Goal: Task Accomplishment & Management: Manage account settings

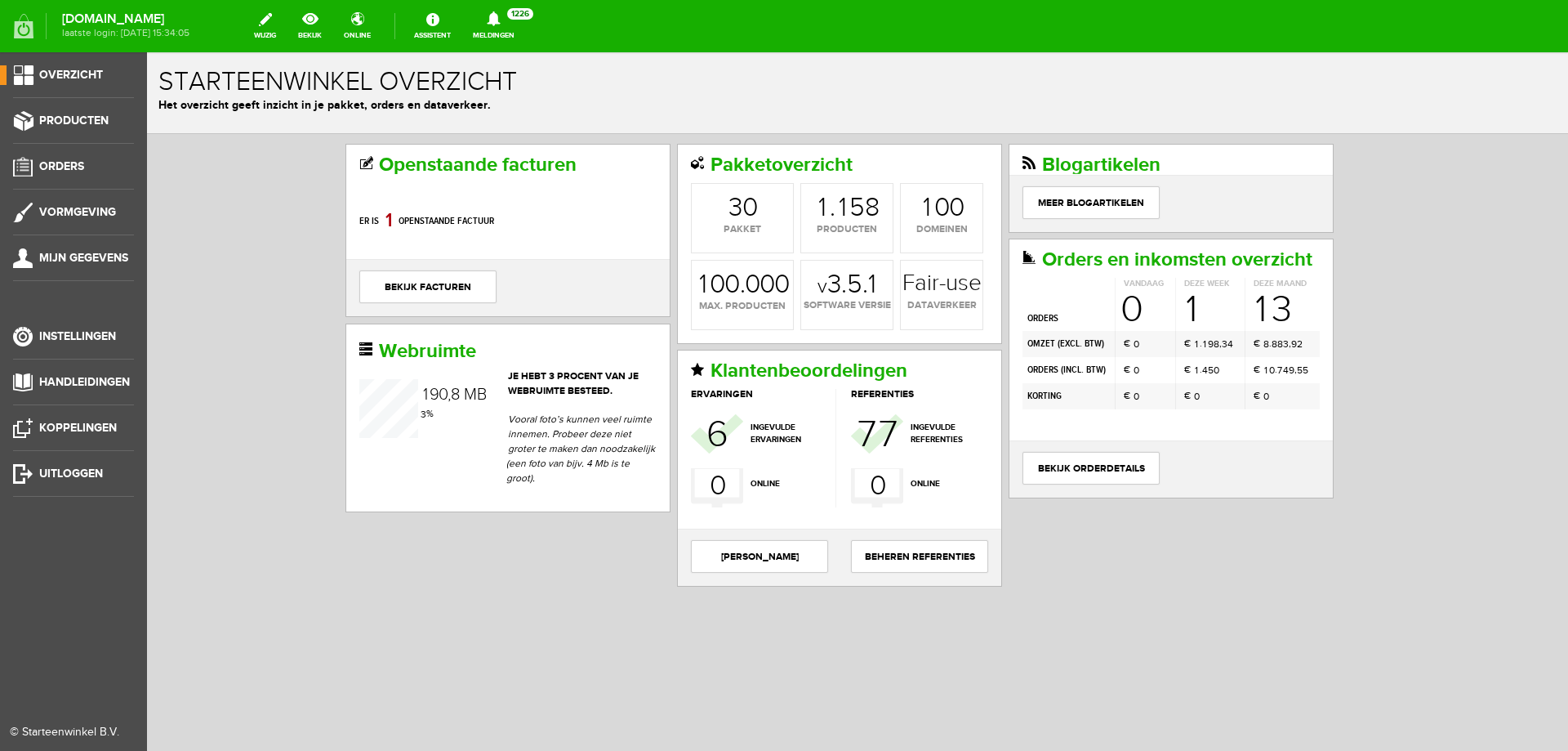
click at [72, 79] on span "Overzicht" at bounding box center [70, 75] width 64 height 14
click at [54, 336] on span "Instellingen" at bounding box center [77, 336] width 77 height 14
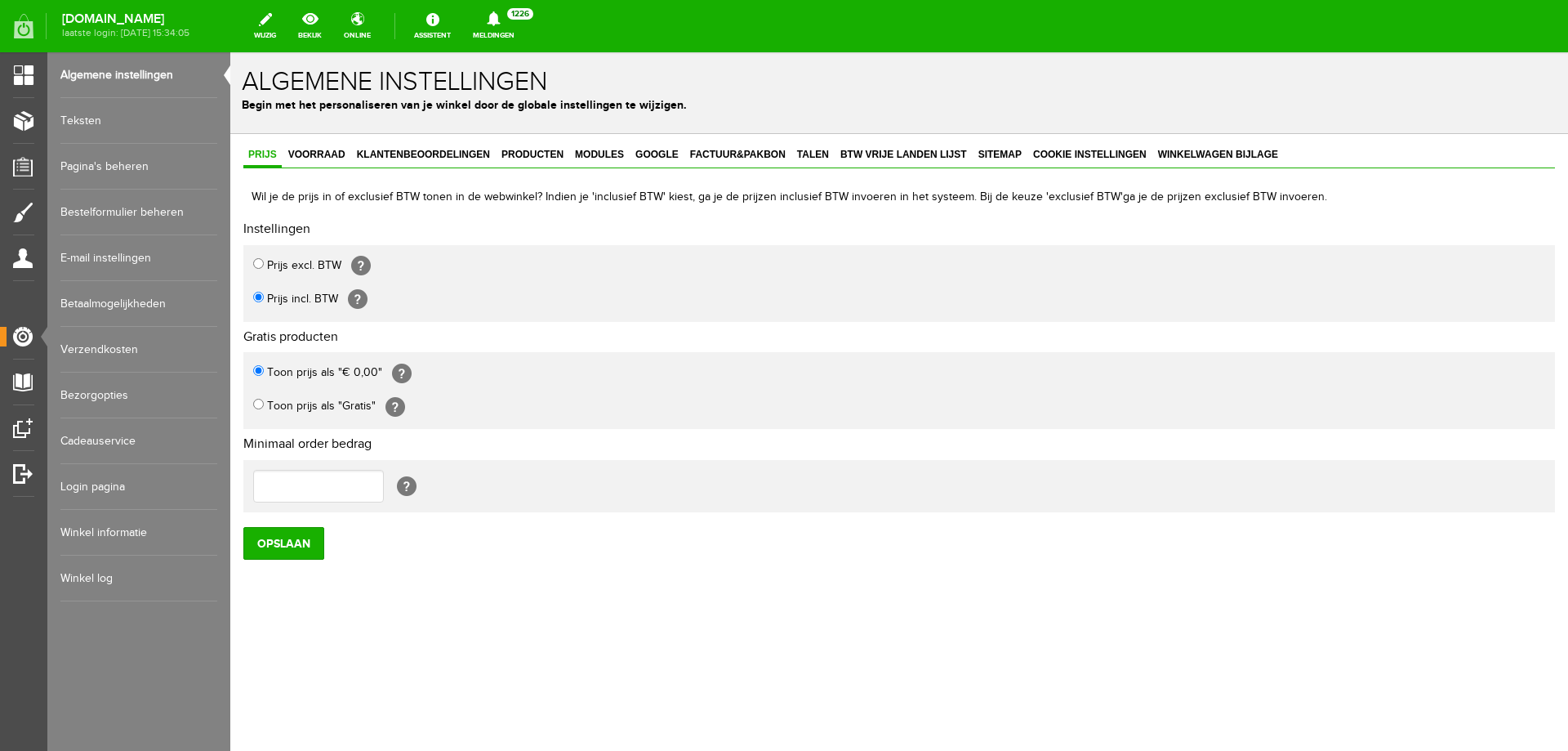
click at [153, 311] on link "Betaalmogelijkheden" at bounding box center [138, 303] width 156 height 46
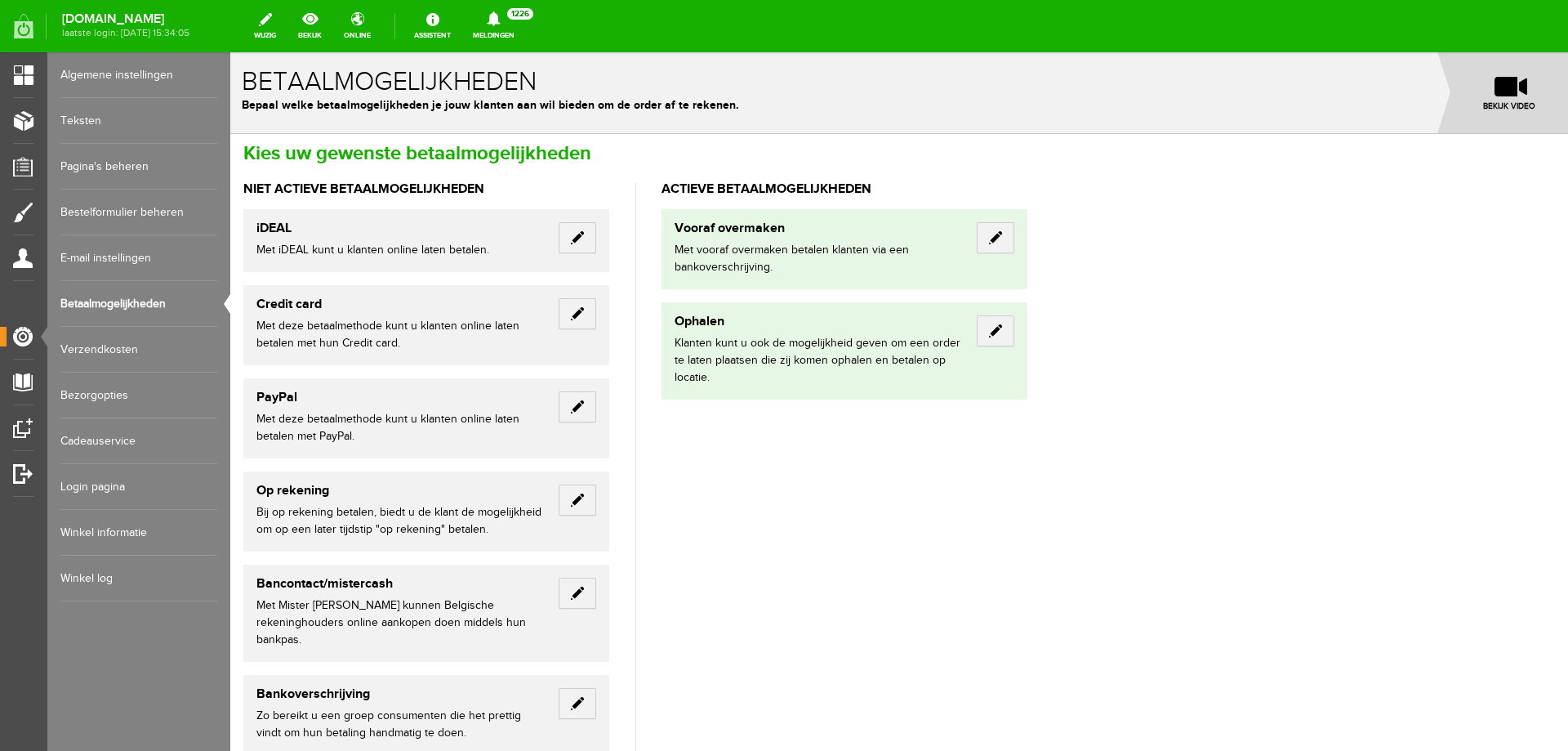
click at [115, 391] on link "Bezorgopties" at bounding box center [138, 395] width 156 height 46
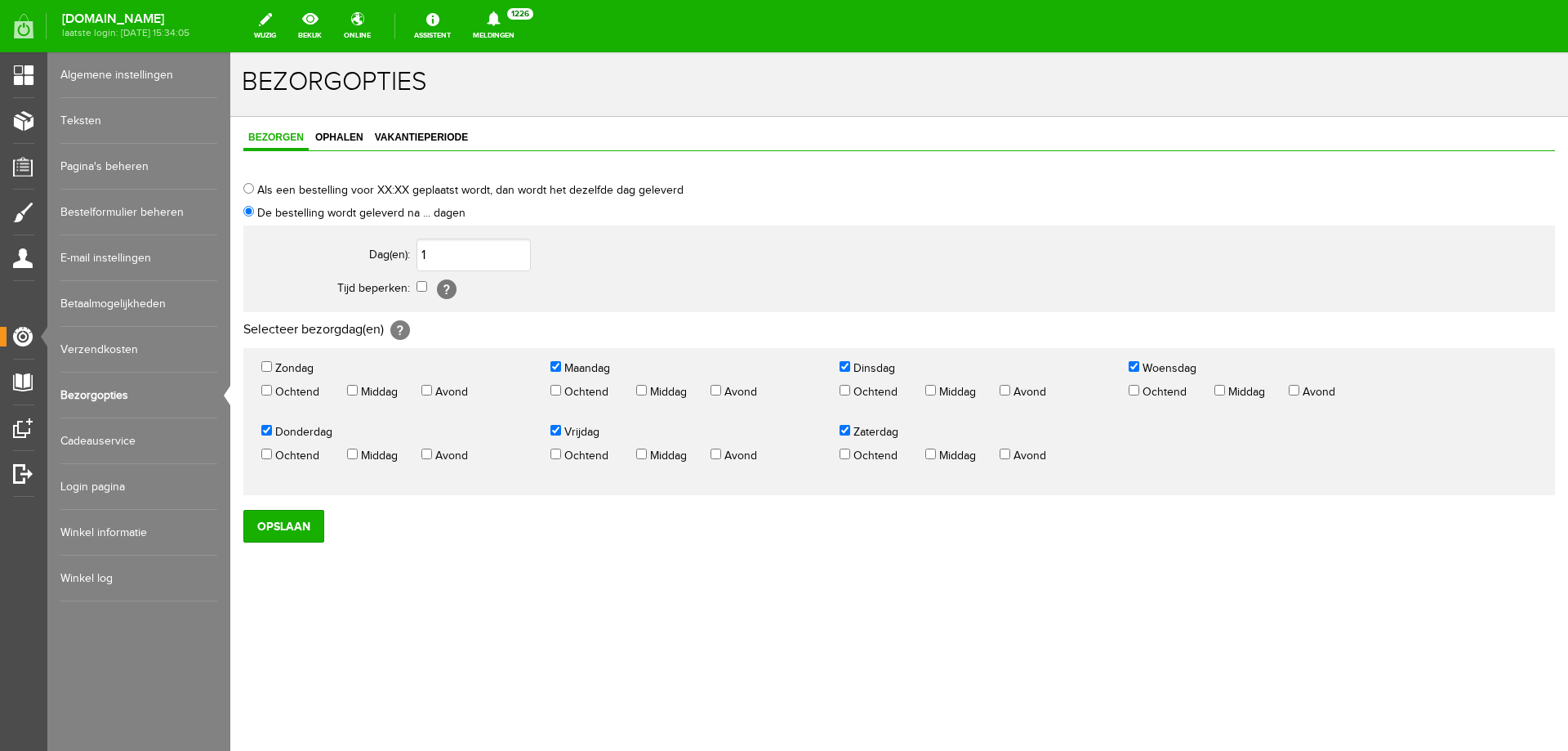
click at [118, 536] on link "Winkel informatie" at bounding box center [138, 533] width 156 height 46
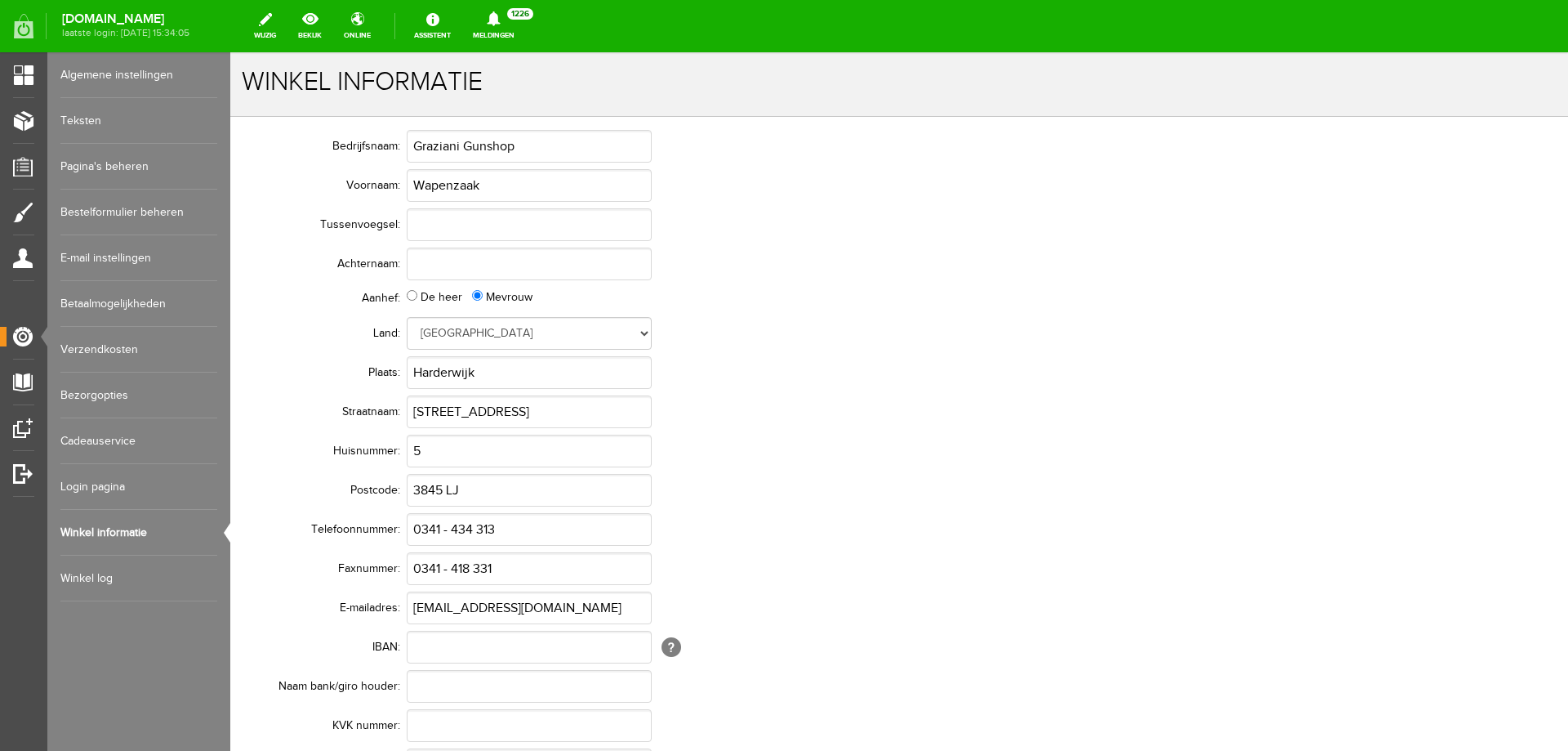
click at [103, 69] on link "Algemene instellingen" at bounding box center [138, 75] width 156 height 46
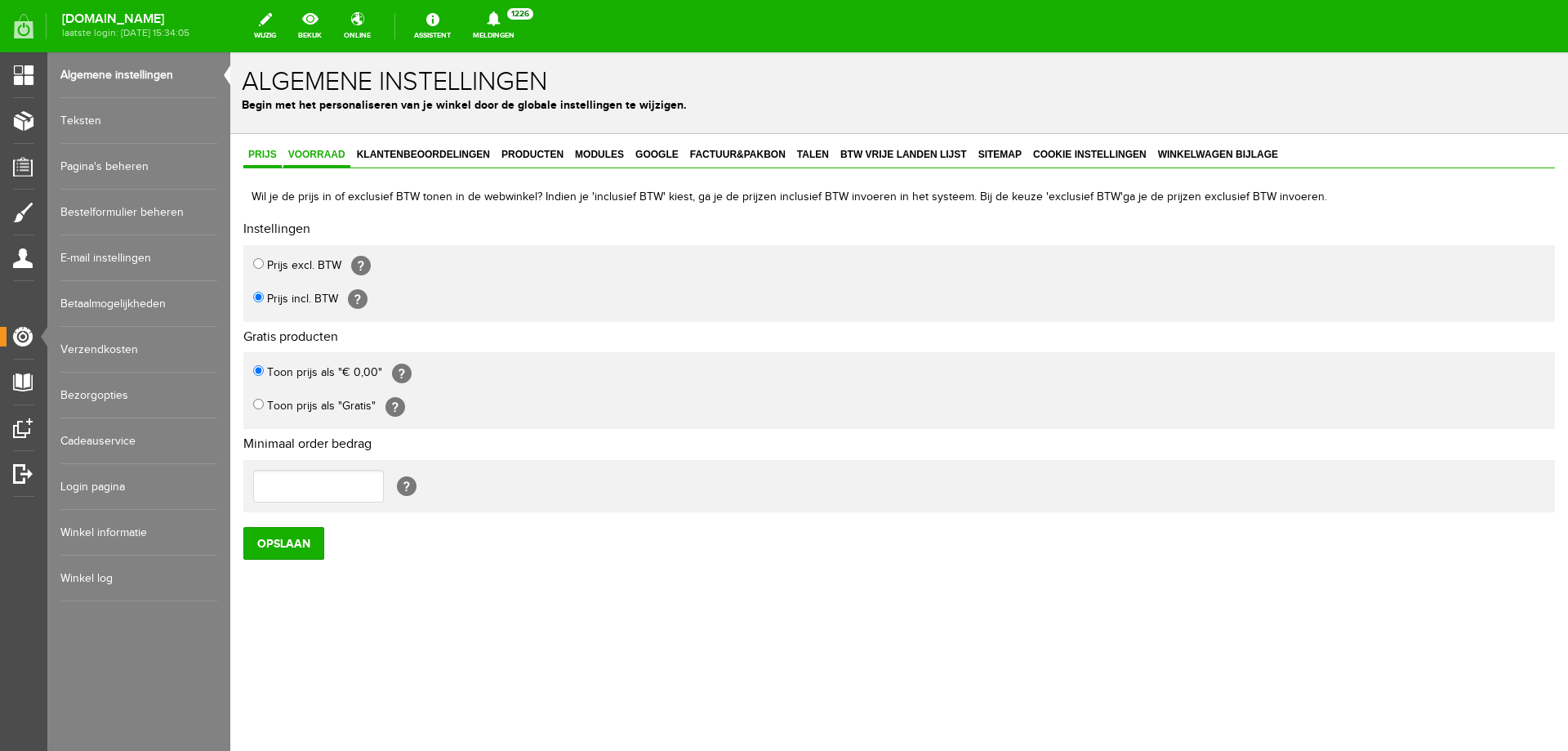
click at [323, 156] on span "Voorraad" at bounding box center [317, 155] width 67 height 11
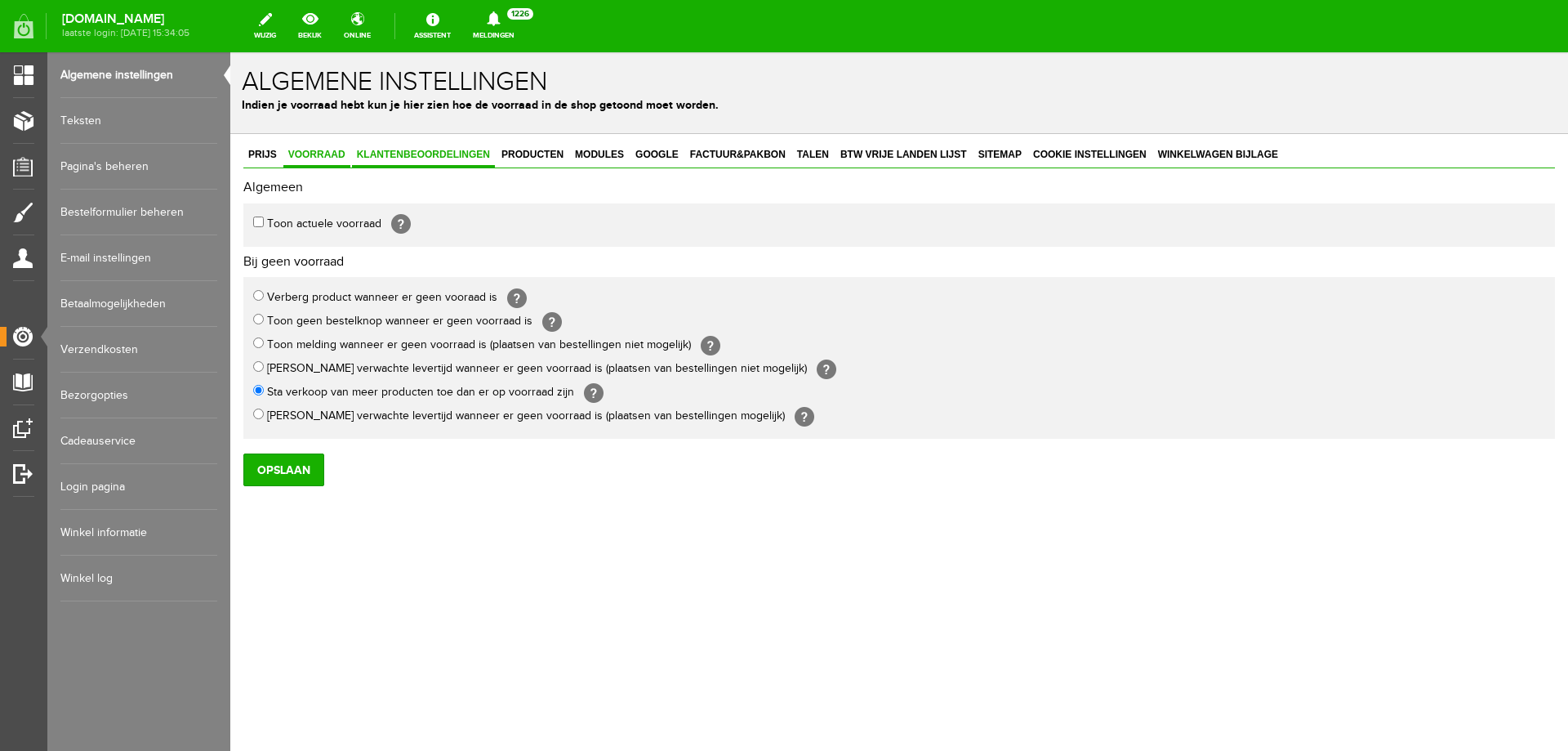
click at [421, 152] on span "Klantenbeoordelingen" at bounding box center [423, 155] width 143 height 11
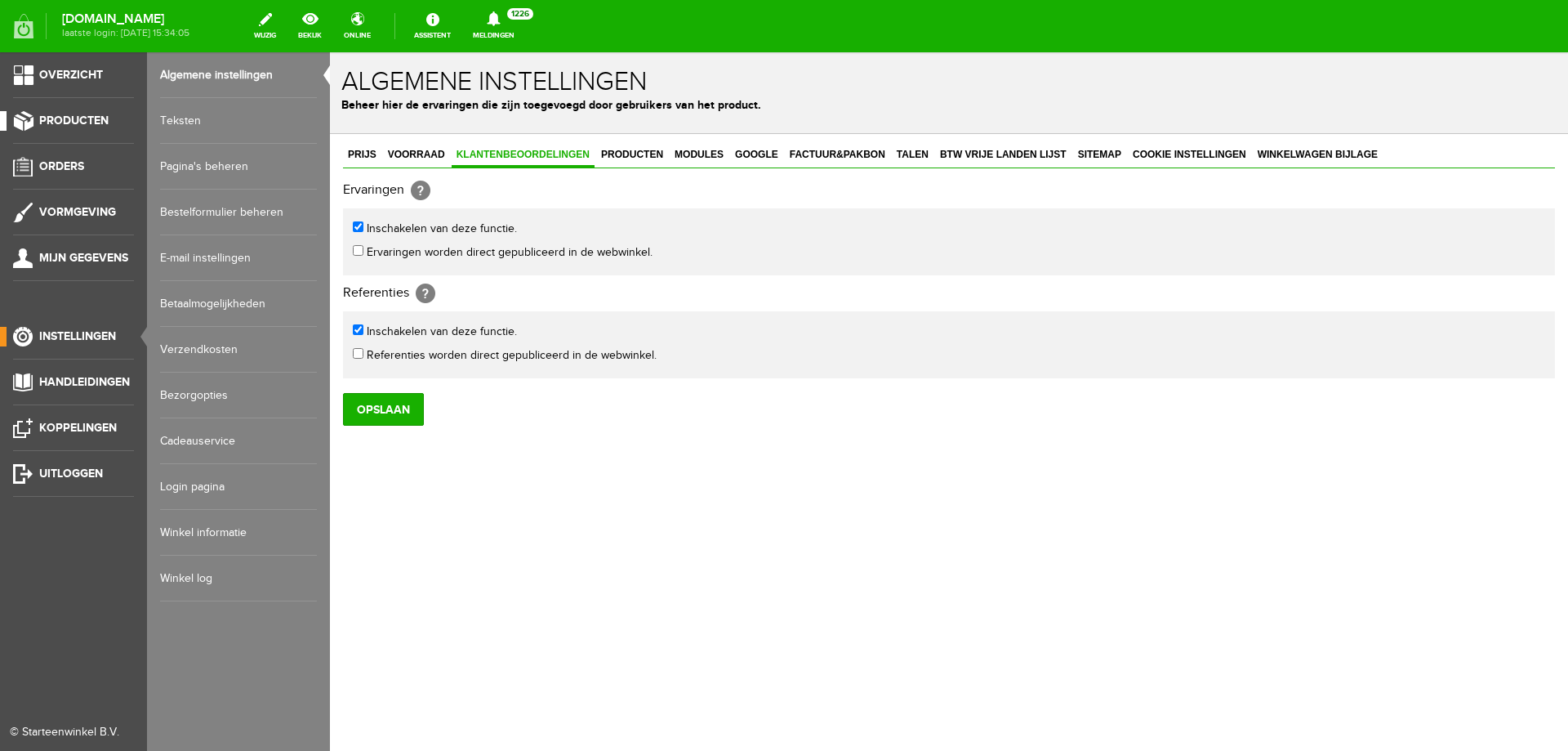
click at [77, 121] on span "Producten" at bounding box center [73, 120] width 69 height 14
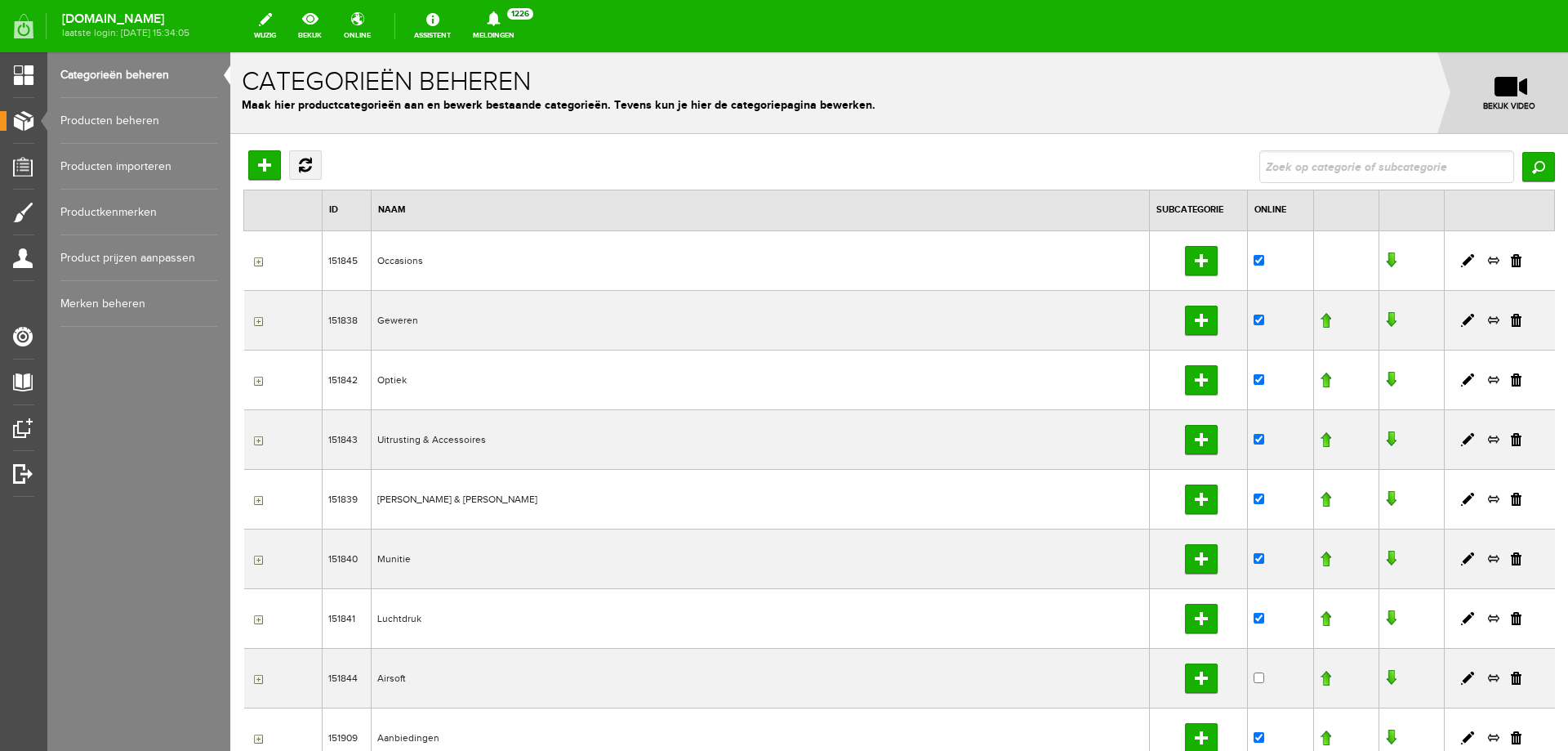
click at [94, 126] on link "Producten beheren" at bounding box center [138, 120] width 156 height 46
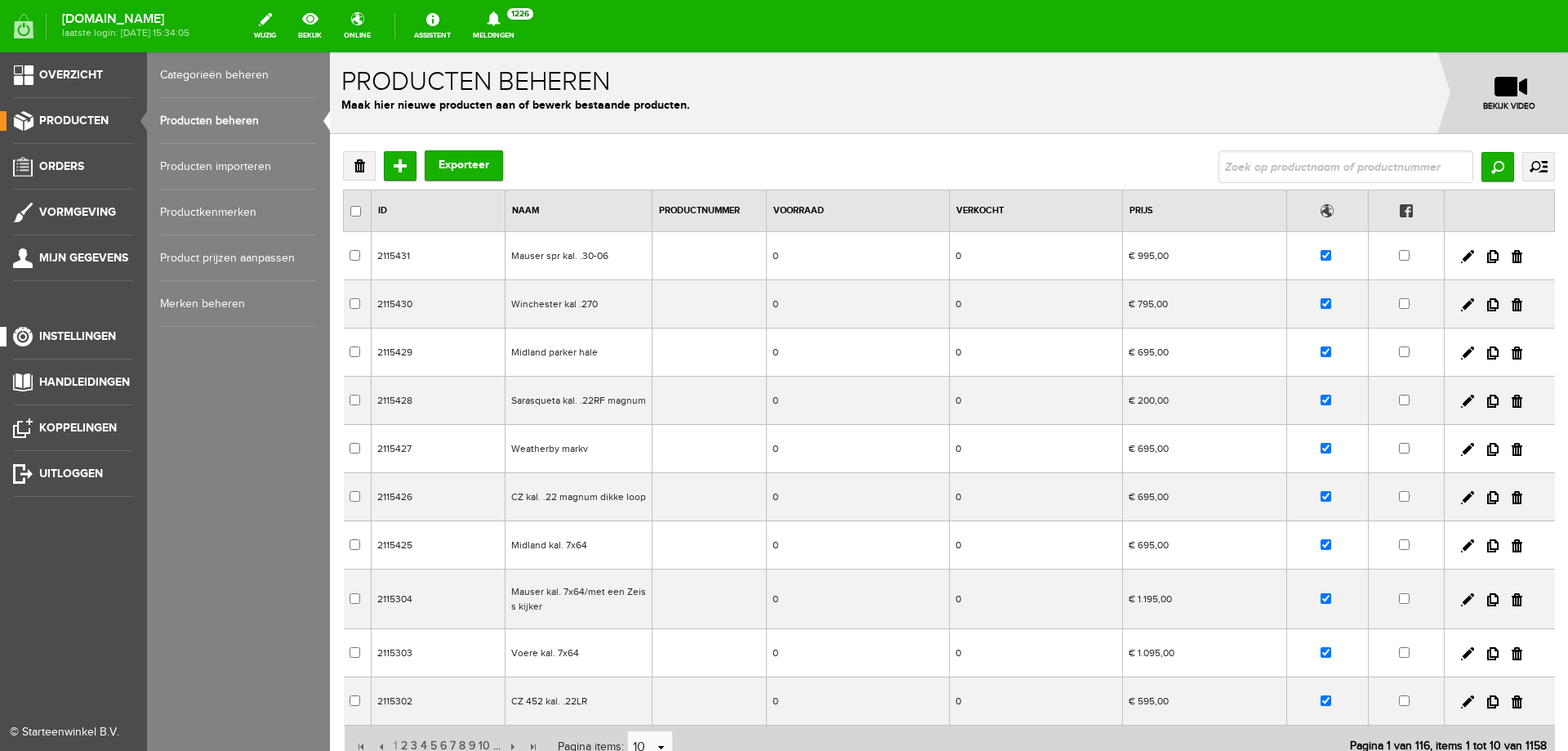
click at [95, 340] on span "Instellingen" at bounding box center [77, 336] width 77 height 14
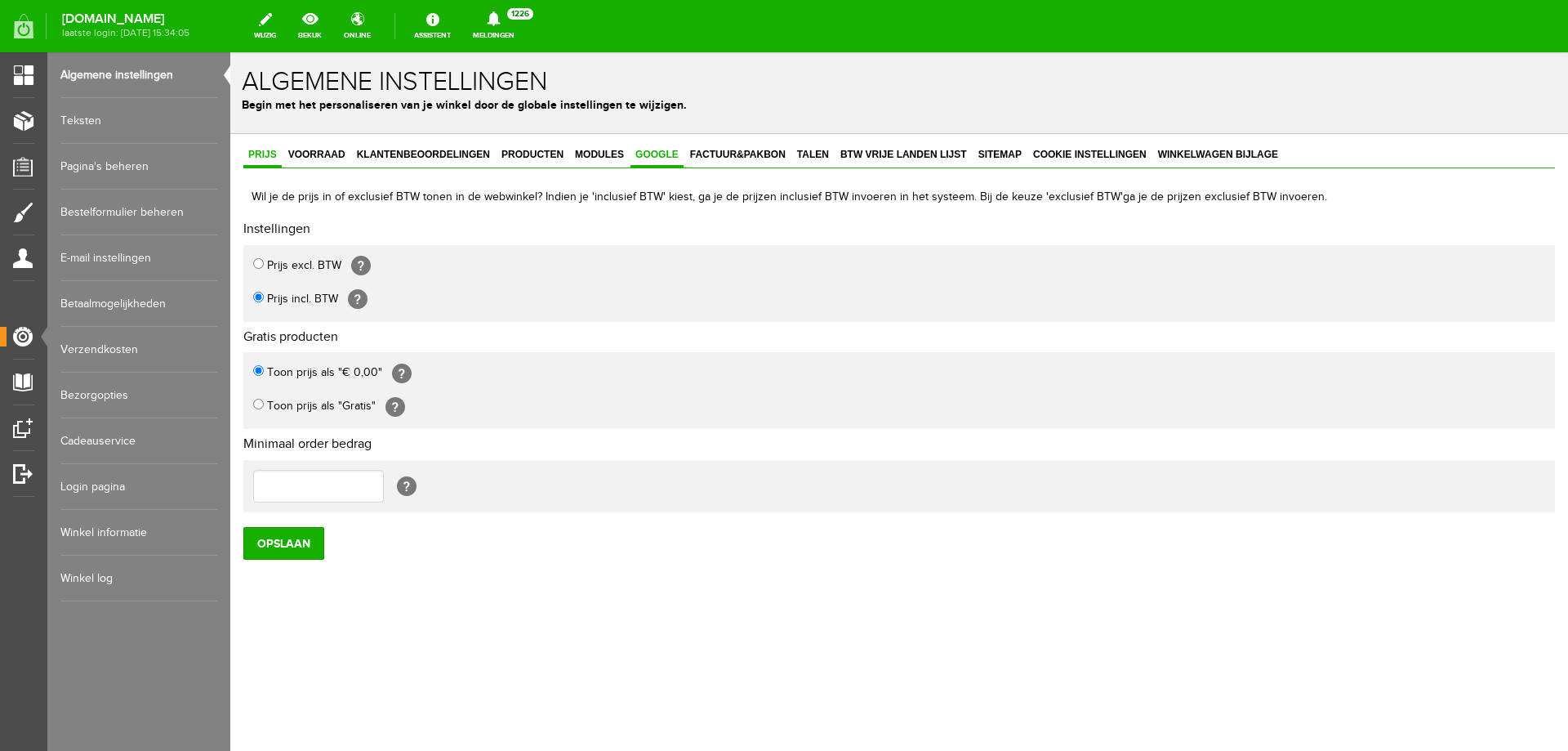
click at [676, 156] on span "Google" at bounding box center [657, 155] width 53 height 11
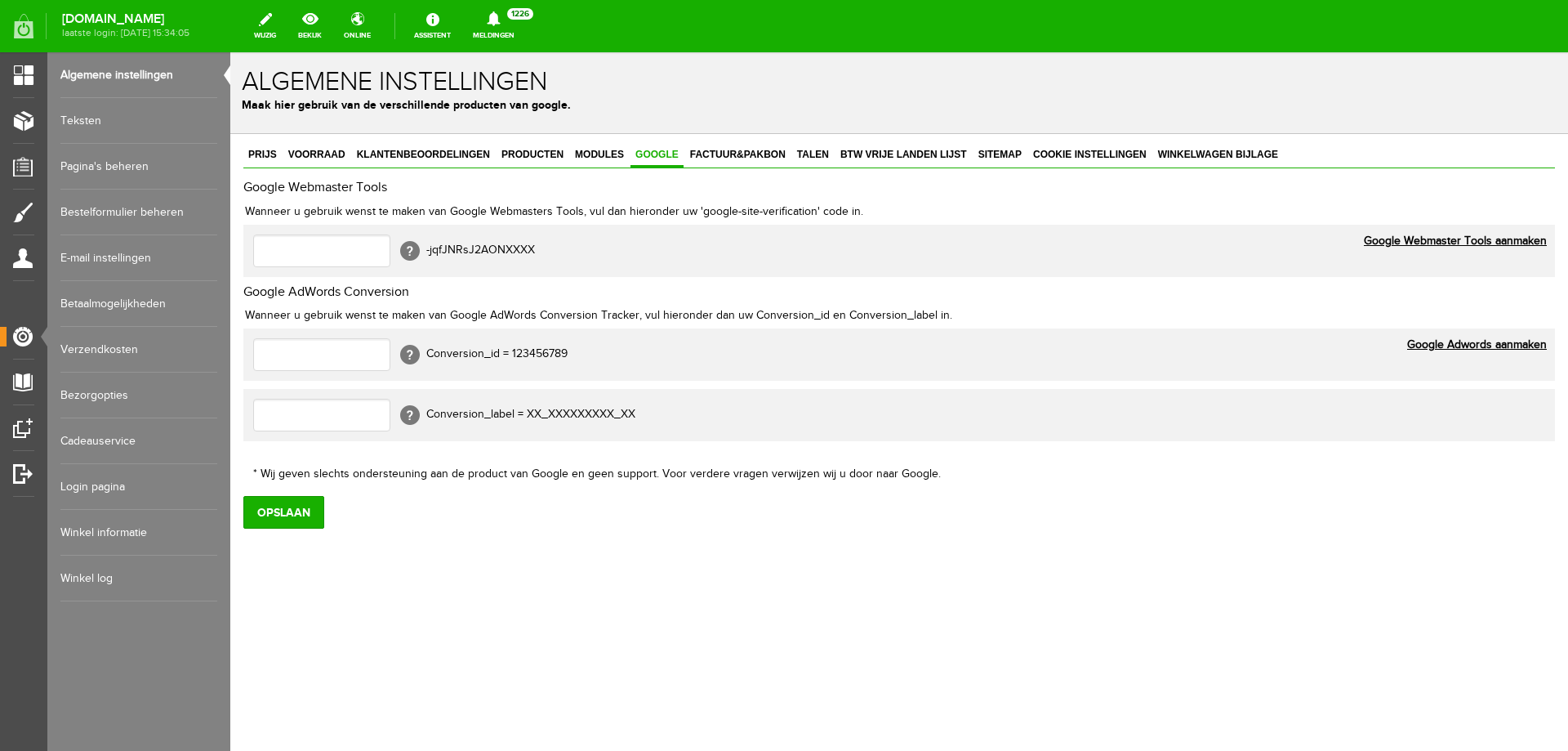
click at [181, 308] on link "Betaalmogelijkheden" at bounding box center [138, 303] width 156 height 46
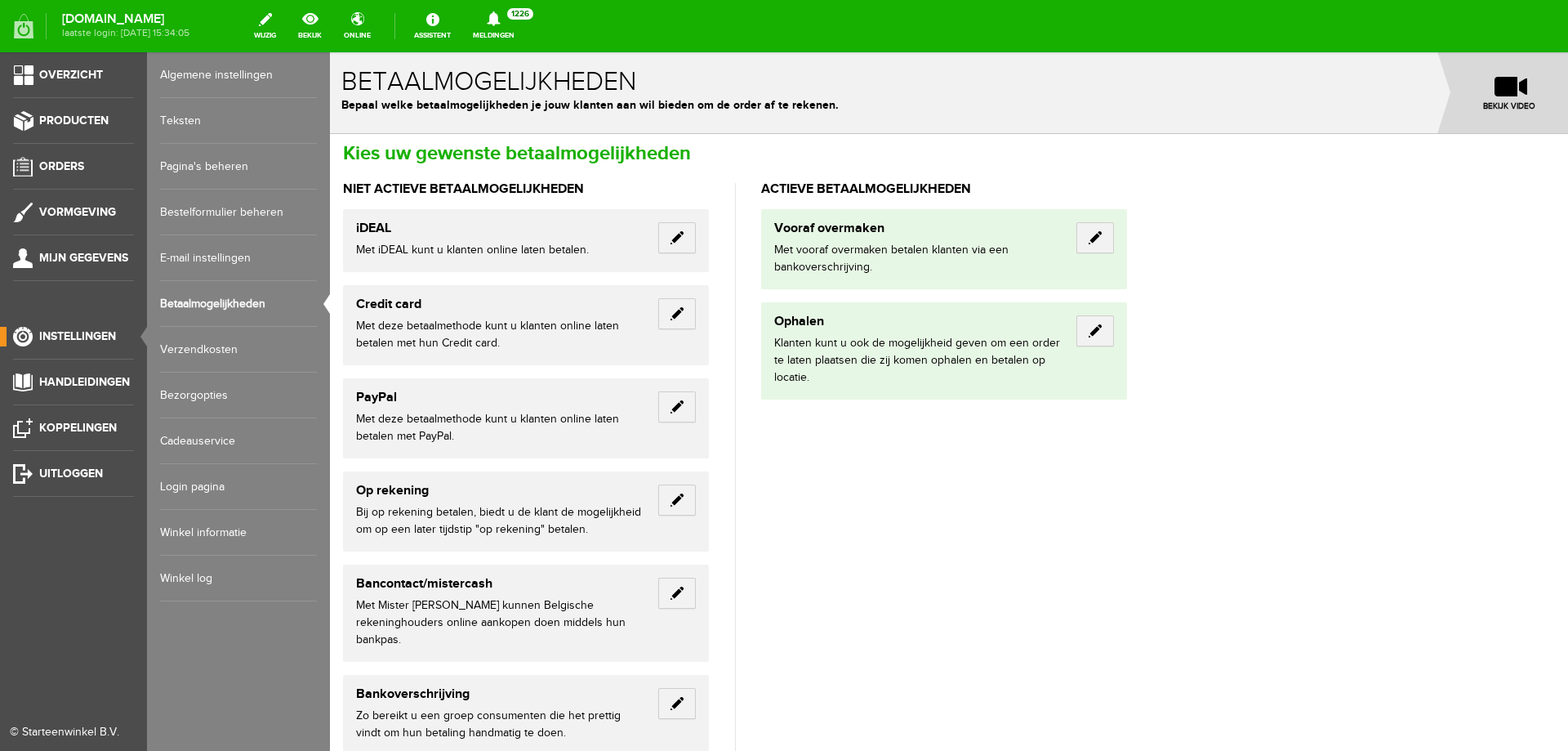
click at [136, 126] on ul "Overzicht Producten Orders Vormgeving Mijn gegevens Instellingen Handleidingen …" at bounding box center [73, 428] width 147 height 751
click at [90, 120] on span "Producten" at bounding box center [73, 120] width 69 height 14
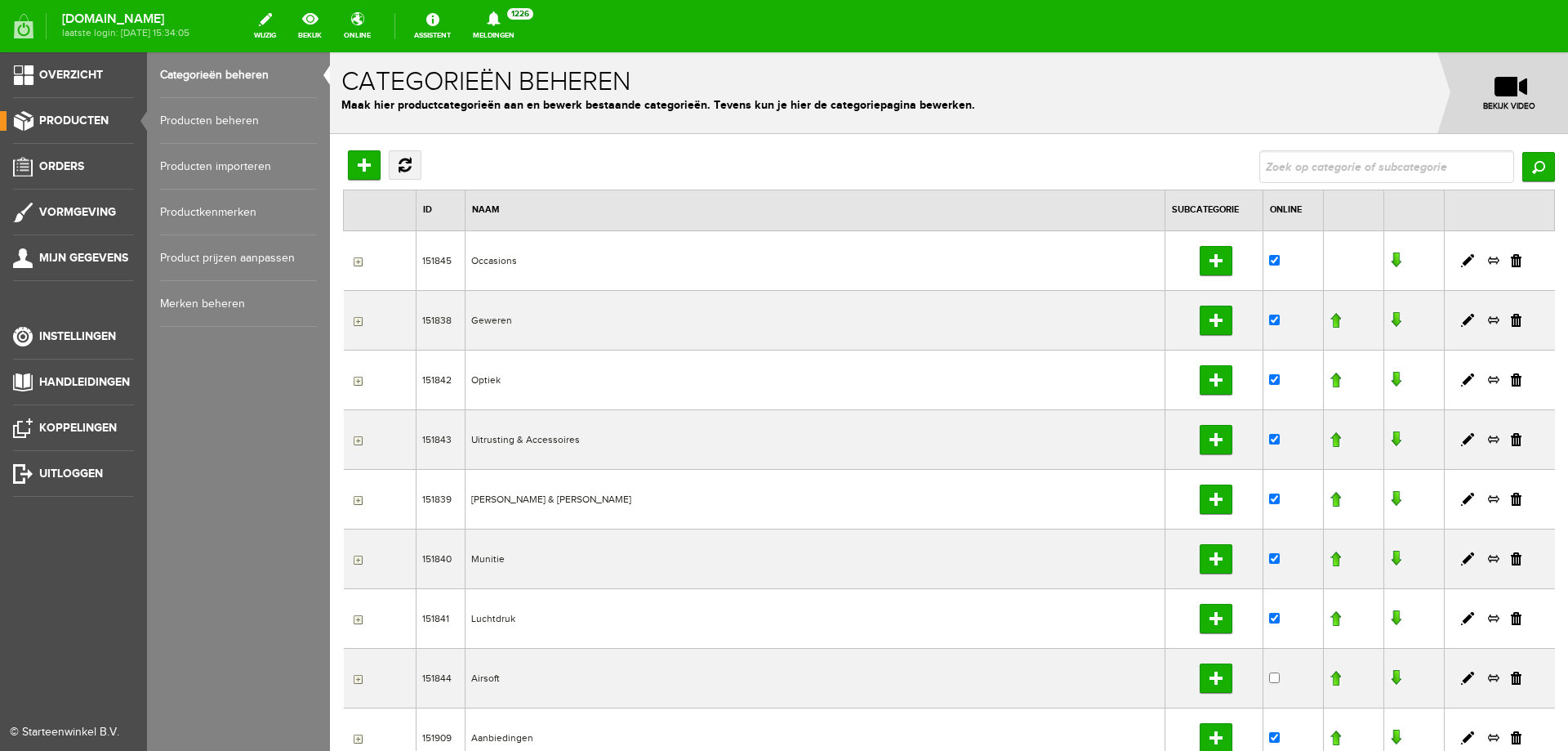
click at [214, 124] on link "Producten beheren" at bounding box center [238, 120] width 156 height 46
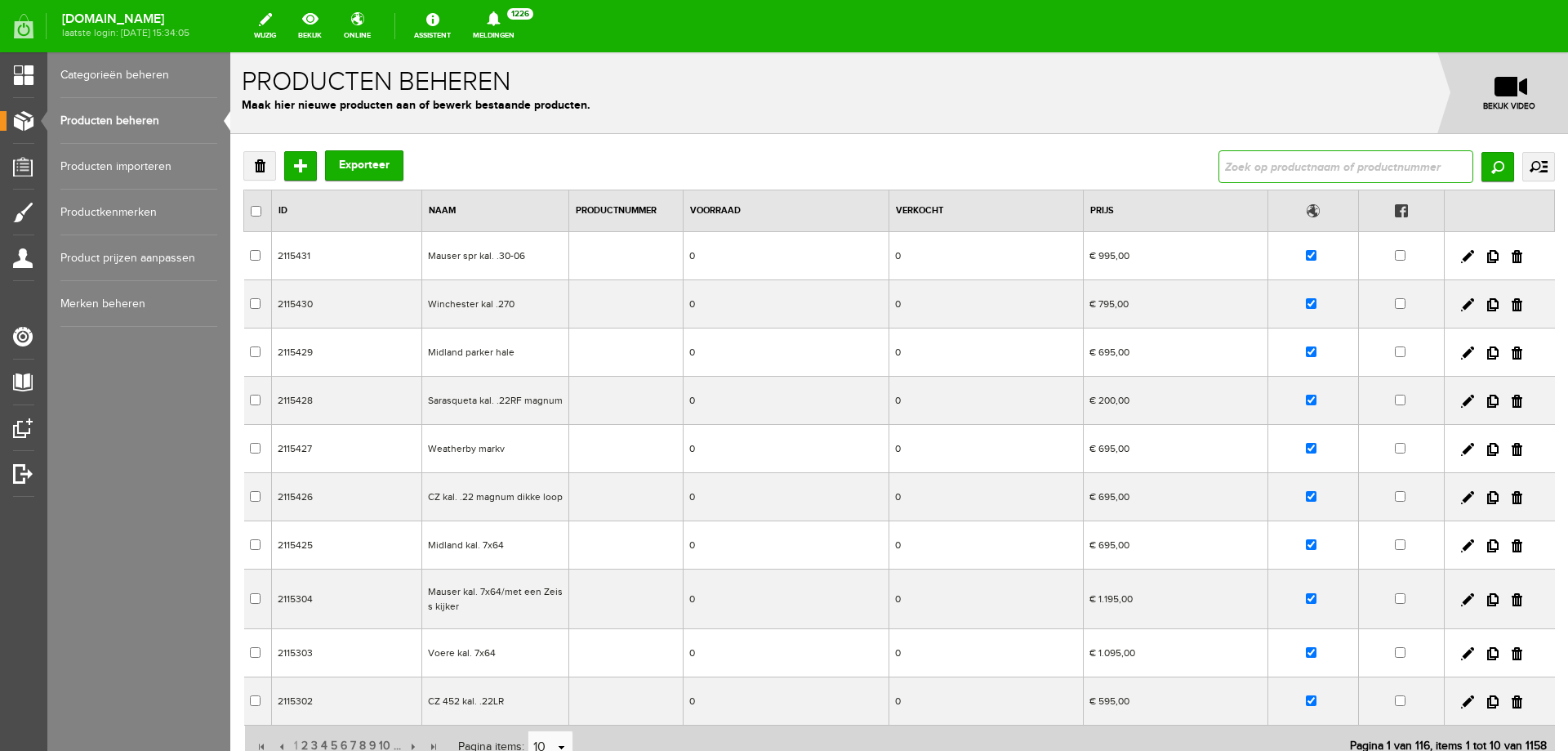
click at [1237, 172] on input "text" at bounding box center [1346, 167] width 255 height 32
paste input "Browning T-bolt links kunstof .22LR/op voorraad"
type input "Browning T-bolt links kunstof .22LR/op voorraad"
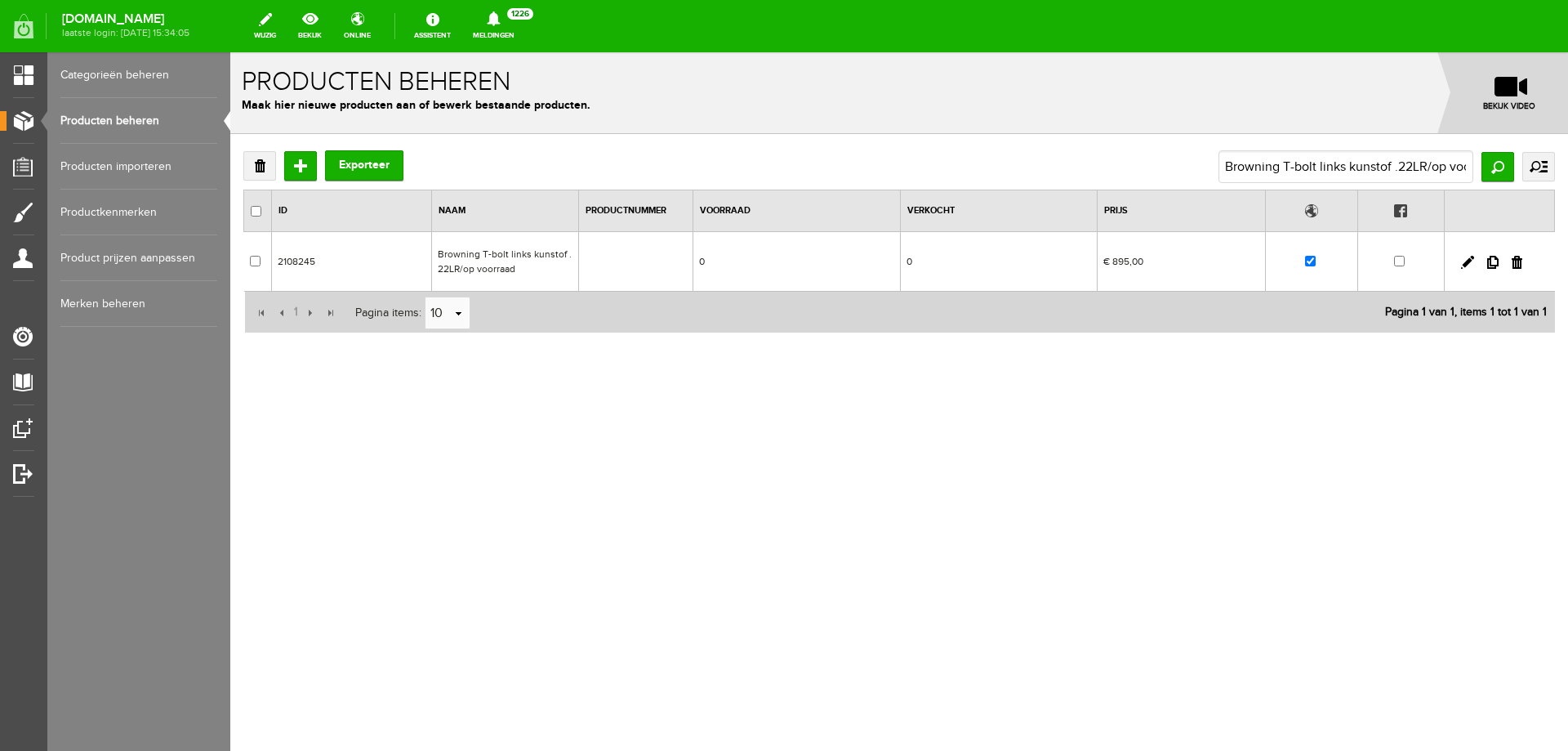
click at [536, 261] on td "Browning T-bolt links kunstof .22LR/op voorraad" at bounding box center [505, 262] width 147 height 60
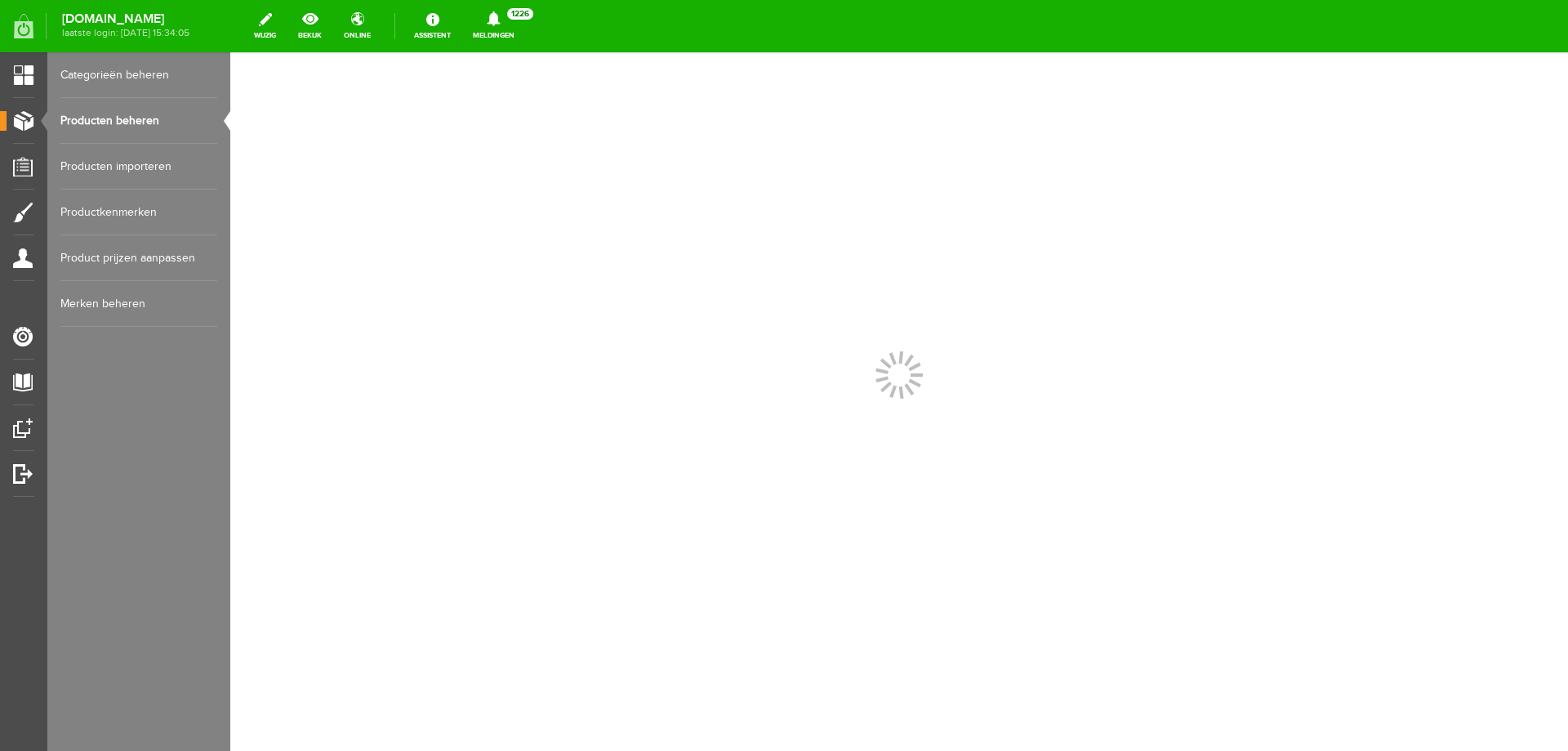
scroll to position [0, 0]
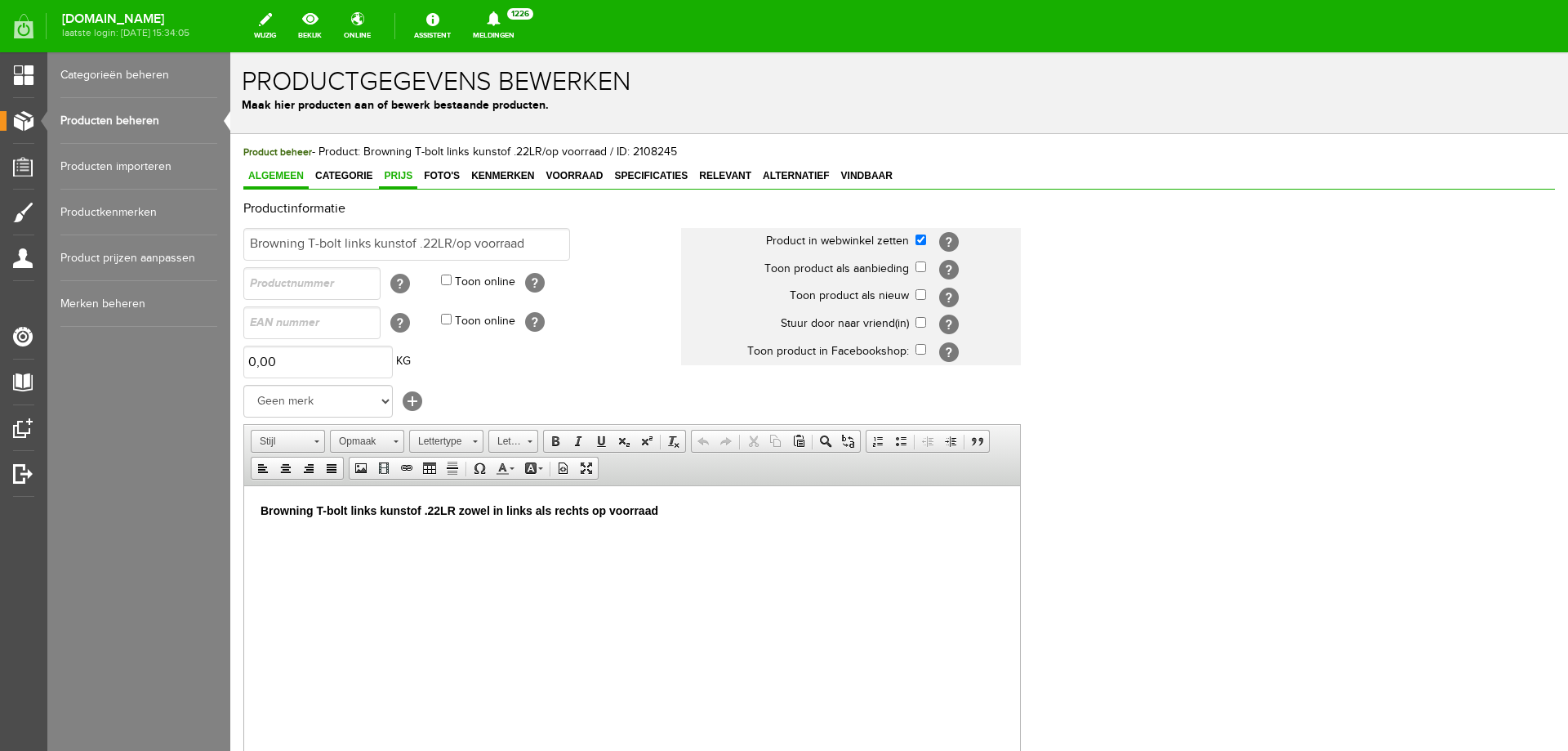
click at [413, 180] on span "Prijs" at bounding box center [398, 175] width 38 height 11
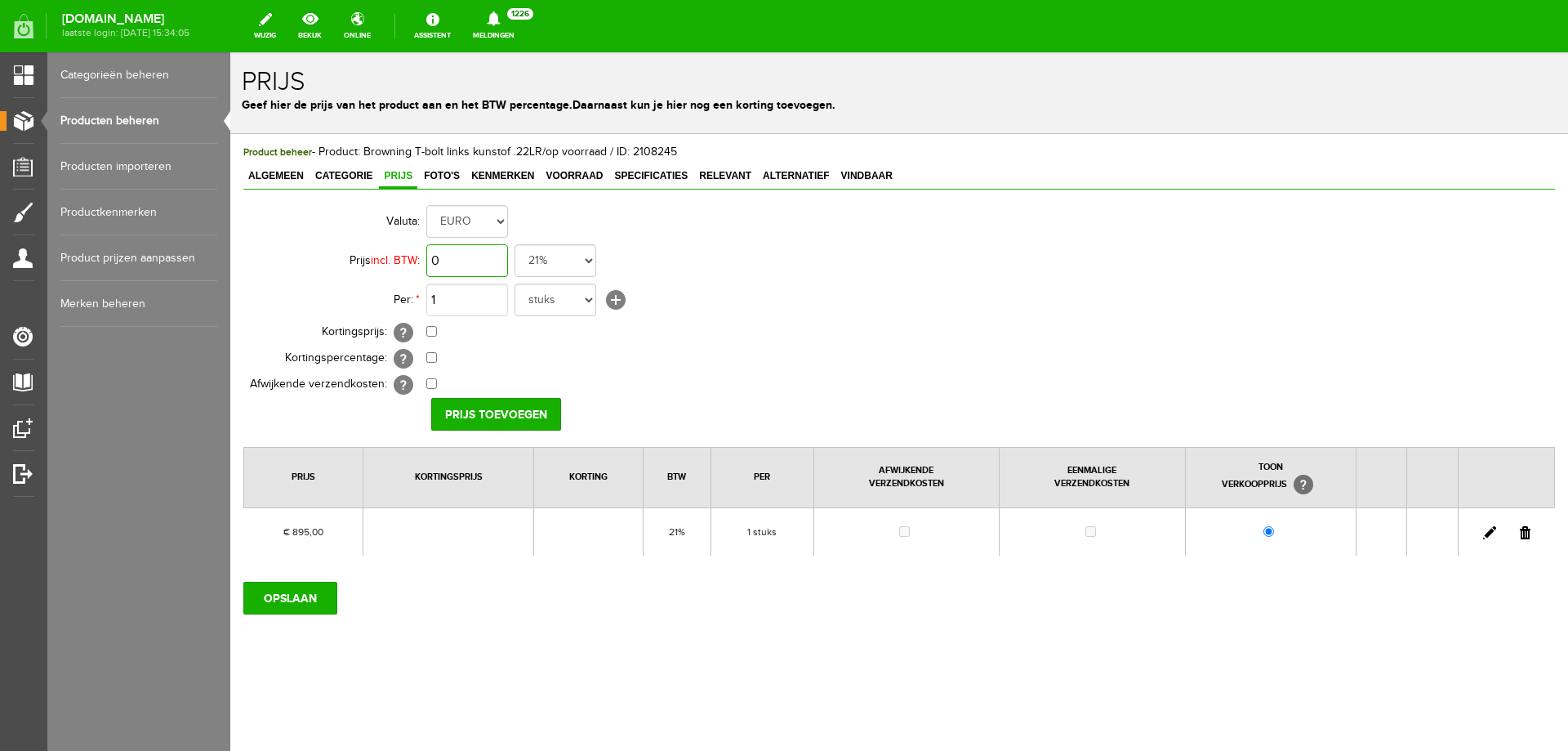
click at [467, 264] on input "0" at bounding box center [467, 261] width 82 height 32
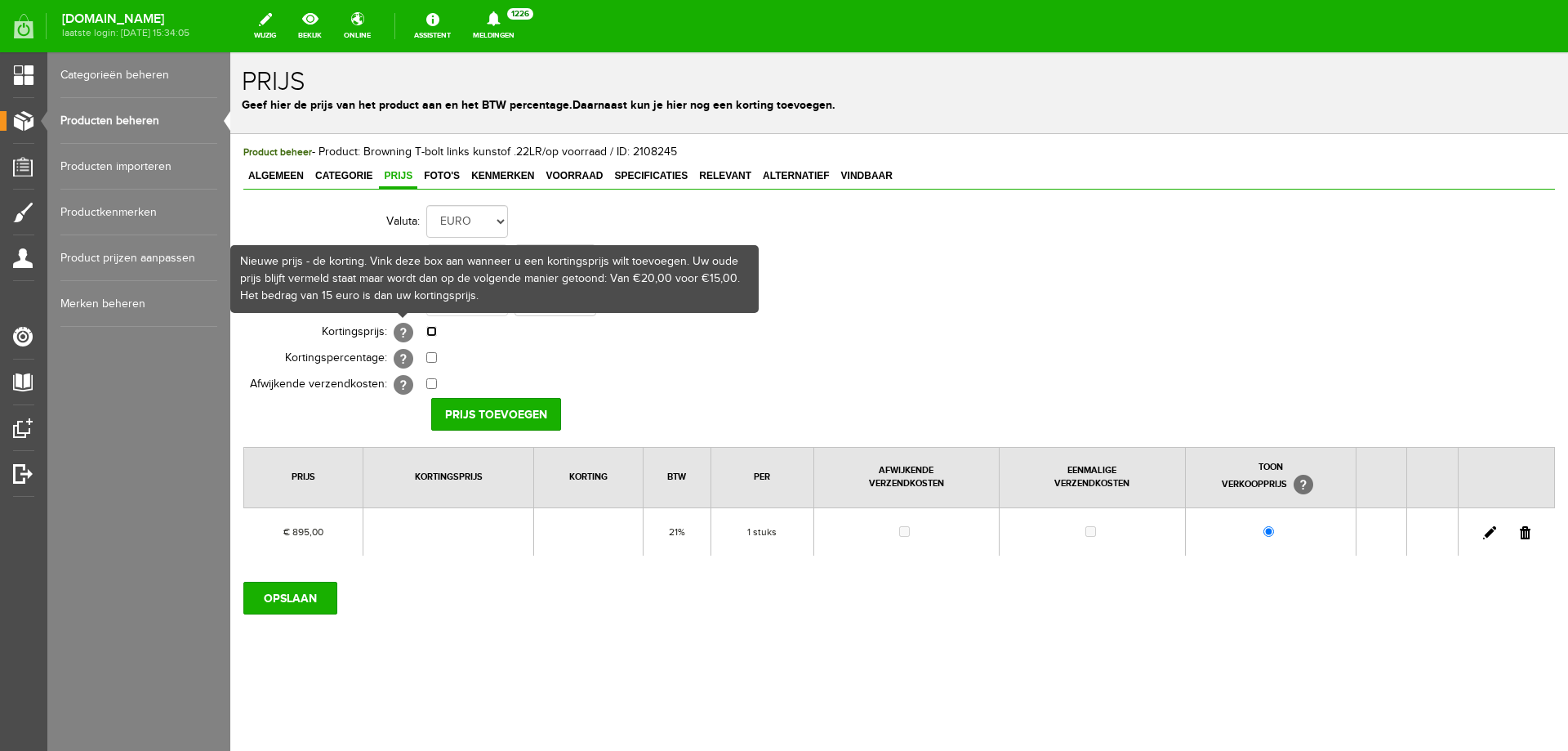
type input "€ 915,00"
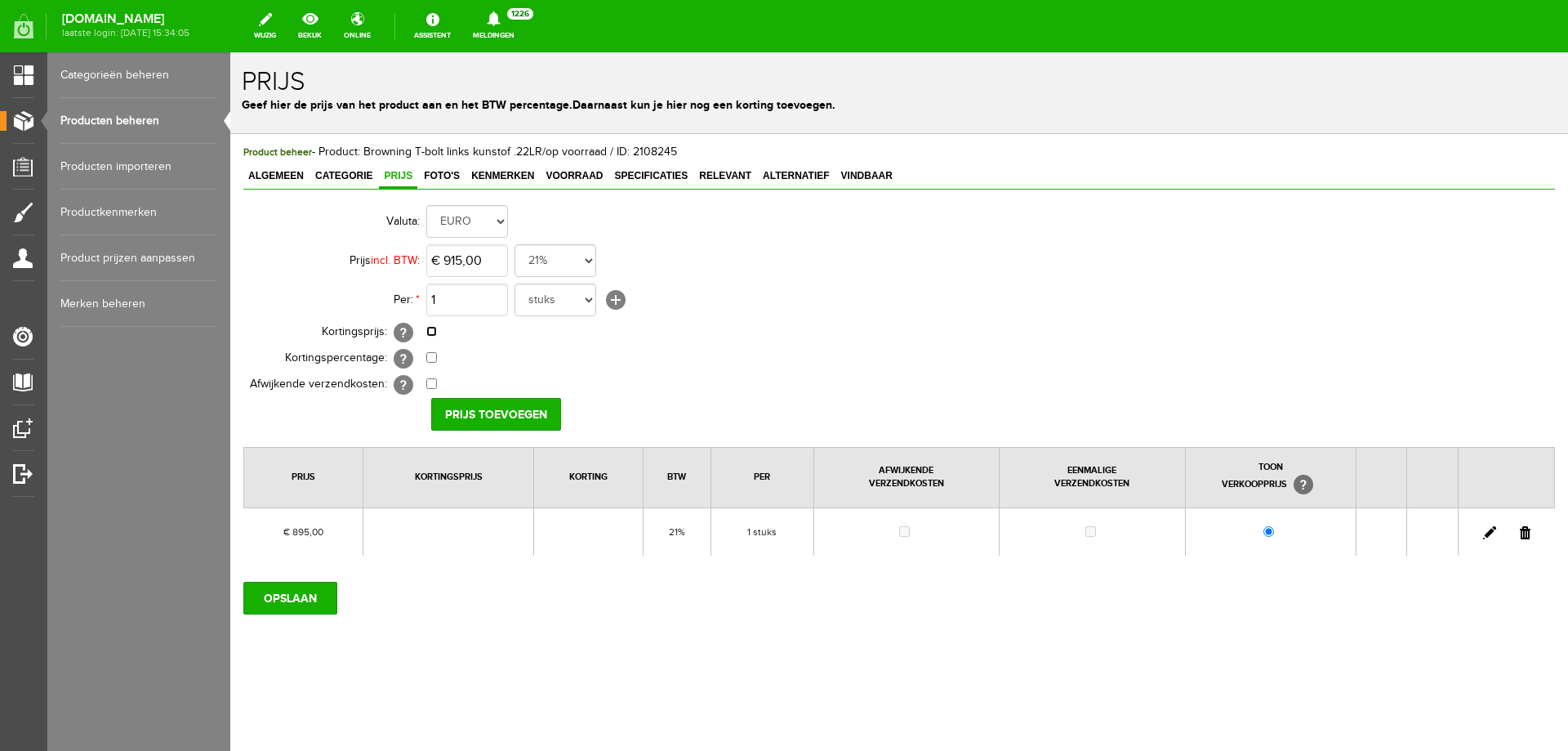
click at [428, 327] on input "checkbox" at bounding box center [431, 331] width 10 height 10
checkbox input "true"
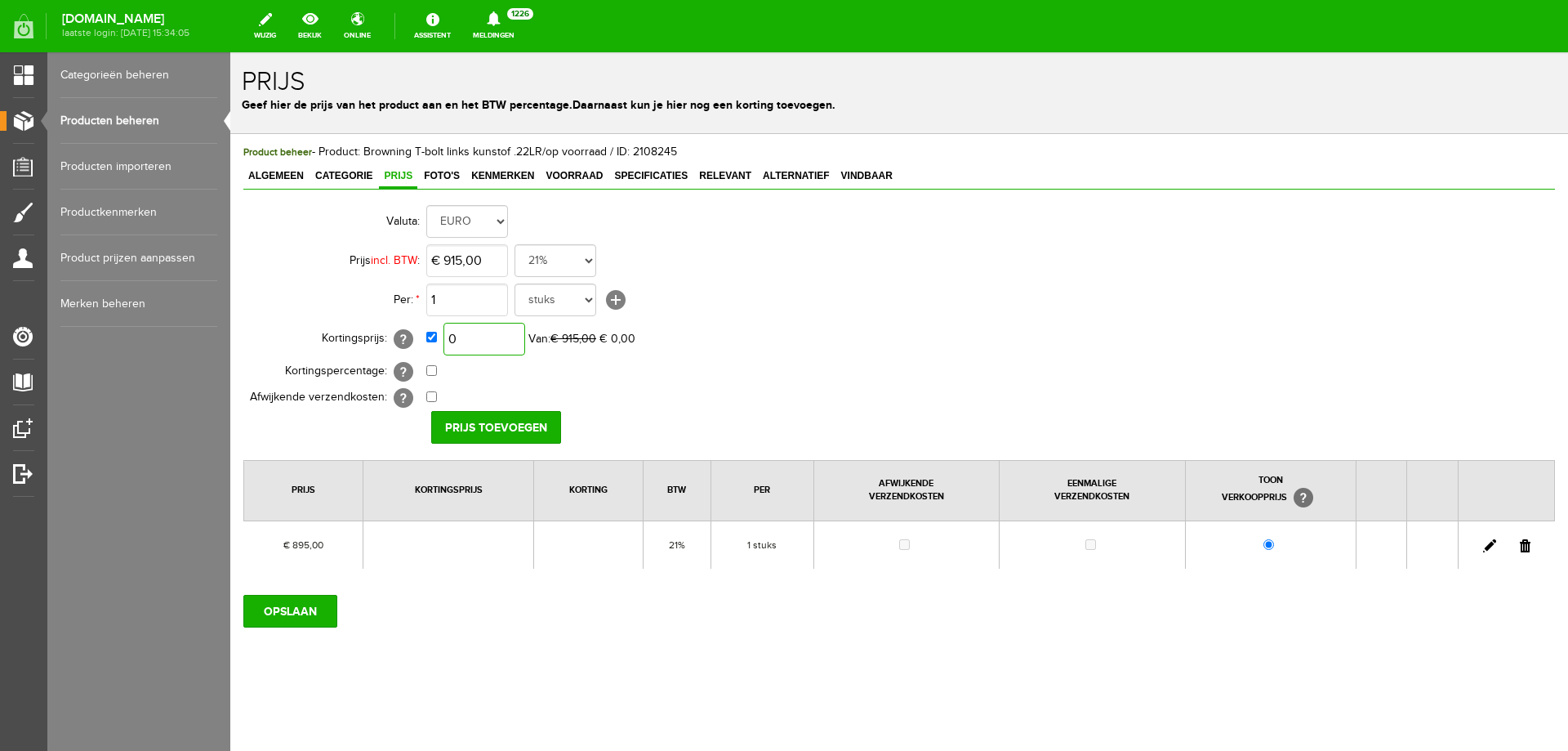
click at [496, 351] on input "0" at bounding box center [484, 339] width 82 height 32
type input "€ 795,00"
click at [512, 423] on input "Prijs toevoegen" at bounding box center [496, 427] width 130 height 32
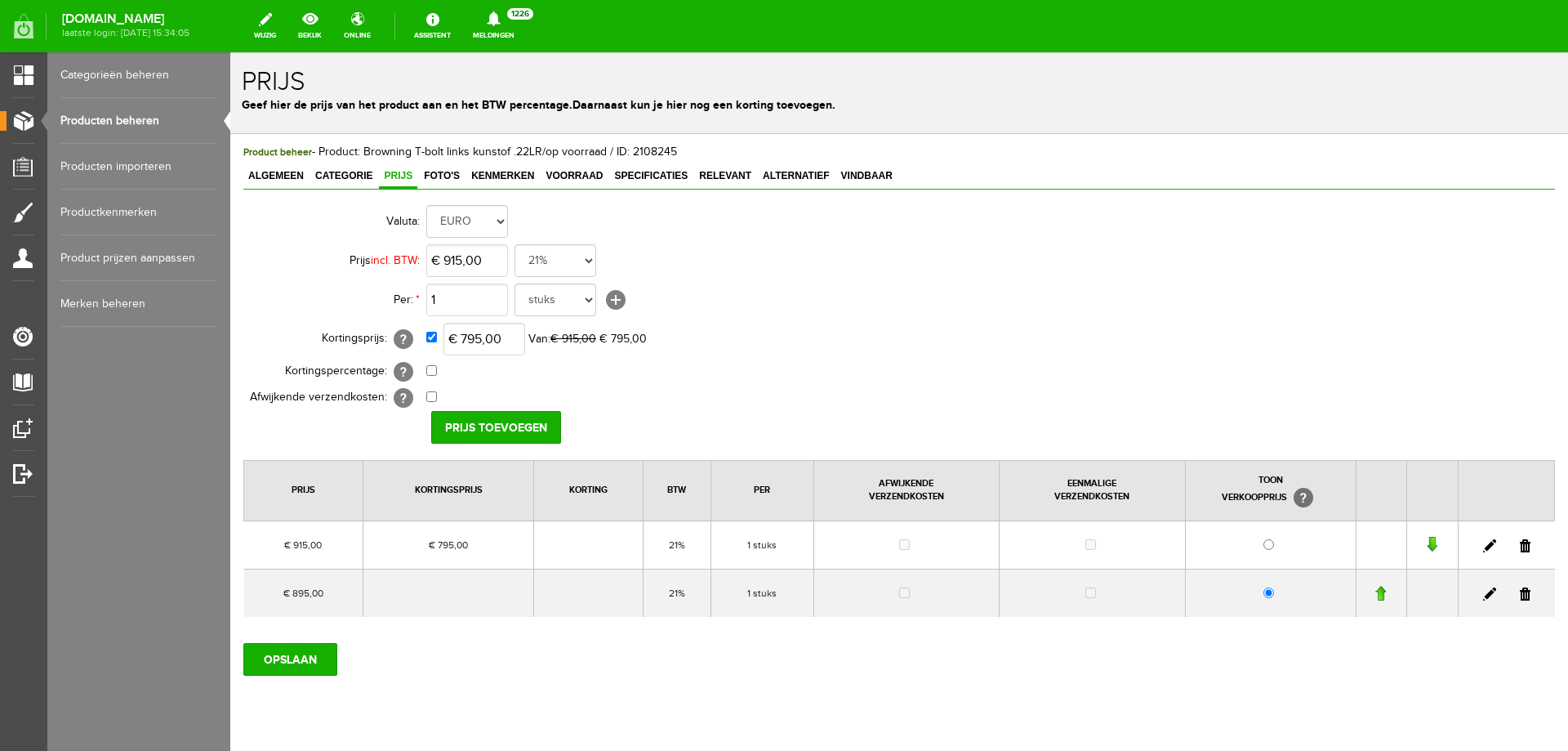
click at [1521, 593] on link at bounding box center [1525, 595] width 10 height 13
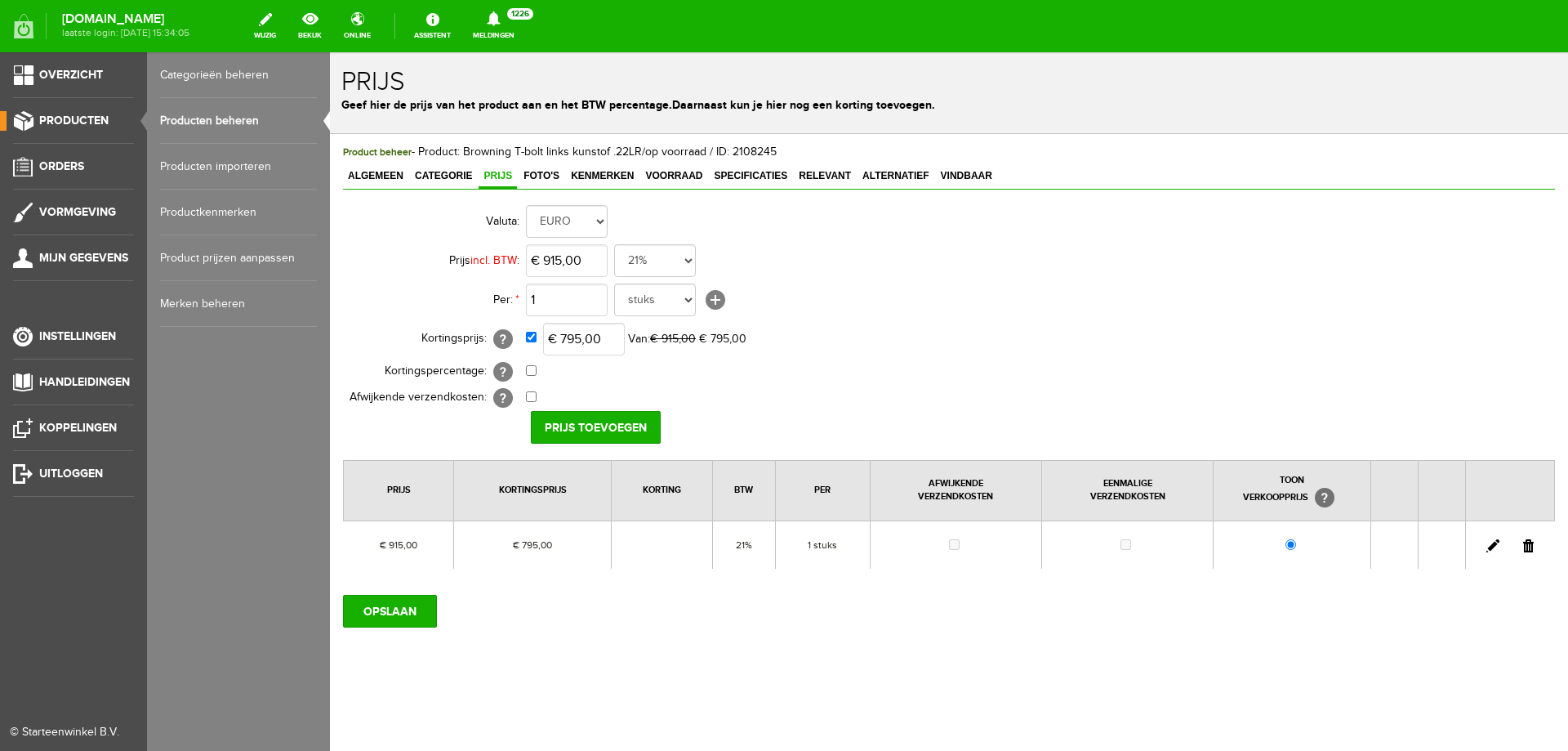
click at [244, 125] on link "Producten beheren" at bounding box center [238, 120] width 156 height 46
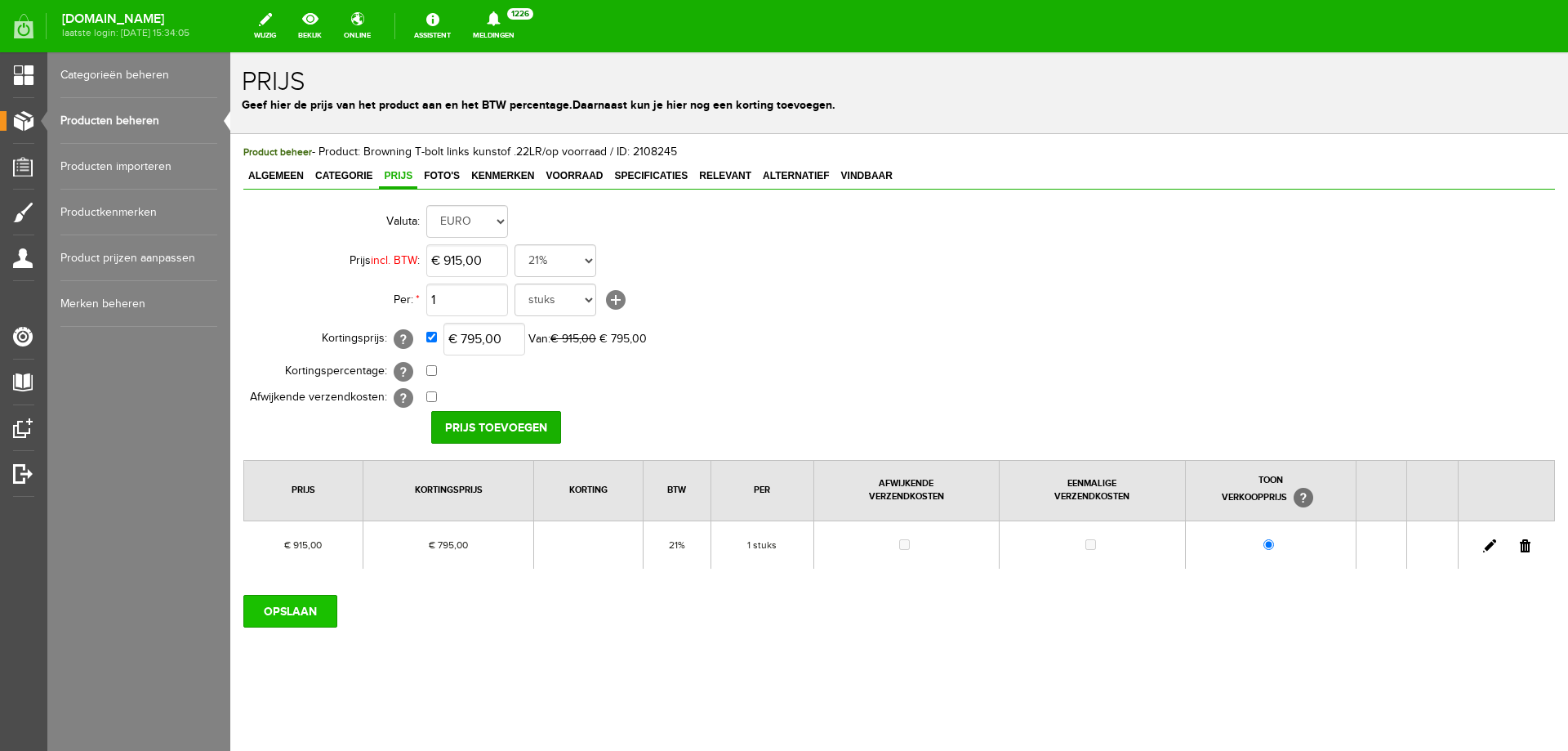
click at [311, 608] on input "OPSLAAN" at bounding box center [290, 611] width 94 height 32
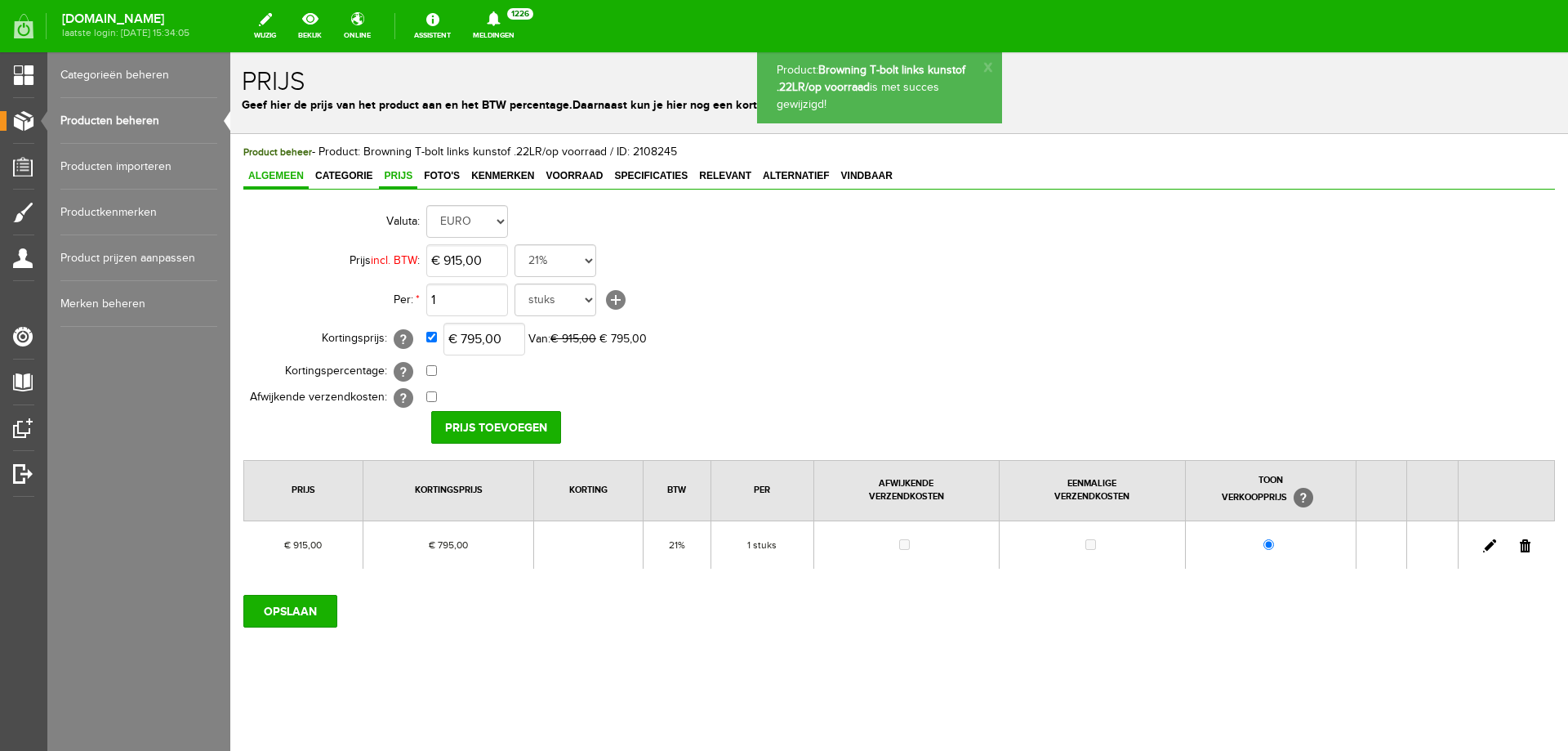
click at [292, 170] on span "Algemeen" at bounding box center [276, 175] width 65 height 11
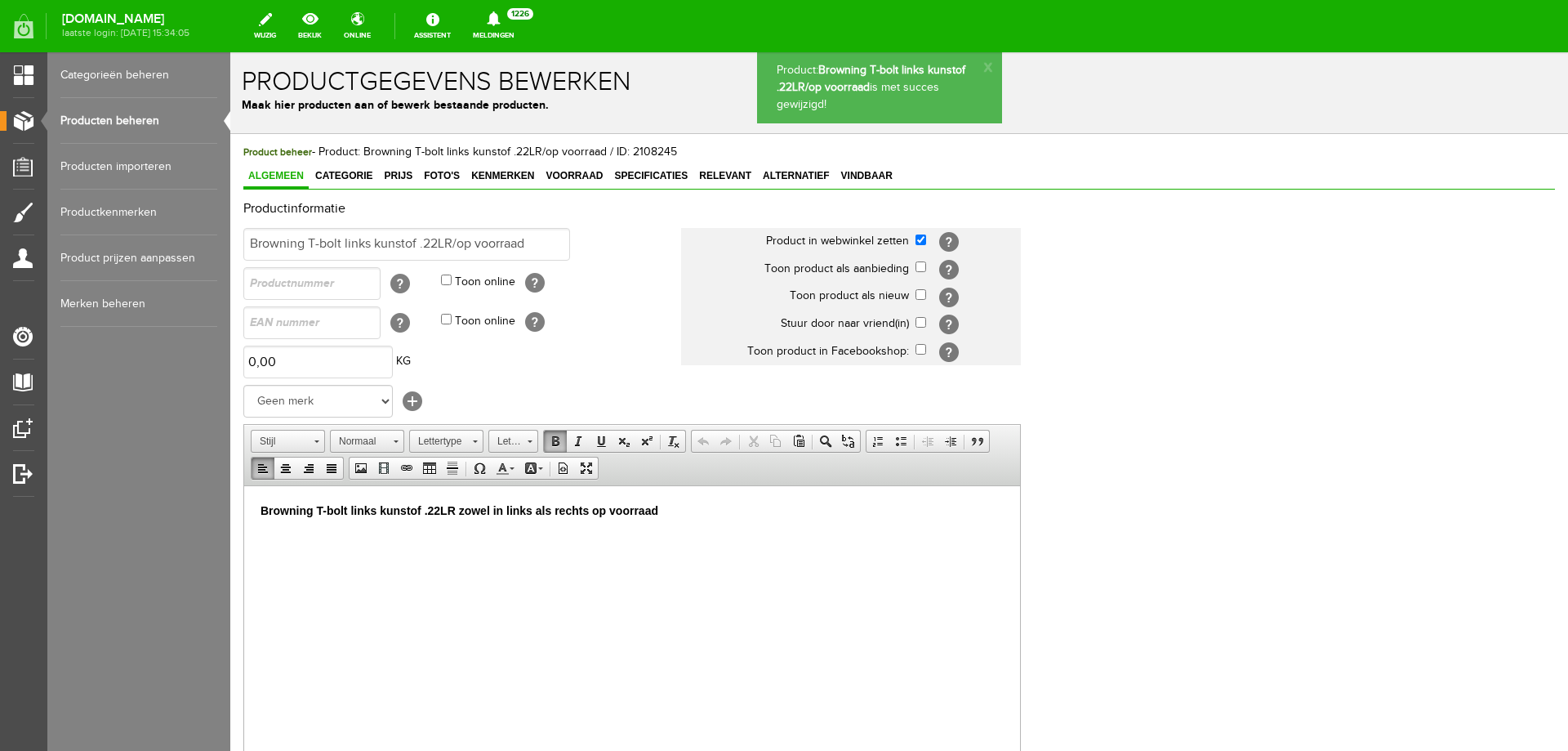
click at [673, 512] on p "Browning T-bolt links kunstof .22LR zowel in links als rechts op voorraad" at bounding box center [632, 510] width 743 height 17
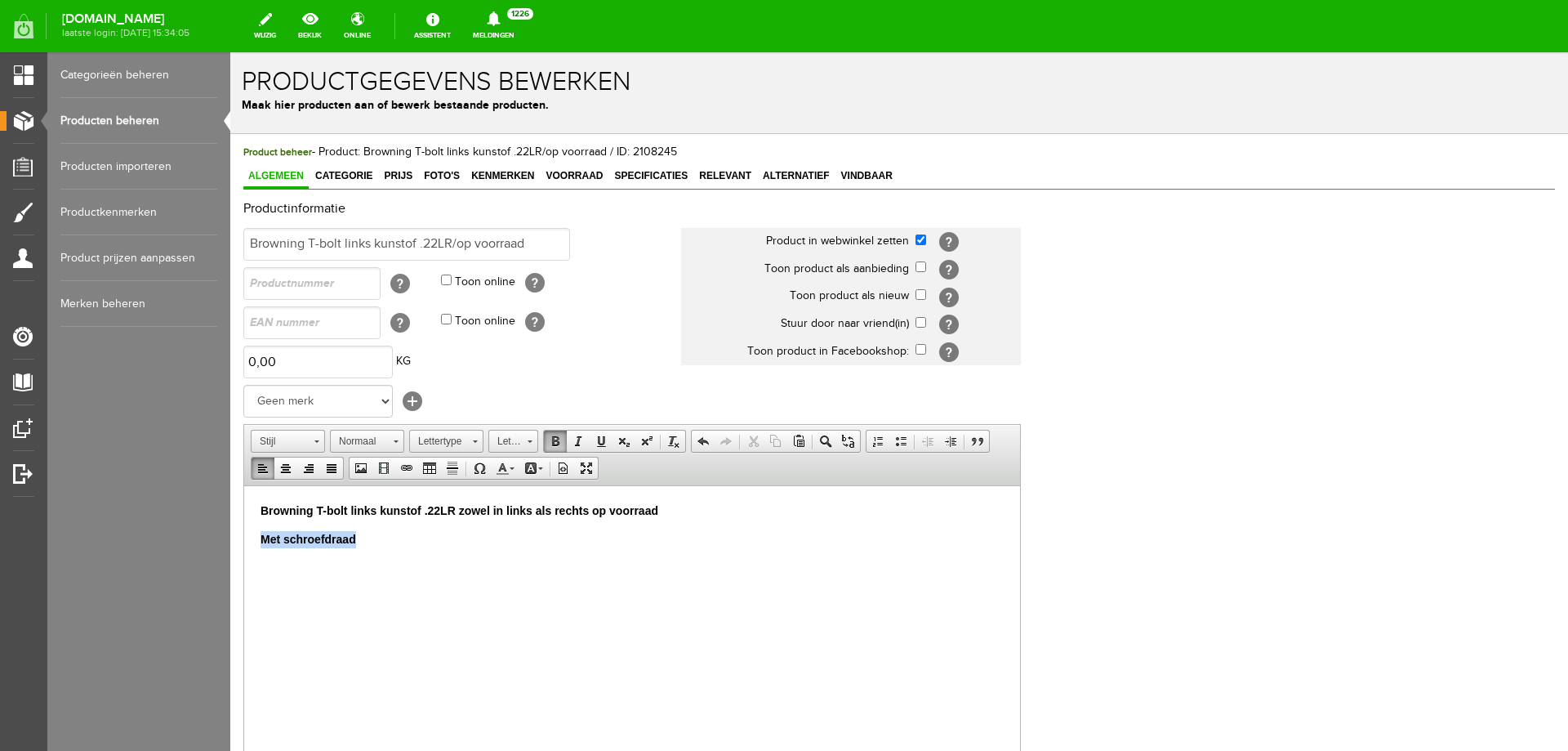
drag, startPoint x: 381, startPoint y: 543, endPoint x: 279, endPoint y: 489, distance: 115.4
click at [245, 534] on html "Browning T-bolt links kunstof .22LR zowel in links als rechts op voorraad Met s…" at bounding box center [632, 524] width 776 height 79
click at [558, 440] on span at bounding box center [556, 441] width 13 height 13
click at [369, 530] on p "Met schroefdraad" at bounding box center [632, 539] width 743 height 17
click at [347, 509] on strong "Browning T-bolt links kunstof .22LR zowel in links als rechts op voorraad" at bounding box center [460, 510] width 398 height 13
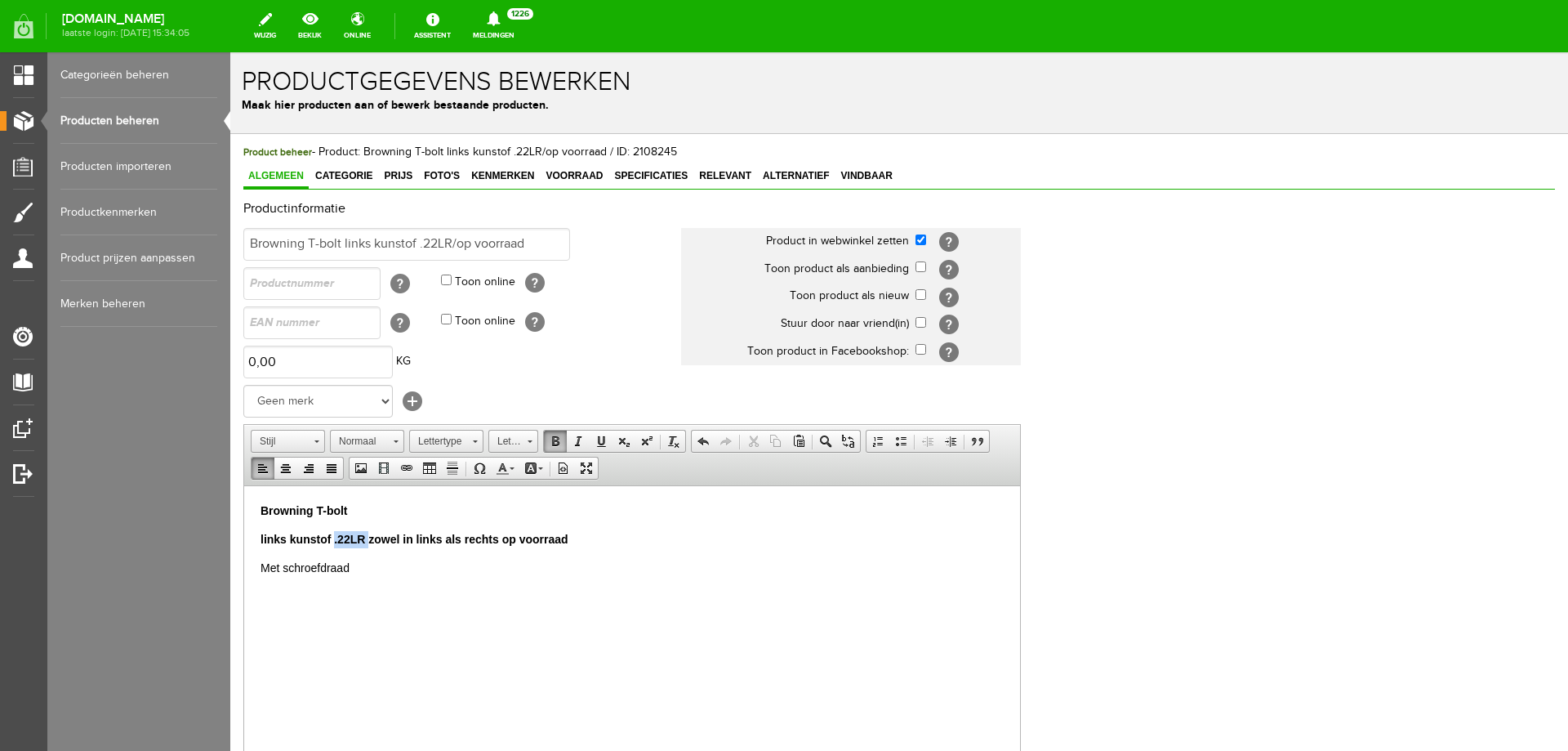
drag, startPoint x: 333, startPoint y: 540, endPoint x: 366, endPoint y: 539, distance: 33.0
click at [366, 539] on strong "links kunstof .22LR zowel in links als rechts op voorraad" at bounding box center [414, 539] width 308 height 13
click at [363, 517] on p "Browning T-bolt" at bounding box center [632, 510] width 743 height 17
drag, startPoint x: 262, startPoint y: 540, endPoint x: 654, endPoint y: 570, distance: 393.1
click at [654, 570] on html "Browning T-bolt .22LR links kunstof zowel in links als rechts op voorraad Met s…" at bounding box center [632, 539] width 776 height 107
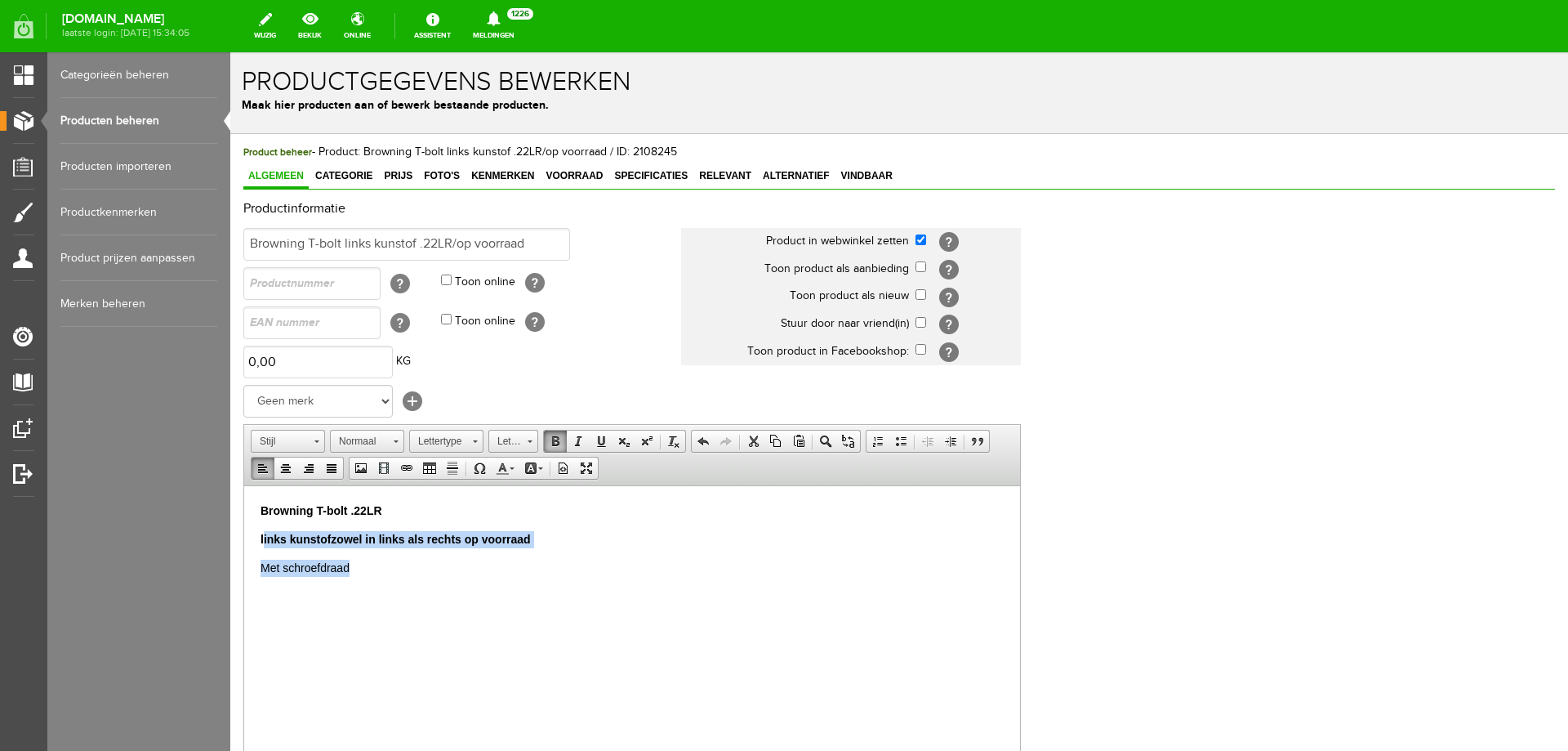
click at [554, 443] on span at bounding box center [556, 441] width 13 height 13
click at [540, 527] on body "Browning T-bolt .22LR links kunstof zowel in links als rechts op voorraad Met s…" at bounding box center [632, 539] width 743 height 74
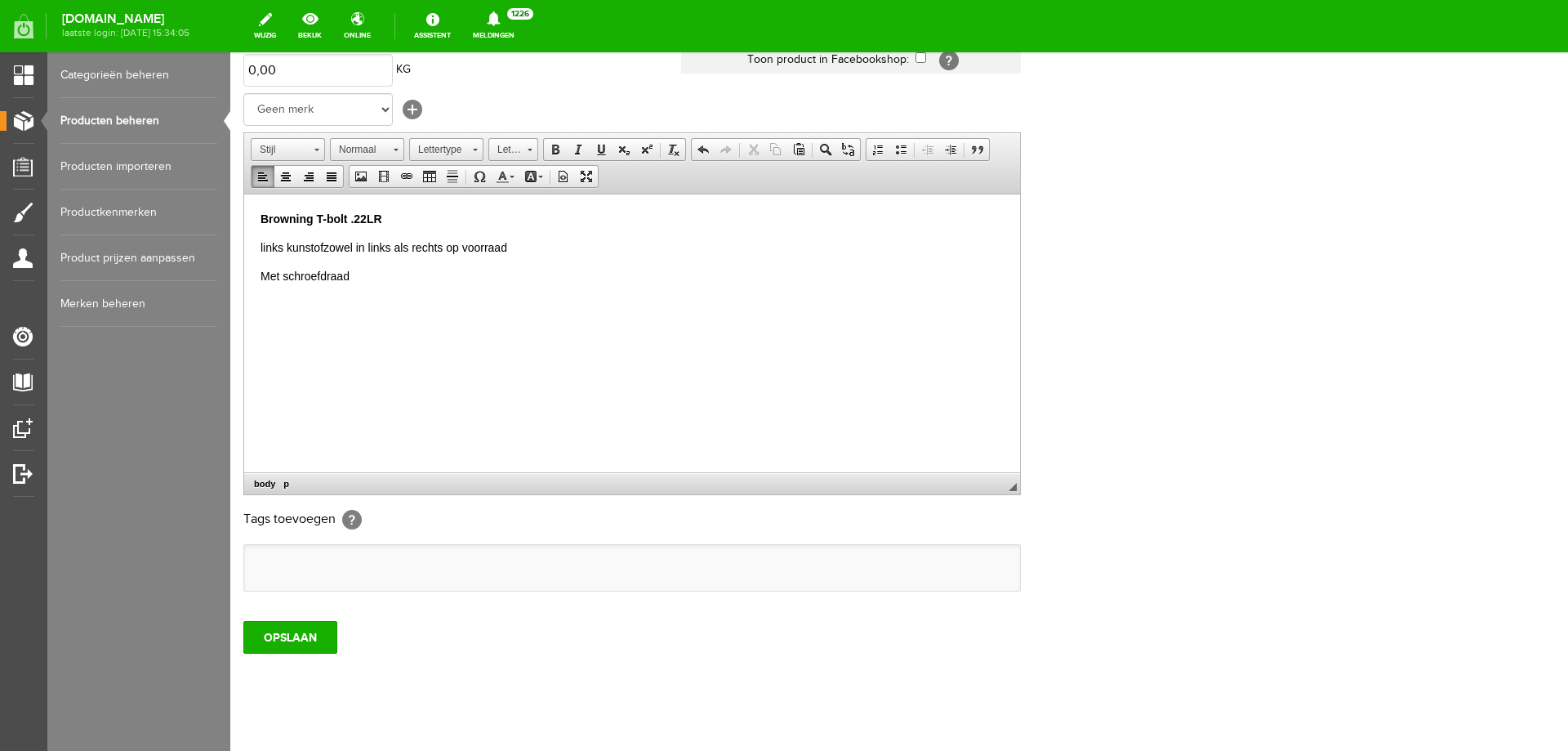
scroll to position [297, 0]
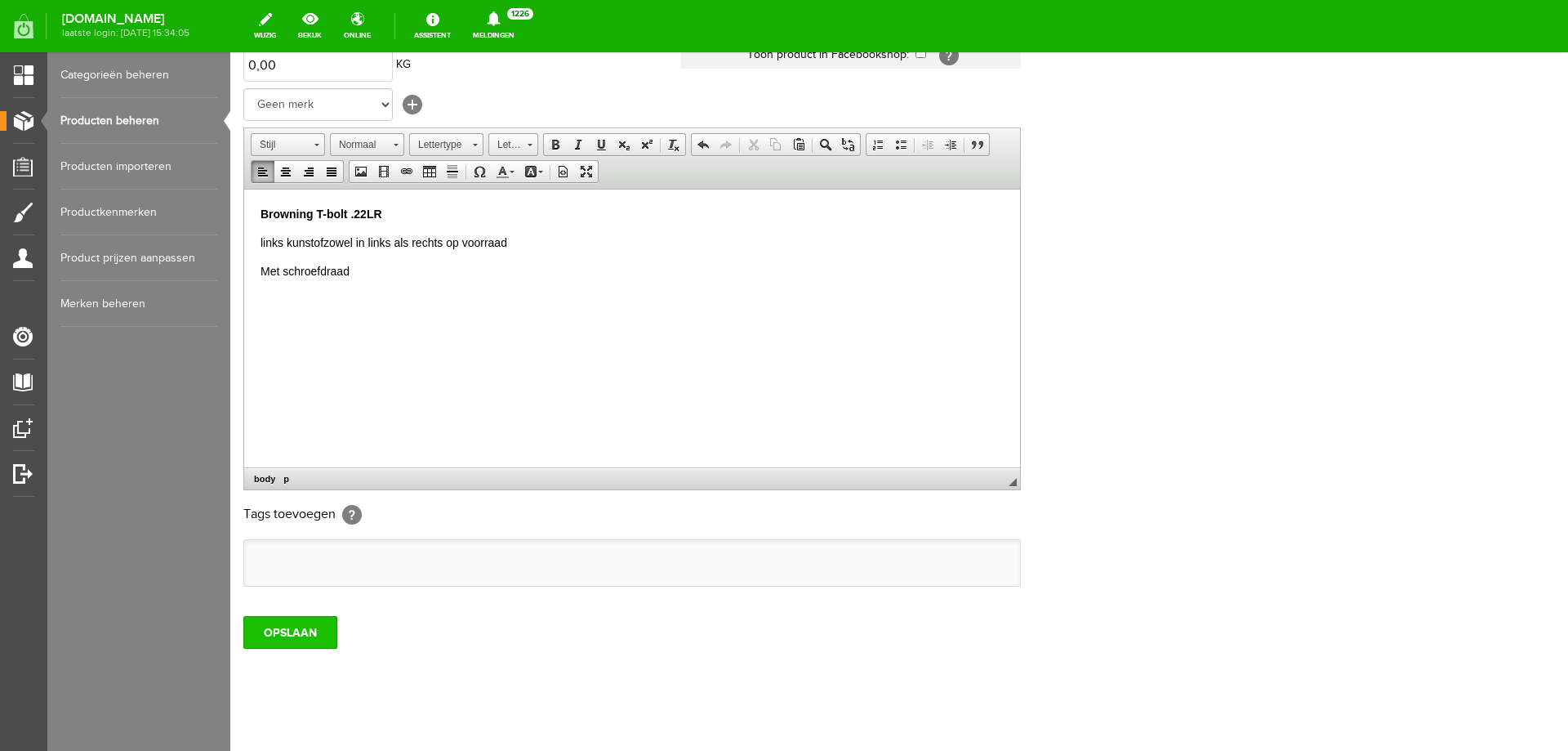
click at [277, 626] on input "OPSLAAN" at bounding box center [290, 632] width 94 height 32
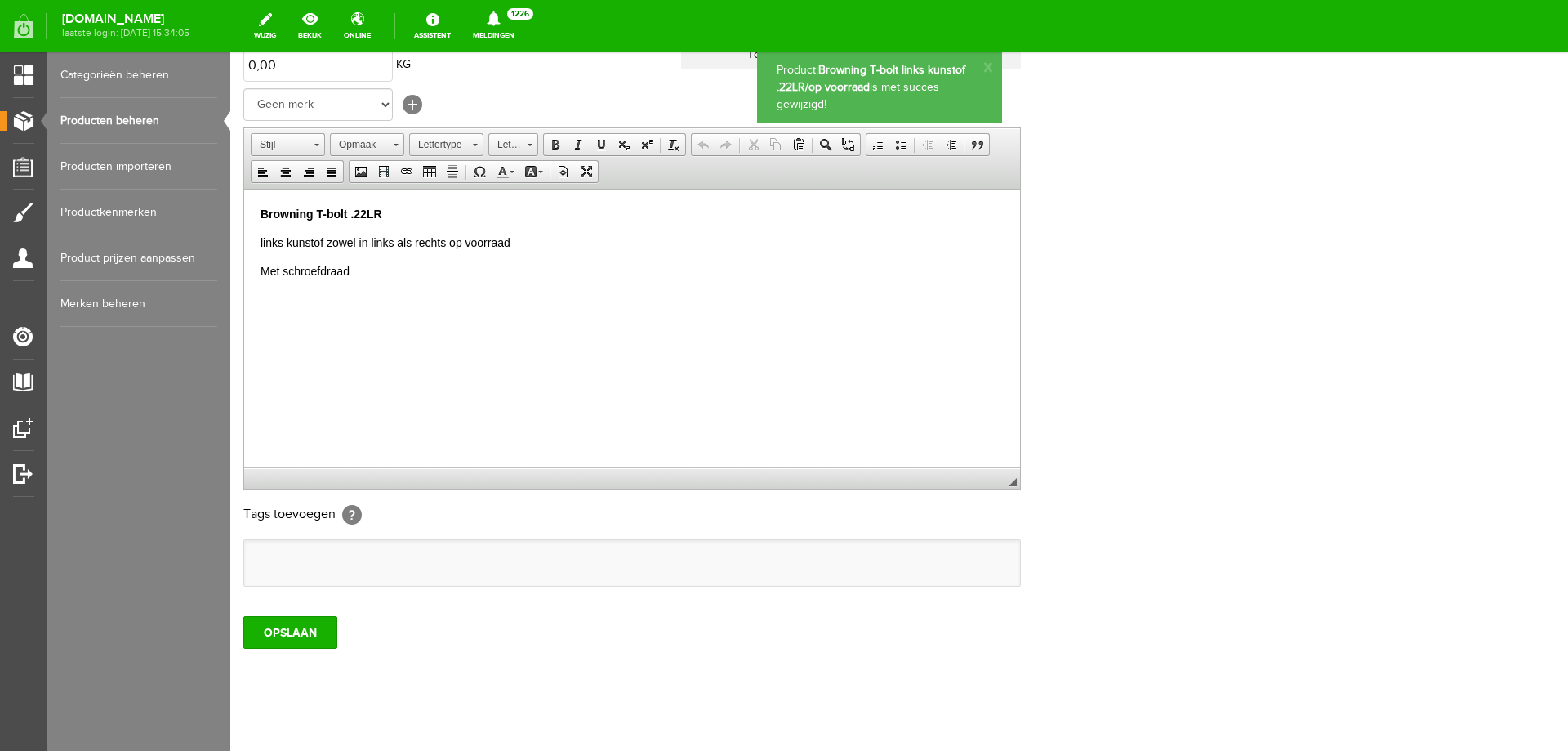
scroll to position [0, 0]
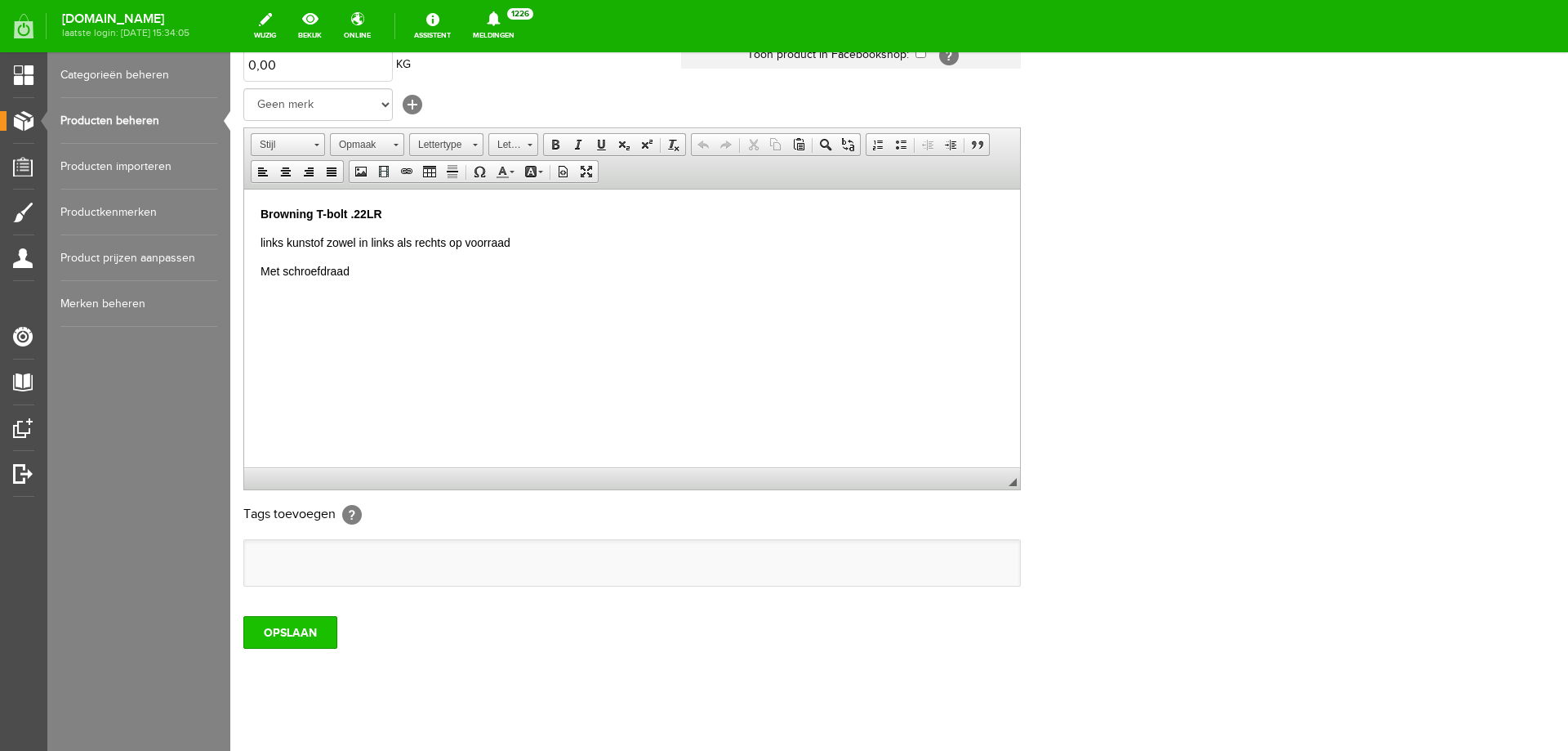
click at [283, 626] on input "OPSLAAN" at bounding box center [290, 632] width 94 height 32
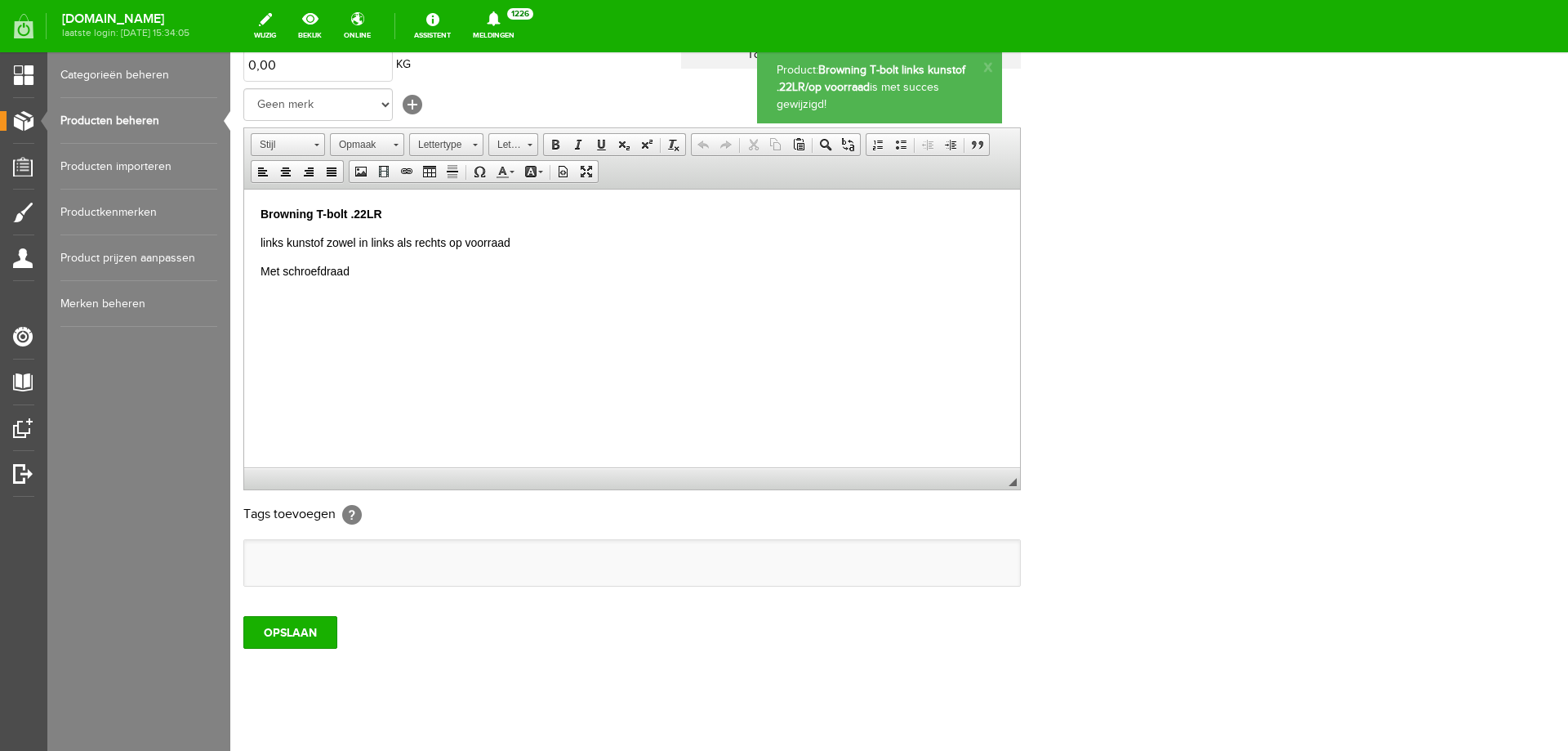
click at [116, 119] on link "Producten beheren" at bounding box center [138, 120] width 156 height 46
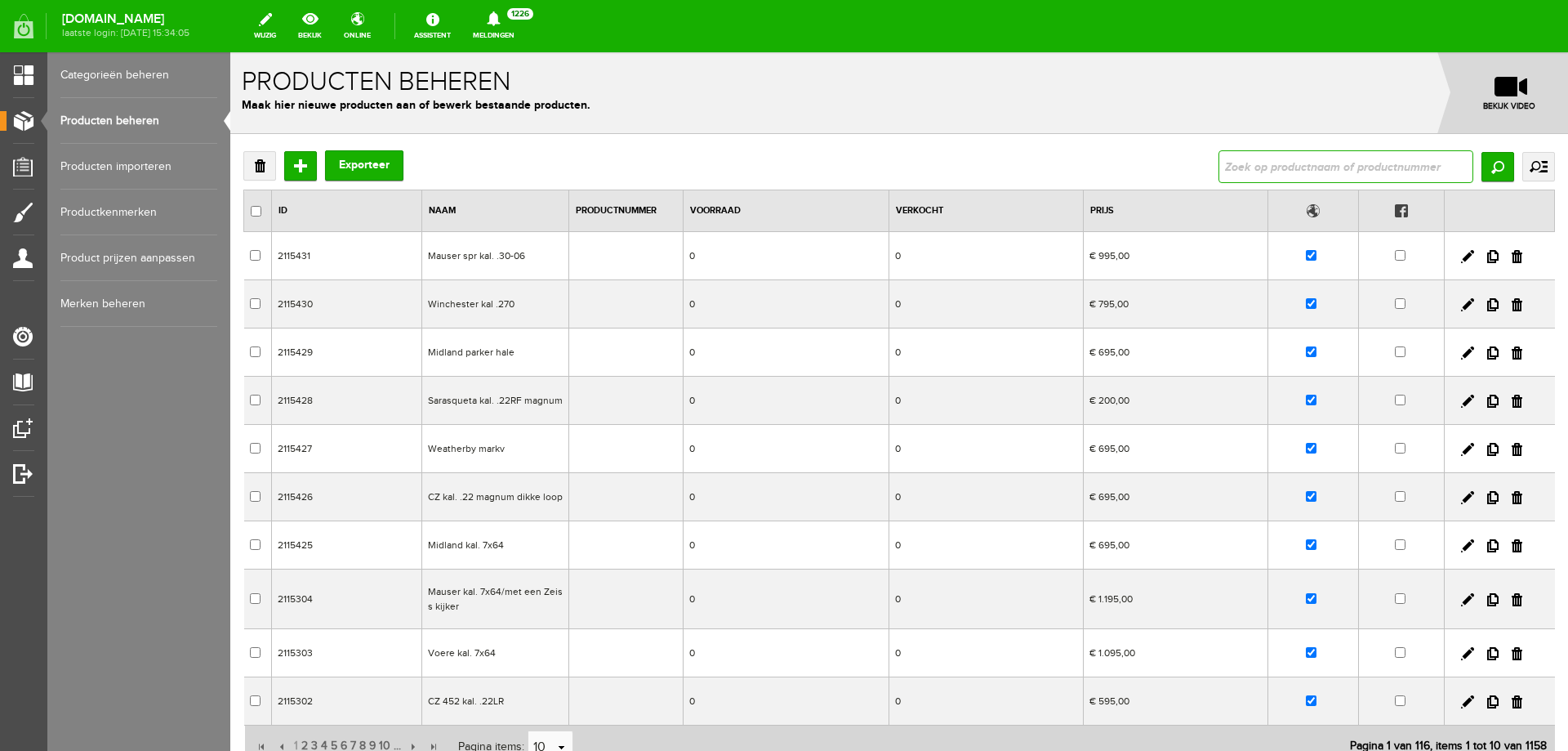
click at [1271, 162] on input "text" at bounding box center [1346, 167] width 255 height 32
click at [1353, 164] on input "text" at bounding box center [1346, 167] width 255 height 32
paste input "Browning Grapple hagel foudraal"
type input "Browning Grapple hagel foudraal"
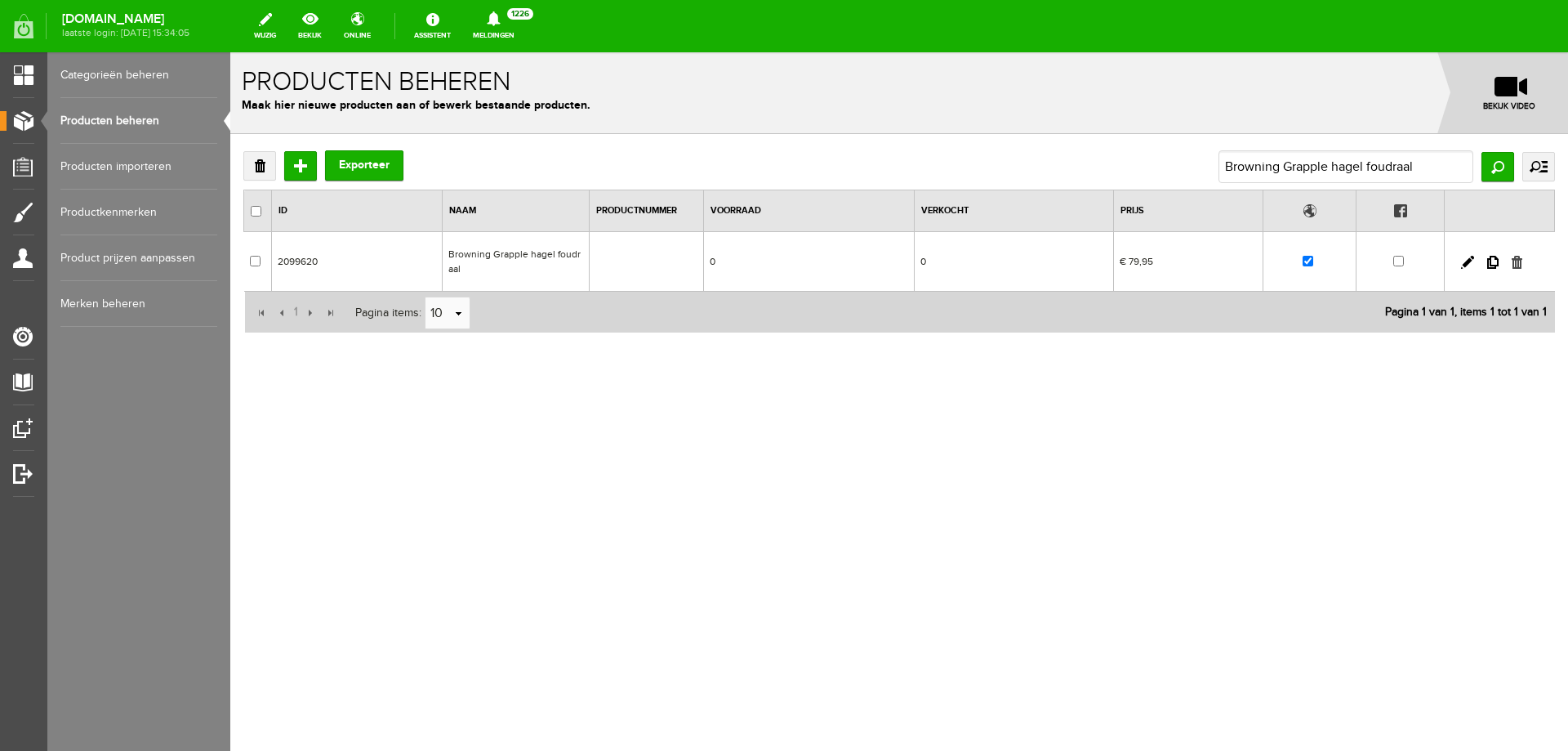
click at [1518, 265] on link at bounding box center [1517, 263] width 10 height 13
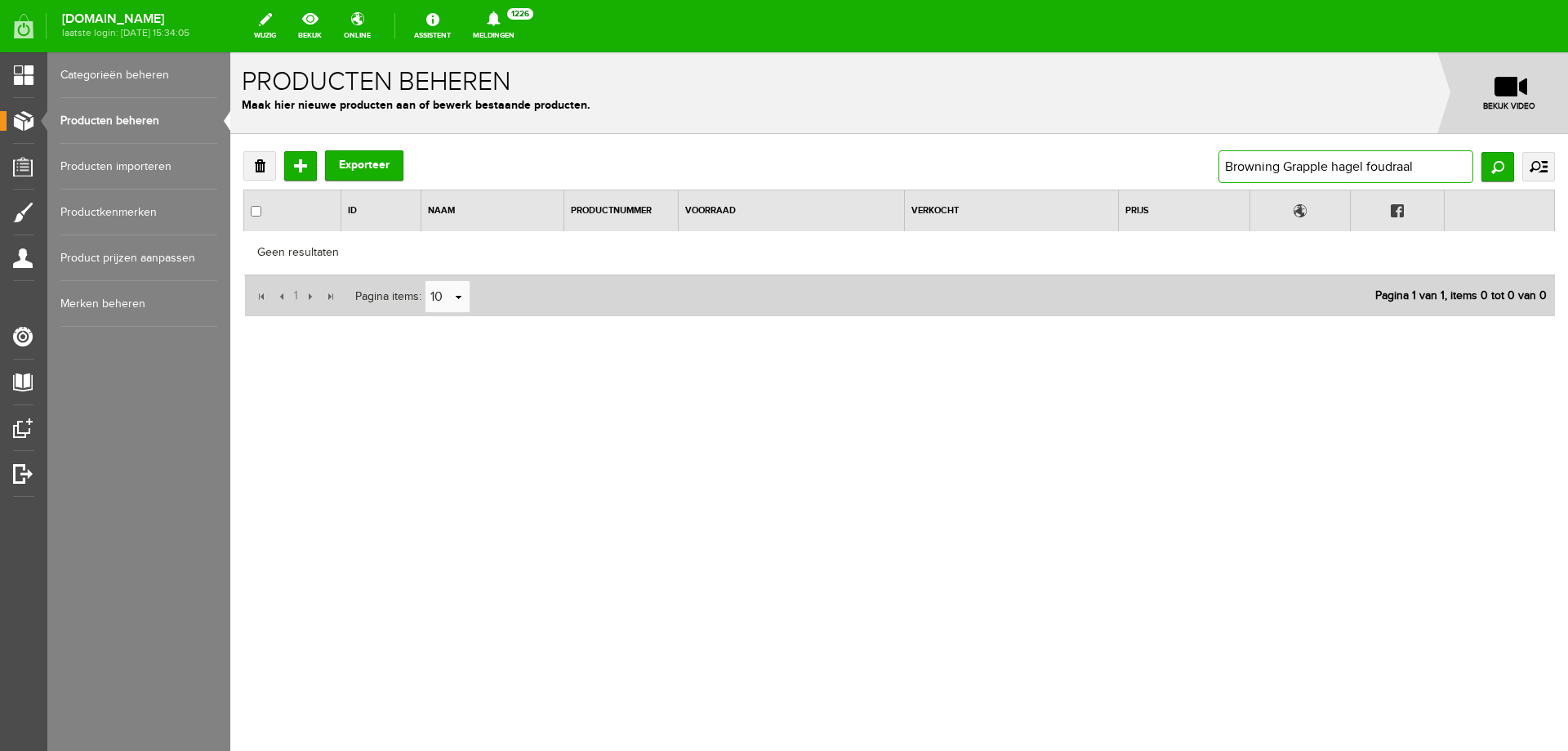
drag, startPoint x: 1431, startPoint y: 160, endPoint x: 950, endPoint y: 140, distance: 481.4
click at [955, 140] on div "Verwijderen Toevoegen Exporteer Browning Grapple hagel foudraal Zoeken uitgebre…" at bounding box center [899, 286] width 1338 height 305
paste input "ko"
type input "Browning Grapple kogel foudraal"
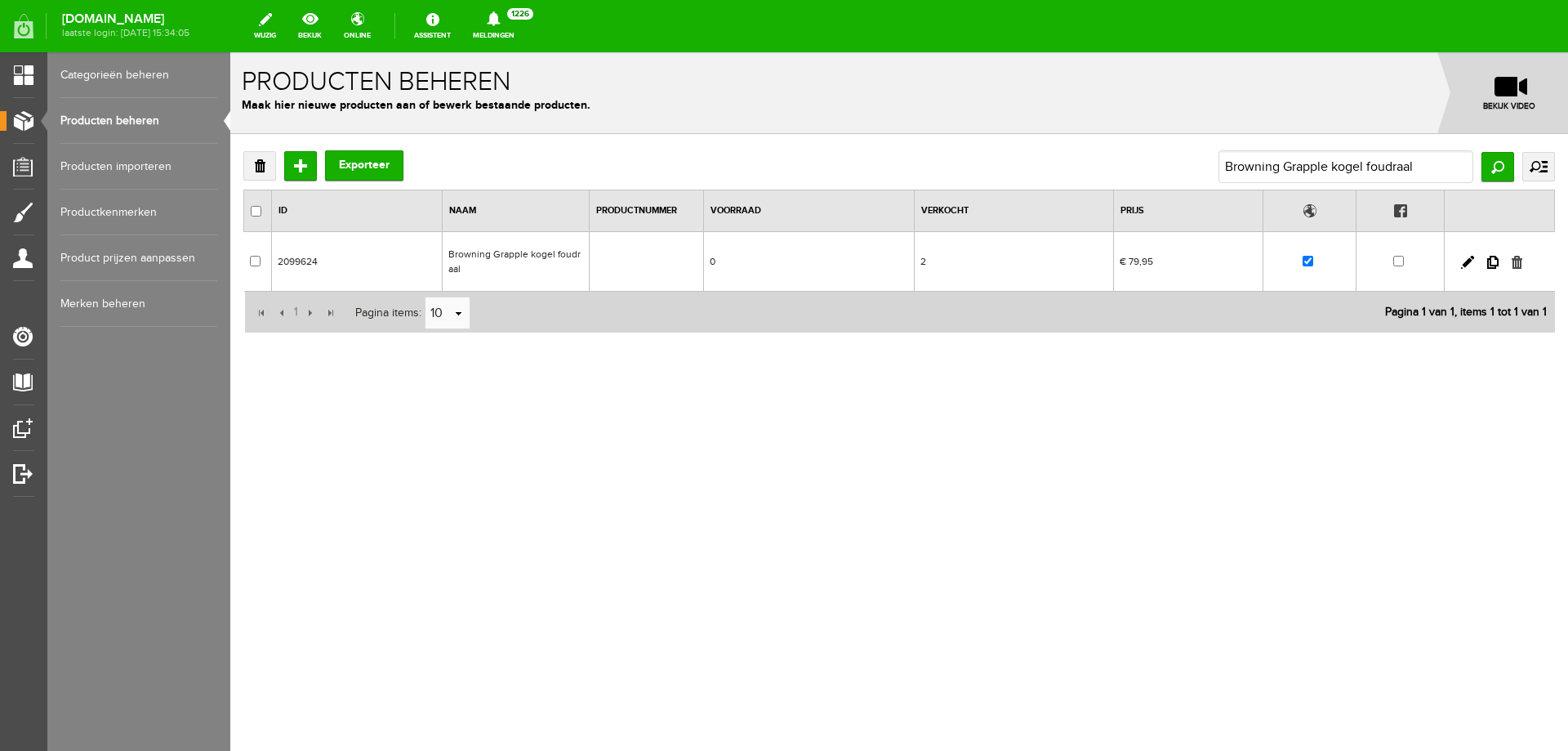
click at [1516, 266] on link at bounding box center [1517, 263] width 10 height 13
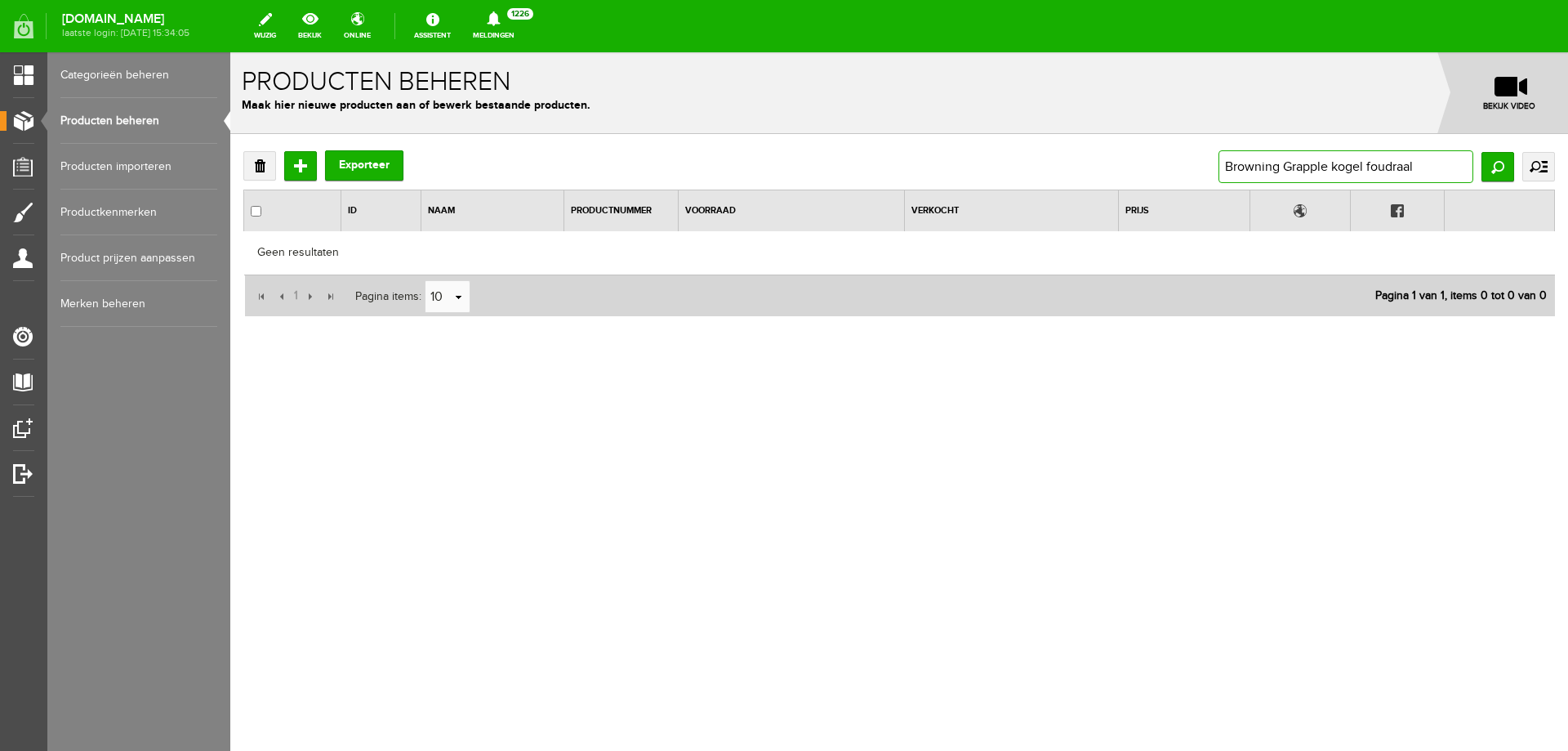
drag, startPoint x: 1447, startPoint y: 160, endPoint x: 876, endPoint y: 145, distance: 571.2
click at [884, 145] on div "Verwijderen Toevoegen Exporteer Browning Grapple kogel foudraal Zoeken uitgebre…" at bounding box center [899, 286] width 1338 height 305
paste input "VERKOCHT Seissiger special-cam LTE Super -Edition"
type input "VERKOCHT Seissiger special-cam LTE Super -Edition"
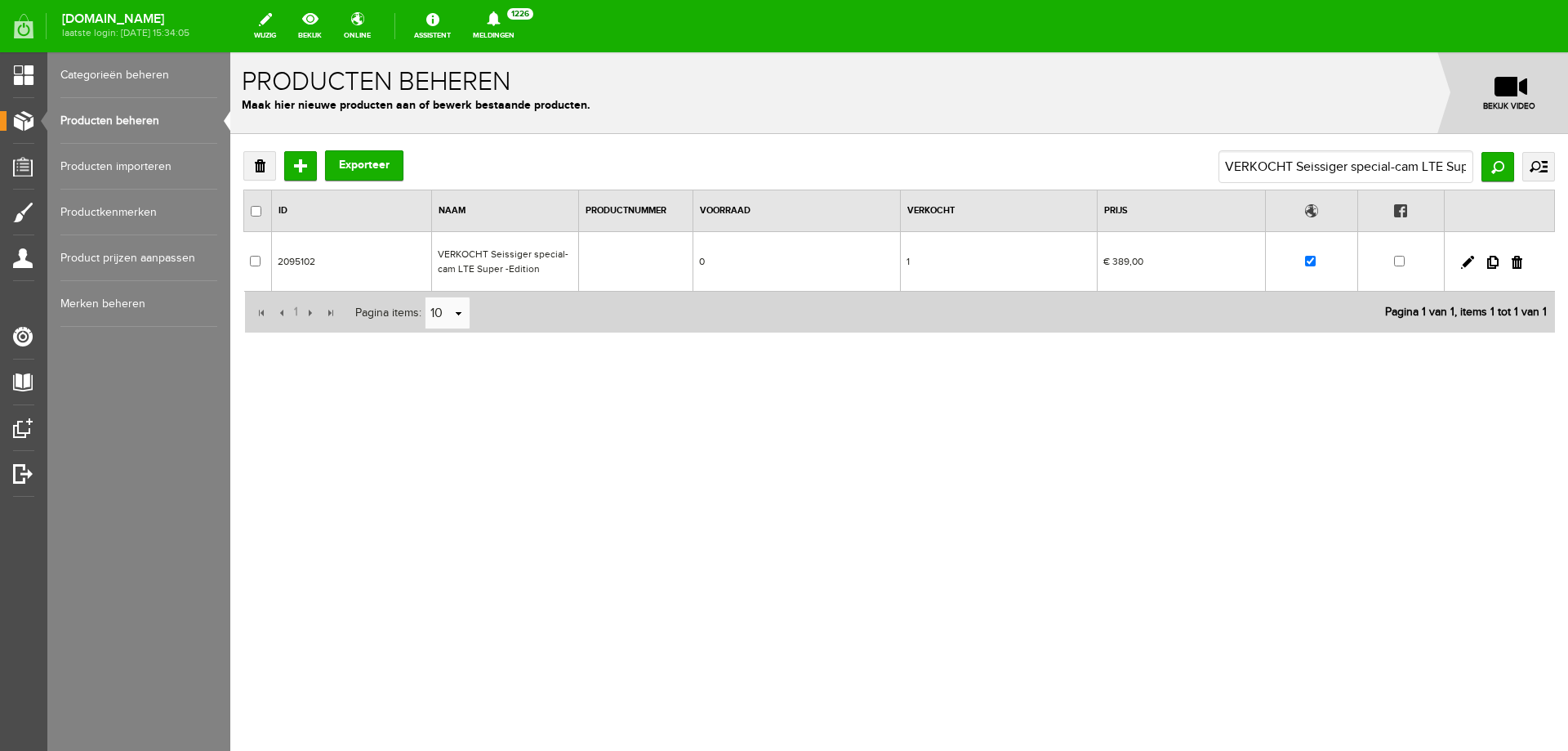
click at [1519, 263] on link at bounding box center [1517, 263] width 10 height 13
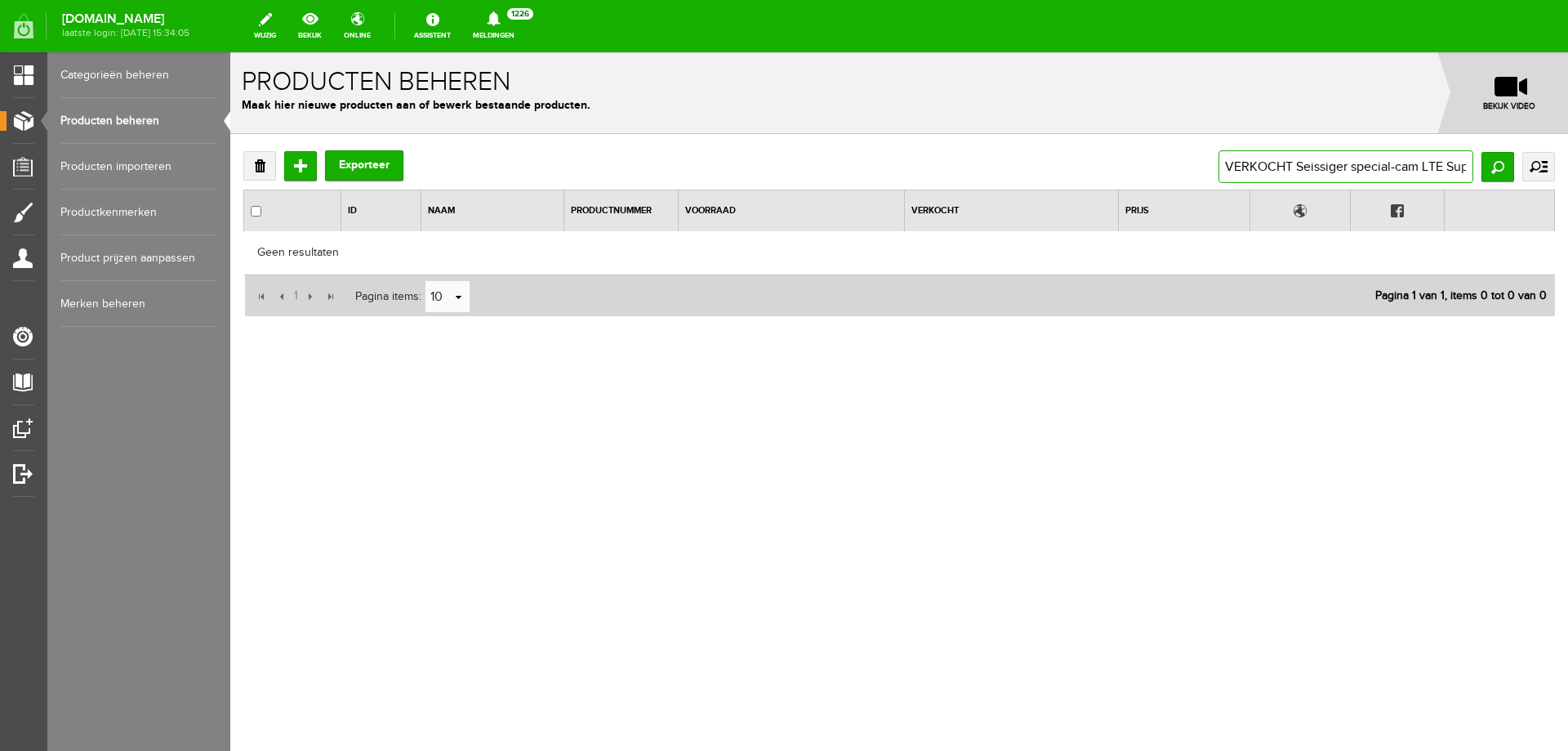
click at [1415, 165] on input "VERKOCHT Seissiger special-cam LTE Super -Edition" at bounding box center [1346, 167] width 255 height 32
drag, startPoint x: 1438, startPoint y: 160, endPoint x: 874, endPoint y: 156, distance: 564.0
click at [887, 156] on div "Verwijderen Toevoegen Exporteer VERKOCHT Seissiger special-cam LTE Super -Editi…" at bounding box center [900, 167] width 1312 height 32
type input "E Super -Edition"
drag, startPoint x: 1308, startPoint y: 170, endPoint x: 997, endPoint y: 162, distance: 311.1
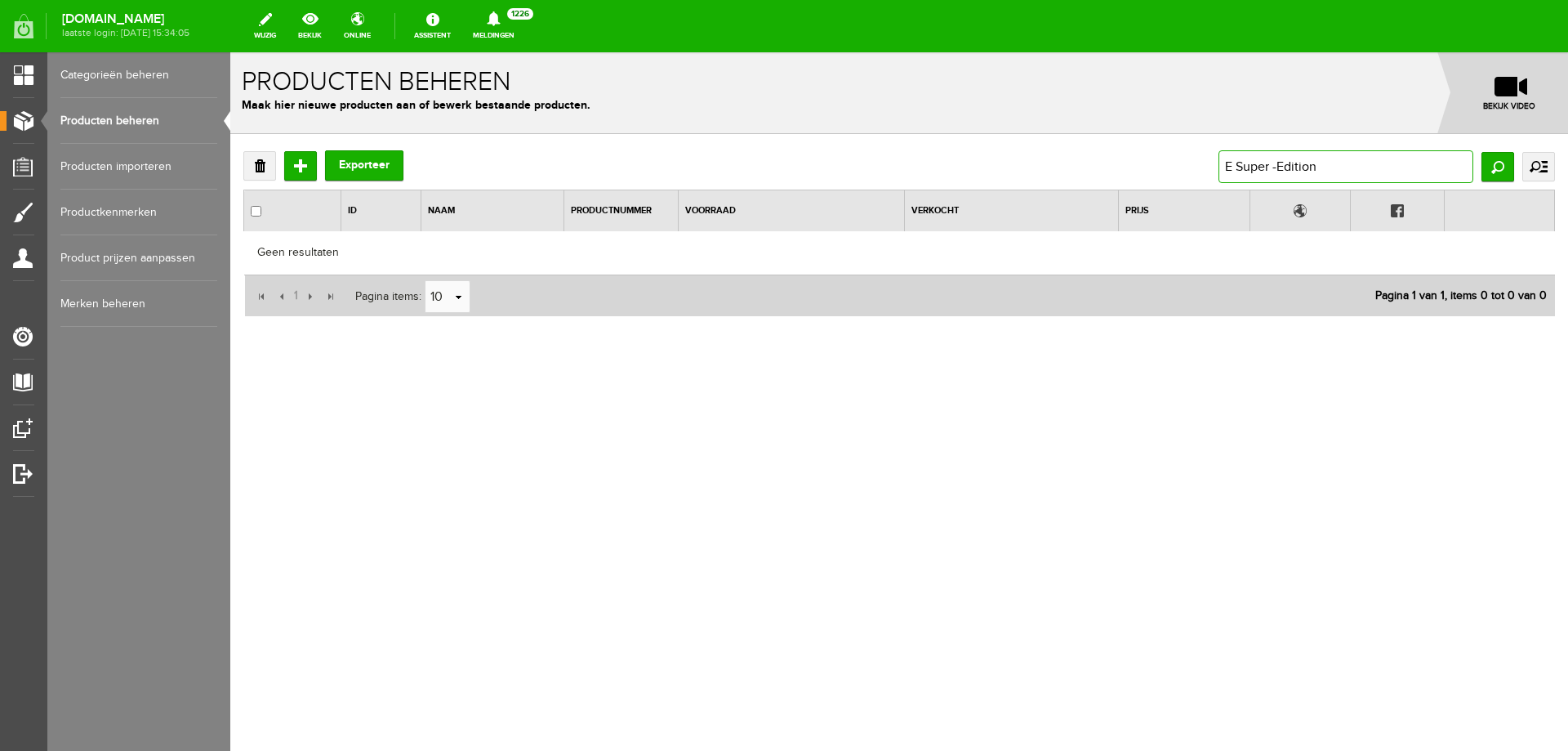
click at [997, 162] on div "Verwijderen Toevoegen Exporteer E Super -Edition Zoeken uitgebreid zoeken Categ…" at bounding box center [900, 167] width 1312 height 32
click at [1260, 166] on input "text" at bounding box center [1346, 167] width 255 height 32
paste input "Browning Oryx hagel foudraal"
type input "Browning Oryx hagel foudraal"
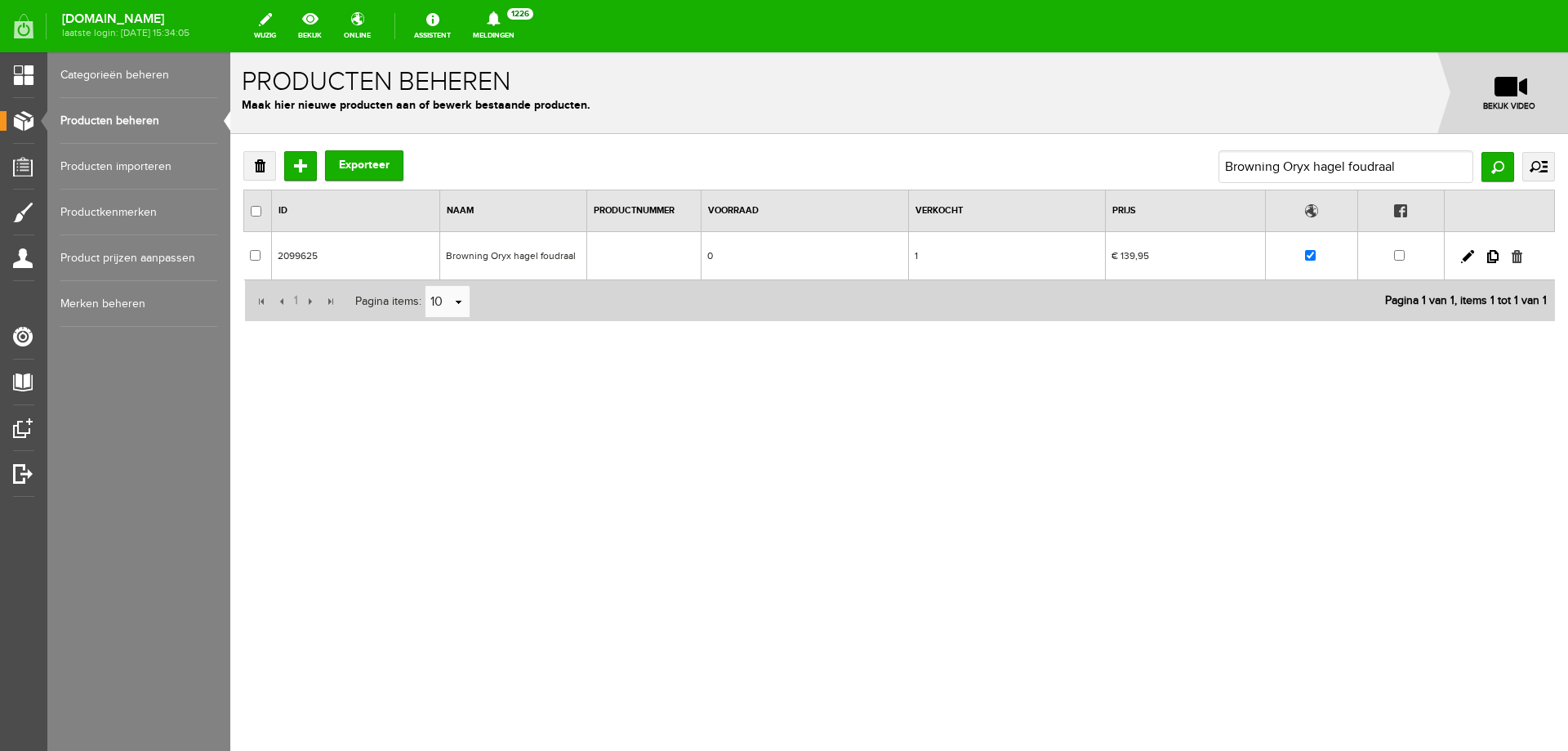
click at [1515, 253] on link at bounding box center [1517, 257] width 10 height 13
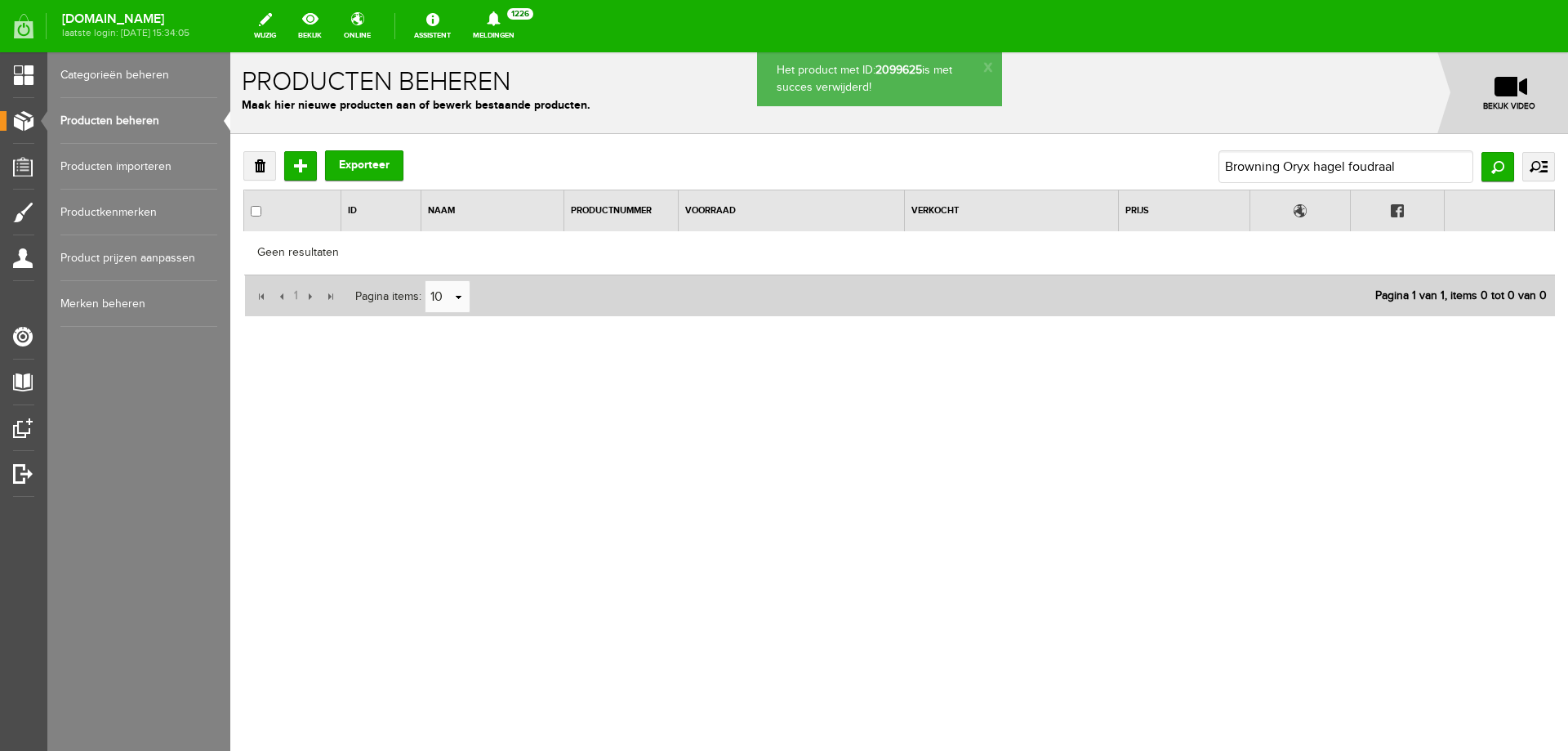
click at [96, 111] on link "Producten beheren" at bounding box center [138, 120] width 156 height 46
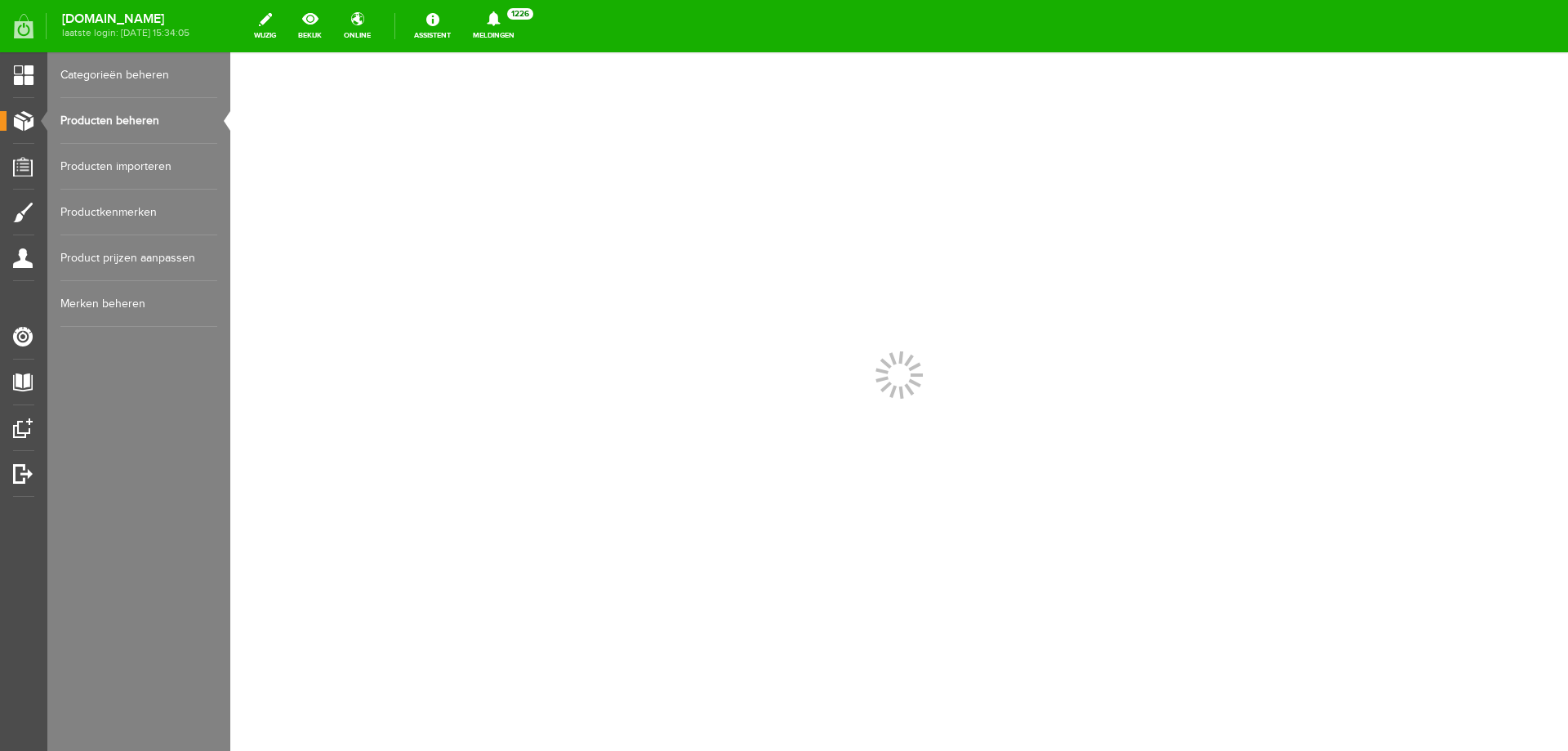
scroll to position [0, 0]
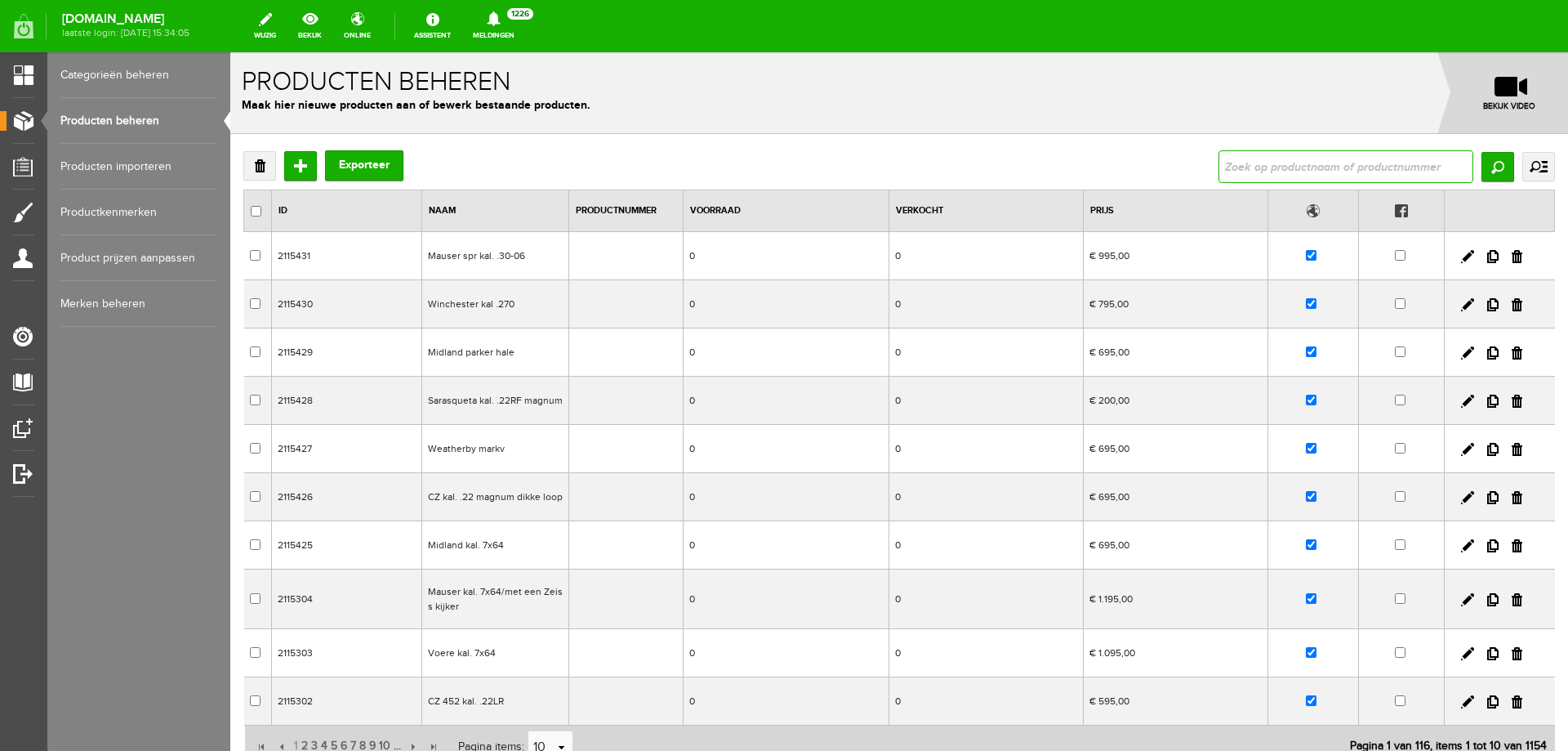
click at [1281, 162] on input "text" at bounding box center [1346, 167] width 255 height 32
paste input "Beretta 687 Silver Pigeon III kal.20 en 12 op voorraad"
type input "Beretta 687 Silver Pigeon III kal.20 en 12 op voorraad"
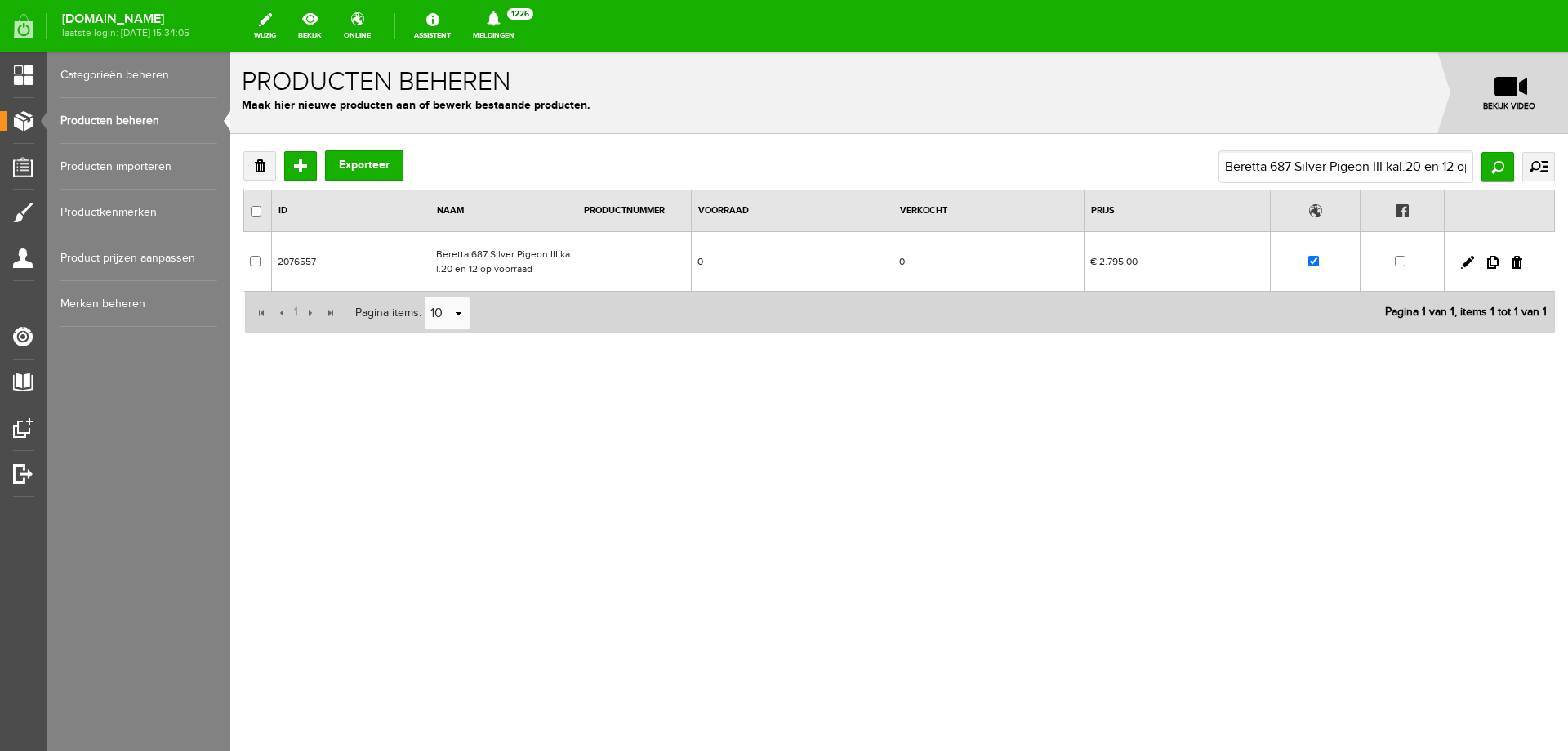
click at [522, 252] on td "Beretta 687 Silver Pigeon III kal.20 en 12 op voorraad" at bounding box center [502, 262] width 147 height 60
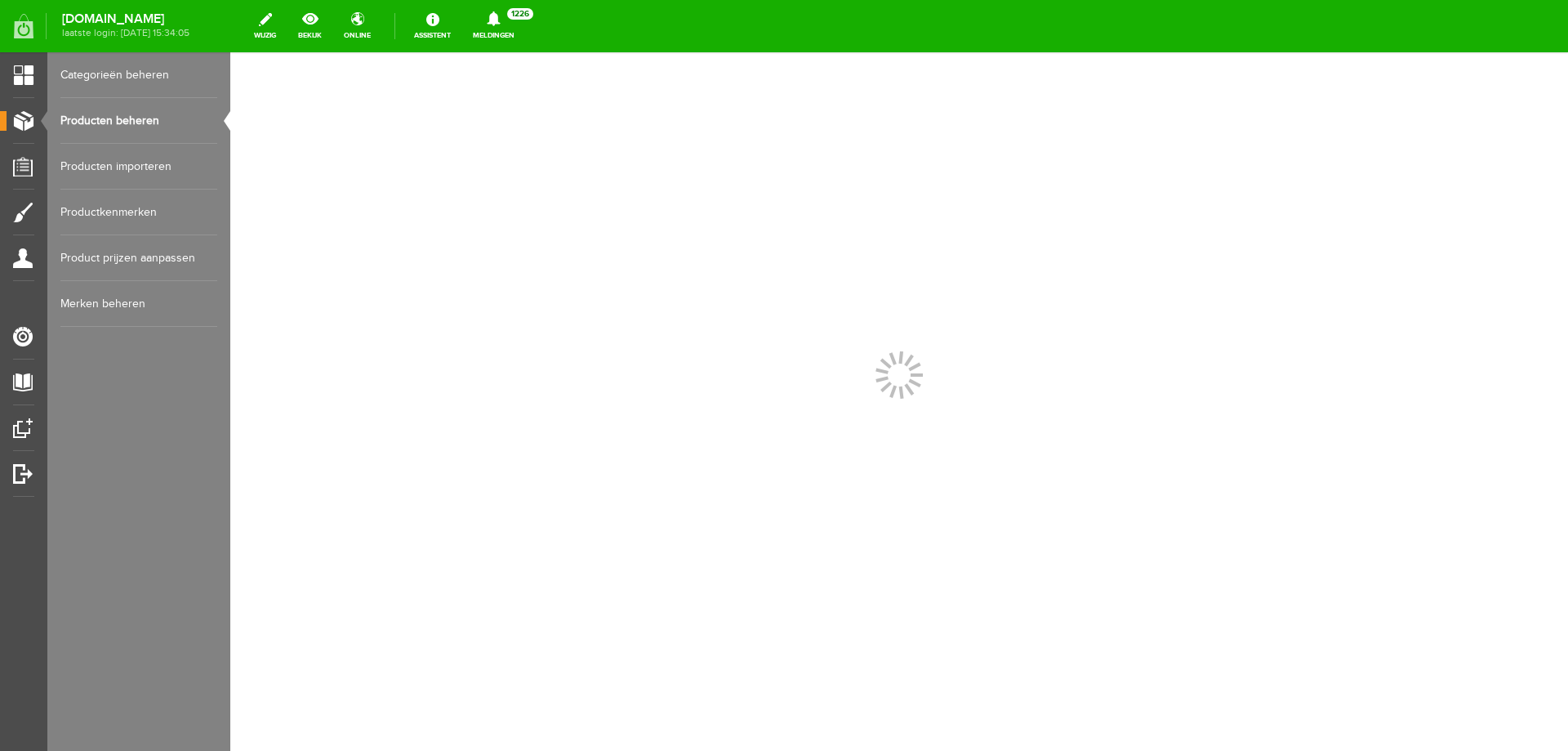
scroll to position [0, 0]
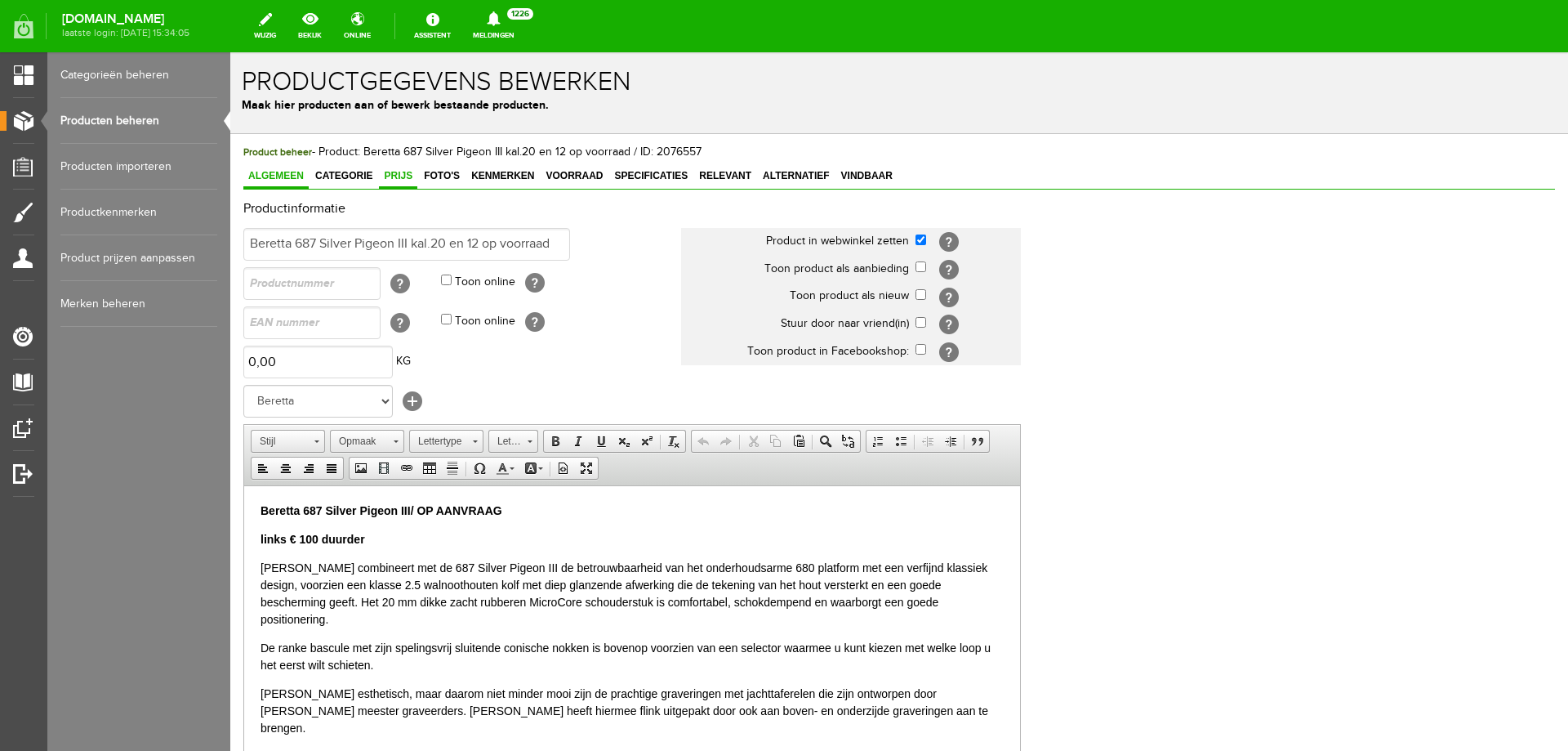
click at [393, 178] on span "Prijs" at bounding box center [398, 175] width 38 height 11
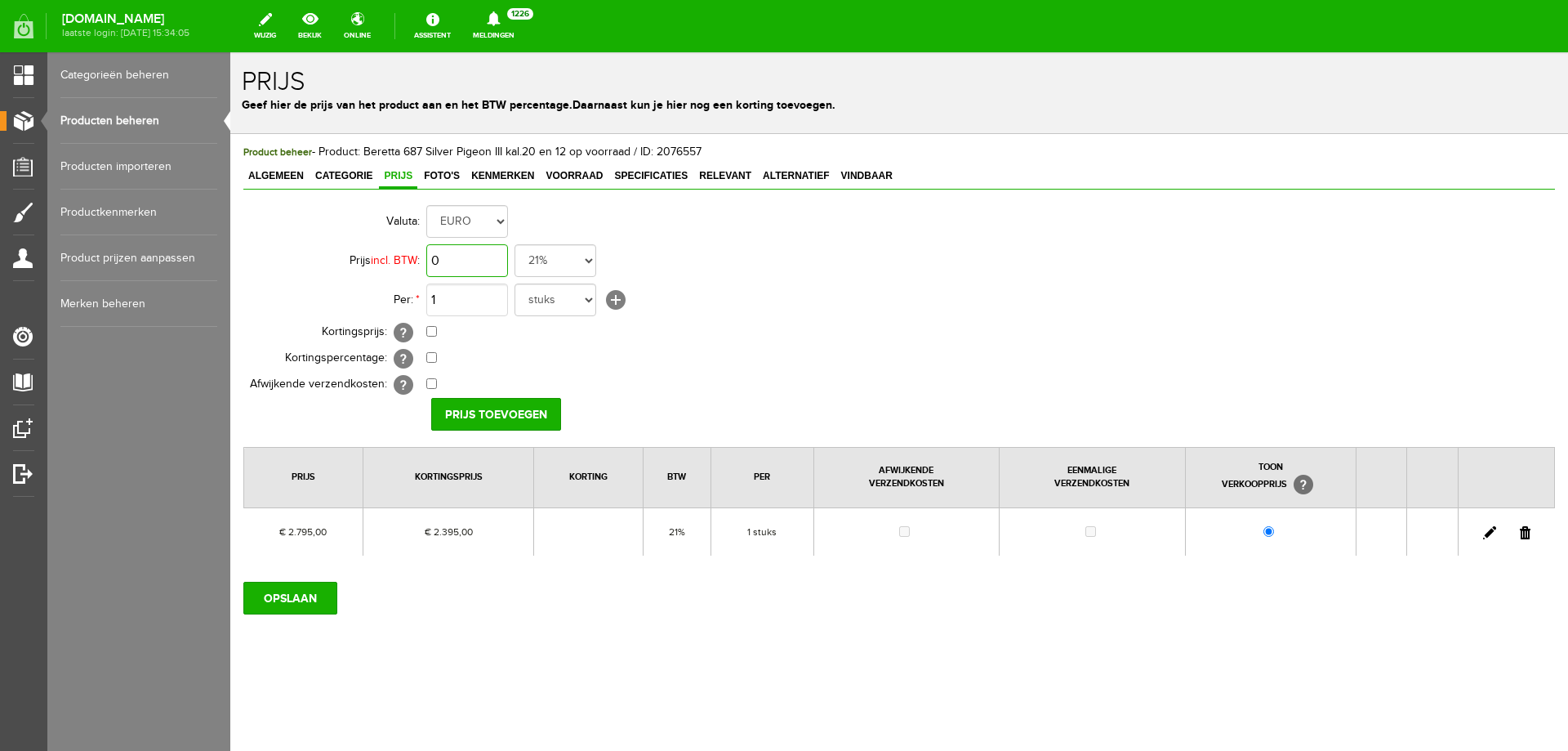
click at [469, 261] on input "0" at bounding box center [467, 261] width 82 height 32
type input "€ 2.795,00"
click at [433, 334] on input "checkbox" at bounding box center [431, 331] width 10 height 10
checkbox input "true"
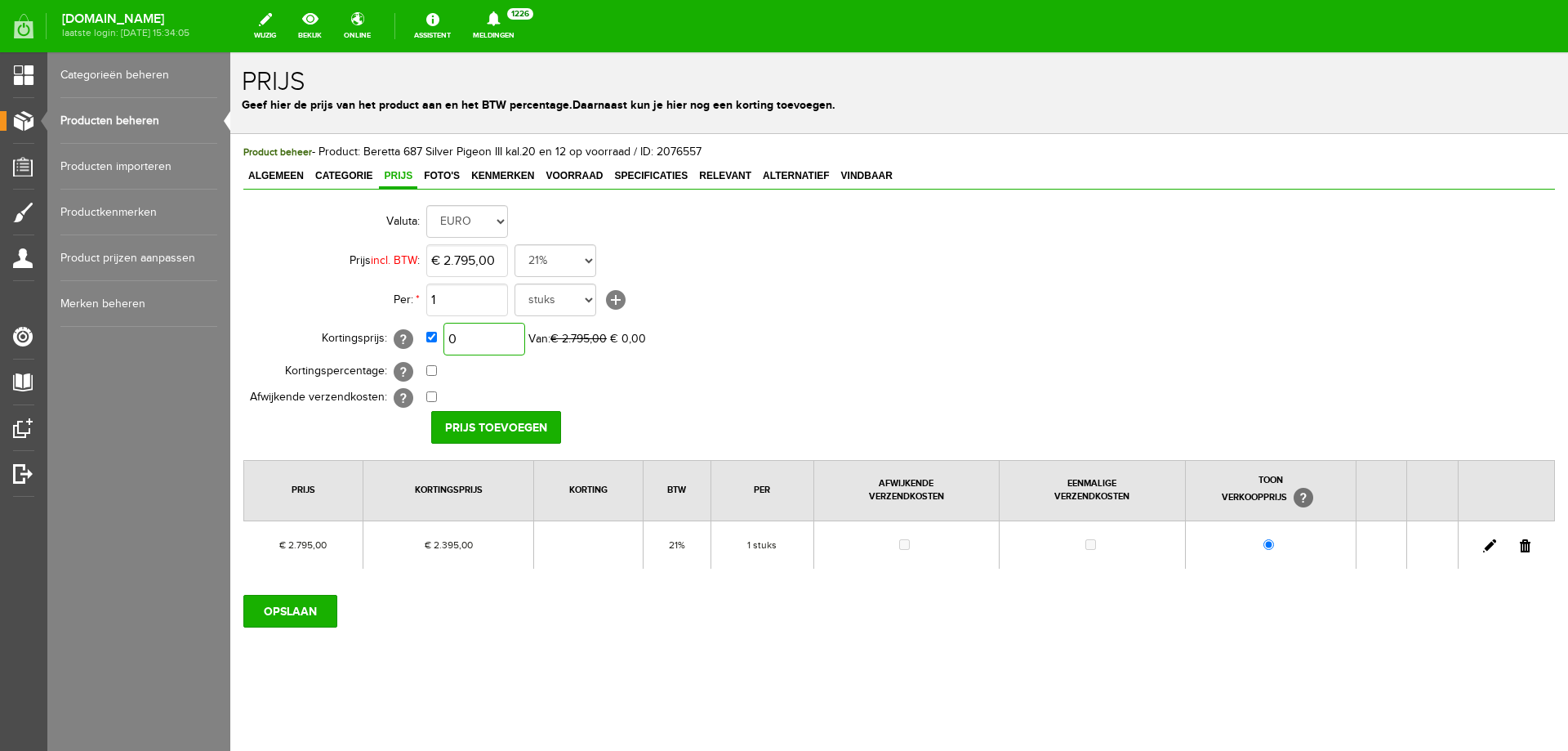
click at [483, 345] on input "0" at bounding box center [484, 339] width 82 height 32
type input "€ 2.295,00"
click at [487, 419] on input "Prijs toevoegen" at bounding box center [496, 427] width 130 height 32
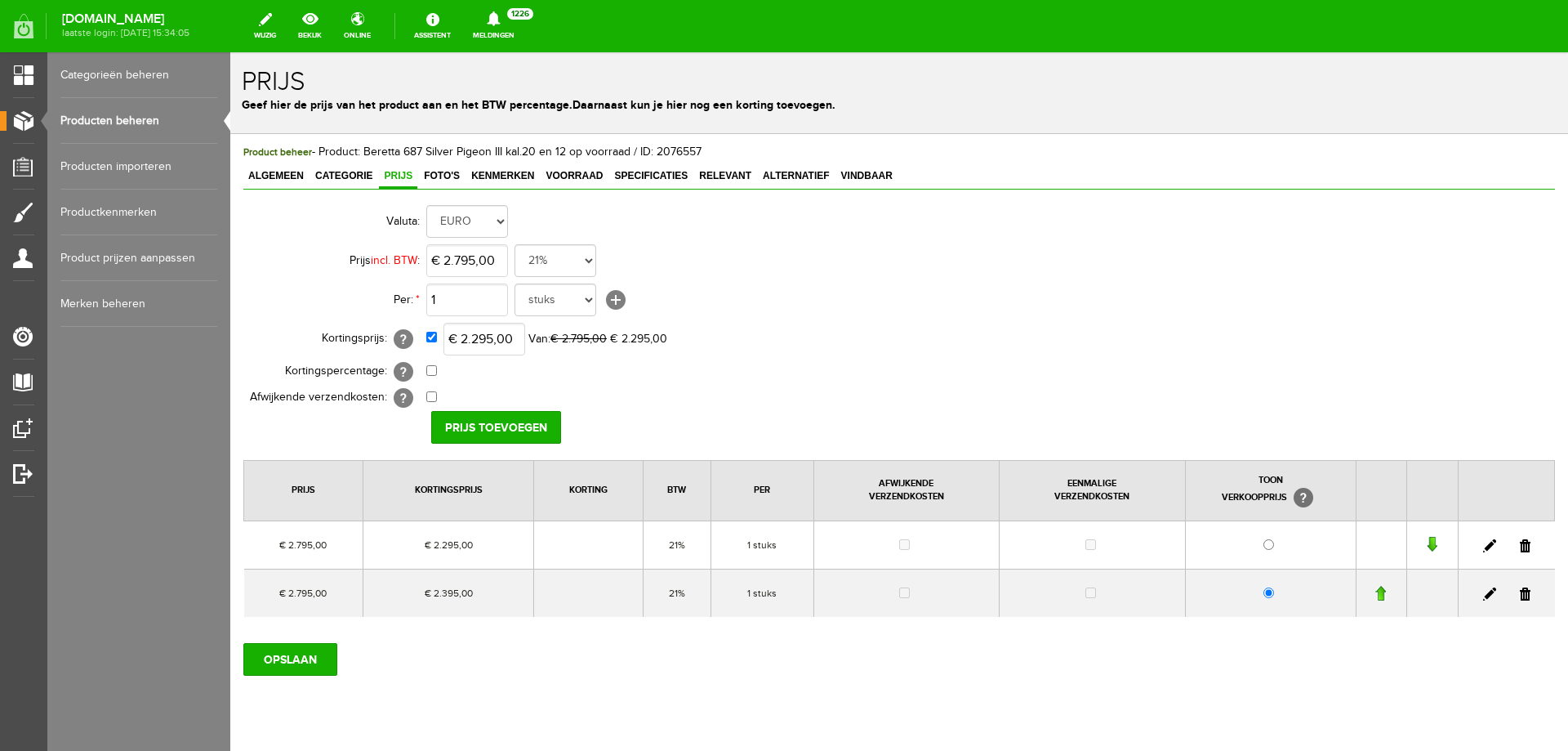
click at [1521, 596] on link at bounding box center [1525, 595] width 10 height 13
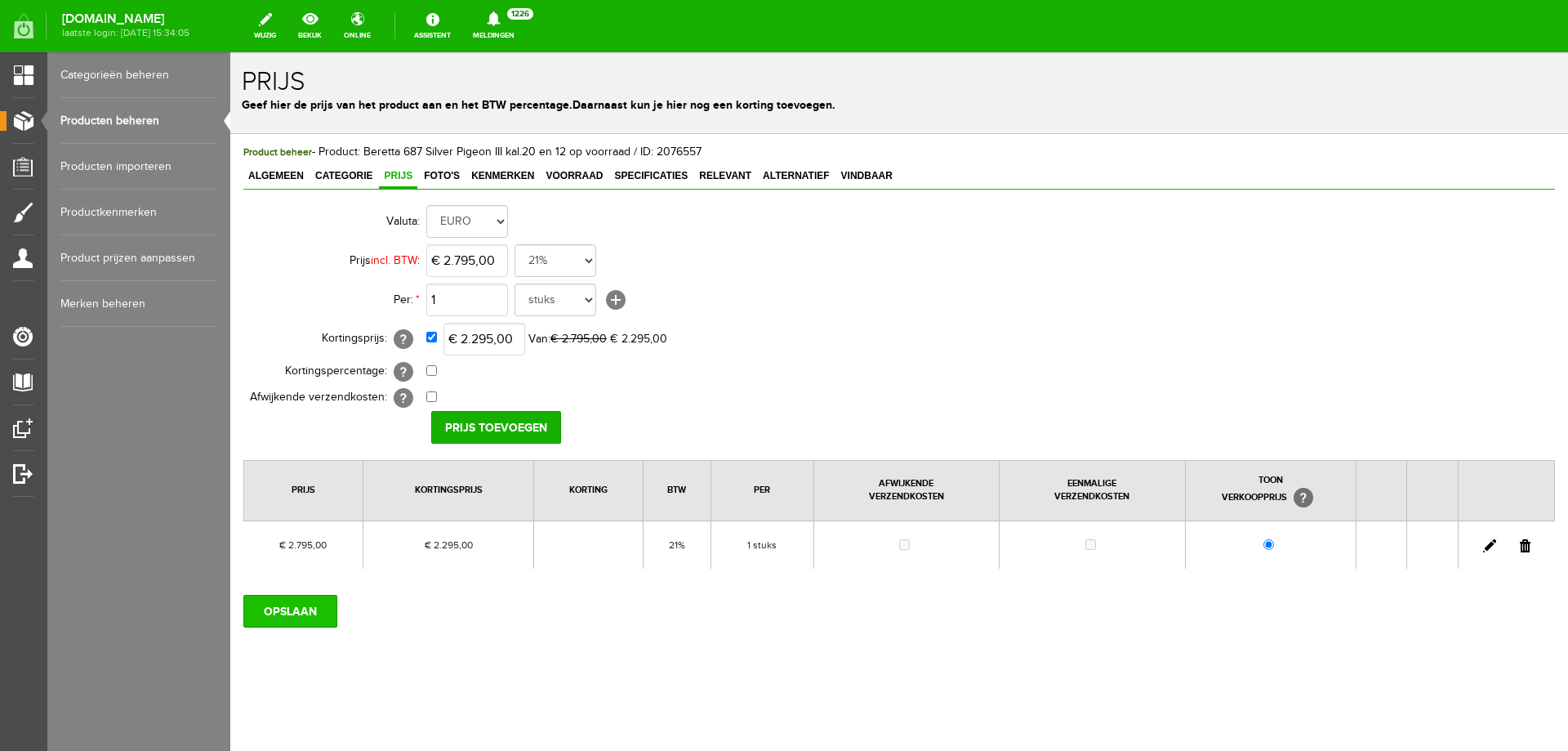
click at [287, 604] on input "OPSLAAN" at bounding box center [290, 611] width 94 height 32
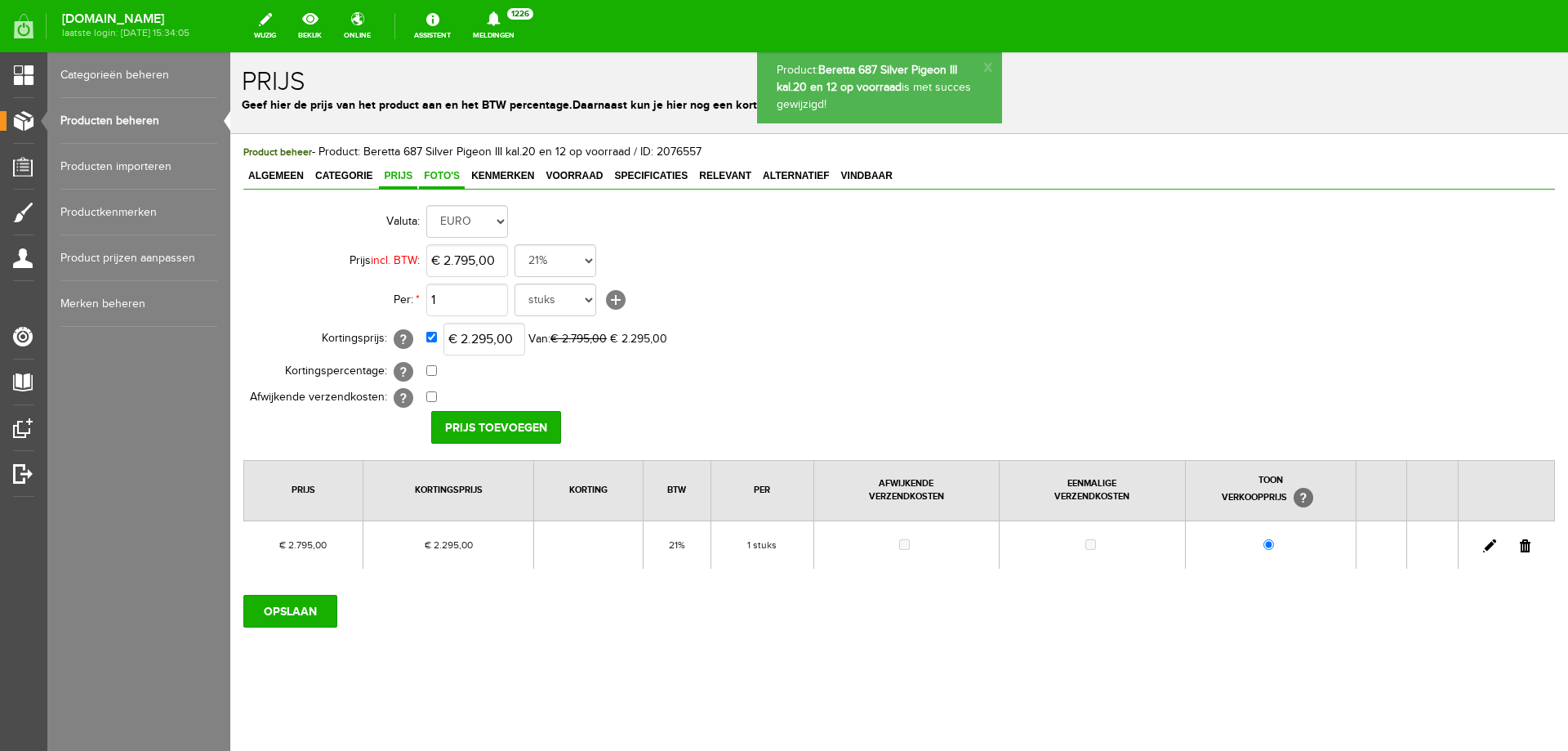
click at [440, 175] on span "Foto's" at bounding box center [442, 175] width 46 height 11
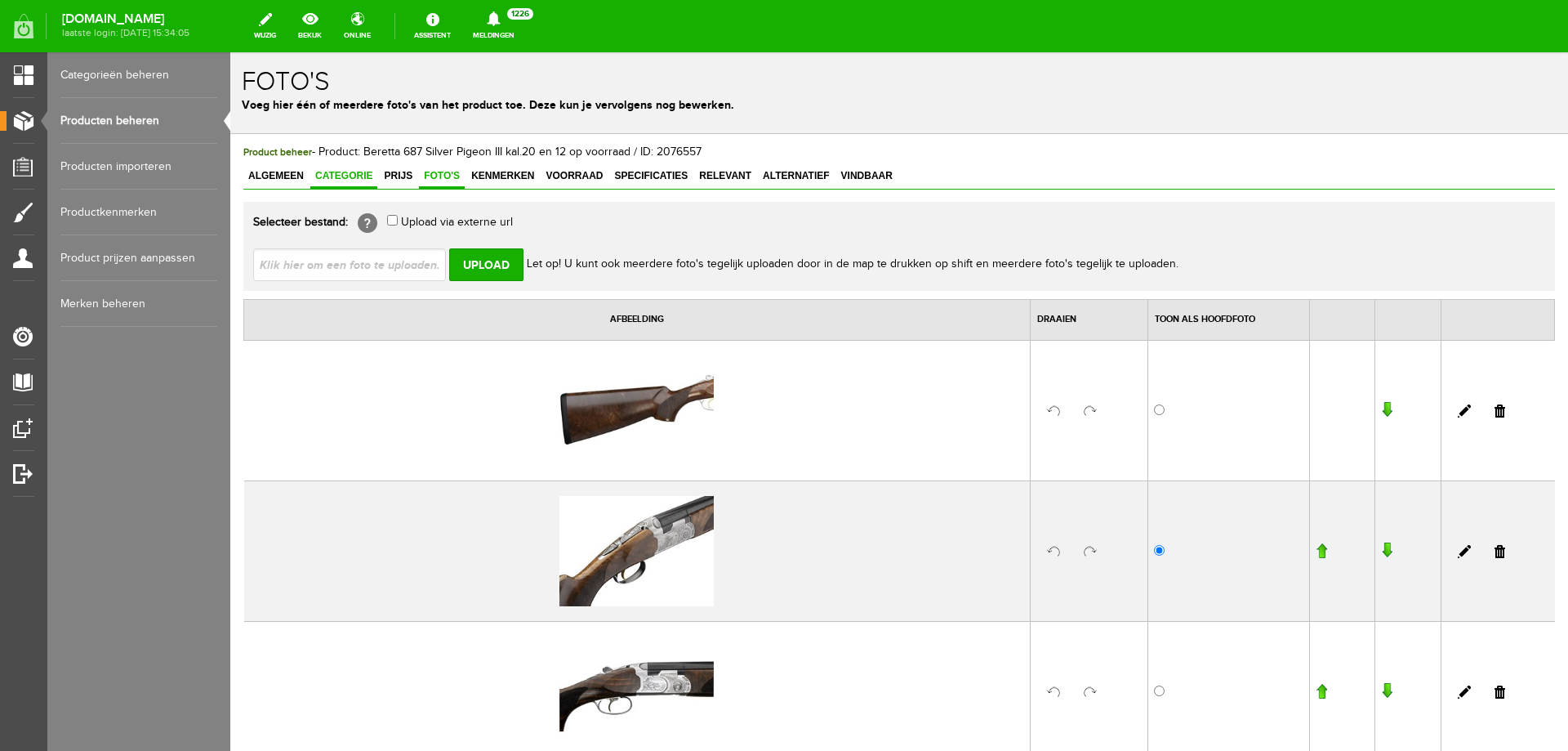
click at [341, 172] on span "Categorie" at bounding box center [343, 175] width 67 height 11
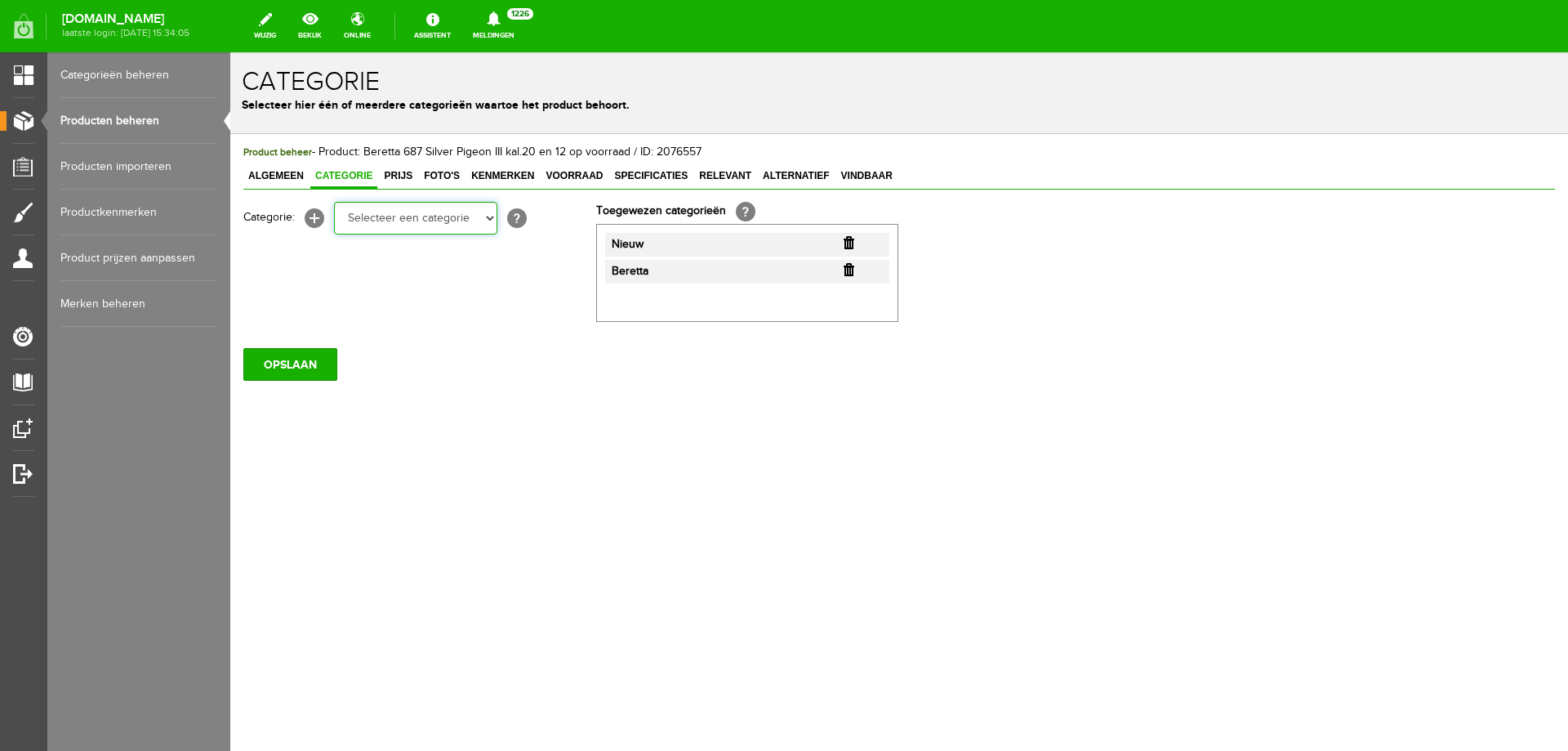
click at [478, 224] on select "Selecteer een categorie Occasions Occasions Choke's Occasions alarmpistolen Occ…" at bounding box center [415, 218] width 163 height 32
select select "282208"
click at [334, 202] on select "Selecteer een categorie Occasions Occasions Choke's Occasions alarmpistolen Occ…" at bounding box center [415, 218] width 163 height 32
click at [315, 362] on input "OPSLAAN" at bounding box center [290, 365] width 94 height 32
click at [295, 356] on input "OPSLAAN" at bounding box center [290, 365] width 94 height 32
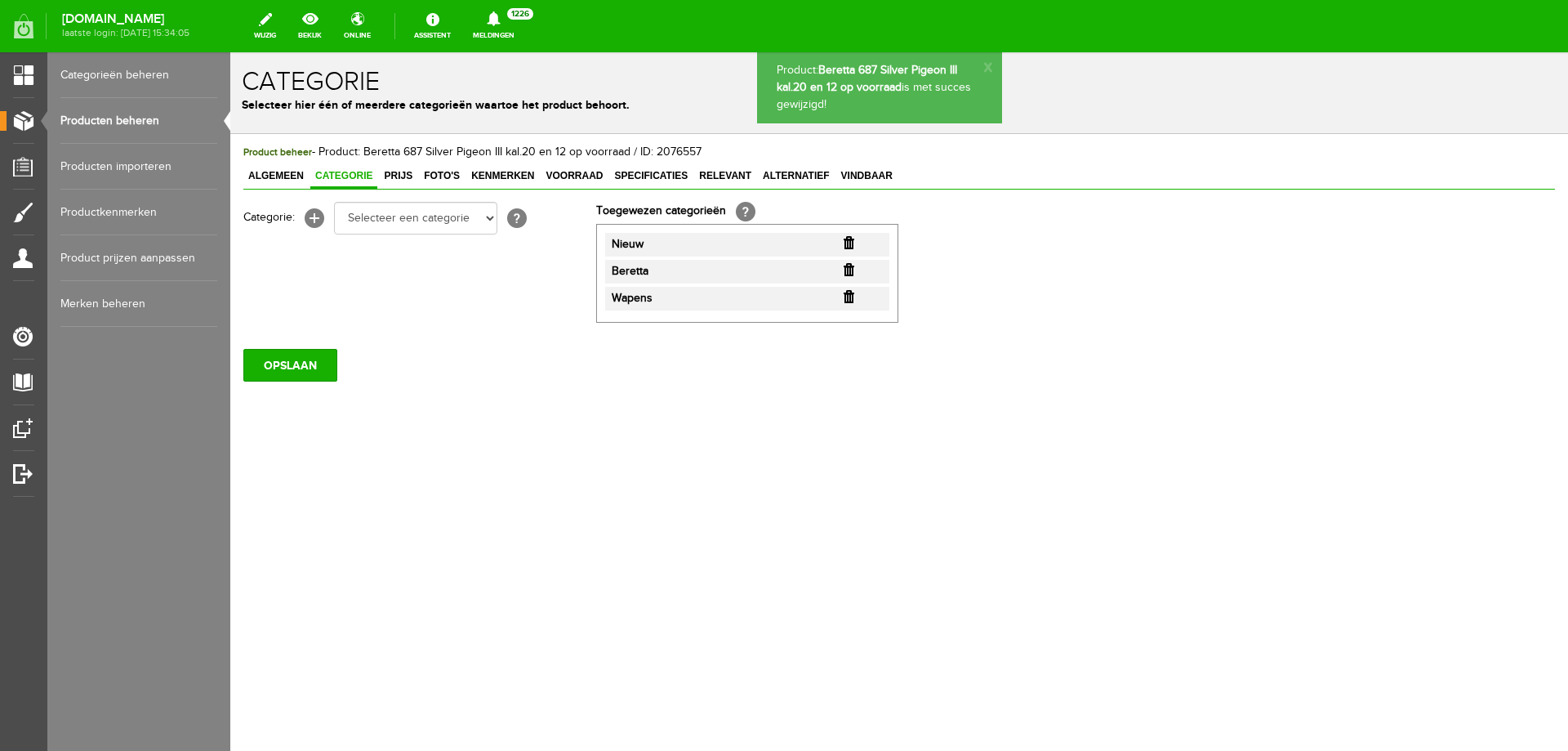
click at [156, 119] on link "Producten beheren" at bounding box center [138, 120] width 156 height 46
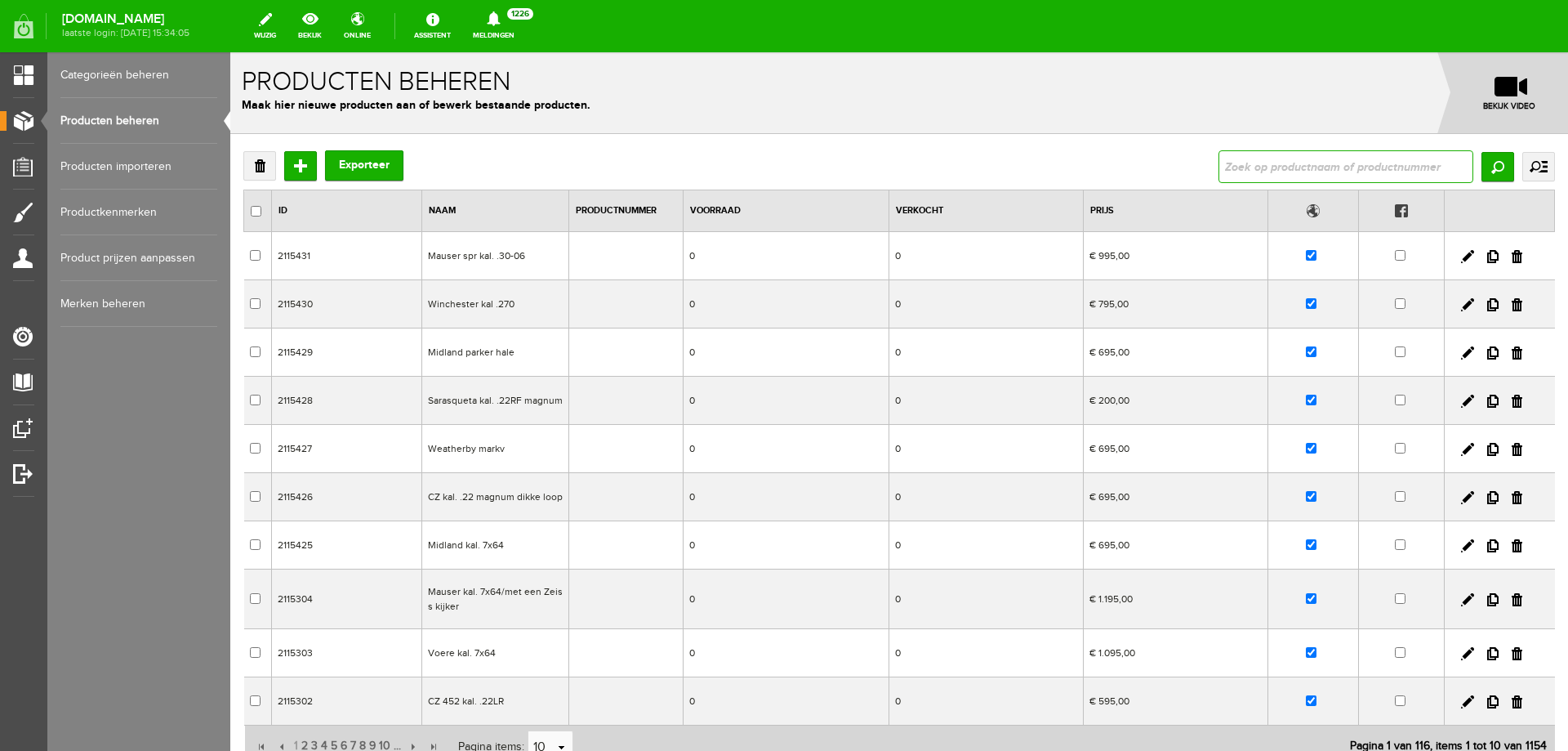
click at [1310, 156] on input "text" at bounding box center [1346, 167] width 255 height 32
paste input "Browning b525 sporter laminated nieuw 76 cm lopen"
type input "Browning b525 sporter laminated nieuw 76 cm lopen"
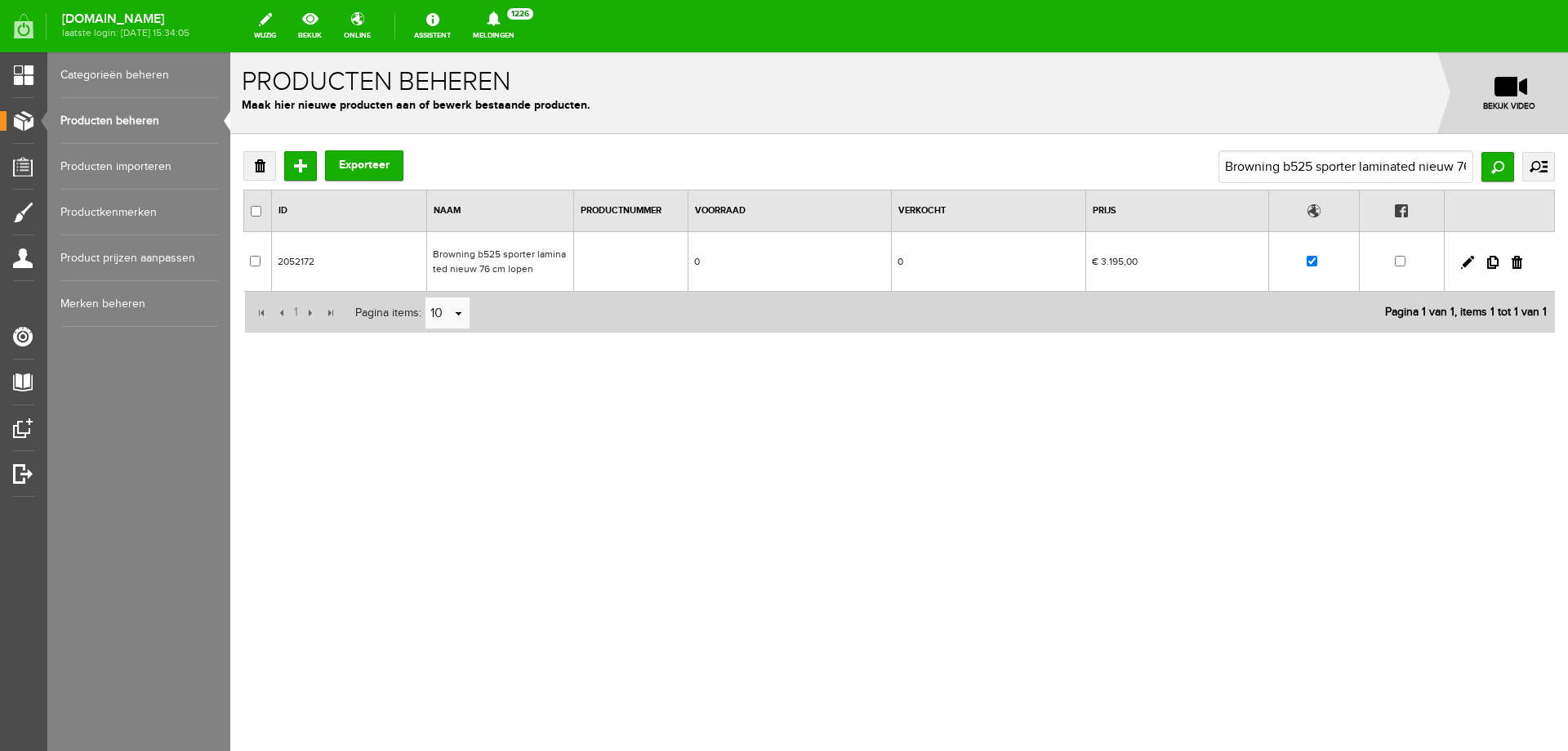
click at [550, 260] on td "Browning b525 sporter laminated nieuw 76 cm lopen" at bounding box center [500, 262] width 147 height 60
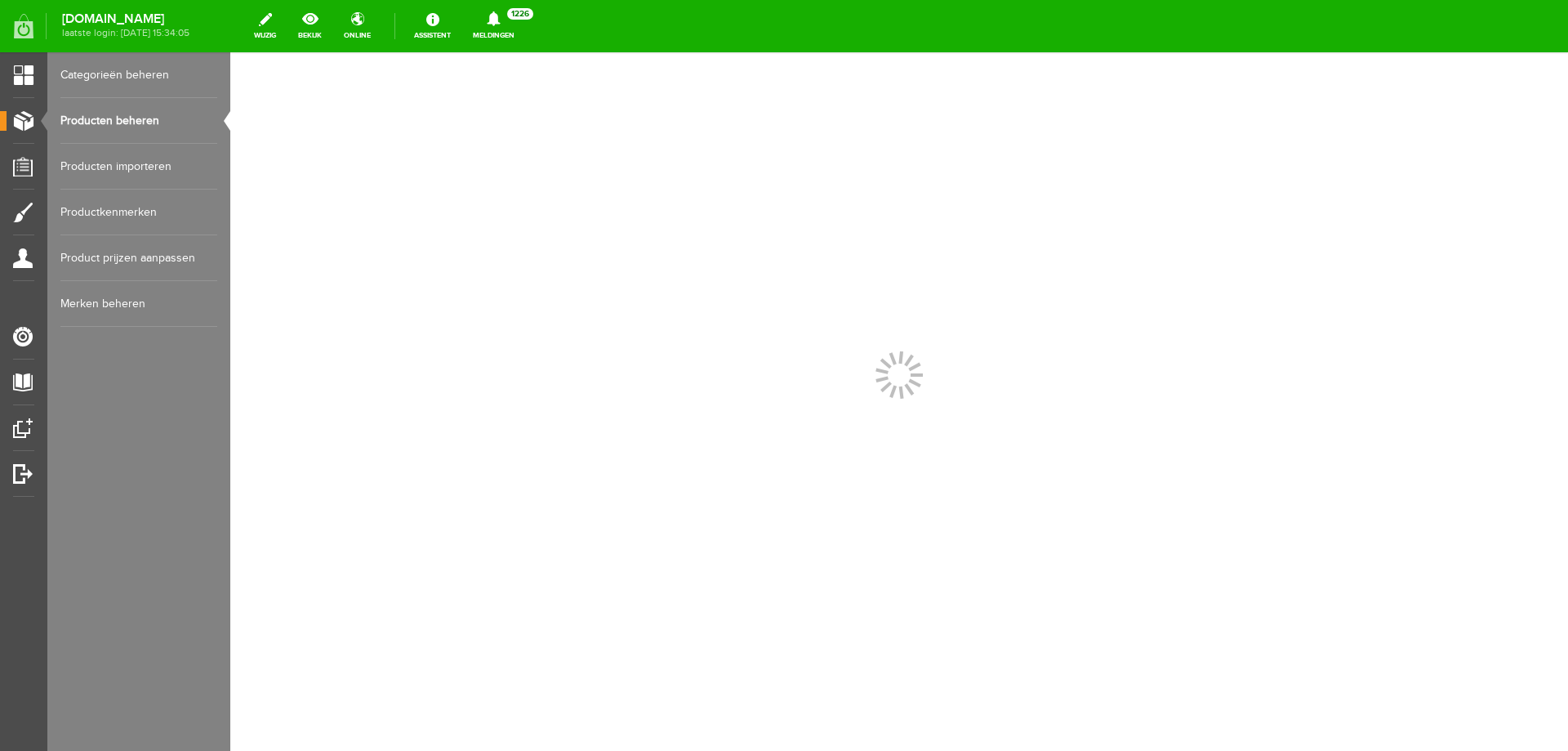
scroll to position [0, 0]
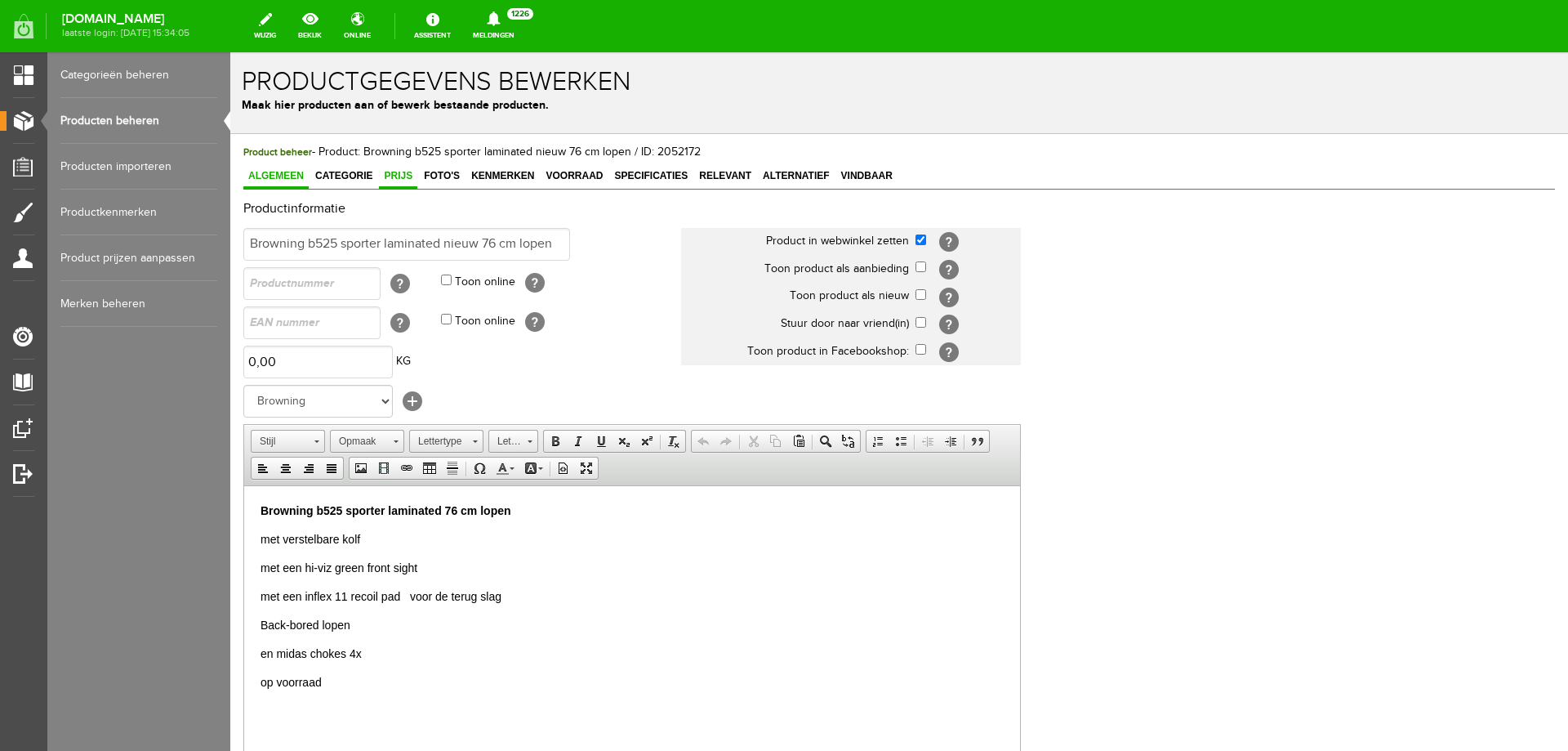
click at [390, 175] on span "Prijs" at bounding box center [398, 175] width 38 height 11
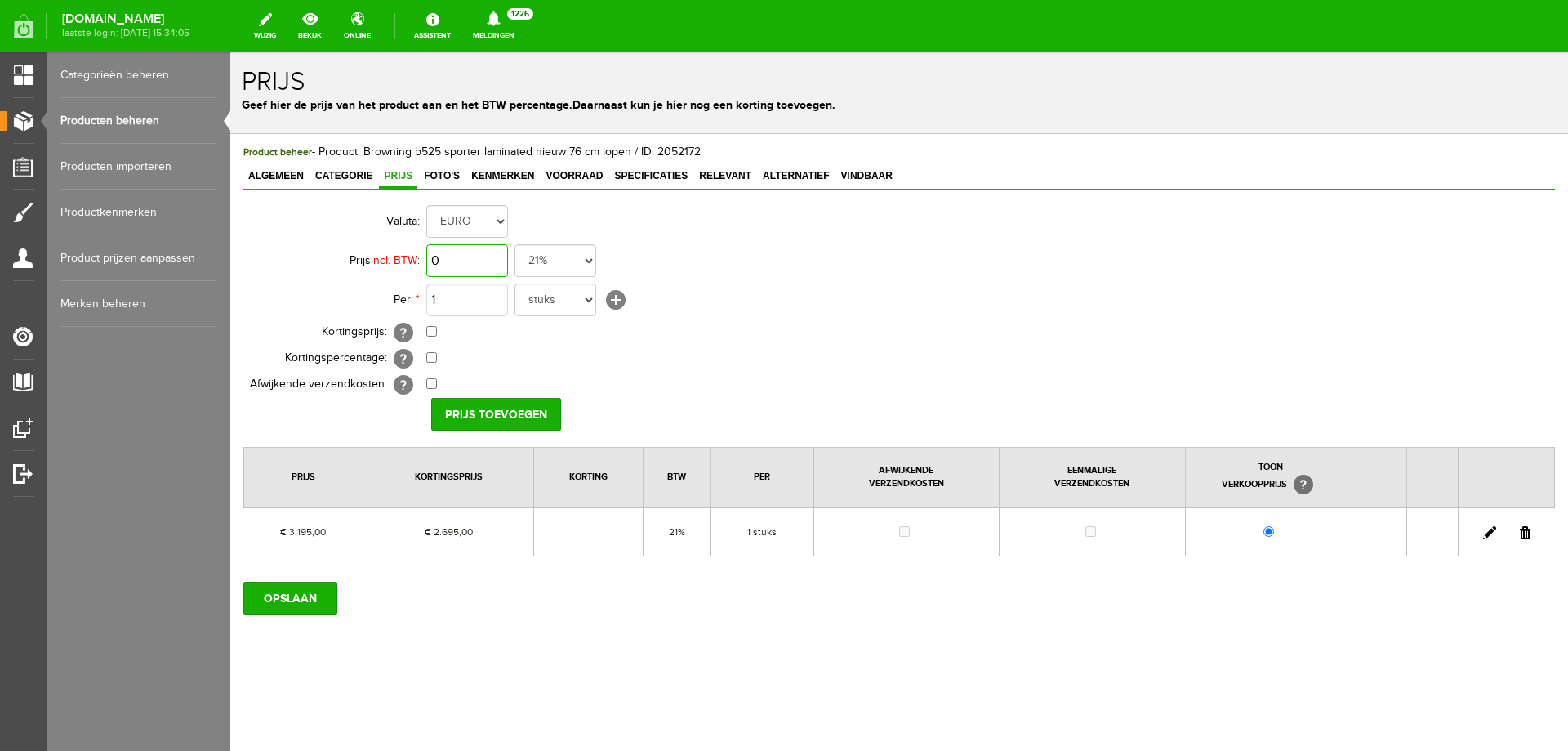
click at [470, 257] on input "0" at bounding box center [467, 261] width 82 height 32
type input "€ 3.195,00"
click at [432, 333] on input "checkbox" at bounding box center [431, 331] width 10 height 10
checkbox input "true"
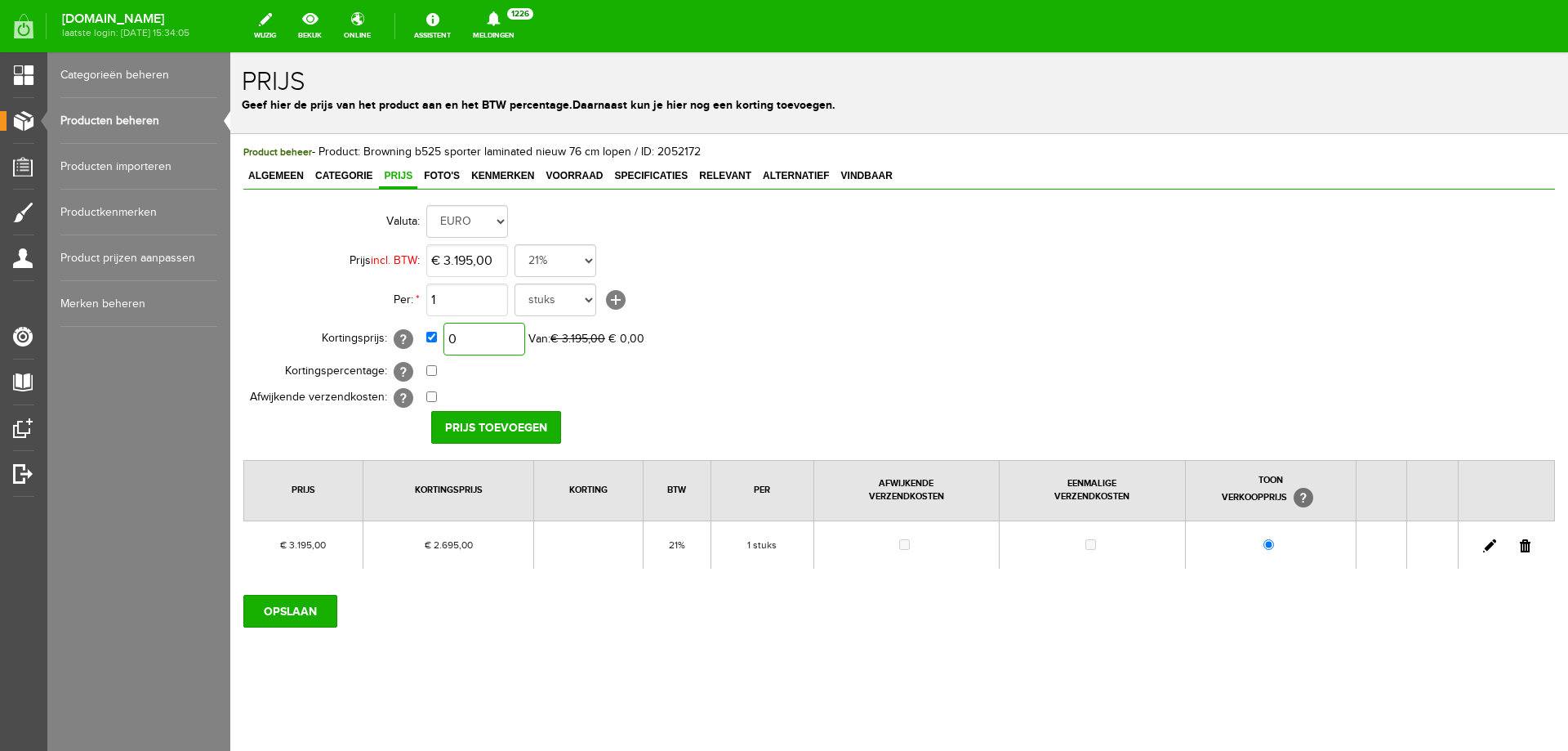
click at [491, 338] on input "0" at bounding box center [484, 339] width 82 height 32
type input "€ 2.595,00"
click at [492, 415] on input "Prijs toevoegen" at bounding box center [496, 427] width 130 height 32
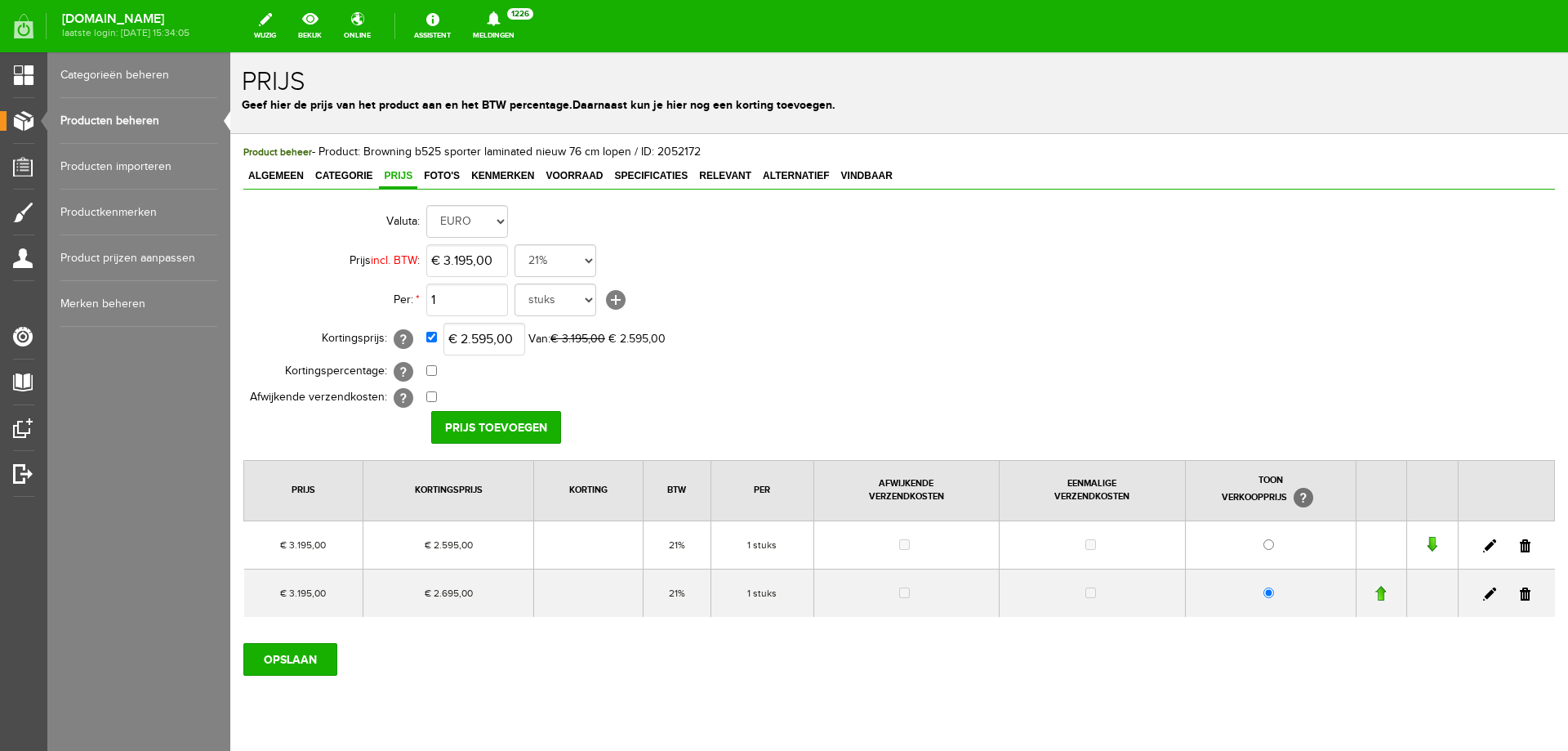
click at [1521, 594] on link at bounding box center [1525, 595] width 10 height 13
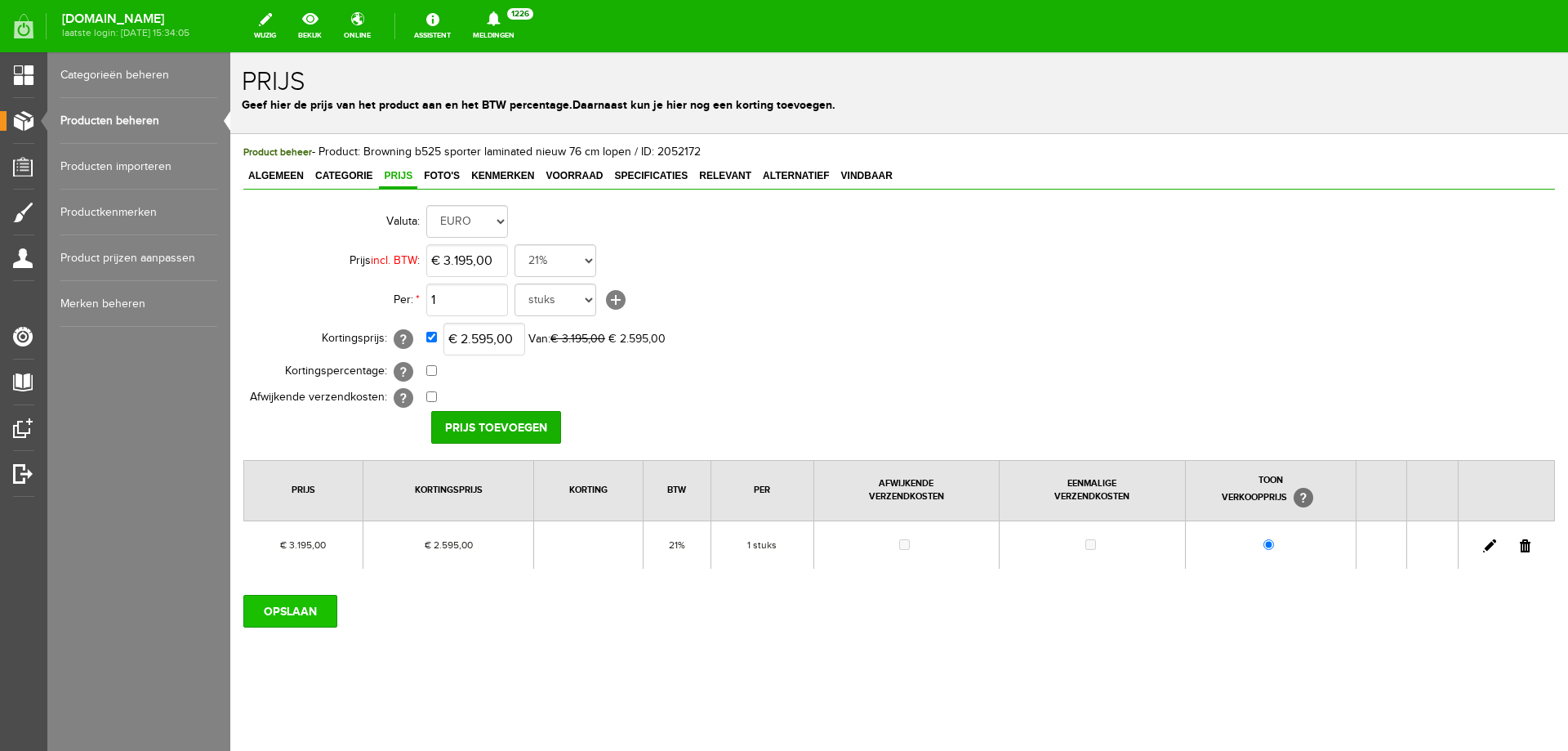
click at [292, 604] on input "OPSLAAN" at bounding box center [290, 611] width 94 height 32
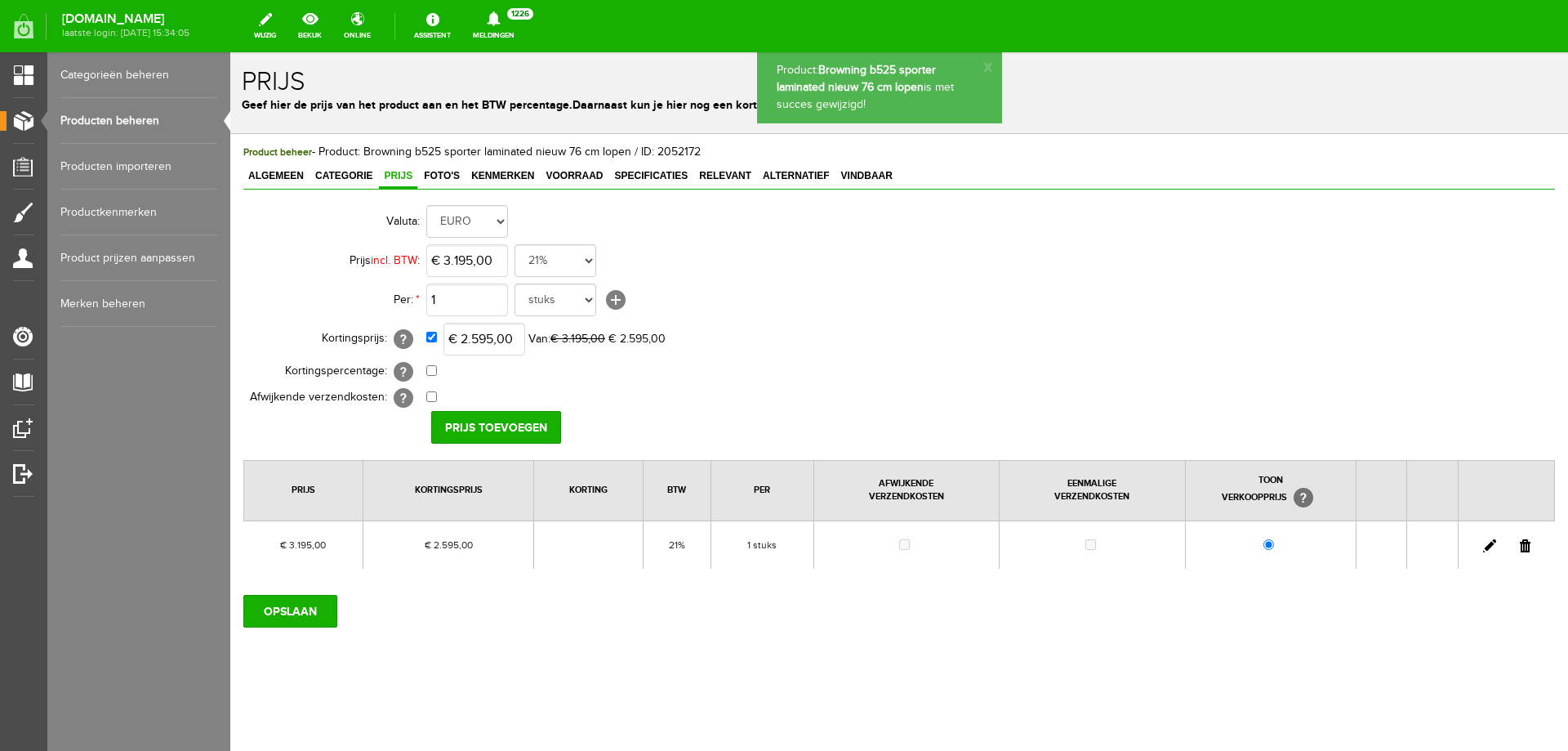
click at [132, 119] on link "Producten beheren" at bounding box center [138, 120] width 156 height 46
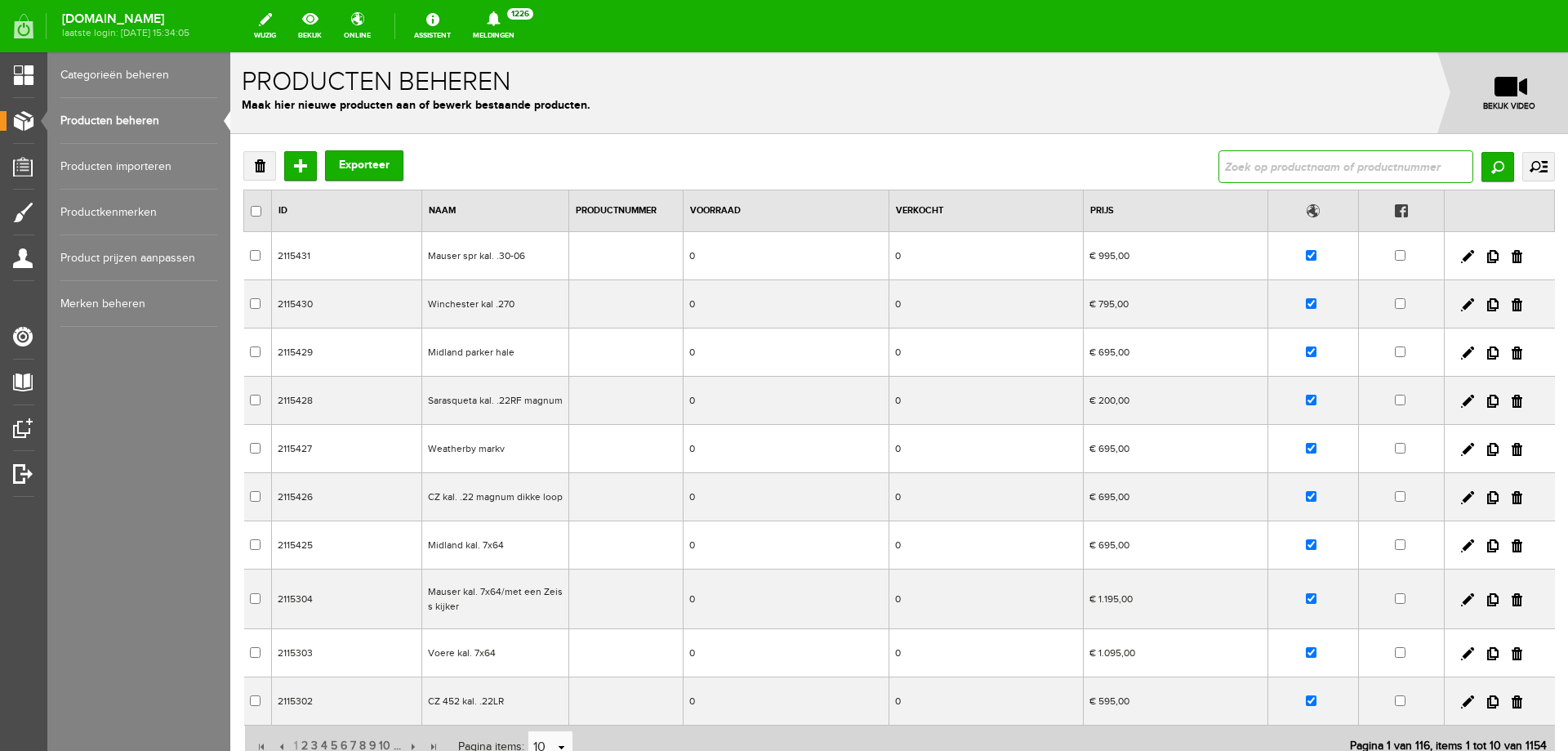
click at [1308, 179] on input "text" at bounding box center [1346, 167] width 255 height 32
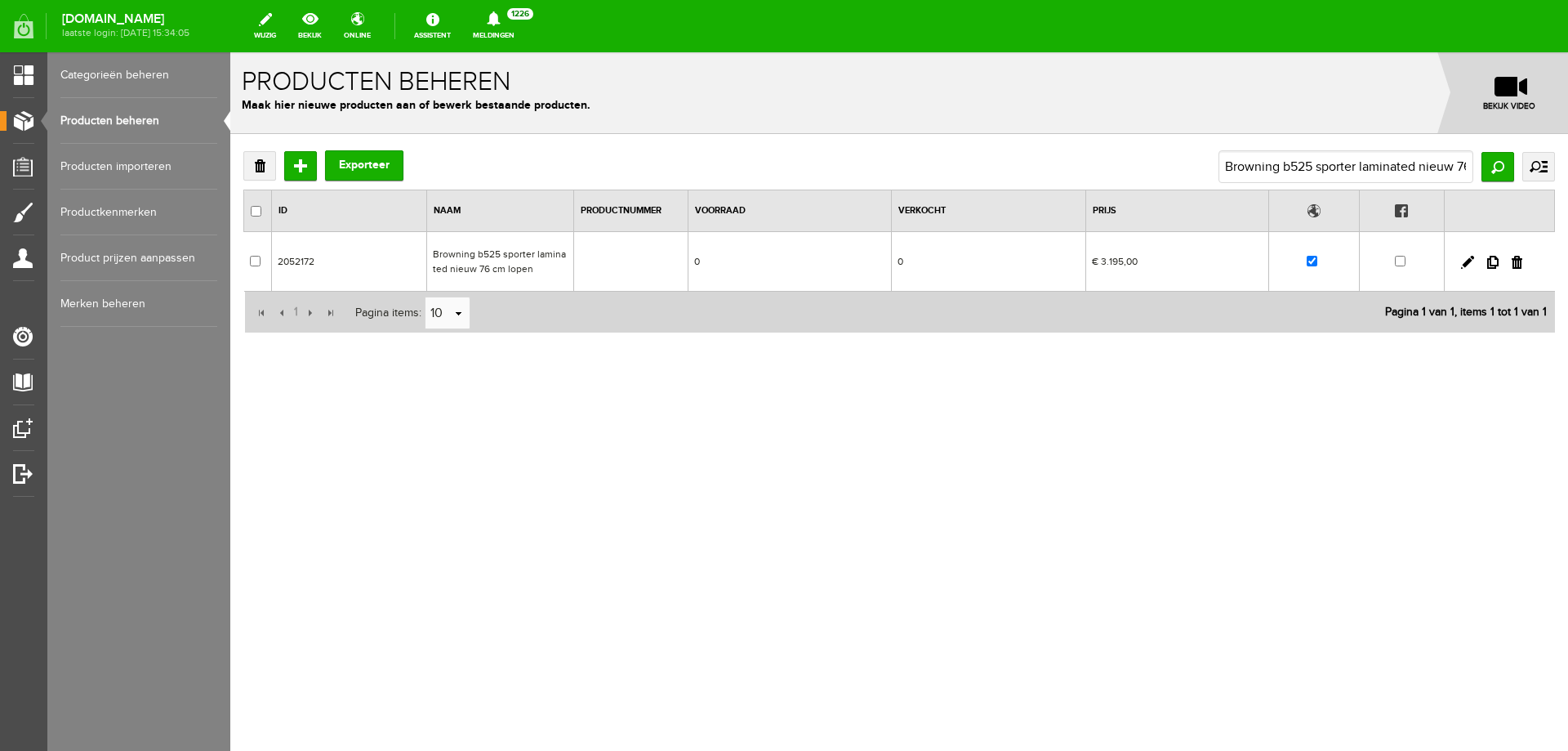
click at [494, 266] on td "Browning b525 sporter laminated nieuw 76 cm lopen" at bounding box center [500, 262] width 147 height 60
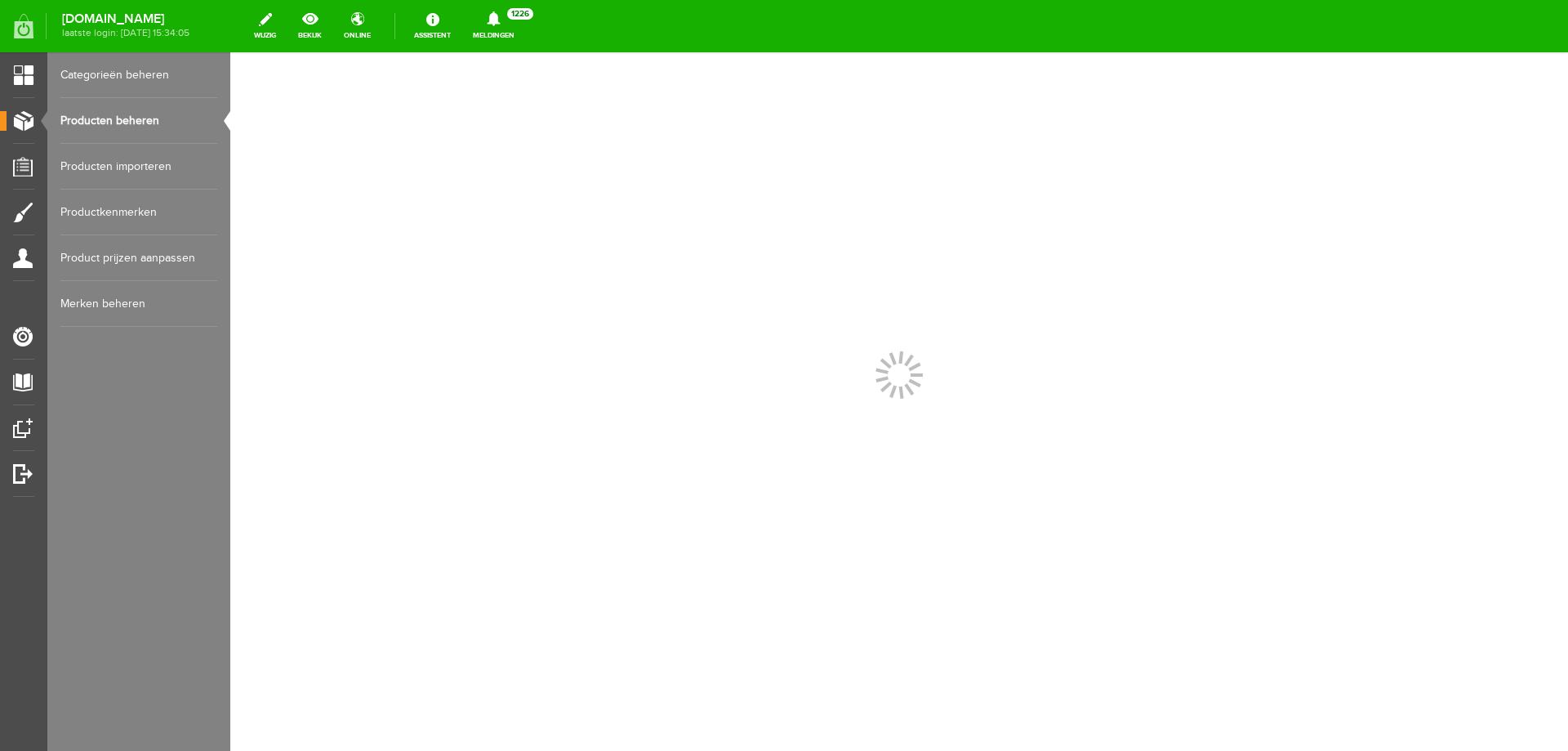
scroll to position [0, 0]
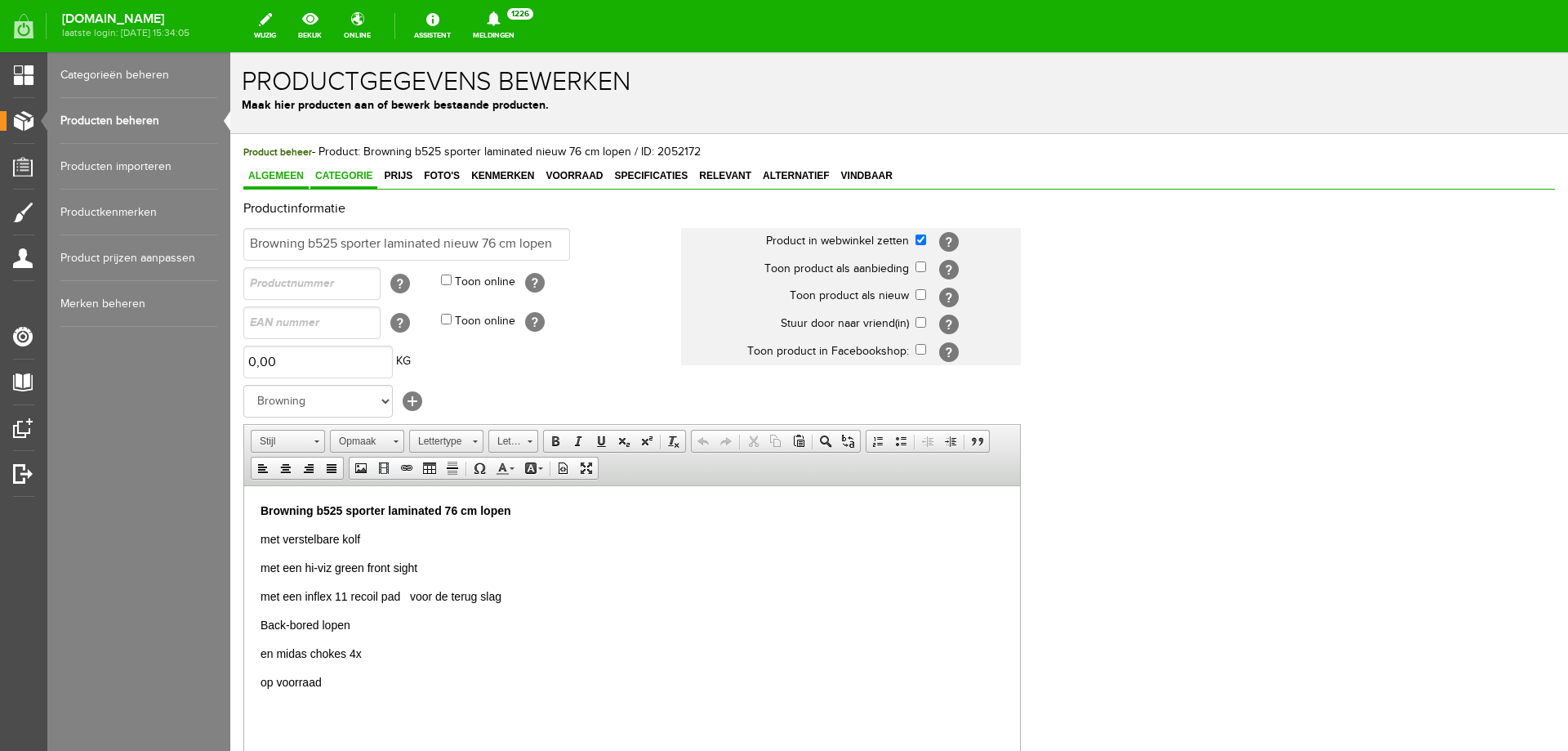
click at [363, 174] on span "Categorie" at bounding box center [343, 175] width 67 height 11
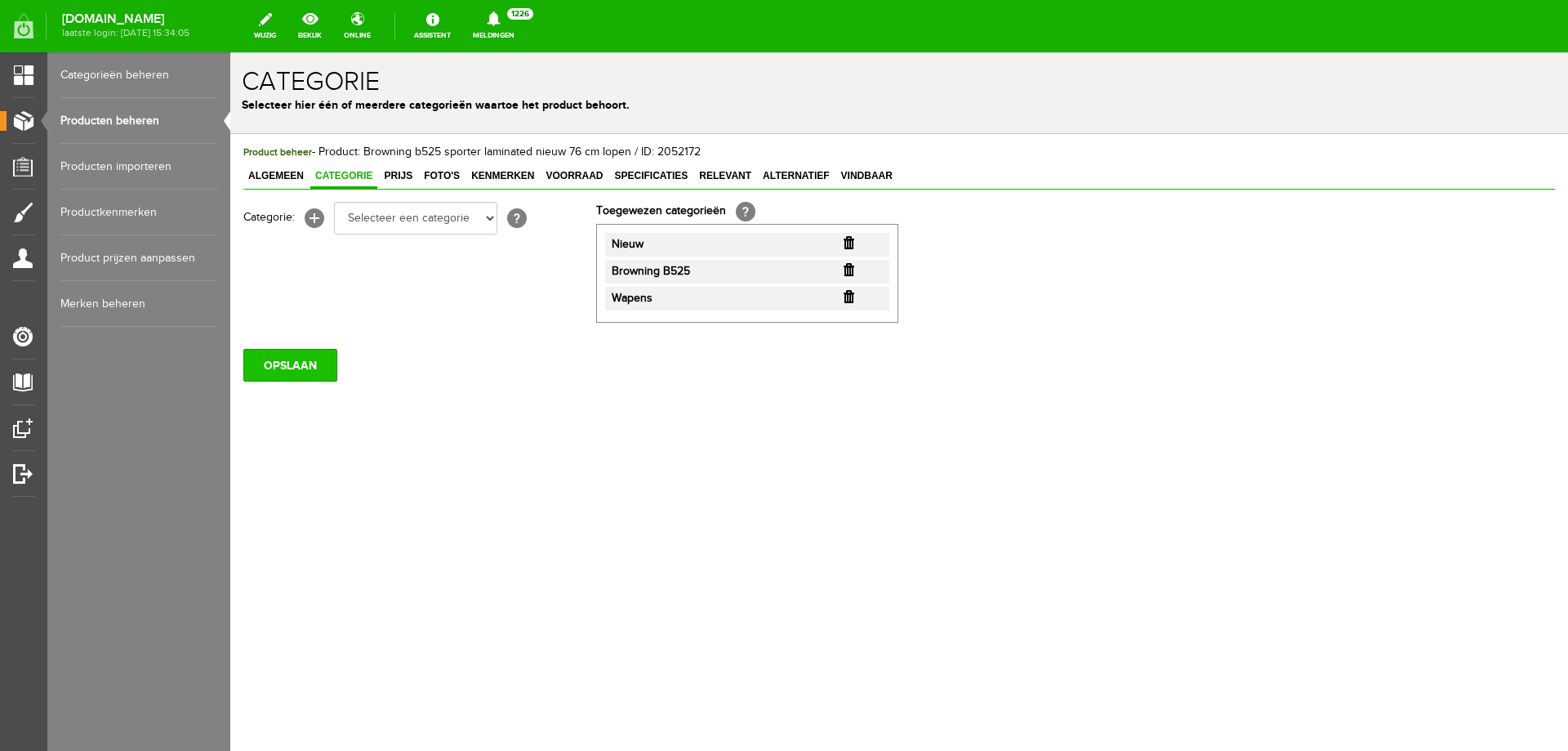
click at [277, 357] on input "OPSLAAN" at bounding box center [290, 365] width 94 height 32
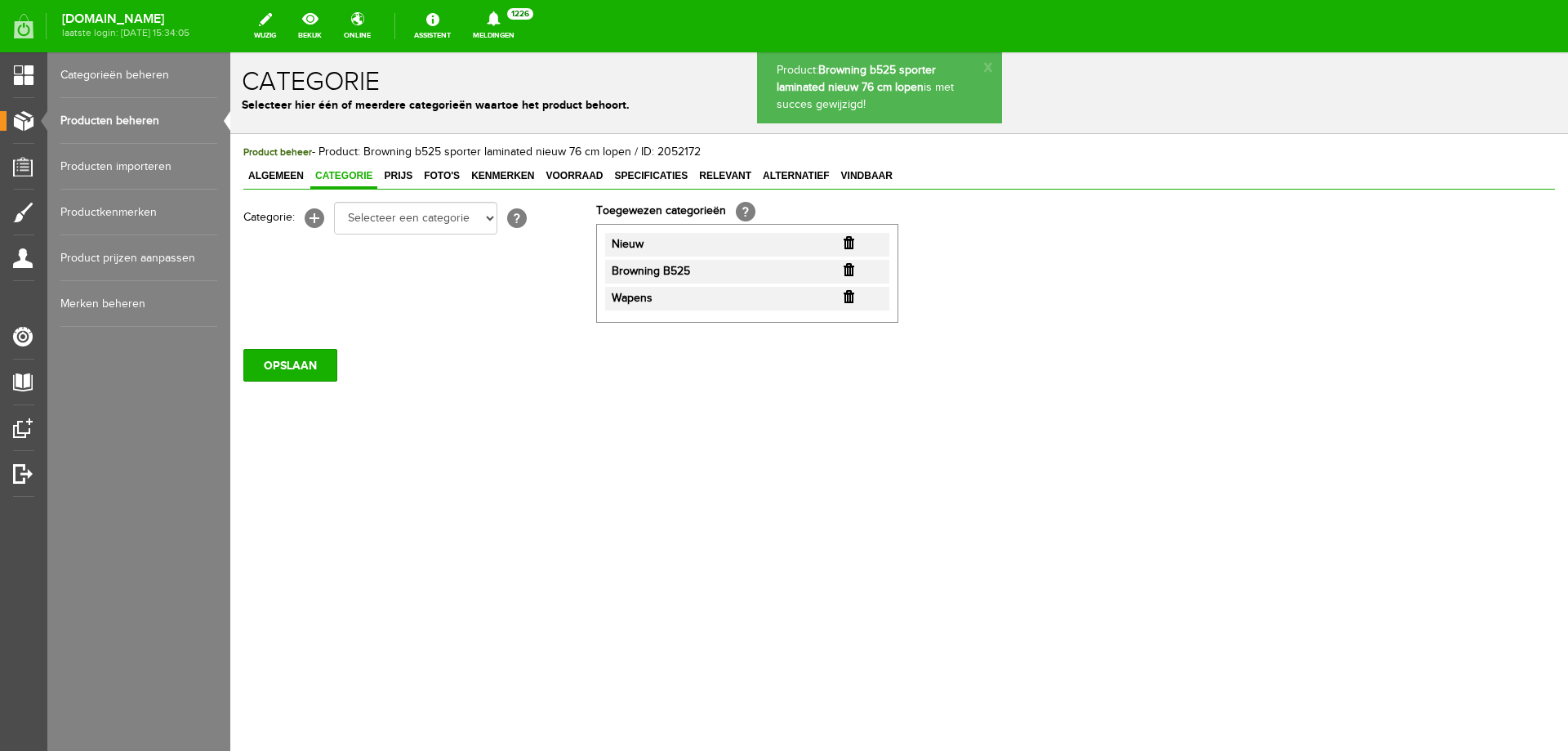
click at [163, 122] on link "Producten beheren" at bounding box center [138, 120] width 156 height 46
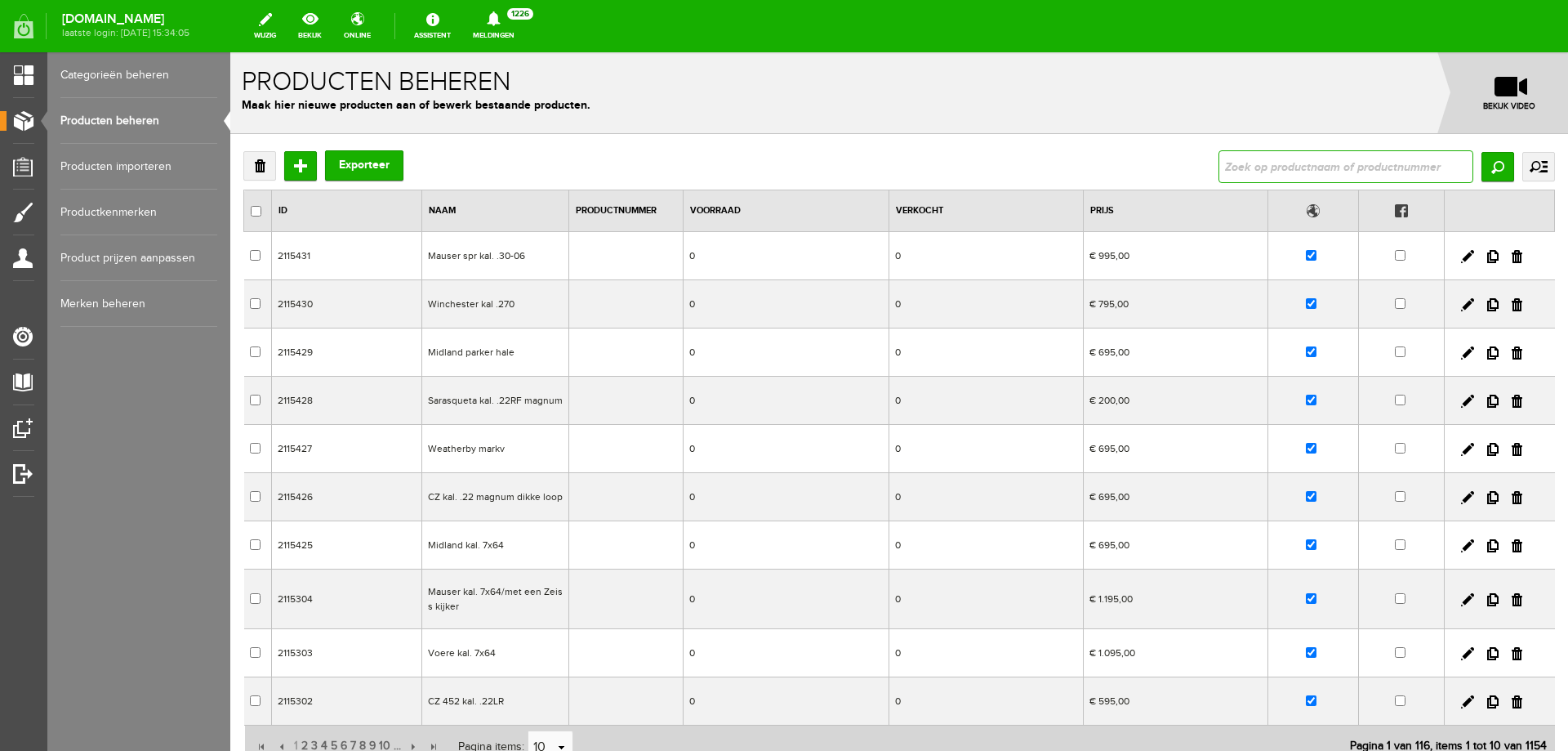
click at [1284, 174] on input "text" at bounding box center [1346, 167] width 255 height 32
paste input "verwarmde voetzolen oplader micro usb afstandbed."
type input "verwarmde voetzolen oplader micro usb afstandbed."
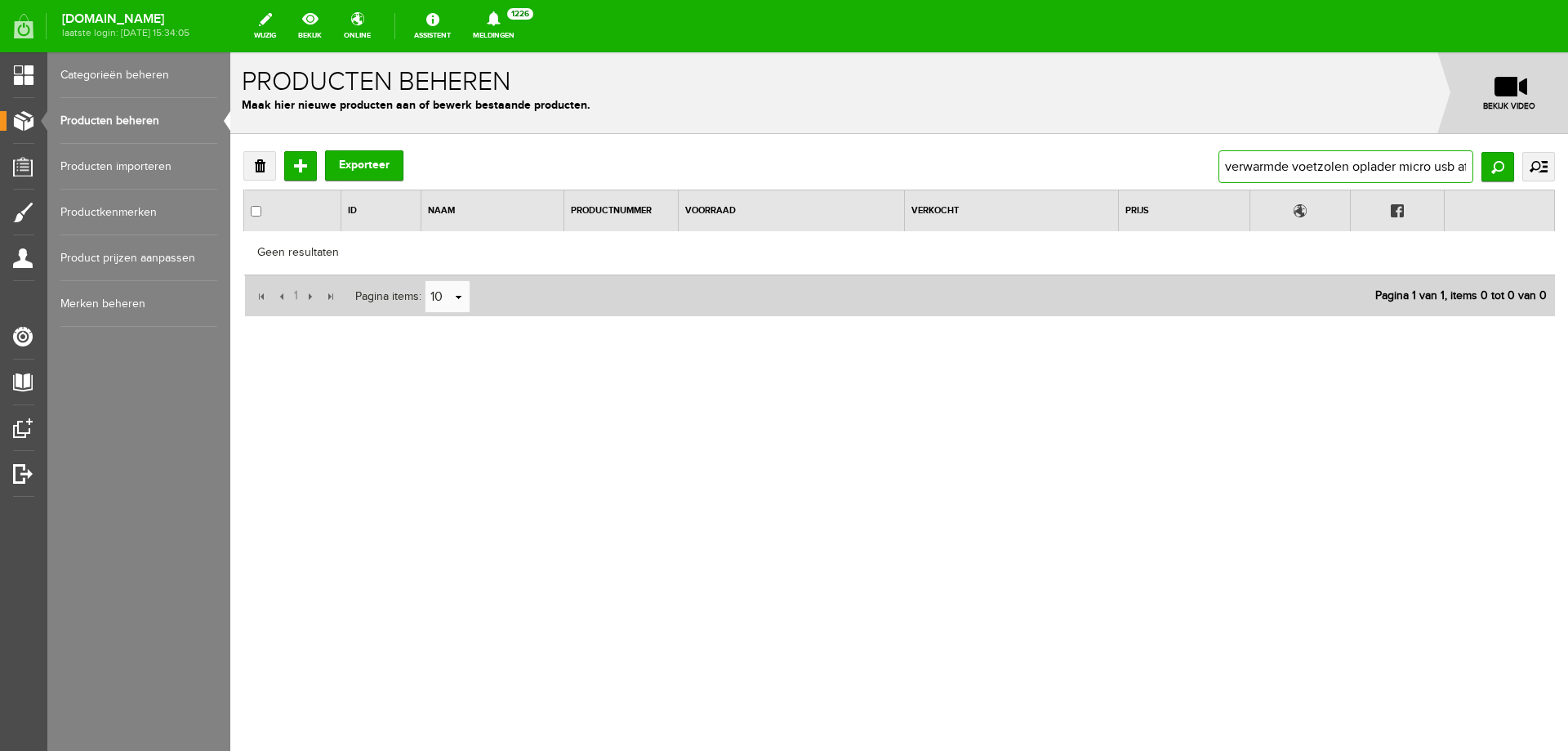
scroll to position [0, 61]
click at [1568, 162] on div "Verwijderen Toevoegen Exporteer verwarmde voetzolen oplader micro usb afstandbe…" at bounding box center [899, 286] width 1338 height 305
type input "verwarmde voetzolen oplader m"
drag, startPoint x: 1114, startPoint y: 157, endPoint x: 1079, endPoint y: 150, distance: 35.7
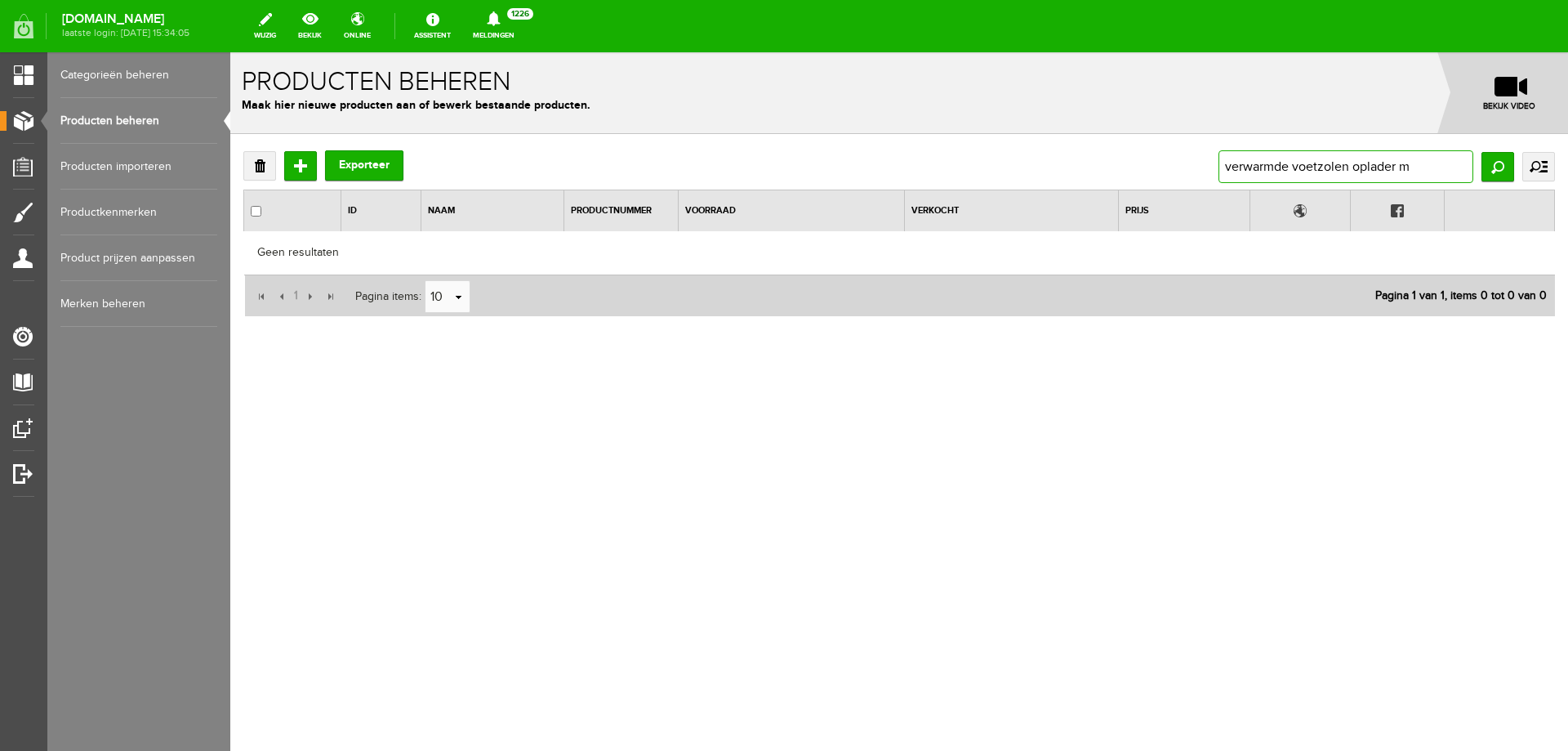
click at [1079, 150] on div "Verwijderen Toevoegen Exporteer verwarmde voetzolen oplader m Zoeken uitgebreid…" at bounding box center [899, 286] width 1338 height 305
drag, startPoint x: 1419, startPoint y: 166, endPoint x: 1350, endPoint y: 172, distance: 69.3
click at [1350, 172] on input "verwarmde voetzolen oplader m" at bounding box center [1346, 167] width 255 height 32
type input "verwarmde voetzolen"
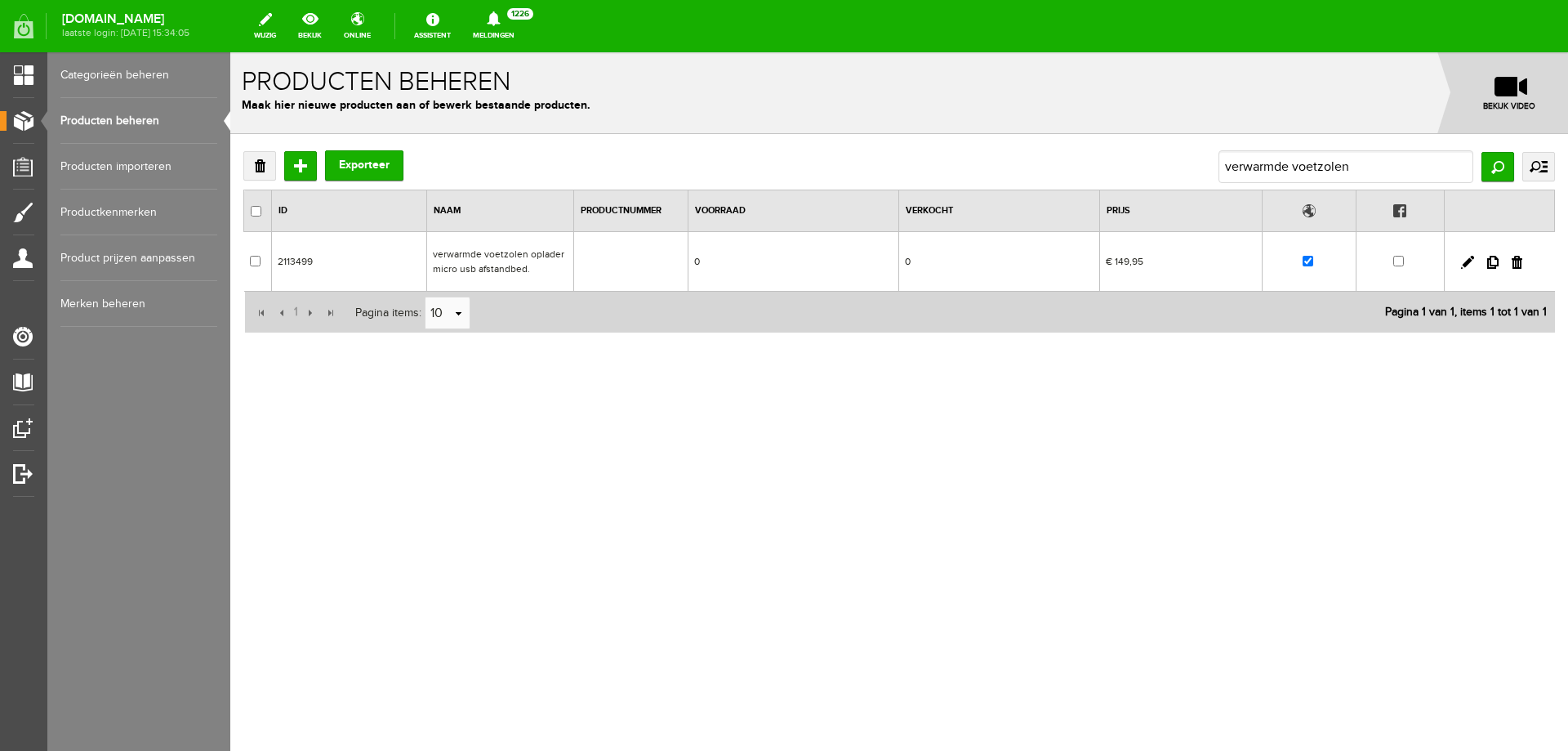
click at [493, 257] on td "verwarmde voetzolen oplader micro usb afstandbed." at bounding box center [500, 262] width 147 height 60
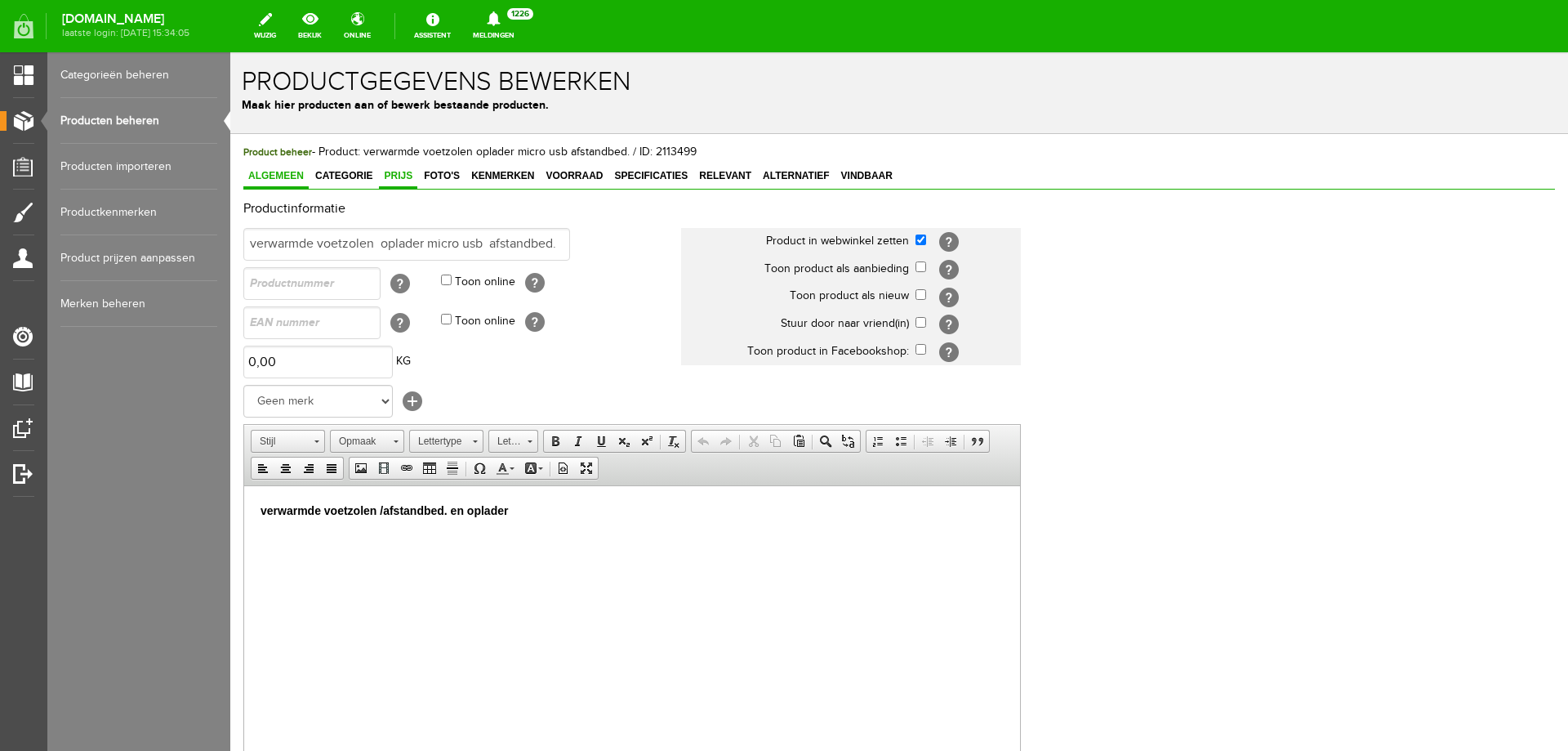
click at [398, 179] on span "Prijs" at bounding box center [398, 175] width 38 height 11
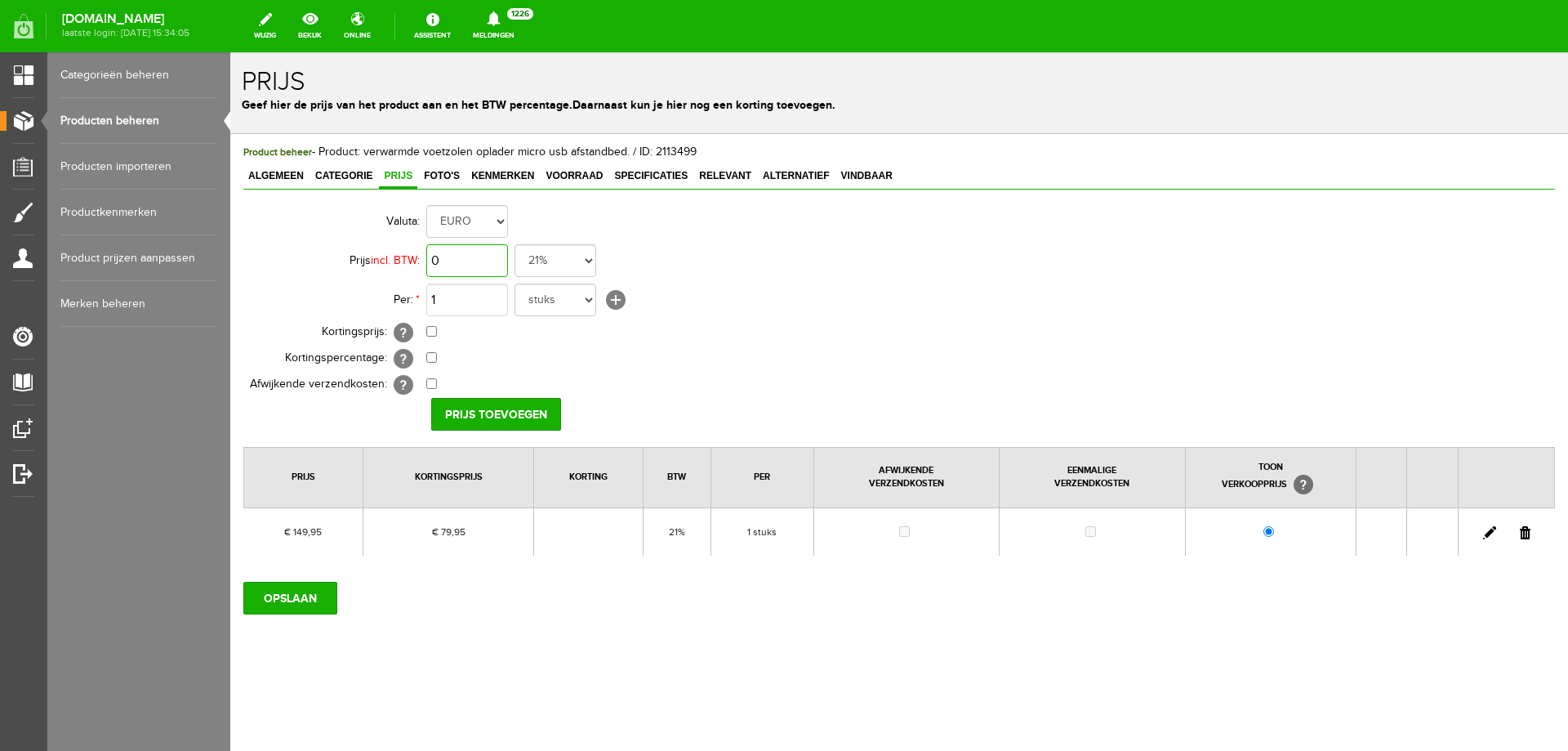
click at [459, 257] on input "0" at bounding box center [467, 261] width 82 height 32
type input "€ 149,95"
click at [432, 328] on input "checkbox" at bounding box center [431, 331] width 10 height 10
checkbox input "true"
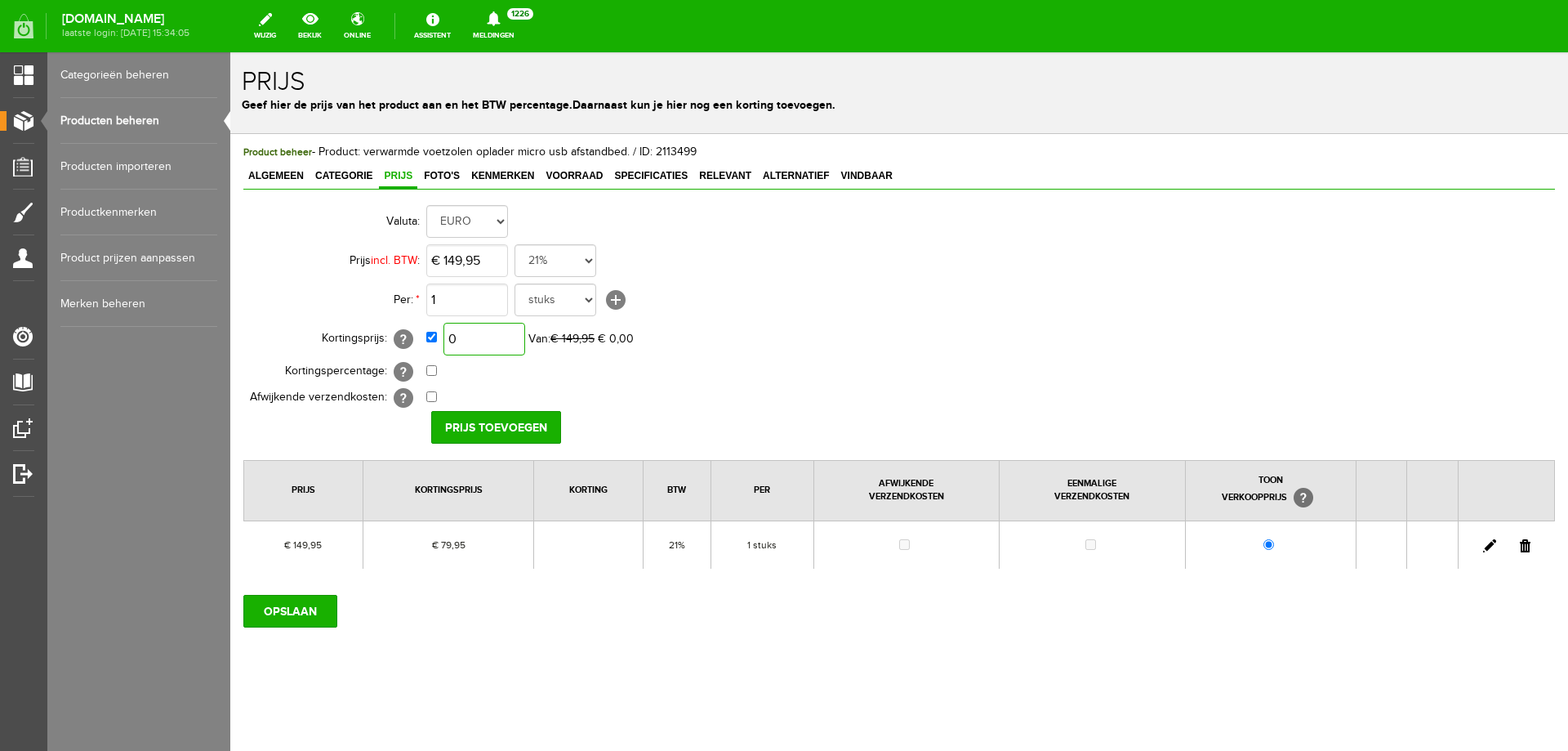
drag, startPoint x: 489, startPoint y: 339, endPoint x: 526, endPoint y: 326, distance: 39.2
click at [490, 339] on input "0" at bounding box center [484, 339] width 82 height 32
type input "€ 50,00"
click at [483, 434] on input "Prijs toevoegen" at bounding box center [496, 427] width 130 height 32
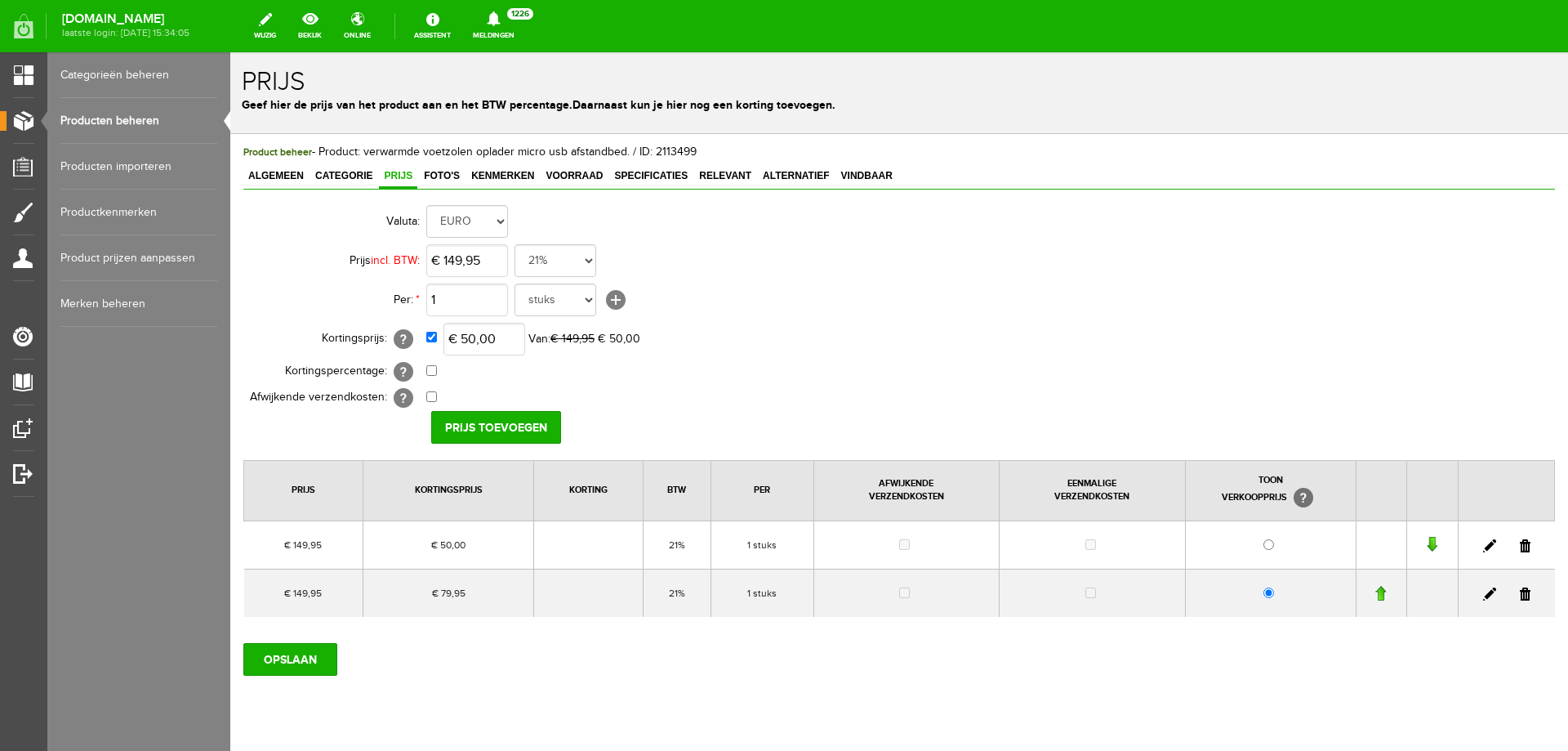
click at [1521, 594] on link at bounding box center [1525, 595] width 10 height 13
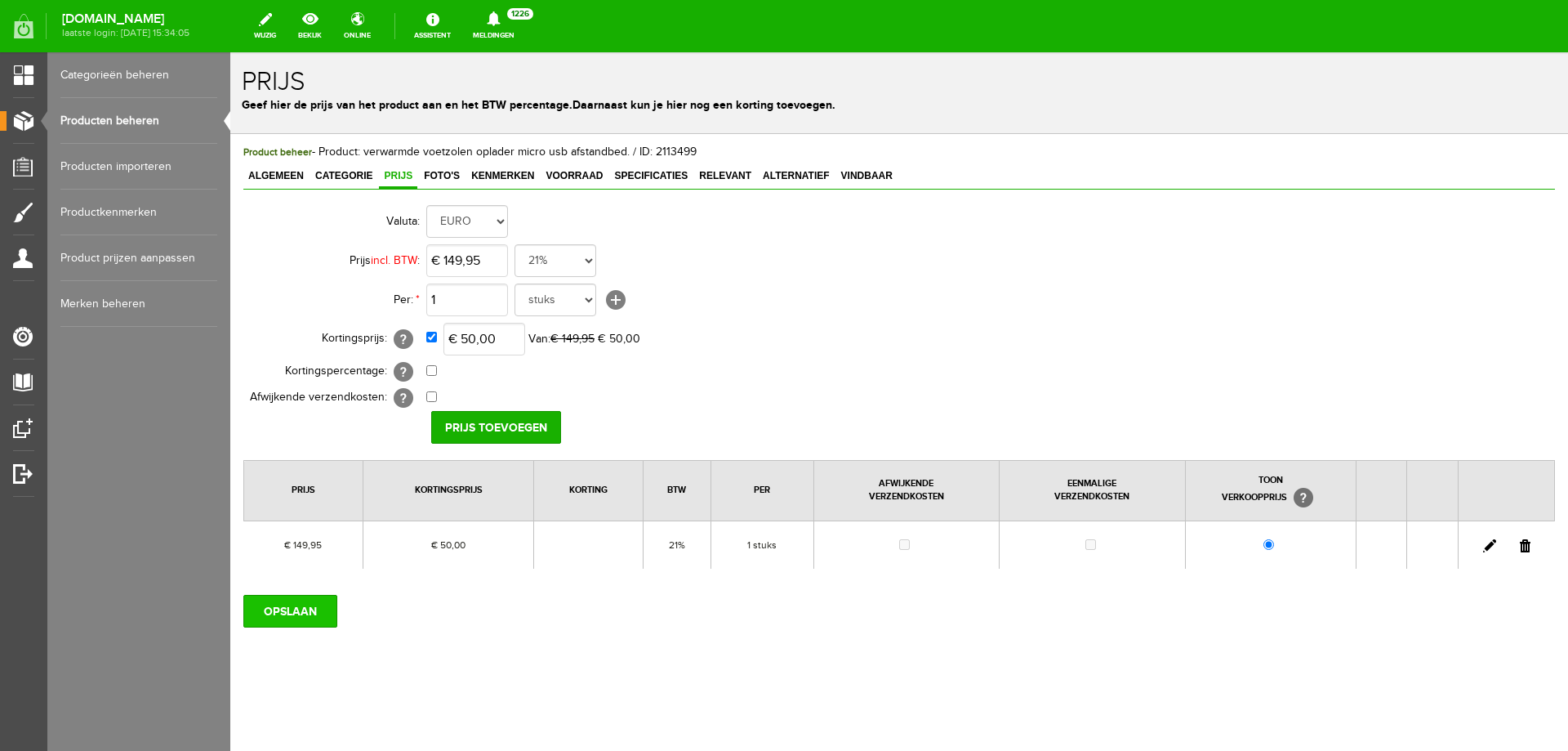
click at [282, 618] on input "OPSLAAN" at bounding box center [290, 611] width 94 height 32
click at [291, 617] on input "OPSLAAN" at bounding box center [290, 611] width 94 height 32
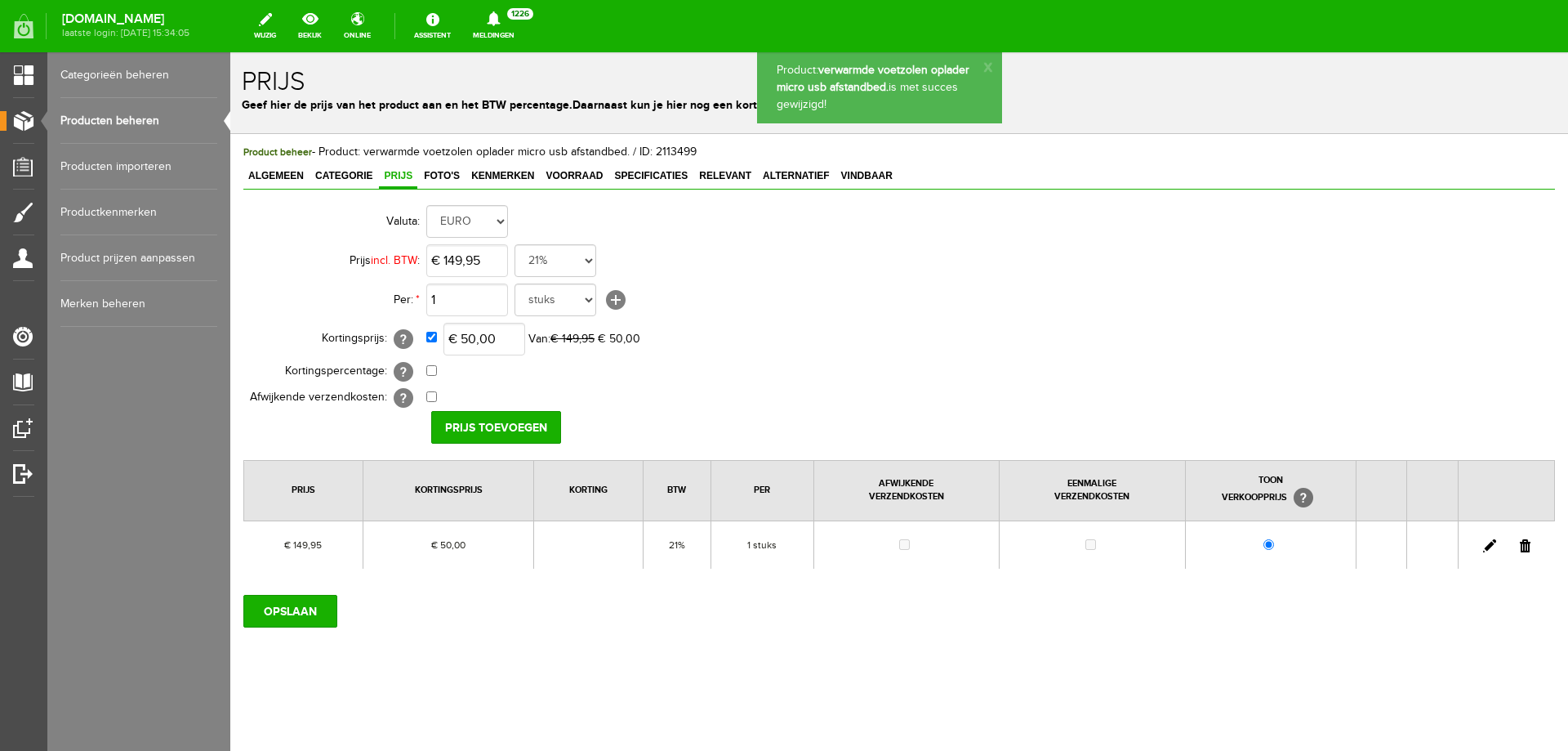
click at [153, 127] on link "Producten beheren" at bounding box center [138, 120] width 156 height 46
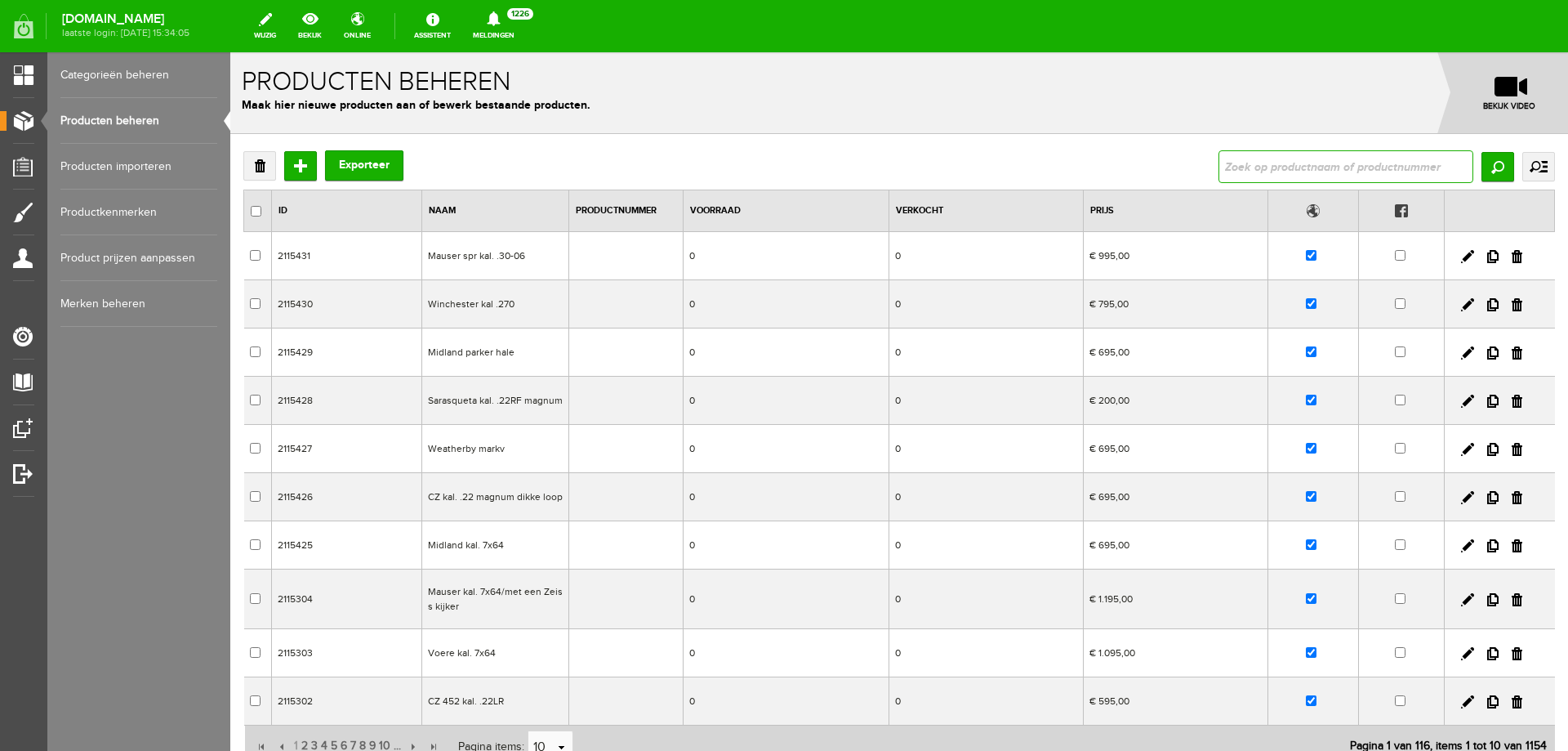
click at [1237, 162] on input "text" at bounding box center [1346, 167] width 255 height 32
type input "Night pearl 35 pro elite/zeer goeie kijker/VERKOCHT"
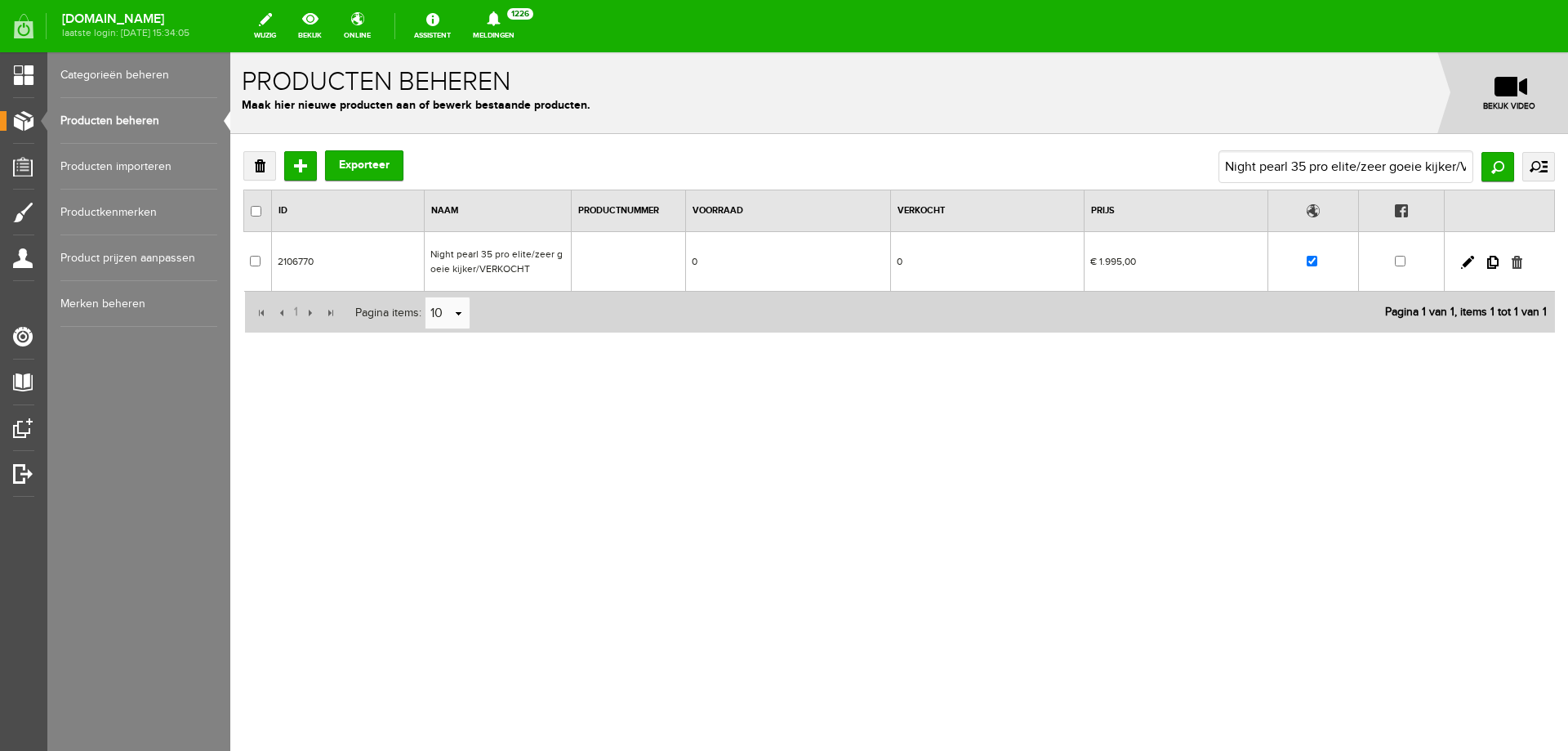
click at [1515, 263] on link at bounding box center [1517, 263] width 10 height 13
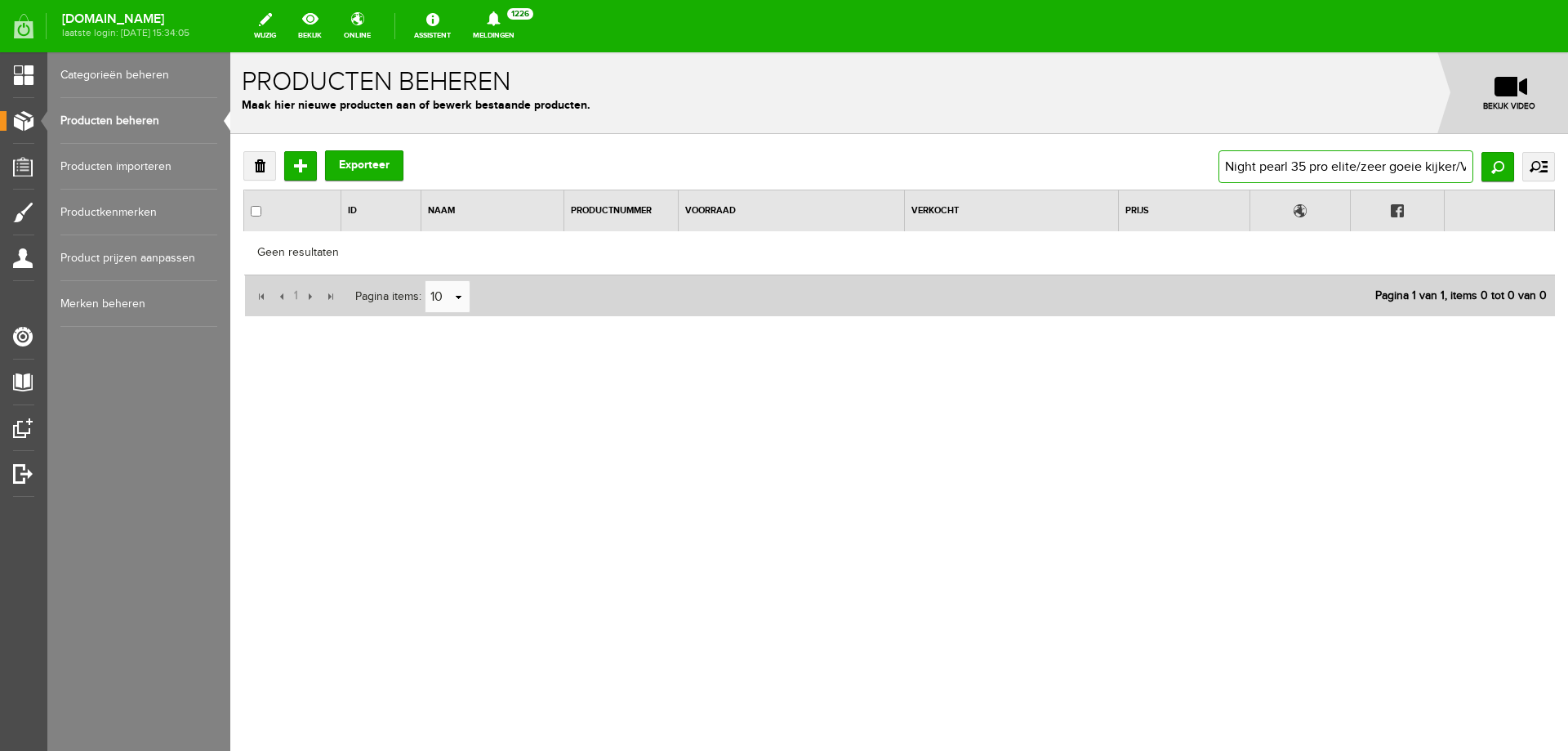
click at [1367, 157] on input "Night pearl 35 pro elite/zeer goeie kijker/VERKOCHT" at bounding box center [1346, 167] width 255 height 32
drag, startPoint x: 1224, startPoint y: 164, endPoint x: 1568, endPoint y: 164, distance: 344.0
click at [1568, 164] on div "Verwijderen Toevoegen Exporteer Night pearl 35 pro elite/zeer goeie kijker/VERK…" at bounding box center [899, 286] width 1338 height 305
paste input "VERKOCHT Chevalier Garm leren schietvest Laatste maat S Chevalier Garm leren sc…"
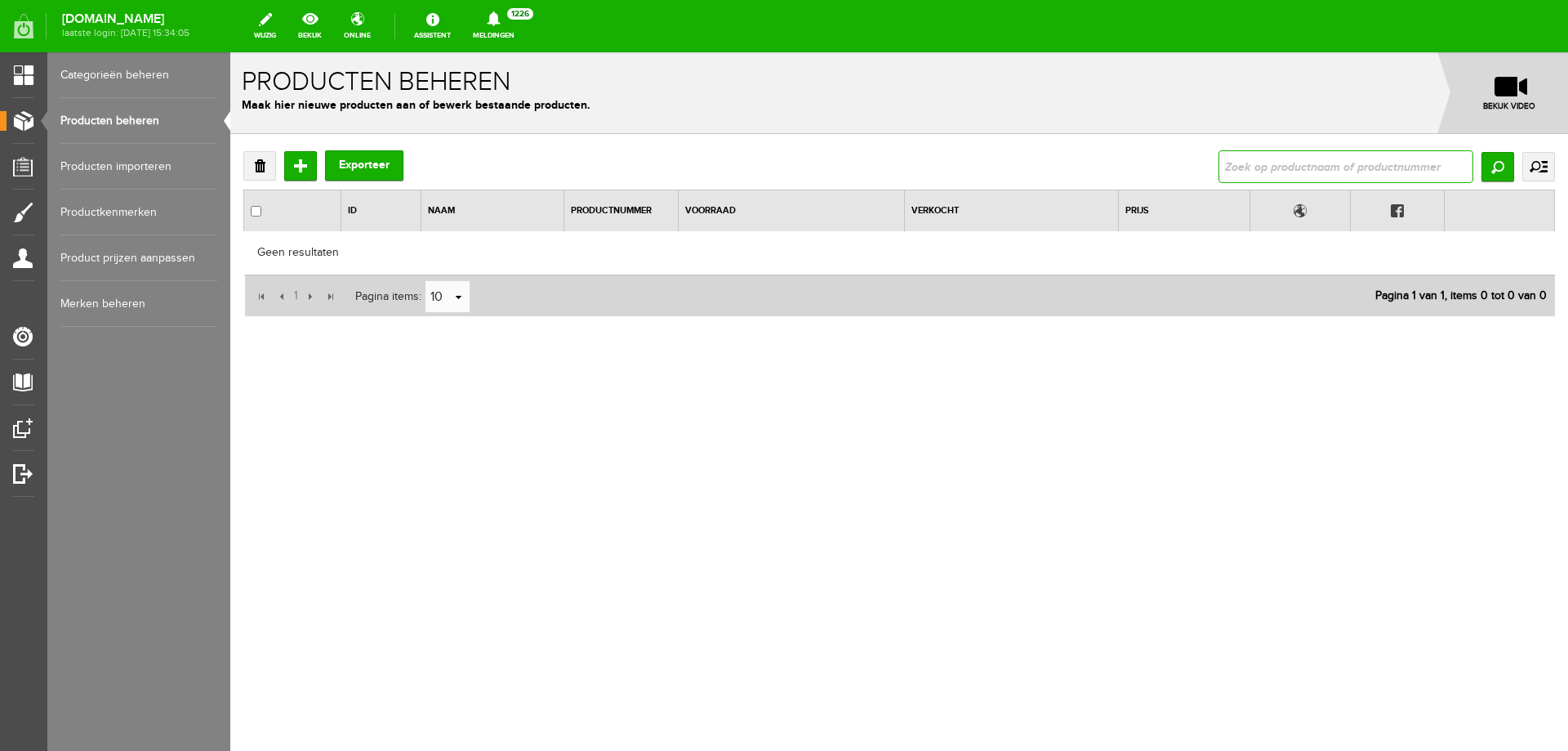
type input "VERKOCHT Chevalier Garm leren schietvest Laatste maat S Chevalier Garm leren sc…"
drag, startPoint x: 1414, startPoint y: 166, endPoint x: 1568, endPoint y: 168, distance: 154.0
click at [1568, 168] on div "Verwijderen Toevoegen Exporteer VERKOCHT Chevalier Garm leren schietvest Laatst…" at bounding box center [899, 286] width 1338 height 305
type input "VERKOCHT Chevalier Garm leren Chevalier Garm leren schietvest de laats"
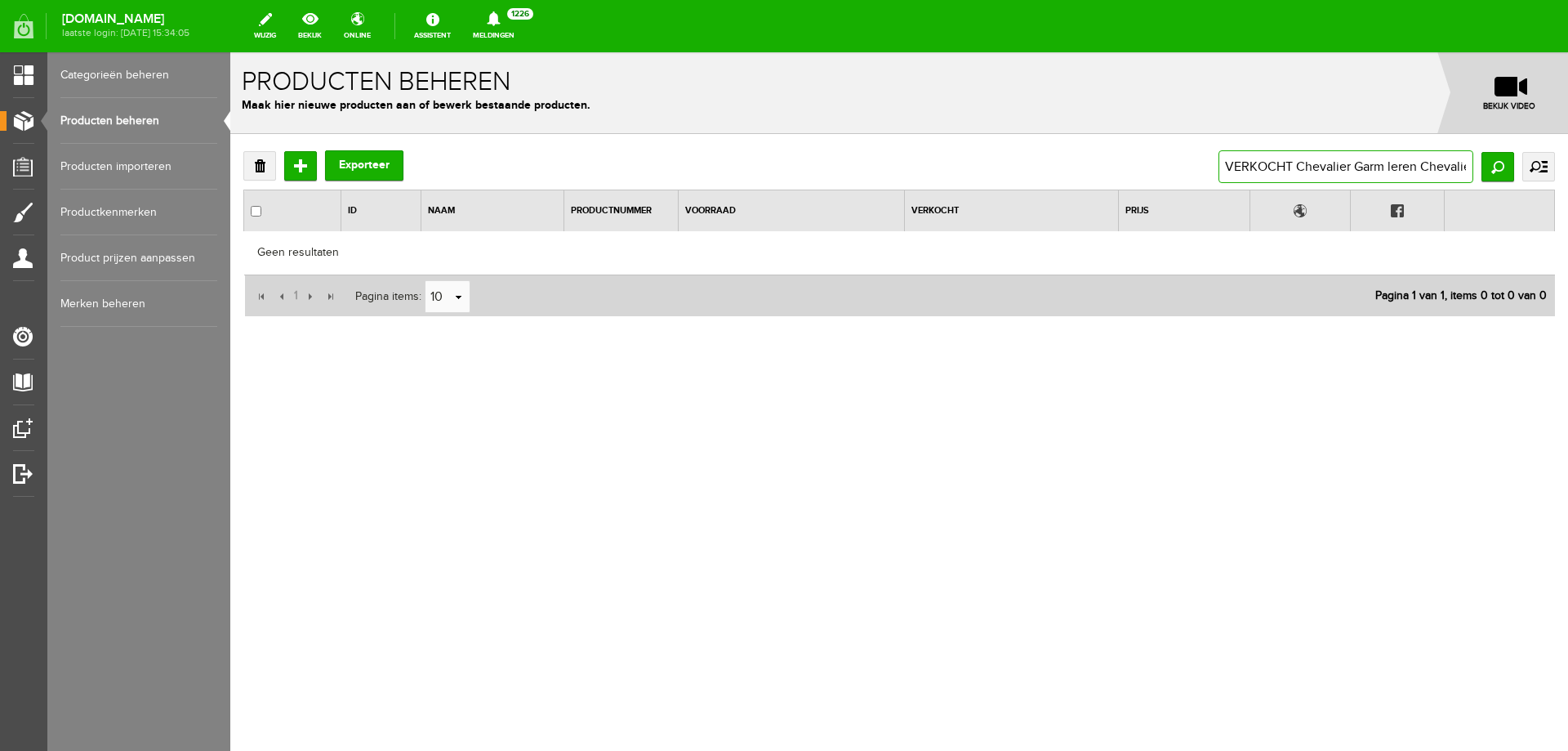
scroll to position [0, 185]
drag, startPoint x: 1408, startPoint y: 167, endPoint x: 1568, endPoint y: 161, distance: 160.1
click at [1568, 161] on div "Verwijderen Toevoegen Exporteer VERKOCHT Chevalier Garm leren Chevalier Garm le…" at bounding box center [899, 286] width 1338 height 305
click at [1332, 156] on input "VERKOCHT Chevalier Garm leren Chevalier Garm leren schietvest de laats" at bounding box center [1346, 167] width 255 height 32
click at [1568, 178] on div "Verwijderen Toevoegen Exporteer VERKOCHT Chevalier Garm leren Chevalier Garm le…" at bounding box center [899, 286] width 1338 height 305
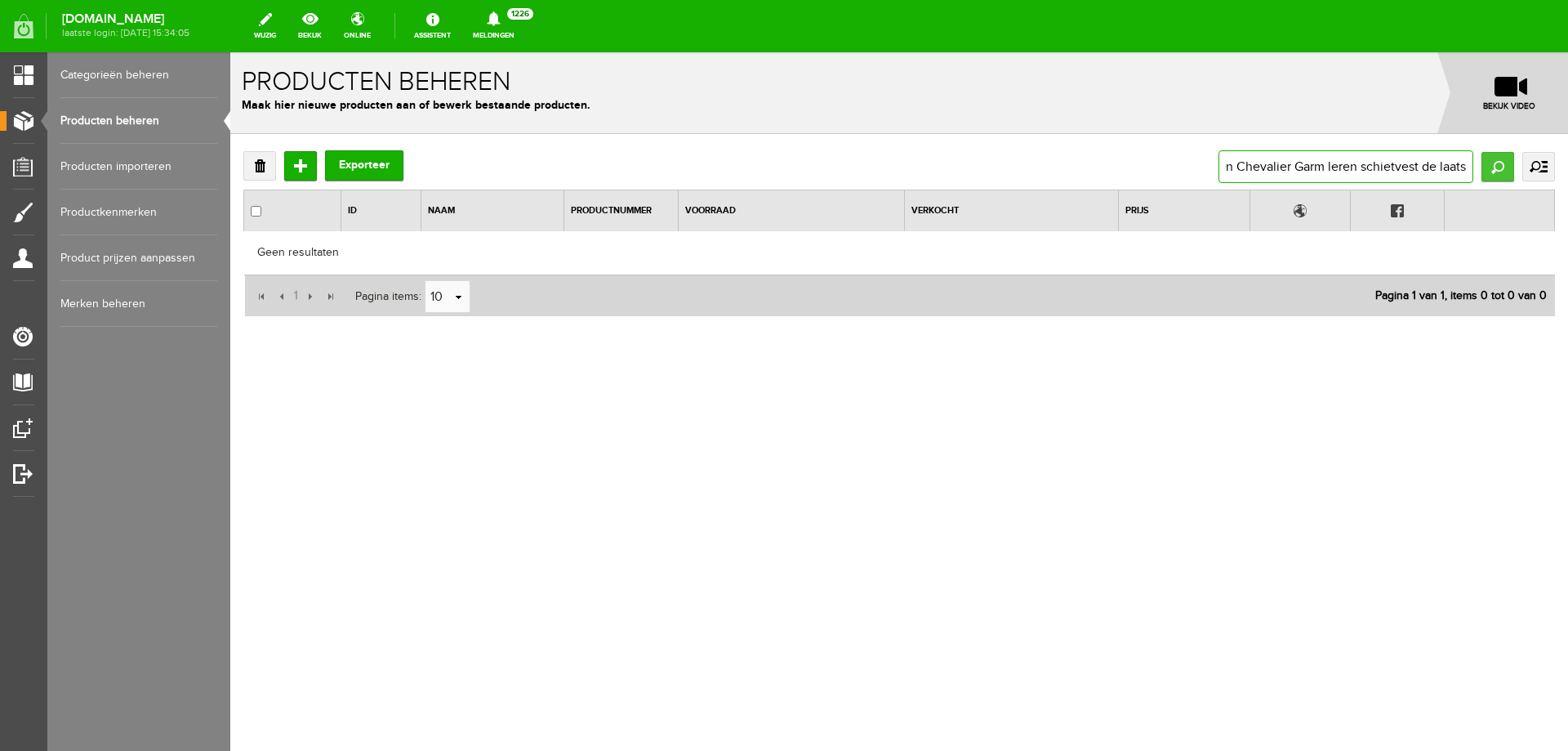
type input "VERKOCHT Chevalier Garm leren Chevalier Ga"
drag, startPoint x: 1414, startPoint y: 168, endPoint x: 1568, endPoint y: 172, distance: 154.1
click at [1568, 172] on div "Verwijderen Toevoegen Exporteer VERKOCHT Chevalier Garm leren Chevalier Ga Zoek…" at bounding box center [899, 286] width 1338 height 305
type input "VERKOCHT Chevalier Garm l"
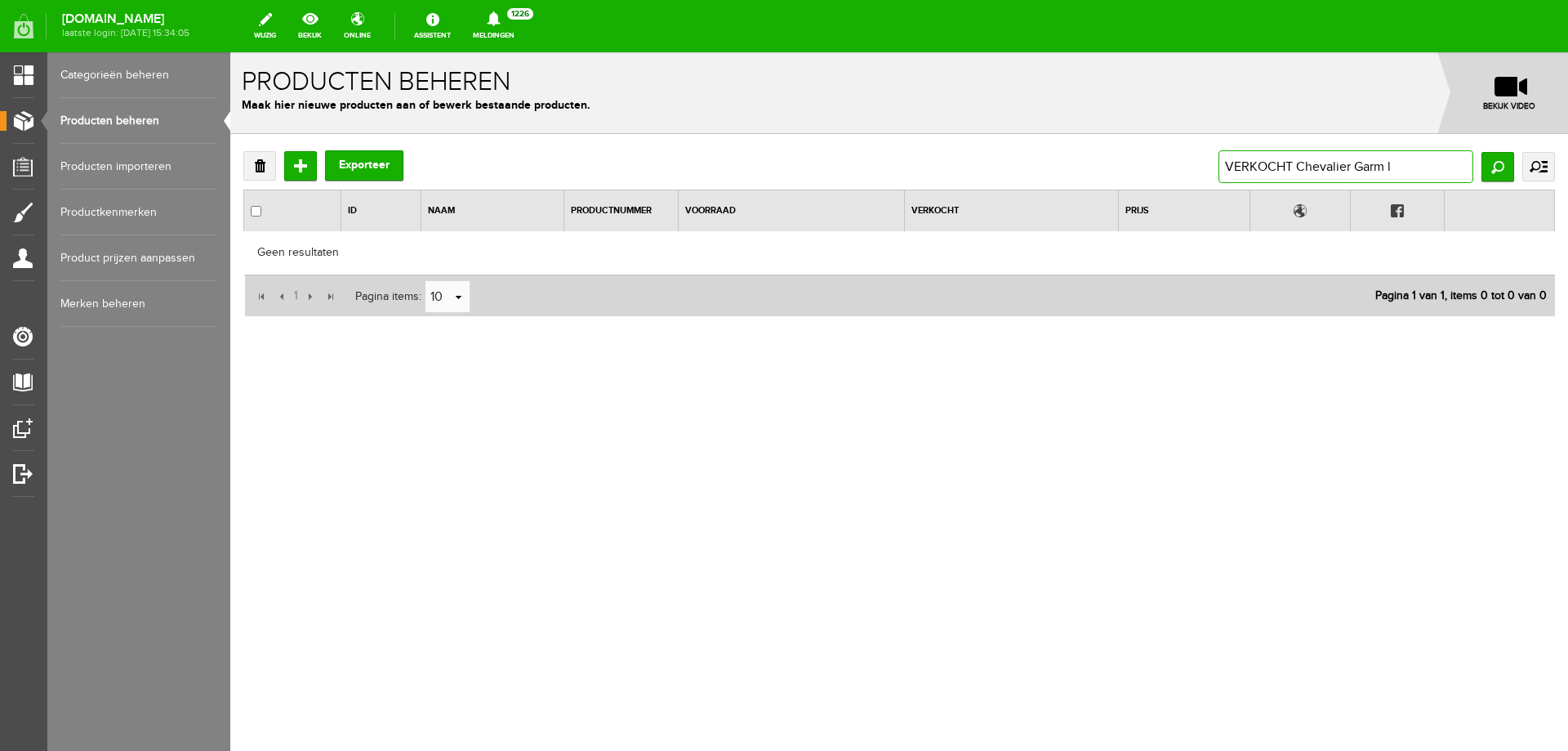
scroll to position [0, 0]
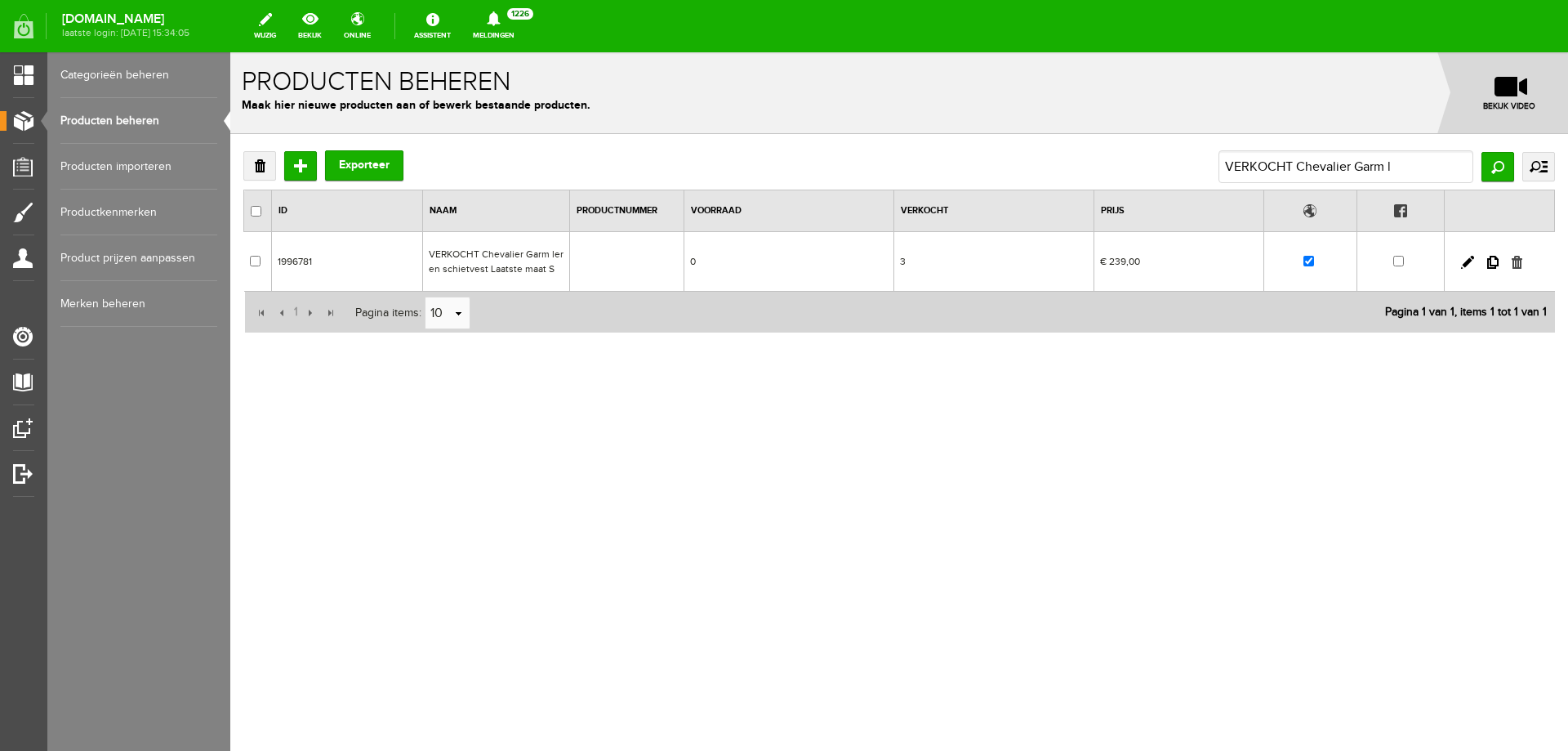
click at [1522, 265] on link at bounding box center [1517, 263] width 10 height 13
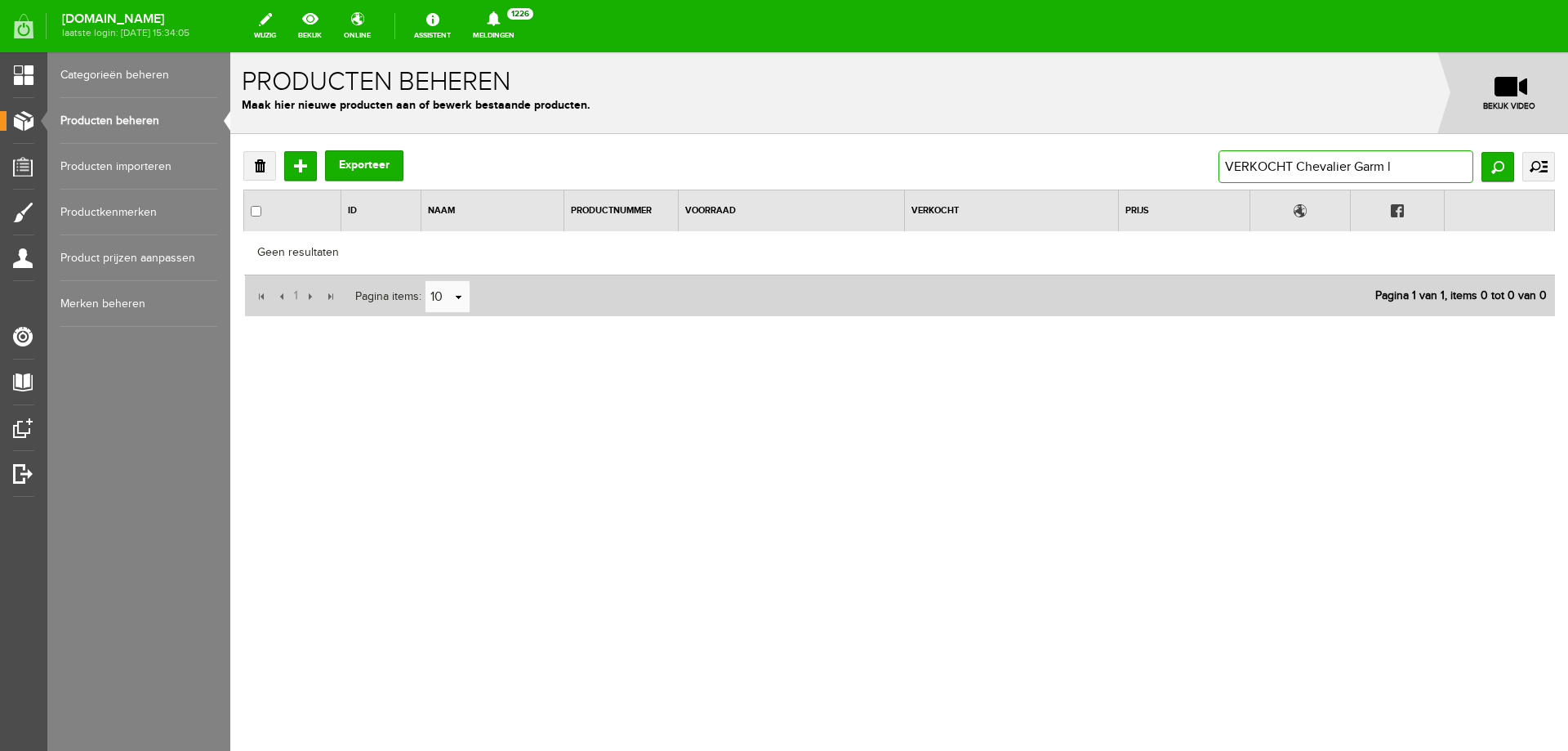
drag, startPoint x: 1405, startPoint y: 162, endPoint x: 704, endPoint y: 165, distance: 701.0
click at [705, 165] on div "Verwijderen Toevoegen Exporteer VERKOCHT Chevalier Garm l Zoeken uitgebreid zoe…" at bounding box center [900, 167] width 1312 height 32
paste input "Swedteam Blouse ANTIBITE Lynx tegen teken"
type input "Swedteam Blouse ANTIBITE Lynx tegen teken"
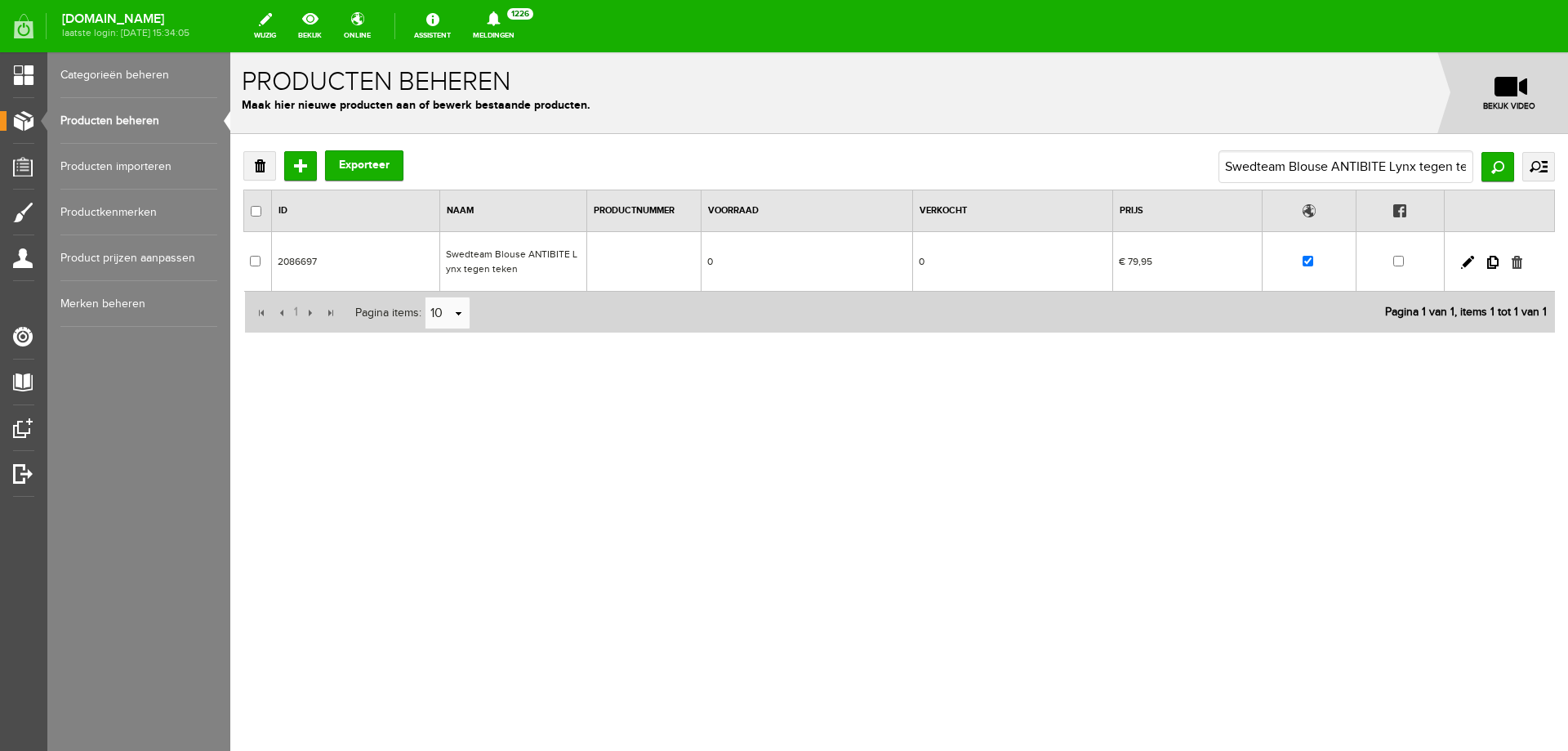
click at [1519, 268] on link at bounding box center [1517, 263] width 10 height 13
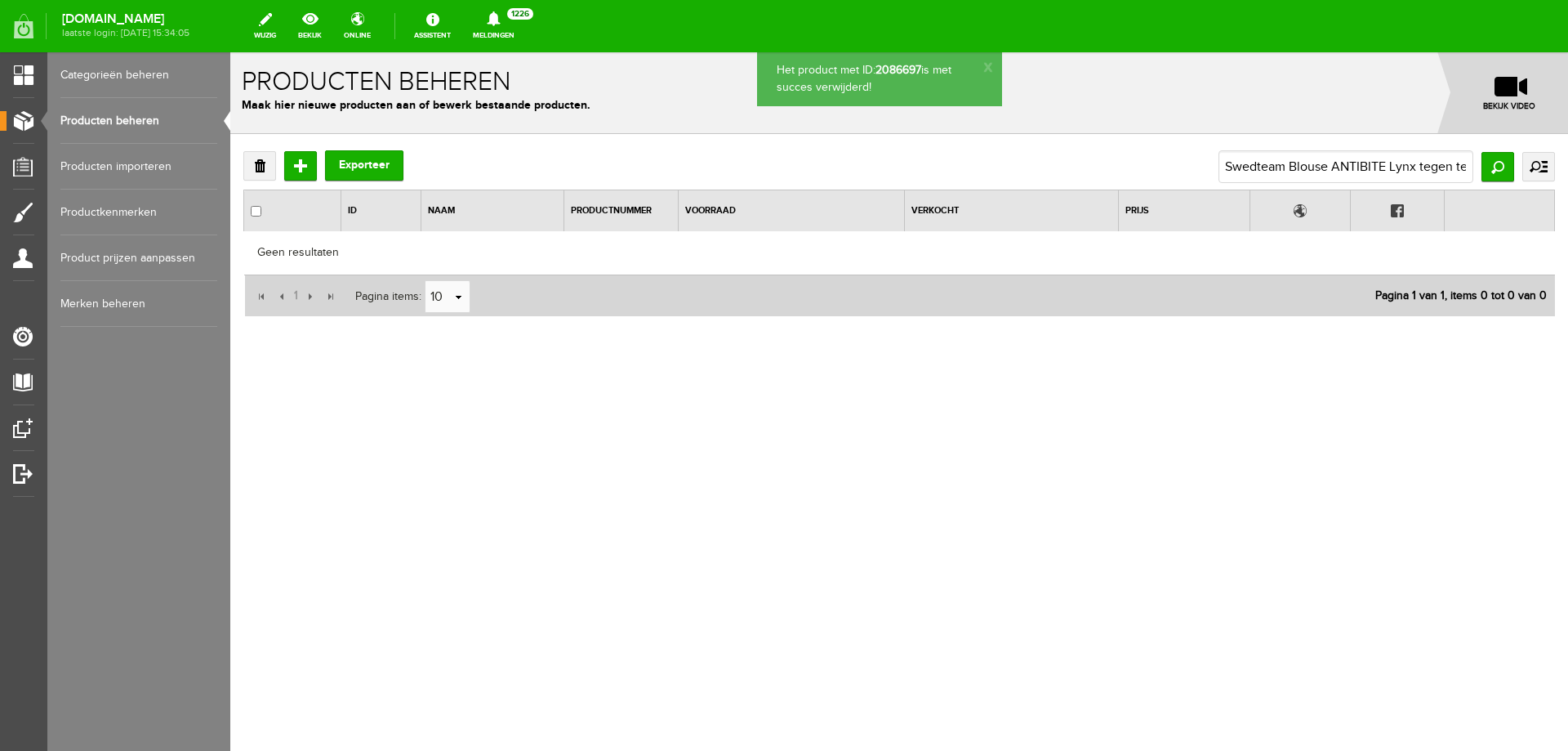
click at [116, 112] on link "Producten beheren" at bounding box center [138, 120] width 156 height 46
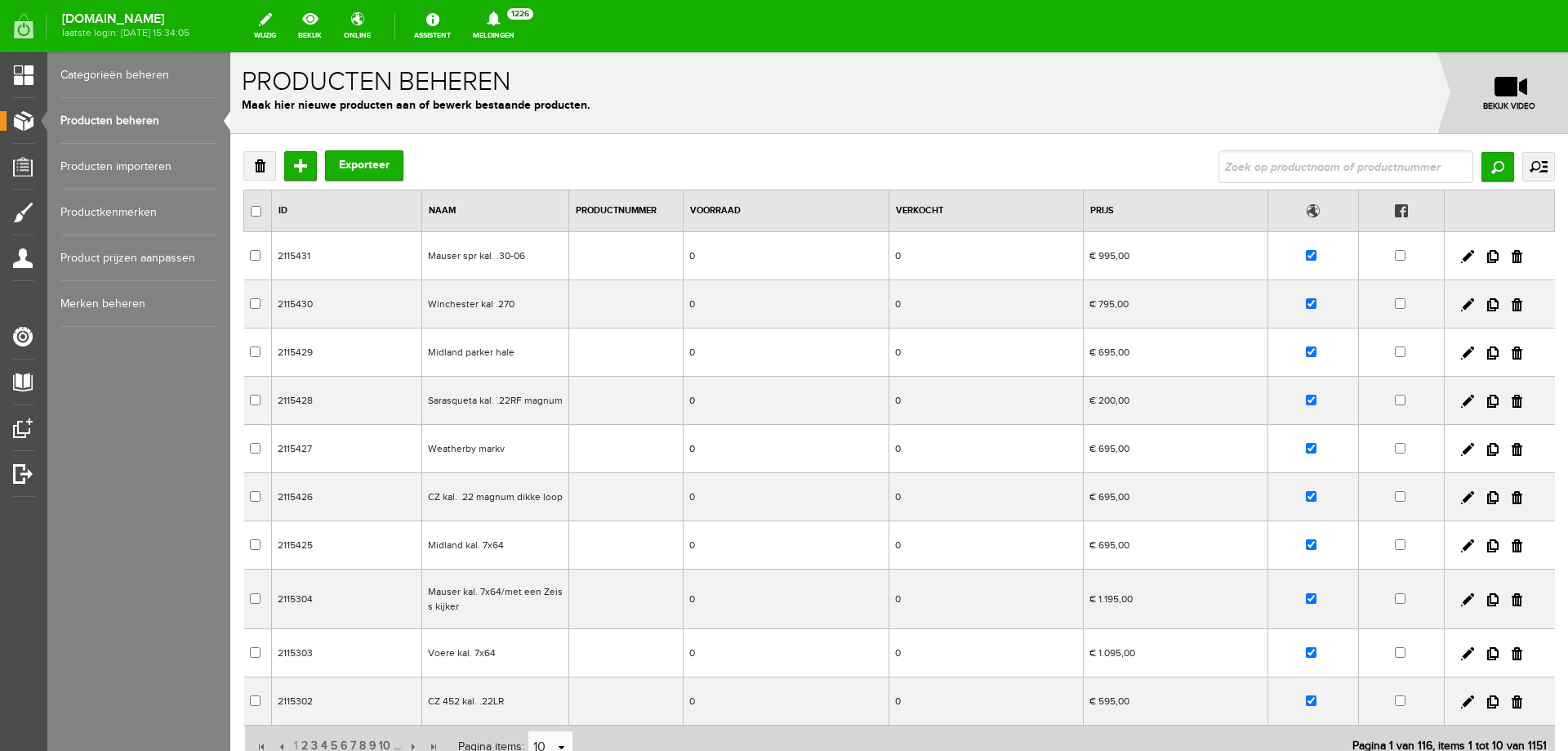
scroll to position [0, 0]
click at [1309, 160] on input "text" at bounding box center [1346, 167] width 255 height 32
paste input "leren Broek nubuck meerdere maten nog op voorraad"
type input "leren Broek nubuck meerdere maten nog op voorraad"
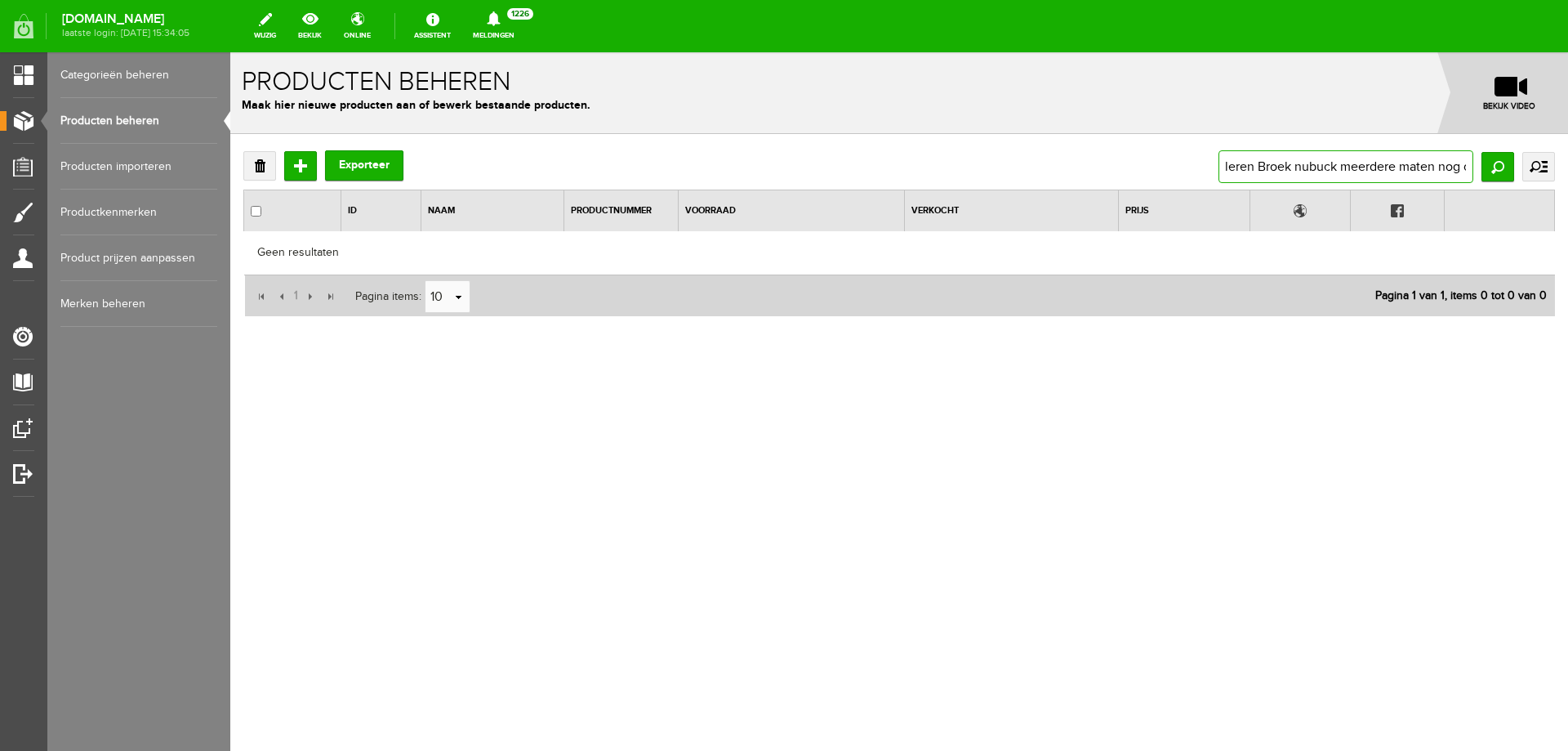
scroll to position [0, 68]
drag, startPoint x: 1382, startPoint y: 165, endPoint x: 1568, endPoint y: 156, distance: 186.2
click at [1568, 156] on div "Verwijderen Toevoegen Exporteer leren [PERSON_NAME] nubuck meerdere maten nog o…" at bounding box center [899, 286] width 1338 height 305
type input "leren Broek nubuck meerd"
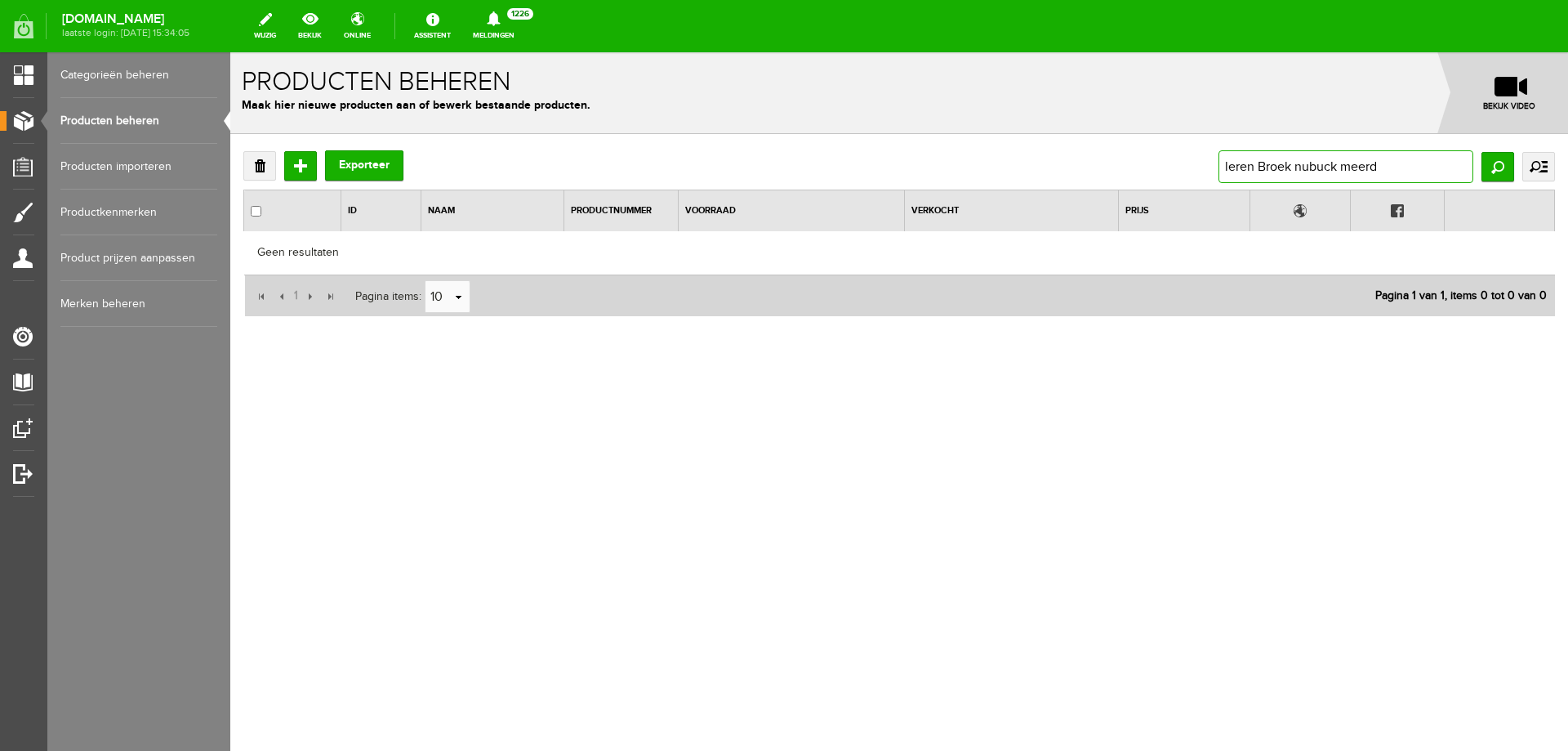
drag, startPoint x: 1349, startPoint y: 162, endPoint x: 1557, endPoint y: 165, distance: 208.0
click at [1556, 165] on div "Verwijderen Toevoegen Exporteer leren Broek nubuck meerd Zoeken uitgebreid zoek…" at bounding box center [899, 286] width 1338 height 305
type input "leren Broek nubuck"
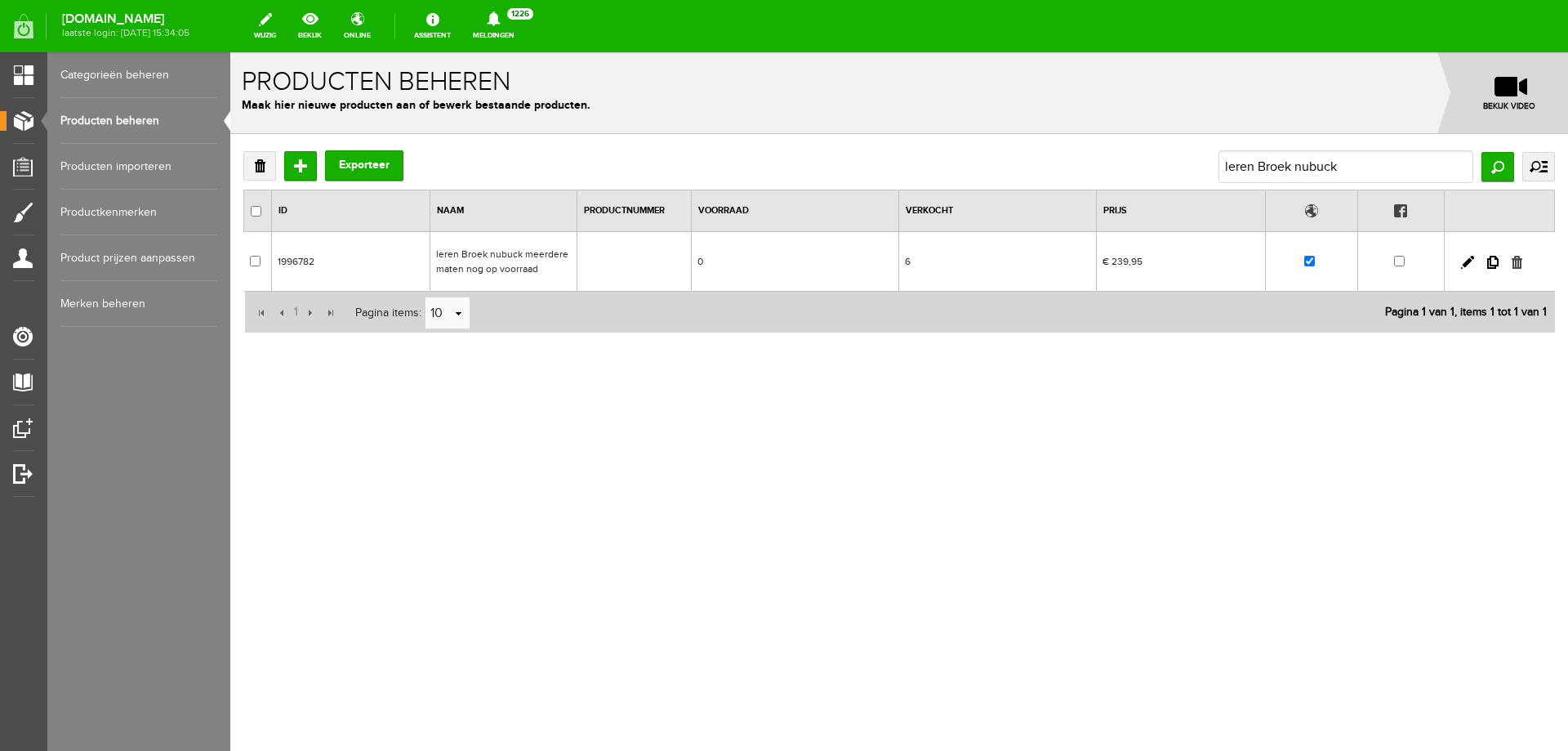
click at [1521, 263] on link at bounding box center [1517, 263] width 10 height 13
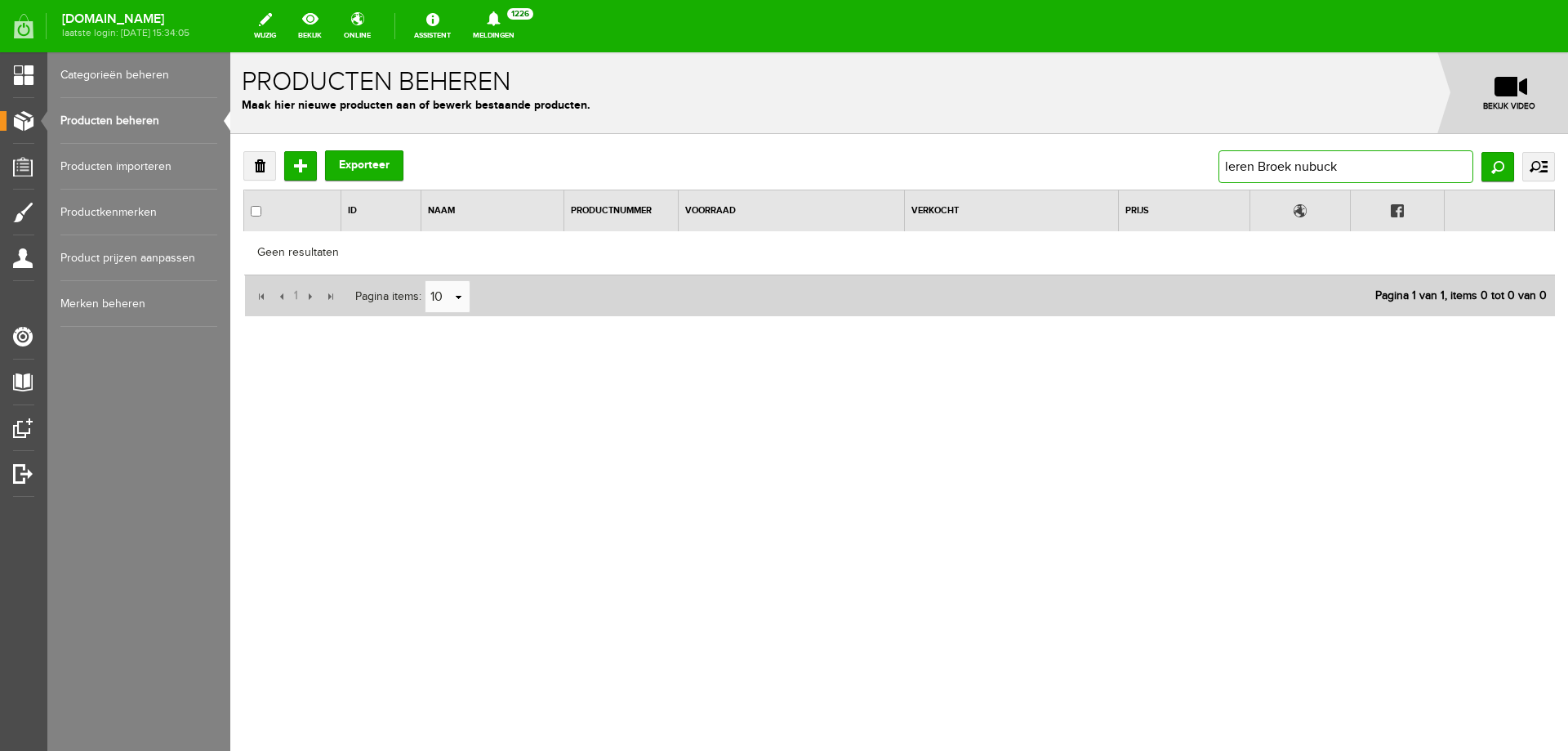
drag, startPoint x: 1374, startPoint y: 160, endPoint x: 776, endPoint y: 160, distance: 598.0
click at [783, 149] on div "Verwijderen Toevoegen Exporteer leren Broek nubuck Zoeken uitgebreid zoeken Cat…" at bounding box center [899, 286] width 1338 height 305
paste input "VERKOCHT [PERSON_NAME] Surrey jas"
type input "VERKOCHT [PERSON_NAME] Surrey jas"
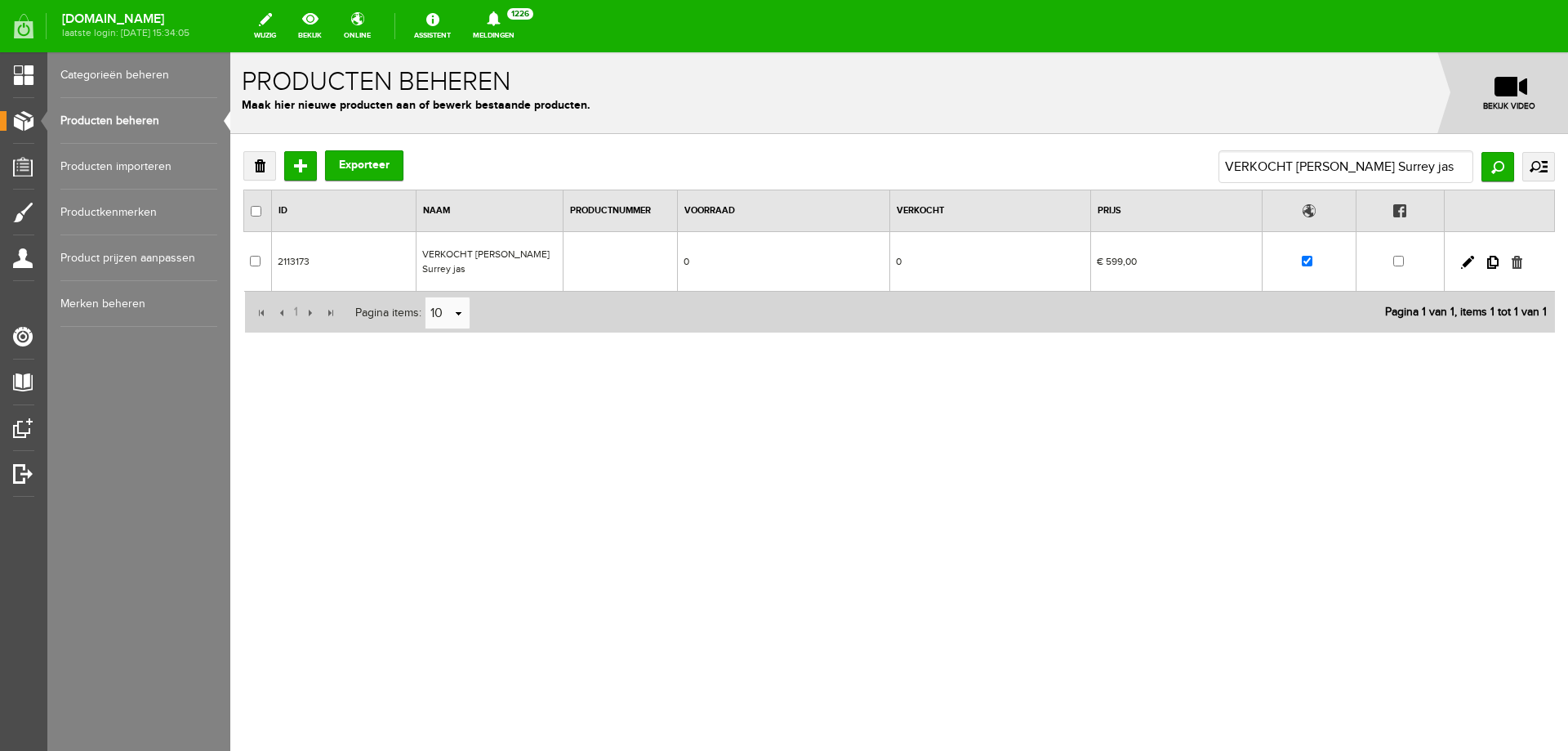
click at [1520, 261] on link at bounding box center [1517, 263] width 10 height 13
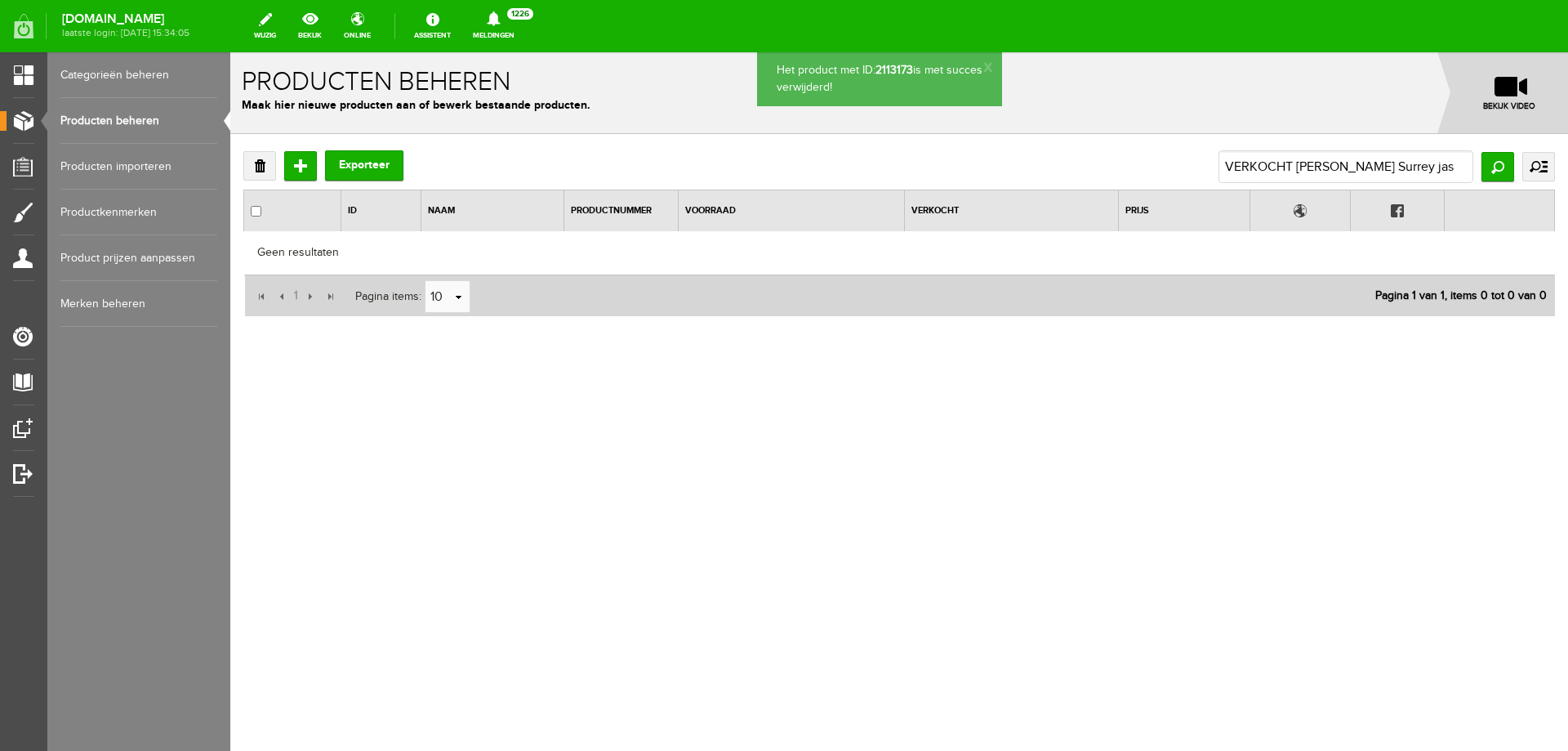
click at [138, 123] on link "Producten beheren" at bounding box center [138, 120] width 156 height 46
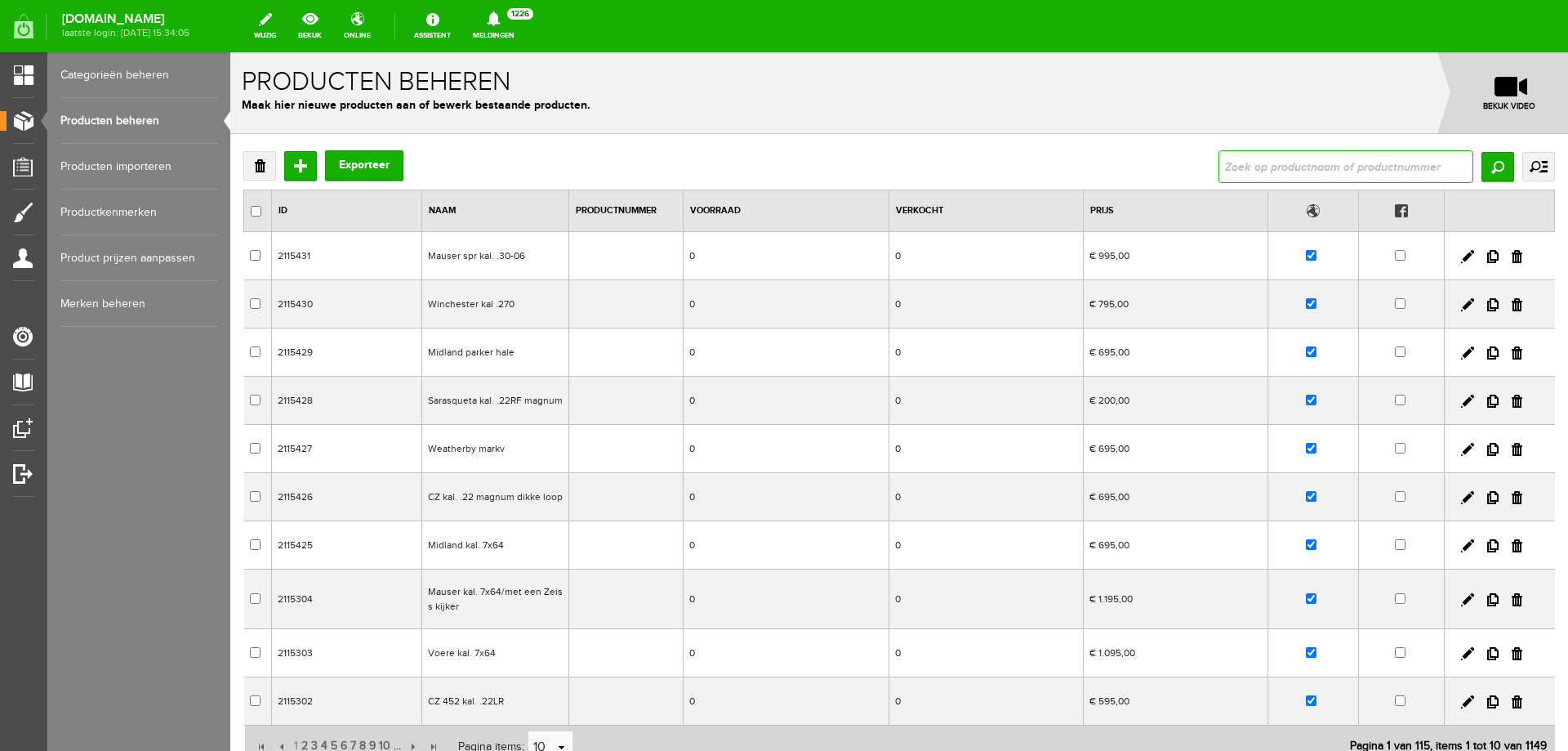
click at [1285, 169] on input "text" at bounding box center [1346, 167] width 255 height 32
paste input "[PERSON_NAME] [PERSON_NAME] verkocht"
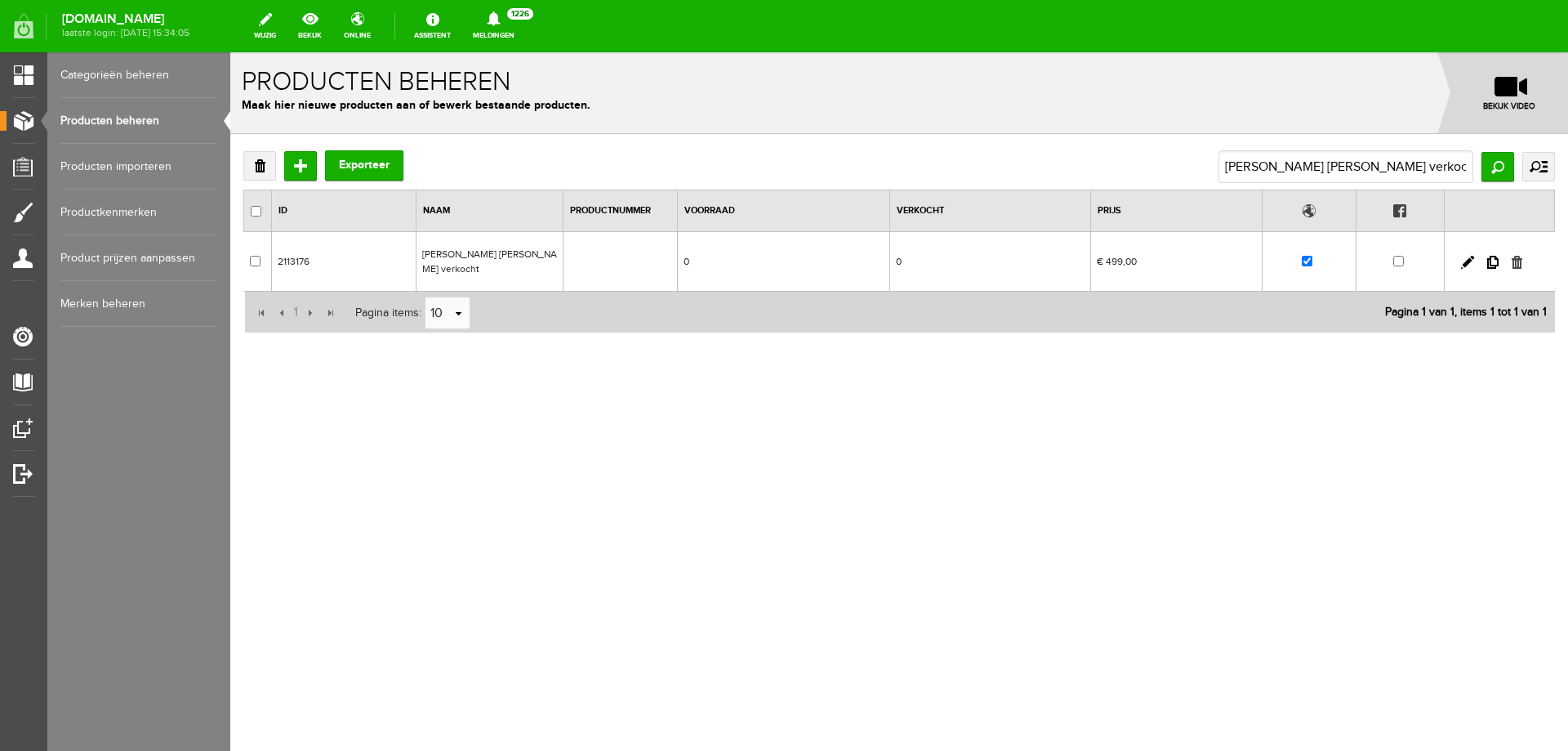
drag, startPoint x: 1520, startPoint y: 261, endPoint x: 1048, endPoint y: 102, distance: 498.1
click at [1520, 261] on link at bounding box center [1517, 263] width 10 height 13
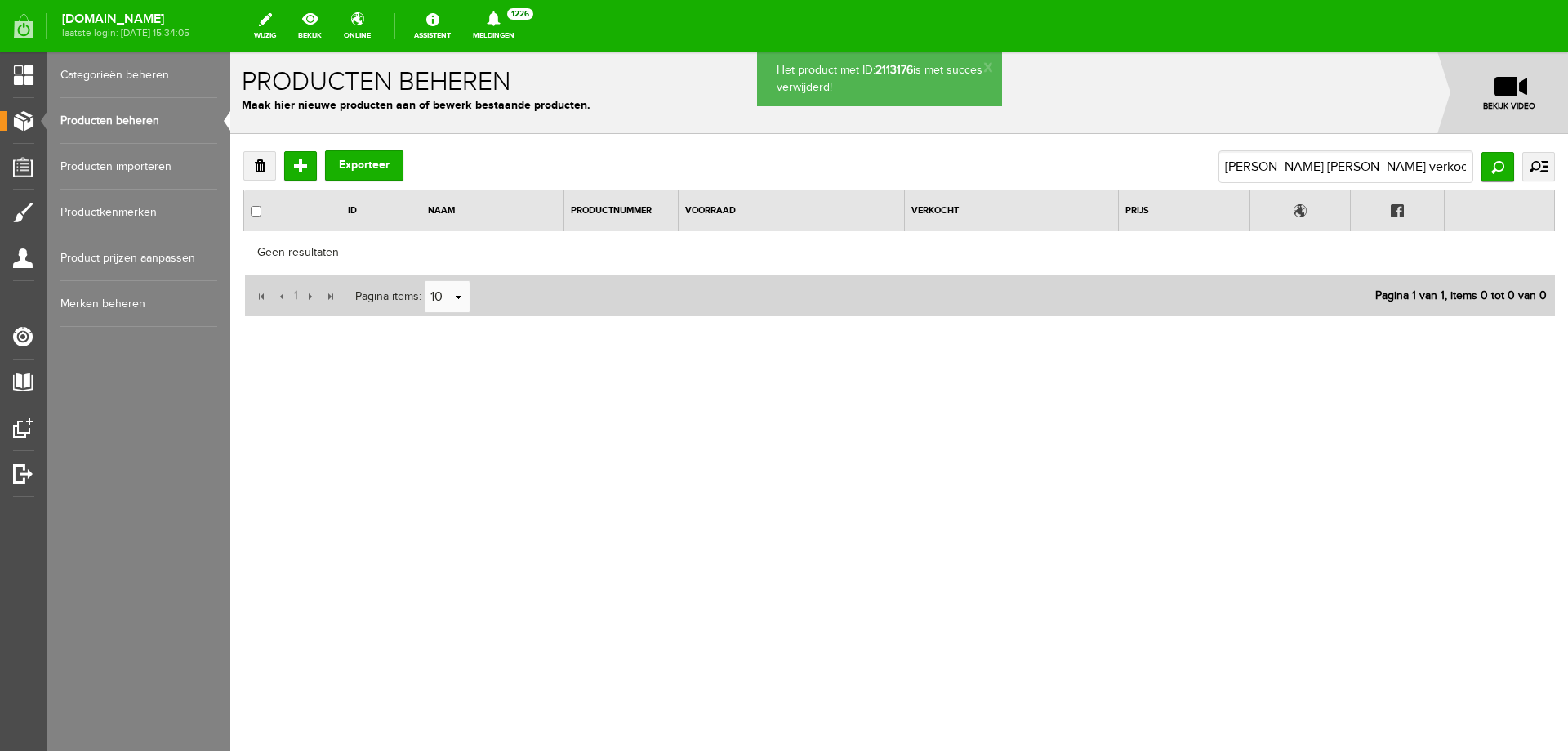
click at [136, 129] on link "Producten beheren" at bounding box center [138, 120] width 156 height 46
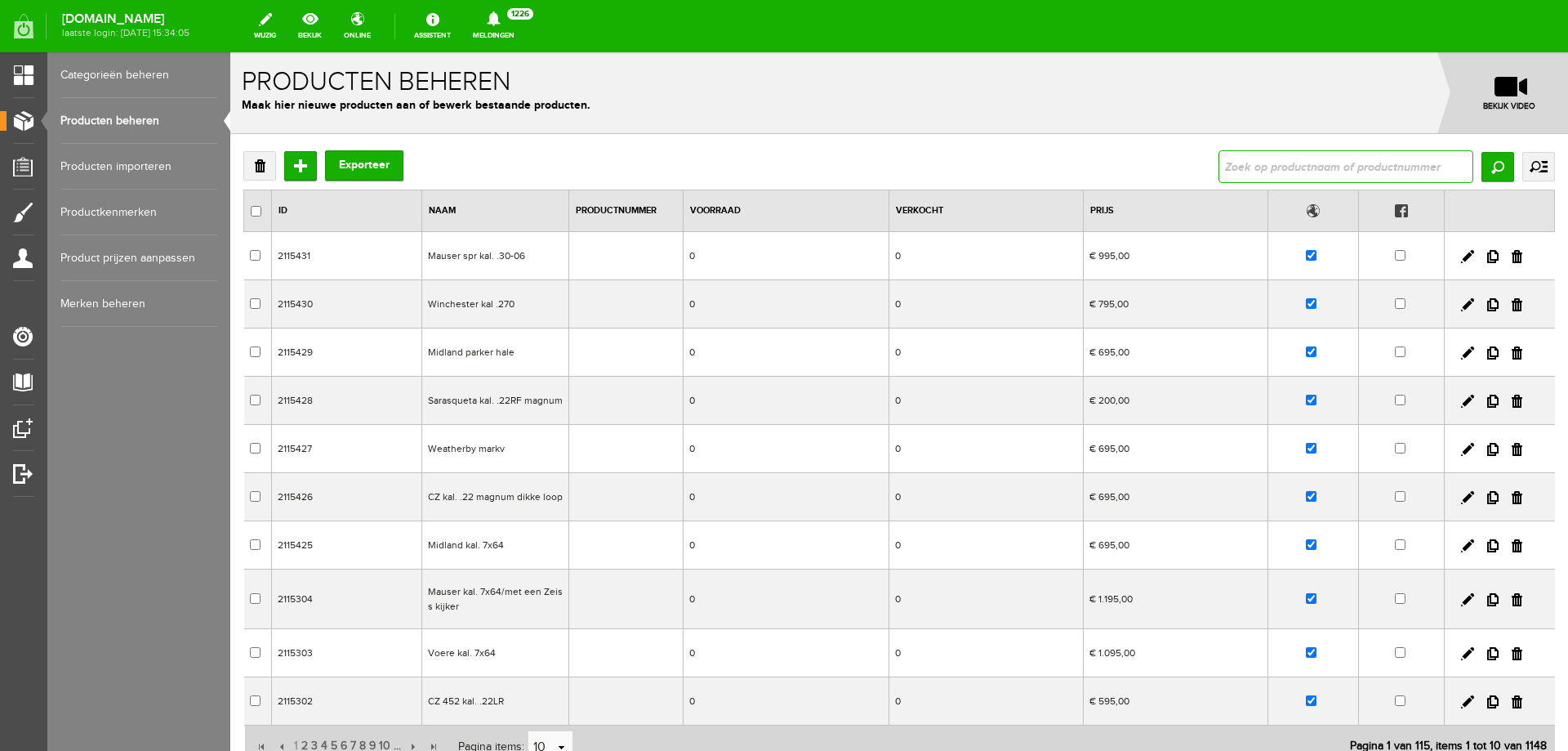
click at [1291, 163] on input "text" at bounding box center [1346, 167] width 255 height 32
type input "[PERSON_NAME] Sage Combrook"
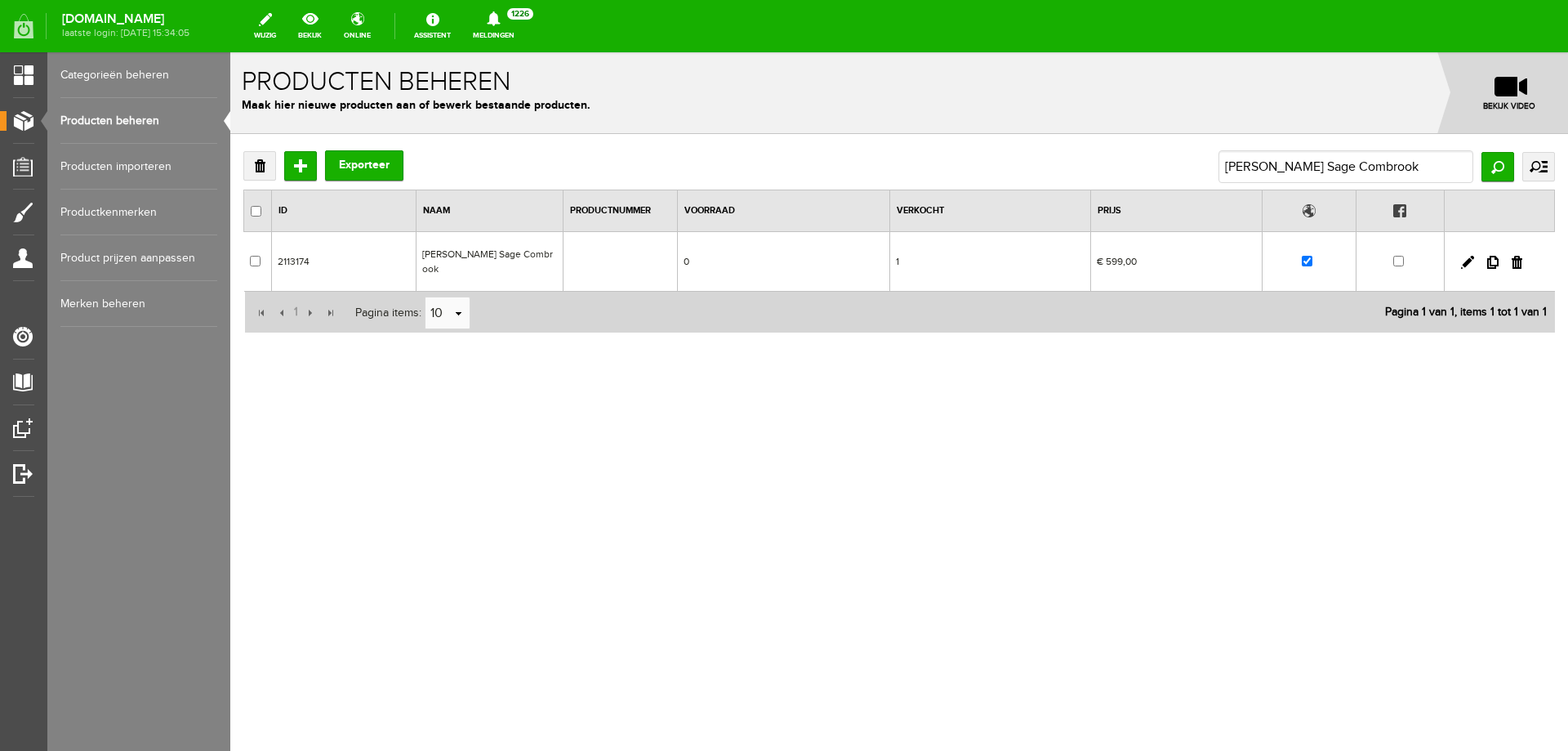
click at [531, 253] on td "[PERSON_NAME] Sage Combrook" at bounding box center [489, 262] width 147 height 60
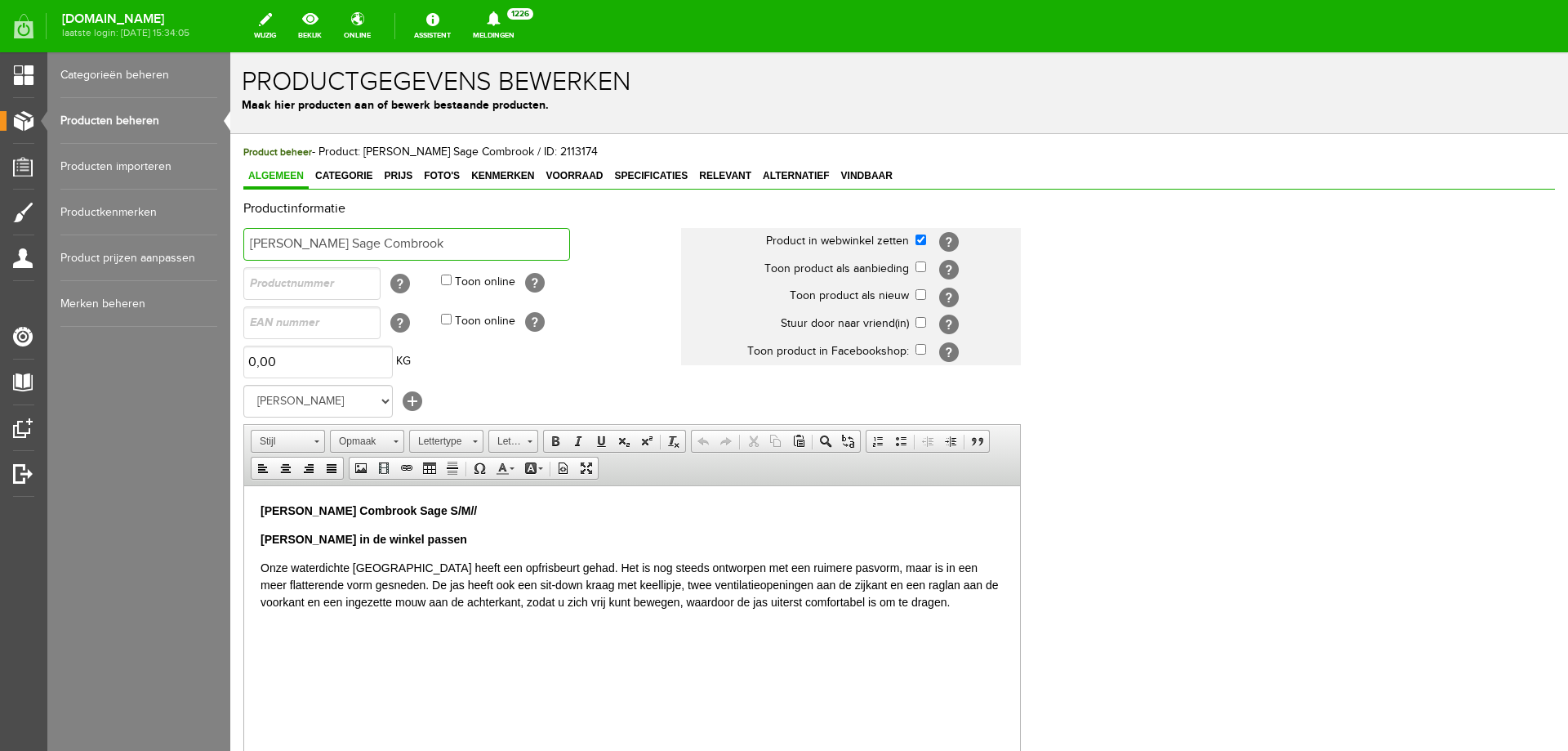
click at [460, 235] on input "[PERSON_NAME] Sage Combrook" at bounding box center [407, 244] width 327 height 32
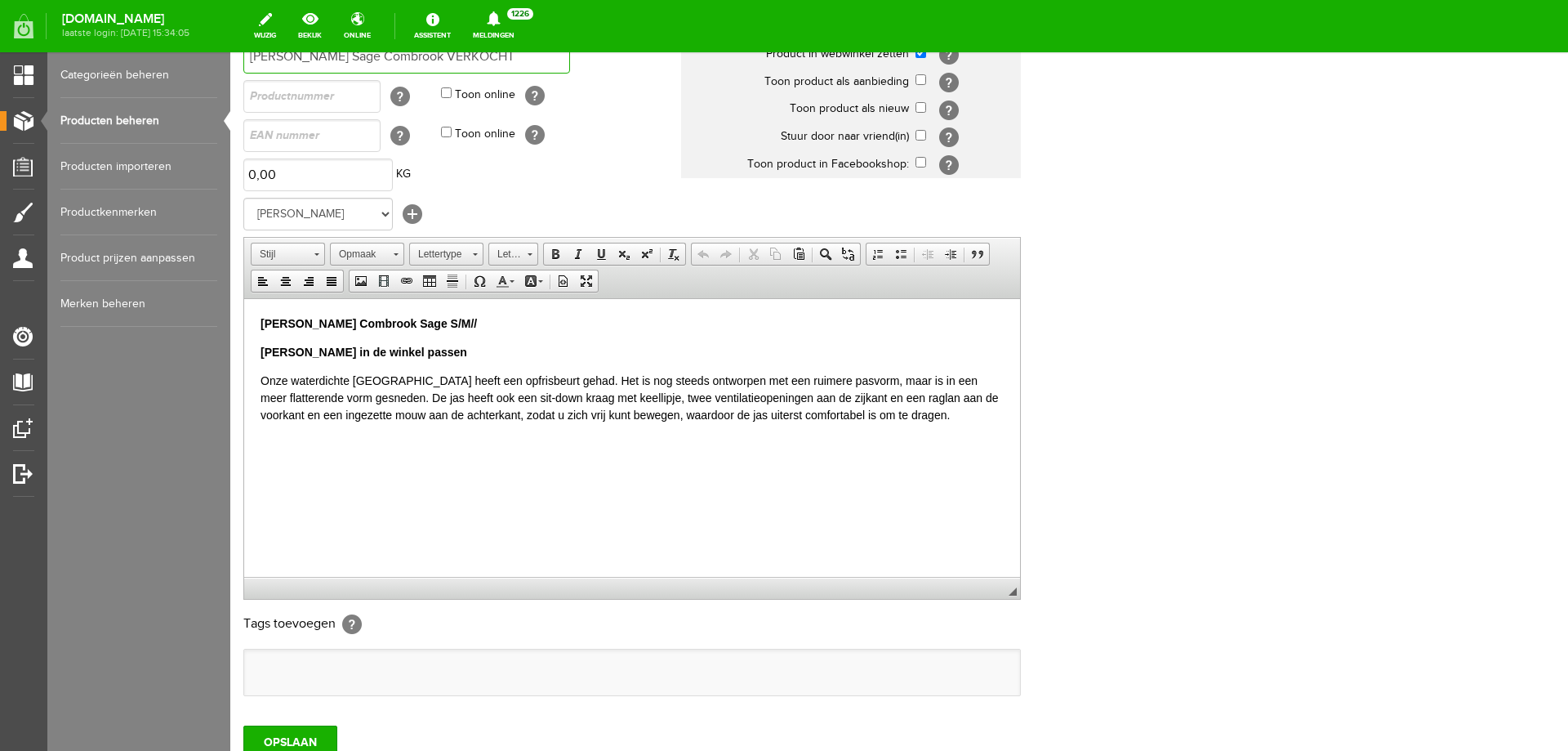
scroll to position [192, 0]
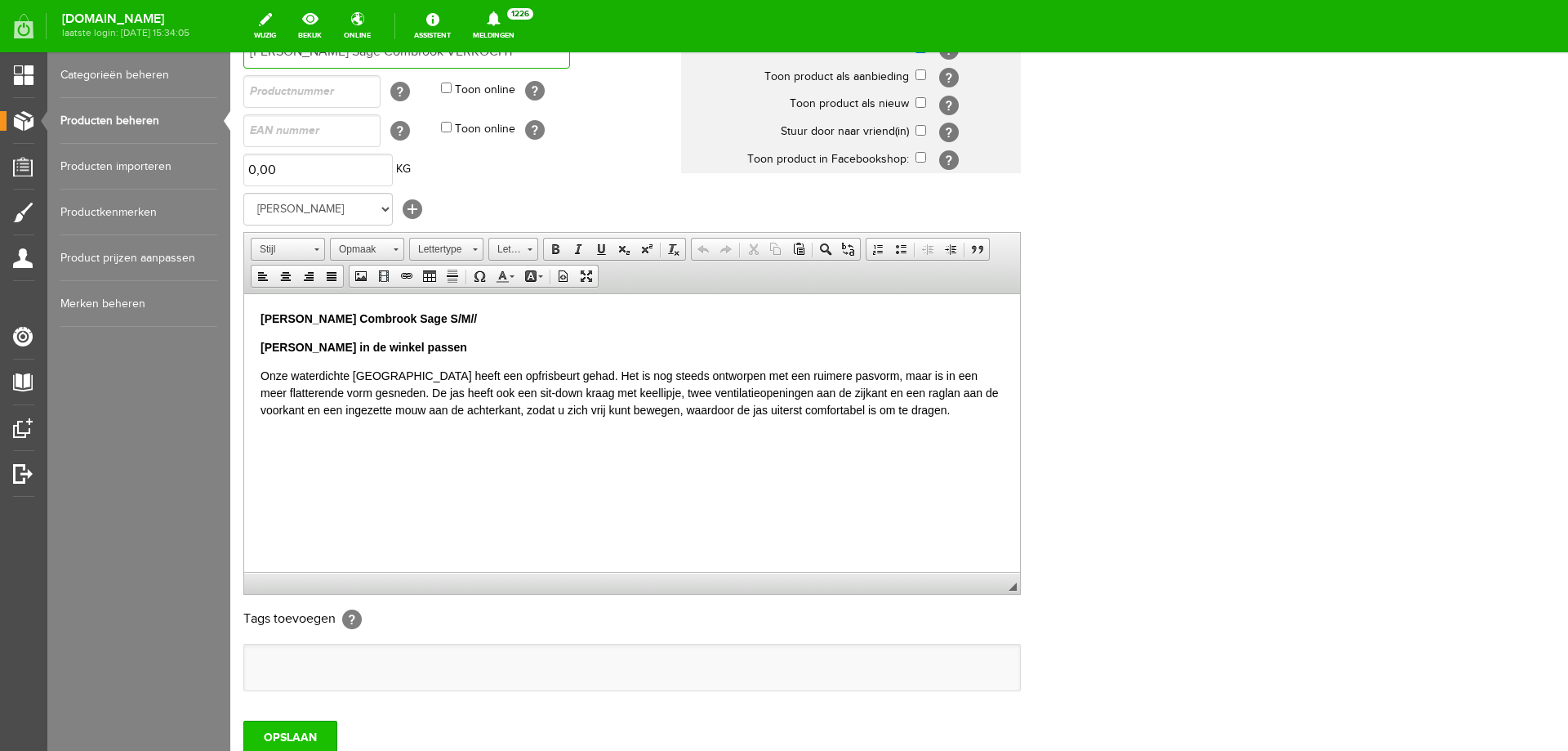
type input "[PERSON_NAME] Sage Combrook VERKOCHT"
click at [330, 724] on input "OPSLAAN" at bounding box center [290, 737] width 94 height 32
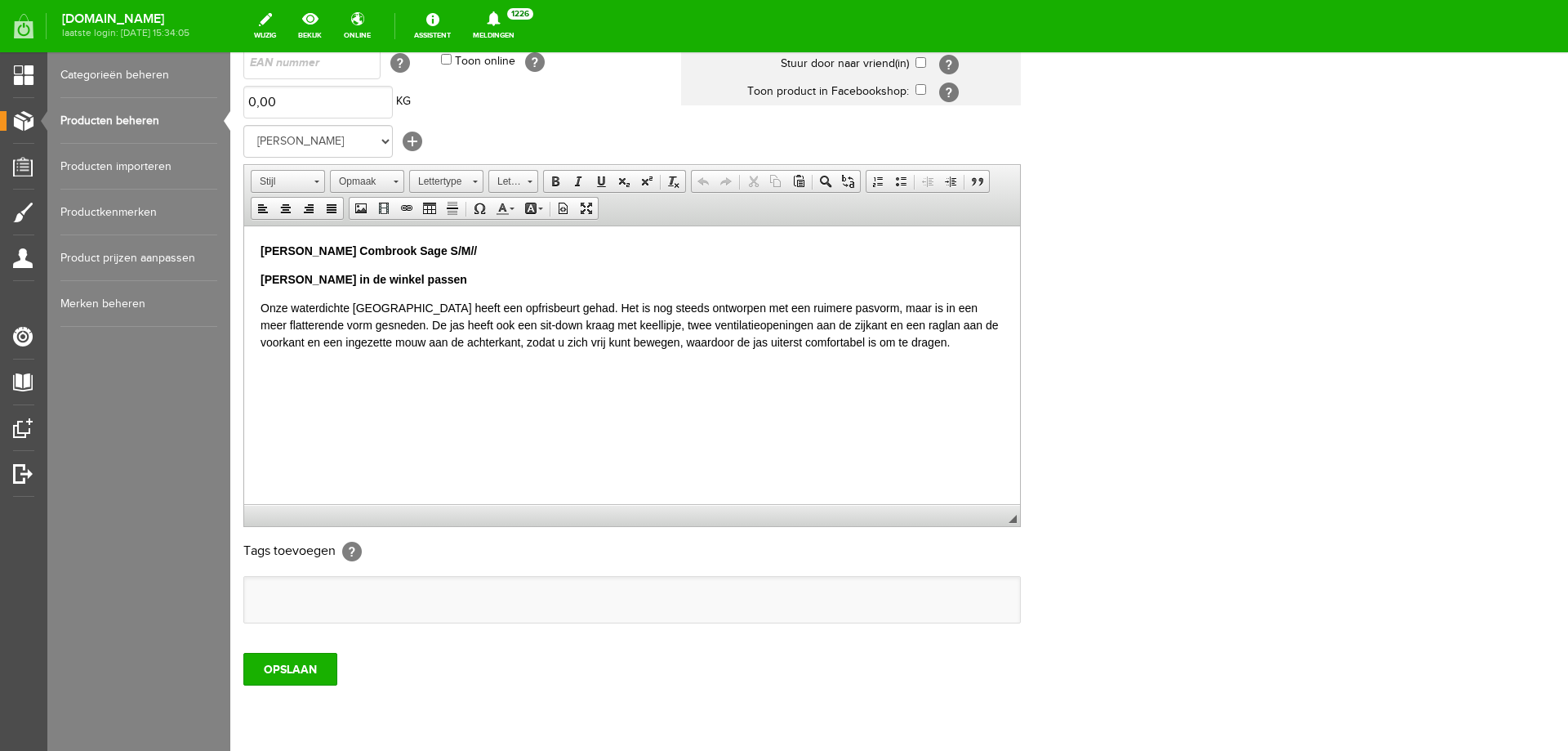
scroll to position [272, 0]
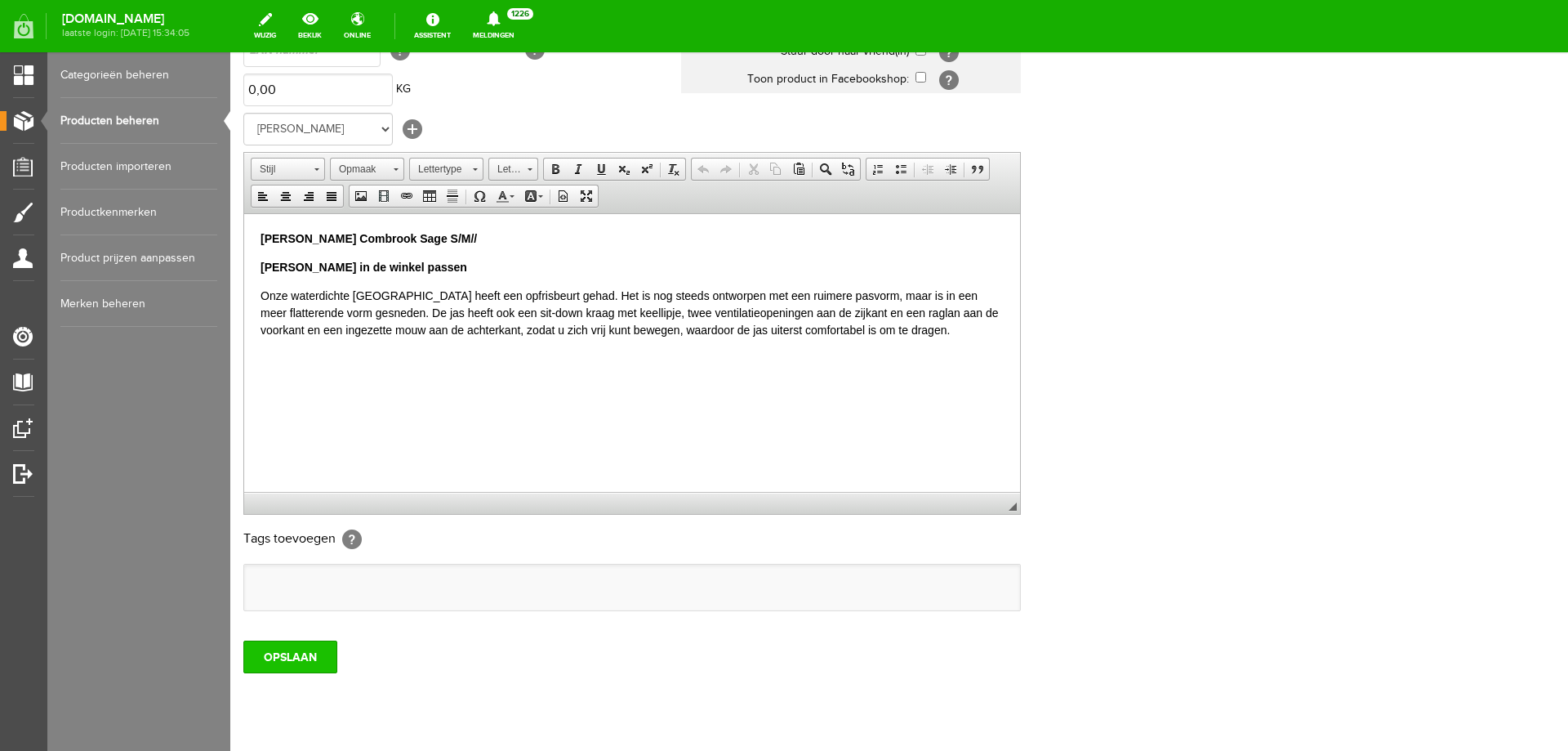
click at [277, 658] on input "OPSLAAN" at bounding box center [290, 657] width 94 height 32
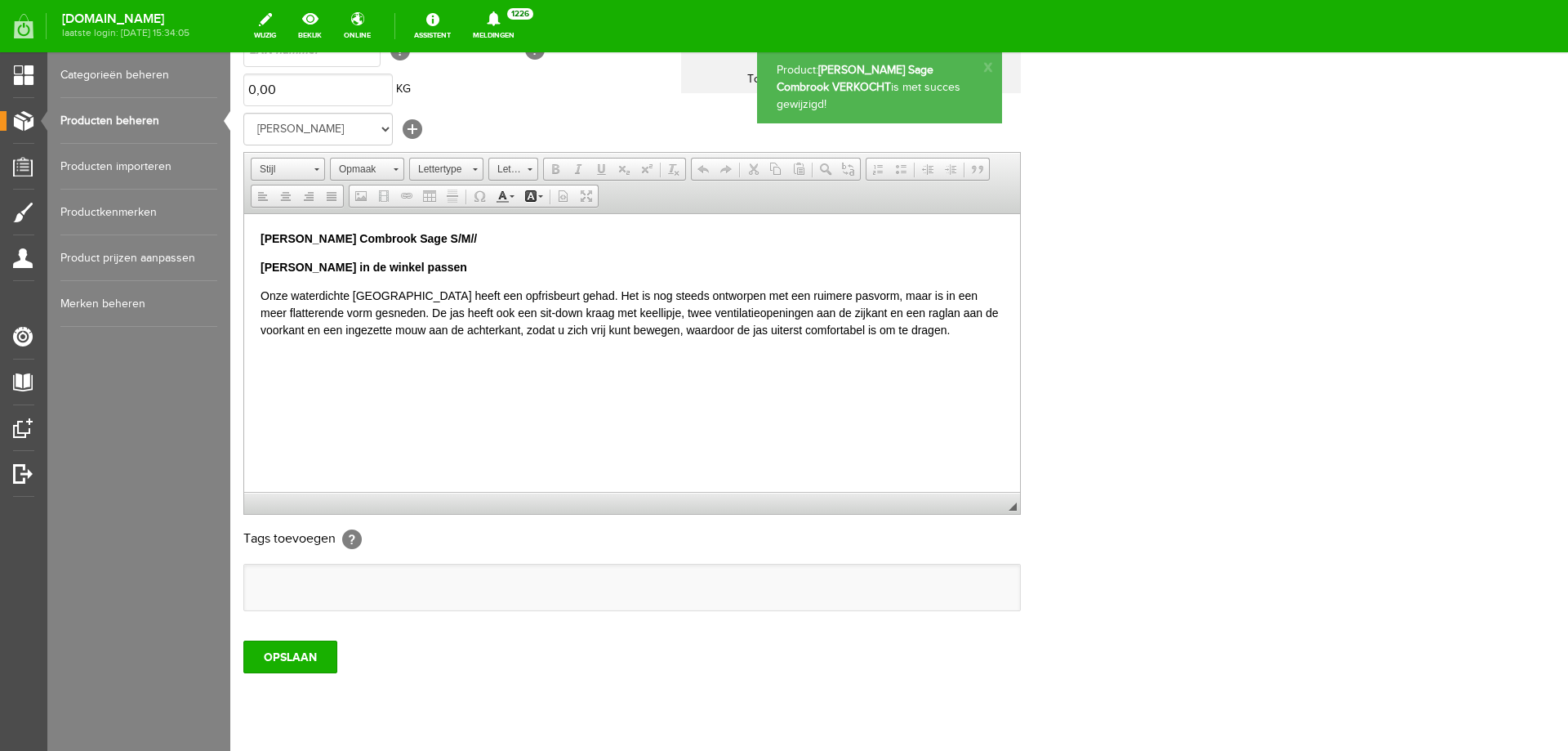
scroll to position [0, 0]
click at [100, 126] on link "Producten beheren" at bounding box center [138, 120] width 156 height 46
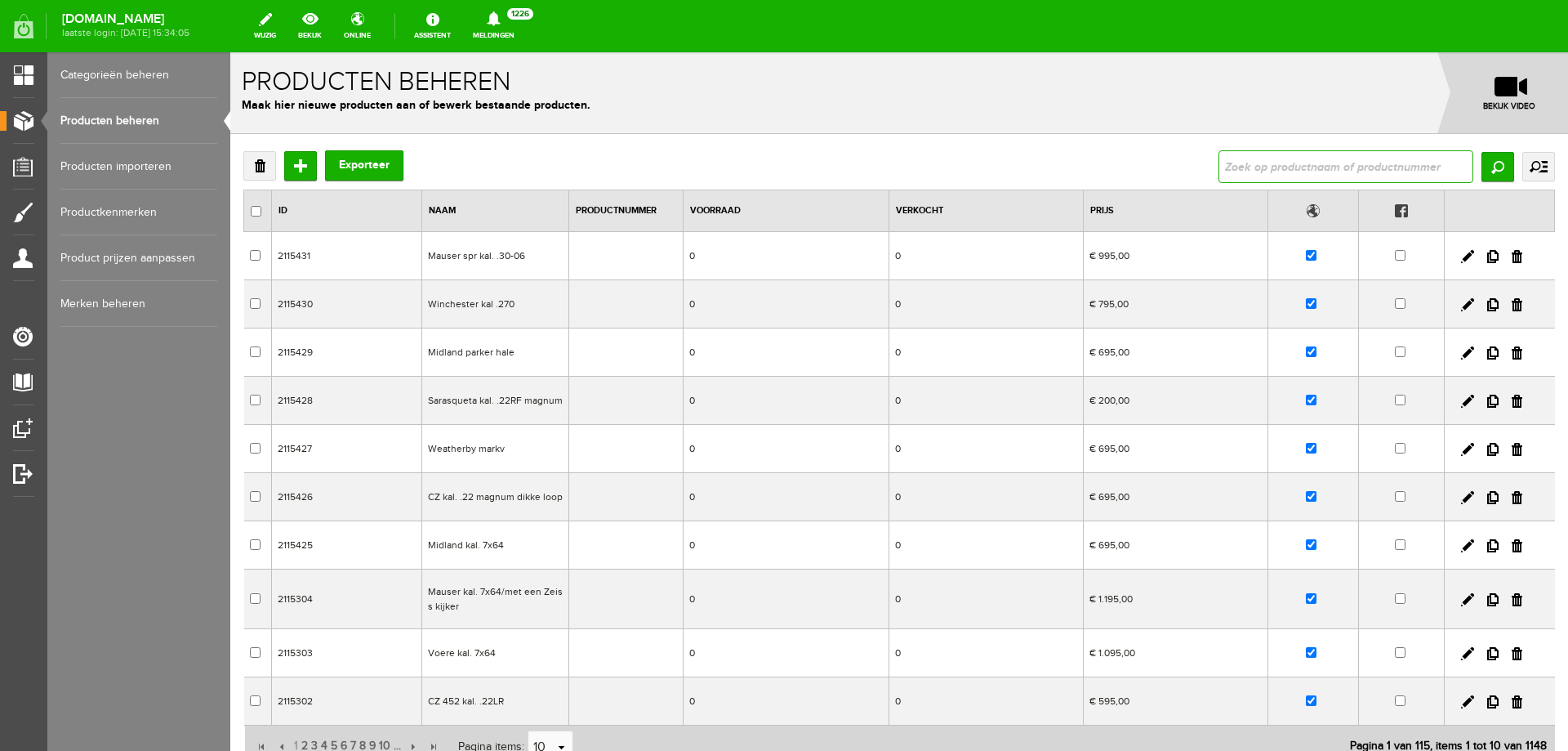
click at [1264, 169] on input "text" at bounding box center [1346, 167] width 255 height 32
type input "VERKOCHT [PERSON_NAME] broek de spey maat /58/60"
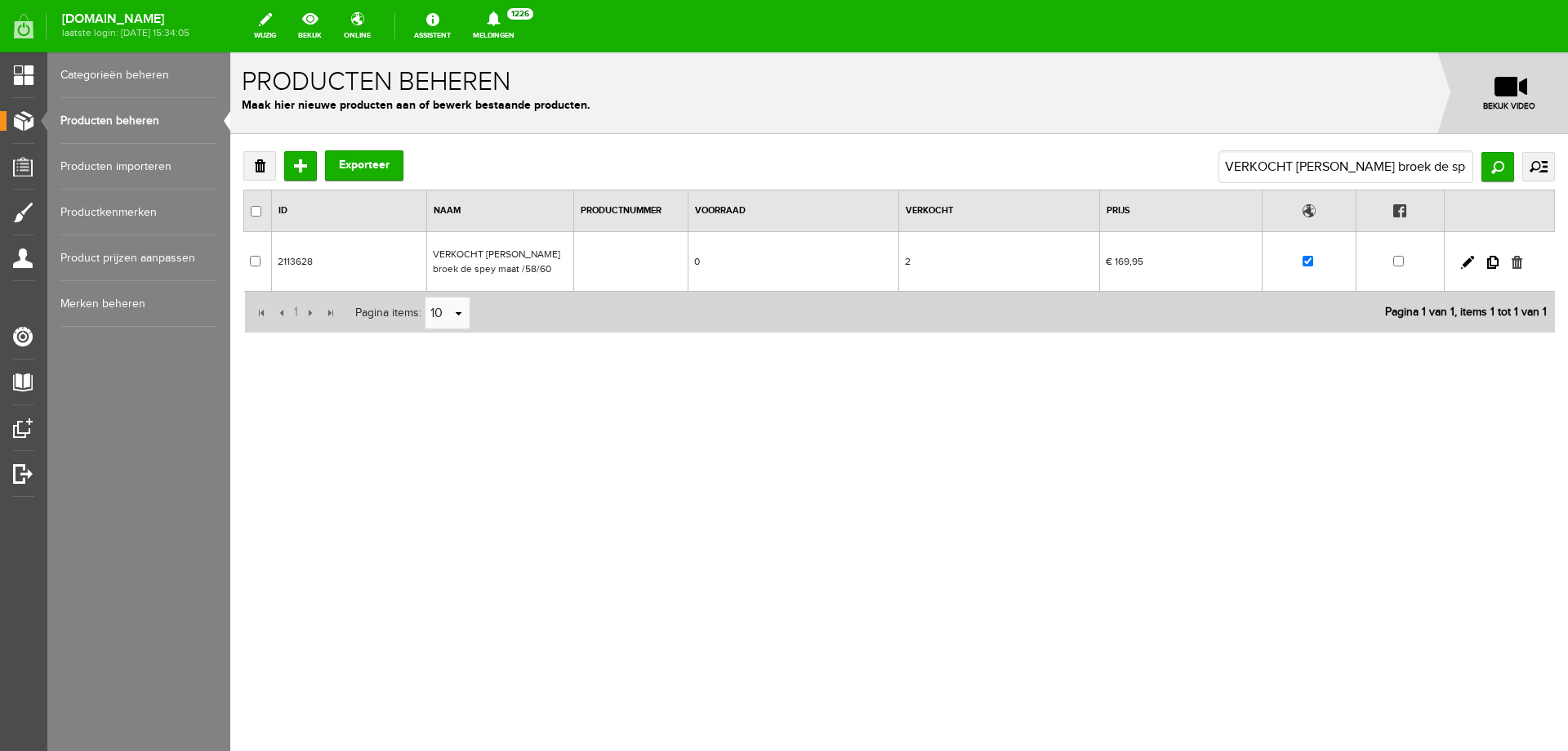
click at [1521, 264] on link at bounding box center [1517, 263] width 10 height 13
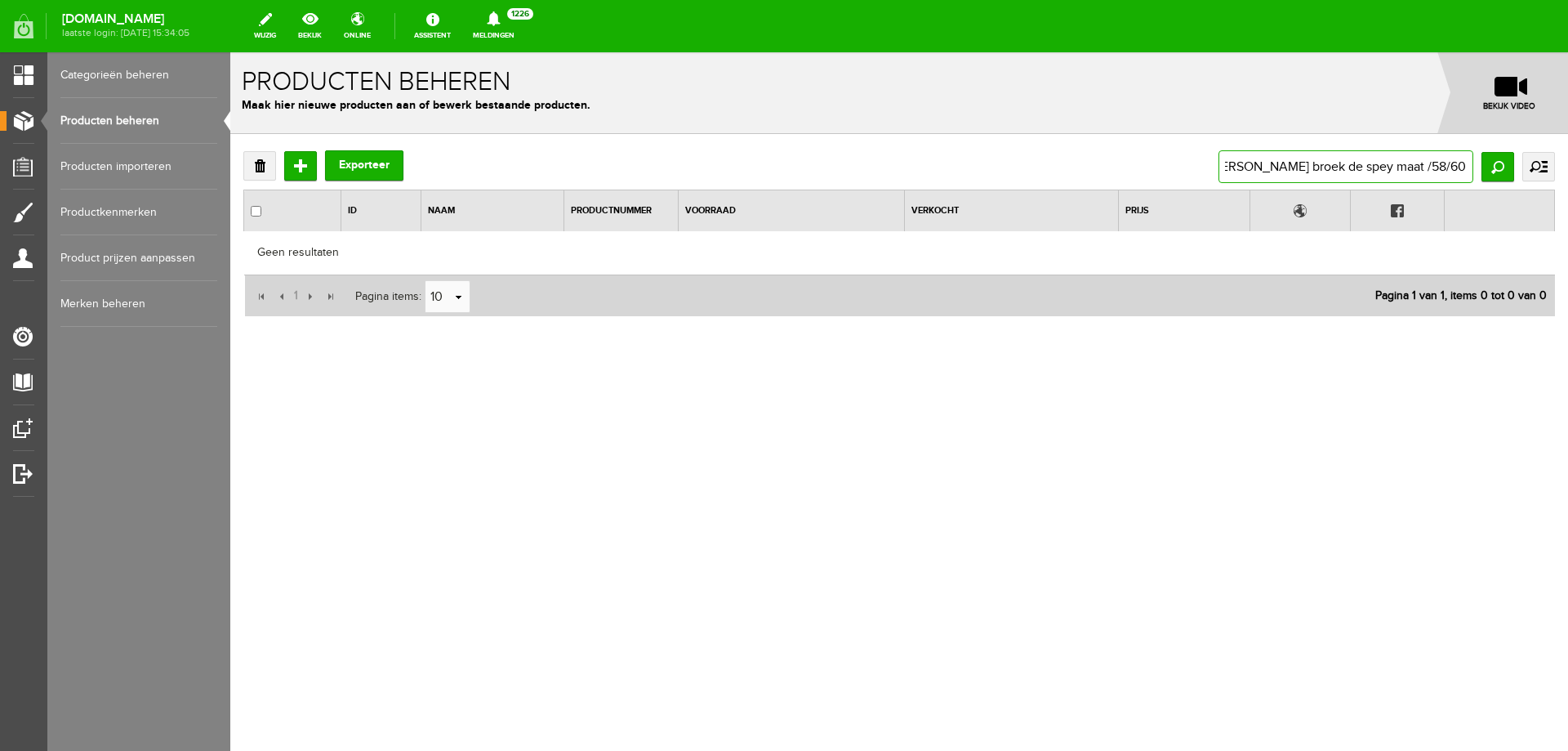
drag, startPoint x: 1225, startPoint y: 165, endPoint x: 1568, endPoint y: 168, distance: 343.0
click at [1568, 169] on div "Verwijderen Toevoegen Exporteer VERKOCHT Chevalier Stretch broek de spey maat /…" at bounding box center [899, 286] width 1338 height 305
paste input "VERKOCHT Browning Tracker pro Broek in de maten M/XL/XXL"
type input "VERKOCHT Browning Tracker pro Broek in de maten M/XL/XXL"
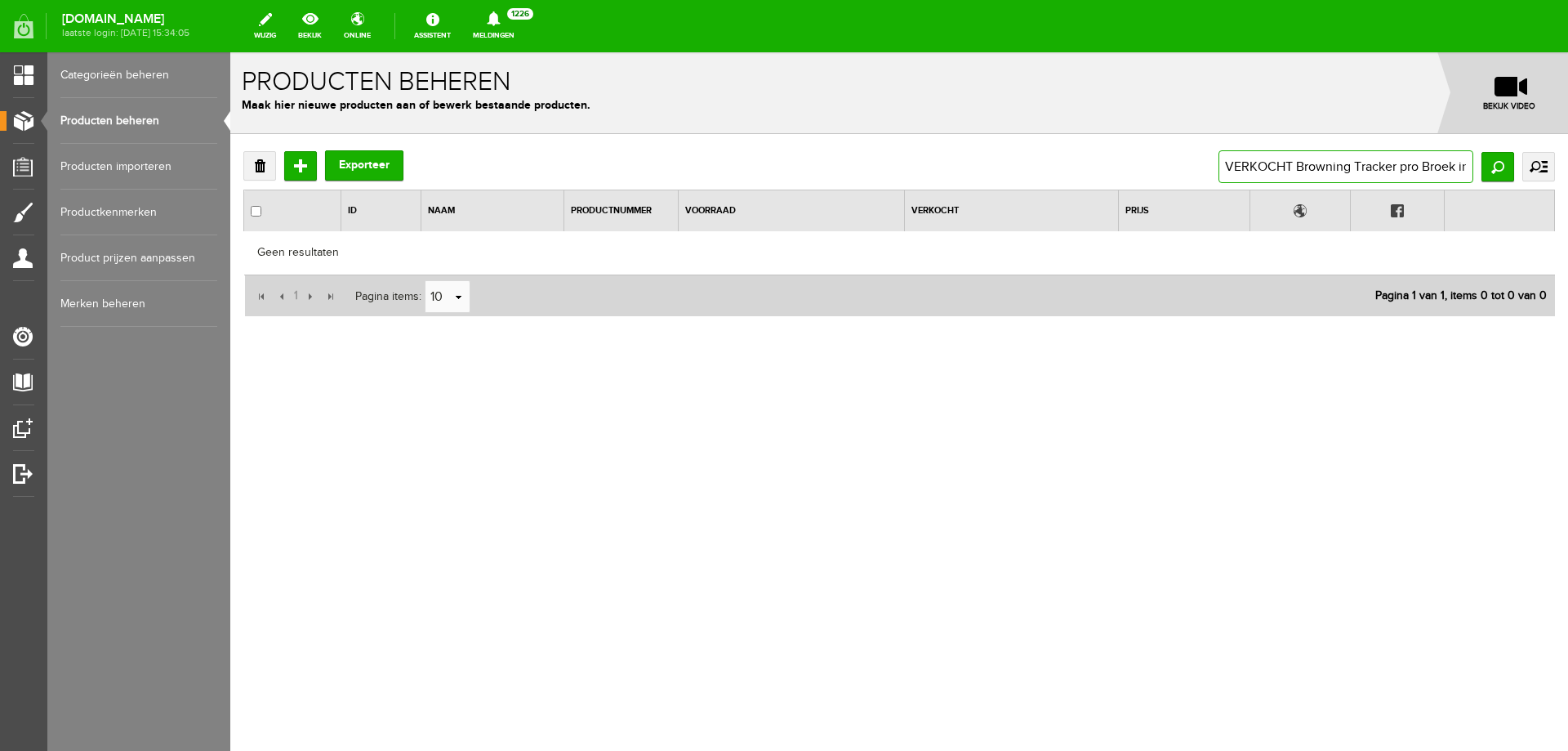
scroll to position [0, 121]
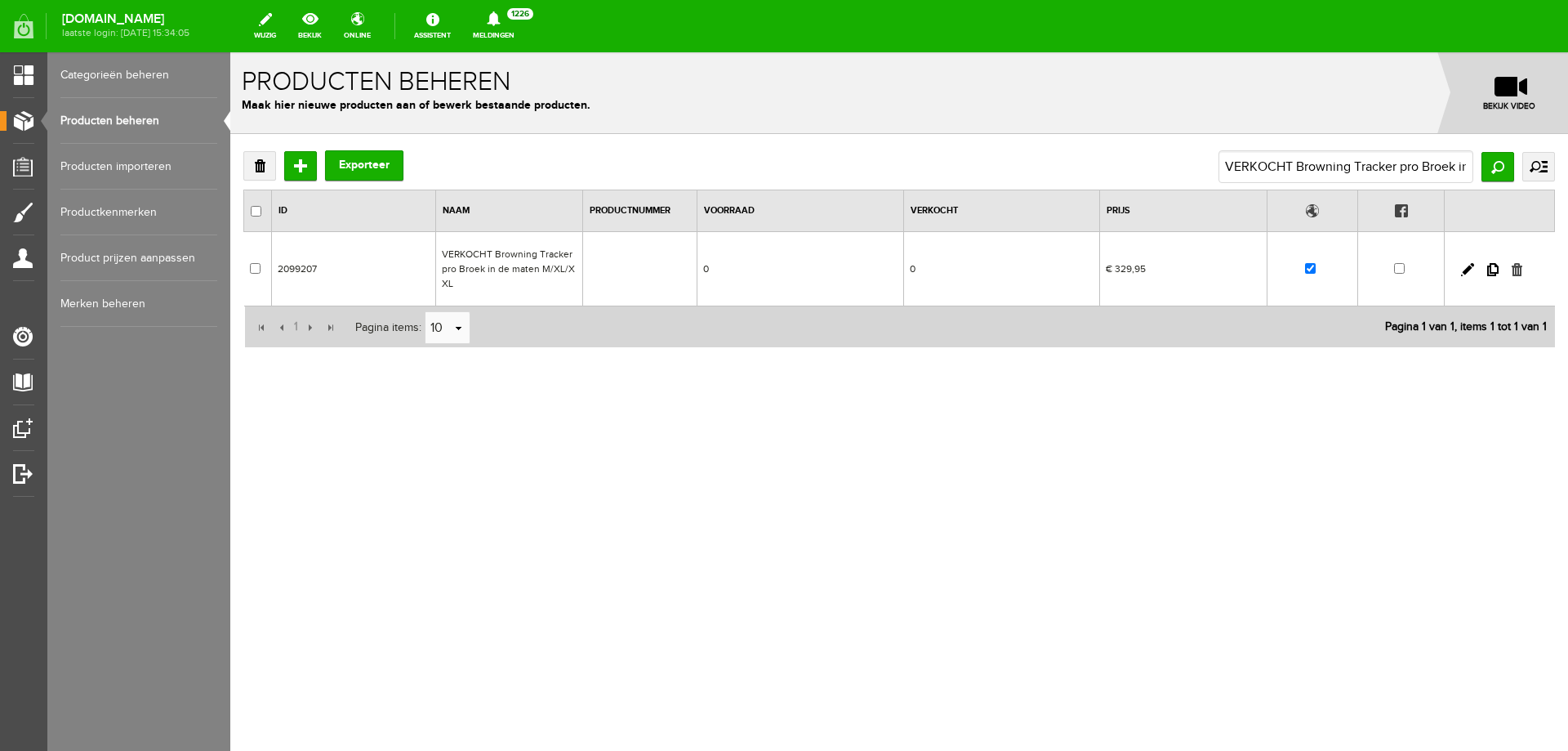
click at [1517, 270] on link at bounding box center [1517, 269] width 10 height 13
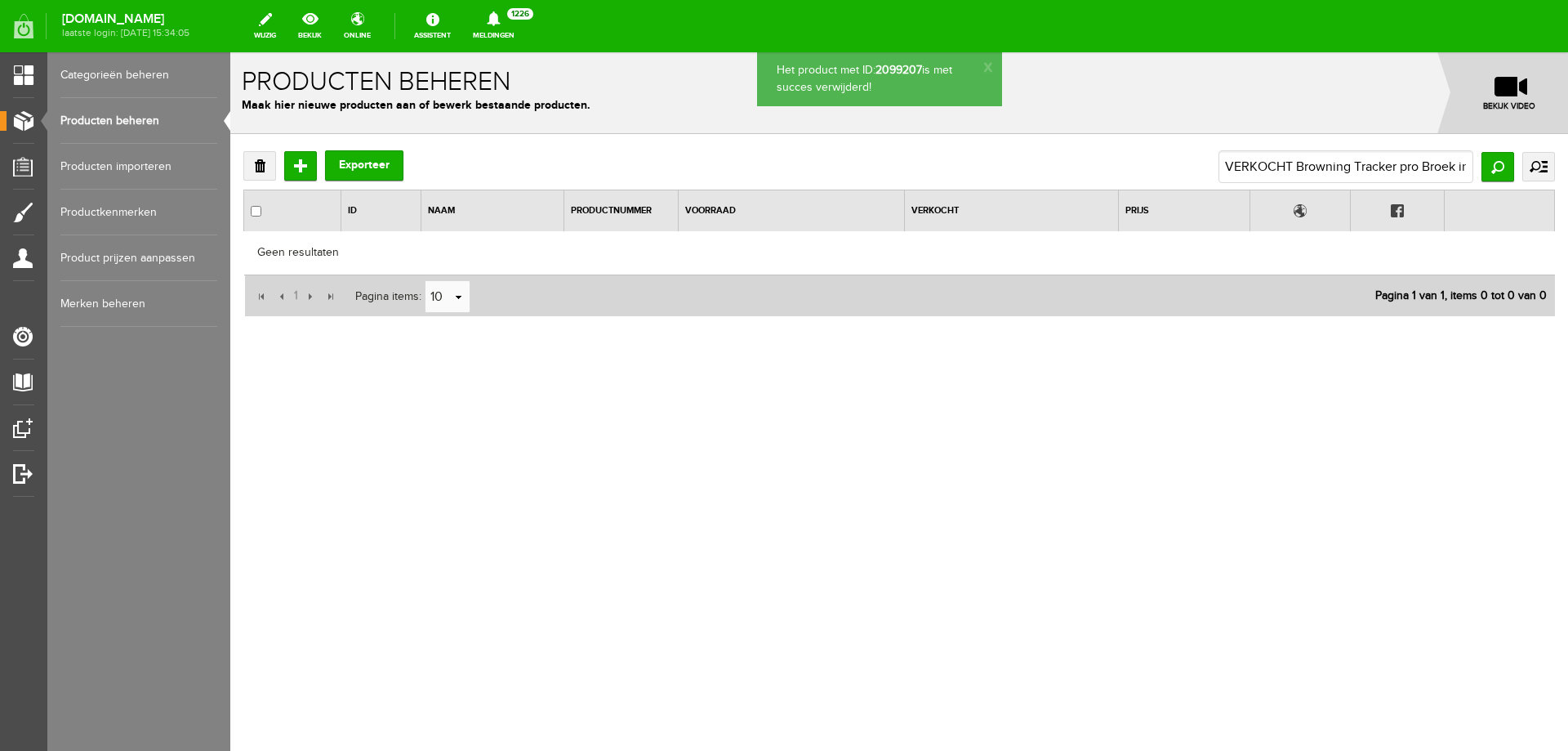
click at [138, 116] on link "Producten beheren" at bounding box center [138, 120] width 156 height 46
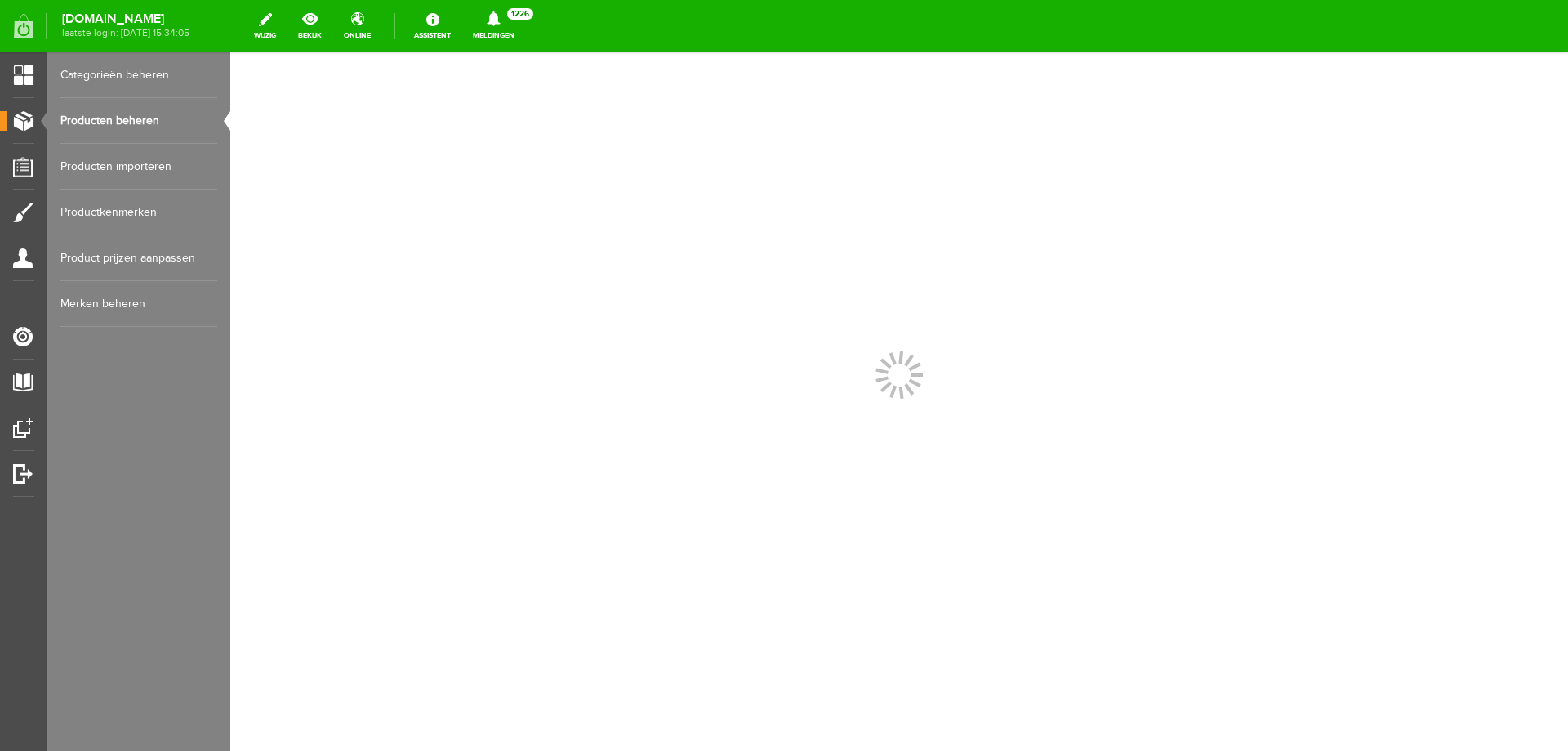
scroll to position [0, 0]
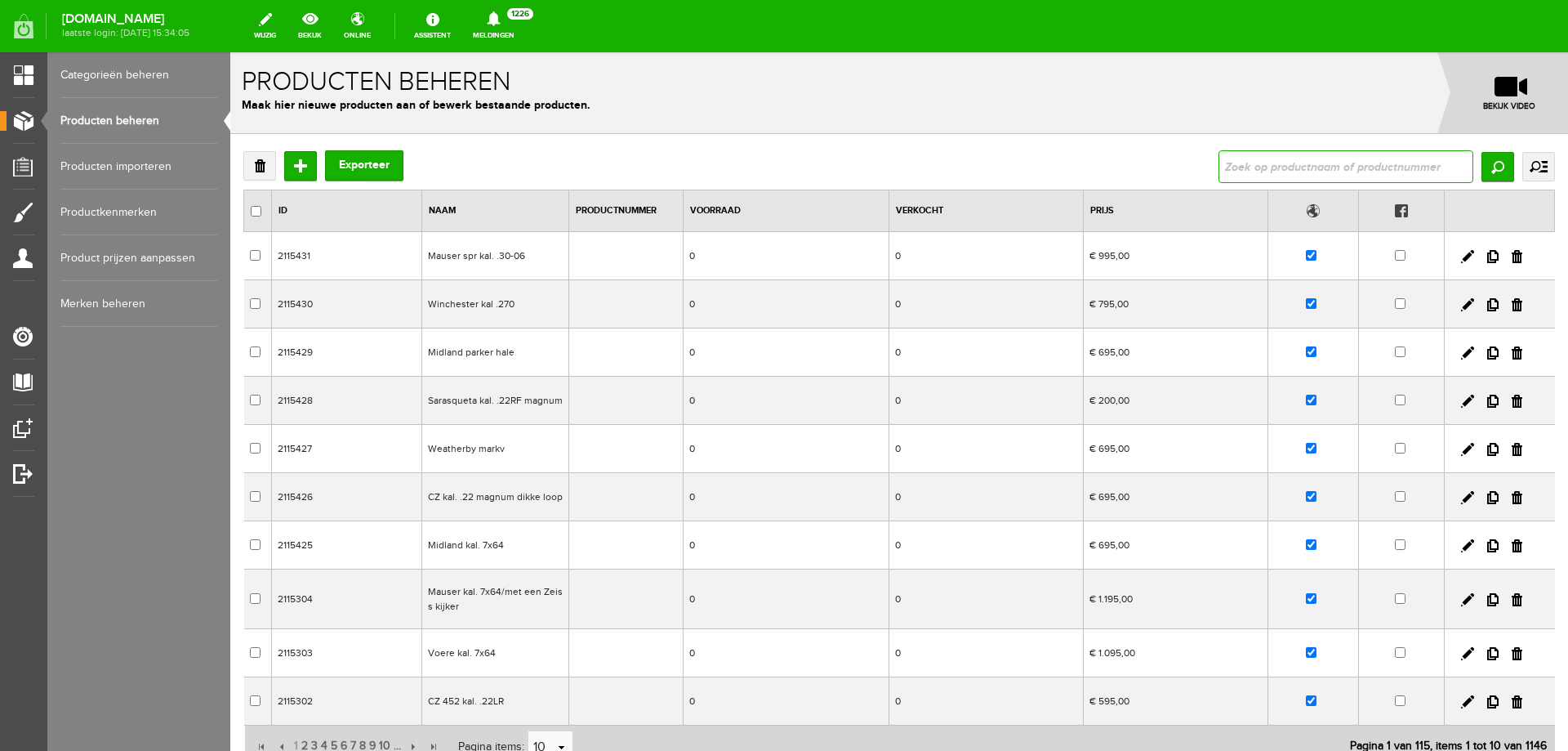
click at [1272, 165] on input "text" at bounding box center [1346, 167] width 255 height 32
type input "Deerhunter eagle jas wind en waterdicht"
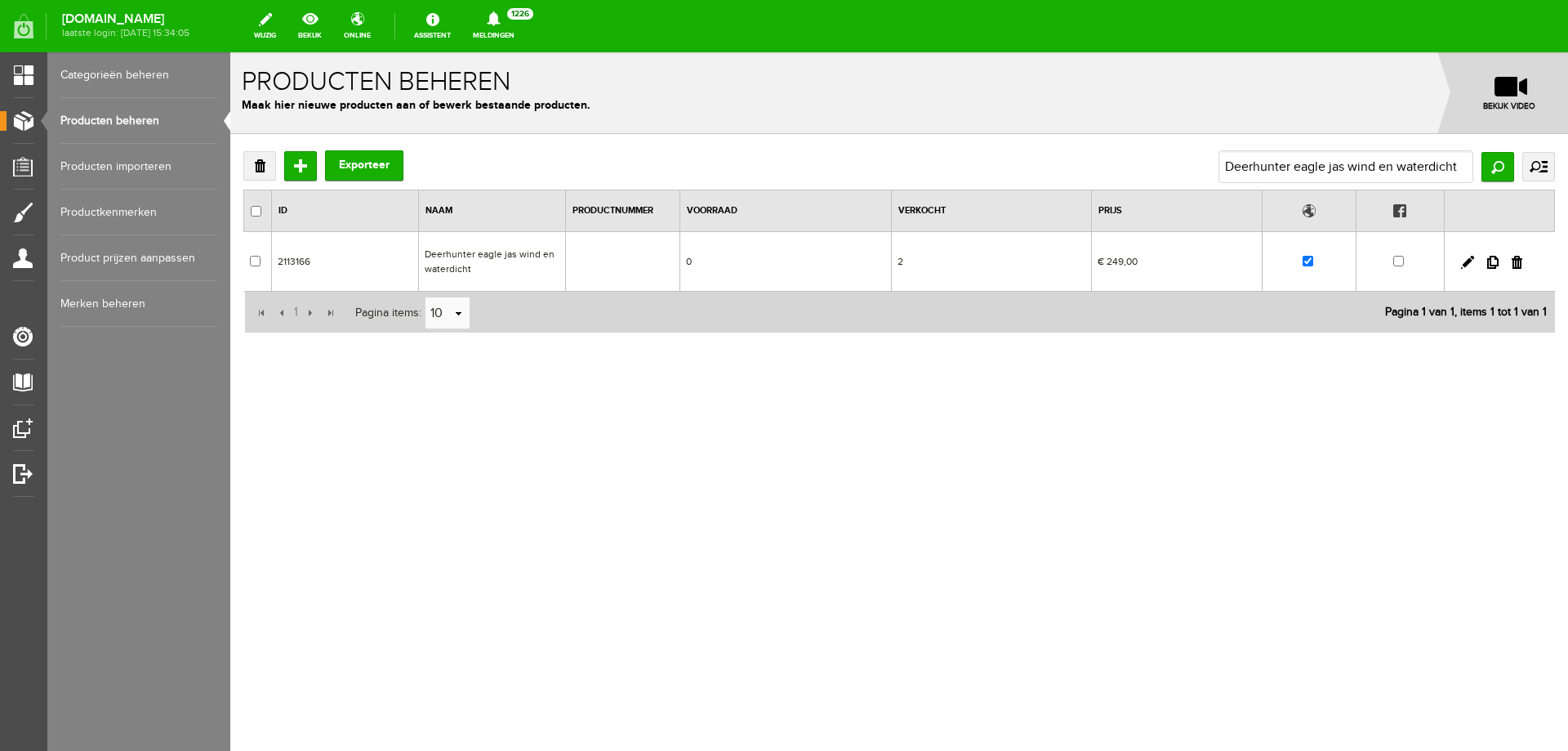
click at [522, 263] on td "Deerhunter eagle jas wind en waterdicht" at bounding box center [492, 262] width 147 height 60
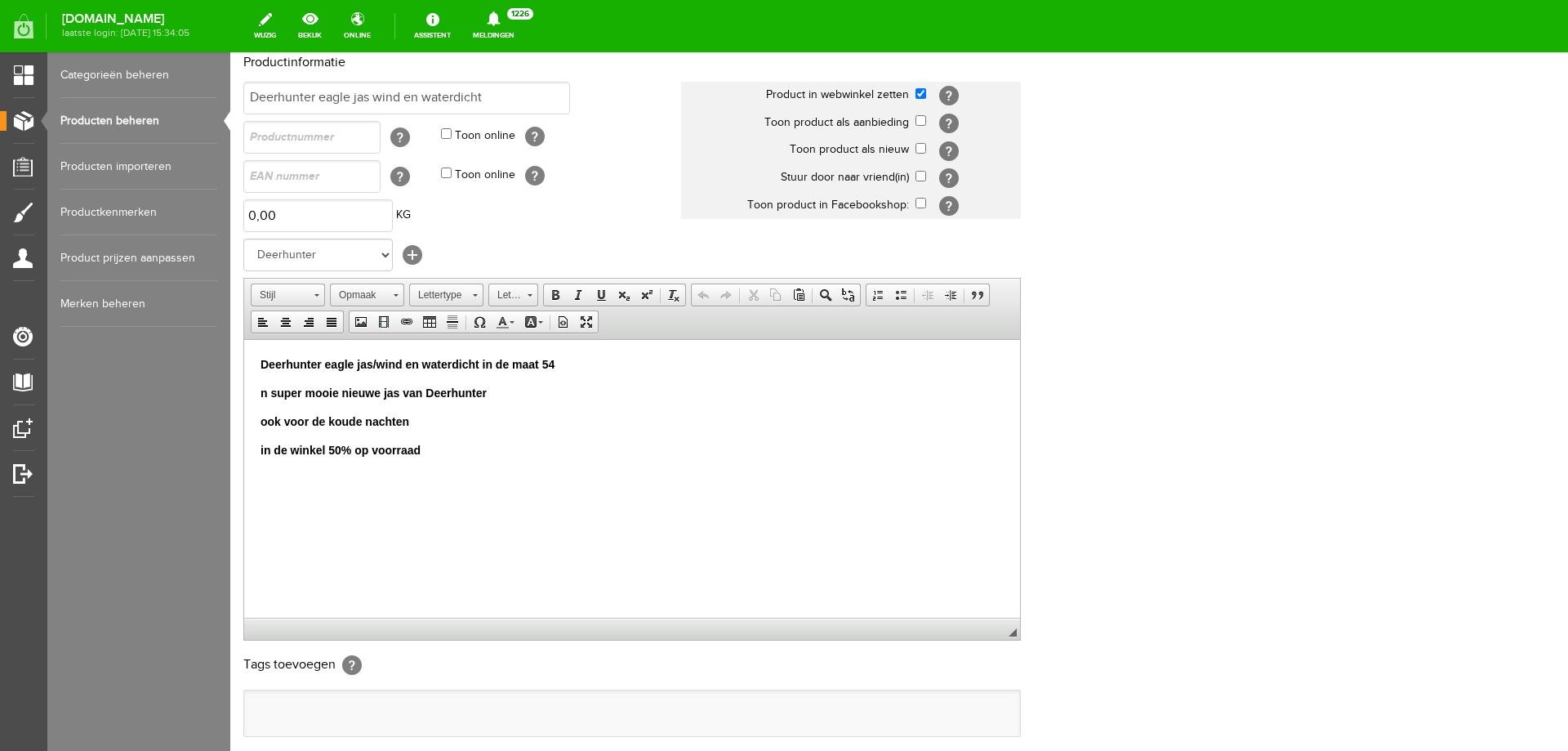
scroll to position [203, 0]
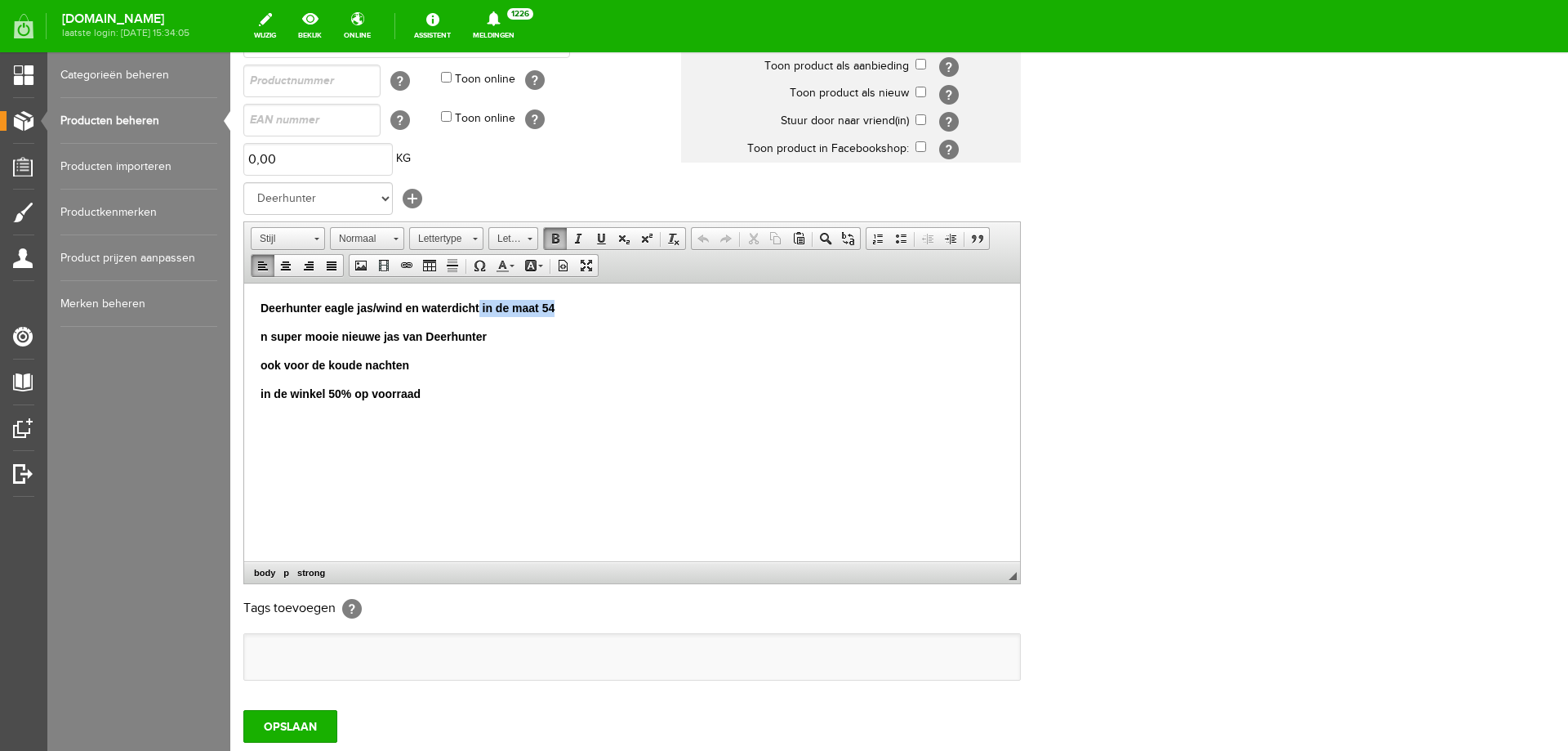
drag, startPoint x: 566, startPoint y: 309, endPoint x: 480, endPoint y: 308, distance: 86.0
click at [480, 308] on p "Deerhunter eagle jas/wind en waterdicht in de maat 54" at bounding box center [632, 307] width 743 height 17
drag, startPoint x: 268, startPoint y: 335, endPoint x: 252, endPoint y: 336, distance: 16.0
click at [252, 336] on html "Deerhunter eagle jas/wind en waterdicht n super mooie nieuwe jas van Deerhunter…" at bounding box center [632, 378] width 776 height 192
click at [433, 394] on p "in de winkel 50% op voorraad" at bounding box center [632, 394] width 743 height 17
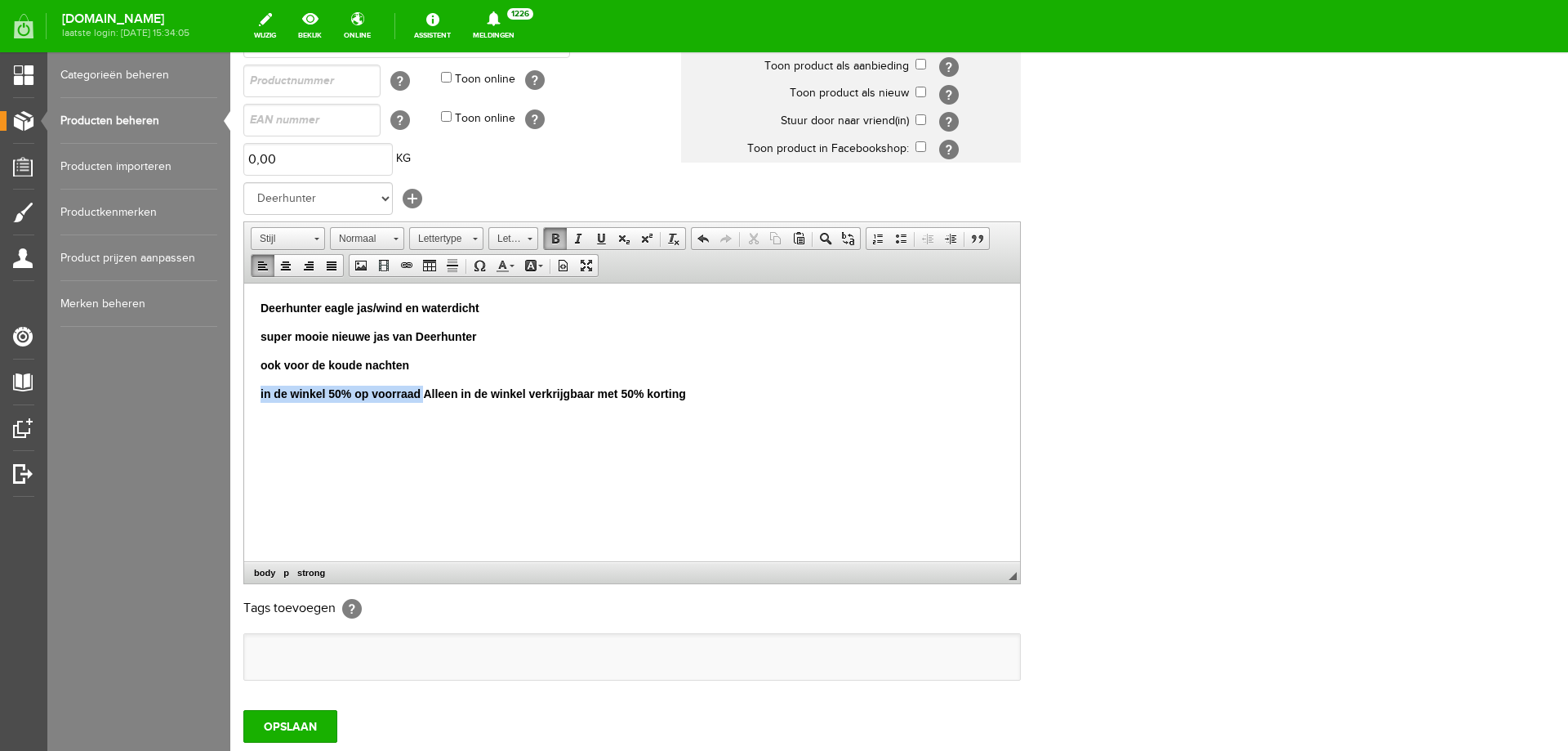
drag, startPoint x: 422, startPoint y: 394, endPoint x: 255, endPoint y: 623, distance: 283.4
click at [245, 392] on html "Deerhunter eagle jas/wind en waterdicht super mooie nieuwe jas van Deerhunter o…" at bounding box center [632, 378] width 776 height 192
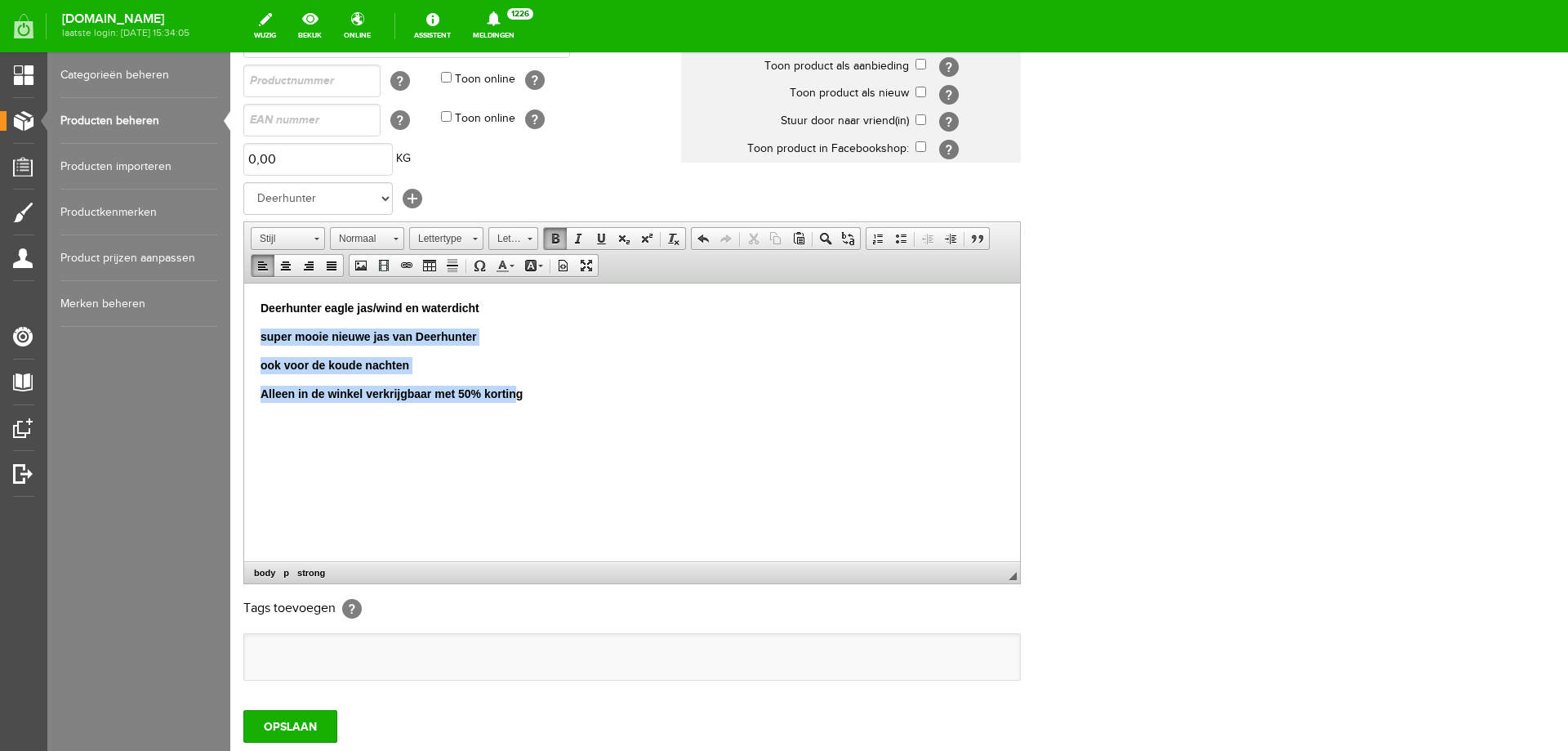
drag, startPoint x: 494, startPoint y: 393, endPoint x: 227, endPoint y: 336, distance: 273.0
click at [245, 336] on html "Deerhunter eagle jas/wind en waterdicht super mooie nieuwe jas van Deerhunter o…" at bounding box center [632, 378] width 776 height 192
click at [556, 233] on span at bounding box center [556, 239] width 13 height 13
click at [515, 394] on p "Alleen in de winkel verkrijgbaar met 50% kortin g" at bounding box center [632, 394] width 743 height 17
drag, startPoint x: 522, startPoint y: 394, endPoint x: 446, endPoint y: 390, distance: 76.1
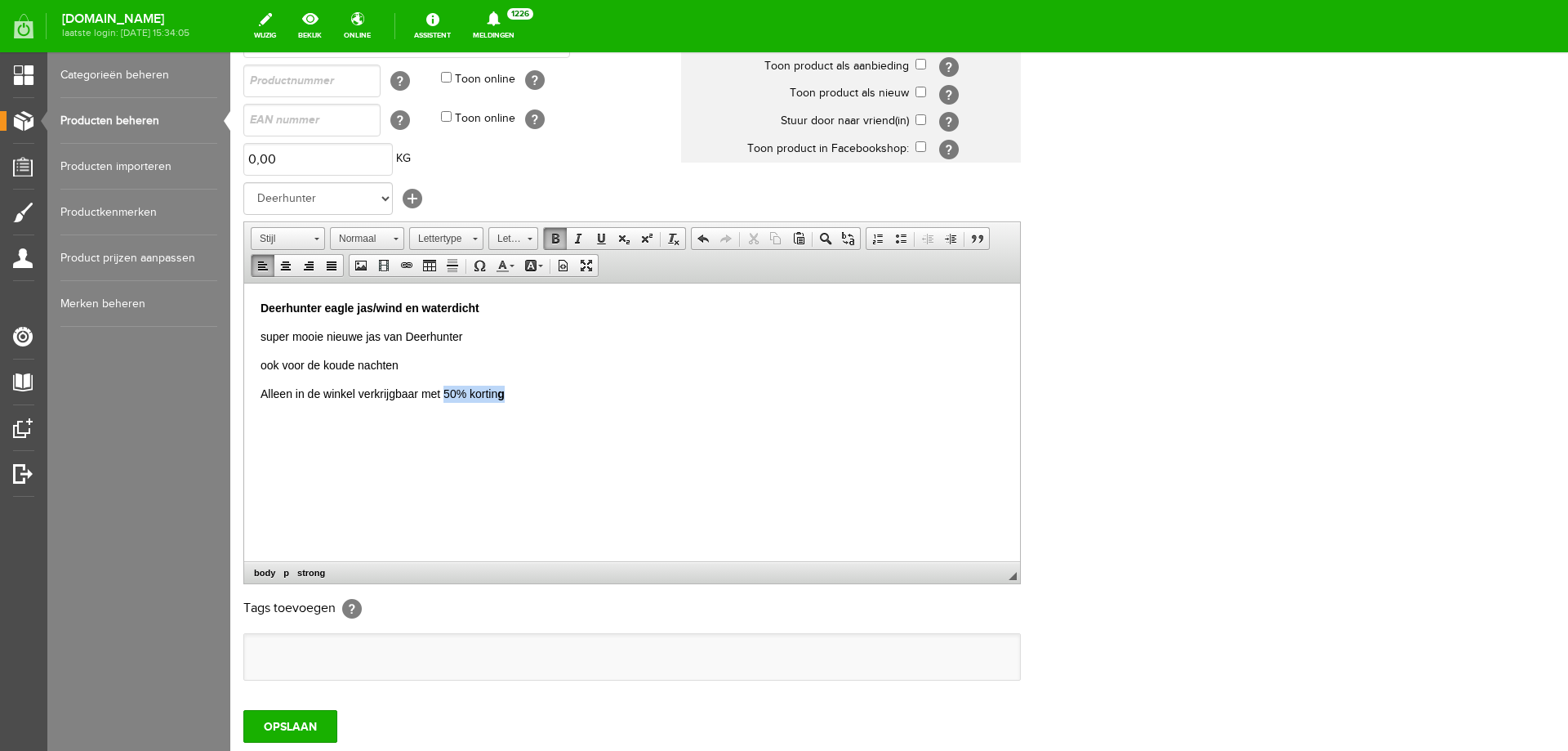
click at [446, 390] on p "Alleen in de winkel verkrijgbaar met 50% kortin g" at bounding box center [632, 394] width 743 height 17
click at [556, 238] on span at bounding box center [556, 239] width 13 height 13
click at [540, 368] on p "ook voor de koude nachten" at bounding box center [632, 365] width 743 height 17
click at [276, 714] on input "OPSLAAN" at bounding box center [290, 726] width 94 height 32
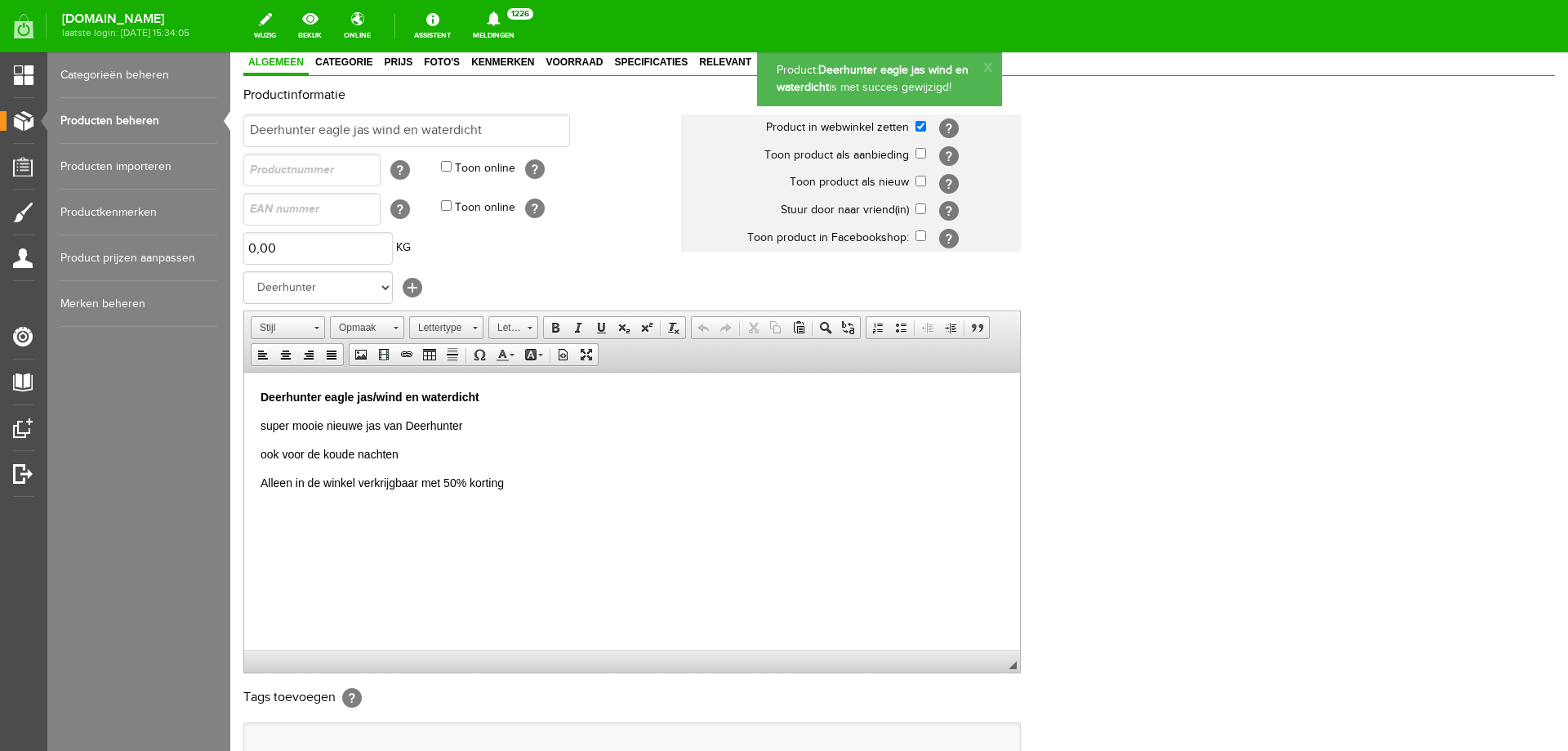
scroll to position [0, 0]
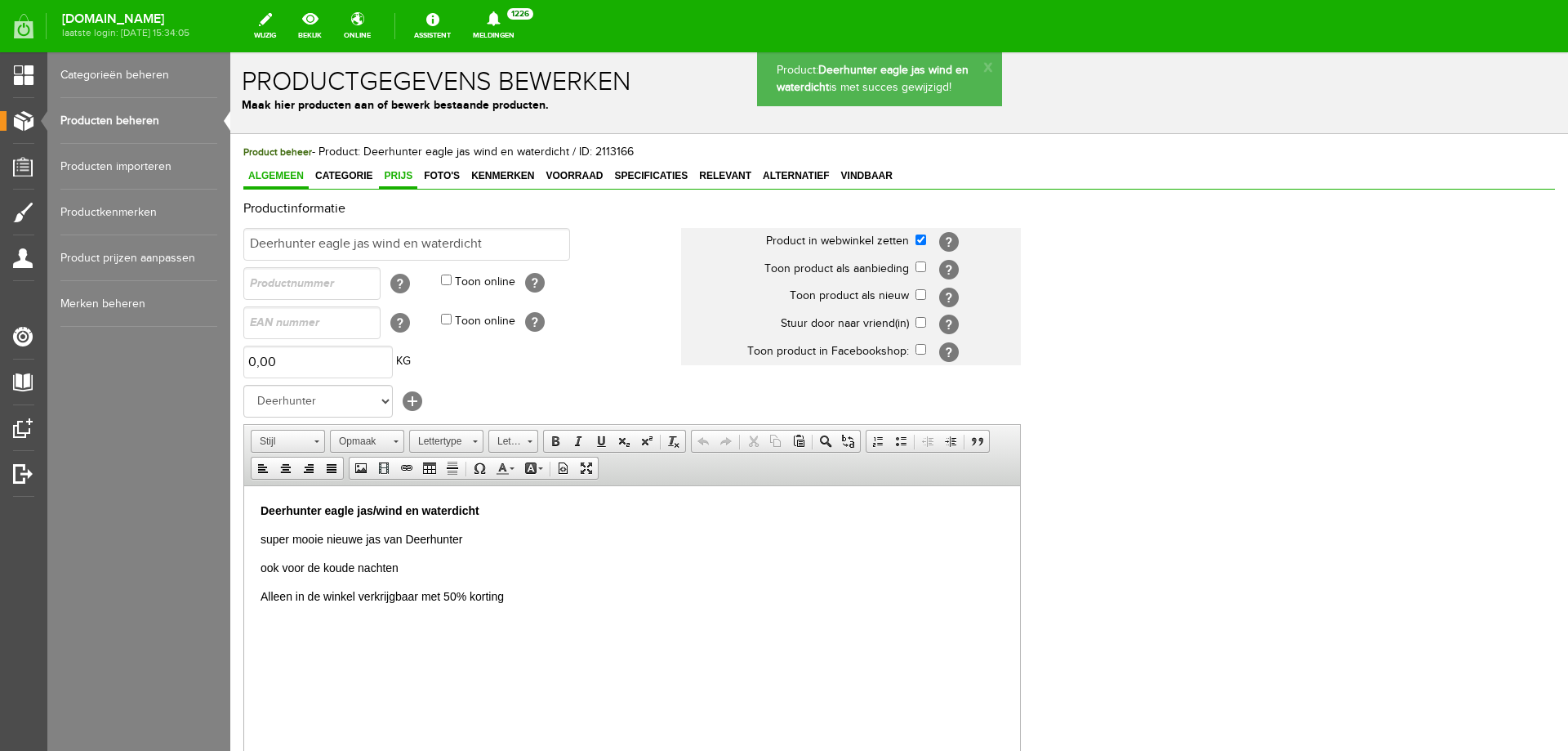
click at [403, 182] on link "Prijs" at bounding box center [398, 176] width 38 height 24
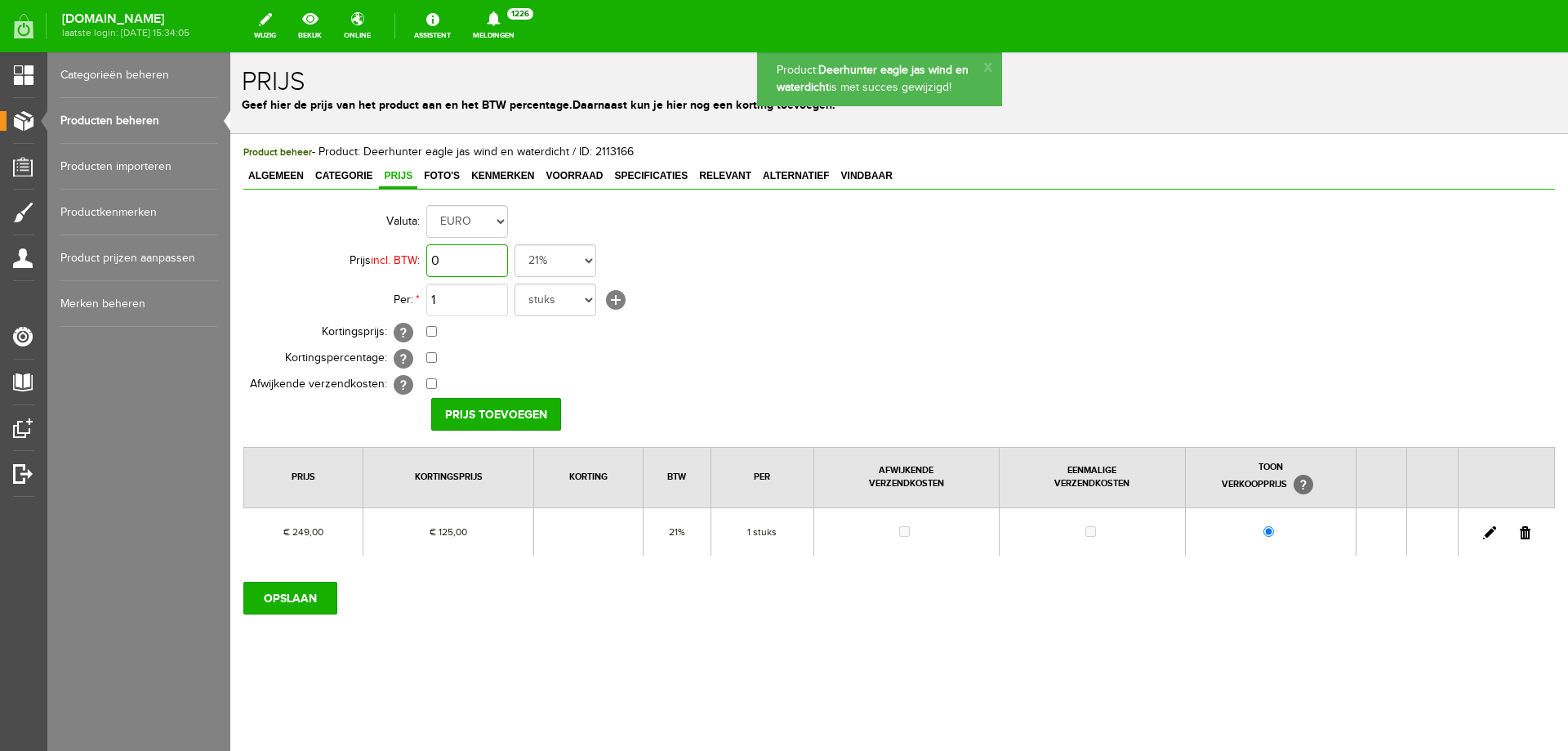
drag, startPoint x: 469, startPoint y: 263, endPoint x: 481, endPoint y: 278, distance: 19.2
click at [468, 263] on input "0" at bounding box center [467, 261] width 82 height 32
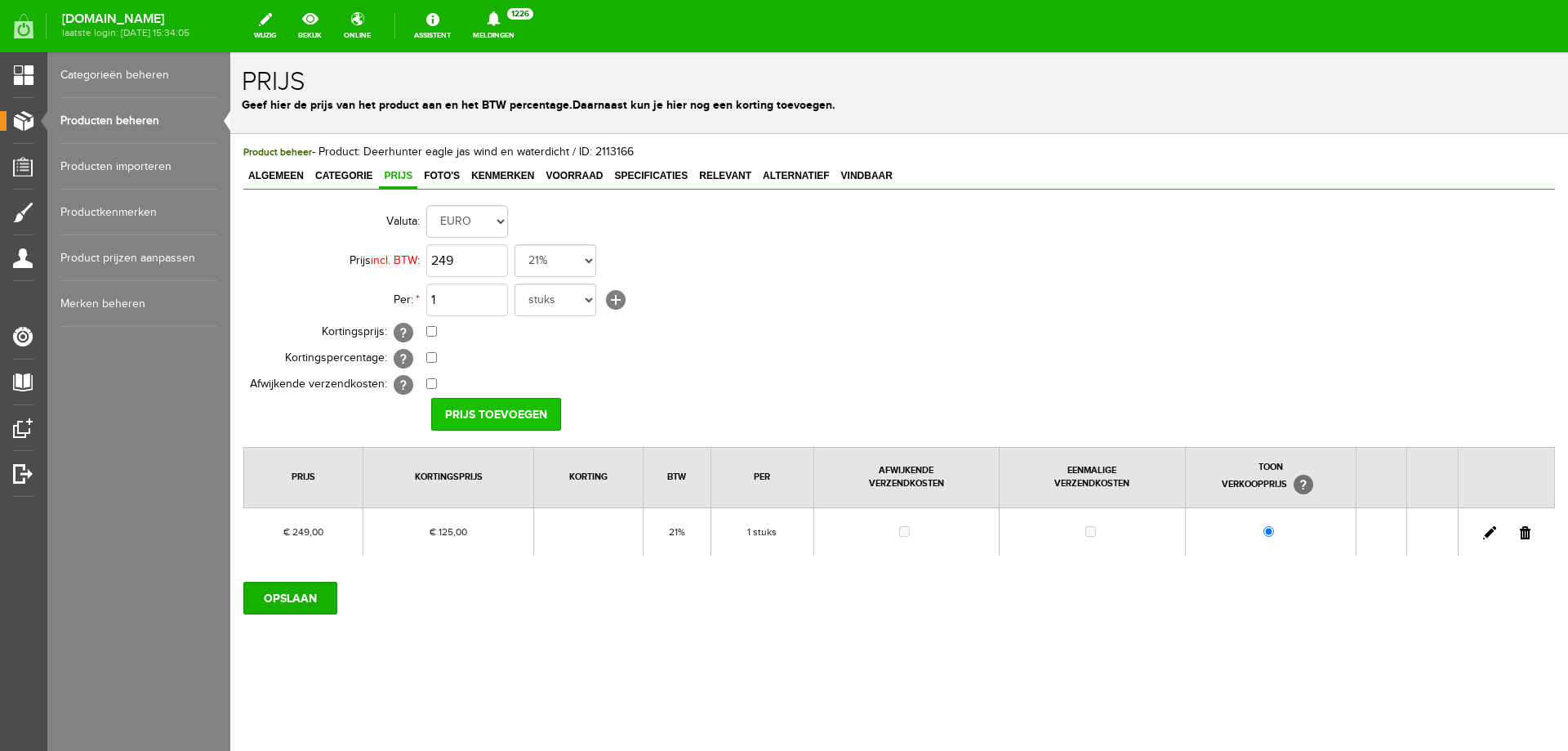
type input "€ 249,00"
click at [482, 409] on input "Prijs toevoegen" at bounding box center [496, 414] width 130 height 32
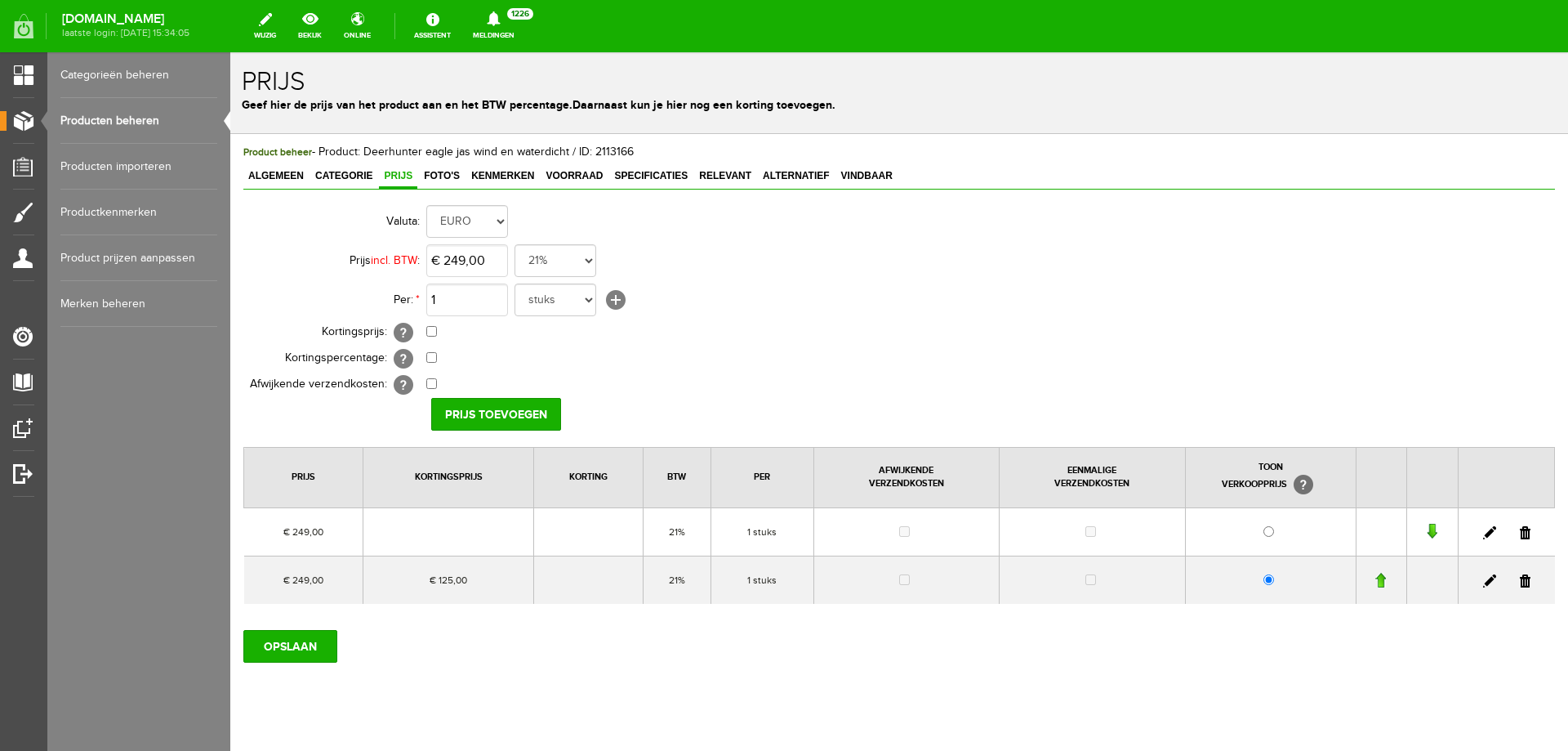
click at [1521, 579] on link at bounding box center [1525, 581] width 10 height 13
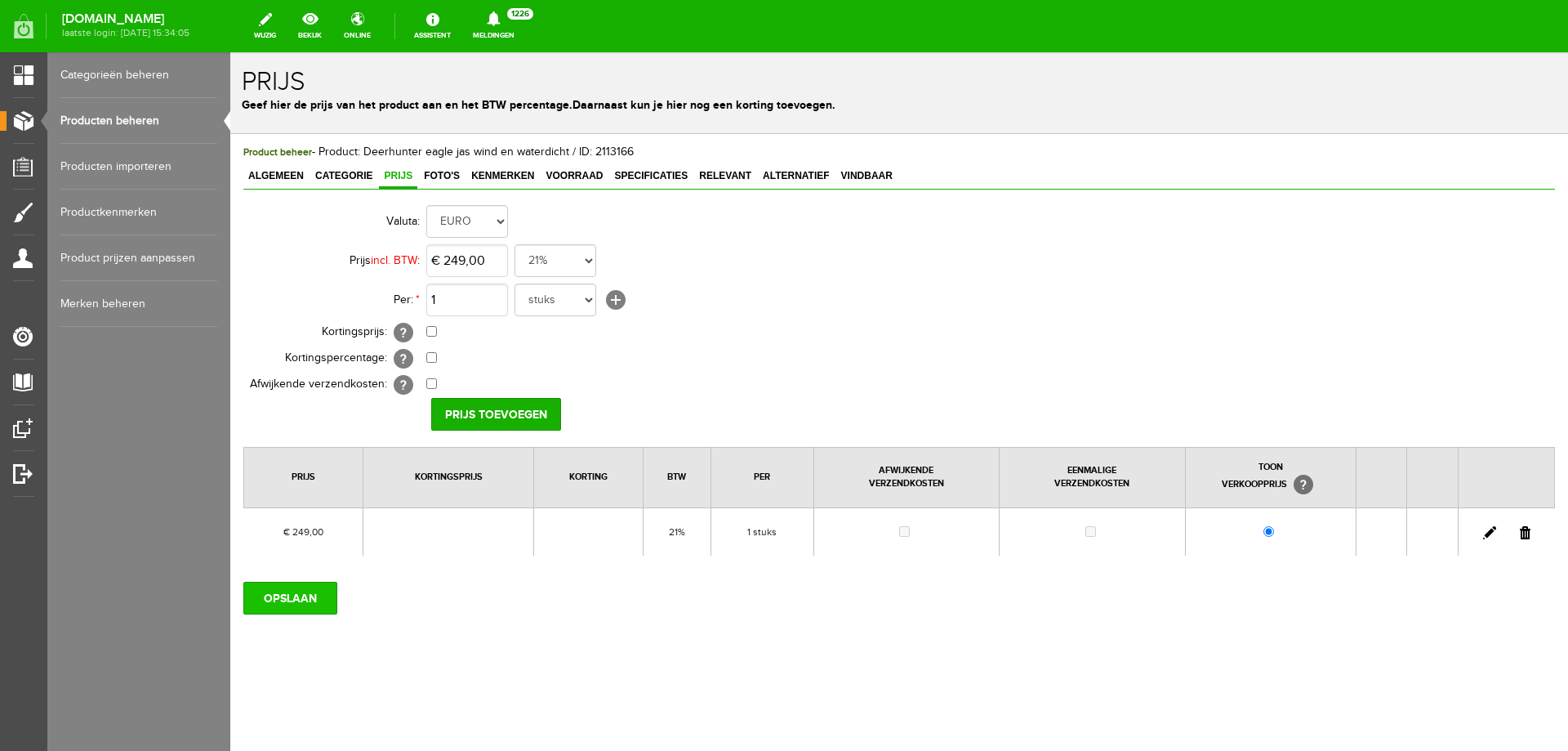
click at [321, 589] on input "OPSLAAN" at bounding box center [290, 598] width 94 height 32
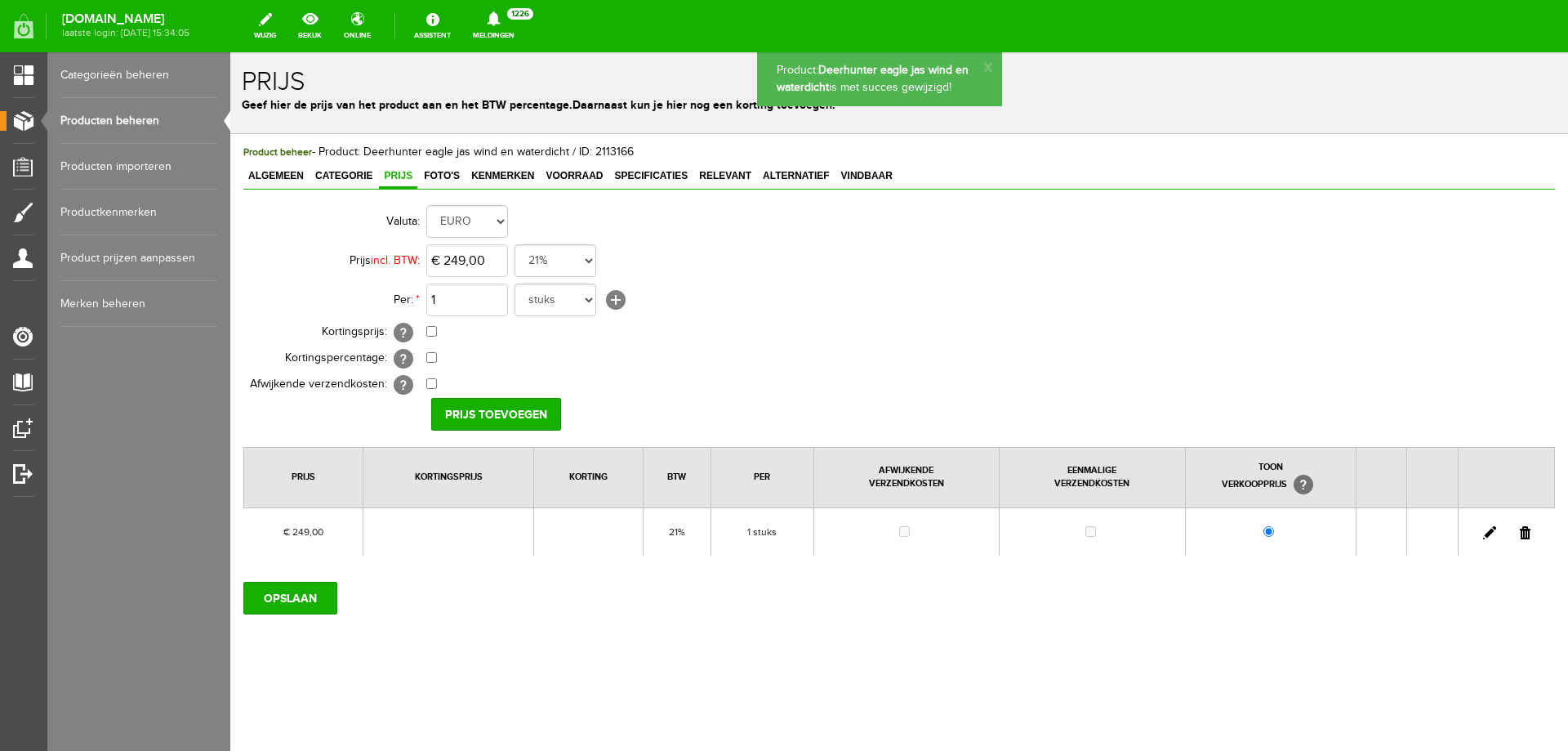
click at [138, 127] on link "Producten beheren" at bounding box center [138, 120] width 156 height 46
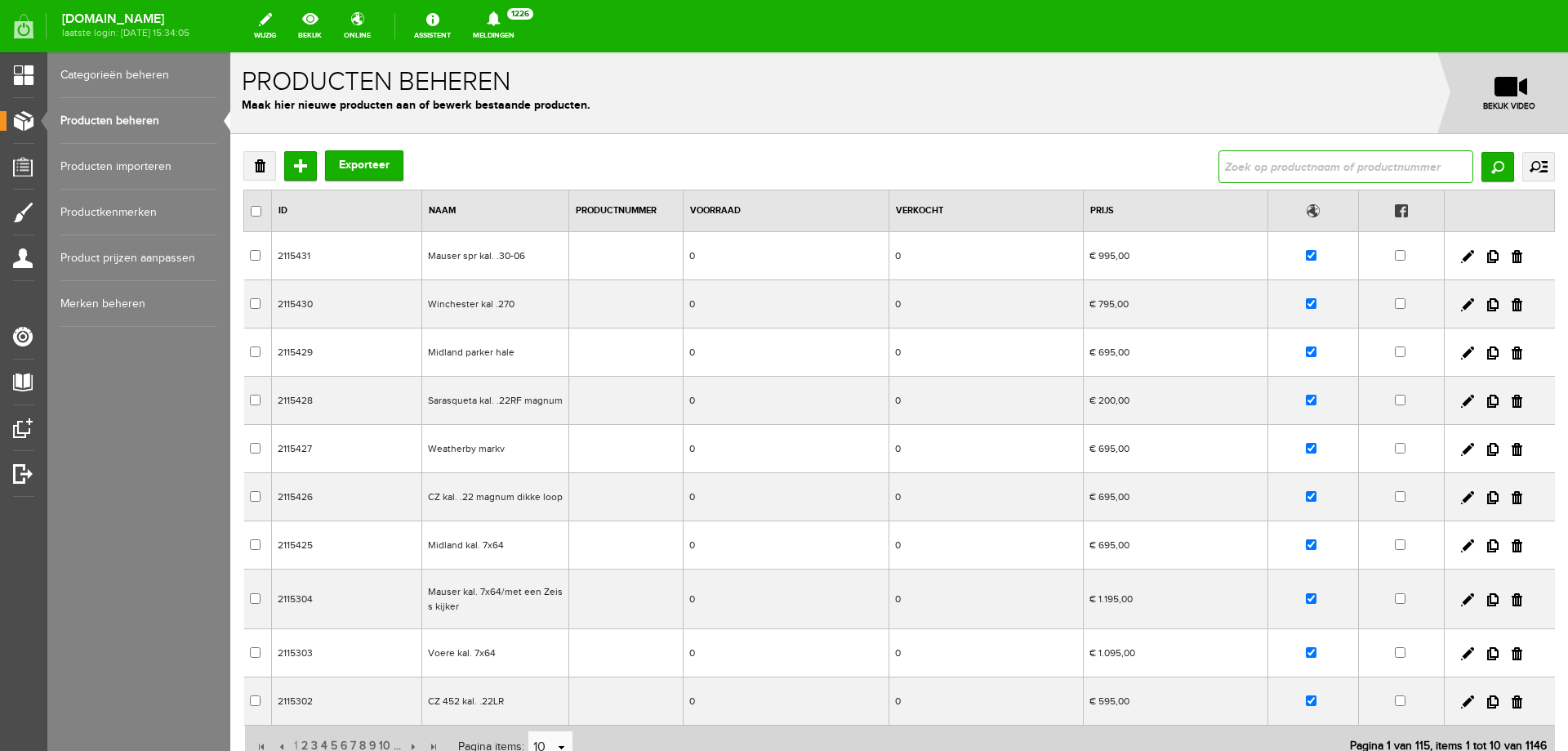
click at [1337, 162] on input "text" at bounding box center [1346, 167] width 255 height 32
paste input "Deerhunter eagle jas wind en waterdicht"
type input "Deerhunter eagle jas wind en waterdicht"
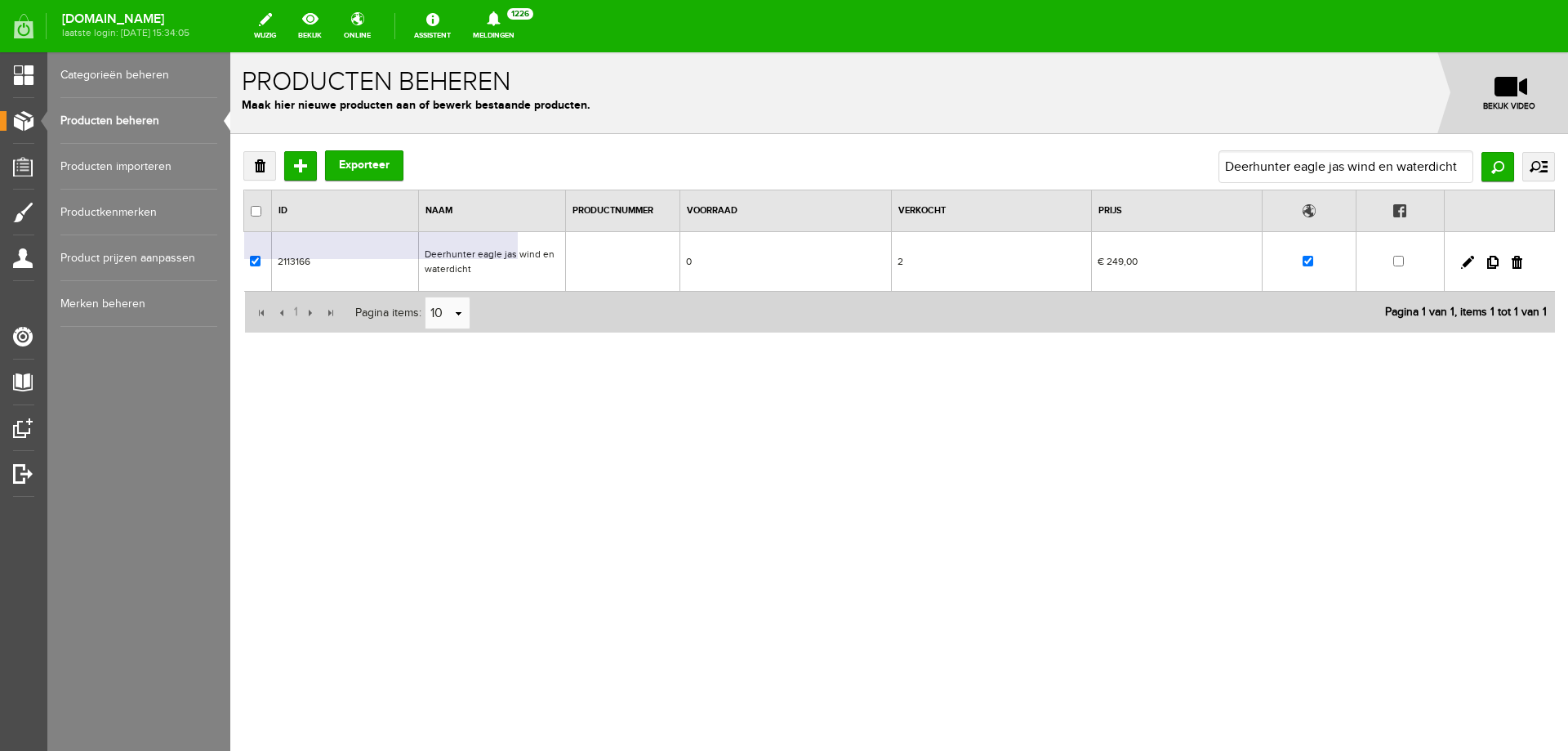
click at [522, 263] on td "Deerhunter eagle jas wind en waterdicht" at bounding box center [492, 262] width 147 height 60
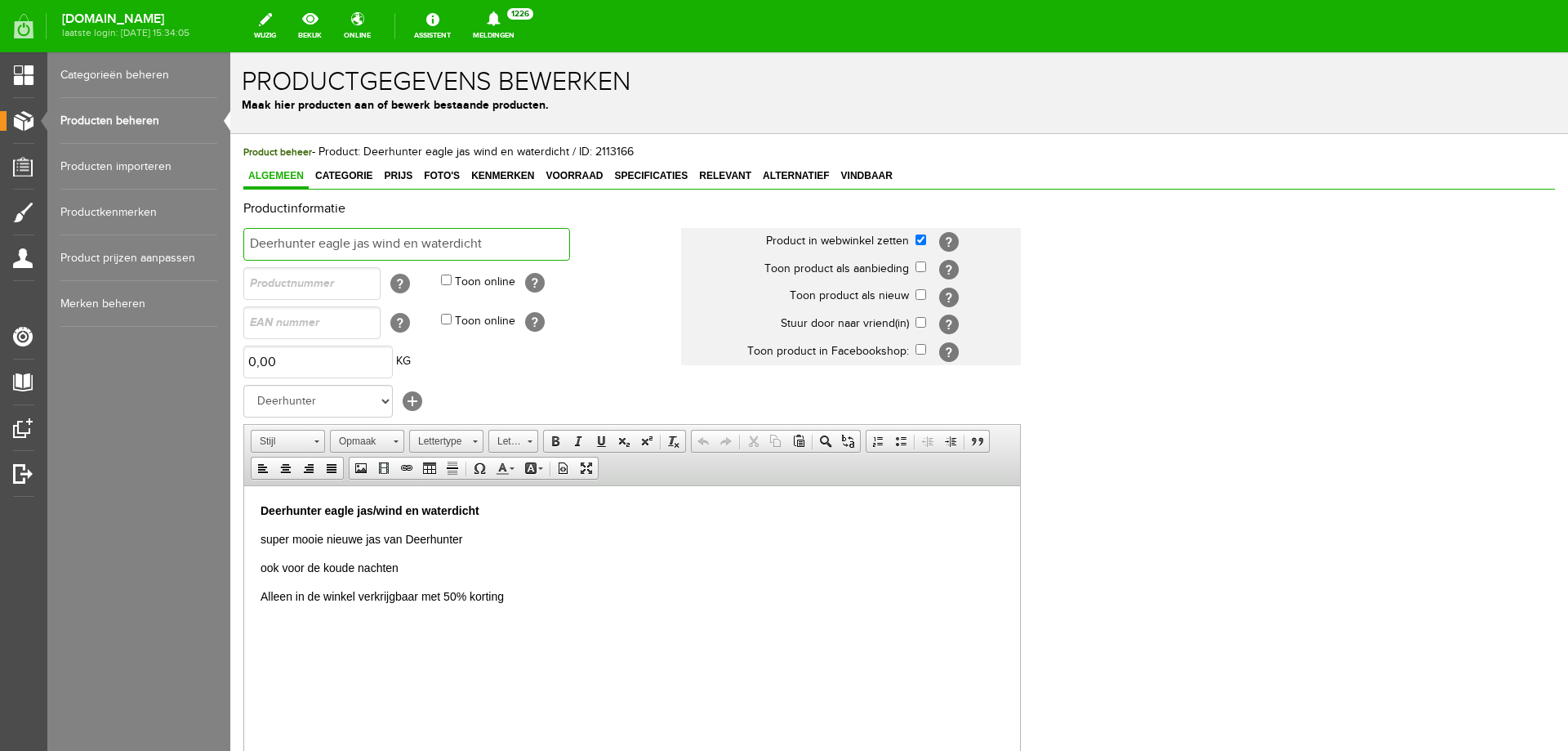
click at [503, 239] on input "Deerhunter eagle jas wind en waterdicht" at bounding box center [407, 244] width 327 height 32
drag, startPoint x: 490, startPoint y: 247, endPoint x: 588, endPoint y: 248, distance: 98.0
click at [588, 248] on td "Deerhunter eagle jas wind en waterdicht 50% Korting!" at bounding box center [463, 244] width 438 height 39
click at [574, 443] on span at bounding box center [578, 441] width 13 height 13
type input "Deerhunter eagle jas wind en waterdicht 50% Korting!"
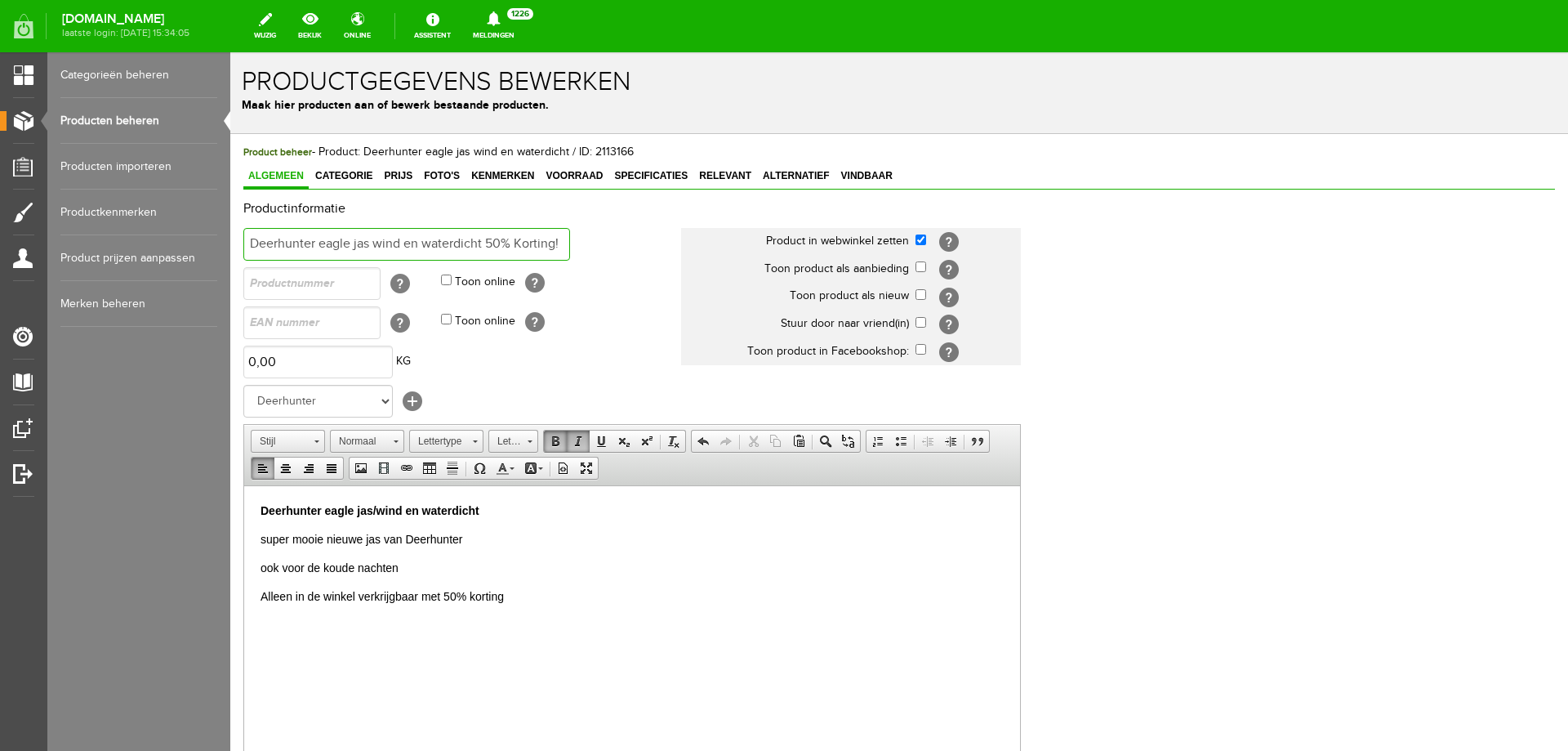
click at [488, 237] on input "Deerhunter eagle jas wind en waterdicht 50% Korting!" at bounding box center [407, 244] width 327 height 32
drag, startPoint x: 483, startPoint y: 244, endPoint x: 382, endPoint y: 240, distance: 101.1
click at [382, 240] on input "Deerhunter eagle jas wind en waterdicht 50% Korting!" at bounding box center [407, 244] width 327 height 32
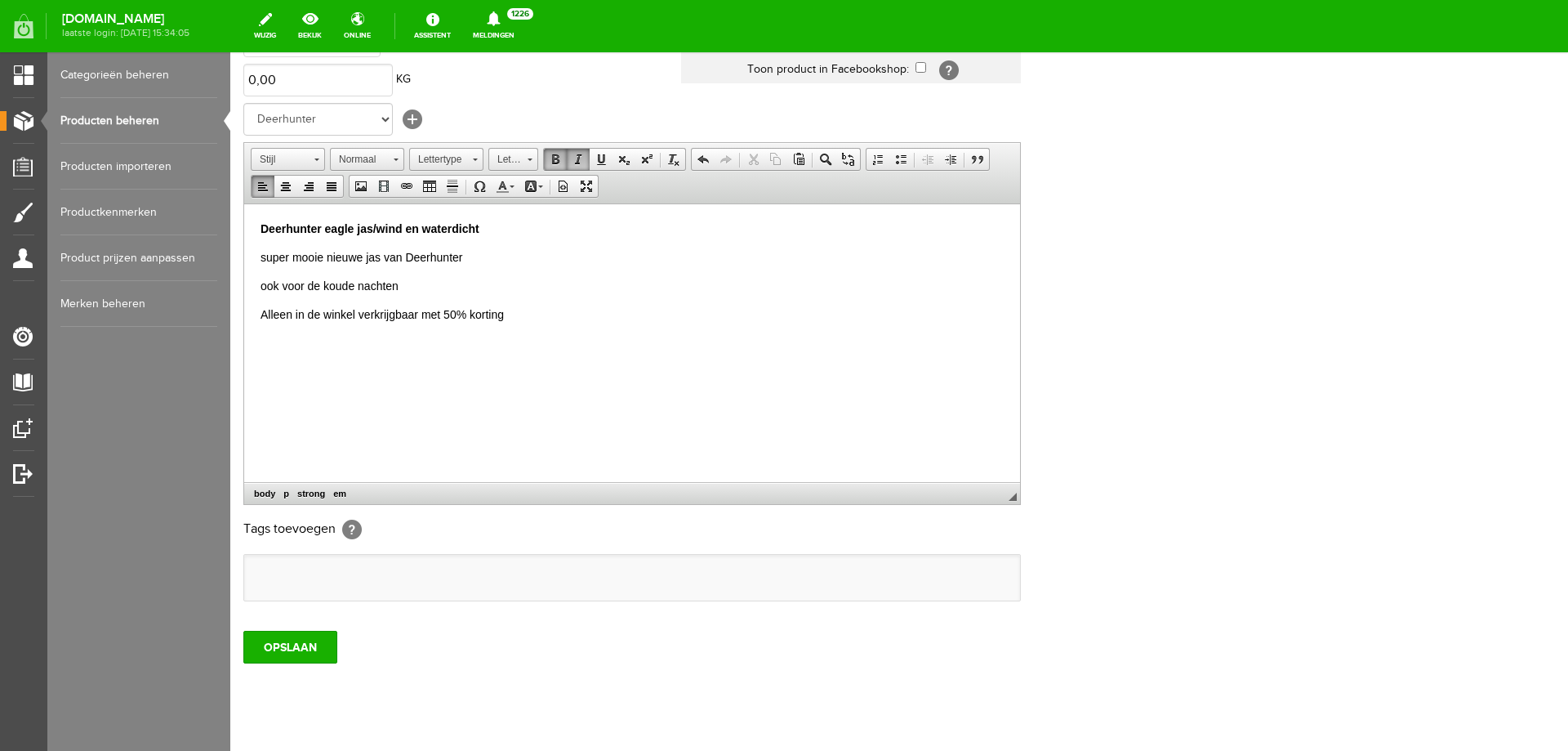
scroll to position [293, 0]
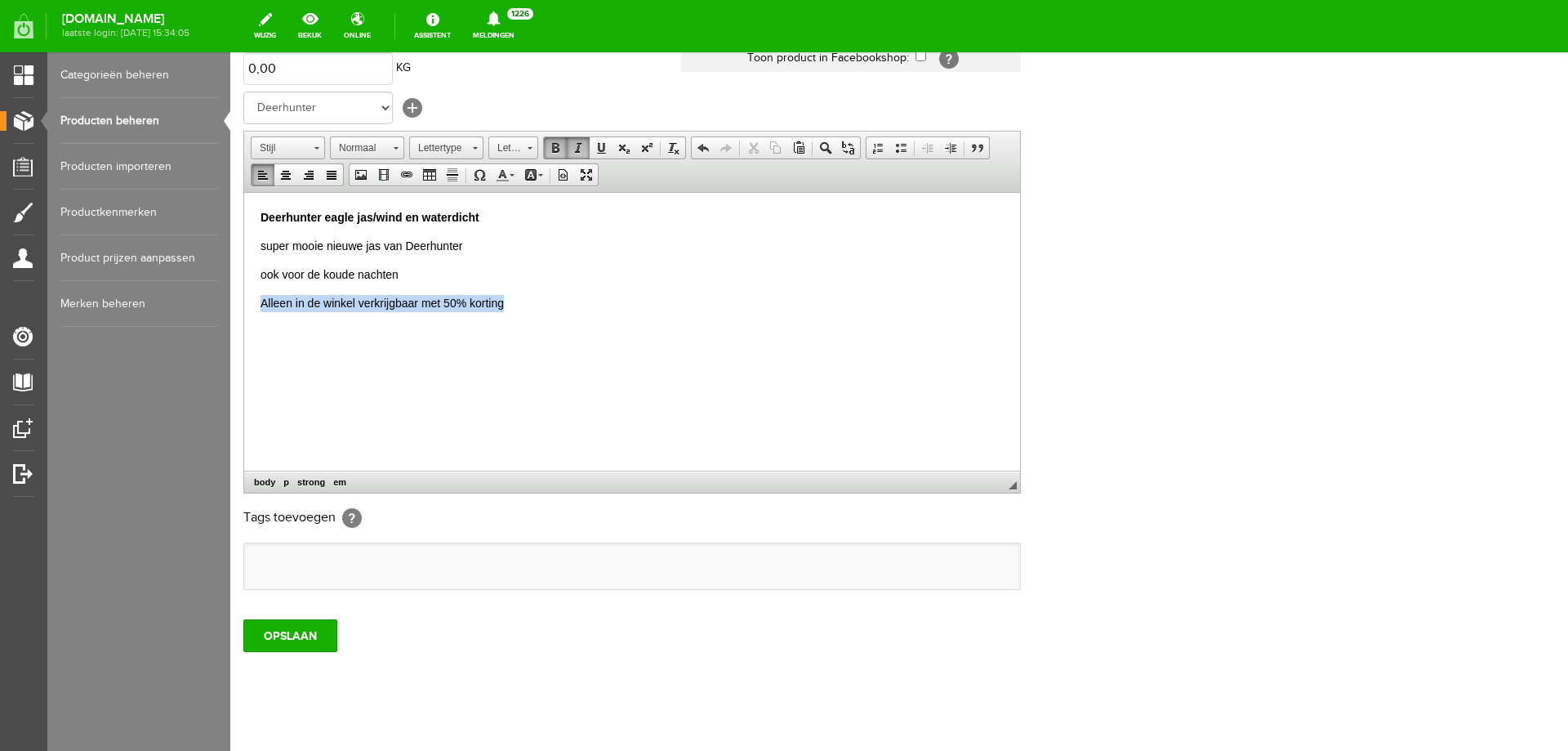
drag, startPoint x: 529, startPoint y: 299, endPoint x: 241, endPoint y: 300, distance: 288.0
click at [245, 300] on html "Deerhunter eagle jas/wind en waterdicht super mooie nieuwe jas van Deerhunter o…" at bounding box center [632, 287] width 776 height 192
click at [514, 307] on p "Alleen in de winkel verkrijgbaar met 50% korting" at bounding box center [632, 302] width 743 height 17
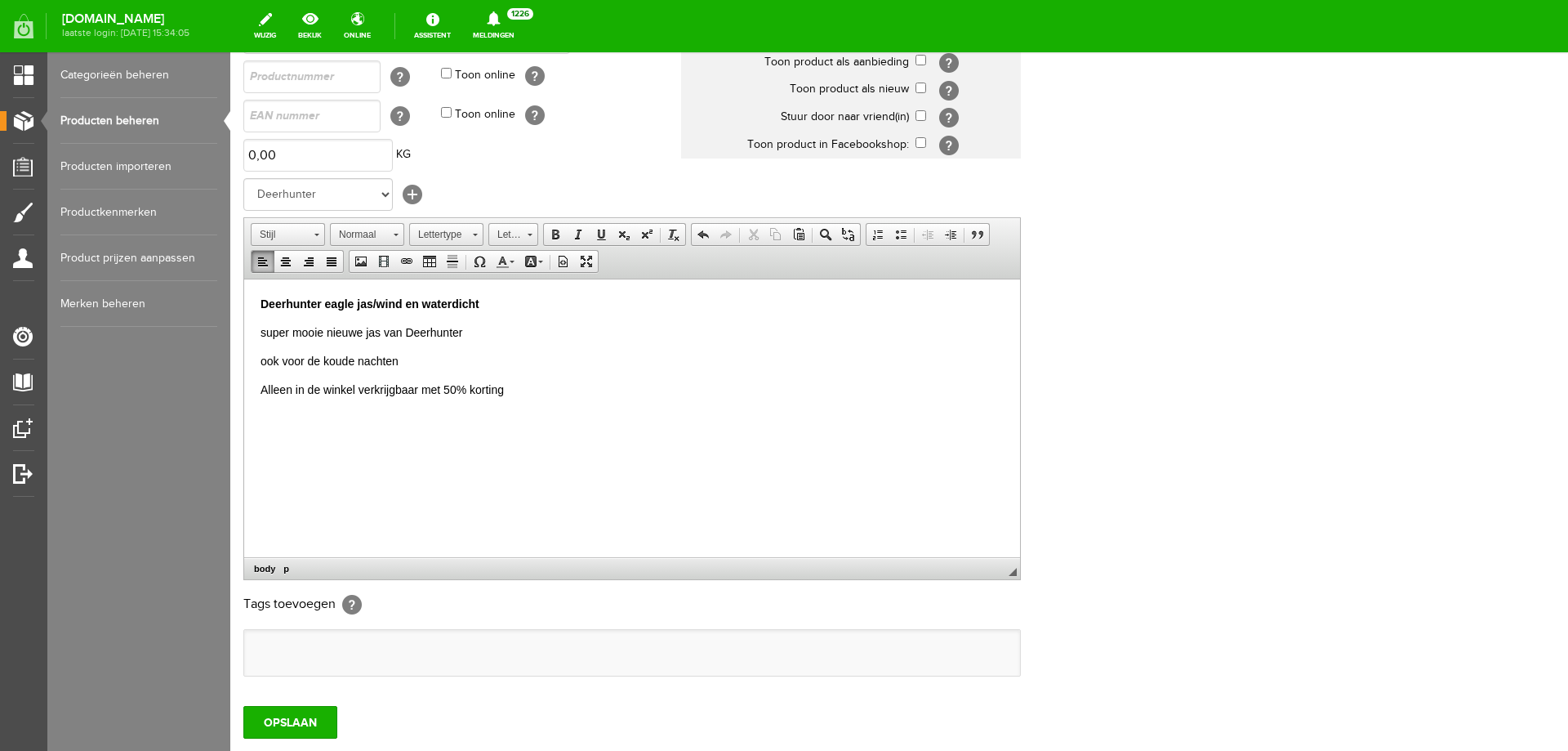
scroll to position [244, 0]
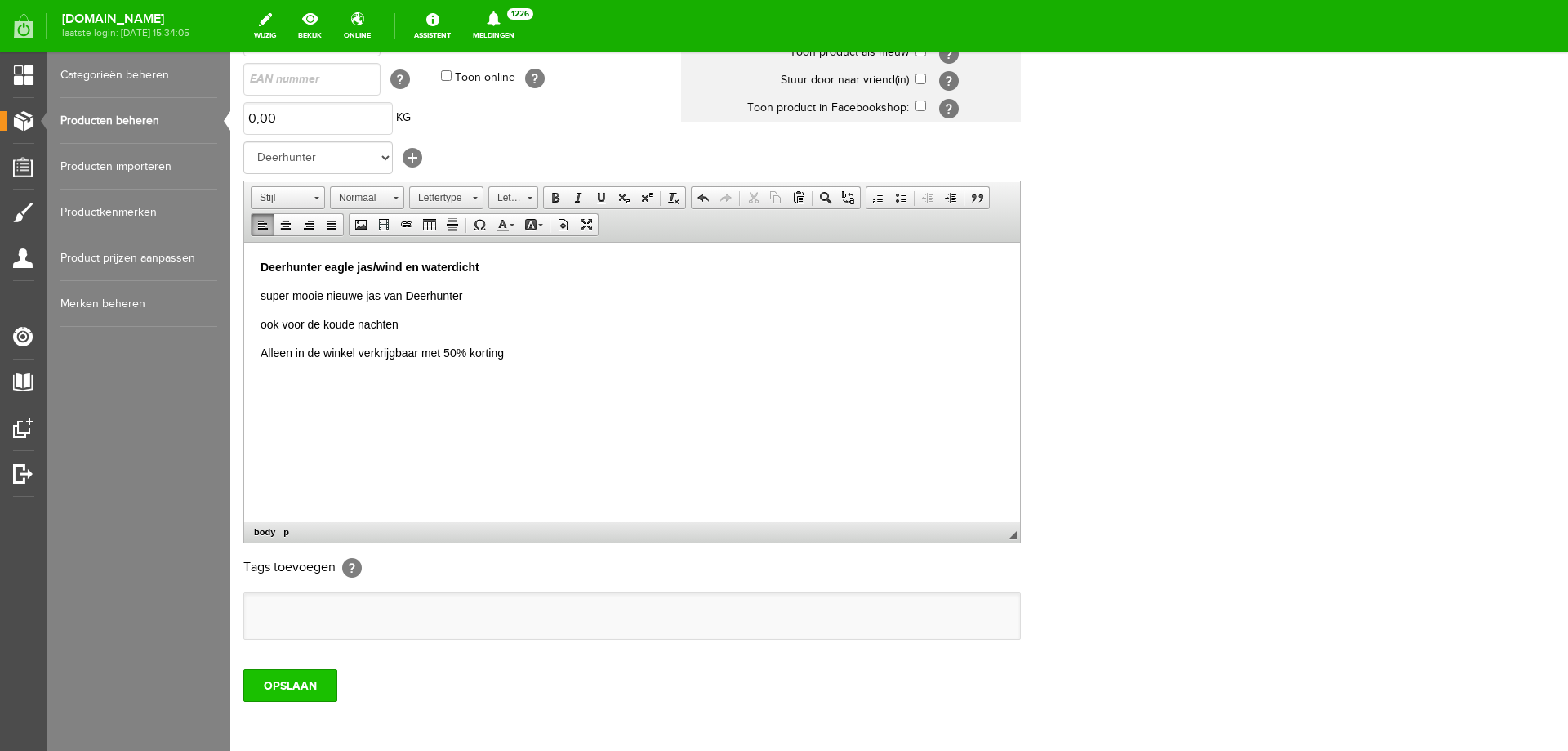
click at [297, 676] on input "OPSLAAN" at bounding box center [290, 686] width 94 height 32
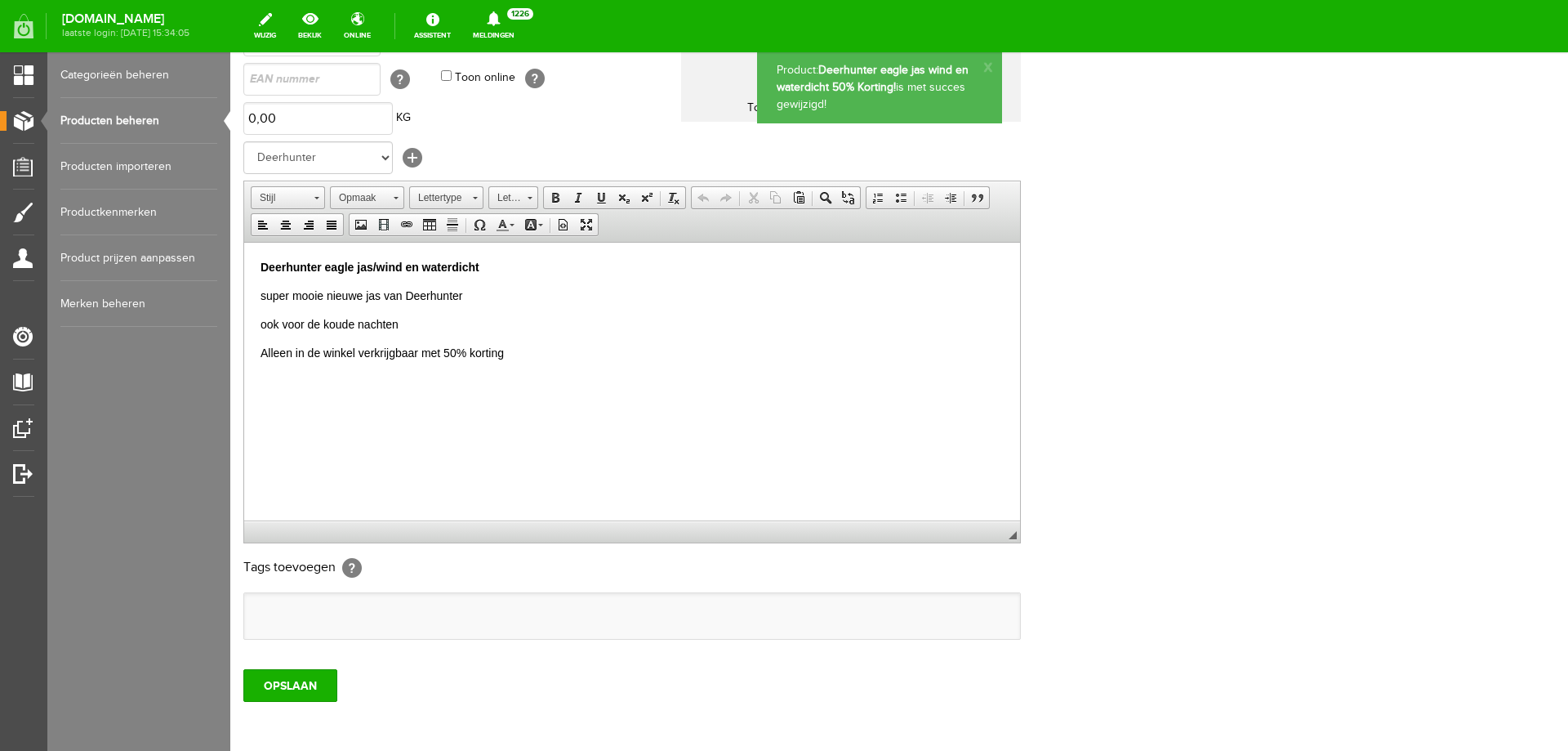
scroll to position [0, 0]
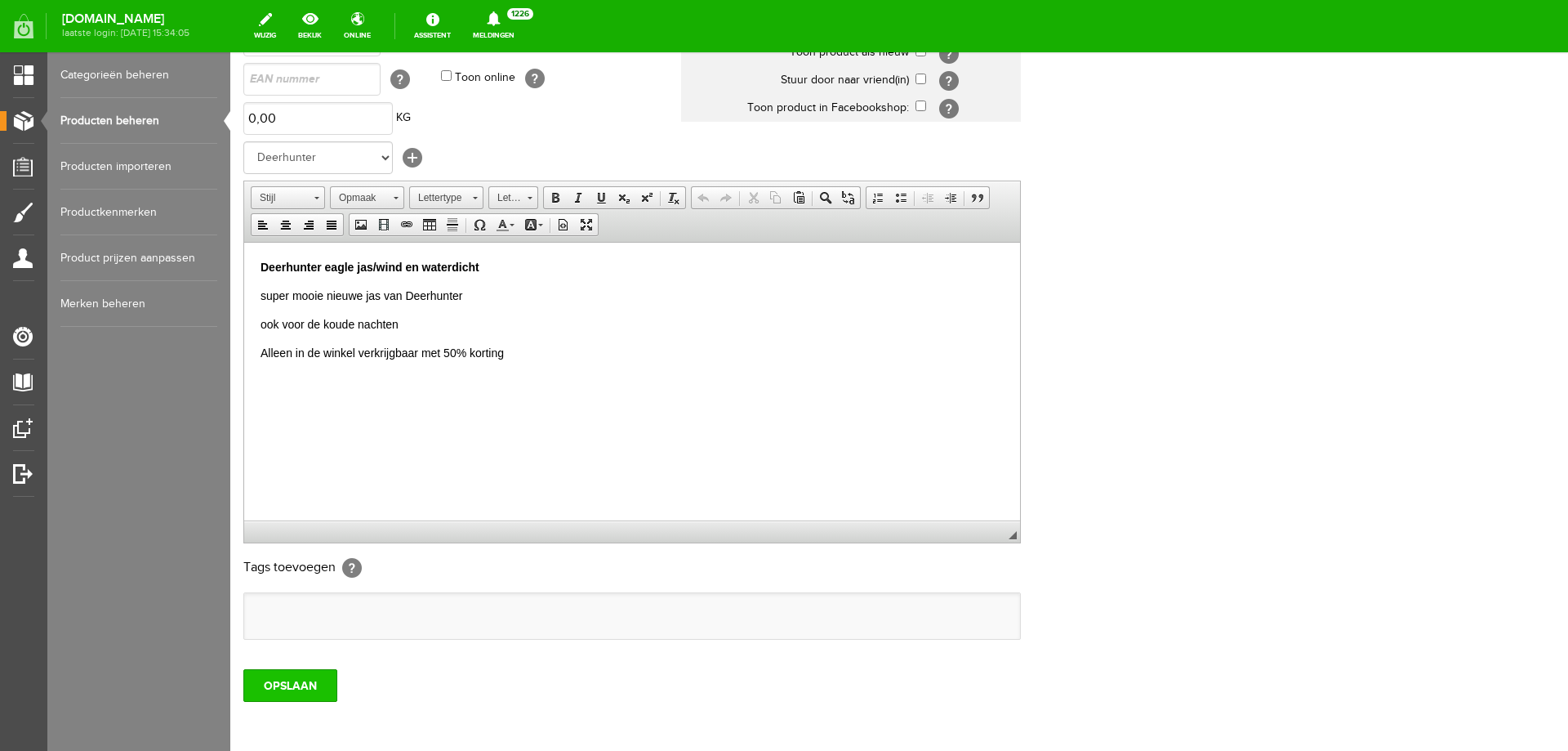
click at [312, 700] on input "OPSLAAN" at bounding box center [290, 686] width 94 height 32
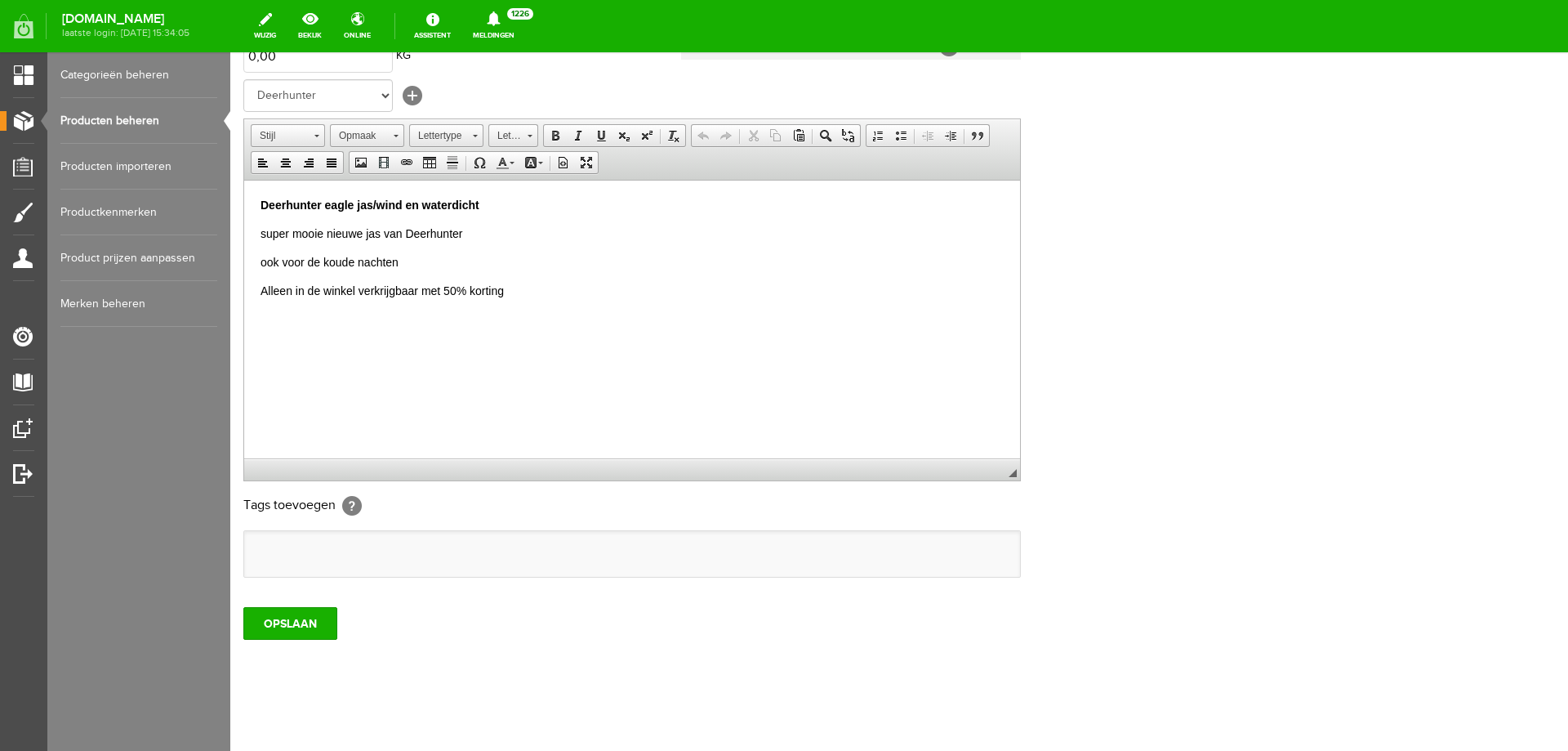
scroll to position [316, 0]
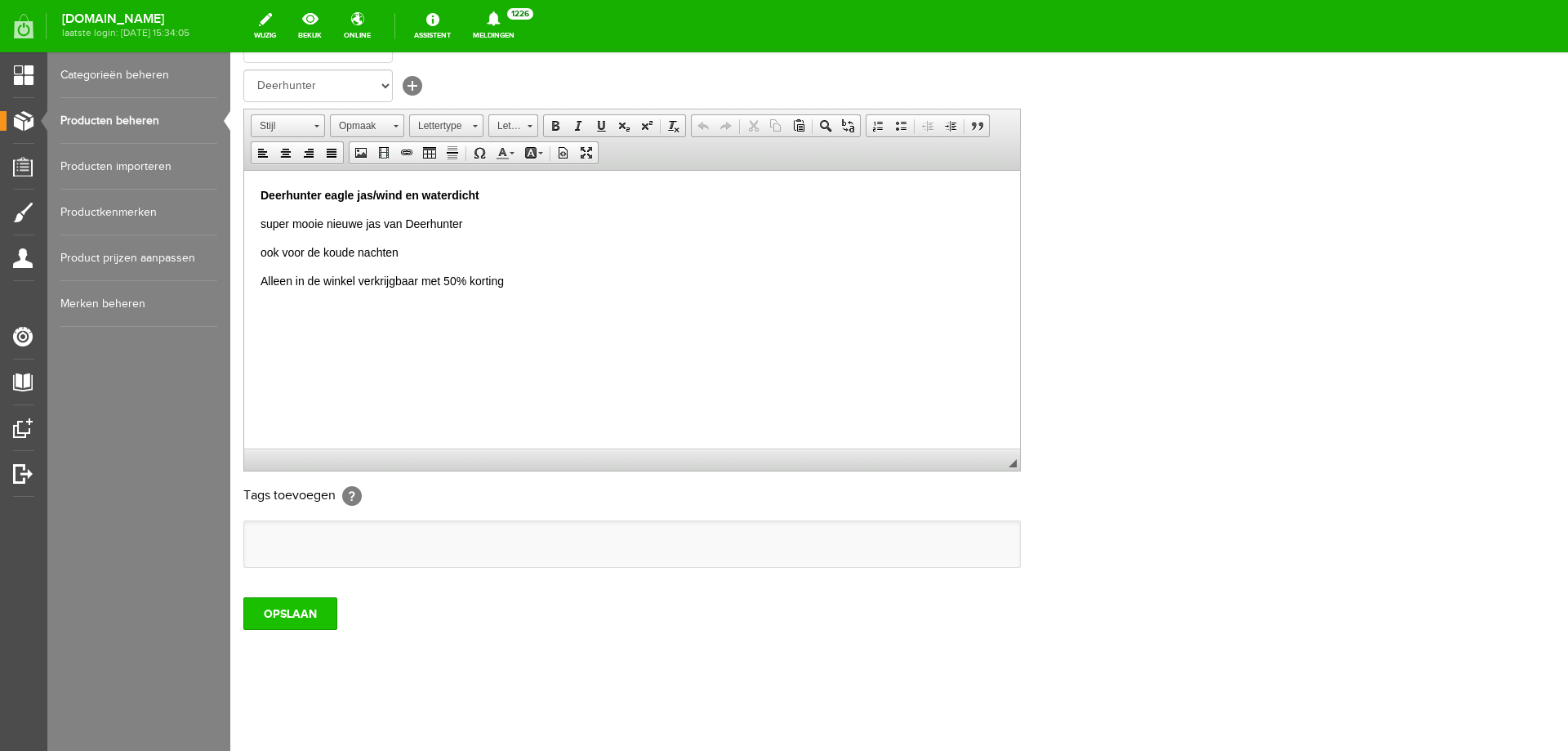
click at [322, 626] on input "OPSLAAN" at bounding box center [290, 614] width 94 height 32
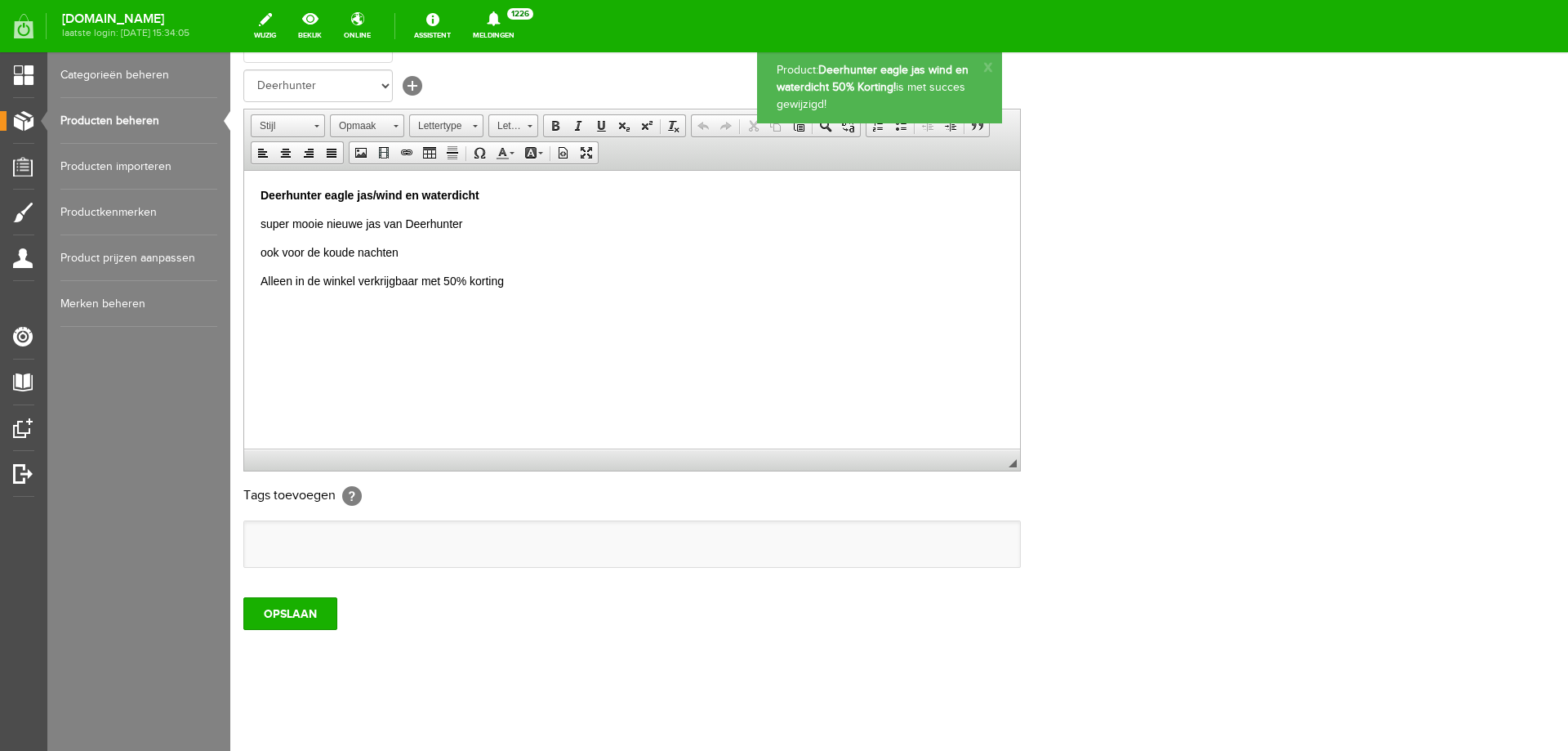
scroll to position [0, 0]
click at [103, 120] on link "Producten beheren" at bounding box center [138, 120] width 156 height 46
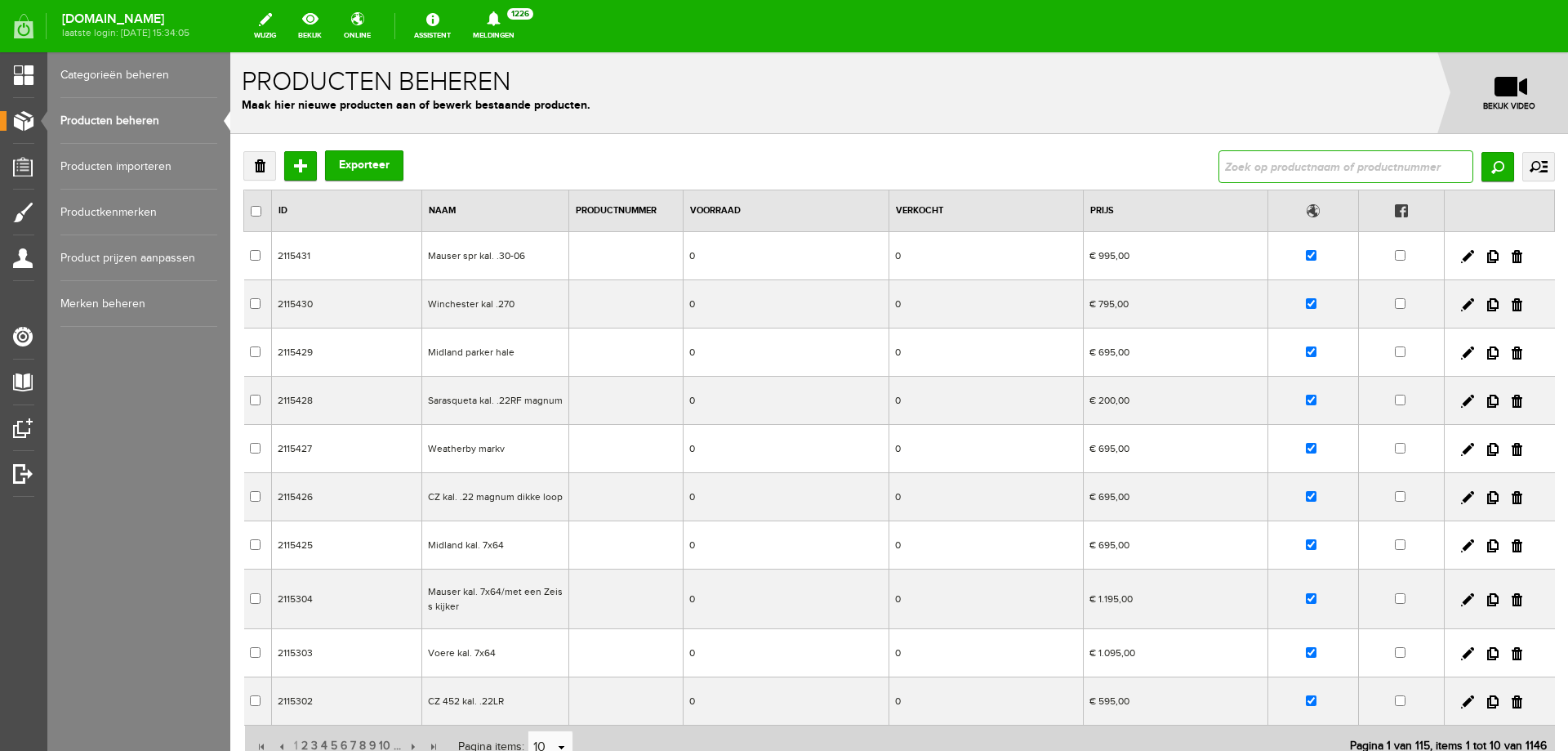
click at [1272, 172] on input "text" at bounding box center [1346, 167] width 255 height 32
type input "Browning Heritage Sporter 76 cm lopen"
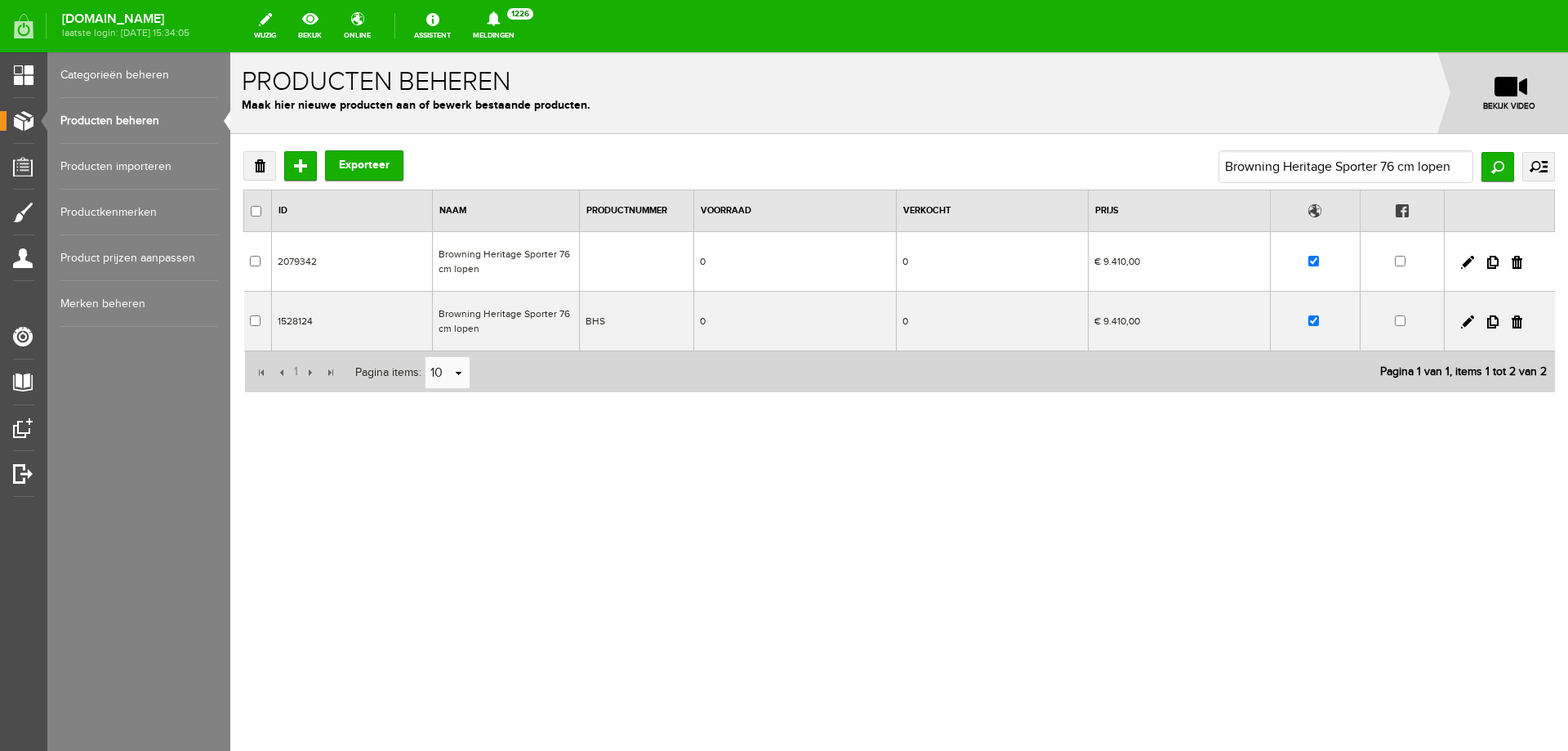
drag, startPoint x: 541, startPoint y: 265, endPoint x: 776, endPoint y: 313, distance: 239.9
click at [541, 265] on td "Browning Heritage Sporter 76 cm lopen" at bounding box center [506, 262] width 147 height 60
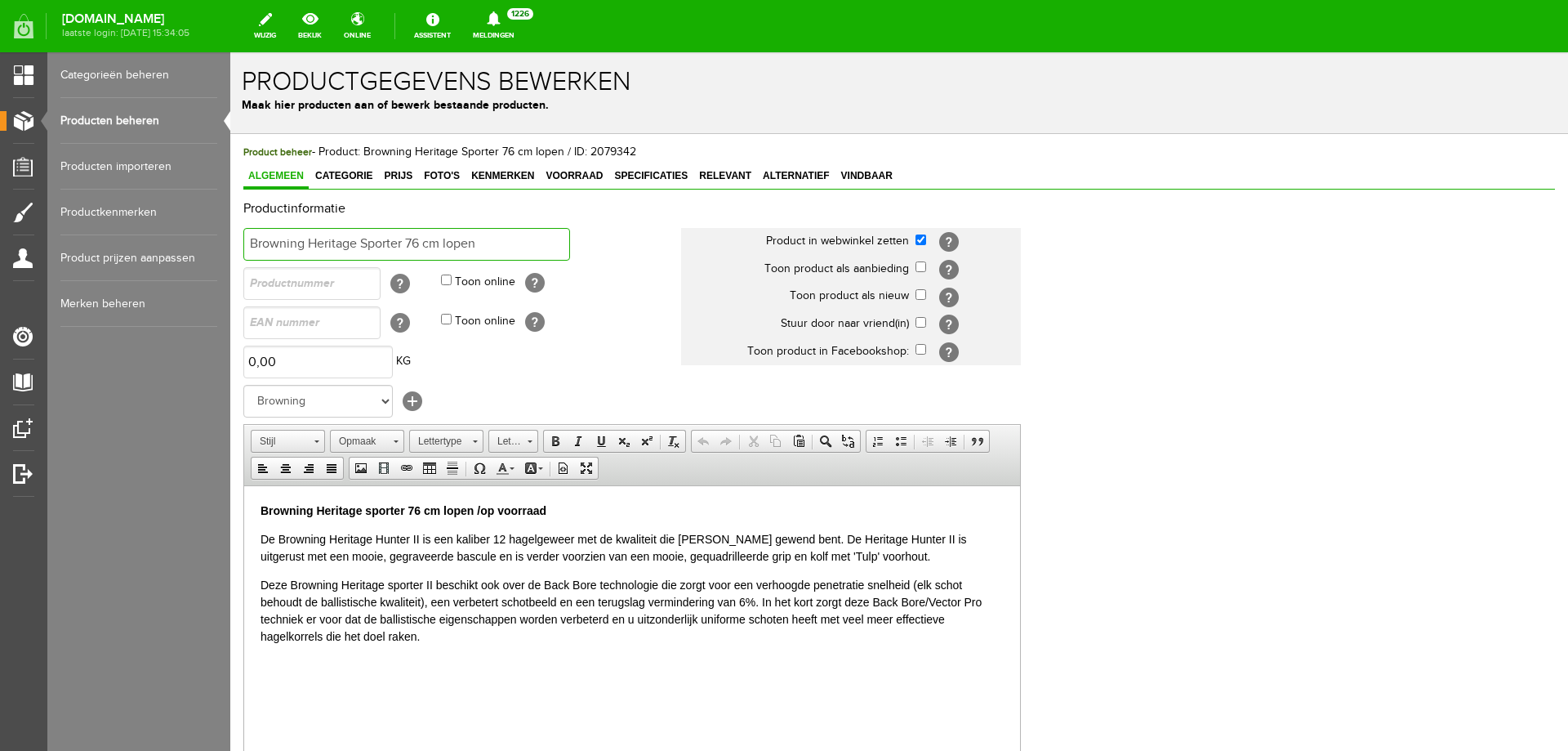
click at [251, 246] on input "Browning Heritage Sporter 76 cm lopen" at bounding box center [407, 244] width 327 height 32
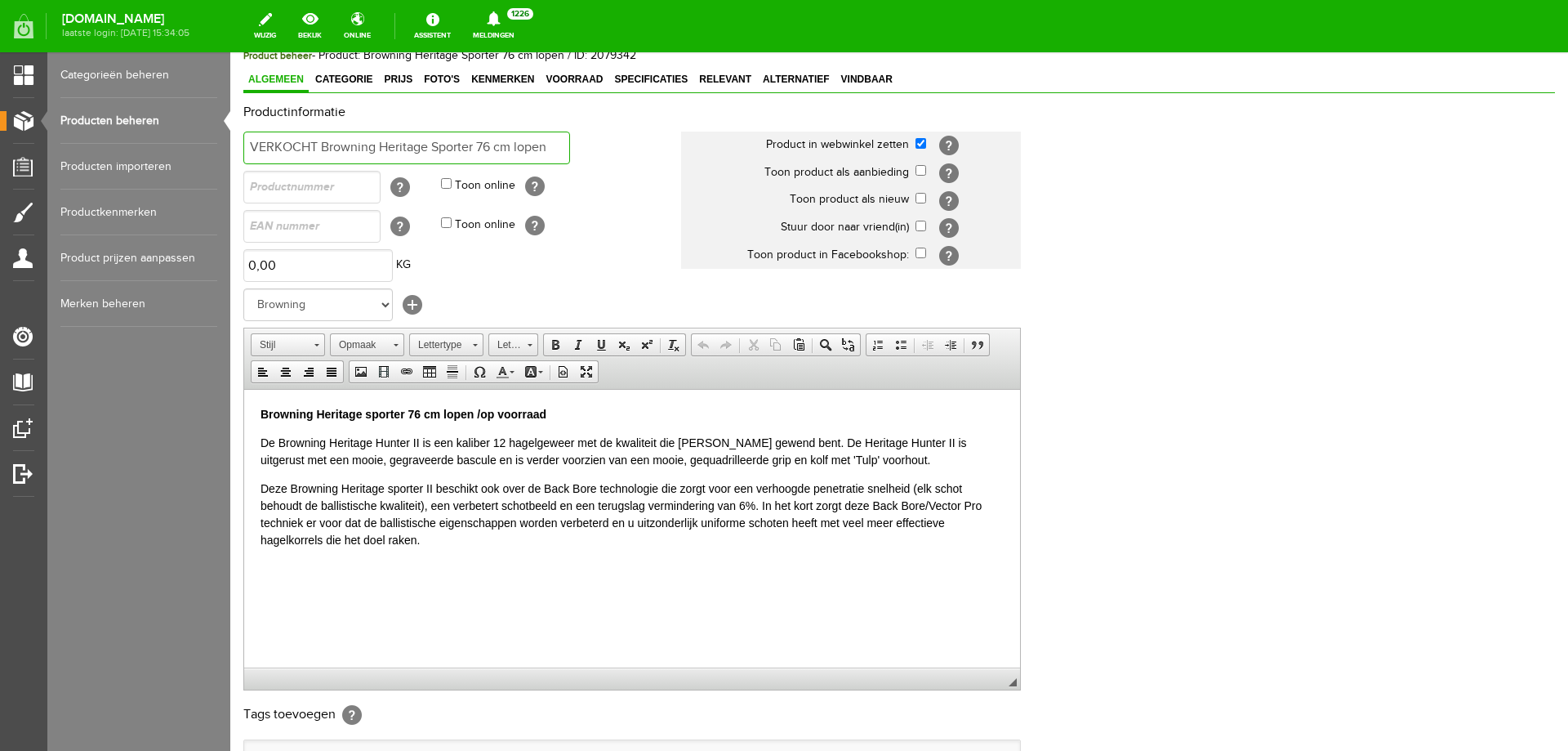
scroll to position [316, 0]
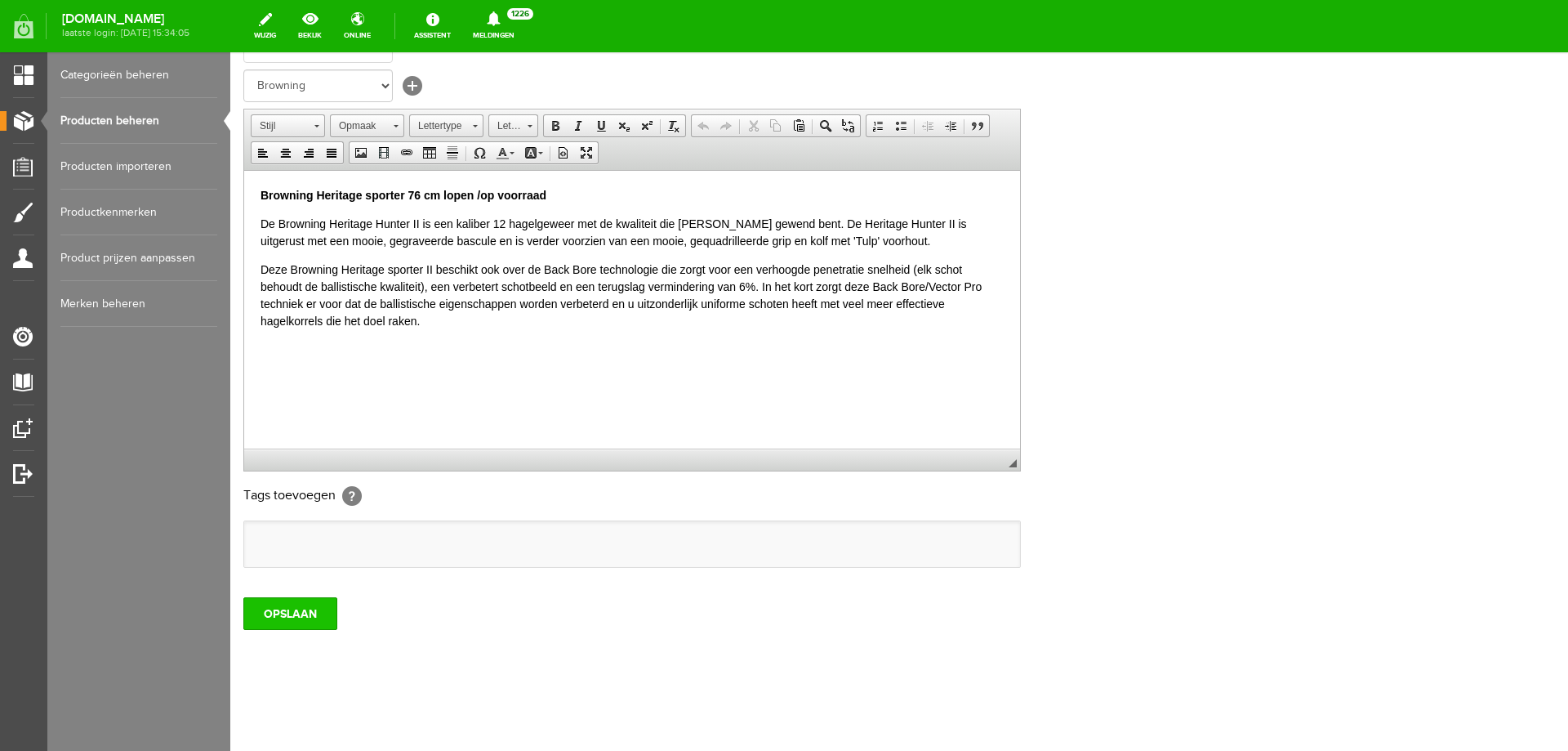
type input "VERKOCHT Browning Heritage Sporter 76 cm lopen"
click at [291, 617] on input "OPSLAAN" at bounding box center [290, 614] width 94 height 32
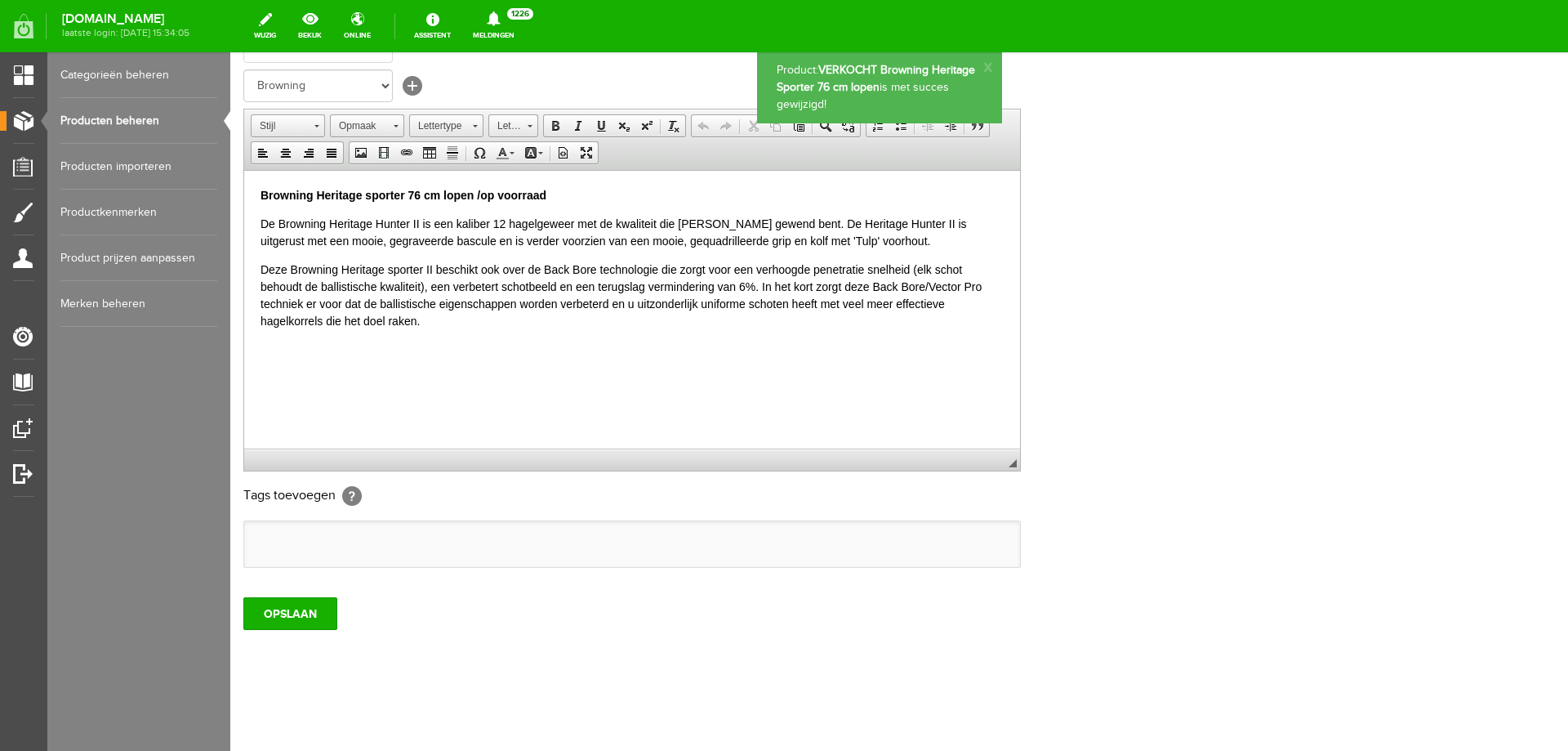
scroll to position [0, 0]
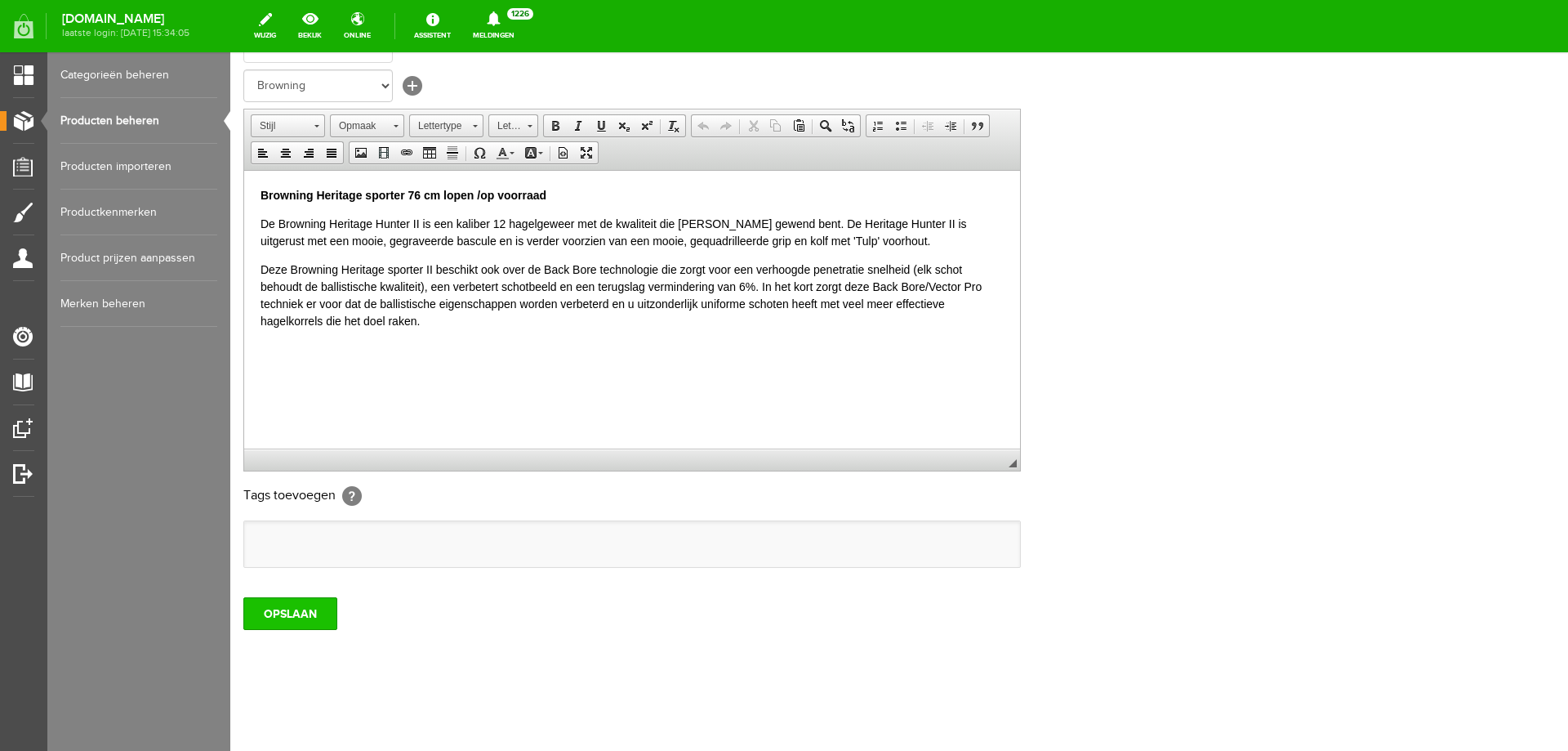
click at [301, 614] on input "OPSLAAN" at bounding box center [290, 614] width 94 height 32
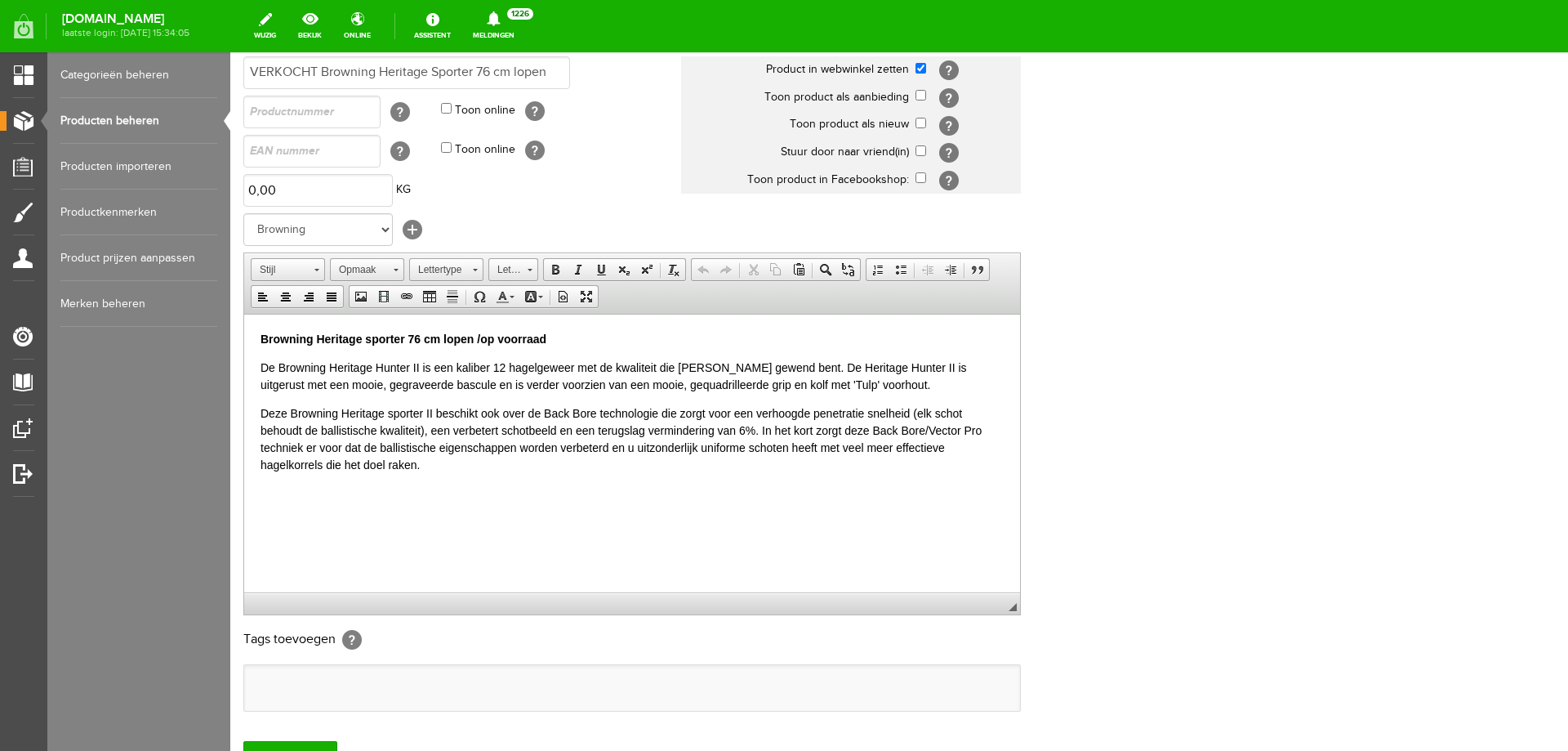
scroll to position [316, 0]
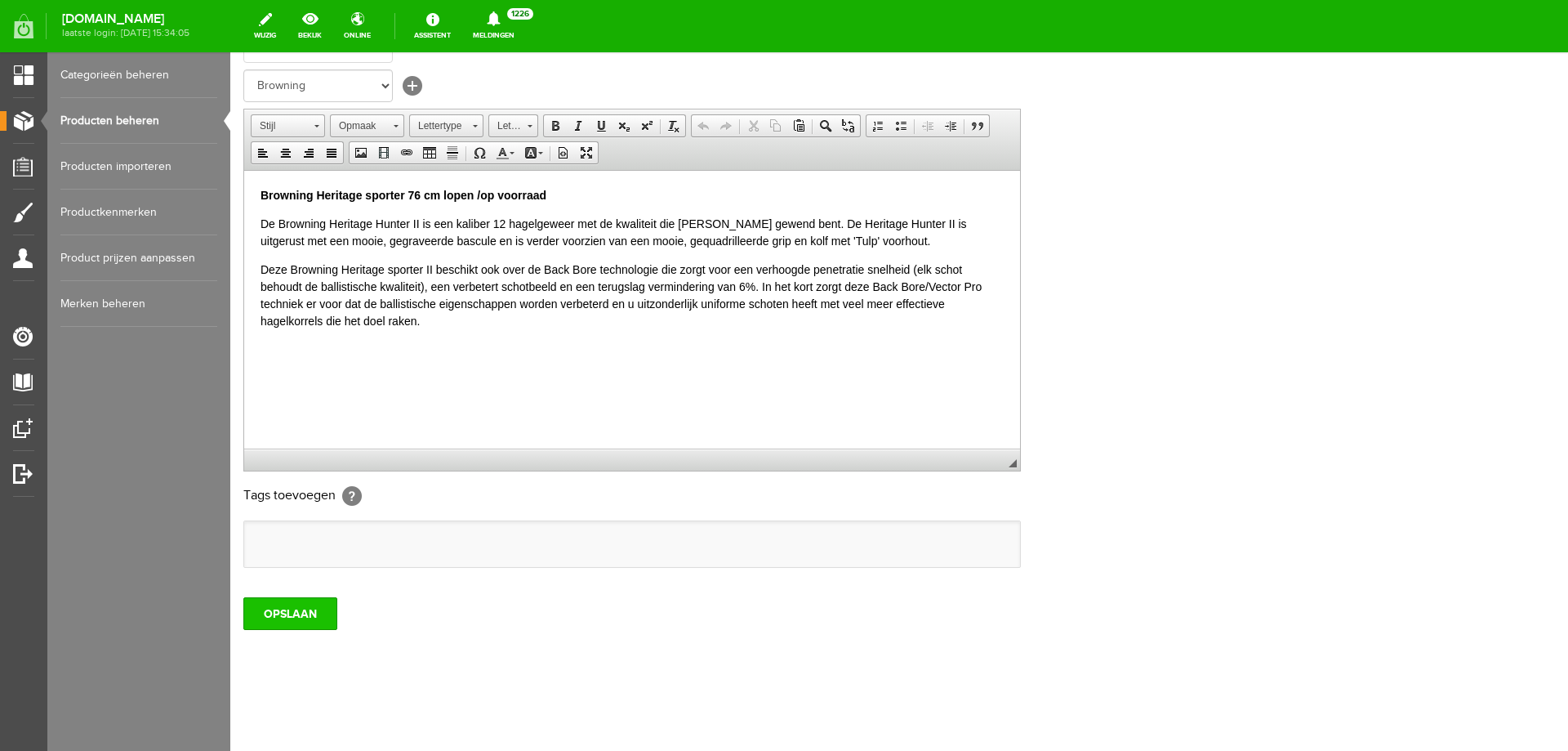
click at [303, 614] on input "OPSLAAN" at bounding box center [290, 614] width 94 height 32
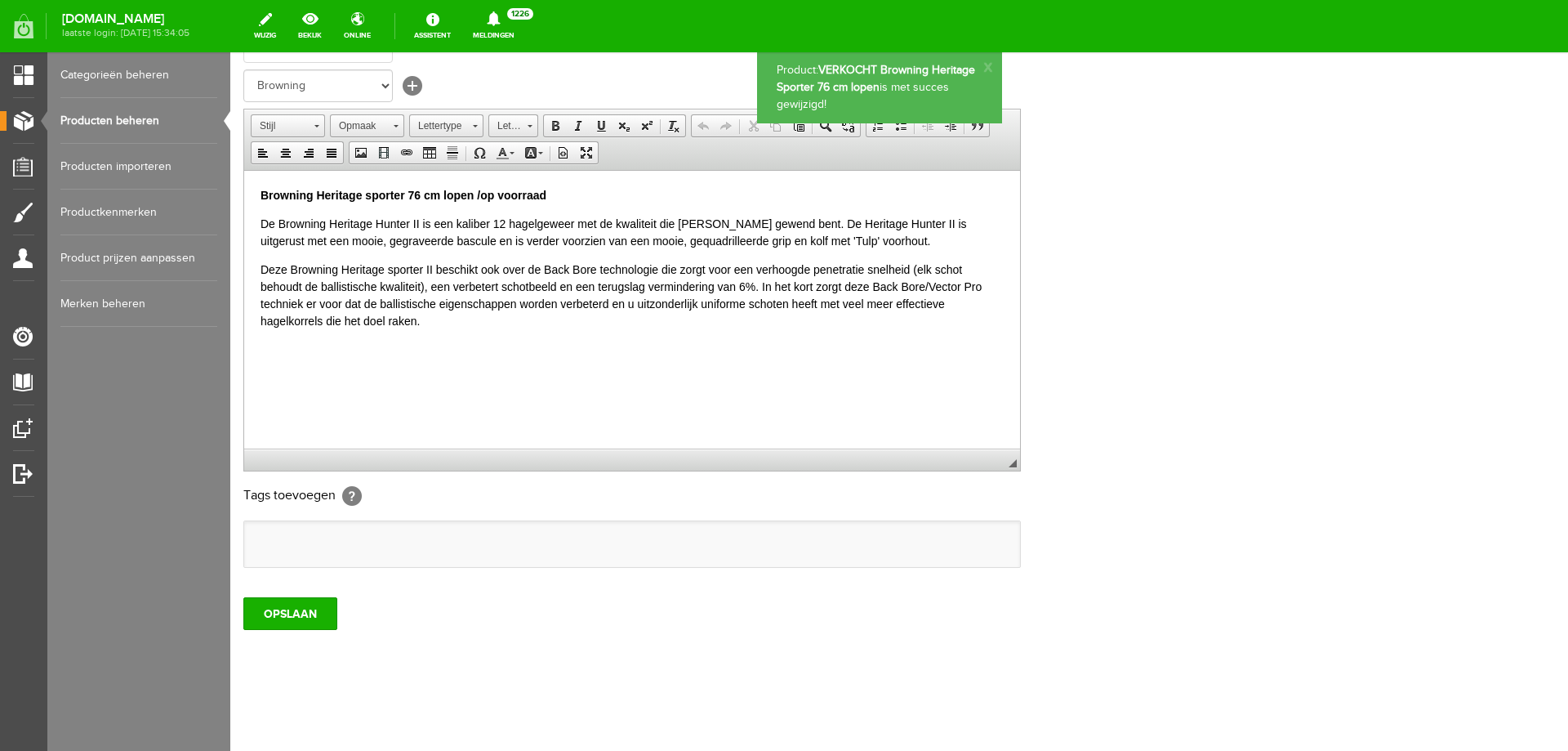
scroll to position [0, 0]
click at [119, 114] on link "Producten beheren" at bounding box center [138, 120] width 156 height 46
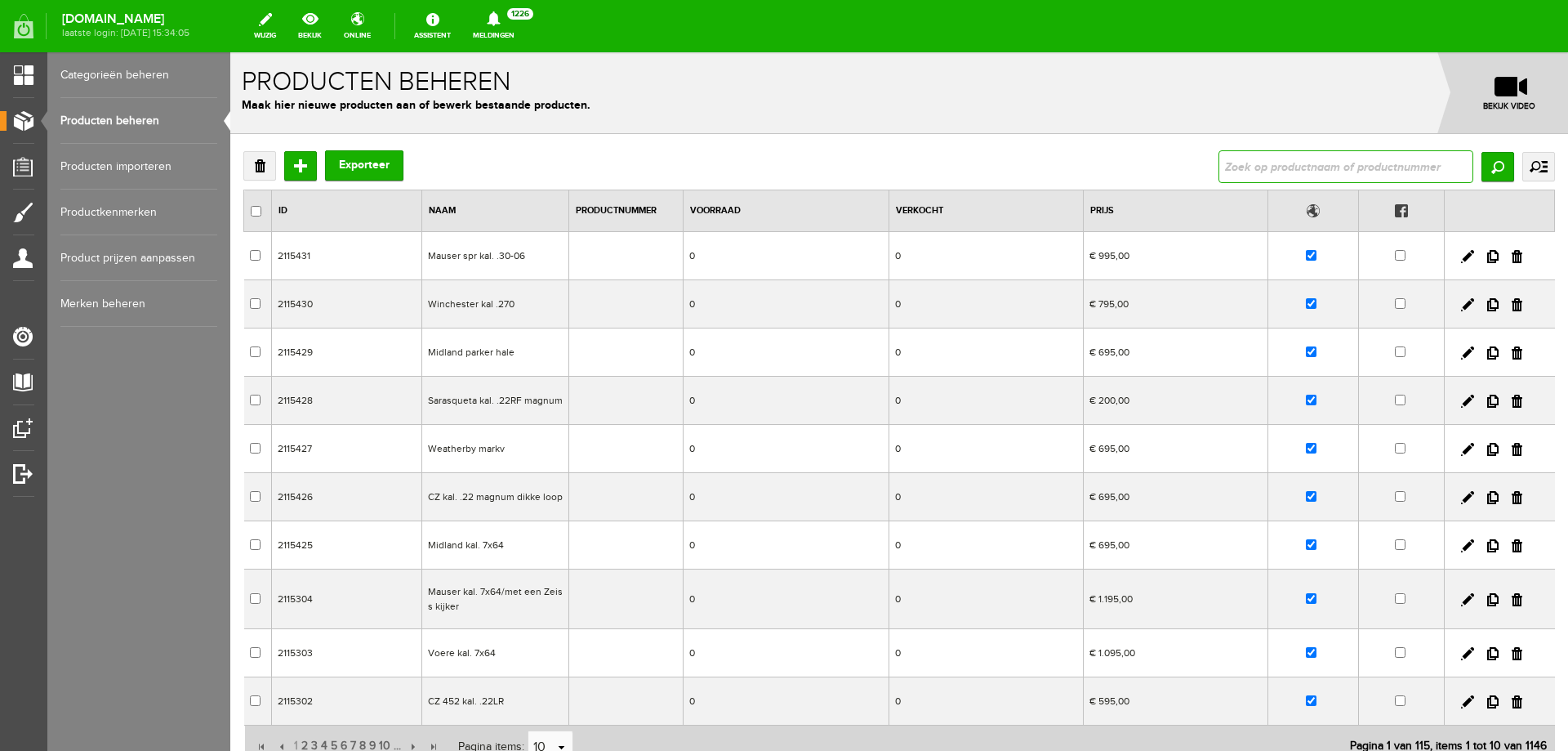
click at [1323, 167] on input "text" at bounding box center [1346, 167] width 255 height 32
type input "VERKOCHT Tikka .223 kunsstof met meopta R2 2-12x50licht punt"
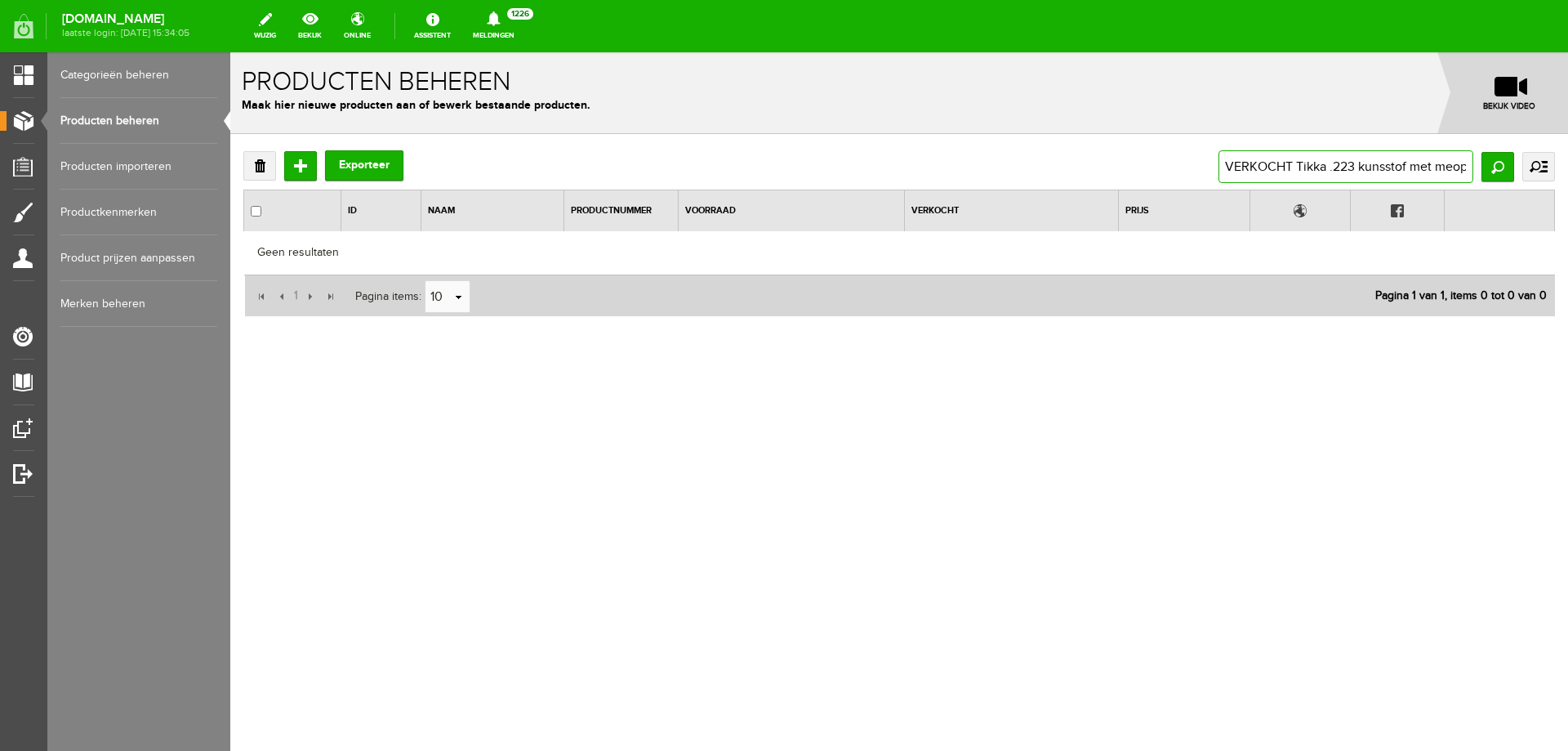
scroll to position [0, 134]
drag, startPoint x: 1397, startPoint y: 174, endPoint x: 1568, endPoint y: 165, distance: 171.2
click at [1568, 165] on div "Verwijderen Toevoegen Exporteer VERKOCHT Tikka .223 kunsstof met meopta R2 2-12…" at bounding box center [899, 286] width 1338 height 305
type input "VERKOCHT Tikka .223 kunsst"
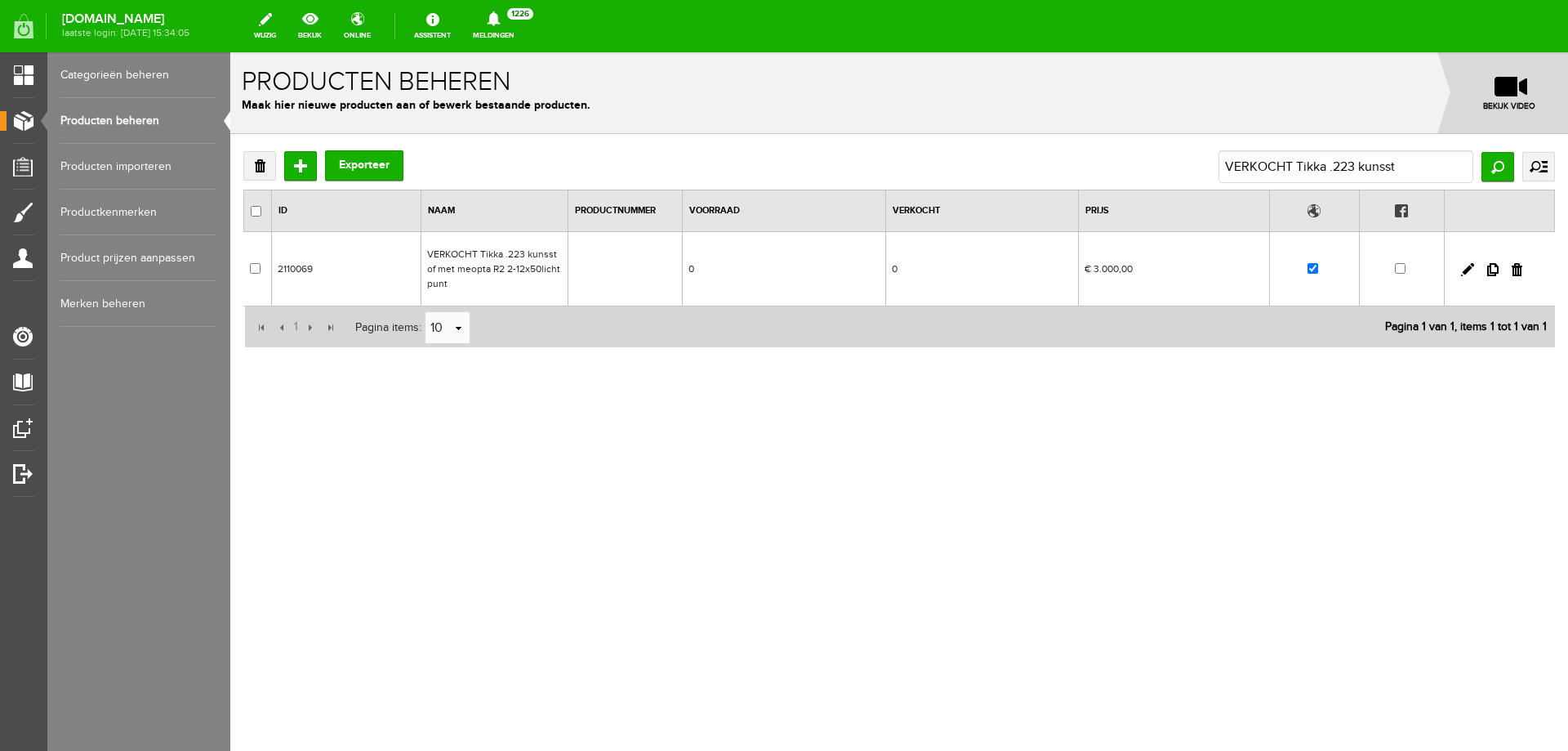
click at [491, 243] on td "VERKOCHT Tikka .223 kunsstof met meopta R2 2-12x50licht punt" at bounding box center [494, 269] width 147 height 74
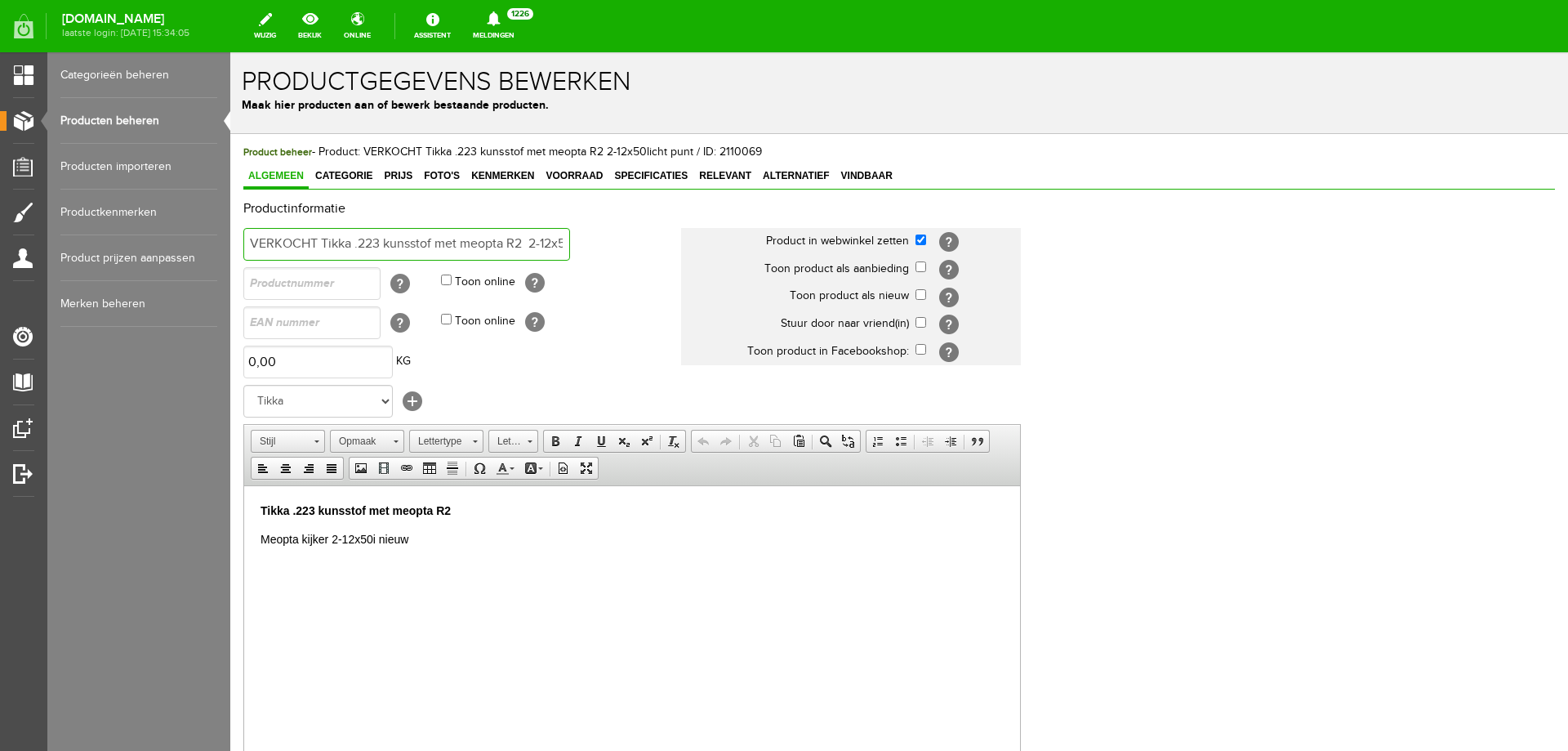
drag, startPoint x: 322, startPoint y: 242, endPoint x: 191, endPoint y: 235, distance: 131.2
click at [230, 235] on html "x Productgegevens bewerken Maak hier producten aan of bewerk bestaande producte…" at bounding box center [899, 401] width 1338 height 699
type input "Tikka .223 kunsstof met meopta R2 2-12x50licht punt"
drag, startPoint x: 394, startPoint y: 510, endPoint x: 541, endPoint y: 511, distance: 147.0
click at [541, 511] on p "Tikka .223 kunsstof met meopta R2" at bounding box center [632, 510] width 743 height 17
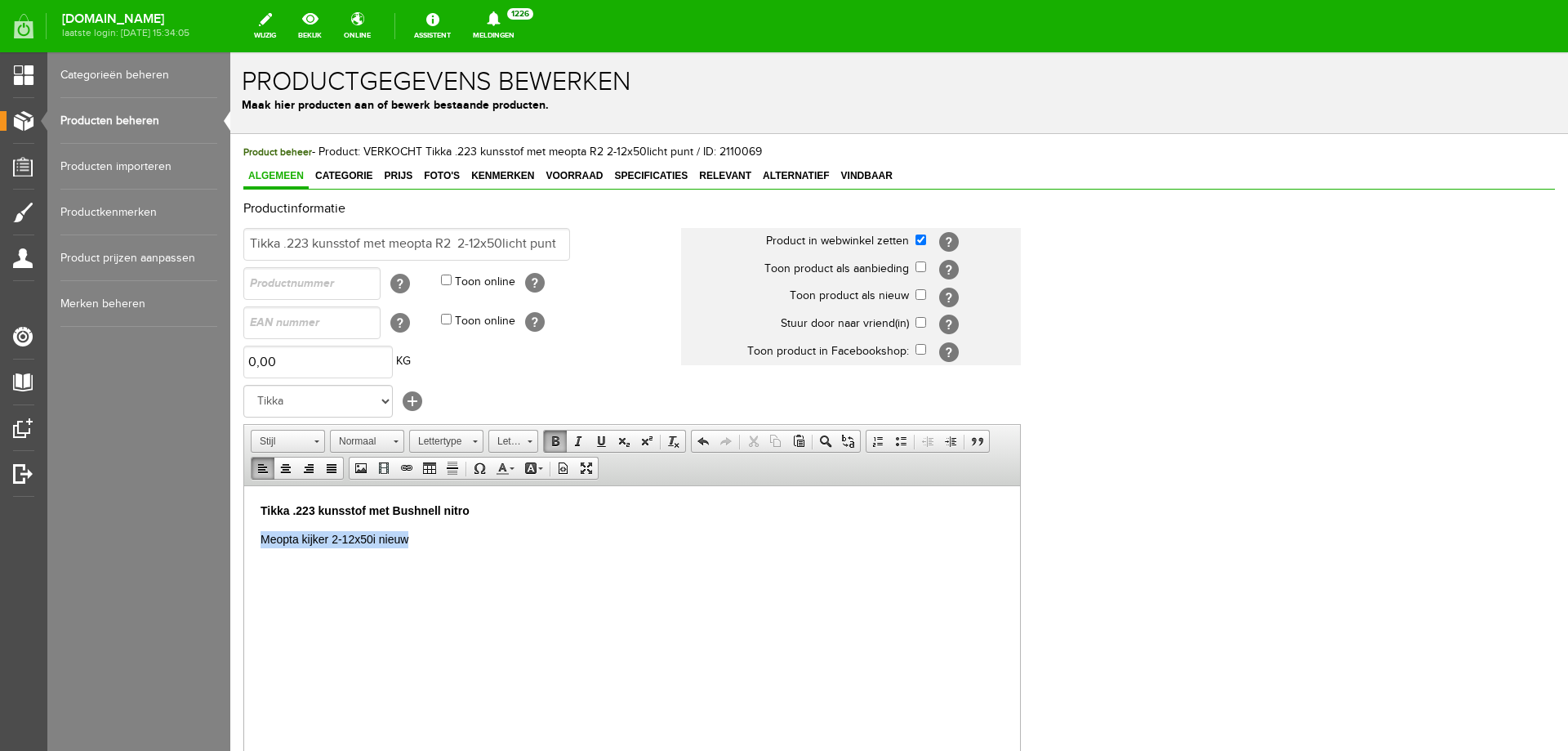
drag, startPoint x: 381, startPoint y: 539, endPoint x: 246, endPoint y: 534, distance: 135.1
click at [246, 534] on html "Tikka .223 kunsstof met [PERSON_NAME] nitro Meopta kijker 2-12x50i nieuw" at bounding box center [632, 539] width 776 height 107
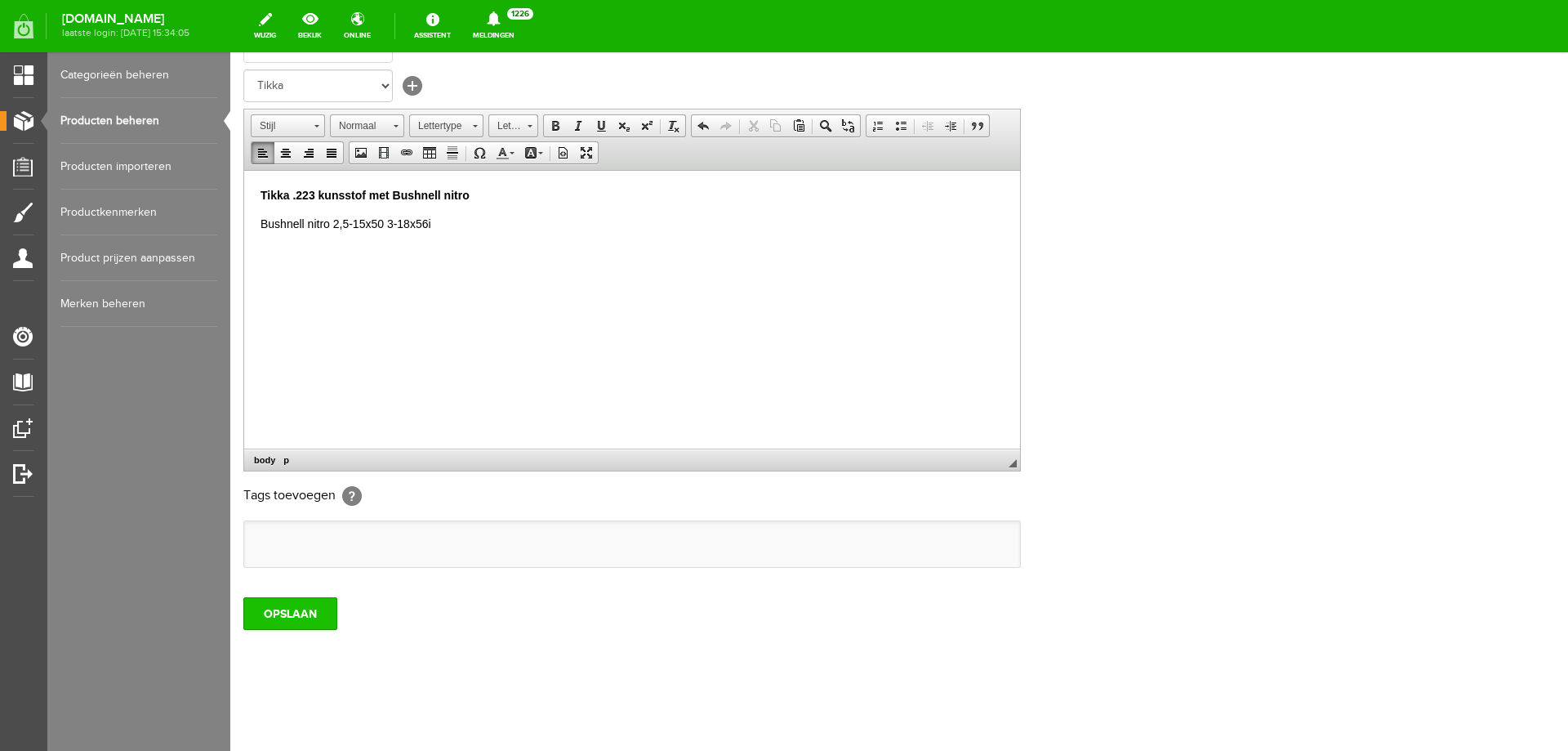
click at [281, 610] on input "OPSLAAN" at bounding box center [290, 614] width 94 height 32
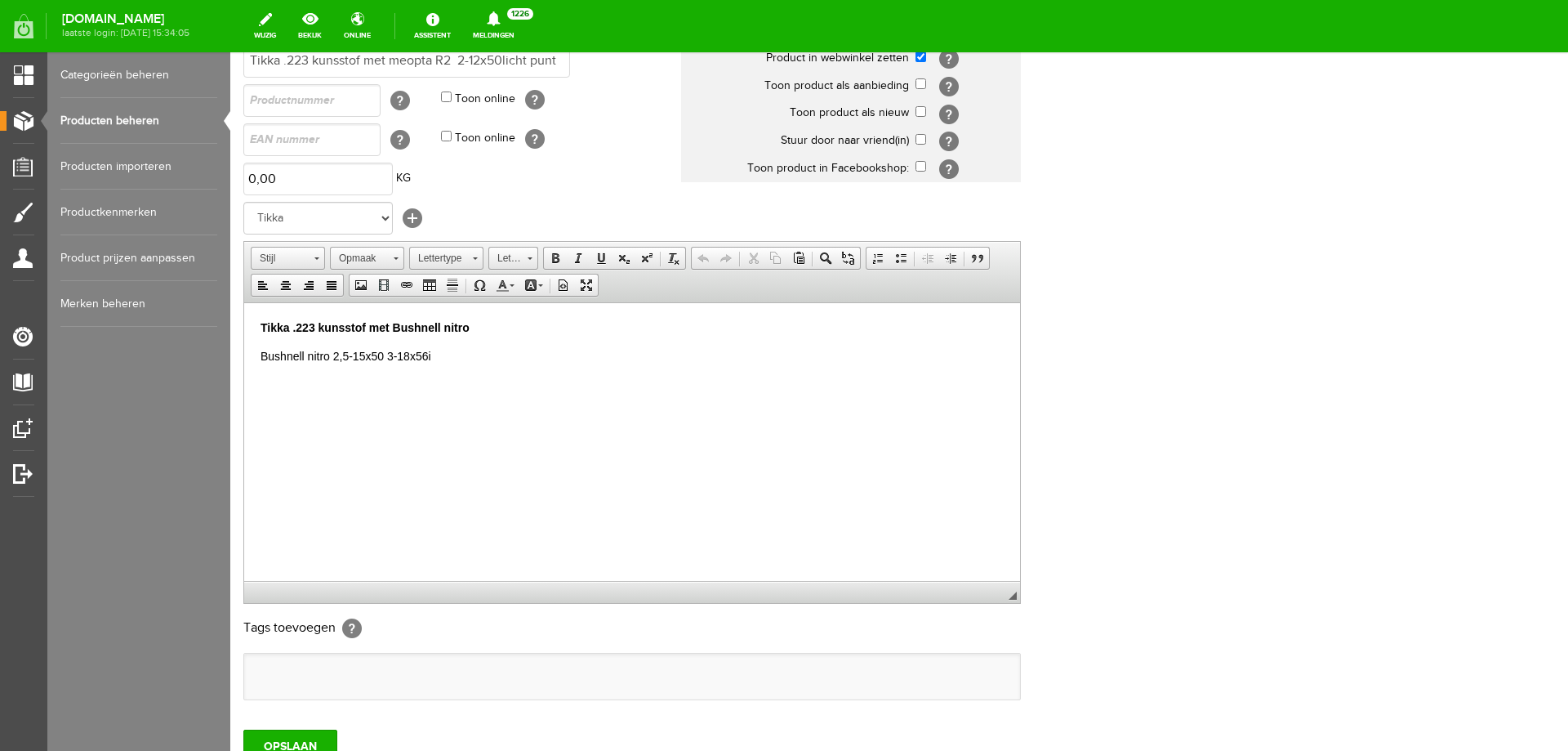
scroll to position [194, 0]
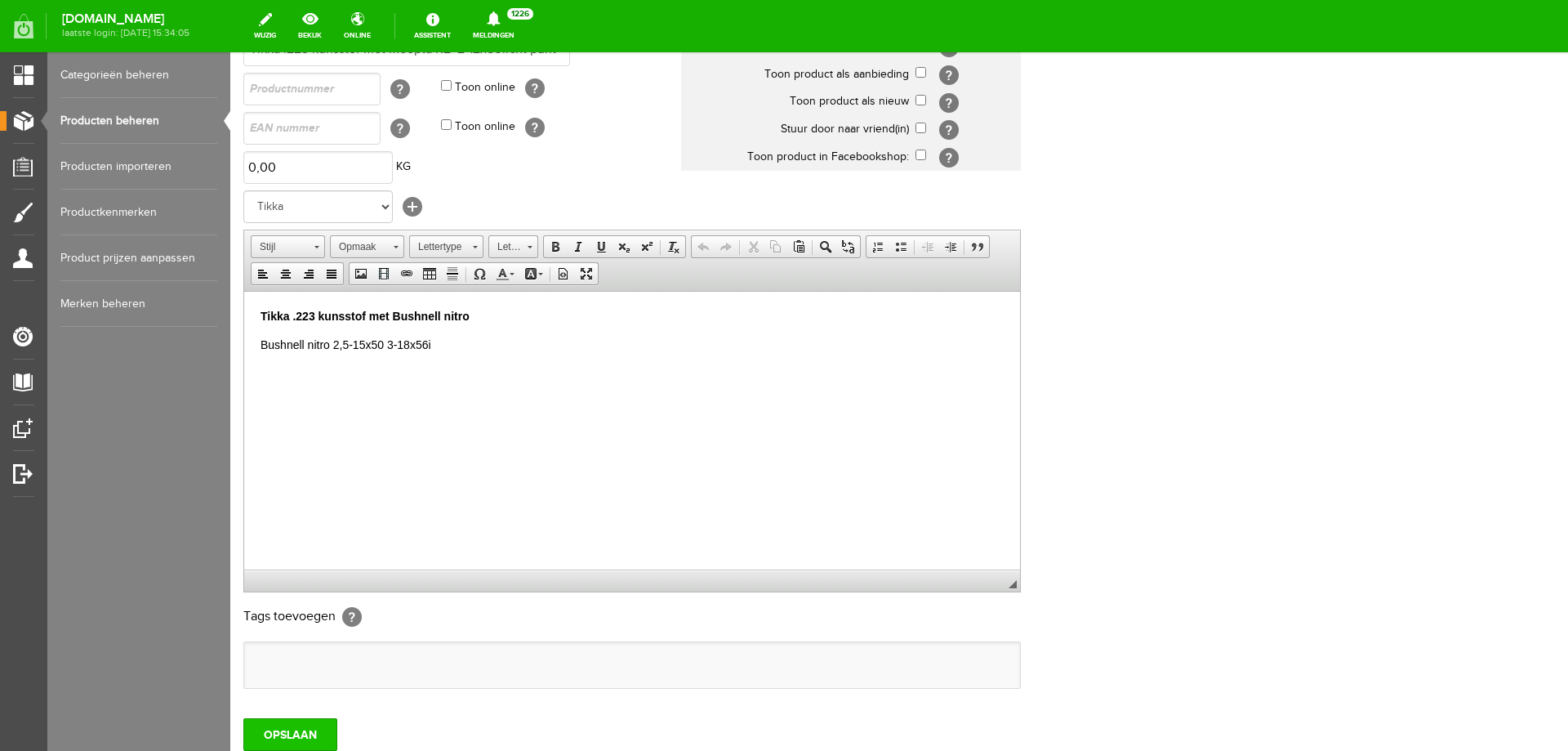
click at [301, 729] on input "OPSLAAN" at bounding box center [290, 734] width 94 height 32
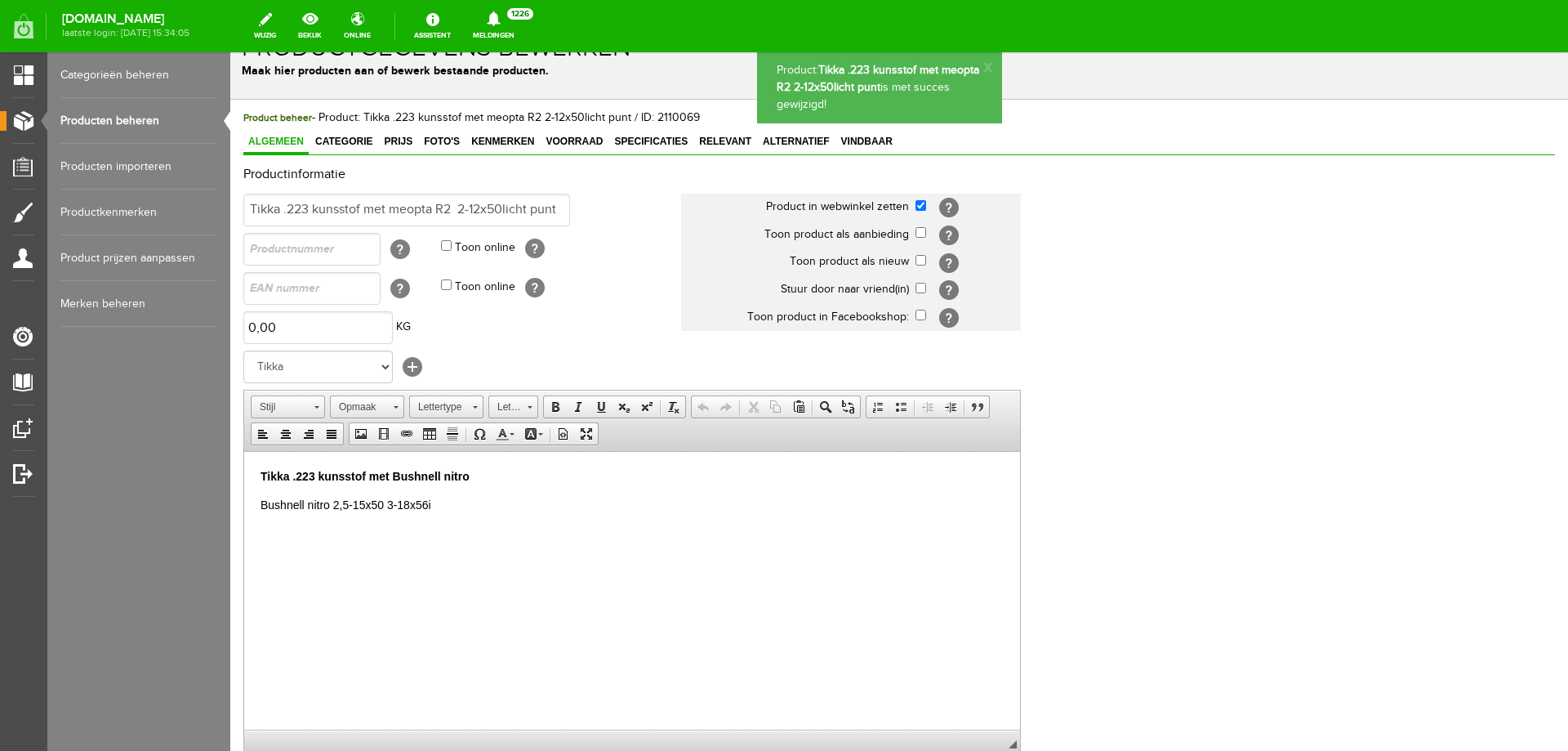
scroll to position [0, 0]
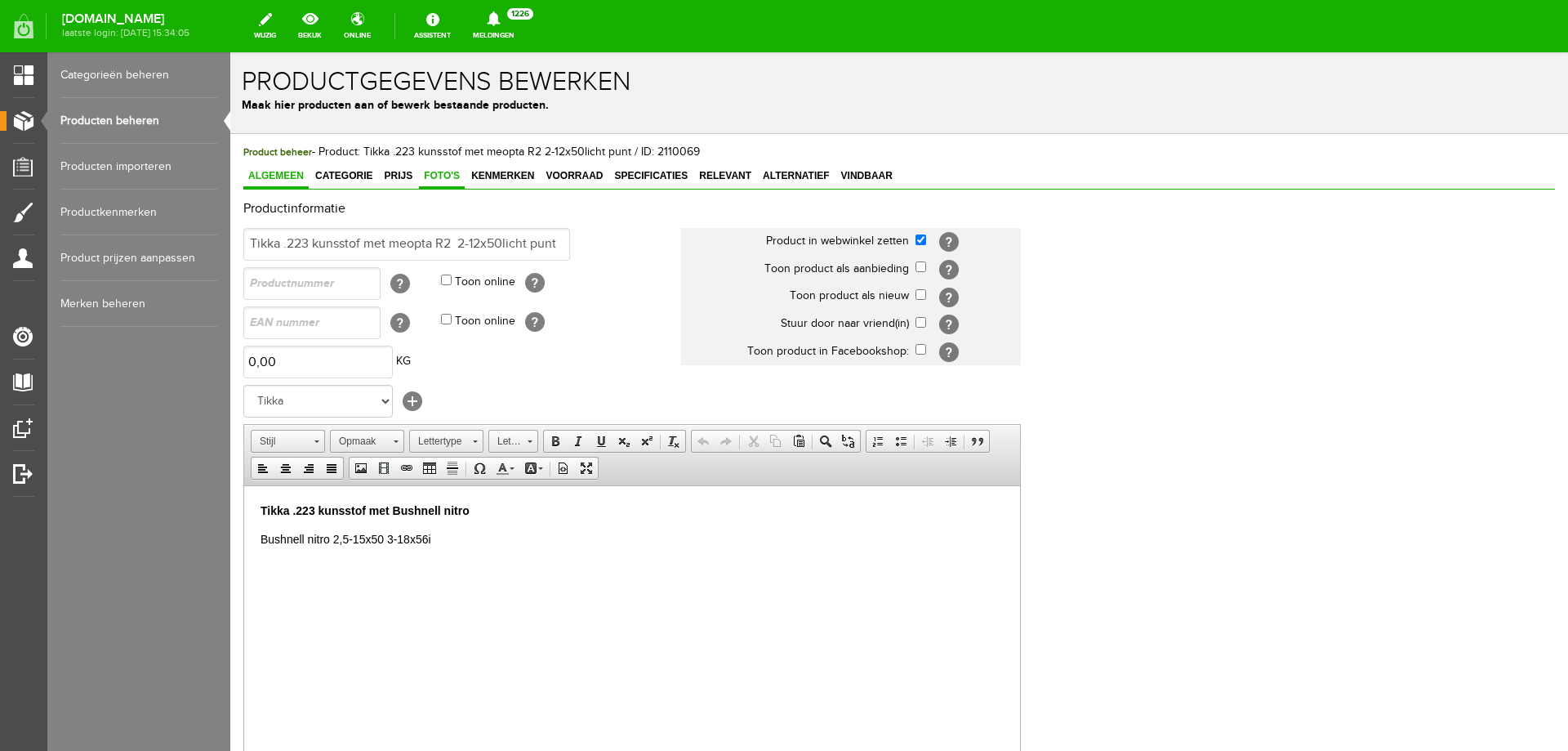
click at [447, 181] on span "Foto's" at bounding box center [442, 175] width 46 height 11
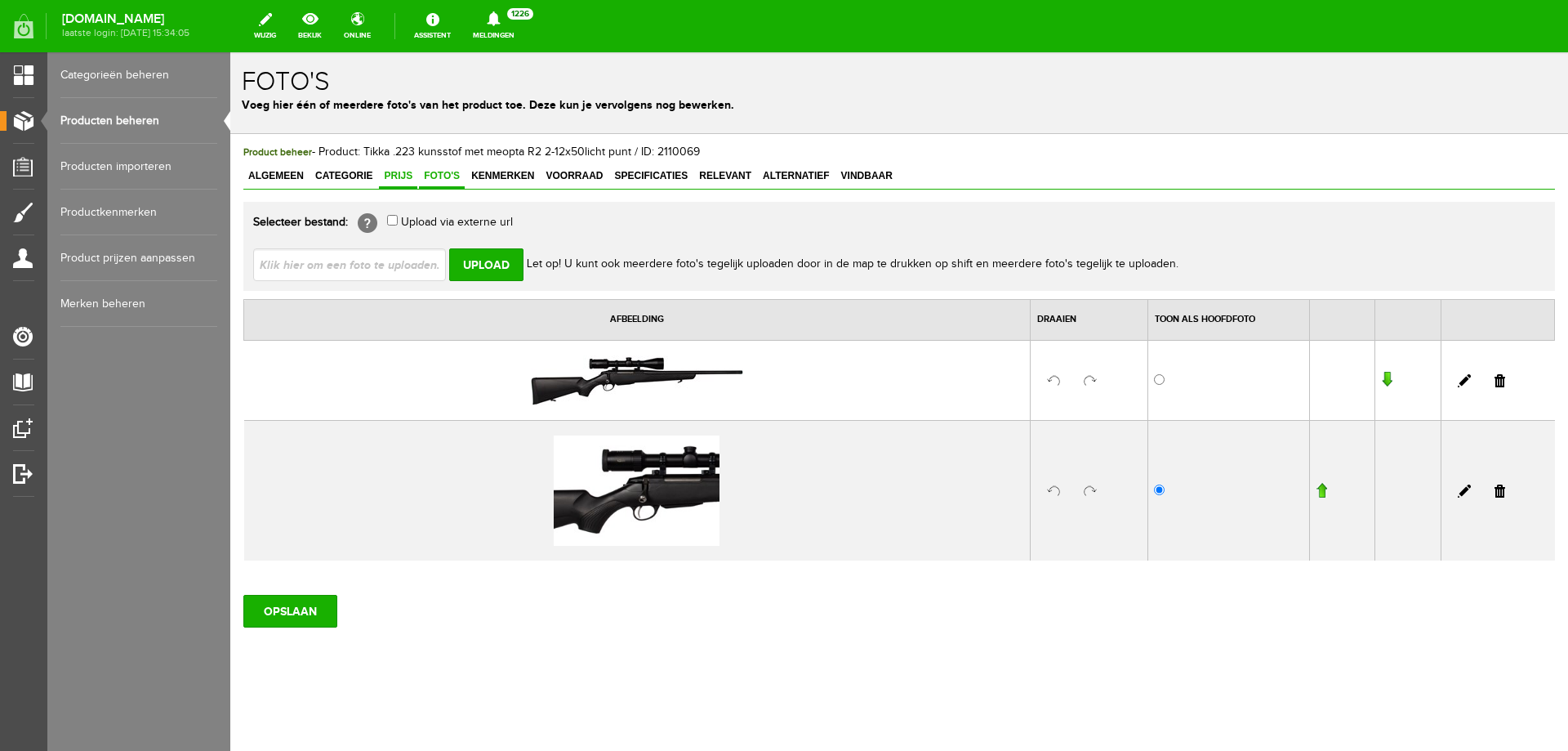
click at [389, 173] on span "Prijs" at bounding box center [398, 175] width 38 height 11
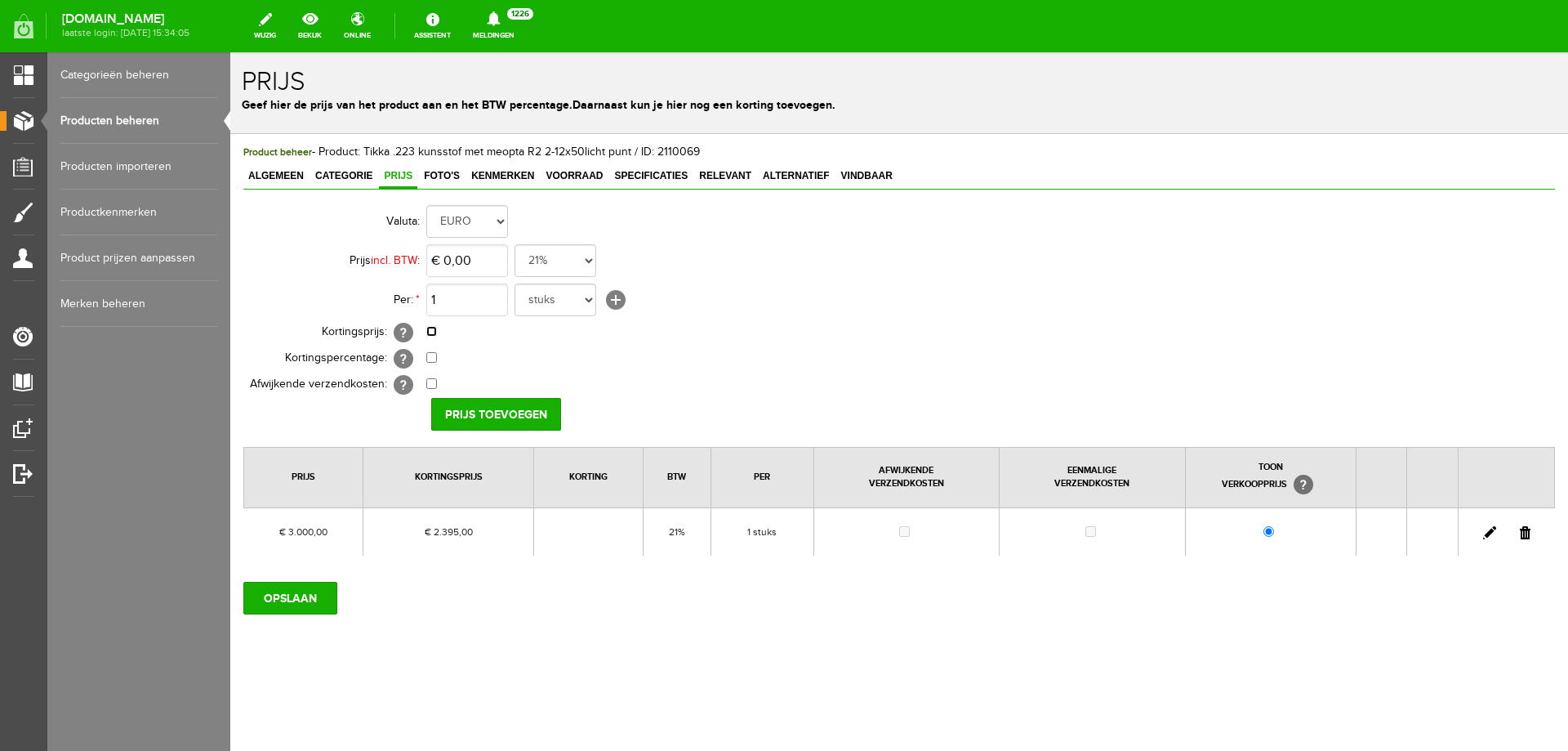
click at [435, 330] on input "checkbox" at bounding box center [431, 331] width 10 height 10
checkbox input "true"
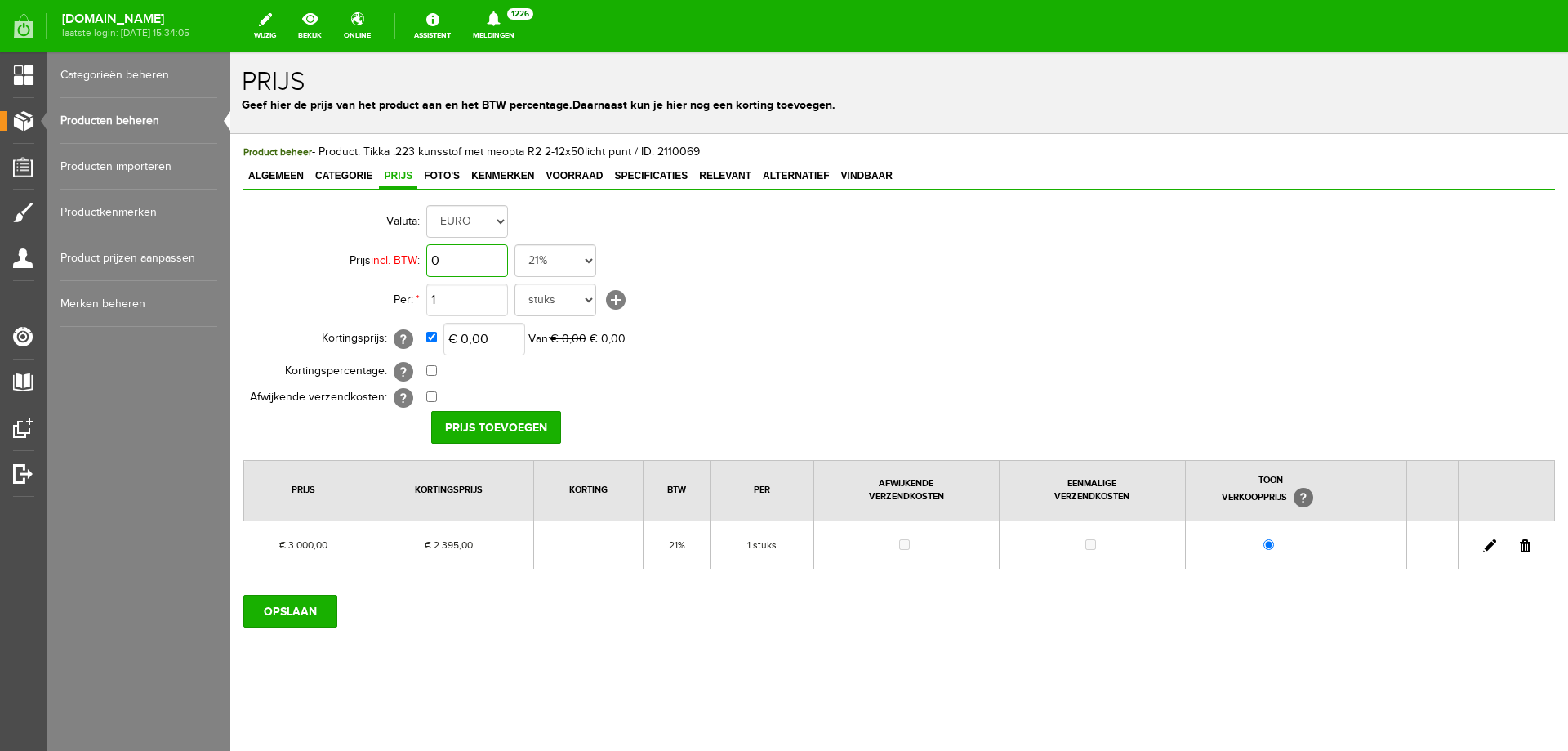
click at [468, 263] on input "0" at bounding box center [467, 261] width 82 height 32
type input "€ 3.000,00"
click at [512, 340] on input "0" at bounding box center [484, 339] width 82 height 32
type input "€ 2.195,00"
click at [494, 407] on td "€ 0,00 [?] Eenmalige verzendkosten [?]" at bounding box center [727, 398] width 601 height 27
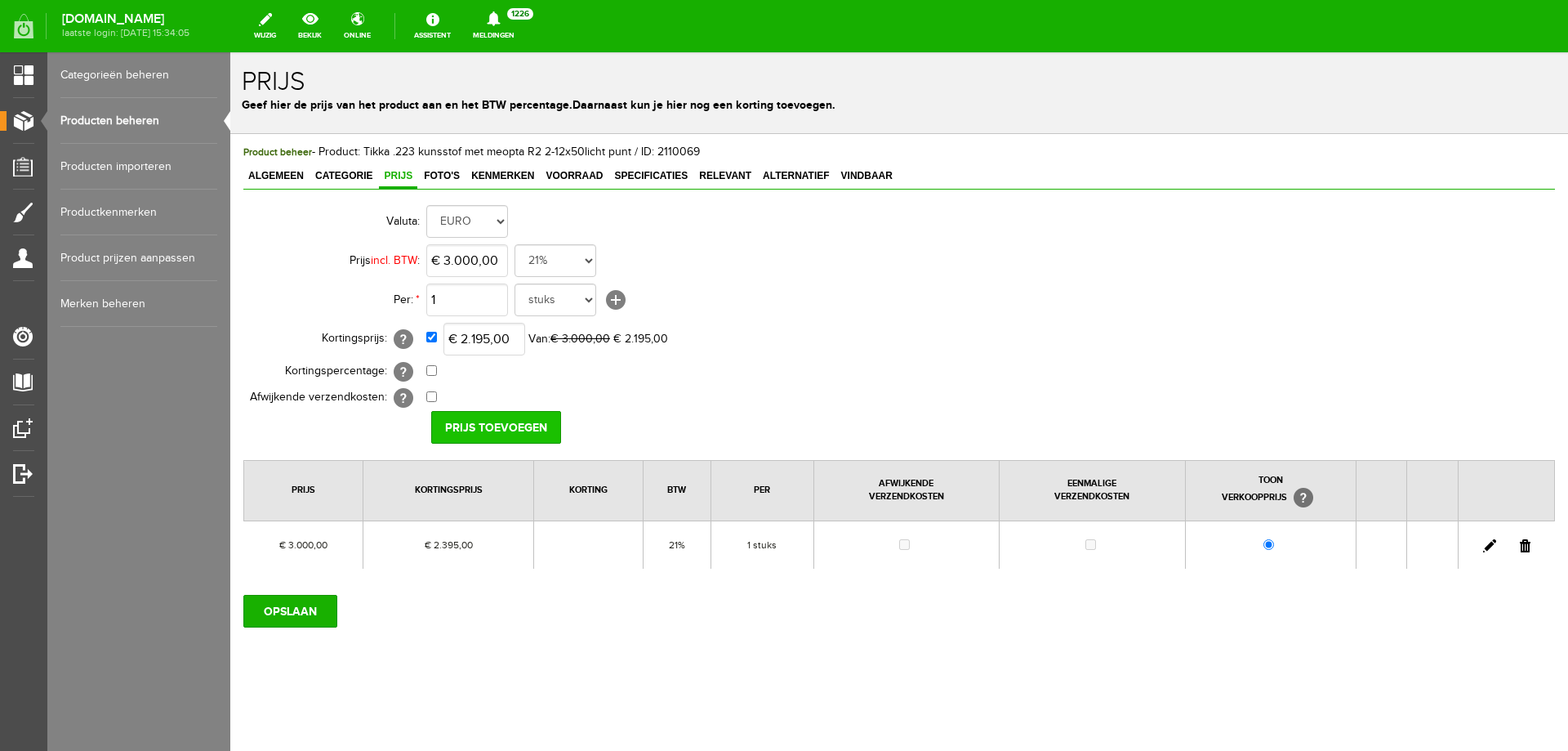
click at [493, 424] on input "Prijs toevoegen" at bounding box center [496, 427] width 130 height 32
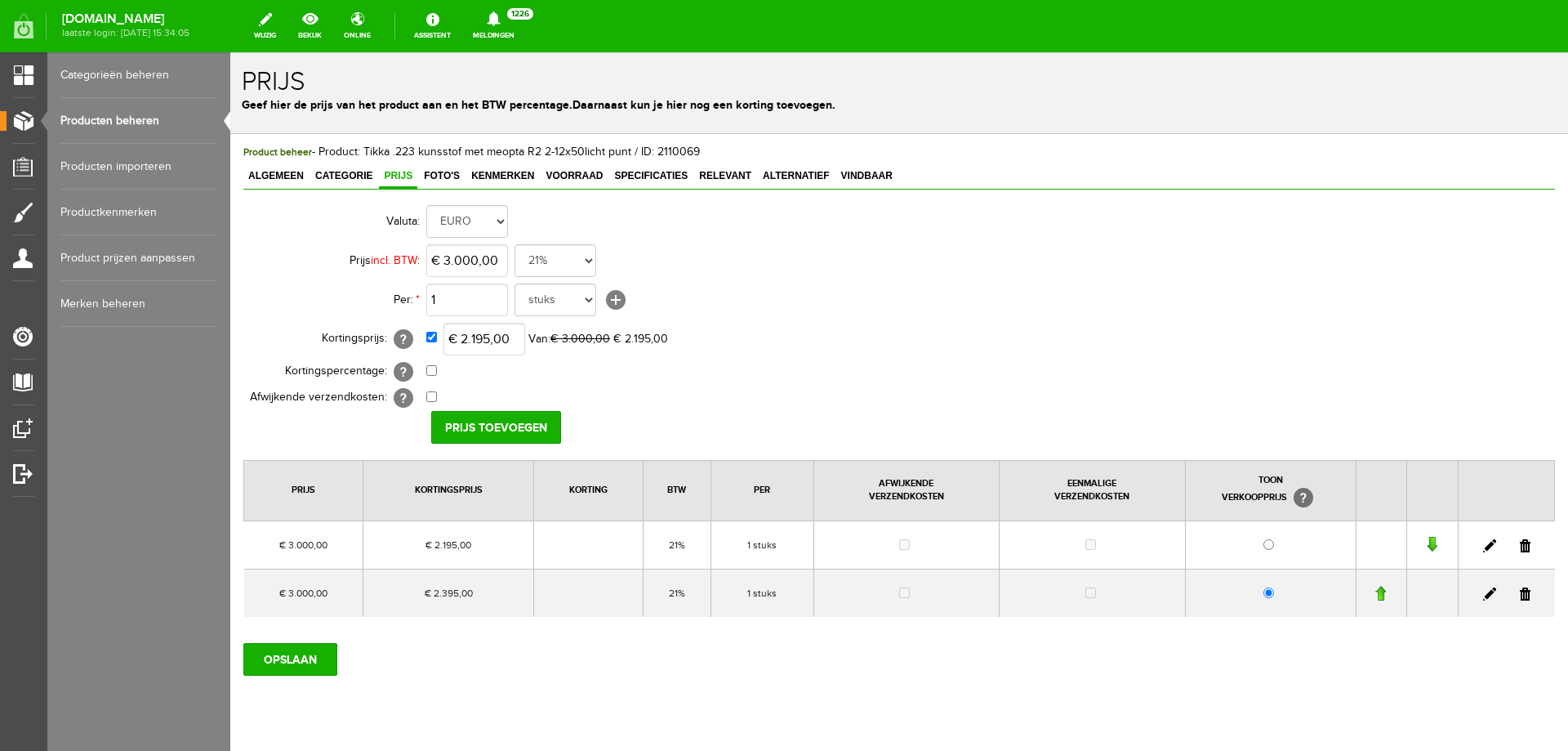
click at [1521, 594] on link at bounding box center [1525, 595] width 10 height 13
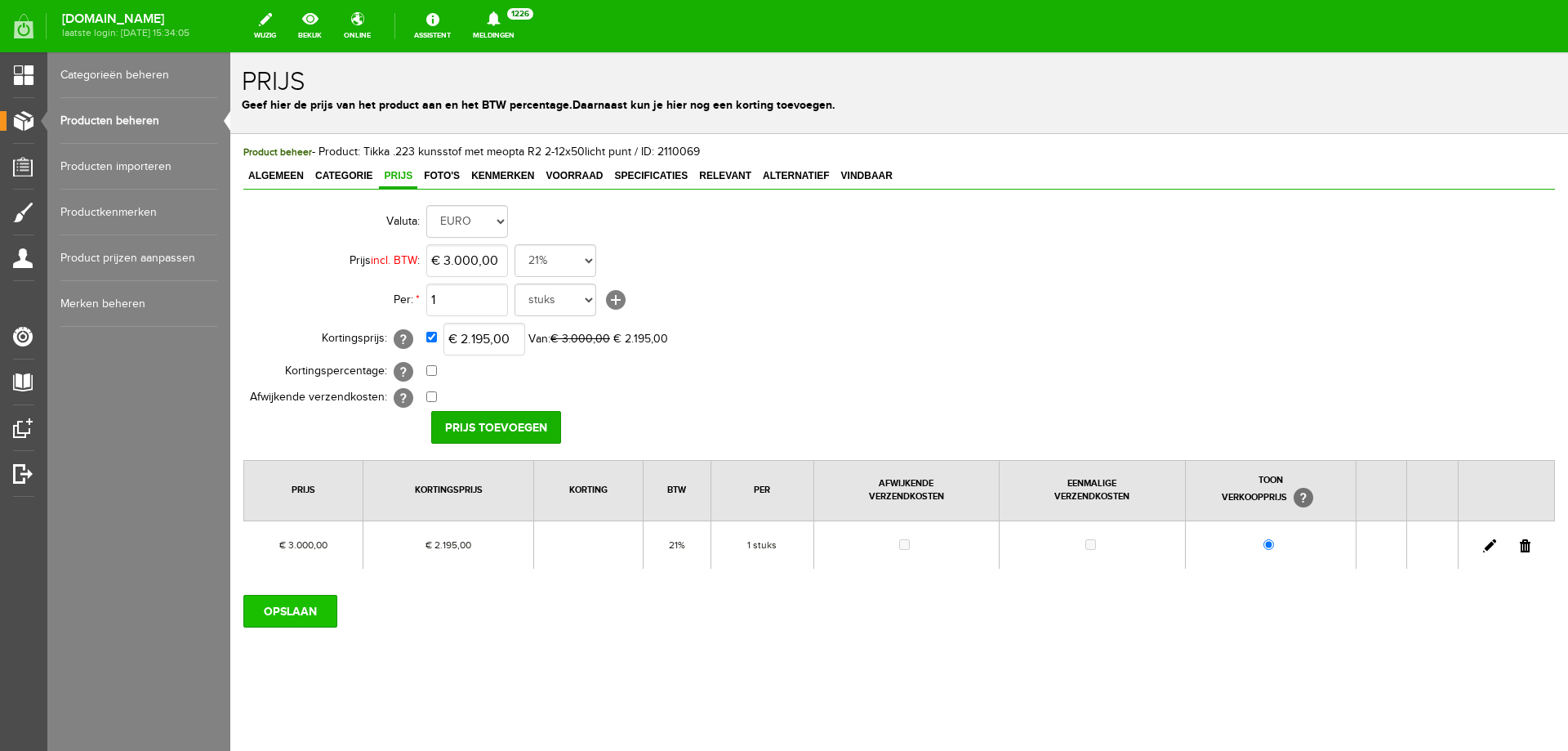
click at [301, 616] on input "OPSLAAN" at bounding box center [290, 611] width 94 height 32
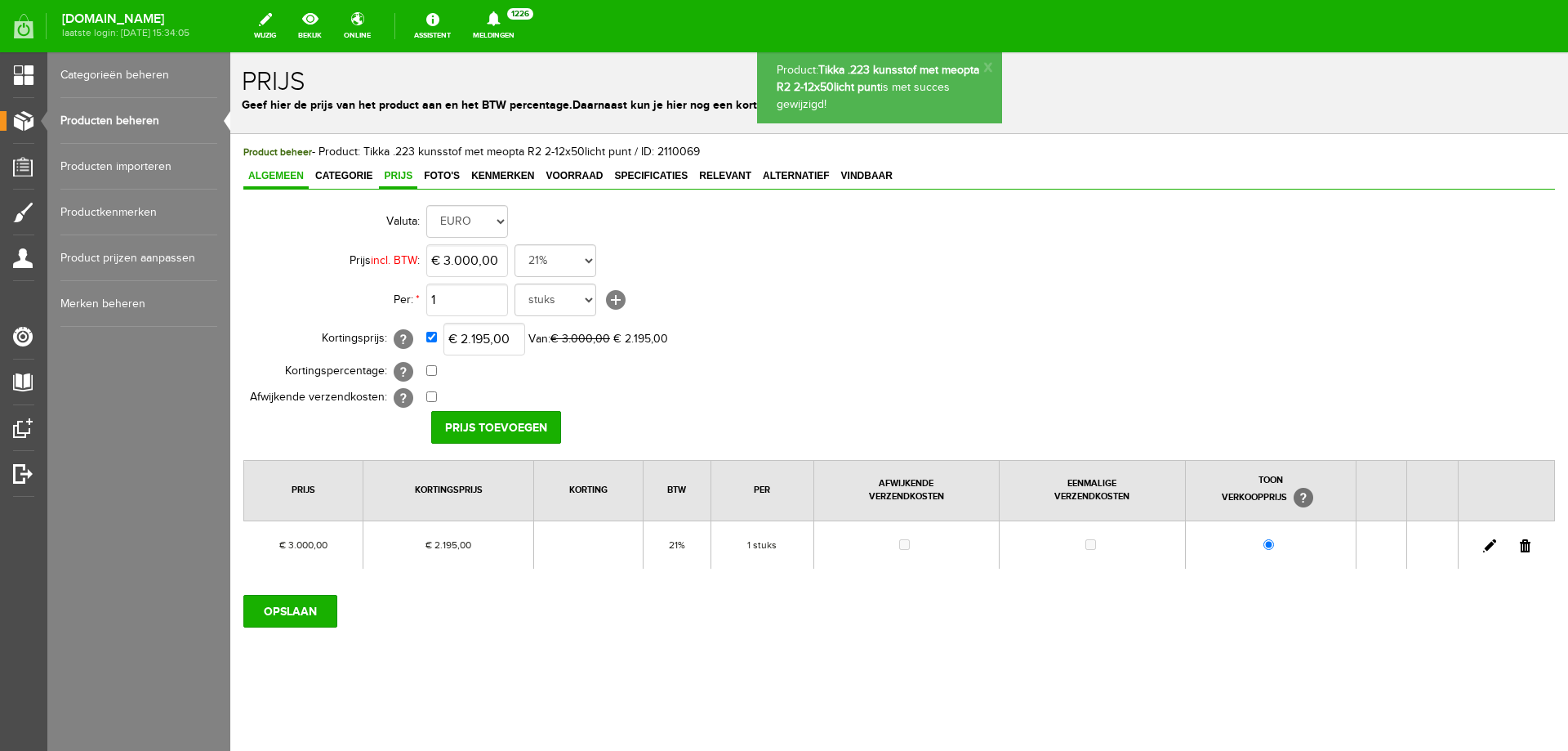
click at [284, 178] on span "Algemeen" at bounding box center [276, 175] width 65 height 11
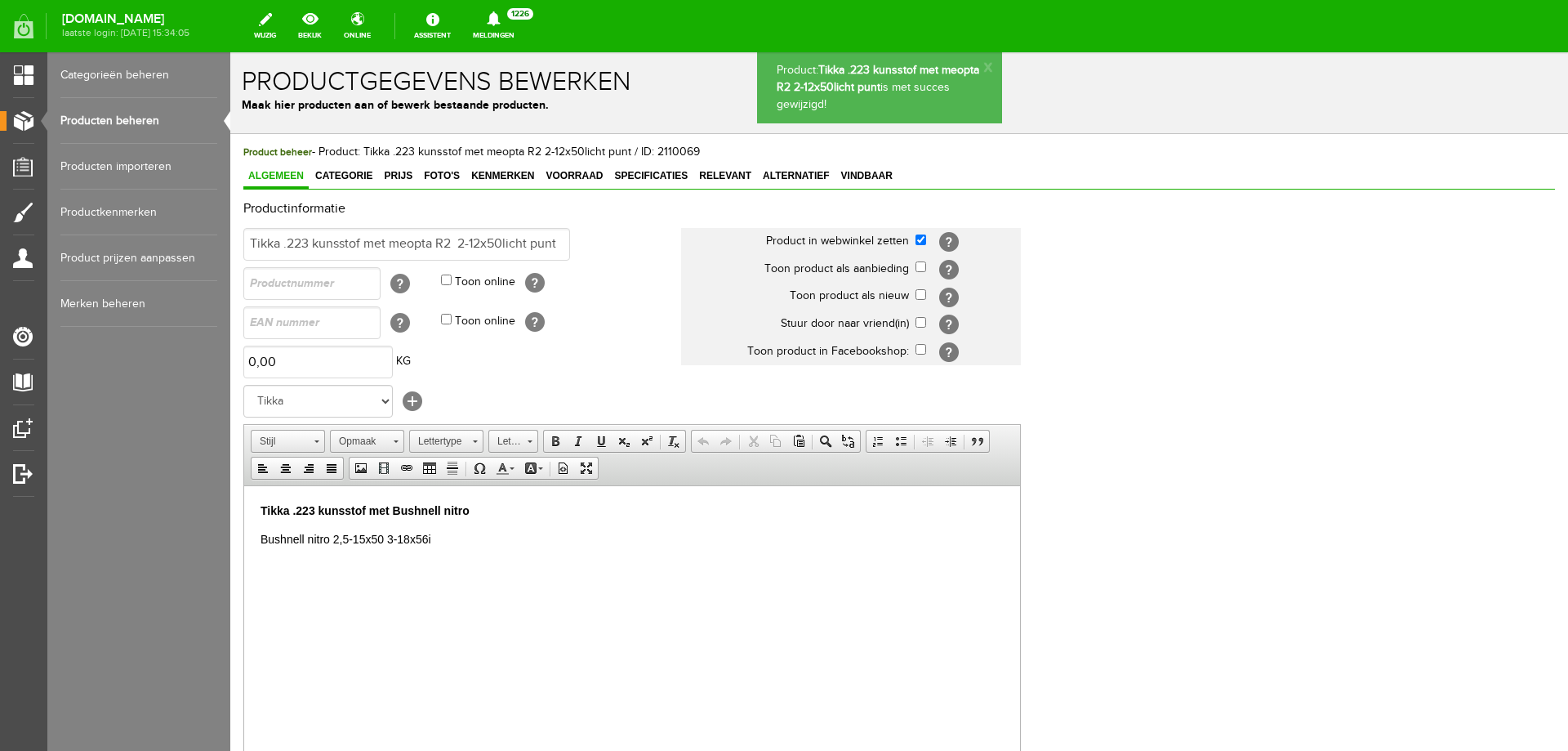
click at [448, 540] on p "Bushnell nitro 2,5-15x50 3-18x56i" at bounding box center [632, 539] width 743 height 17
click at [369, 540] on p "Bushnell nitro 2,5-15x50 3-18x56i" at bounding box center [632, 539] width 743 height 17
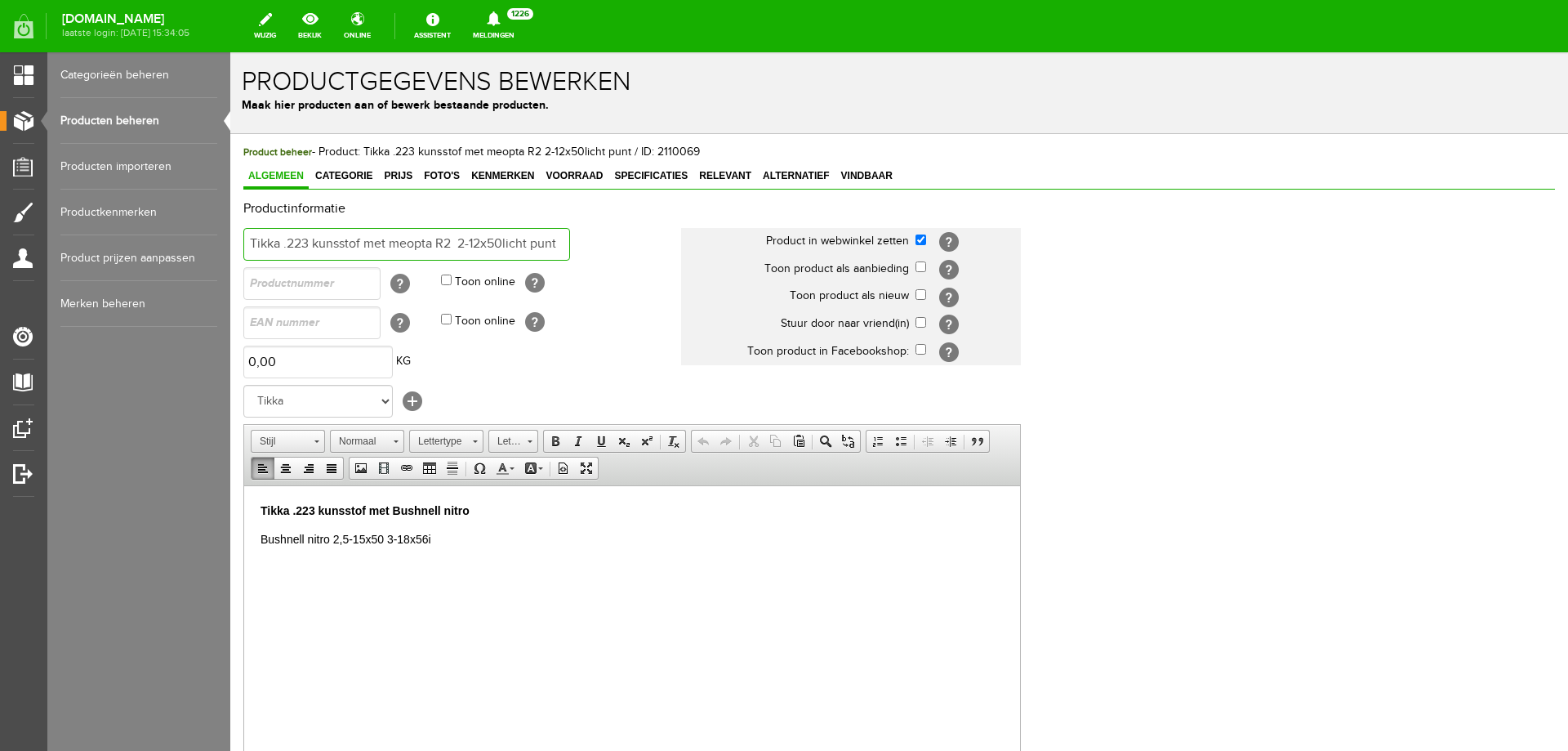
drag, startPoint x: 366, startPoint y: 242, endPoint x: 699, endPoint y: 234, distance: 333.1
click at [699, 234] on tr "Tikka .223 kunsstof met meopta R2 2-12x50licht punt Product in webwinkel zetten…" at bounding box center [635, 244] width 784 height 39
click at [453, 549] on body "Tikka .223 kunsstof met Bushnell nitro Bushnell nitro 2,5-15x50 3-18x56i" at bounding box center [632, 539] width 743 height 74
drag, startPoint x: 377, startPoint y: 508, endPoint x: 228, endPoint y: 493, distance: 149.8
click at [245, 493] on html "Tikka .223 kunsstof met Bushnell nitro Bushnell nitro 2,5-15x50 3-18x56i" at bounding box center [632, 539] width 776 height 107
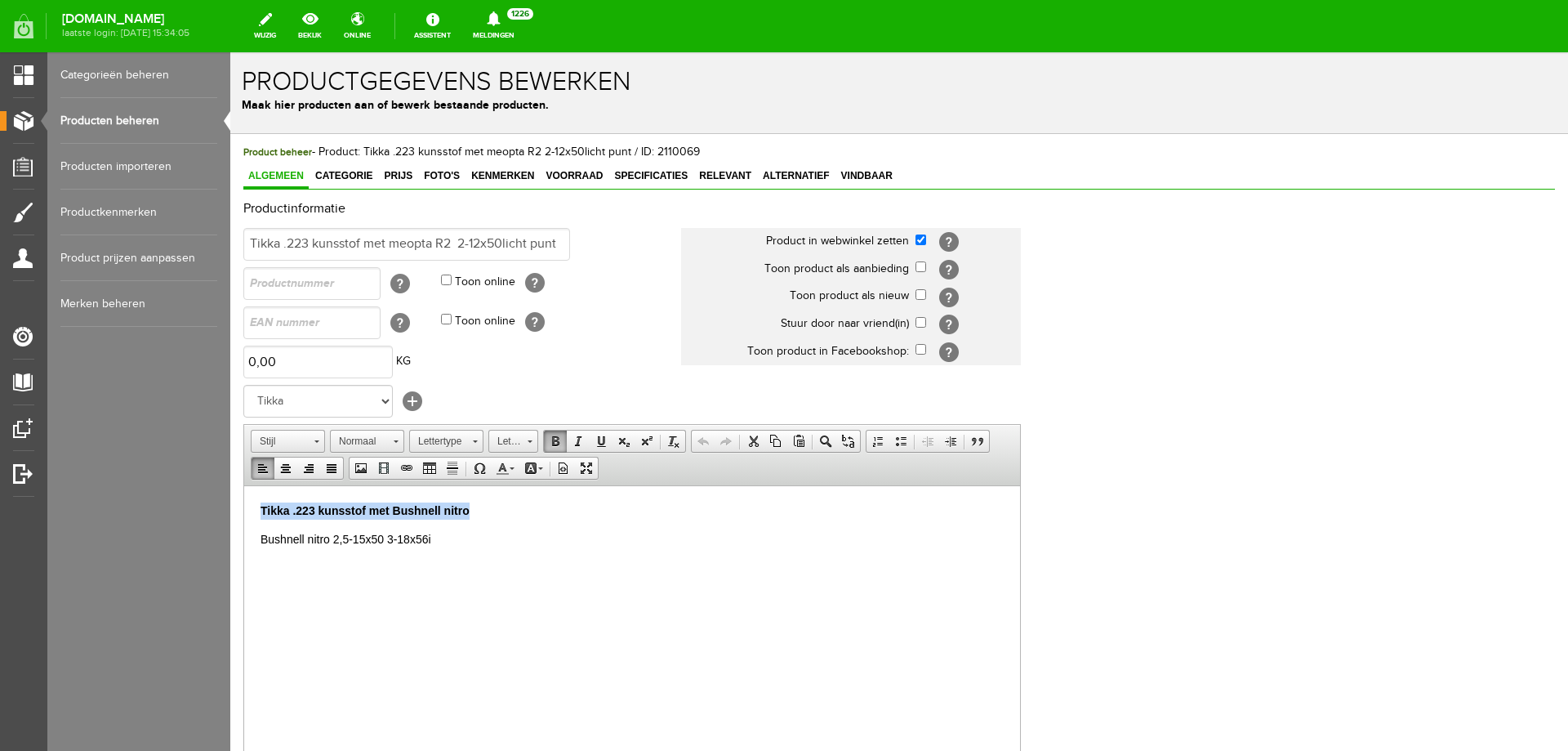
copy strong "Tikka .223 kunsstof met Bushnell nitro"
click at [381, 243] on input "Tikka .223 kunsstof met meopta R2 2-12x50licht punt" at bounding box center [407, 244] width 327 height 32
drag, startPoint x: 391, startPoint y: 246, endPoint x: 659, endPoint y: 236, distance: 268.2
click at [659, 236] on td "Tikka .223 kunsstof met meopta R2 2-12x50licht punt" at bounding box center [463, 244] width 438 height 39
paste input "Tikka .223 kunsstof met Bushnell nitro"
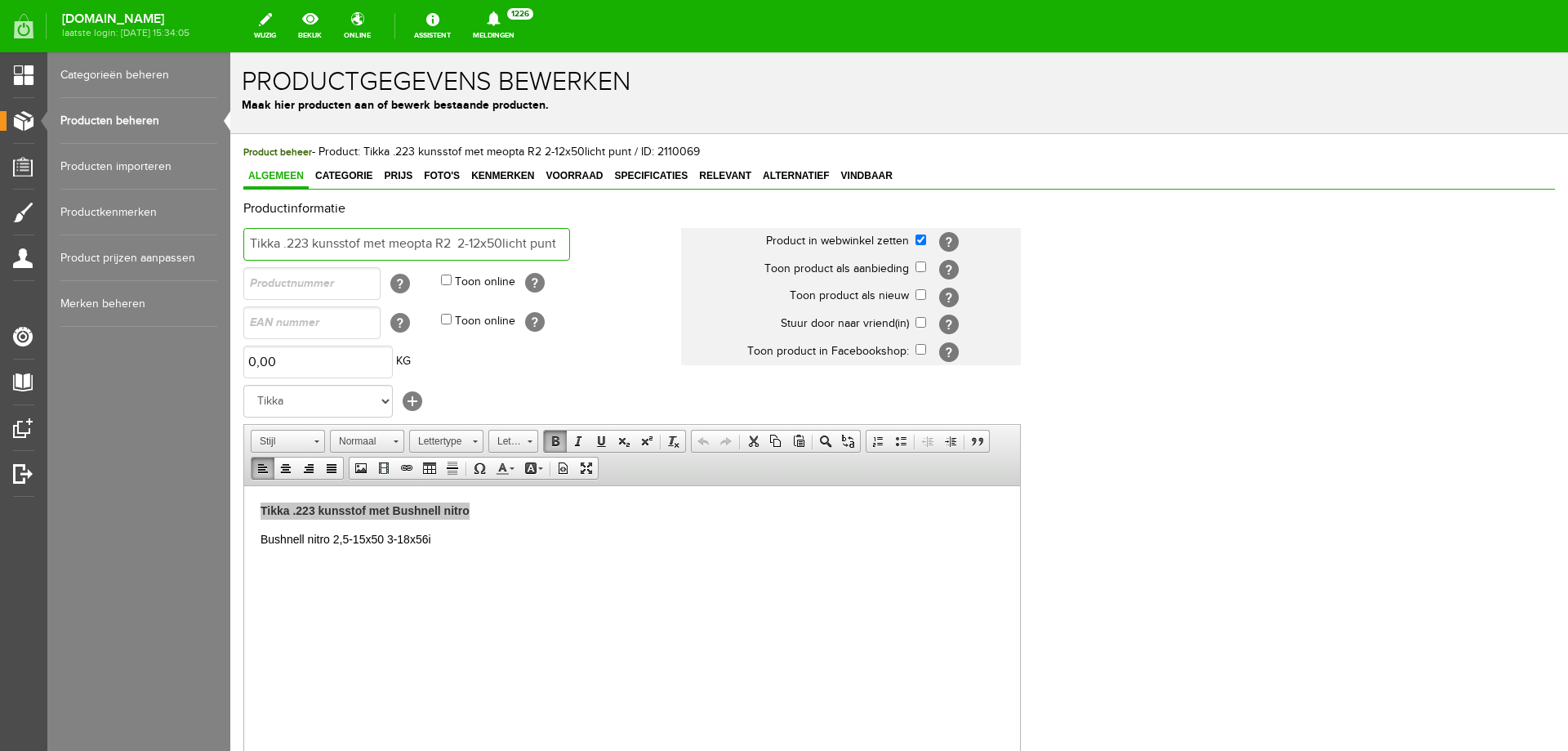
type input "Tikka .223 kunsstof met Tikka .223 kunsstof met Bushnell nitro"
drag, startPoint x: 566, startPoint y: 242, endPoint x: 0, endPoint y: 210, distance: 566.9
click at [230, 210] on html "Product: Tikka .223 kunsstof met meopta R2 2-12x50licht punt is met succes gewi…" at bounding box center [899, 401] width 1338 height 699
paste input "Tikka .223 kunsstof met Bushnell nitro"
type input "Tikka .223 kunsstof met Bushnell nitro"
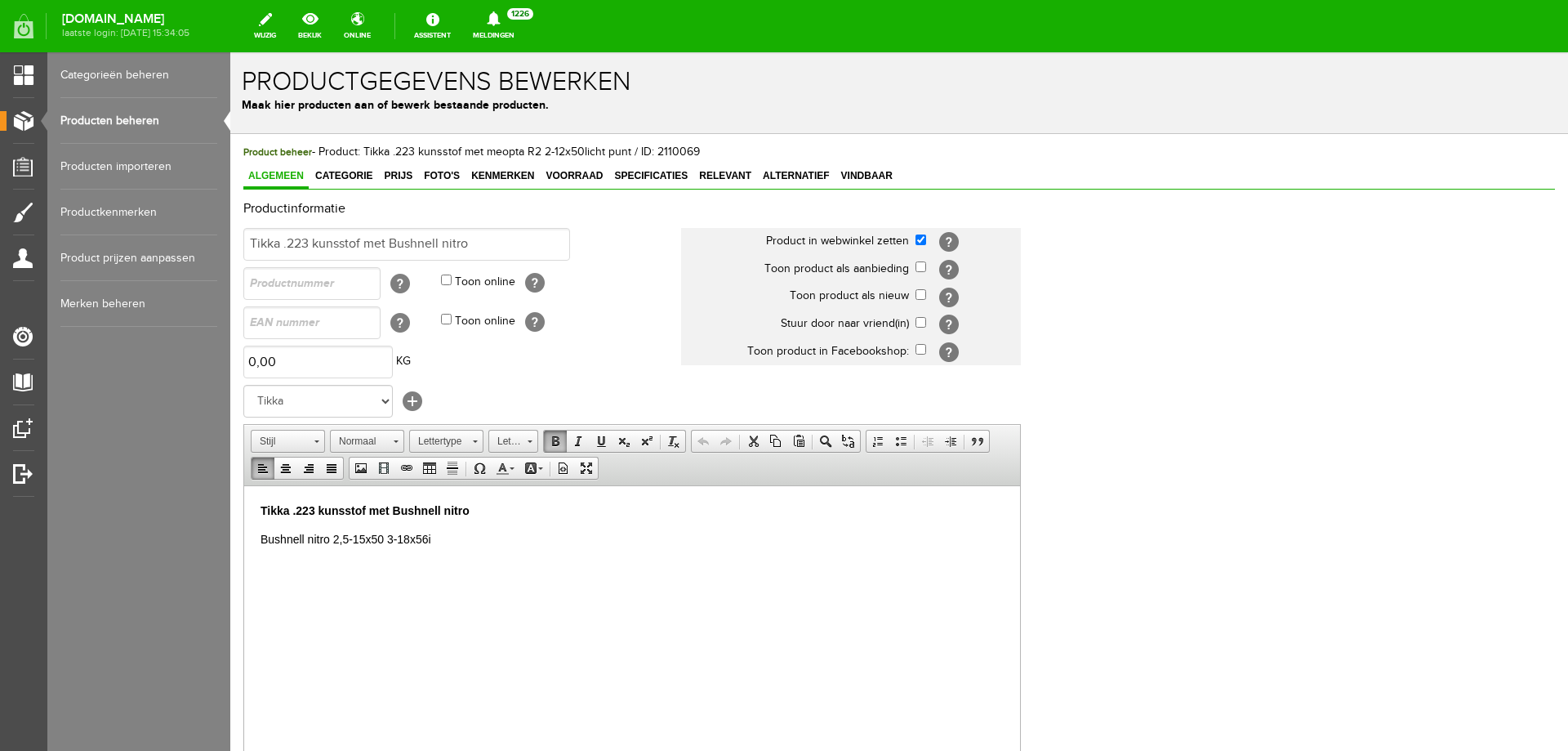
click at [384, 540] on p "Bushnell nitro 2,5-15x50 3-18x56i" at bounding box center [632, 539] width 743 height 17
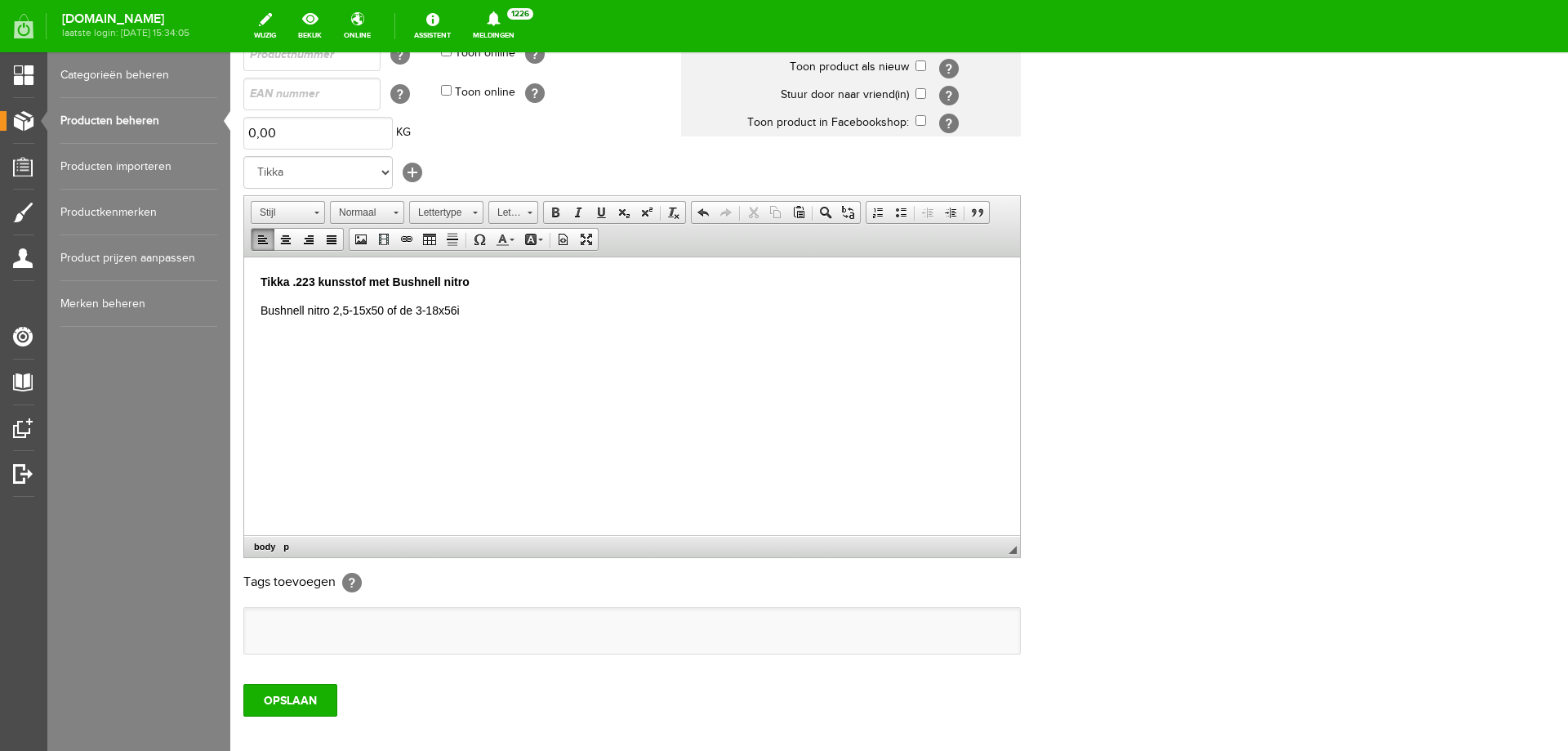
scroll to position [230, 0]
click at [257, 700] on input "OPSLAAN" at bounding box center [290, 699] width 94 height 32
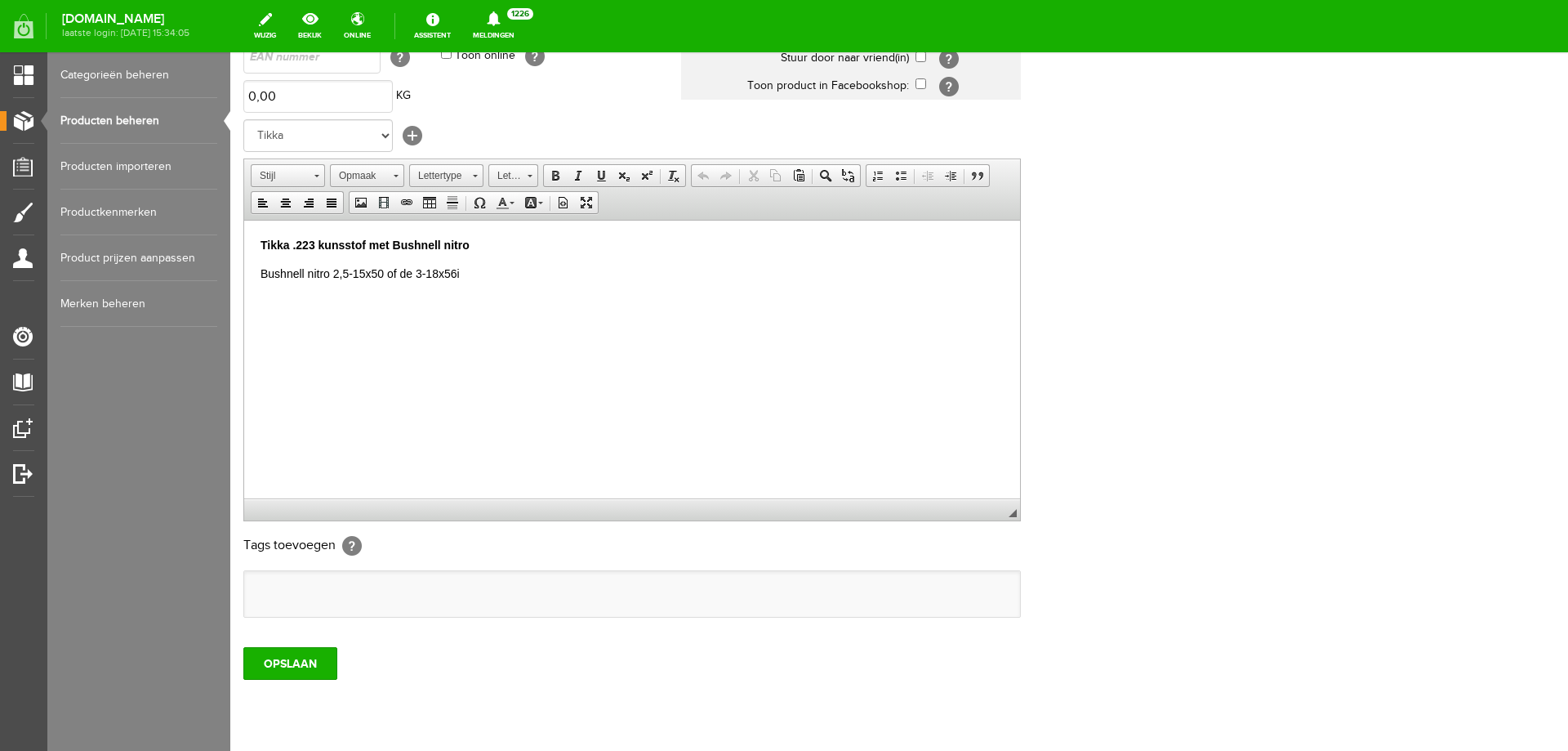
scroll to position [316, 0]
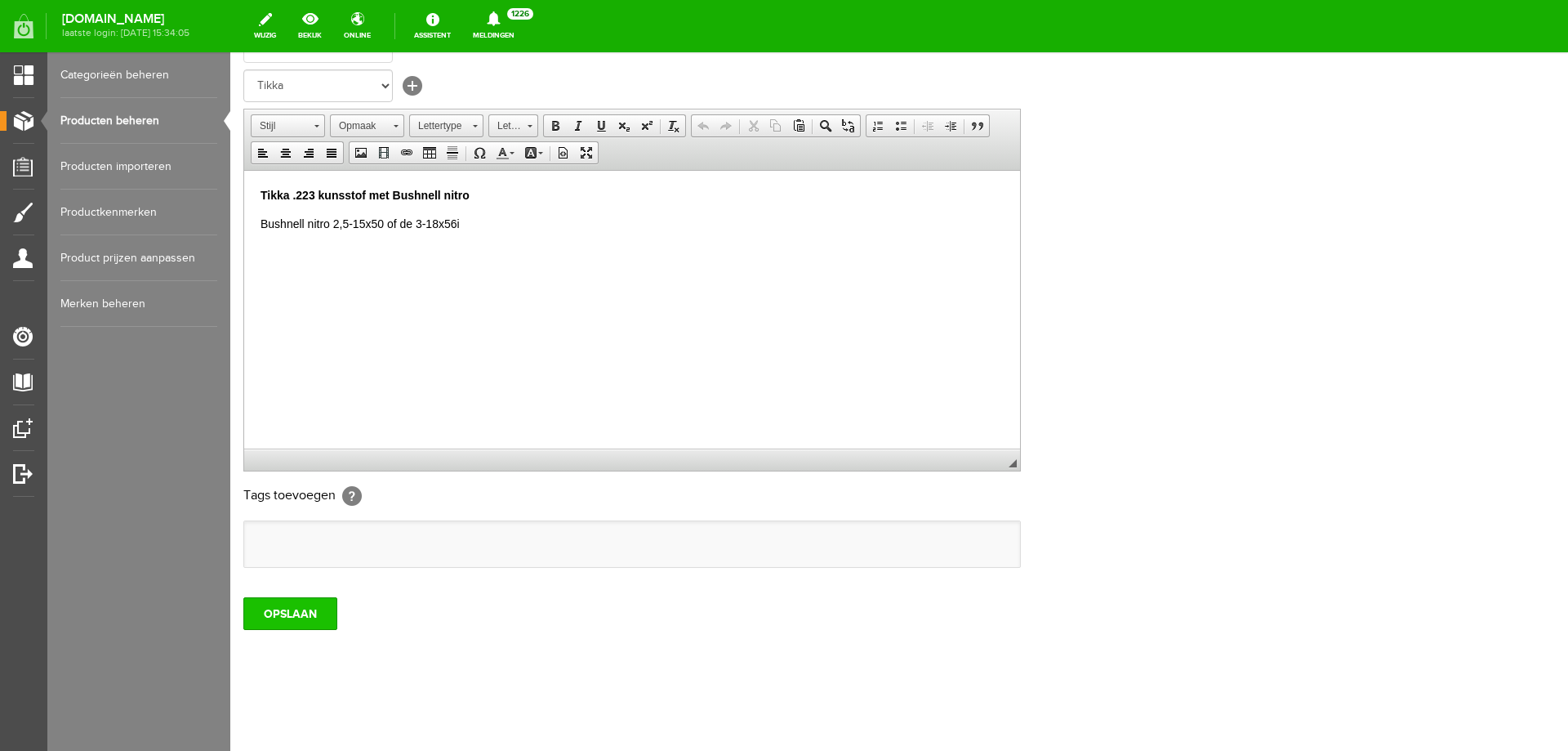
click at [284, 611] on input "OPSLAAN" at bounding box center [290, 614] width 94 height 32
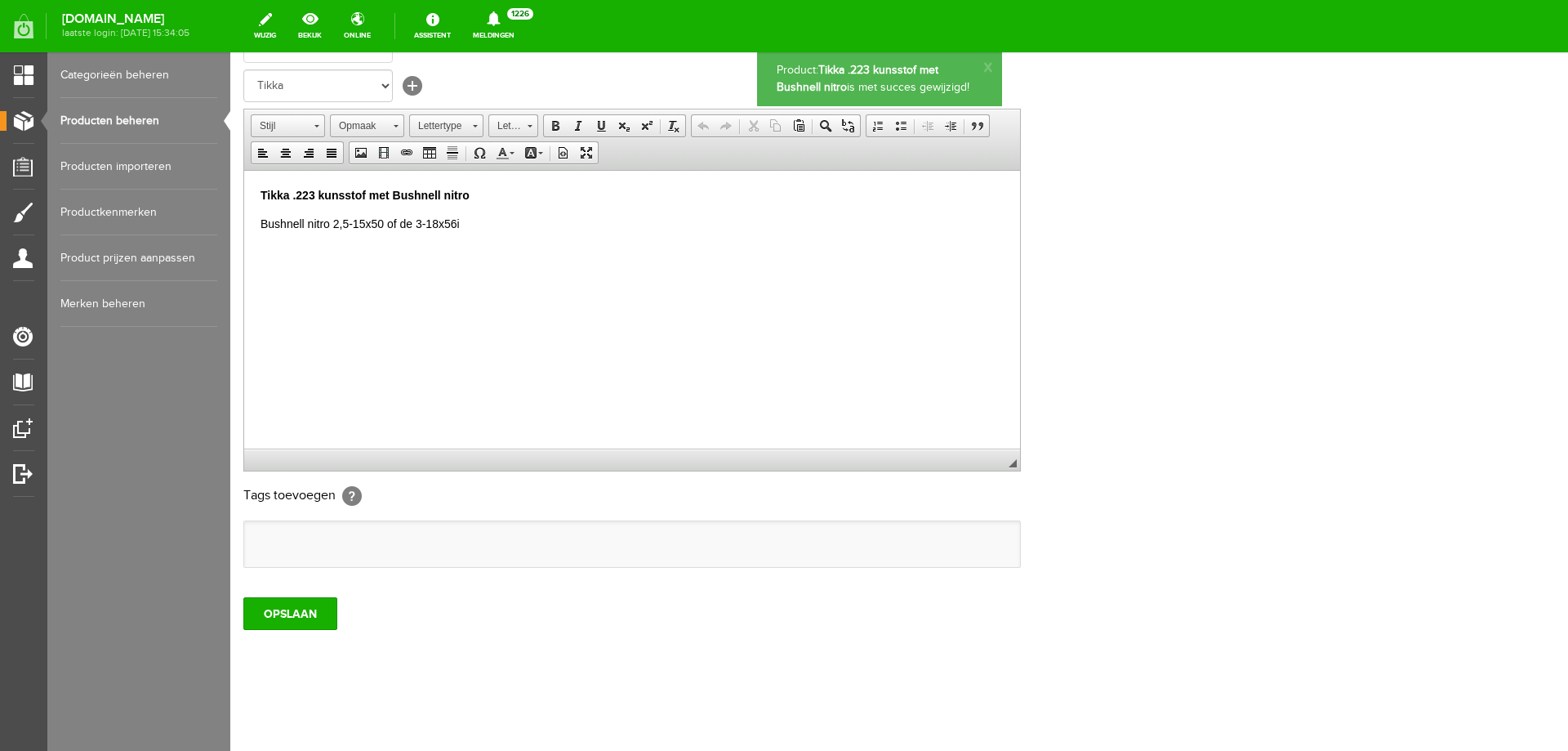
scroll to position [0, 0]
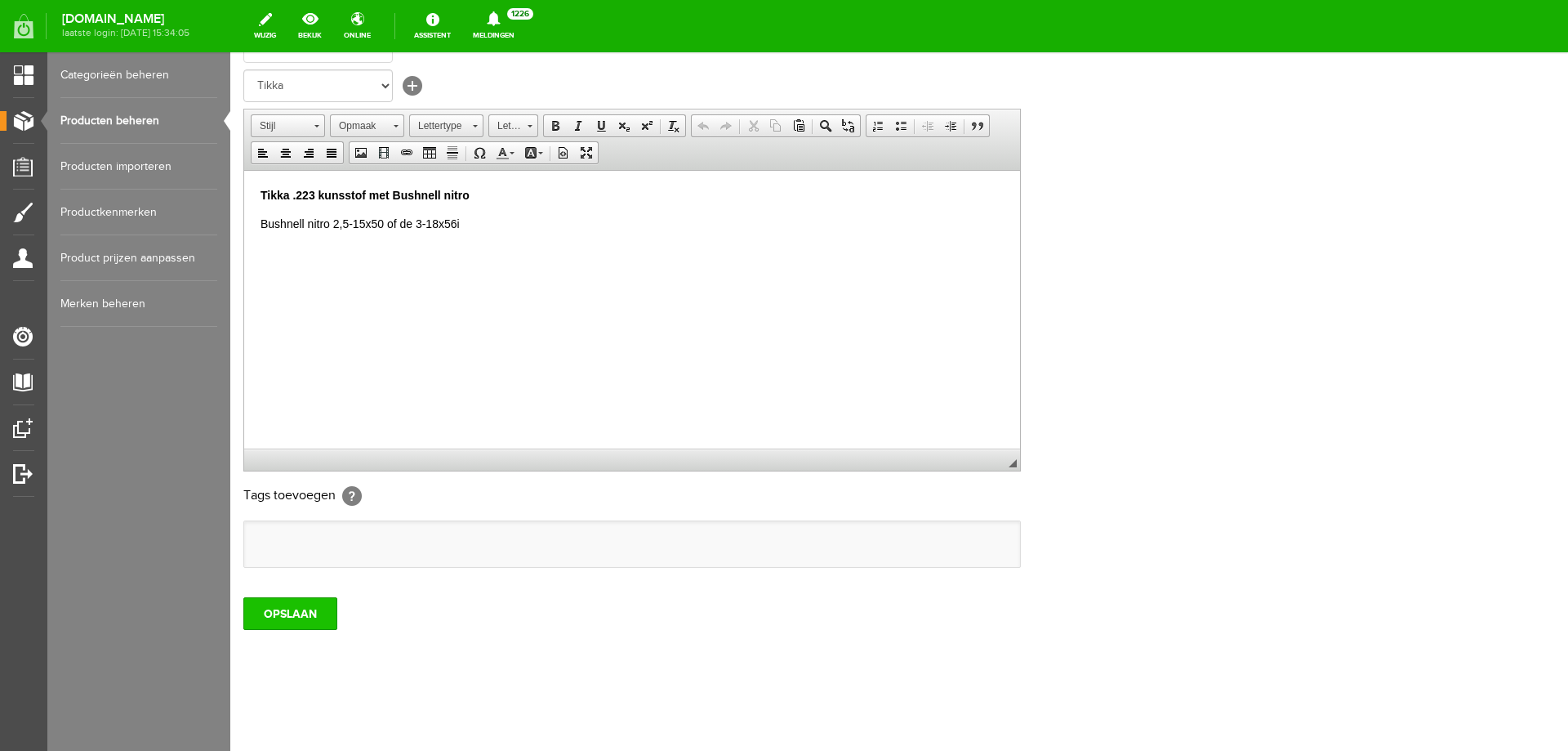
click at [314, 610] on input "OPSLAAN" at bounding box center [290, 614] width 94 height 32
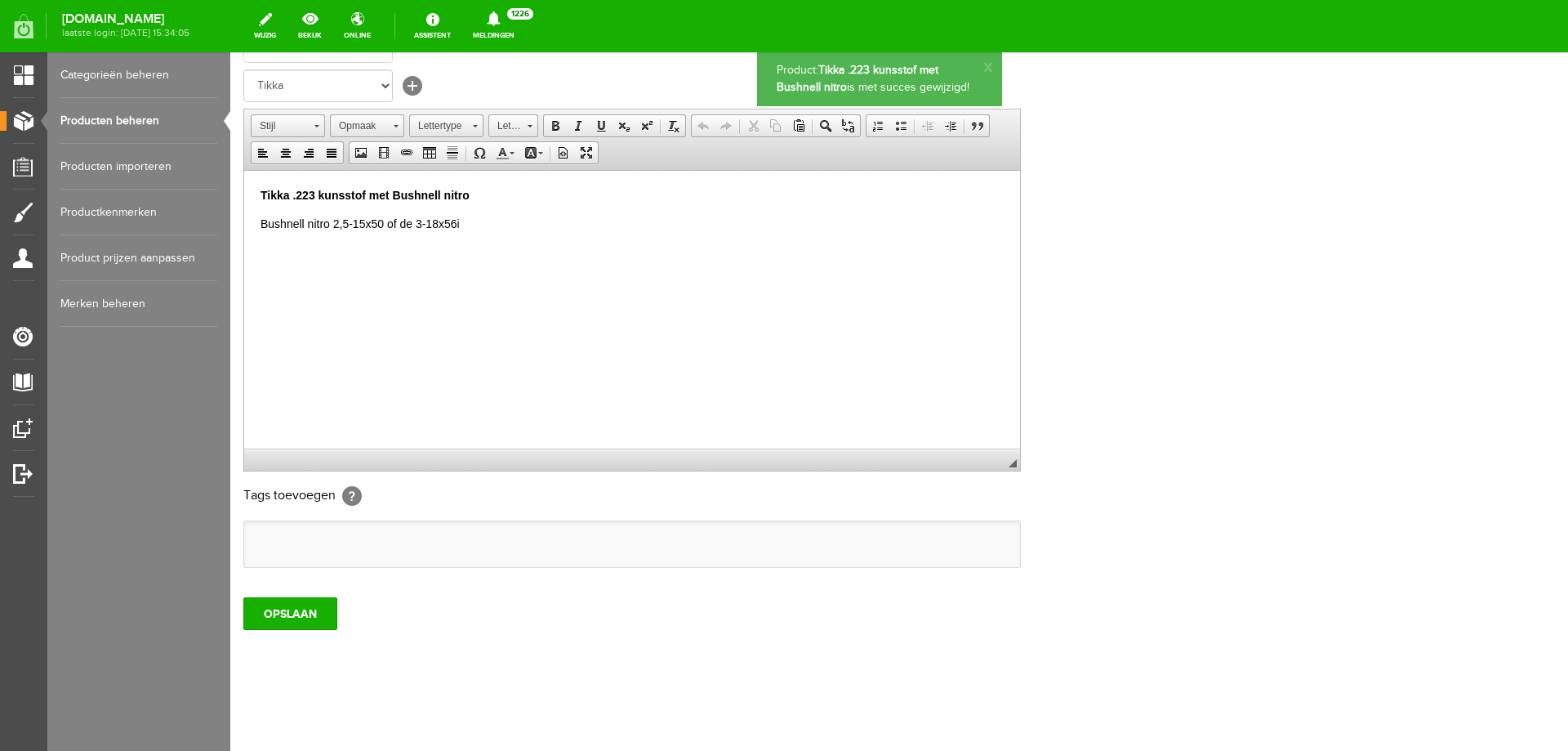
click at [155, 115] on link "Producten beheren" at bounding box center [138, 120] width 156 height 46
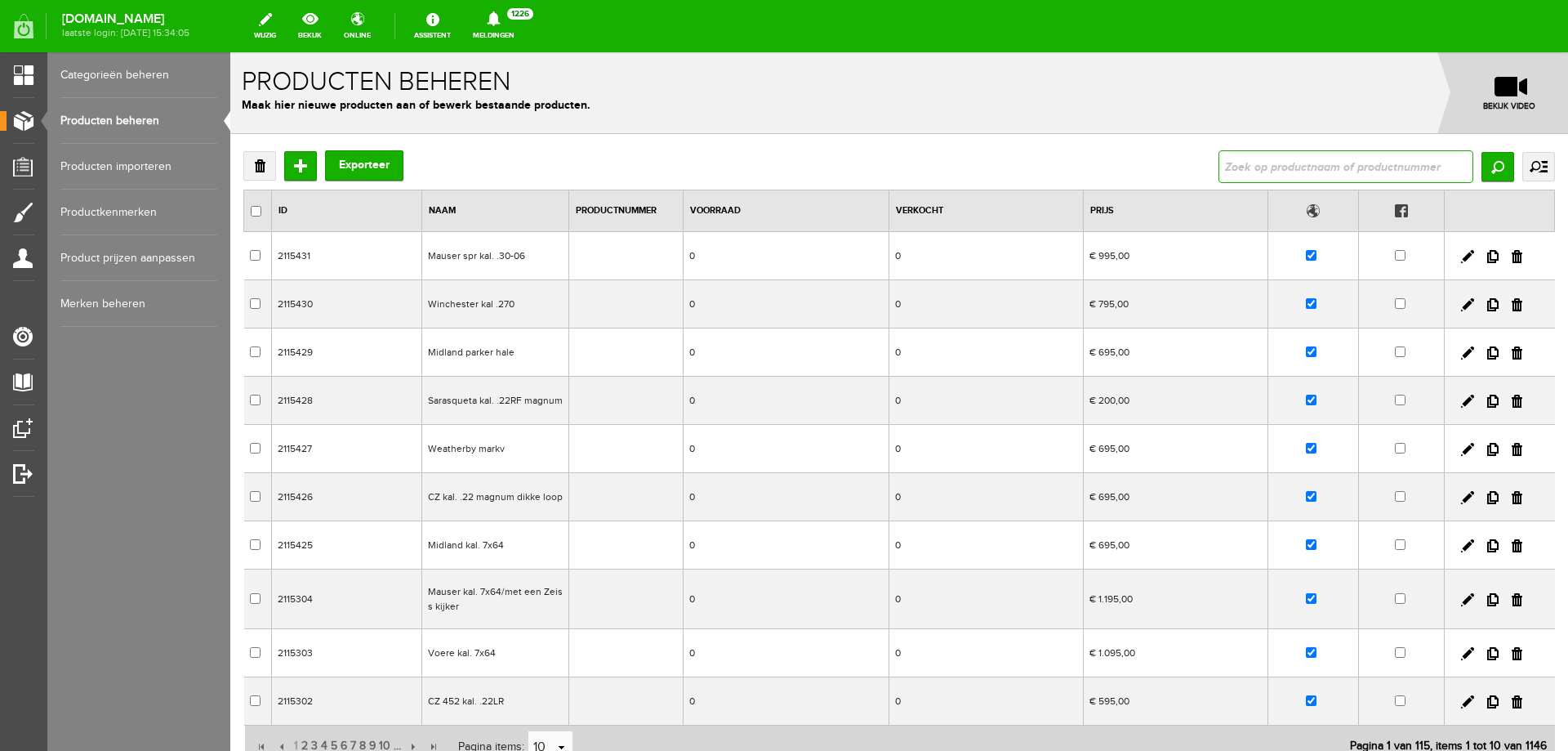
click at [1260, 172] on input "text" at bounding box center [1346, 167] width 255 height 32
type input "[PERSON_NAME] Thyme jas ,3XL,4XL,"
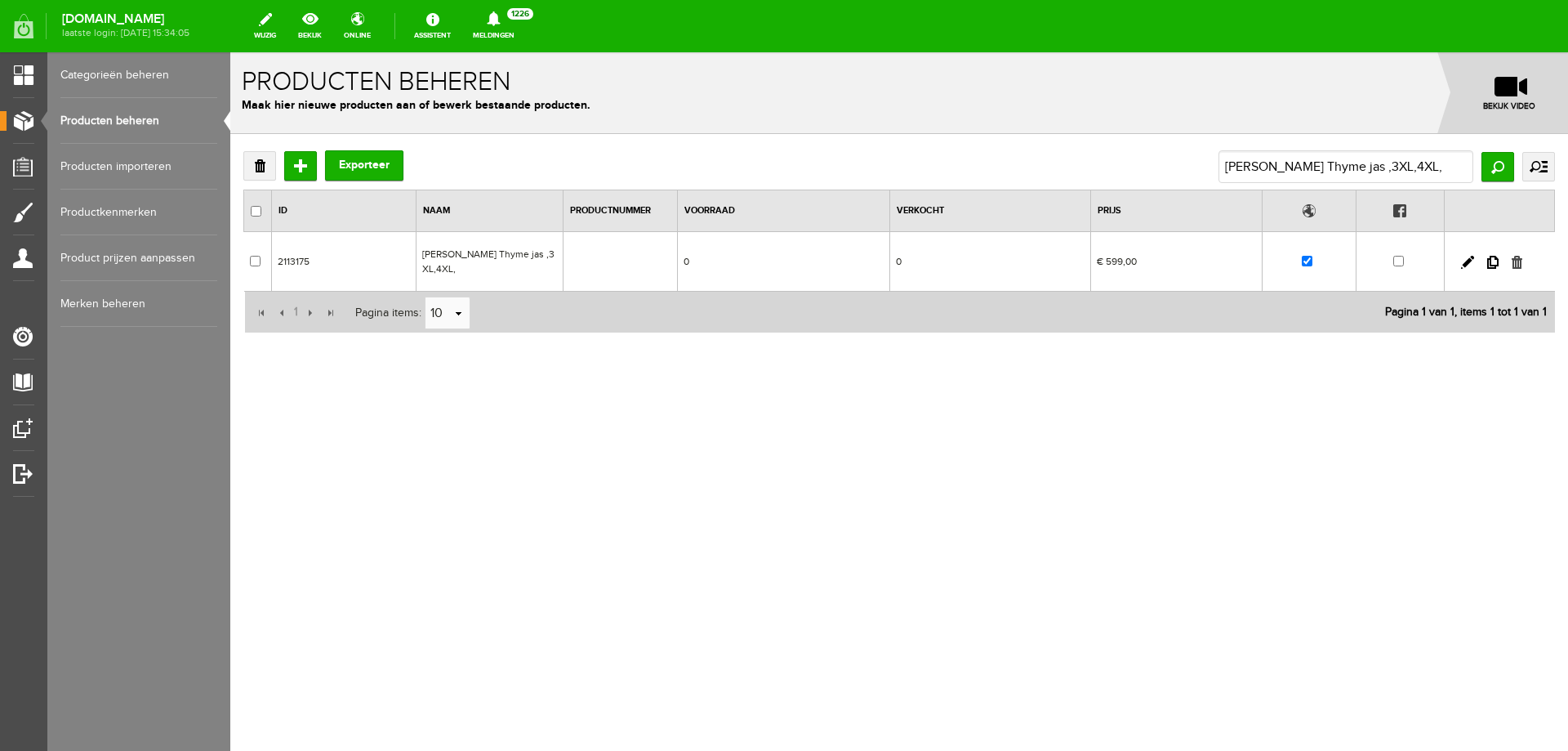
drag, startPoint x: 1513, startPoint y: 255, endPoint x: 1071, endPoint y: 103, distance: 467.4
click at [1513, 256] on link at bounding box center [1517, 263] width 10 height 13
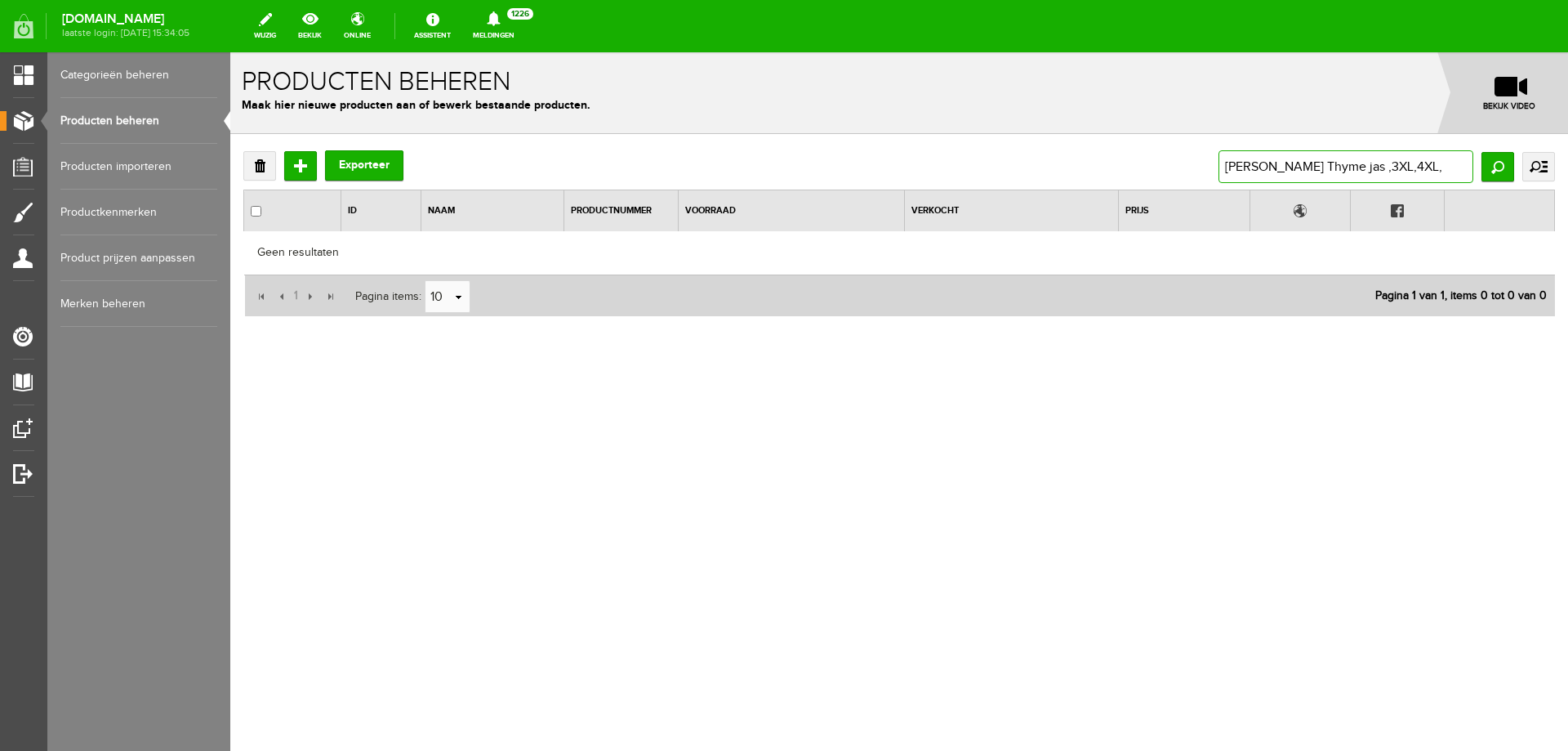
click at [1426, 162] on input "[PERSON_NAME] Thyme jas ,3XL,4XL," at bounding box center [1346, 167] width 255 height 32
drag, startPoint x: 1440, startPoint y: 162, endPoint x: 909, endPoint y: 136, distance: 531.6
click at [909, 136] on div "Verwijderen Toevoegen Exporteer [PERSON_NAME] Thyme jas ,3XL,4XL, Zoeken uitgeb…" at bounding box center [899, 286] width 1338 height 305
paste input "paine Combrook Jas Thyme"
type input "[PERSON_NAME] Combrook Jas Thyme"
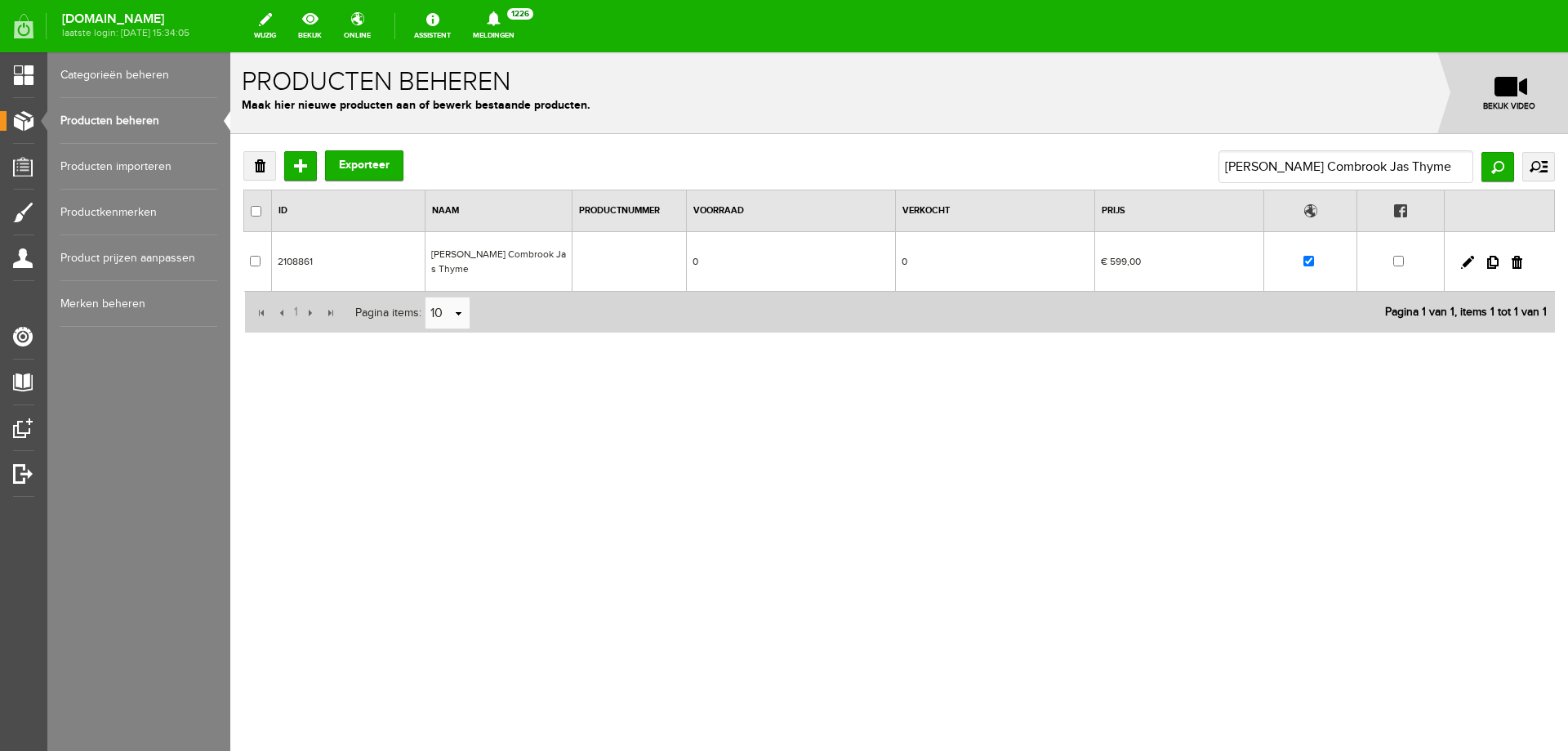
drag, startPoint x: 779, startPoint y: 309, endPoint x: 549, endPoint y: 257, distance: 235.8
click at [549, 257] on td "[PERSON_NAME] Combrook Jas Thyme" at bounding box center [499, 262] width 147 height 60
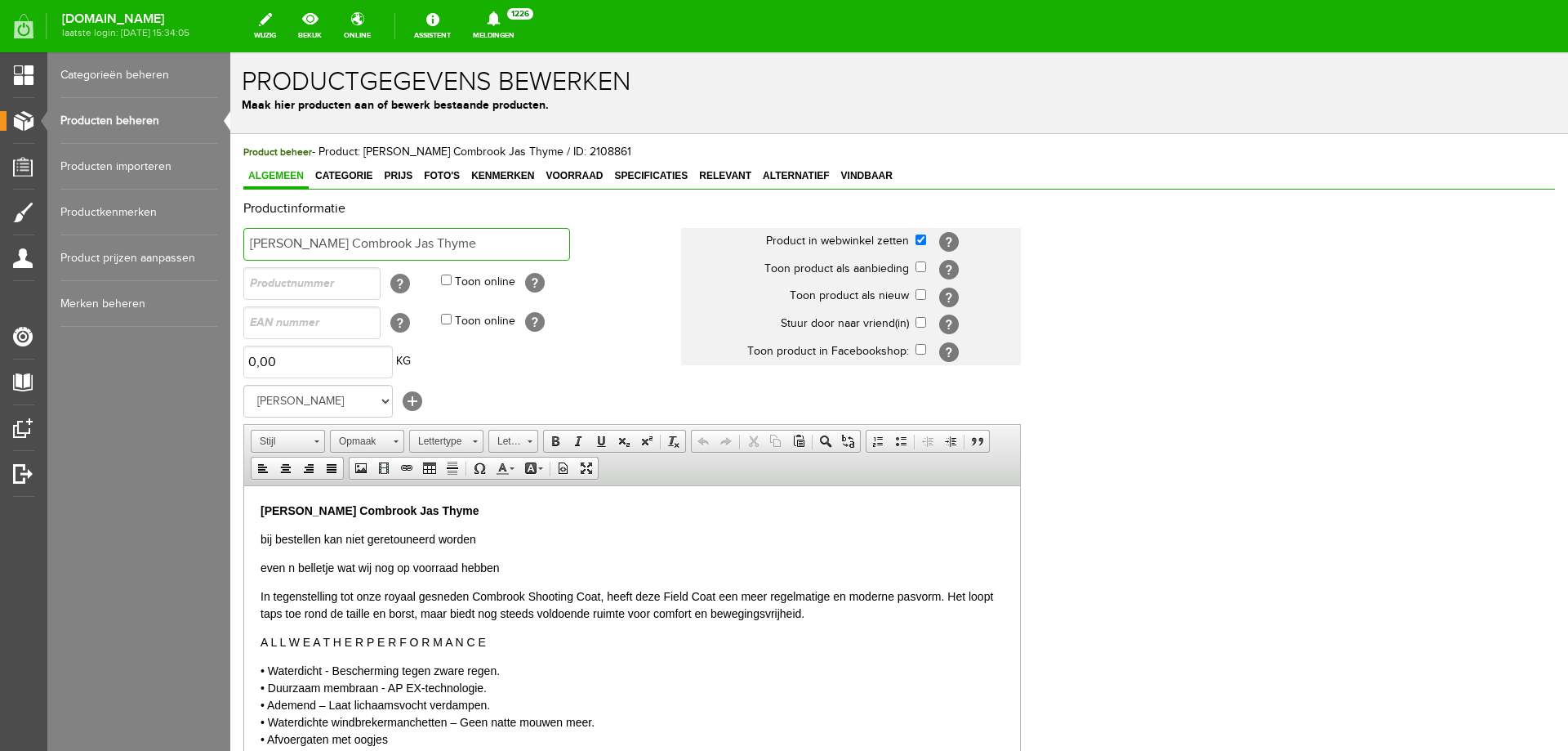
click at [251, 243] on input "[PERSON_NAME] Combrook Jas Thyme" at bounding box center [407, 244] width 327 height 32
type input "UITVERKOCHT! [PERSON_NAME] Combrook Jas Thyme"
click at [398, 175] on span "Prijs" at bounding box center [398, 175] width 38 height 11
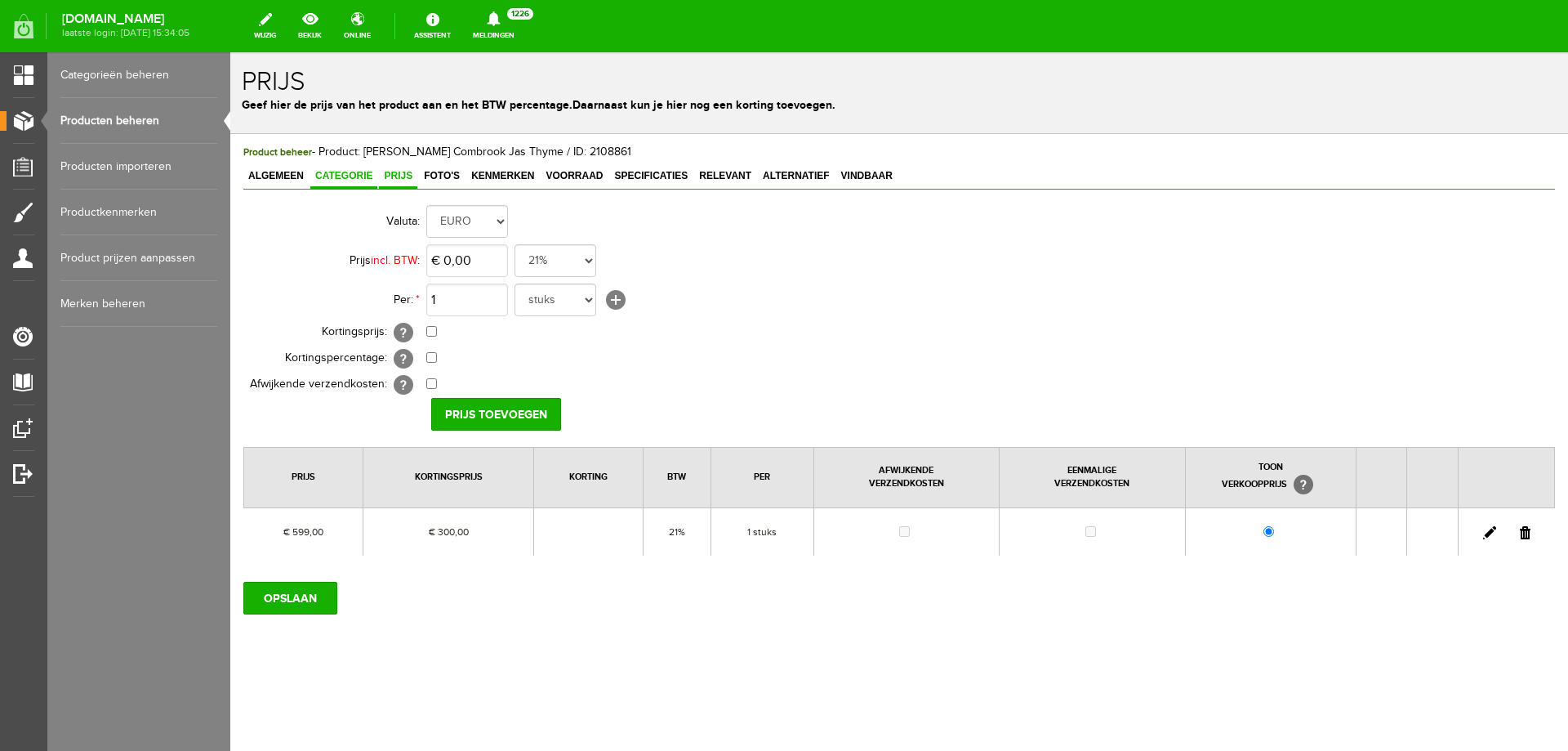
click at [352, 179] on span "Categorie" at bounding box center [343, 175] width 67 height 11
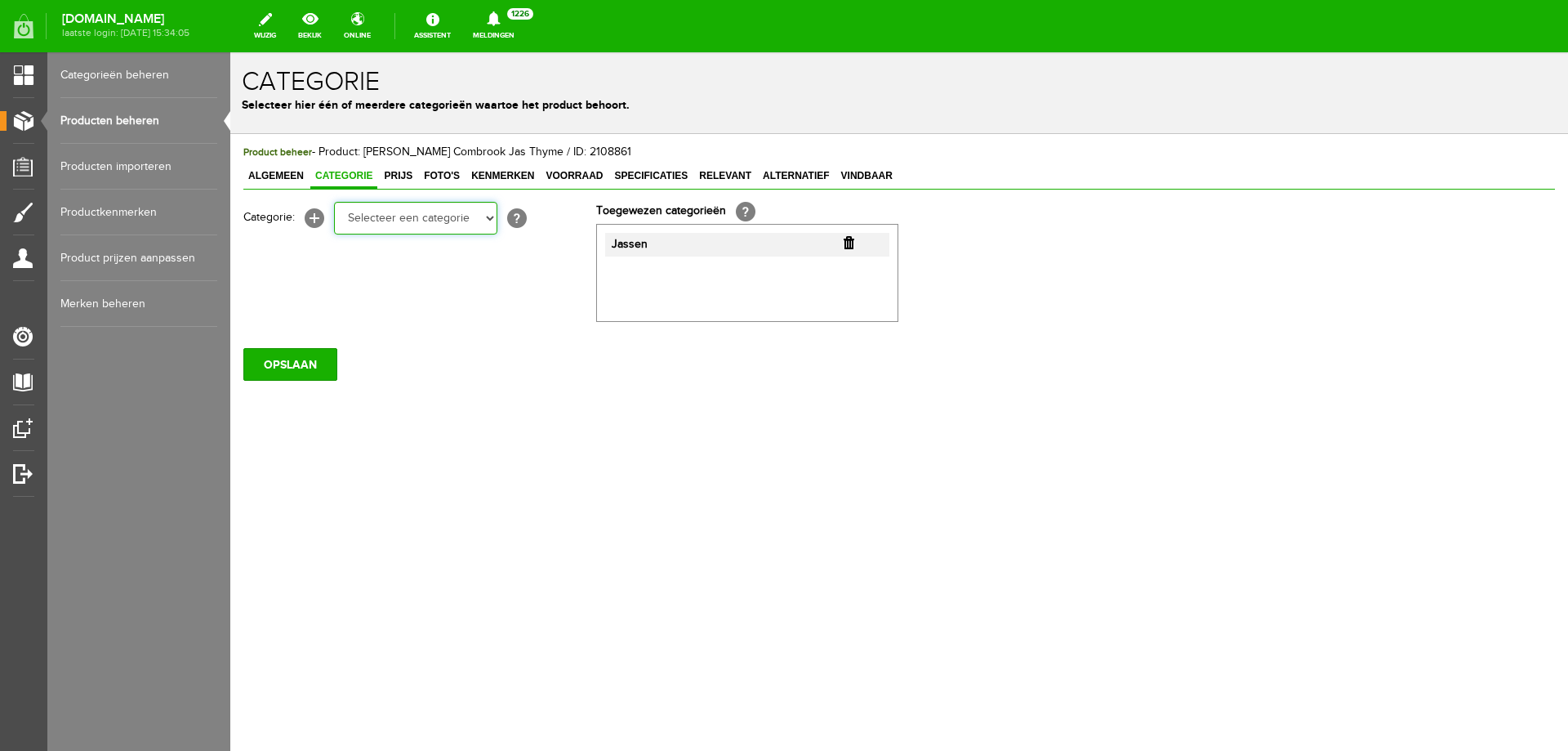
click at [482, 212] on select "Selecteer een categorie Occasions Occasions Choke's Occasions alarmpistolen Occ…" at bounding box center [415, 218] width 163 height 32
select select "282211"
click at [334, 202] on select "Selecteer een categorie Occasions Occasions Choke's Occasions alarmpistolen Occ…" at bounding box center [415, 218] width 163 height 32
click at [305, 357] on input "OPSLAAN" at bounding box center [290, 364] width 94 height 32
click at [155, 121] on link "Producten beheren" at bounding box center [138, 120] width 156 height 46
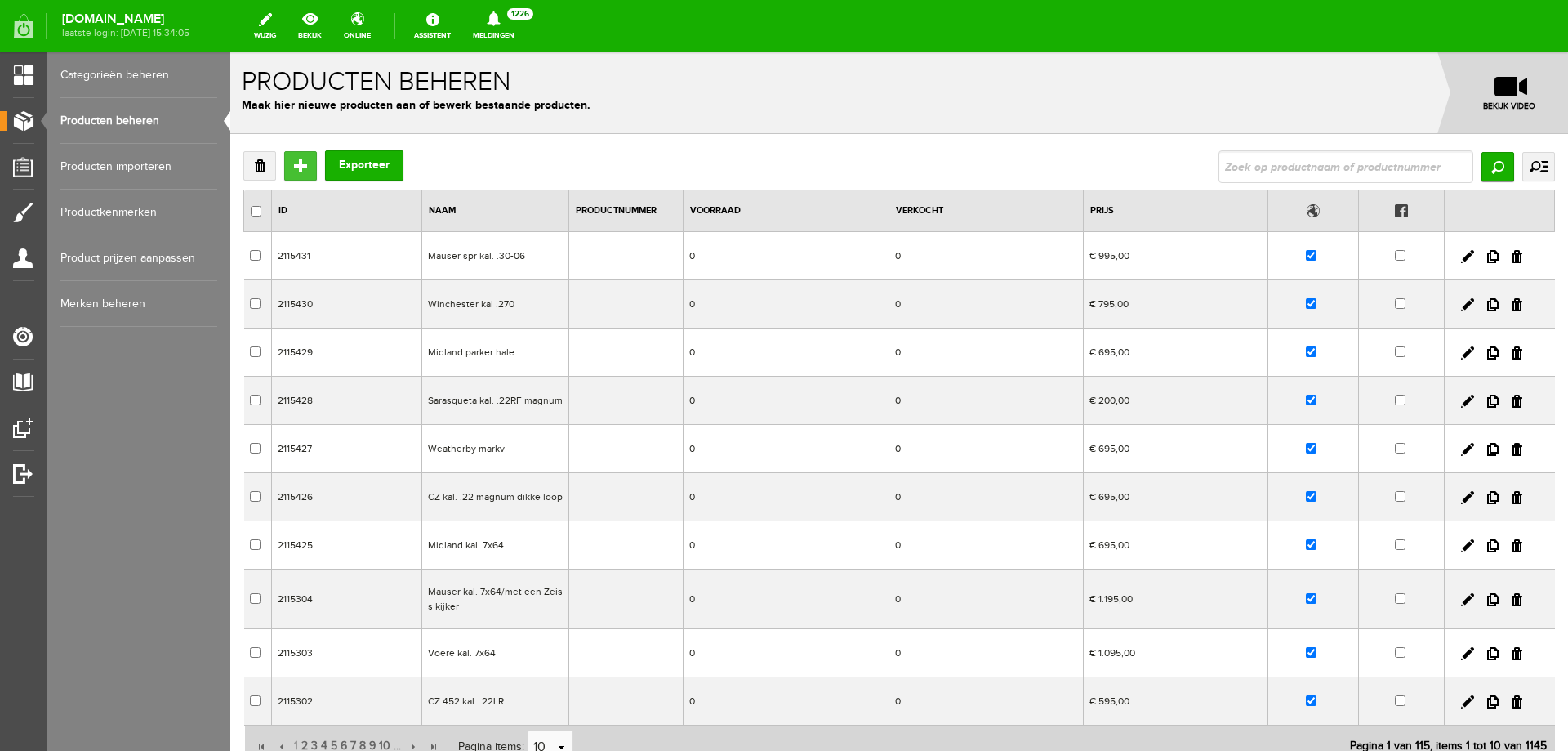
click at [299, 169] on input "Toevoegen" at bounding box center [301, 165] width 32 height 29
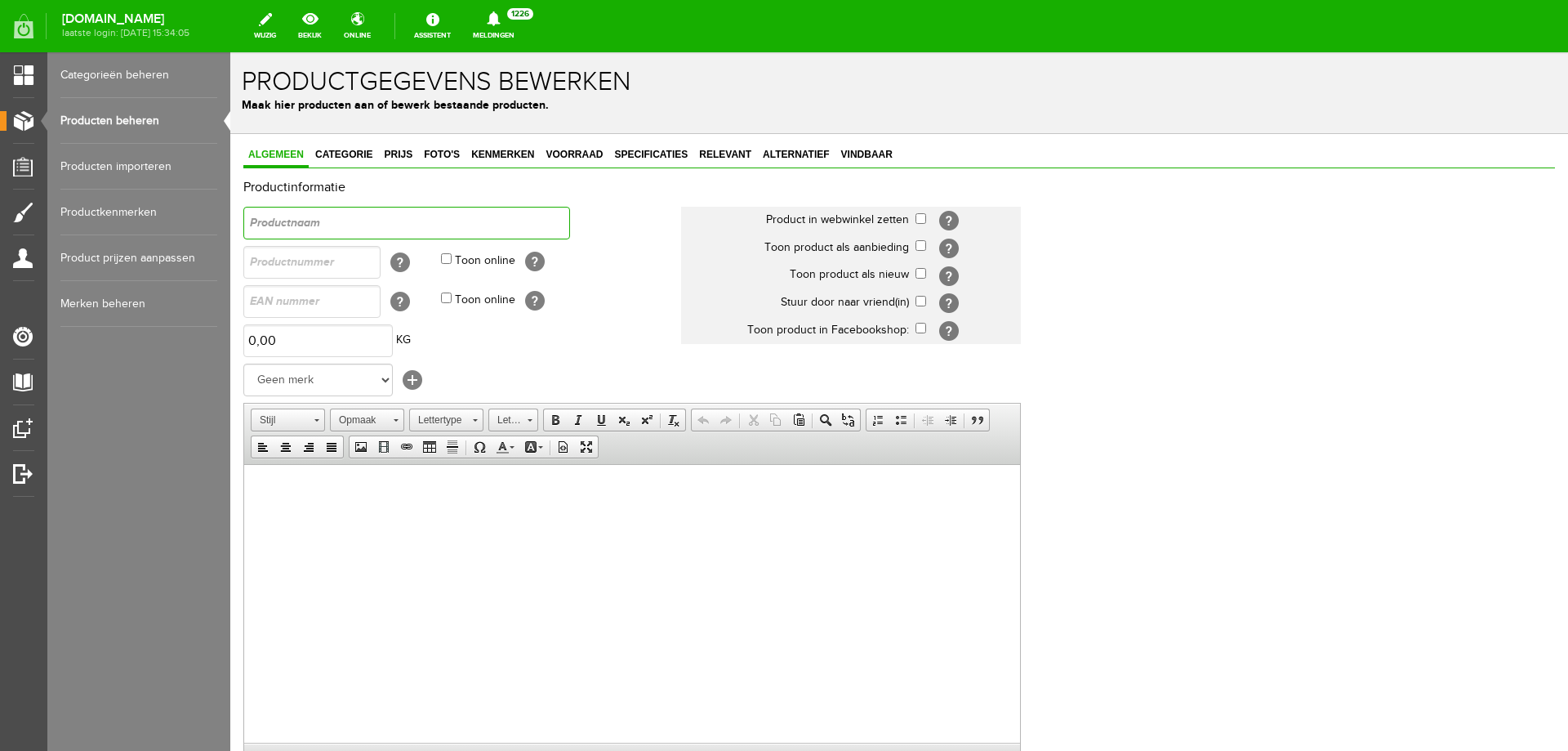
click at [271, 231] on input "text" at bounding box center [407, 223] width 327 height 32
paste input "Bushnell Nitro 2,5-15×50 richtkijker"
click at [485, 222] on input "Bushnell Nitro 2,5-15×50 richtkijker" at bounding box center [407, 223] width 327 height 32
drag, startPoint x: 331, startPoint y: 213, endPoint x: 0, endPoint y: 180, distance: 332.6
click at [230, 180] on html "x Productgegevens bewerken Maak hier producten aan of bewerk bestaande producte…" at bounding box center [899, 401] width 1338 height 699
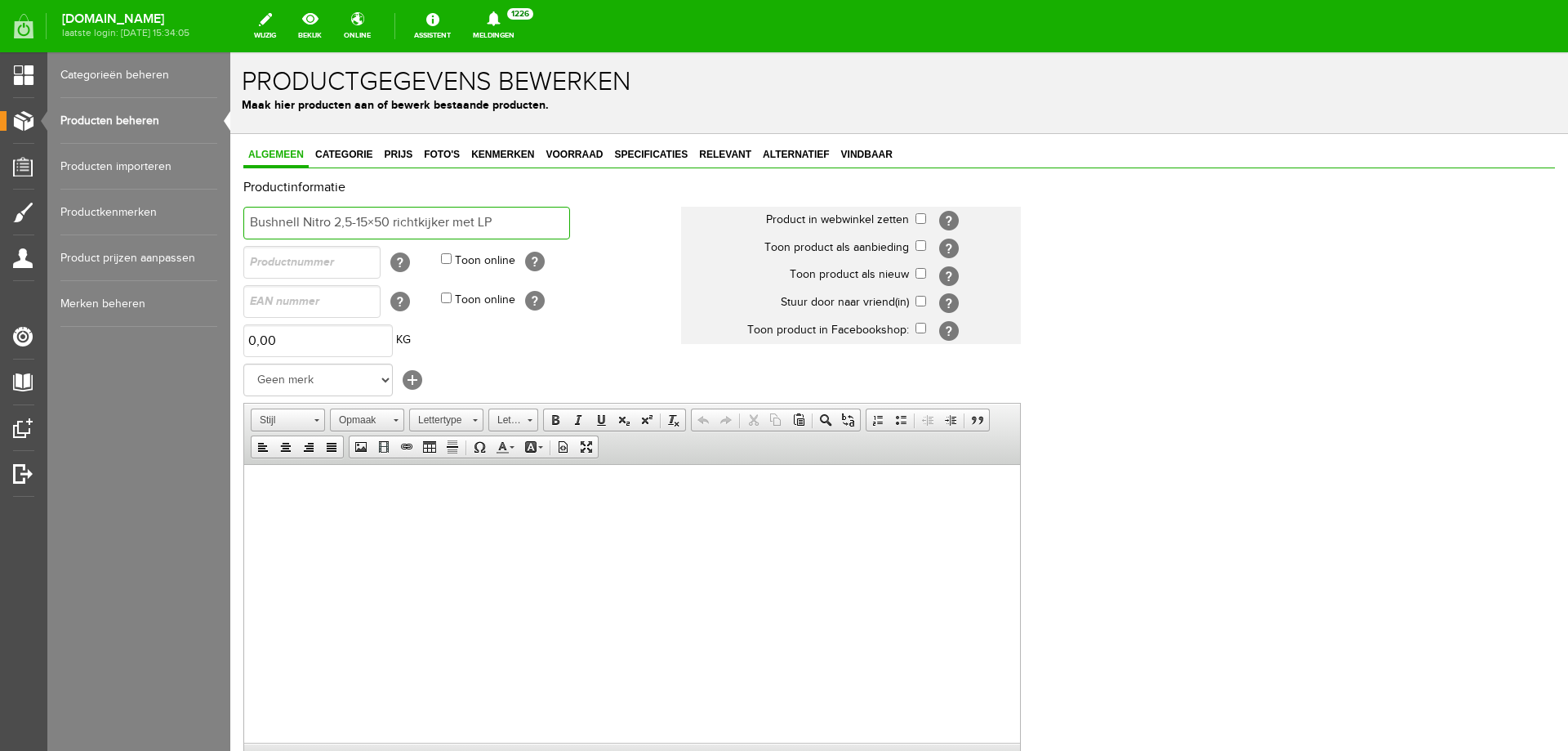
type input "Bushnell Nitro 2,5-15×50 richtkijker met LP"
click at [445, 514] on html at bounding box center [632, 488] width 776 height 50
drag, startPoint x: 265, startPoint y: 475, endPoint x: 101, endPoint y: 467, distance: 164.2
click at [245, 467] on html "Bushnell Nitro 2,5-15×50 richtkijker met LP" at bounding box center [632, 488] width 776 height 50
click at [552, 419] on span at bounding box center [556, 420] width 13 height 13
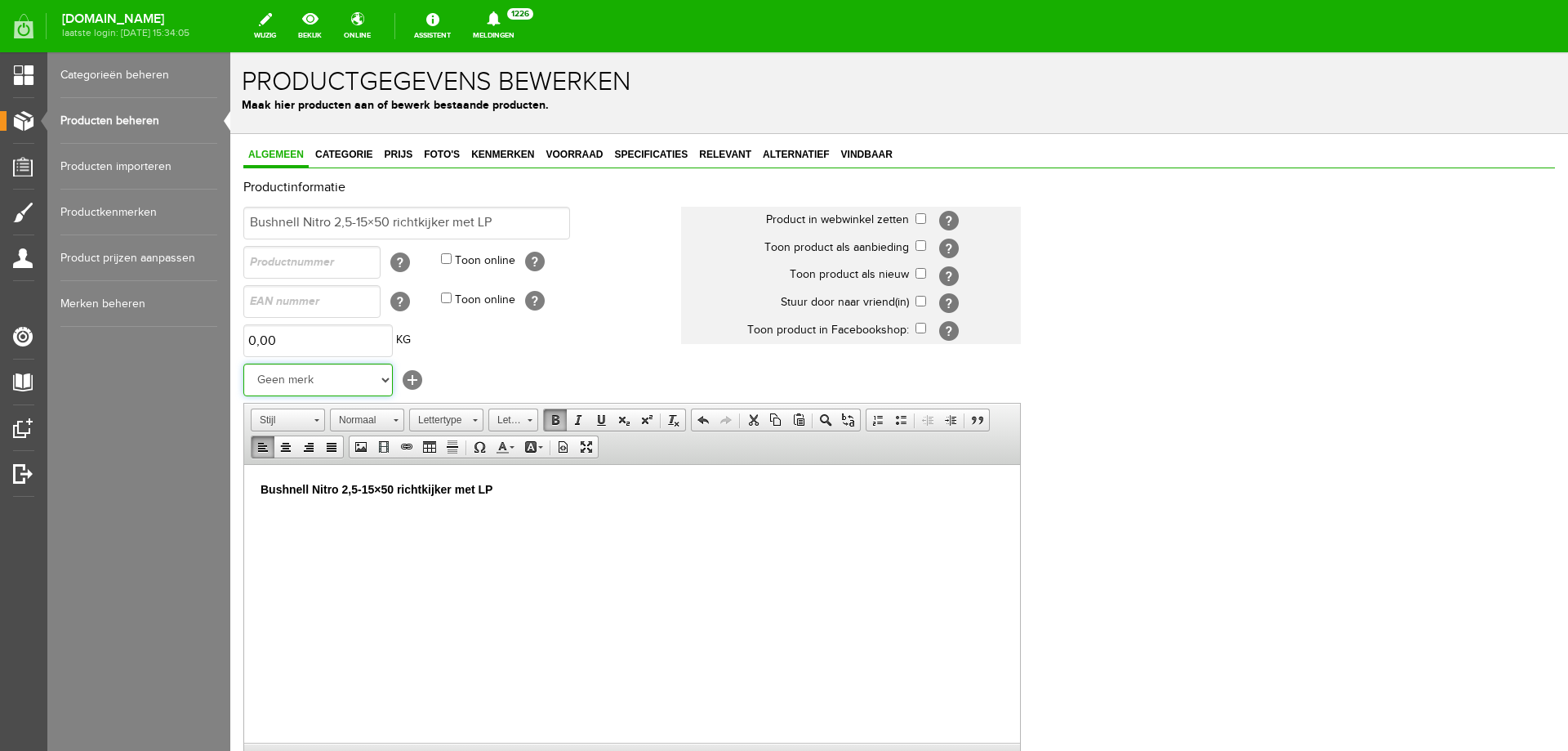
click at [311, 376] on select "Geen merk Pulsar Treeland Minox Hikmicro ATN Infiray Swedteam Remington Smith &…" at bounding box center [319, 379] width 150 height 32
select select "137355"
click at [244, 363] on select "Geen merk Pulsar Treeland Minox Hikmicro ATN Infiray Swedteam Remington Smith &…" at bounding box center [319, 379] width 150 height 32
click at [917, 221] on input "checkbox" at bounding box center [921, 218] width 10 height 10
checkbox input "true"
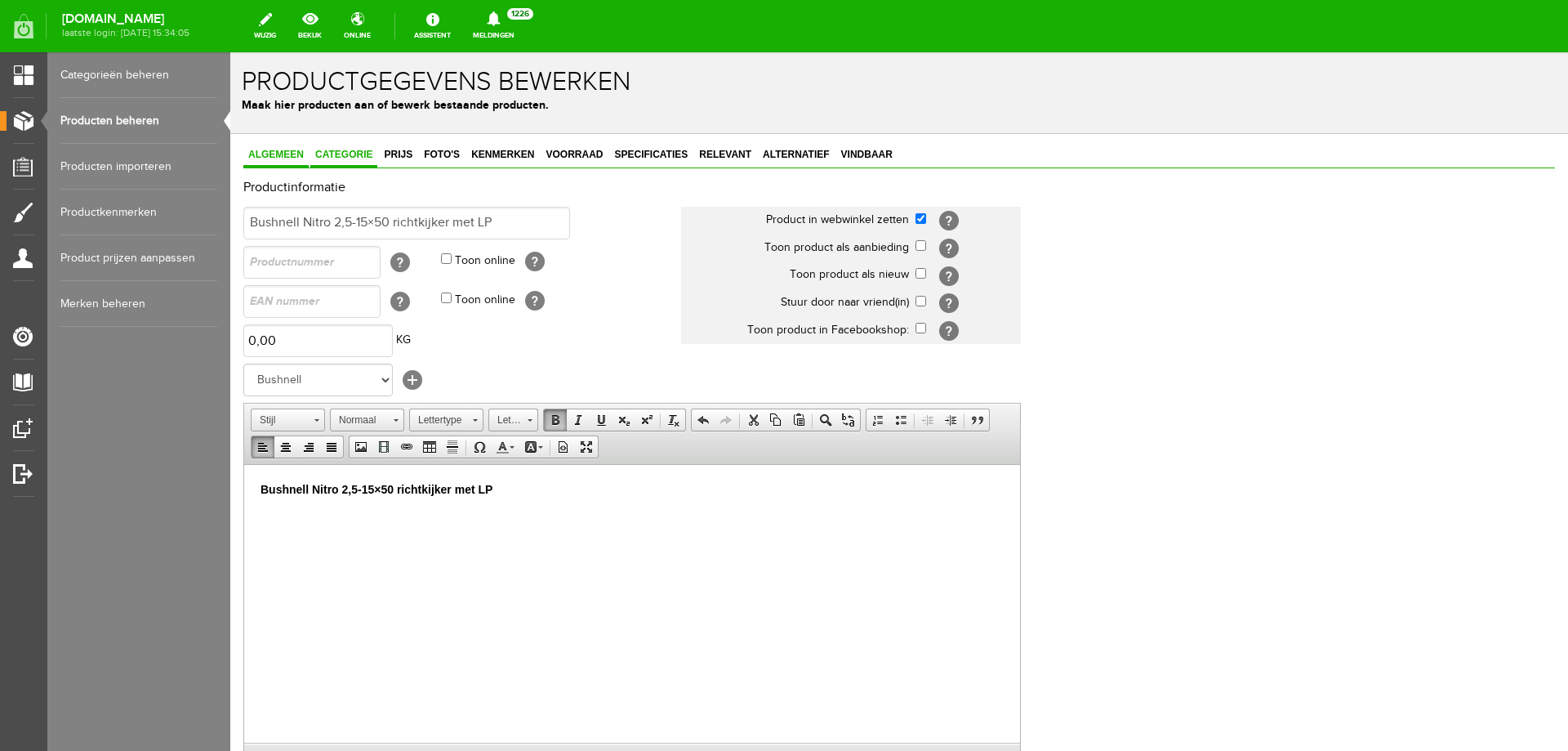
click at [353, 151] on span "Categorie" at bounding box center [343, 155] width 67 height 11
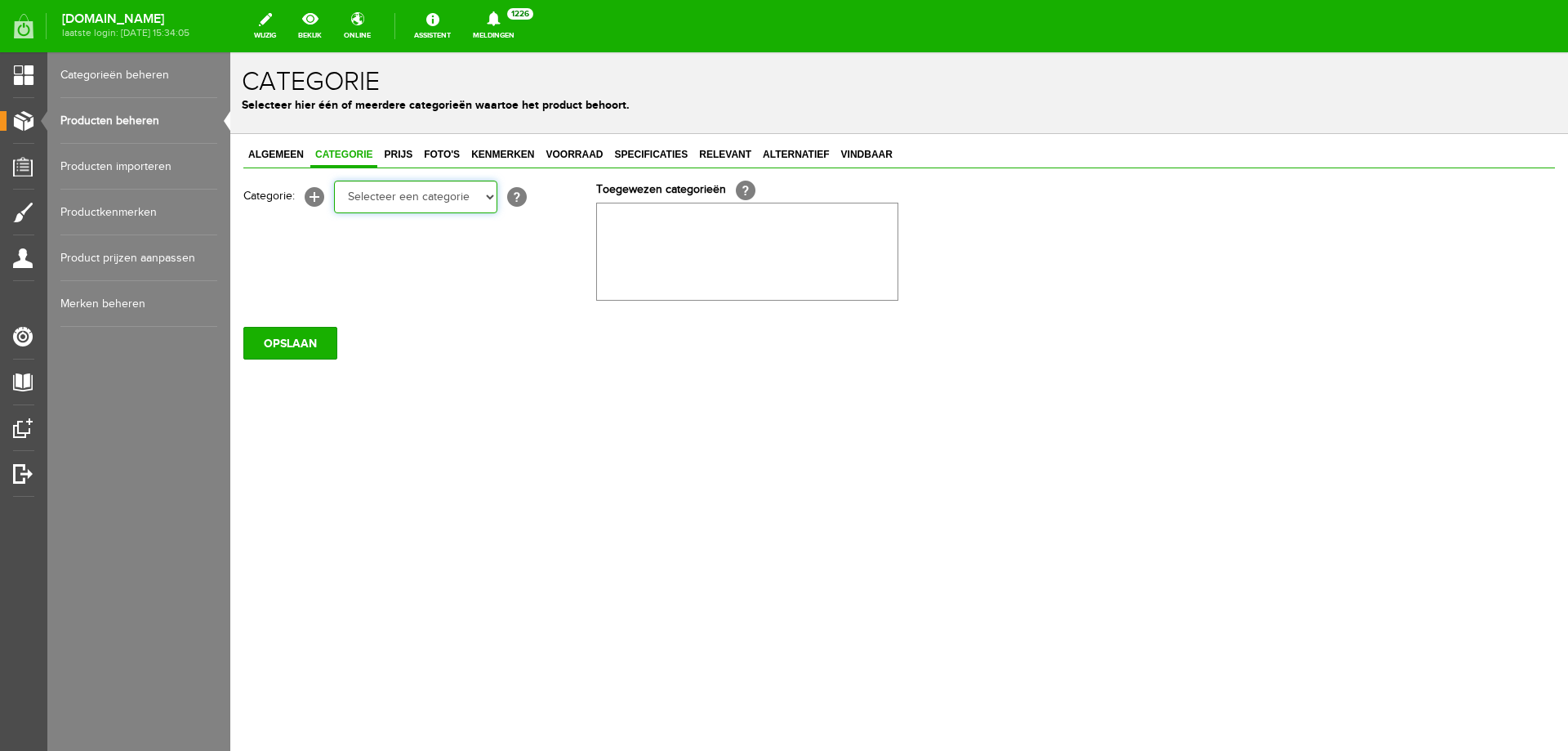
click at [405, 200] on select "Selecteer een categorie Occasions Occasions Choke's Occasions alarmpistolen Occ…" at bounding box center [415, 196] width 163 height 32
select select "282212"
click at [334, 180] on select "Selecteer een categorie Occasions Occasions Choke's Occasions alarmpistolen Occ…" at bounding box center [415, 196] width 163 height 32
click at [482, 198] on select "Selecteer een categorie Occasions Occasions Choke's Occasions alarmpistolen Occ…" at bounding box center [415, 196] width 163 height 32
select select "151876"
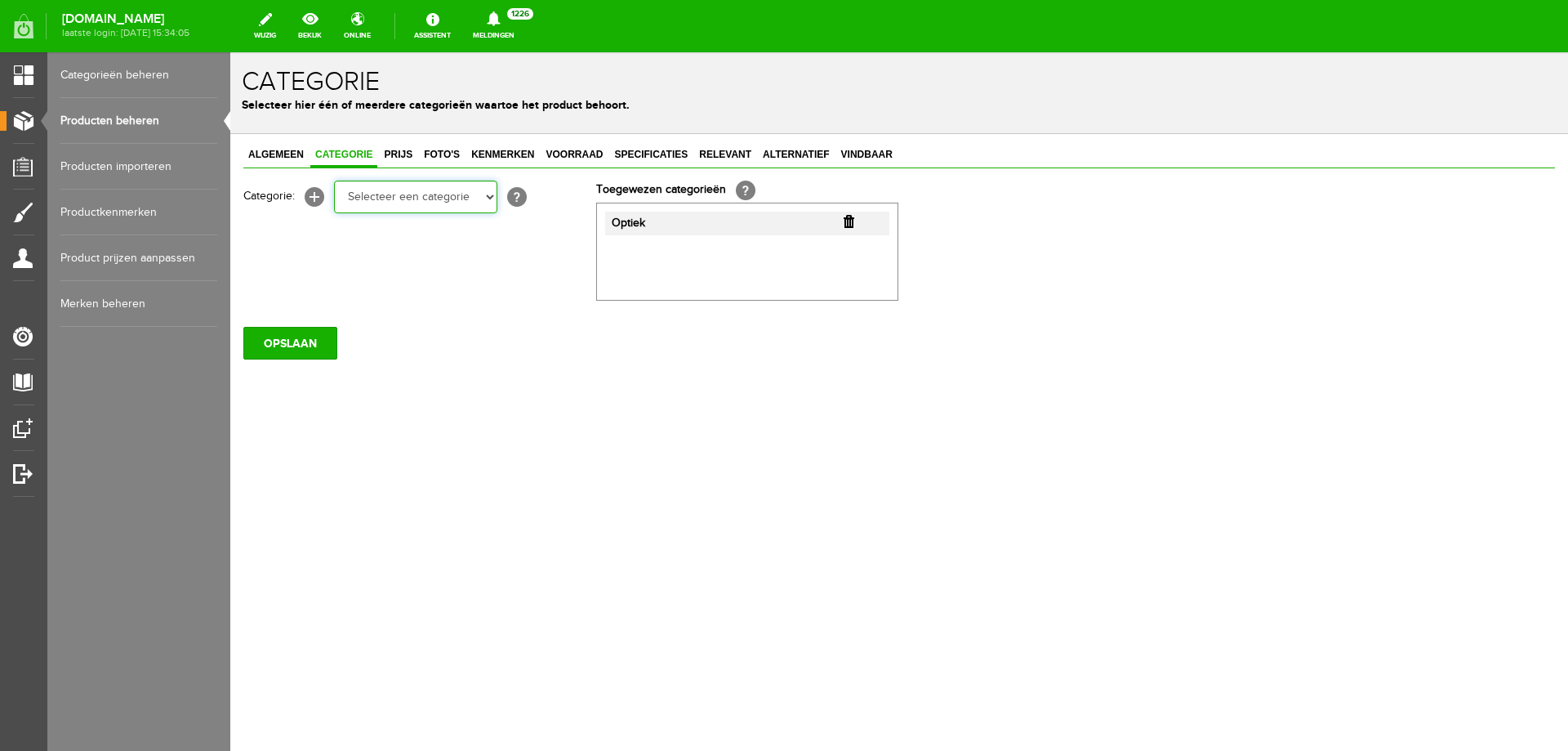
click at [334, 180] on select "Selecteer een categorie Occasions Occasions Choke's Occasions alarmpistolen Occ…" at bounding box center [415, 196] width 163 height 32
drag, startPoint x: 279, startPoint y: 150, endPoint x: 306, endPoint y: 159, distance: 28.5
click at [279, 150] on span "Algemeen" at bounding box center [276, 155] width 65 height 11
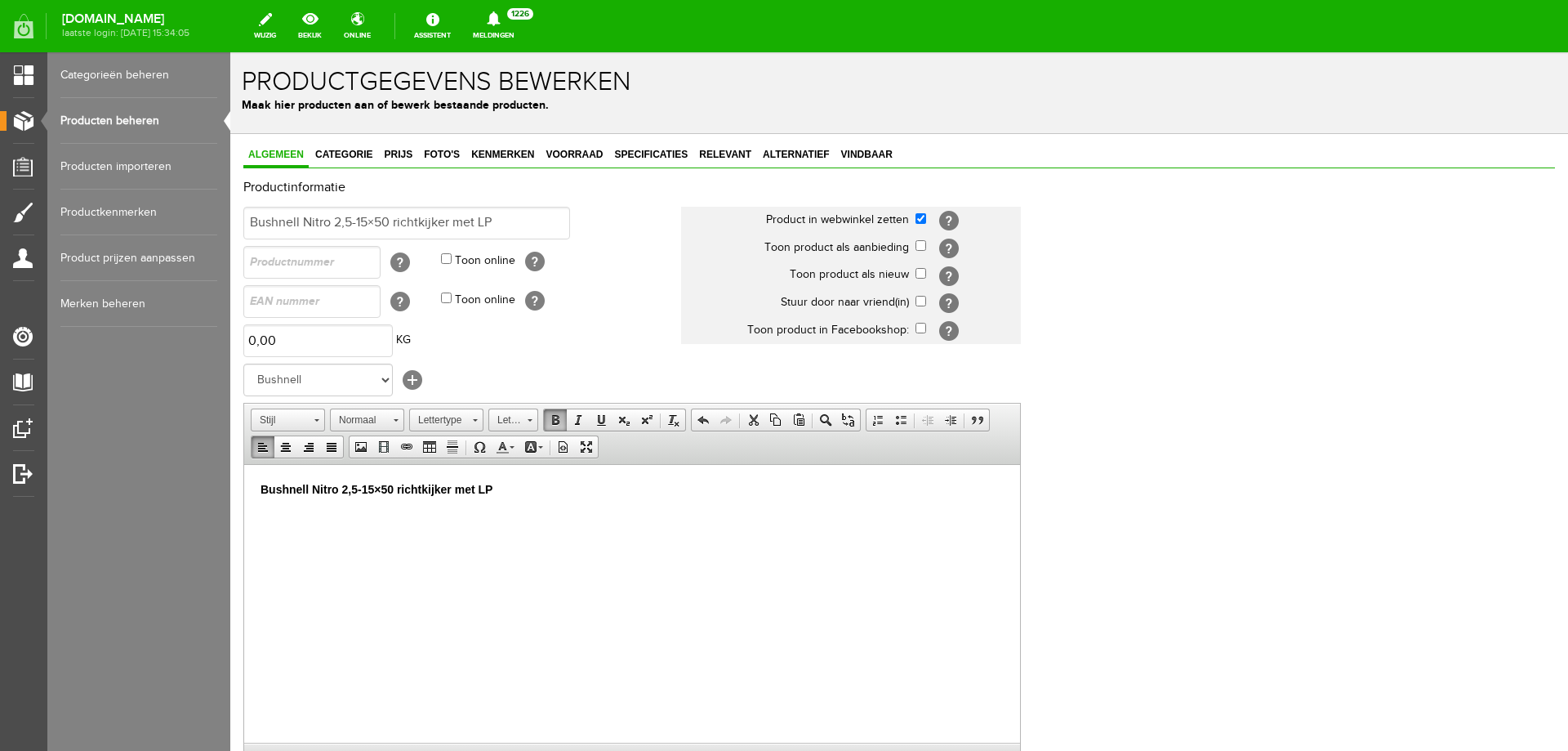
click at [534, 485] on p "Bushnell Nitro 2,5-15×50 richtkijker met LP" at bounding box center [632, 489] width 743 height 17
click at [373, 160] on span "Categorie" at bounding box center [343, 155] width 67 height 11
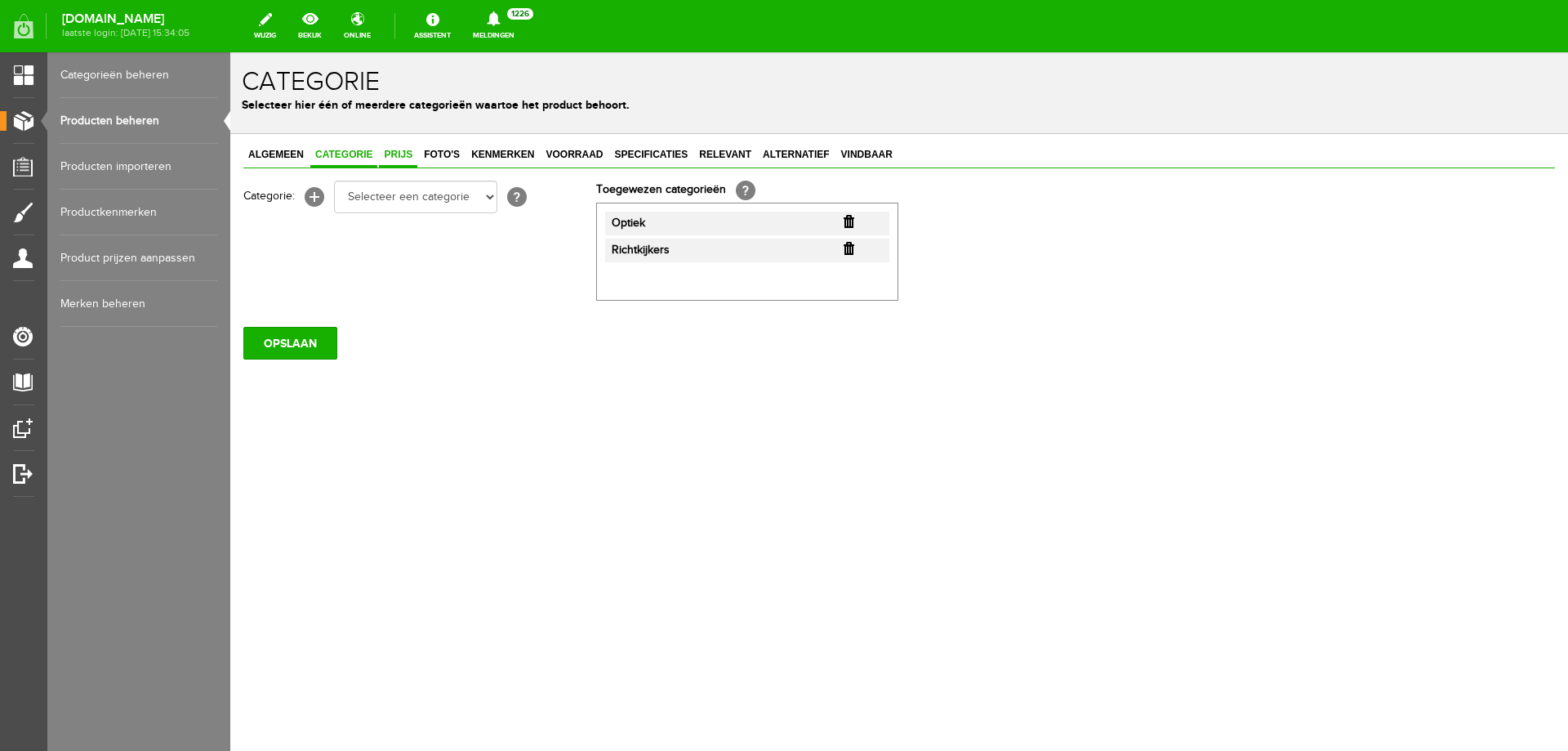
click at [392, 151] on span "Prijs" at bounding box center [398, 155] width 38 height 11
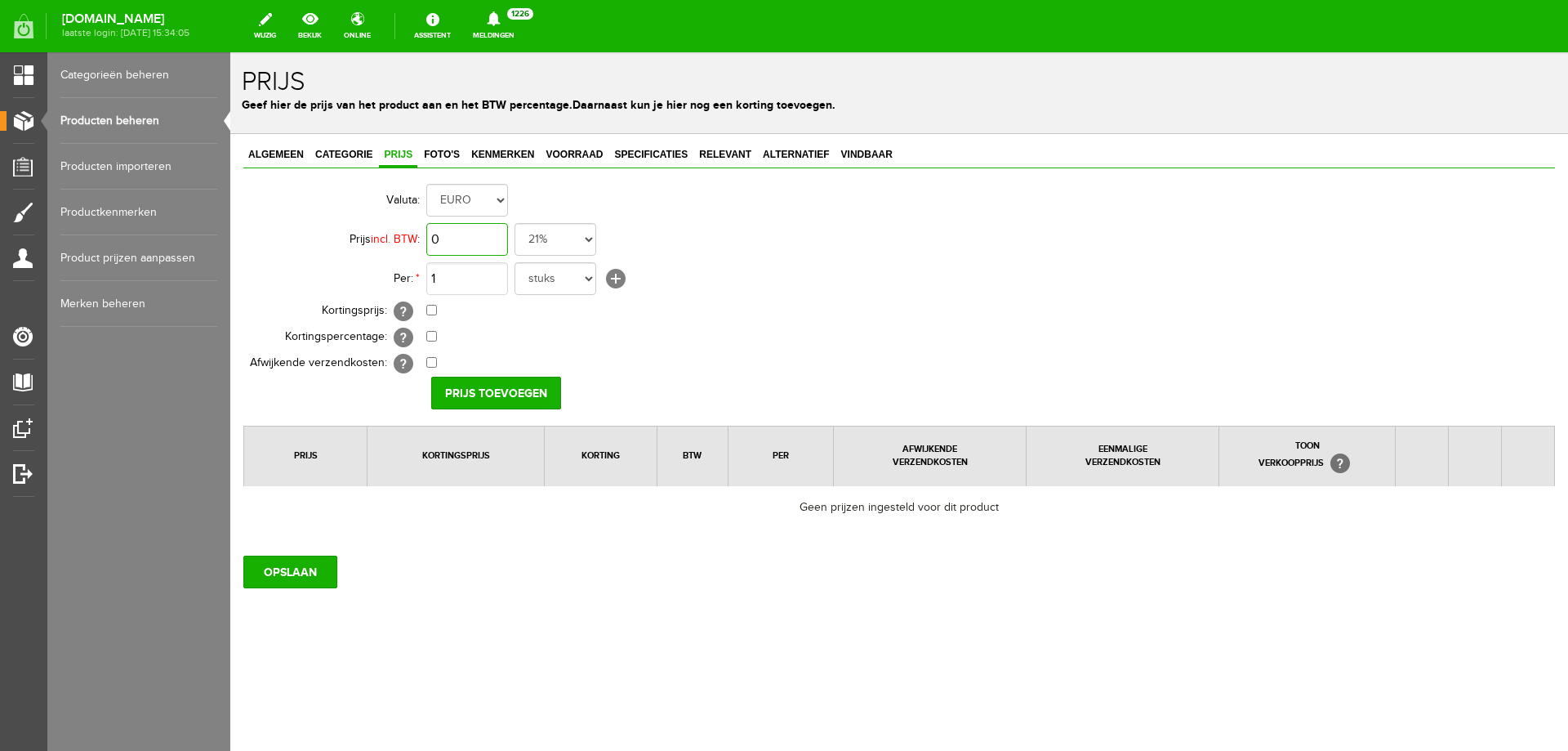
click at [458, 242] on input "0" at bounding box center [467, 239] width 82 height 32
type input "€ 995,00"
click at [429, 309] on input "checkbox" at bounding box center [431, 309] width 10 height 10
checkbox input "true"
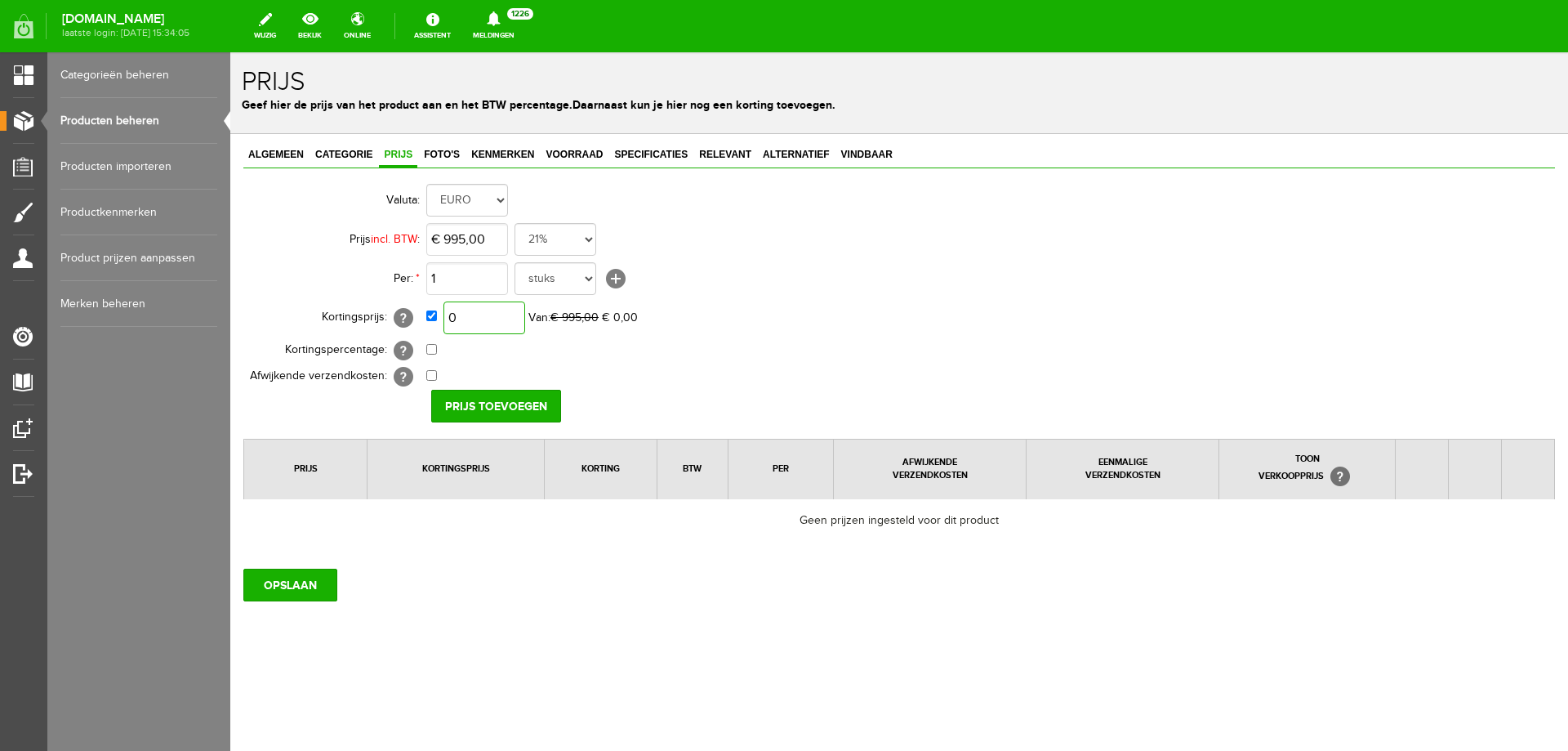
click at [496, 319] on input "0" at bounding box center [484, 318] width 82 height 32
type input "€ 595,00"
click at [475, 393] on input "Prijs toevoegen" at bounding box center [496, 406] width 130 height 32
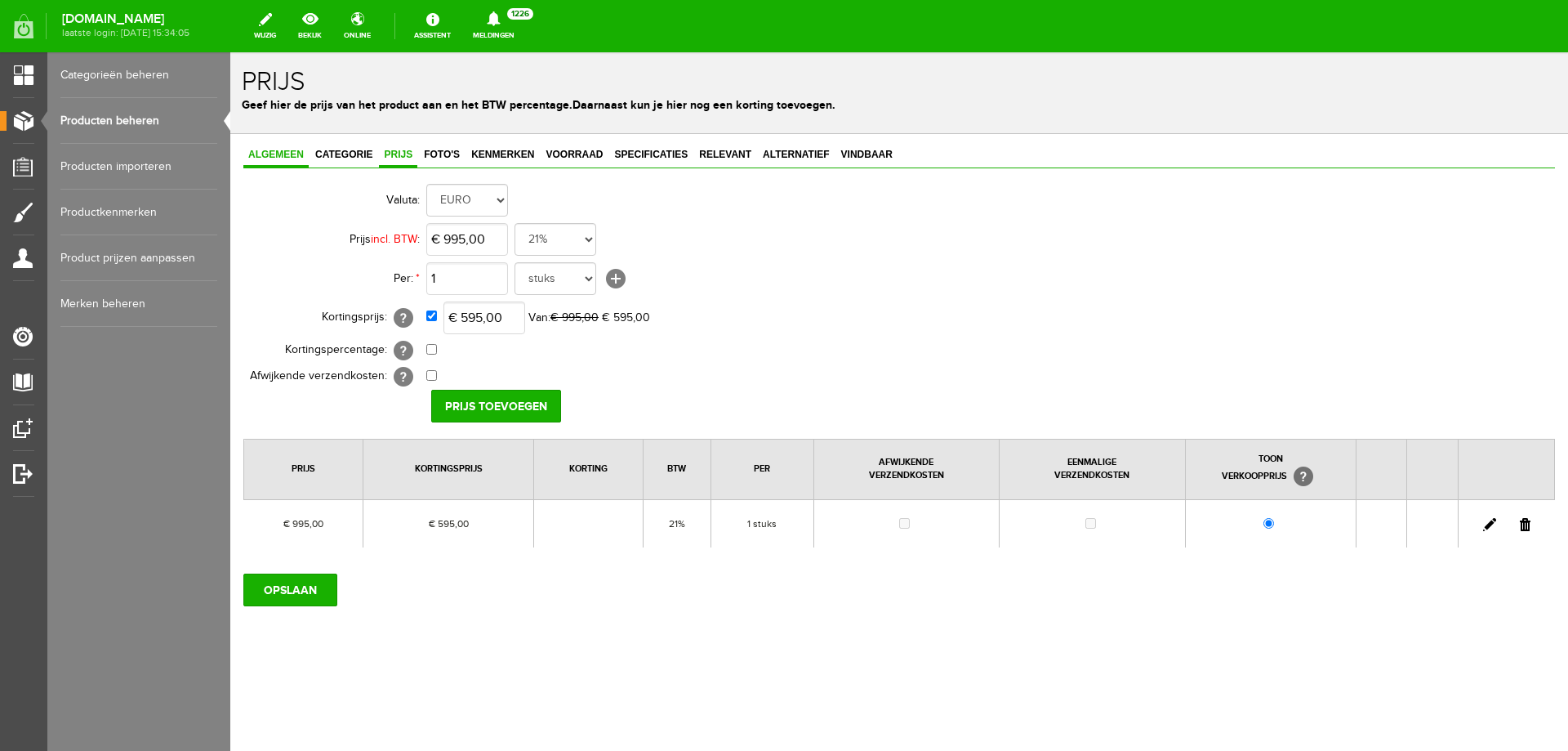
click at [282, 163] on link "Algemeen" at bounding box center [276, 156] width 65 height 24
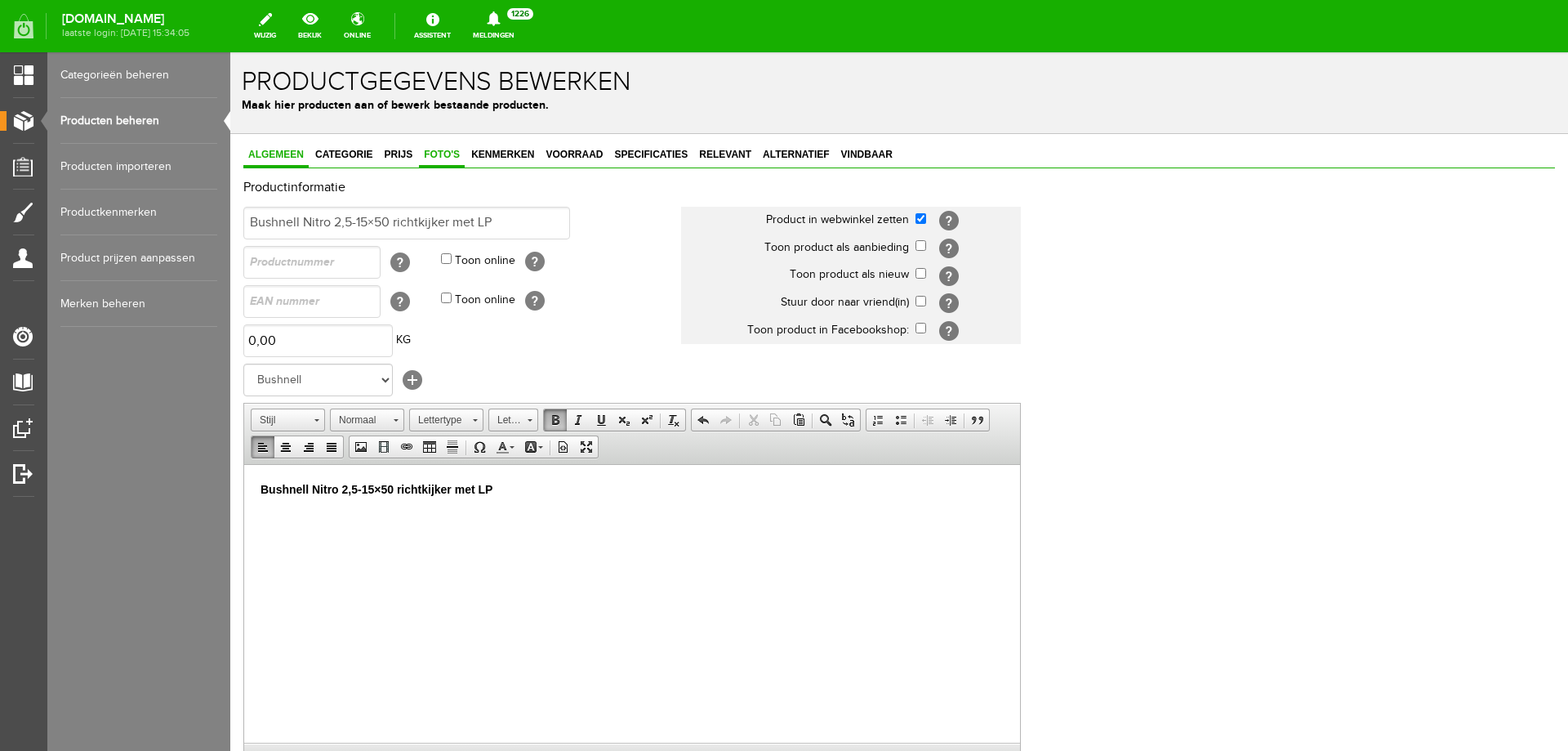
click at [443, 157] on span "Foto's" at bounding box center [442, 155] width 46 height 11
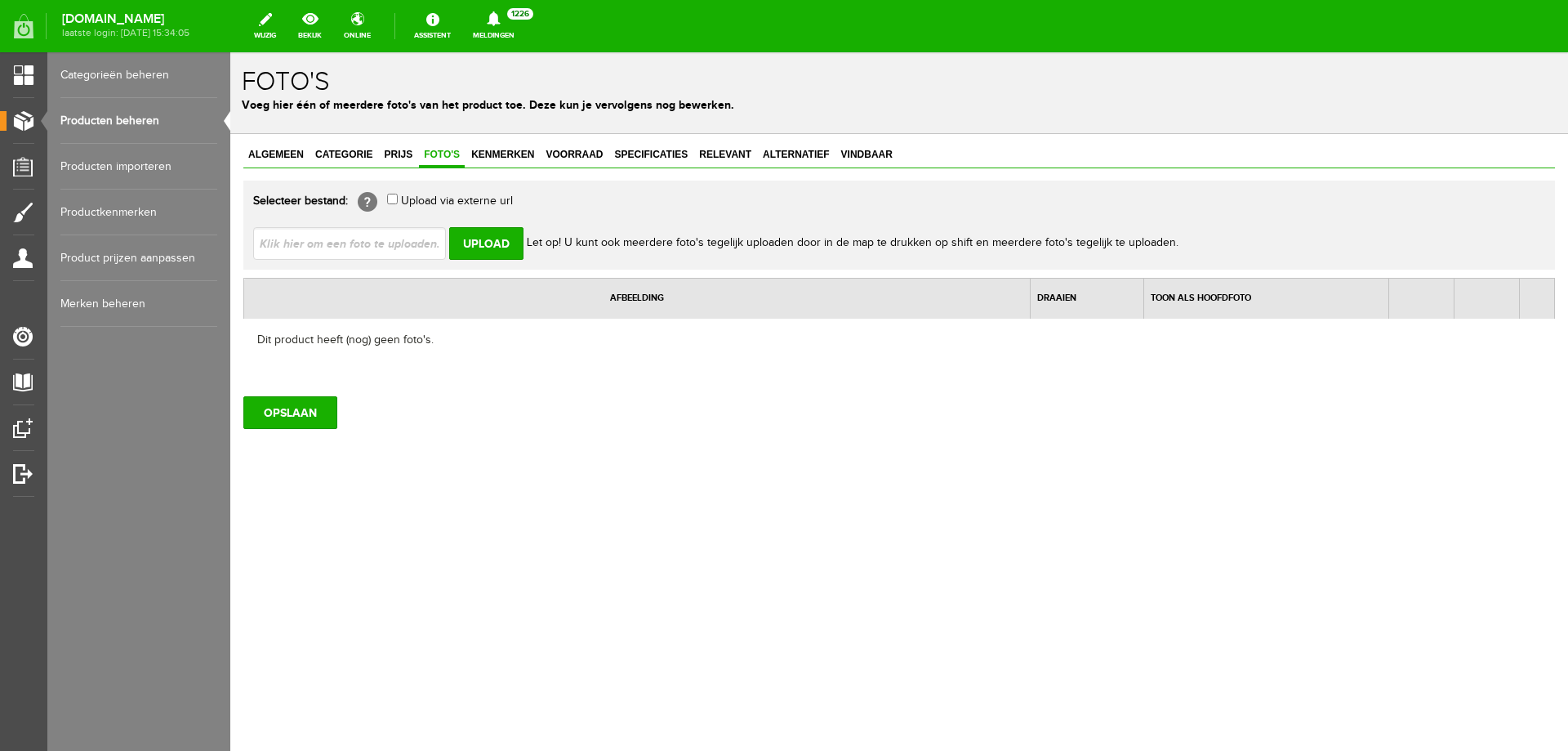
click at [390, 244] on input "file" at bounding box center [356, 243] width 206 height 31
click at [328, 243] on input "file" at bounding box center [356, 243] width 206 height 31
type input "C:\fakepath\visor-bushnell-nitro-25-15x50.jpg"
type input "visor-bushnell-nitro-25-15x50.jpg"
click at [497, 254] on input "Upload" at bounding box center [486, 244] width 74 height 32
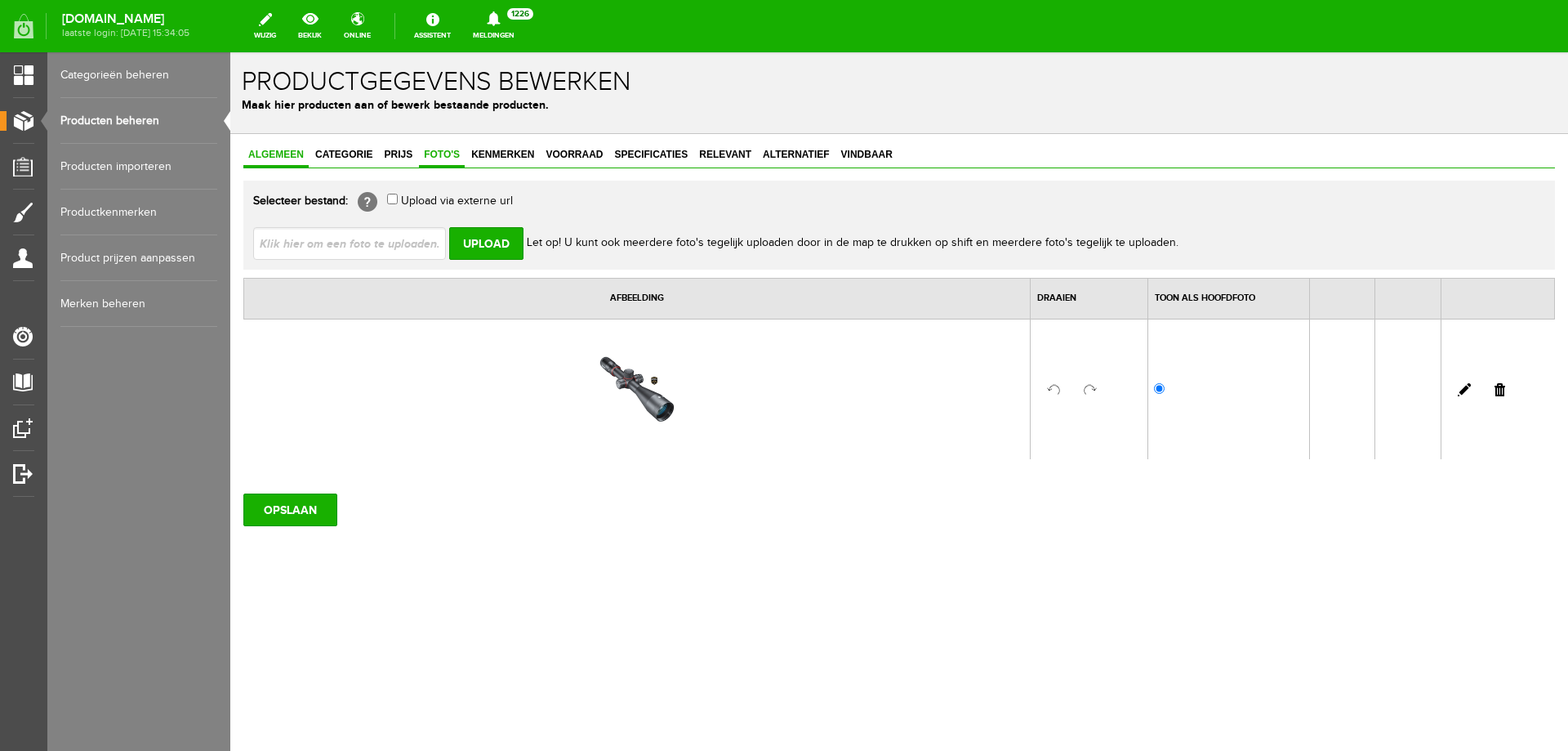
click at [281, 149] on span "Algemeen" at bounding box center [276, 155] width 65 height 11
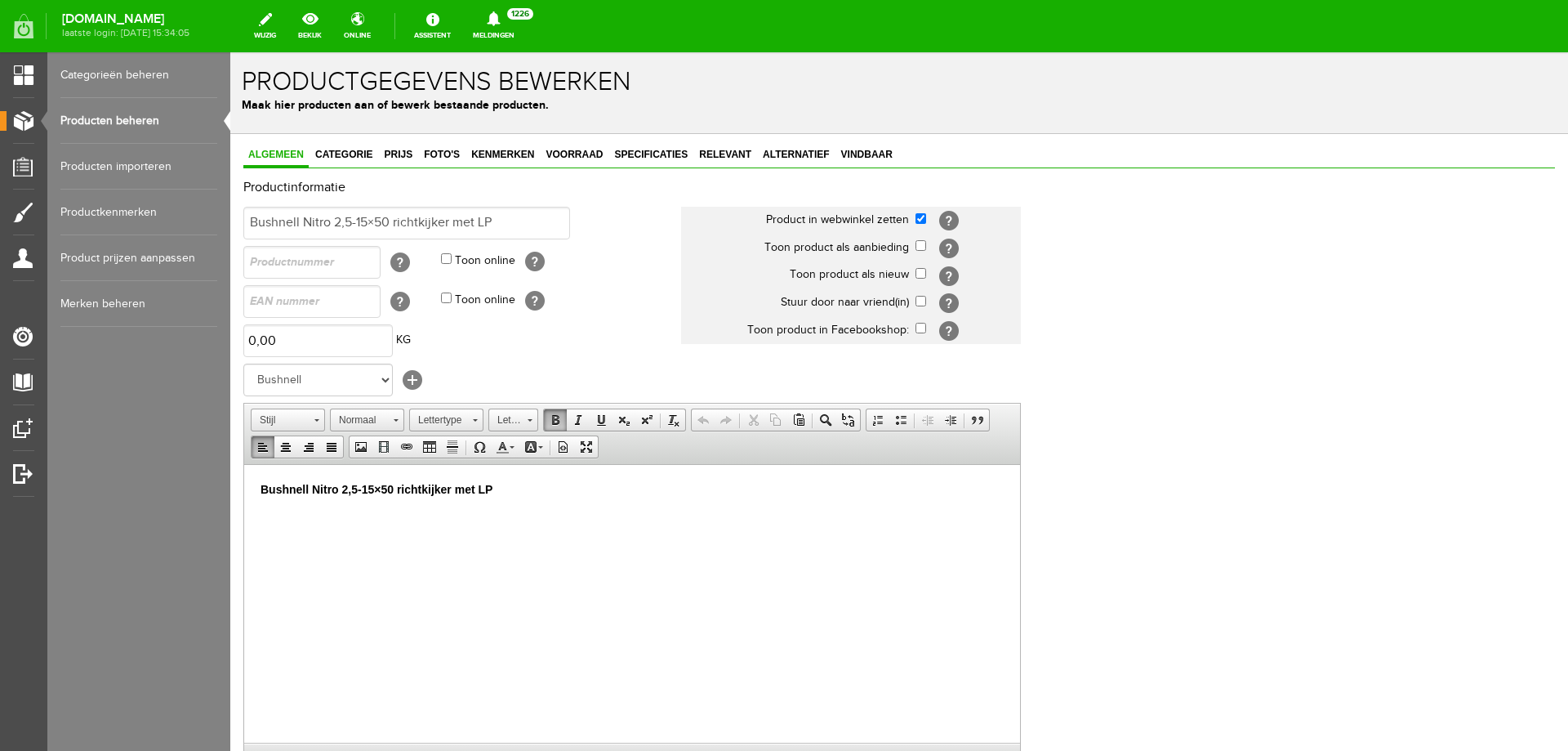
click at [520, 494] on p "Bushnell Nitro 2,5-15×50 richtkijker met LP" at bounding box center [632, 489] width 743 height 17
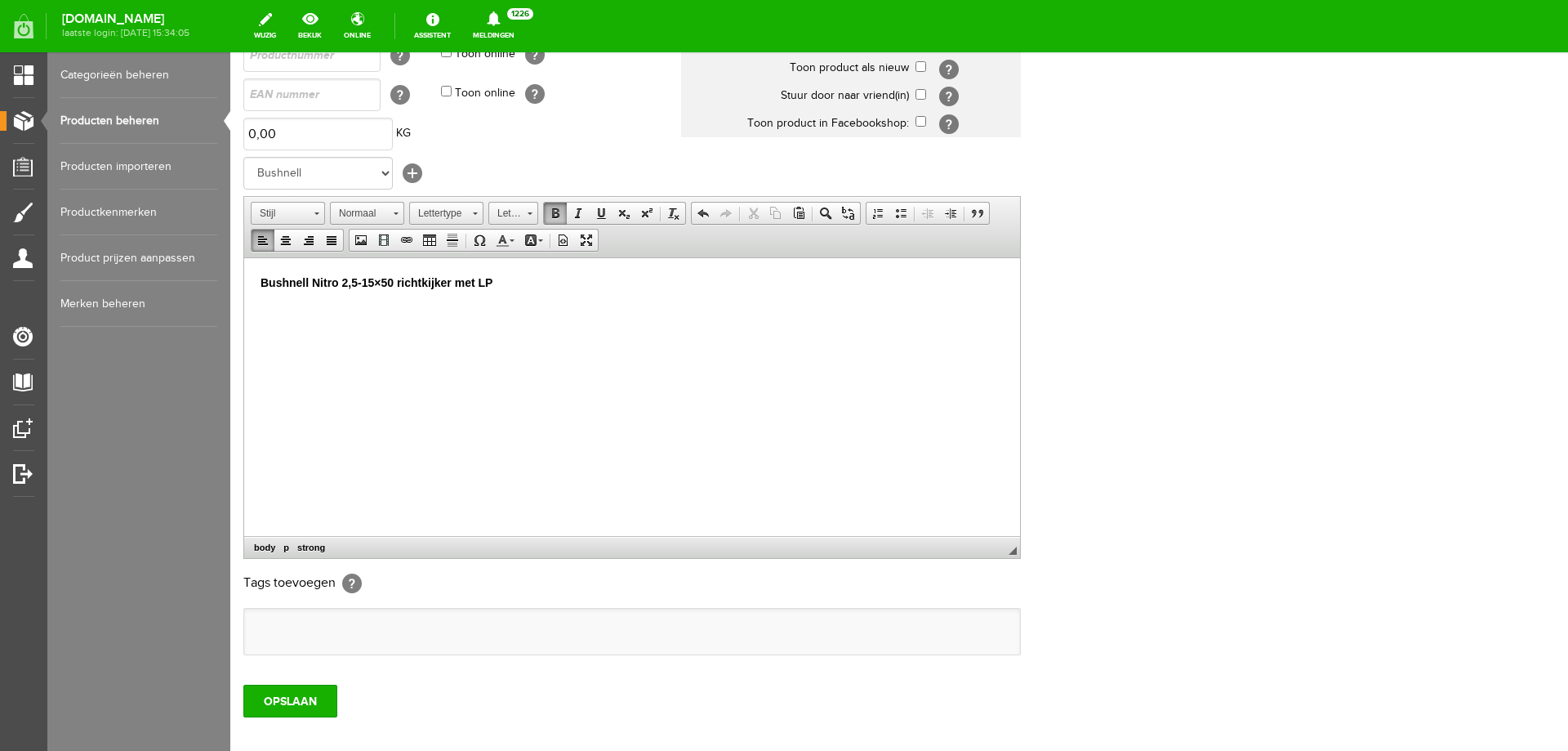
scroll to position [294, 0]
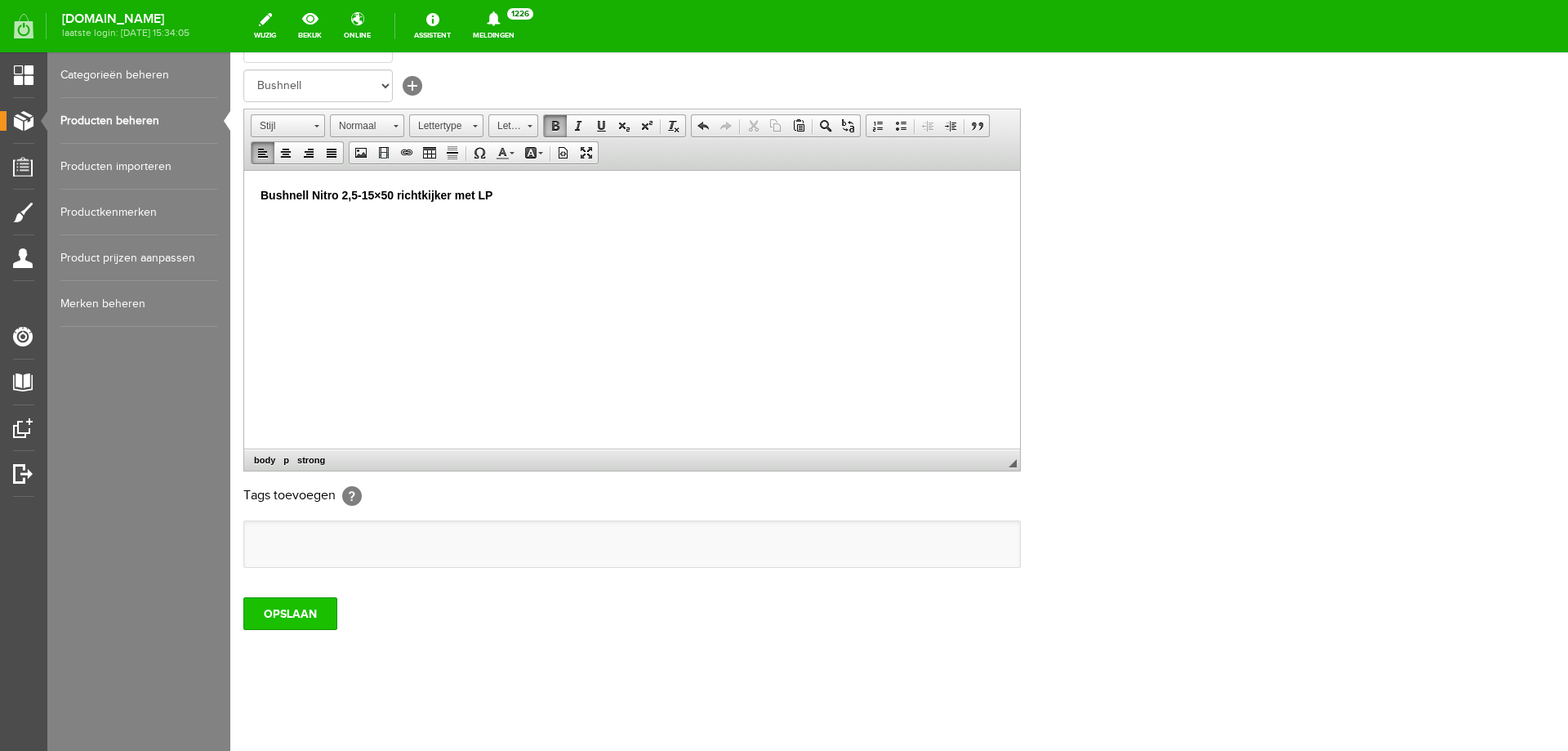
click at [292, 597] on input "OPSLAAN" at bounding box center [290, 614] width 94 height 32
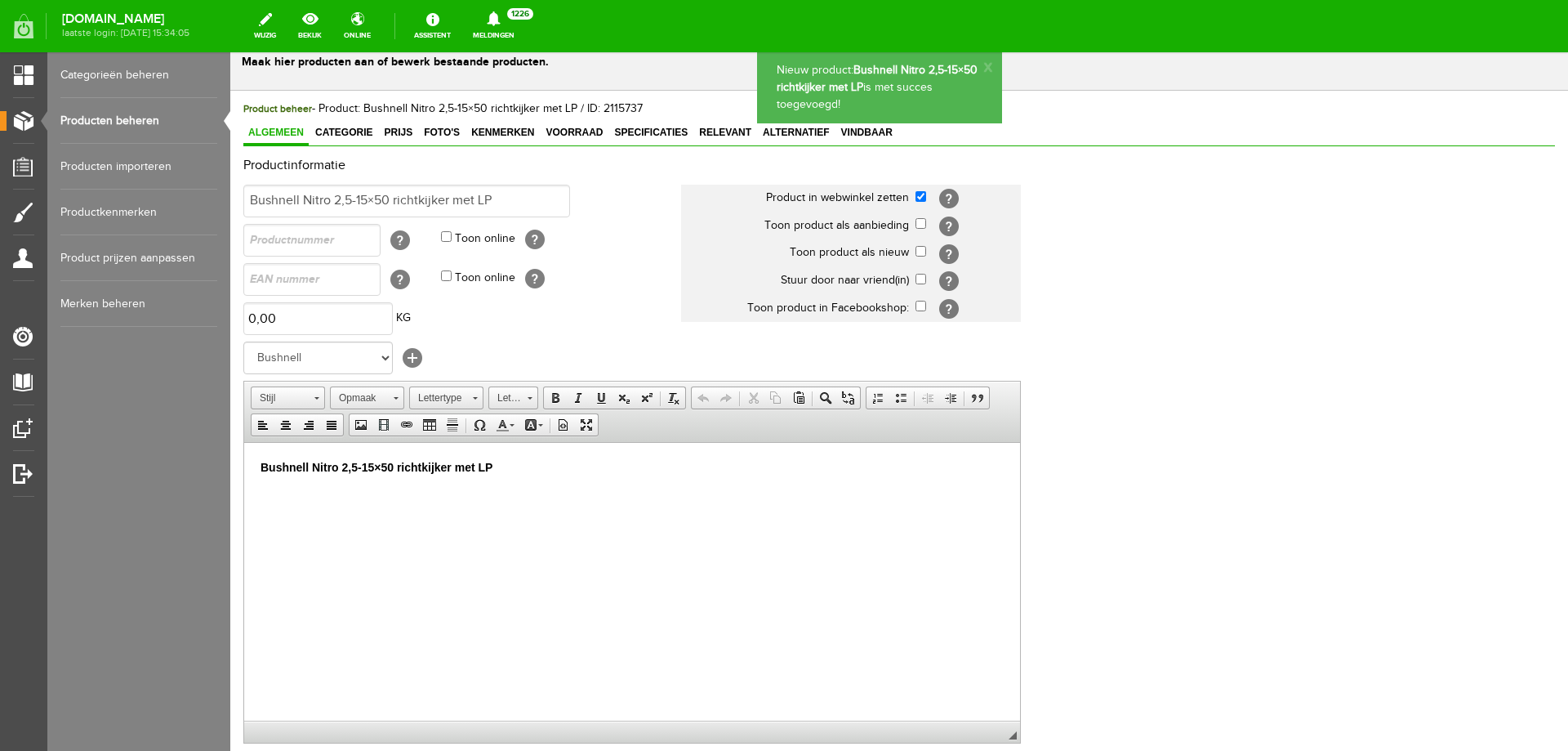
scroll to position [0, 0]
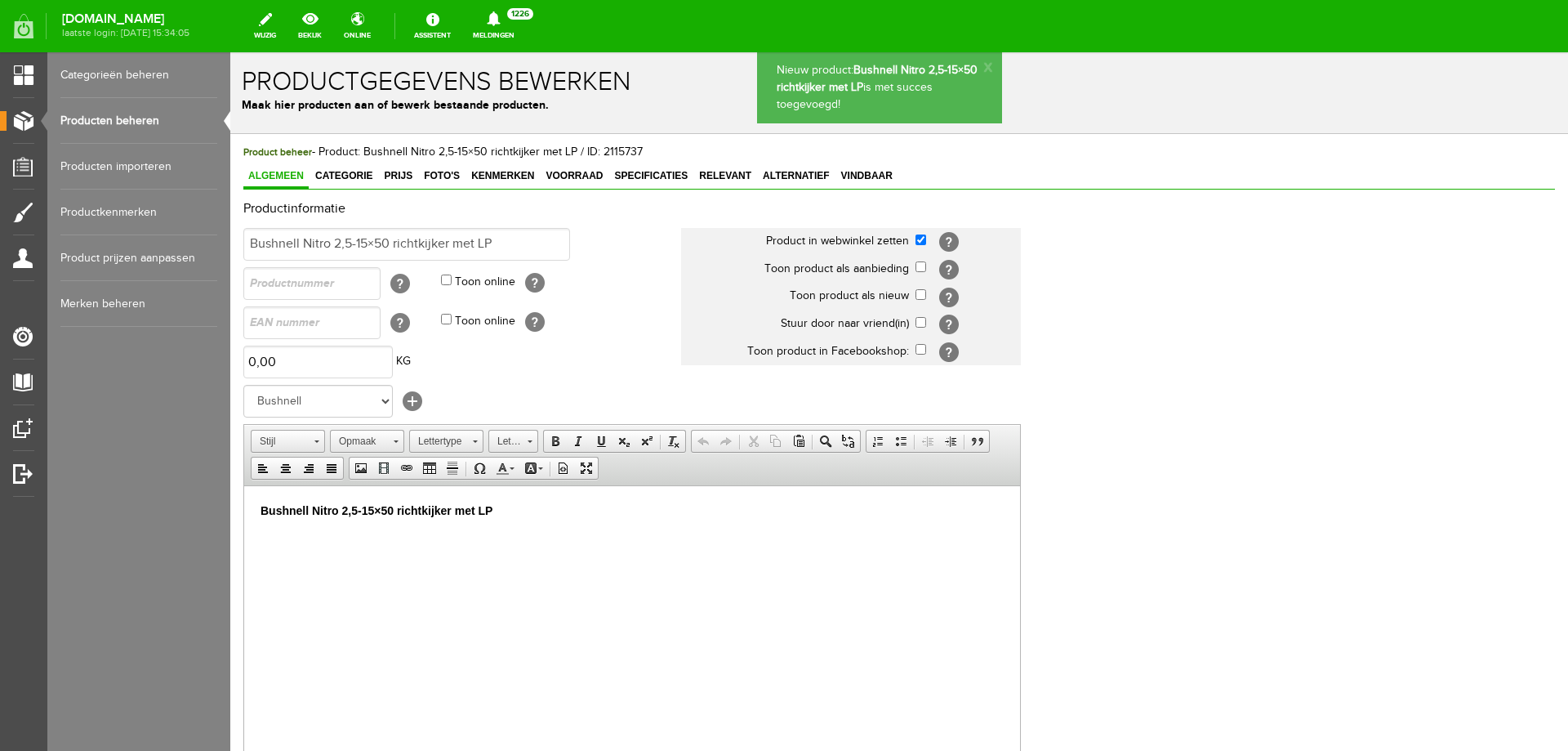
drag, startPoint x: 1560, startPoint y: 298, endPoint x: 1720, endPoint y: 98, distance: 256.1
click at [121, 112] on link "Producten beheren" at bounding box center [138, 120] width 156 height 46
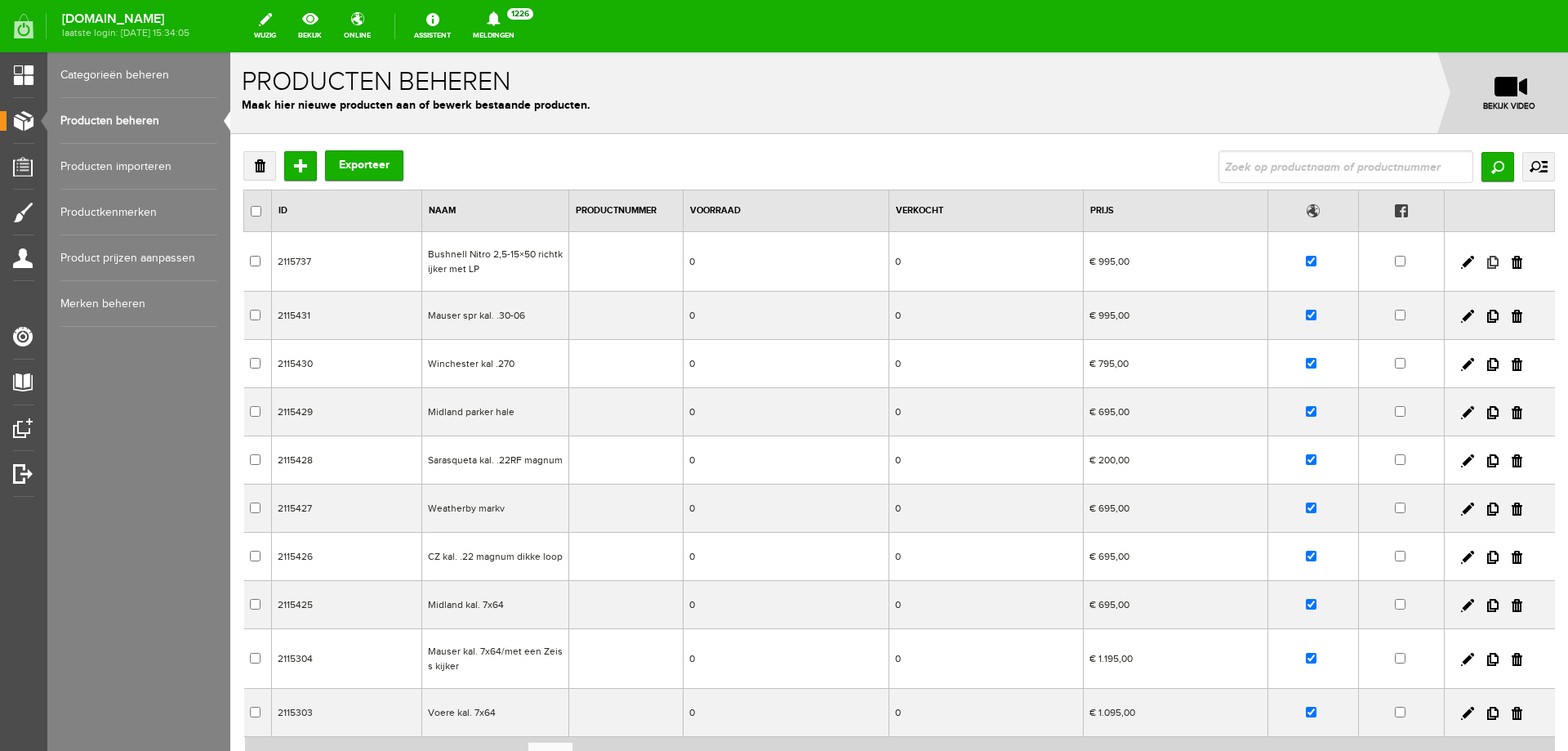
click at [1487, 263] on link at bounding box center [1493, 263] width 11 height 13
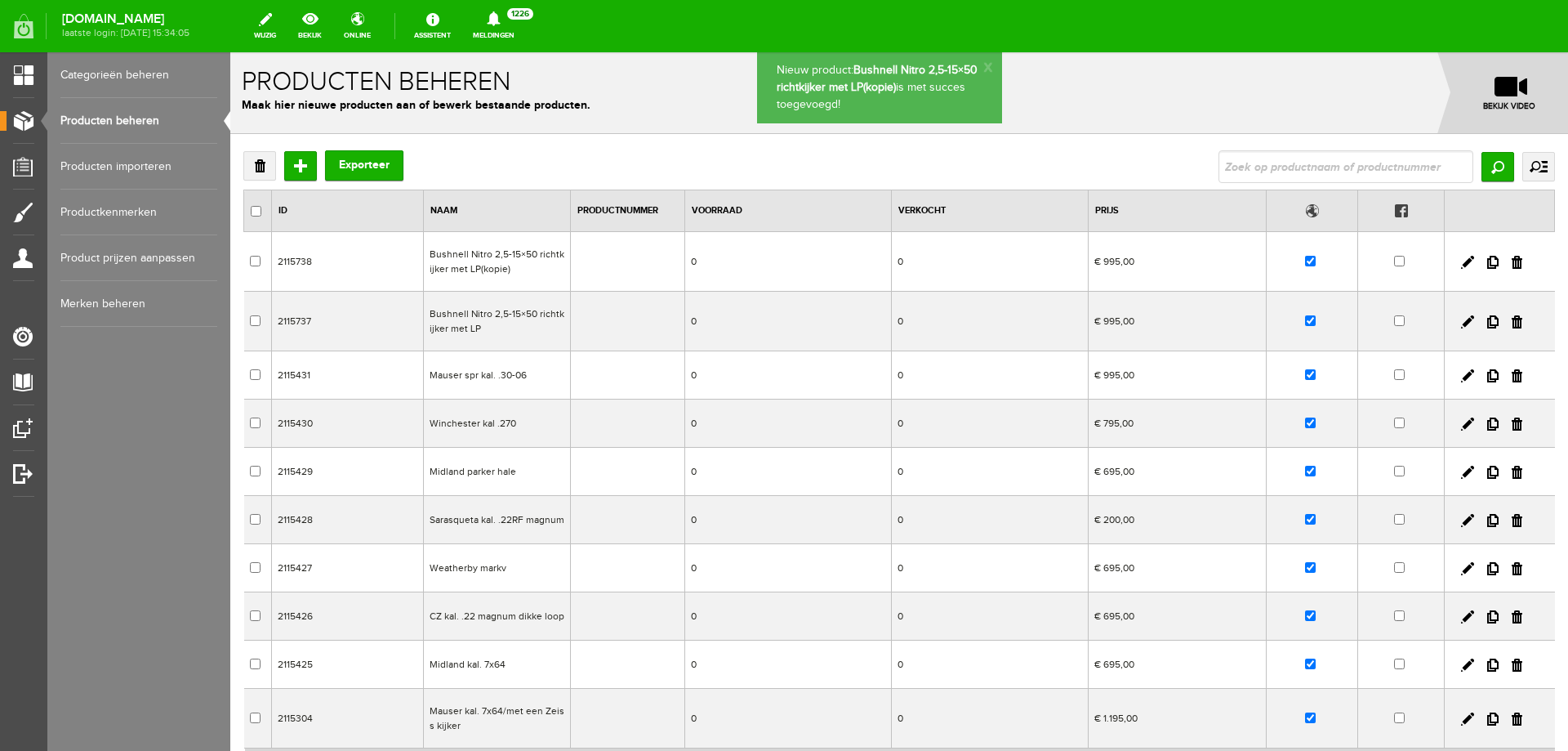
click at [510, 267] on td "Bushnell Nitro 2,5-15×50 richtkijker met LP(kopie)" at bounding box center [497, 262] width 147 height 60
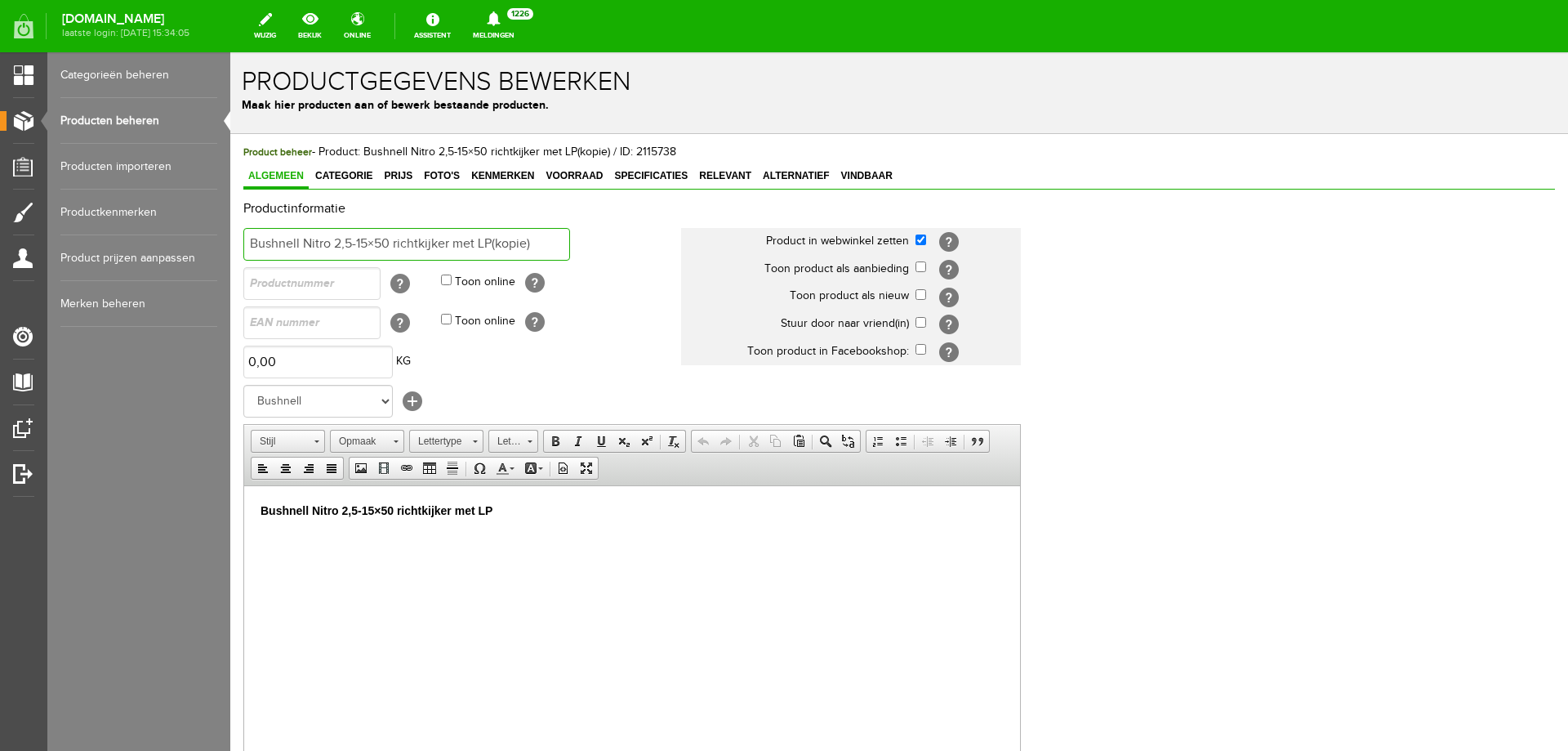
drag, startPoint x: 335, startPoint y: 242, endPoint x: 391, endPoint y: 243, distance: 56.0
click at [391, 243] on input "Bushnell Nitro 2,5-15×50 richtkijker met LP(kopie)" at bounding box center [407, 244] width 327 height 32
drag, startPoint x: 251, startPoint y: 242, endPoint x: 647, endPoint y: 244, distance: 396.0
click at [647, 244] on td "Bushnell Nitro 3-18x56i richtkijker met LP(kopie)" at bounding box center [463, 244] width 438 height 39
type input "Bushnell Nitro 3-18x56i richtkijker met LP(kopie)"
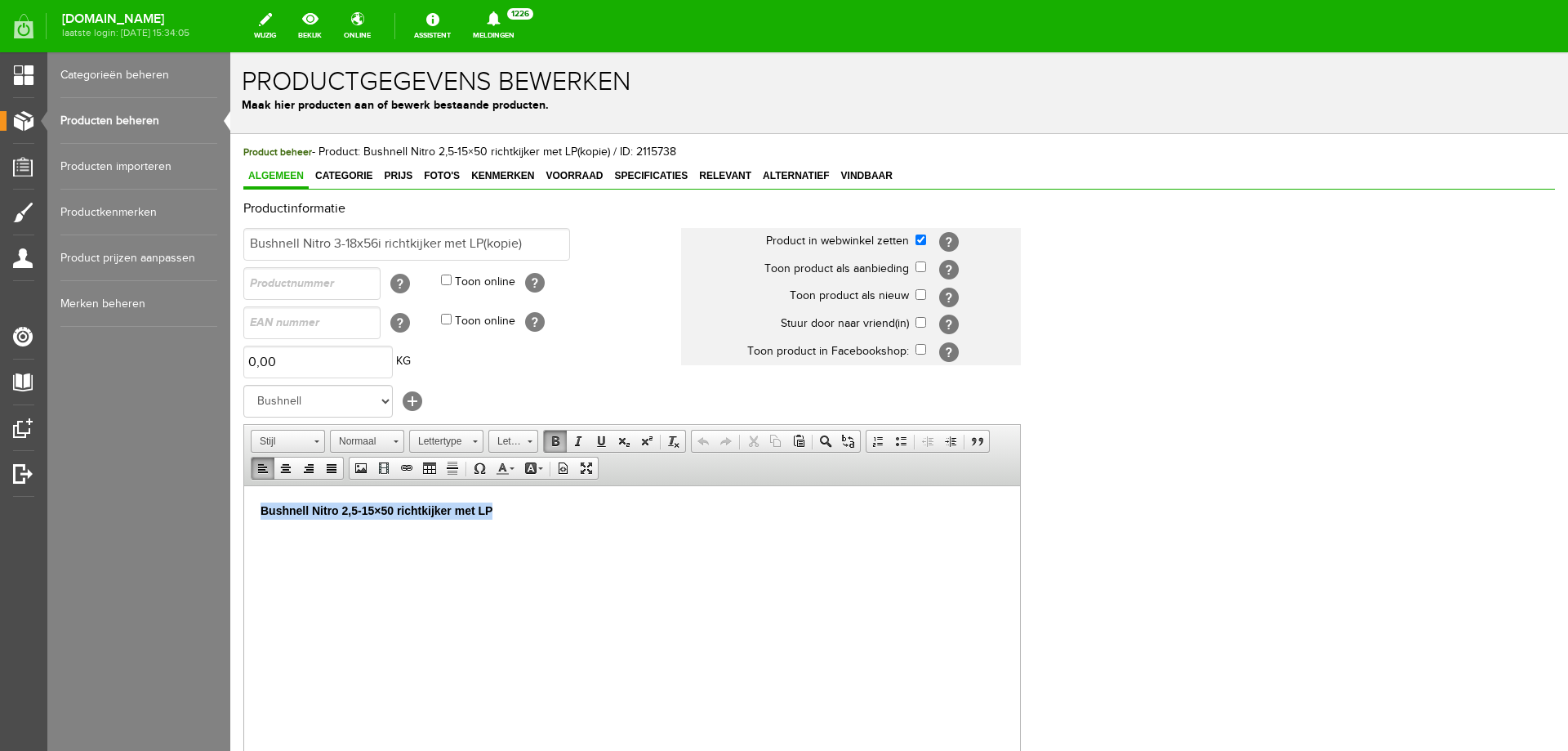
drag, startPoint x: 529, startPoint y: 515, endPoint x: 58, endPoint y: 461, distance: 474.1
click at [245, 485] on html "Bushnell Nitro 2,5-15×50 richtkijker met LP" at bounding box center [632, 524] width 776 height 79
paste body
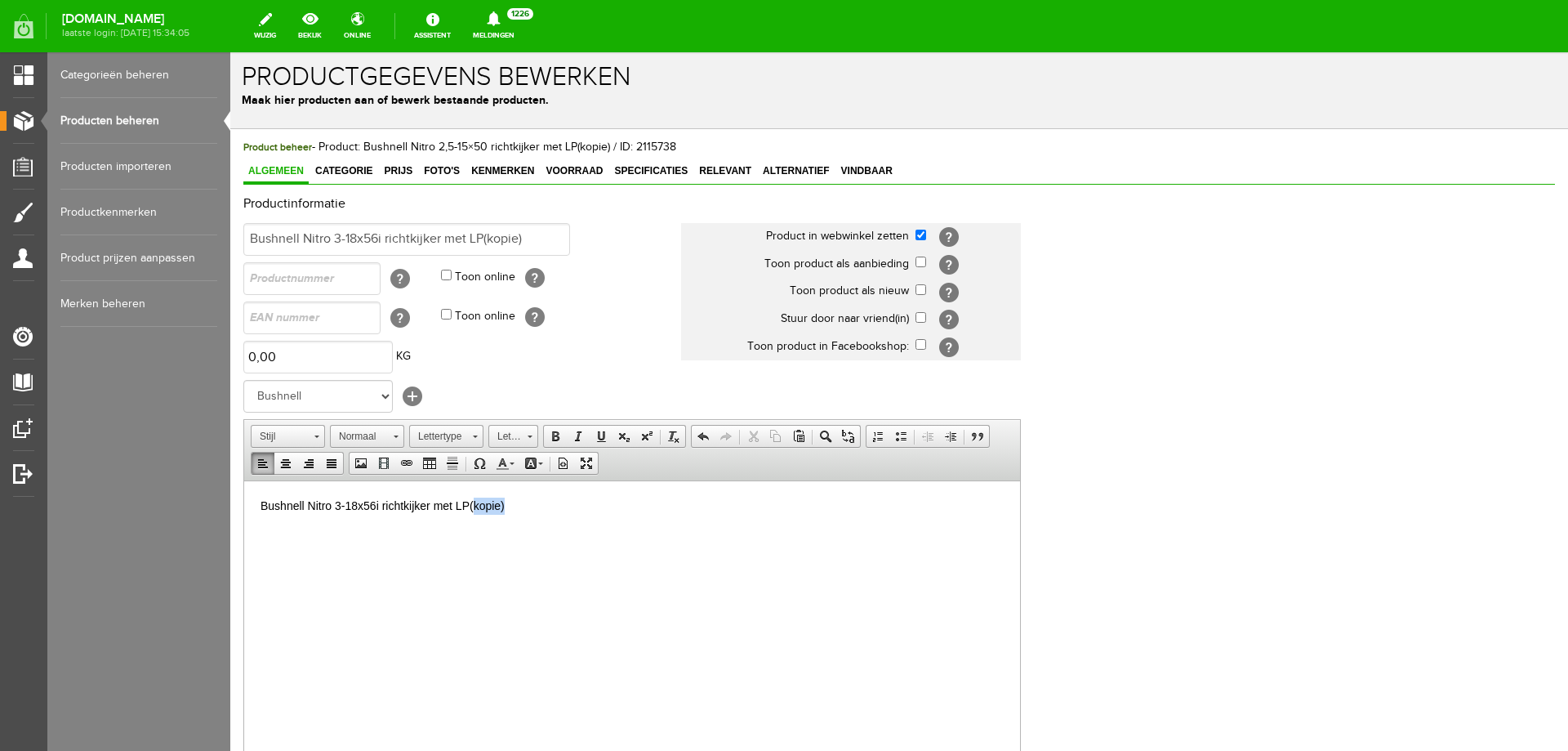
drag, startPoint x: 522, startPoint y: 507, endPoint x: 474, endPoint y: 511, distance: 48.2
click at [474, 511] on p "Bushnell Nitro 3-18x56i richtkijker met LP(kopie) ​" at bounding box center [632, 505] width 743 height 17
click at [536, 236] on input "Bushnell Nitro 3-18x56i richtkijker met LP(kopie)" at bounding box center [407, 239] width 327 height 32
type input "Bushnell Nitro 3-18x56i richtkijker met LP"
drag, startPoint x: 480, startPoint y: 512, endPoint x: 111, endPoint y: 488, distance: 369.8
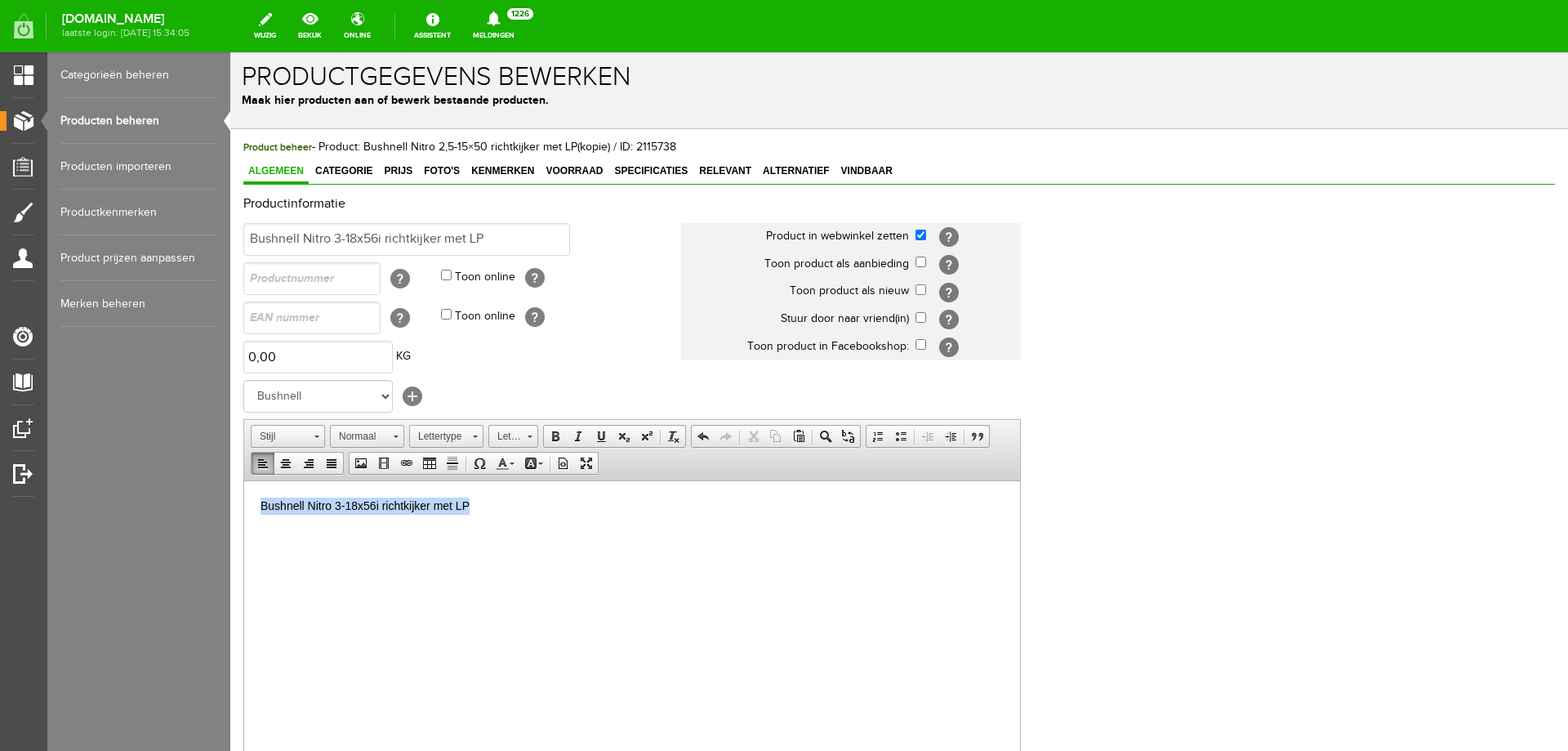
click at [245, 488] on html "Bushnell Nitro 3-18x56i richtkijker met LP" at bounding box center [632, 520] width 776 height 79
click at [549, 440] on span at bounding box center [556, 436] width 13 height 13
click at [517, 503] on p "Bushnell Nitro 3-18x56i richtkijker met LP" at bounding box center [632, 505] width 743 height 17
click at [338, 176] on span "Categorie" at bounding box center [343, 171] width 67 height 11
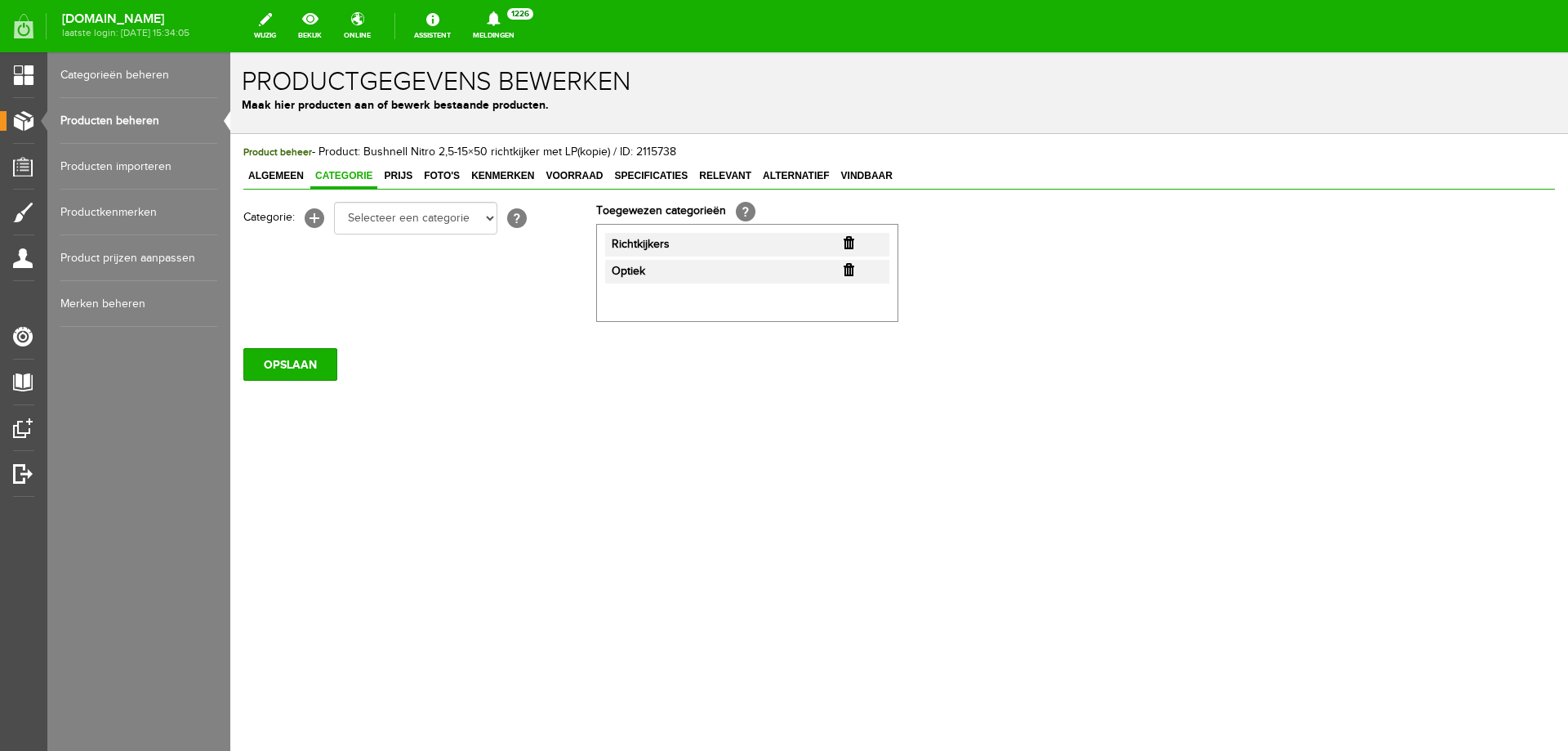
scroll to position [0, 0]
click at [404, 178] on span "Prijs" at bounding box center [398, 175] width 38 height 11
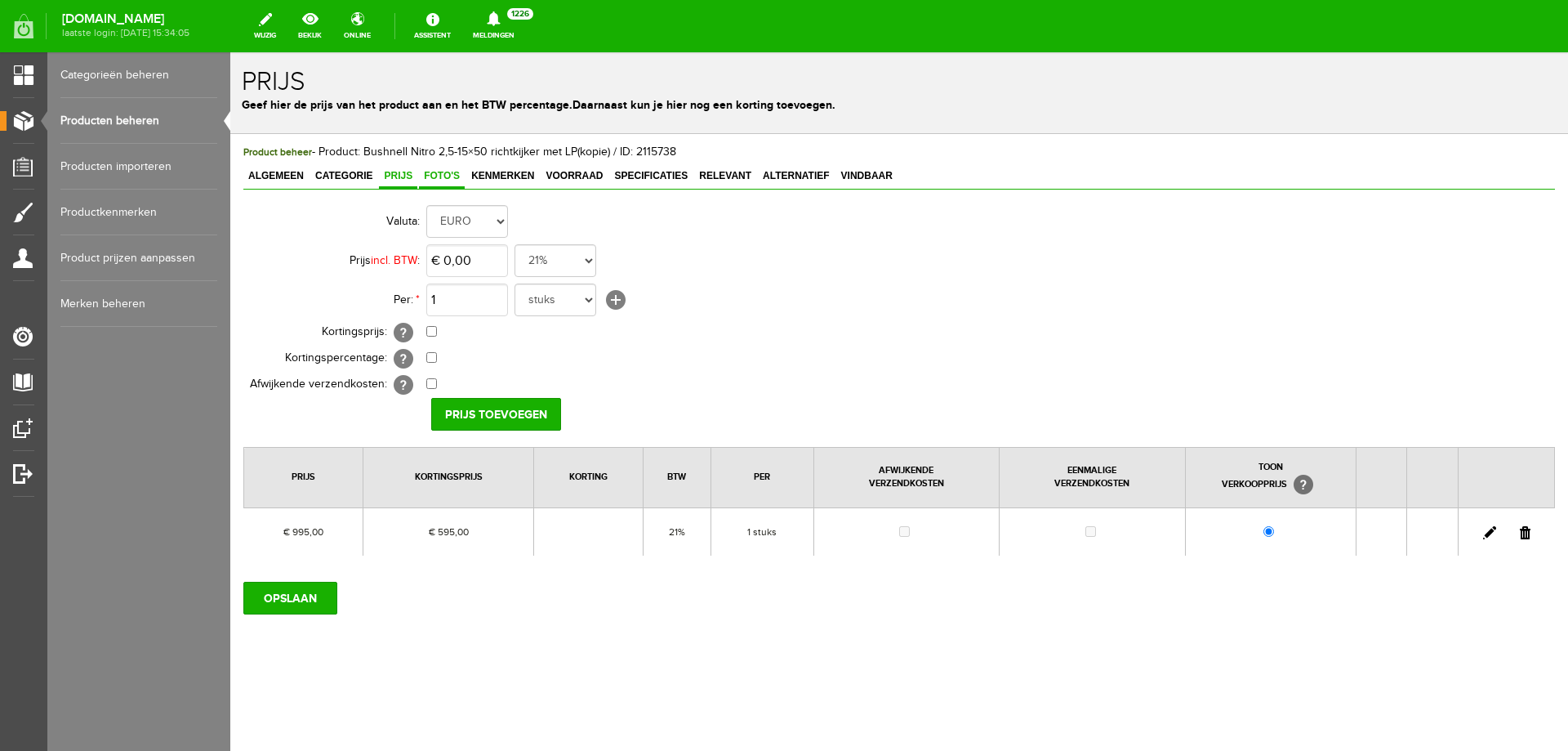
click at [447, 184] on link "Foto's" at bounding box center [442, 176] width 46 height 24
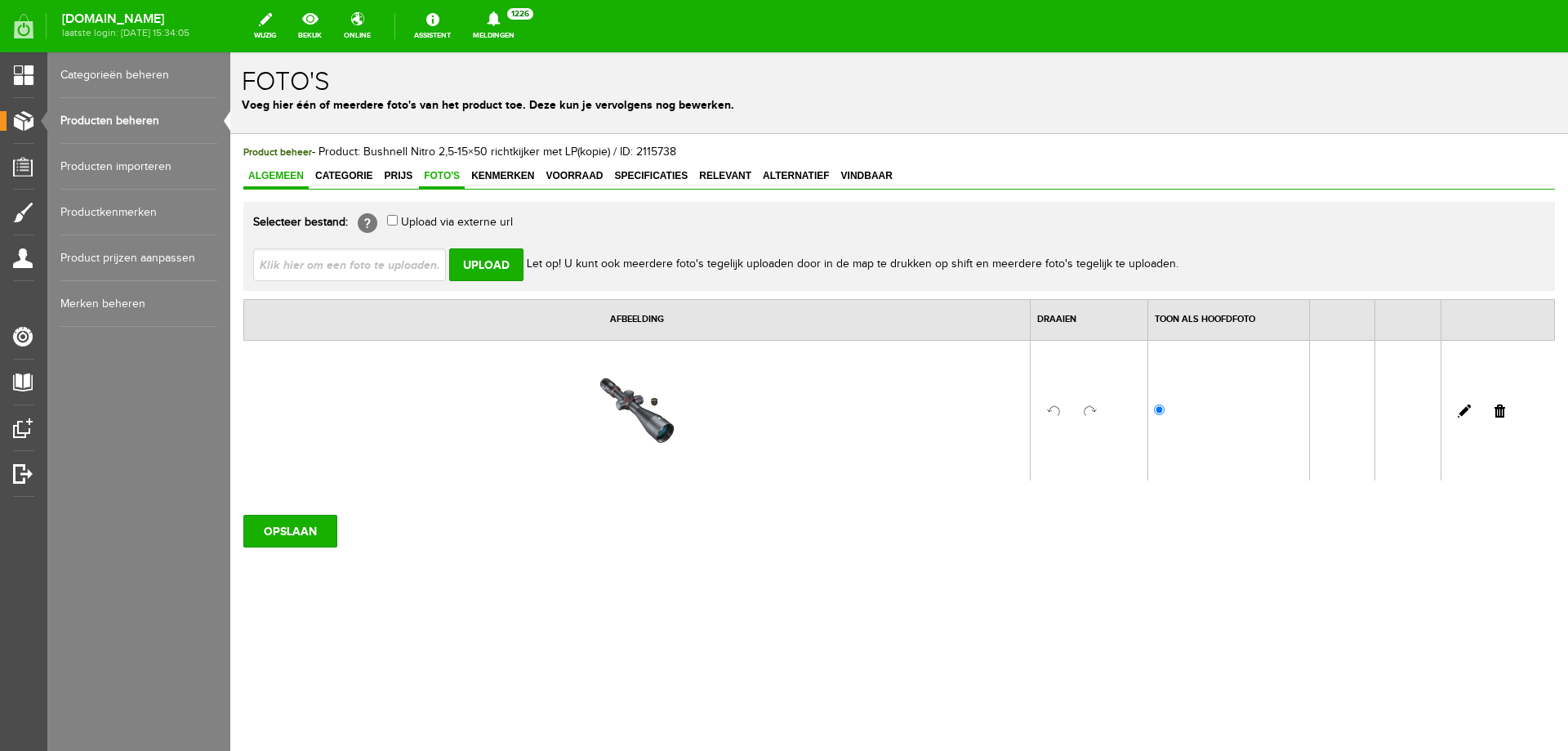
click at [263, 176] on span "Algemeen" at bounding box center [276, 175] width 65 height 11
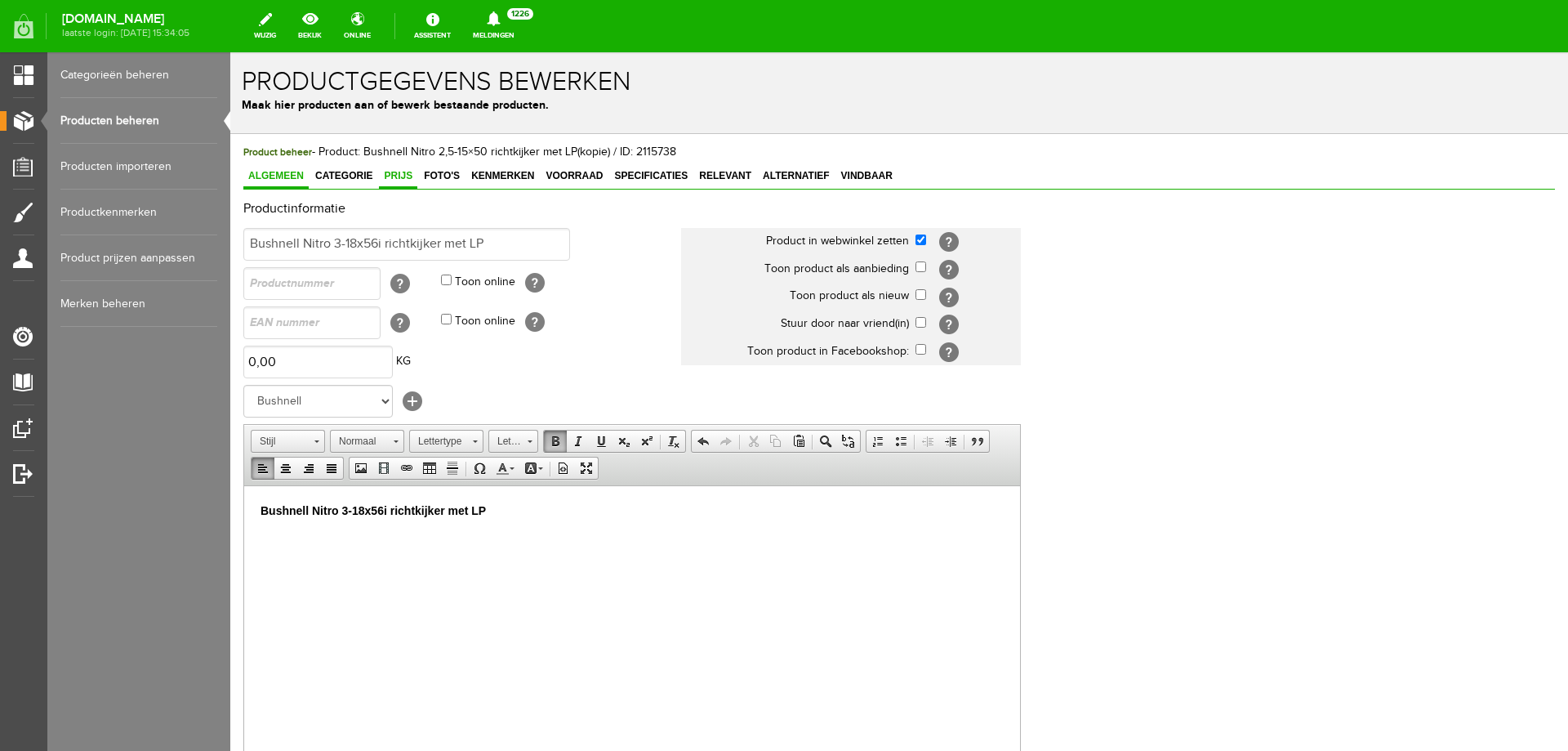
click at [381, 175] on span "Prijs" at bounding box center [398, 175] width 38 height 11
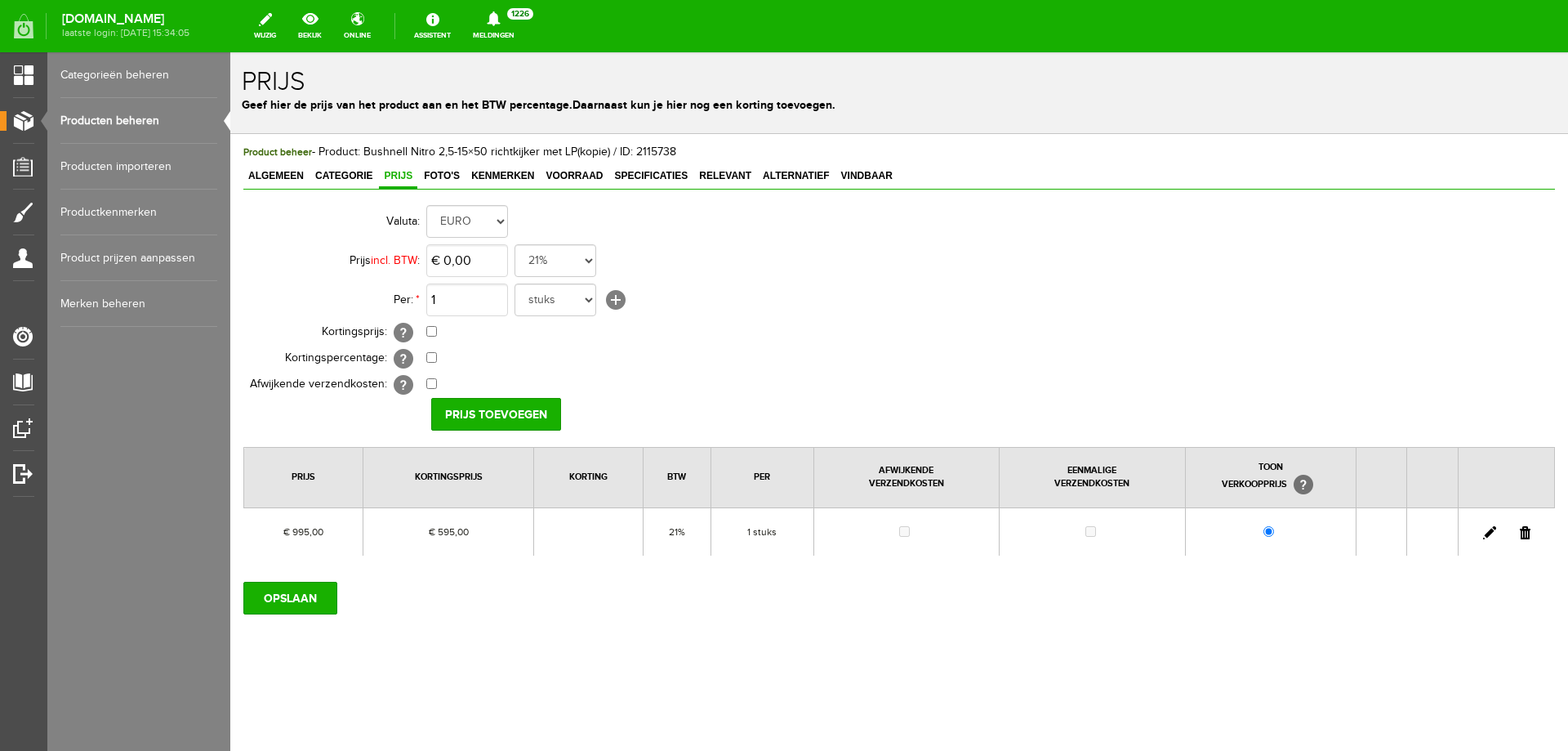
click at [1527, 532] on link at bounding box center [1525, 533] width 10 height 13
click at [466, 258] on input "0" at bounding box center [467, 261] width 82 height 32
type input "€ 1.095,00"
click at [431, 330] on input "checkbox" at bounding box center [431, 331] width 10 height 10
checkbox input "true"
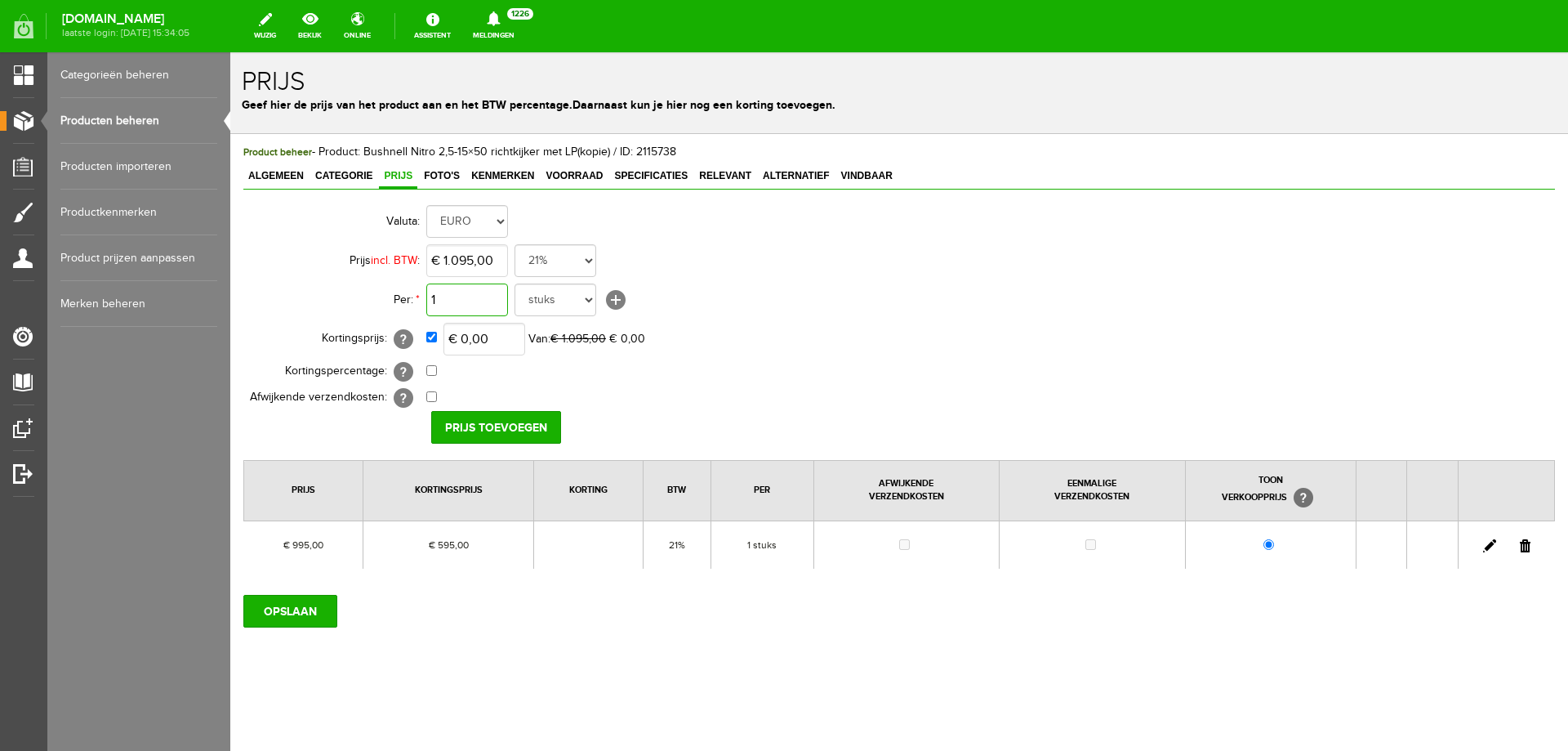
click at [456, 298] on input "1" at bounding box center [467, 300] width 82 height 32
type input "9"
type input "695"
click at [460, 422] on input "Prijs toevoegen" at bounding box center [496, 427] width 130 height 32
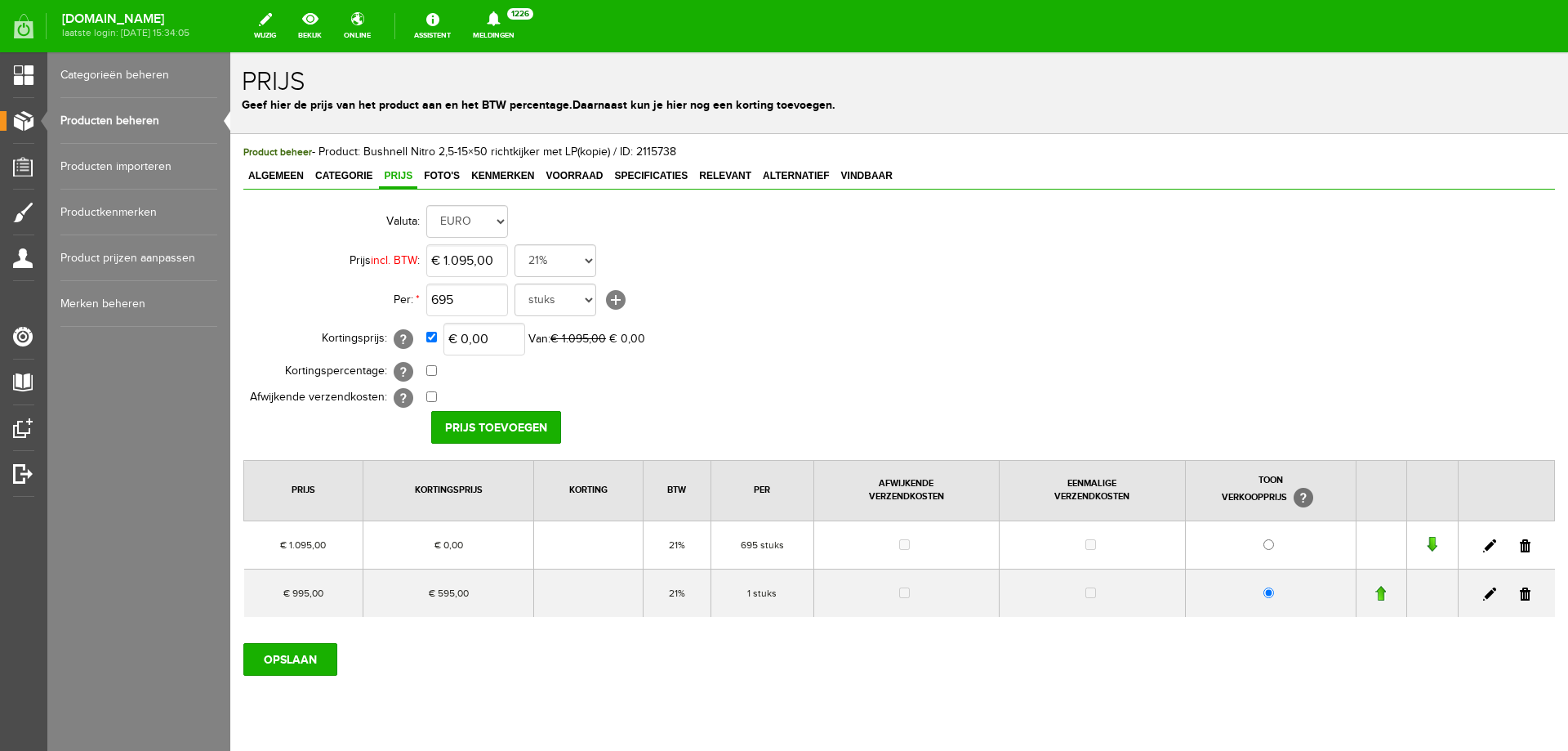
click at [1521, 547] on link at bounding box center [1525, 546] width 10 height 13
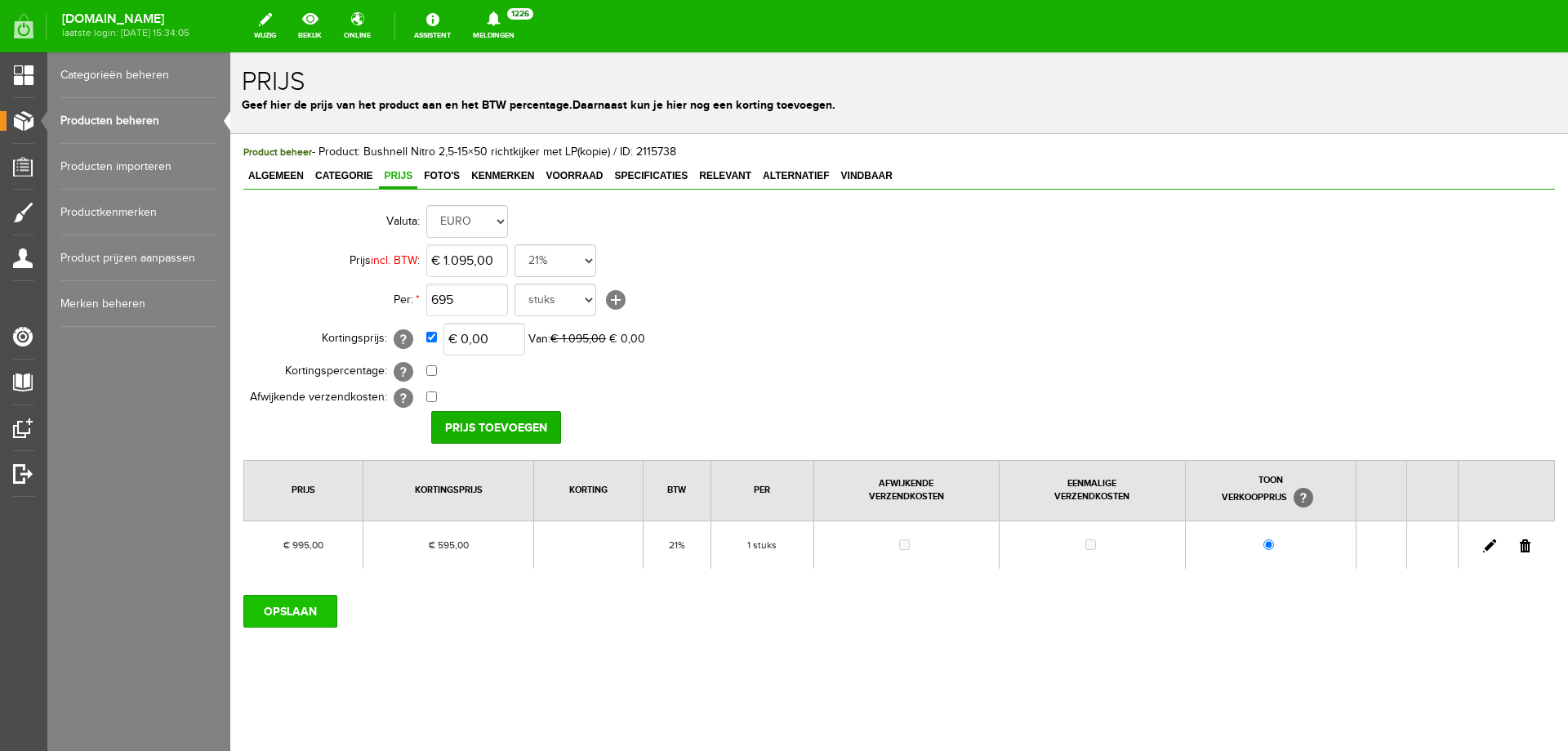
click at [304, 610] on input "OPSLAAN" at bounding box center [290, 611] width 94 height 32
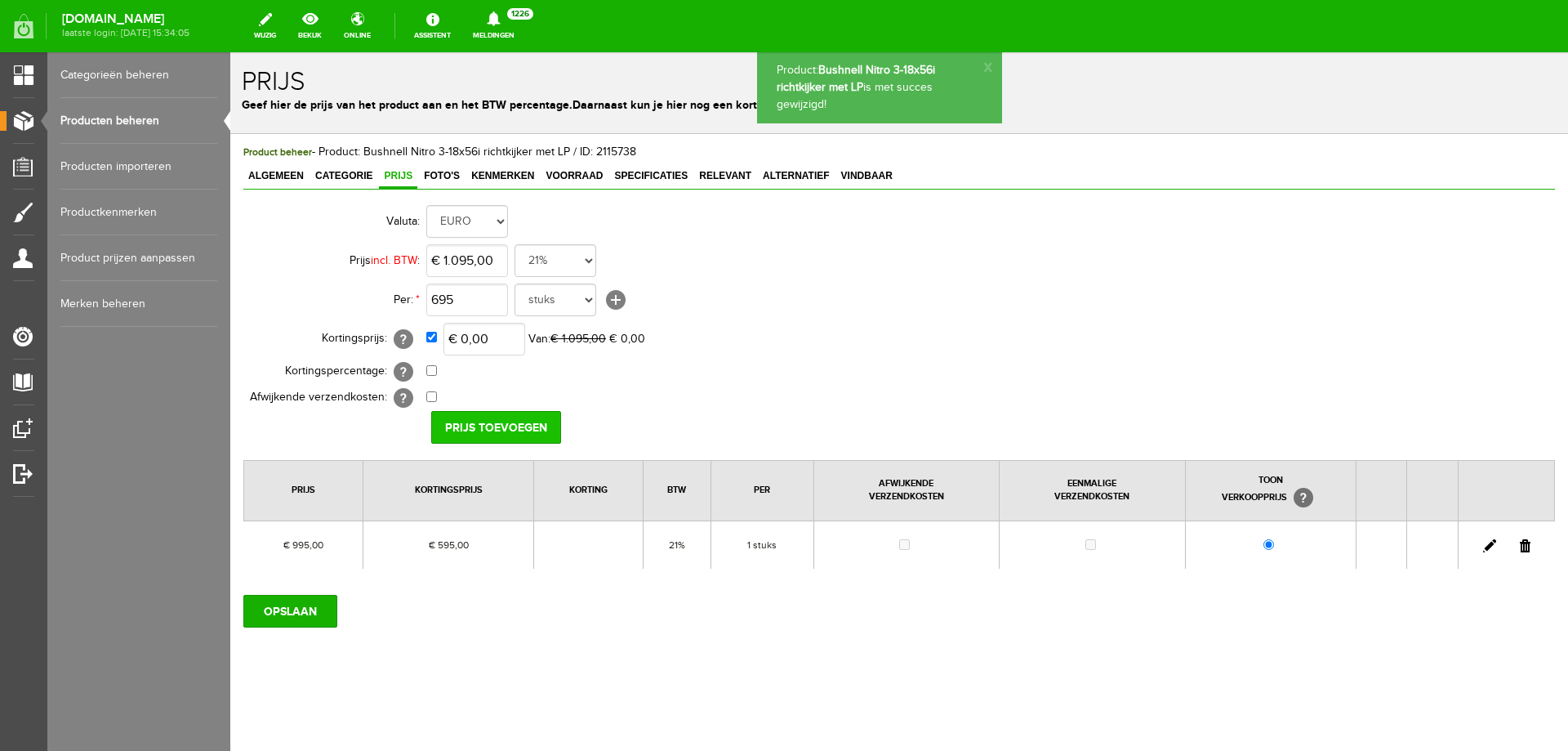
click at [500, 425] on input "Prijs toevoegen" at bounding box center [496, 427] width 130 height 32
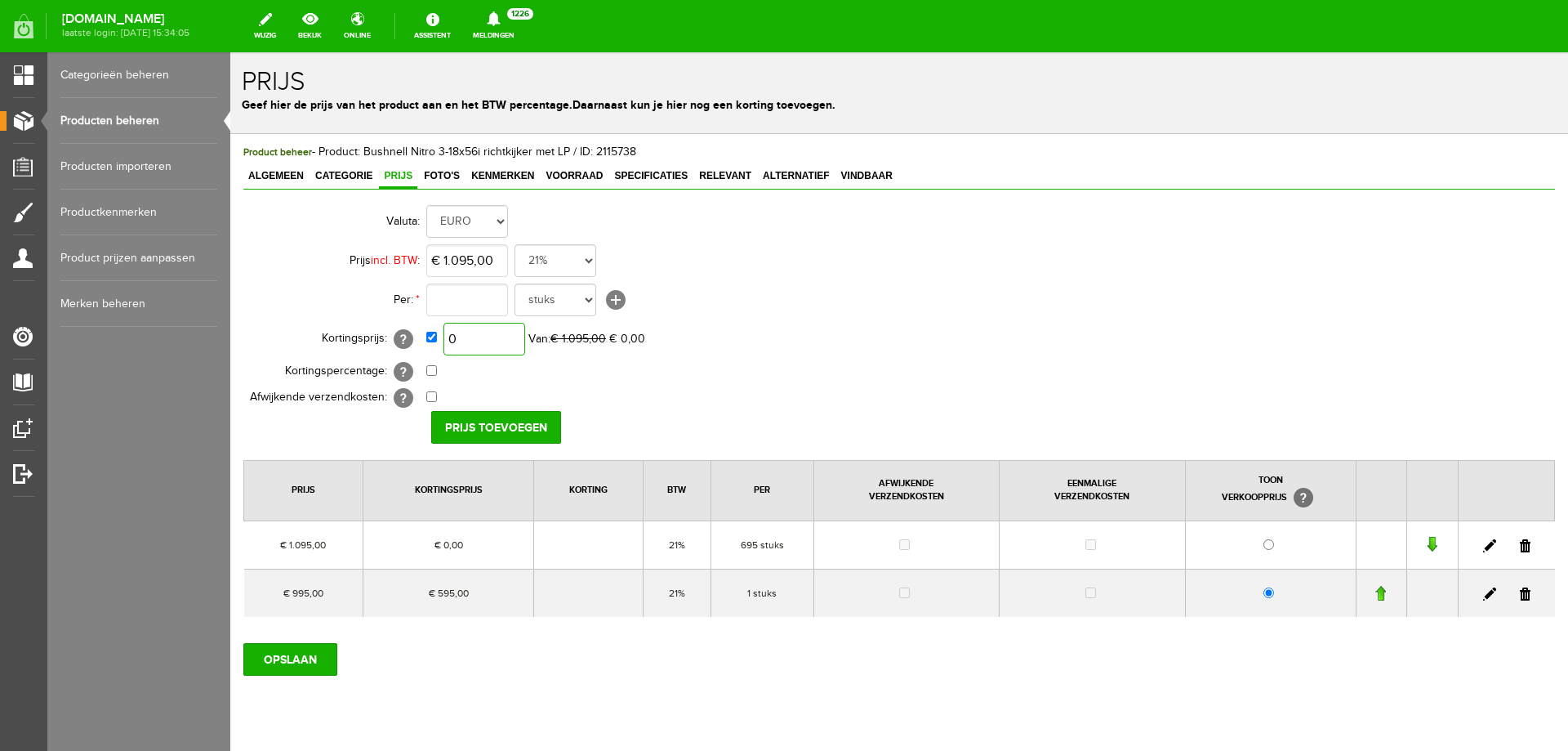
click at [503, 340] on input "0" at bounding box center [484, 339] width 82 height 32
type input "€ 695,00"
click at [486, 427] on input "Prijs toevoegen" at bounding box center [496, 427] width 130 height 32
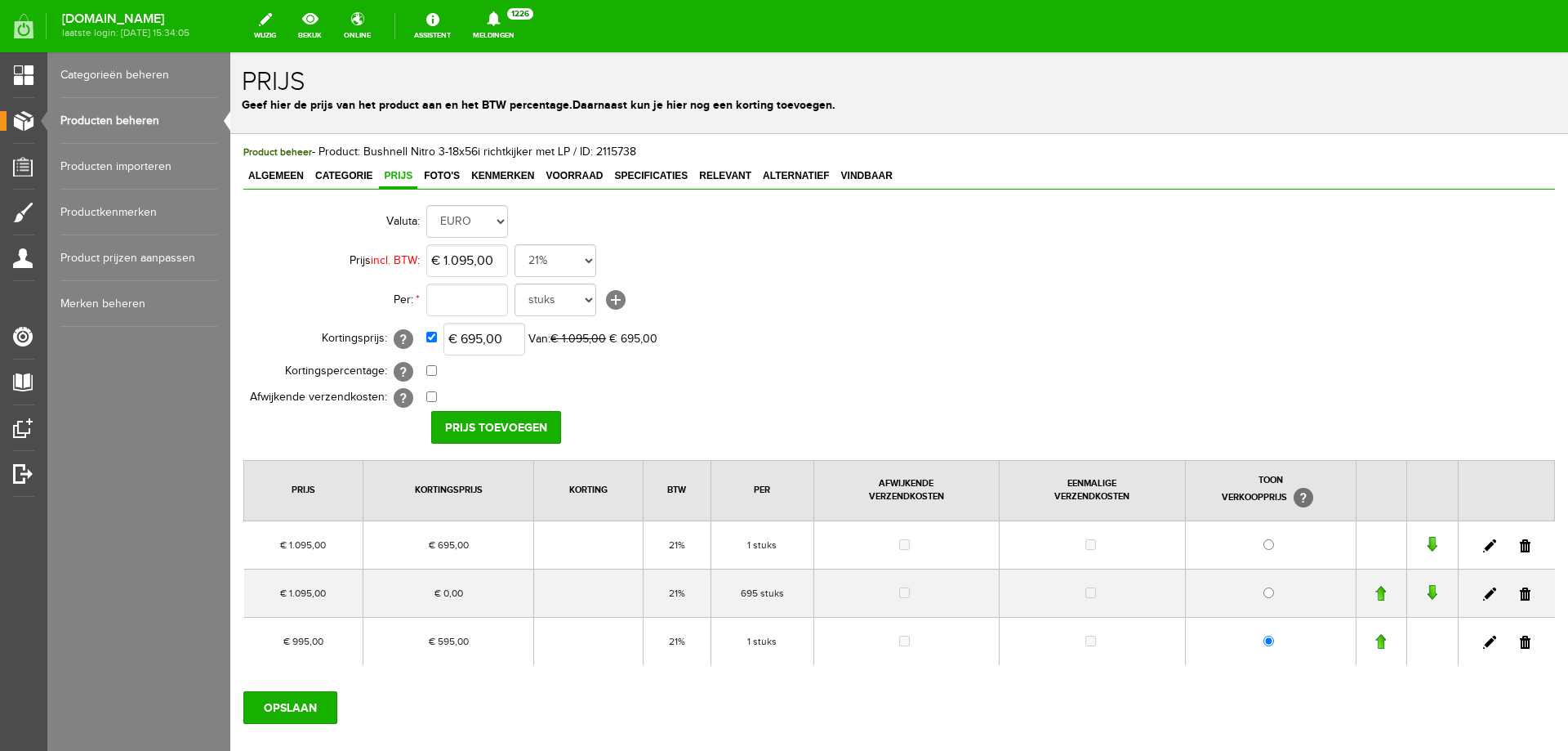
click at [1521, 589] on link at bounding box center [1525, 595] width 10 height 13
click at [1521, 594] on link at bounding box center [1525, 595] width 10 height 13
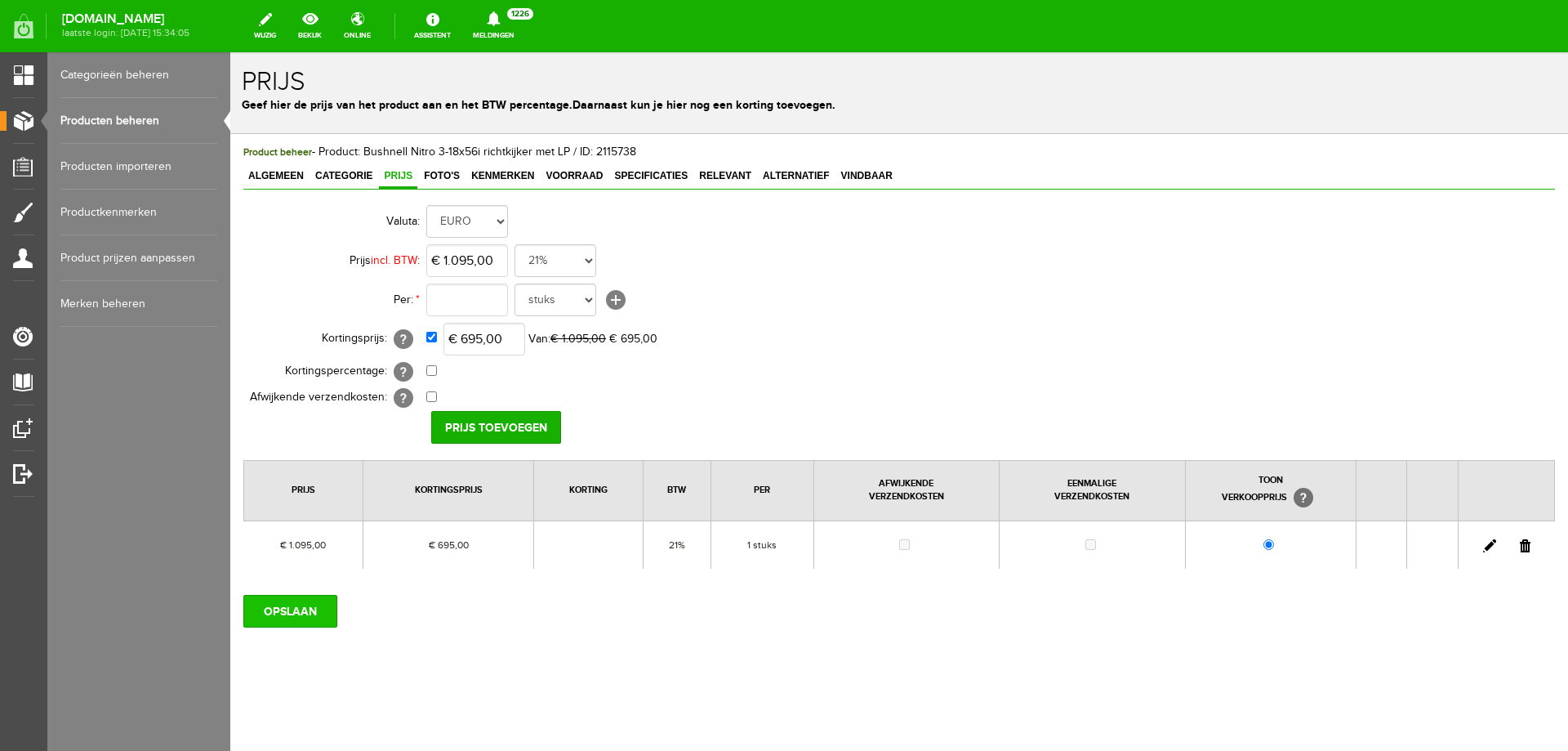
click at [281, 607] on input "OPSLAAN" at bounding box center [290, 611] width 94 height 32
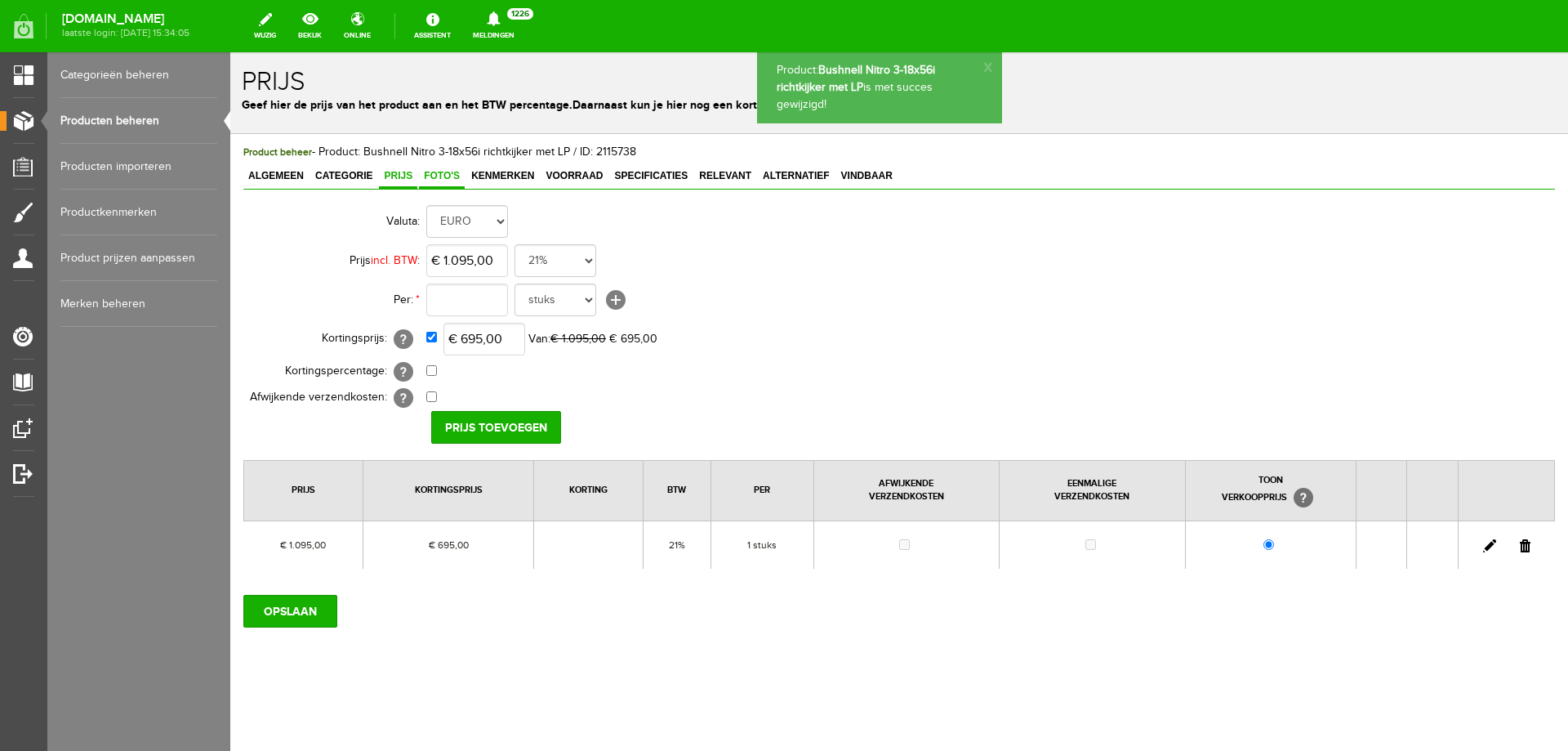
click at [442, 180] on span "Foto's" at bounding box center [442, 175] width 46 height 11
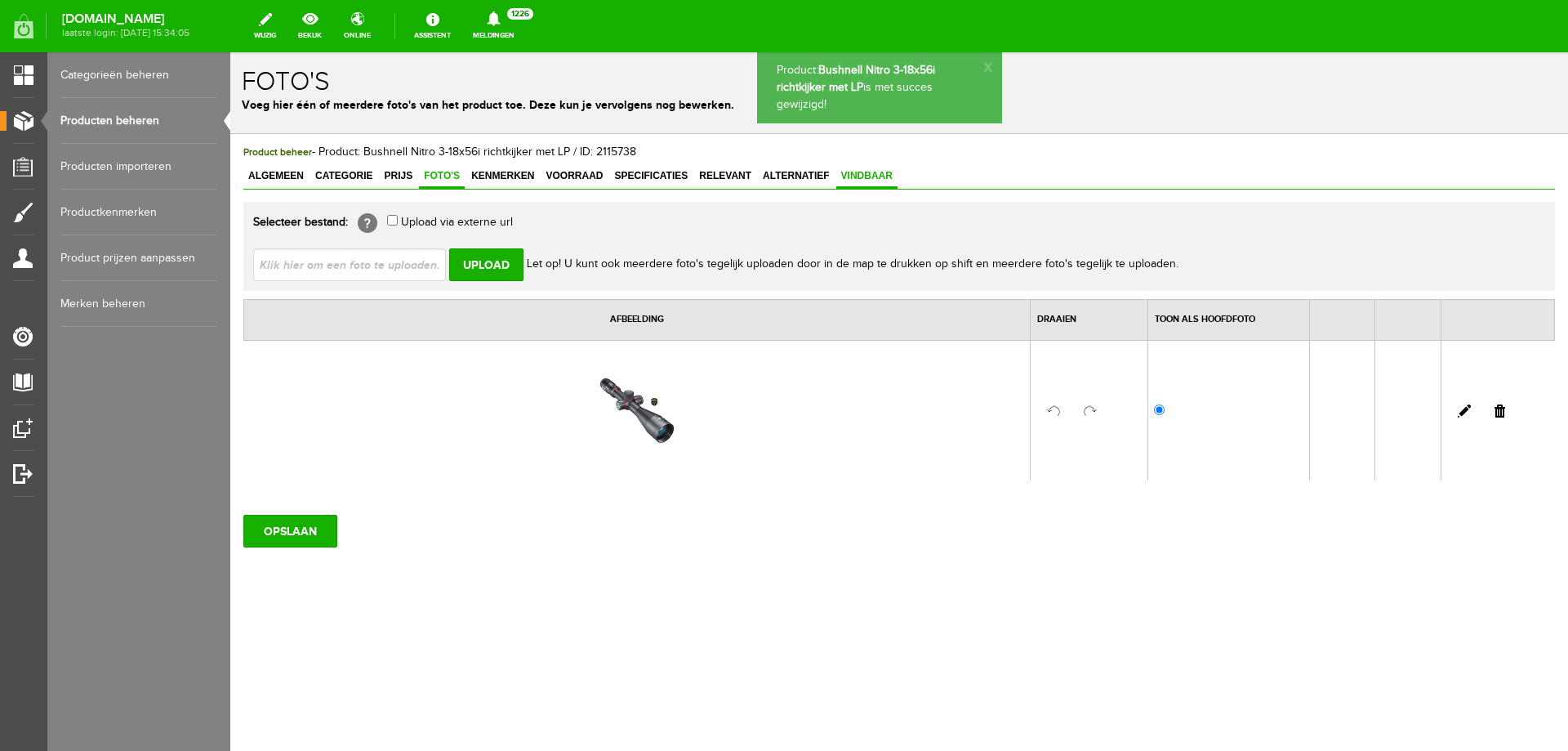
click at [874, 180] on span "Vindbaar" at bounding box center [866, 175] width 62 height 11
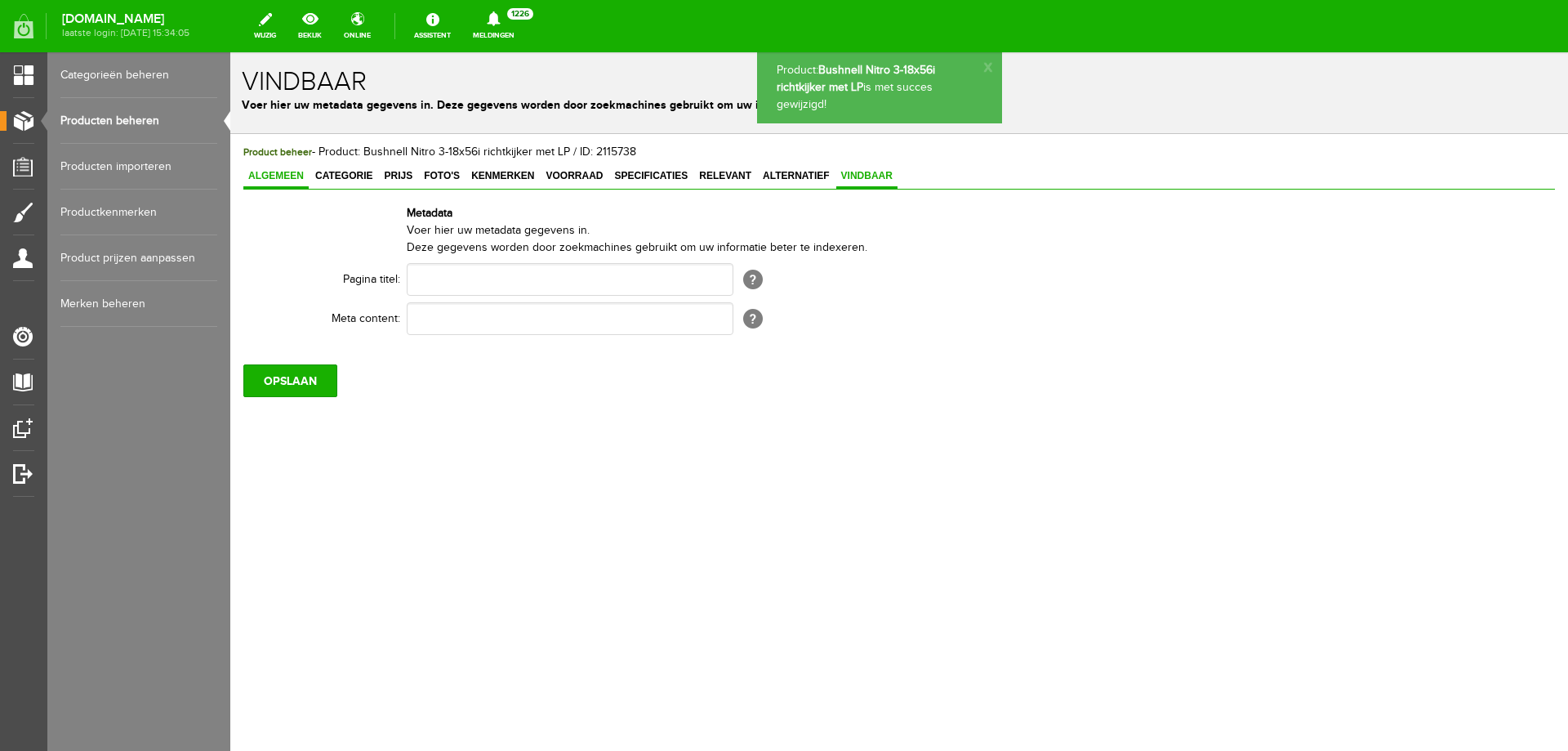
click at [292, 180] on span "Algemeen" at bounding box center [276, 175] width 65 height 11
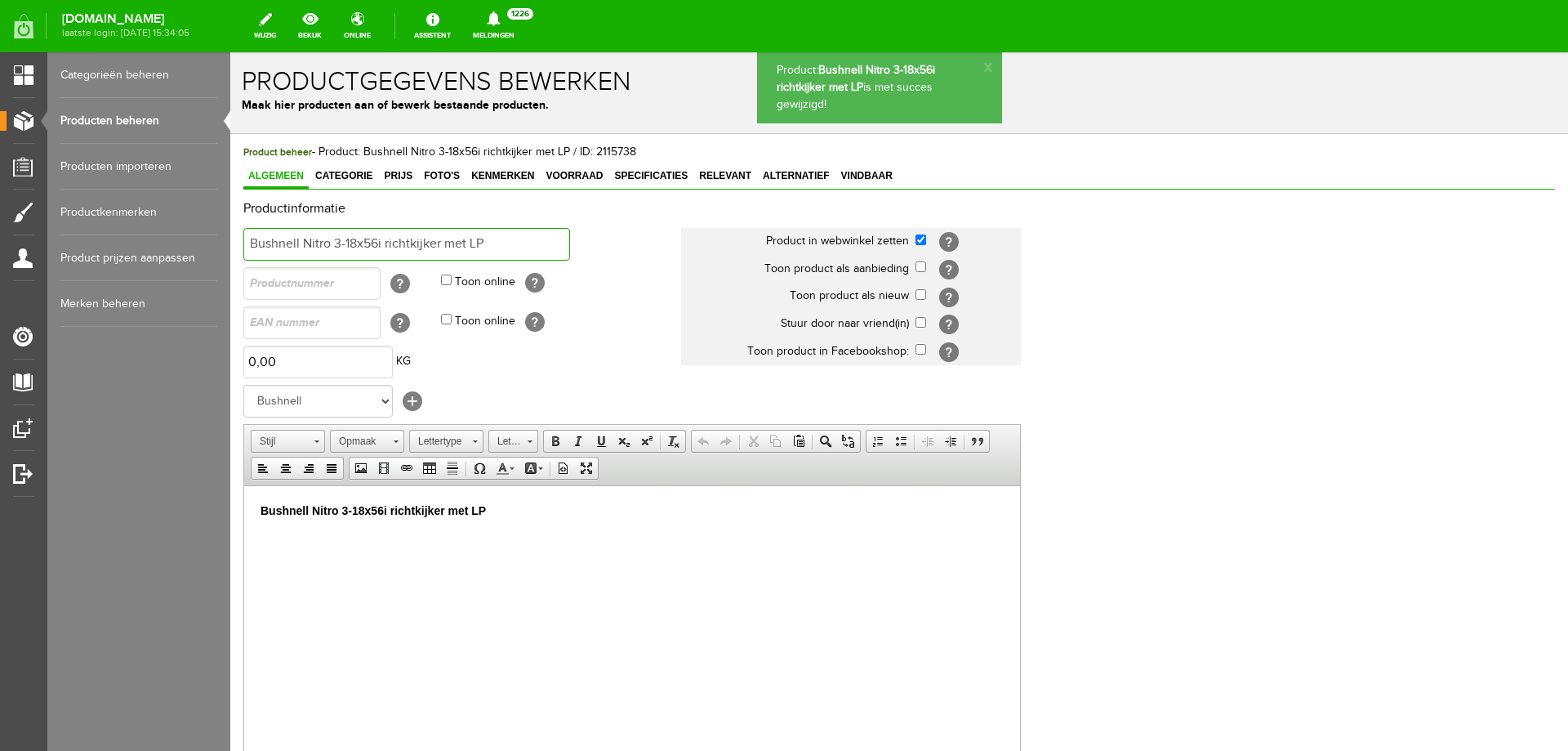
drag, startPoint x: 529, startPoint y: 239, endPoint x: 148, endPoint y: 212, distance: 382.0
click at [230, 212] on html "Product: Bushnell Nitro 3-18x56i richtkijker met LP is met succes gewijzigd! x …" at bounding box center [899, 401] width 1338 height 699
click at [873, 179] on span "Vindbaar" at bounding box center [866, 175] width 62 height 11
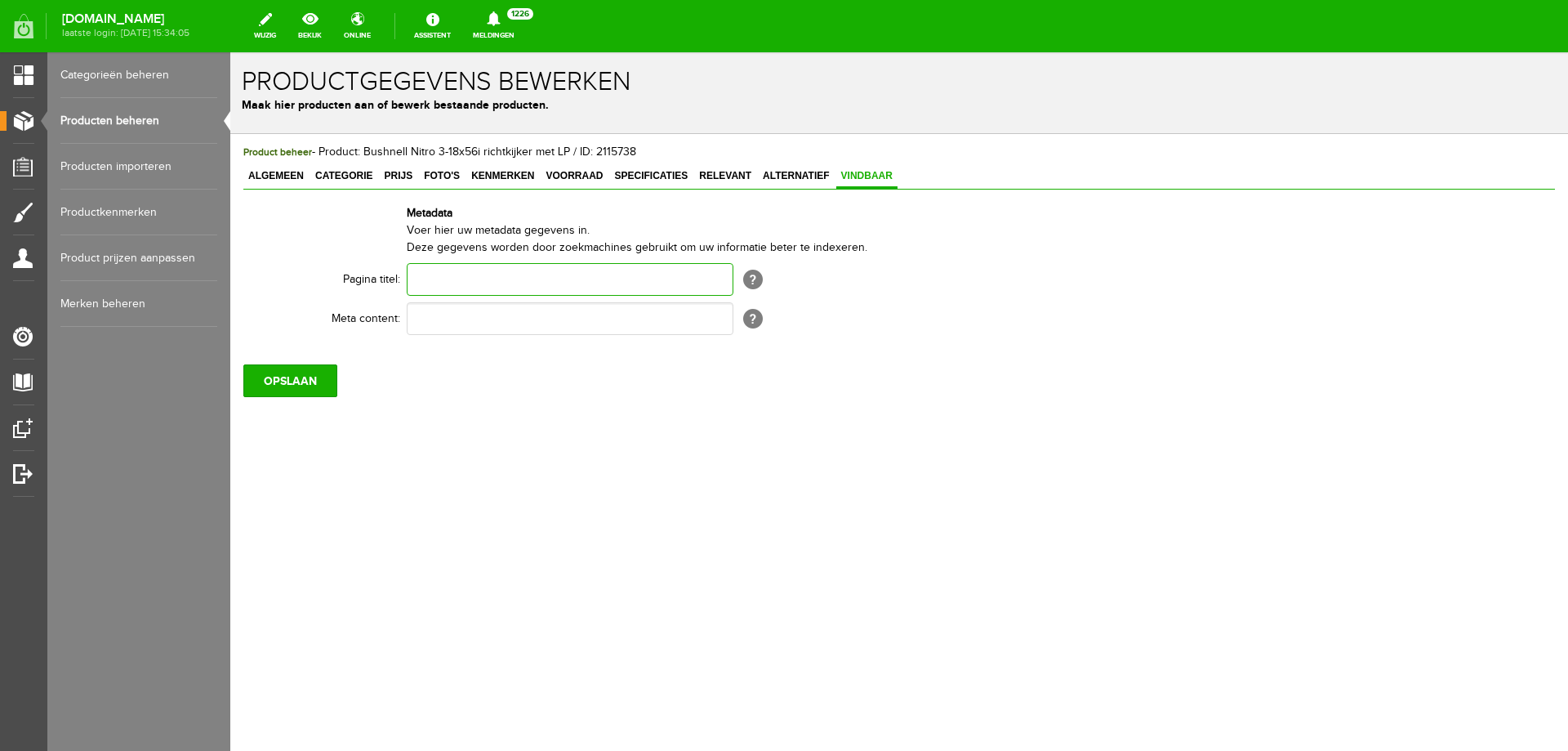
click at [475, 270] on input "text" at bounding box center [570, 279] width 327 height 32
paste input "Bushnell Nitro 3-18x56i richtkijker met LP"
type input "Bushnell Nitro 3-18x56i richtkijker met LP"
click at [461, 316] on input "text" at bounding box center [570, 319] width 327 height 32
paste input "Bushnell Nitro 3-18x56i richtkijker met LP"
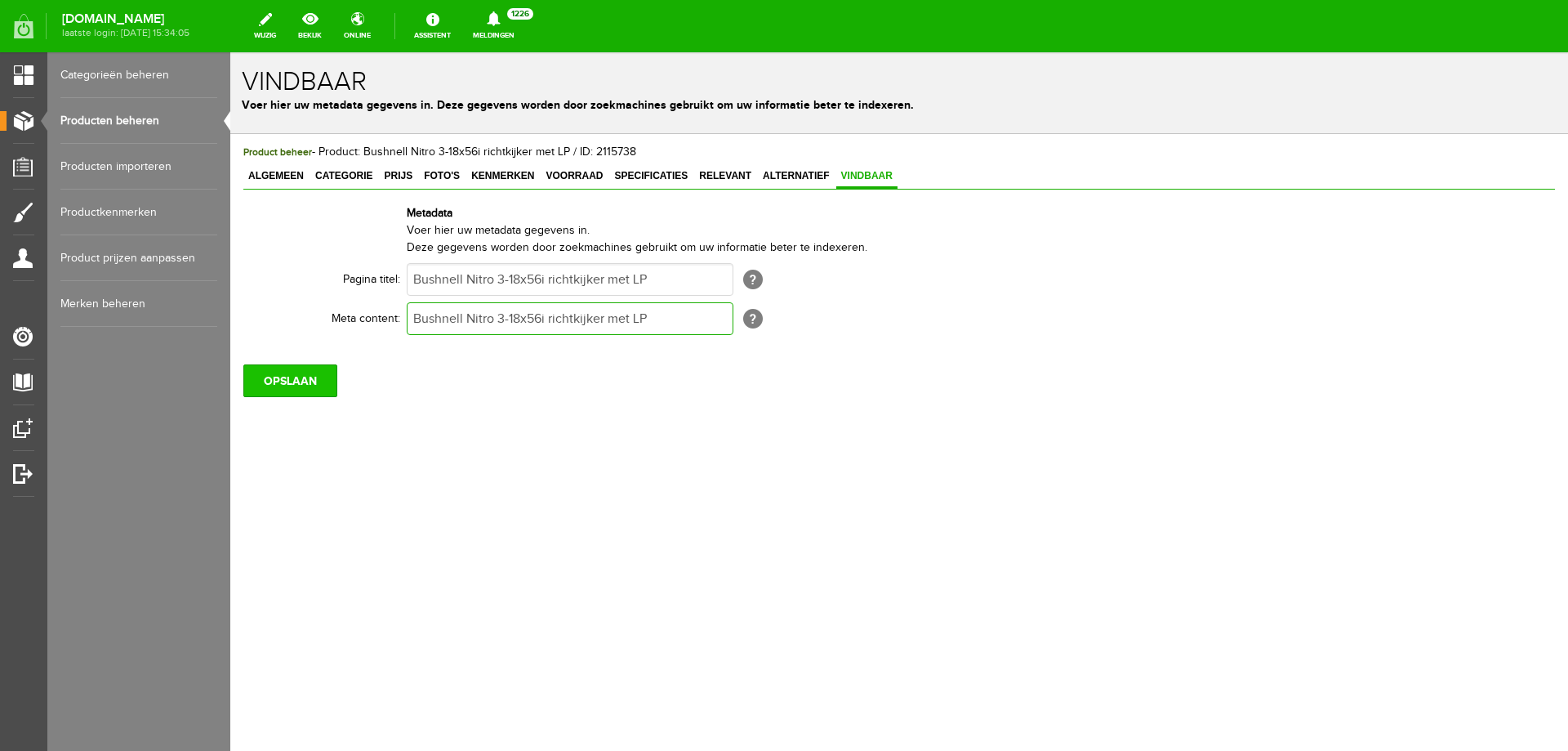
type input "Bushnell Nitro 3-18x56i richtkijker met LP"
click at [324, 385] on input "OPSLAAN" at bounding box center [290, 380] width 94 height 32
click at [278, 377] on input "OPSLAAN" at bounding box center [290, 380] width 94 height 32
click at [347, 174] on span "Categorie" at bounding box center [343, 175] width 67 height 11
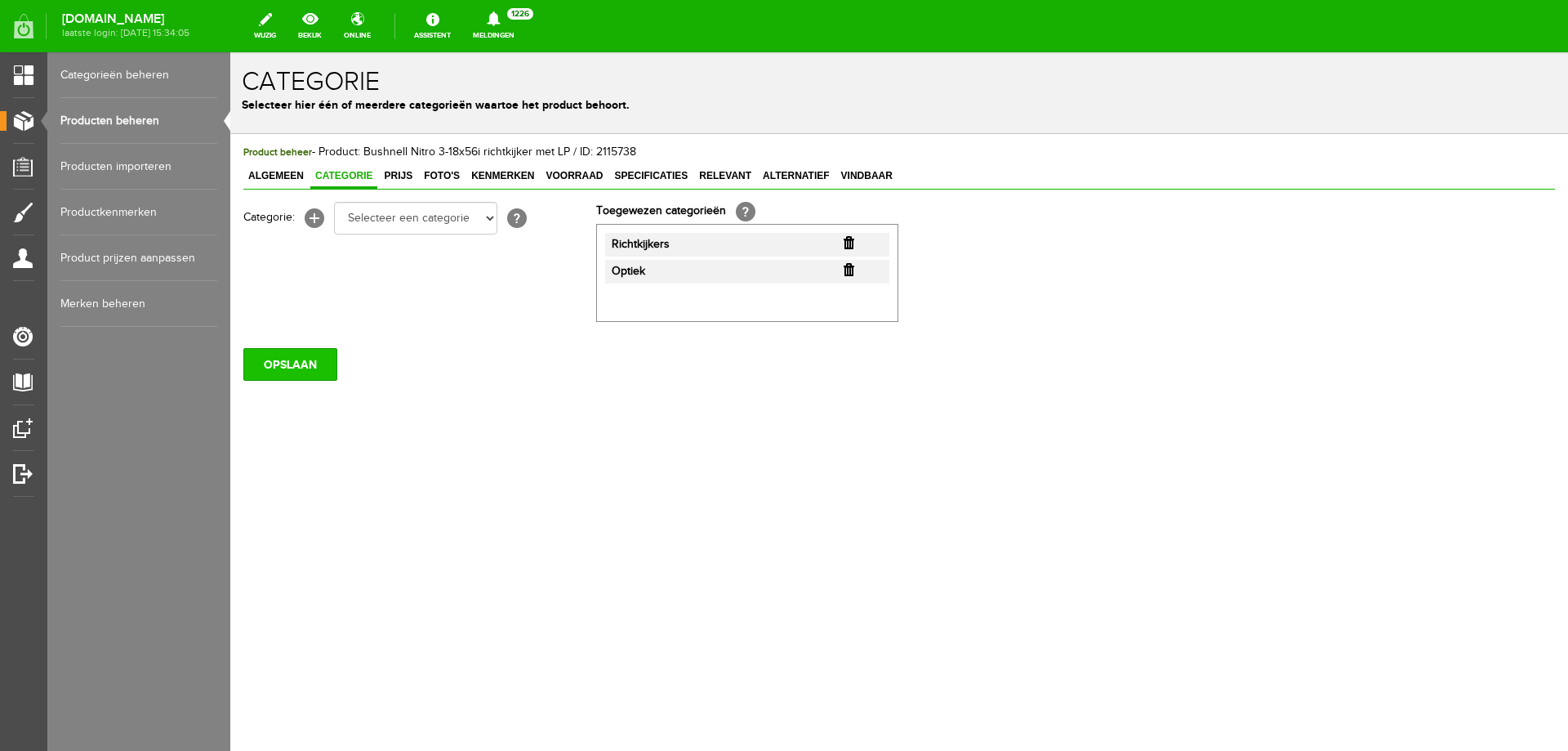
click at [292, 375] on input "OPSLAAN" at bounding box center [290, 364] width 94 height 32
click at [315, 371] on input "OPSLAAN" at bounding box center [290, 364] width 94 height 32
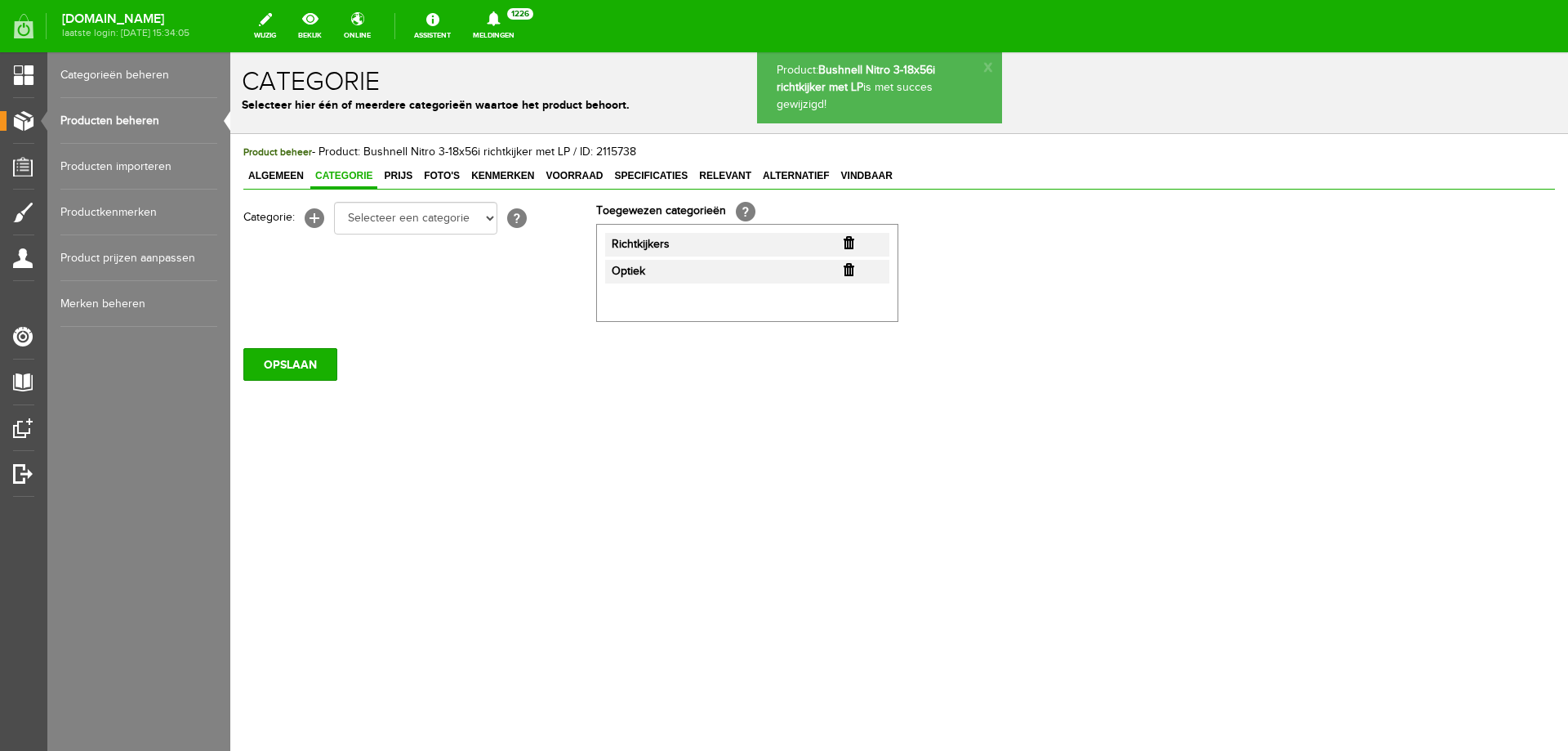
click at [119, 115] on link "Producten beheren" at bounding box center [138, 120] width 156 height 46
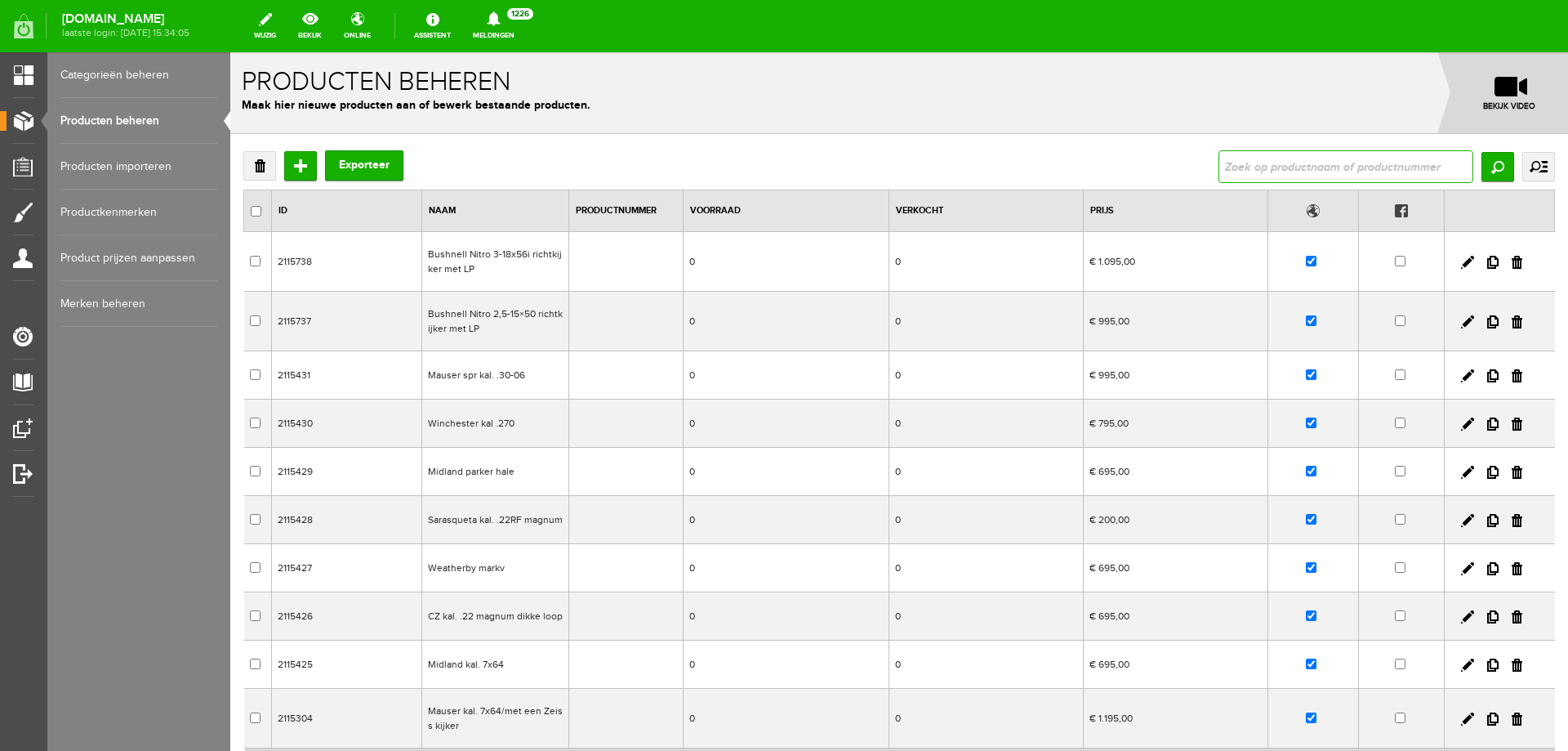
click at [1243, 171] on input "text" at bounding box center [1346, 167] width 255 height 32
type input "CZ 455 kal. 22LR"
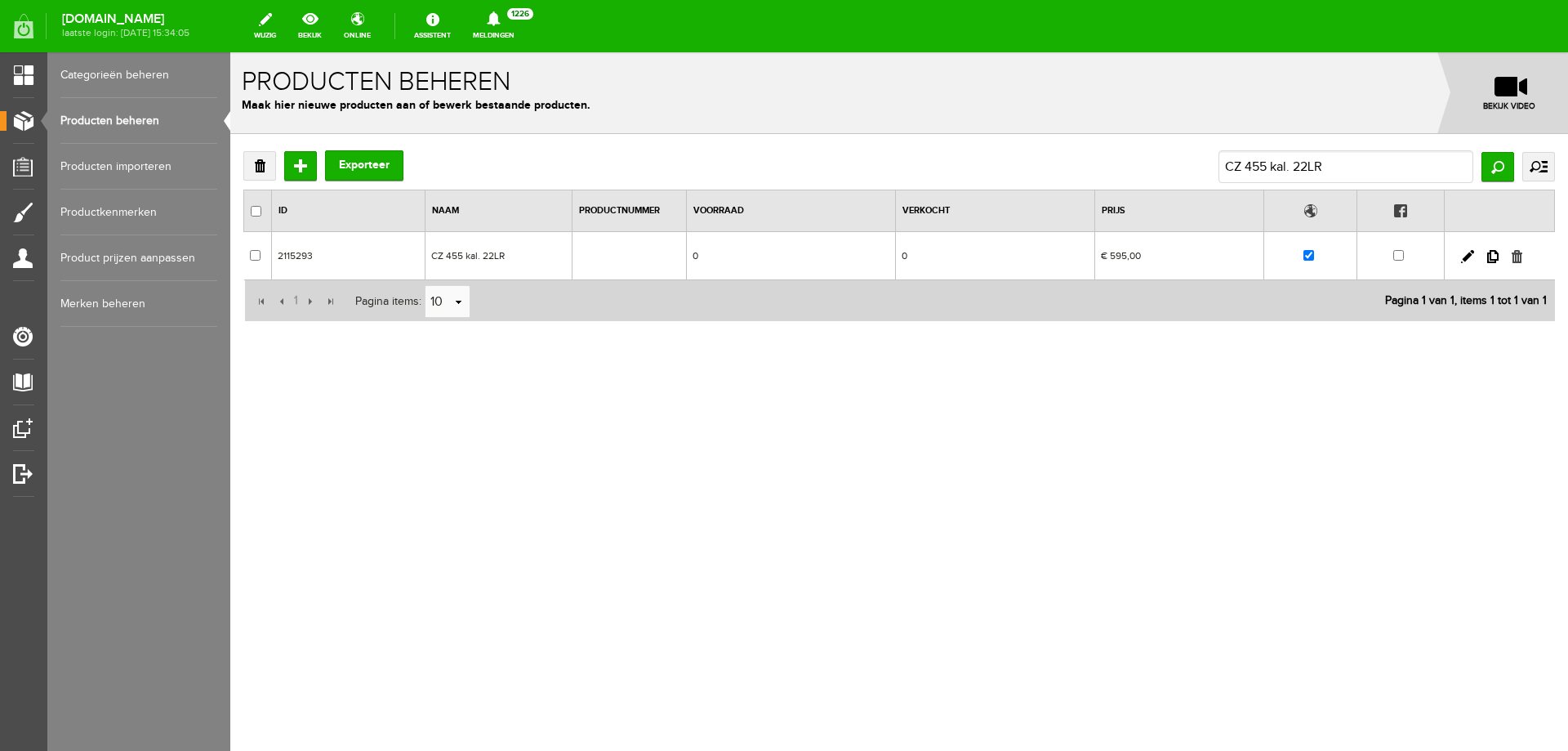
click at [1519, 257] on link at bounding box center [1517, 257] width 10 height 13
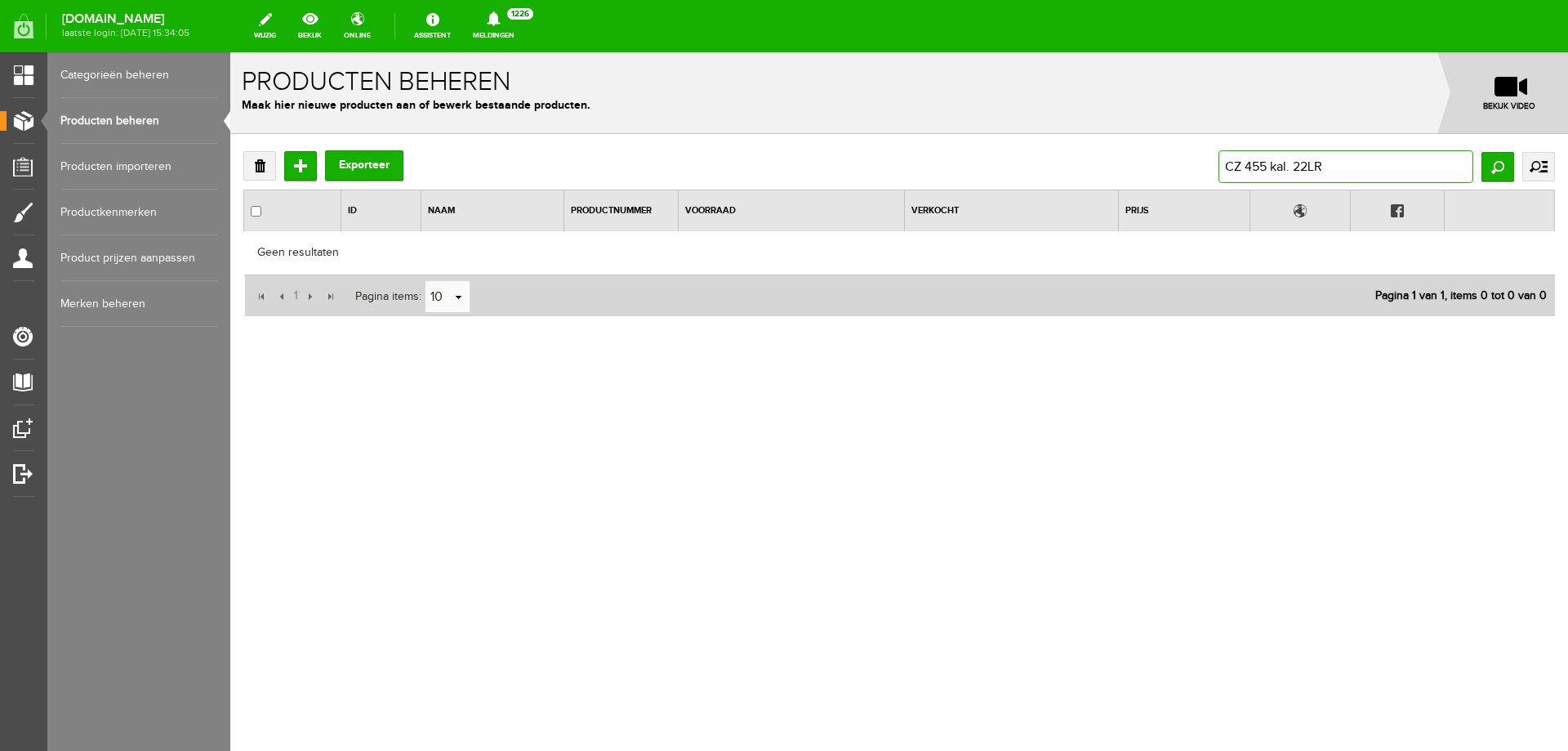
drag, startPoint x: 1276, startPoint y: 154, endPoint x: 822, endPoint y: 138, distance: 454.3
click at [822, 138] on div "Verwijderen Toevoegen Exporteer CZ 455 kal. 22LR Zoeken uitgebreid zoeken Categ…" at bounding box center [899, 286] width 1338 height 305
paste input "550 kal. 7x64"
type input "CZ 550 kal. 7x64"
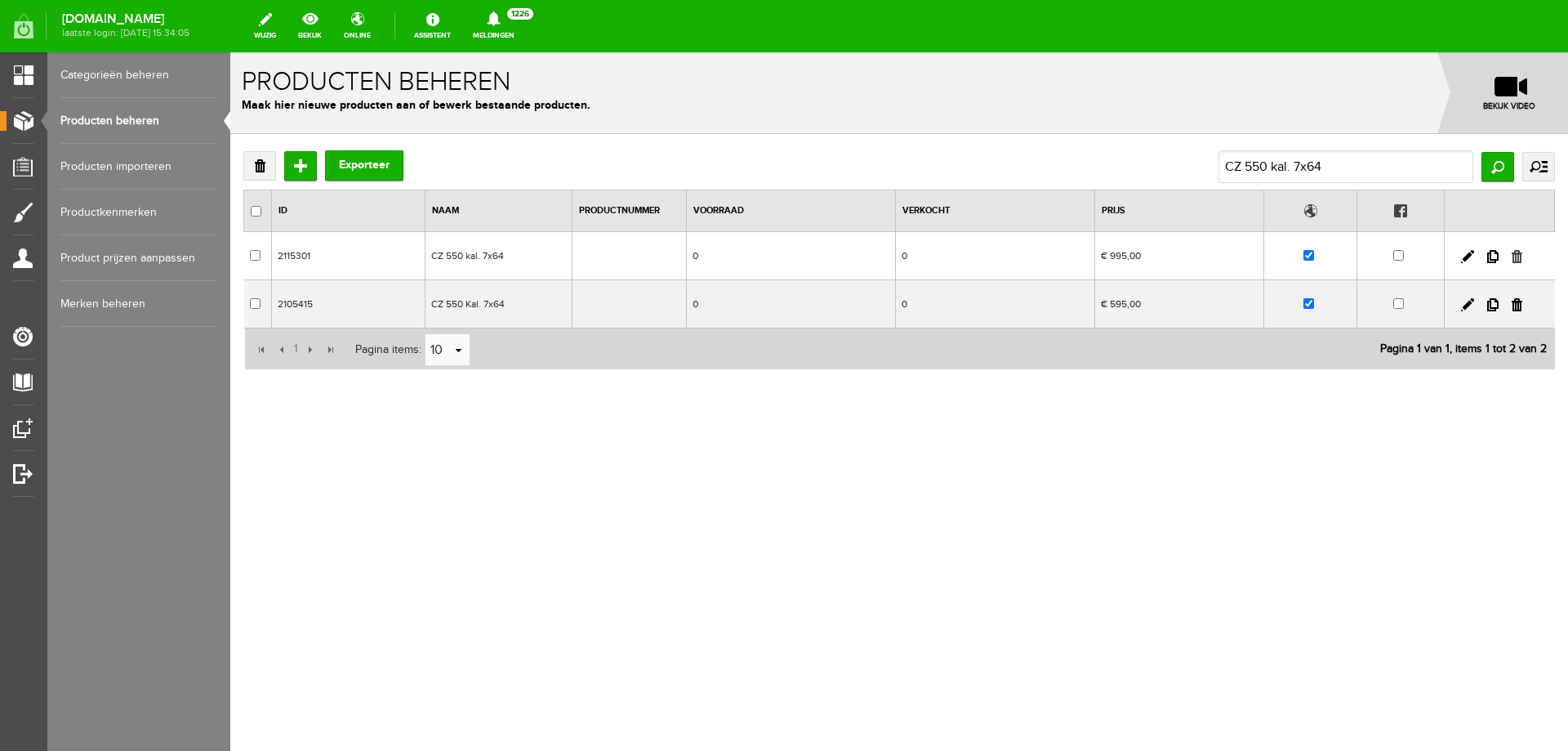
click at [1515, 257] on link at bounding box center [1517, 257] width 10 height 13
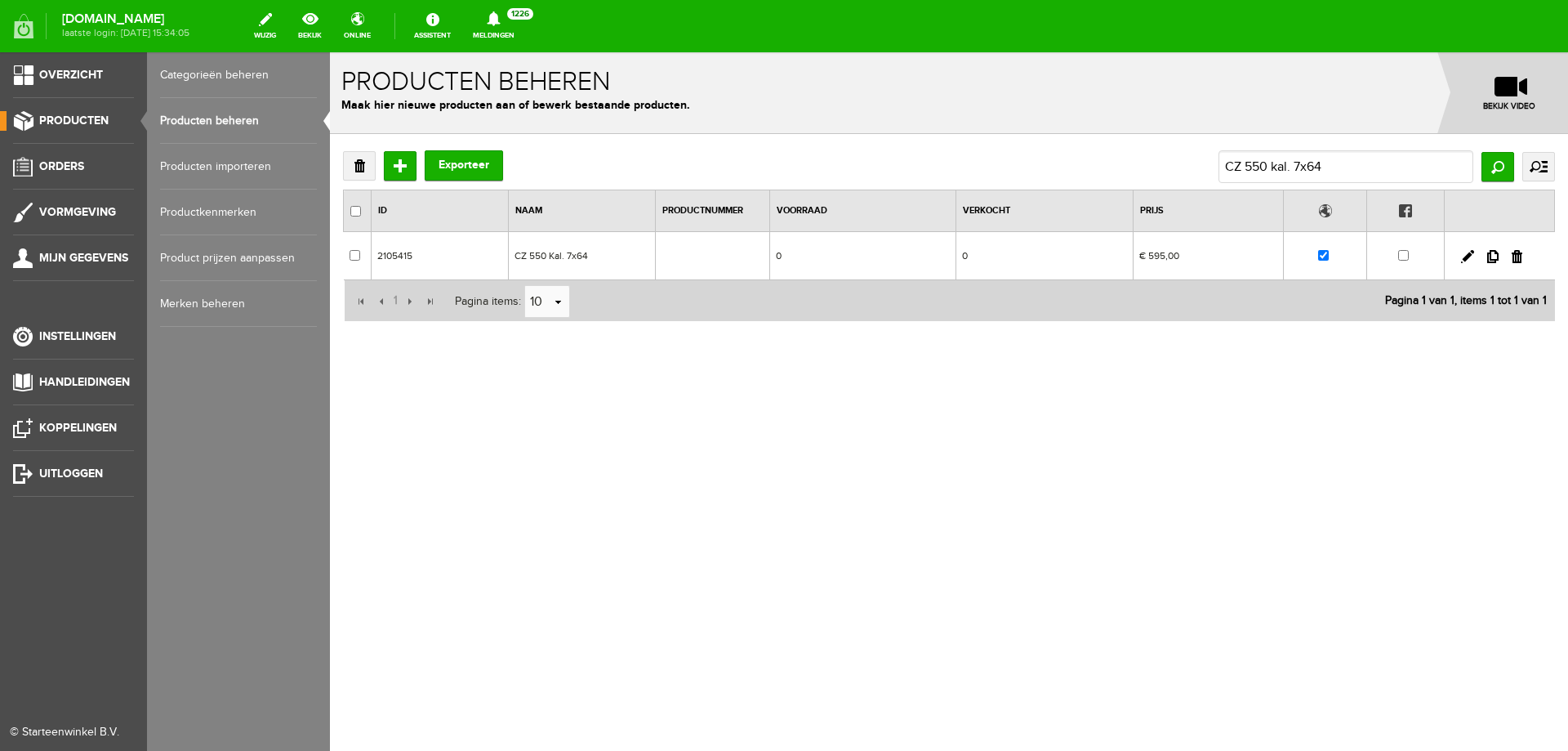
click at [206, 123] on link "Producten beheren" at bounding box center [238, 120] width 156 height 46
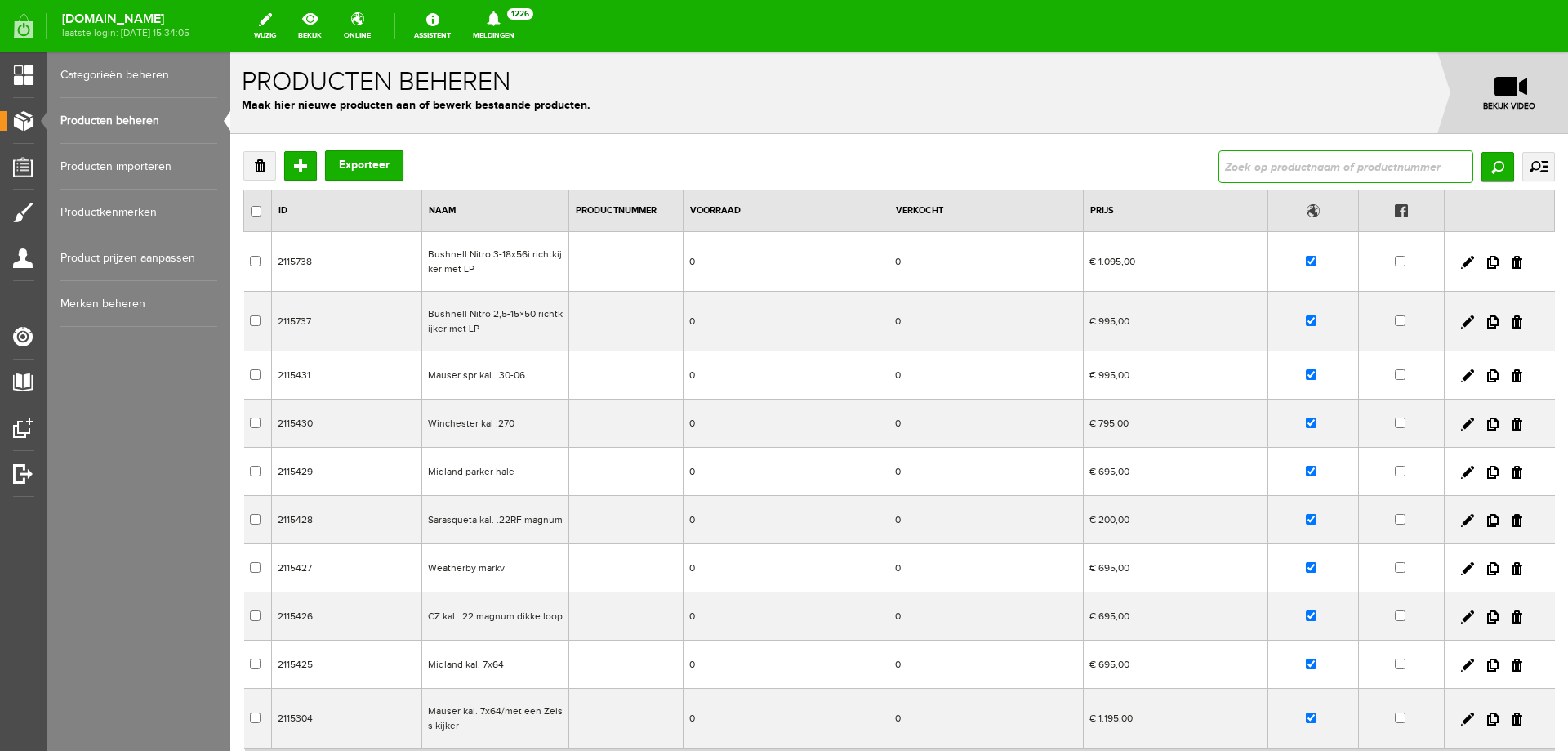
click at [1288, 167] on input "text" at bounding box center [1346, 167] width 255 height 32
type input "Heym SR30 kal..308 en 30-06 nieuw keiler"
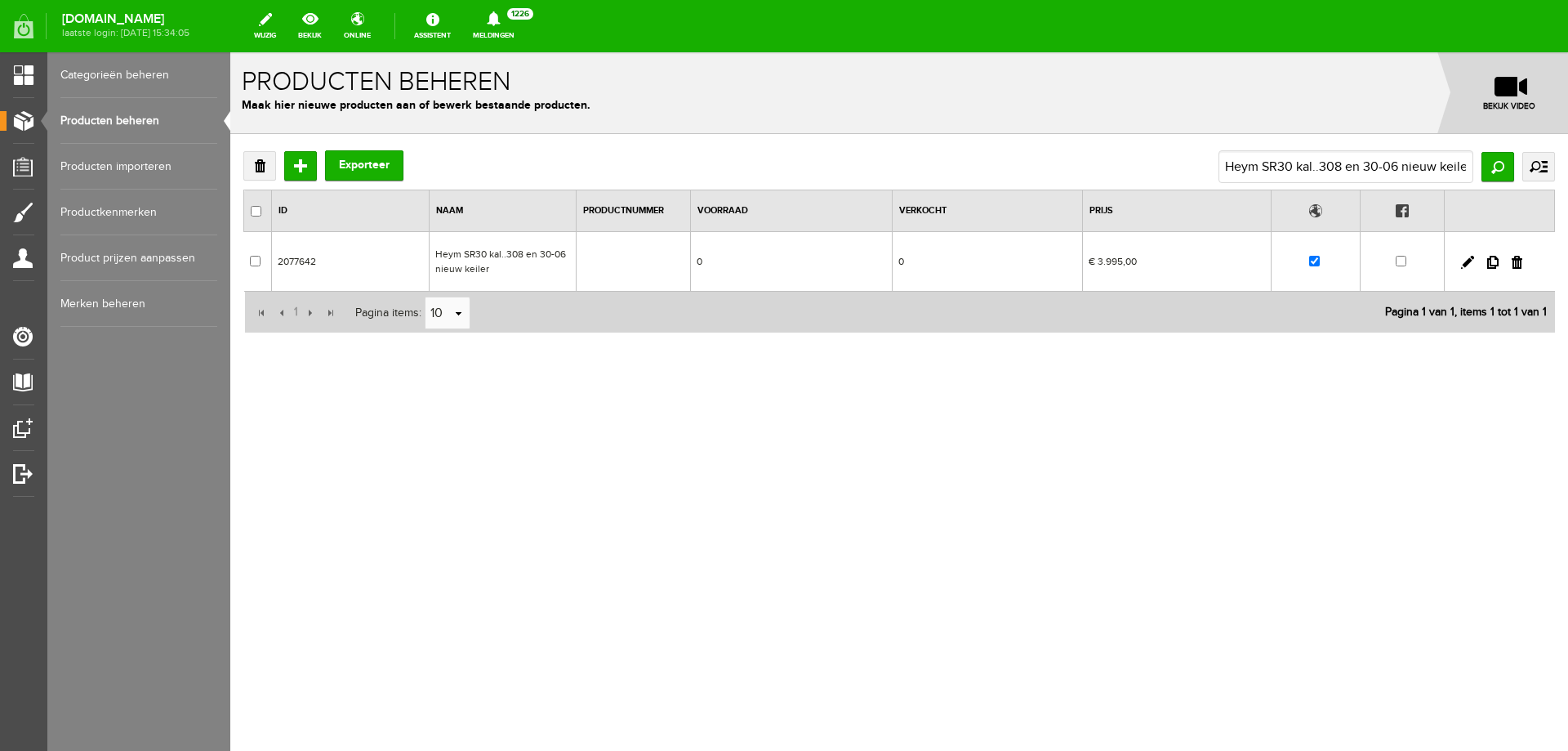
click at [527, 262] on td "Heym SR30 kal..308 en 30-06 nieuw keiler" at bounding box center [502, 262] width 147 height 60
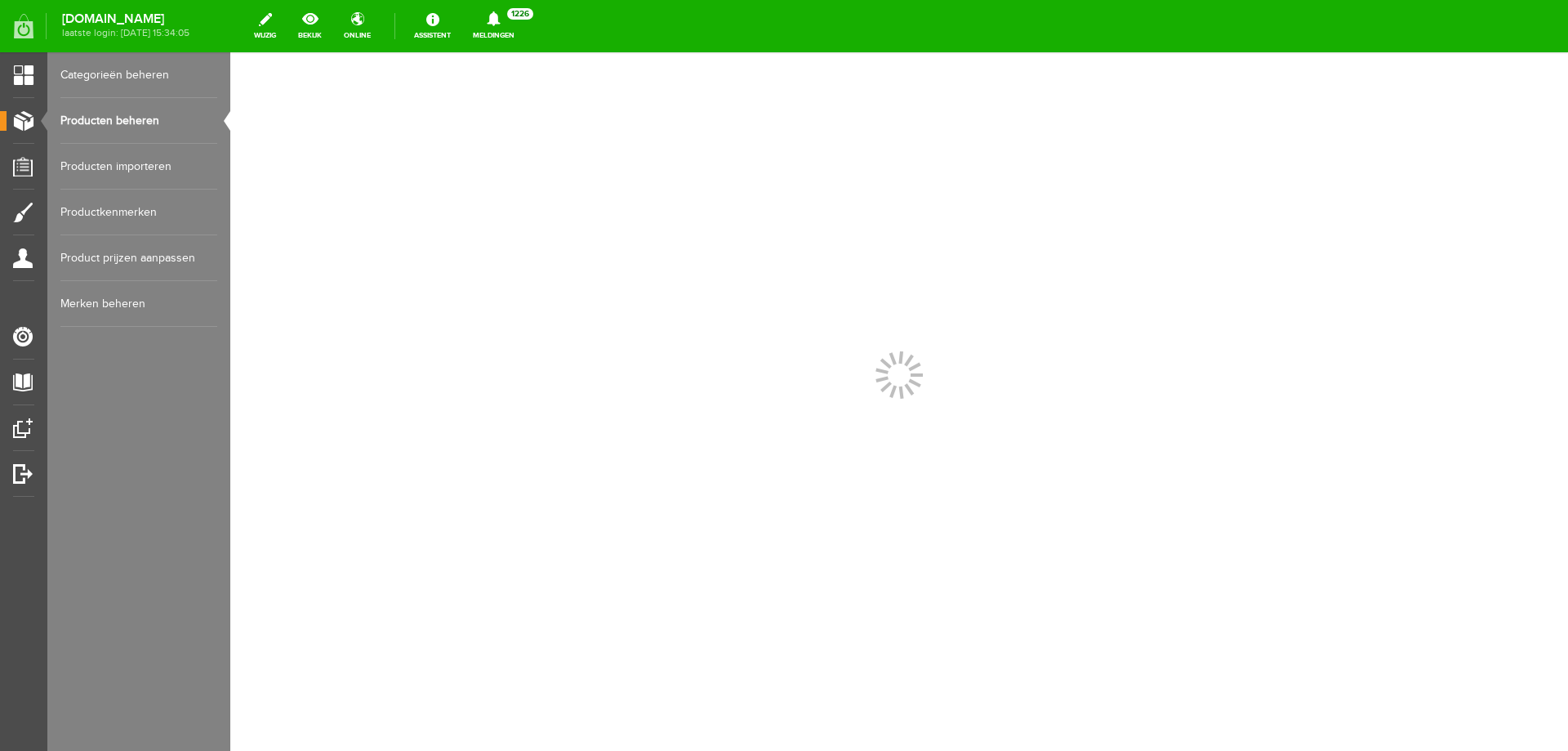
scroll to position [0, 0]
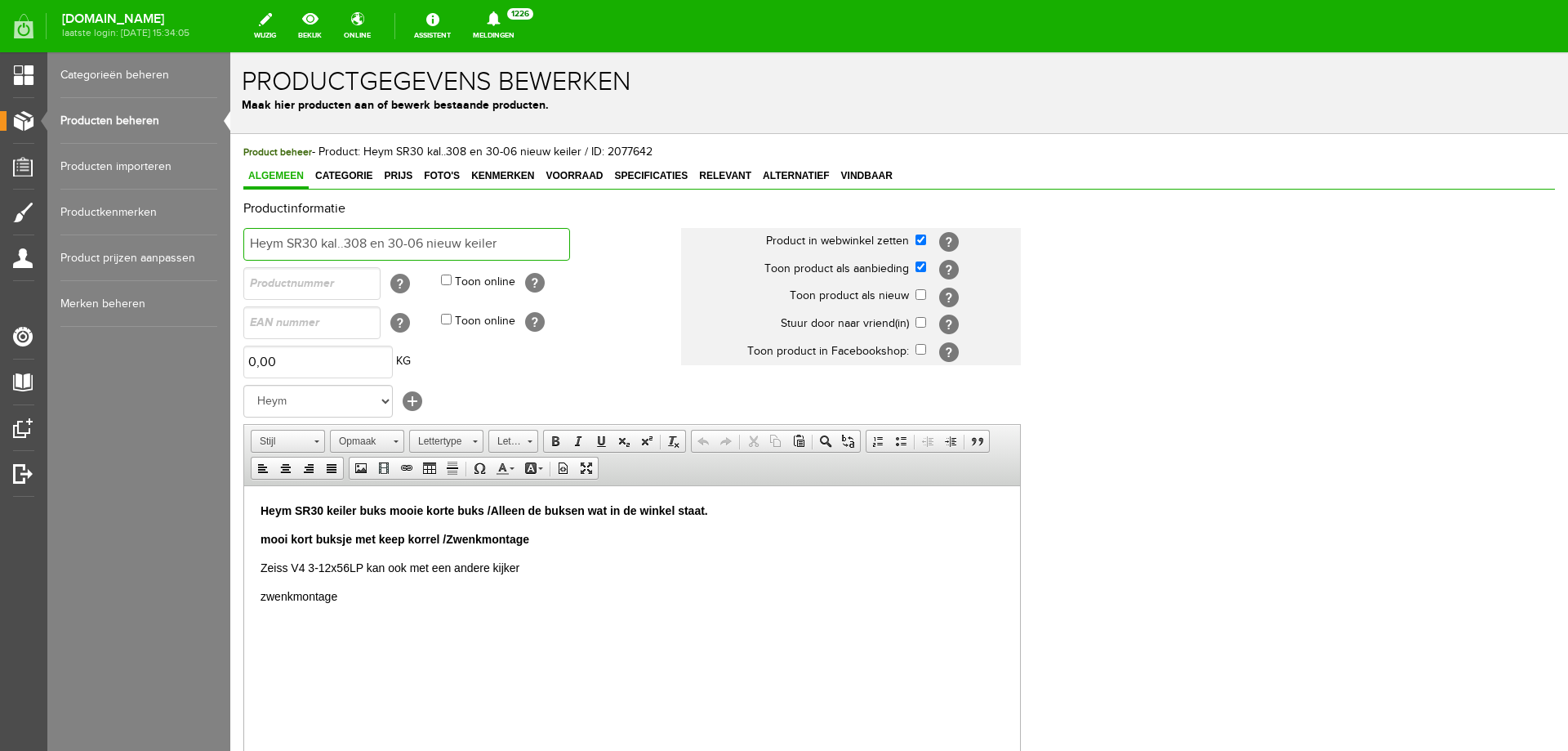
drag, startPoint x: 388, startPoint y: 246, endPoint x: 424, endPoint y: 246, distance: 36.0
click at [424, 246] on input "Heym SR30 kal..308 en 30-06 nieuw keiler" at bounding box center [407, 244] width 327 height 32
type input "Heym SR30 kal..308 nieuw keiler"
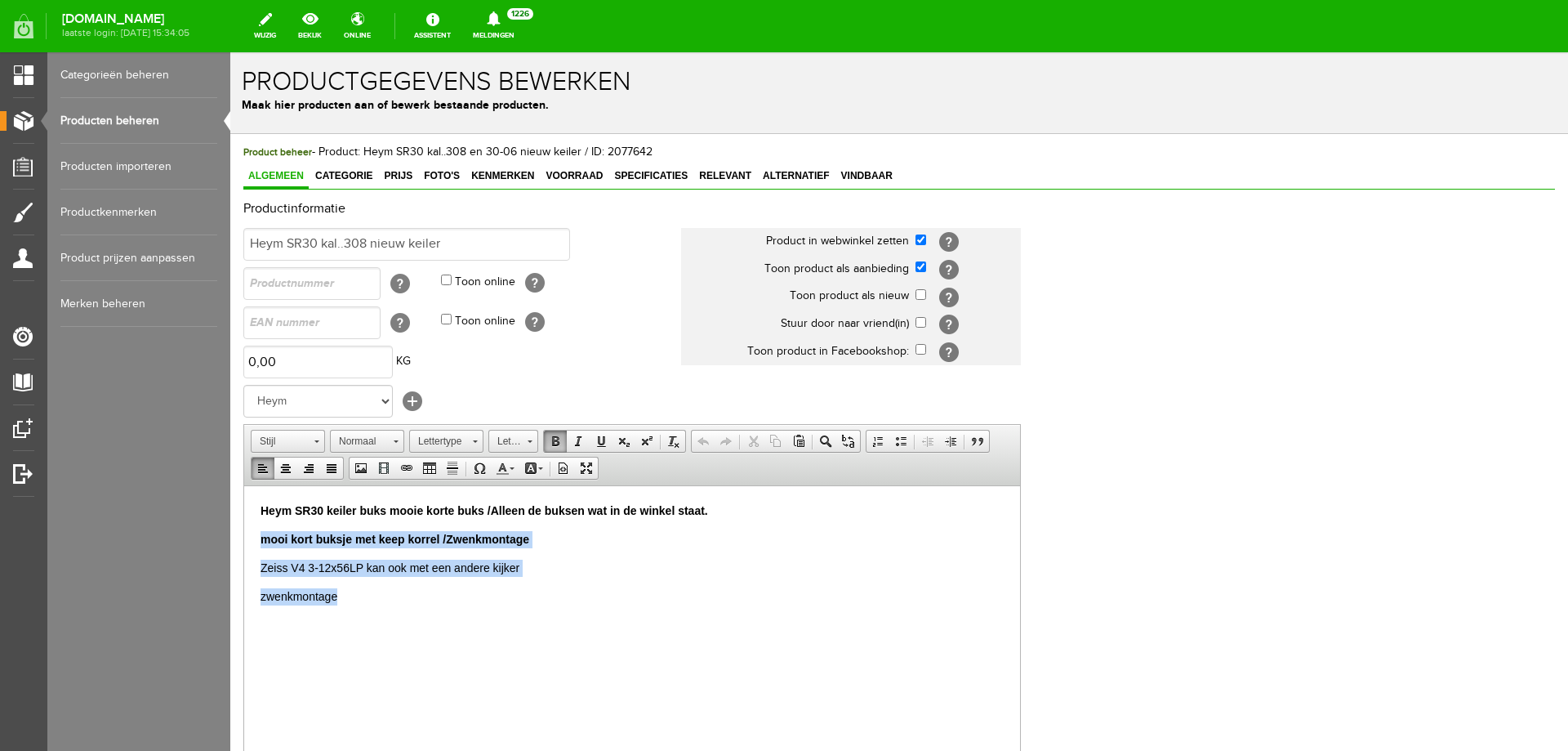
drag, startPoint x: 353, startPoint y: 586, endPoint x: 256, endPoint y: 533, distance: 110.5
click at [256, 533] on html "Heym SR30 keiler buks mooie korte buks /Alleen de buksen wat in de winkel staat…" at bounding box center [632, 553] width 776 height 136
click at [468, 593] on p "zwenkmontage" at bounding box center [632, 596] width 743 height 17
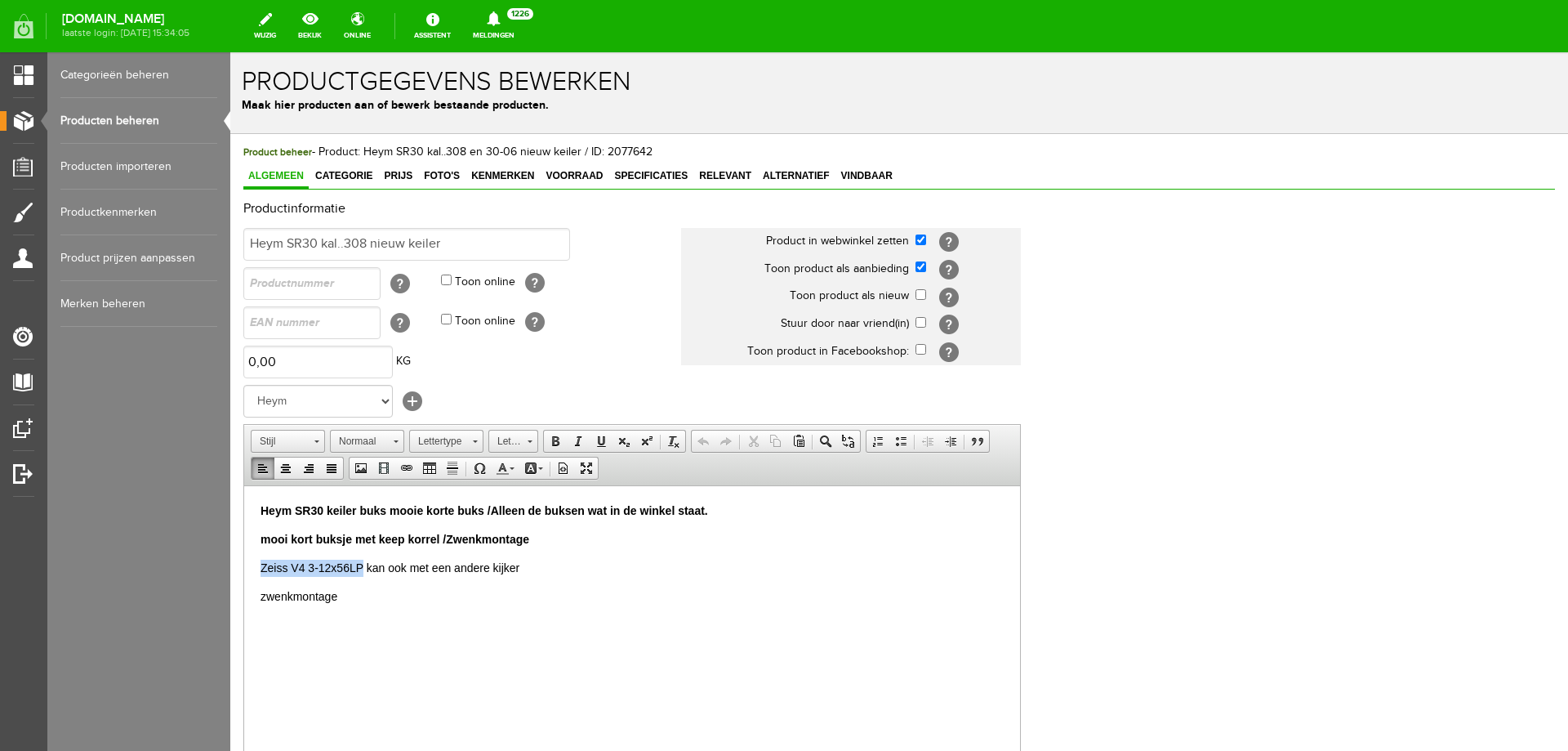
drag, startPoint x: 259, startPoint y: 564, endPoint x: 360, endPoint y: 571, distance: 101.2
click at [360, 571] on html "Heym SR30 keiler buks mooie korte buks /Alleen de buksen wat in de winkel staat…" at bounding box center [632, 553] width 776 height 136
drag, startPoint x: 392, startPoint y: 568, endPoint x: 364, endPoint y: 574, distance: 28.6
click at [364, 574] on p "Steiner 2,5-10x50LP kijker kan ook met een andere kijker" at bounding box center [632, 567] width 743 height 17
click at [296, 570] on p "Steiner 2,5-10x50LP kan ook met een andere kijker" at bounding box center [632, 567] width 743 height 17
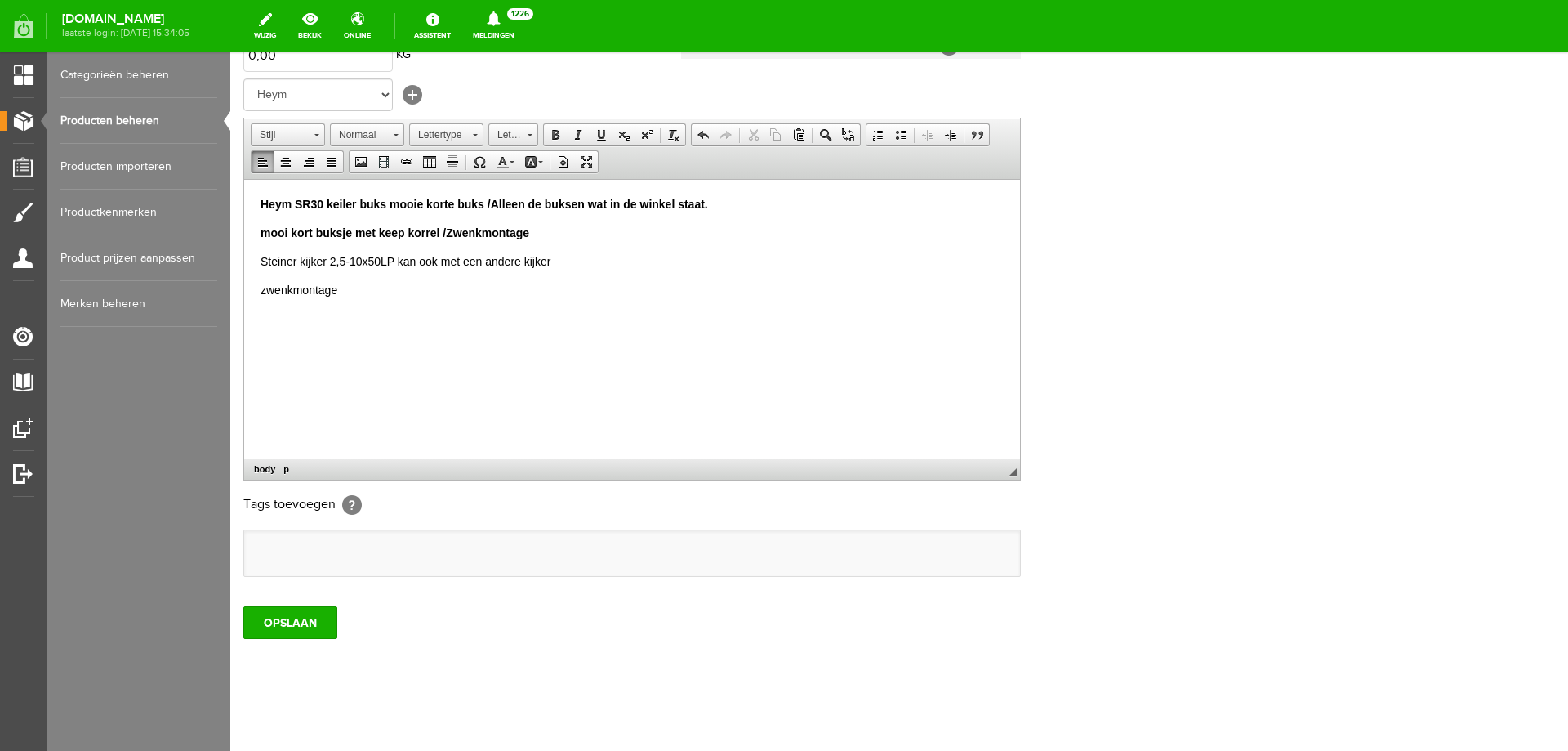
scroll to position [316, 0]
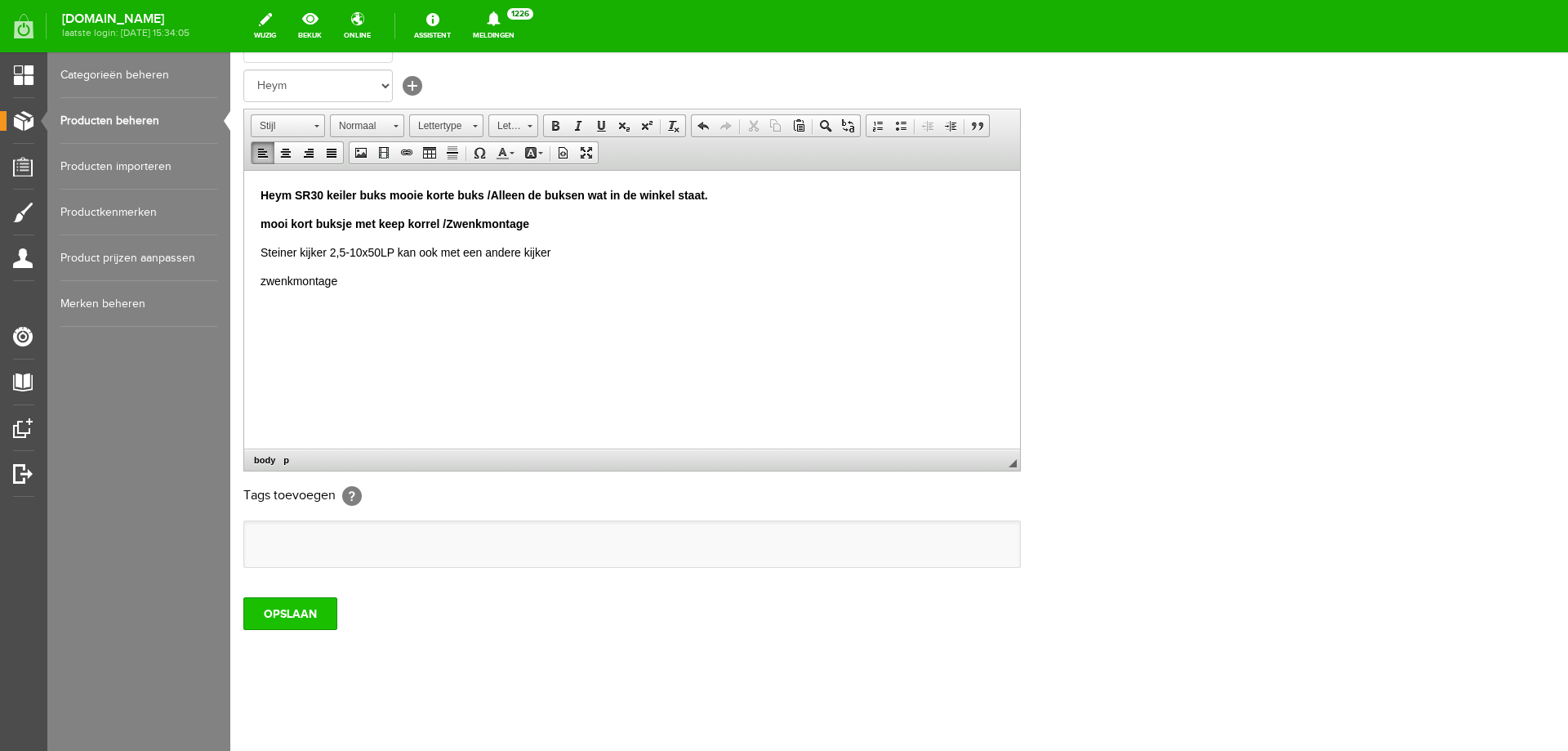
click at [314, 623] on input "OPSLAAN" at bounding box center [290, 614] width 94 height 32
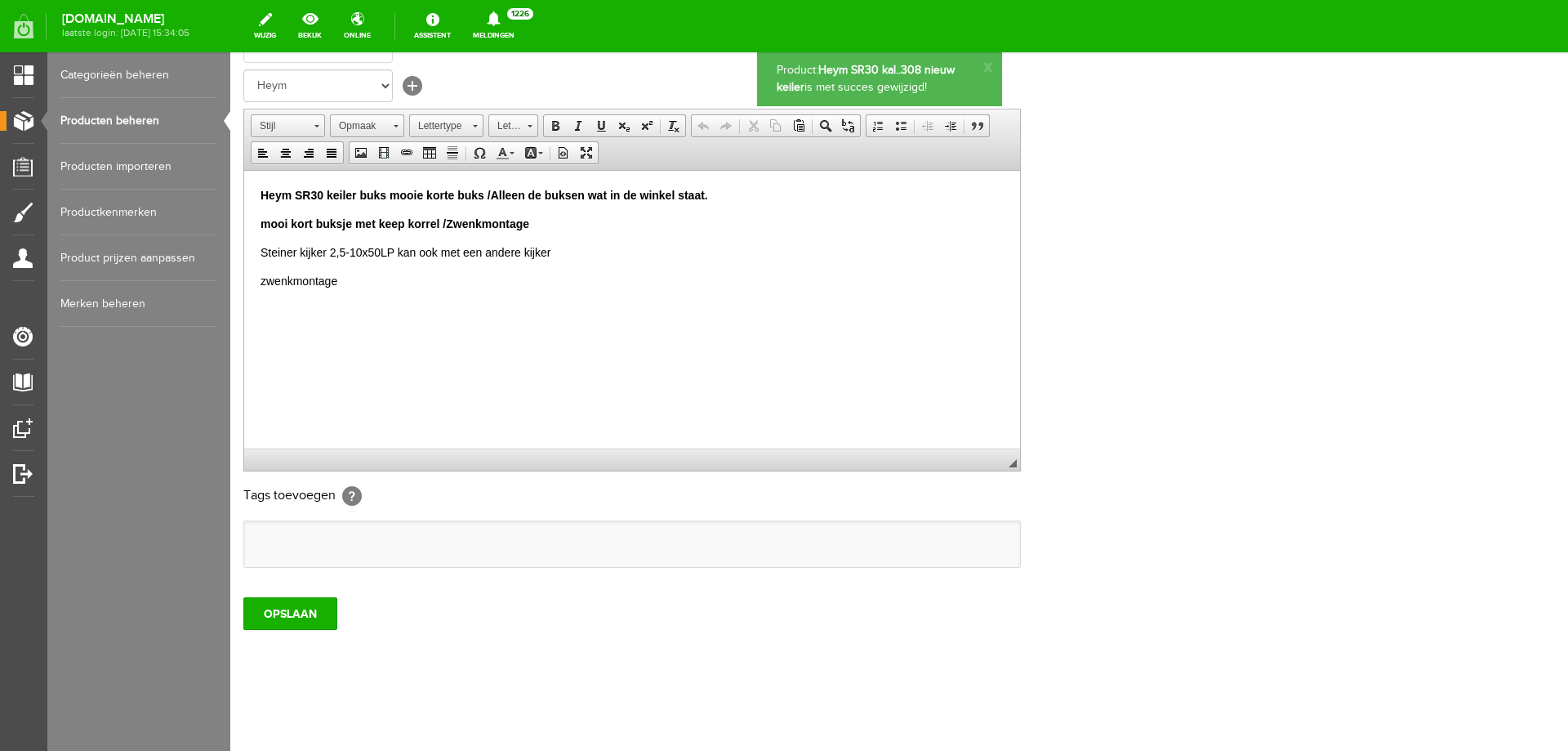
scroll to position [0, 0]
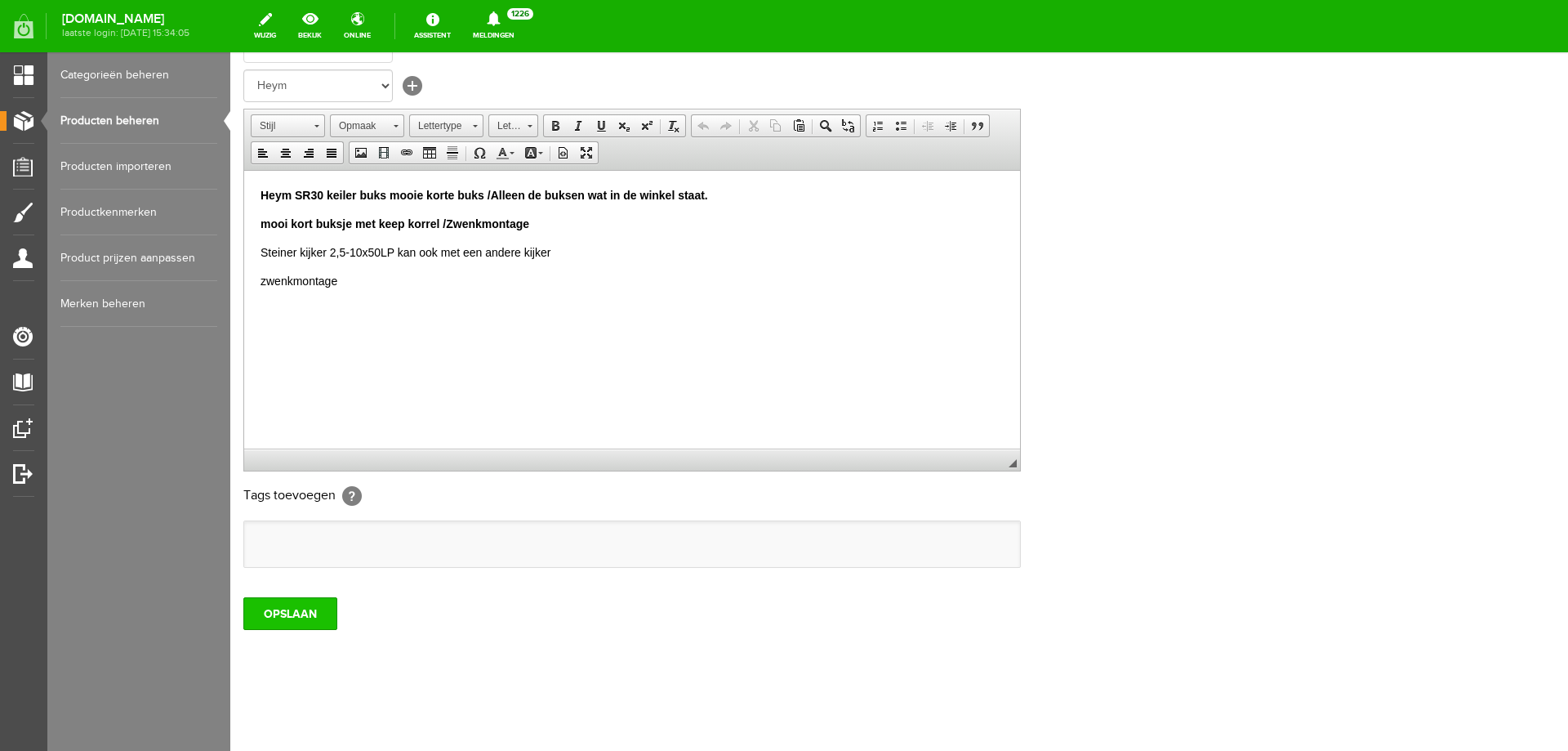
click at [286, 623] on input "OPSLAAN" at bounding box center [290, 614] width 94 height 32
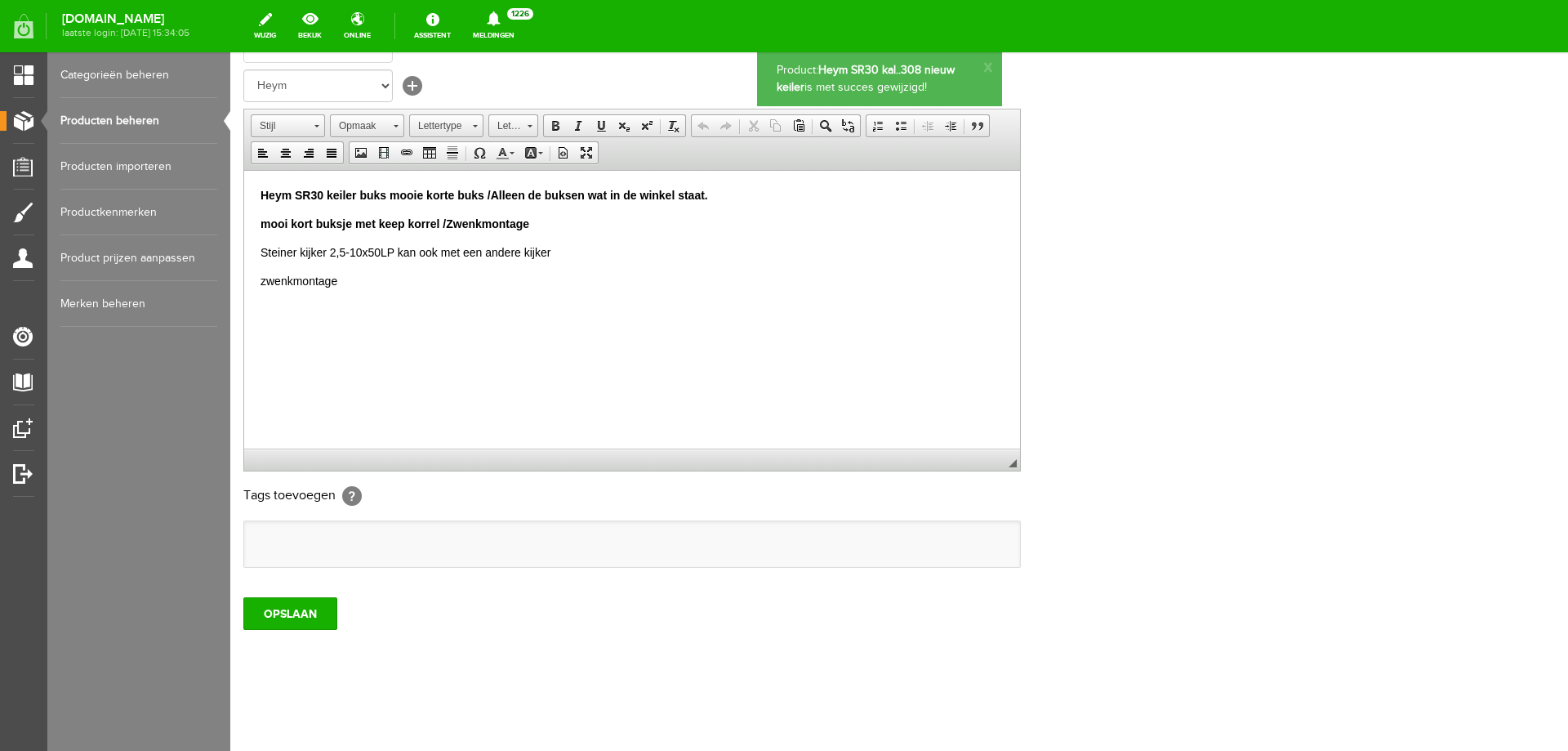
click at [164, 128] on link "Producten beheren" at bounding box center [138, 120] width 156 height 46
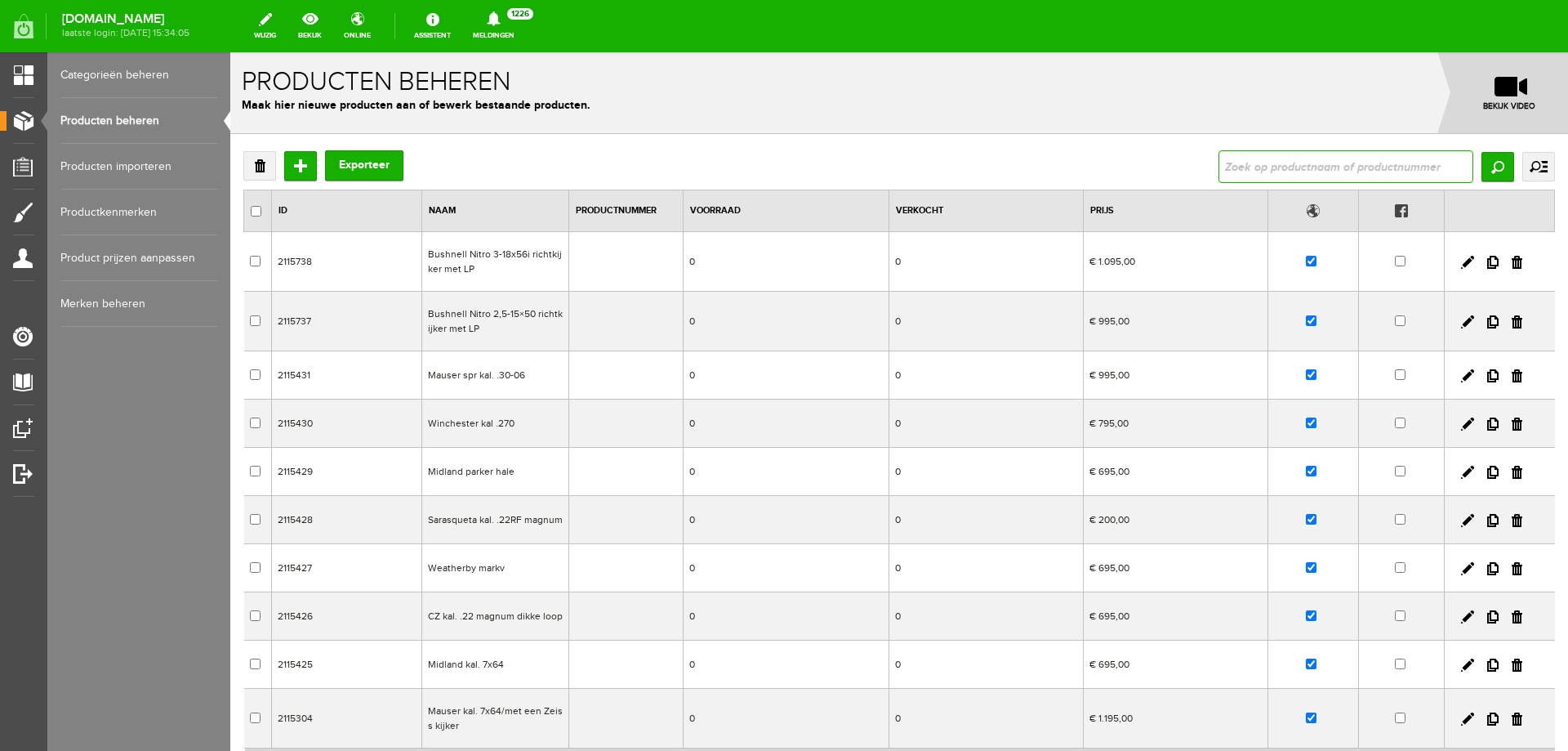
click at [1315, 174] on input "text" at bounding box center [1346, 167] width 255 height 32
paste input "Browning B725 Pro Master 81 cm lopen/op voorraad en 76 cm"
type input "Browning B725 Pro Master 81 cm lopen/op voorraad en 76 cm"
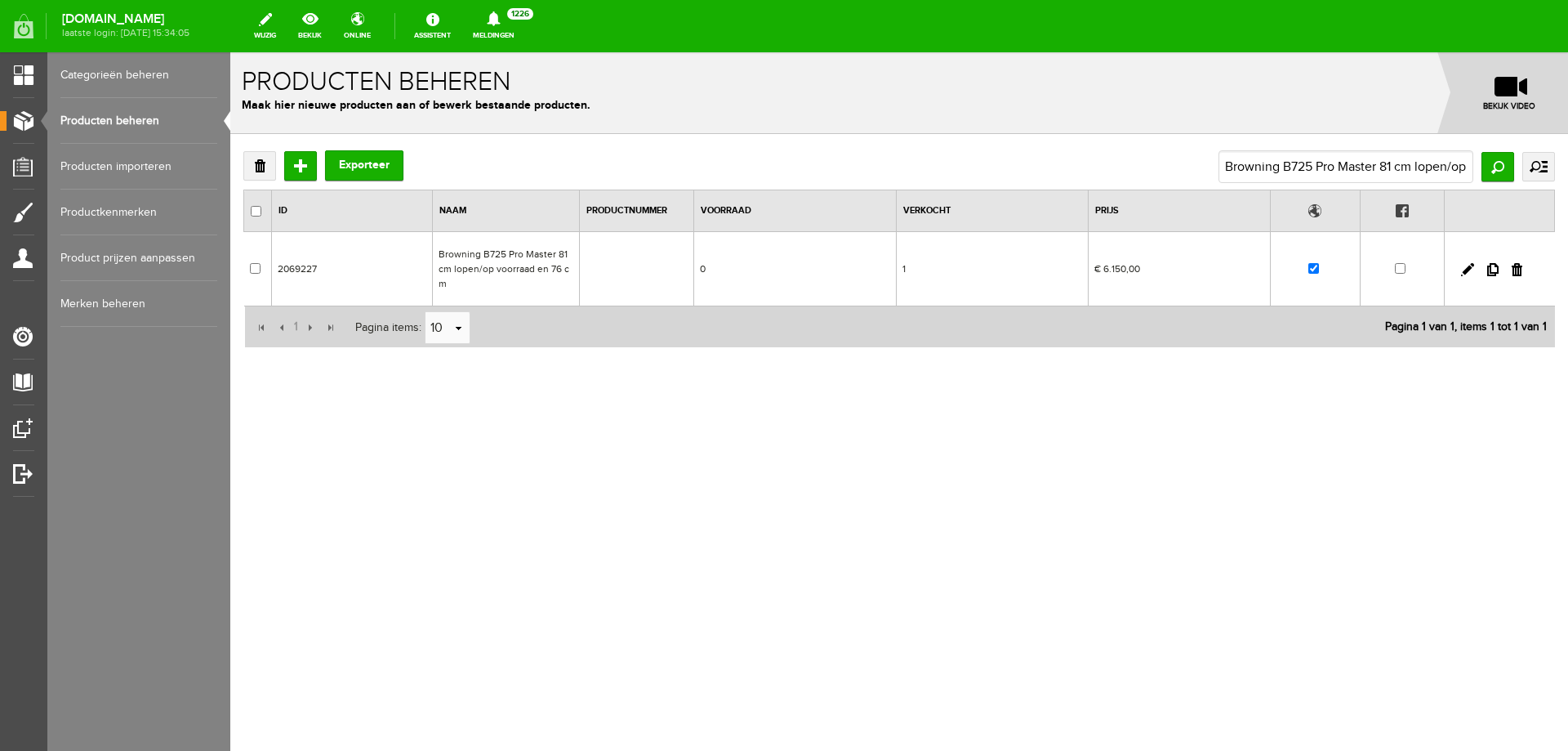
click at [539, 251] on td "Browning B725 Pro Master 81 cm lopen/op voorraad en 76 cm" at bounding box center [506, 269] width 147 height 74
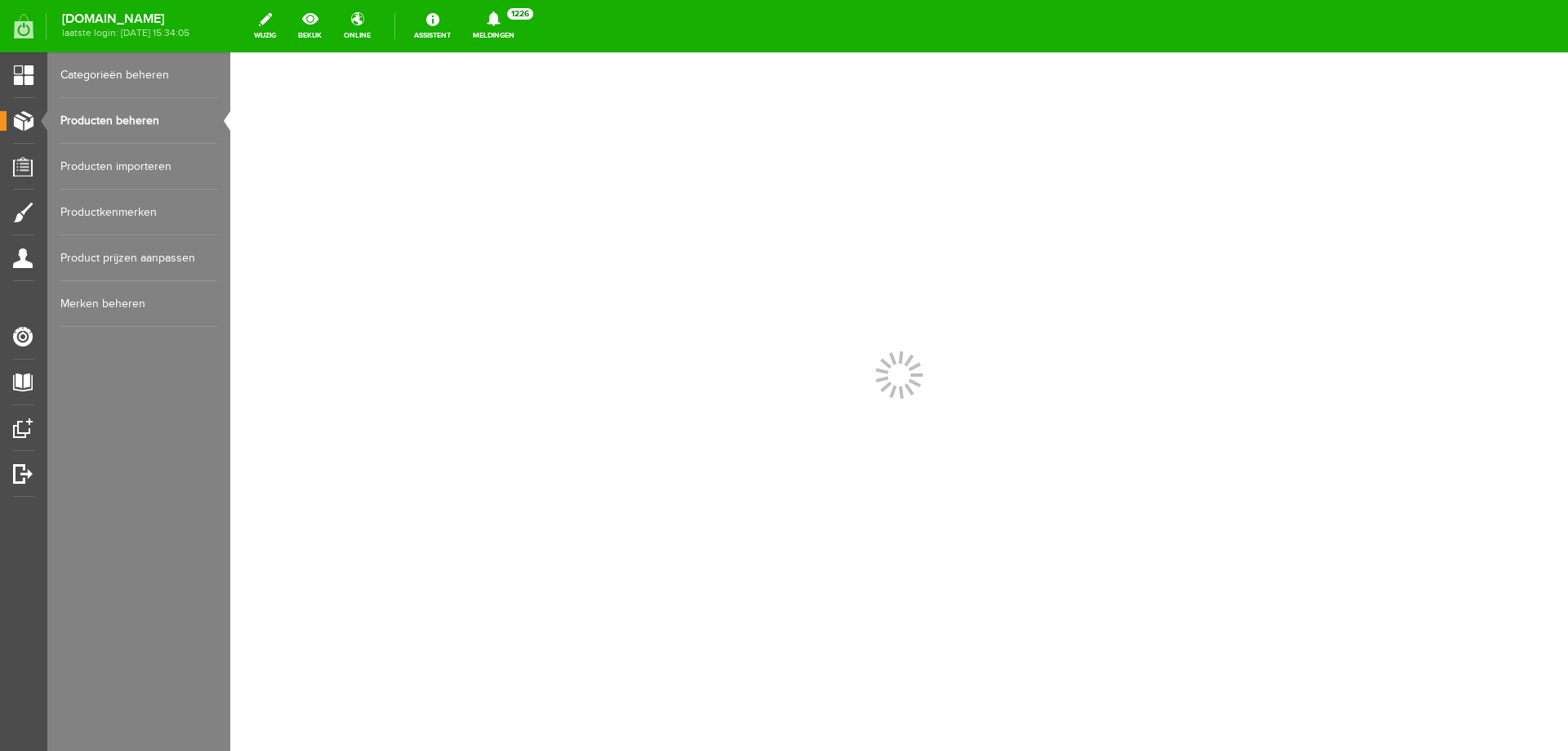
scroll to position [0, 0]
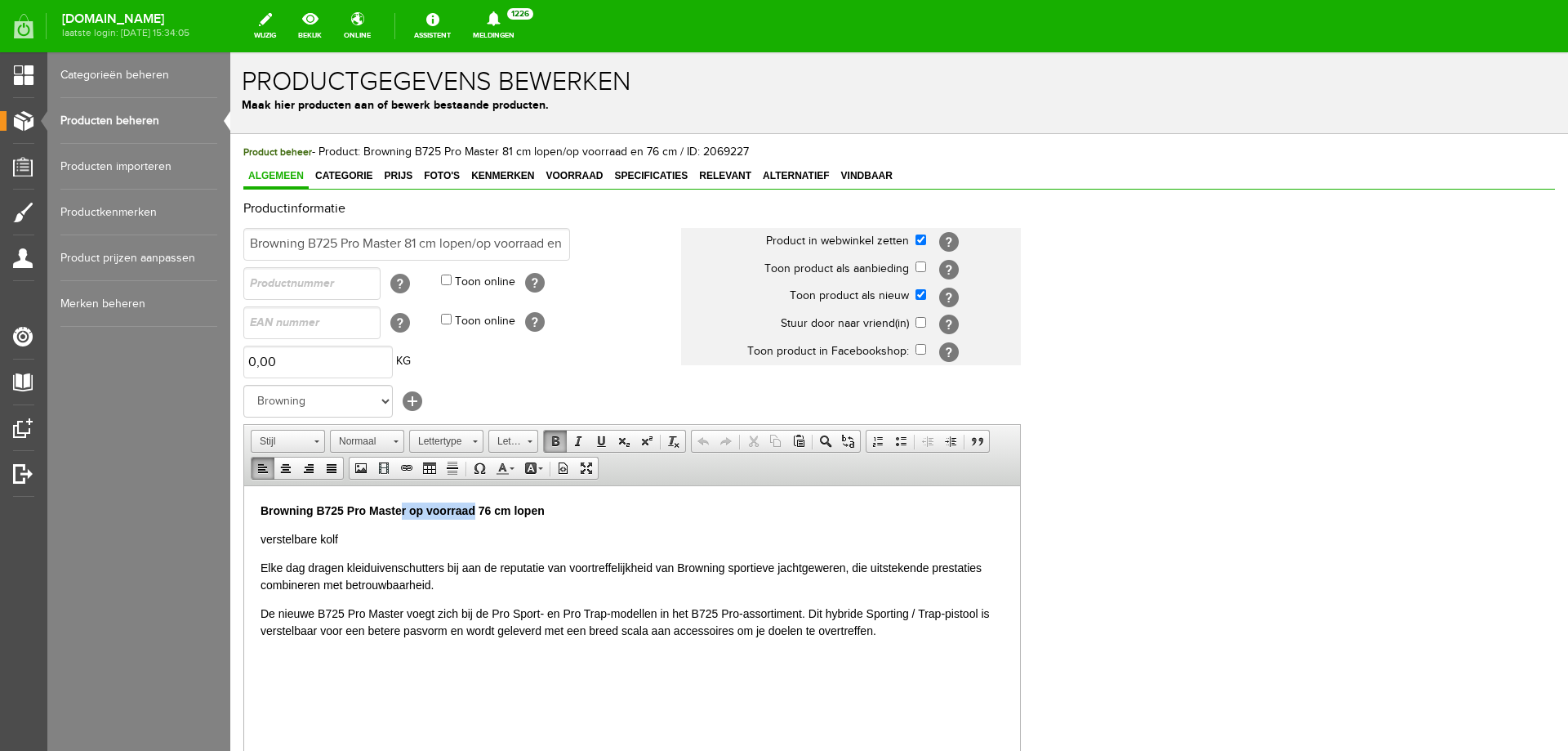
drag, startPoint x: 475, startPoint y: 510, endPoint x: 399, endPoint y: 516, distance: 76.2
click at [399, 516] on strong "Browning B725 Pro Master op voorraad 76 cm lopen" at bounding box center [403, 510] width 284 height 13
click at [379, 535] on p "verstelbare kolf" at bounding box center [632, 539] width 743 height 17
drag, startPoint x: 574, startPoint y: 515, endPoint x: 168, endPoint y: 479, distance: 407.6
click at [245, 485] on html "Browning B725 Pro Master op voorraad 76 cm lopen verstelbare kolf Elke dag drag…" at bounding box center [632, 570] width 776 height 170
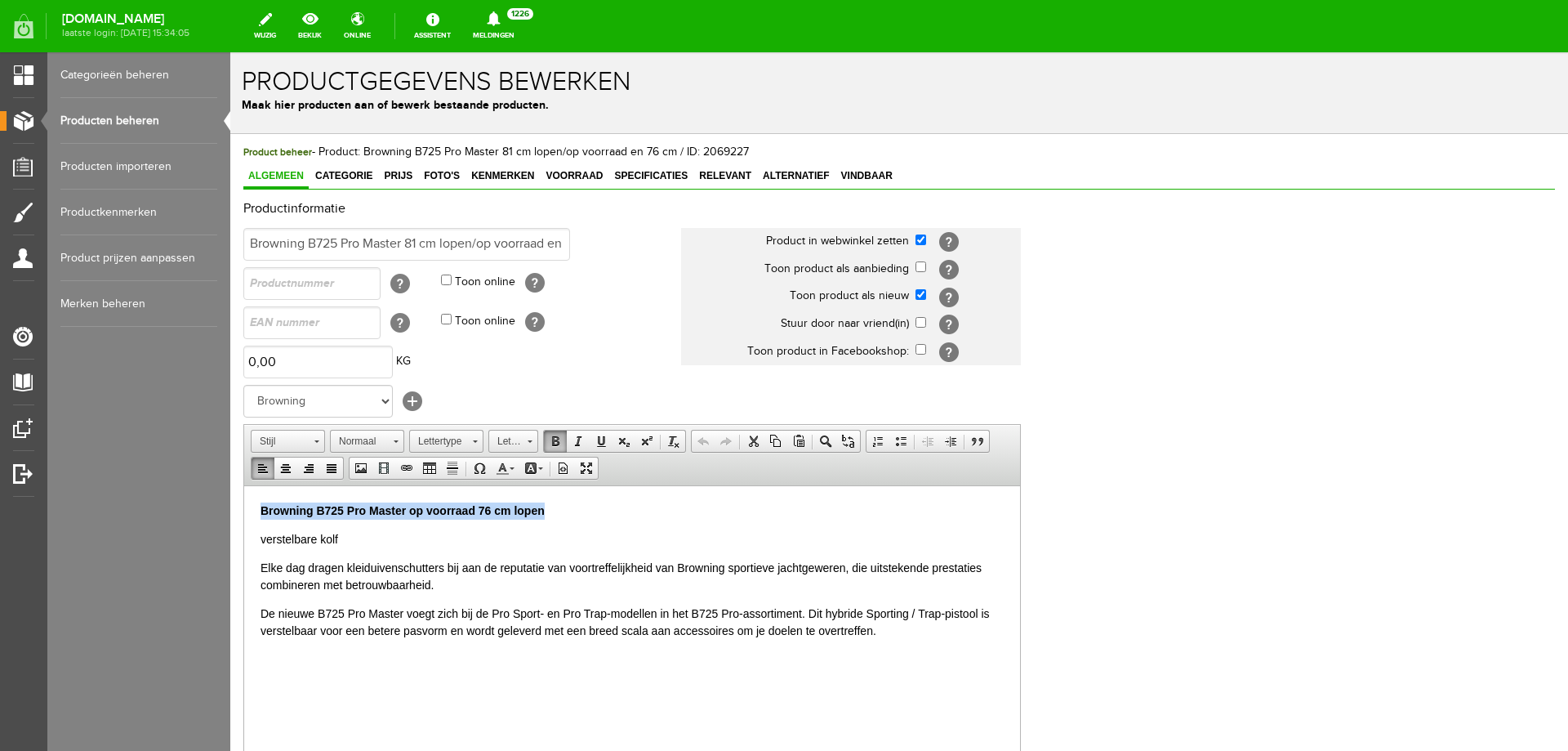
copy strong "Browning B725 Pro Master op voorraad 76 cm lopen"
drag, startPoint x: 248, startPoint y: 244, endPoint x: 655, endPoint y: 246, distance: 407.0
click at [655, 246] on td "Browning B725 Pro Master 81 cm lopen/op voorraad en 76 cm" at bounding box center [463, 244] width 438 height 39
paste input "op voorraad 76 cm lopen"
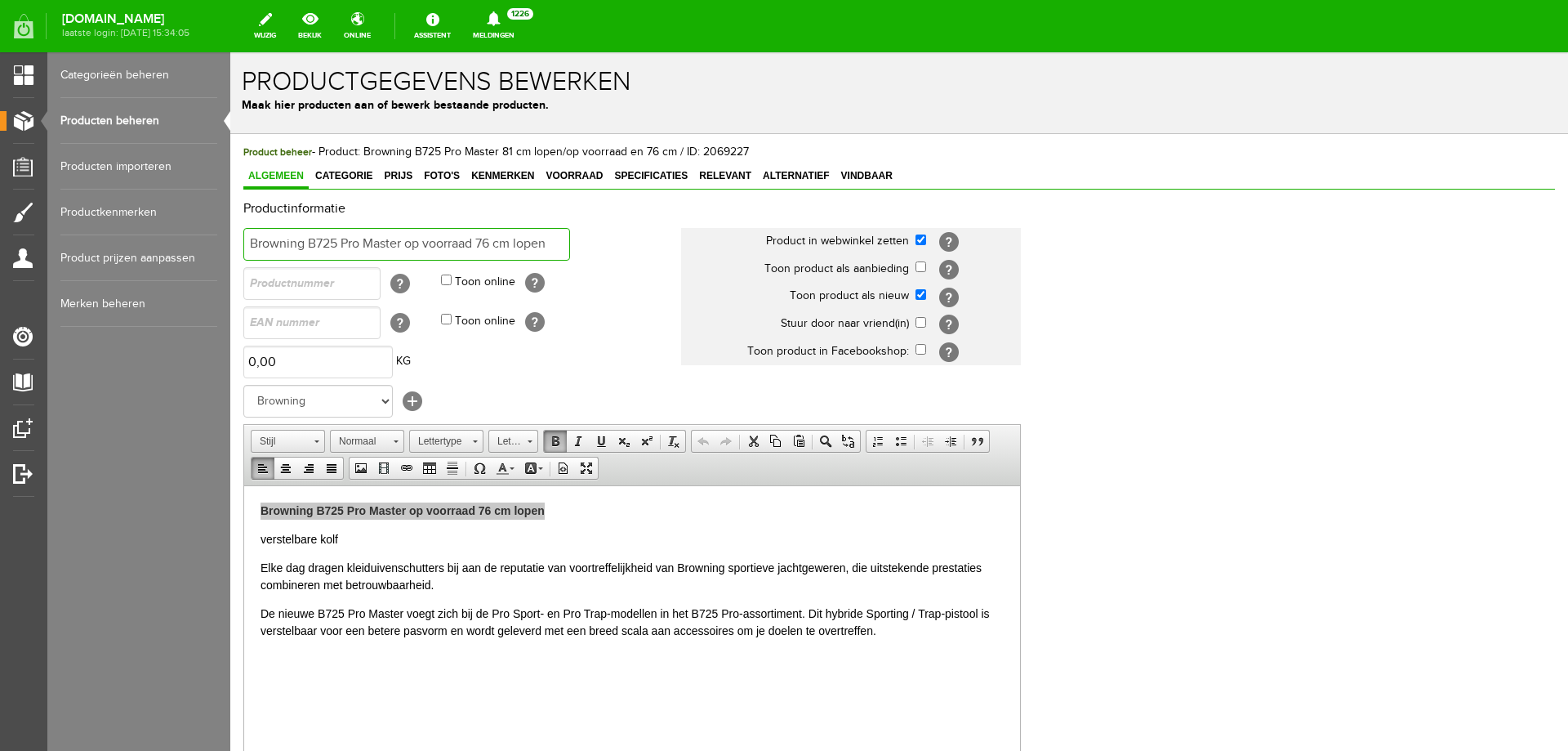
scroll to position [0, 0]
type input "Browning B725 Pro Master op voorraad 76 cm lopen"
click at [594, 509] on p "Browning B725 Pro Master op voorraad 76 cm lopen" at bounding box center [632, 510] width 743 height 17
click at [584, 511] on p "Browning B725 Pro Master op voorraad 76 cm lopen" at bounding box center [632, 510] width 743 height 17
click at [351, 177] on span "Categorie" at bounding box center [343, 175] width 67 height 11
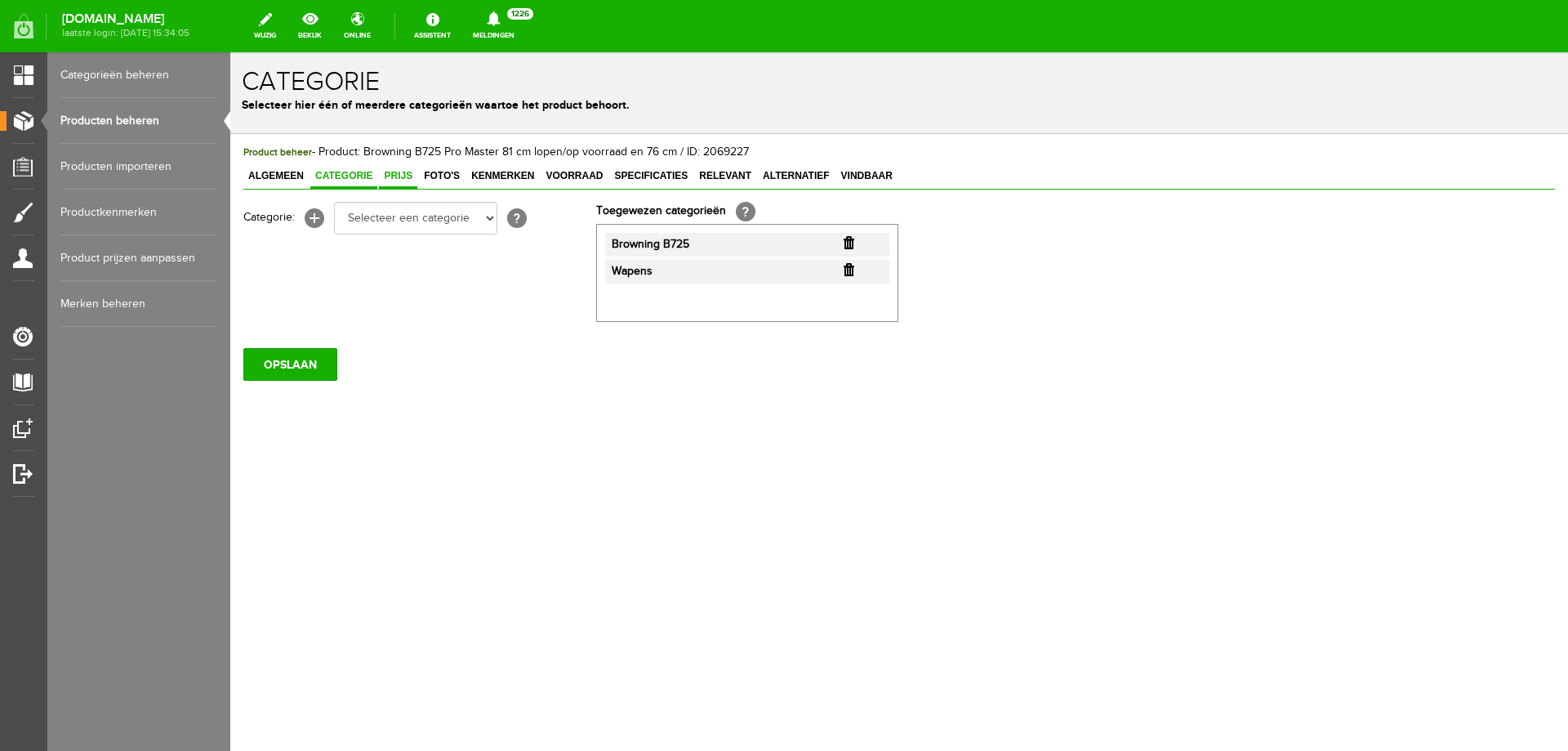
click at [393, 174] on span "Prijs" at bounding box center [398, 175] width 38 height 11
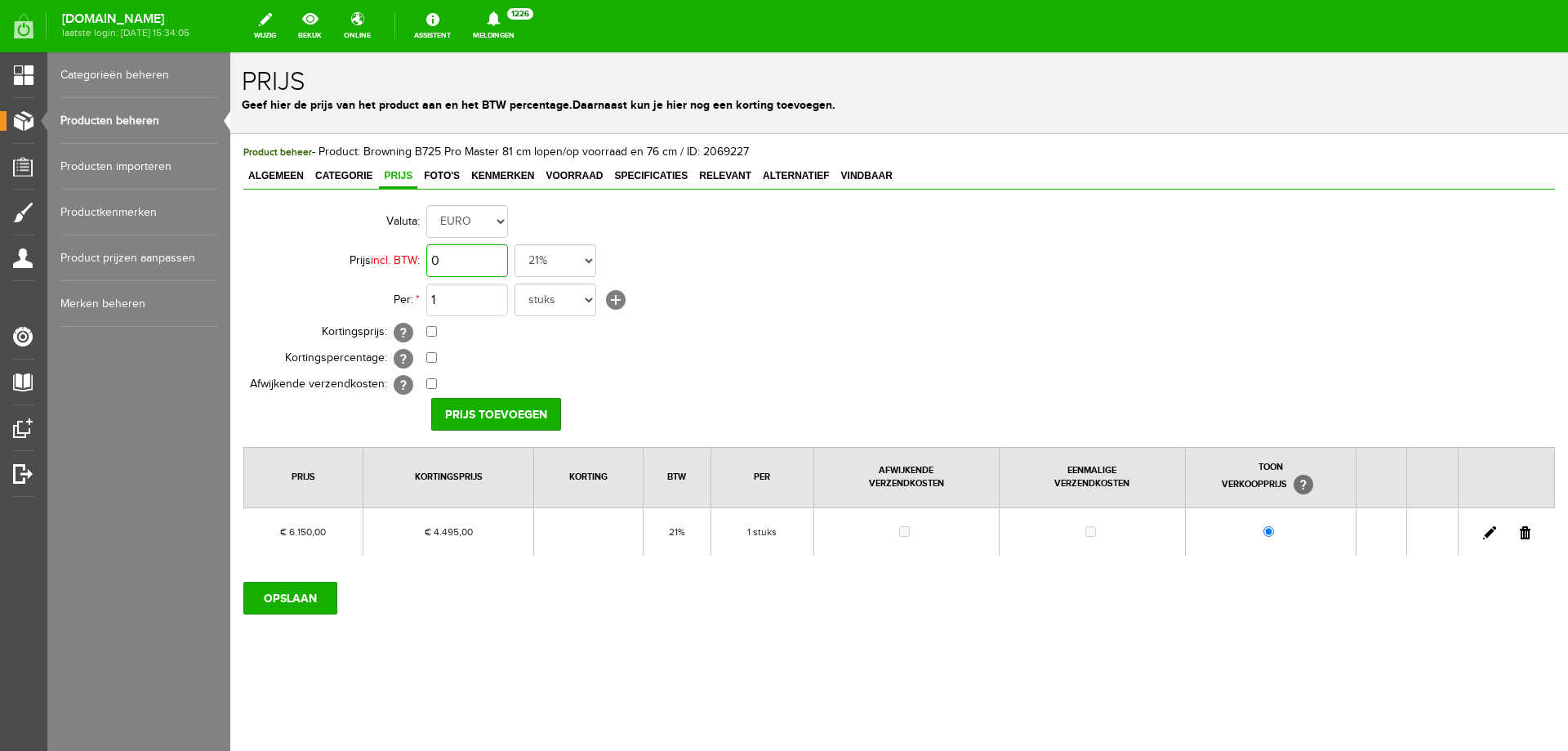
click at [486, 253] on input "0" at bounding box center [467, 261] width 82 height 32
type input "€ 6.150,00"
click at [436, 330] on input "checkbox" at bounding box center [431, 331] width 10 height 10
checkbox input "true"
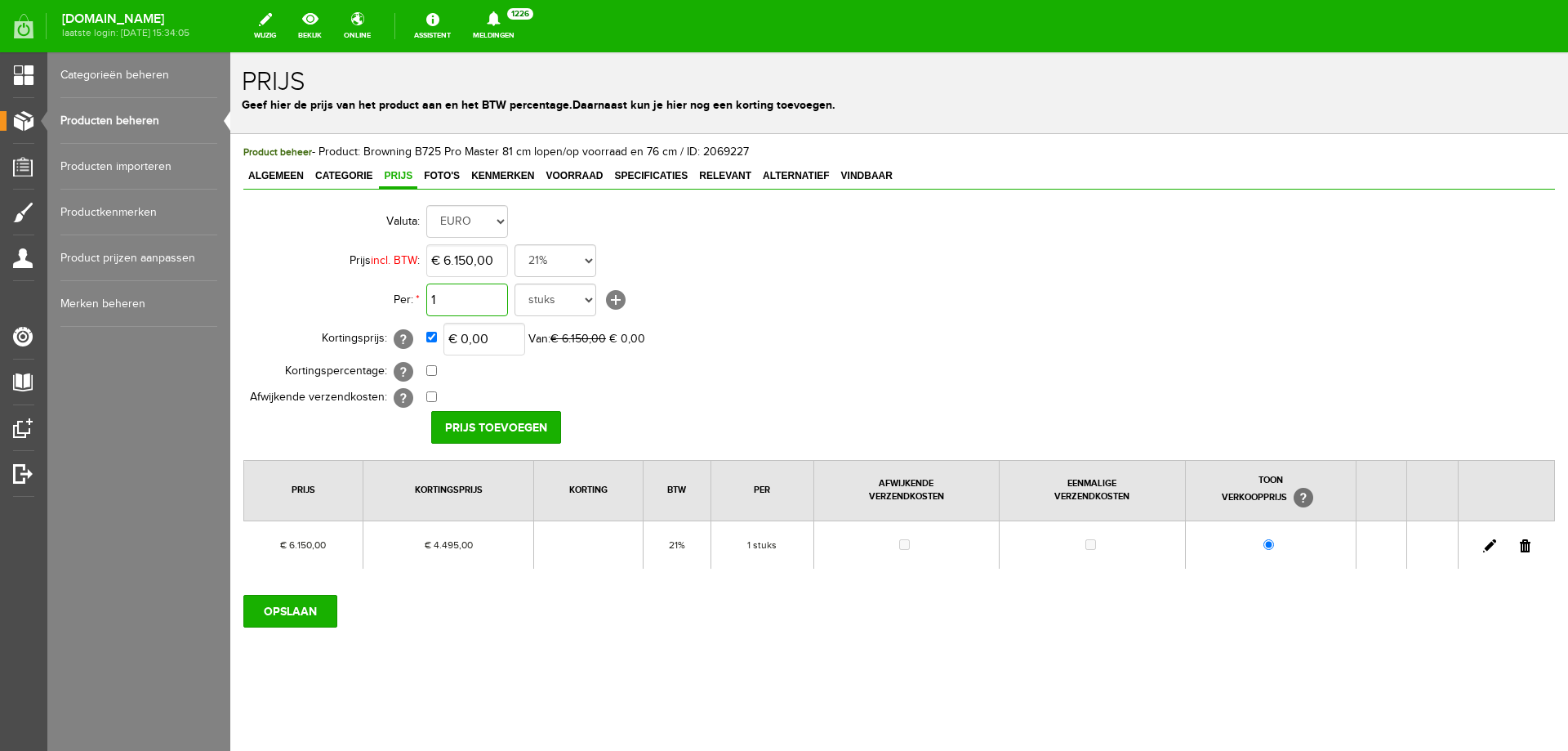
click at [478, 299] on input "1" at bounding box center [467, 300] width 82 height 32
click at [487, 339] on input "0" at bounding box center [484, 339] width 82 height 32
type input "€ 4.295,00"
click at [493, 421] on input "Prijs toevoegen" at bounding box center [496, 427] width 130 height 32
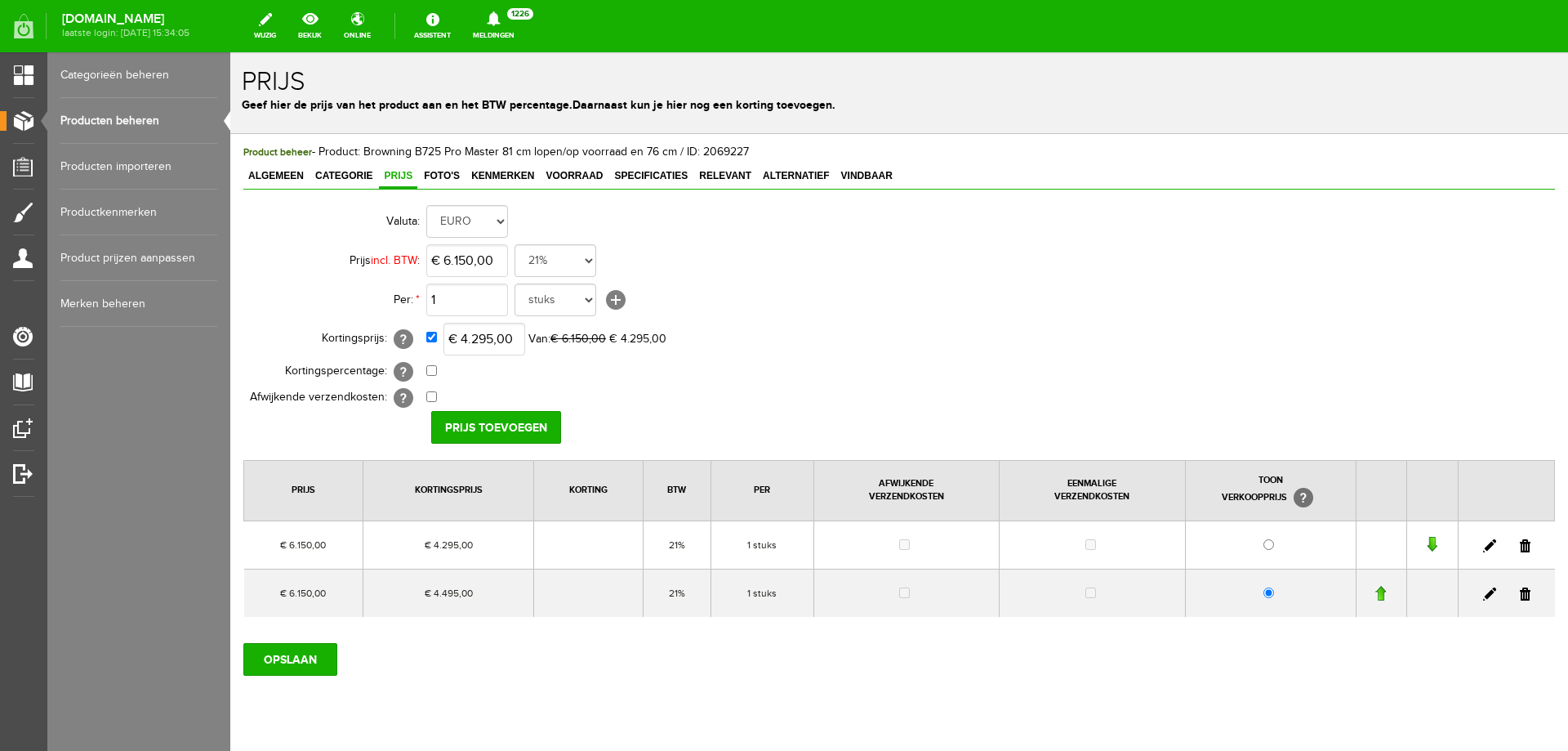
drag, startPoint x: 1514, startPoint y: 589, endPoint x: 1051, endPoint y: 103, distance: 671.2
click at [1521, 589] on link at bounding box center [1525, 595] width 10 height 13
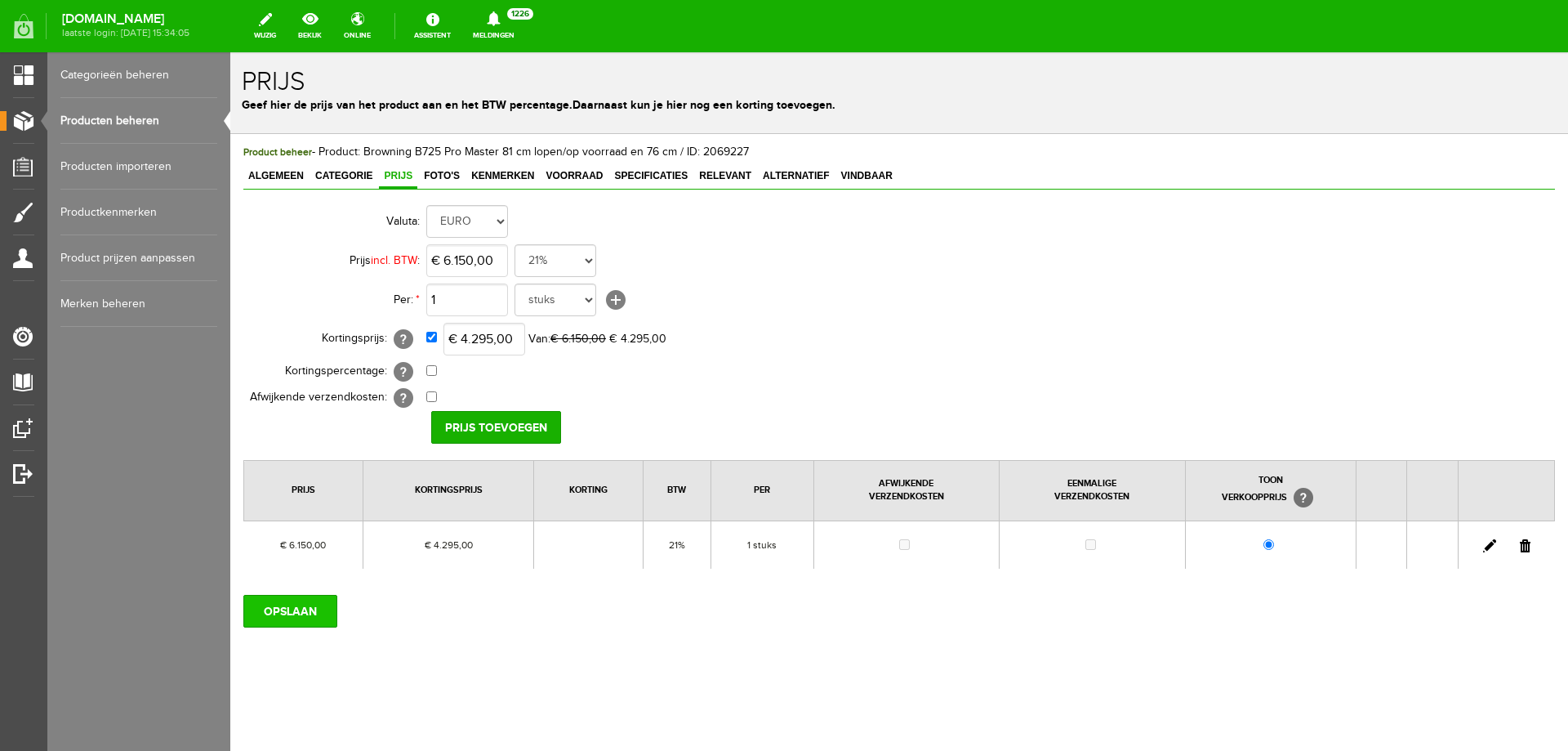
click at [322, 606] on input "OPSLAAN" at bounding box center [290, 611] width 94 height 32
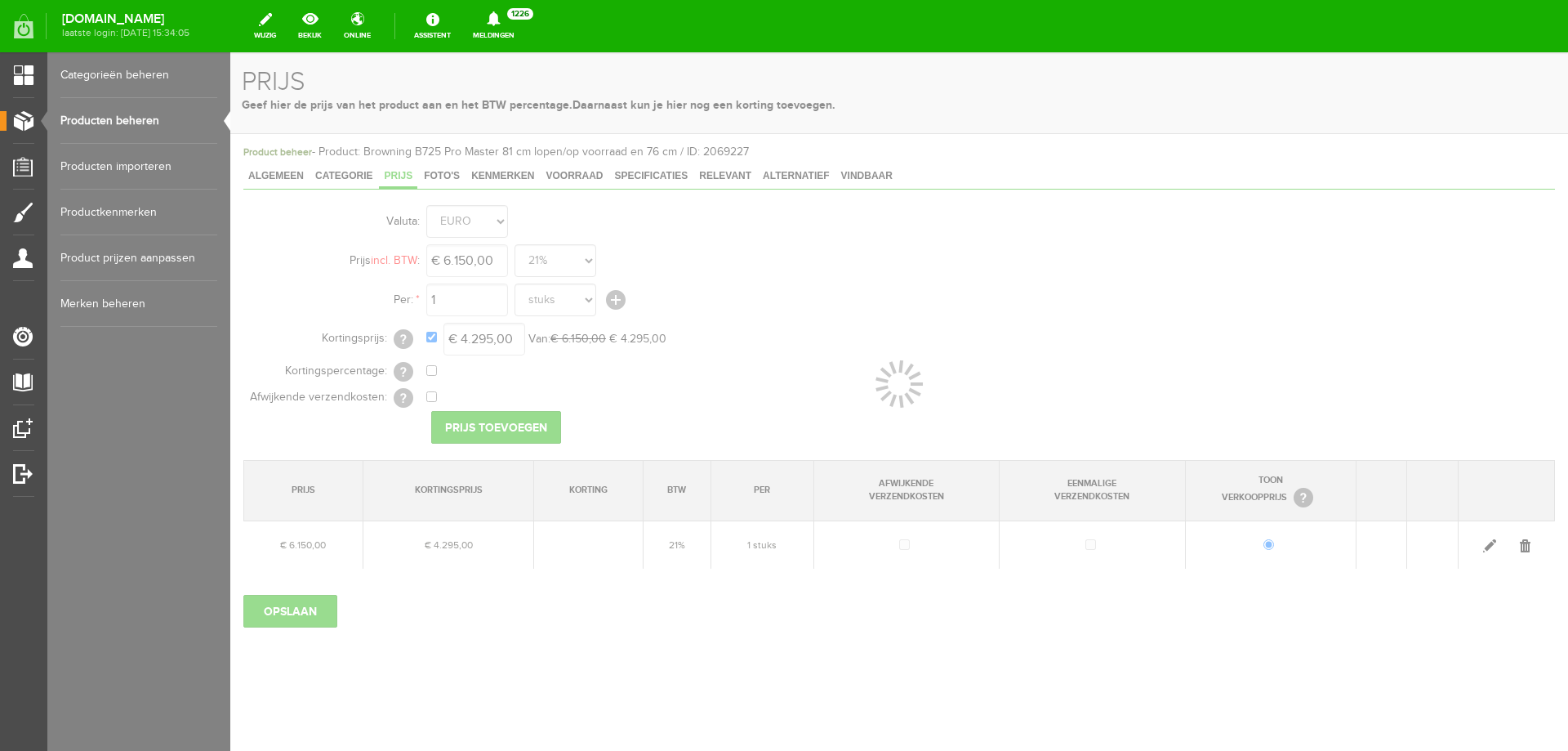
click at [1085, 127] on div at bounding box center [899, 401] width 1338 height 699
click at [1012, 321] on div at bounding box center [899, 401] width 1338 height 699
click at [1013, 263] on div at bounding box center [899, 401] width 1338 height 699
click at [964, 621] on div at bounding box center [899, 401] width 1338 height 699
click at [150, 116] on link "Producten beheren" at bounding box center [138, 120] width 156 height 46
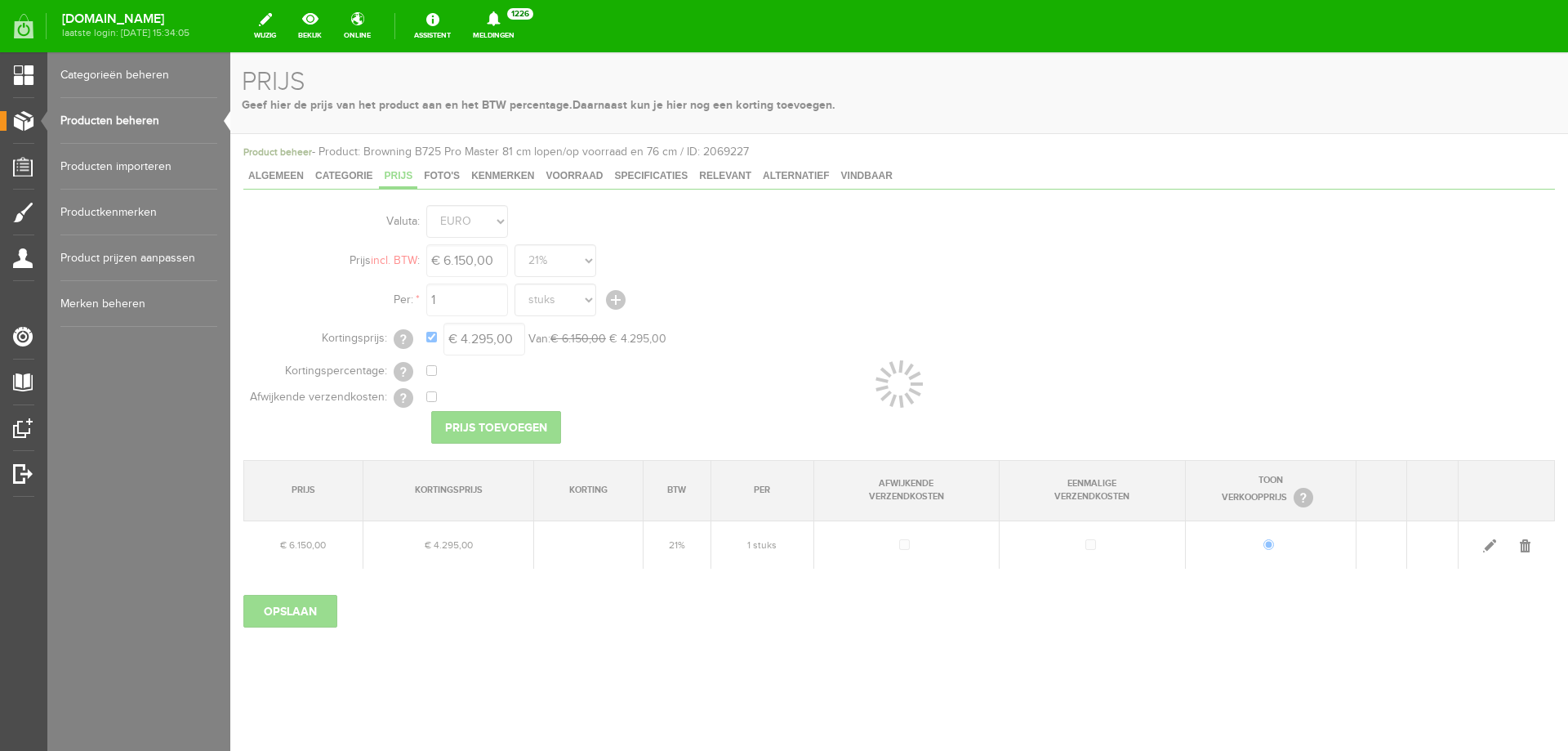
click at [1161, 287] on div at bounding box center [899, 401] width 1338 height 699
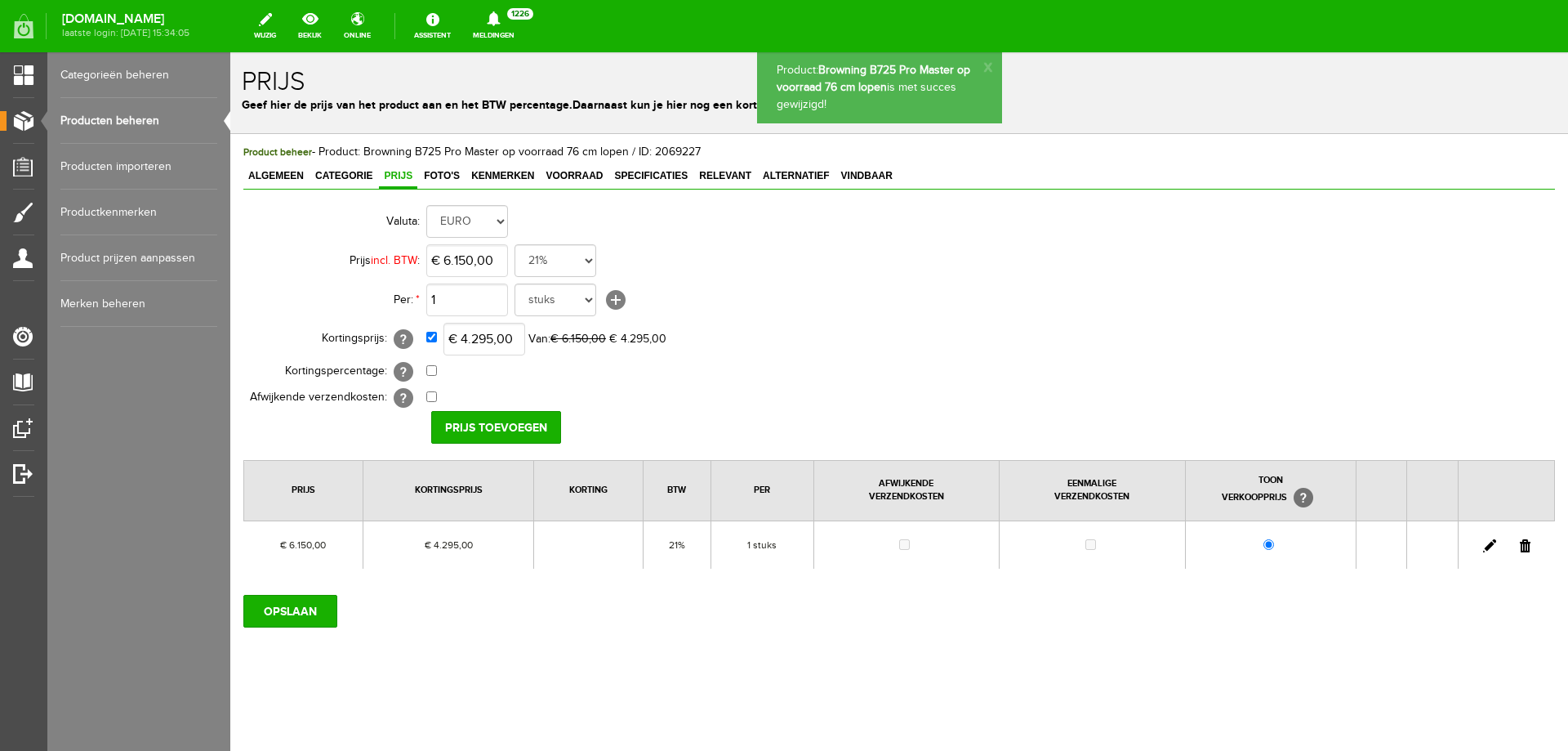
click at [172, 122] on link "Producten beheren" at bounding box center [138, 120] width 156 height 46
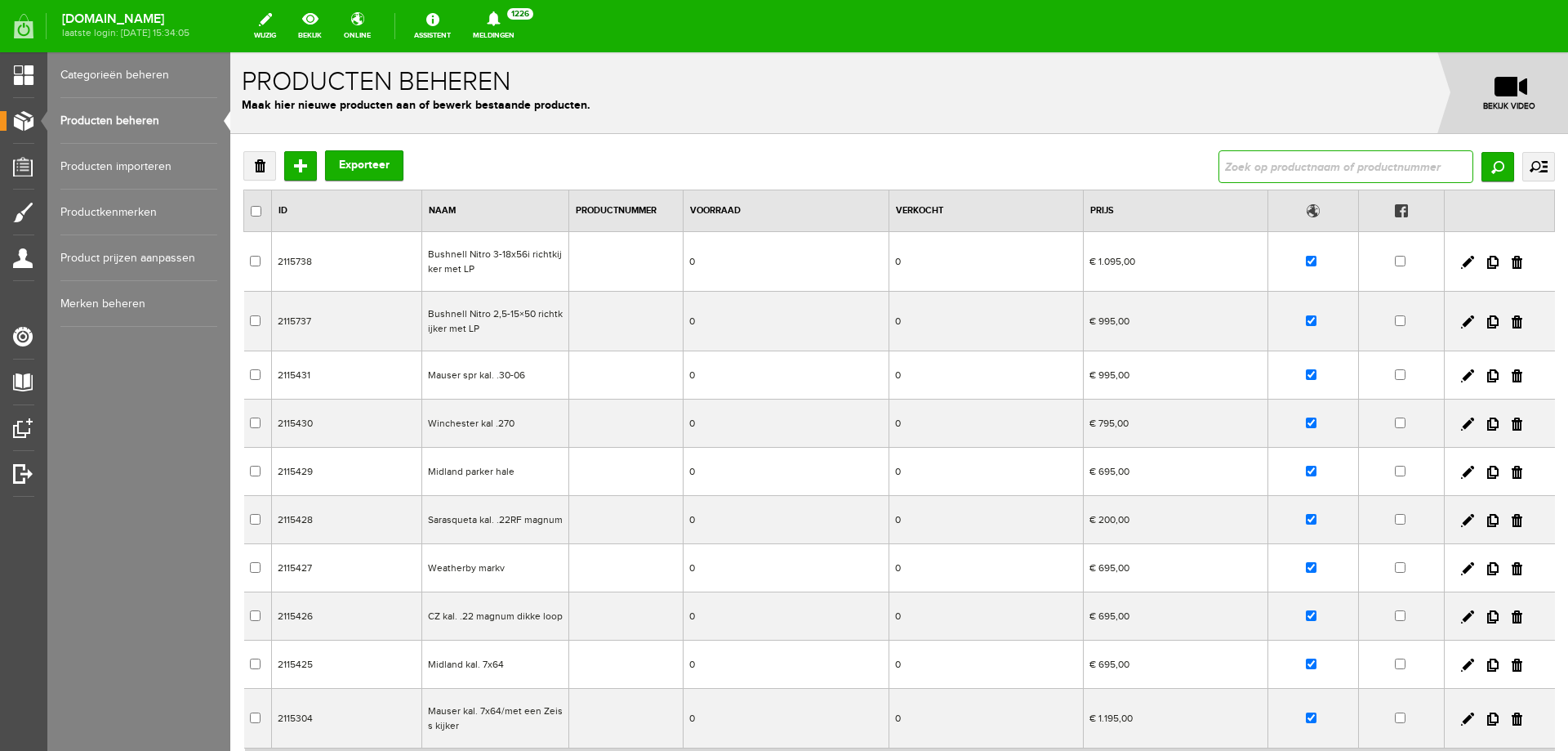
click at [1247, 170] on input "text" at bounding box center [1346, 167] width 255 height 32
click at [496, 262] on td "Bushnell Nitro 3-18x56i richtkijker met LP" at bounding box center [495, 262] width 147 height 60
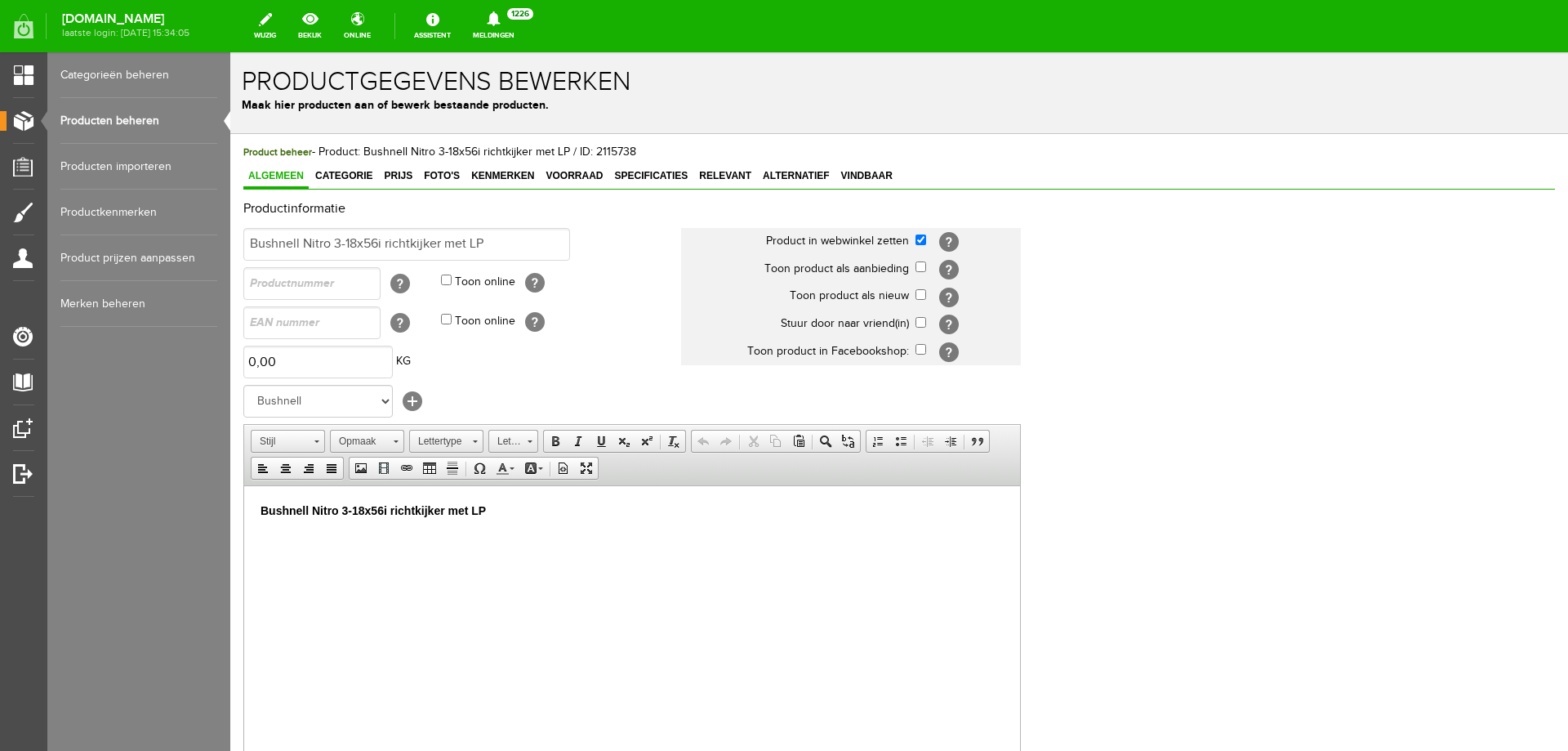
click at [126, 122] on link "Producten beheren" at bounding box center [138, 120] width 156 height 46
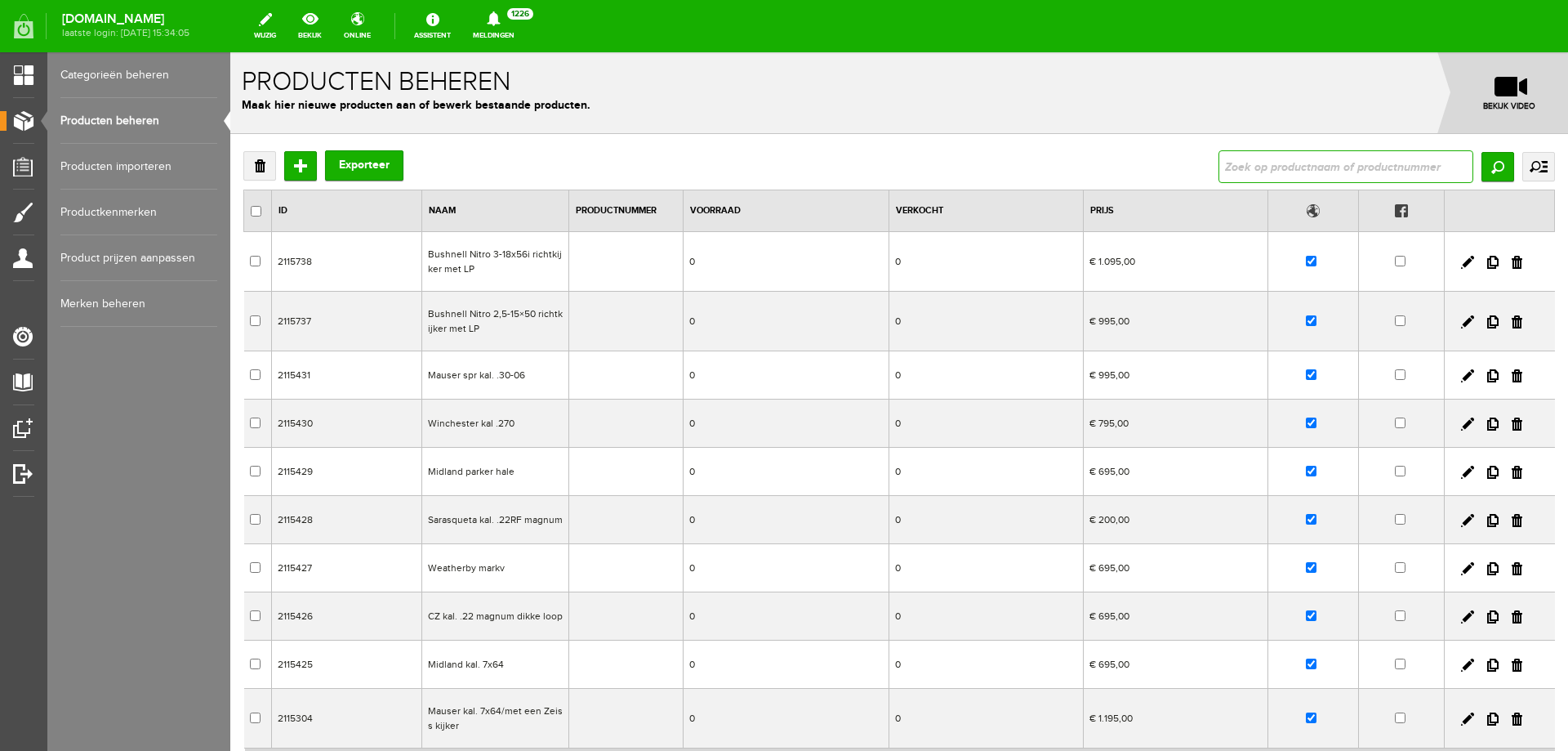
click at [1276, 166] on input "text" at bounding box center [1346, 167] width 255 height 32
type input "Browning B725 Pro Master op voorraad 76 cm lopen"
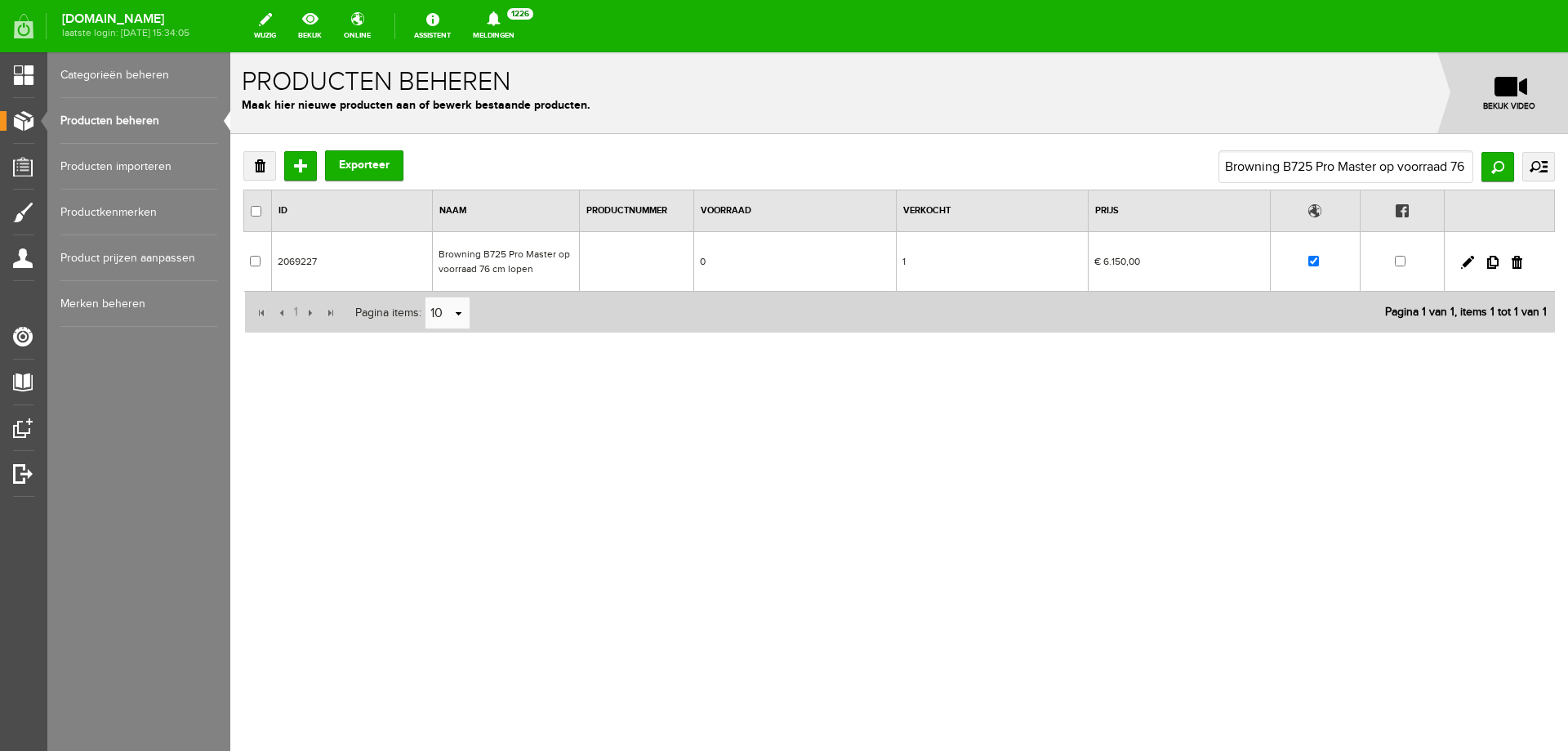
drag, startPoint x: 530, startPoint y: 256, endPoint x: 809, endPoint y: 301, distance: 282.6
click at [530, 256] on td "Browning B725 Pro Master op voorraad 76 cm lopen" at bounding box center [506, 262] width 147 height 60
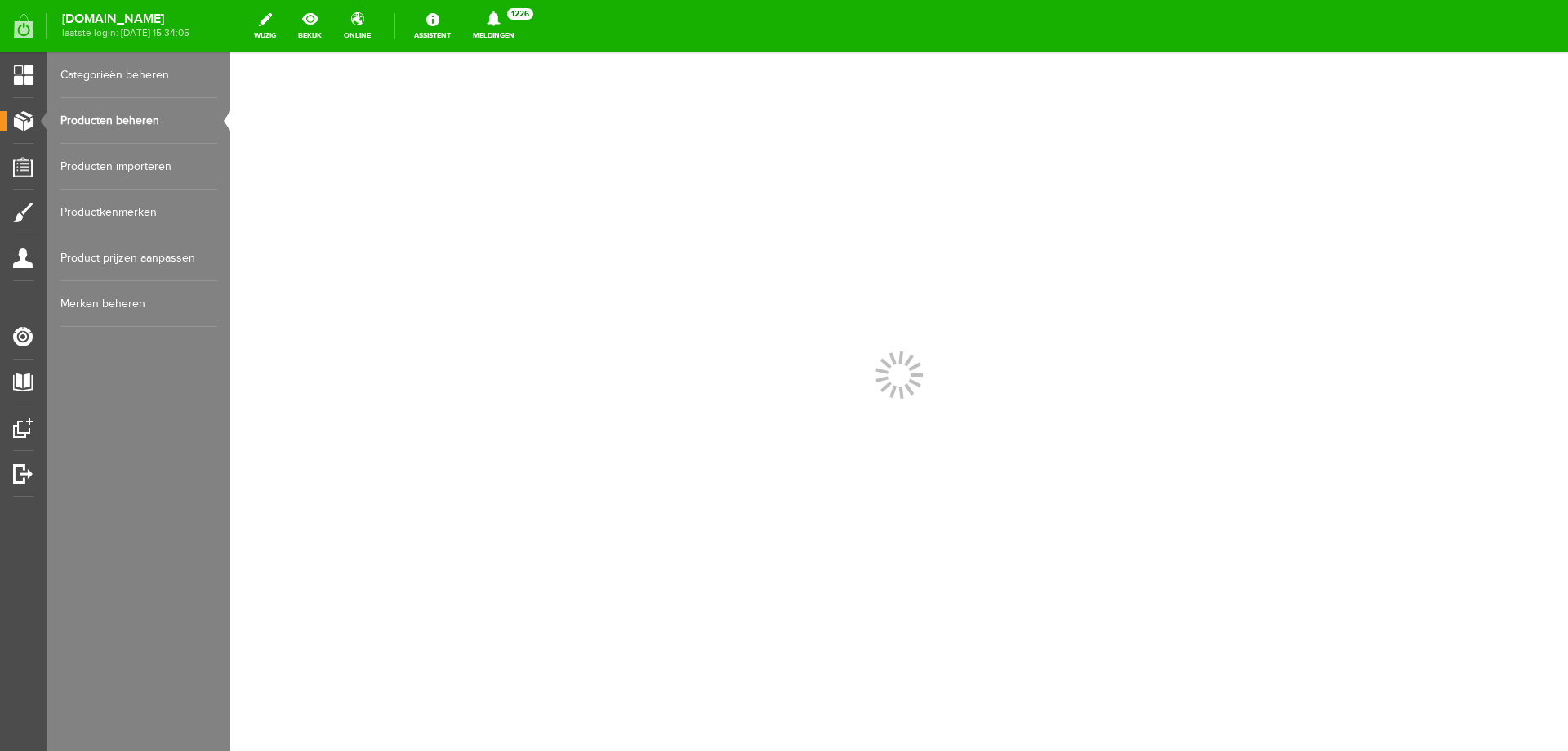
scroll to position [0, 0]
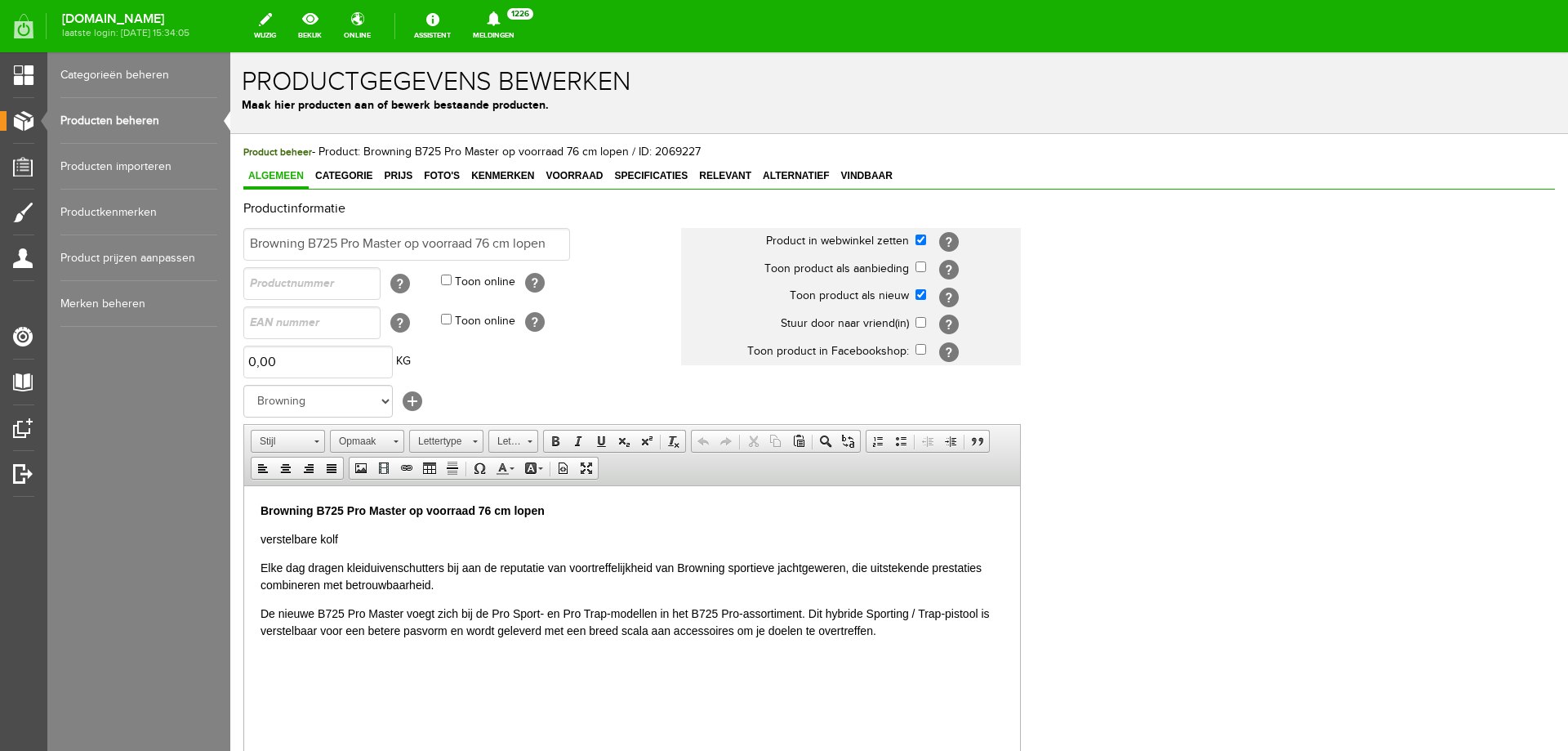
click at [595, 511] on p "Browning B725 Pro Master op voorraad 76 cm lopen" at bounding box center [632, 510] width 743 height 17
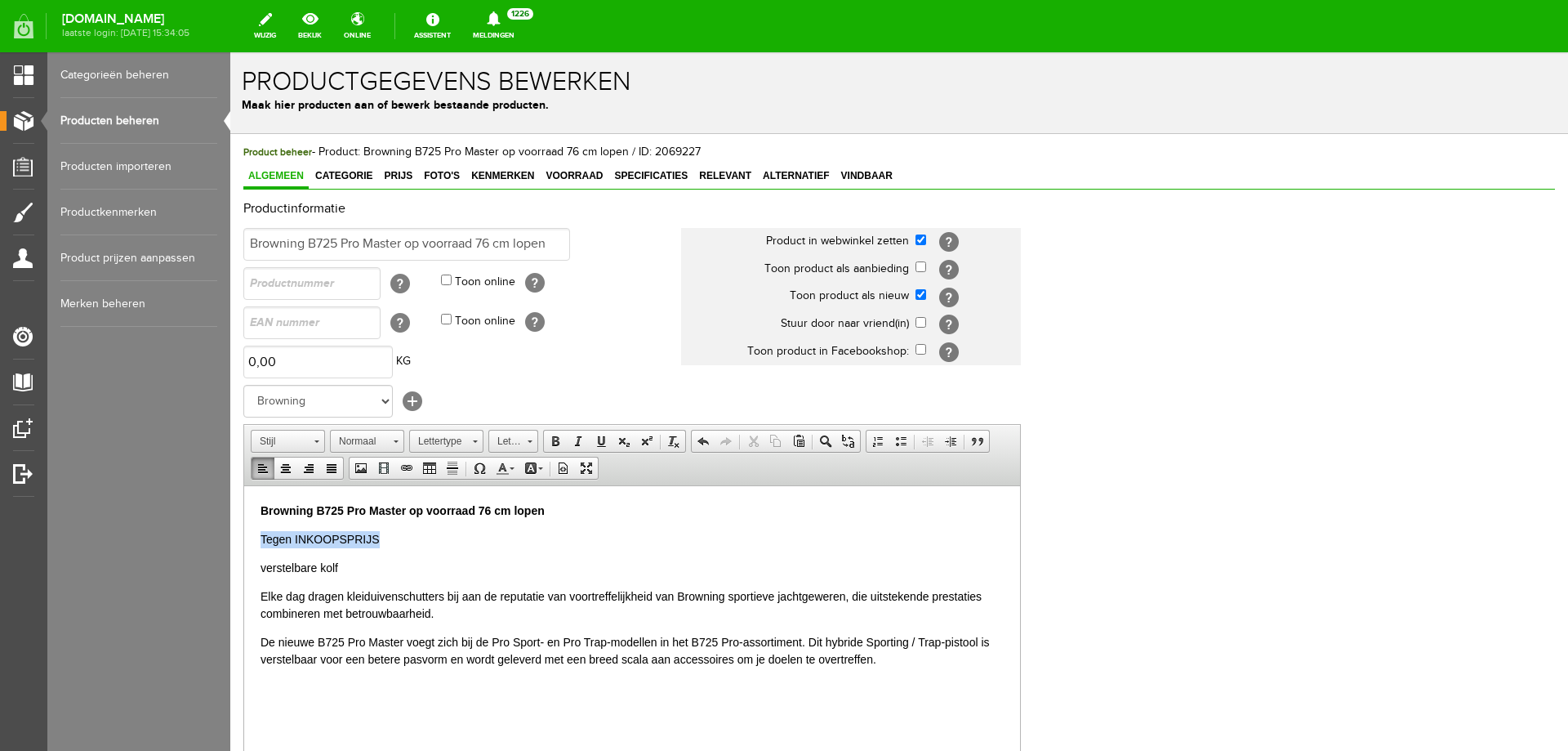
drag, startPoint x: 373, startPoint y: 541, endPoint x: 260, endPoint y: 546, distance: 113.1
click at [260, 546] on html "Browning B725 Pro Master op voorraad 76 cm lopen Tegen INKOOPSPRIJS verstelbare…" at bounding box center [632, 584] width 776 height 198
copy p "Tegen INKOOPSPRIJS"
drag, startPoint x: 343, startPoint y: 538, endPoint x: 368, endPoint y: 562, distance: 34.7
click at [344, 538] on p "Tegen INKOOPSPRIJS" at bounding box center [632, 539] width 743 height 17
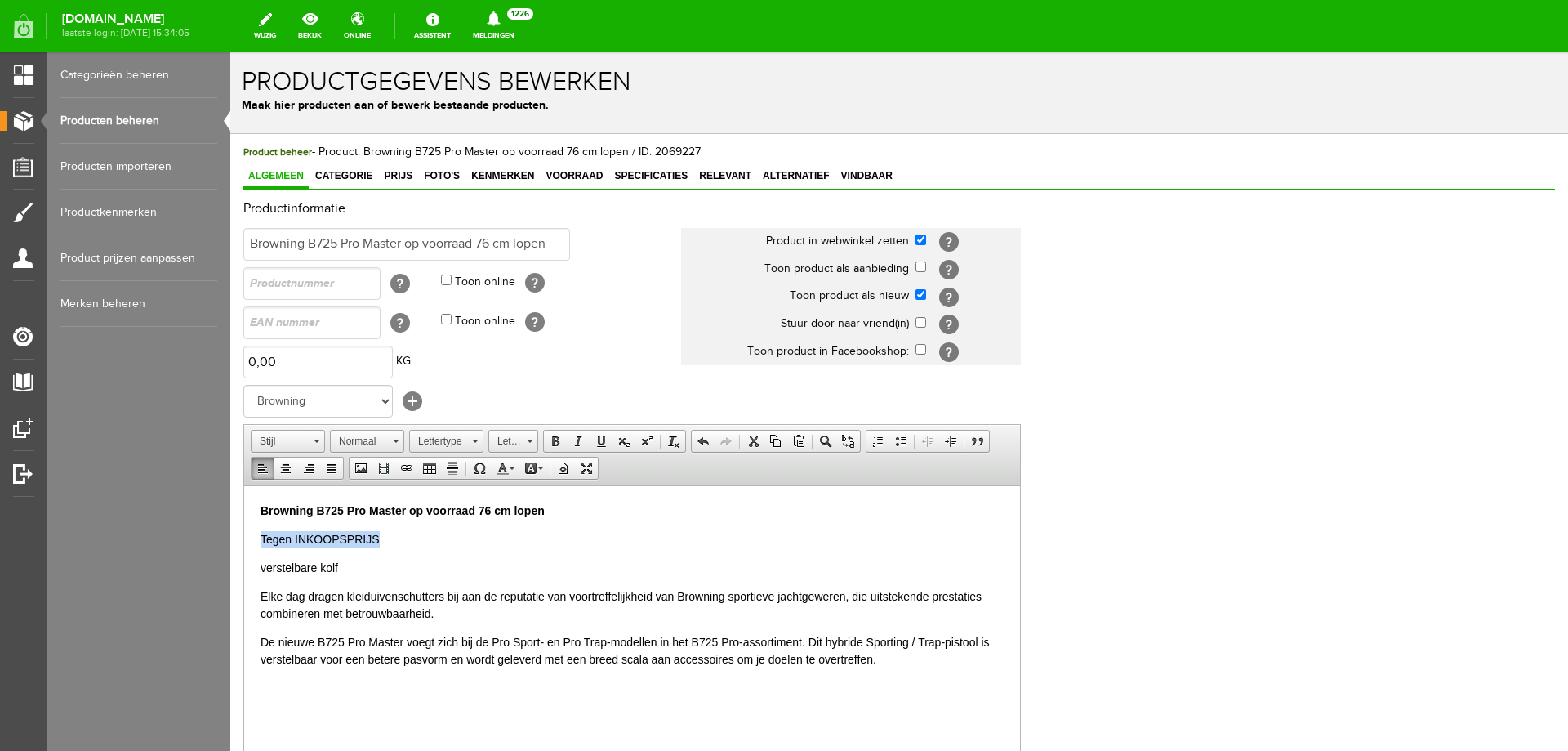
click at [345, 536] on p "Tegen INKOOPSPRIJS" at bounding box center [632, 539] width 743 height 17
click at [410, 538] on p "Tegen INKOOPPRIJS" at bounding box center [632, 539] width 743 height 17
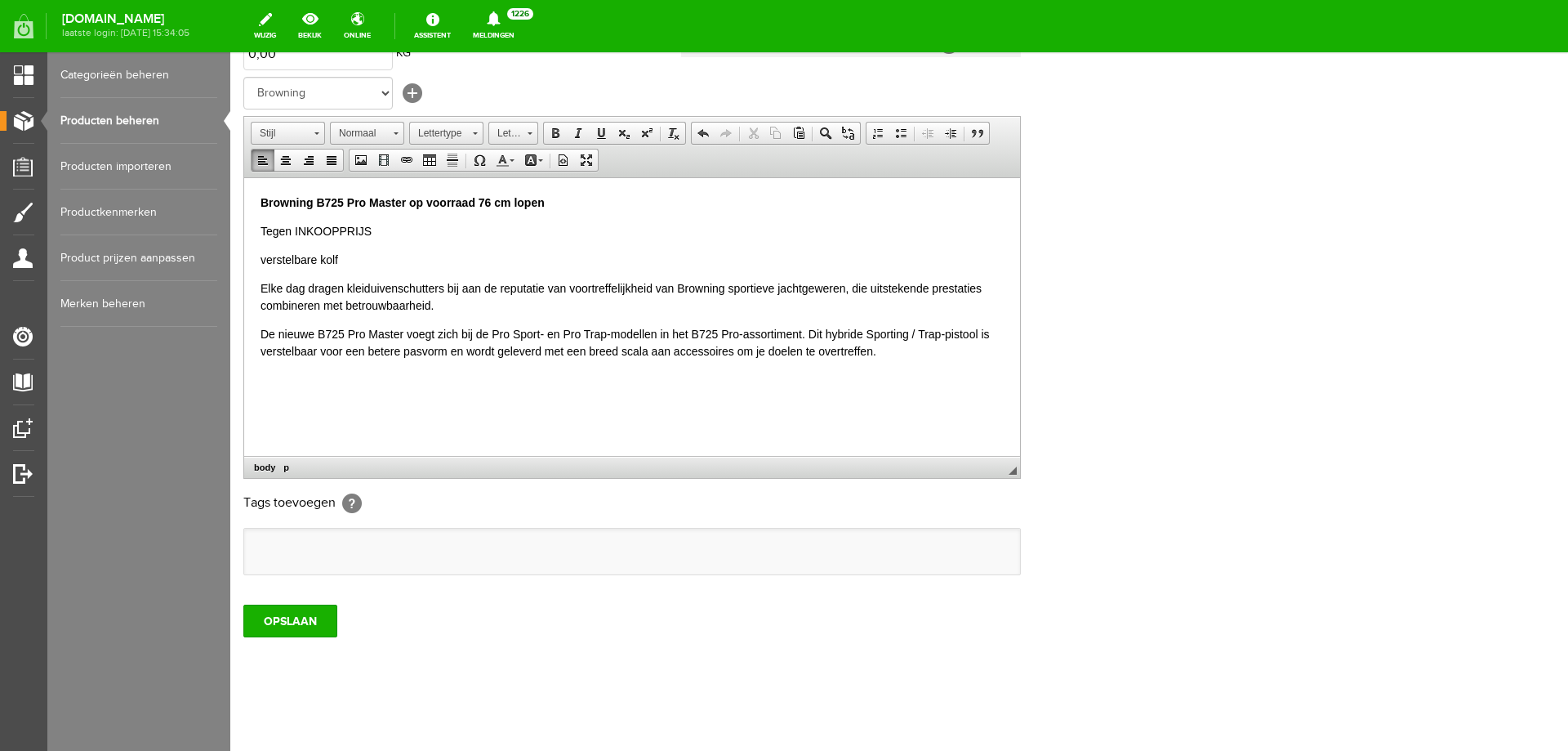
scroll to position [316, 0]
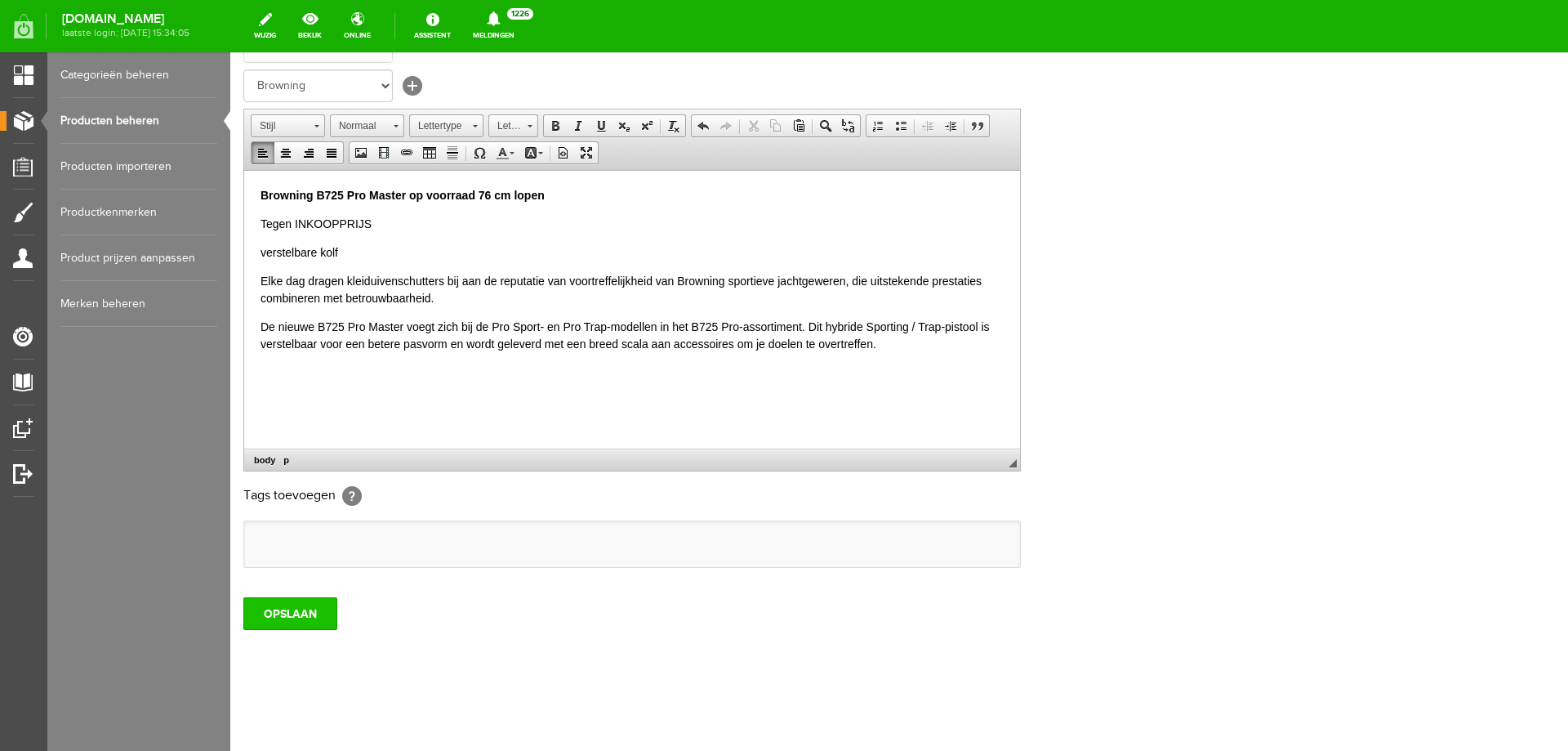
click at [274, 609] on input "OPSLAAN" at bounding box center [290, 614] width 94 height 32
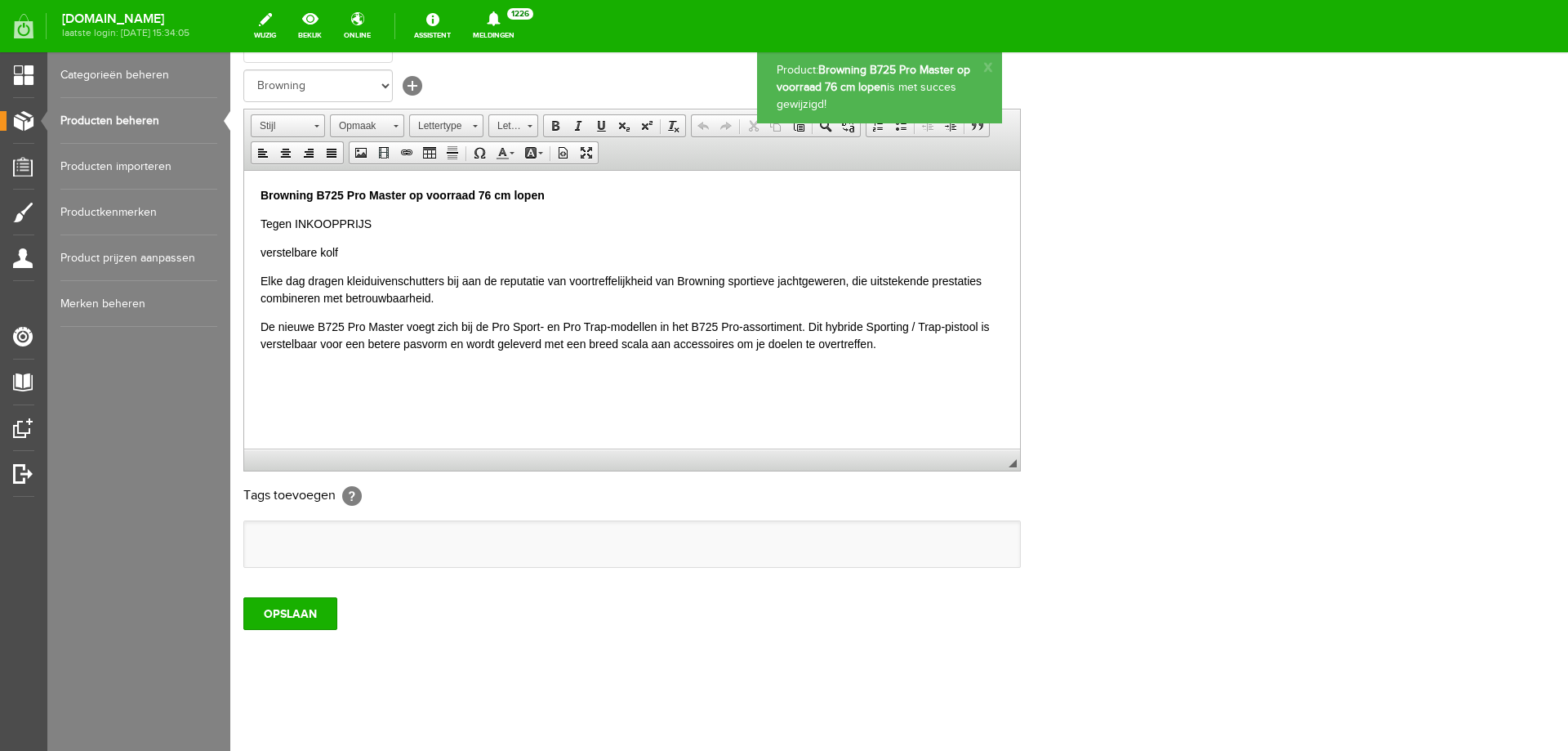
scroll to position [0, 0]
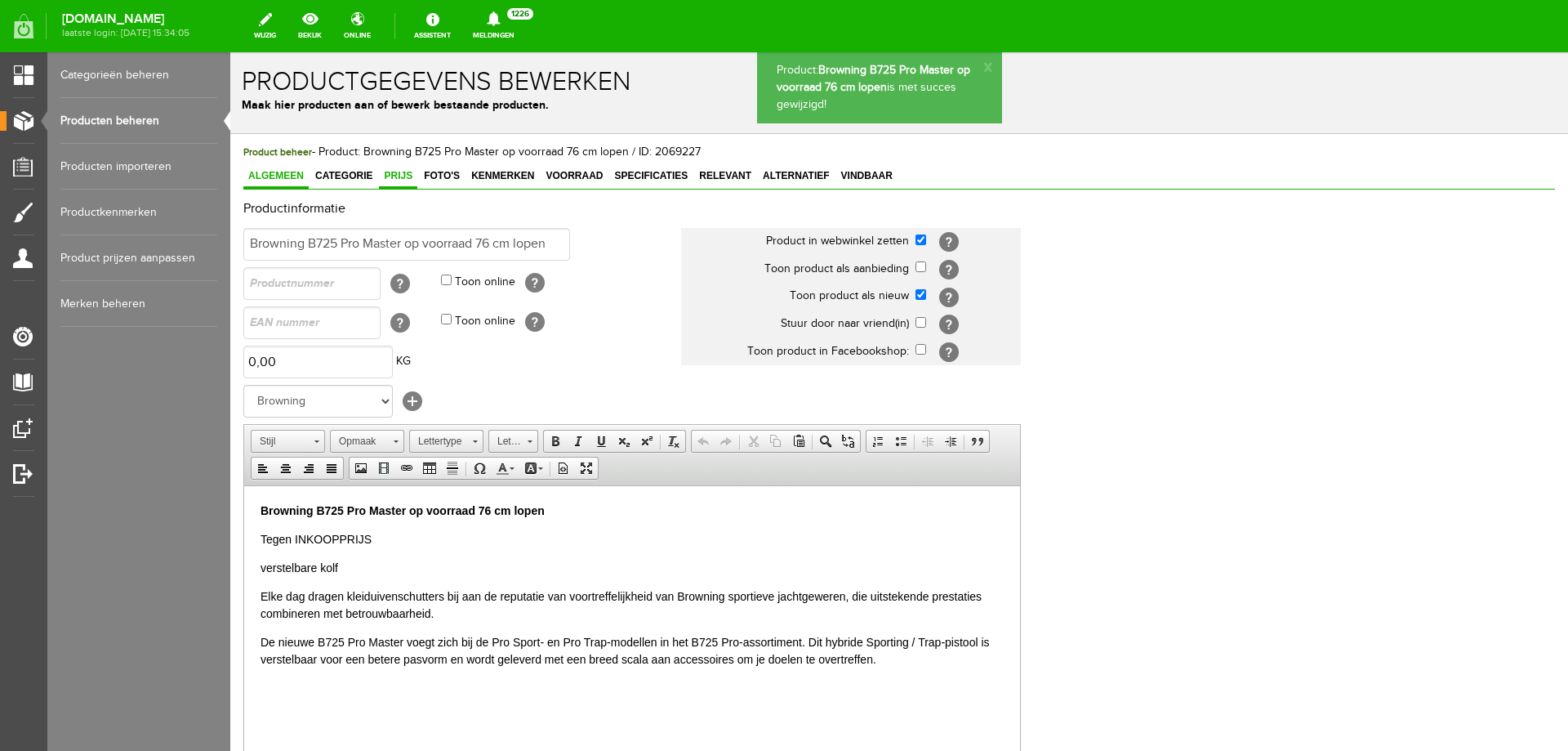
click at [398, 175] on span "Prijs" at bounding box center [398, 175] width 38 height 11
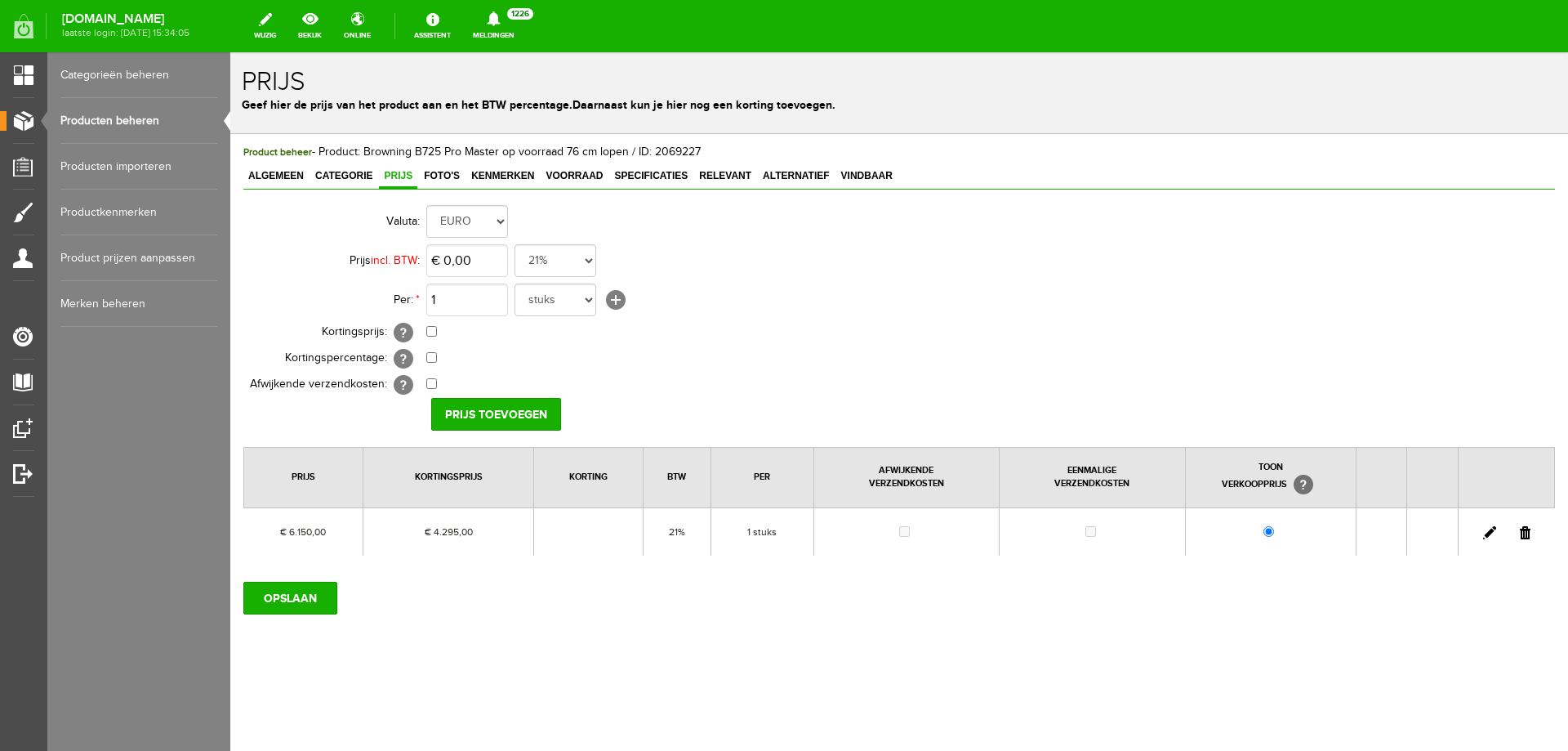
click at [136, 119] on link "Producten beheren" at bounding box center [138, 120] width 156 height 46
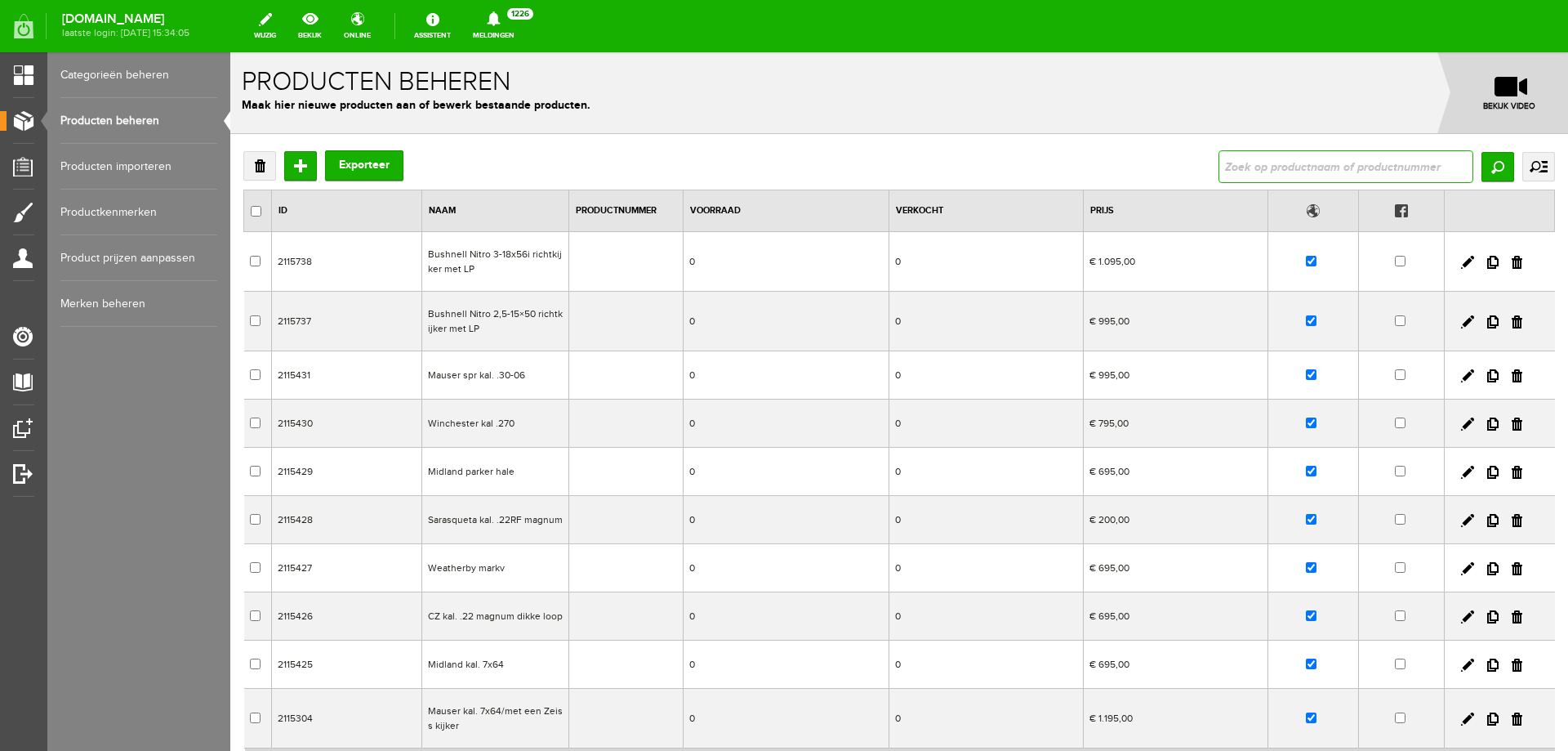
click at [1300, 158] on input "text" at bounding box center [1346, 167] width 255 height 32
type input "Browning B525 Game tradition light Kaliber 20 klasse"
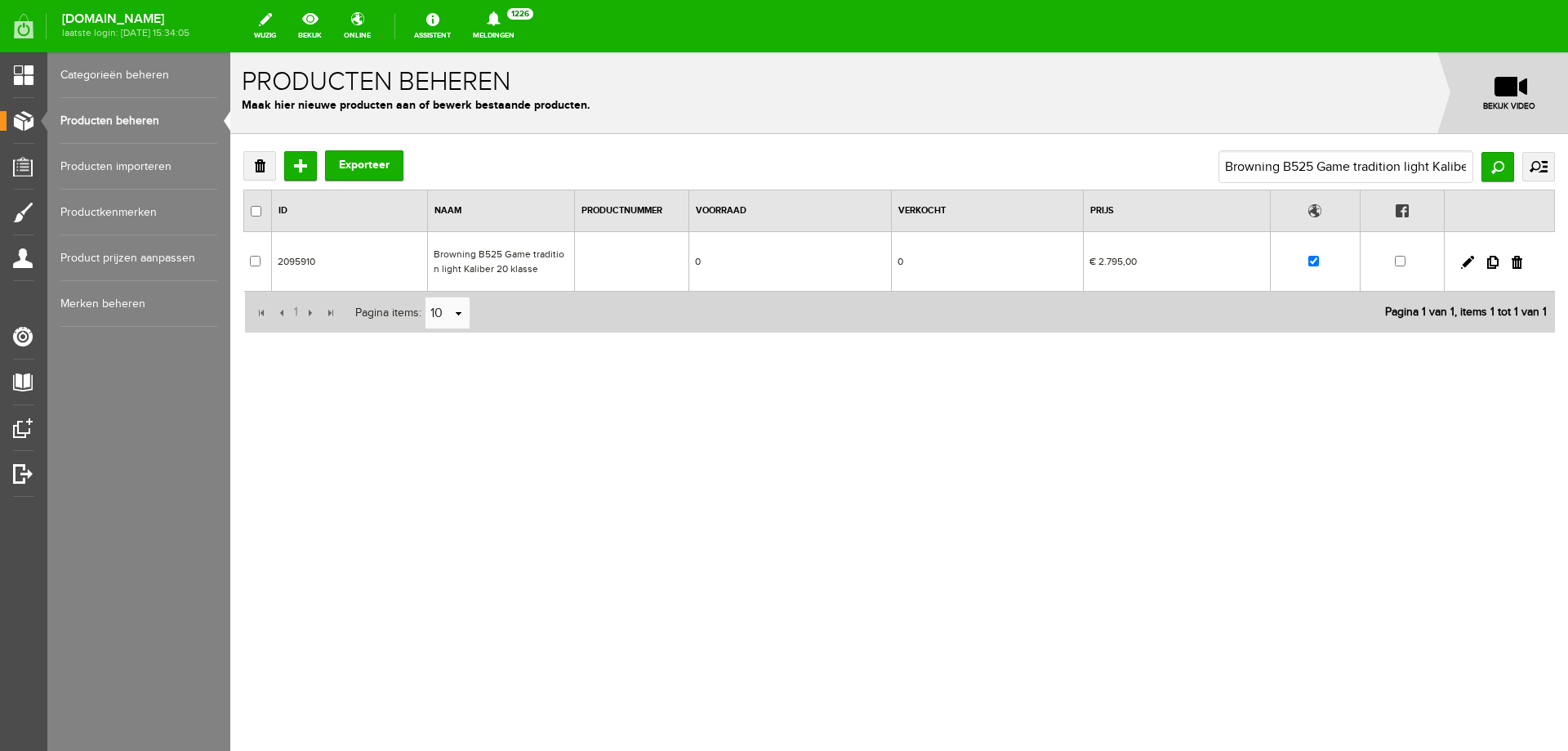
click at [477, 270] on td "Browning B525 Game tradition light Kaliber 20 klasse" at bounding box center [501, 262] width 147 height 60
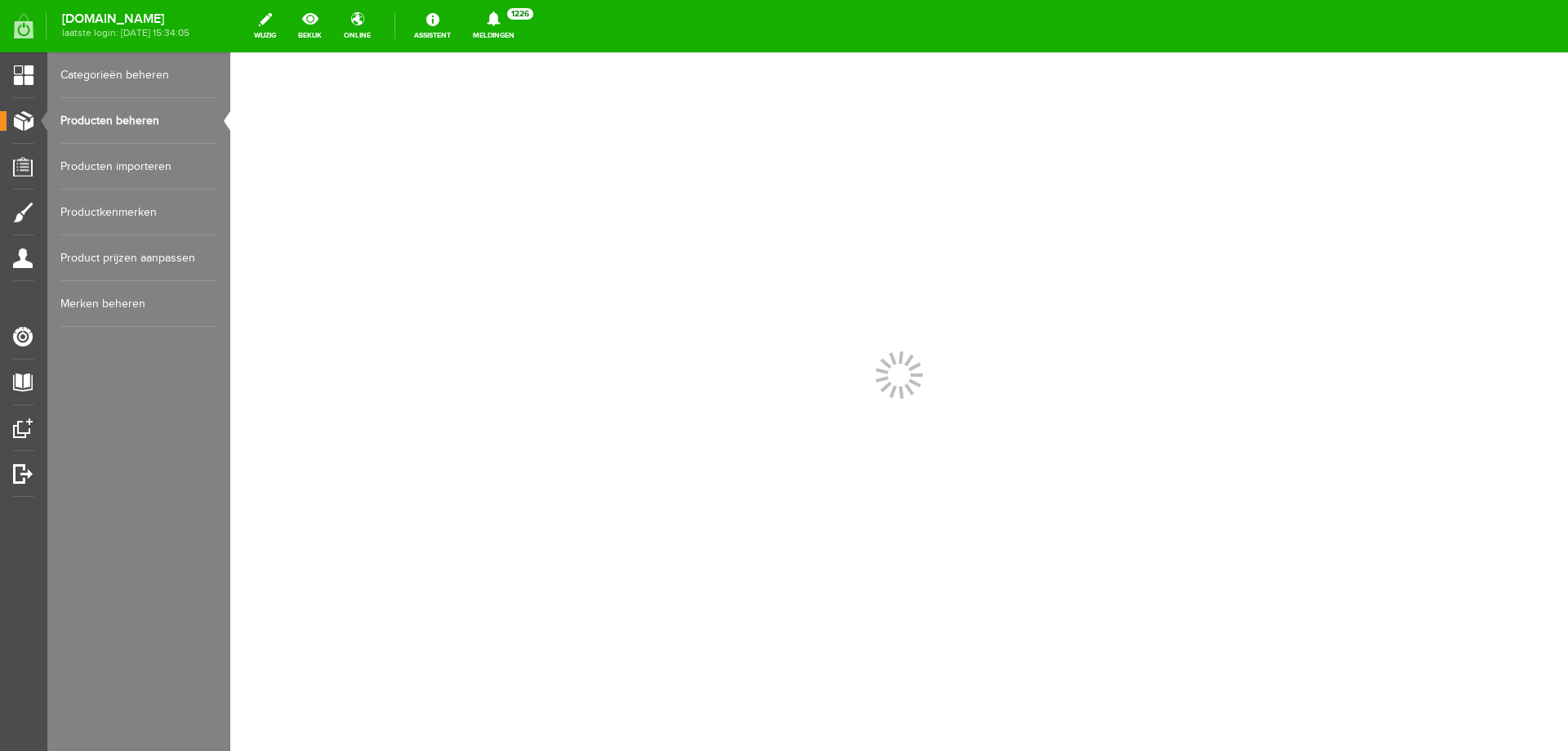
scroll to position [0, 0]
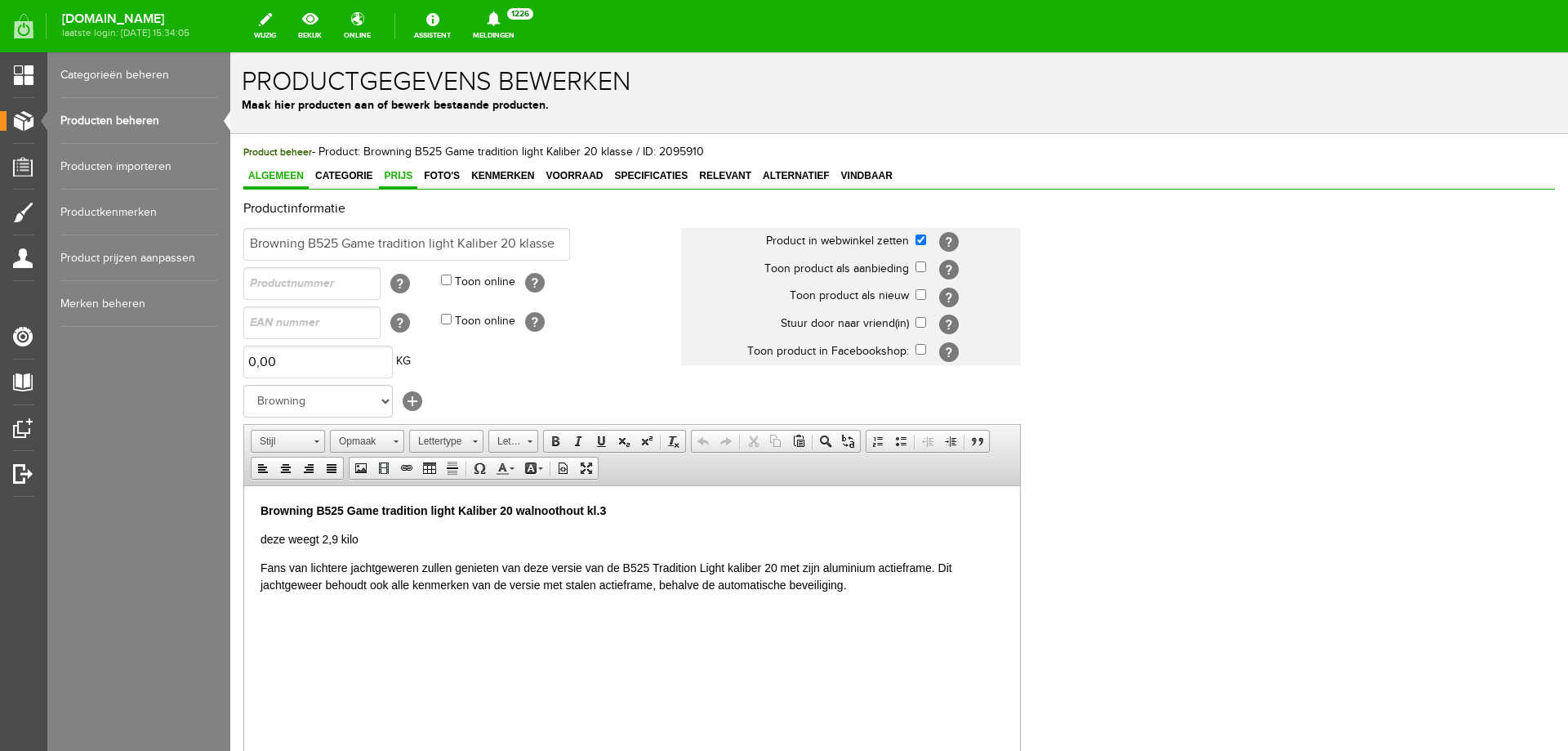
click at [392, 175] on span "Prijs" at bounding box center [398, 175] width 38 height 11
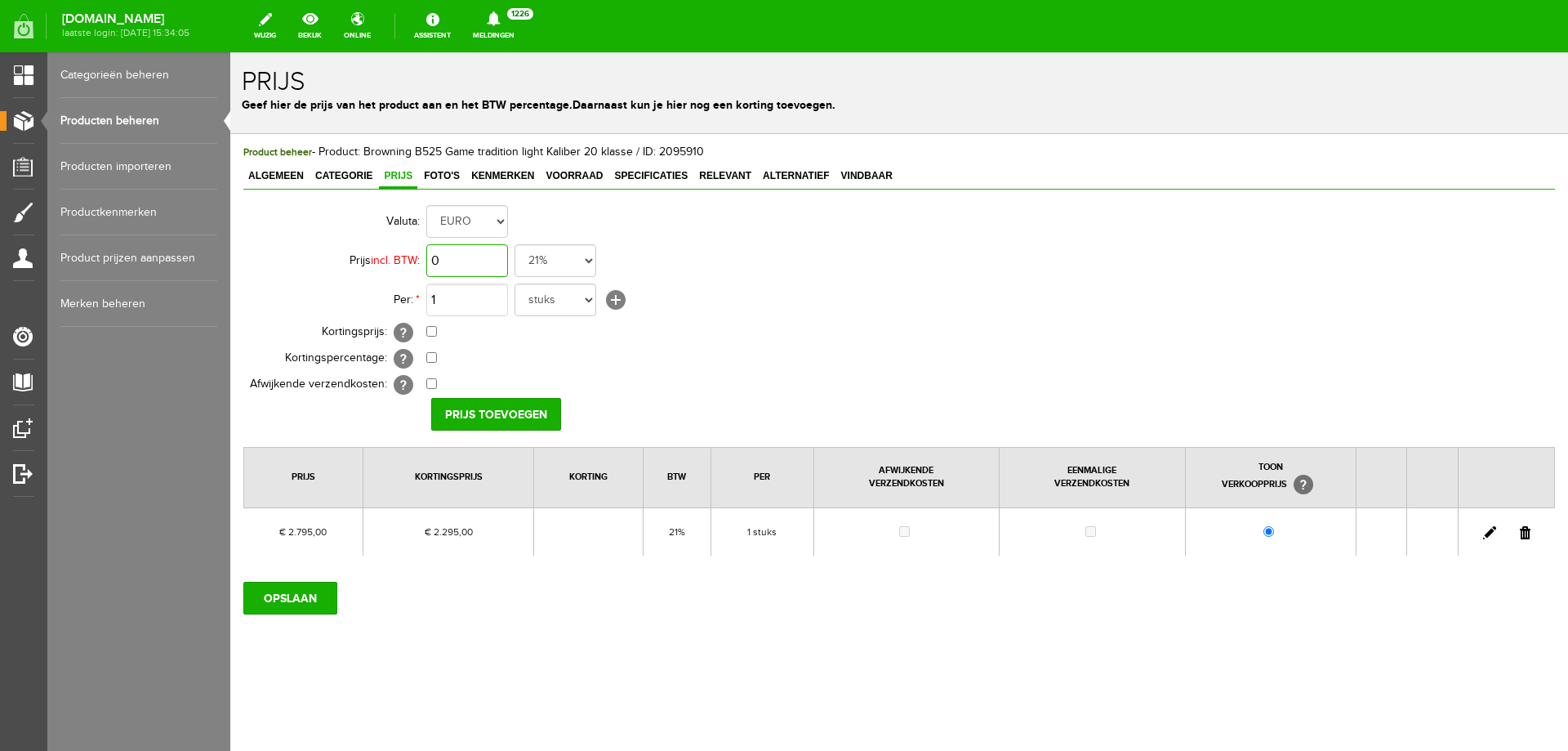
click at [474, 261] on input "0" at bounding box center [467, 261] width 82 height 32
type input "€ 0,00"
click at [434, 331] on input "checkbox" at bounding box center [431, 331] width 10 height 10
checkbox input "true"
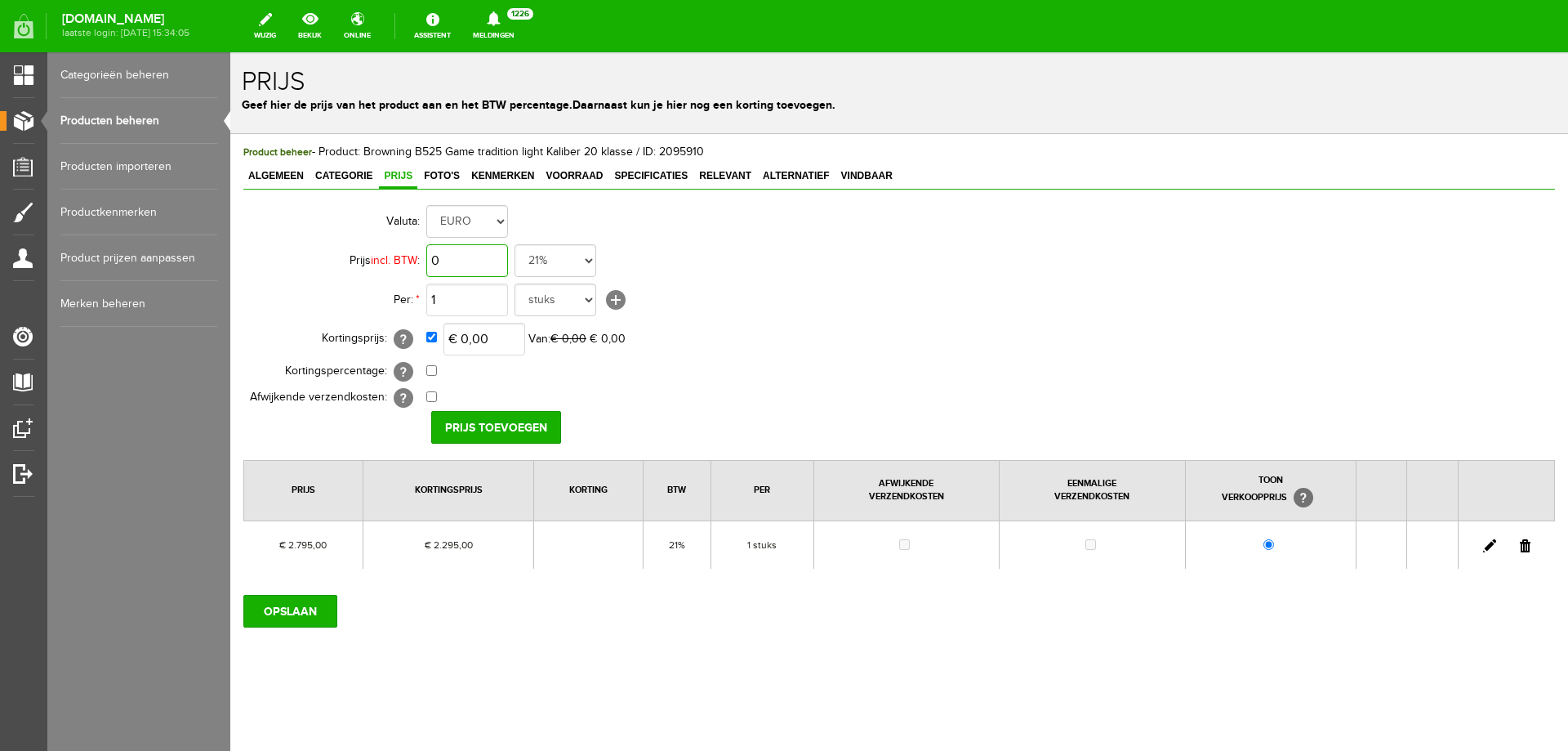
click at [482, 263] on input "0" at bounding box center [467, 261] width 82 height 32
type input "€ 2.795,00"
click at [491, 338] on input "0" at bounding box center [484, 339] width 82 height 32
type input "€ 2.000,00"
click at [484, 419] on input "Prijs toevoegen" at bounding box center [496, 427] width 130 height 32
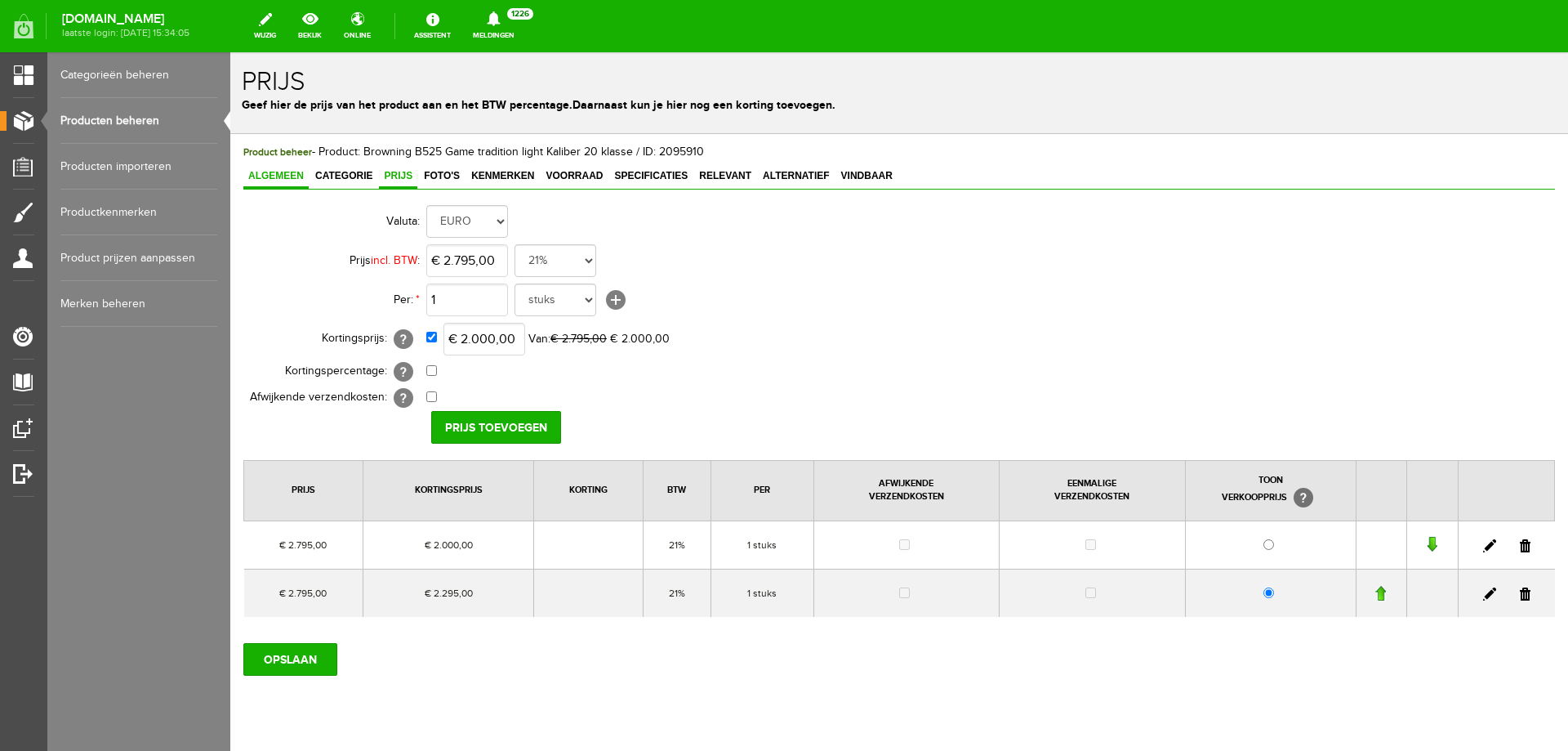
click at [277, 174] on span "Algemeen" at bounding box center [276, 175] width 65 height 11
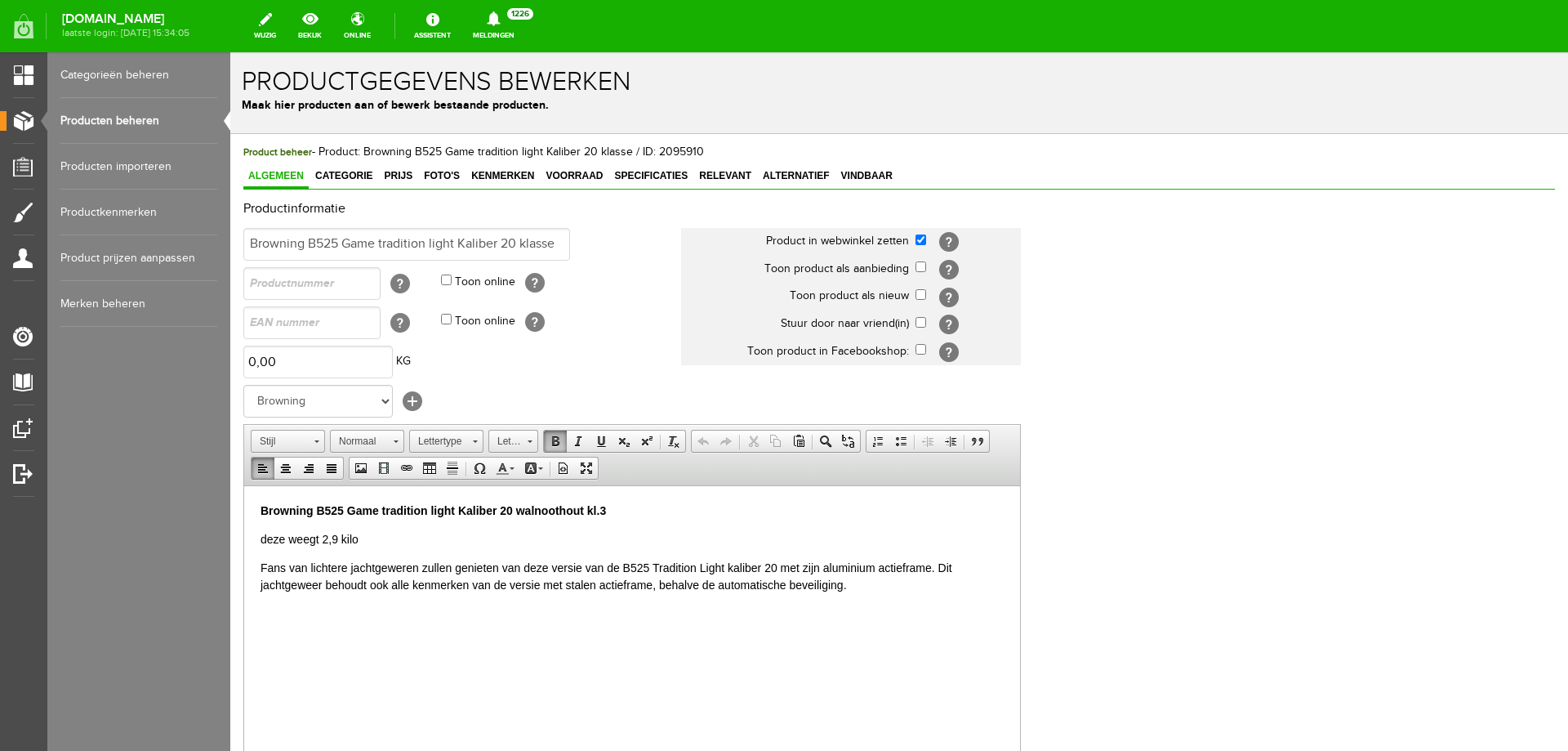
click at [659, 504] on p "Browning B525 Game tradition light Kaliber 20 walnoothout kl.3" at bounding box center [632, 510] width 743 height 17
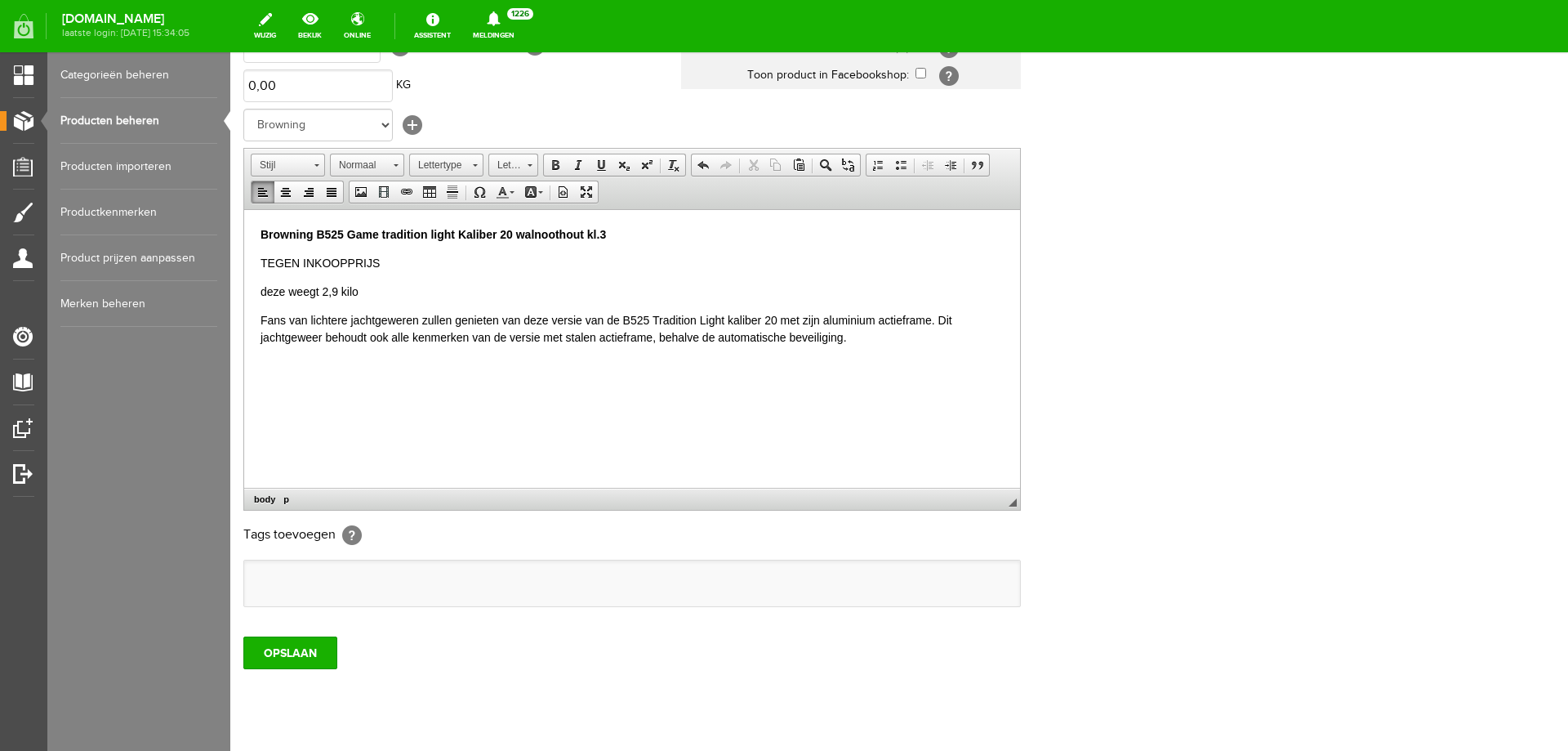
scroll to position [299, 0]
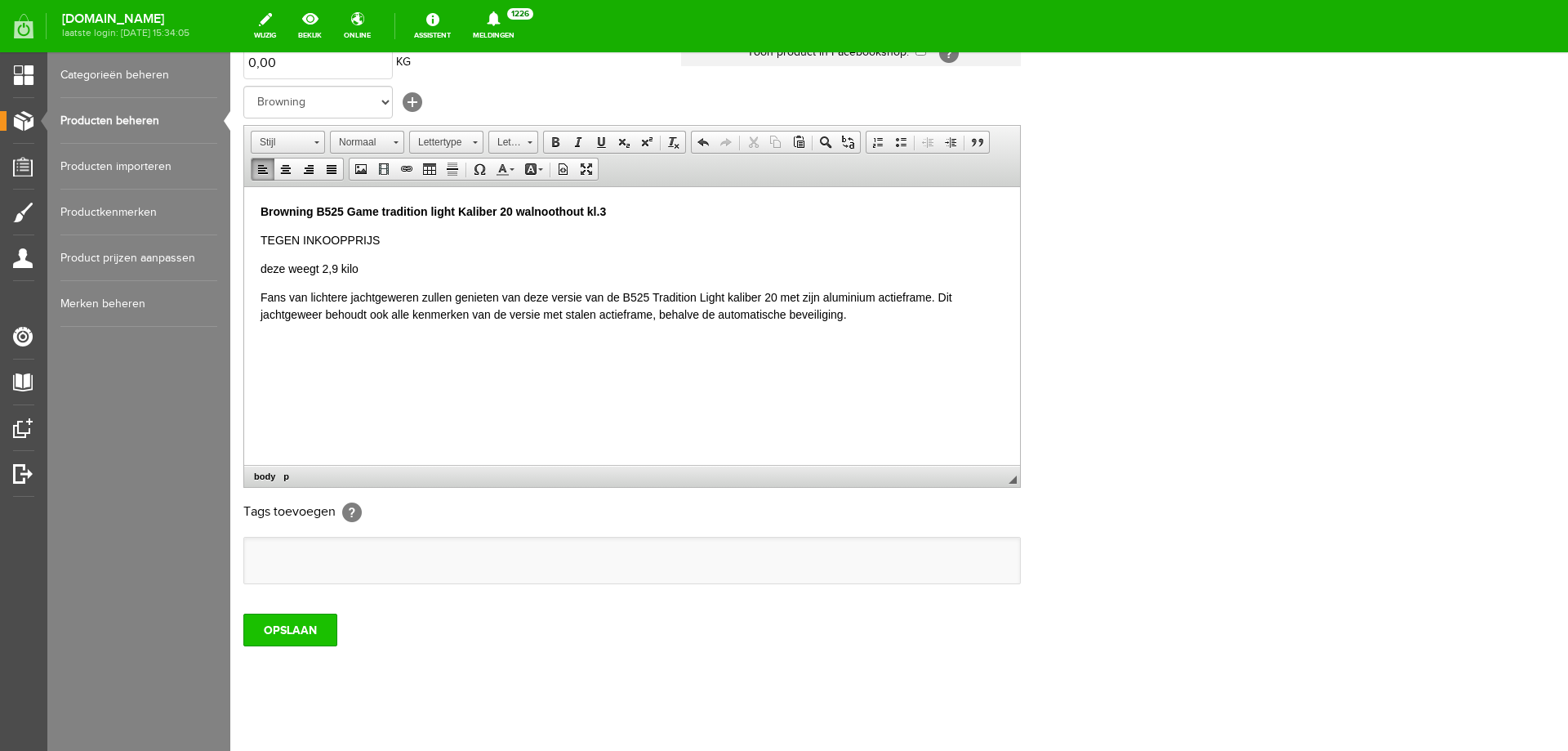
click at [325, 634] on input "OPSLAAN" at bounding box center [290, 630] width 94 height 32
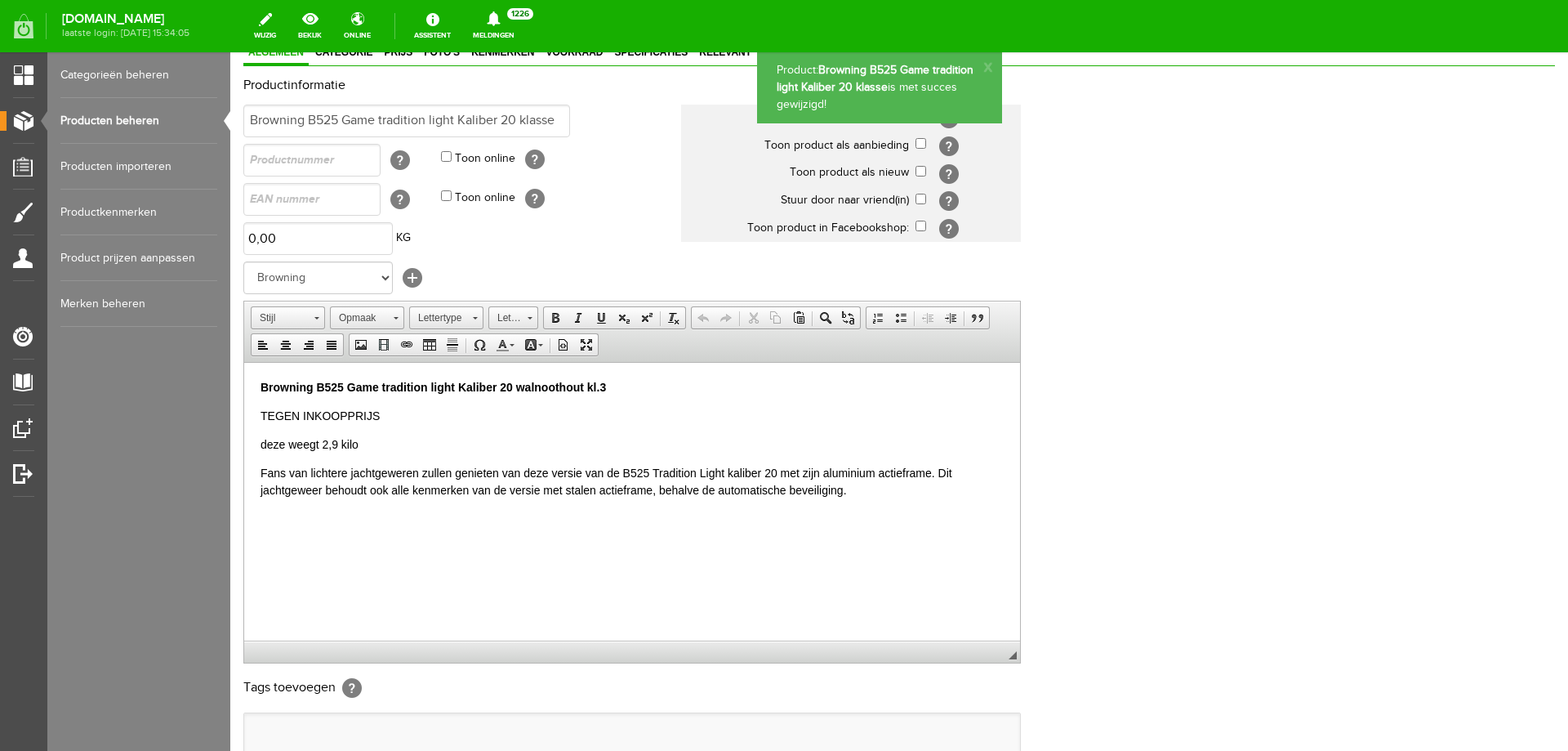
scroll to position [0, 0]
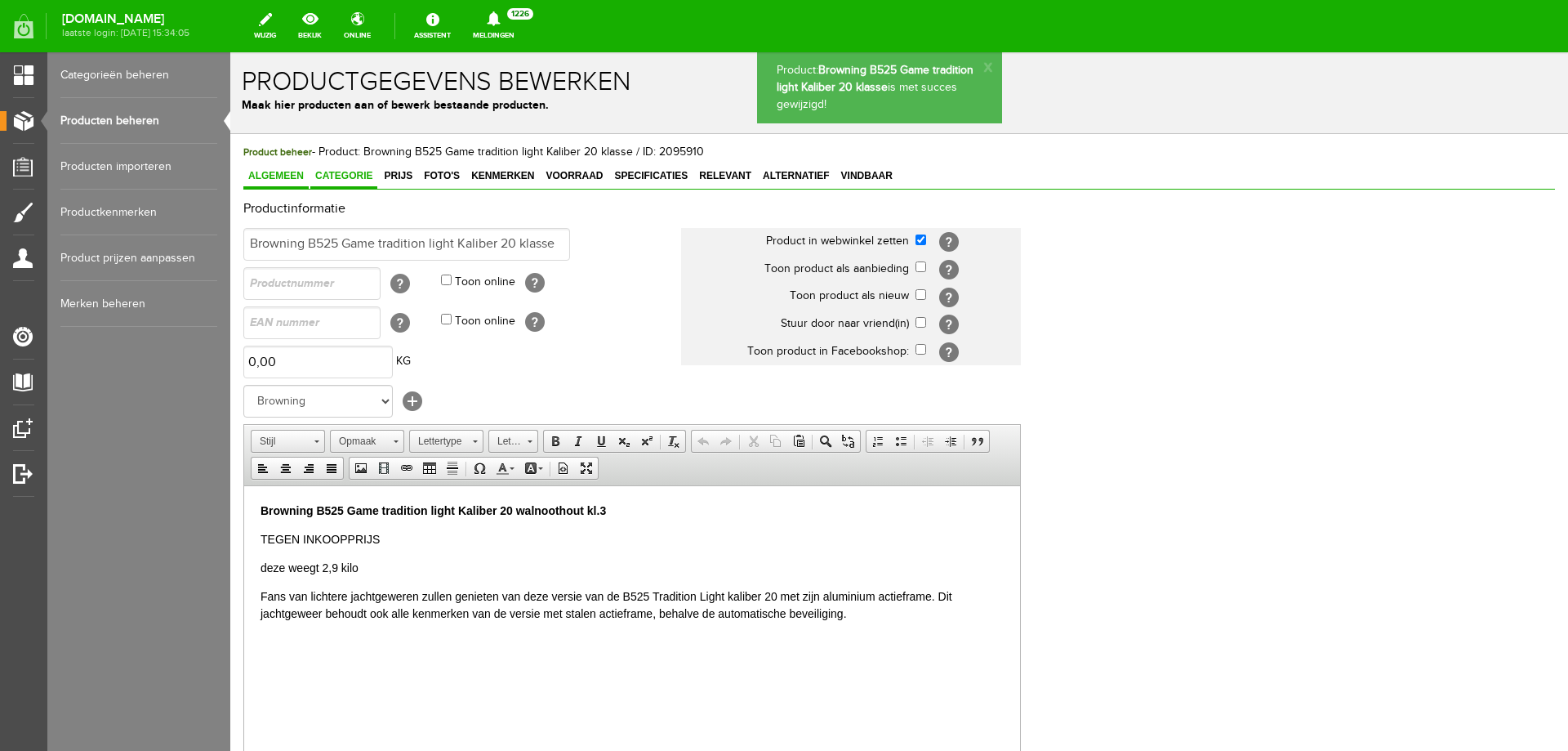
click at [336, 174] on span "Categorie" at bounding box center [343, 175] width 67 height 11
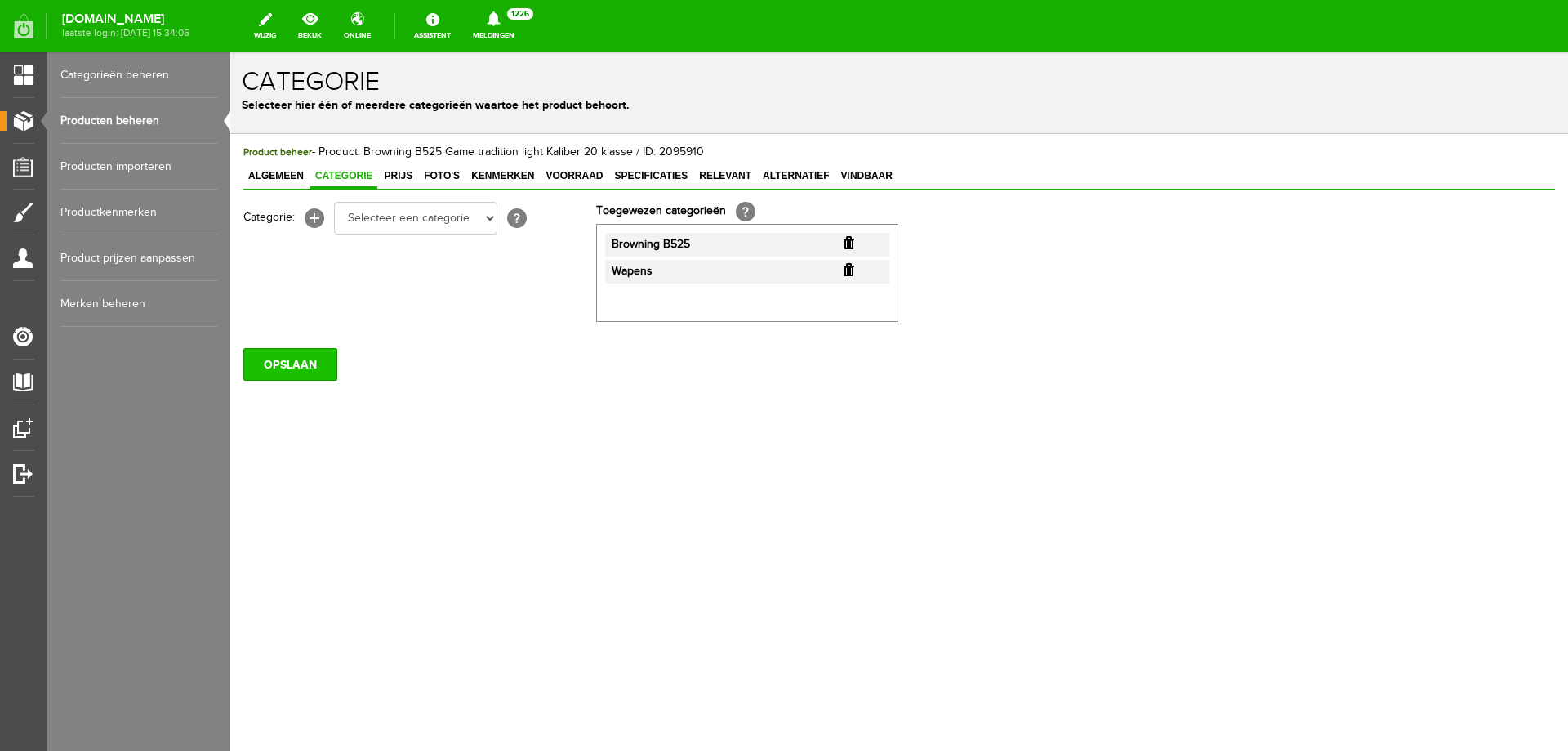
click at [319, 365] on input "OPSLAAN" at bounding box center [290, 364] width 94 height 32
click at [303, 173] on span "Algemeen" at bounding box center [276, 175] width 65 height 11
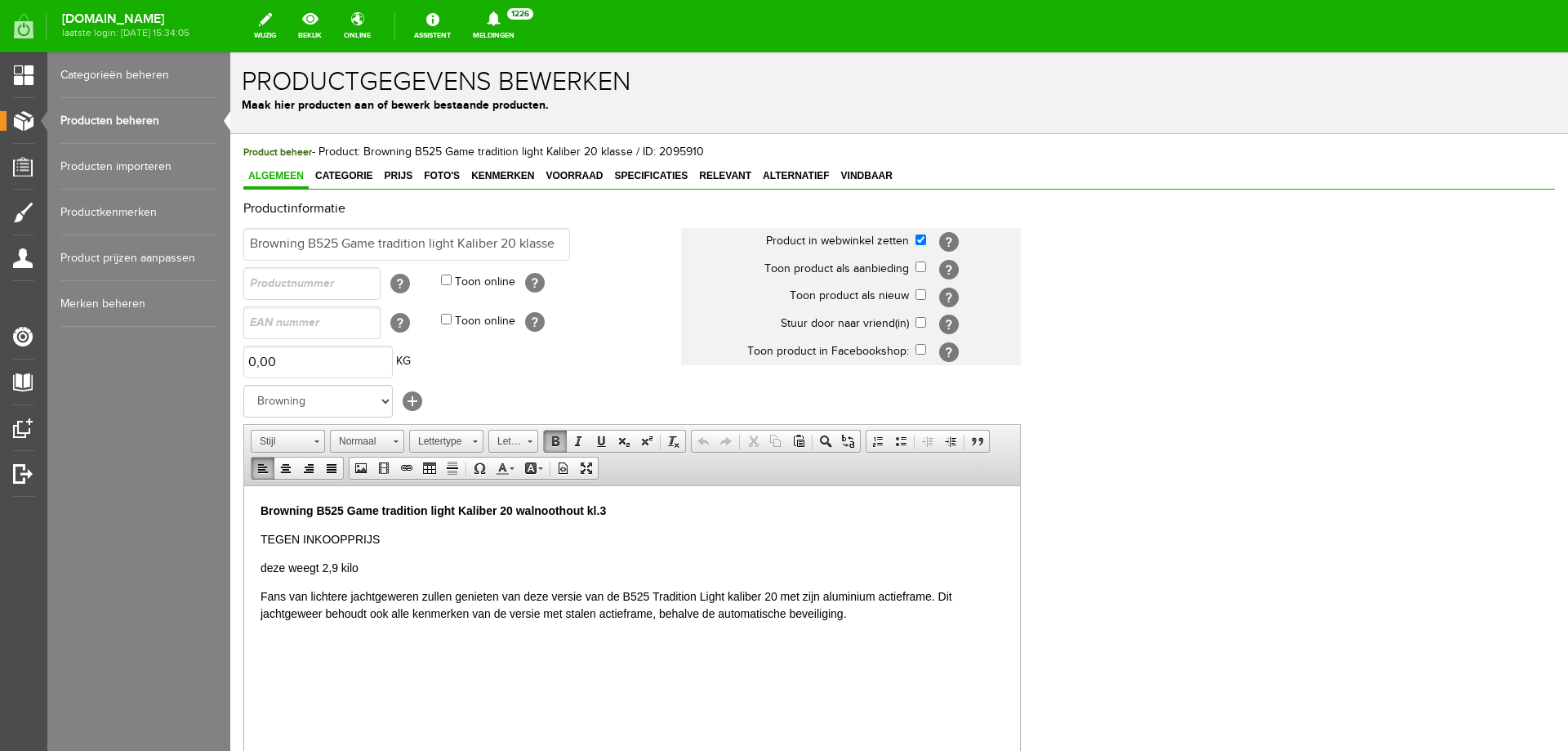
click at [871, 614] on p "Fans van lichtere jachtgeweren zullen genieten van deze versie van de B525 Trad…" at bounding box center [632, 605] width 743 height 34
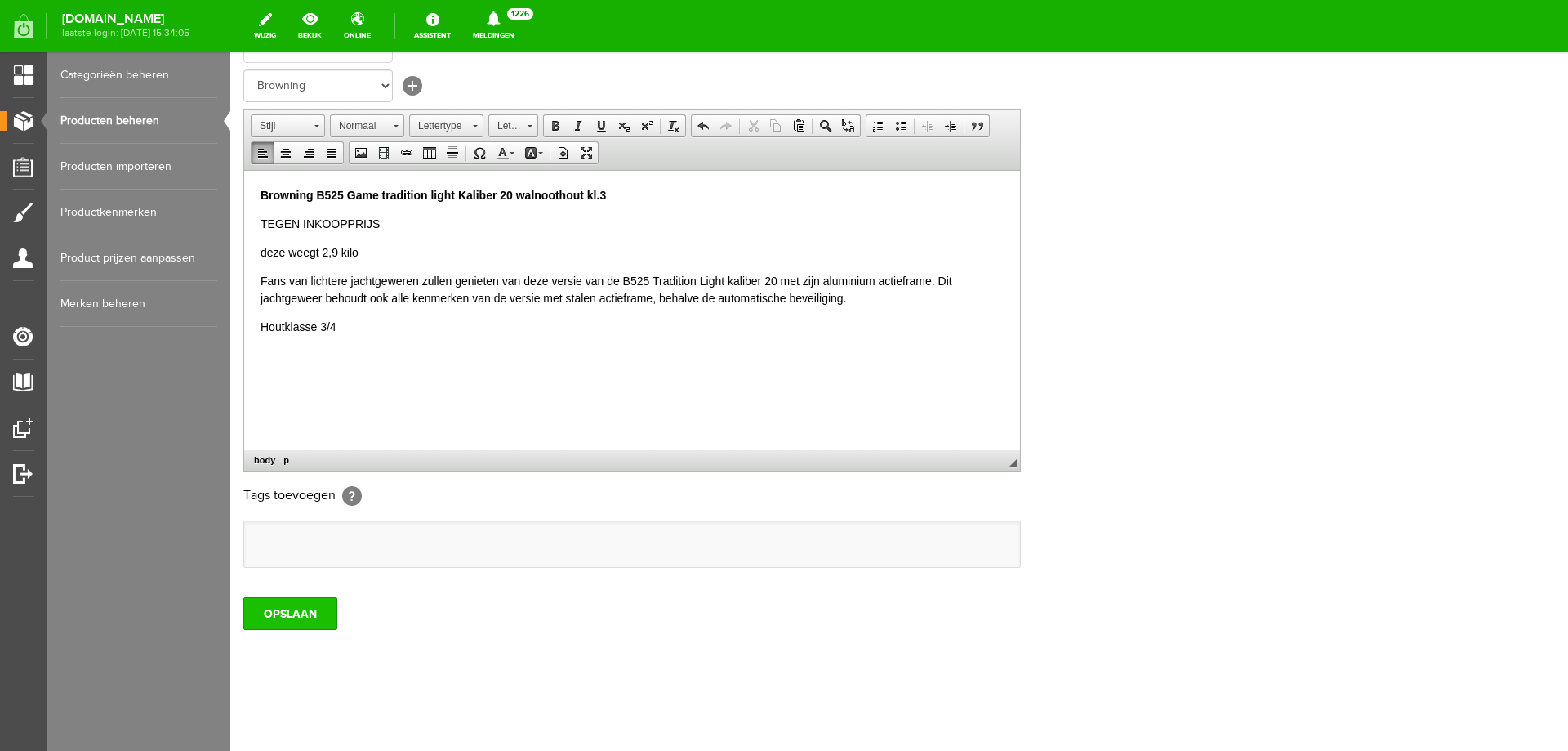
click at [315, 599] on input "OPSLAAN" at bounding box center [290, 614] width 94 height 32
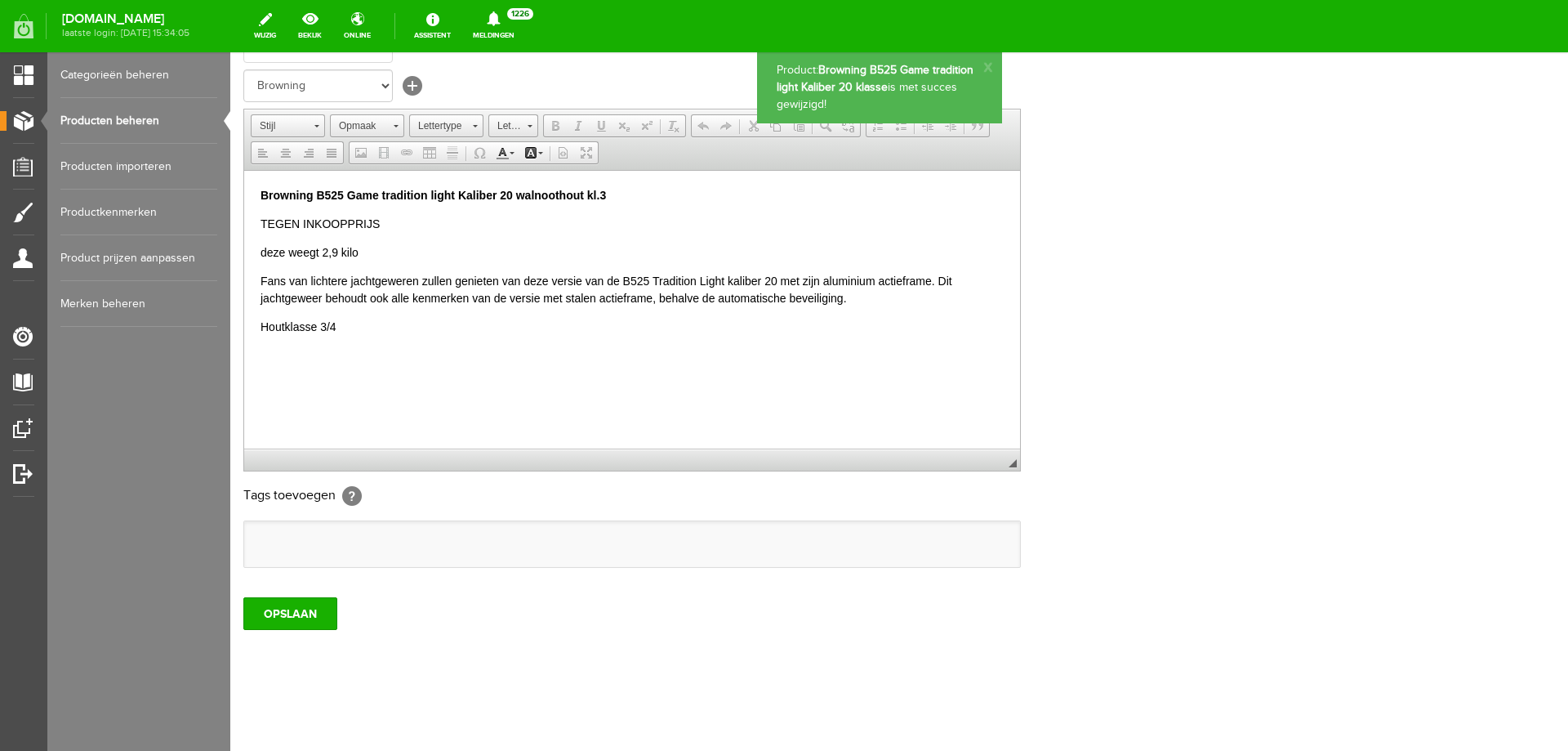
scroll to position [0, 0]
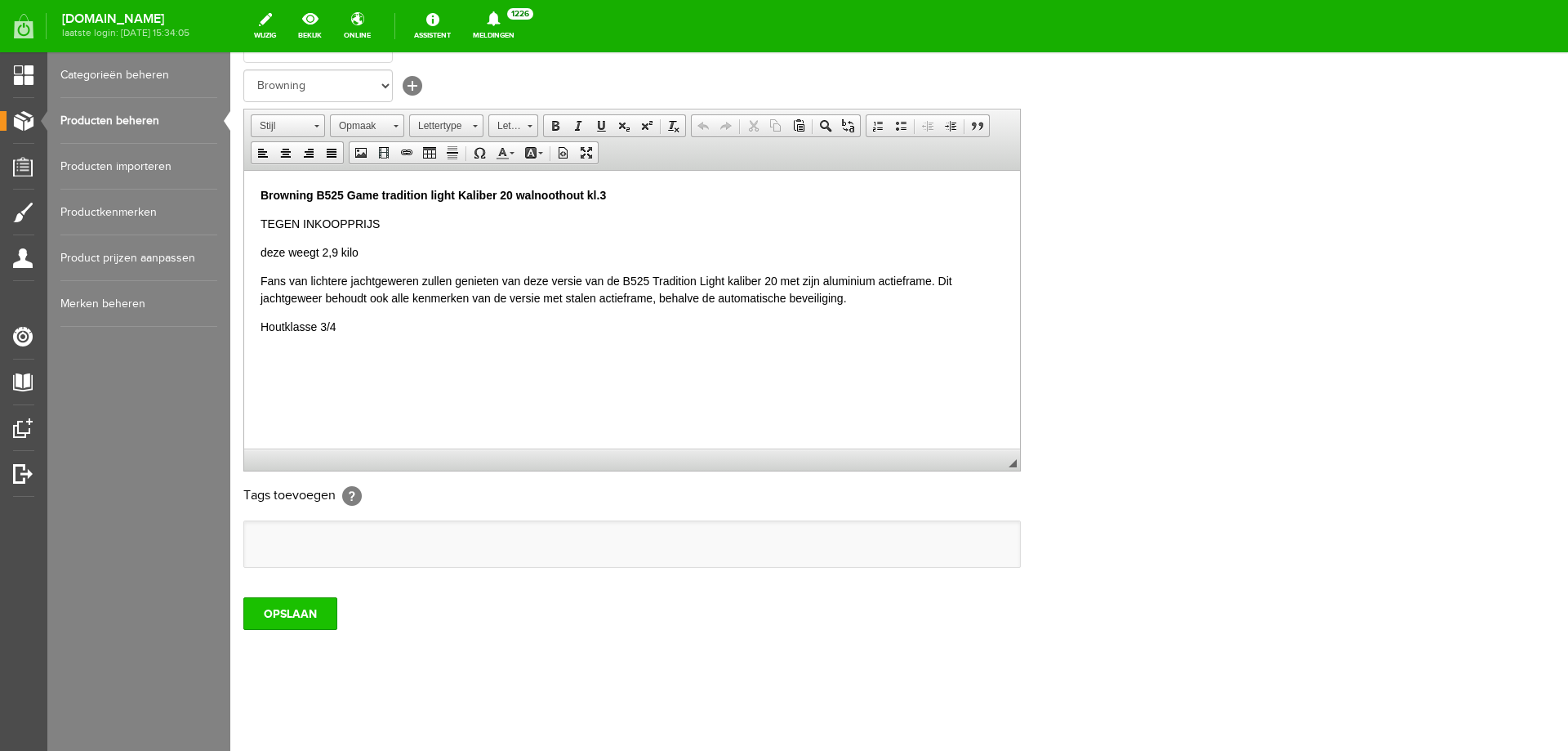
click at [336, 617] on input "OPSLAAN" at bounding box center [290, 614] width 94 height 32
click at [137, 118] on link "Producten beheren" at bounding box center [138, 120] width 156 height 46
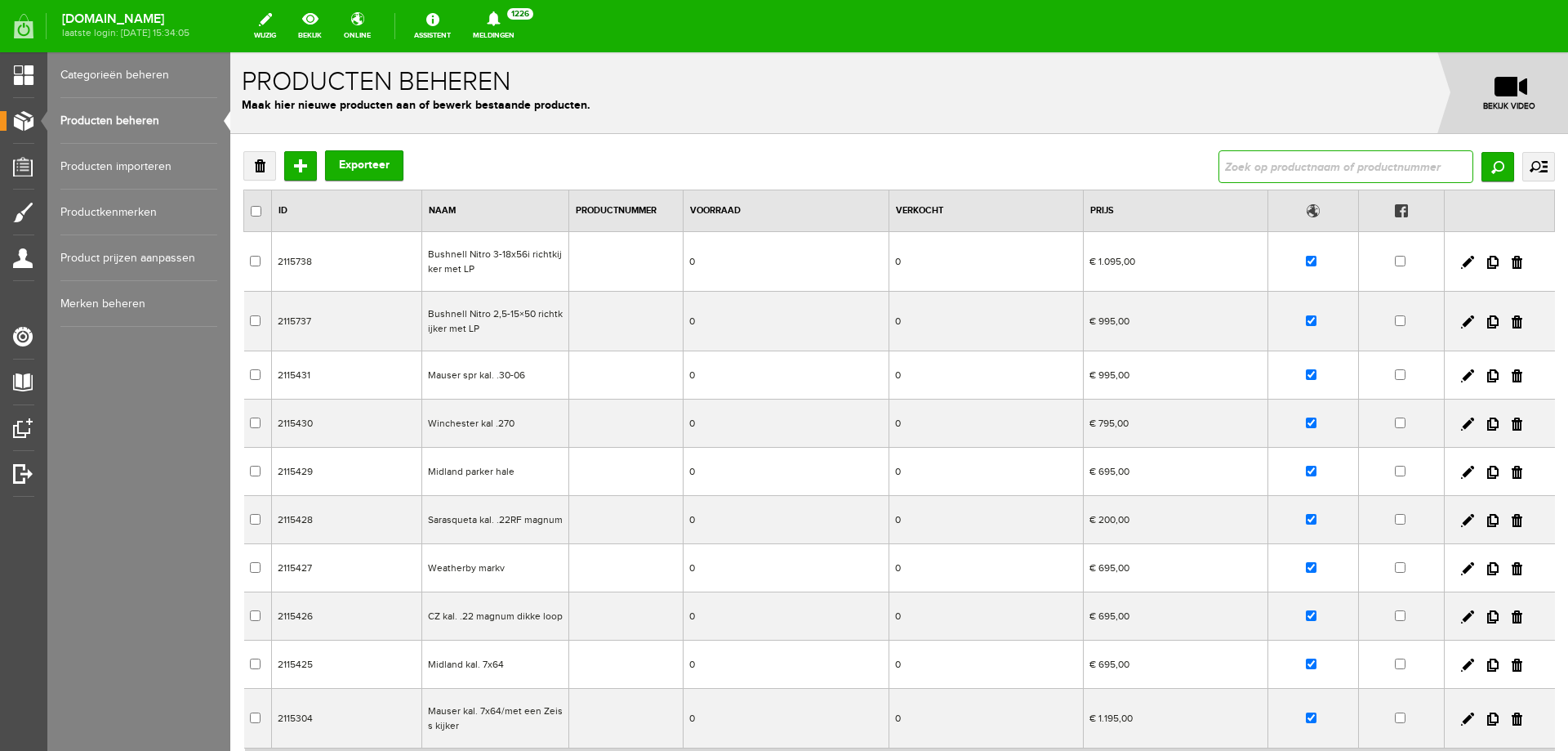
drag, startPoint x: 1254, startPoint y: 169, endPoint x: 1241, endPoint y: 179, distance: 16.4
click at [1253, 170] on input "text" at bounding box center [1346, 167] width 255 height 32
paste input "Miroku MK70 sporter 76 cm lopen"
type input "Miroku MK70 sporter 76 cm lopen"
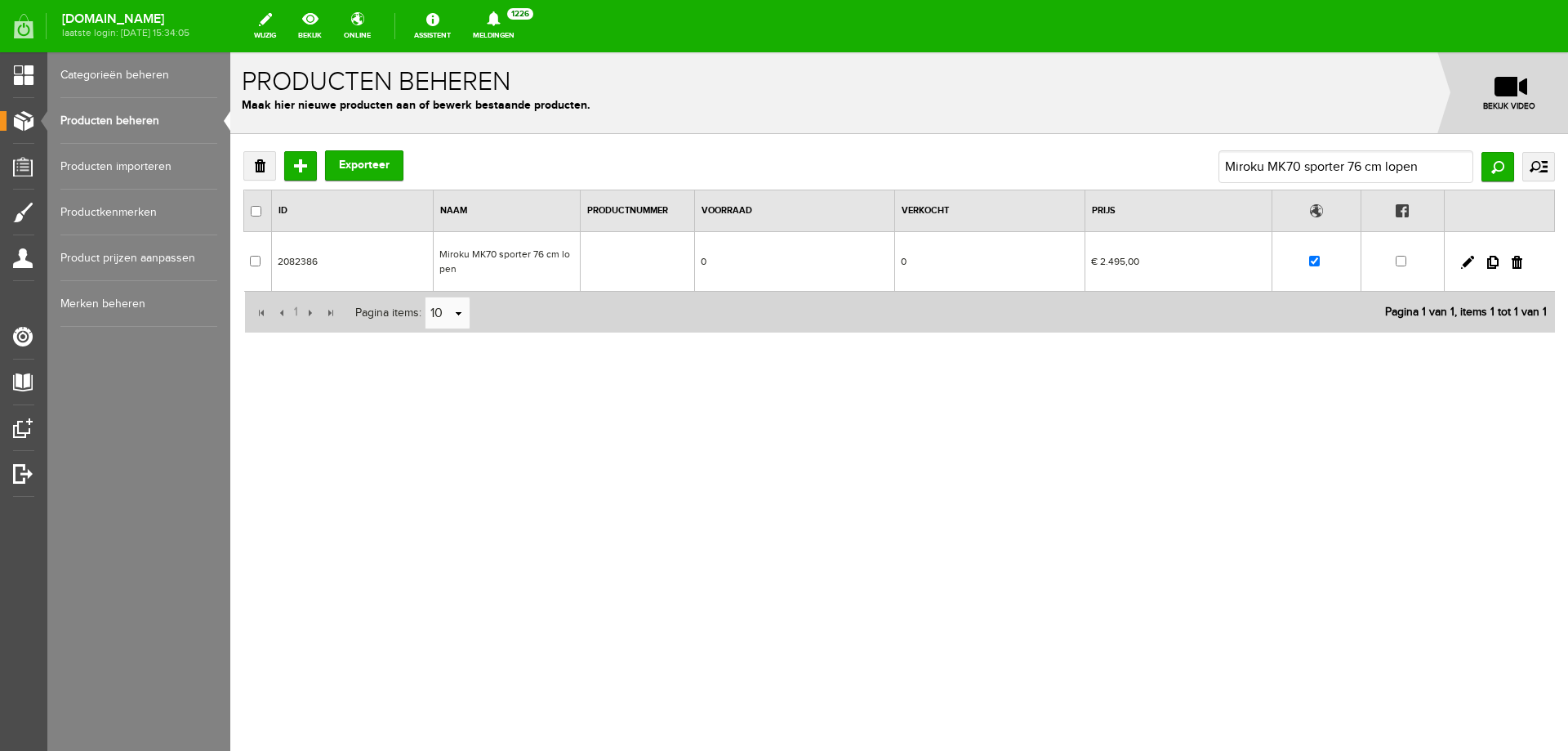
click at [459, 245] on td "Miroku MK70 sporter 76 cm lopen" at bounding box center [507, 262] width 147 height 60
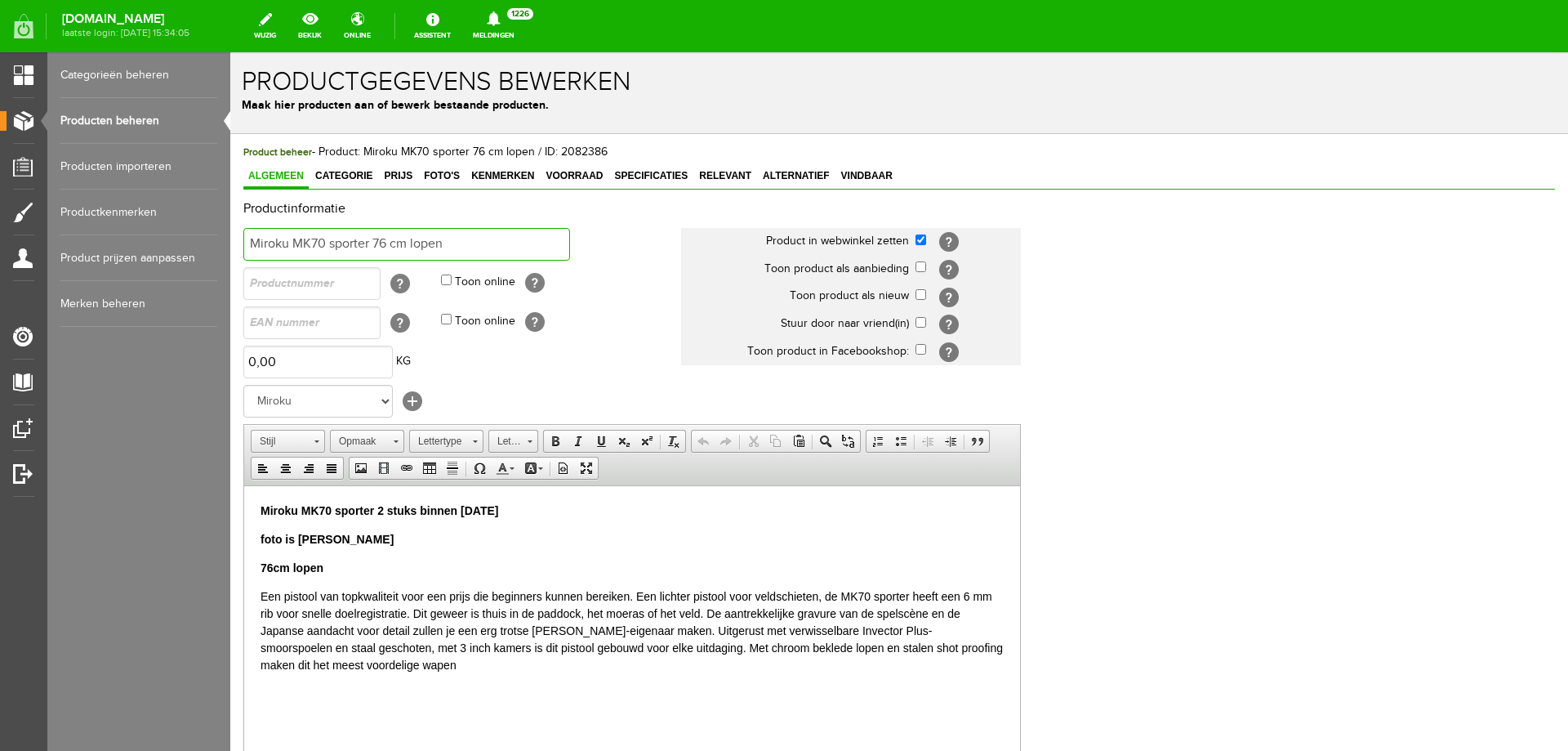
click at [252, 244] on input "Miroku MK70 sporter 76 cm lopen" at bounding box center [407, 244] width 327 height 32
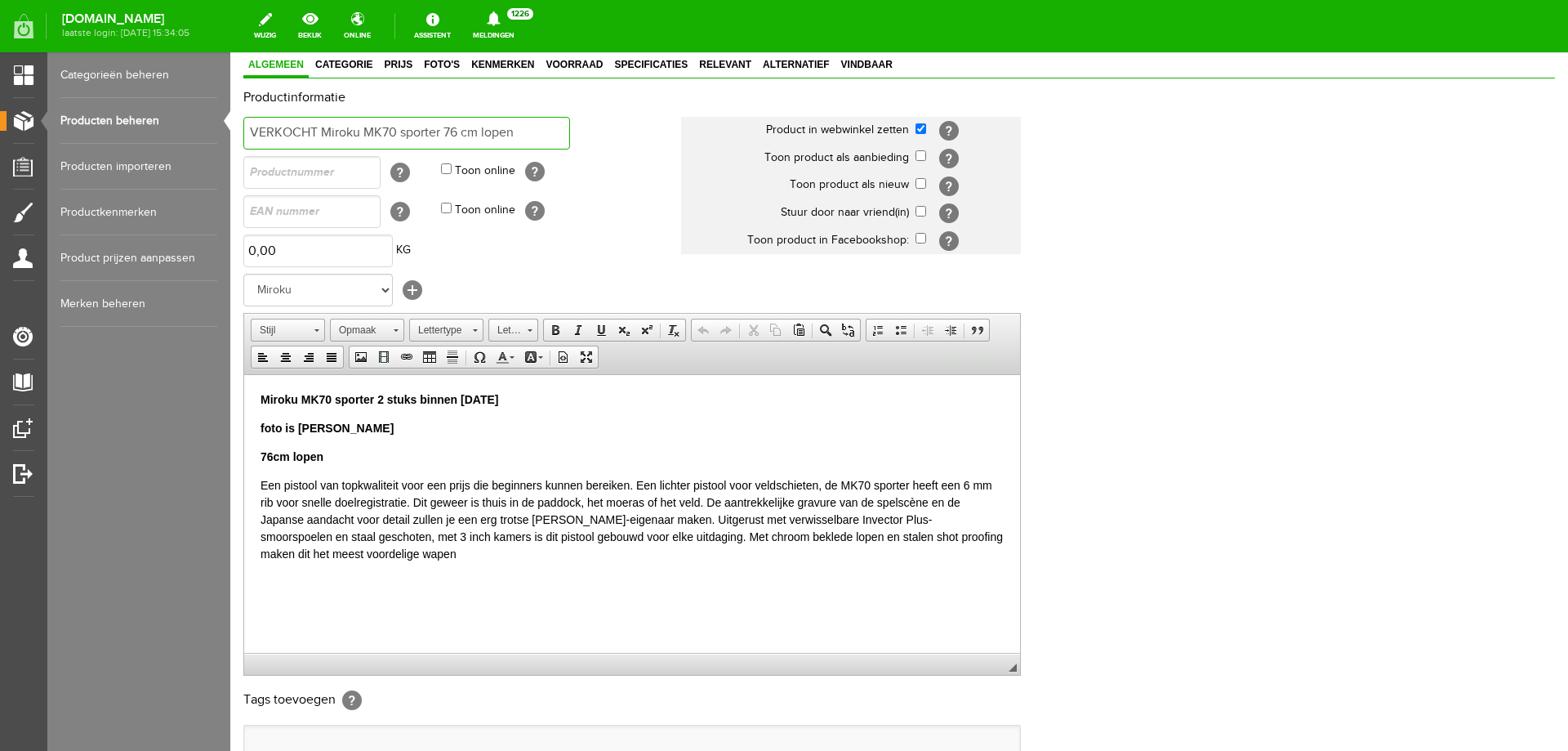
scroll to position [316, 0]
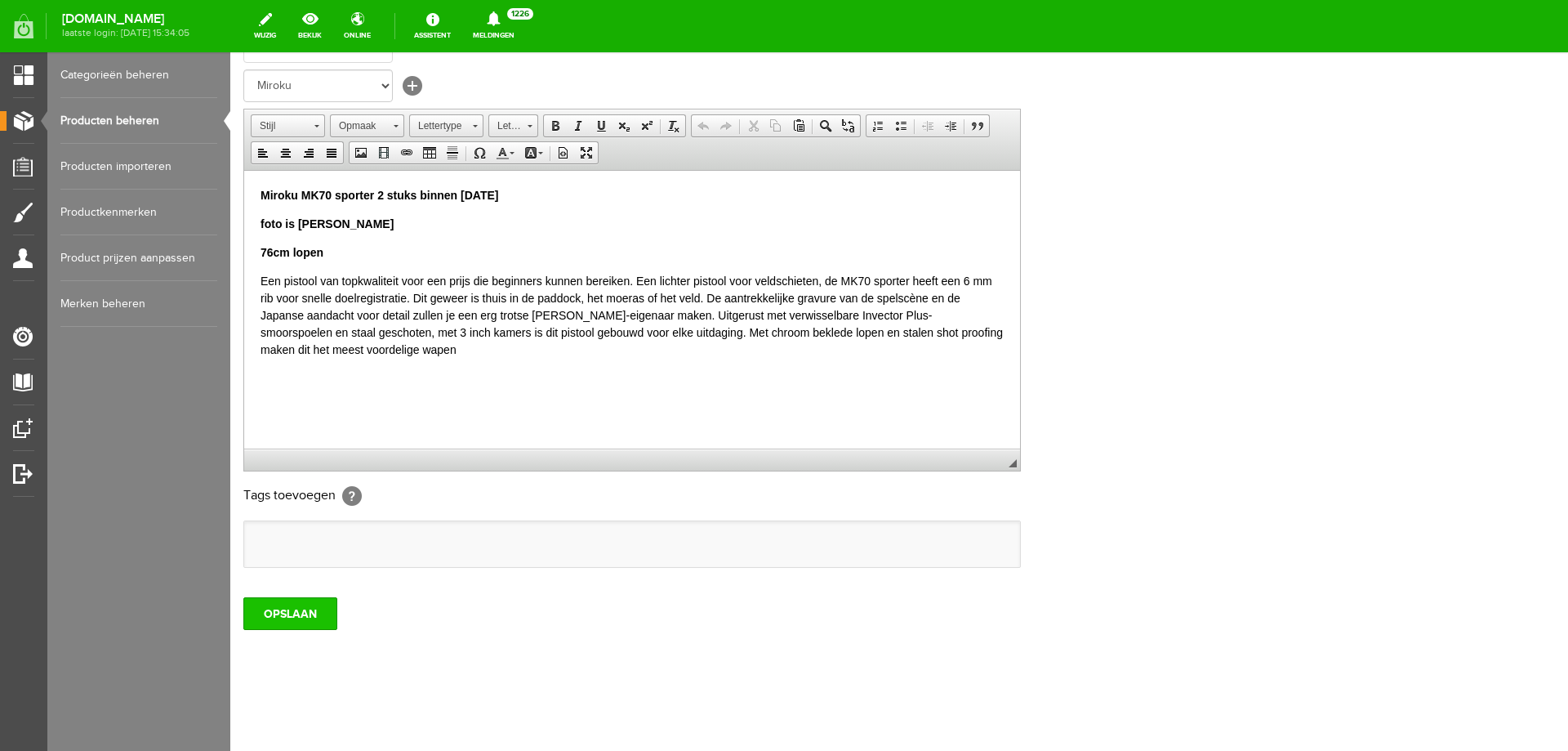
type input "VERKOCHT Miroku MK70 sporter 76 cm lopen"
click at [292, 619] on input "OPSLAAN" at bounding box center [290, 614] width 94 height 32
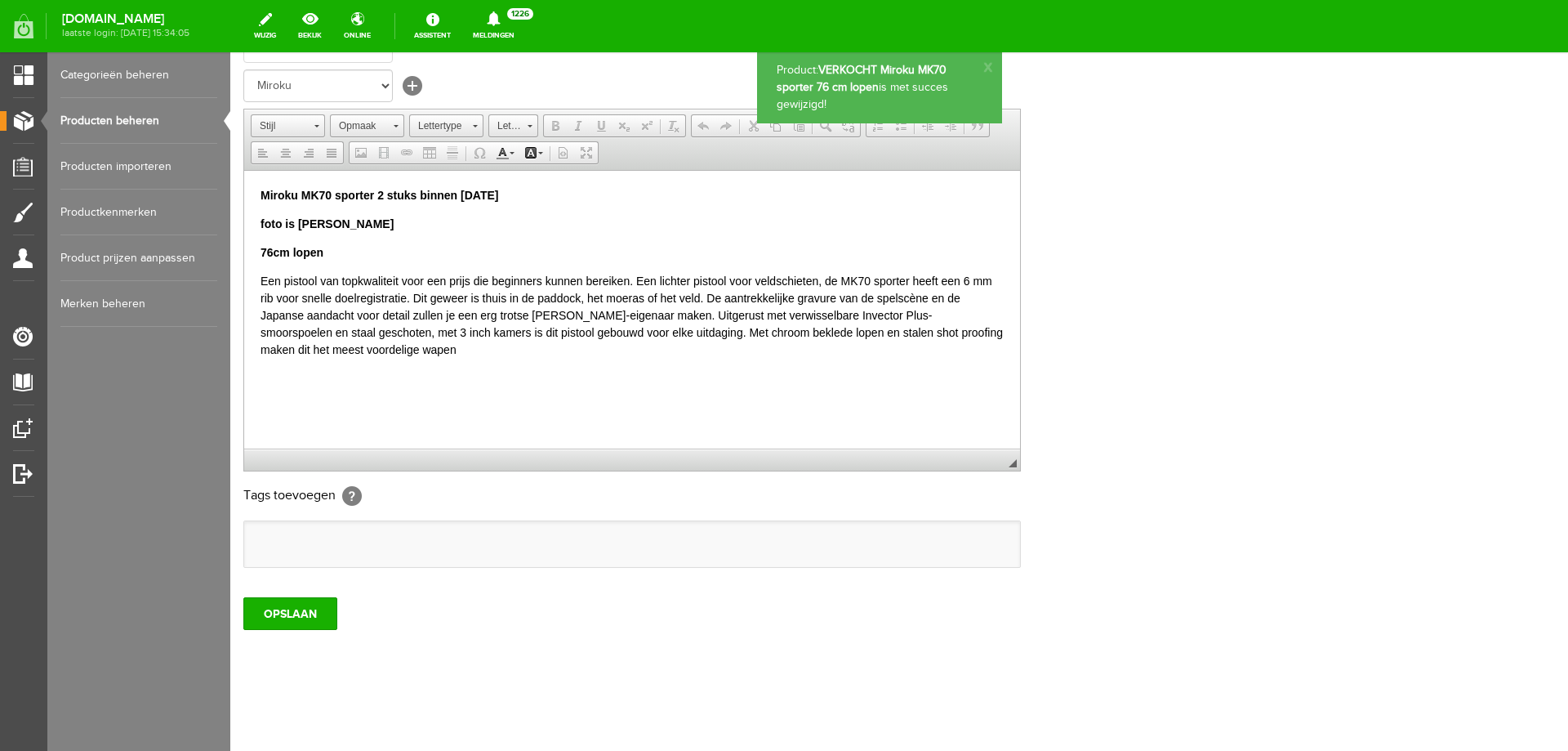
scroll to position [0, 0]
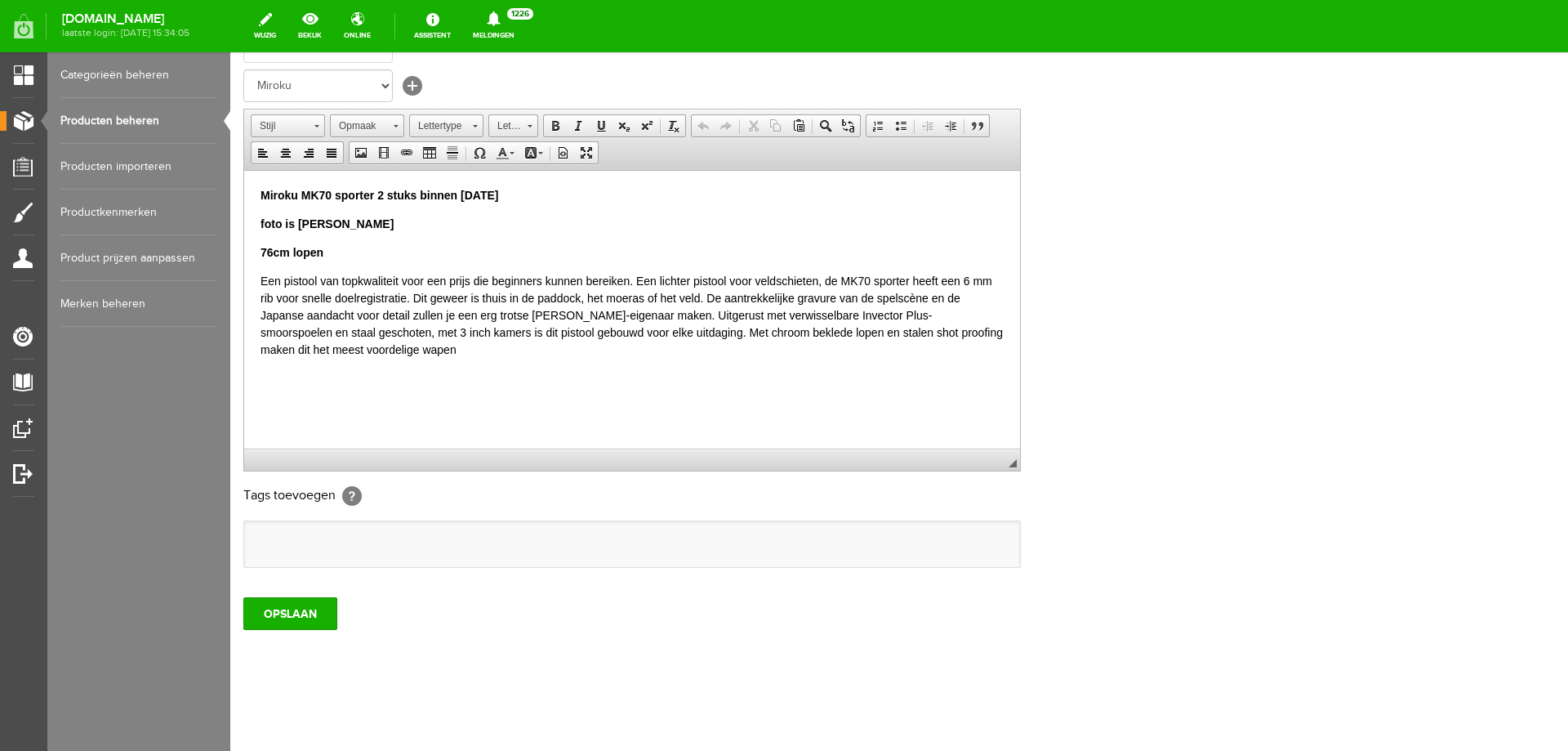
click at [167, 115] on link "Producten beheren" at bounding box center [138, 120] width 156 height 46
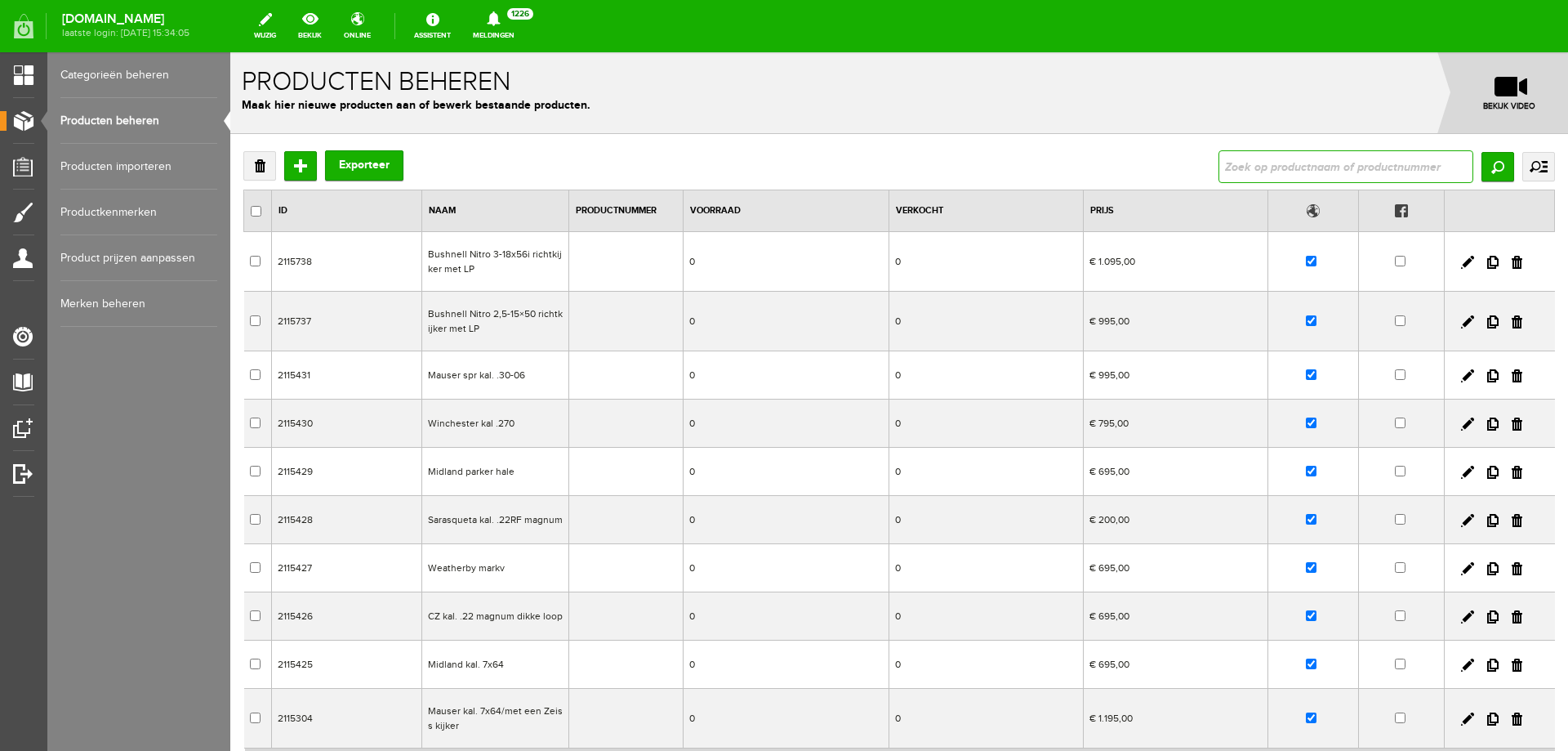
drag, startPoint x: 1246, startPoint y: 172, endPoint x: 1225, endPoint y: 185, distance: 24.7
click at [1246, 173] on input "text" at bounding box center [1346, 167] width 255 height 32
type input "Caesar guerini forum in Nieuwstaat"
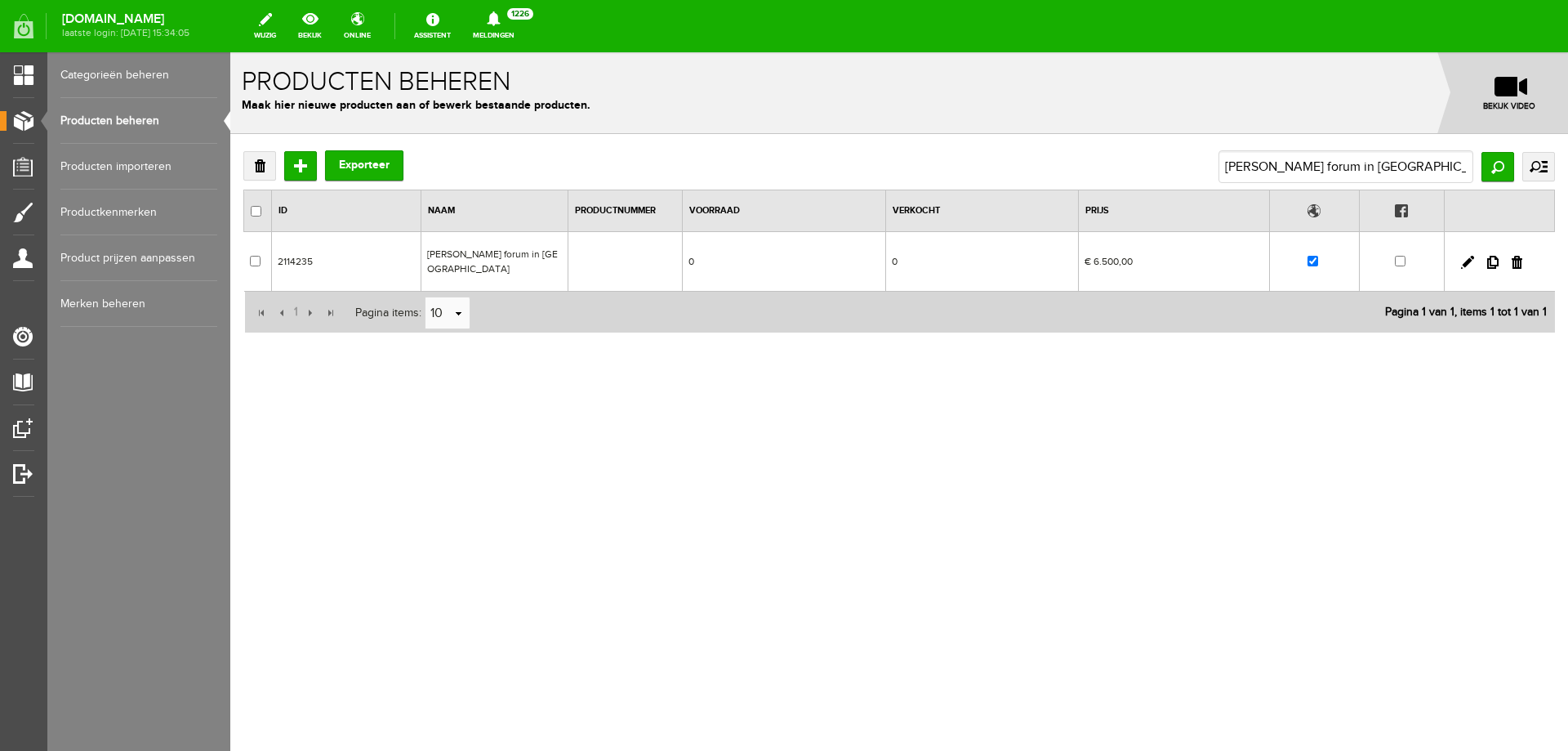
click at [451, 263] on td "Caesar guerini forum in Nieuwstaat" at bounding box center [494, 262] width 147 height 60
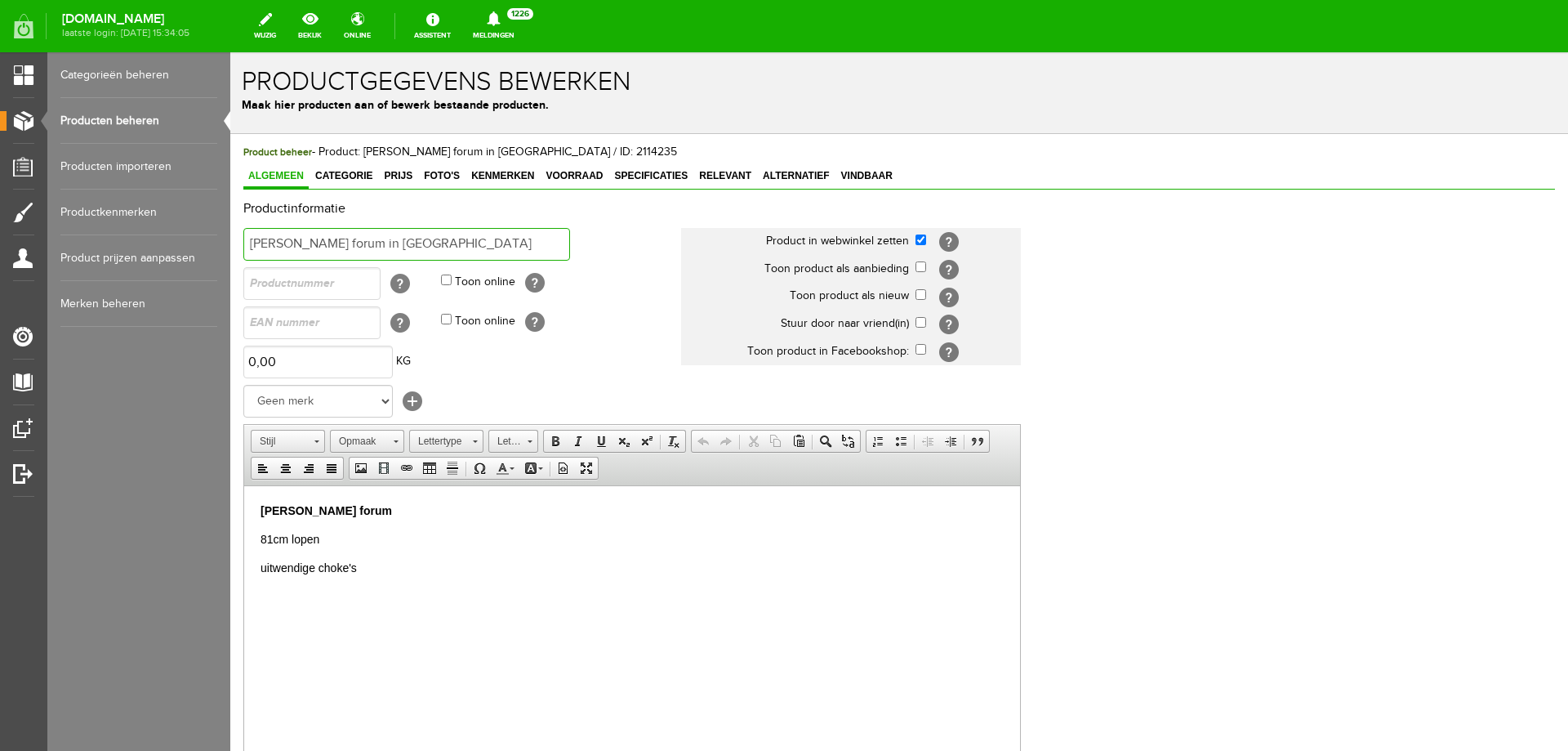
click at [251, 246] on input "Caesar guerini forum in Nieuwstaat" at bounding box center [407, 244] width 327 height 32
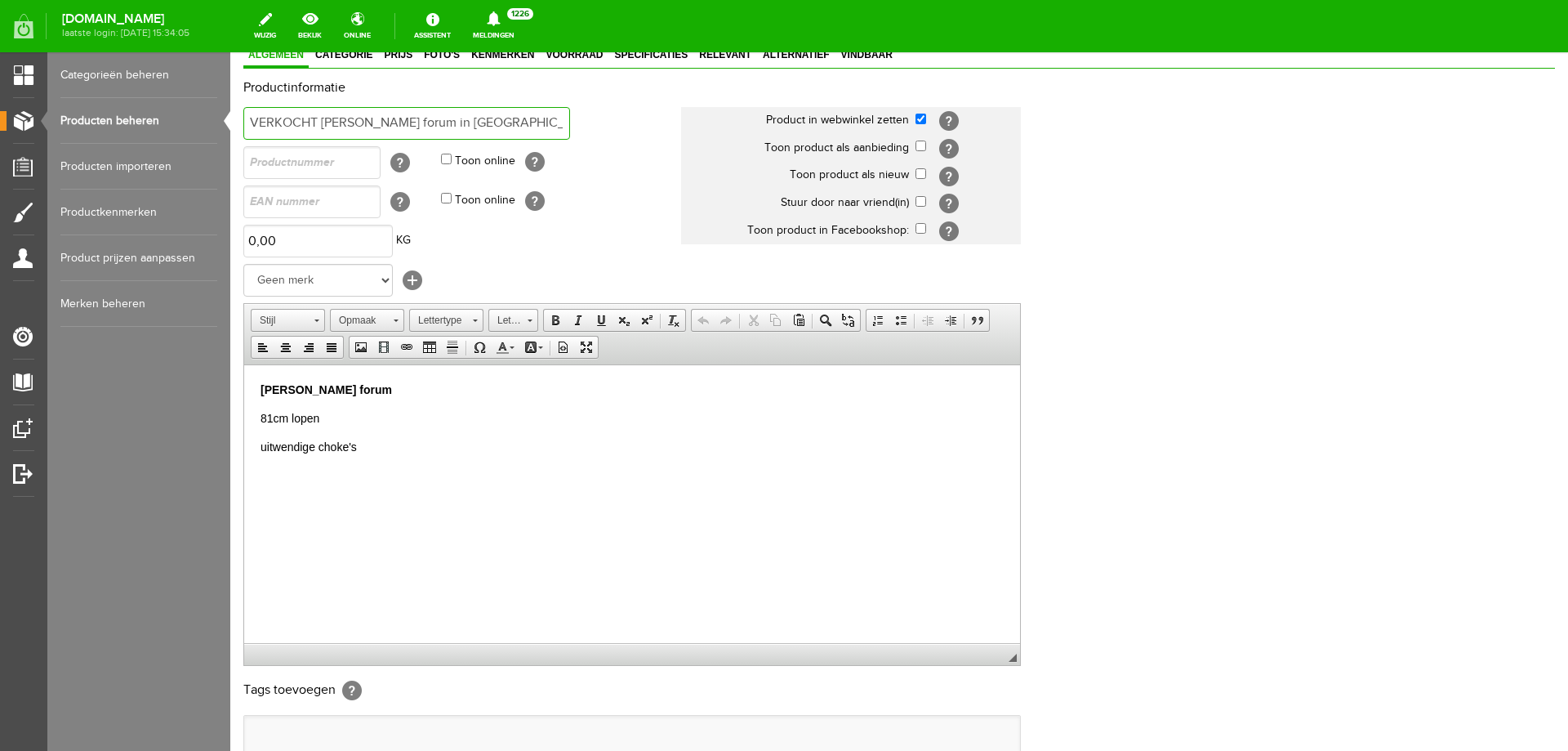
scroll to position [316, 0]
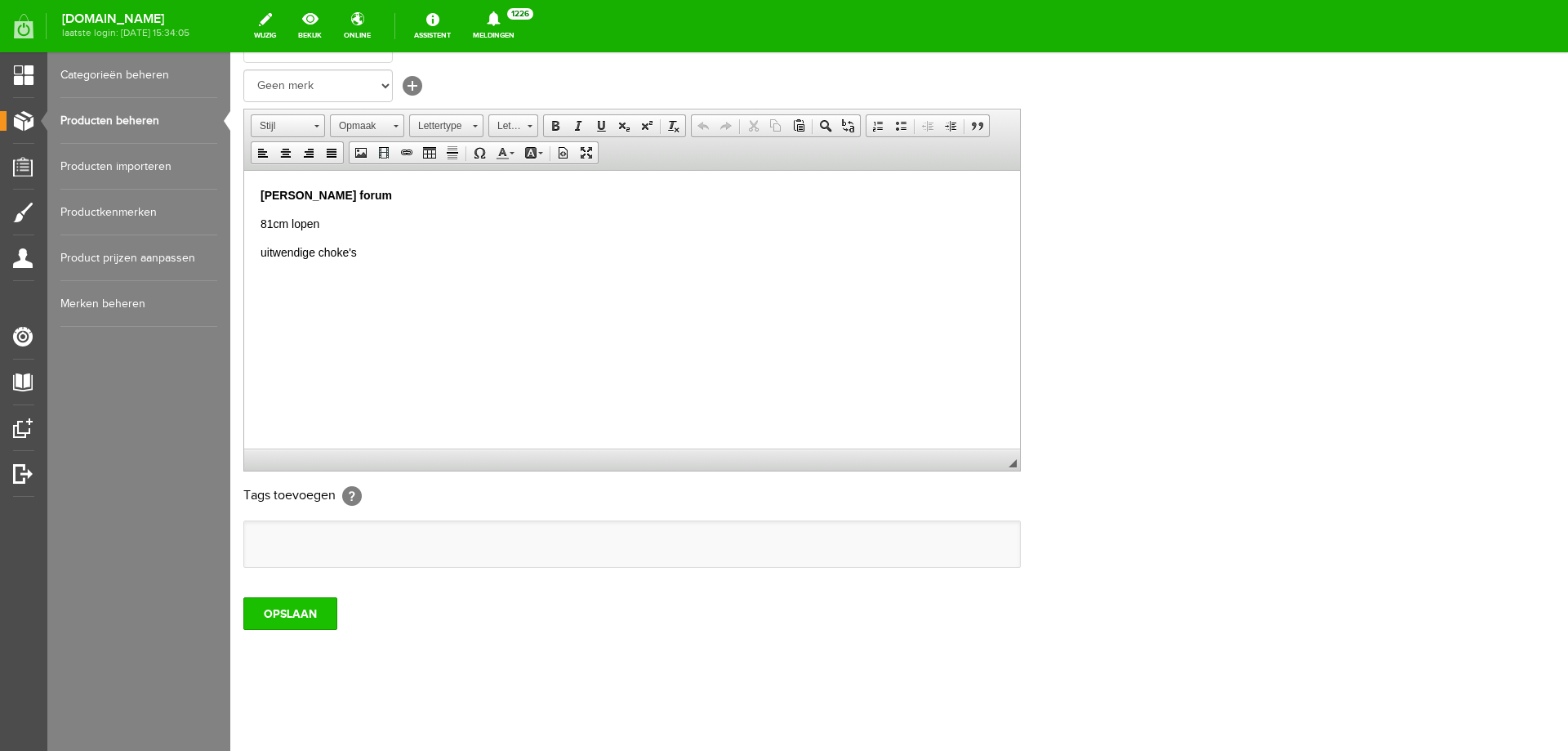
type input "VERKOCHT Caesar guerini forum in Nieuwstaat"
click at [289, 628] on input "OPSLAAN" at bounding box center [290, 614] width 94 height 32
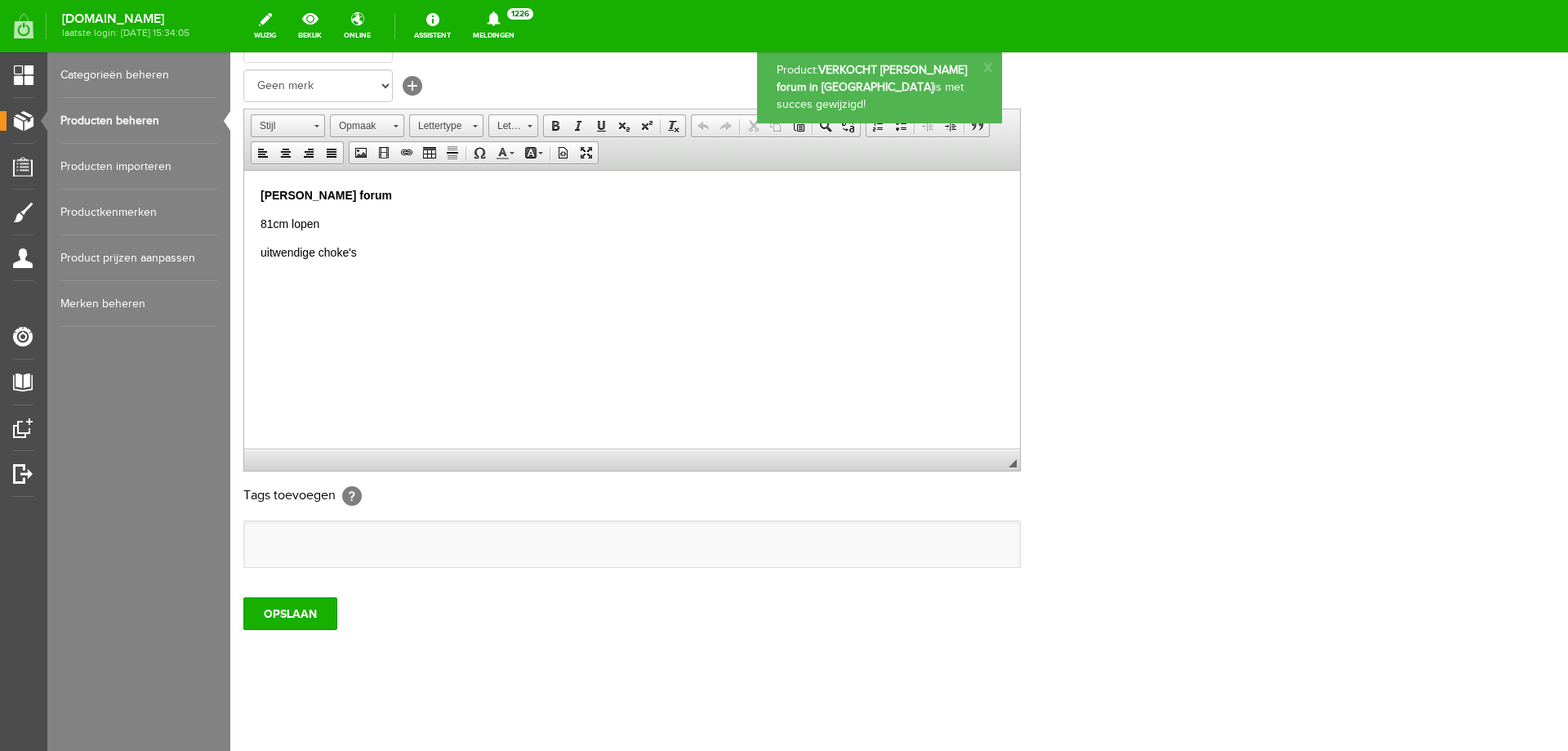
scroll to position [0, 0]
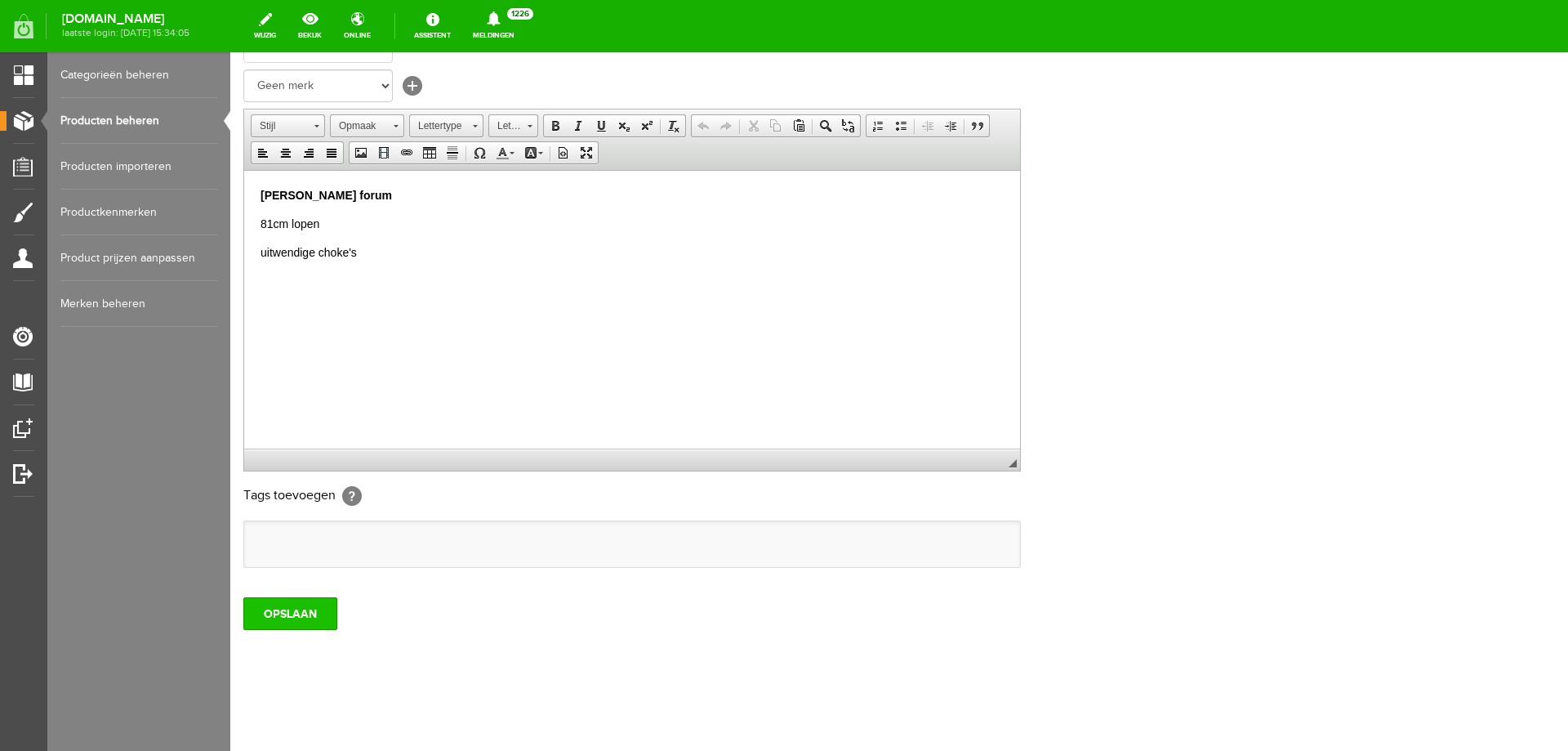
click at [280, 601] on input "OPSLAAN" at bounding box center [290, 614] width 94 height 32
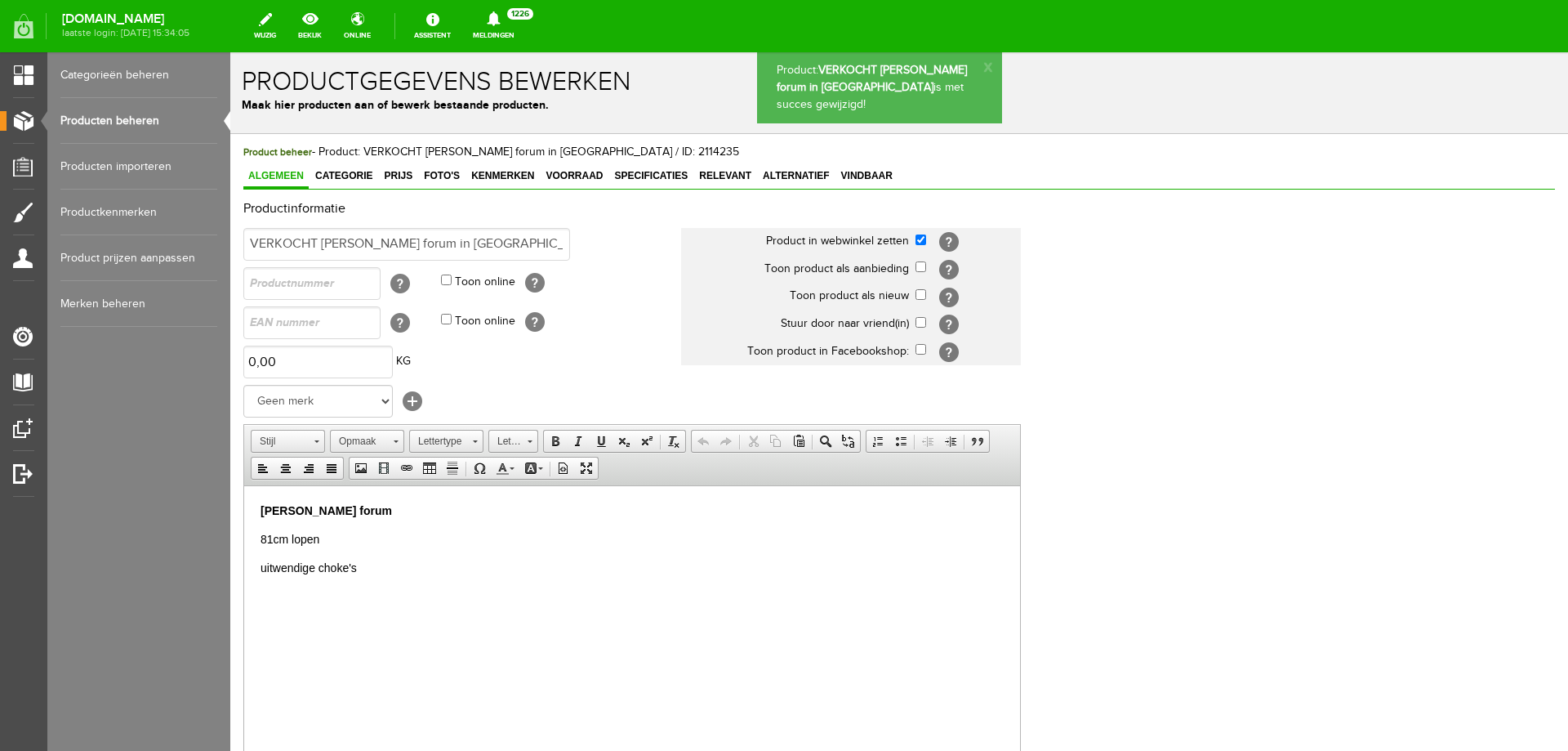
click at [130, 117] on link "Producten beheren" at bounding box center [138, 120] width 156 height 46
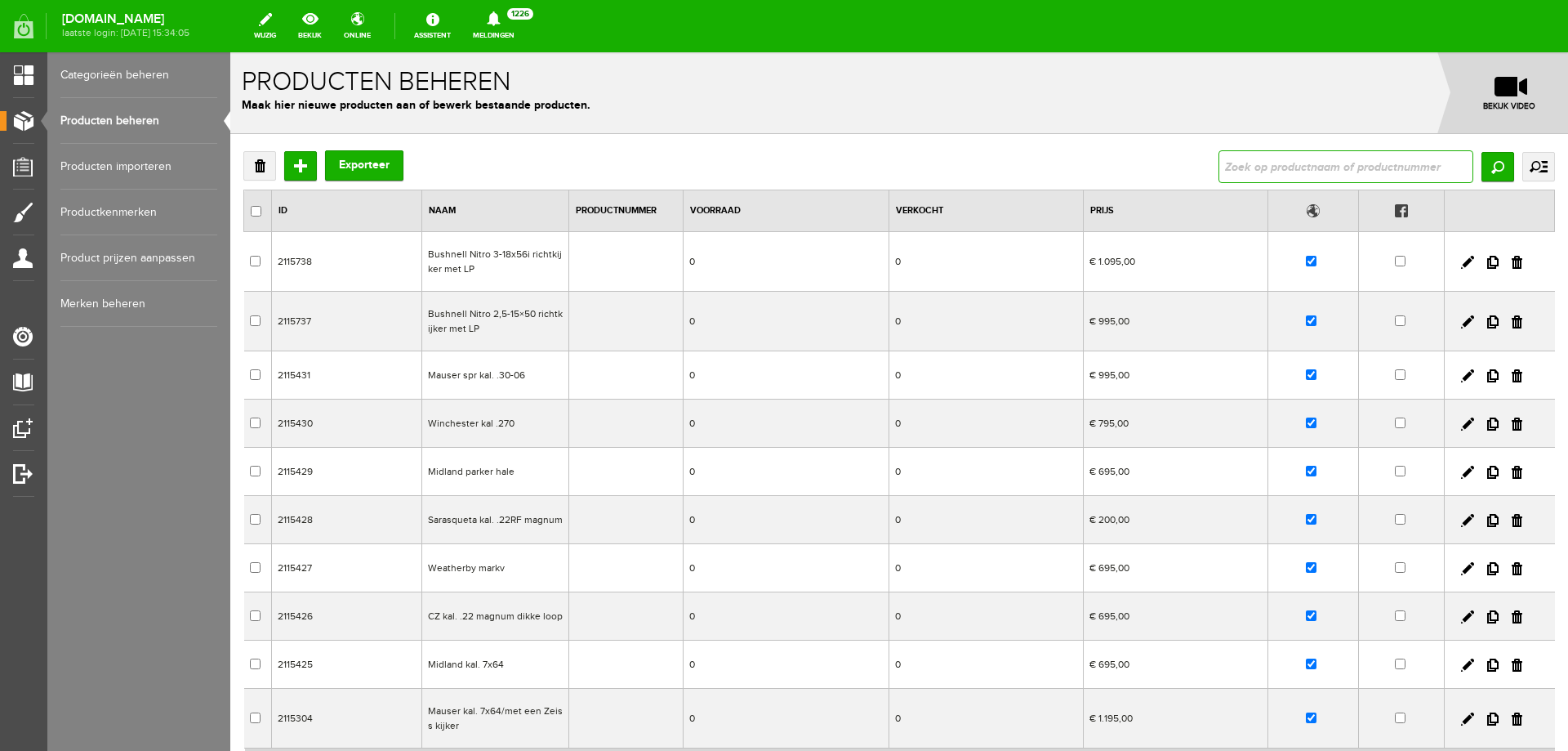
click at [1278, 174] on input "text" at bounding box center [1346, 167] width 255 height 32
paste input "Browning GTI/76 cm lopen"
type input "Browning GTI/76 cm lopen"
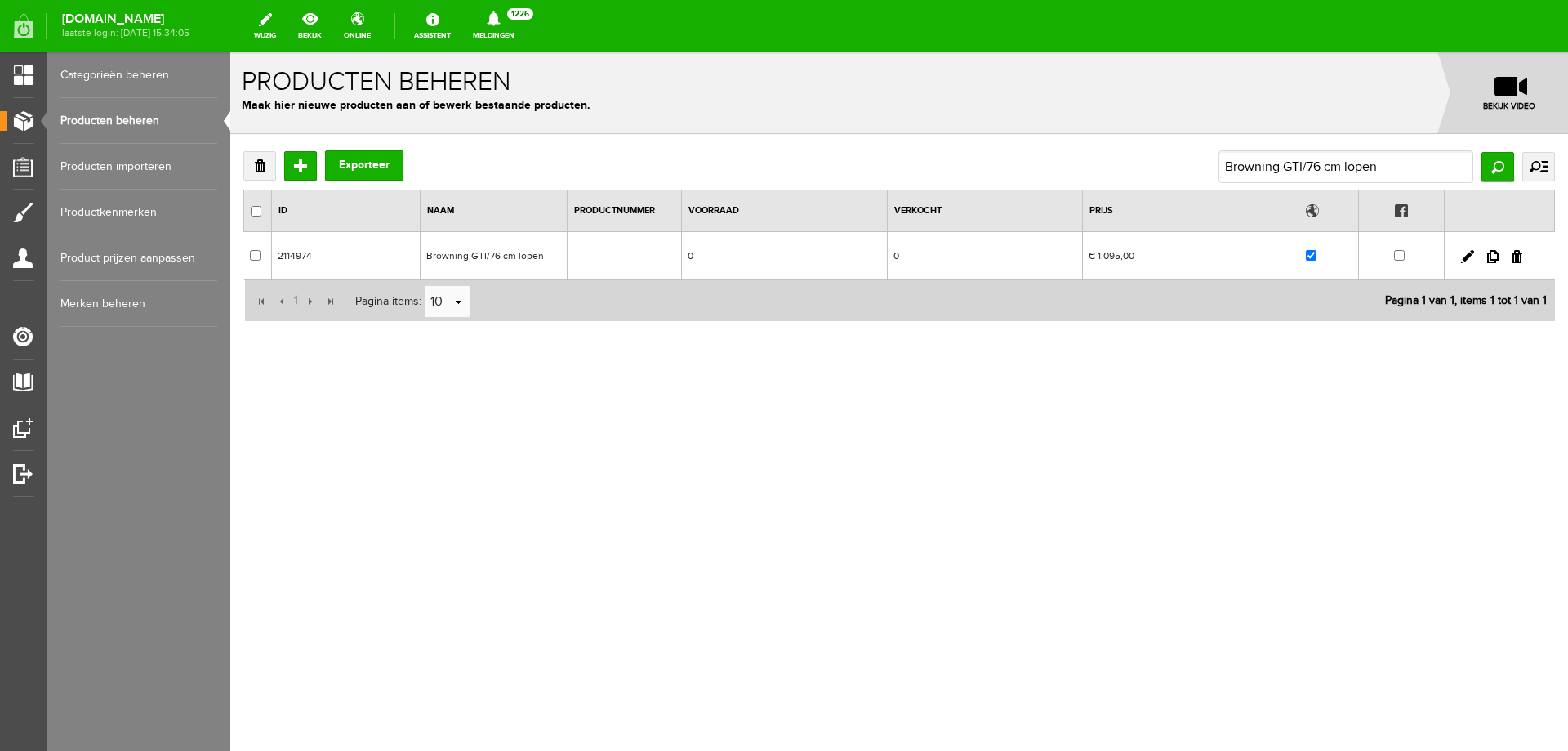
click at [641, 254] on td at bounding box center [624, 256] width 115 height 48
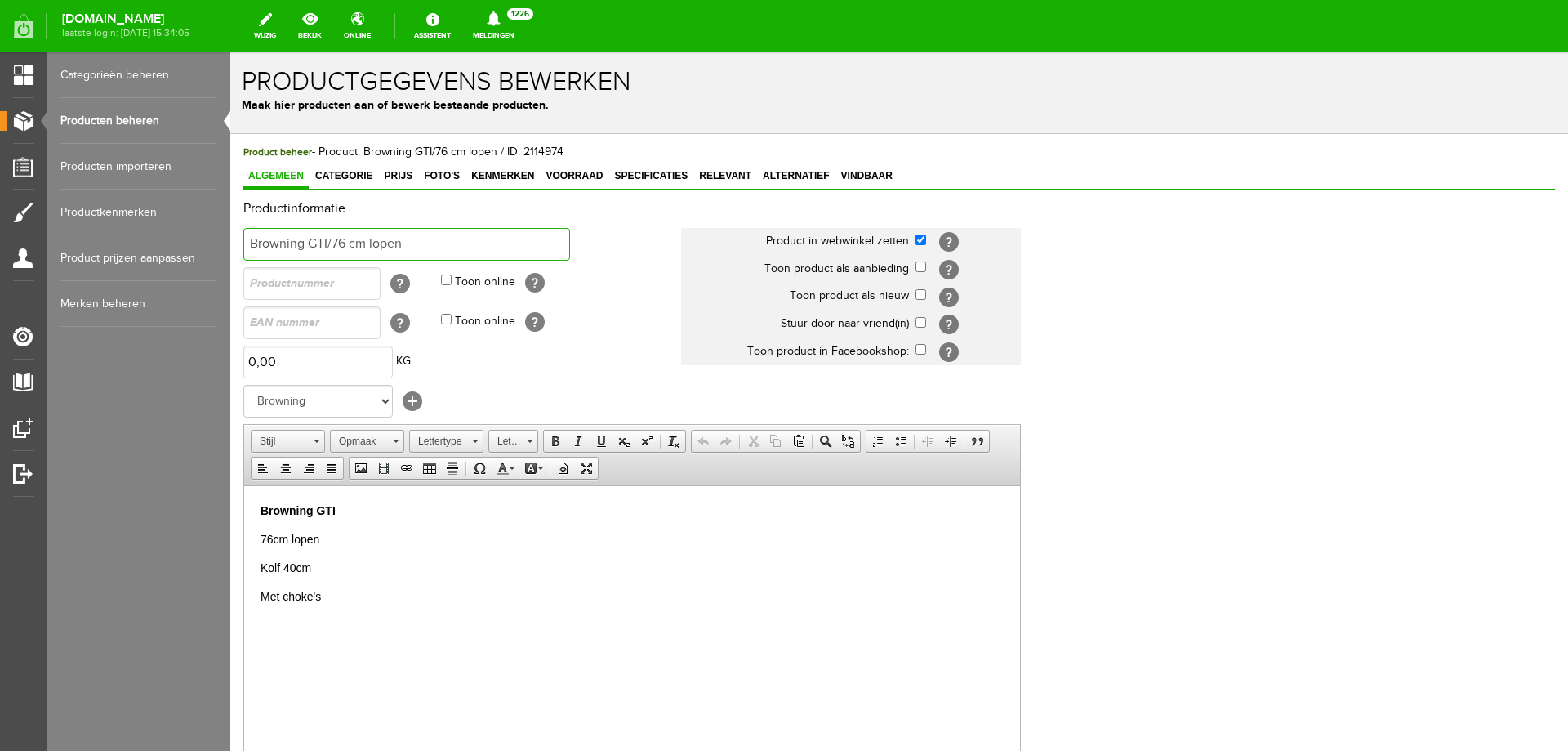
click at [251, 238] on input "Browning GTI/76 cm lopen" at bounding box center [407, 244] width 327 height 32
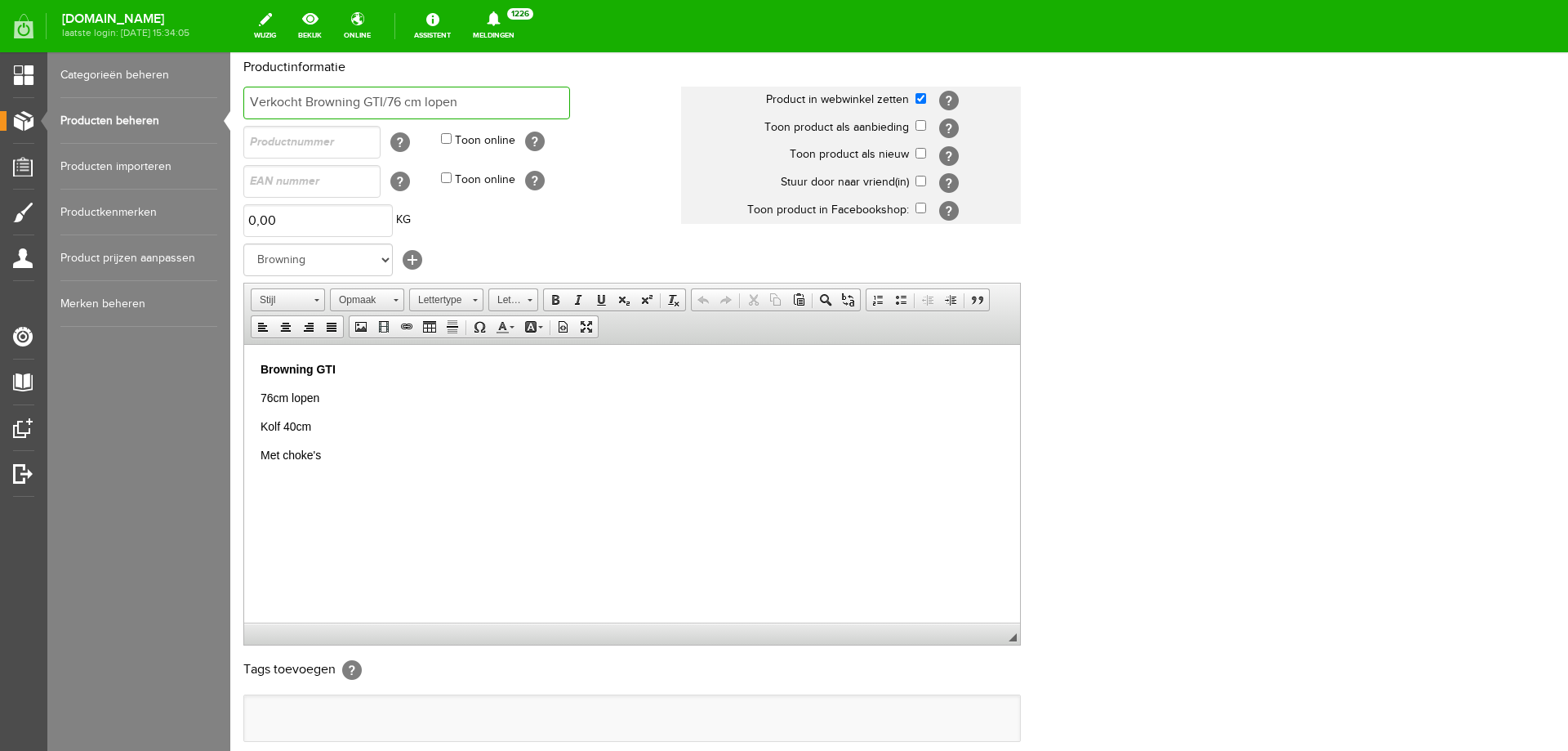
scroll to position [316, 0]
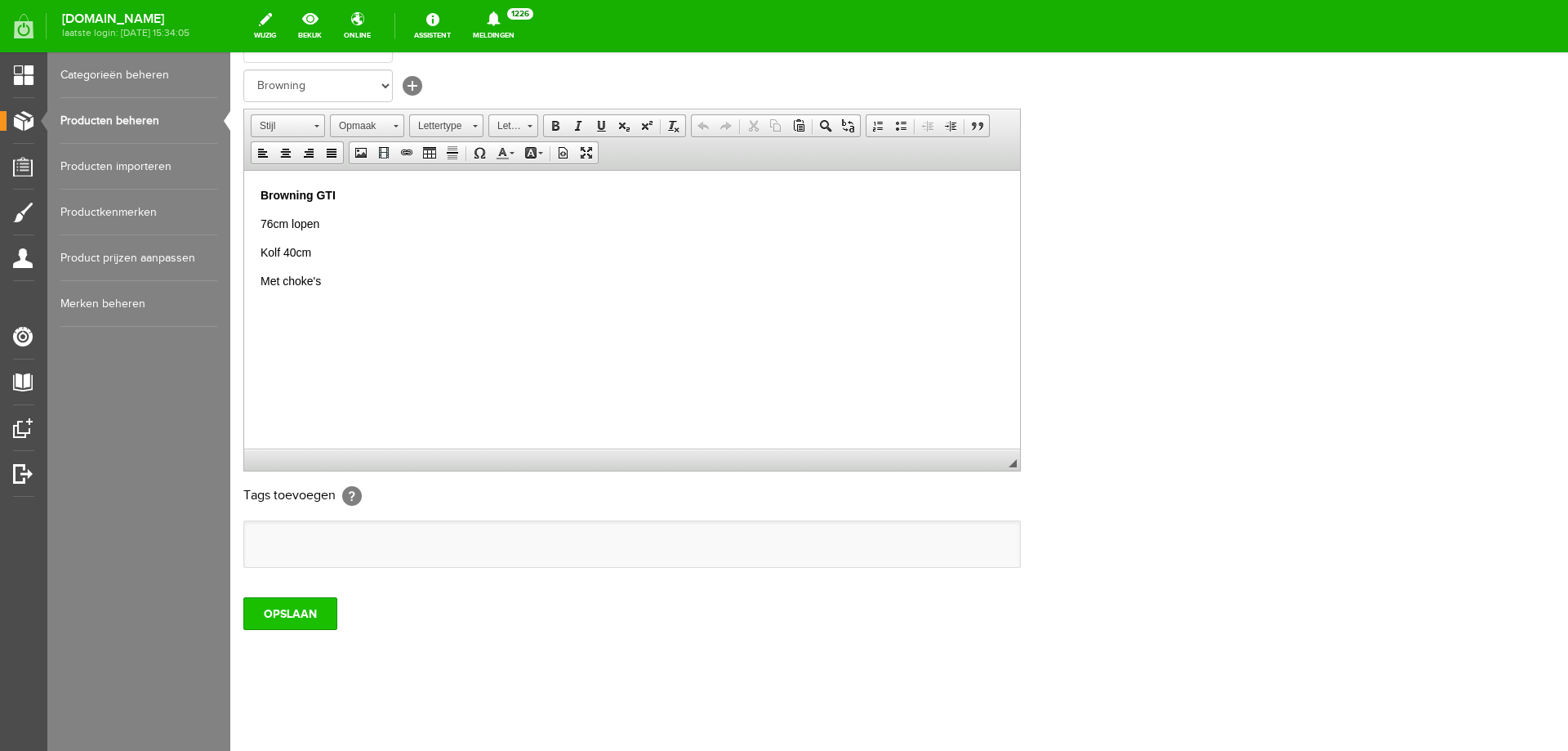
type input "Verkocht Browning GTI/76 cm lopen"
click at [286, 614] on input "OPSLAAN" at bounding box center [290, 614] width 94 height 32
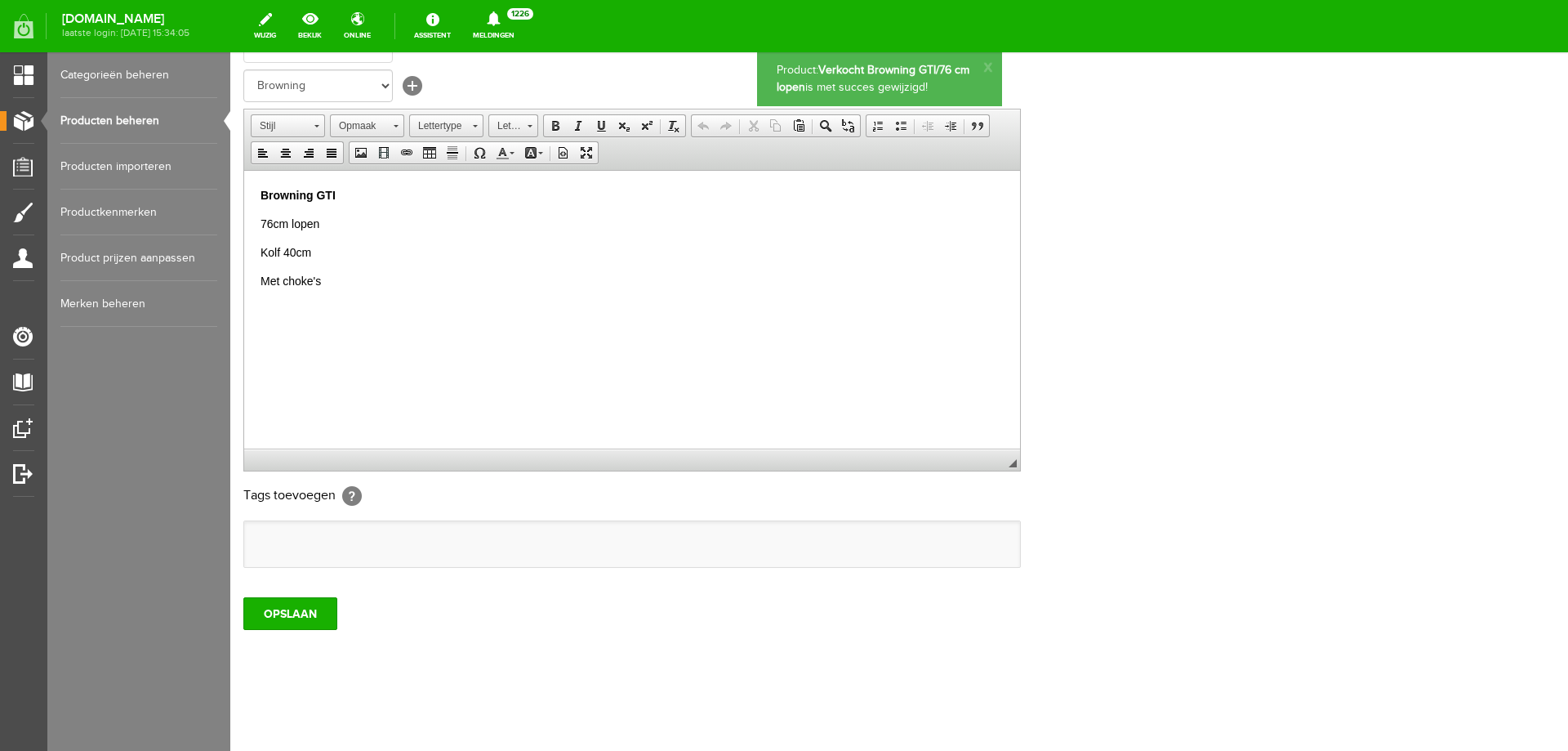
scroll to position [0, 0]
click at [144, 128] on link "Producten beheren" at bounding box center [138, 120] width 156 height 46
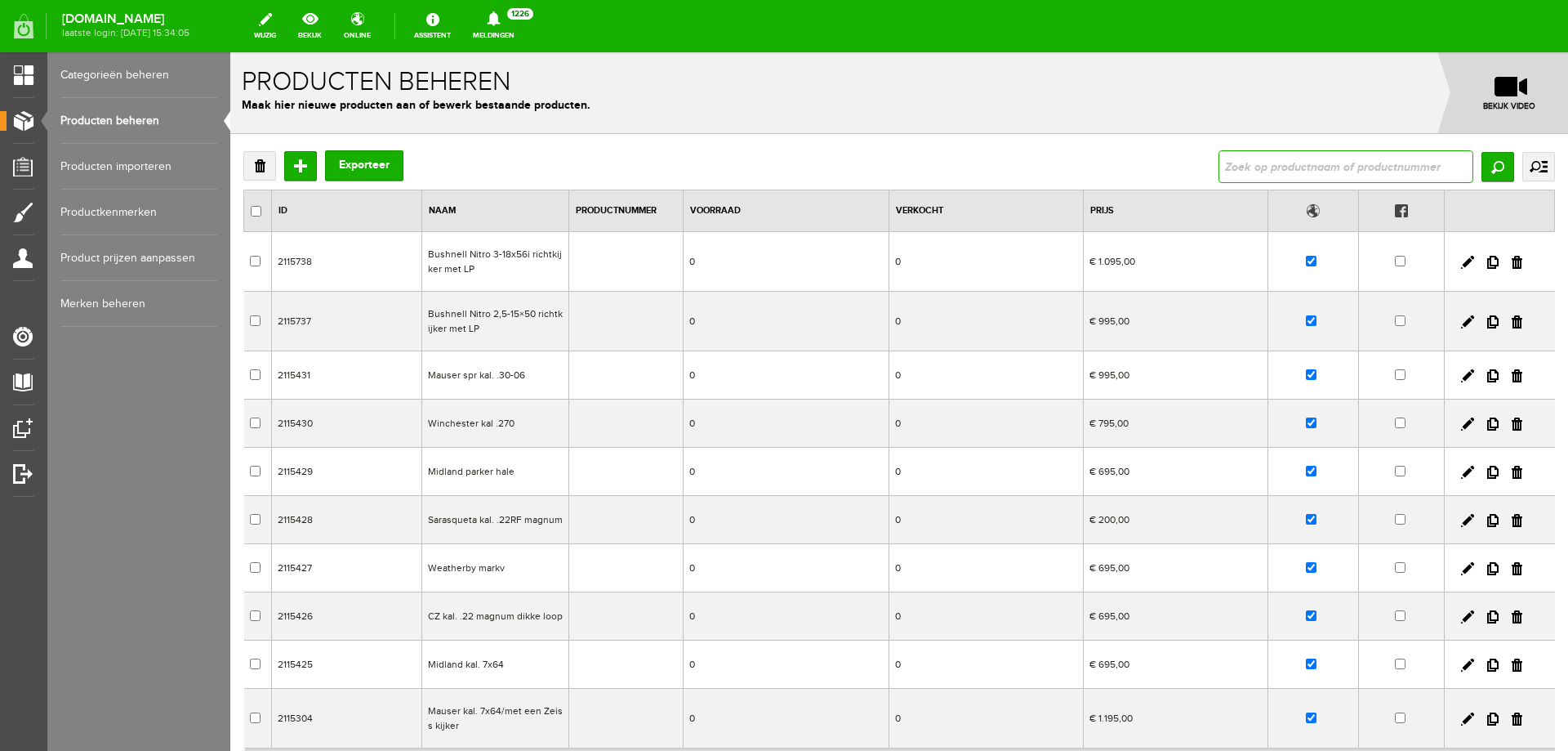
click at [1261, 166] on input "text" at bounding box center [1346, 167] width 255 height 32
type input "Blaser R93 loop 300 win mag fluted praktisch nieuwe loop"
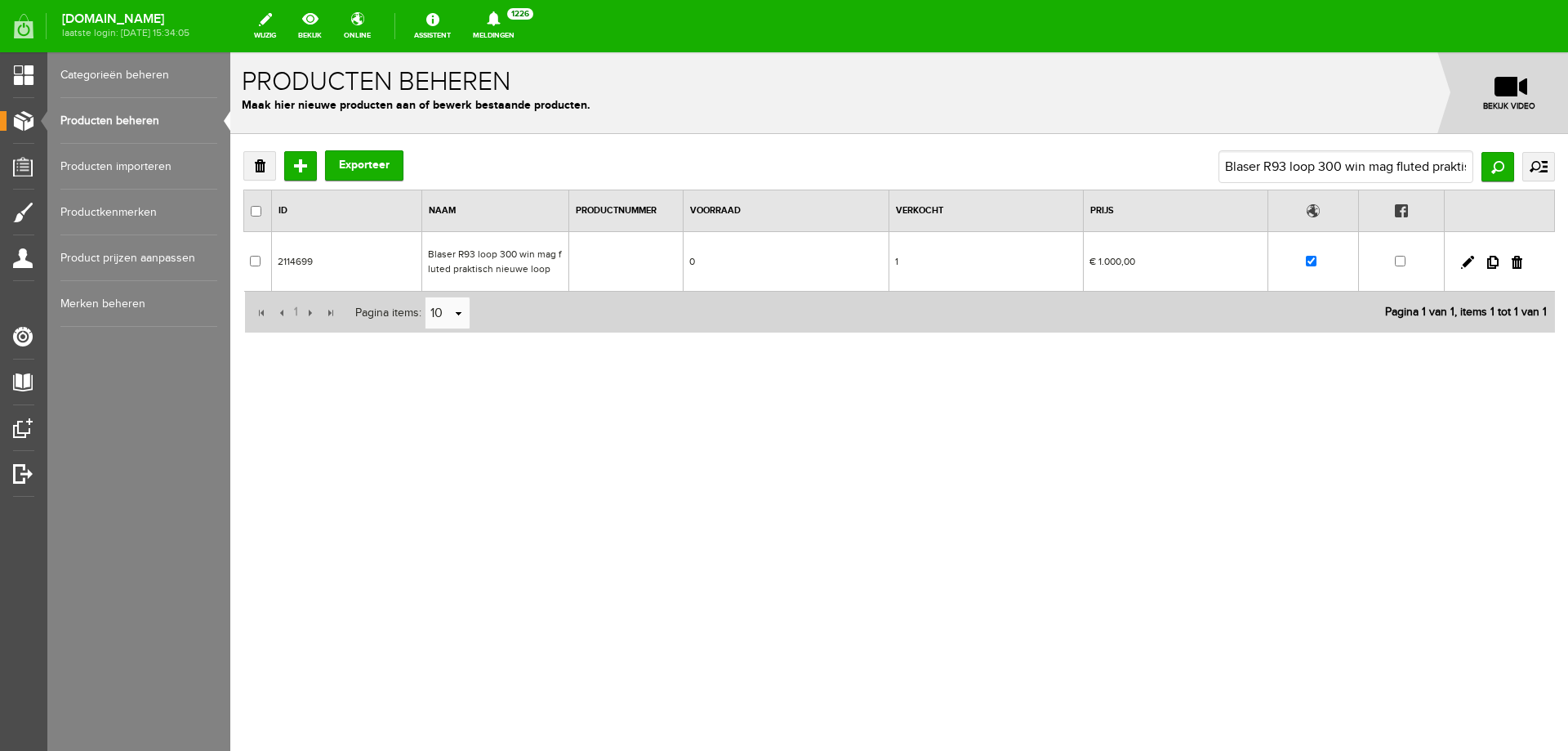
click at [489, 256] on td "Blaser R93 loop 300 win mag fluted praktisch nieuwe loop" at bounding box center [495, 262] width 147 height 60
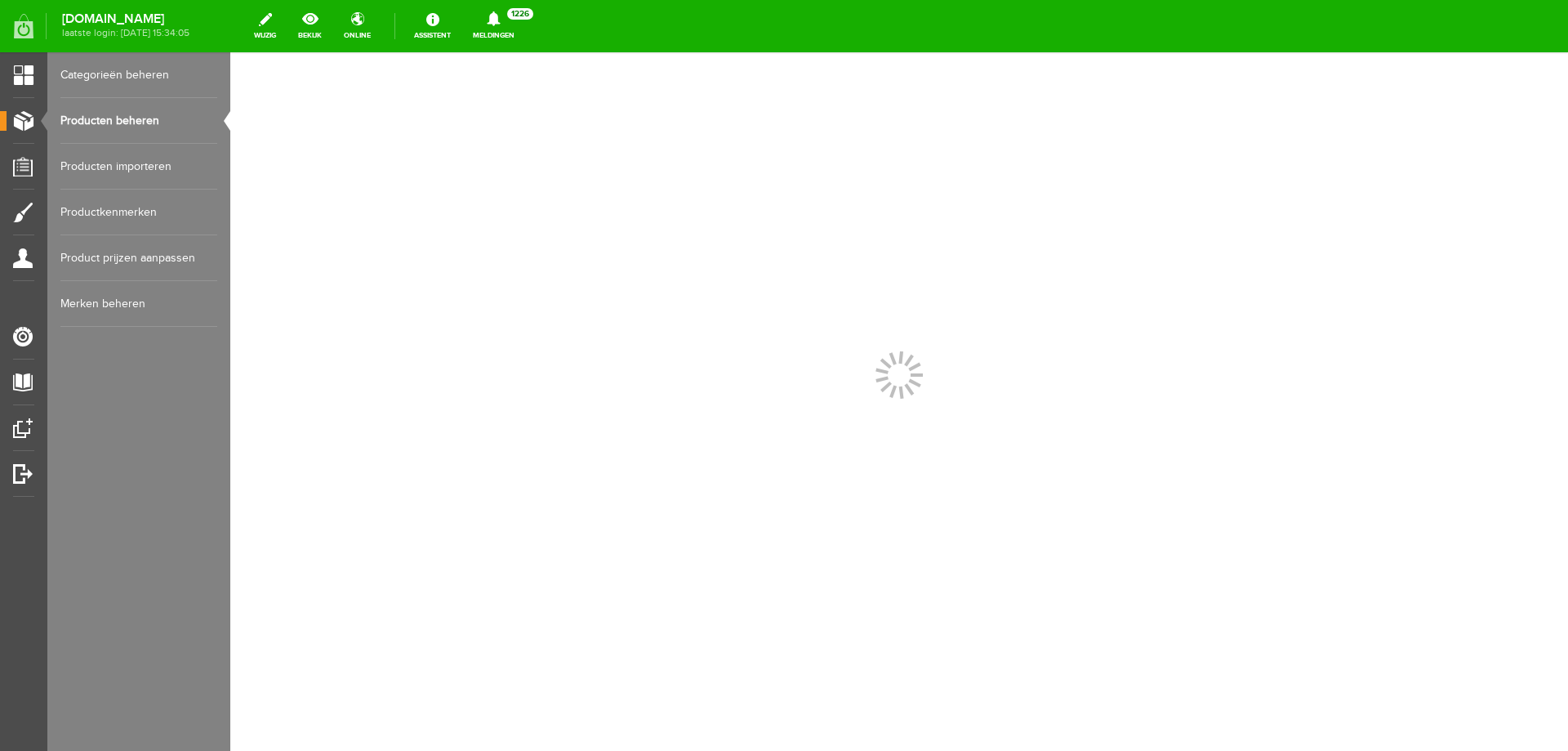
scroll to position [0, 0]
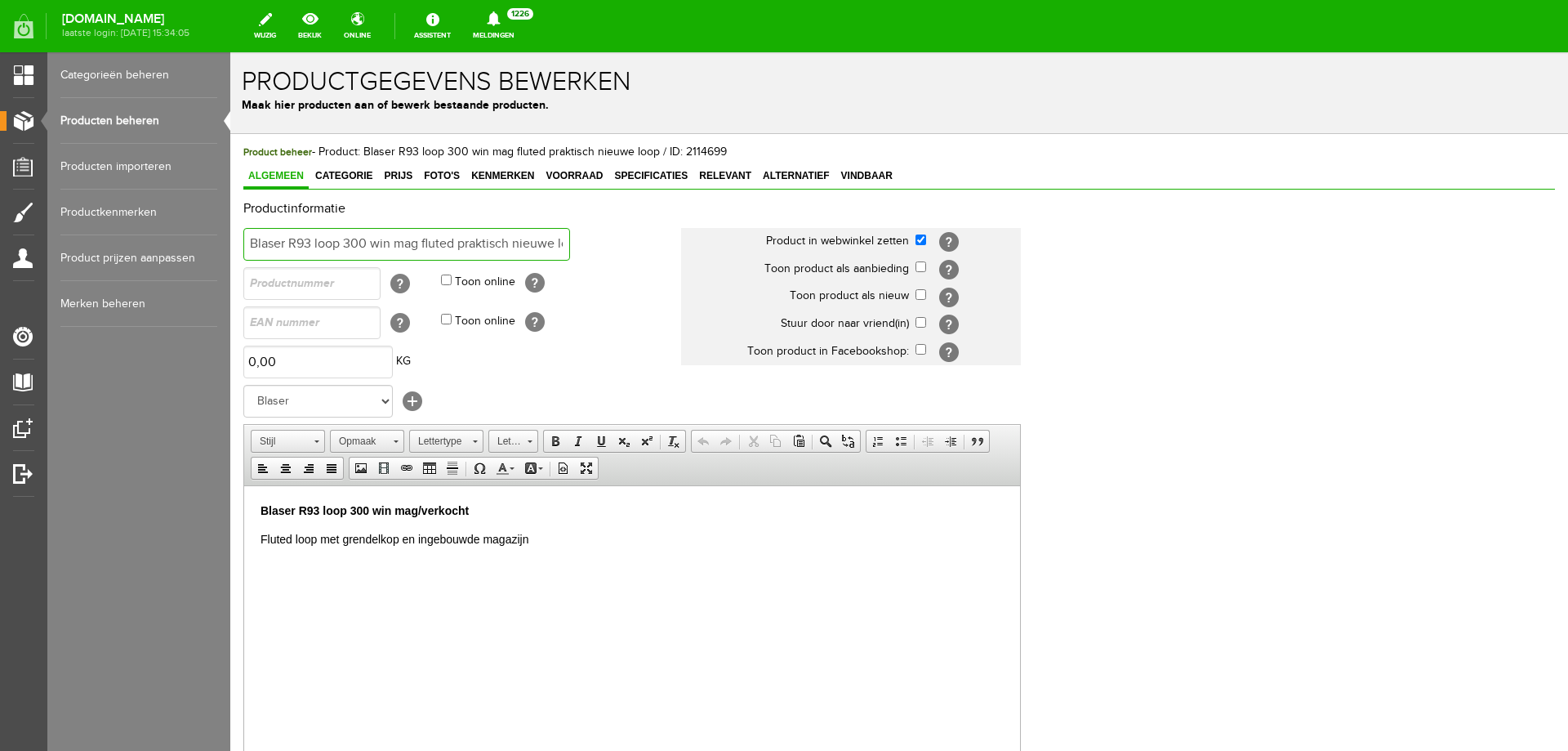
click at [260, 245] on input "Blaser R93 loop 300 win mag fluted praktisch nieuwe loop" at bounding box center [407, 244] width 327 height 32
type input "VERKOCHT Blaser R93 loop 300 win mag fluted praktisch nieuwe loop"
drag, startPoint x: 1554, startPoint y: 308, endPoint x: 1568, endPoint y: 668, distance: 360.3
click at [1568, 668] on html "x Productgegevens bewerken Maak hier producten aan of bewerk bestaande producte…" at bounding box center [899, 401] width 1338 height 699
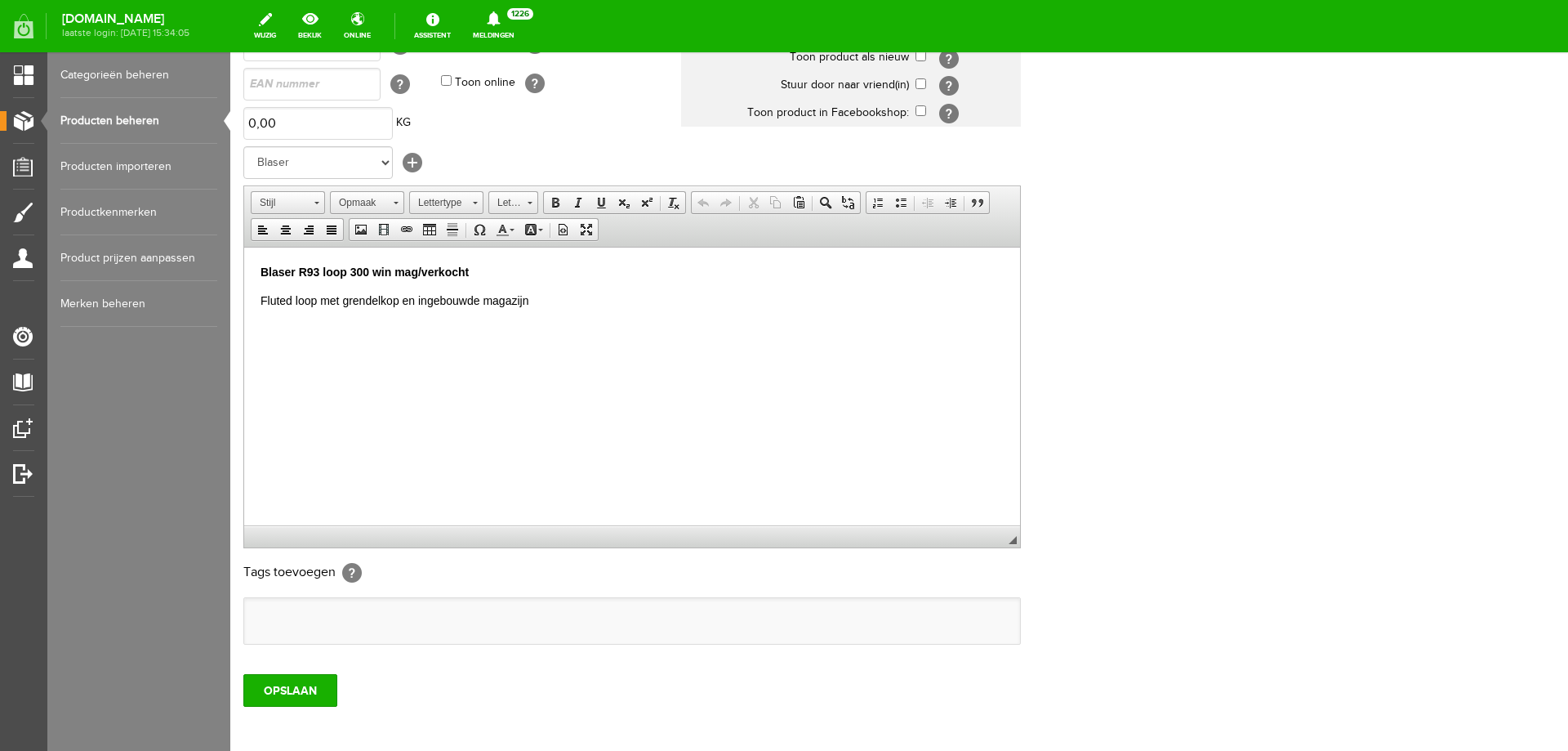
scroll to position [268, 0]
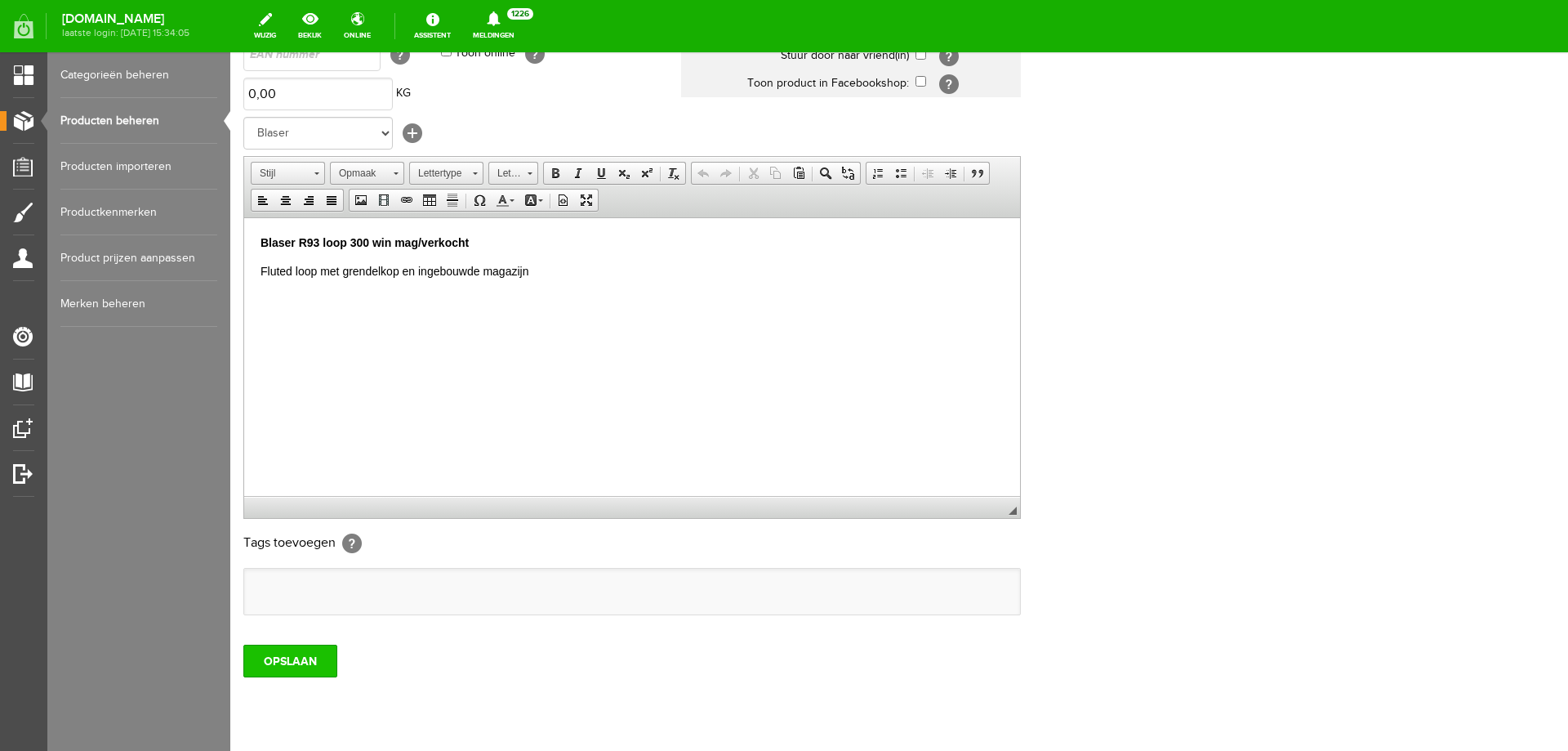
click at [311, 654] on input "OPSLAAN" at bounding box center [290, 661] width 94 height 32
drag, startPoint x: 302, startPoint y: 665, endPoint x: 447, endPoint y: 609, distance: 155.4
click at [302, 665] on input "OPSLAAN" at bounding box center [290, 661] width 94 height 32
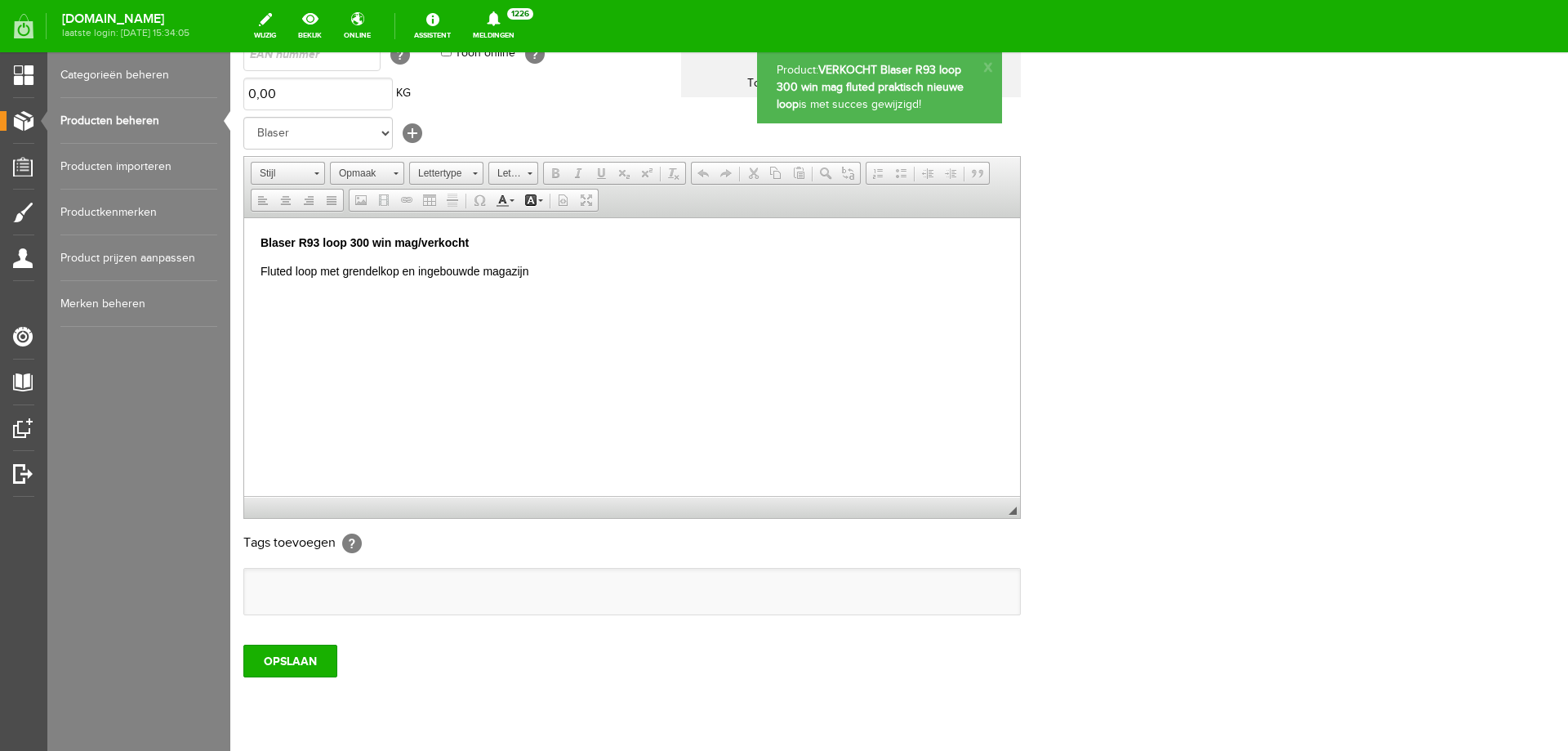
scroll to position [0, 0]
click at [131, 118] on link "Producten beheren" at bounding box center [138, 120] width 156 height 46
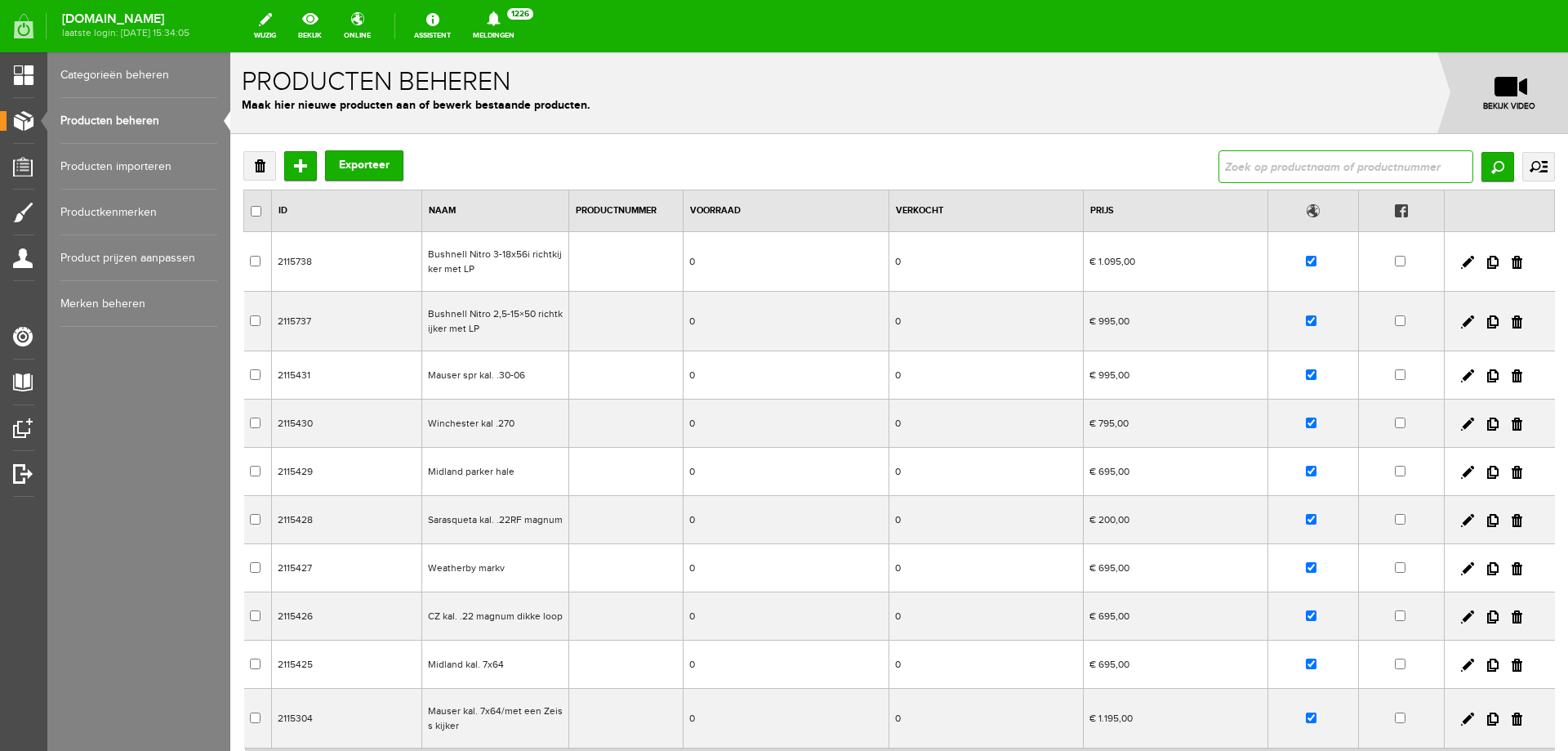
click at [1231, 167] on input "text" at bounding box center [1346, 167] width 255 height 32
type input "Browning B525 Liberty light met verhoogde kolf 71 cm kolf"
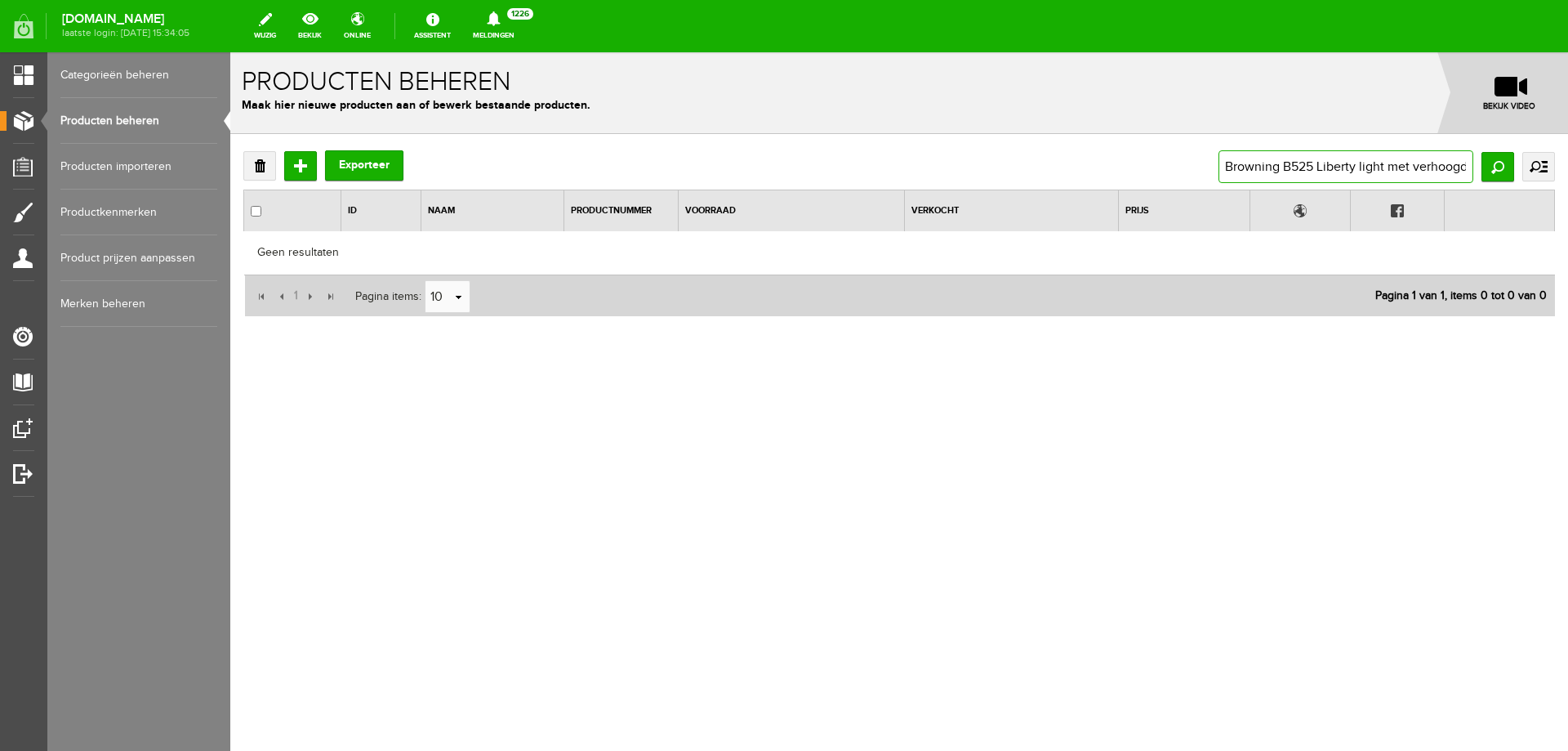
scroll to position [0, 92]
drag, startPoint x: 1463, startPoint y: 172, endPoint x: 1568, endPoint y: 171, distance: 105.0
click at [1568, 175] on div "Verwijderen Toevoegen Exporteer Browning B525 Liberty light met verhoogde kolf …" at bounding box center [899, 286] width 1338 height 305
type input "Browning B525 Liberty light met"
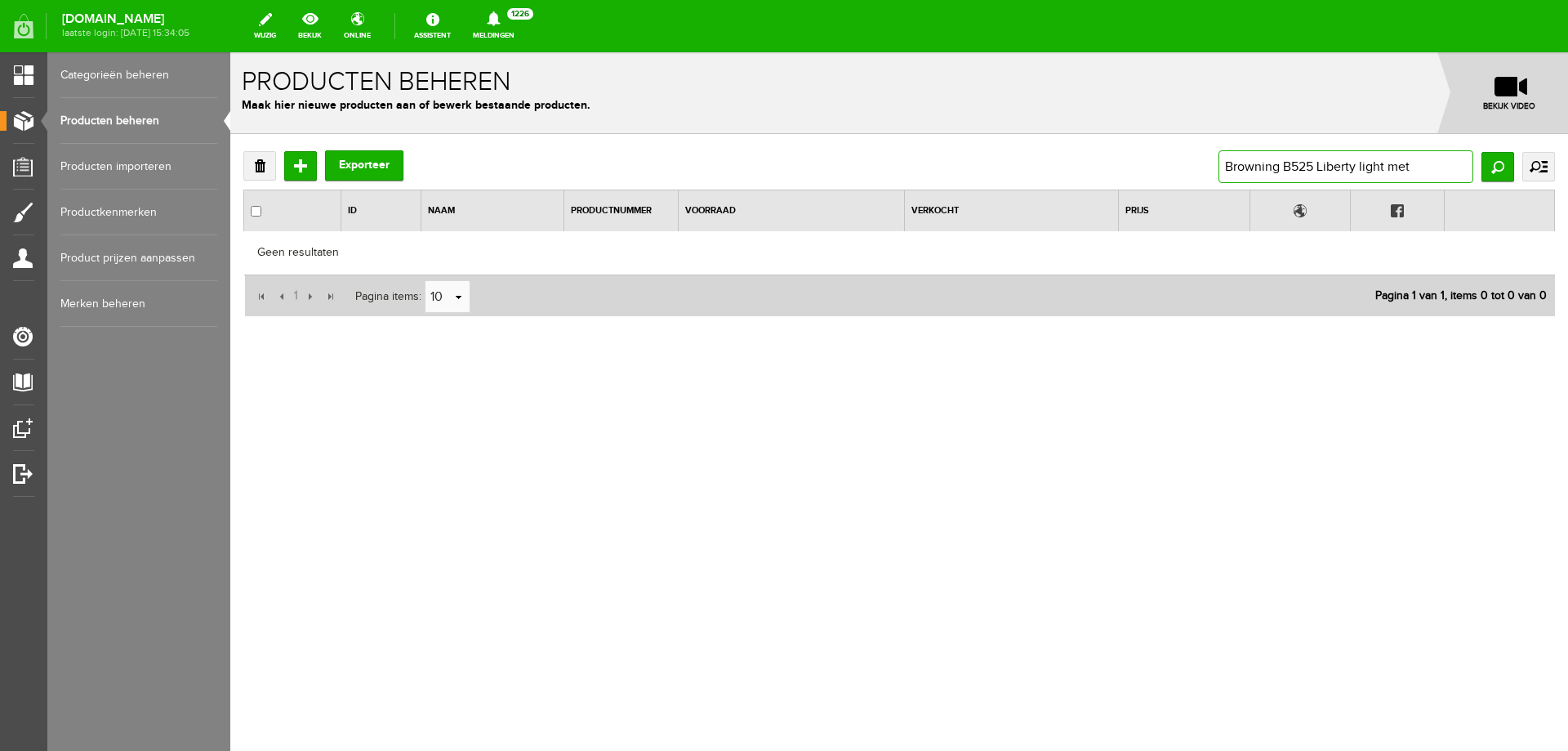
drag, startPoint x: 1358, startPoint y: 163, endPoint x: 1568, endPoint y: 145, distance: 210.8
click at [1568, 145] on div "Verwijderen Toevoegen Exporteer Browning B525 Liberty light met Zoeken uitgebre…" at bounding box center [899, 286] width 1338 height 305
type input "Browning B525 Liberty"
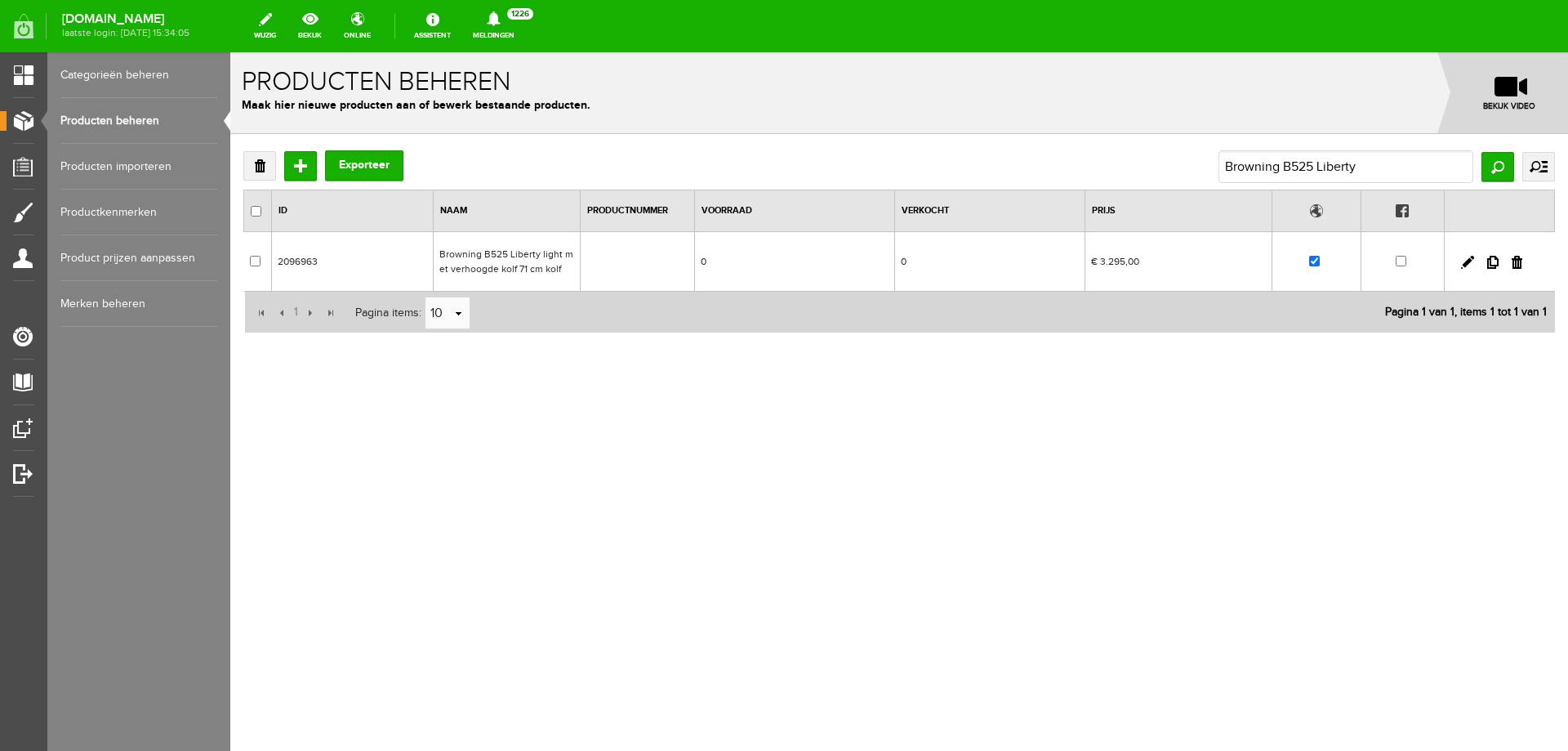
click at [471, 265] on td "Browning B525 Liberty light met verhoogde kolf 71 cm kolf" at bounding box center [507, 262] width 147 height 60
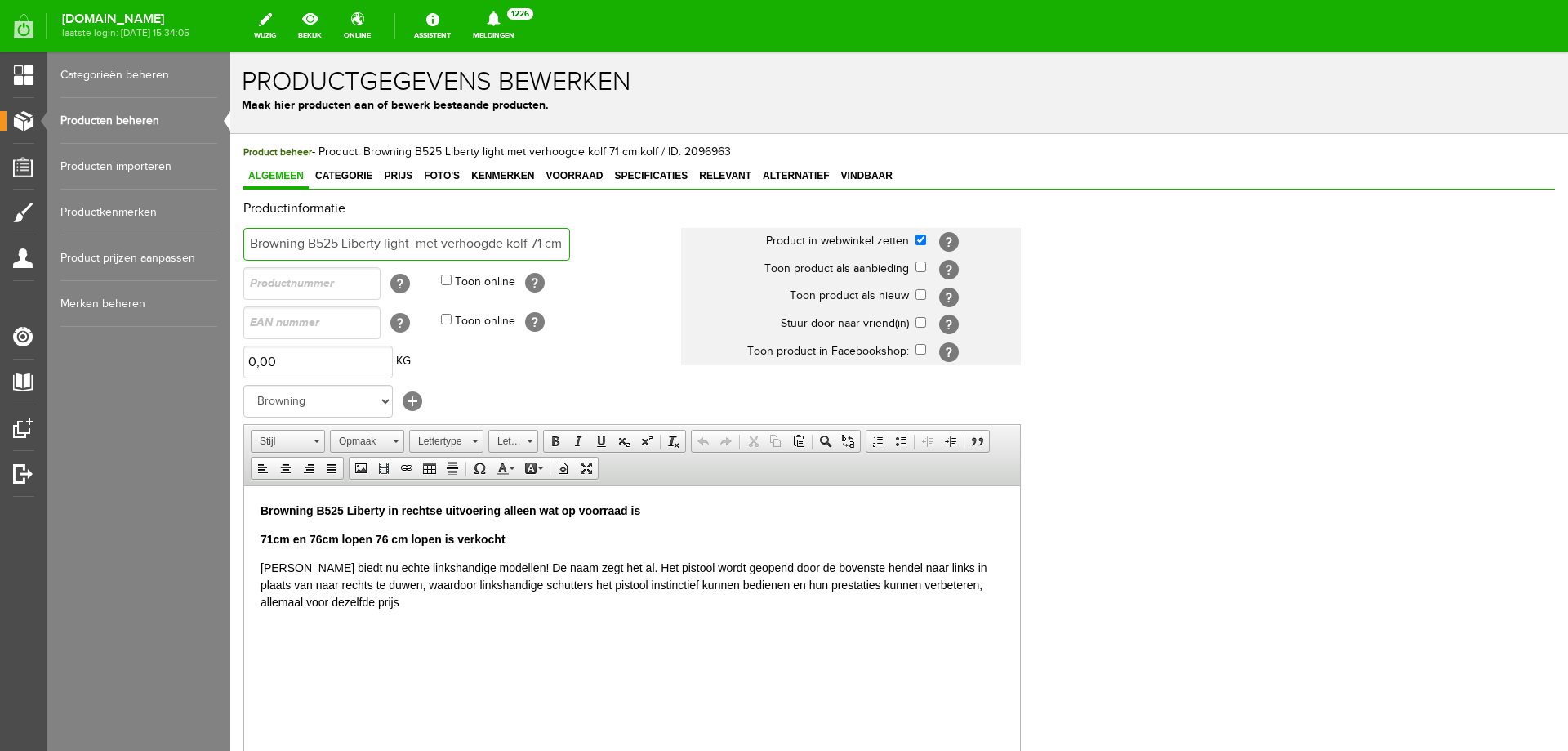
click at [251, 238] on input "Browning B525 Liberty light met verhoogde kolf 71 cm kolf" at bounding box center [407, 244] width 327 height 32
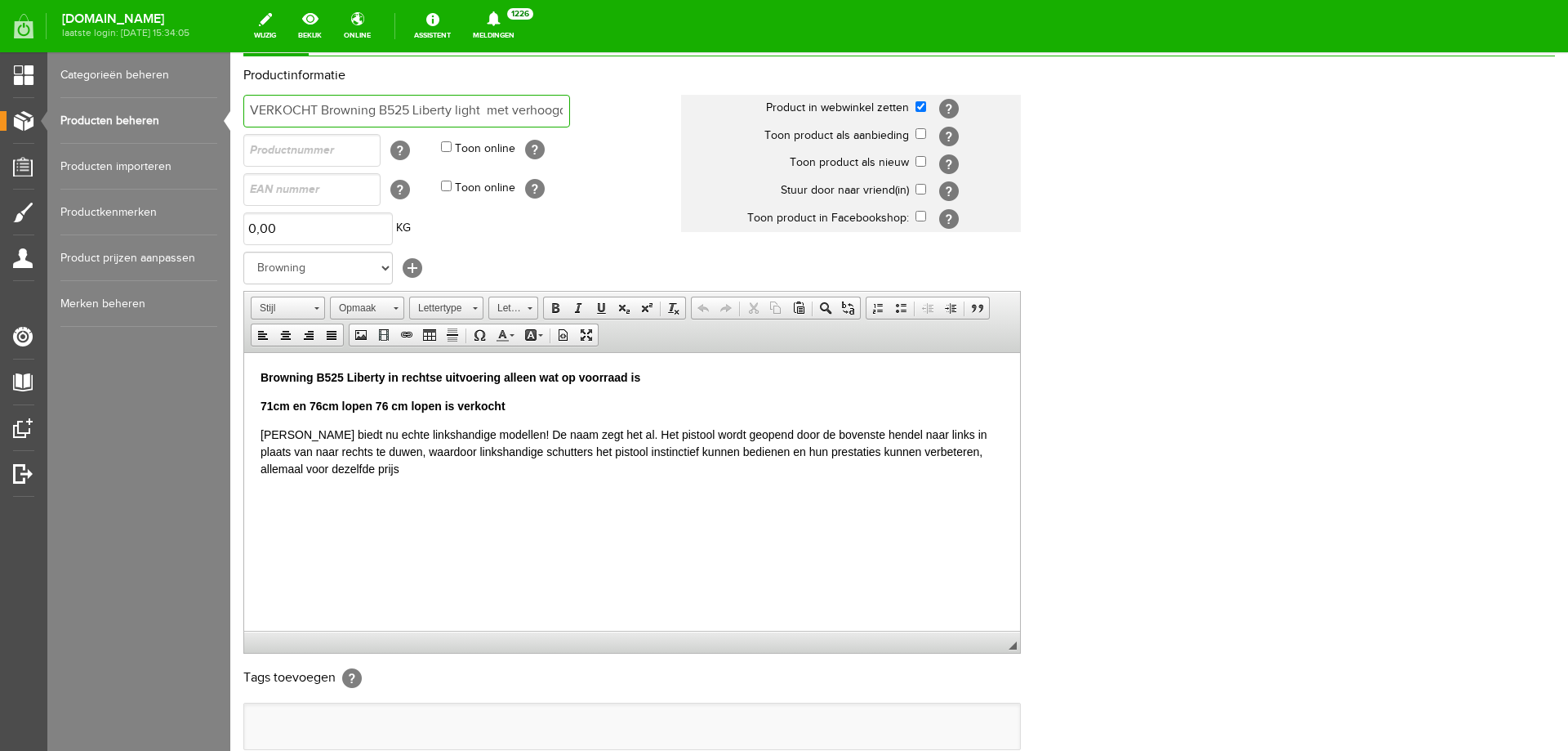
scroll to position [316, 0]
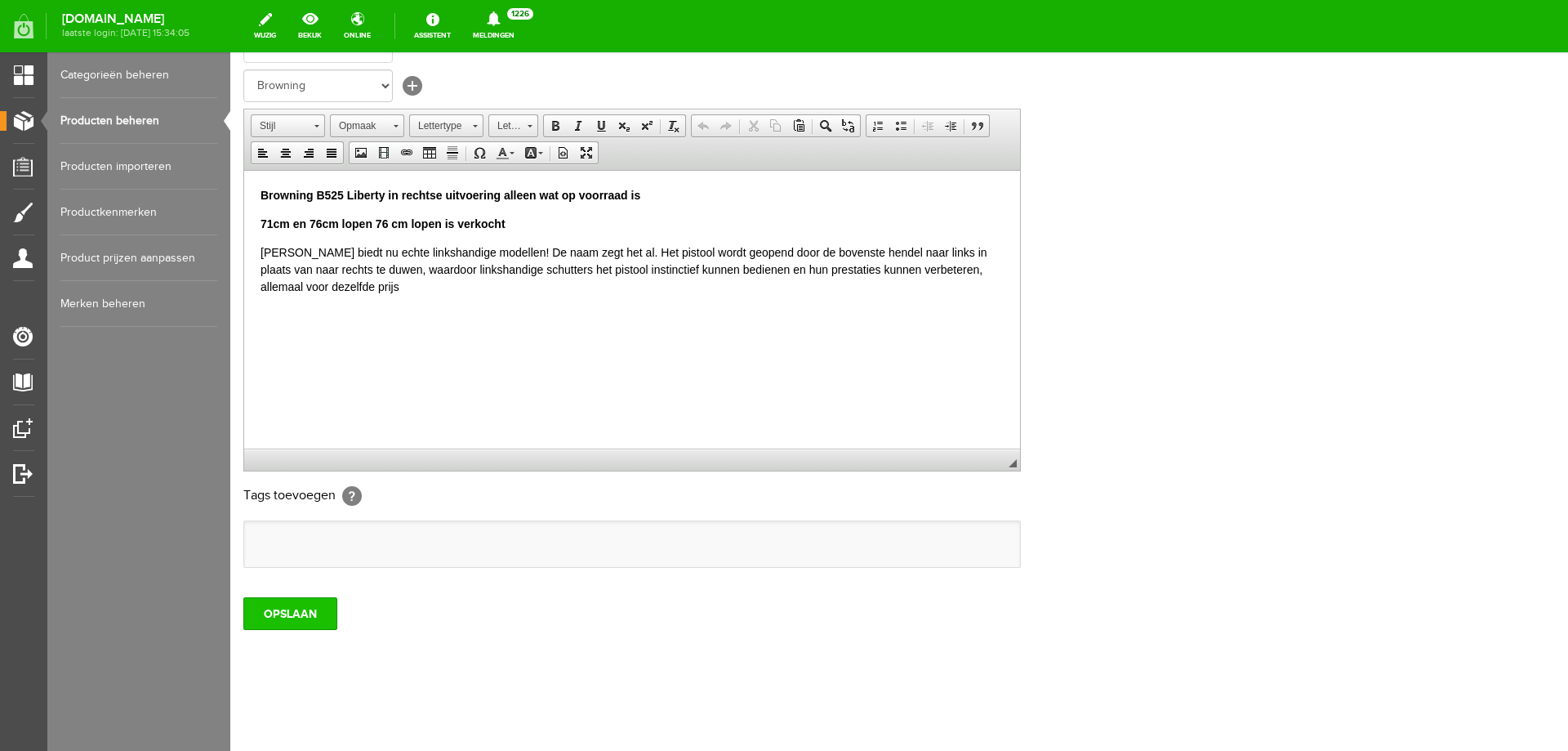
type input "VERKOCHT Browning B525 Liberty light met verhoogde kolf 71 cm kolf"
click at [281, 612] on input "OPSLAAN" at bounding box center [290, 614] width 94 height 32
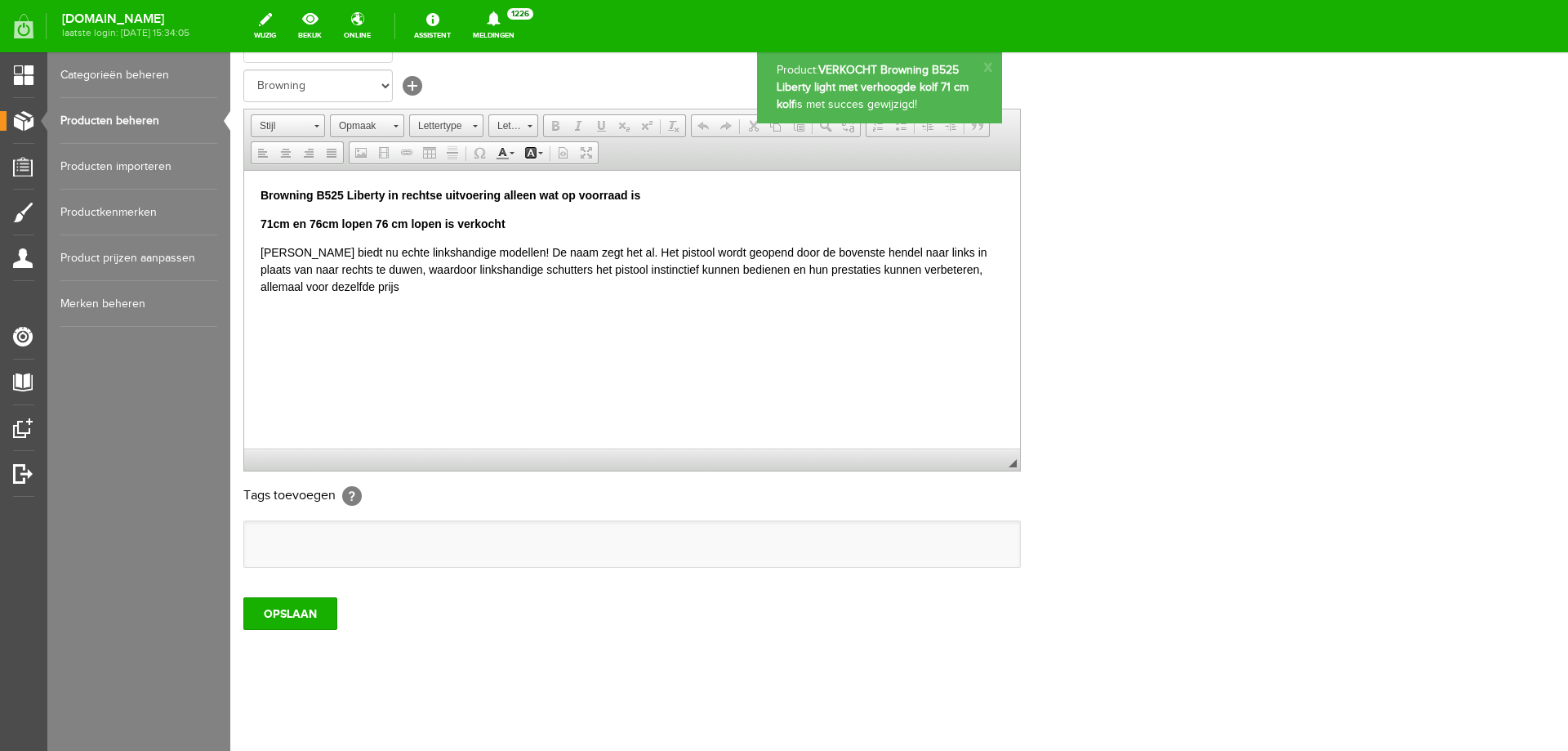
scroll to position [0, 0]
click at [148, 119] on link "Producten beheren" at bounding box center [138, 120] width 156 height 46
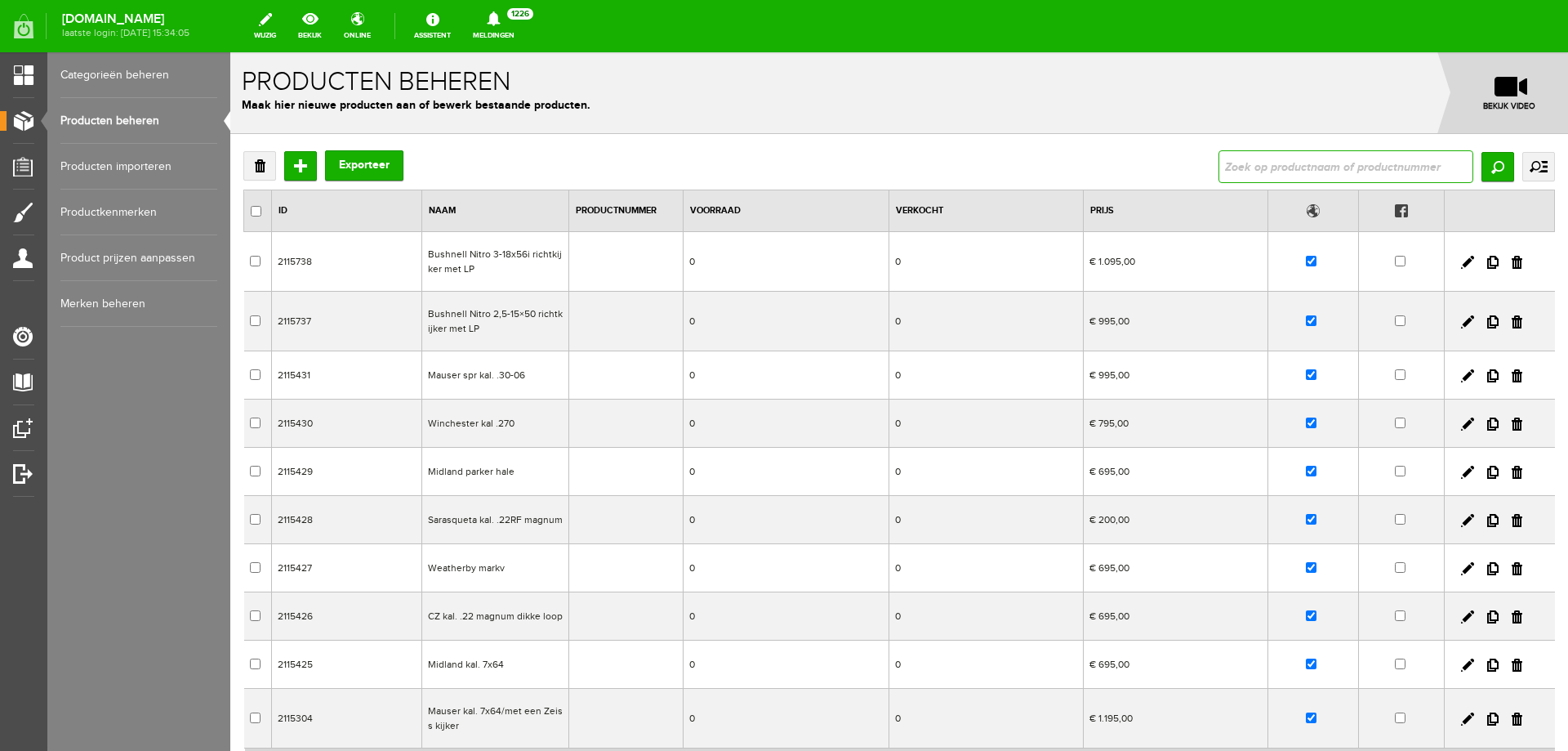
click at [1348, 162] on input "text" at bounding box center [1346, 167] width 255 height 32
type input "VERKOCHT Browning 325"
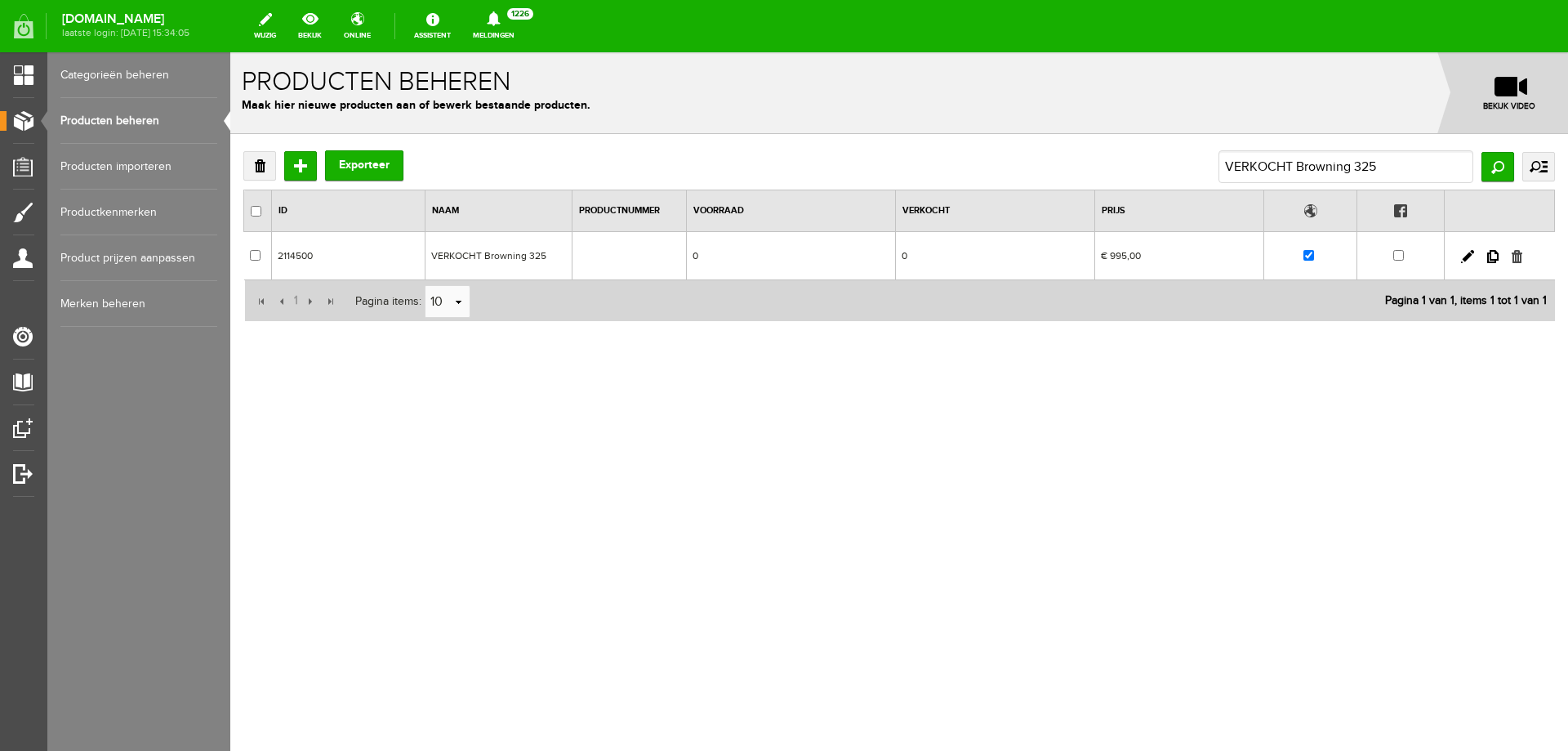
click at [1516, 257] on link at bounding box center [1517, 257] width 10 height 13
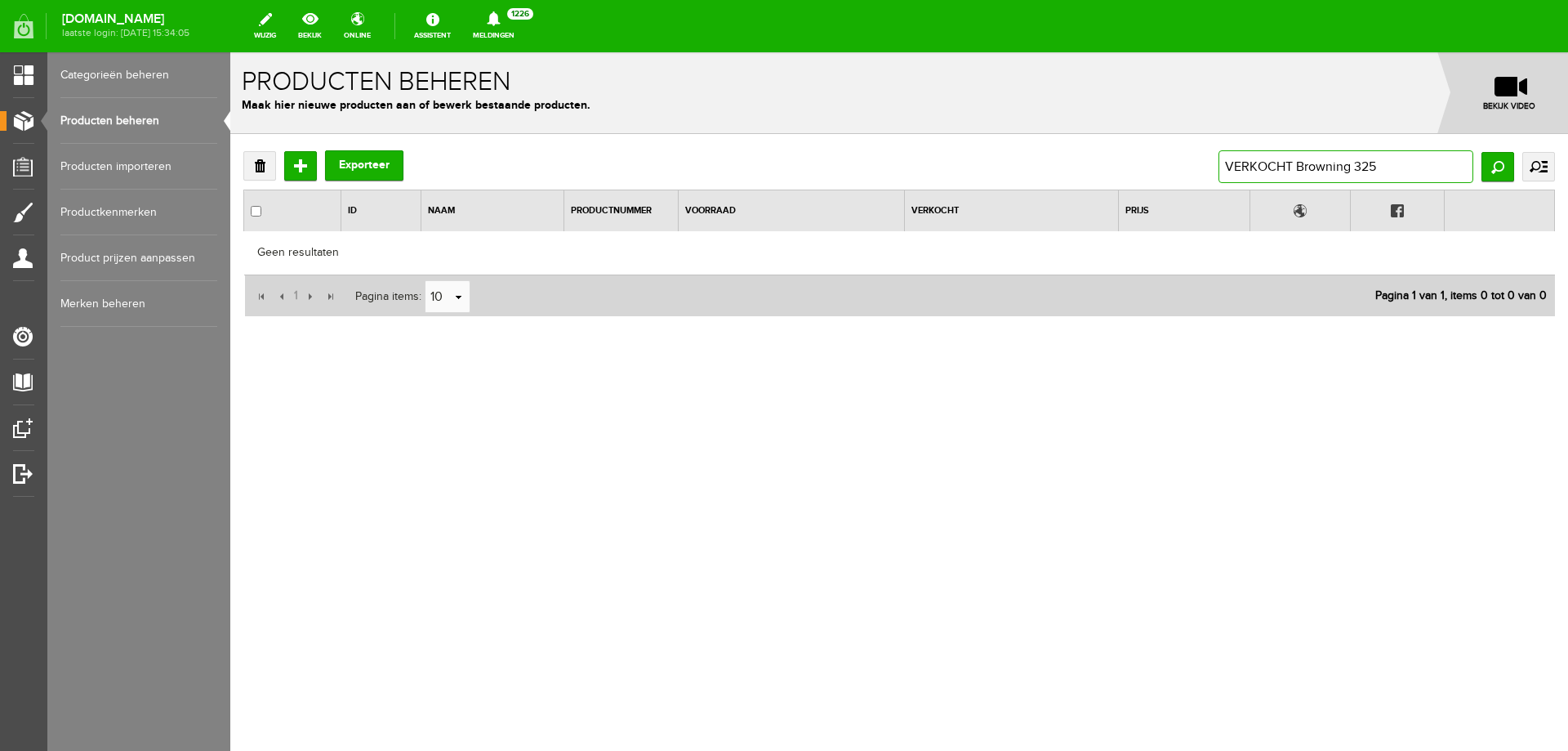
drag, startPoint x: 1438, startPoint y: 166, endPoint x: 956, endPoint y: 162, distance: 482.0
click at [973, 157] on div "Verwijderen Toevoegen Exporteer VERKOCHT Browning 325 Zoeken uitgebreid zoeken …" at bounding box center [900, 167] width 1312 height 32
paste input "Browning B525 de light de luxe/71 cm lopen VERKOCHT"
type input "Browning B525 de light de luxe/71 cm lopen VERKOCHT"
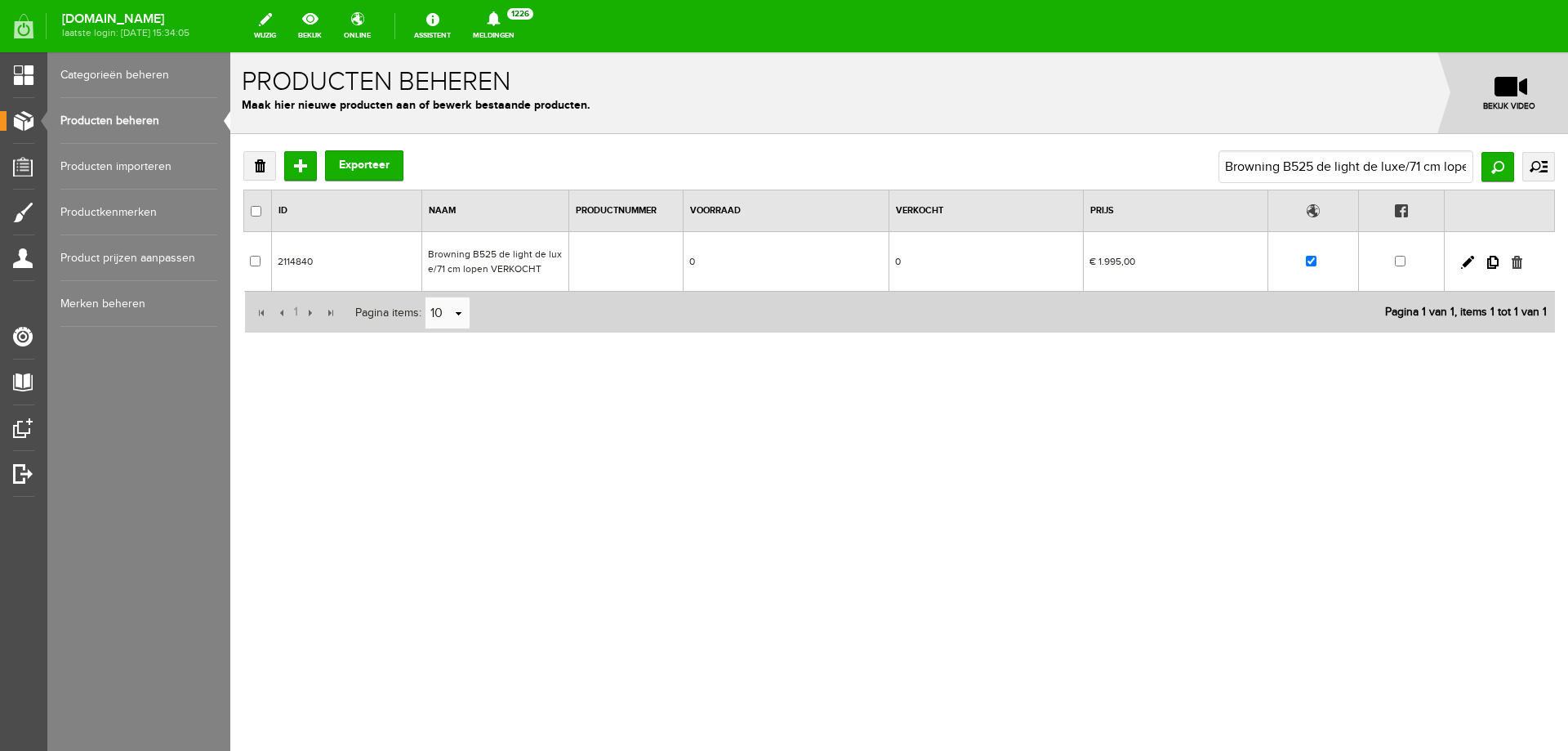
drag, startPoint x: 1521, startPoint y: 263, endPoint x: 1066, endPoint y: 102, distance: 482.6
click at [1521, 263] on link at bounding box center [1517, 263] width 10 height 13
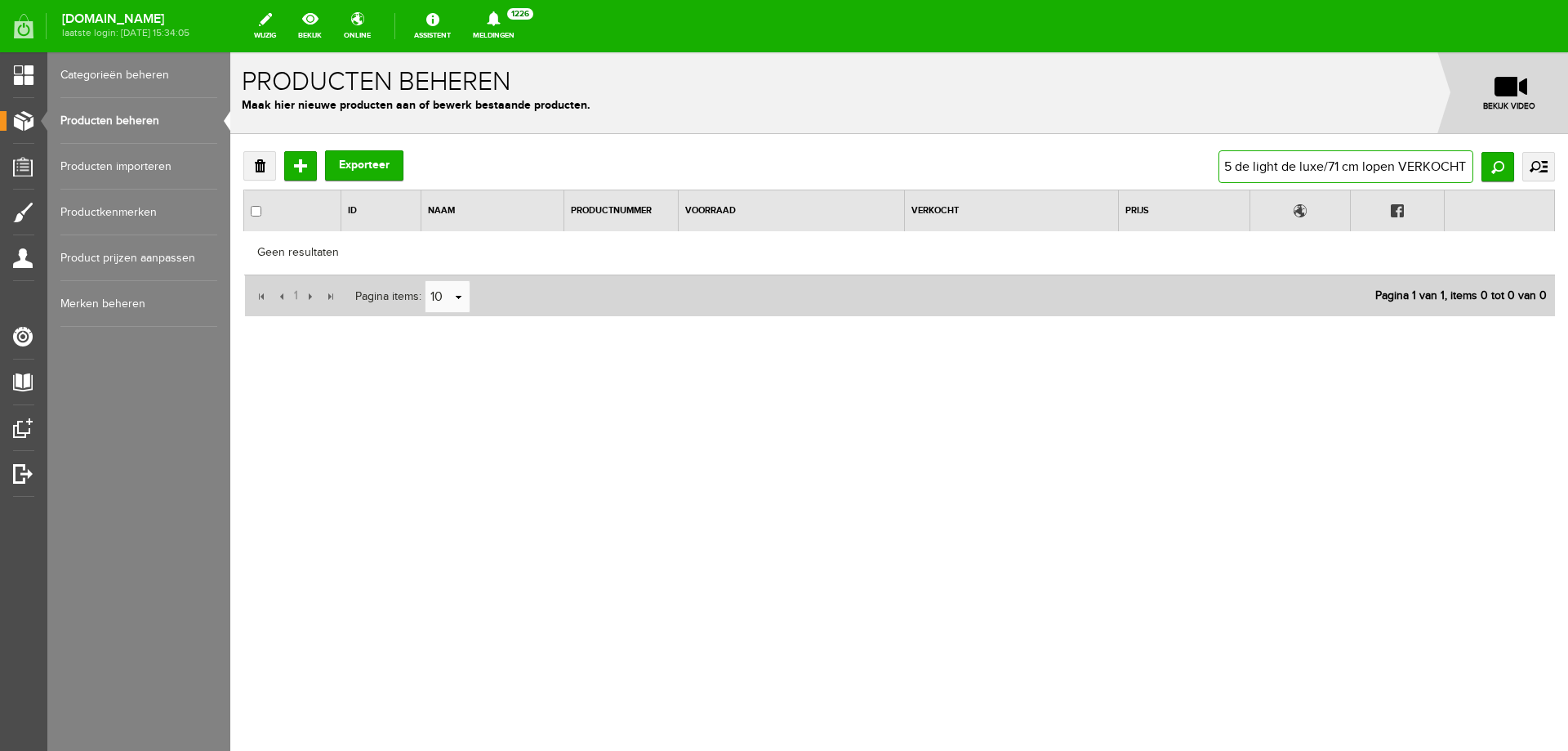
drag, startPoint x: 1225, startPoint y: 164, endPoint x: 1568, endPoint y: 165, distance: 343.0
click at [1568, 165] on div "Verwijderen Toevoegen Exporteer Browning B525 de light de luxe/71 cm lopen VERK…" at bounding box center [899, 286] width 1338 height 305
paste input "Miroku MK70 Sporter/76 cm lopen"
type input "Miroku MK70 Sporter/76 cm lopen"
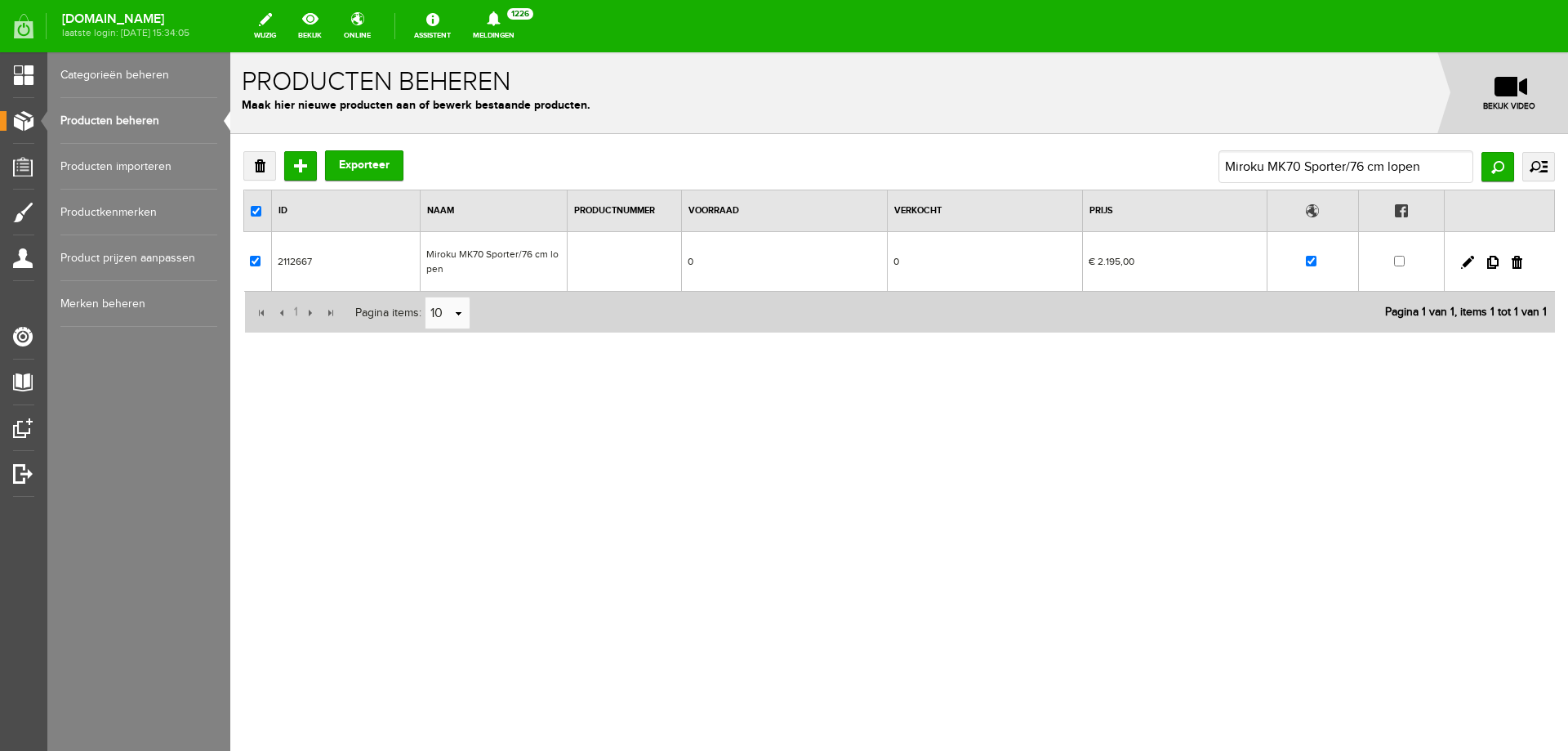
click at [535, 257] on td "Miroku MK70 Sporter/76 cm lopen" at bounding box center [493, 262] width 147 height 60
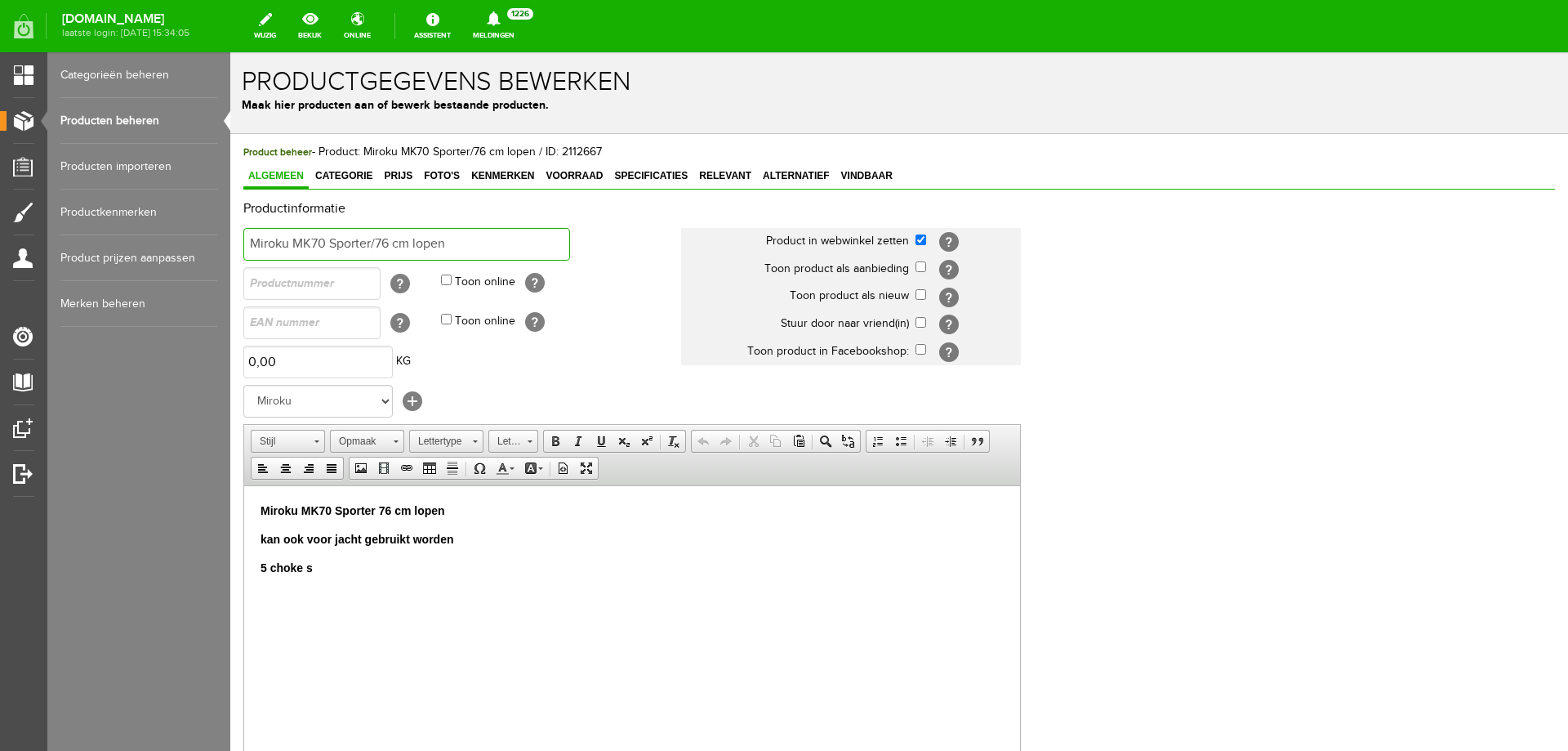
click at [251, 244] on input "Miroku MK70 Sporter/76 cm lopen" at bounding box center [407, 244] width 327 height 32
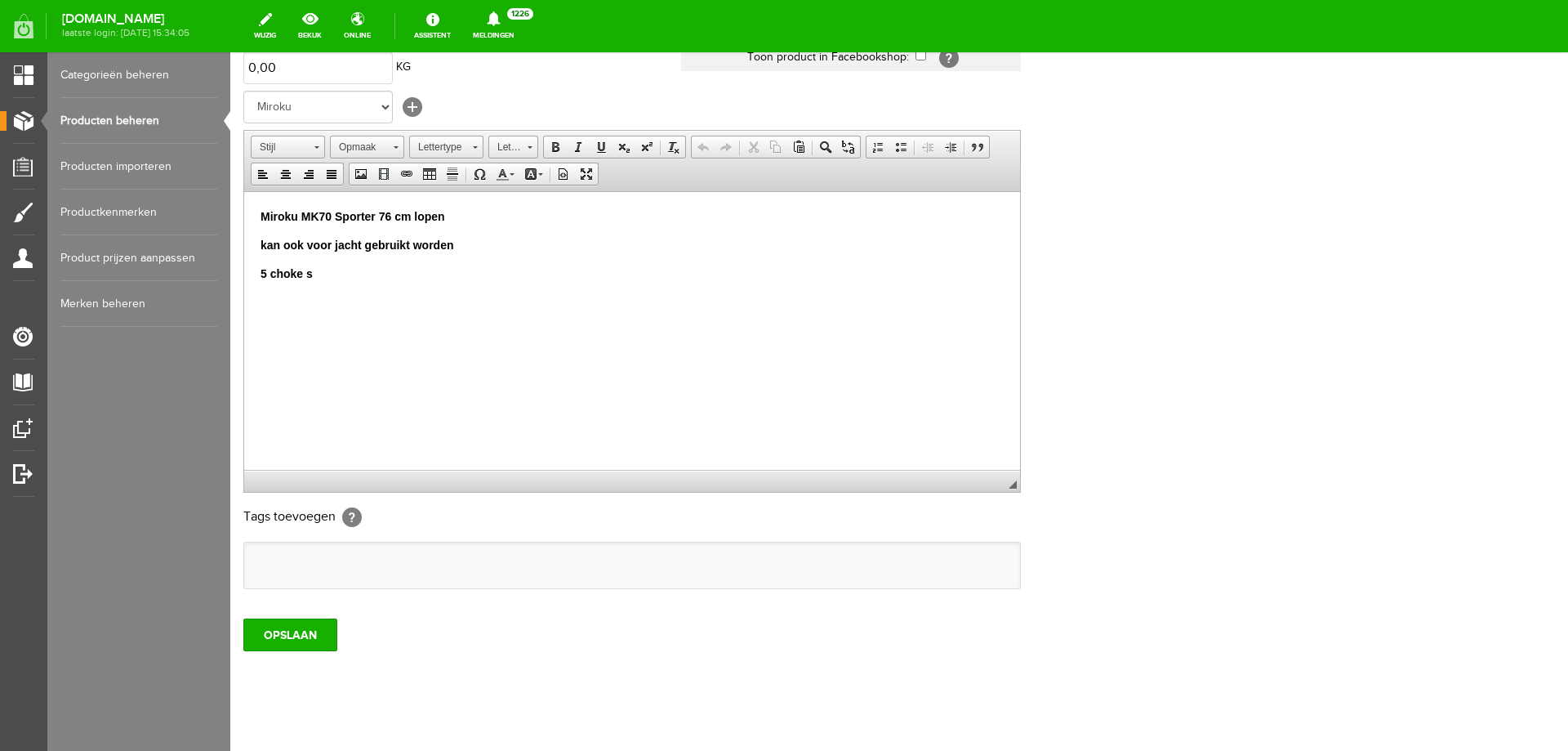
scroll to position [316, 0]
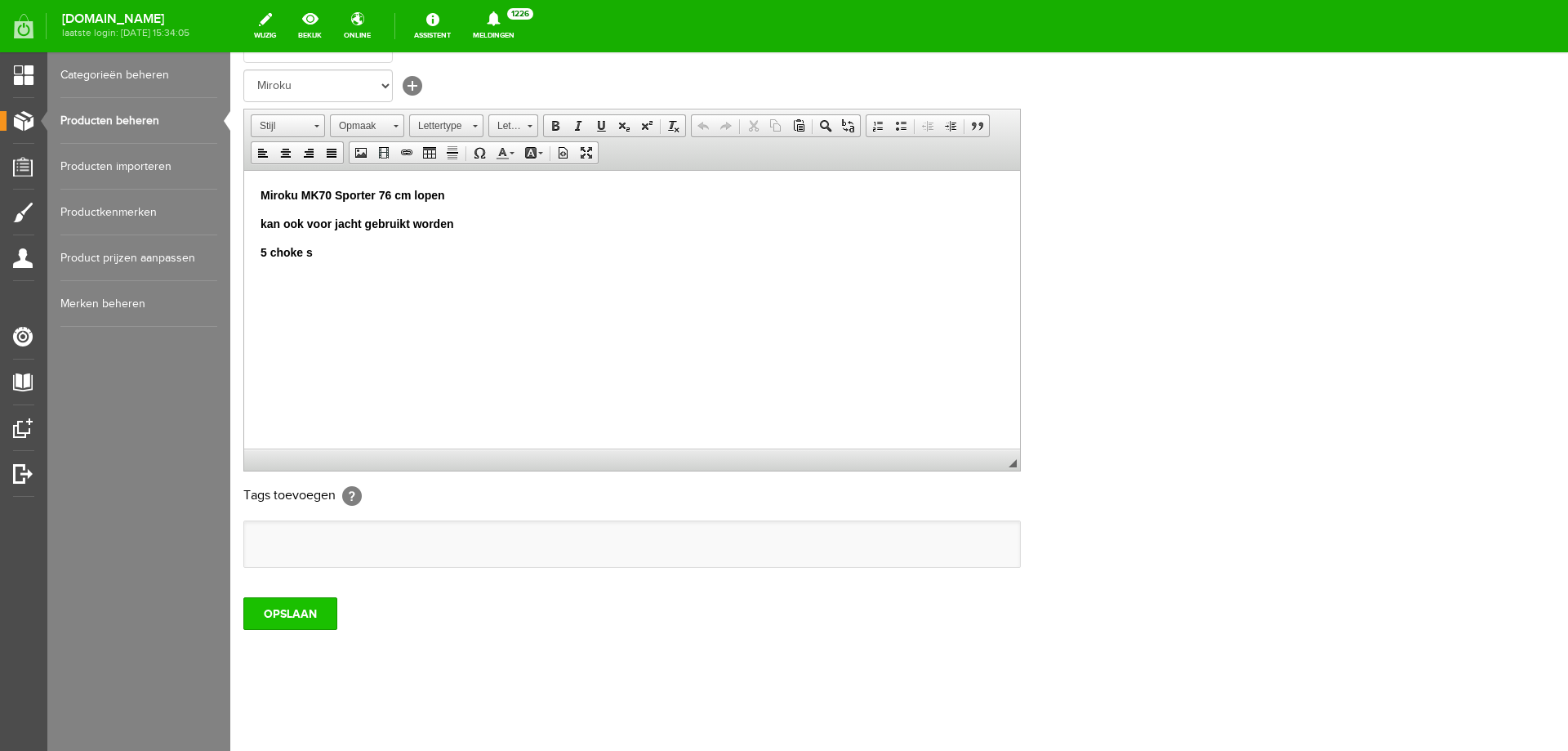
type input "VERKOCHT Miroku MK70 Sporter/76 cm lopen"
click at [297, 615] on input "OPSLAAN" at bounding box center [290, 614] width 94 height 32
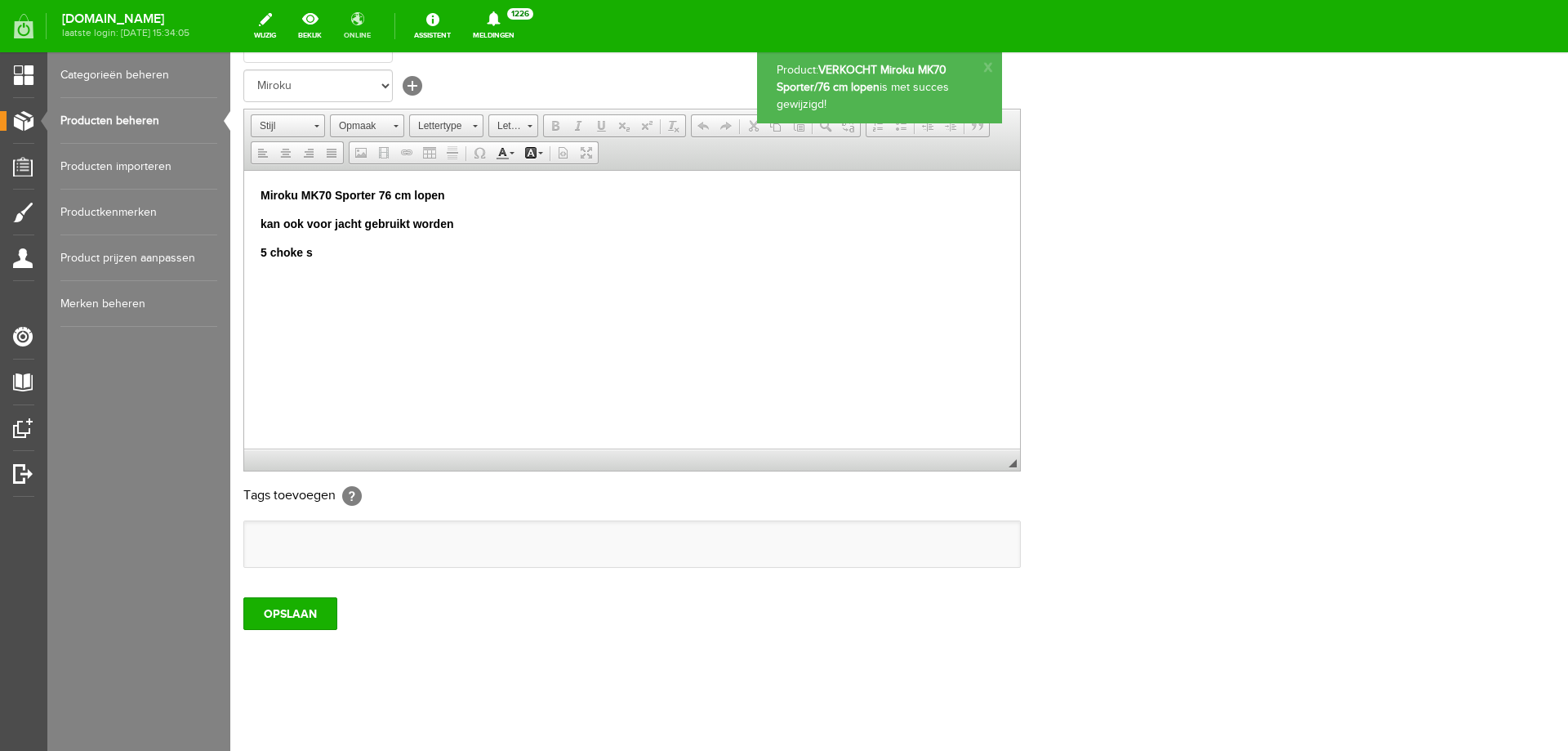
scroll to position [0, 0]
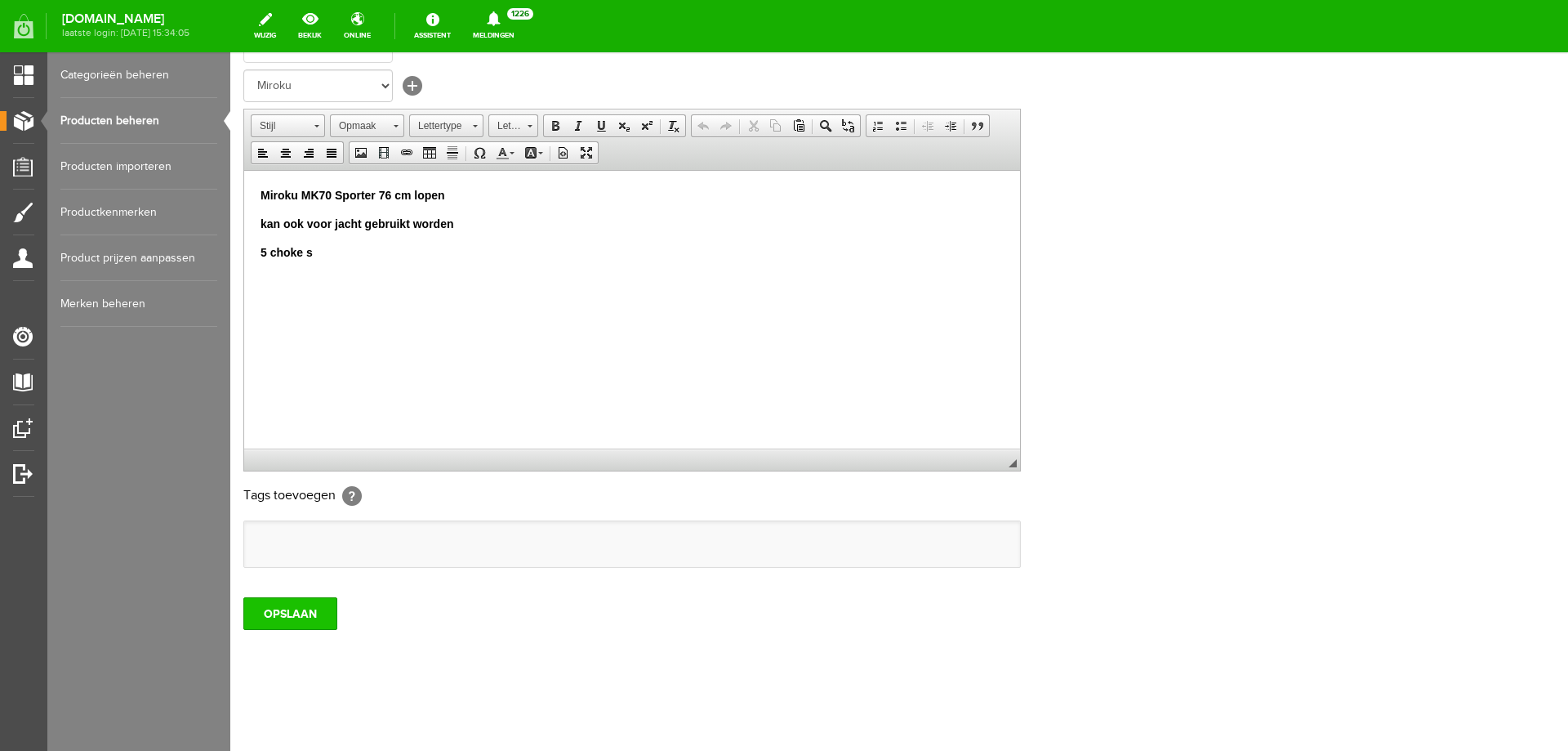
drag, startPoint x: 322, startPoint y: 616, endPoint x: 458, endPoint y: 306, distance: 338.5
click at [322, 616] on input "OPSLAAN" at bounding box center [290, 614] width 94 height 32
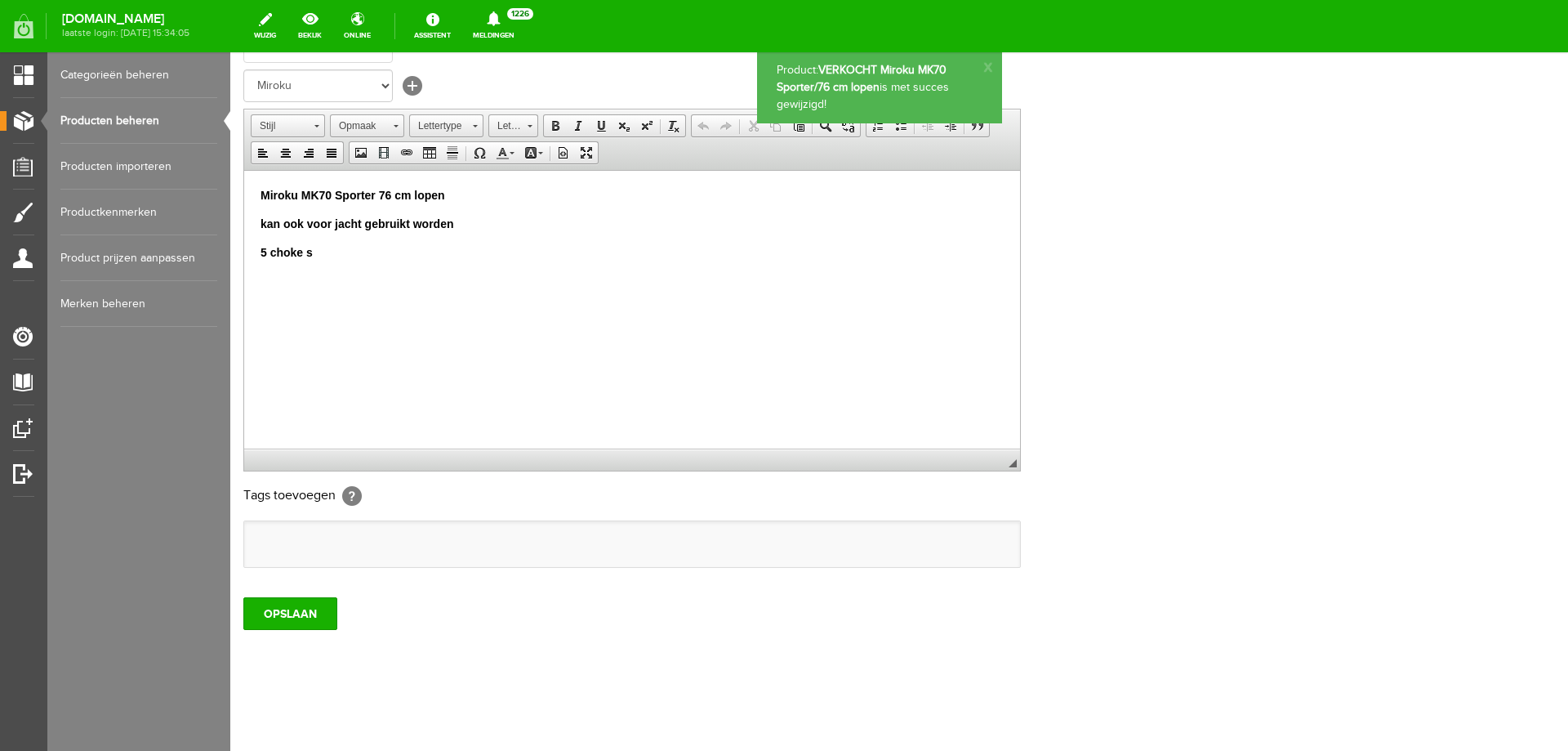
click at [151, 124] on link "Producten beheren" at bounding box center [138, 120] width 156 height 46
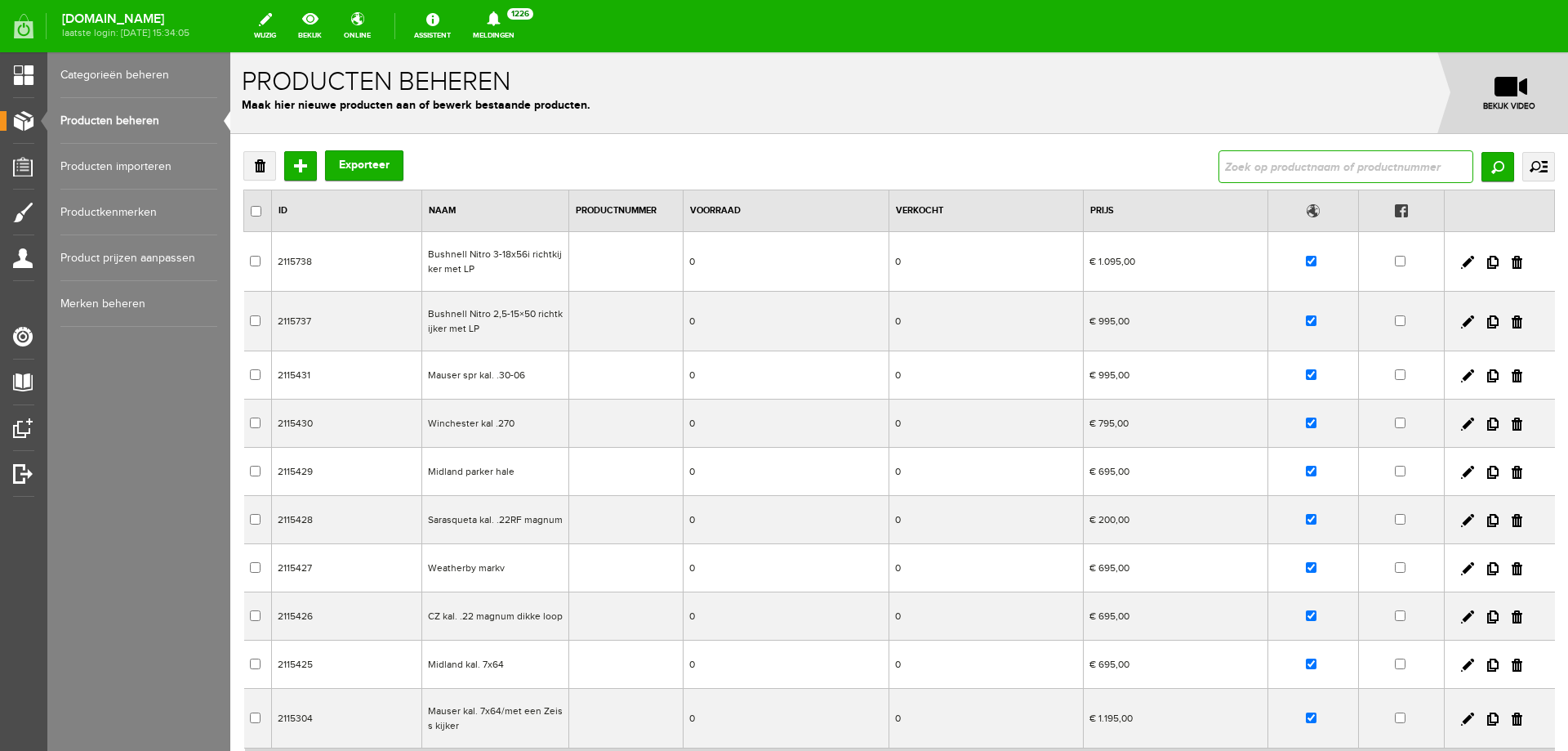
click at [1293, 159] on input "text" at bounding box center [1346, 167] width 255 height 32
type input "Browning B525 Game one 76 cm lopen op is op"
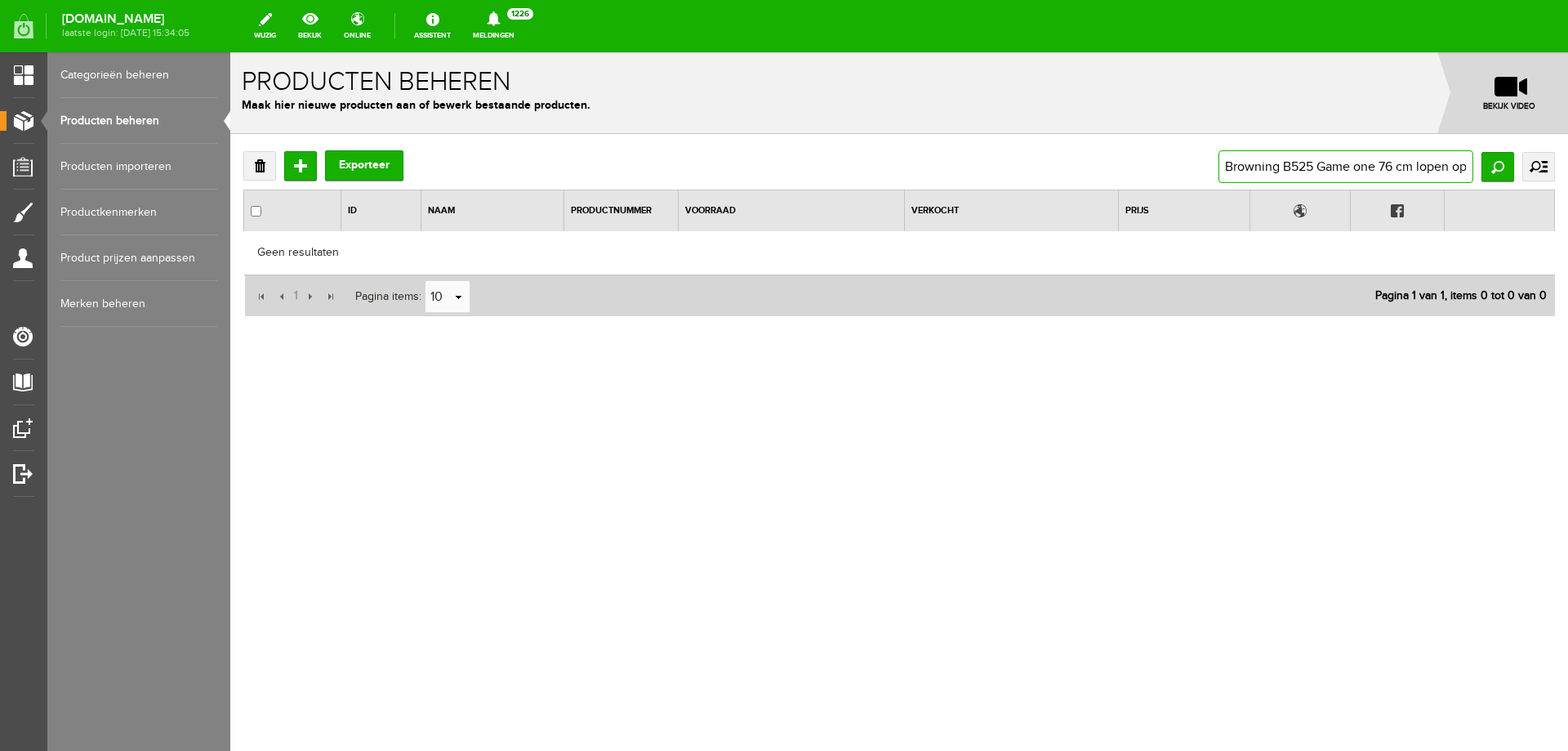
drag, startPoint x: 1389, startPoint y: 168, endPoint x: 1484, endPoint y: 170, distance: 95.0
click at [1568, 150] on div "Verwijderen Toevoegen Exporteer Browning B525 Game one 76 cm lopen op is op Zoe…" at bounding box center [899, 286] width 1338 height 305
type input "Browning B525 Game one 7"
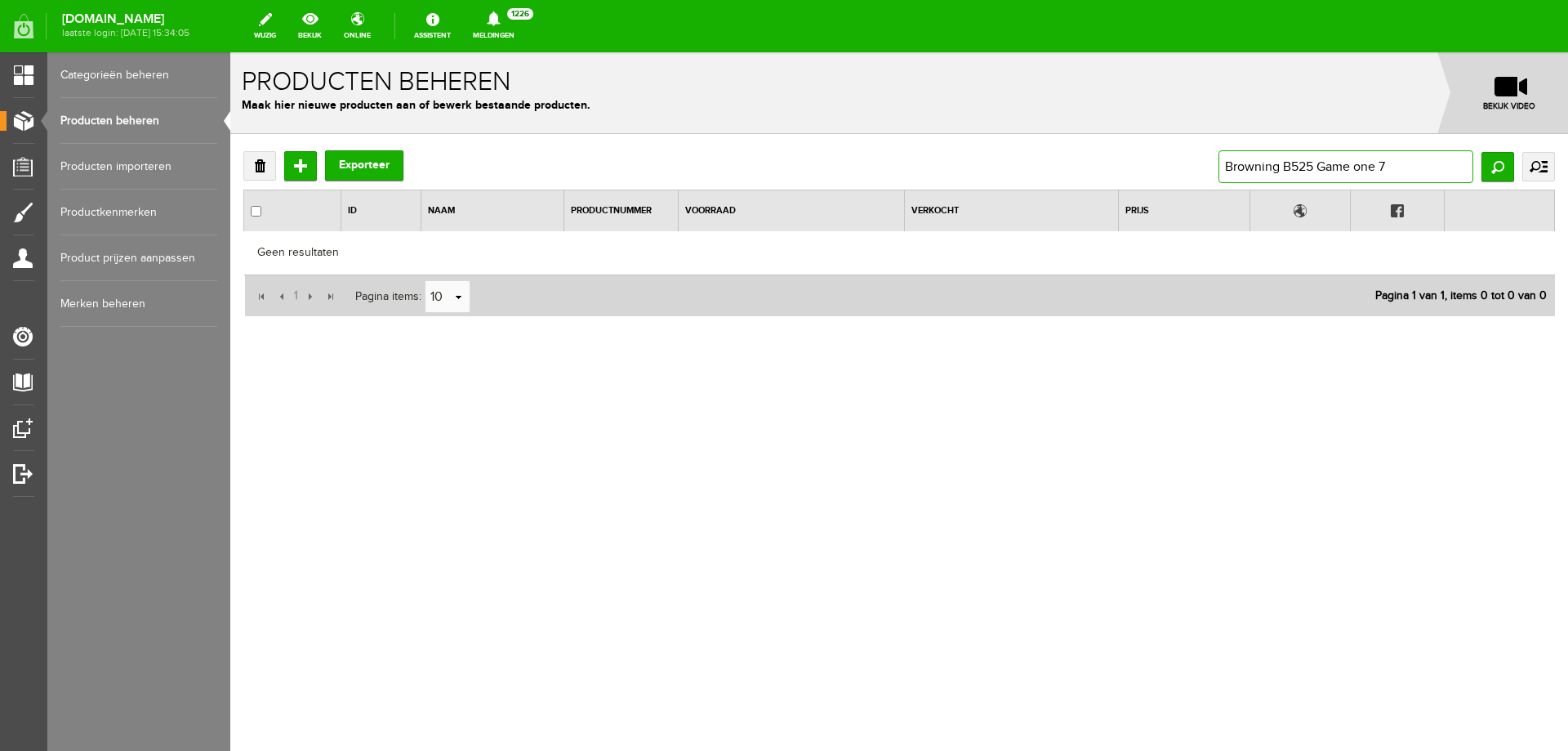
drag, startPoint x: 1332, startPoint y: 164, endPoint x: 1568, endPoint y: 162, distance: 236.0
click at [1568, 162] on div "Verwijderen Toevoegen Exporteer Browning B525 Game one 7 Zoeken uitgebreid zoek…" at bounding box center [899, 286] width 1338 height 305
type input "Browning B525 Ga"
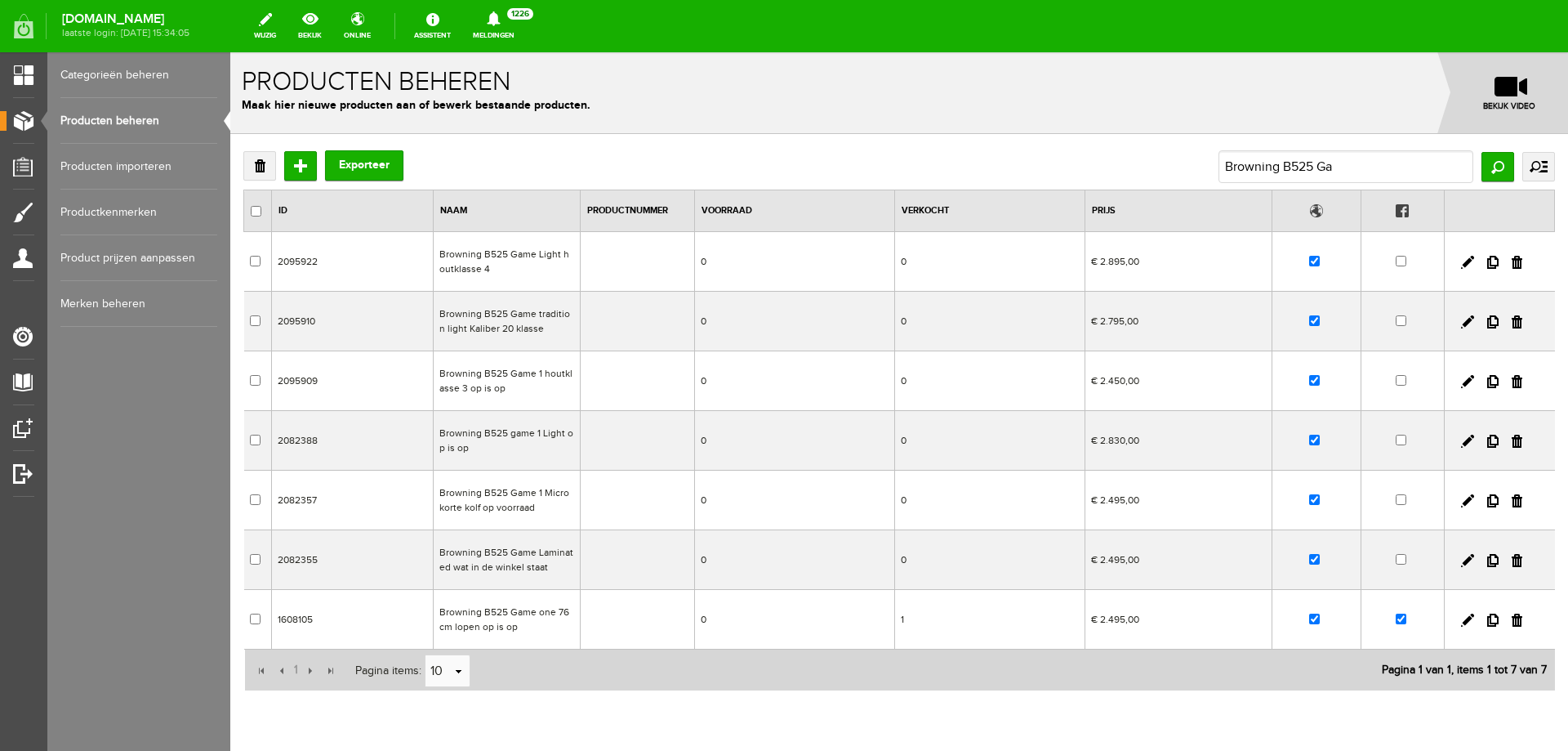
click at [524, 565] on td "Browning B525 Game Laminated wat in de winkel staat" at bounding box center [507, 559] width 147 height 60
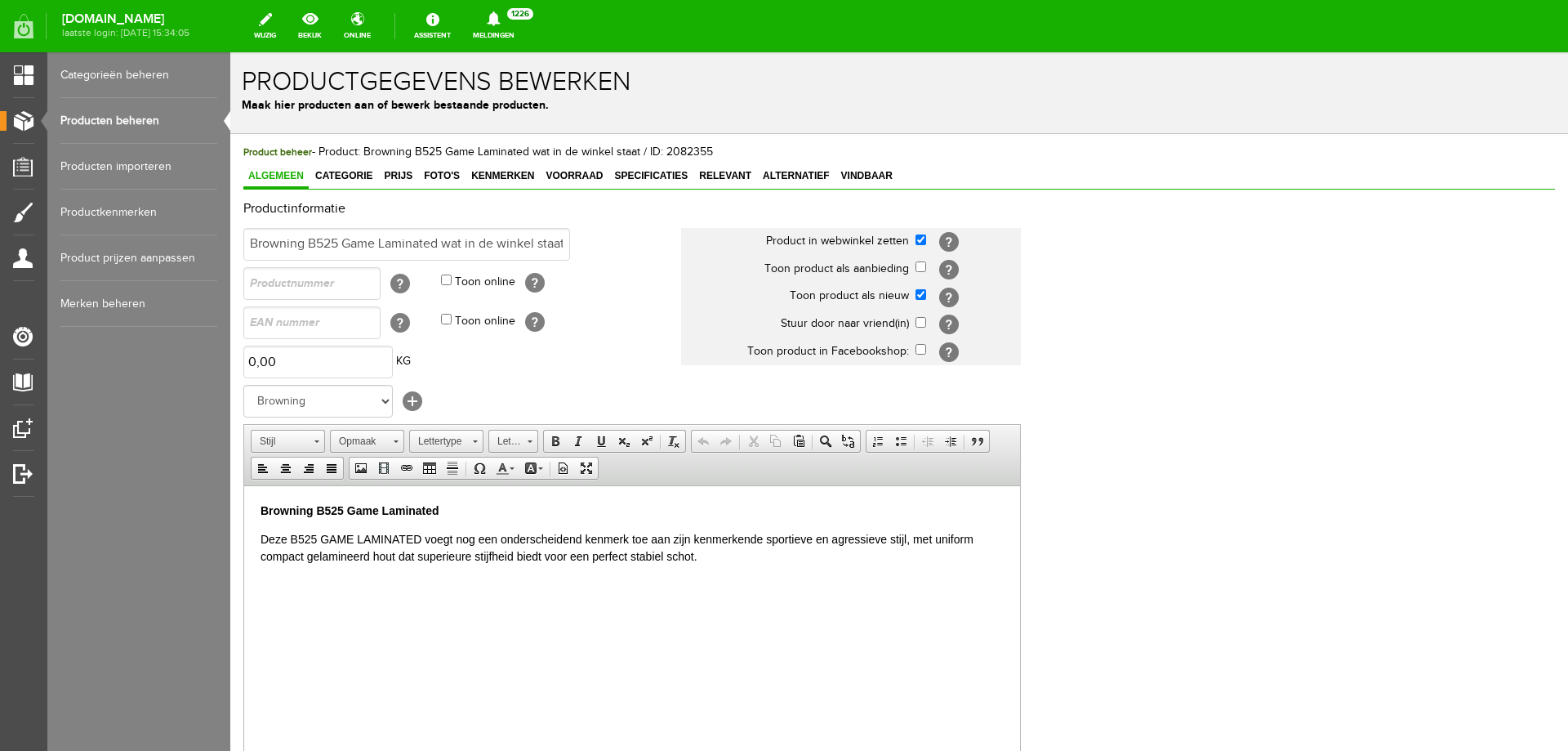
drag, startPoint x: 160, startPoint y: 105, endPoint x: 482, endPoint y: 85, distance: 322.6
click at [161, 105] on link "Producten beheren" at bounding box center [138, 120] width 156 height 46
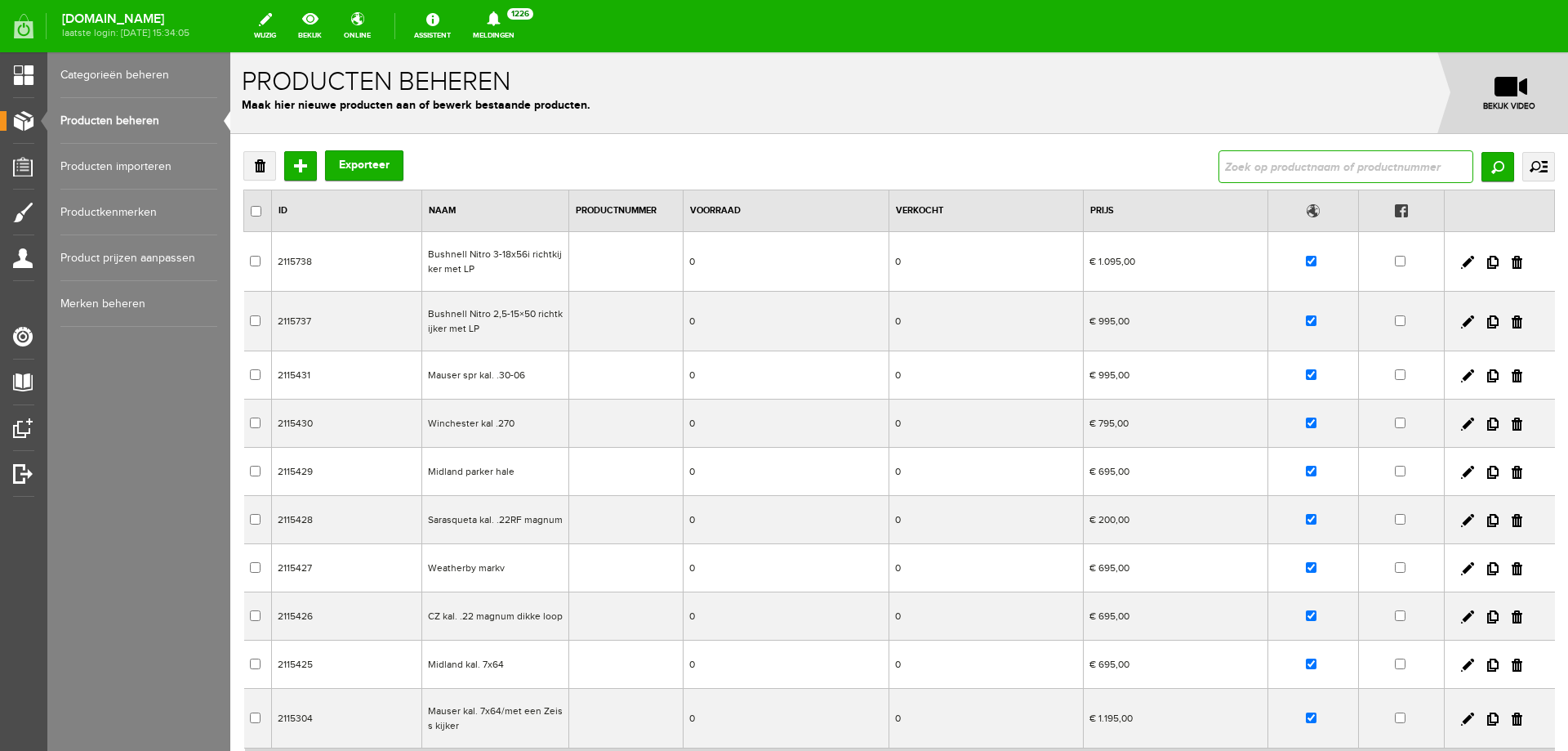
click at [1274, 169] on input "text" at bounding box center [1346, 167] width 255 height 32
type input "Browning B525 Game one 76 cm lopen op is op"
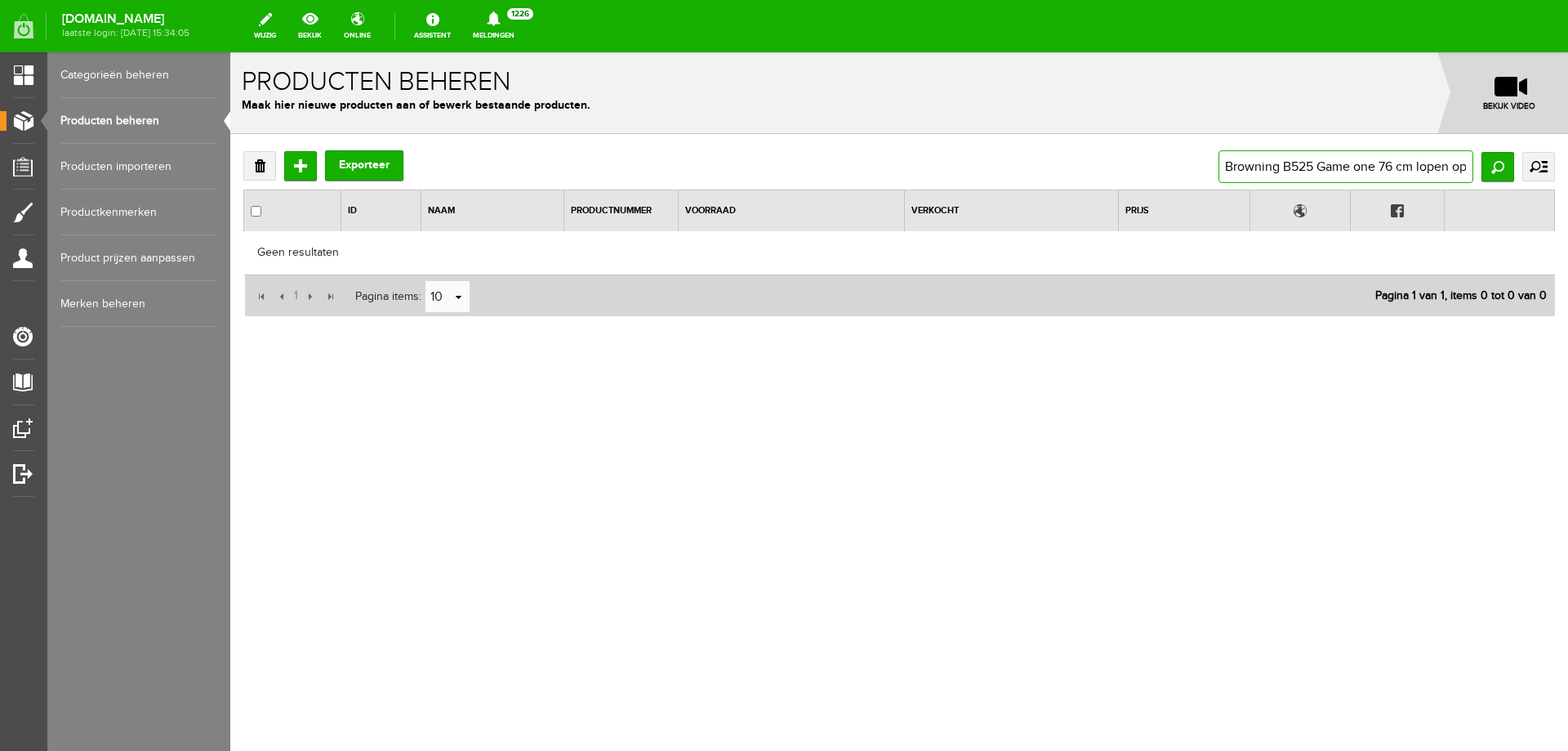
scroll to position [0, 34]
drag, startPoint x: 1332, startPoint y: 166, endPoint x: 1568, endPoint y: 191, distance: 237.3
click at [1568, 191] on div "Verwijderen Toevoegen Exporteer Browning B525 Game one 76 cm lopen op is op Zoe…" at bounding box center [899, 286] width 1338 height 305
drag, startPoint x: 1287, startPoint y: 165, endPoint x: 1012, endPoint y: 152, distance: 275.3
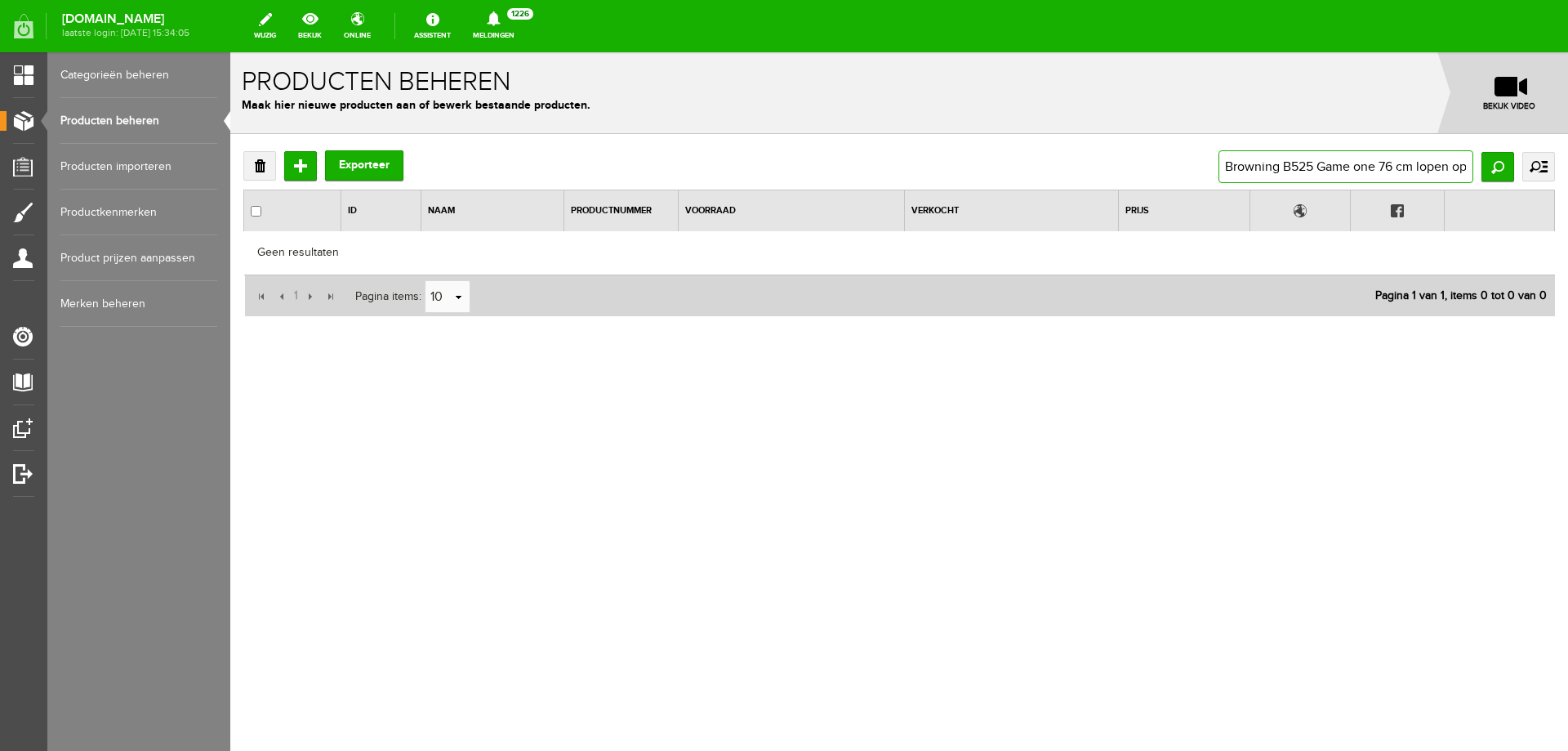
click at [1012, 152] on div "Verwijderen Toevoegen Exporteer Browning B525 Game one 76 cm lopen op is op Zoe…" at bounding box center [900, 167] width 1312 height 32
click at [1302, 164] on input "Browning B525 Game one 76 cm lopen op is op" at bounding box center [1346, 167] width 255 height 32
drag, startPoint x: 1397, startPoint y: 170, endPoint x: 1568, endPoint y: 162, distance: 171.2
click at [1568, 162] on div "Verwijderen Toevoegen Exporteer Browning B525 Game one 76 cm lopen op is op Zoe…" at bounding box center [899, 286] width 1338 height 305
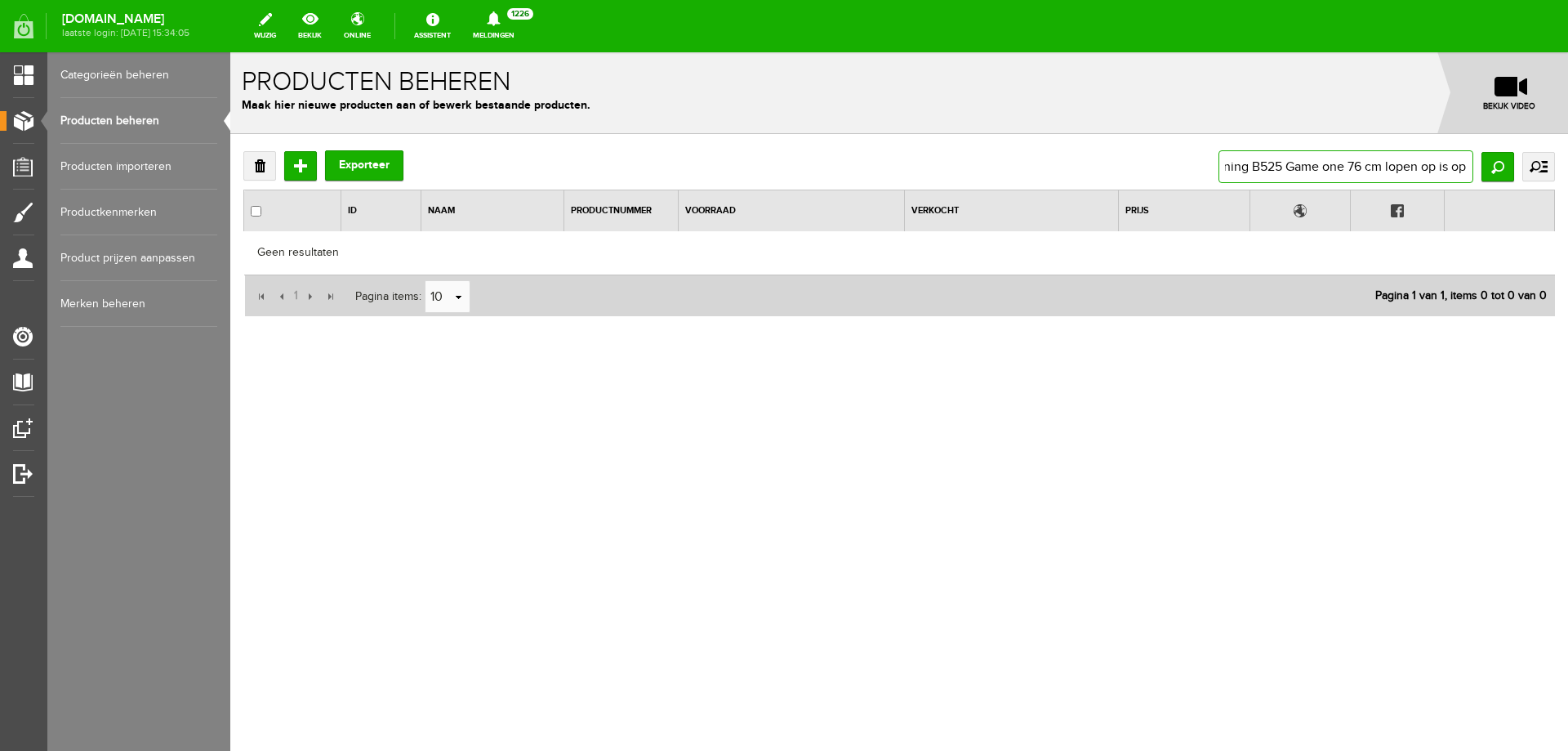
type input "Browning B525 Game one 76"
click at [1415, 164] on input "Browning B525 Game one 76" at bounding box center [1346, 167] width 255 height 32
type input "Browning B525 Game one 76"
drag, startPoint x: 1387, startPoint y: 171, endPoint x: 1376, endPoint y: 170, distance: 11.0
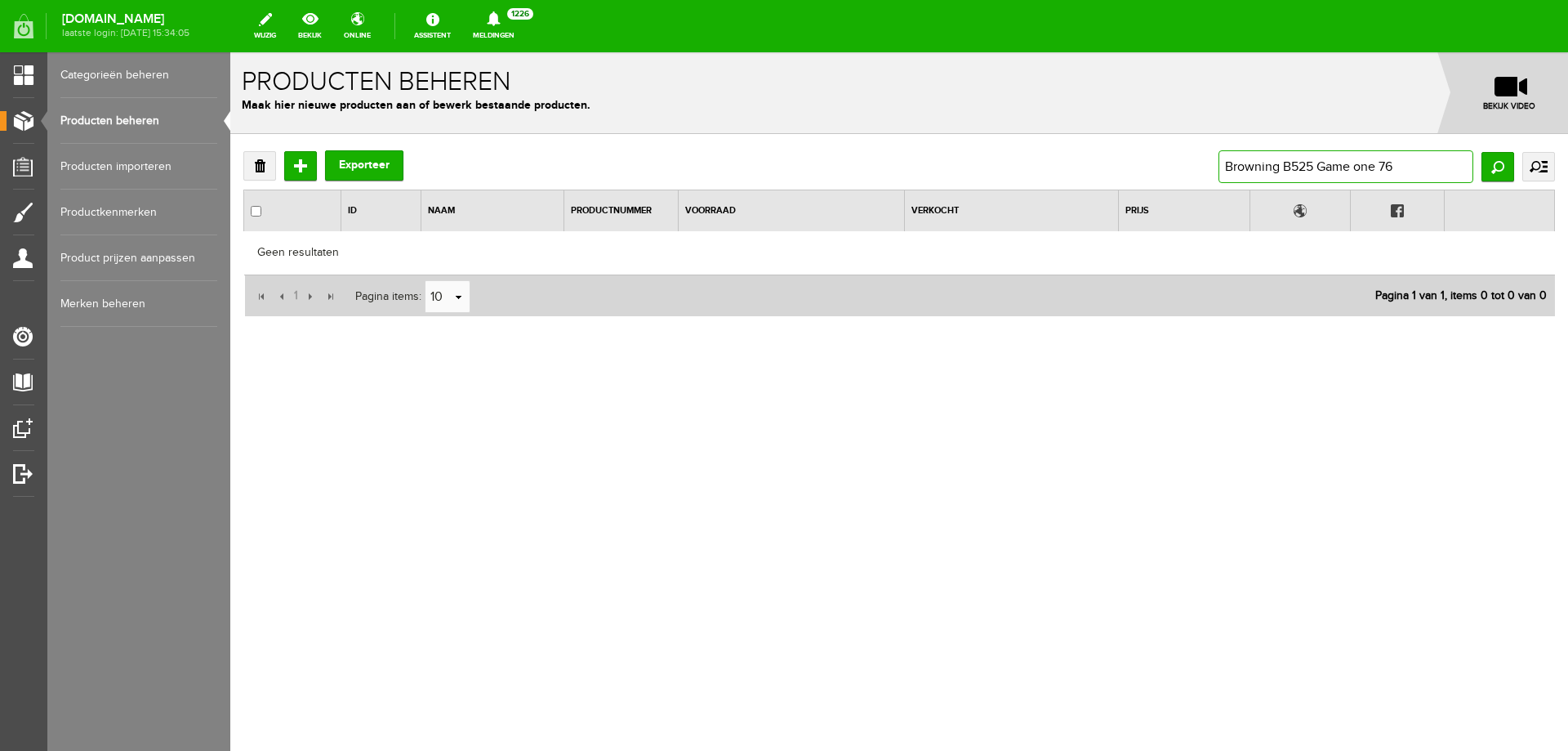
click at [1376, 170] on input "Browning B525 Game one 76" at bounding box center [1346, 167] width 255 height 32
type input "Browning B525 Game one"
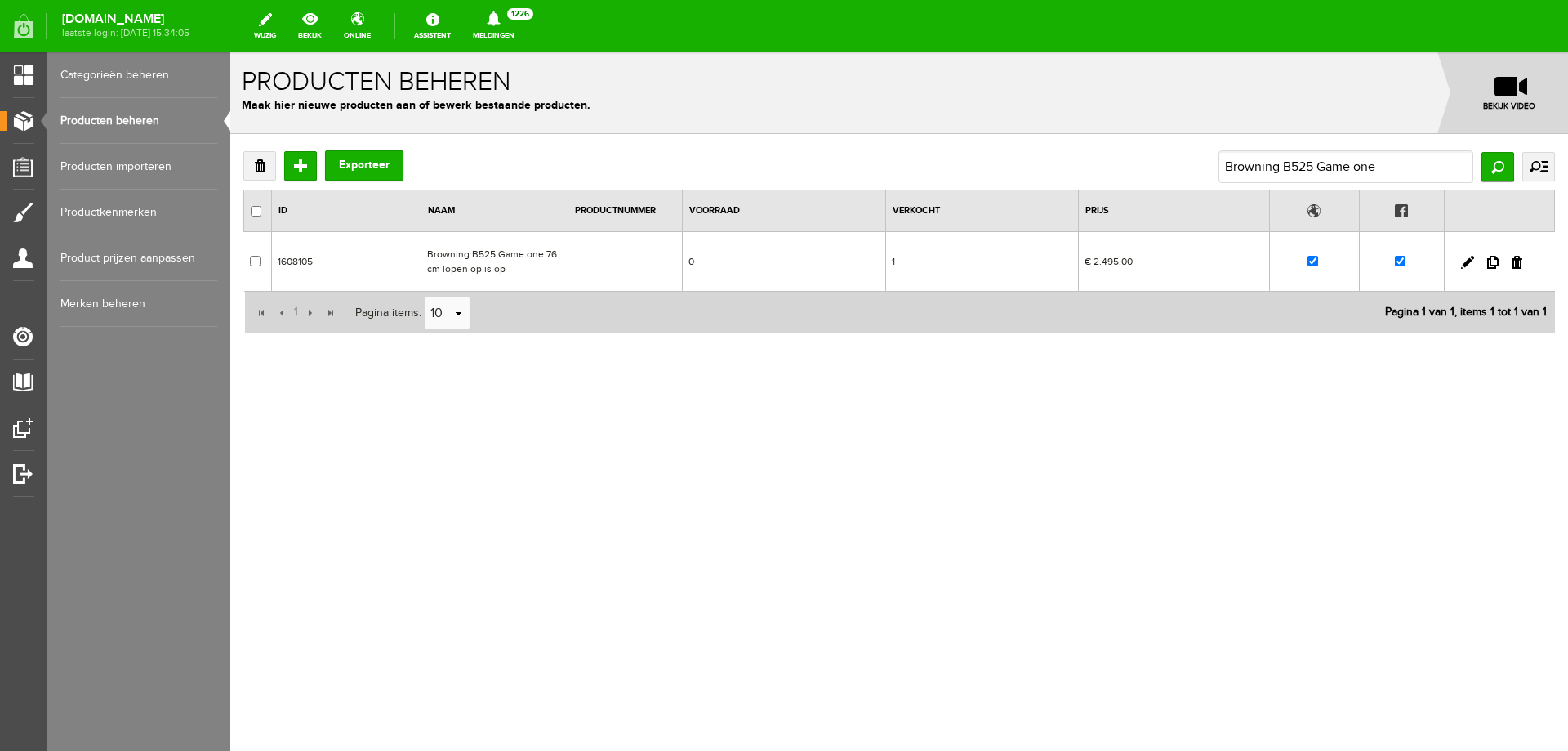
click at [517, 268] on td "Browning B525 Game one 76 cm lopen op is op" at bounding box center [494, 262] width 147 height 60
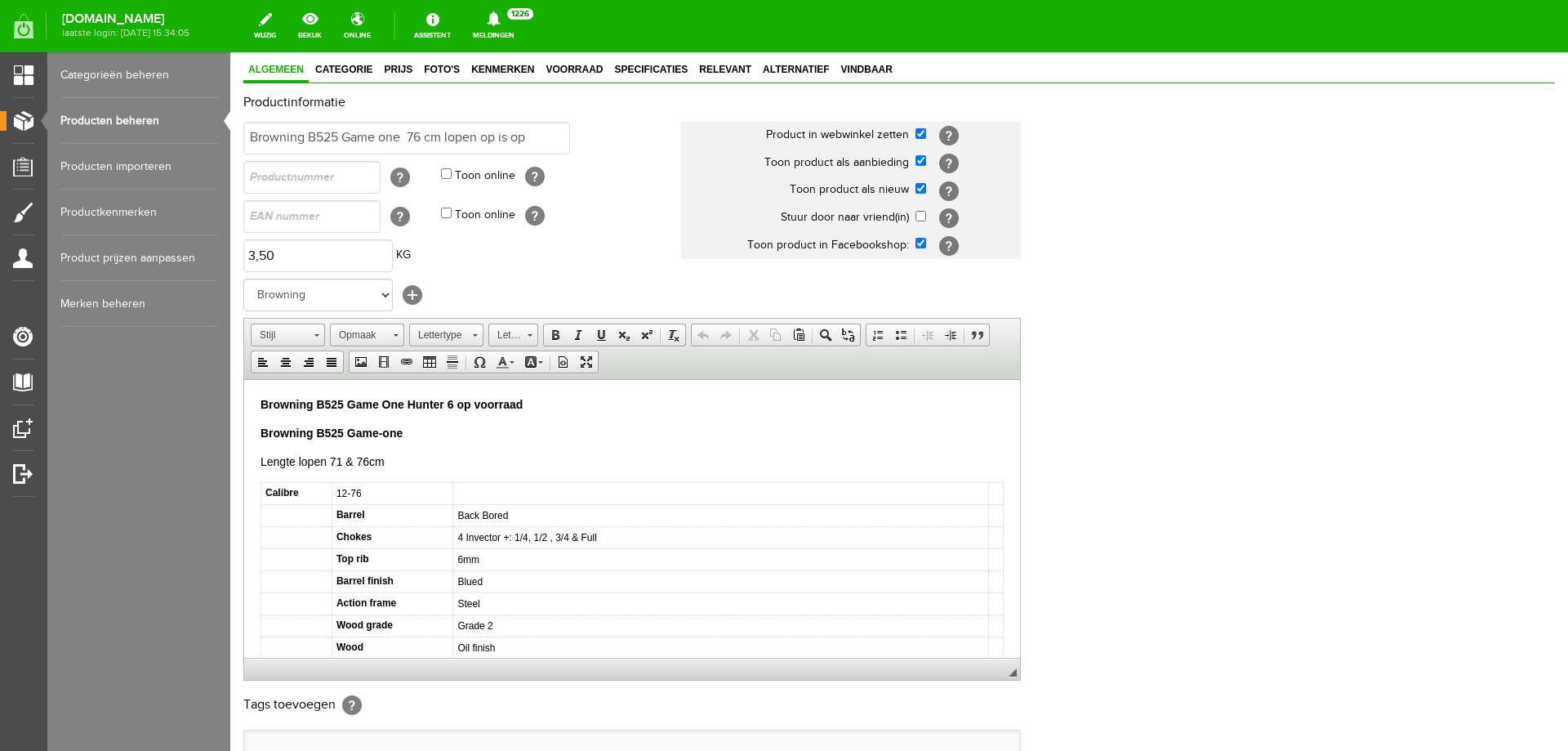
scroll to position [103, 0]
click at [408, 139] on input "Browning B525 Game one 76 cm lopen op is op" at bounding box center [407, 140] width 327 height 32
click at [423, 138] on input "Browning B525 Game one 76 cm lopen op is op" at bounding box center [407, 140] width 327 height 32
type input "Browning B525 Game one 76cm lopen op is op"
drag, startPoint x: 259, startPoint y: 464, endPoint x: 297, endPoint y: 464, distance: 38.0
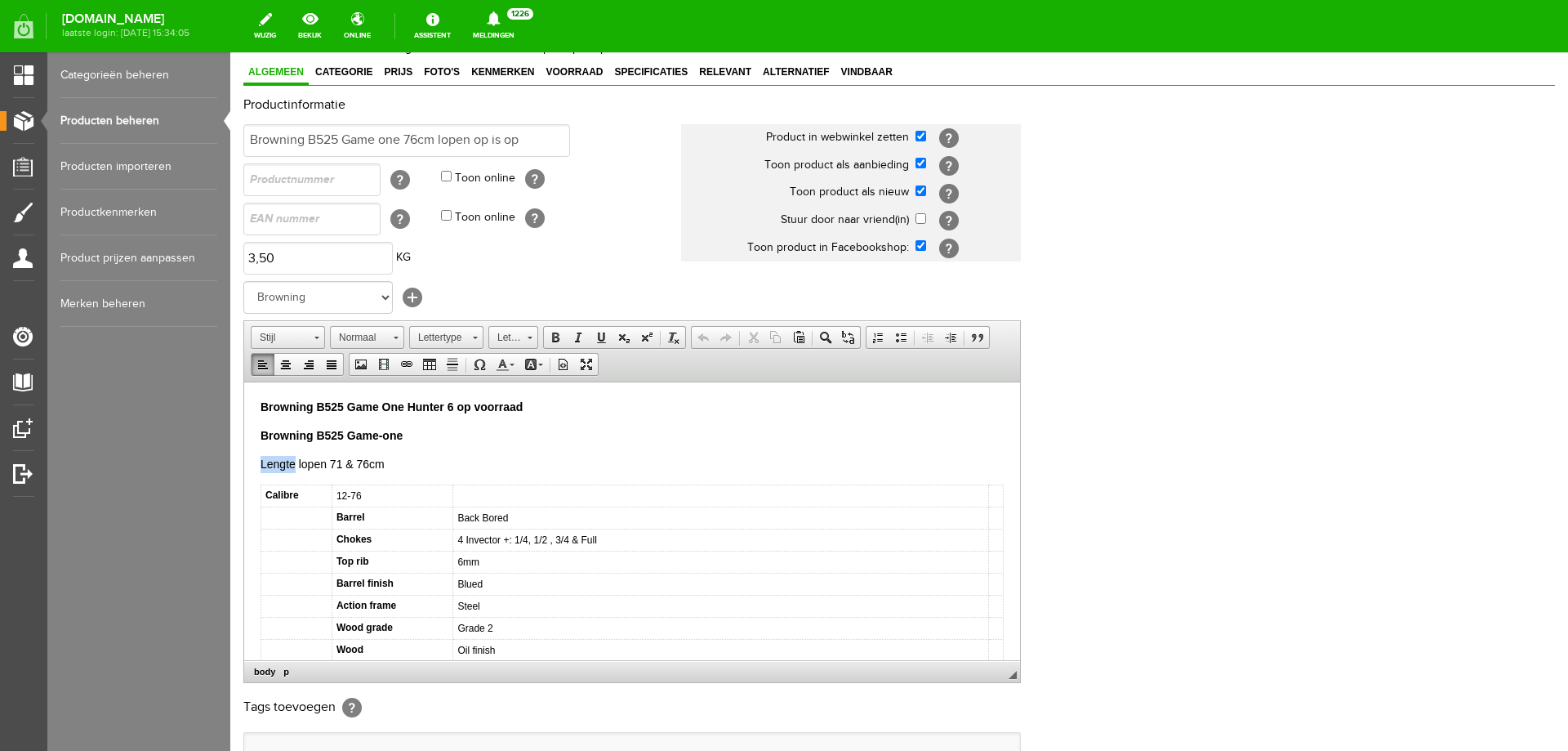
click at [297, 464] on html "Browning B525 Game One Hunter 6 op voorraad Browning B525 Game-one Lengte lopen…" at bounding box center [632, 628] width 776 height 494
click at [339, 469] on p "Lengte lopen 71 & 76cm" at bounding box center [632, 464] width 743 height 17
click at [339, 466] on p "Lengte lopen 71 & 76cm" at bounding box center [632, 464] width 743 height 17
drag, startPoint x: 354, startPoint y: 463, endPoint x: 329, endPoint y: 462, distance: 25.0
click at [329, 462] on p "Lengte lopen 71 & 76cm" at bounding box center [632, 464] width 743 height 17
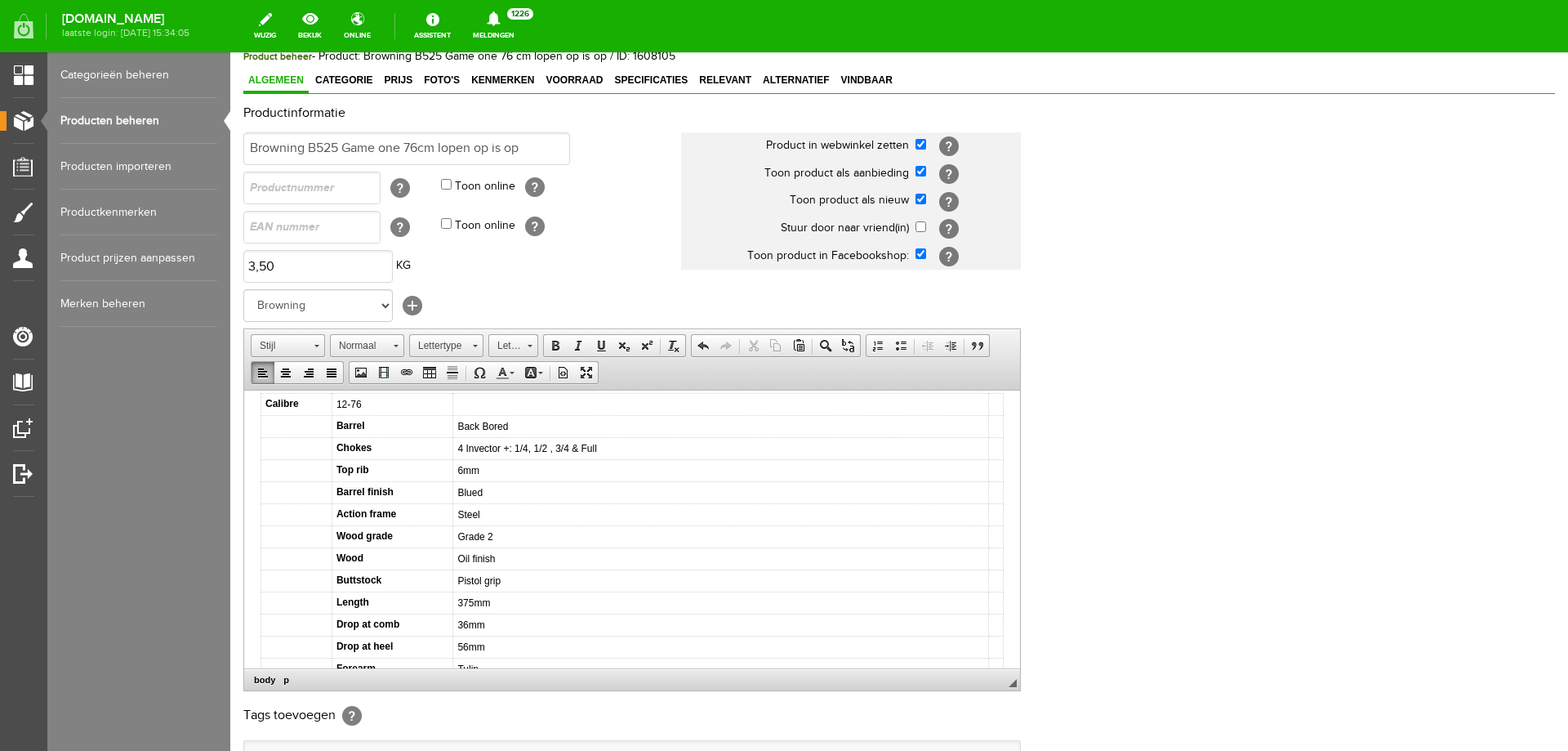
scroll to position [0, 0]
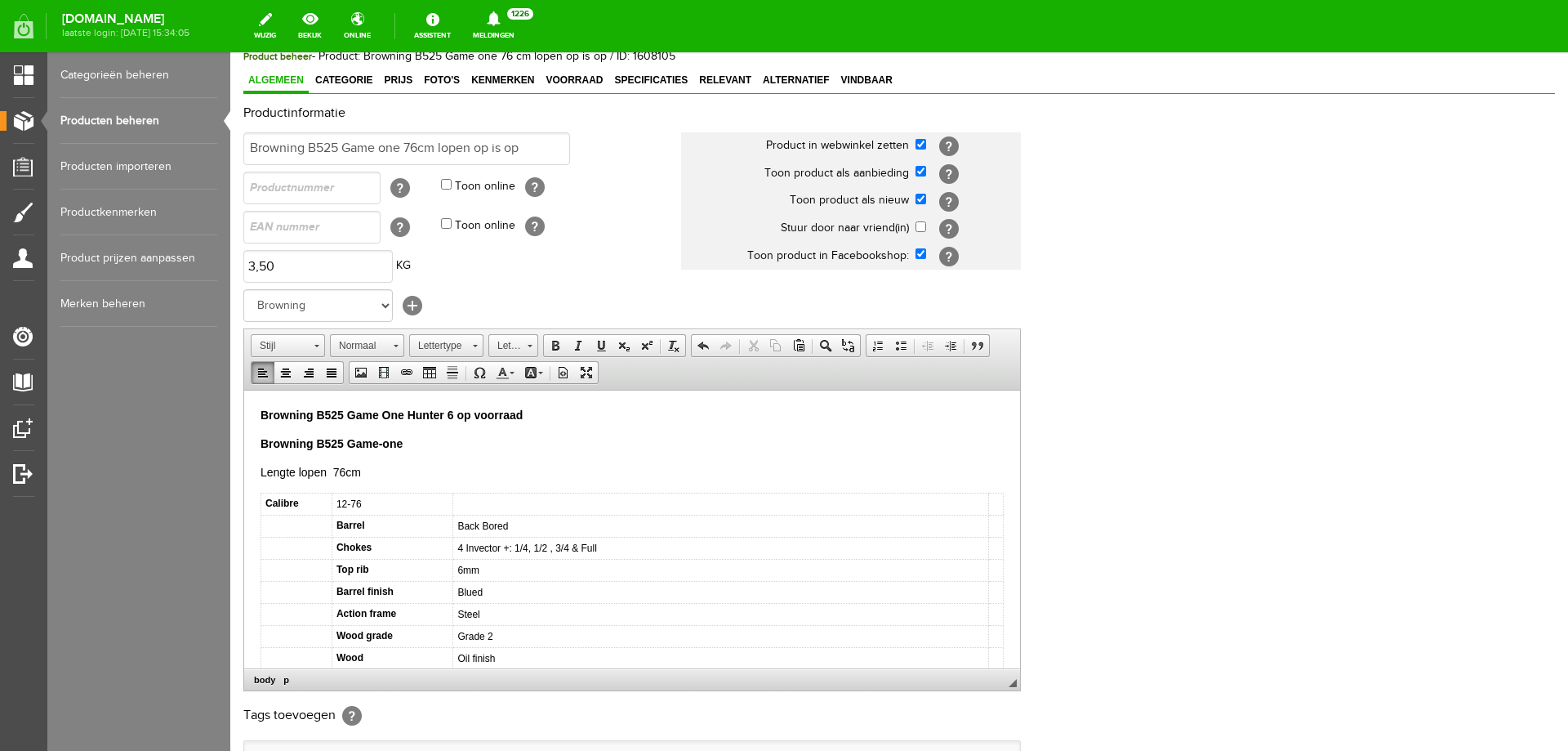
drag, startPoint x: 1011, startPoint y: 572, endPoint x: 1070, endPoint y: 761, distance: 198.0
drag, startPoint x: 534, startPoint y: 412, endPoint x: 456, endPoint y: 416, distance: 78.1
click at [456, 416] on p "Browning B525 Game One Hunter 6 op voorraad" at bounding box center [632, 414] width 743 height 17
click at [606, 474] on p "Lengte lopen 76cm" at bounding box center [632, 472] width 743 height 17
drag, startPoint x: 545, startPoint y: 421, endPoint x: 458, endPoint y: 415, distance: 87.2
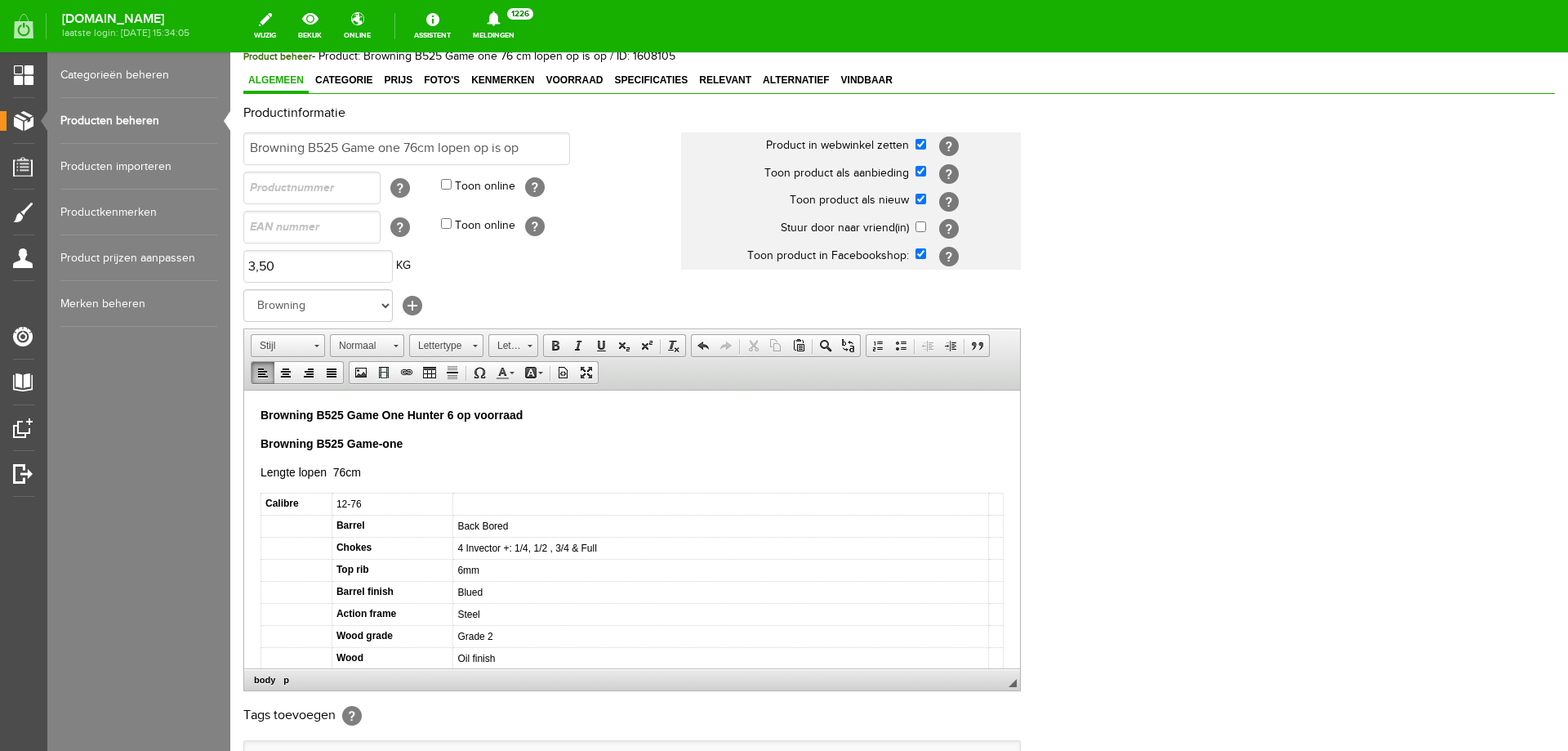
click at [458, 415] on p "Browning B525 Game One Hunter 6 op voorraad" at bounding box center [632, 414] width 743 height 17
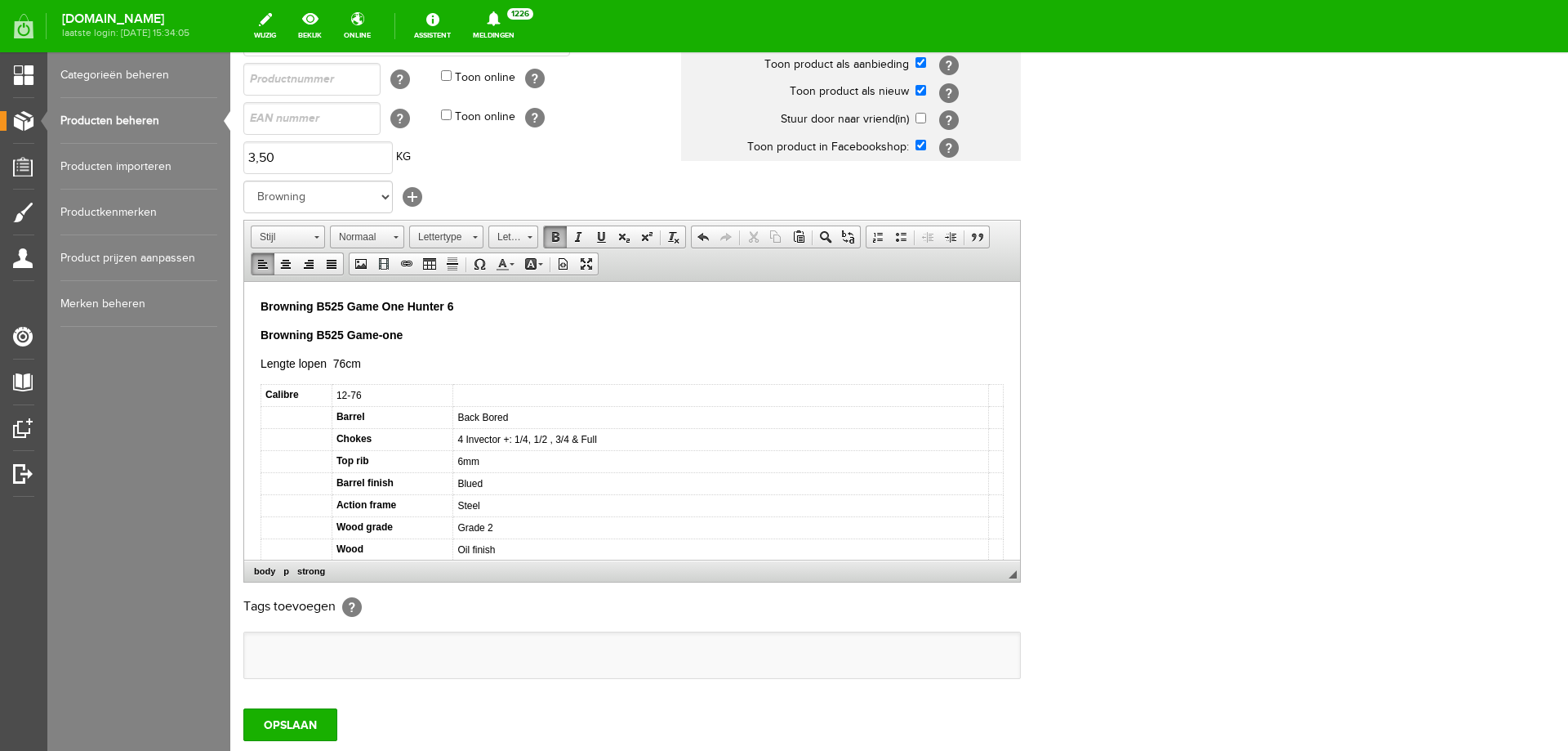
scroll to position [316, 0]
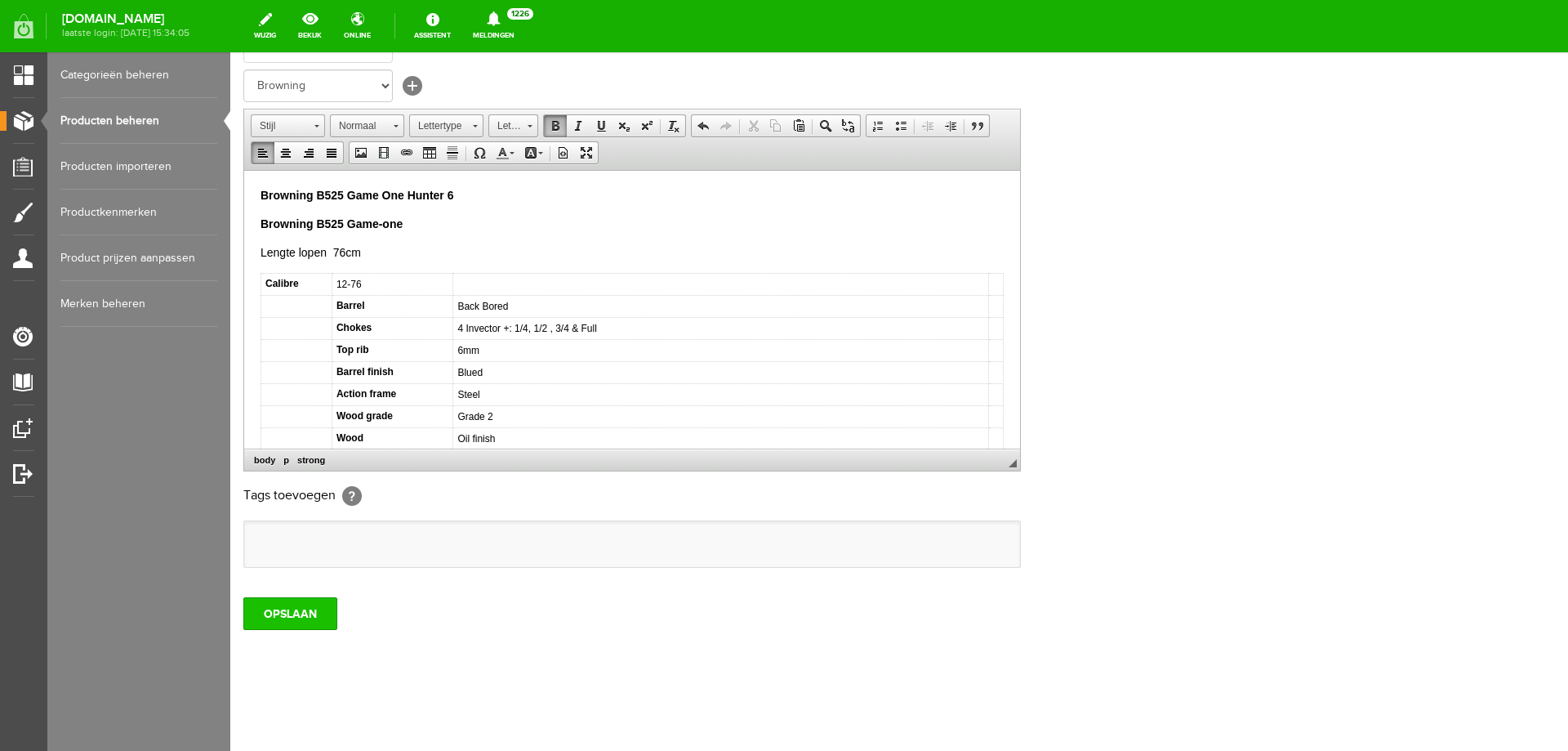
click at [332, 621] on input "OPSLAAN" at bounding box center [290, 614] width 94 height 32
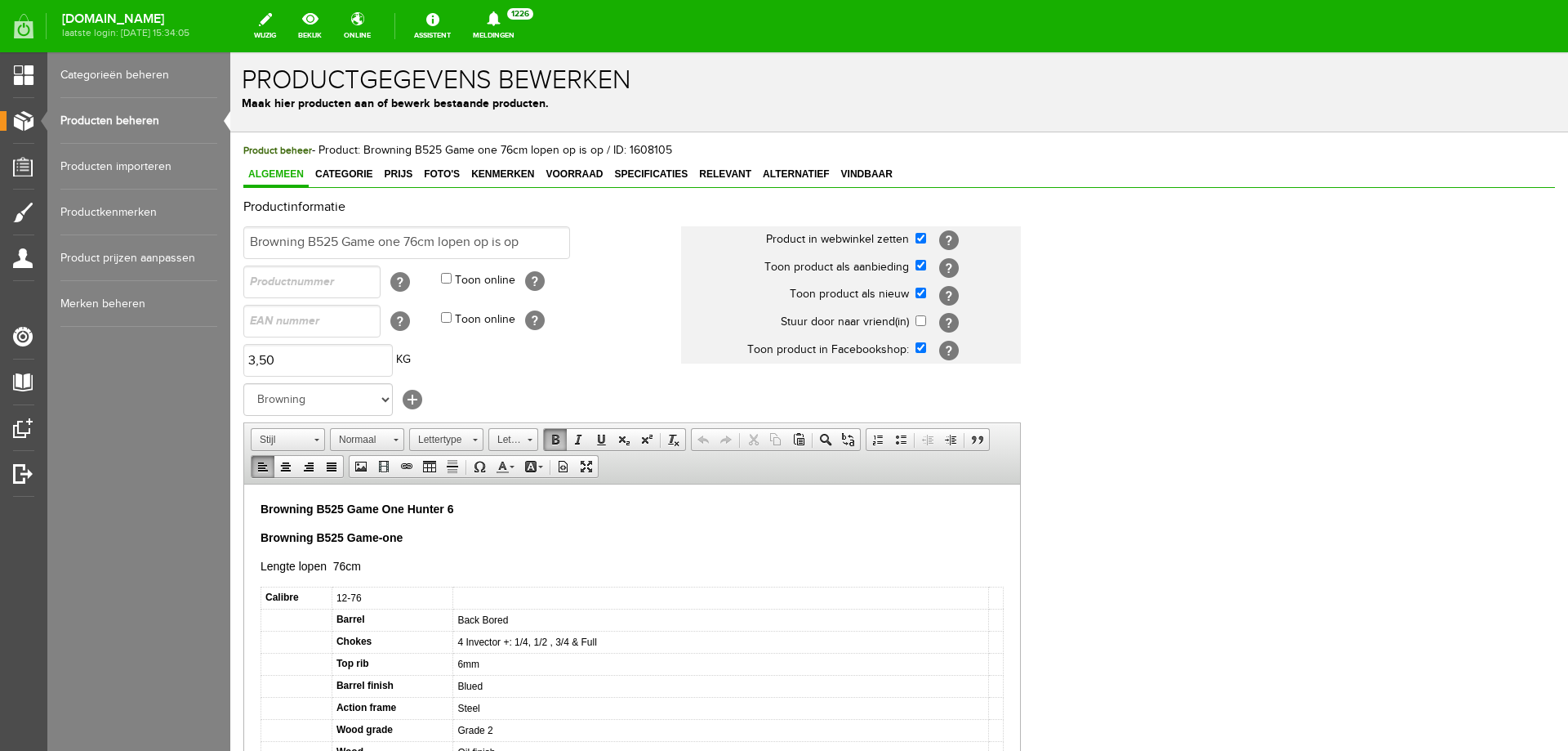
scroll to position [0, 0]
click at [436, 176] on span "Foto's" at bounding box center [442, 175] width 46 height 11
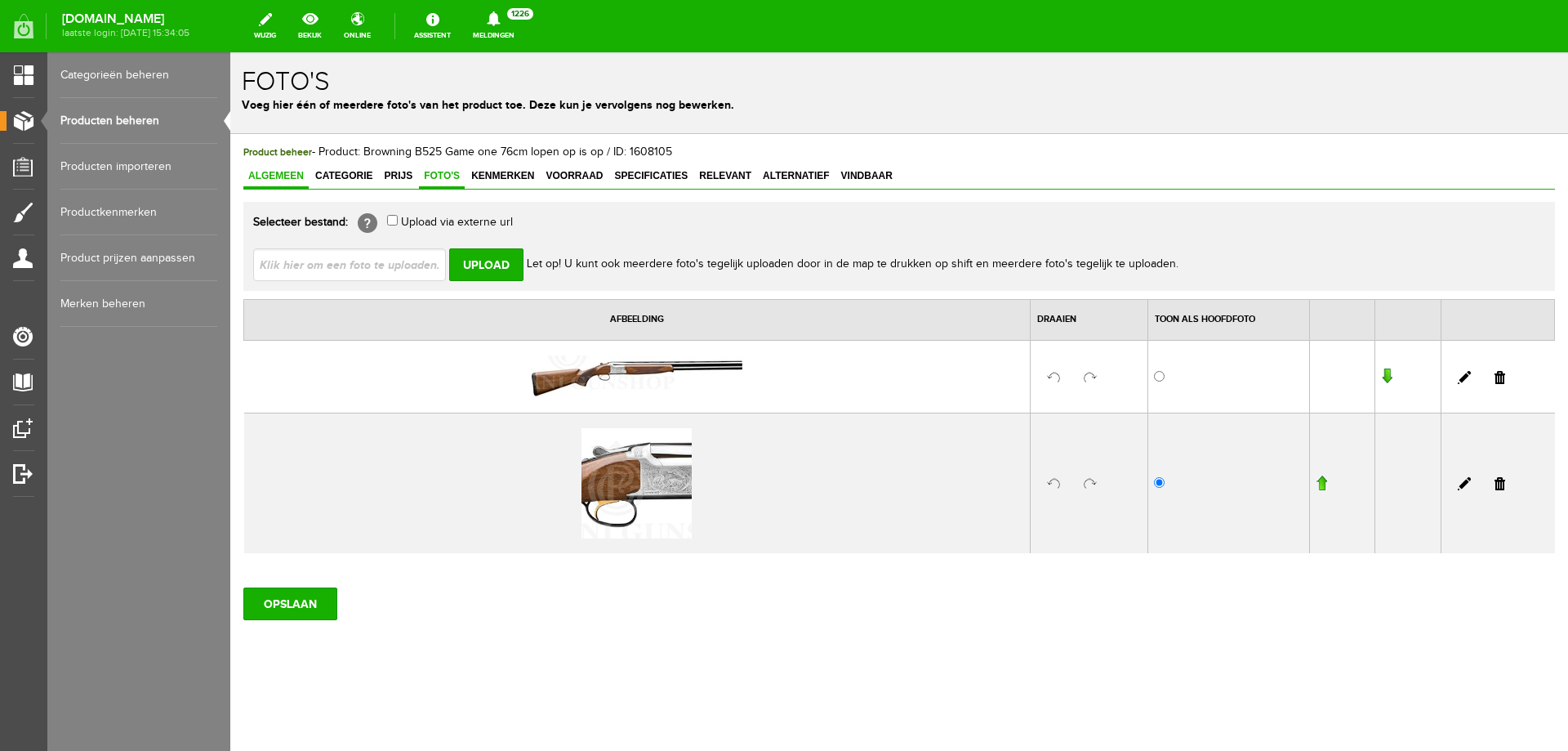
click at [280, 178] on span "Algemeen" at bounding box center [276, 175] width 65 height 11
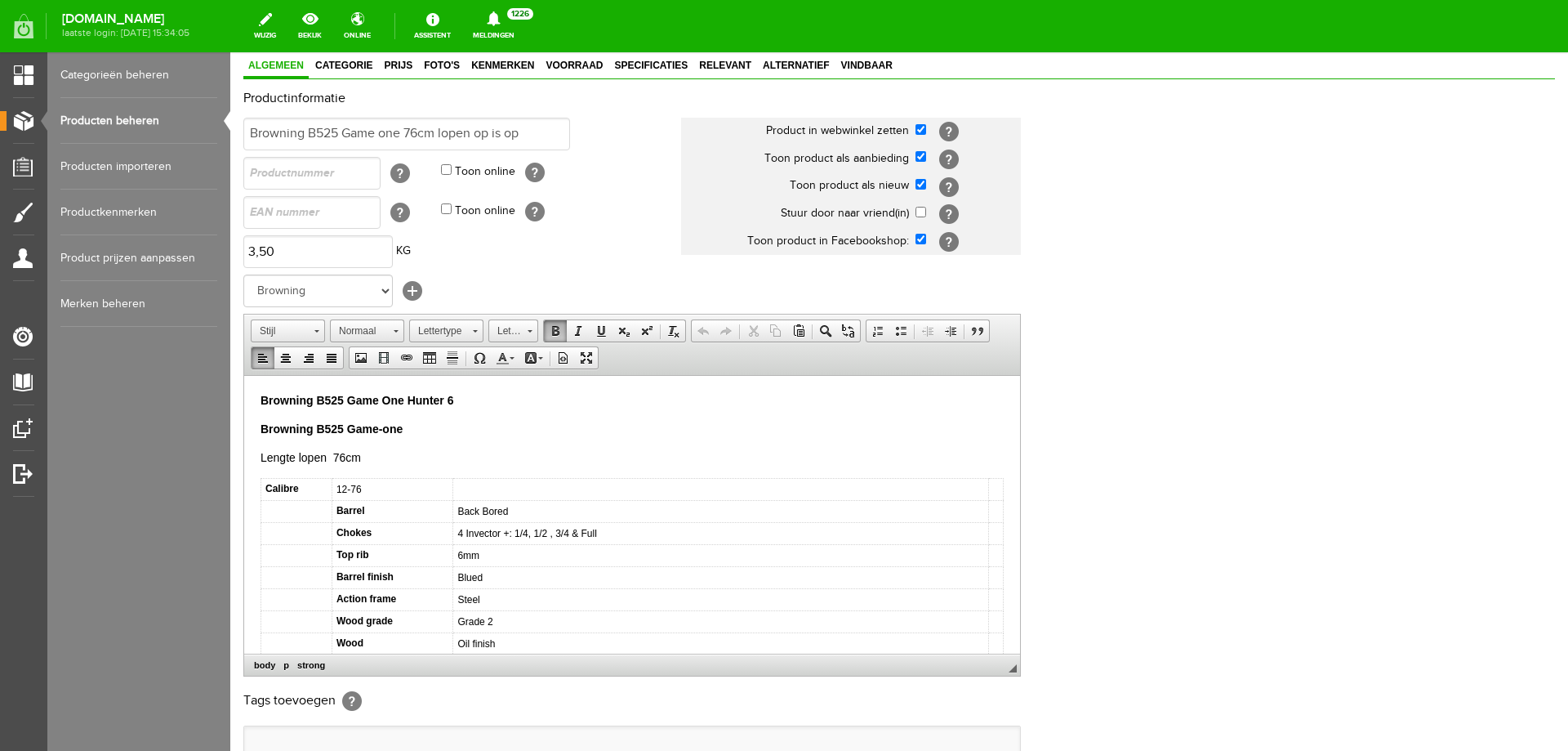
scroll to position [316, 0]
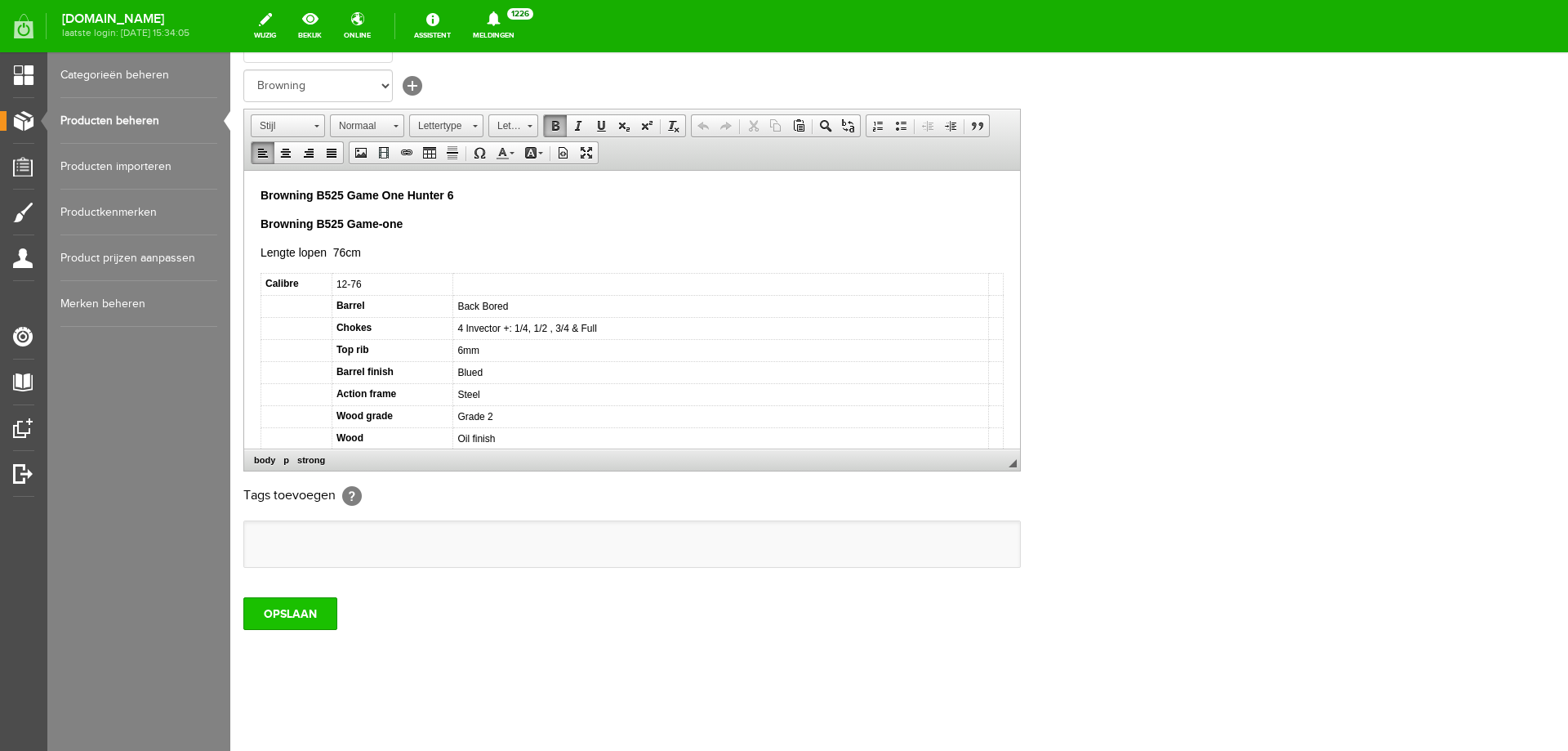
click at [309, 618] on input "OPSLAAN" at bounding box center [290, 614] width 94 height 32
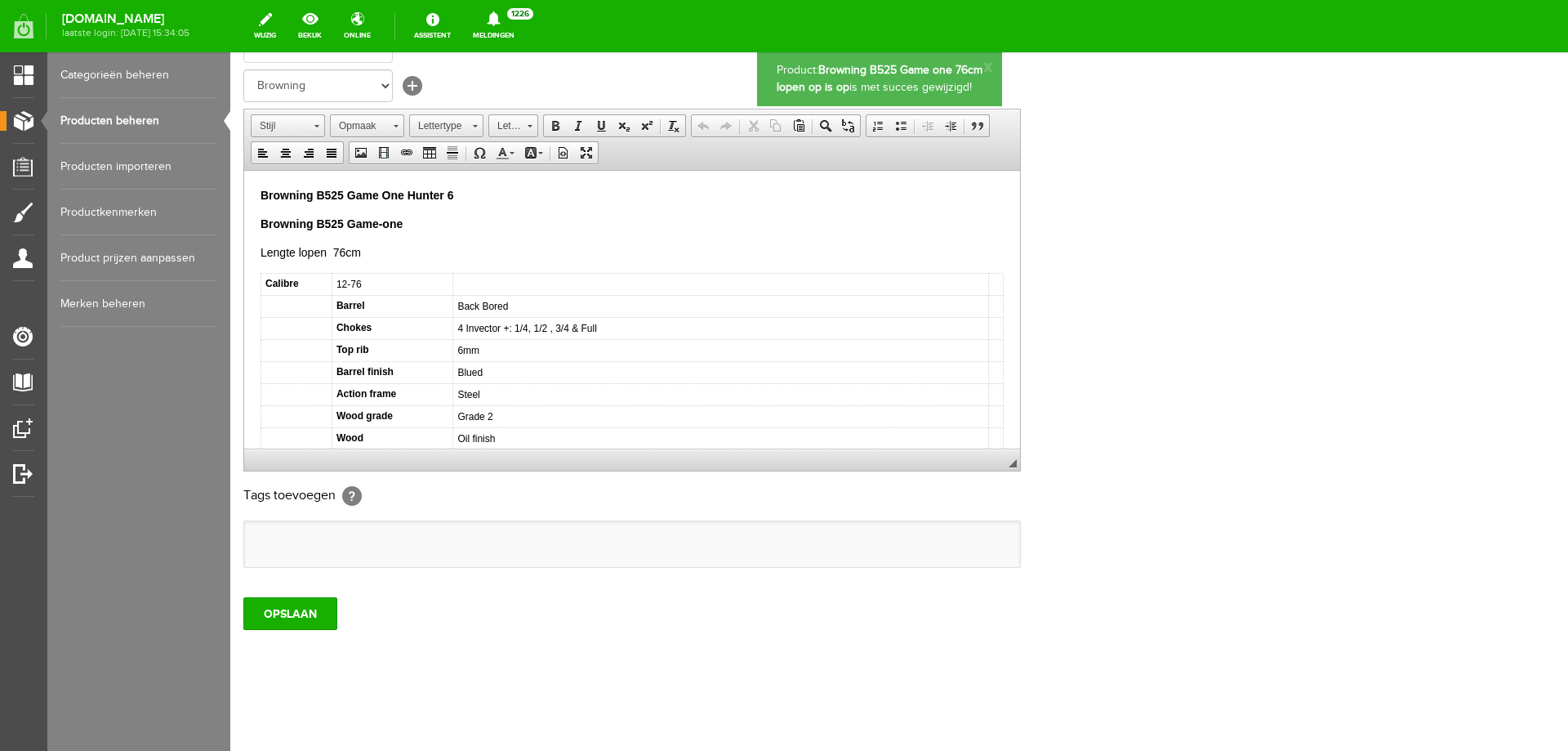
scroll to position [0, 0]
click at [375, 251] on p "Lengte lopen 76cm" at bounding box center [632, 252] width 743 height 17
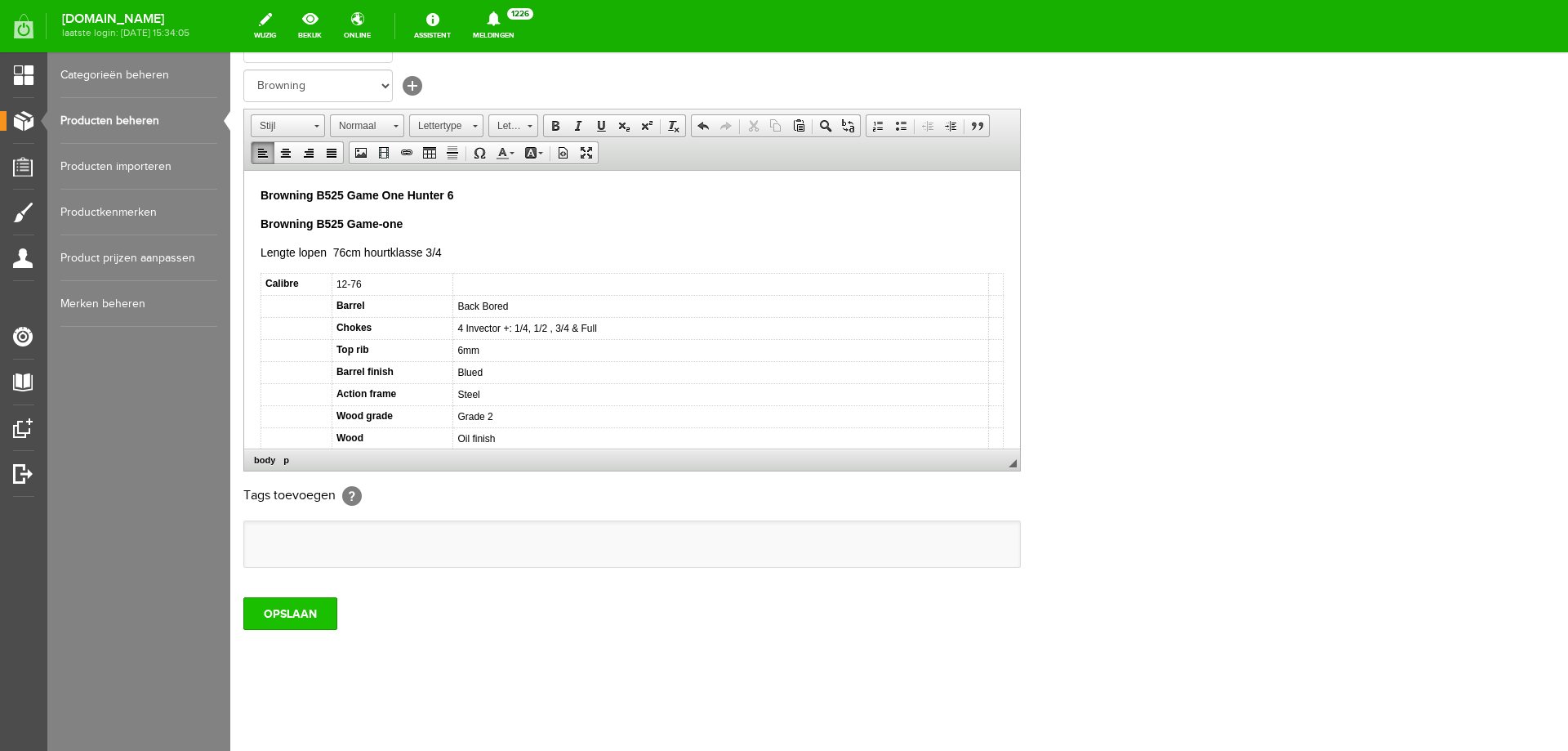
click at [277, 605] on input "OPSLAAN" at bounding box center [290, 614] width 94 height 32
click at [299, 616] on input "OPSLAAN" at bounding box center [290, 614] width 94 height 32
click at [154, 119] on link "Producten beheren" at bounding box center [138, 120] width 156 height 46
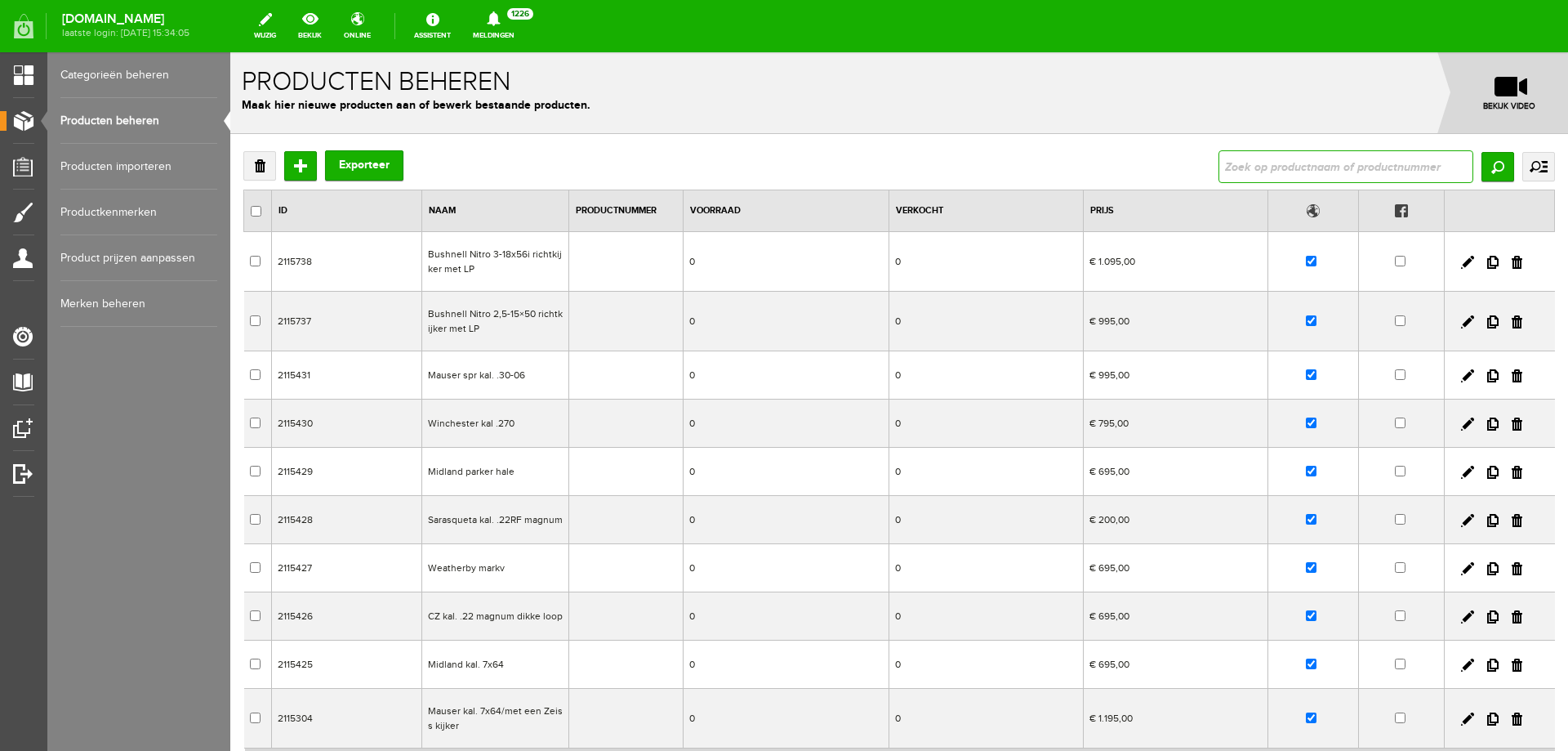
click at [1236, 164] on input "text" at bounding box center [1346, 167] width 255 height 32
type input "B525 Sporter 1 ONE Vintage AC NEW 76 cm lopen"
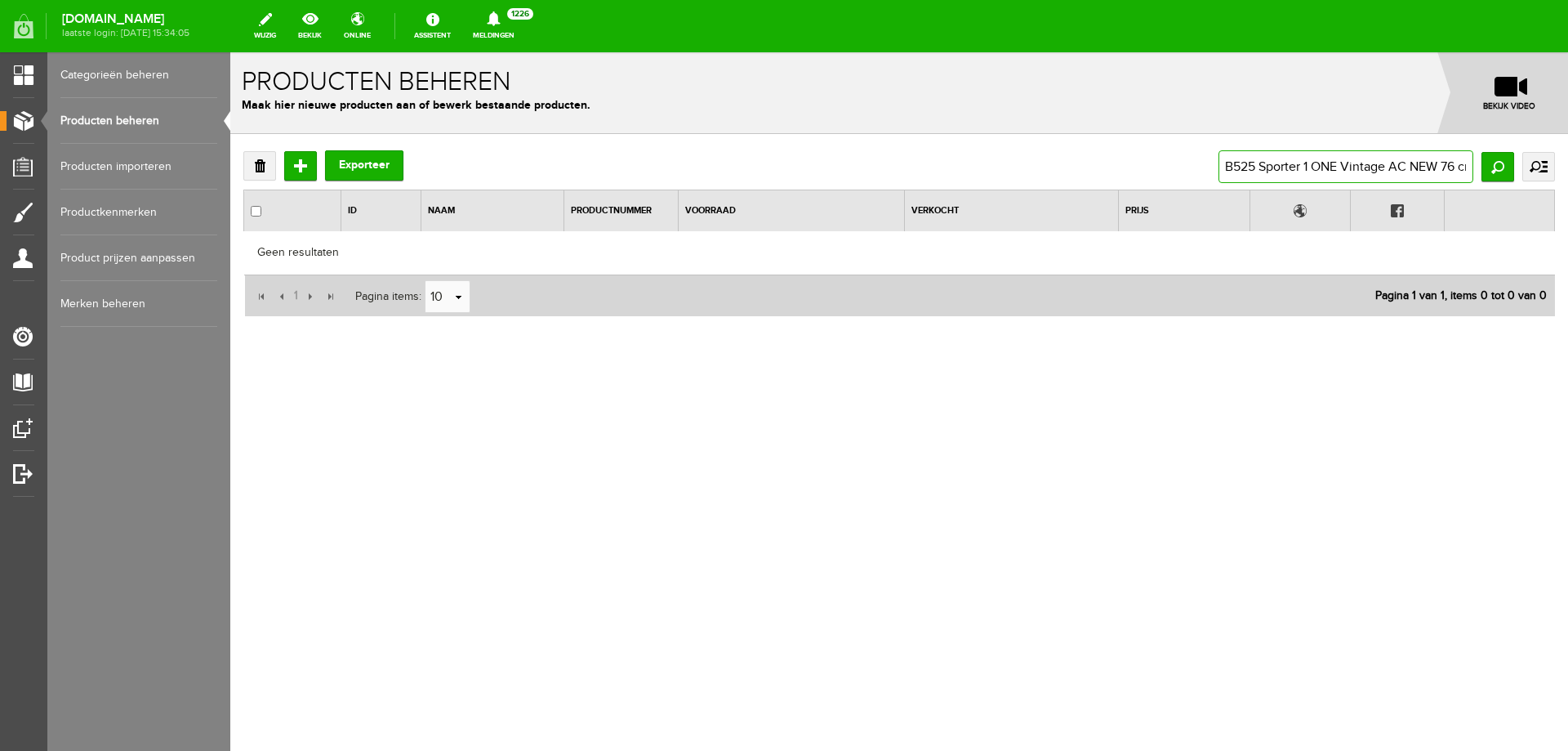
scroll to position [0, 48]
drag, startPoint x: 1568, startPoint y: 174, endPoint x: 1568, endPoint y: 154, distance: 20.0
click at [1568, 154] on div "Verwijderen Toevoegen Exporteer B525 Sporter 1 ONE Vintage AC NEW 76 cm lopen Z…" at bounding box center [899, 286] width 1338 height 305
type input "B525 Sporter 1 ONE Vintag"
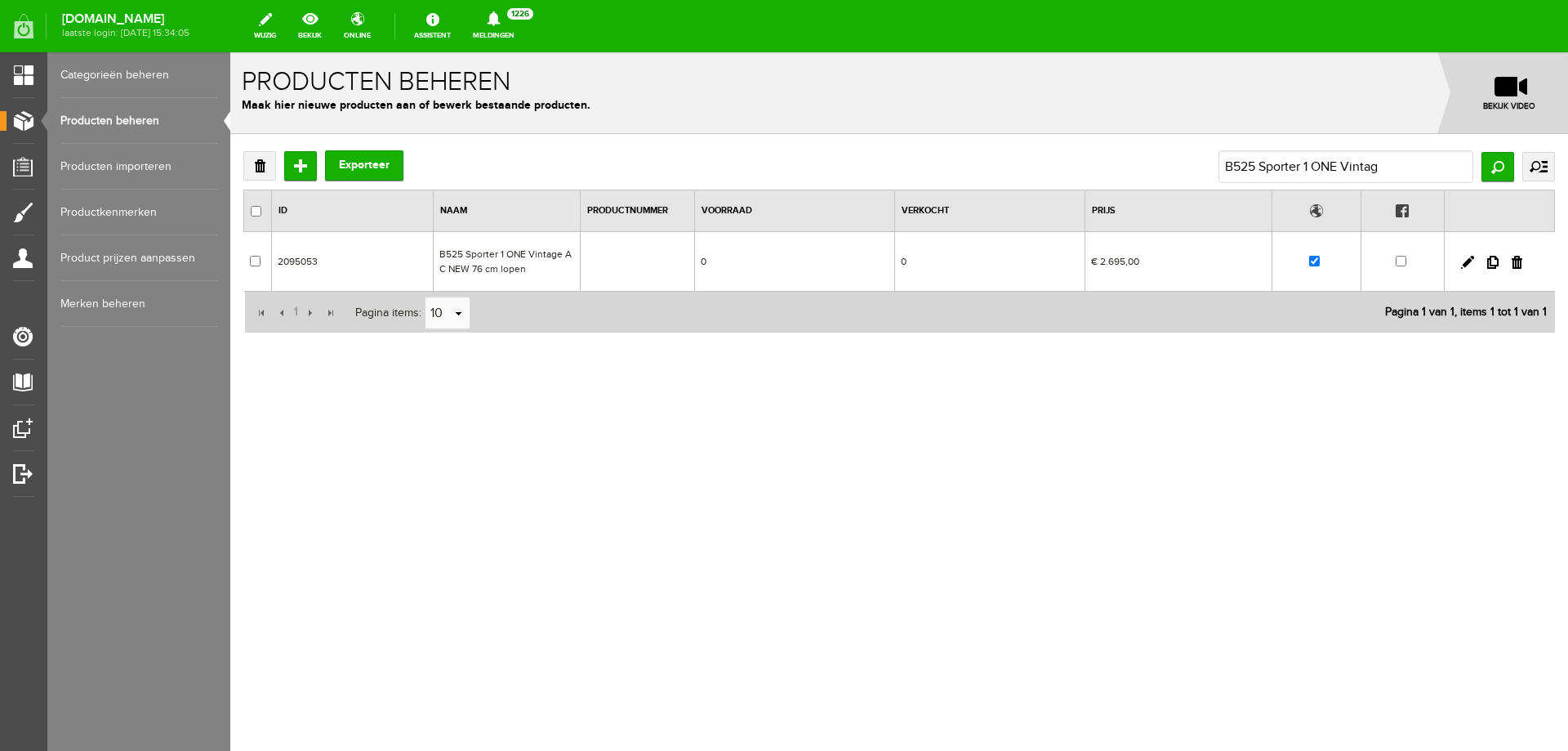
click at [528, 258] on td "B525 Sporter 1 ONE Vintage AC NEW 76 cm lopen" at bounding box center [507, 262] width 147 height 60
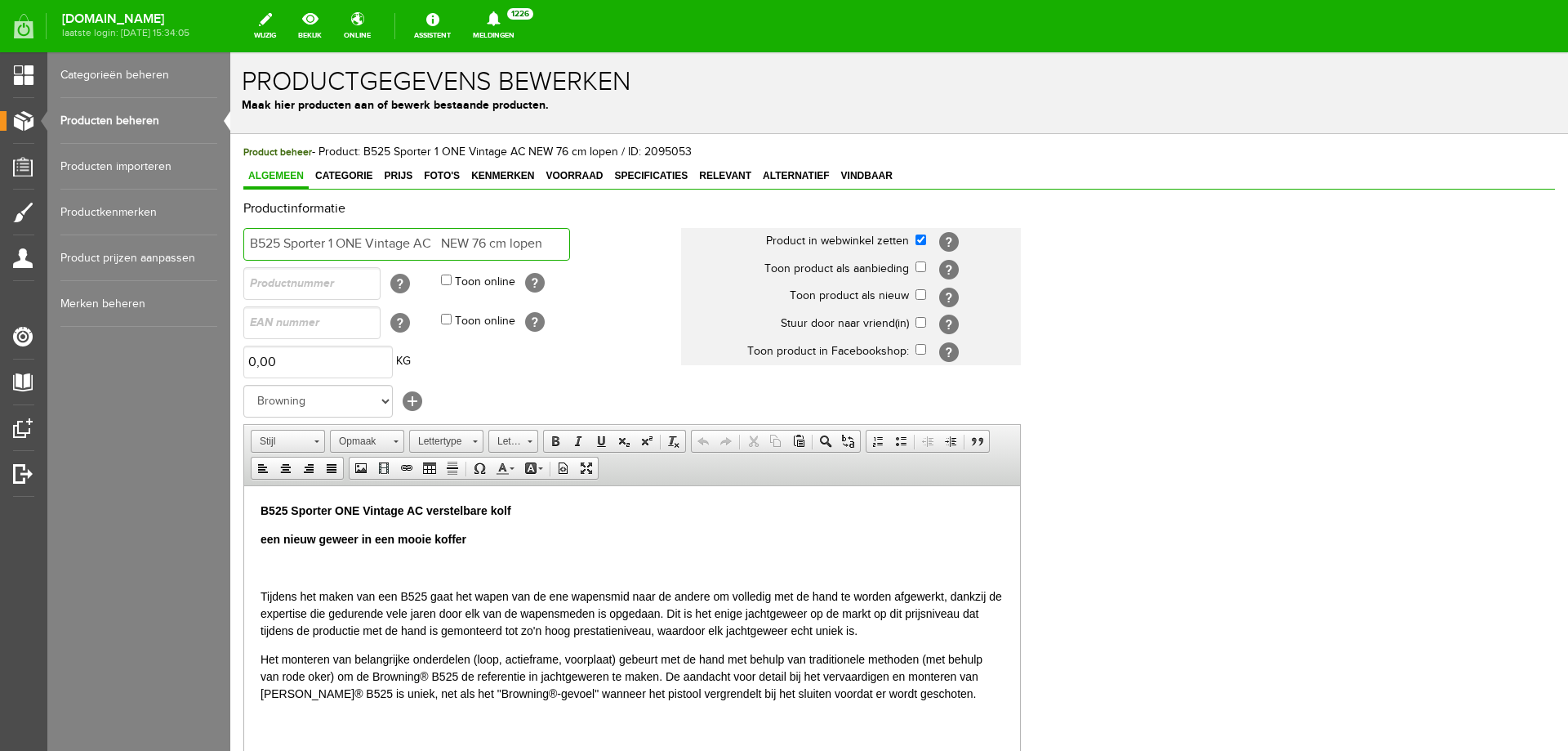
click at [249, 244] on input "B525 Sporter 1 ONE Vintage AC NEW 76 cm lopen" at bounding box center [407, 244] width 327 height 32
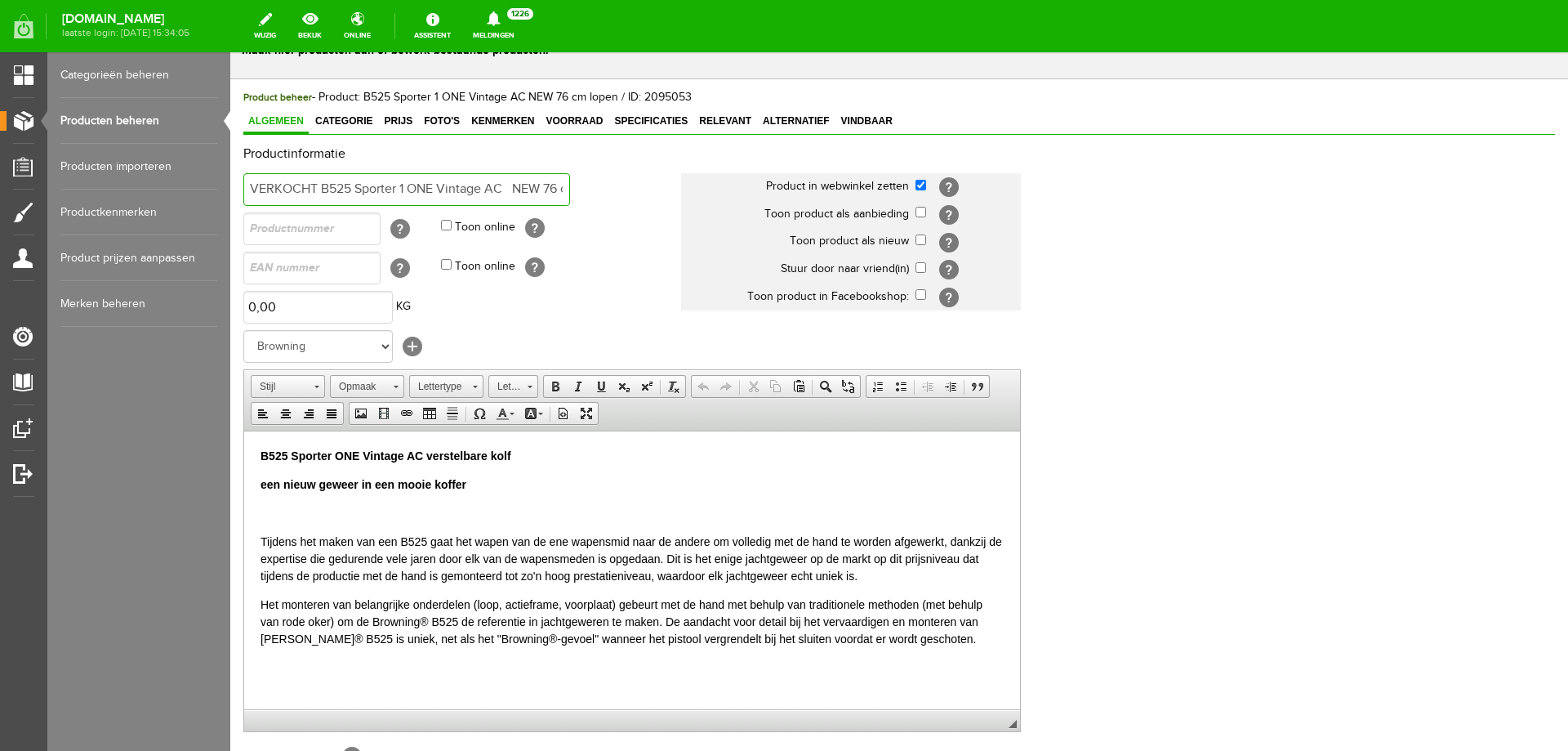
scroll to position [316, 0]
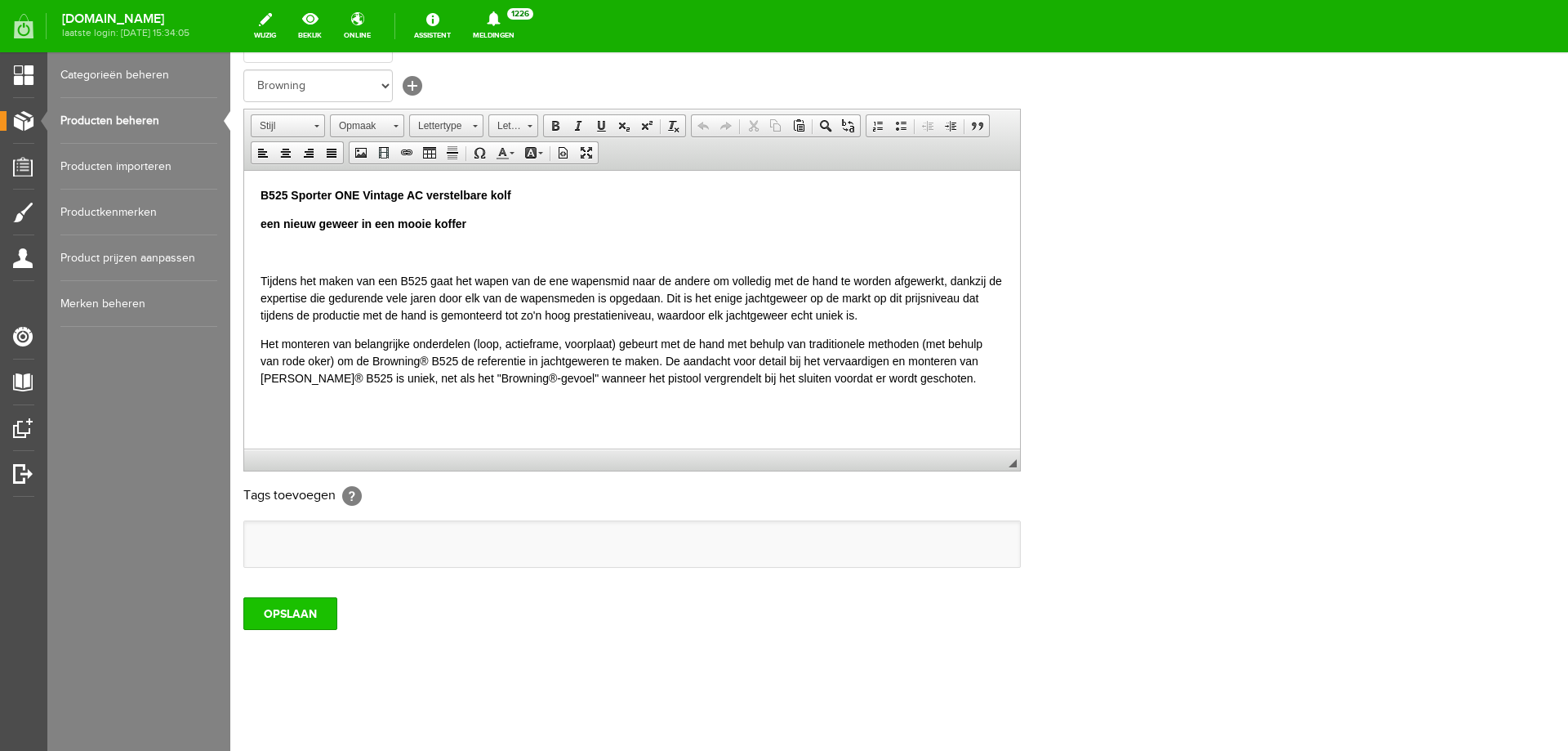
type input "VERKOCHT B525 Sporter 1 ONE Vintage AC NEW 76 cm lopen"
click at [311, 608] on input "OPSLAAN" at bounding box center [290, 614] width 94 height 32
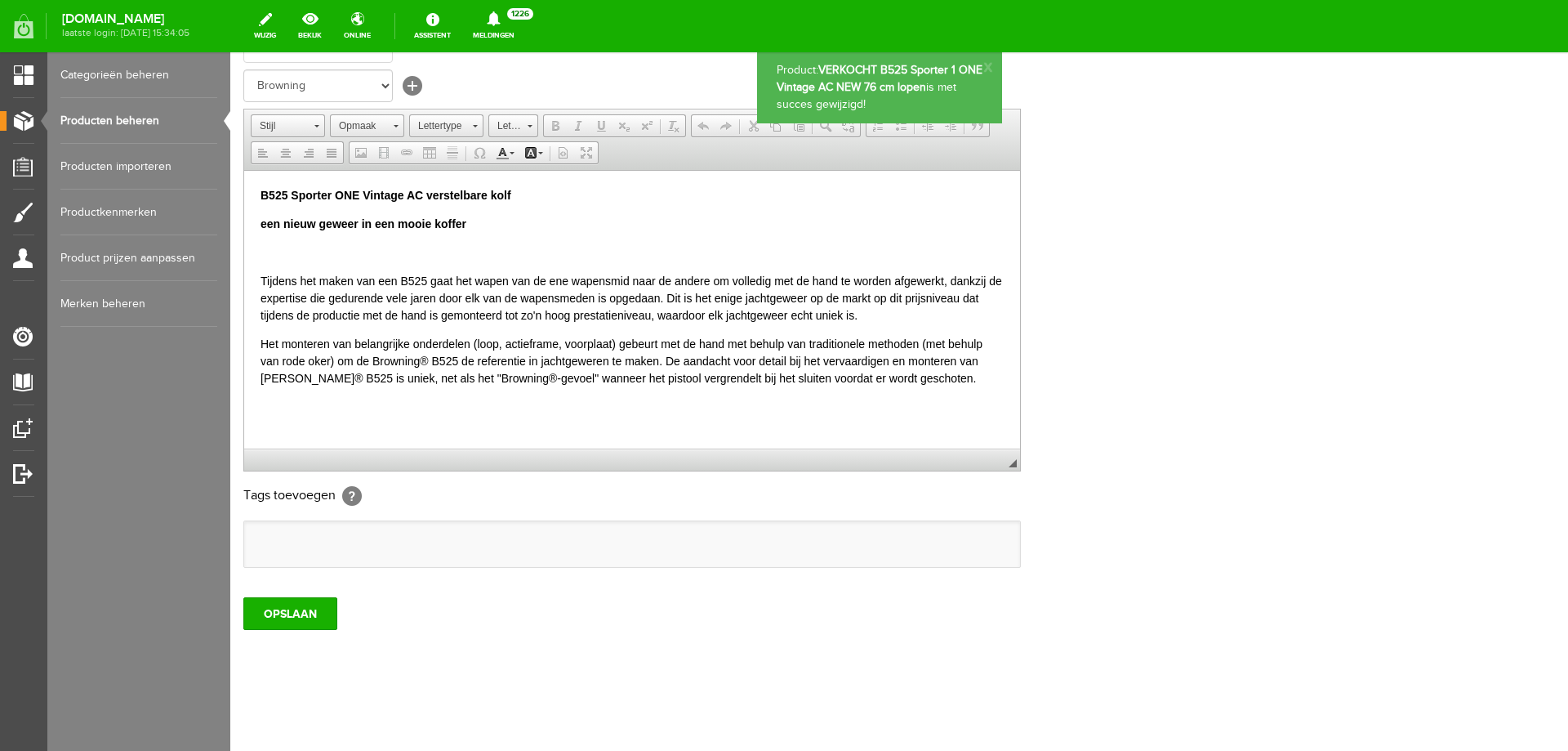
scroll to position [0, 0]
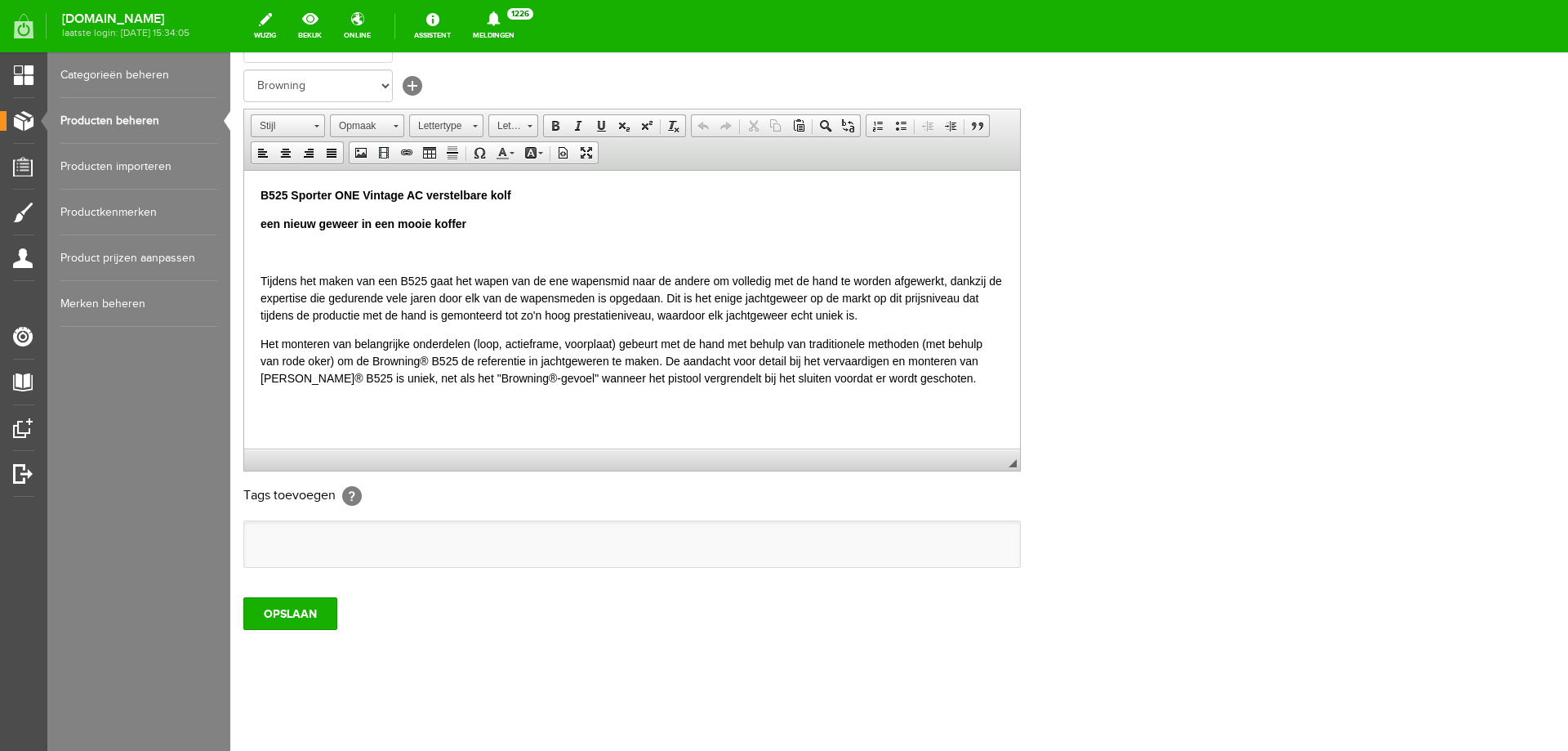
click at [170, 121] on link "Producten beheren" at bounding box center [138, 120] width 156 height 46
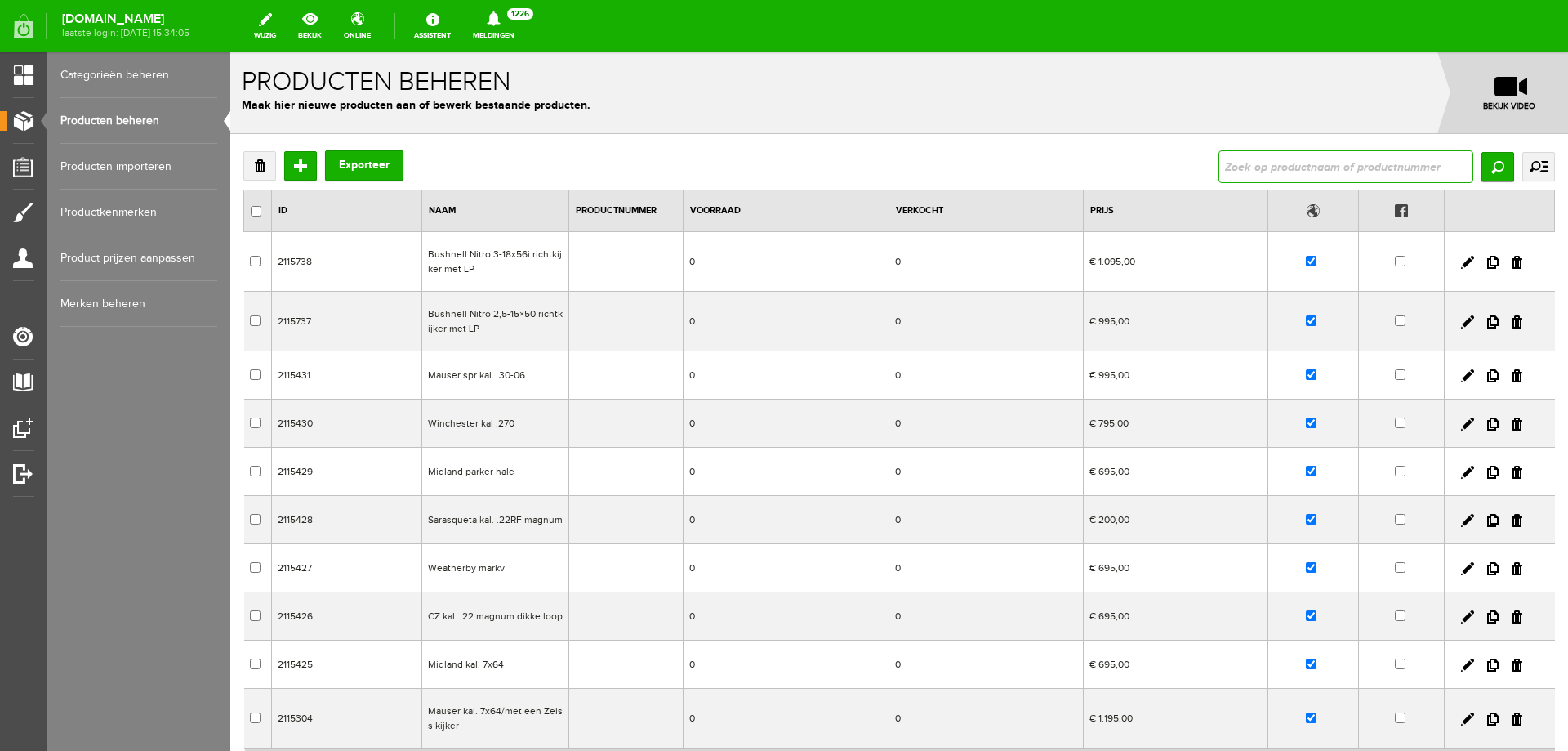
click at [1287, 164] on input "text" at bounding box center [1346, 167] width 255 height 32
paste input "Browning X-bolt monte carlo 2 setprijs met een steiner"
type input "Browning X-bolt monte carlo 2 setprijs met een steiner"
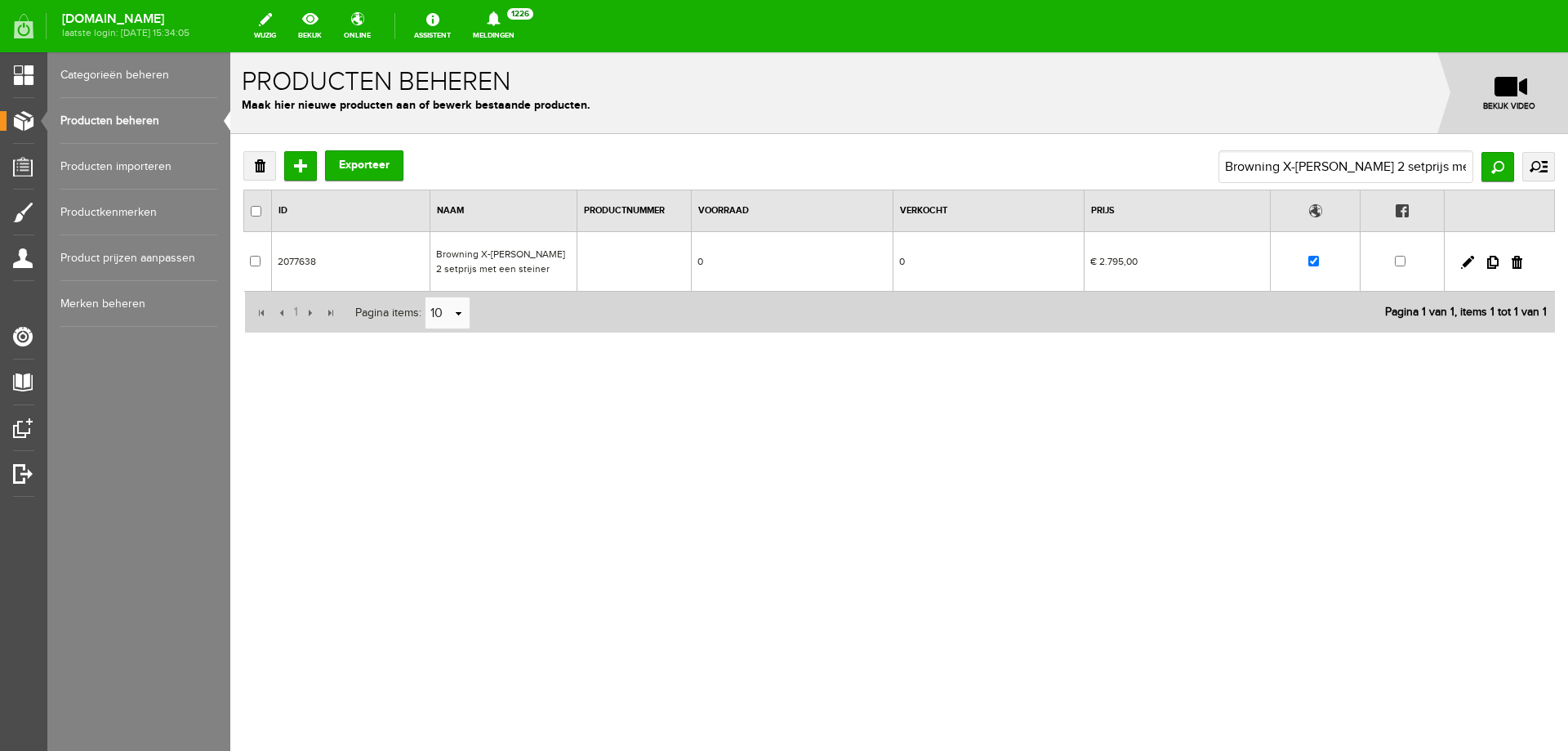
click at [520, 256] on td "Browning X-bolt monte carlo 2 setprijs met een steiner" at bounding box center [502, 262] width 147 height 60
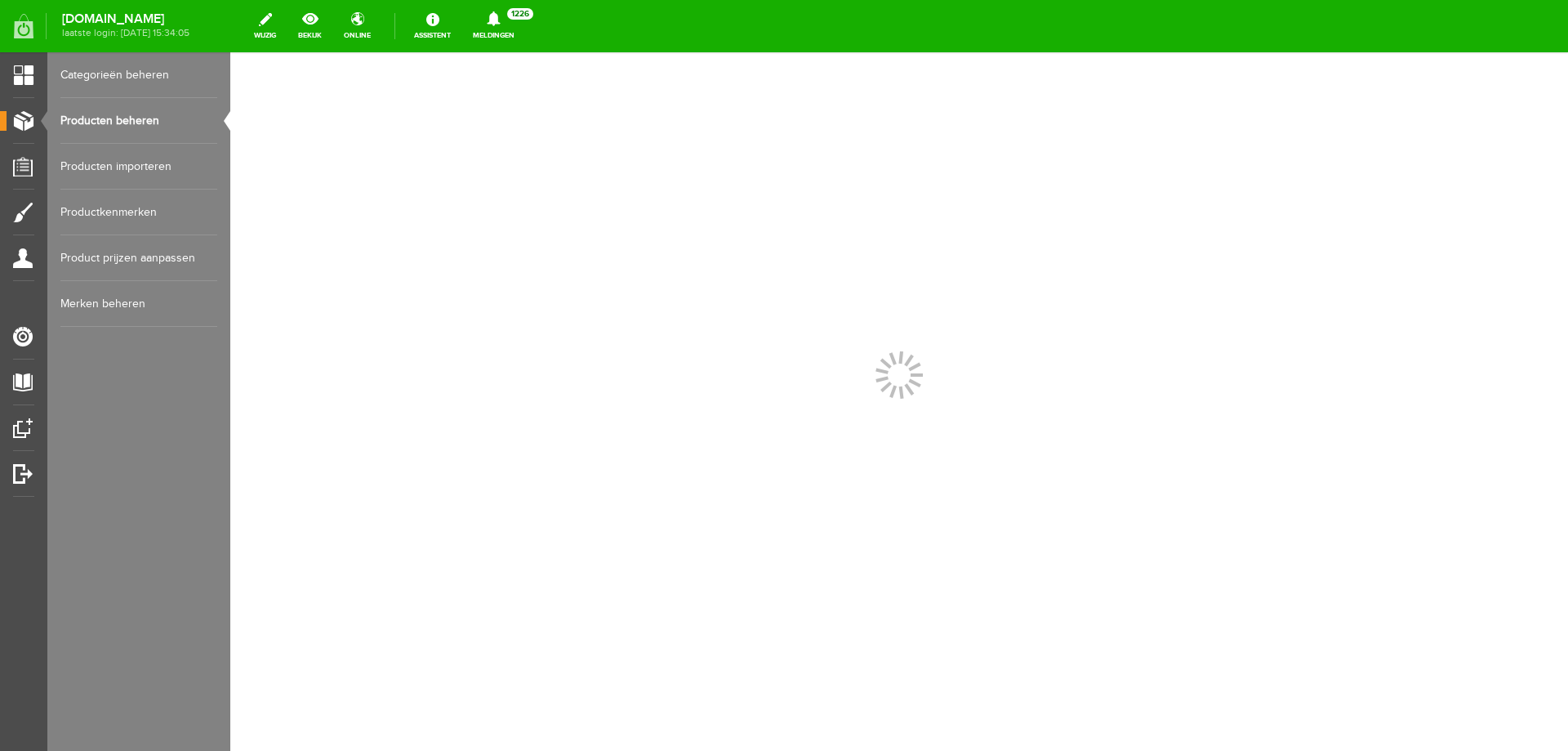
scroll to position [0, 0]
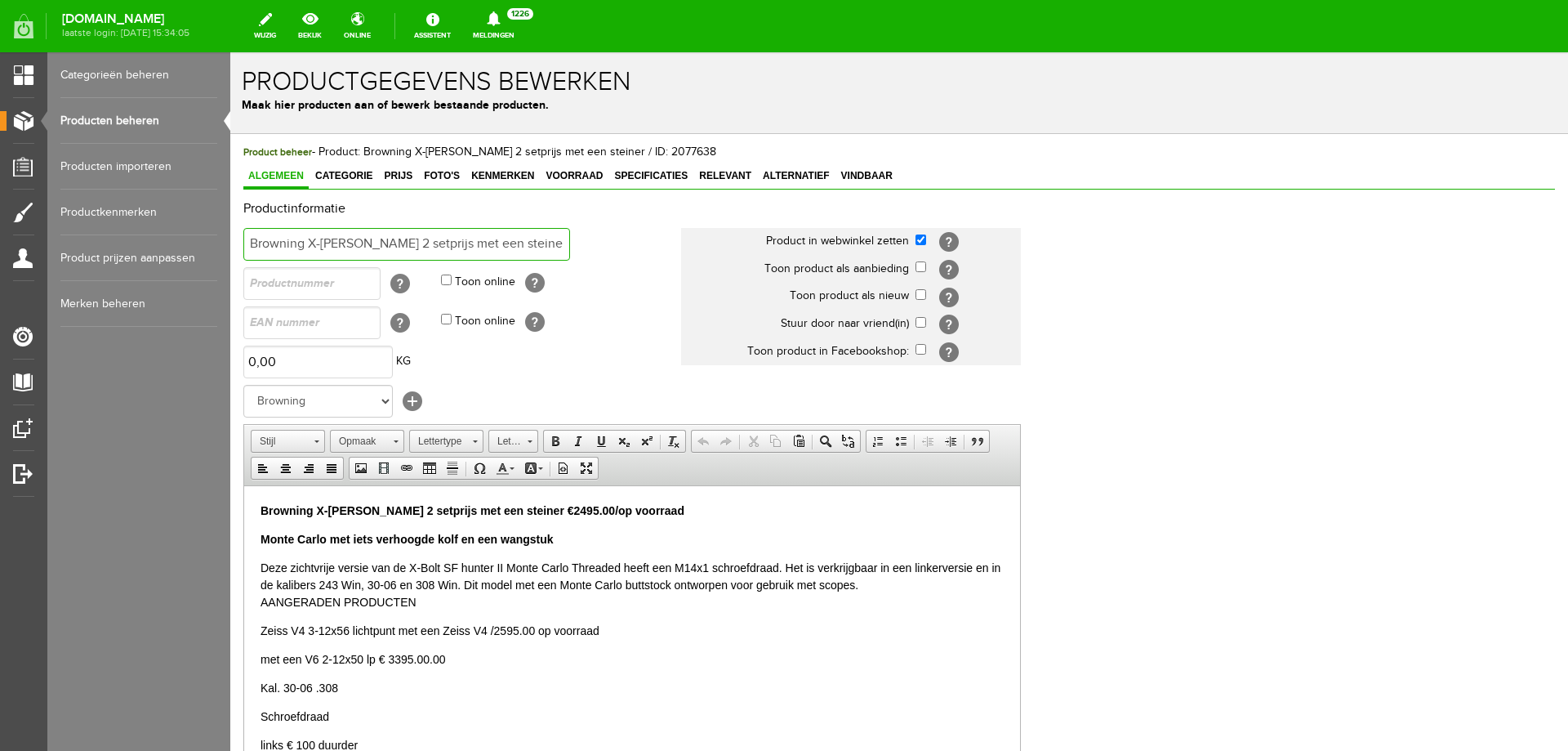
click at [450, 241] on input "Browning X-bolt monte carlo 2 setprijs met een steiner" at bounding box center [407, 244] width 327 height 32
drag, startPoint x: 441, startPoint y: 239, endPoint x: 700, endPoint y: 243, distance: 259.0
click at [700, 243] on tr "Browning X-bolt monte carlo 2 setprijs met een steiner Product in webwinkel zet…" at bounding box center [635, 244] width 784 height 39
click at [575, 535] on p "Monte Carlo met iets verhoogde kolf en een wangstuk" at bounding box center [632, 539] width 743 height 17
drag, startPoint x: 585, startPoint y: 540, endPoint x: 210, endPoint y: 548, distance: 375.1
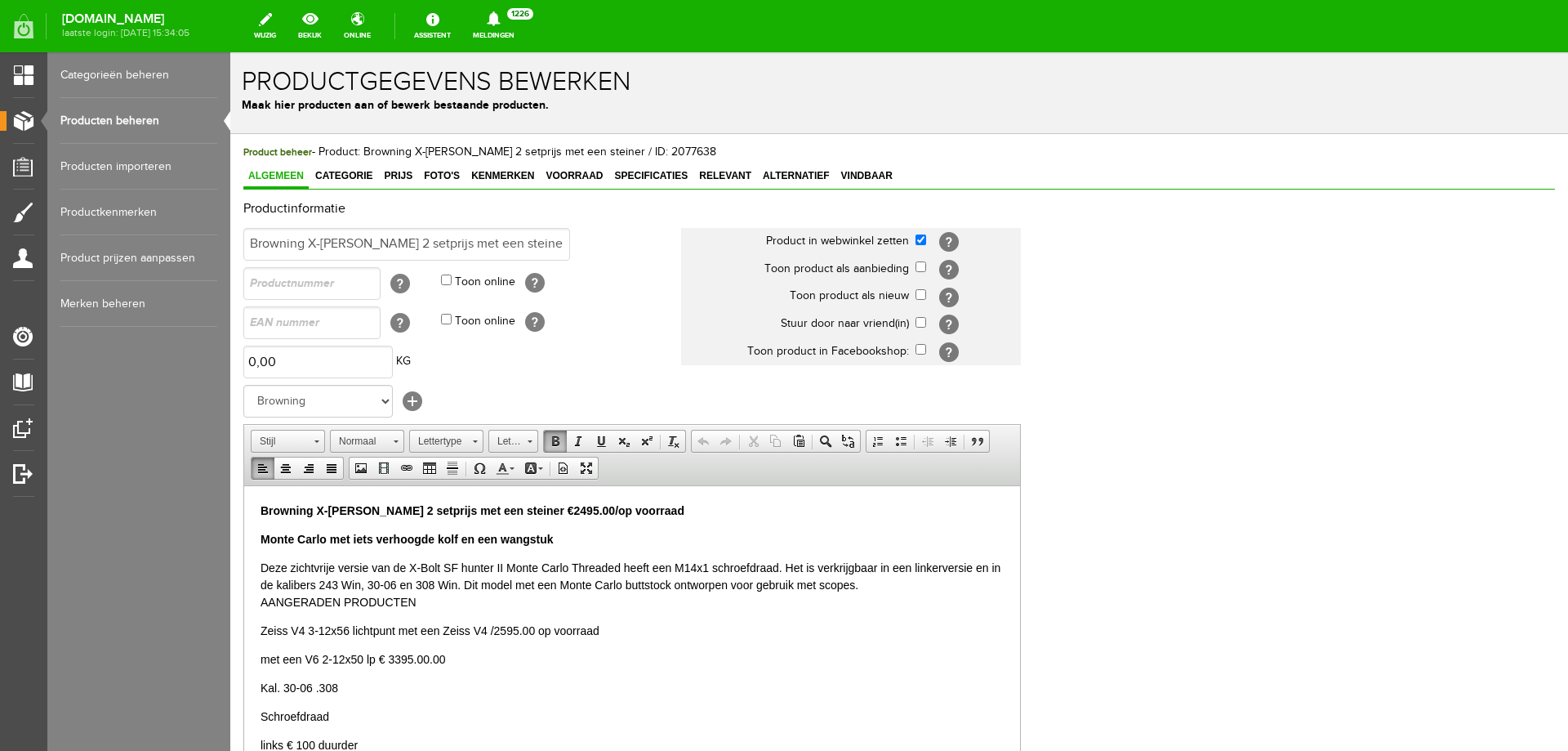
click at [245, 548] on html "Browning X-bolt monte carlo 2 setprijs met een steiner €2495.00/op voorraad Mon…" at bounding box center [632, 656] width 776 height 341
click at [428, 535] on strong "Monte Carlo met iets verhoogde kolf en een wangstuk" at bounding box center [407, 539] width 293 height 13
drag, startPoint x: 580, startPoint y: 541, endPoint x: 264, endPoint y: 536, distance: 316.0
click at [264, 536] on p "Monte Carlo met iets verhoogde kolf en een wangstuk" at bounding box center [632, 539] width 743 height 17
click at [556, 443] on span at bounding box center [556, 441] width 13 height 13
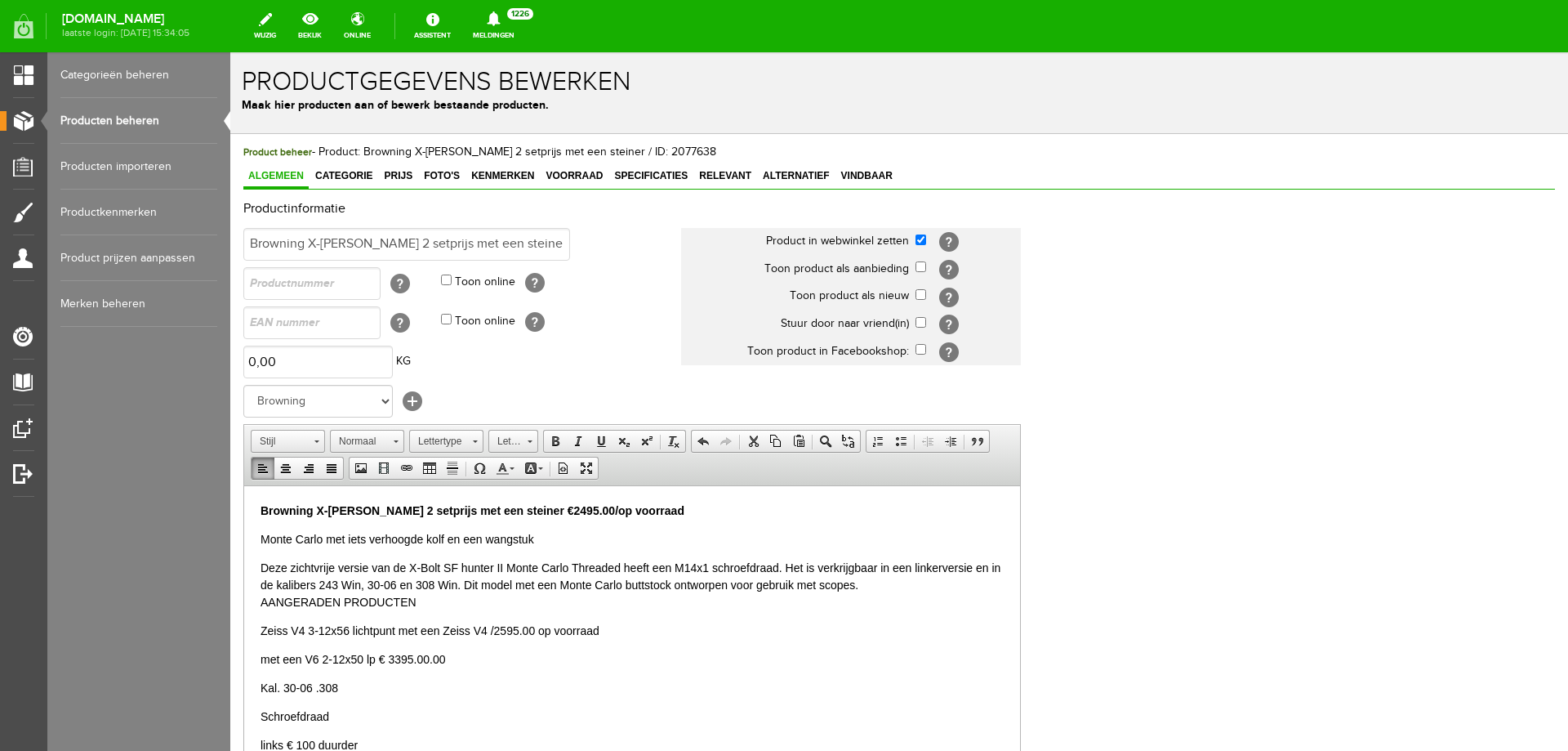
click at [693, 509] on p "Browning X-bolt monte carlo 2 setprijs met een steiner €2495.00/op voorraad" at bounding box center [632, 510] width 743 height 17
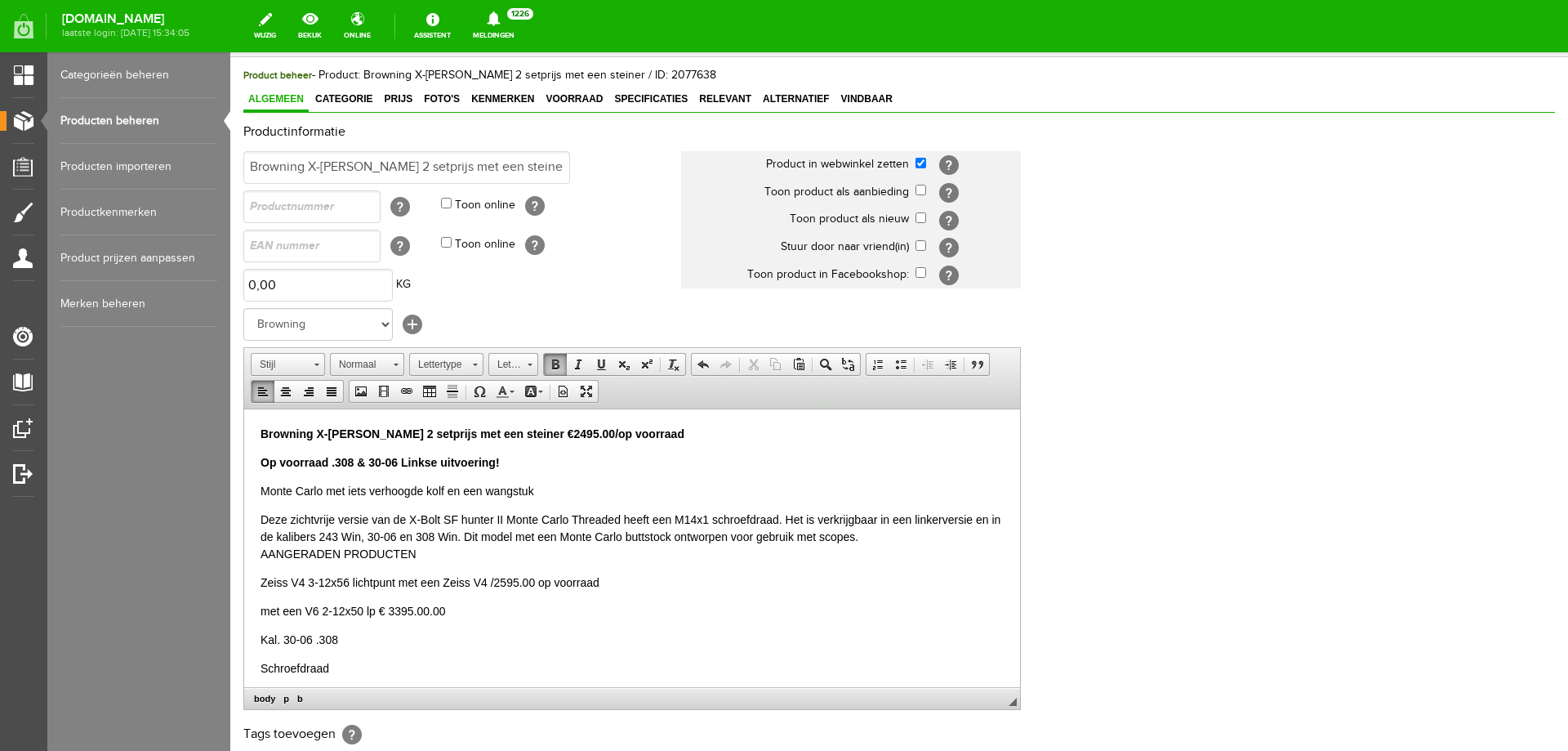
scroll to position [316, 0]
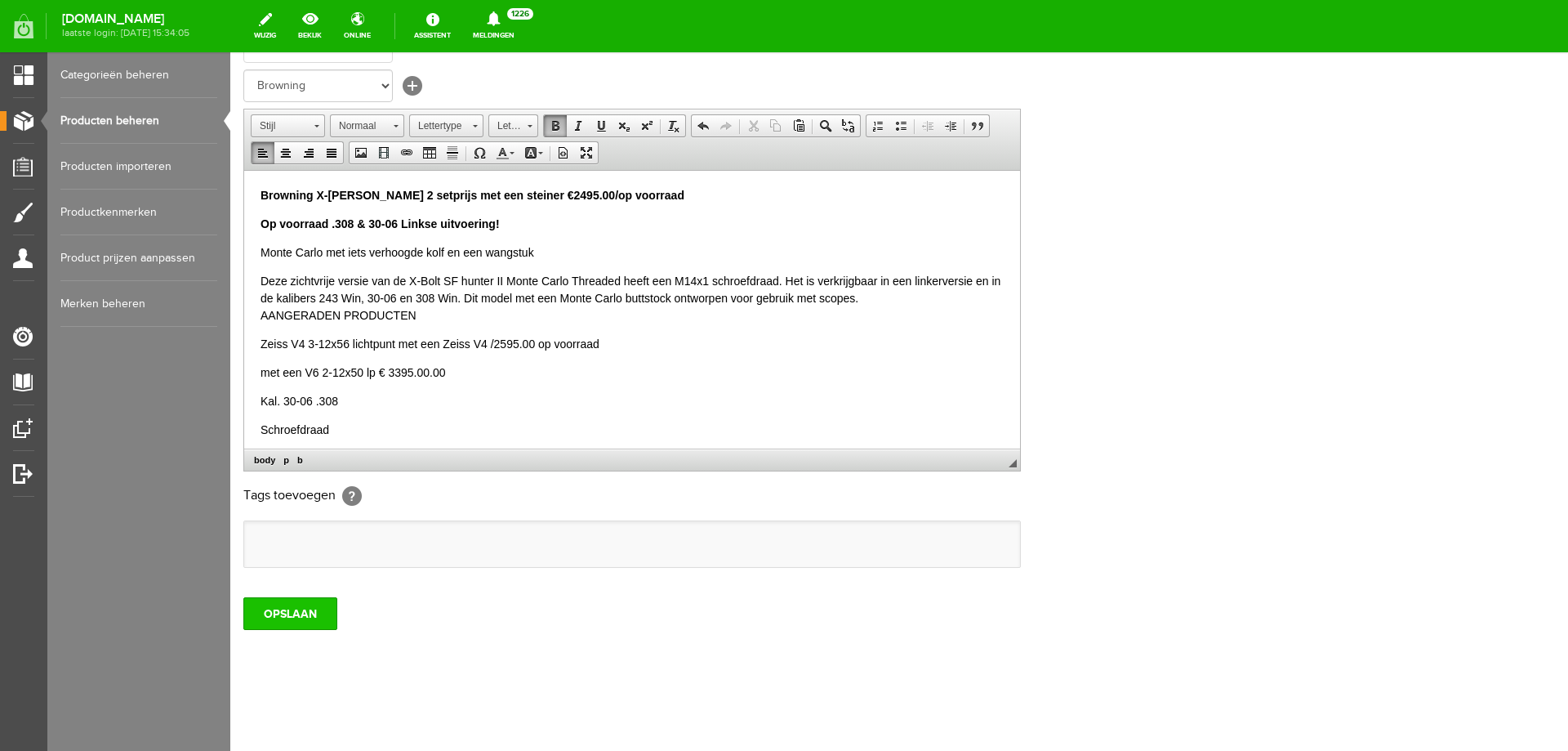
click at [292, 611] on input "OPSLAAN" at bounding box center [290, 614] width 94 height 32
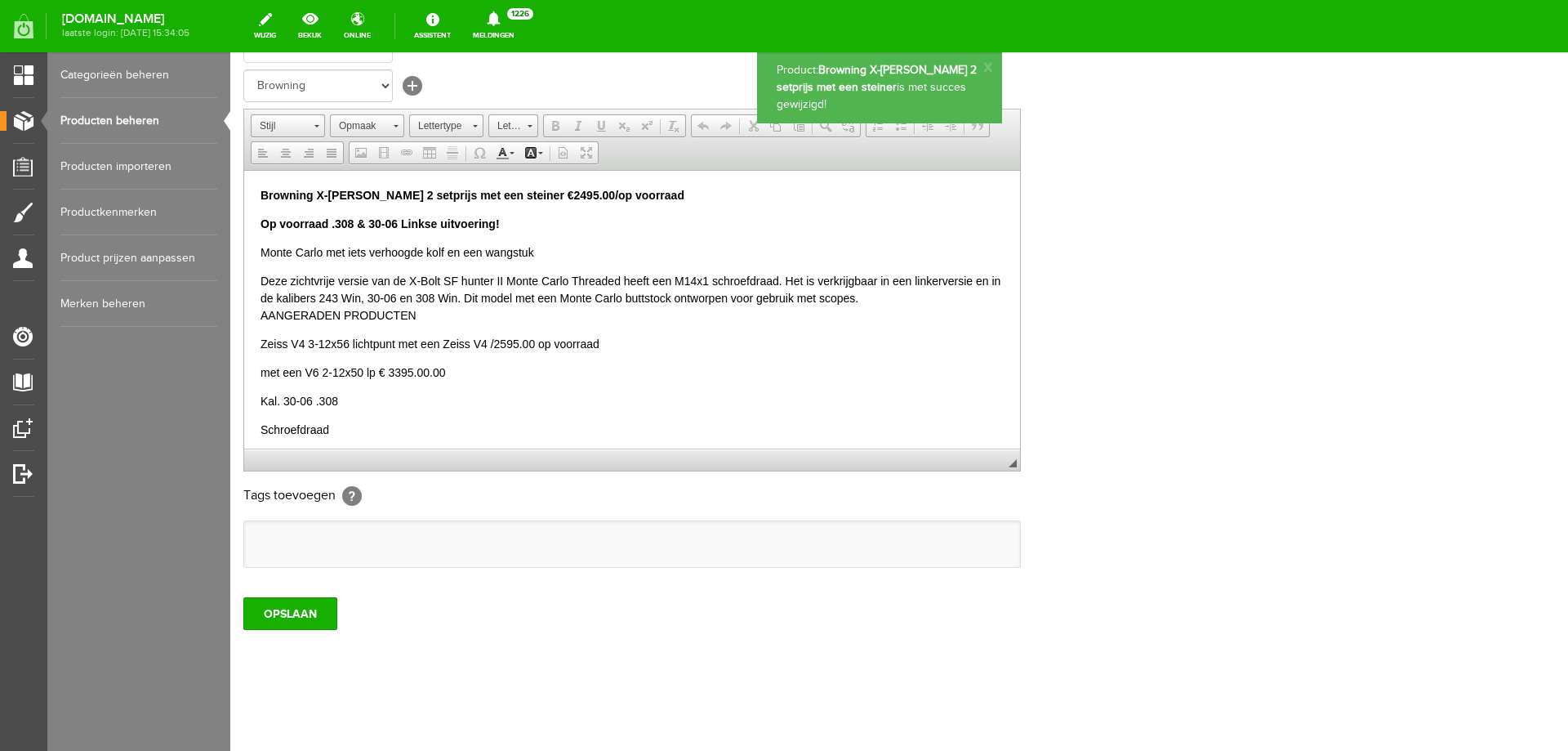
scroll to position [0, 0]
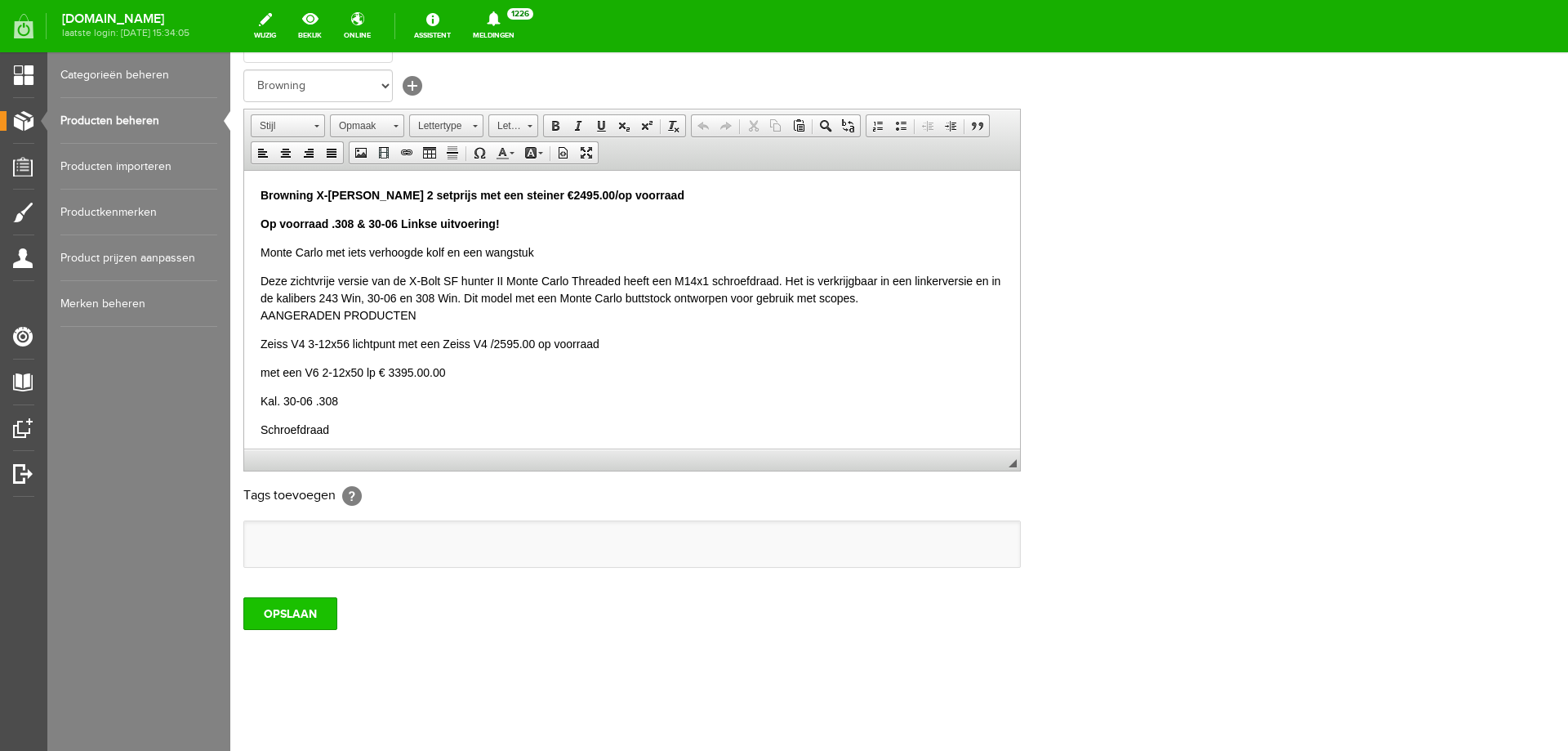
click at [279, 613] on input "OPSLAAN" at bounding box center [290, 614] width 94 height 32
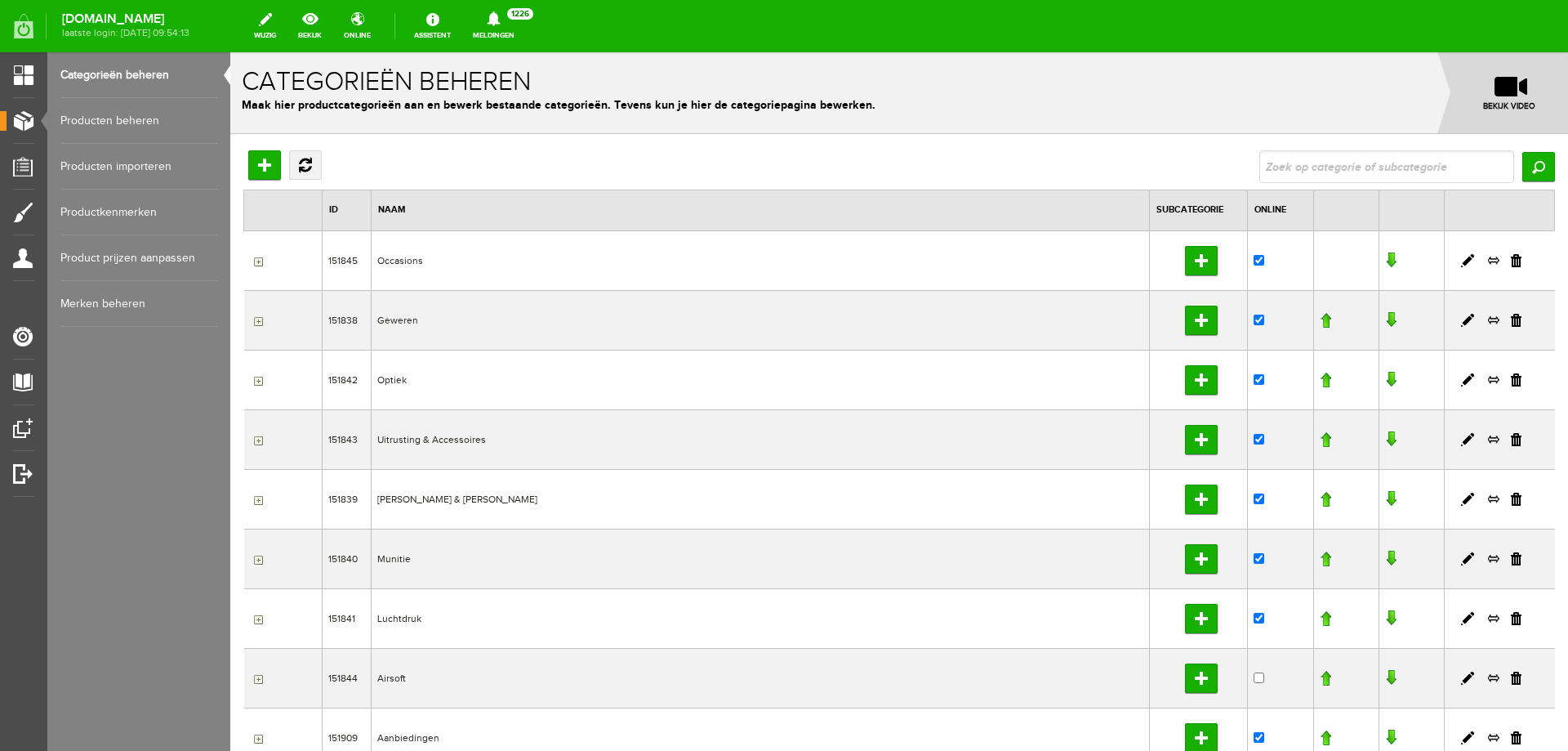
click at [145, 109] on link "Producten beheren" at bounding box center [138, 120] width 156 height 46
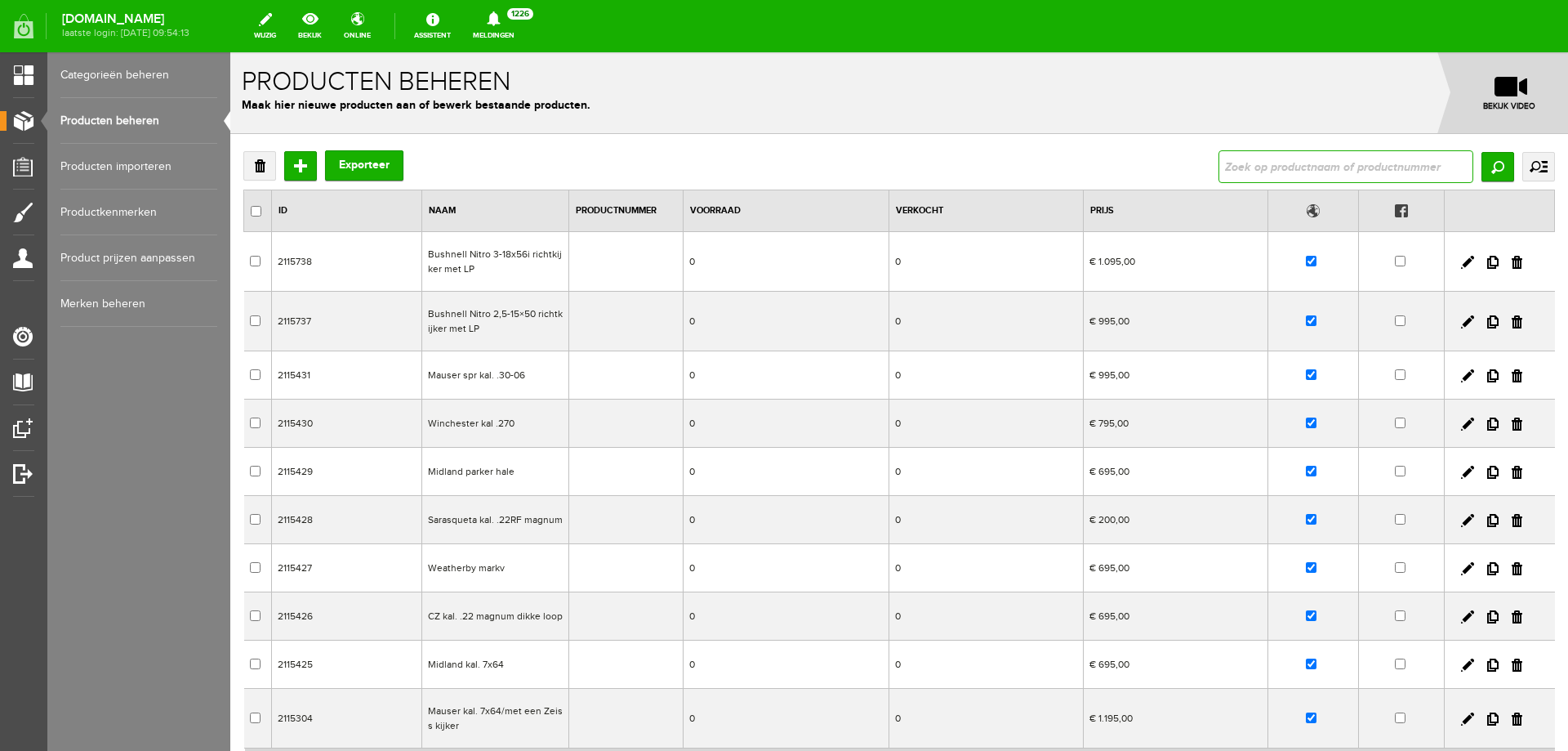
click at [1274, 166] on input "text" at bounding box center [1346, 167] width 255 height 32
type input "Browning X-bolt Eclipse /Duimgat /Bruin/Zeiss V4"
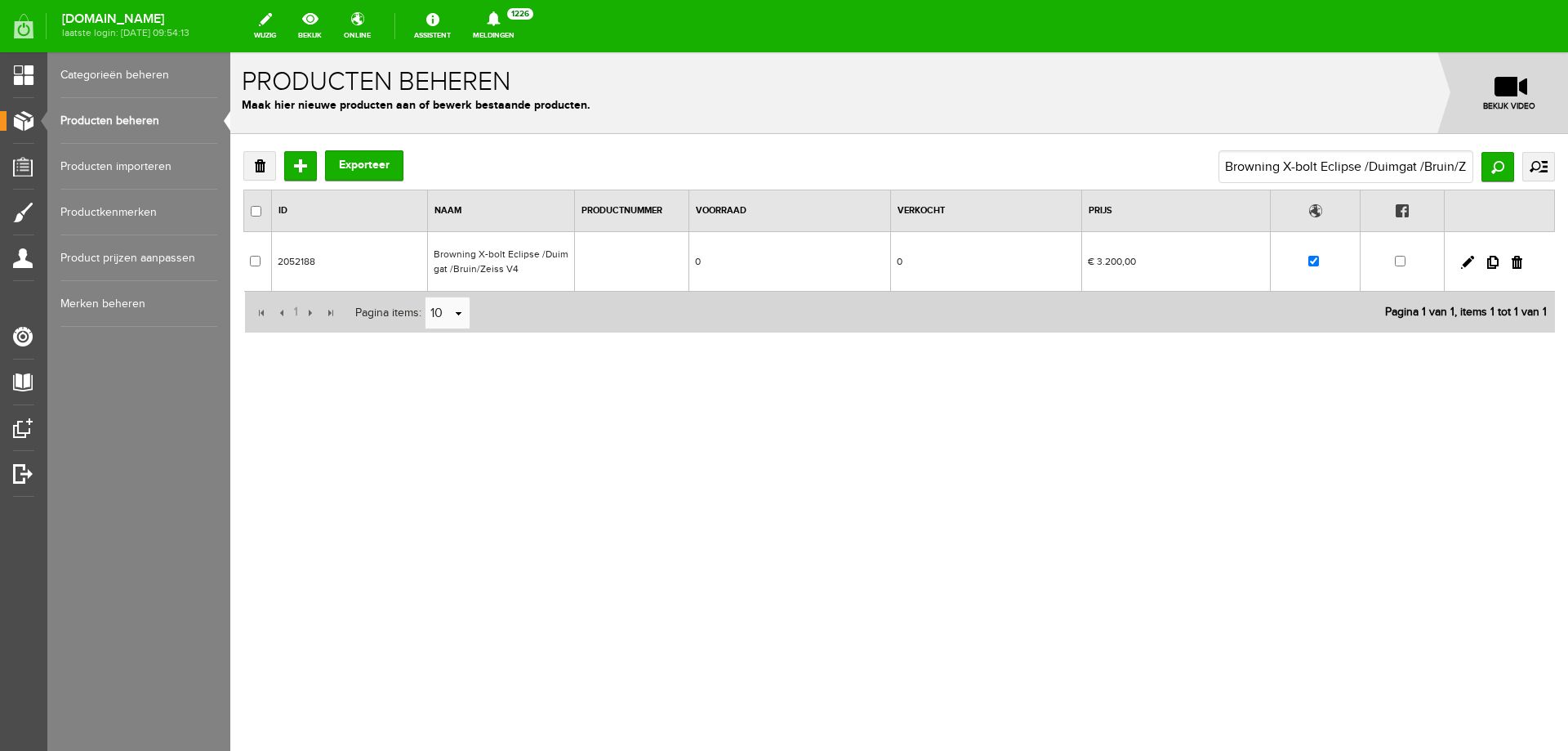
click at [484, 251] on td "Browning X-bolt Eclipse /Duimgat /Bruin/Zeiss V4" at bounding box center [501, 262] width 147 height 60
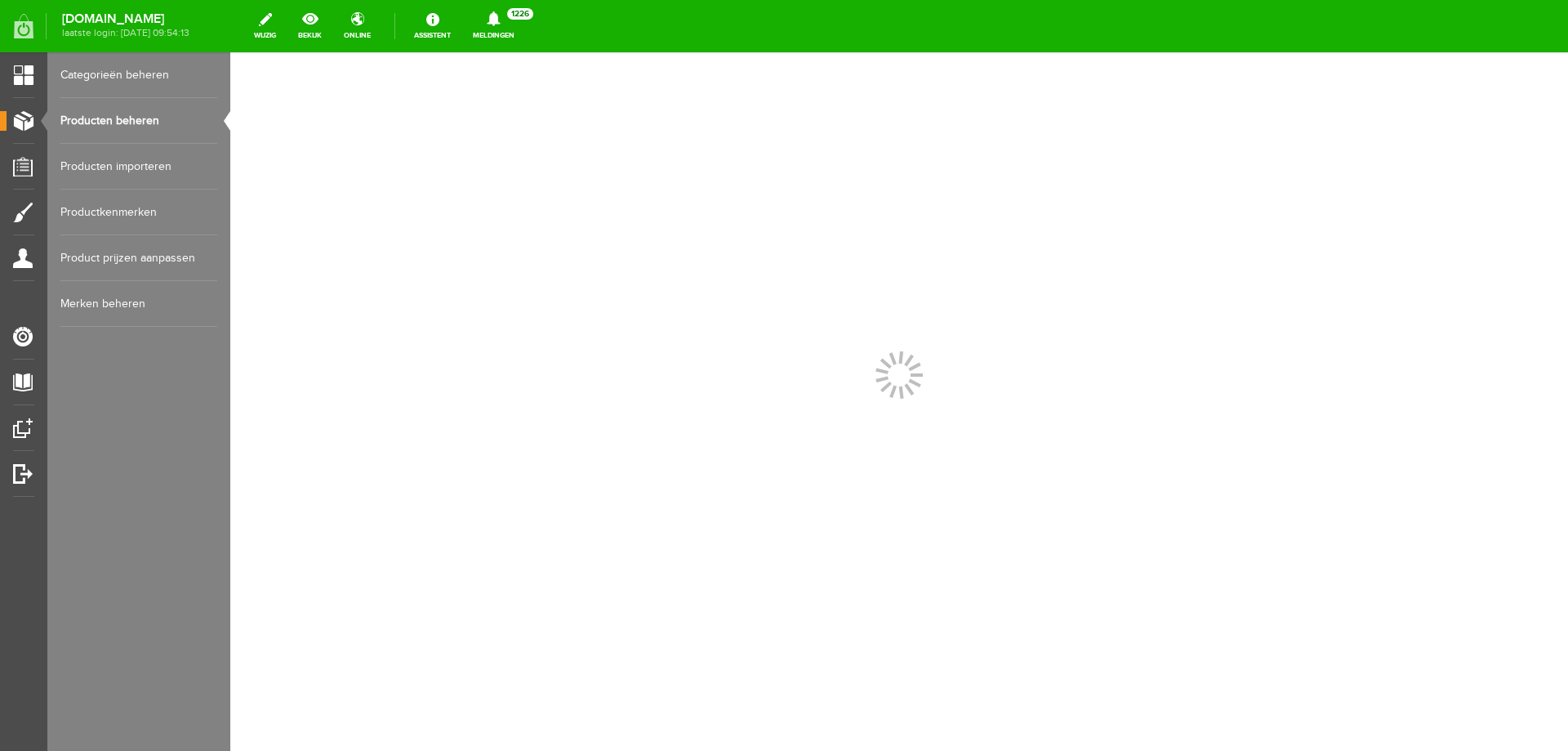
scroll to position [0, 0]
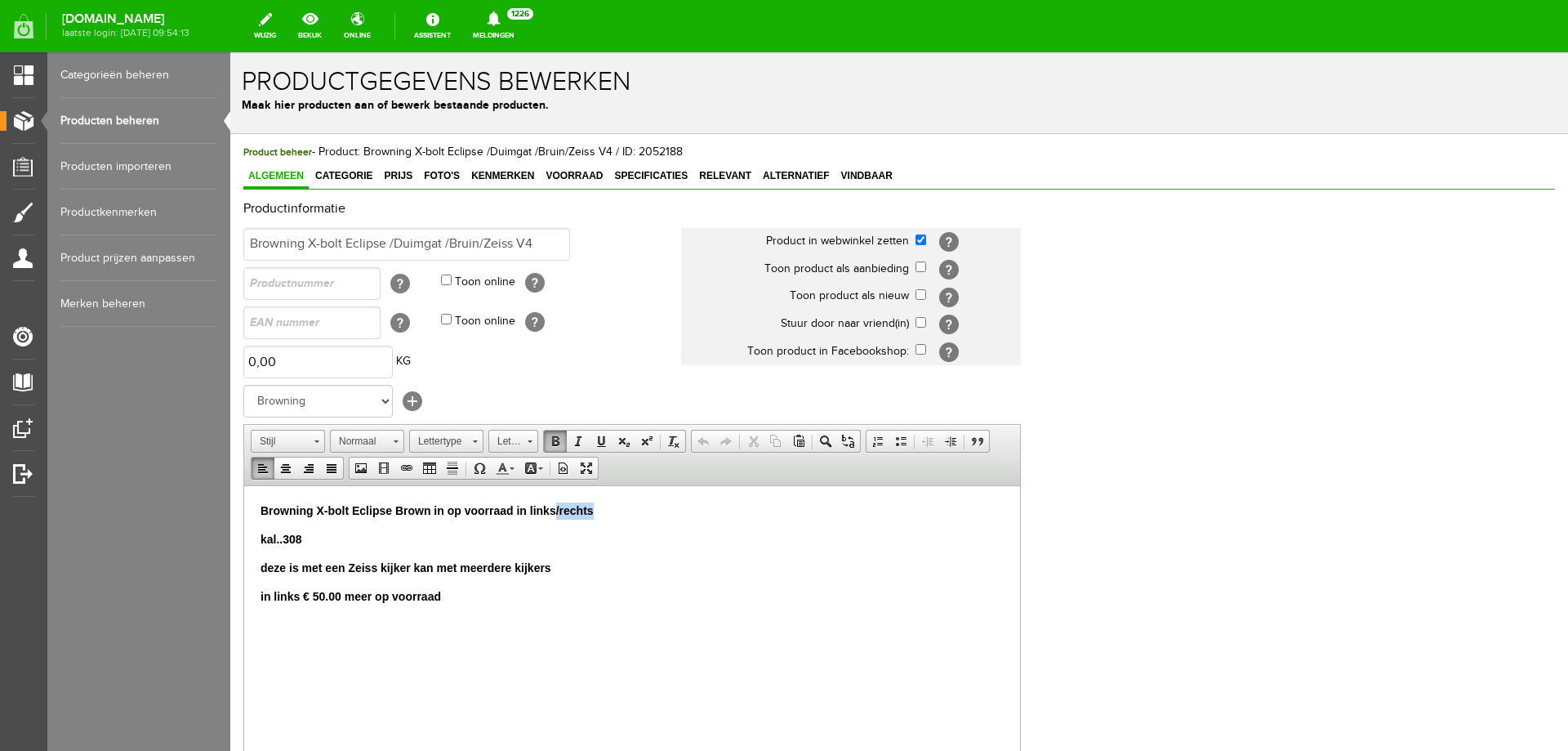
drag, startPoint x: 600, startPoint y: 507, endPoint x: 555, endPoint y: 518, distance: 46.3
click at [555, 518] on p "Browning X-bolt Eclipse Brown in op voorraad in links/rechts" at bounding box center [632, 510] width 743 height 17
drag, startPoint x: 446, startPoint y: 508, endPoint x: 434, endPoint y: 513, distance: 13.0
click at [434, 513] on strong "Browning X-bolt Eclipse Brown in op voorraad in links" at bounding box center [409, 510] width 296 height 13
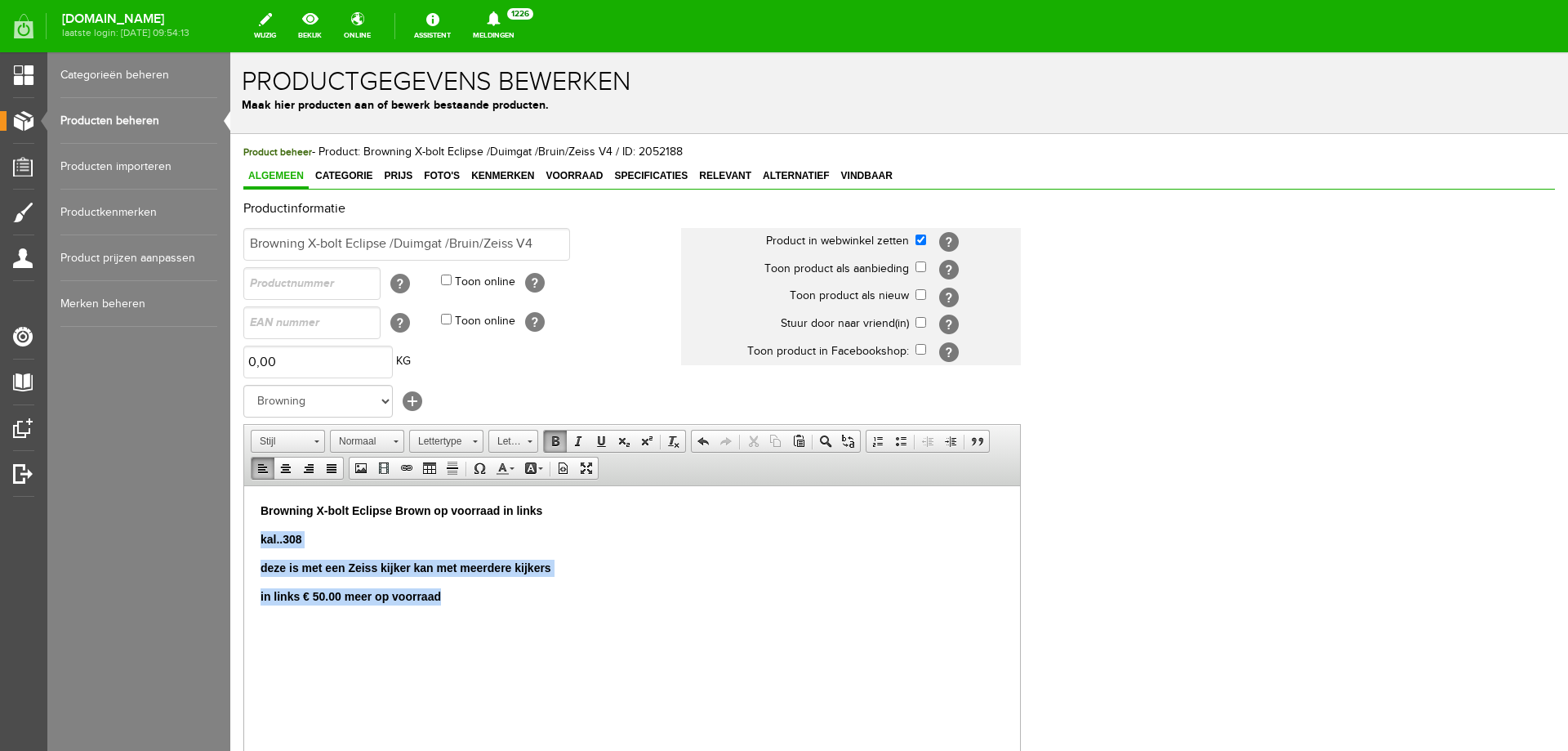
drag, startPoint x: 456, startPoint y: 596, endPoint x: 249, endPoint y: 537, distance: 215.2
click at [249, 537] on html "Browning X-bolt Eclipse Brown op voorraad in links kal..308 deze is met een Zei…" at bounding box center [632, 567] width 776 height 164
click at [497, 612] on body "Browning X-bolt Eclipse Brown op voorraad in links kal..308 deze is met een Zei…" at bounding box center [632, 567] width 743 height 132
drag, startPoint x: 509, startPoint y: 604, endPoint x: 259, endPoint y: 599, distance: 250.0
click at [259, 599] on html "Browning X-bolt Eclipse Brown op voorraad in links kal..308 deze is met een Zei…" at bounding box center [632, 567] width 776 height 164
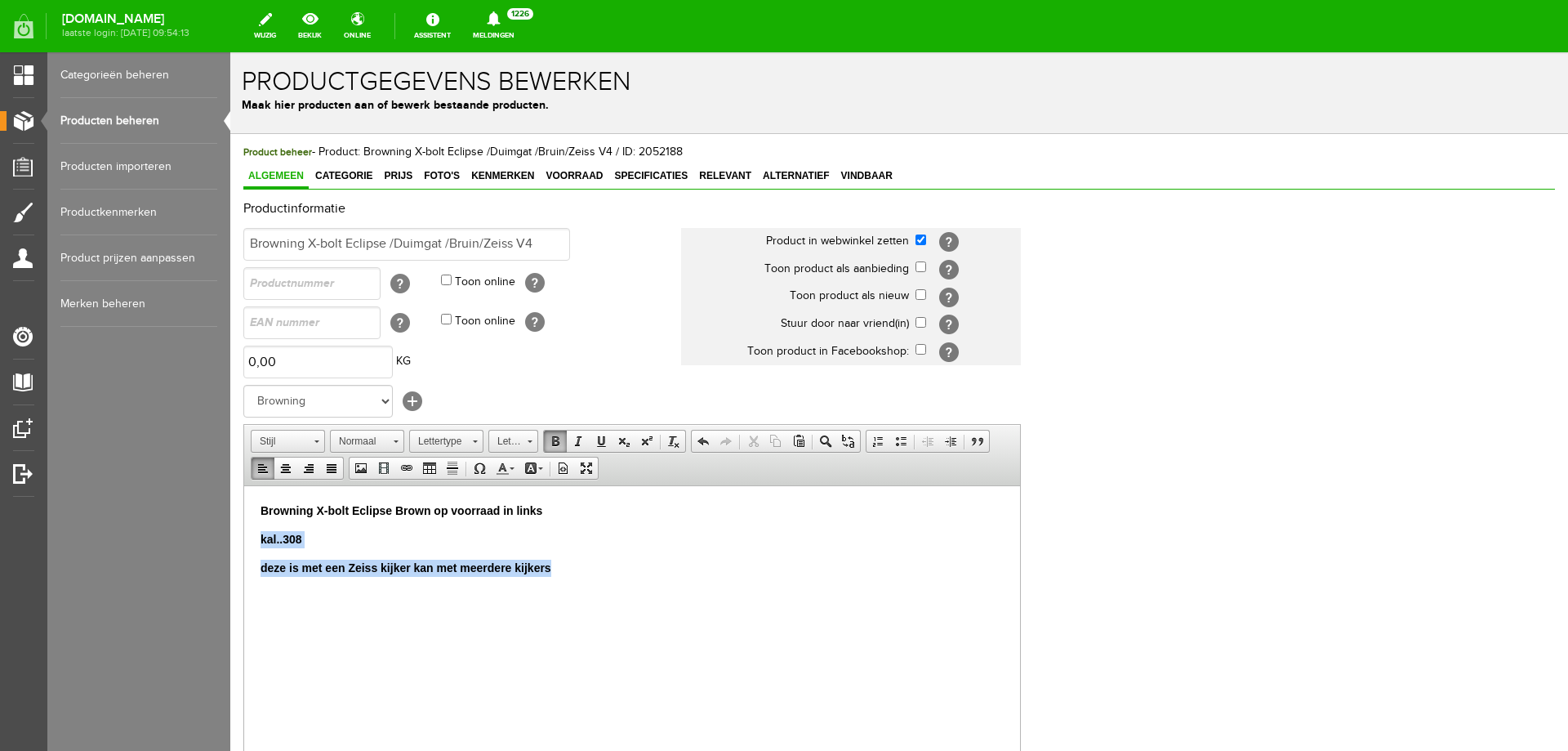
drag, startPoint x: 537, startPoint y: 559, endPoint x: 458, endPoint y: 996, distance: 444.1
click at [245, 521] on html "Browning X-bolt Eclipse Brown op voorraad in links kal..308 deze is met een Zei…" at bounding box center [632, 553] width 776 height 136
click at [556, 446] on span at bounding box center [556, 441] width 13 height 13
click at [575, 559] on p "deze is met een Zeiss kijker kan met meerdere kijkers" at bounding box center [632, 567] width 743 height 17
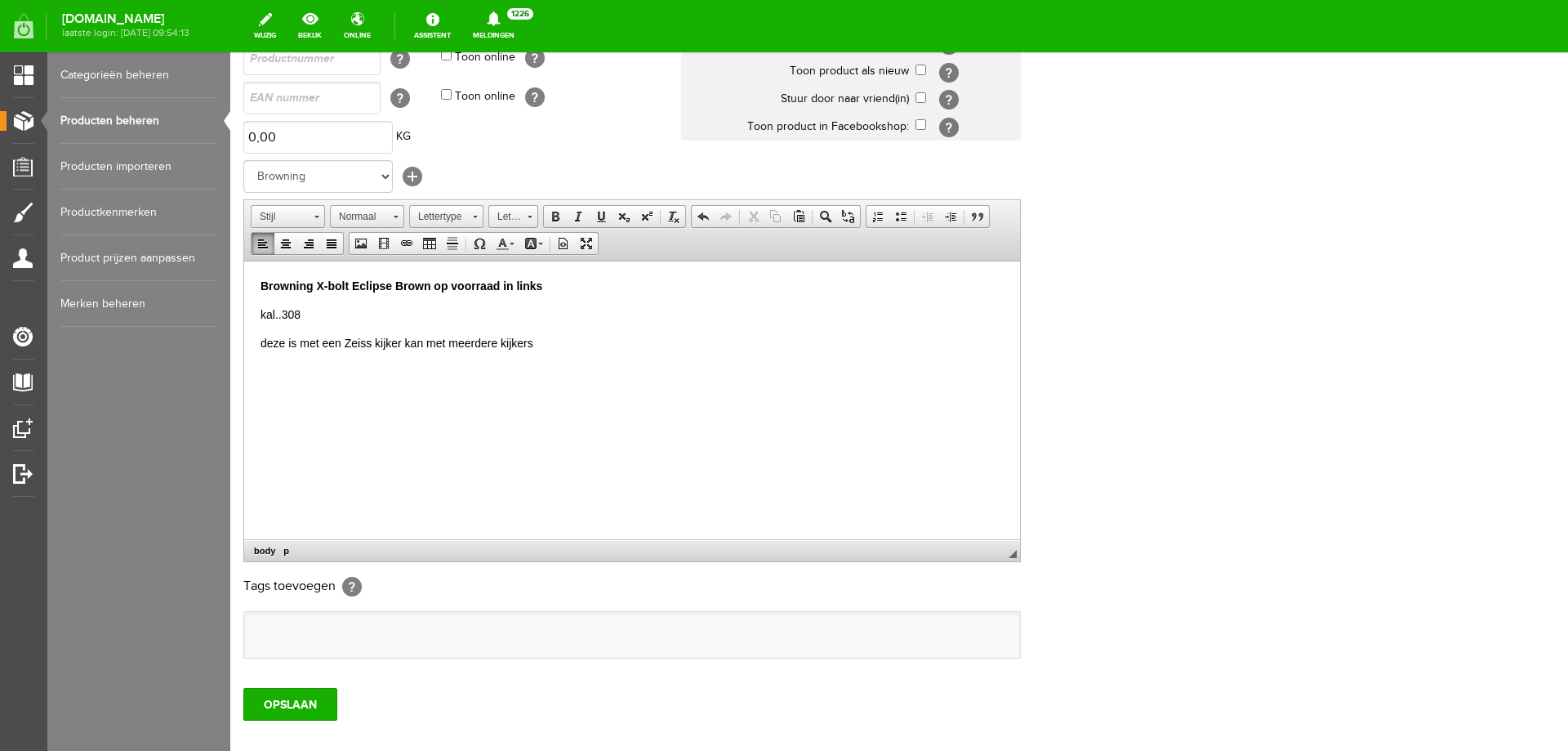
scroll to position [293, 0]
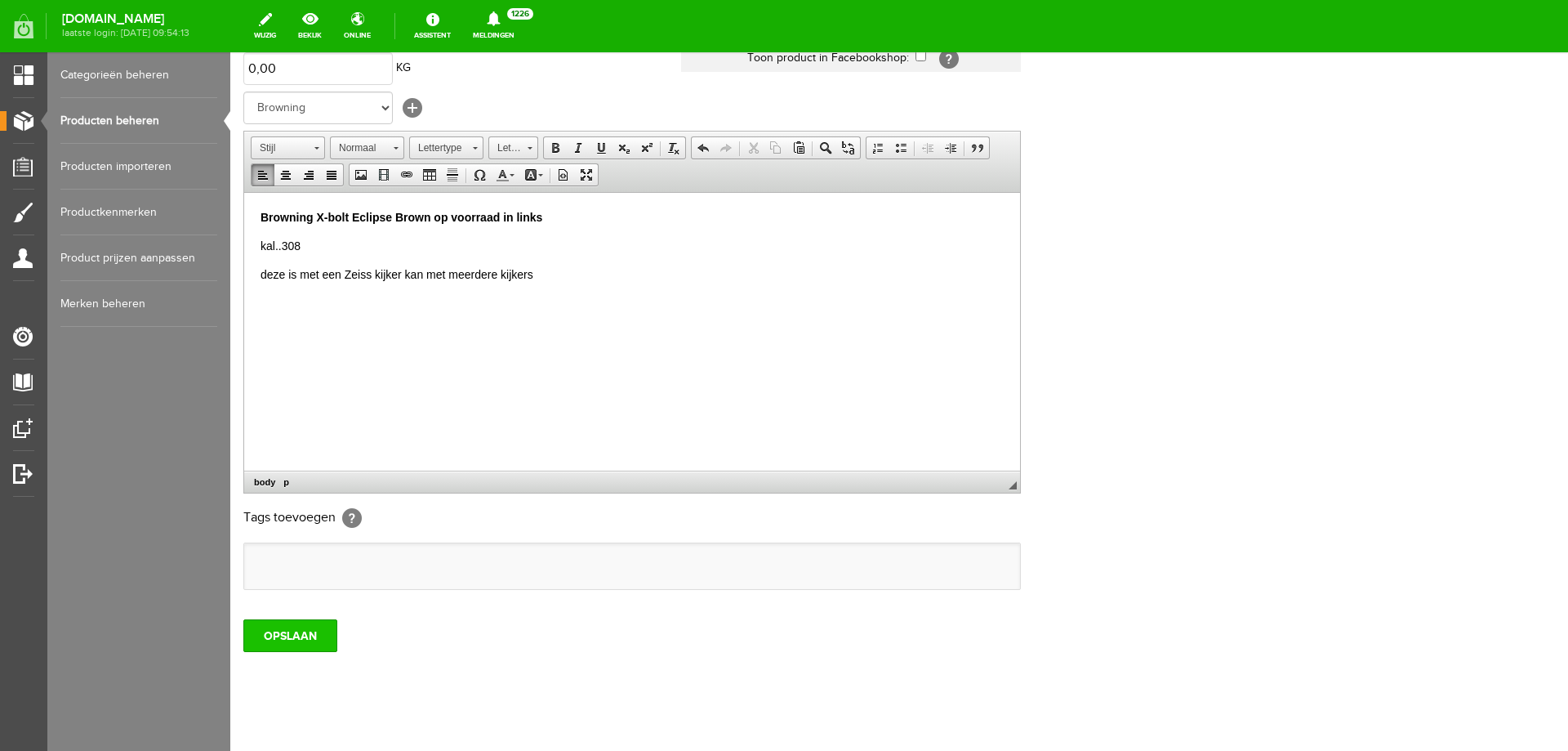
click at [286, 619] on input "OPSLAAN" at bounding box center [290, 635] width 94 height 32
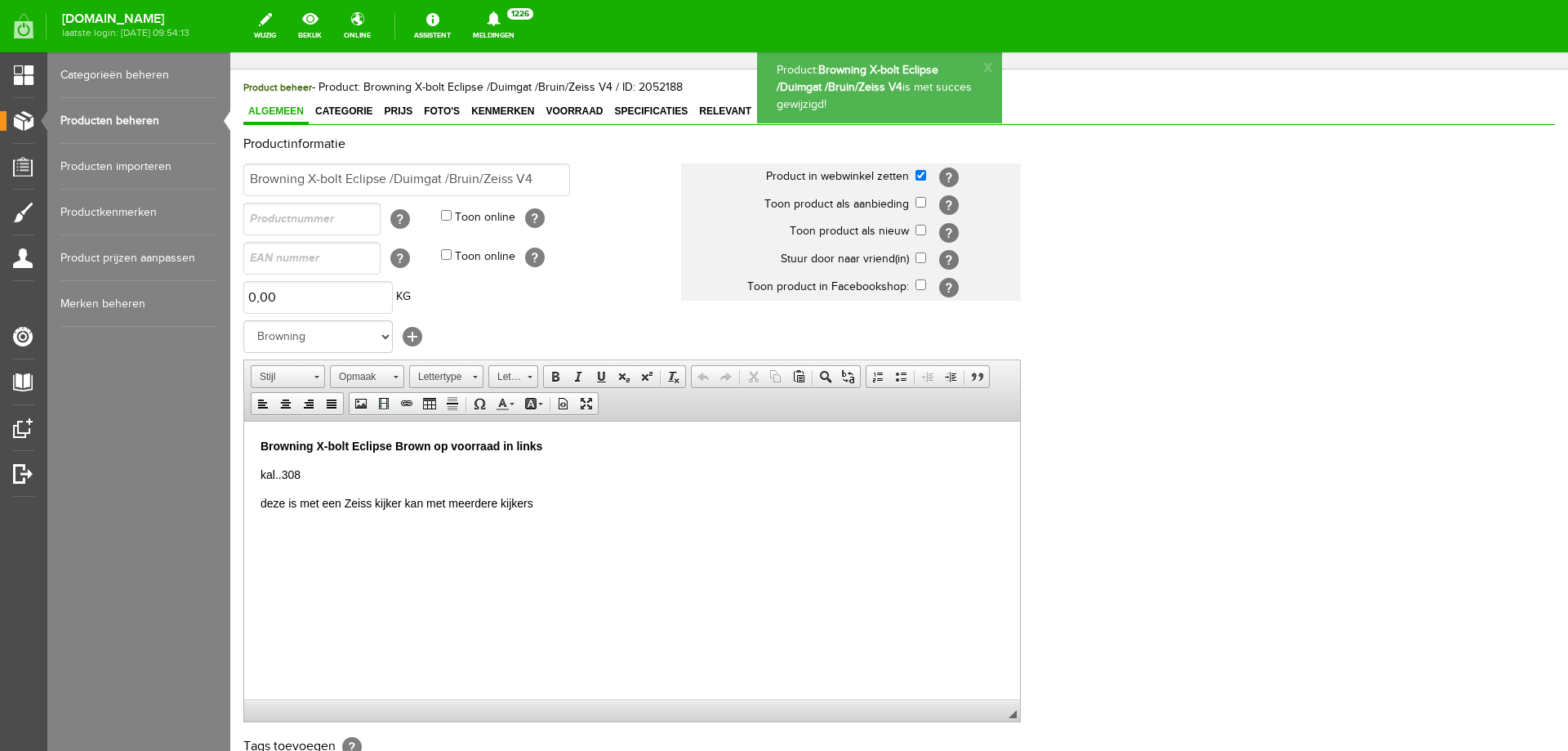
scroll to position [17, 0]
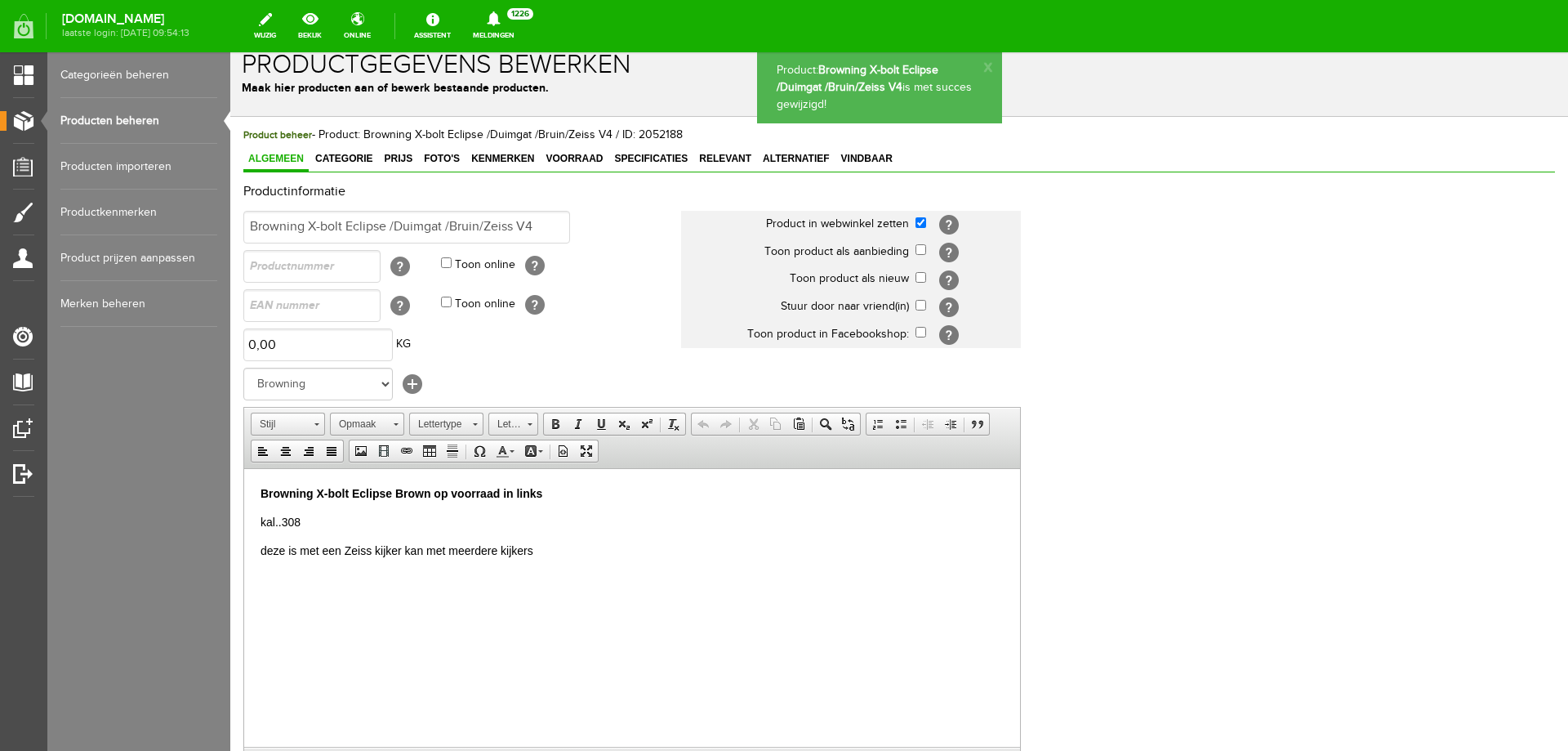
click at [392, 141] on div "Product beheer - Product: Browning X-bolt Eclipse /Duimgat /Bruin/Zeiss V4 / ID…" at bounding box center [900, 136] width 1312 height 17
click at [397, 156] on span "Prijs" at bounding box center [398, 158] width 38 height 11
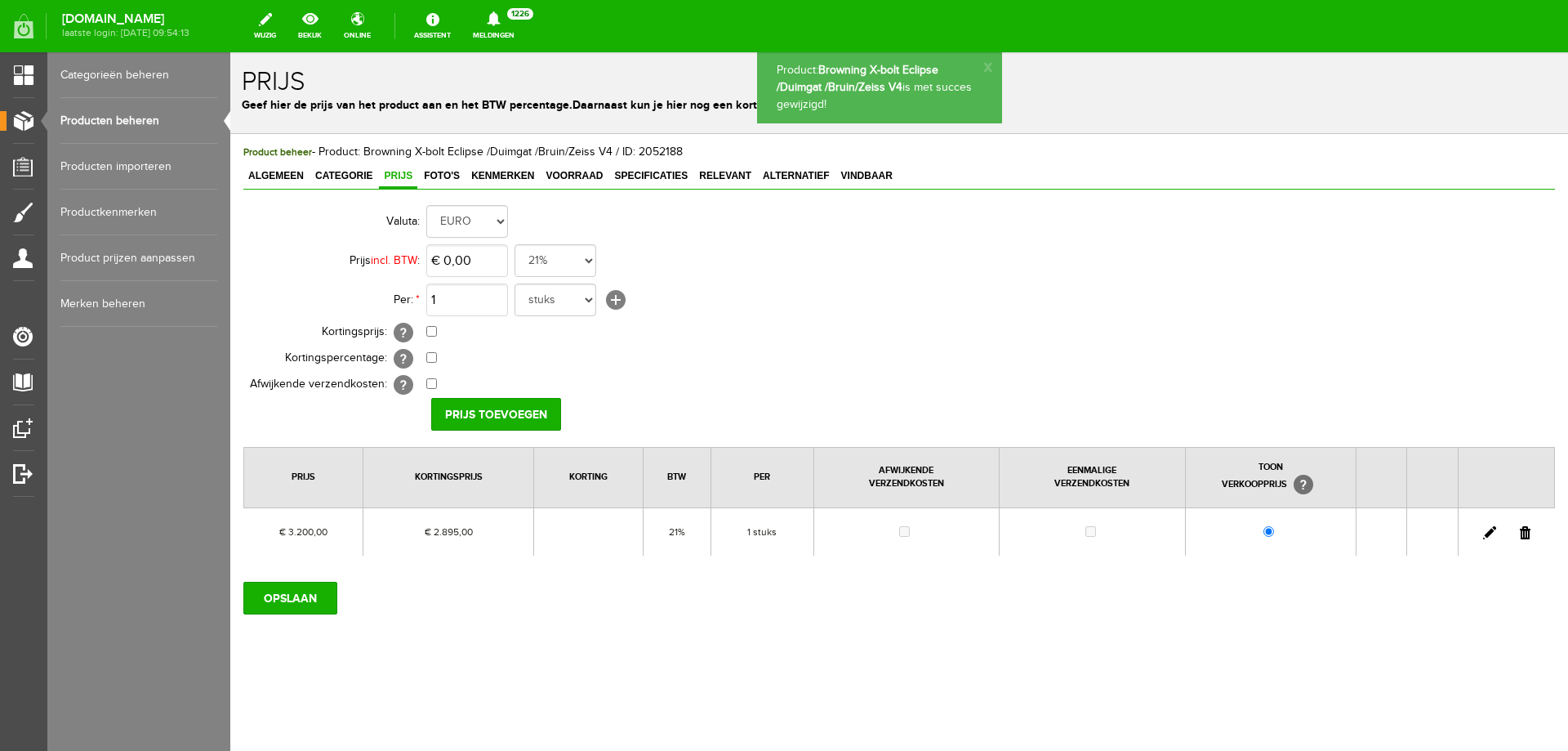
scroll to position [0, 0]
click at [480, 265] on input "0" at bounding box center [467, 261] width 82 height 32
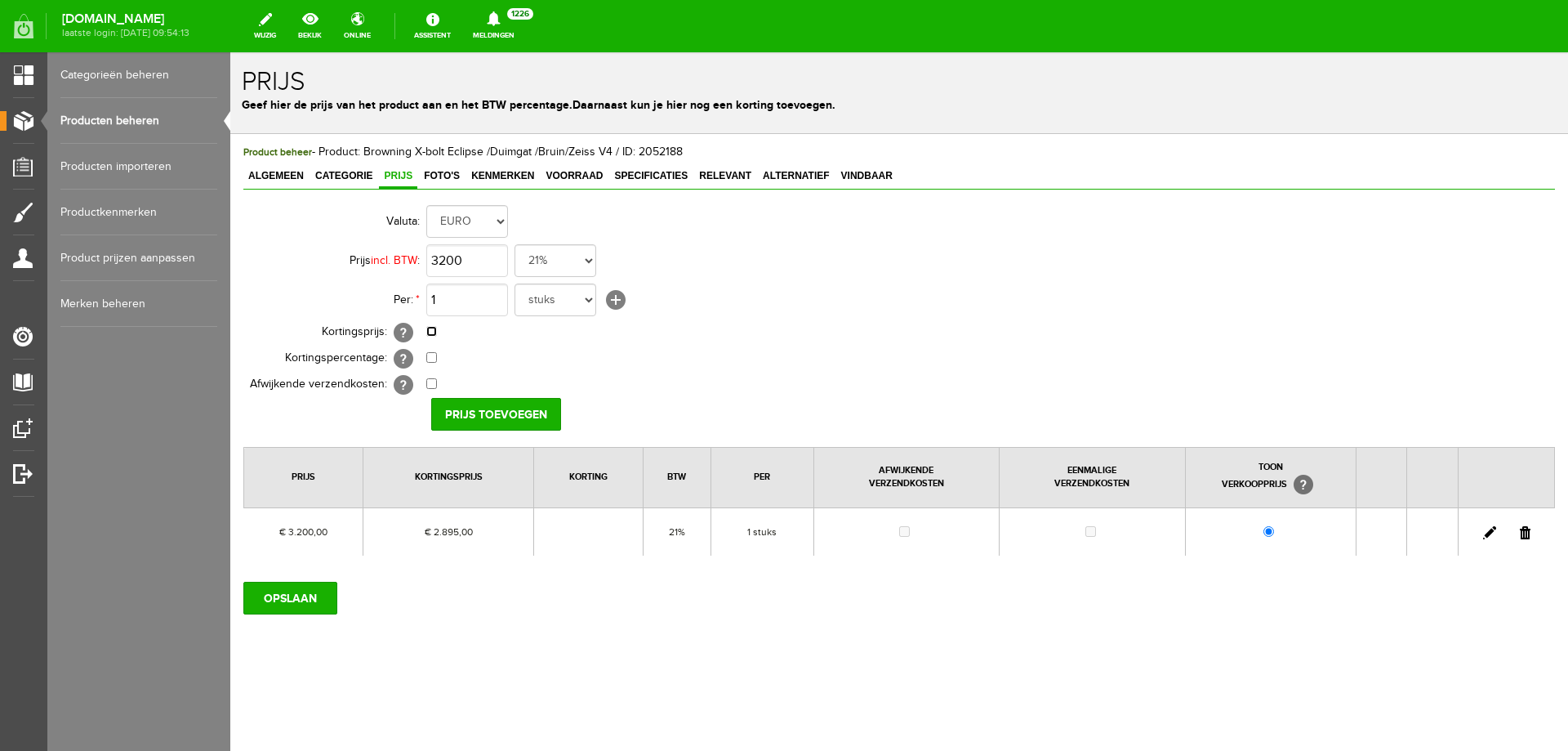
type input "€ 3.200,00"
click at [433, 330] on input "checkbox" at bounding box center [431, 331] width 10 height 10
checkbox input "true"
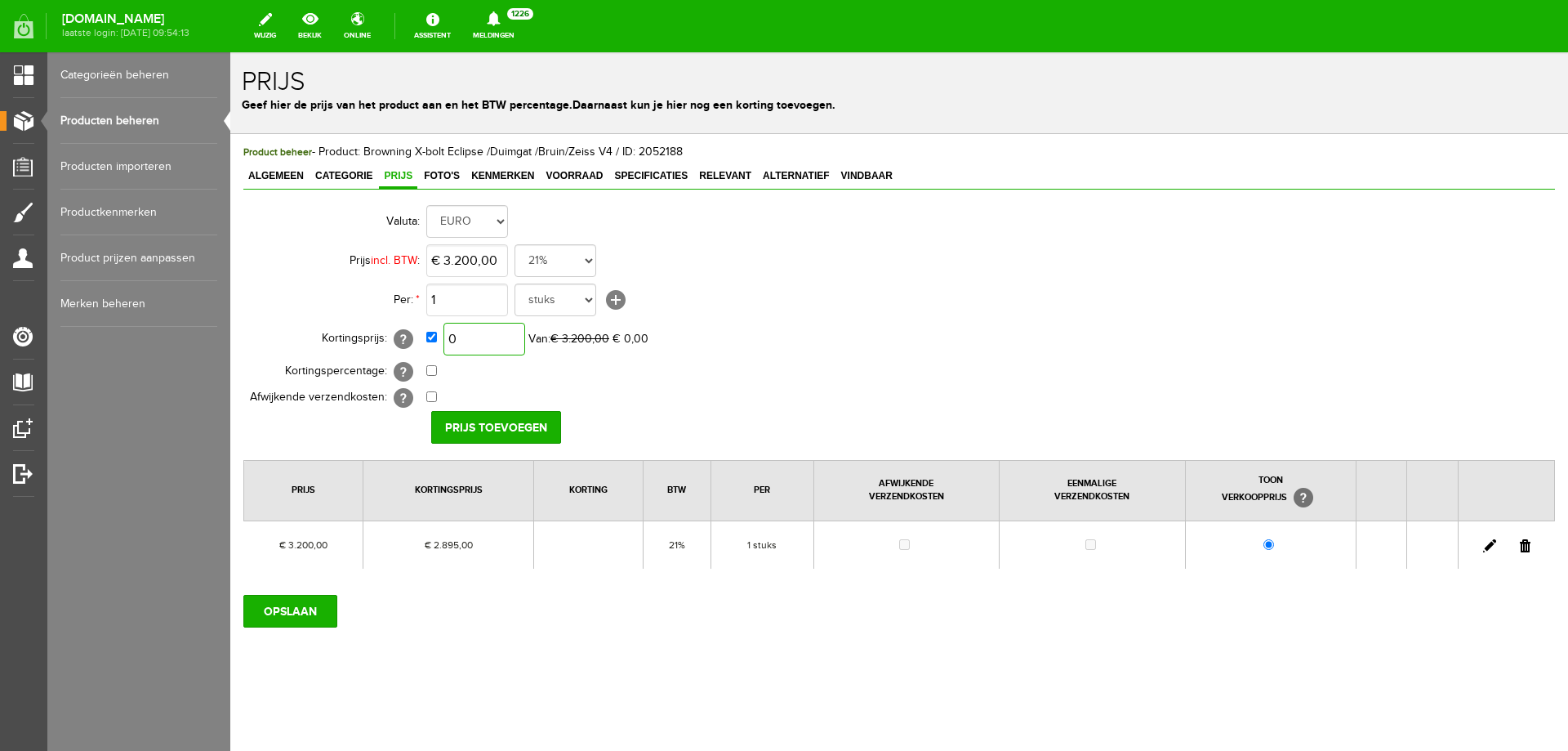
click at [469, 339] on input "0" at bounding box center [484, 339] width 82 height 32
type input "€ 2.695,00"
click at [468, 421] on input "Prijs toevoegen" at bounding box center [496, 427] width 130 height 32
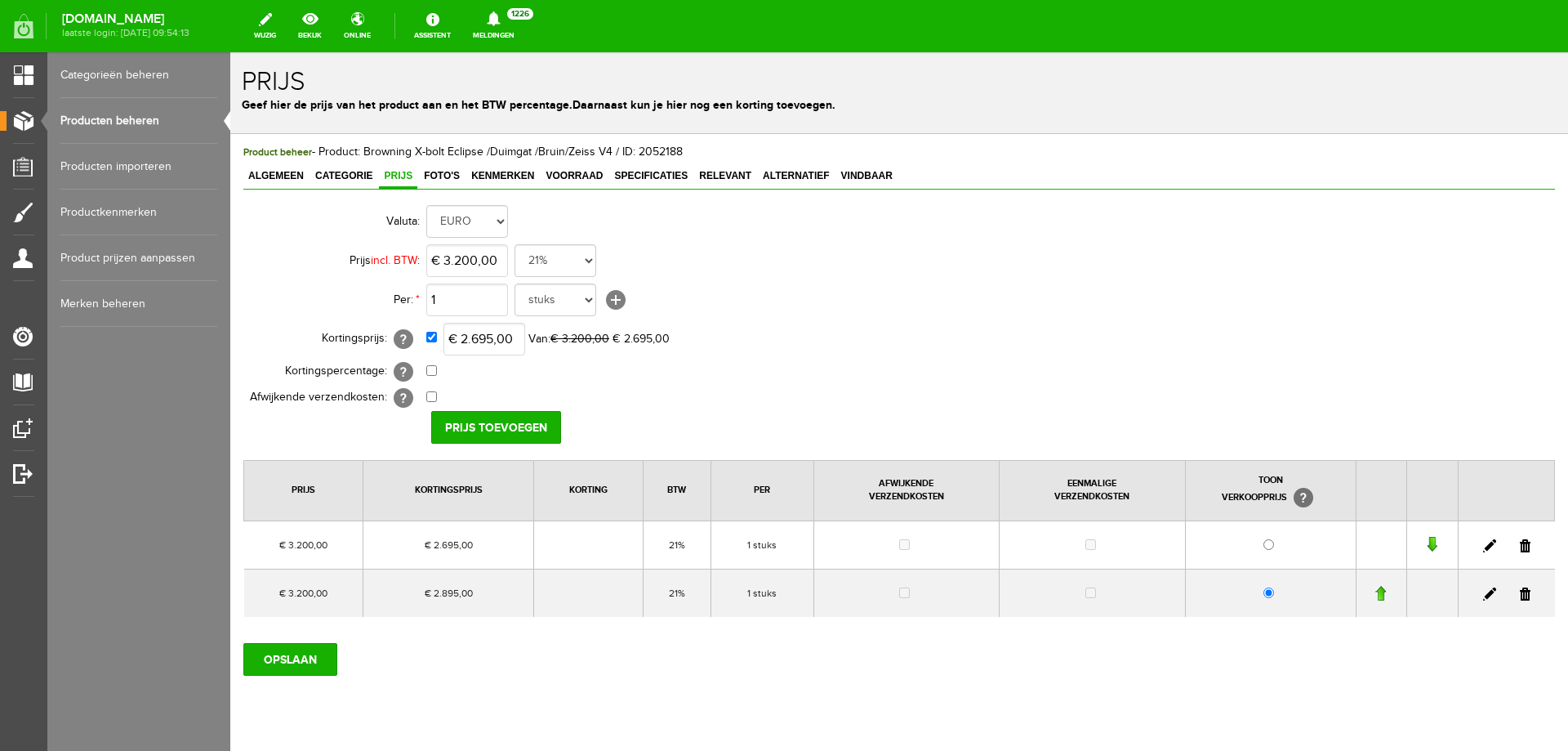
click at [1521, 596] on link at bounding box center [1525, 595] width 10 height 13
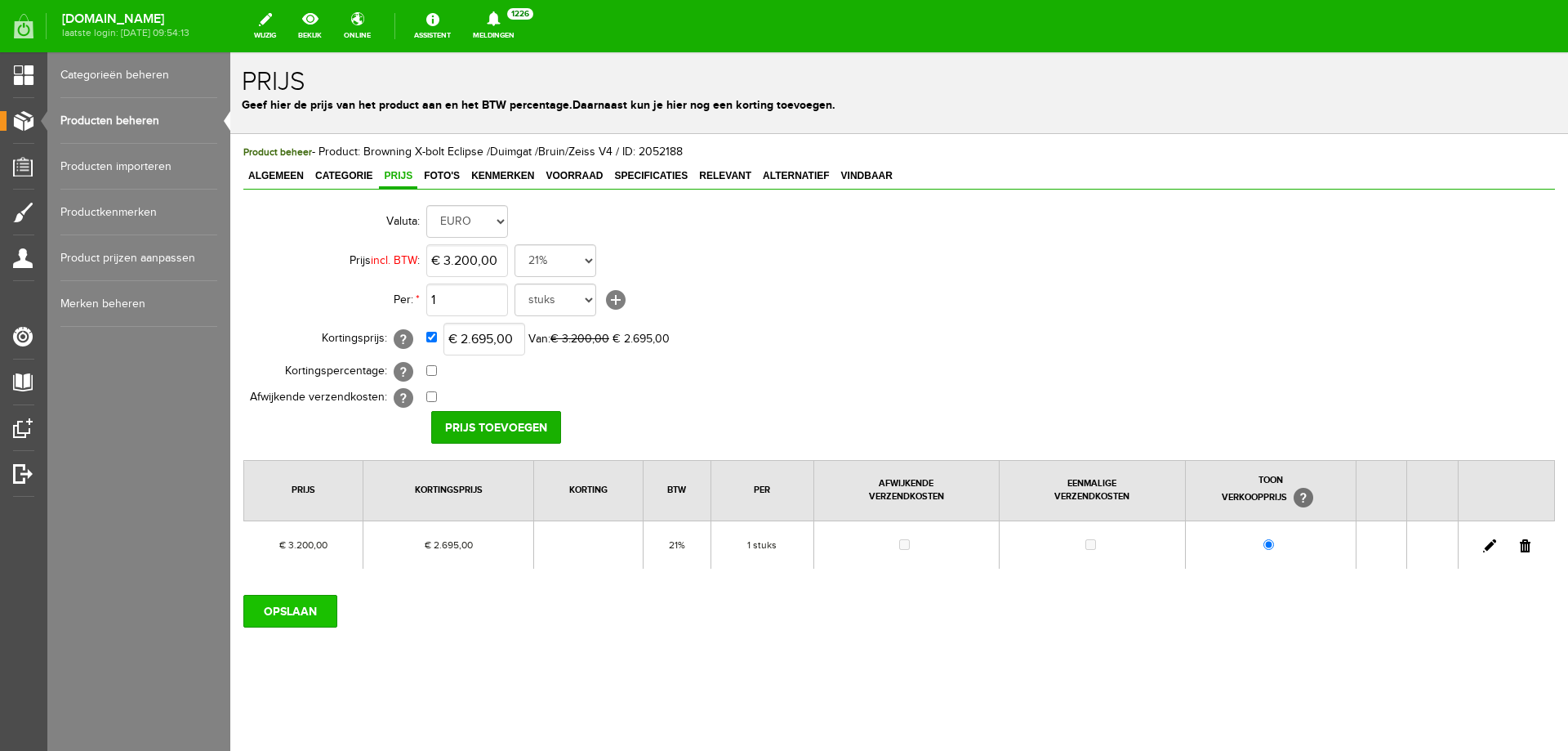
click at [296, 602] on input "OPSLAAN" at bounding box center [290, 611] width 94 height 32
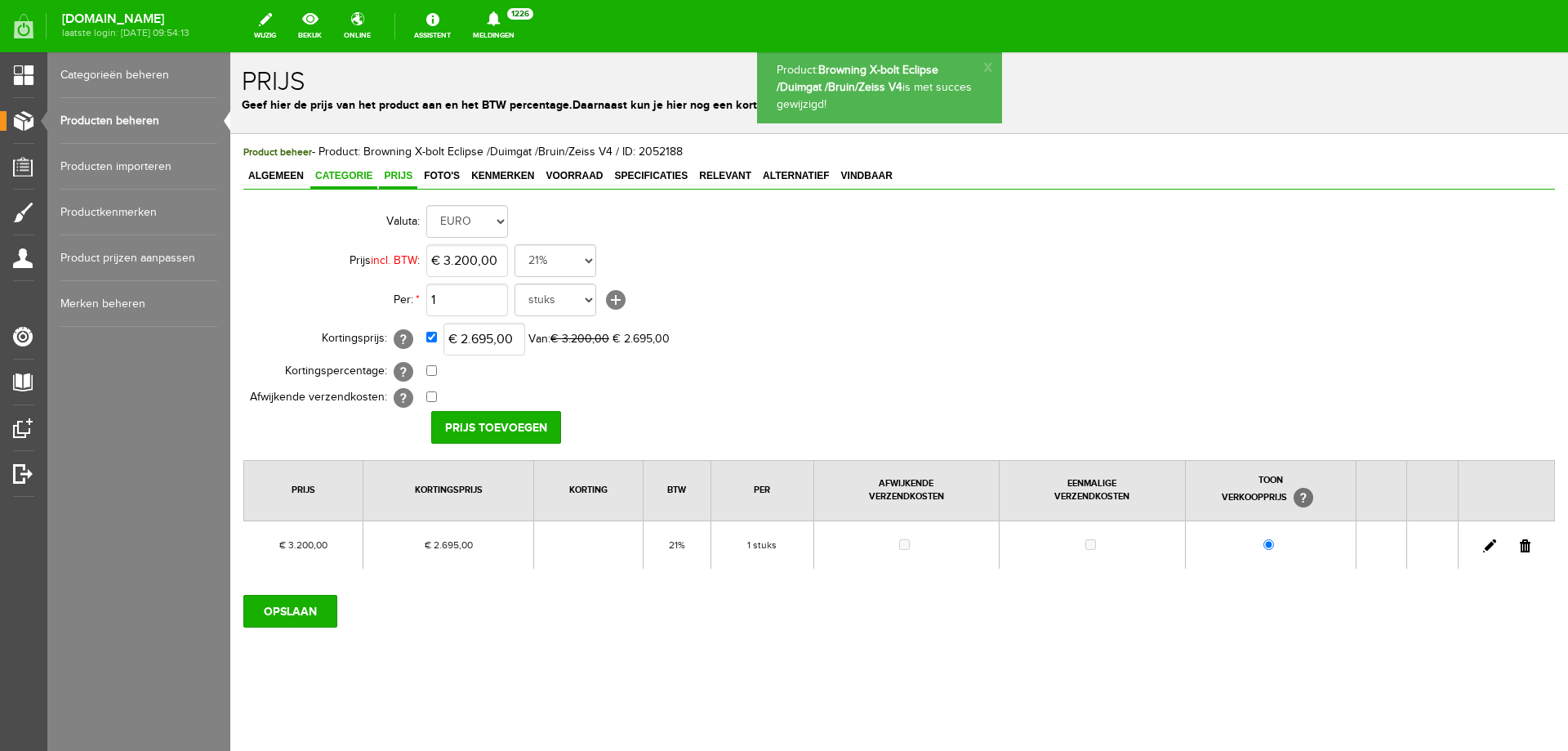
click at [361, 172] on span "Categorie" at bounding box center [343, 175] width 67 height 11
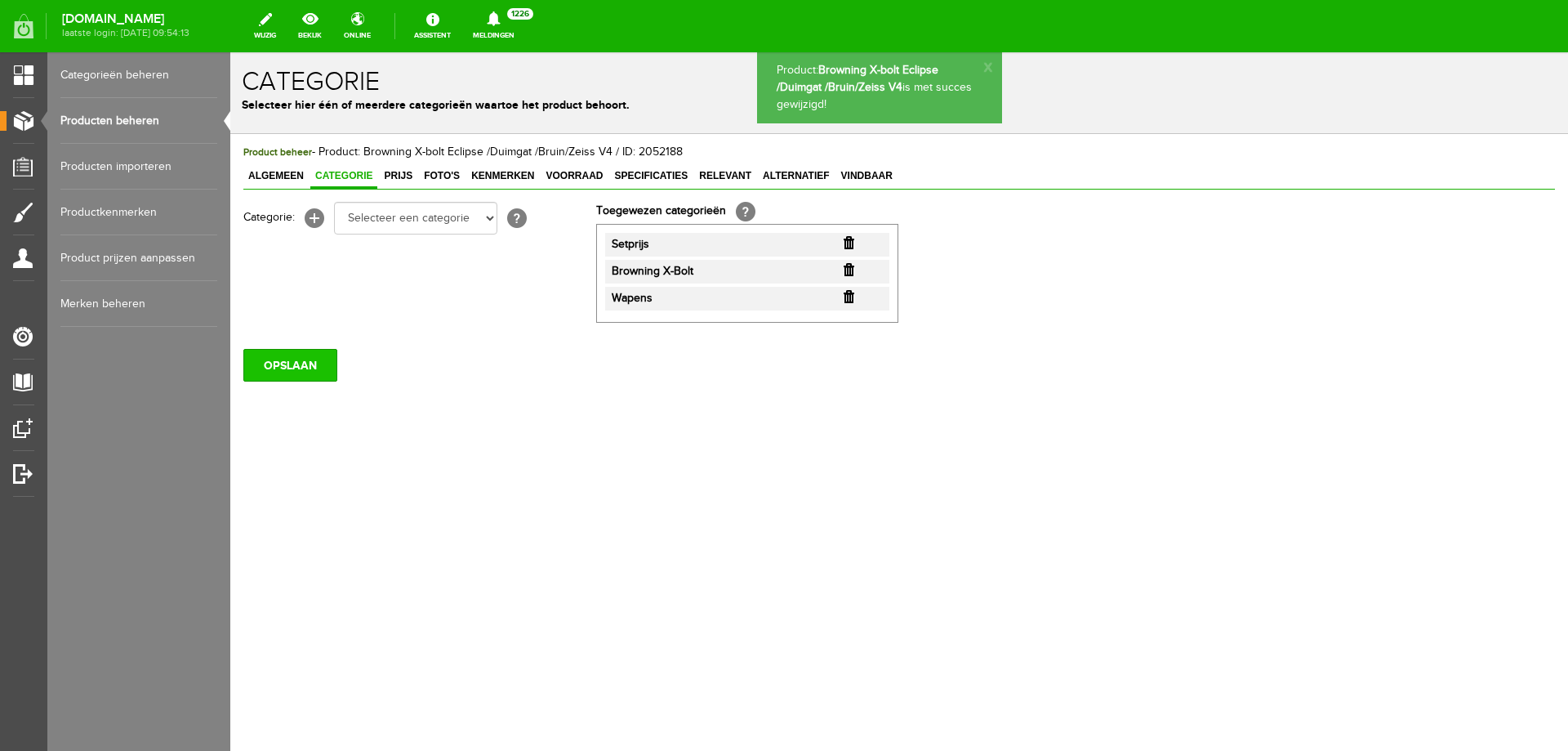
click at [286, 361] on input "OPSLAAN" at bounding box center [290, 365] width 94 height 32
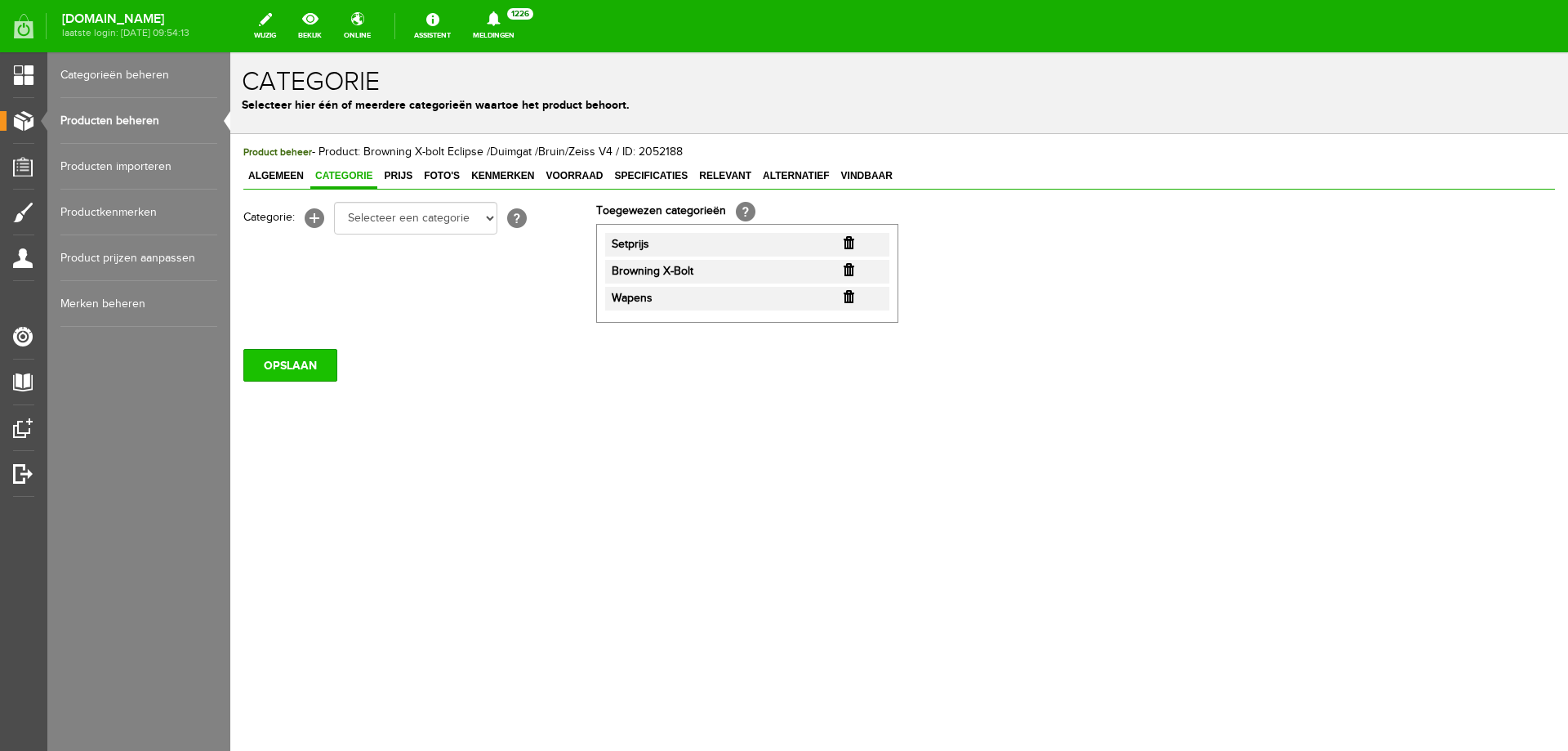
click at [331, 357] on input "OPSLAAN" at bounding box center [290, 365] width 94 height 32
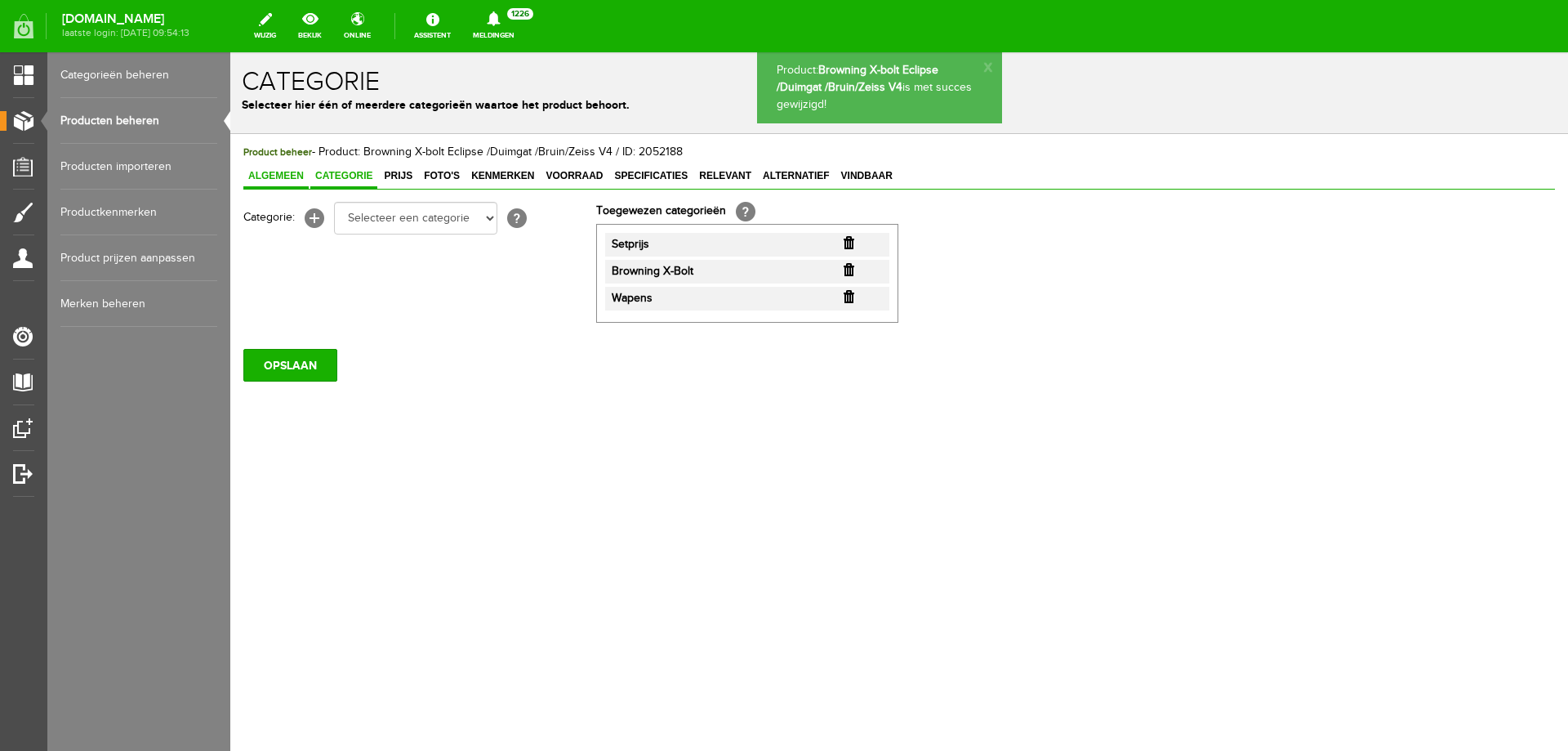
click at [286, 179] on span "Algemeen" at bounding box center [276, 175] width 65 height 11
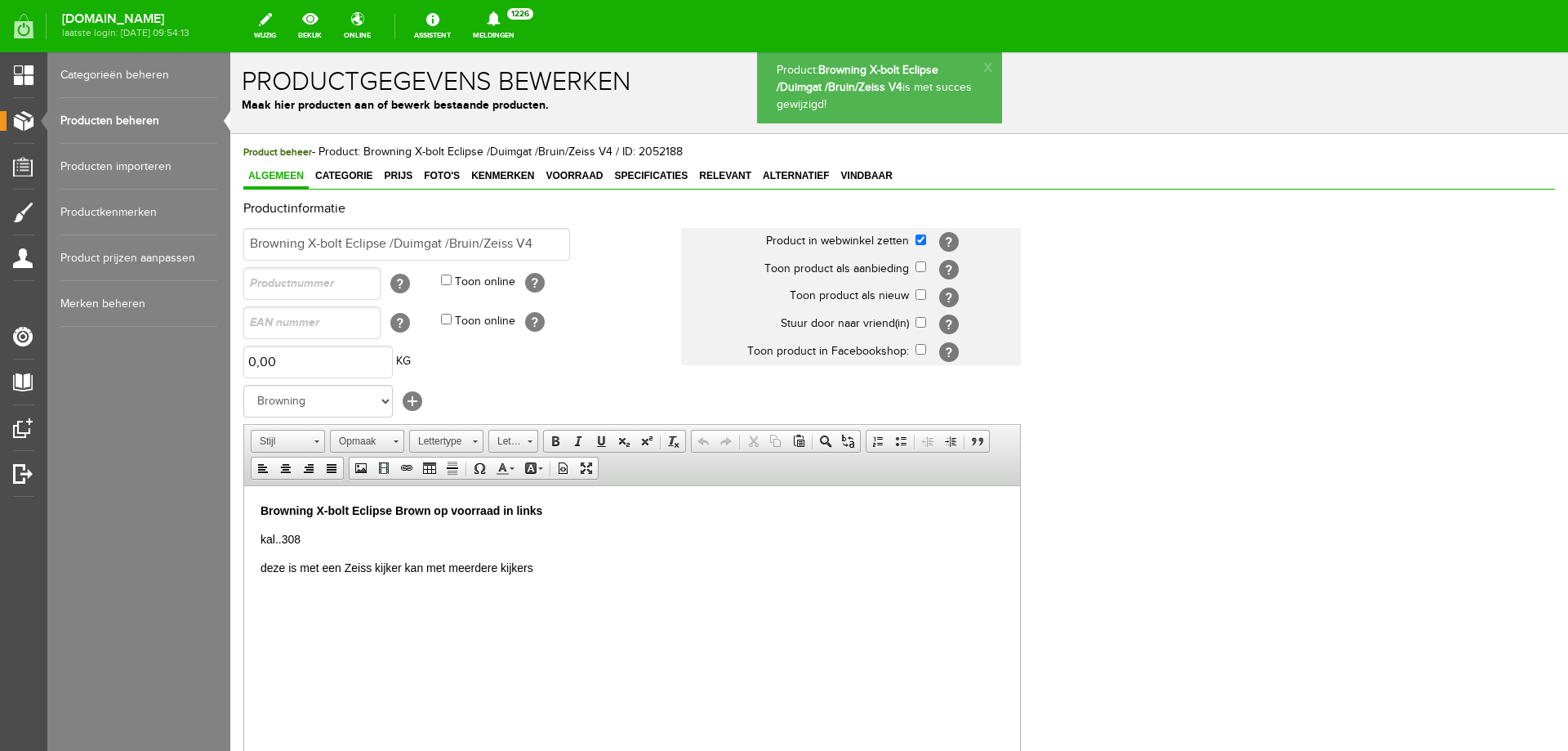
click at [546, 513] on p "Browning X-bolt Eclipse Brown op voorraad in links" at bounding box center [632, 510] width 743 height 17
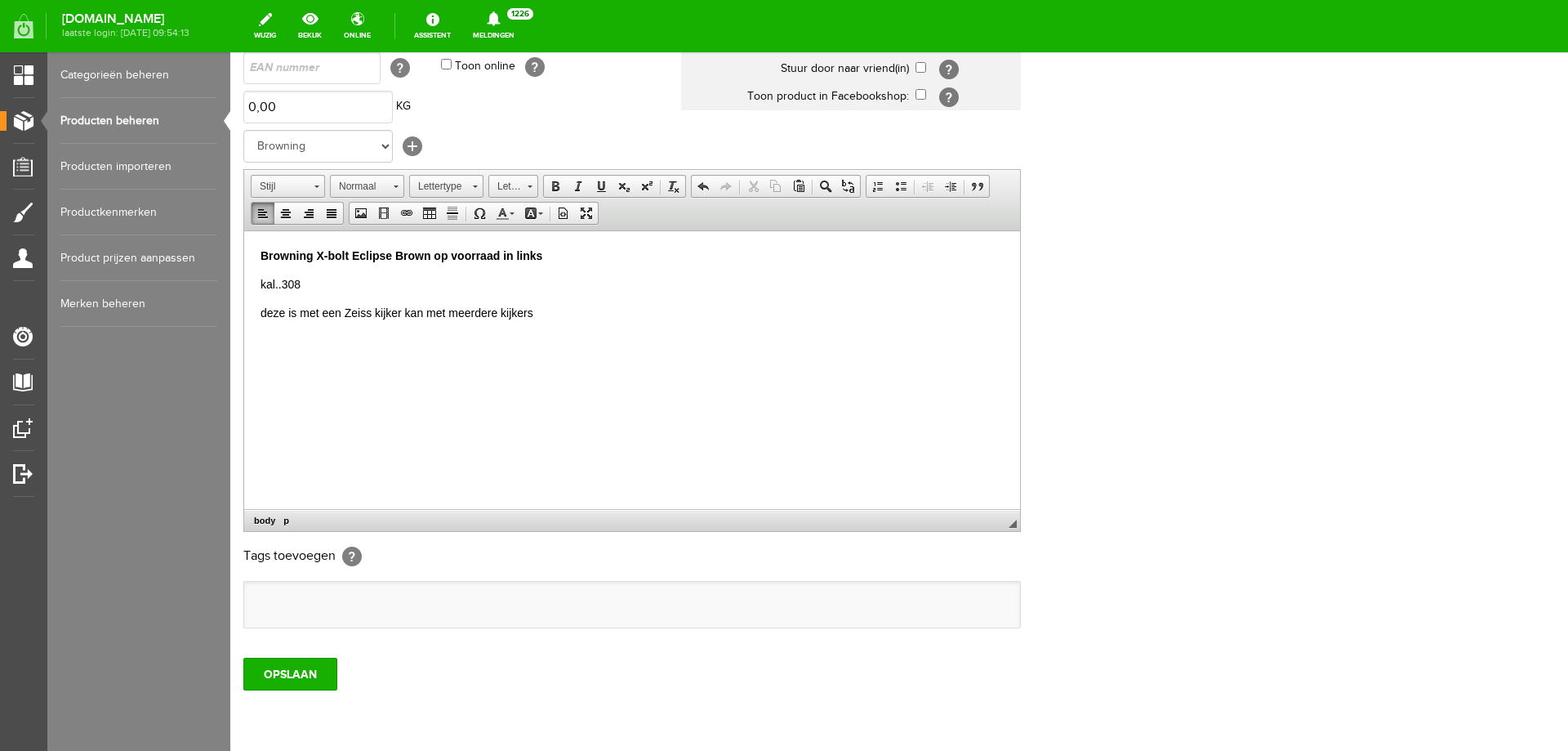
scroll to position [316, 0]
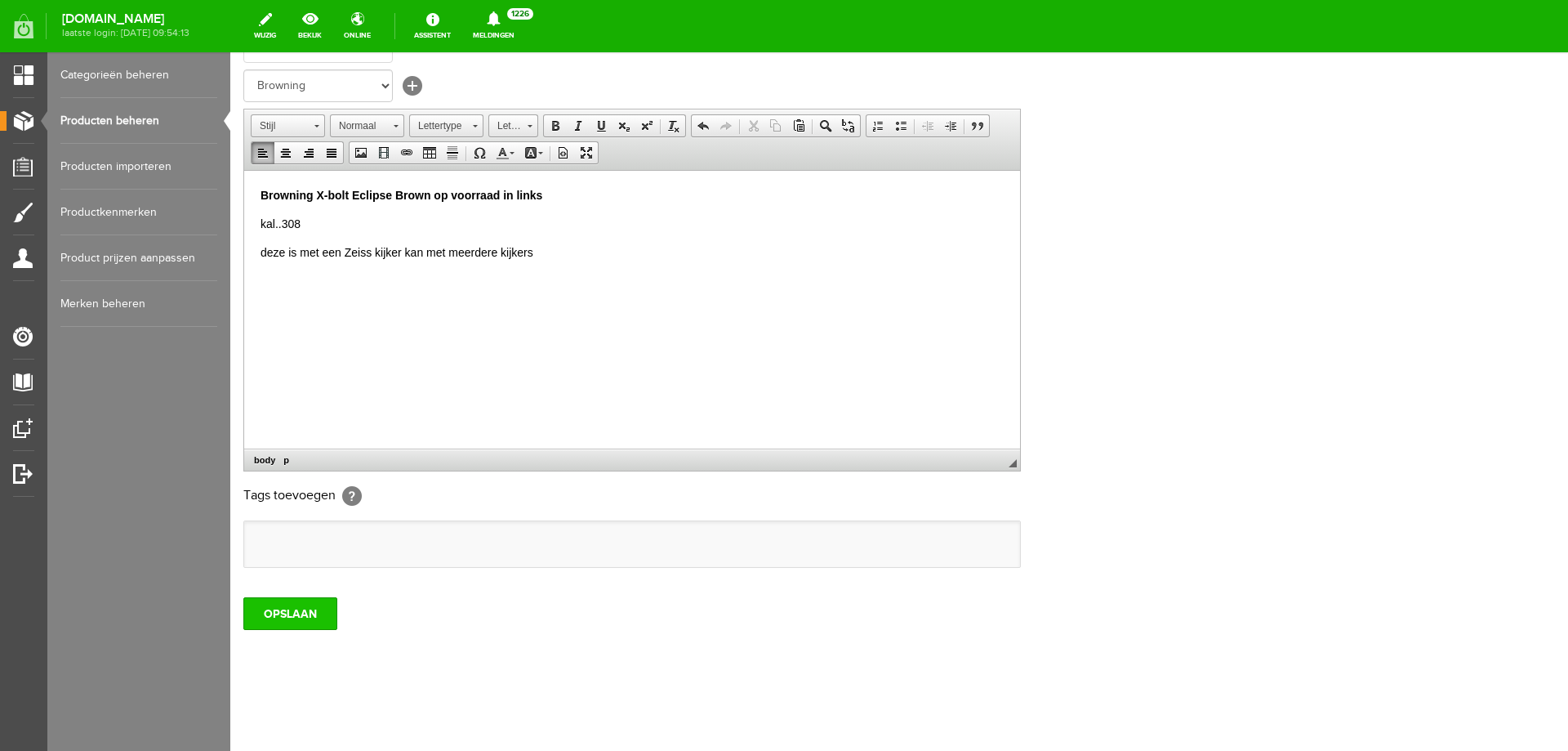
click at [305, 625] on input "OPSLAAN" at bounding box center [290, 614] width 94 height 32
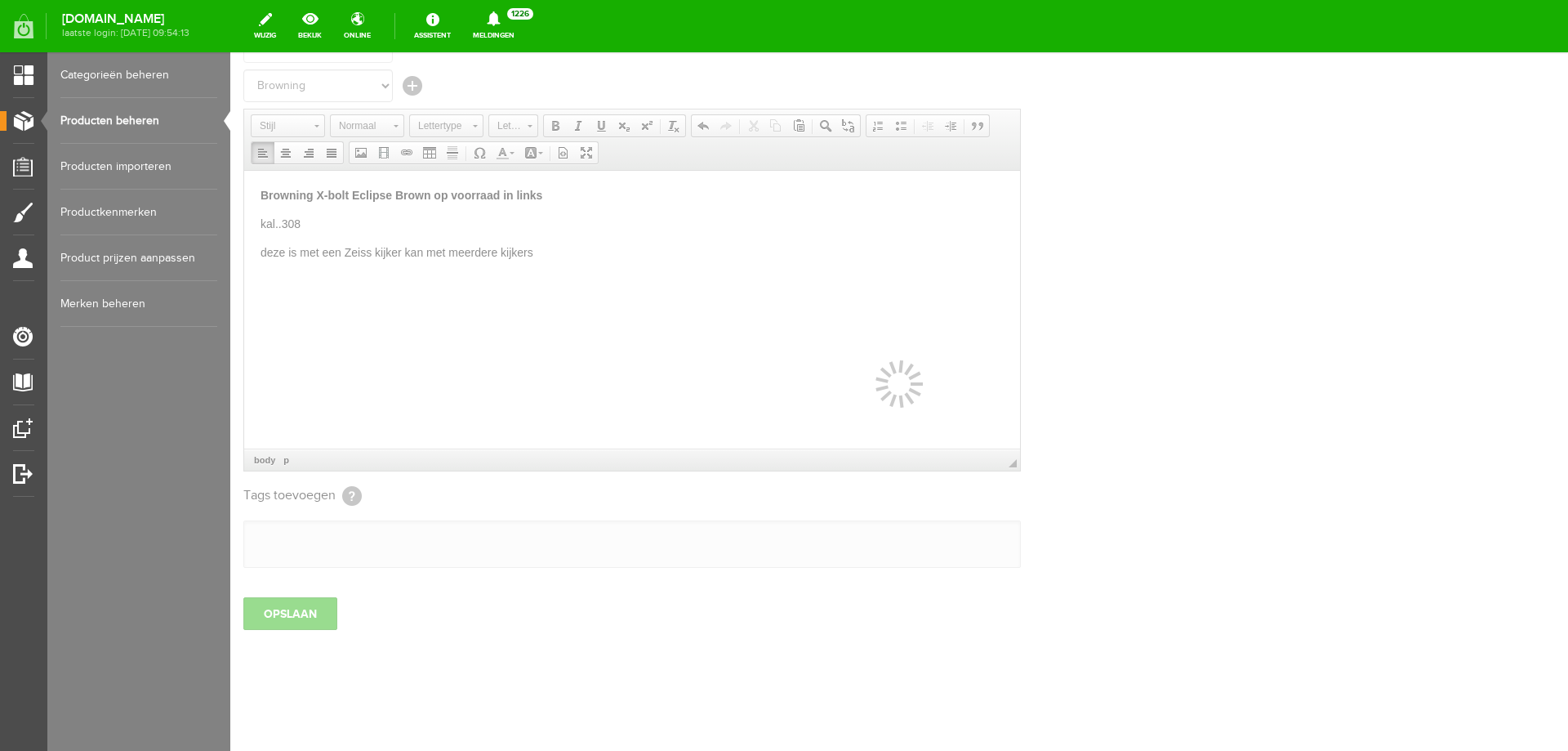
click at [127, 117] on link "Producten beheren" at bounding box center [138, 120] width 156 height 46
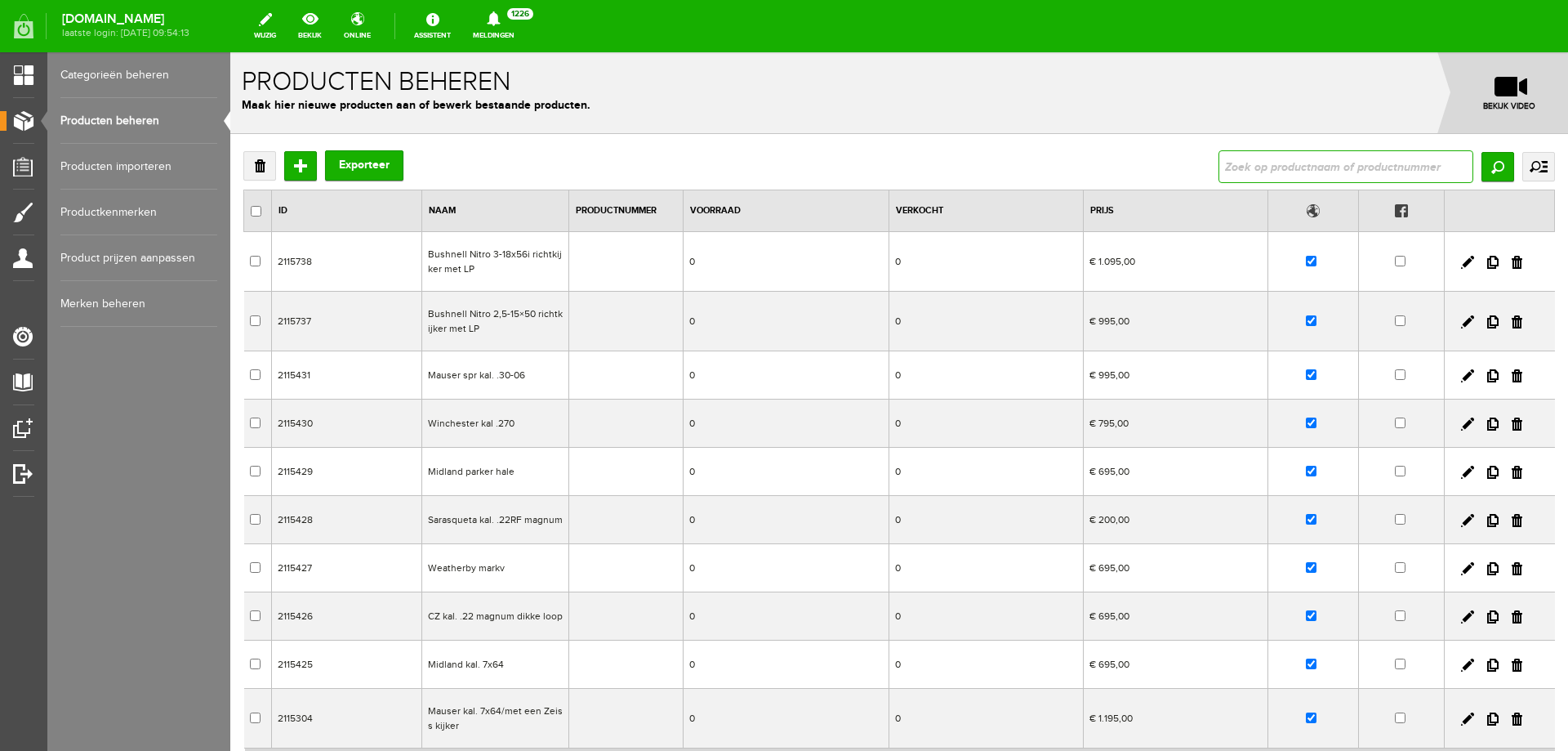
click at [1286, 160] on input "text" at bounding box center [1346, 167] width 255 height 32
type input "Beretta 691 Vittoria. sporter 71 cm lopen uitwendige chokes"
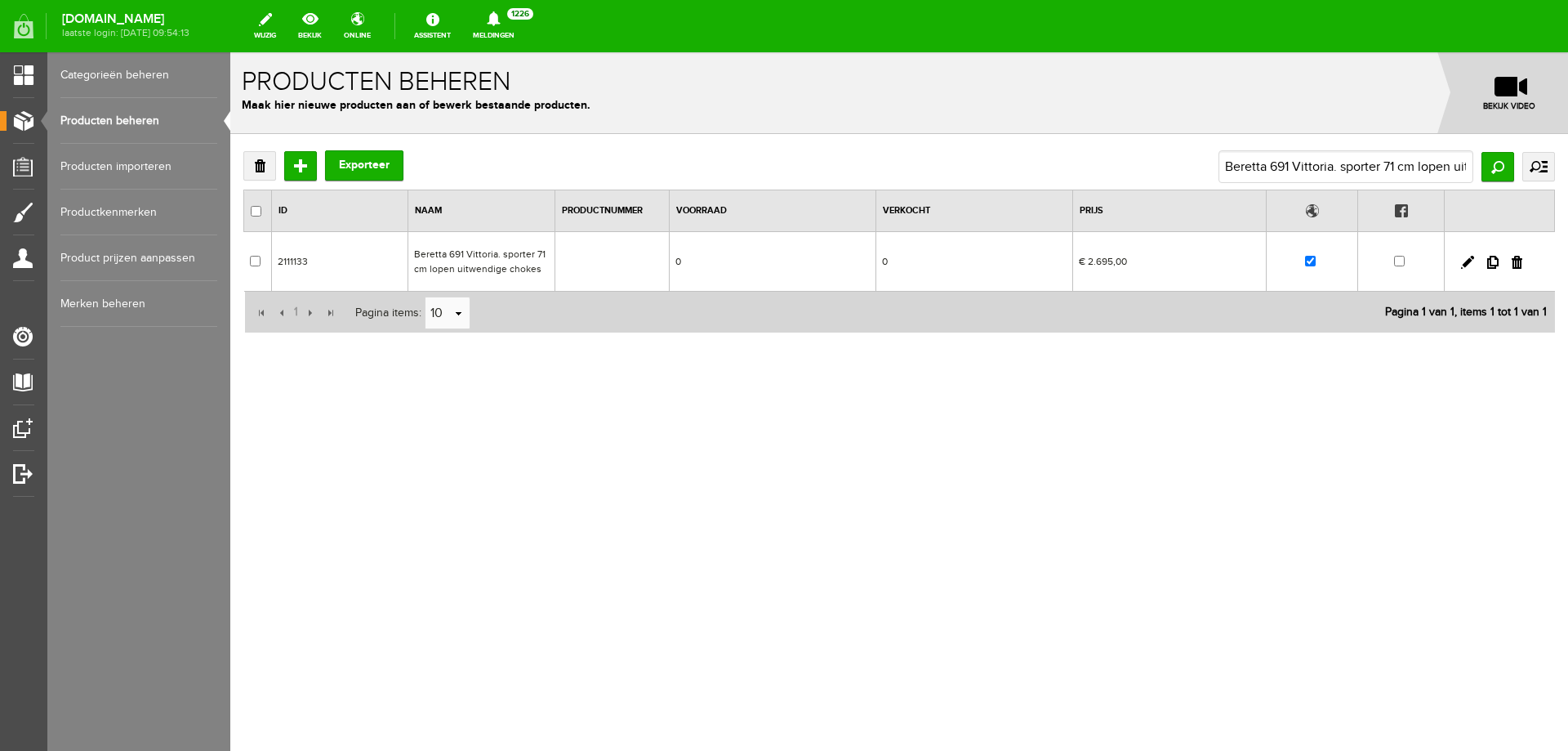
click at [1116, 261] on td "€ 2.695,00" at bounding box center [1169, 262] width 193 height 60
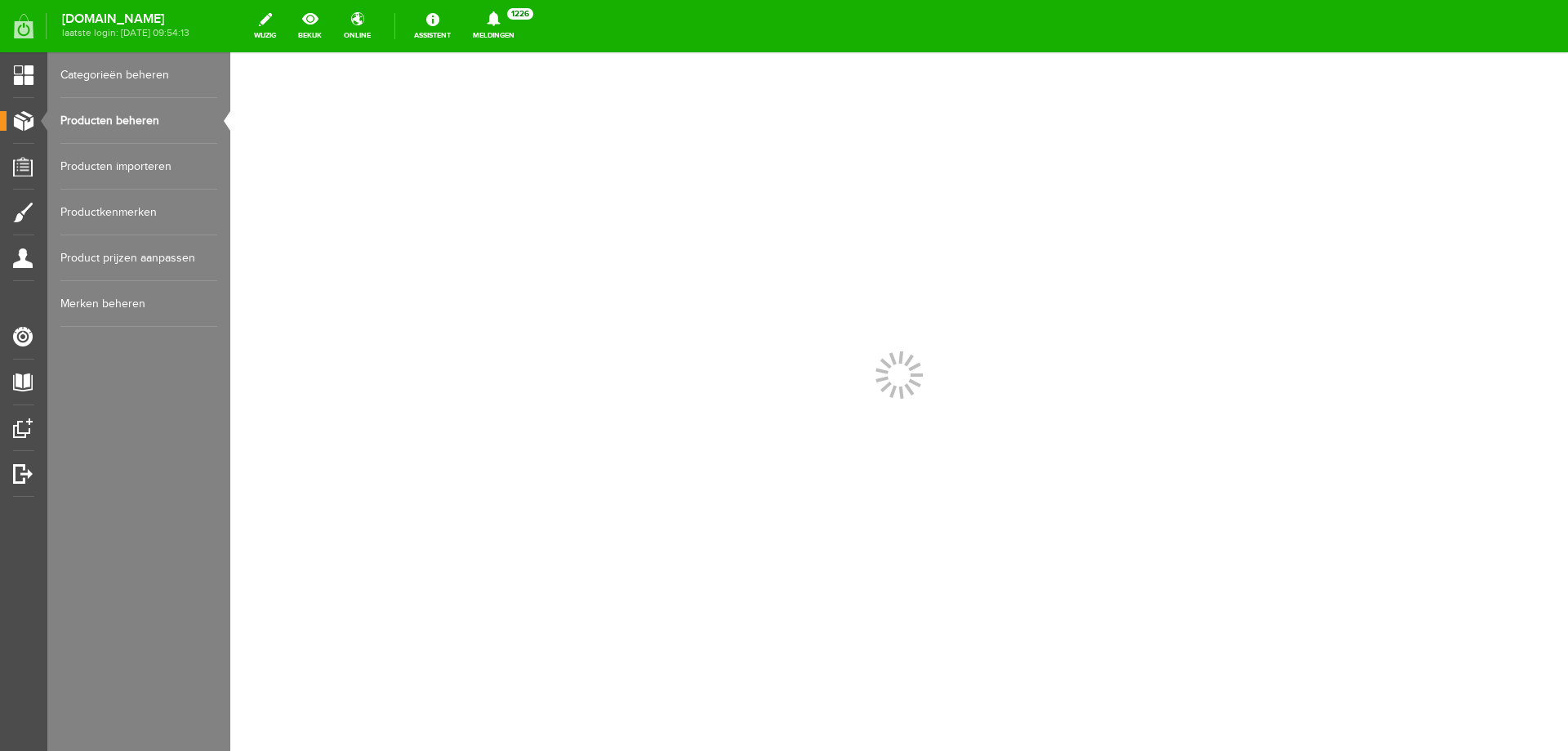
scroll to position [0, 0]
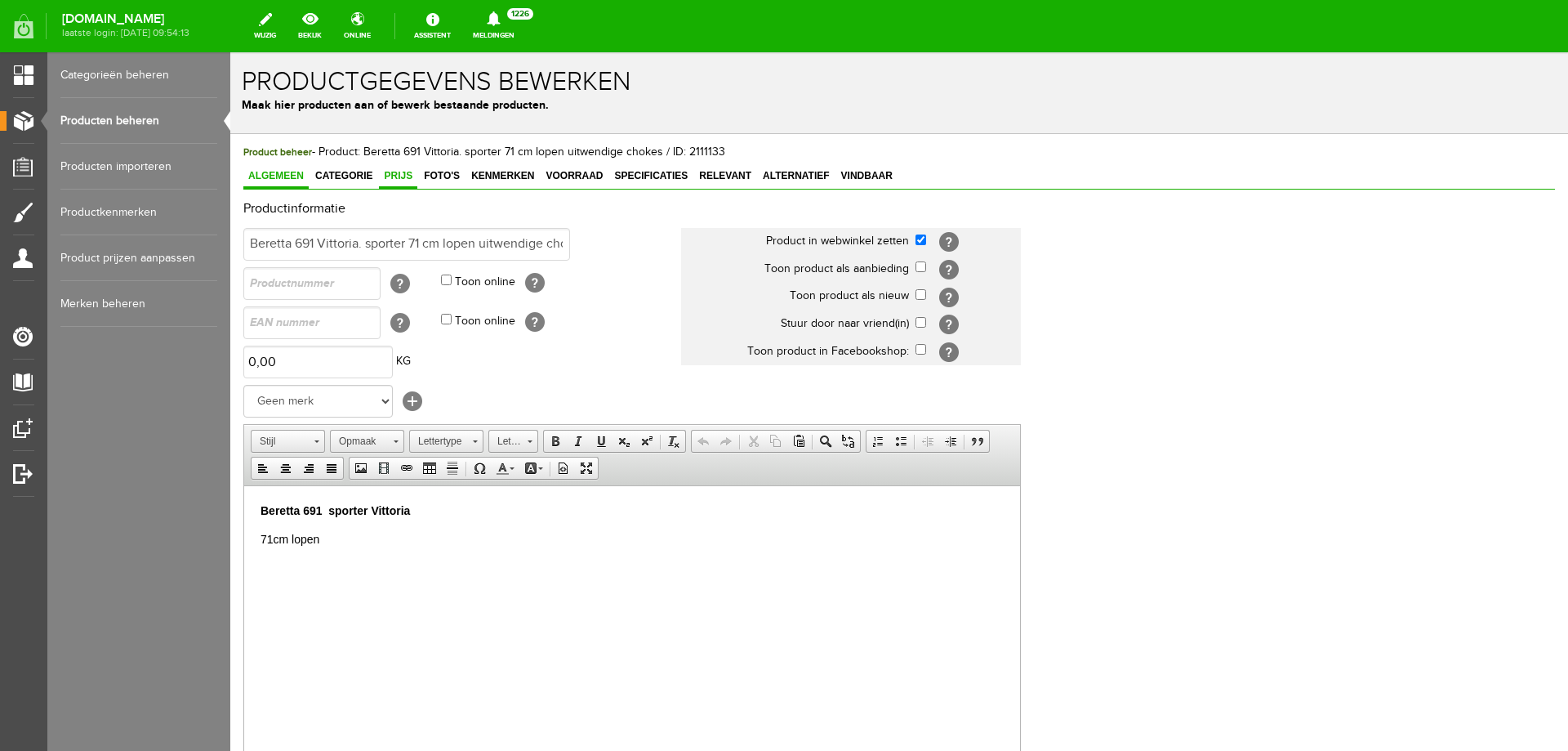
click at [392, 167] on link "Prijs" at bounding box center [398, 176] width 38 height 24
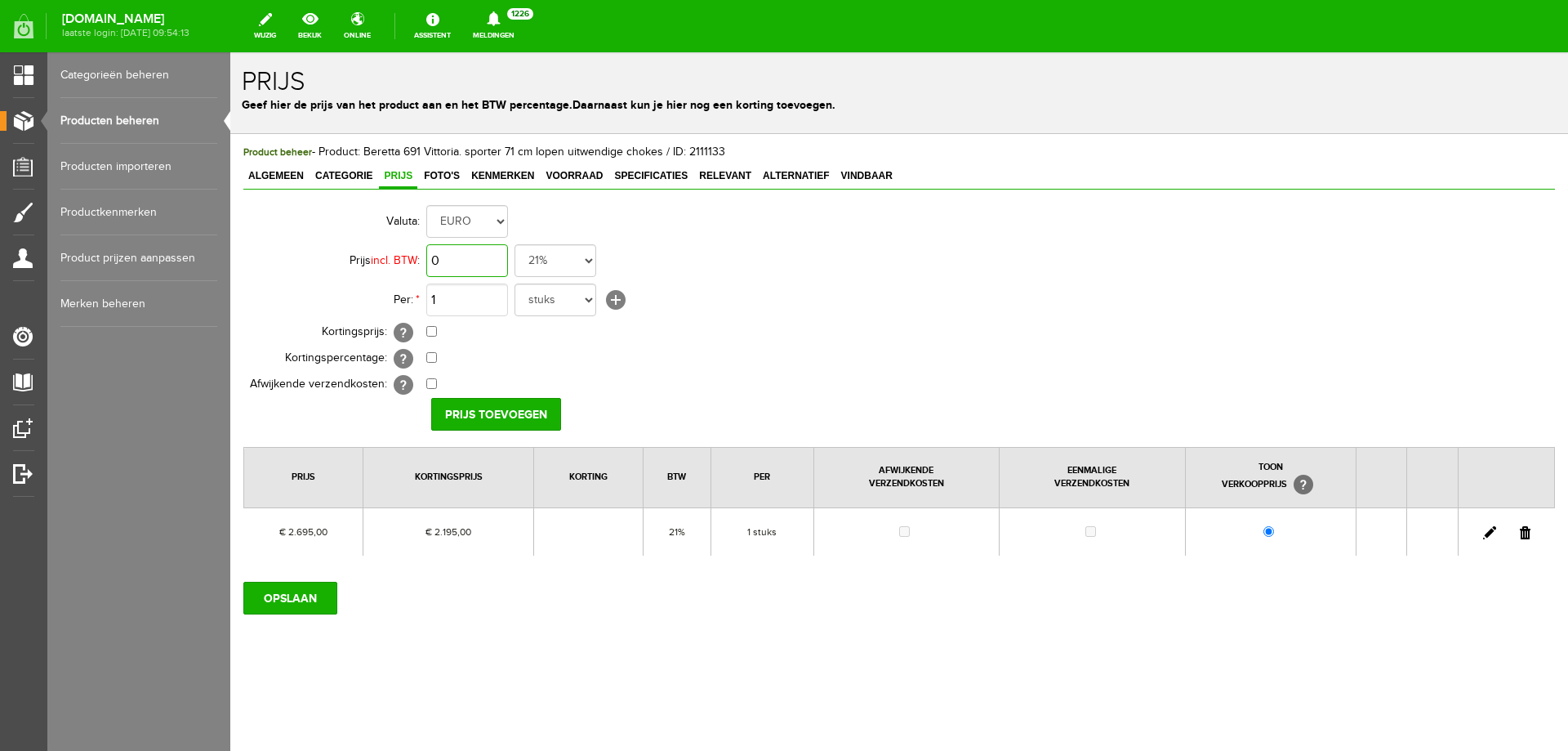
click at [447, 273] on input "0" at bounding box center [467, 261] width 82 height 32
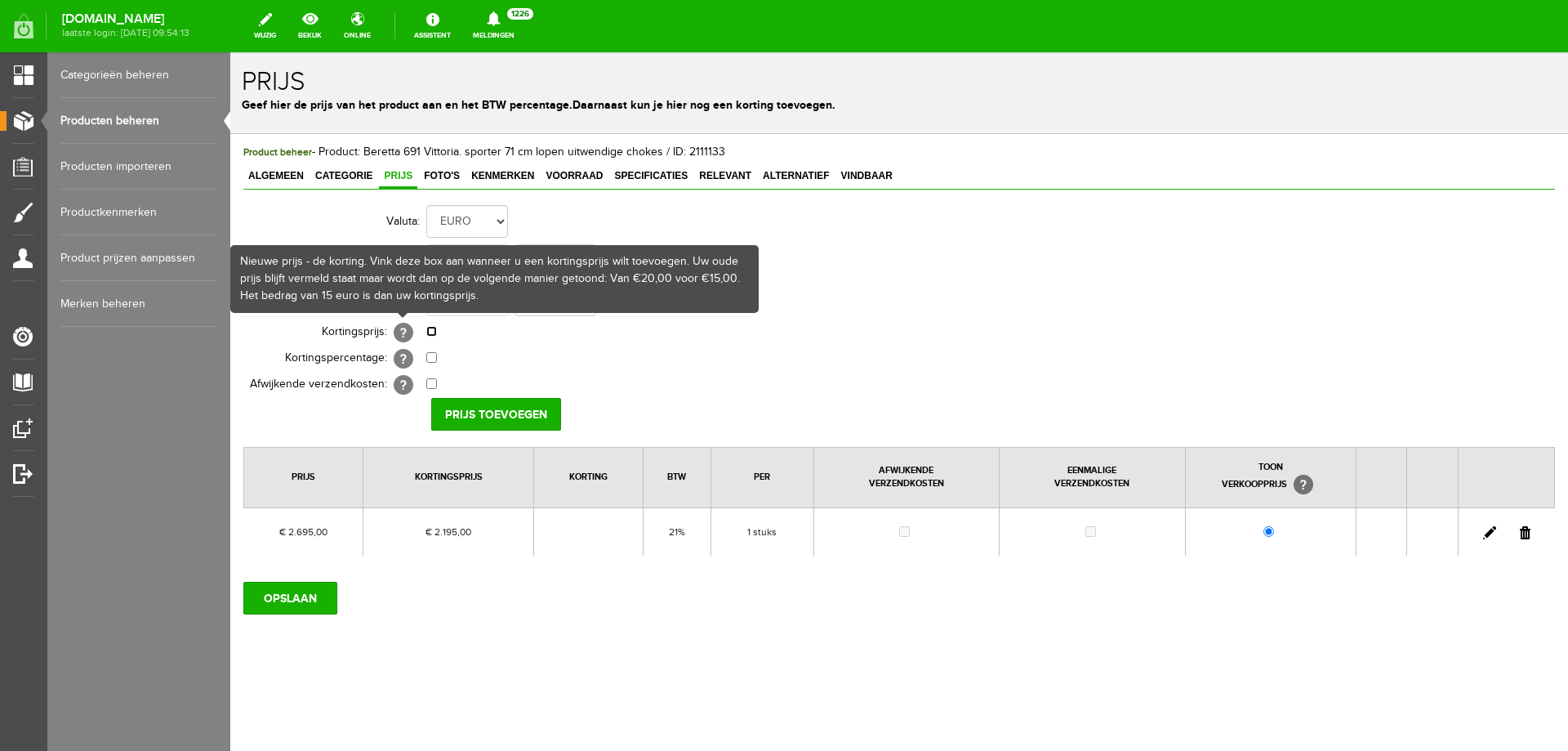
type input "€ 2.695,00"
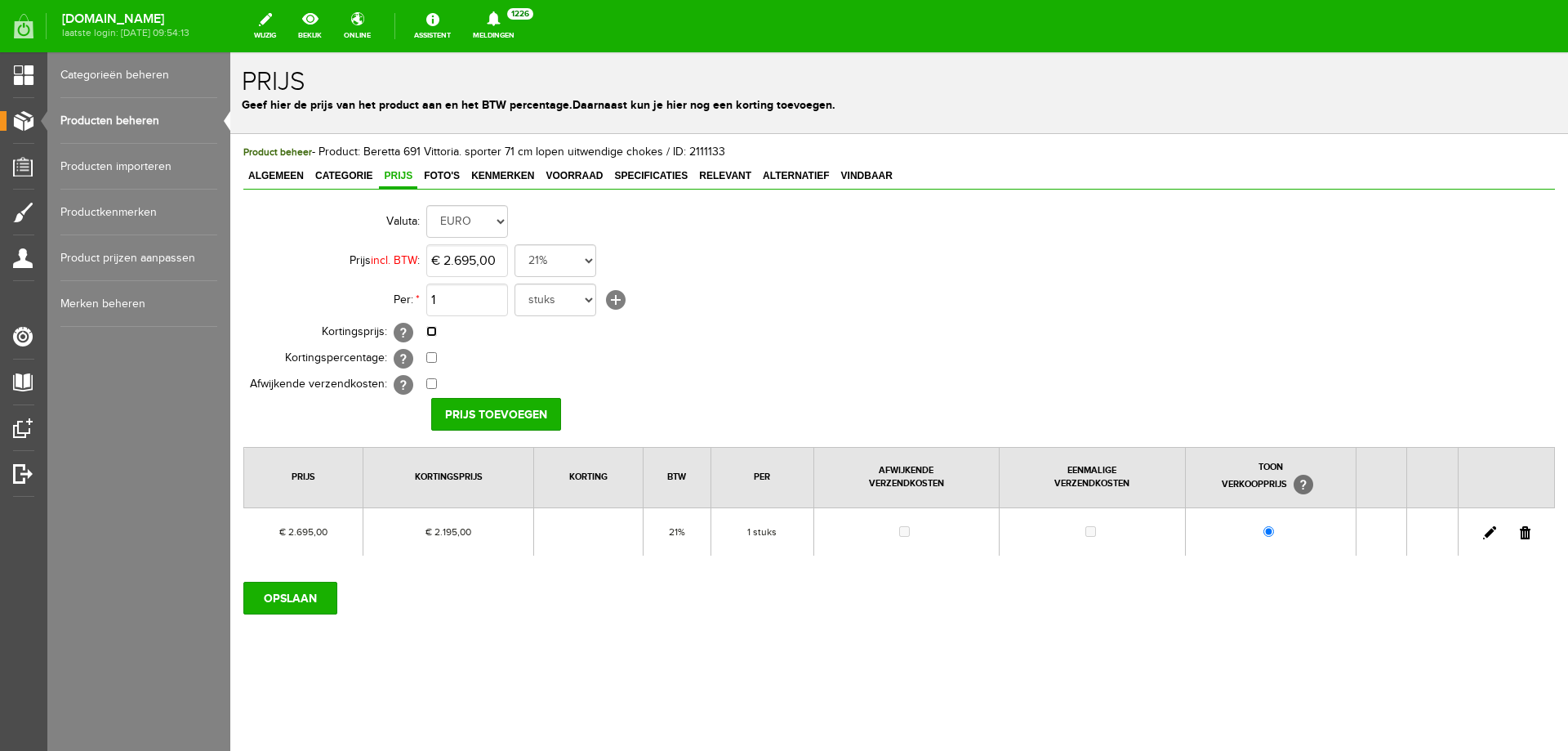
click at [428, 328] on input "checkbox" at bounding box center [431, 331] width 10 height 10
checkbox input "true"
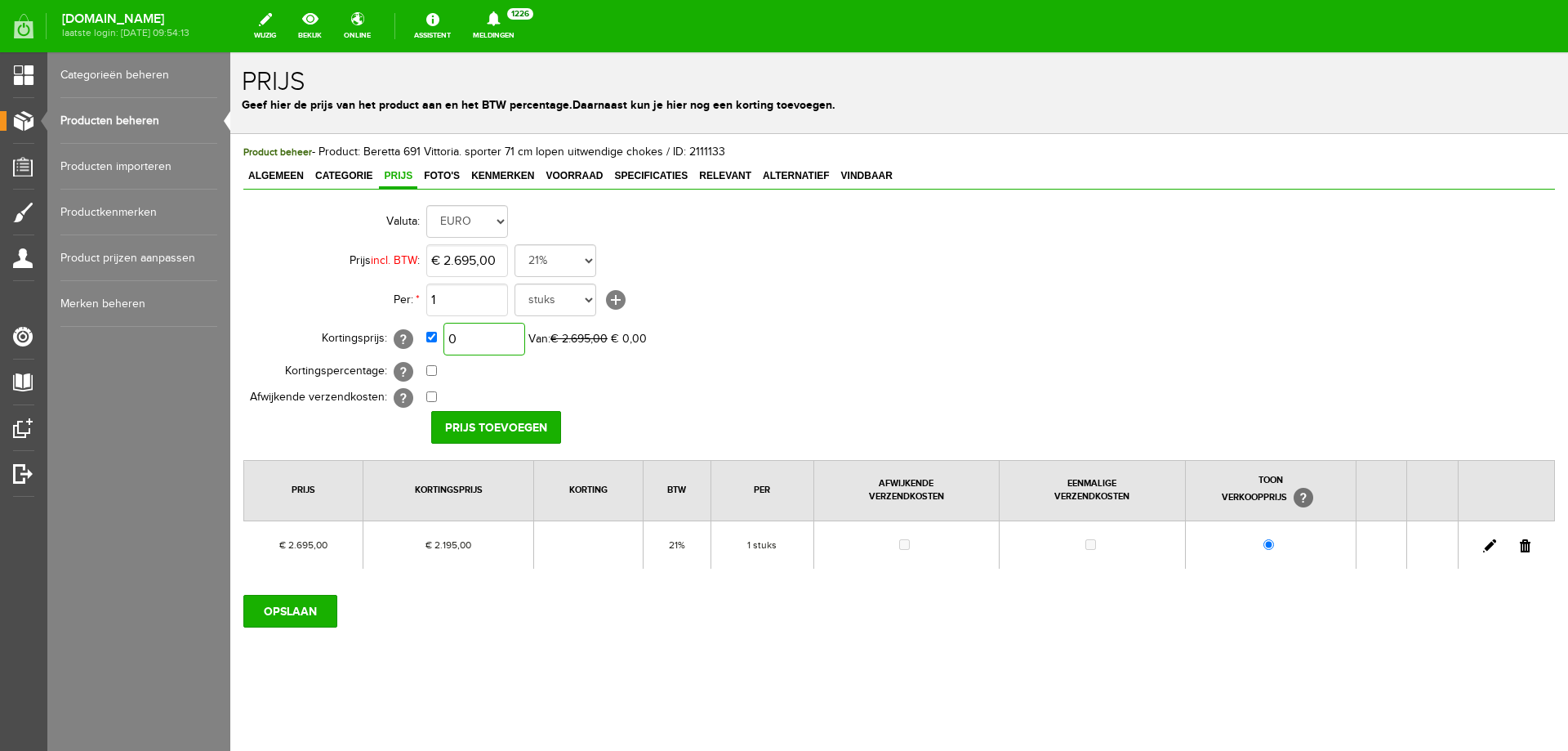
click at [469, 339] on input "0" at bounding box center [484, 339] width 82 height 32
type input "€ 1.995,00"
click at [493, 421] on input "Prijs toevoegen" at bounding box center [496, 427] width 130 height 32
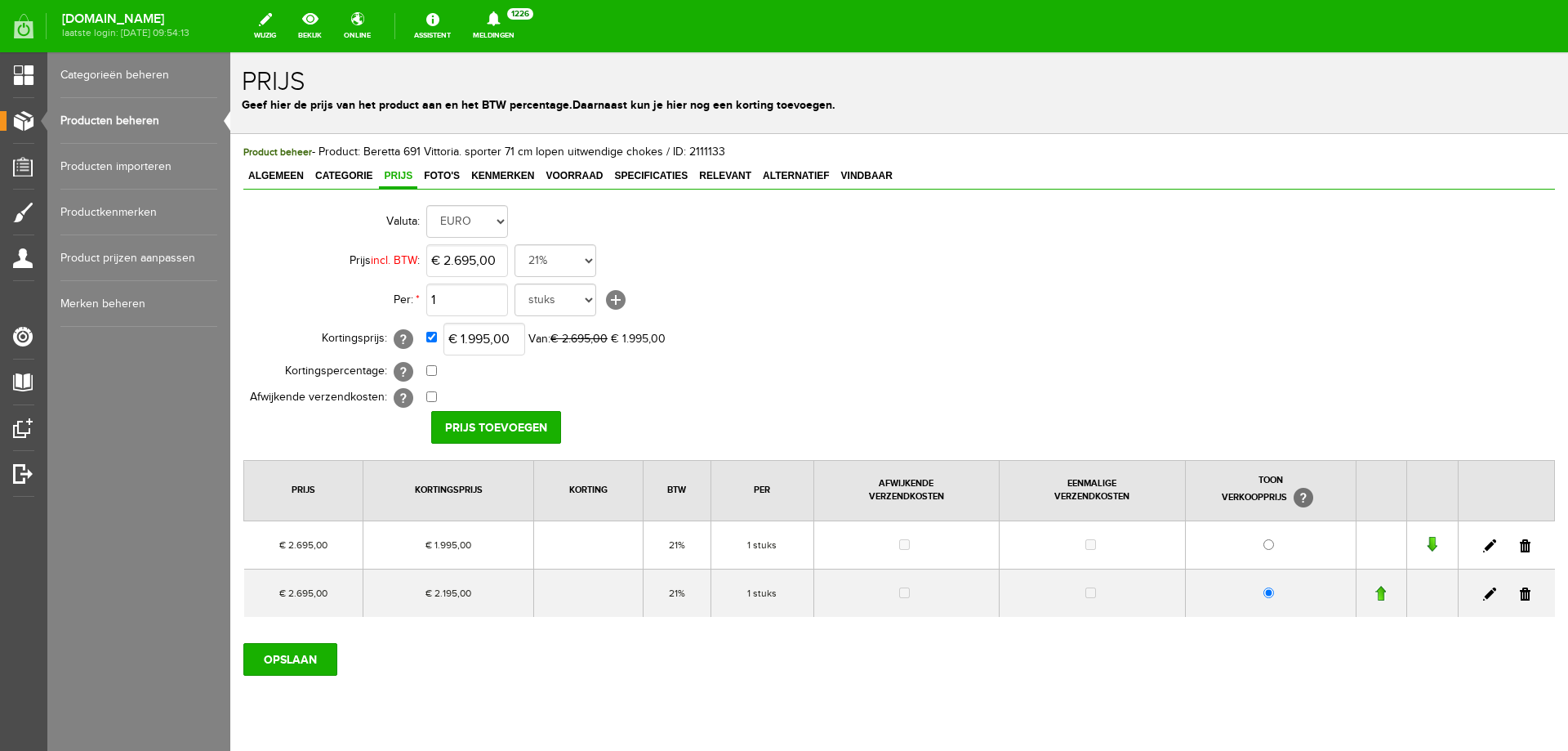
click at [1521, 597] on link at bounding box center [1525, 595] width 10 height 13
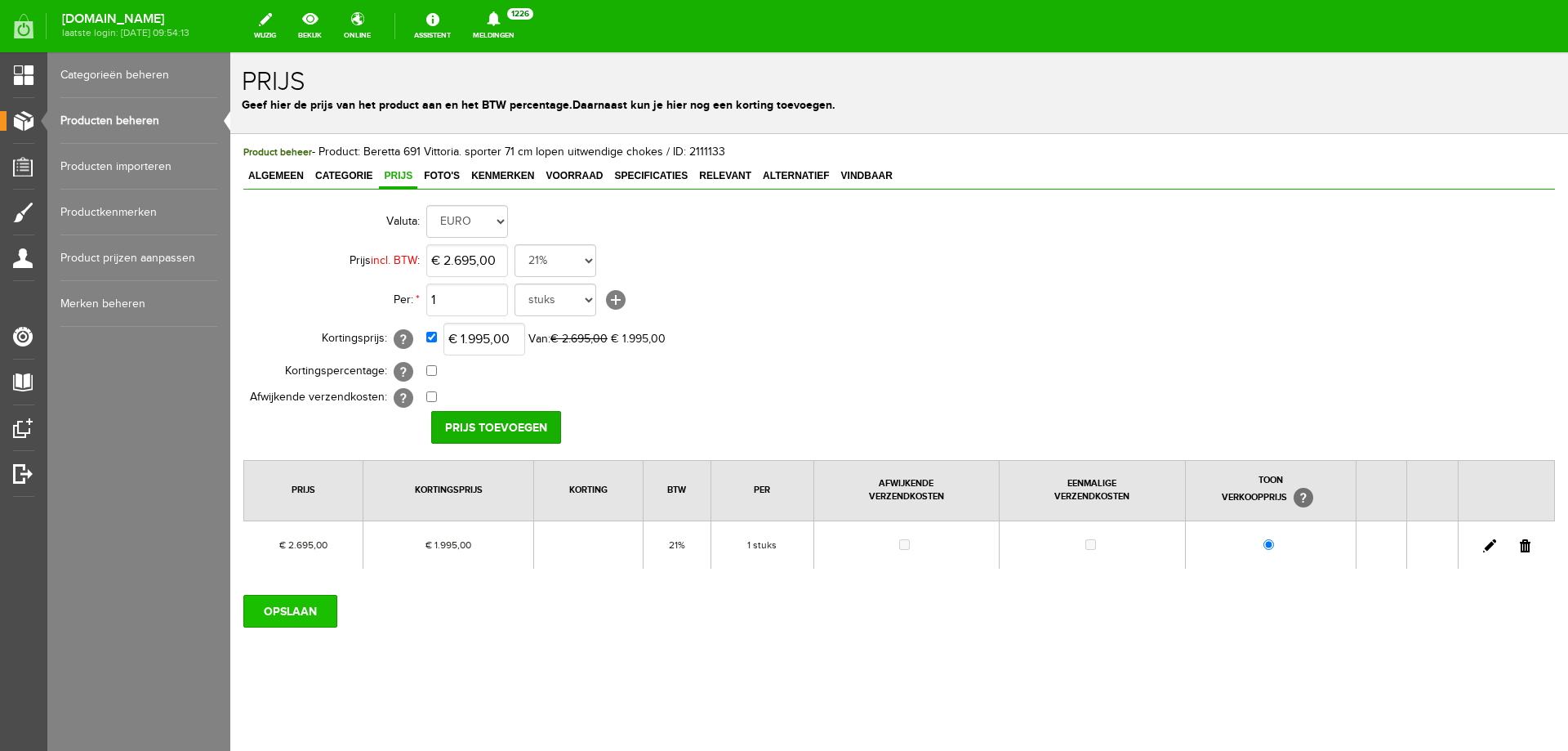
click at [305, 606] on input "OPSLAAN" at bounding box center [290, 611] width 94 height 32
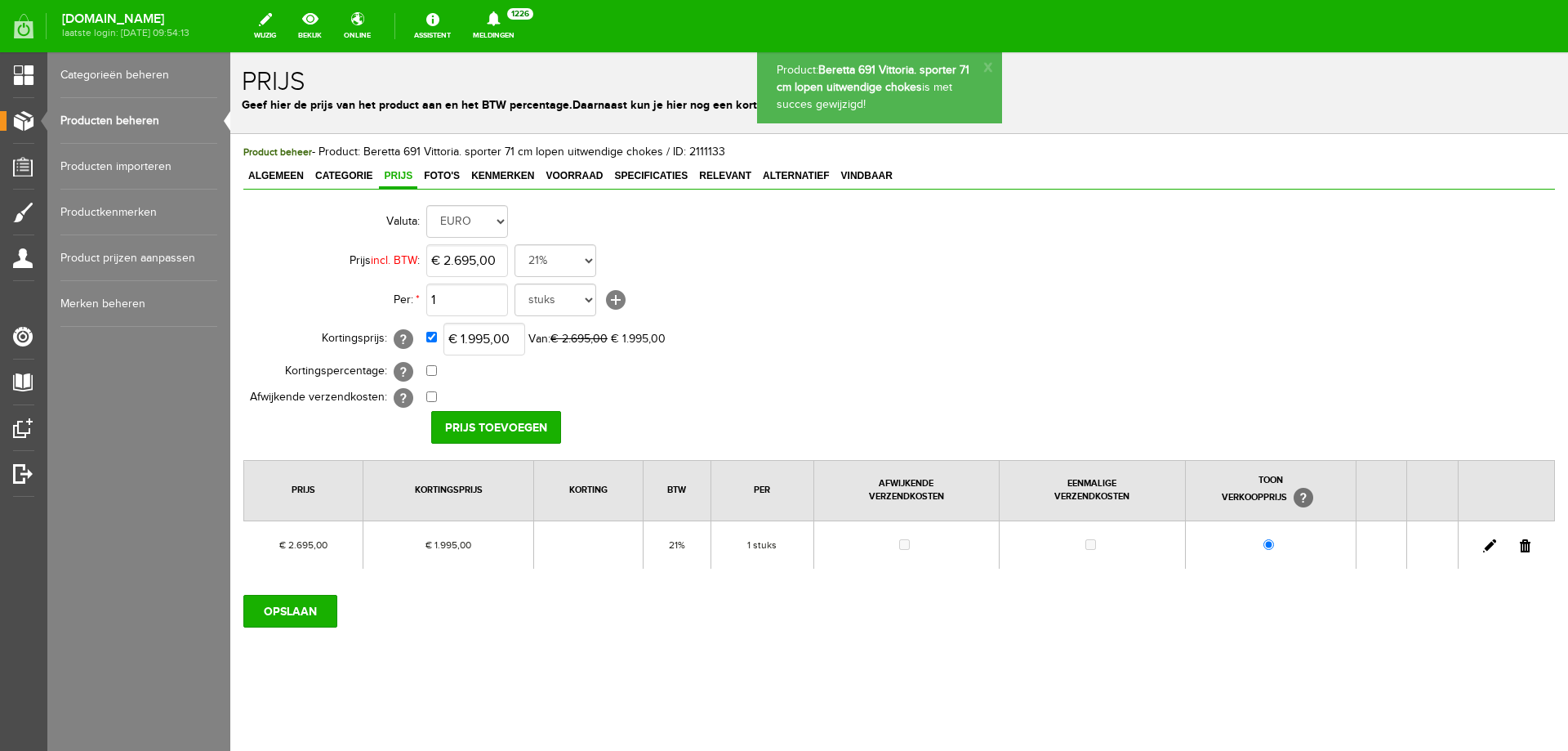
click at [133, 118] on link "Producten beheren" at bounding box center [138, 120] width 156 height 46
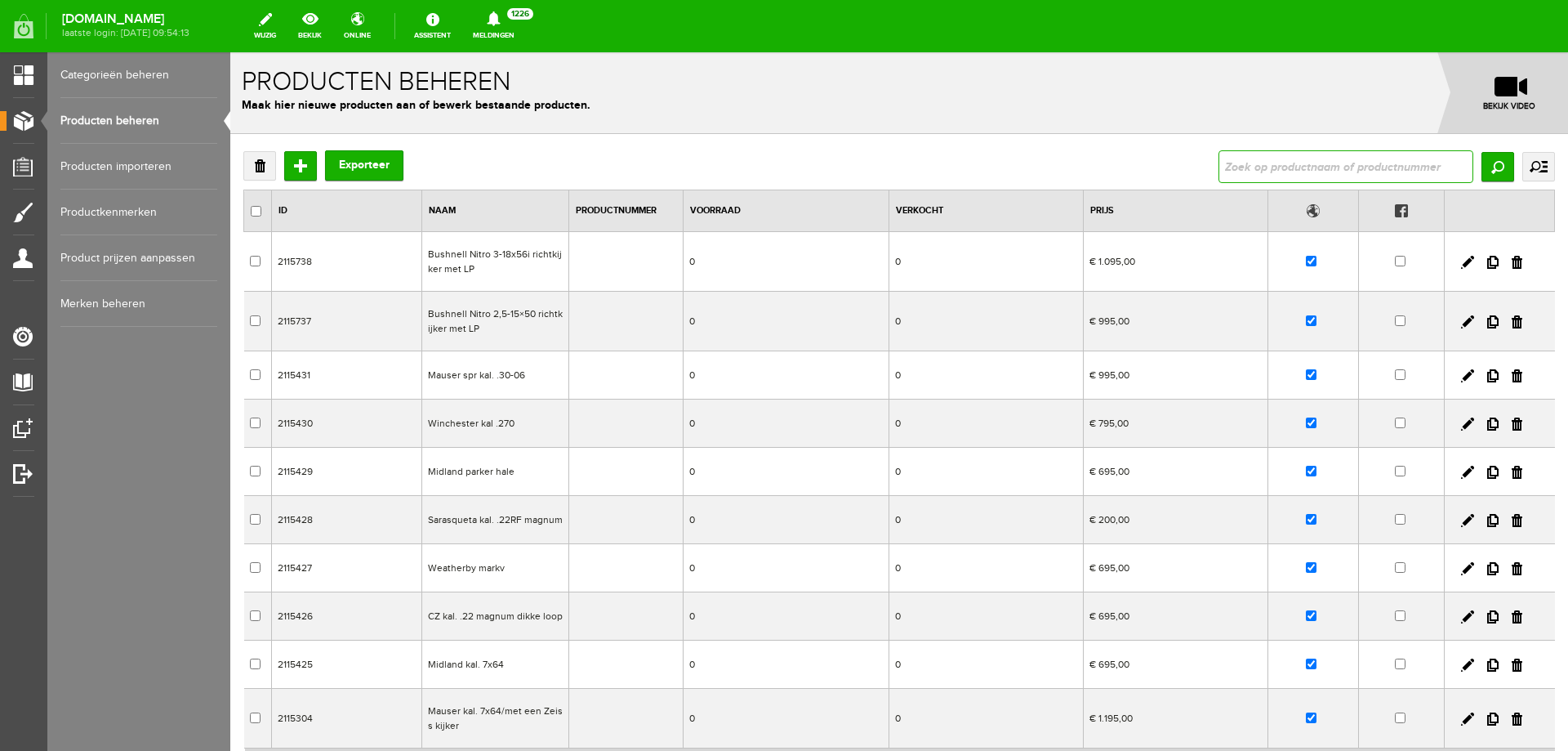
click at [1243, 173] on input "text" at bounding box center [1346, 167] width 255 height 32
paste input "Browning 725 Black edition 76 cm lopen op voorraad"
type input "Browning 725 Black edition 76 cm lopen op voorraad"
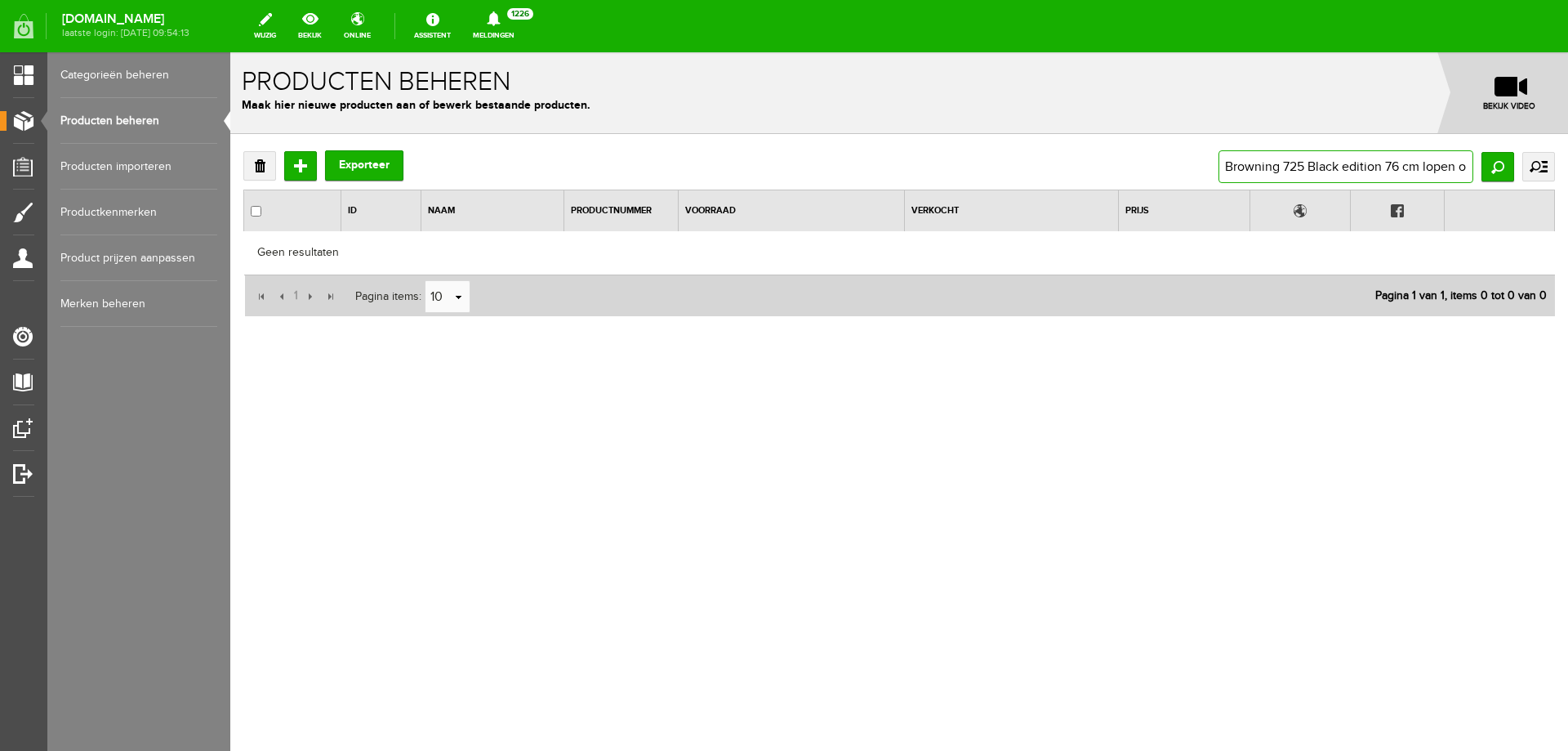
scroll to position [0, 64]
drag, startPoint x: 1375, startPoint y: 169, endPoint x: 1568, endPoint y: 156, distance: 193.4
click at [1568, 156] on div "Verwijderen Toevoegen Exporteer Browning 725 Black edition 76 cm lopen op voorr…" at bounding box center [899, 286] width 1338 height 305
type input "Browning 725 Black editio"
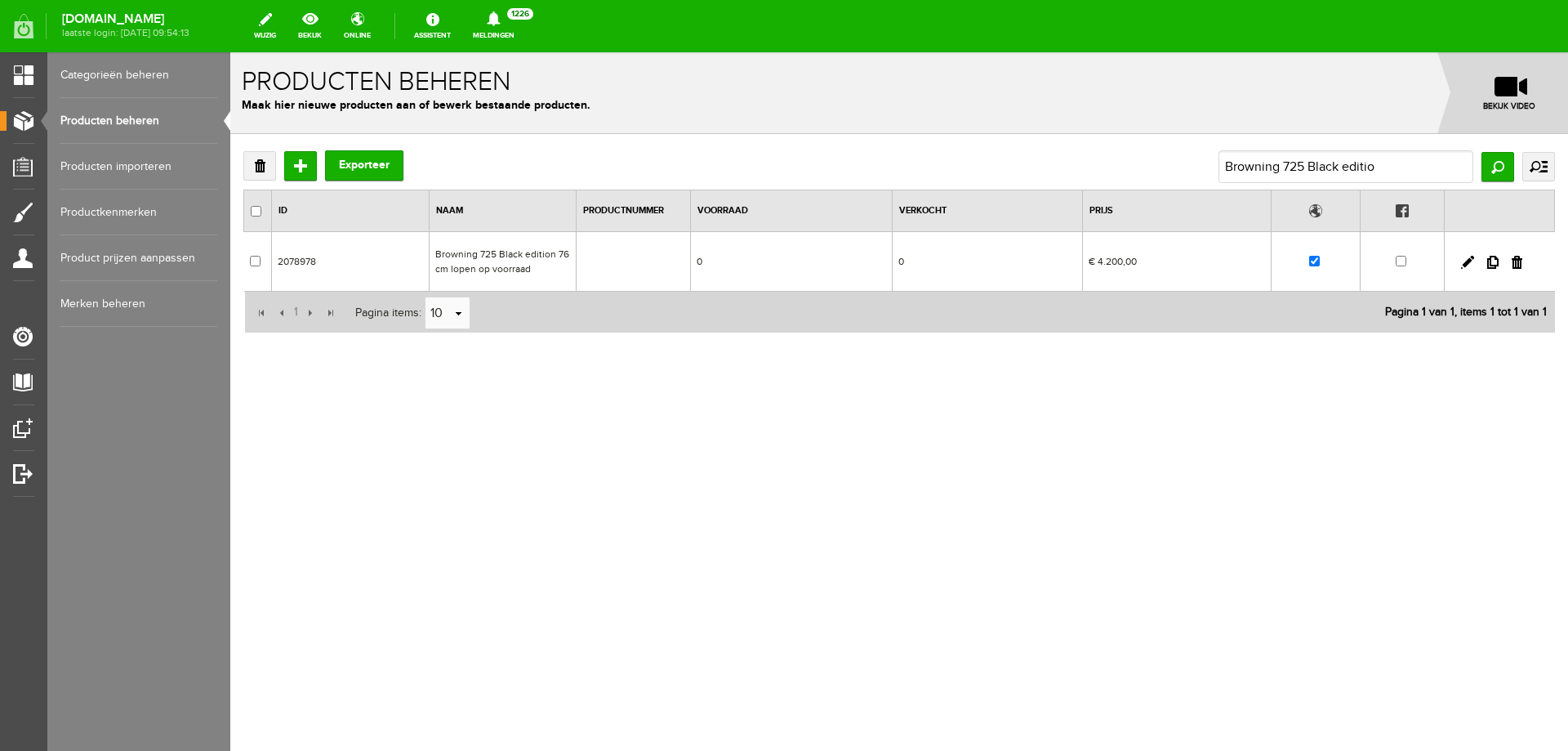
click at [535, 259] on td "Browning 725 Black edition 76 cm lopen op voorraad" at bounding box center [502, 262] width 147 height 60
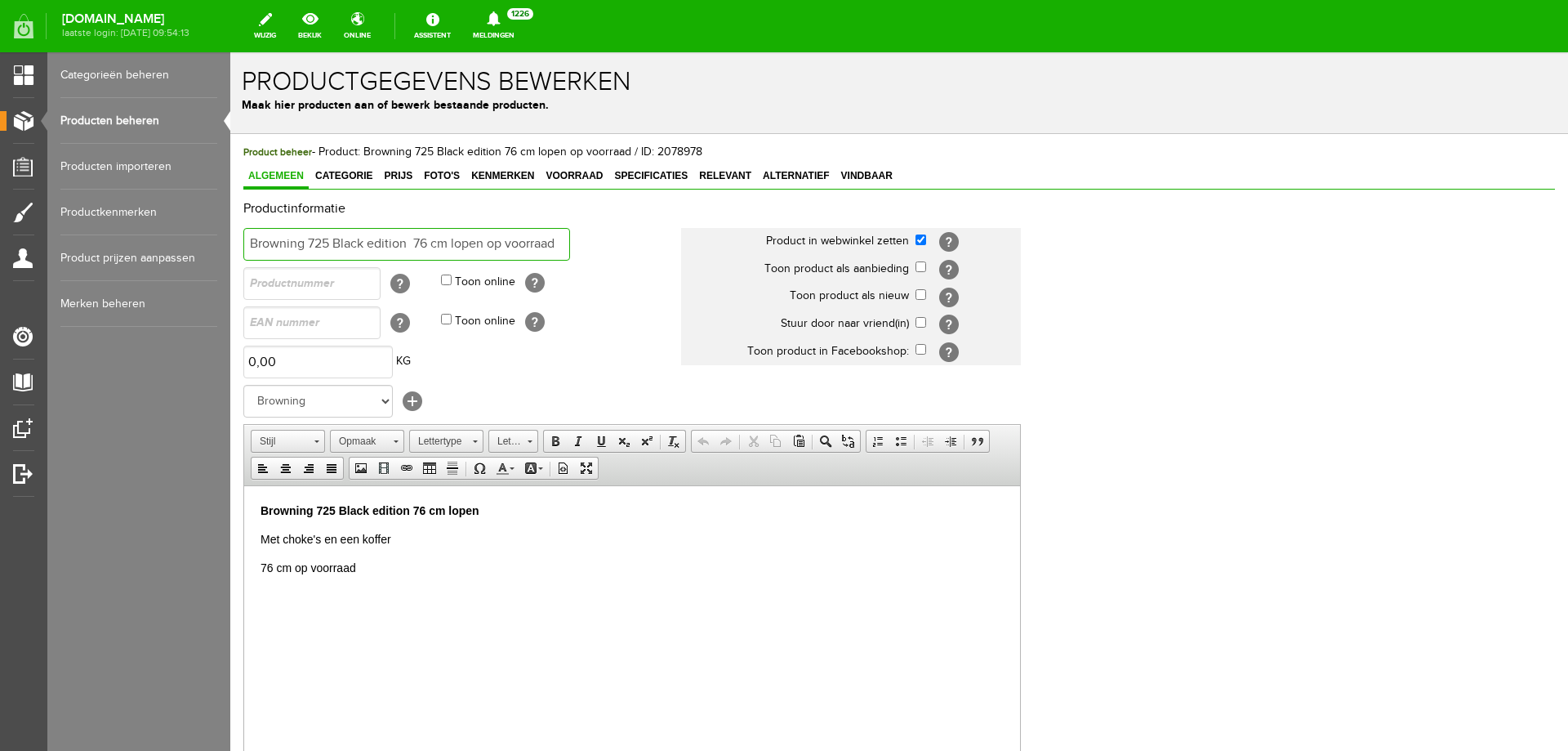
click at [254, 240] on input "Browning 725 Black edition 76 cm lopen op voorraad" at bounding box center [407, 244] width 327 height 32
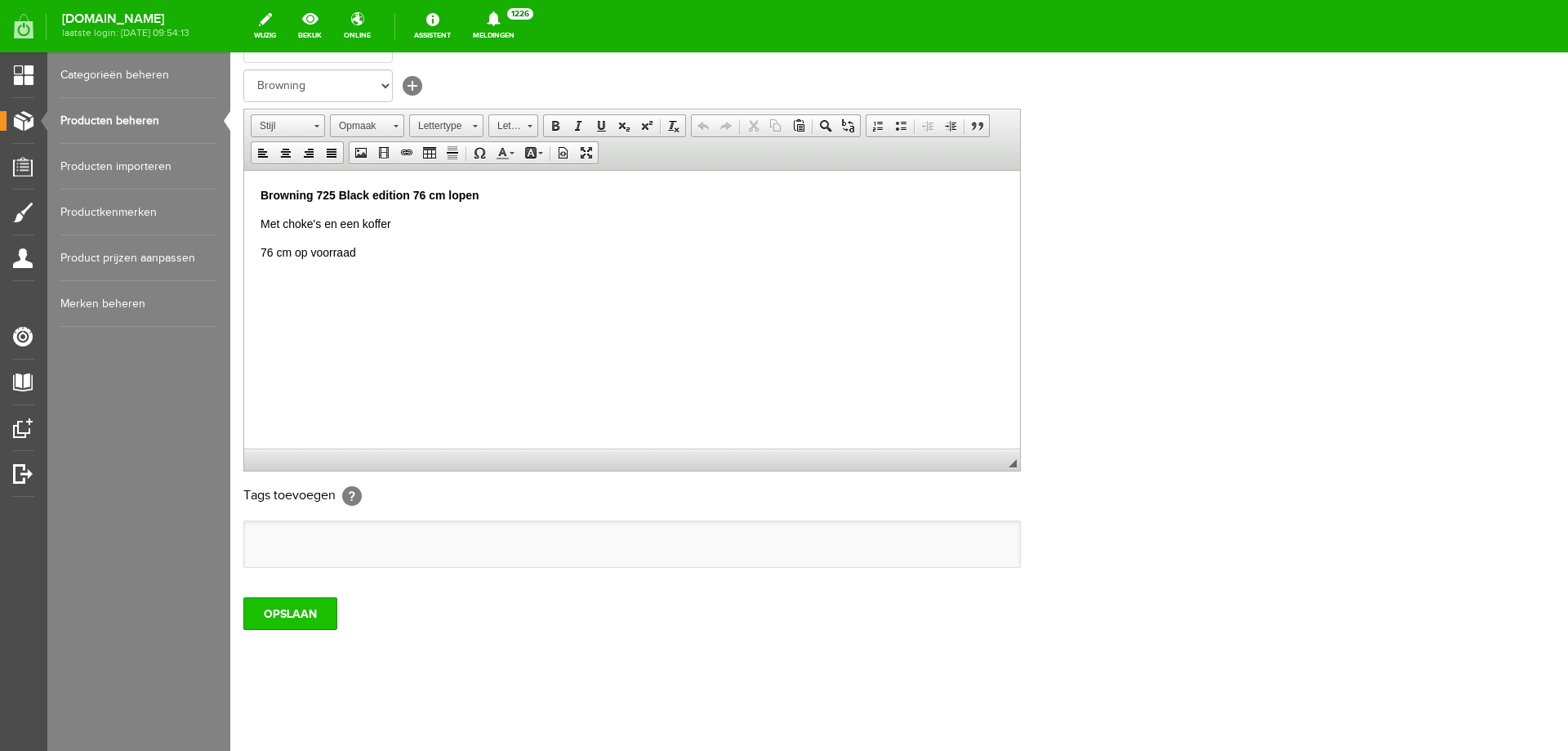
type input "VERKOCHT Browning 725 Black edition 76 cm lopen op voorraad"
click at [287, 618] on input "OPSLAAN" at bounding box center [290, 614] width 94 height 32
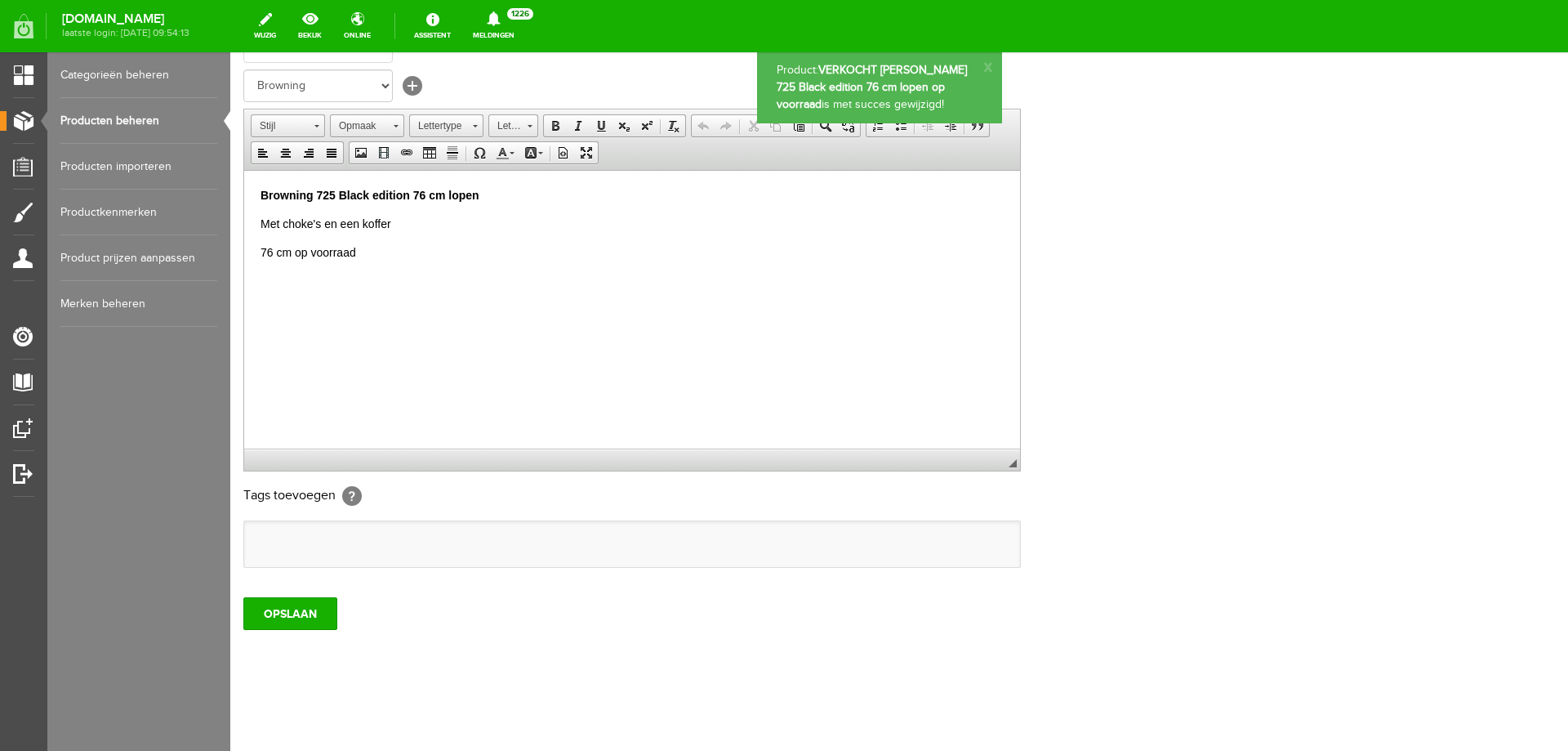
scroll to position [0, 0]
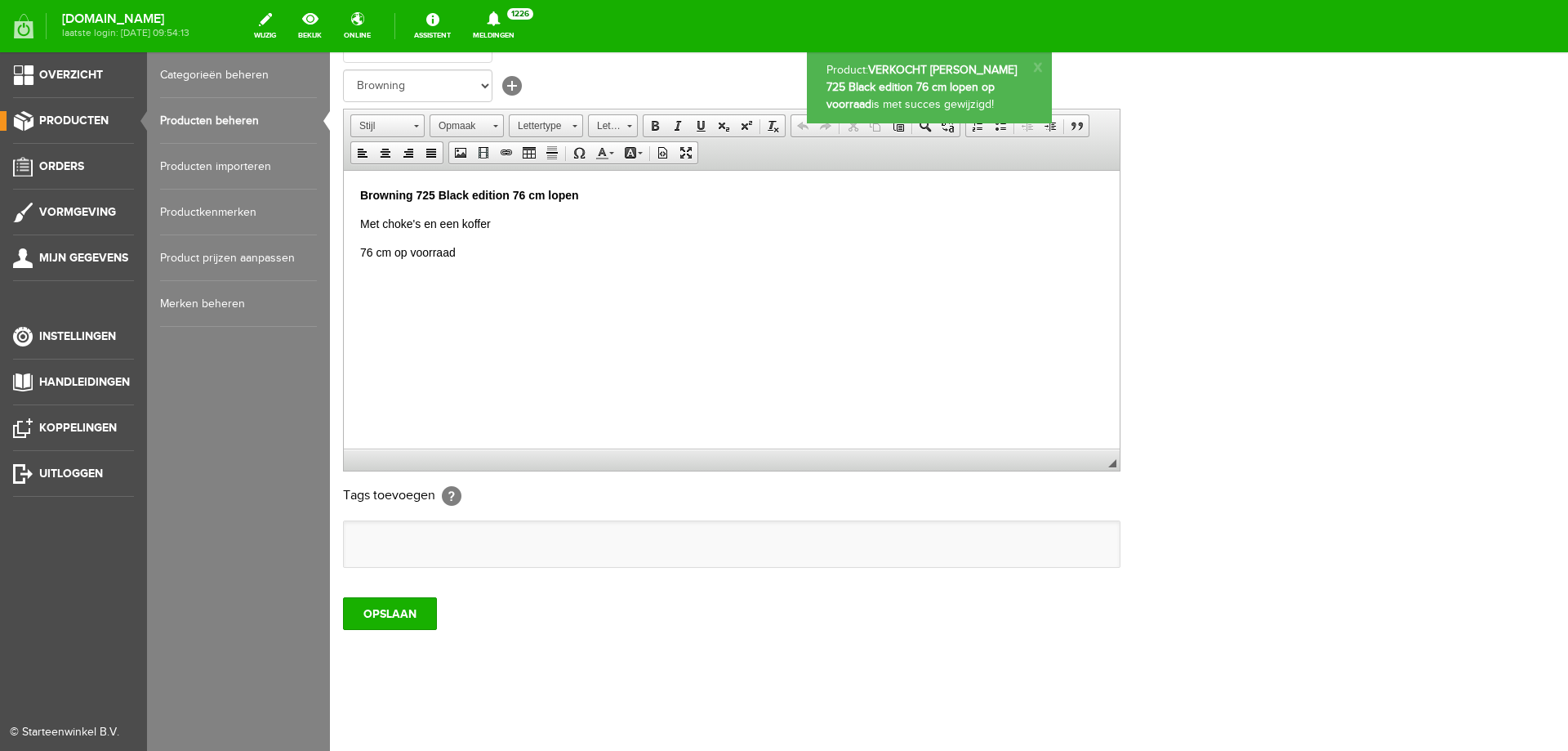
click at [230, 123] on link "Producten beheren" at bounding box center [238, 120] width 156 height 46
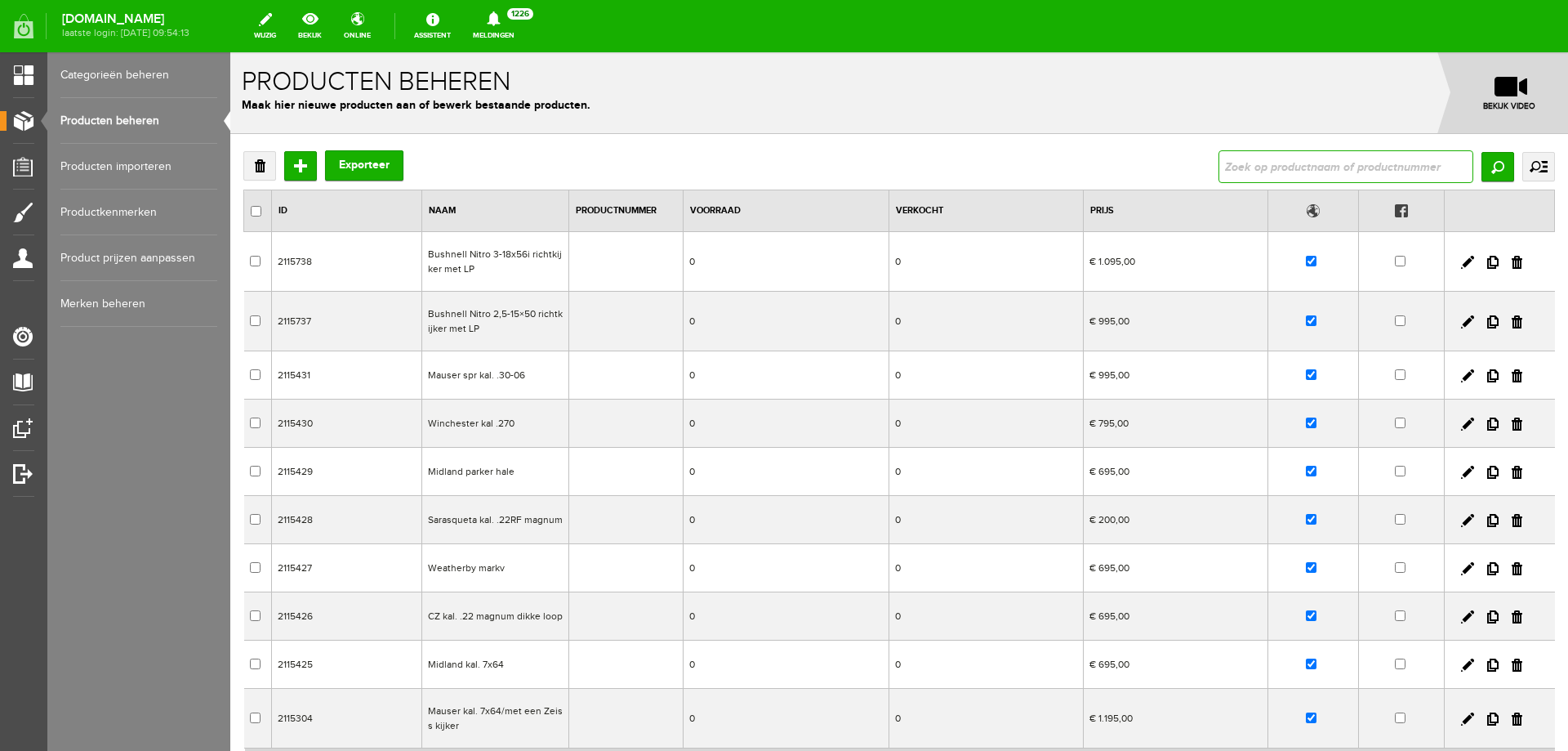
click at [1267, 160] on input "text" at bounding box center [1346, 167] width 255 height 32
paste input "Steyr CL11 kal. 30-06"
type input "Steyr CL11 kal. 30-06"
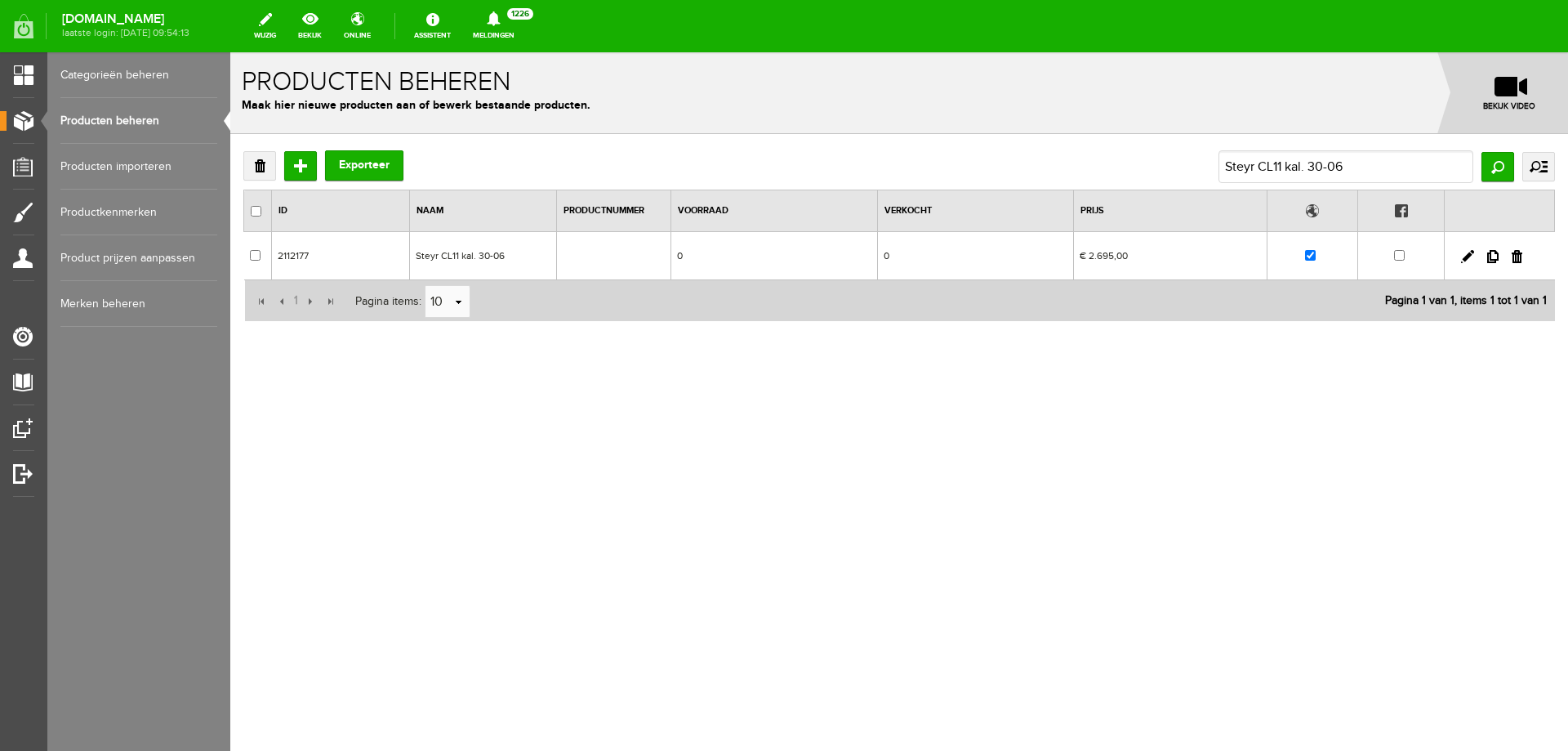
click at [1113, 254] on td "€ 2.695,00" at bounding box center [1170, 256] width 193 height 48
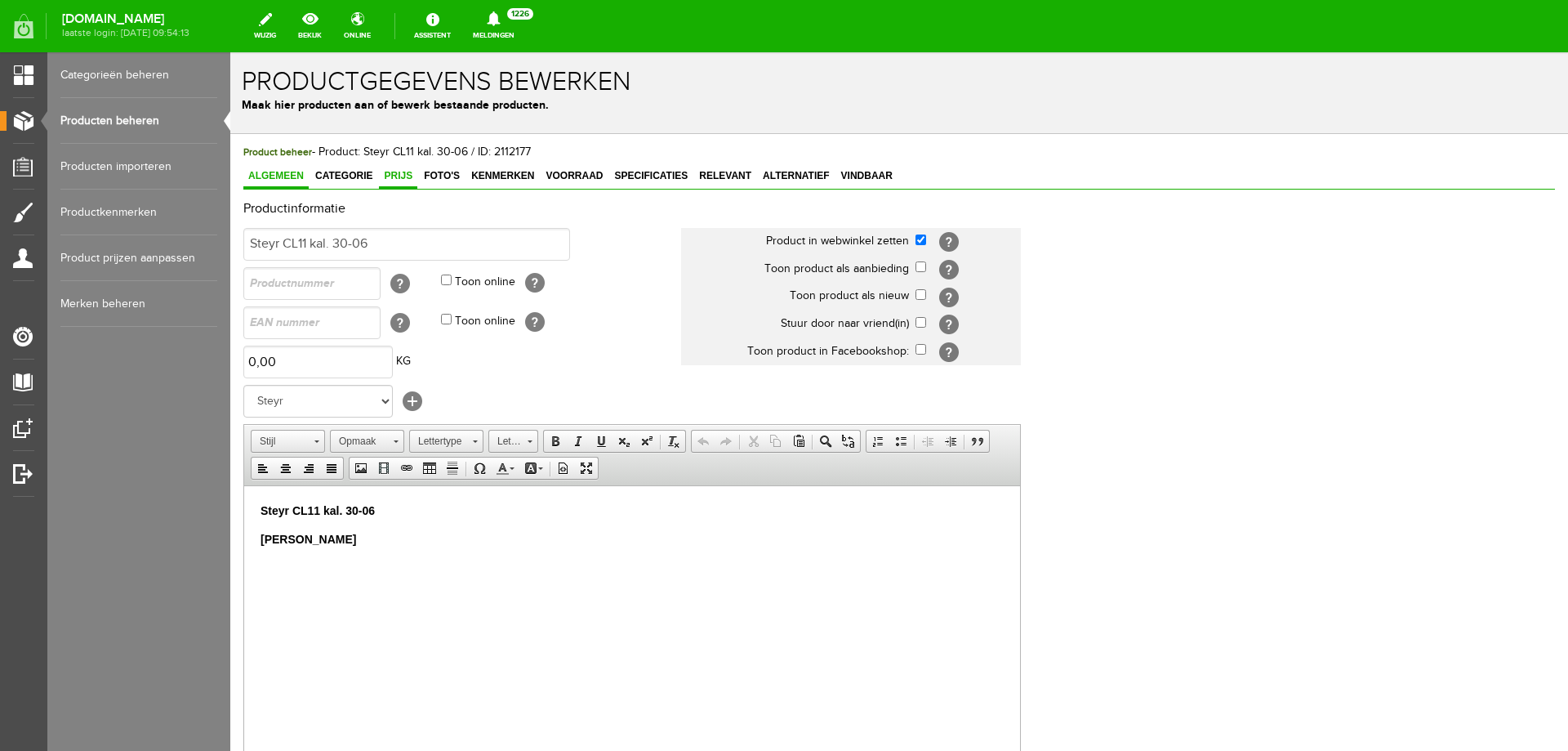
click at [396, 183] on link "Prijs" at bounding box center [398, 176] width 38 height 24
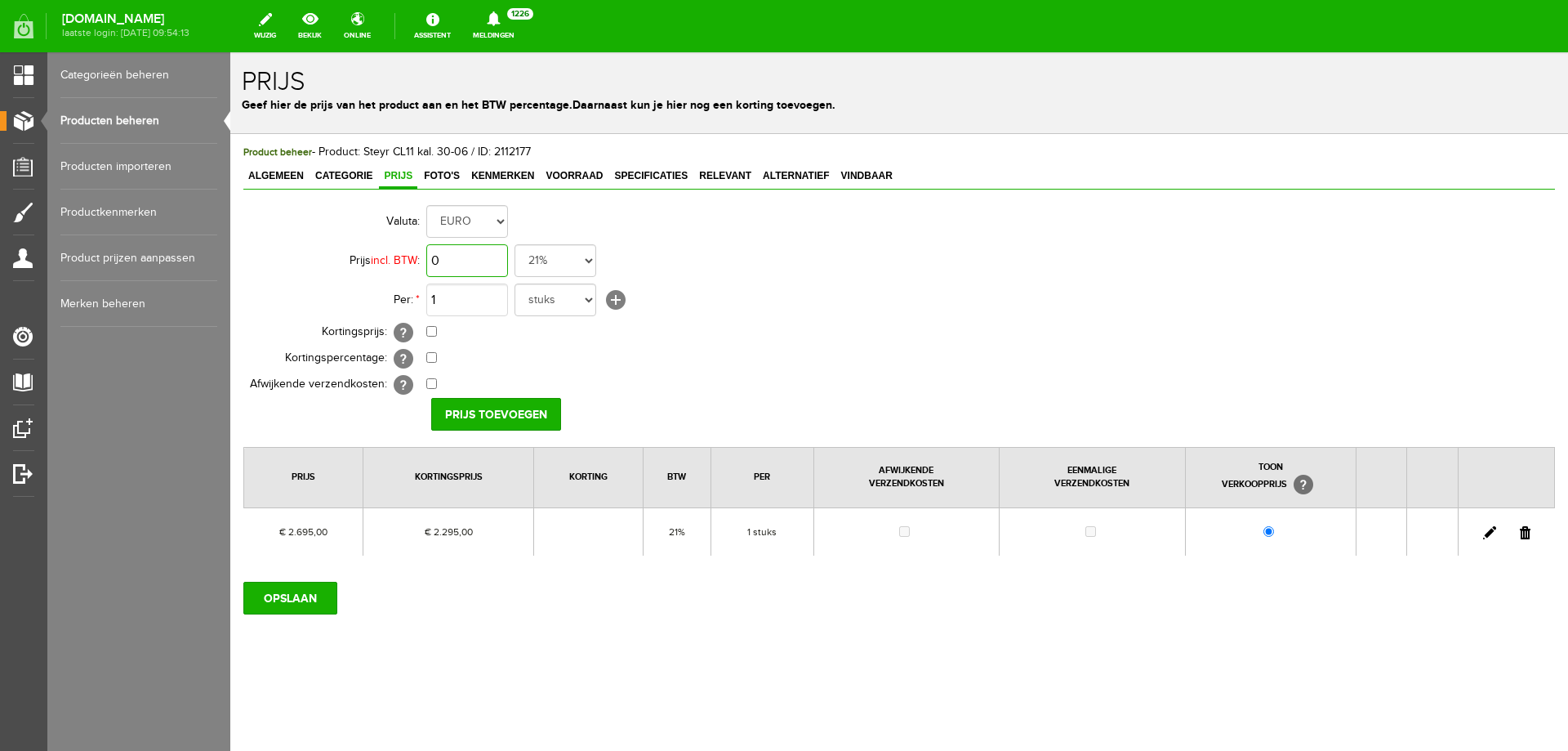
click at [455, 266] on input "0" at bounding box center [467, 261] width 82 height 32
type input "€ 2.695,00"
click at [434, 334] on input "checkbox" at bounding box center [431, 331] width 10 height 10
checkbox input "true"
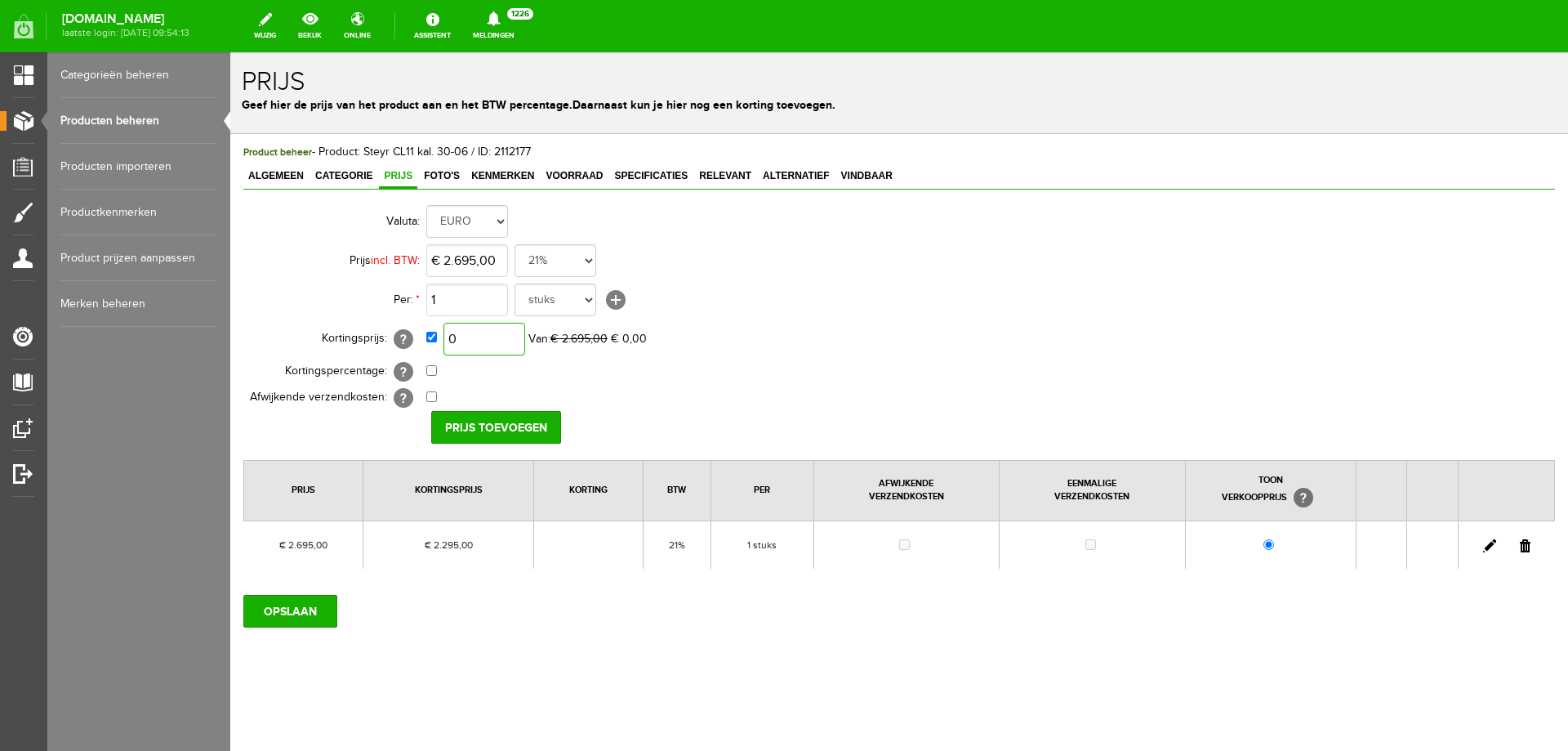
click at [460, 332] on input "0" at bounding box center [484, 339] width 82 height 32
type input "€ 2.000,00"
click at [489, 426] on input "Prijs toevoegen" at bounding box center [496, 427] width 130 height 32
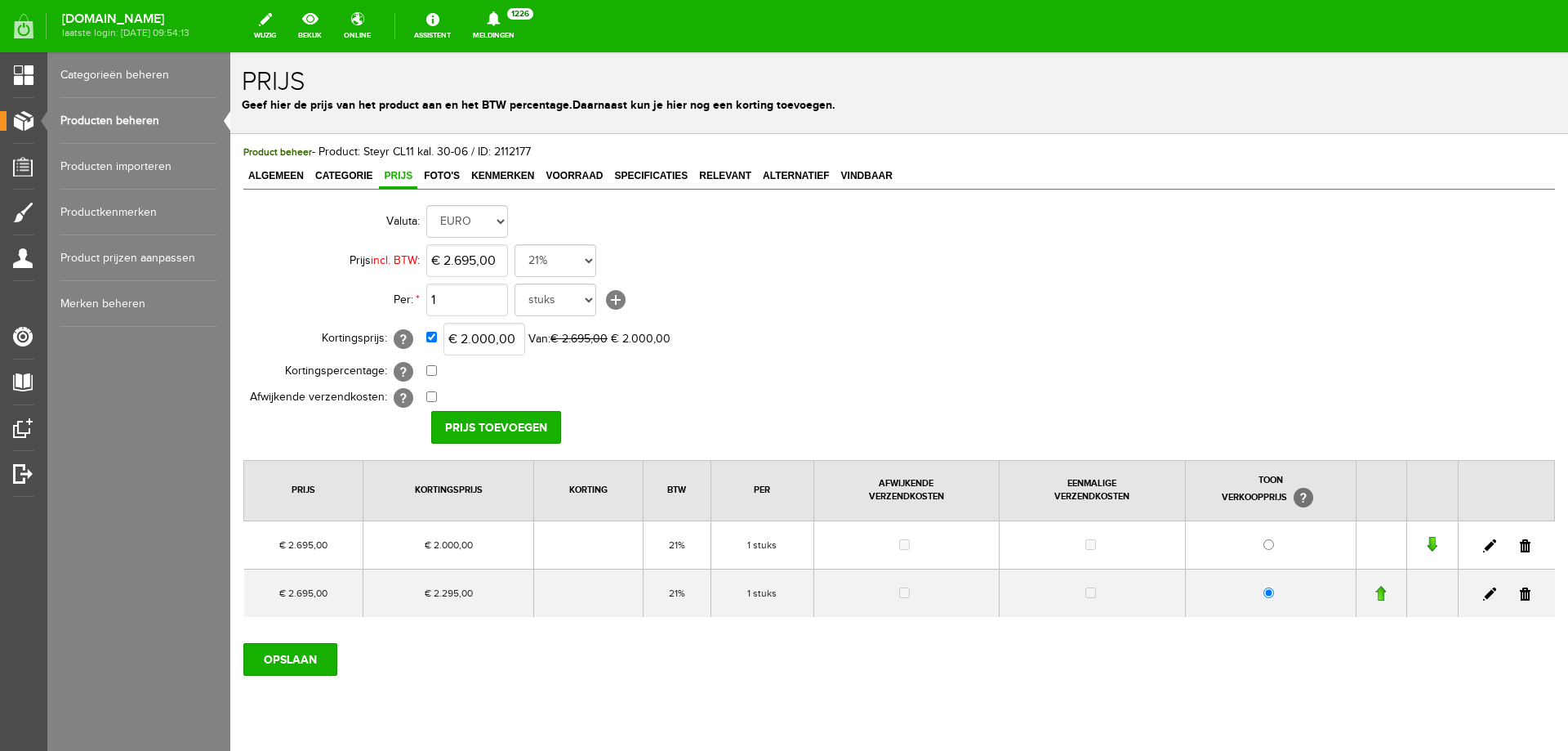
click at [1521, 594] on link at bounding box center [1525, 595] width 10 height 13
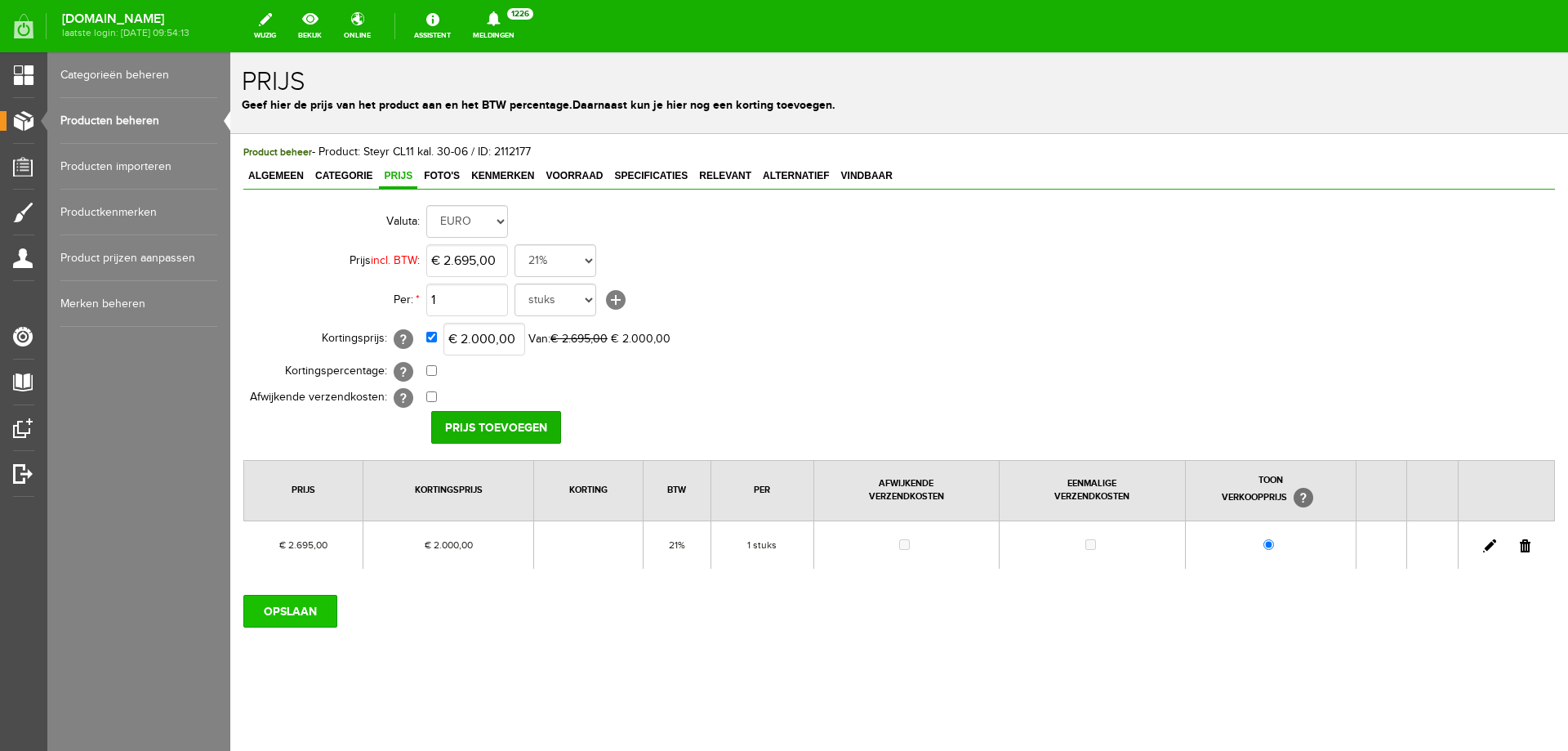
click at [294, 620] on input "OPSLAAN" at bounding box center [290, 611] width 94 height 32
click at [127, 119] on link "Producten beheren" at bounding box center [138, 120] width 156 height 46
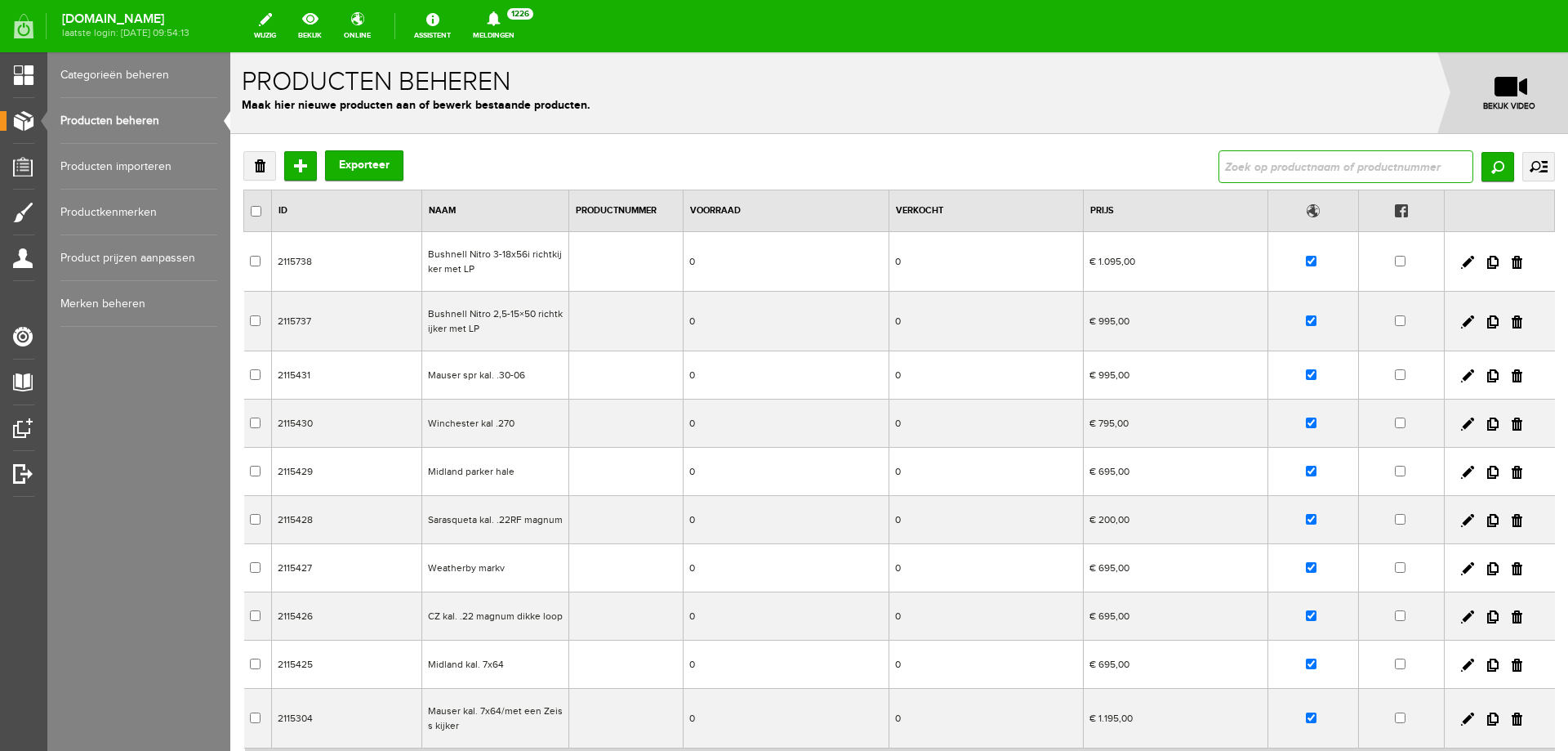
click at [1334, 164] on input "text" at bounding box center [1346, 167] width 255 height 32
type input "Sauer 100 kal. 30-06/minoxkijker 2-10x50 lichtpunt"
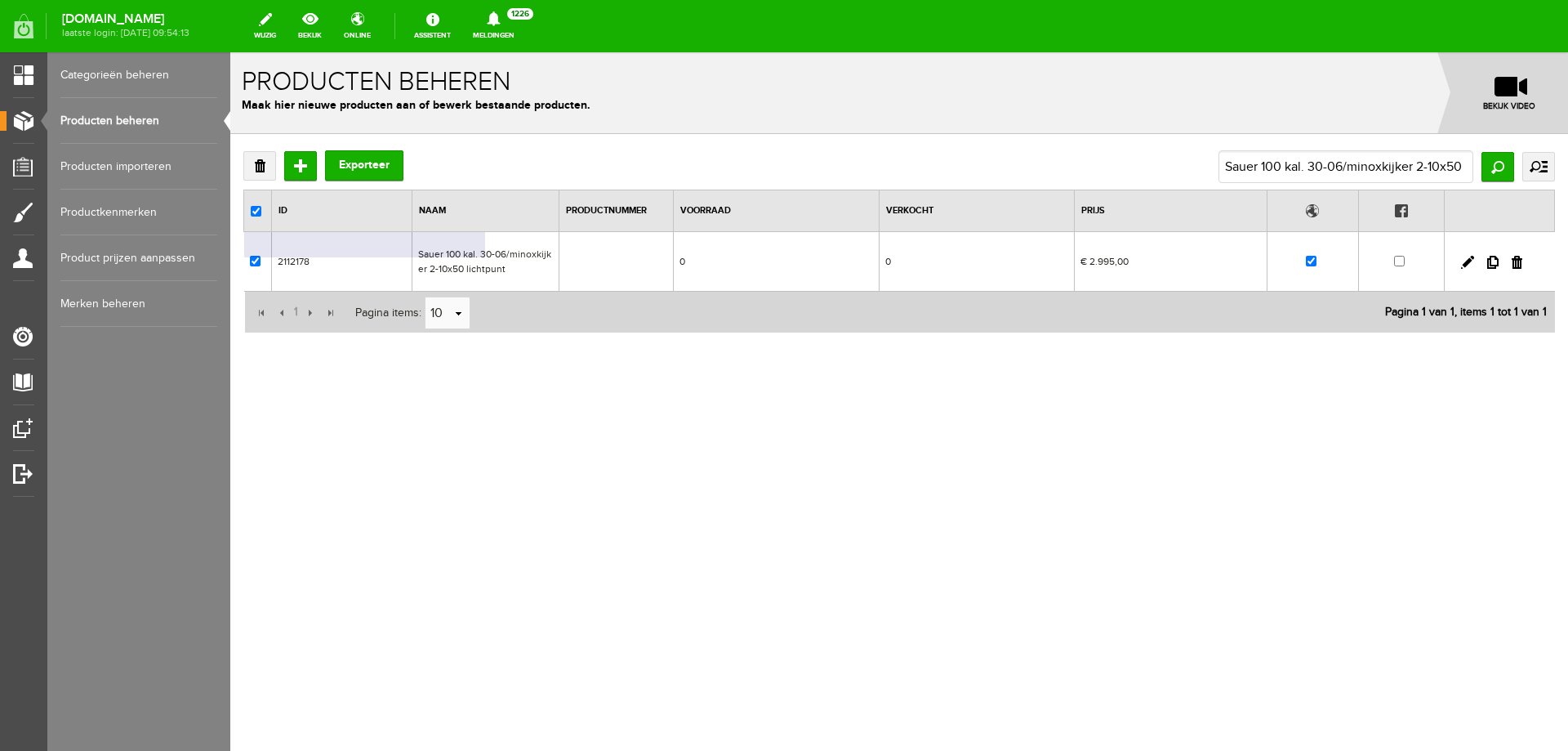
click at [489, 262] on td "Sauer 100 kal. 30-06/minoxkijker 2-10x50 lichtpunt" at bounding box center [485, 262] width 147 height 60
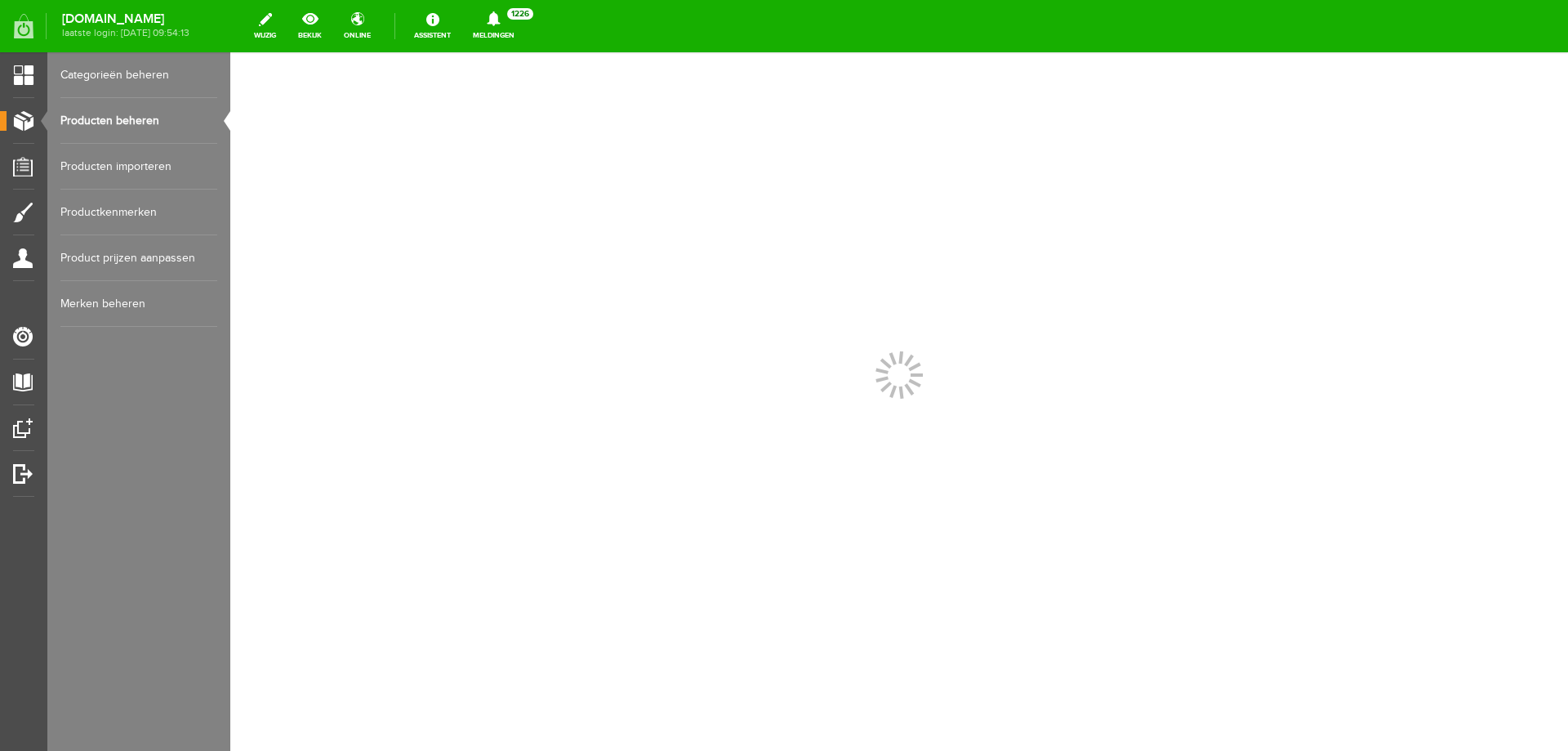
scroll to position [0, 0]
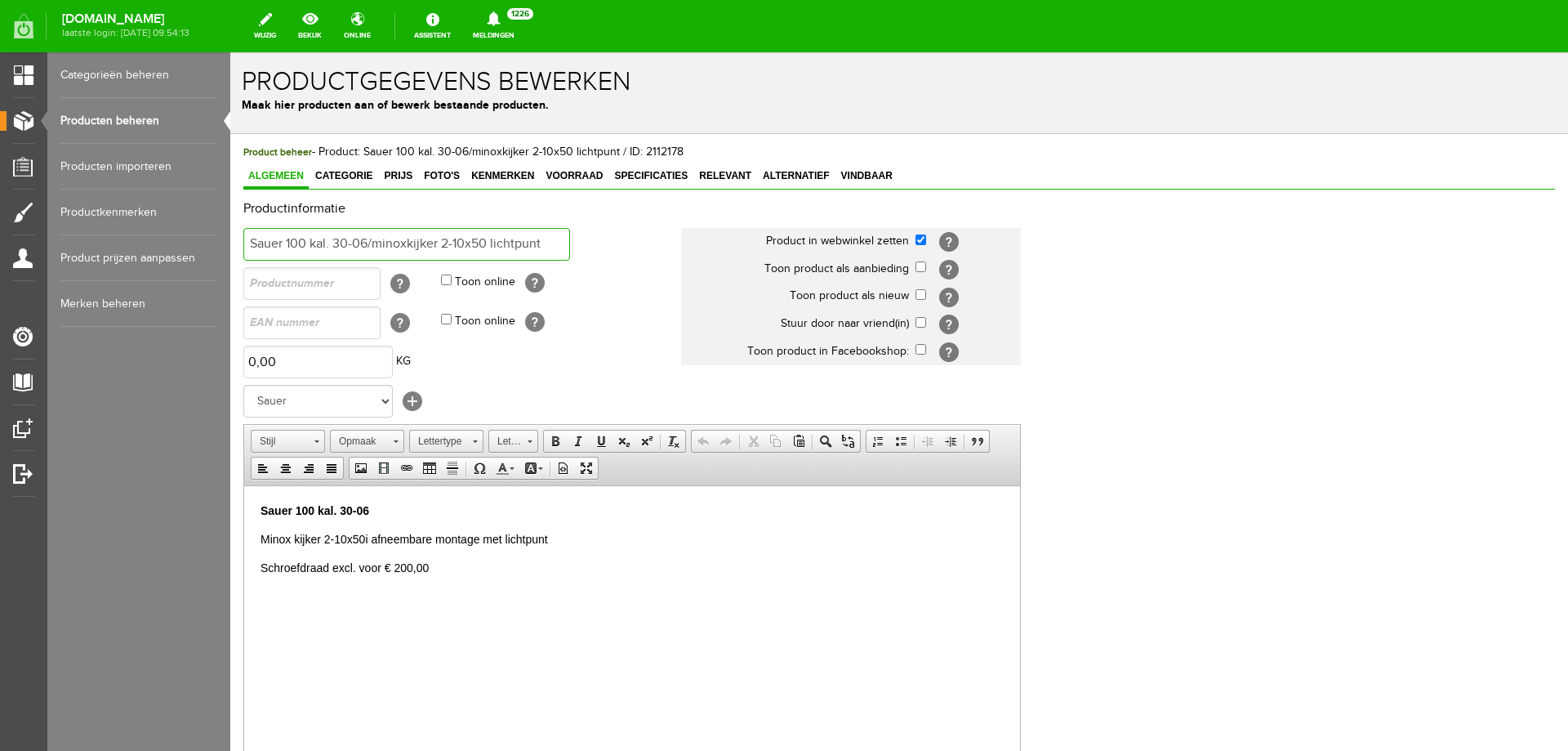
click at [253, 240] on input "Sauer 100 kal. 30-06/minoxkijker 2-10x50 lichtpunt" at bounding box center [407, 244] width 327 height 32
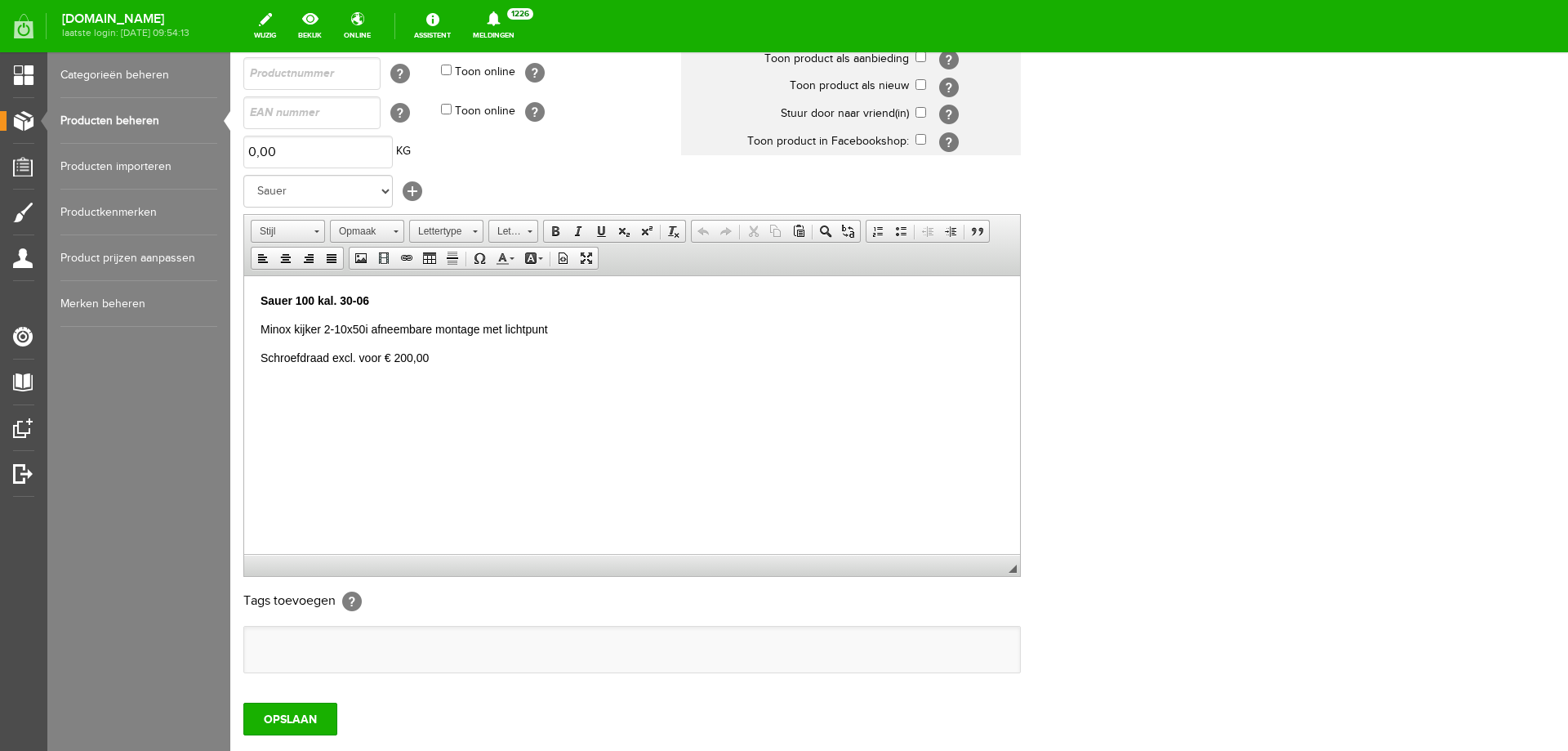
scroll to position [316, 0]
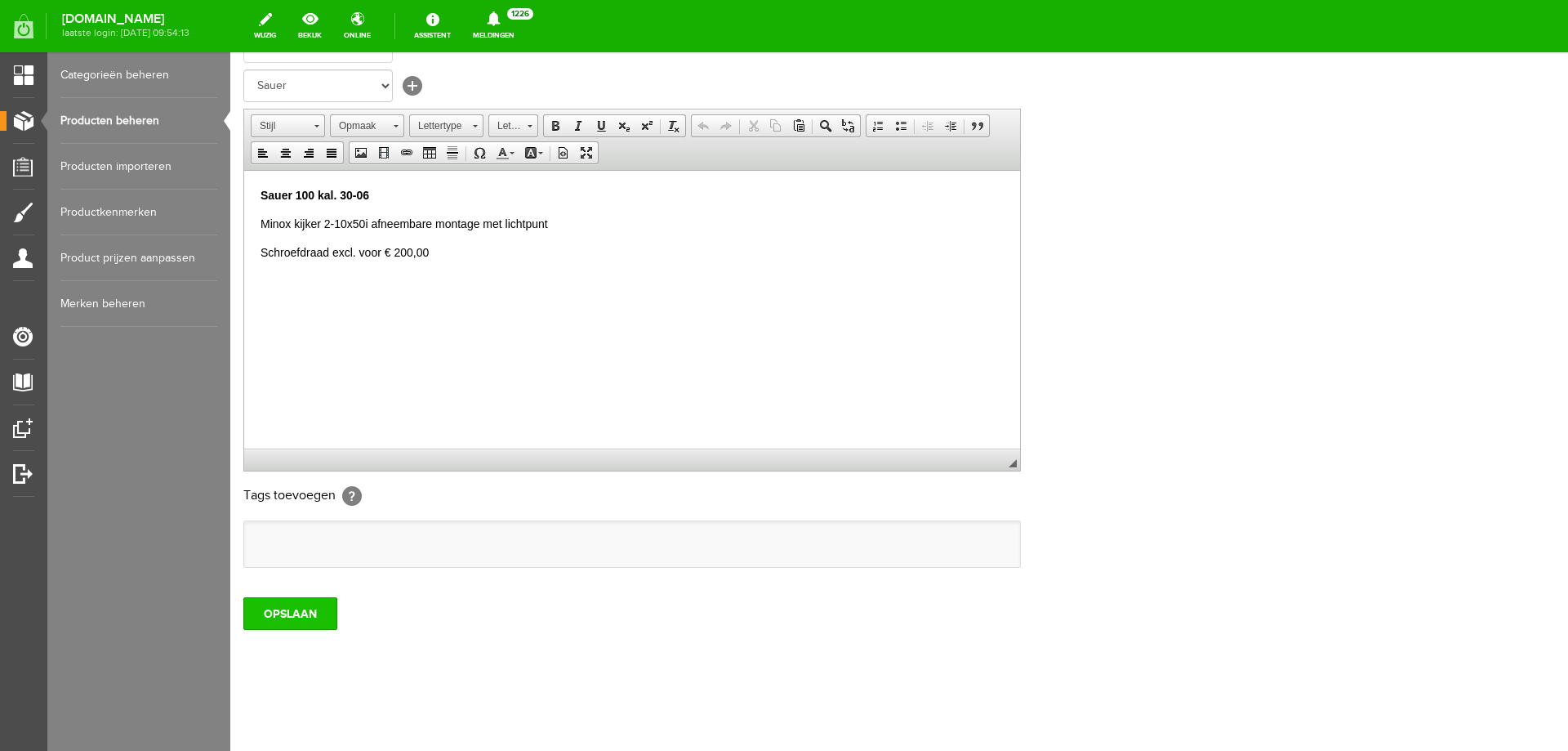
type input "VERKOCHT Sauer 100 kal. 30-06/minoxkijker 2-10x50 lichtpunt"
click at [305, 612] on input "OPSLAAN" at bounding box center [290, 614] width 94 height 32
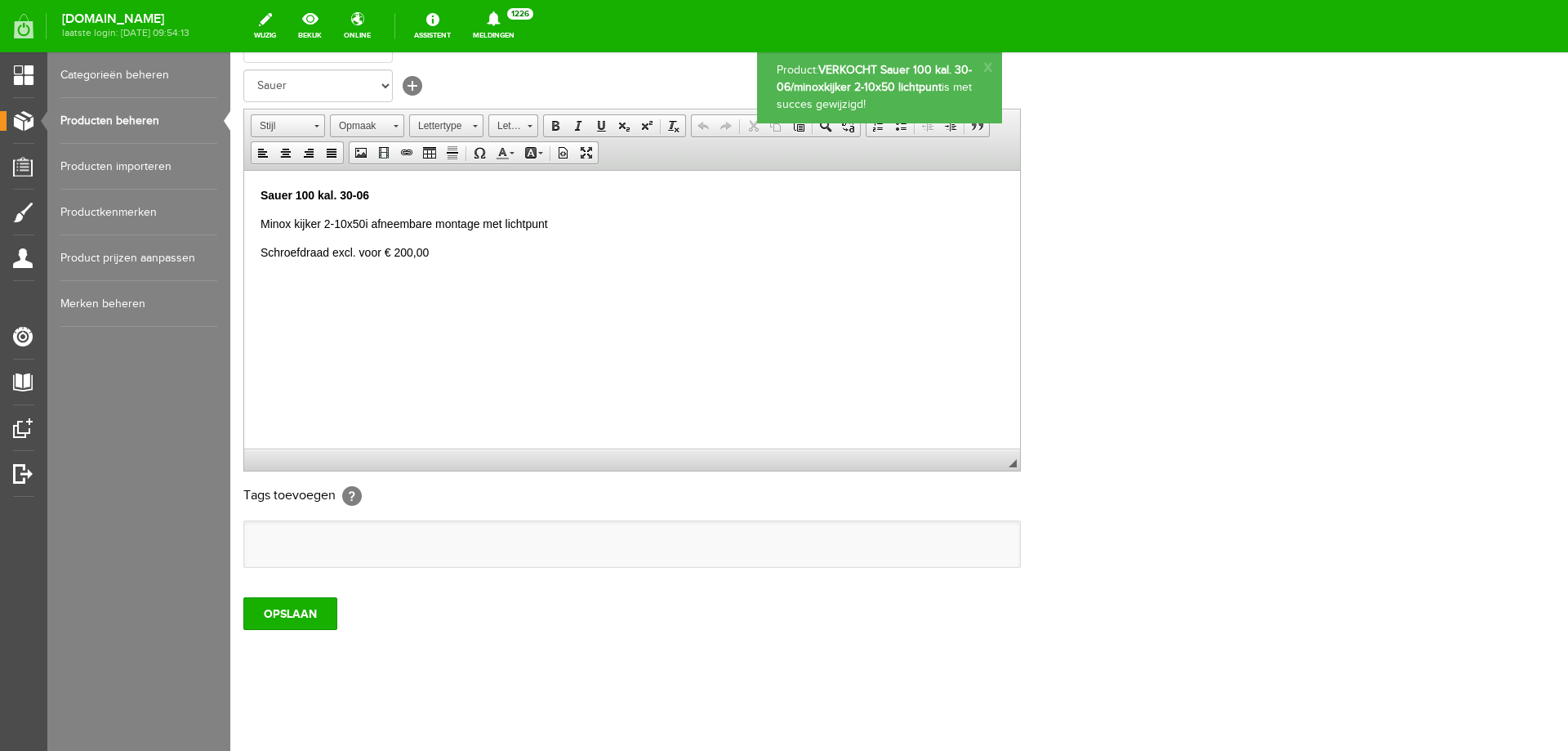
scroll to position [0, 0]
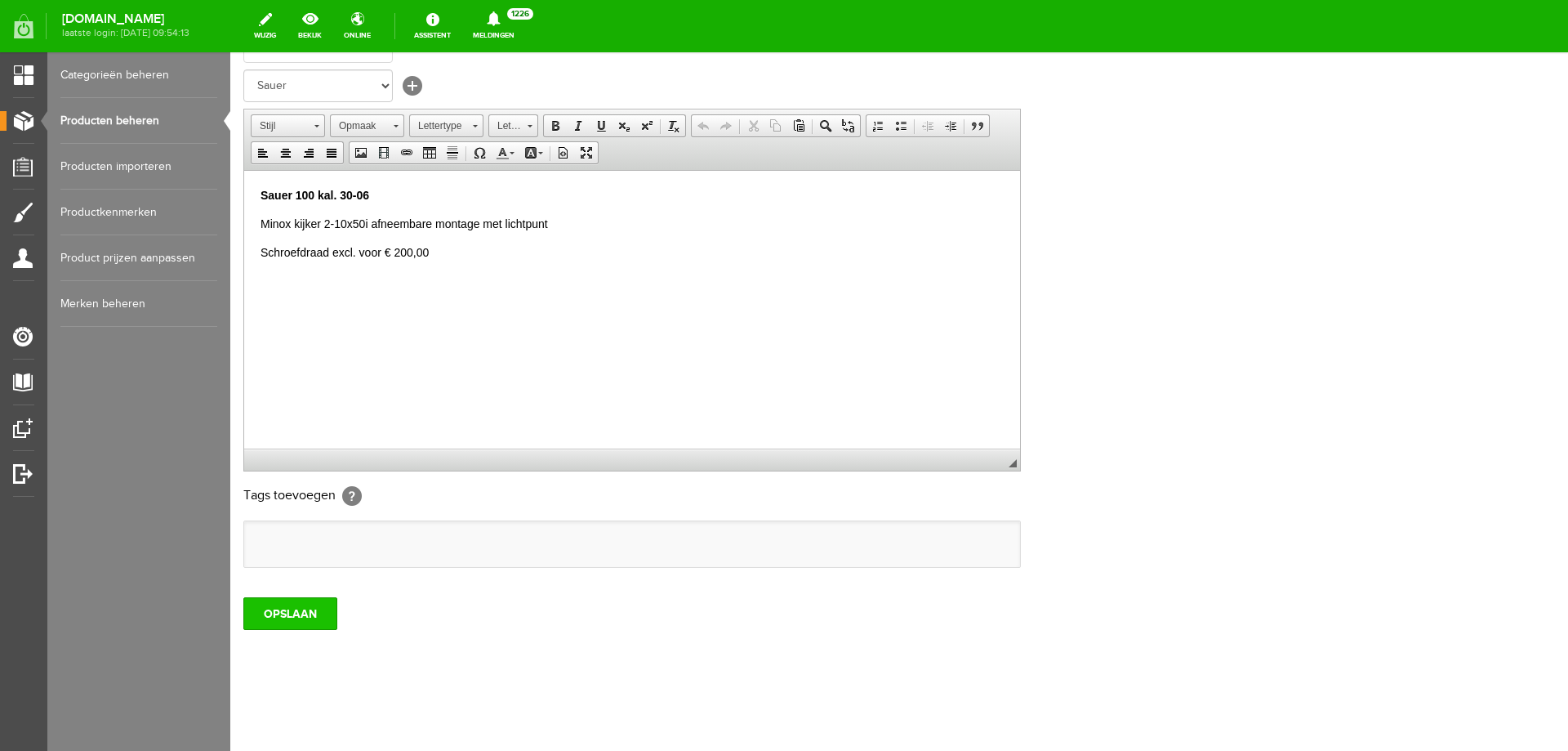
click at [304, 621] on input "OPSLAAN" at bounding box center [290, 614] width 94 height 32
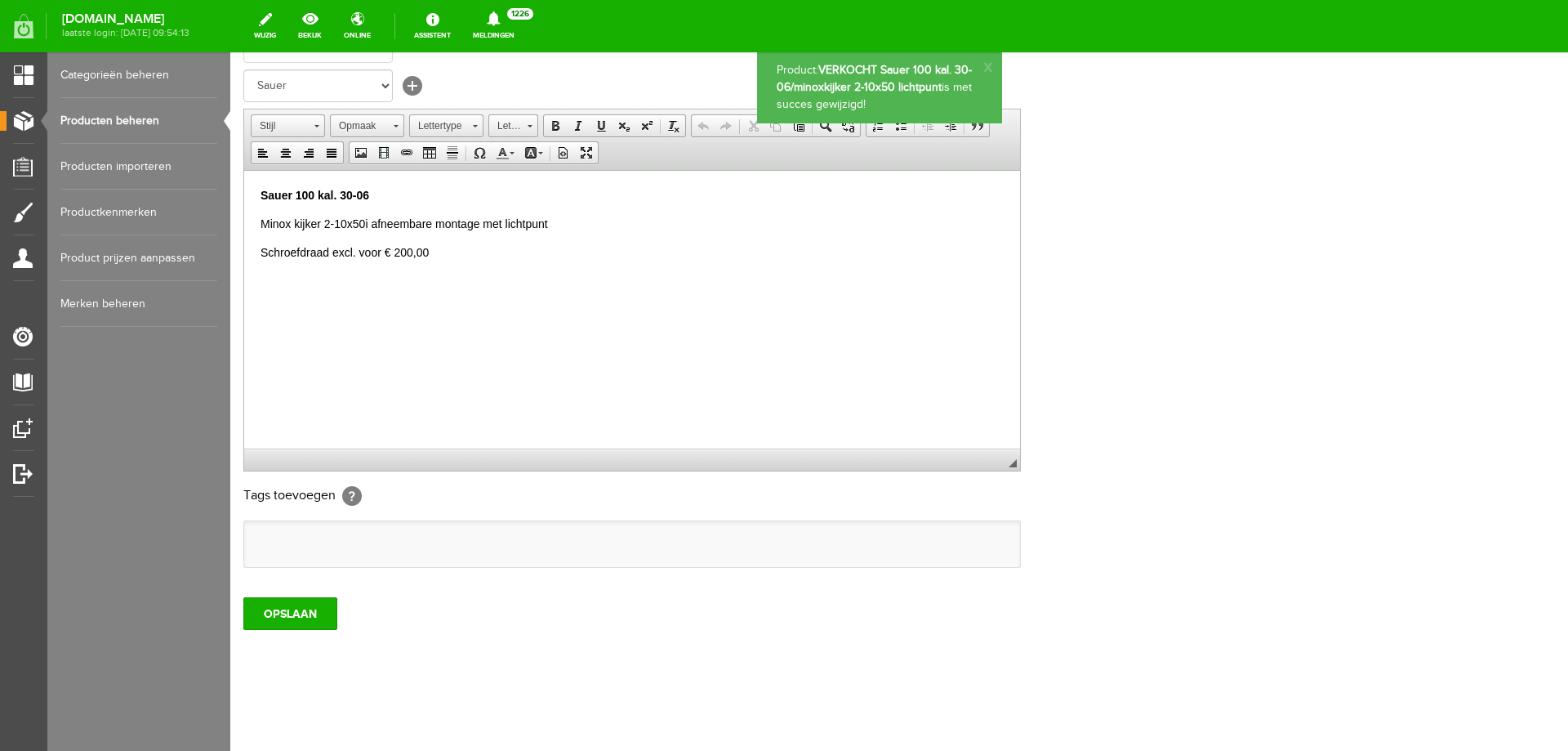
click at [143, 116] on link "Producten beheren" at bounding box center [138, 120] width 156 height 46
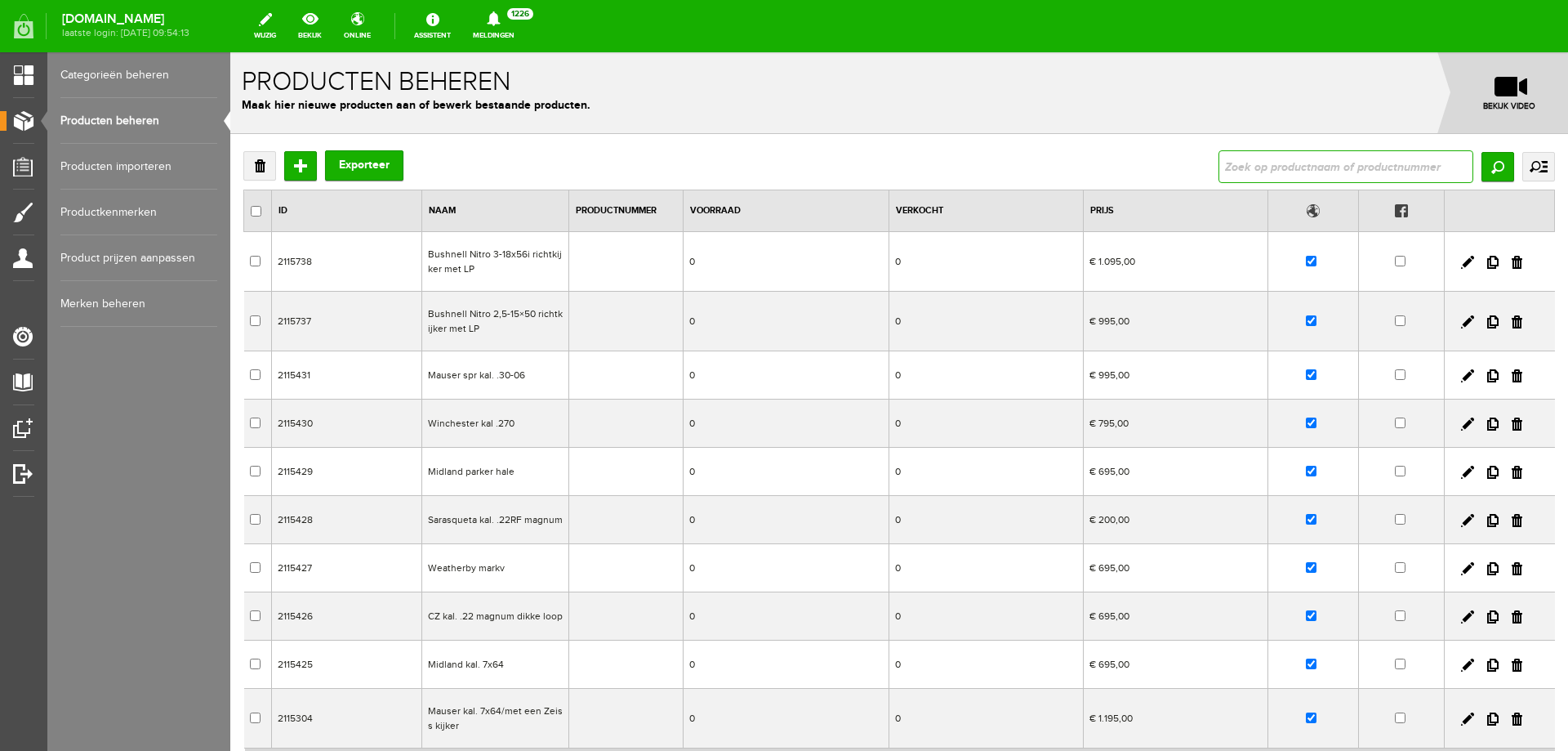
click at [1261, 158] on input "text" at bounding box center [1346, 167] width 255 height 32
type input "Sauer GTI .308 links pistoolgreep"
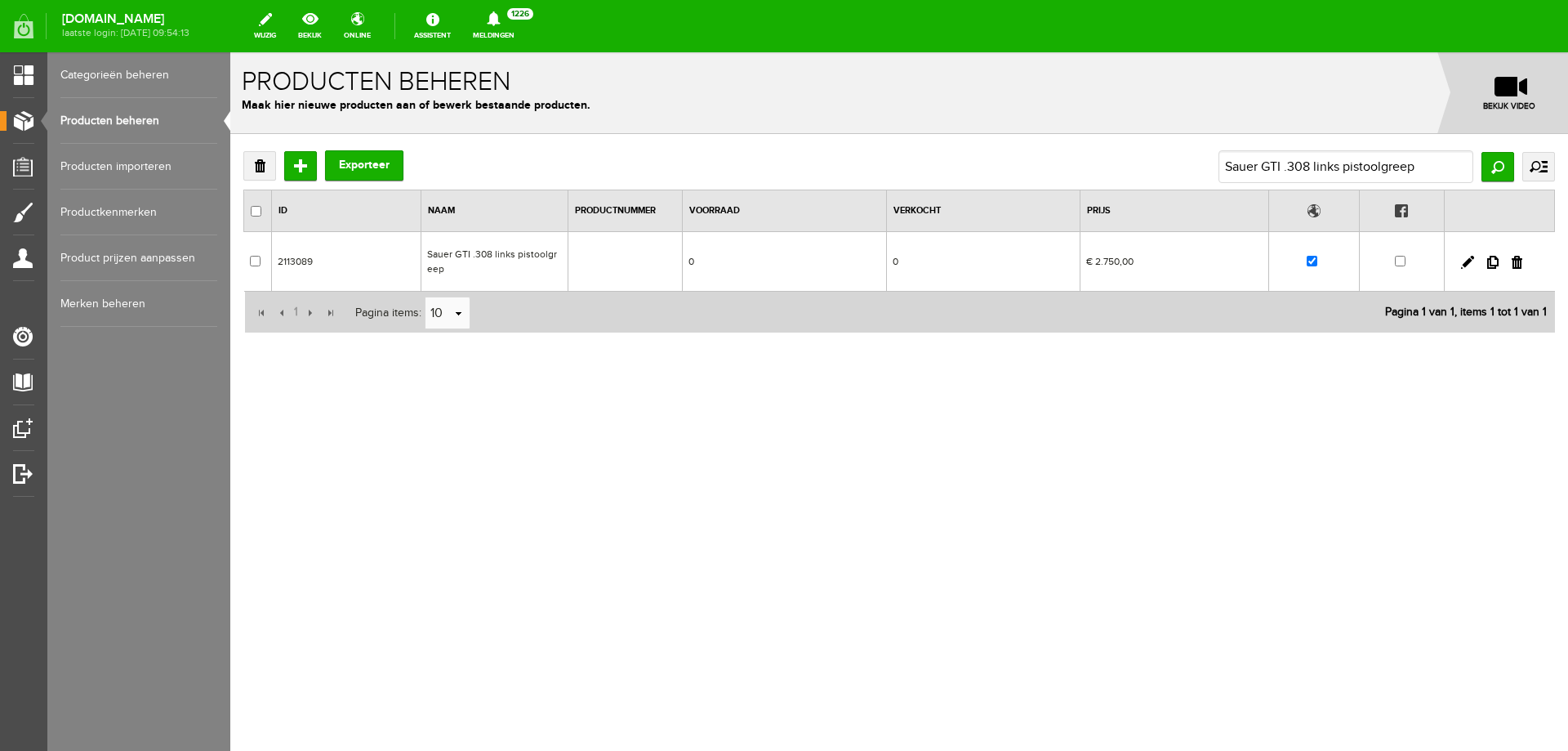
click at [482, 260] on td "Sauer GTI .308 links pistoolgreep" at bounding box center [495, 262] width 147 height 60
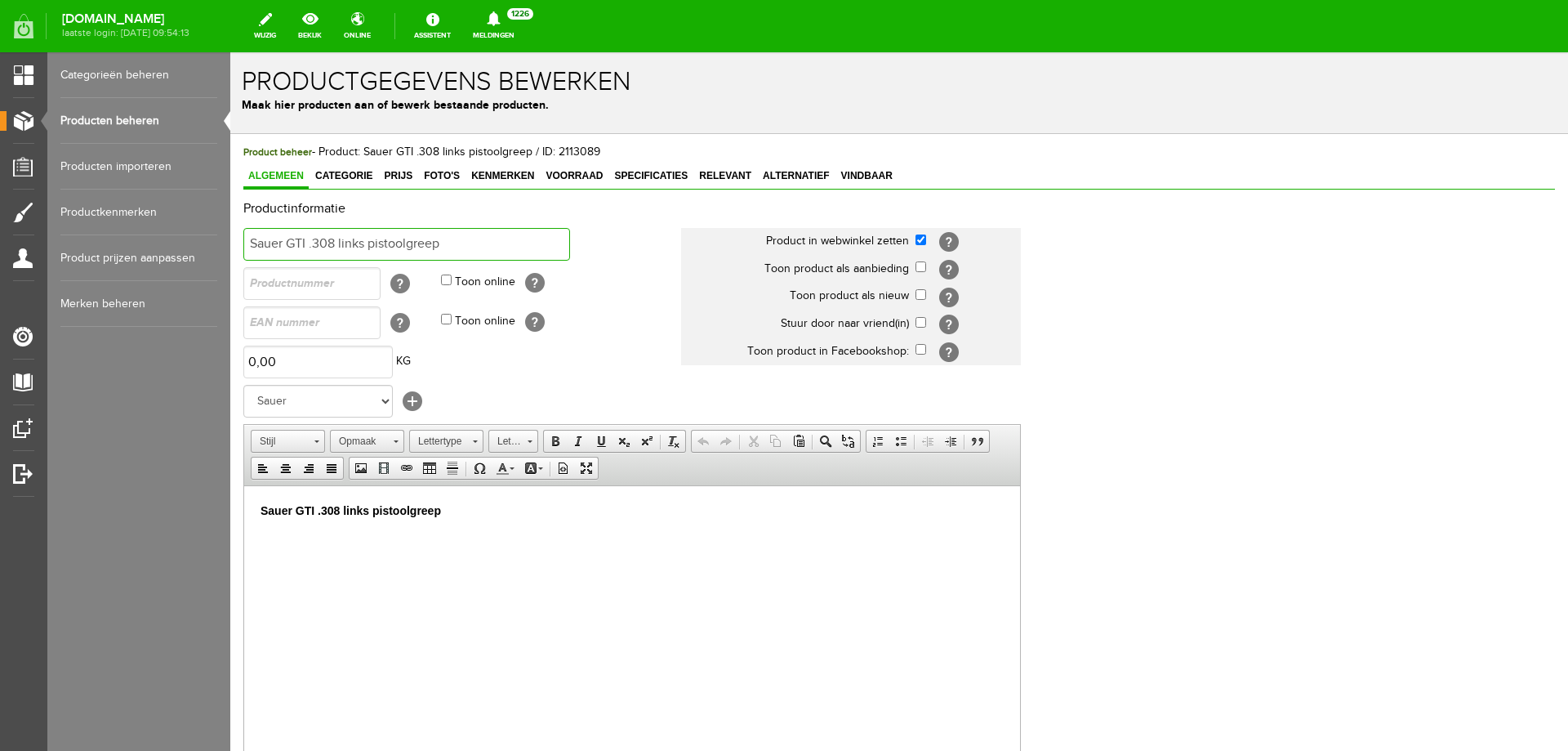
click at [250, 247] on input "Sauer GTI .308 links pistoolgreep" at bounding box center [407, 244] width 327 height 32
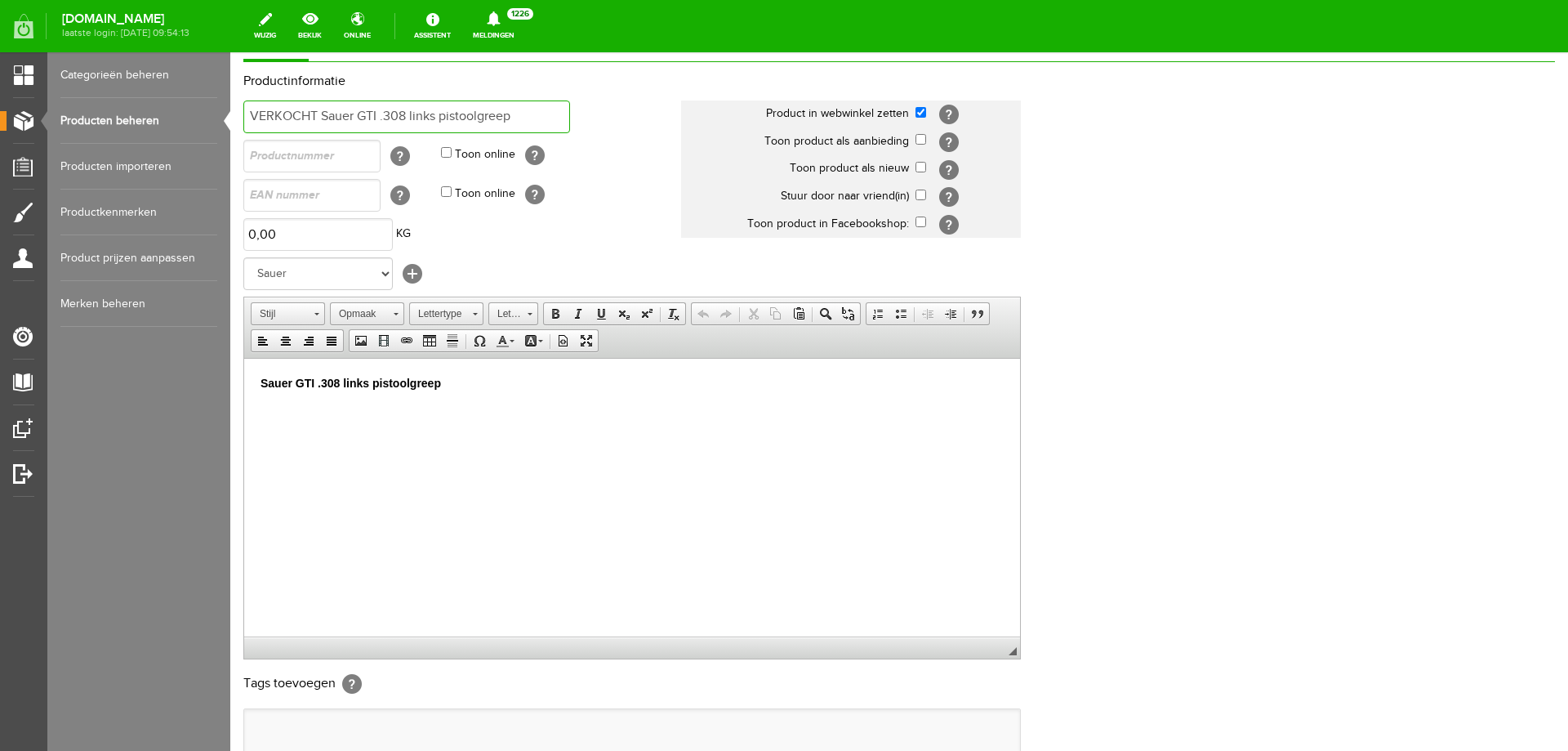
scroll to position [316, 0]
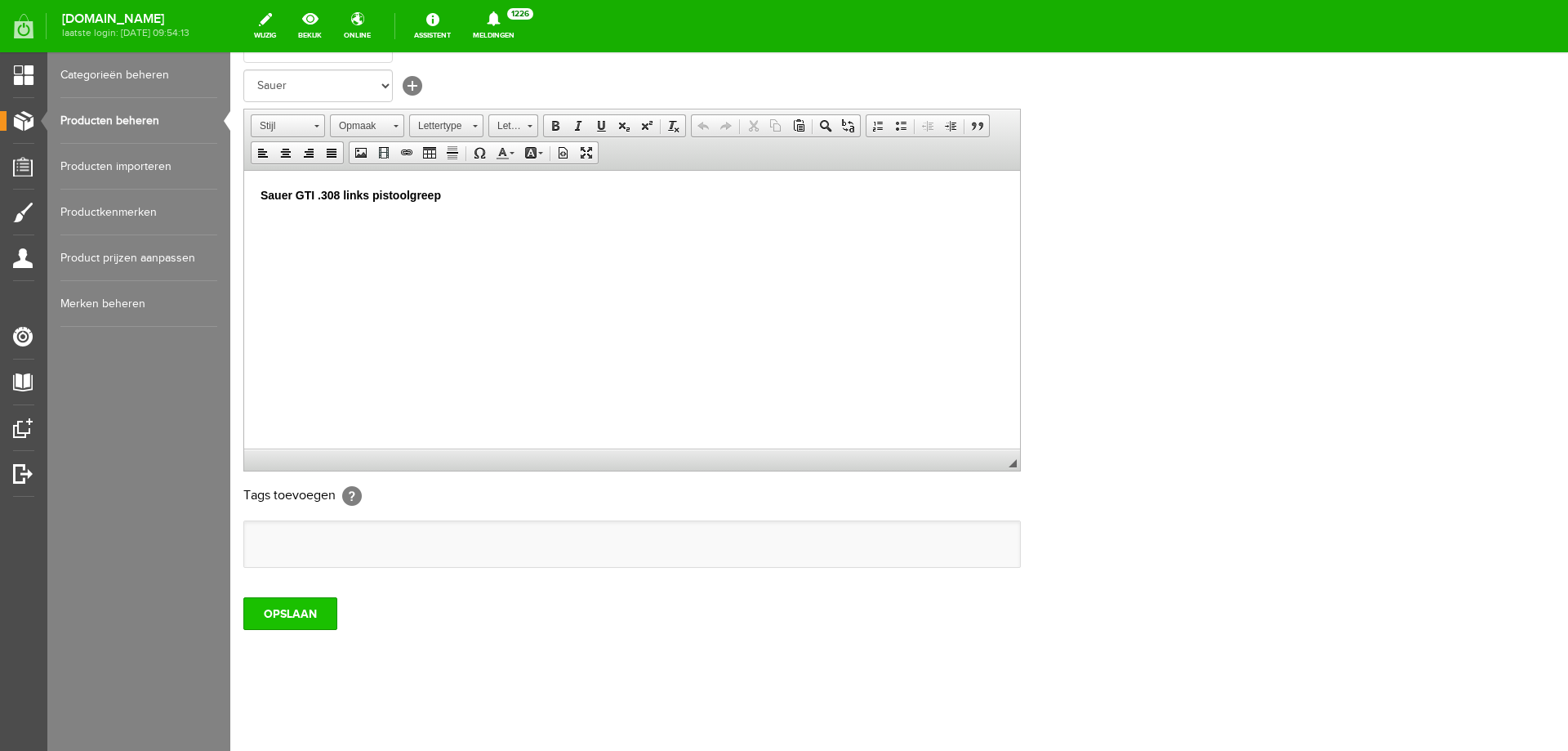
type input "VERKOCHT Sauer GTI .308 links pistoolgreep"
click at [278, 606] on input "OPSLAAN" at bounding box center [290, 614] width 94 height 32
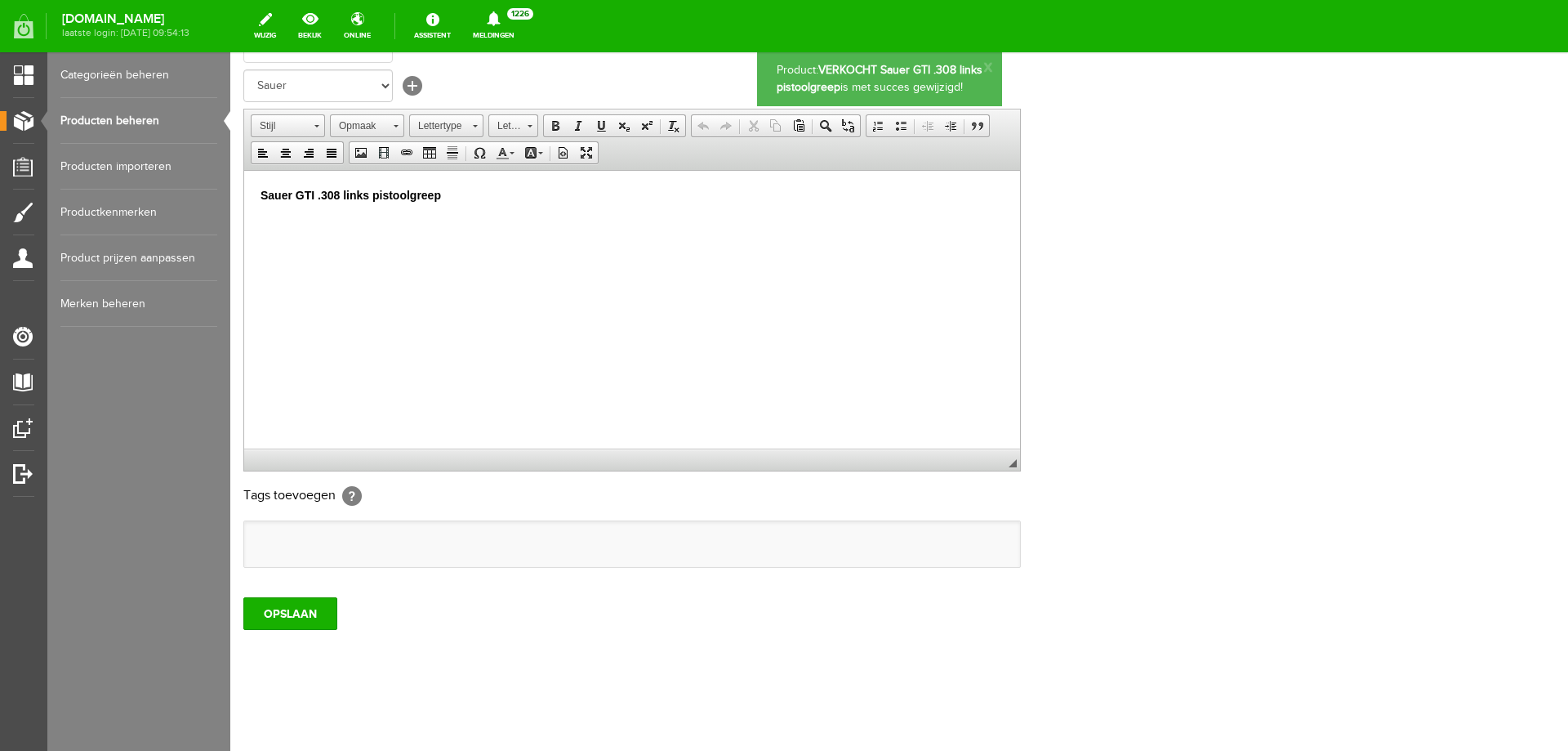
scroll to position [0, 0]
click at [127, 122] on link "Producten beheren" at bounding box center [138, 120] width 156 height 46
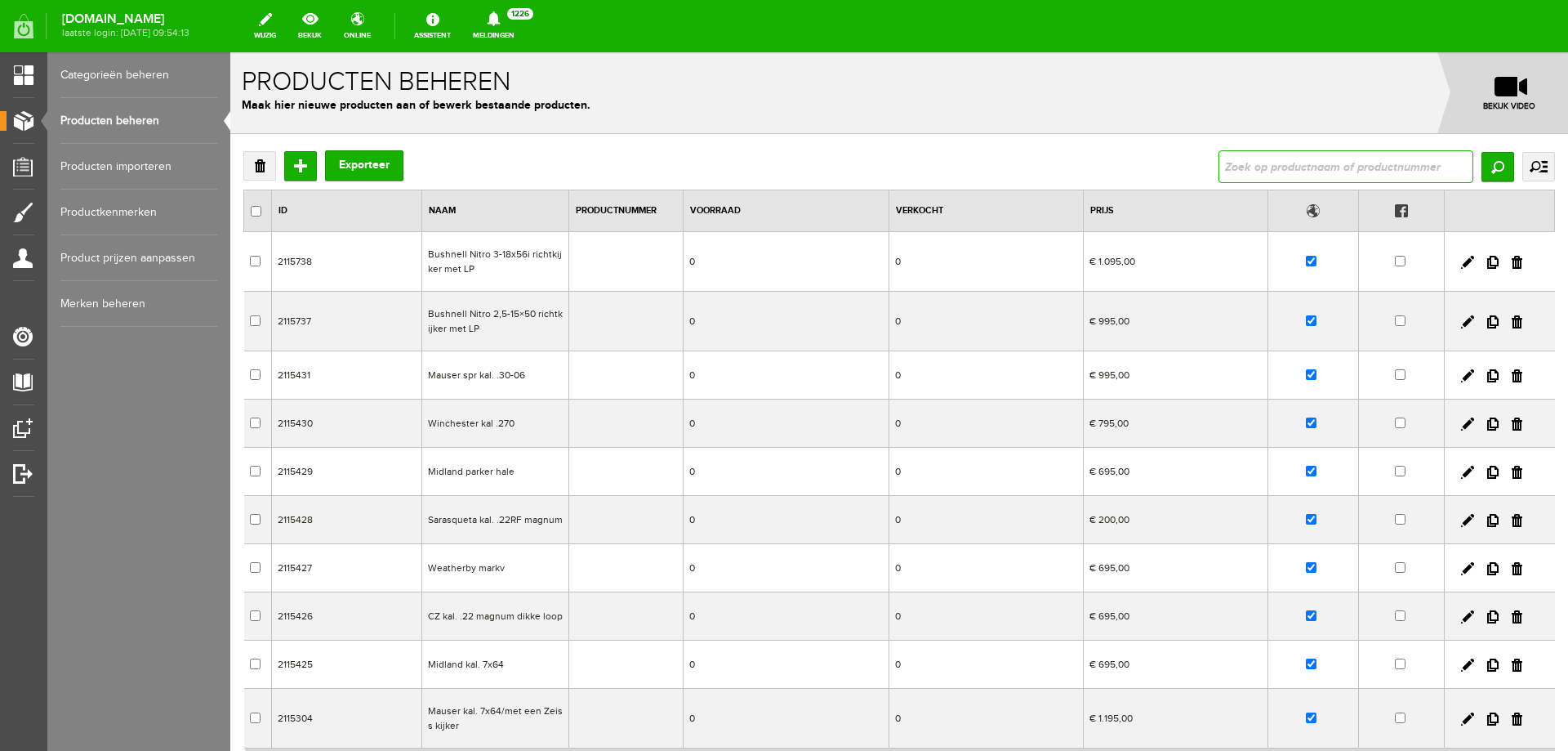
click at [1303, 165] on input "text" at bounding box center [1346, 167] width 255 height 32
type input "Browning B525 Ultra XS Pro adjustable 81 cm lopen"
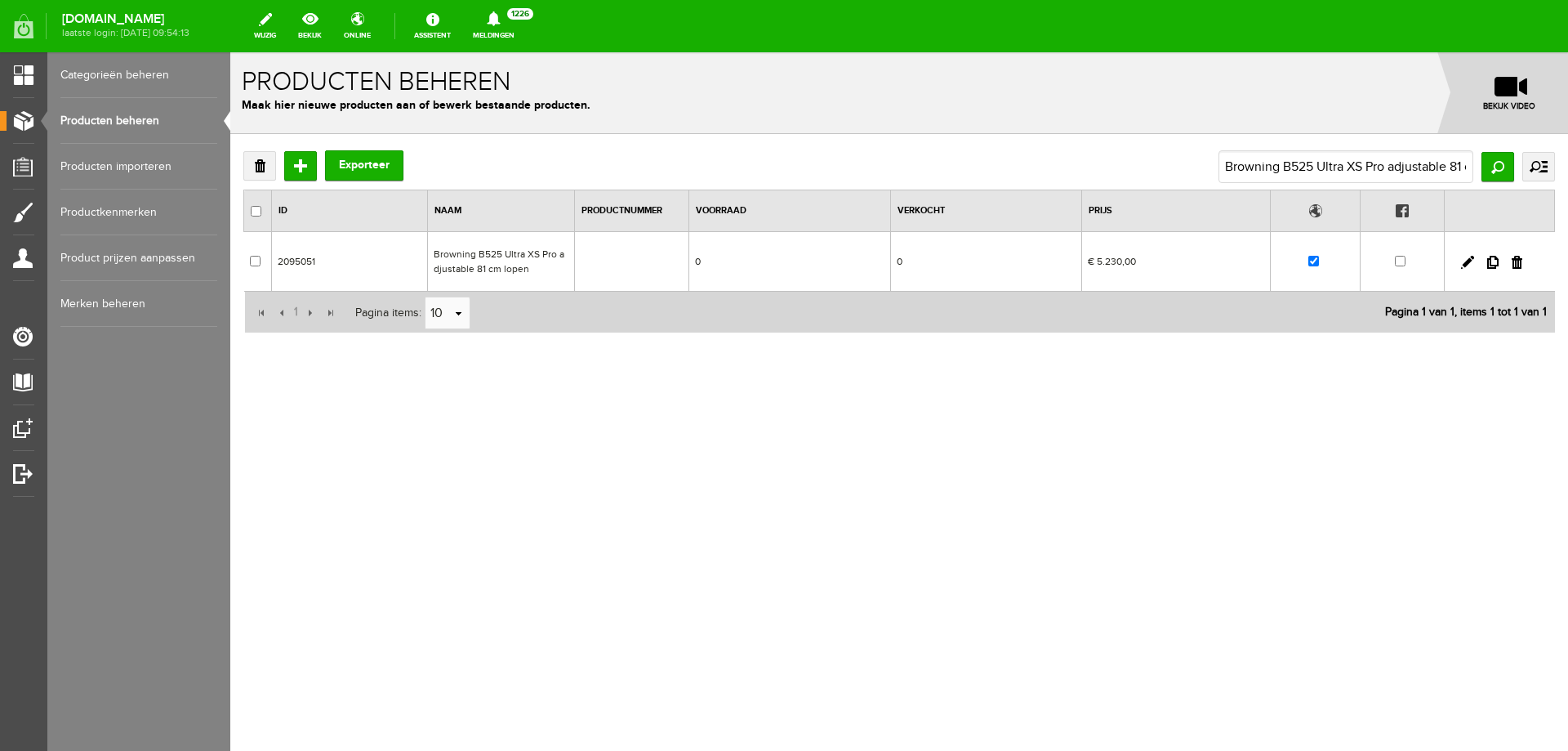
click at [472, 263] on td "Browning B525 Ultra XS Pro adjustable 81 cm lopen" at bounding box center [501, 262] width 147 height 60
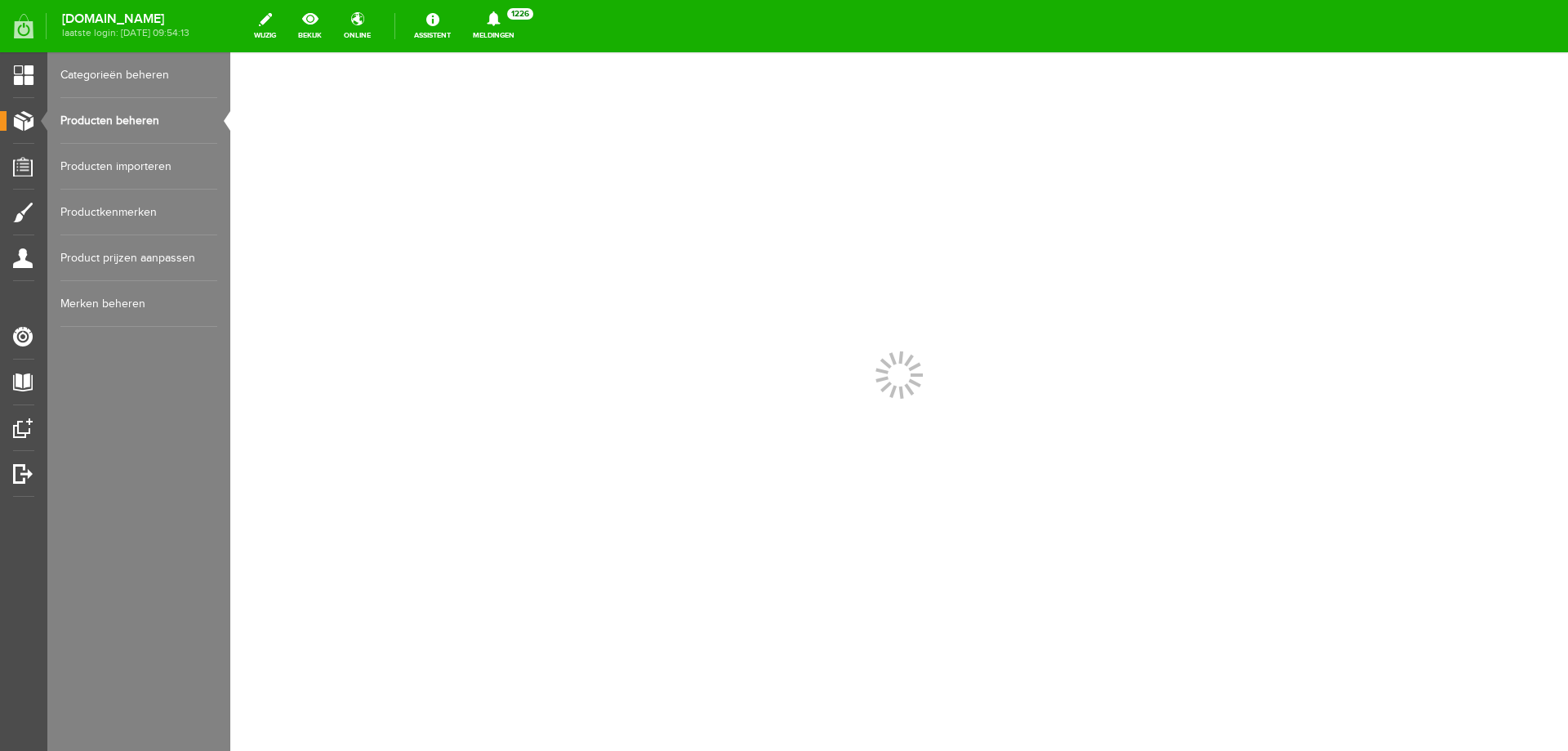
scroll to position [0, 0]
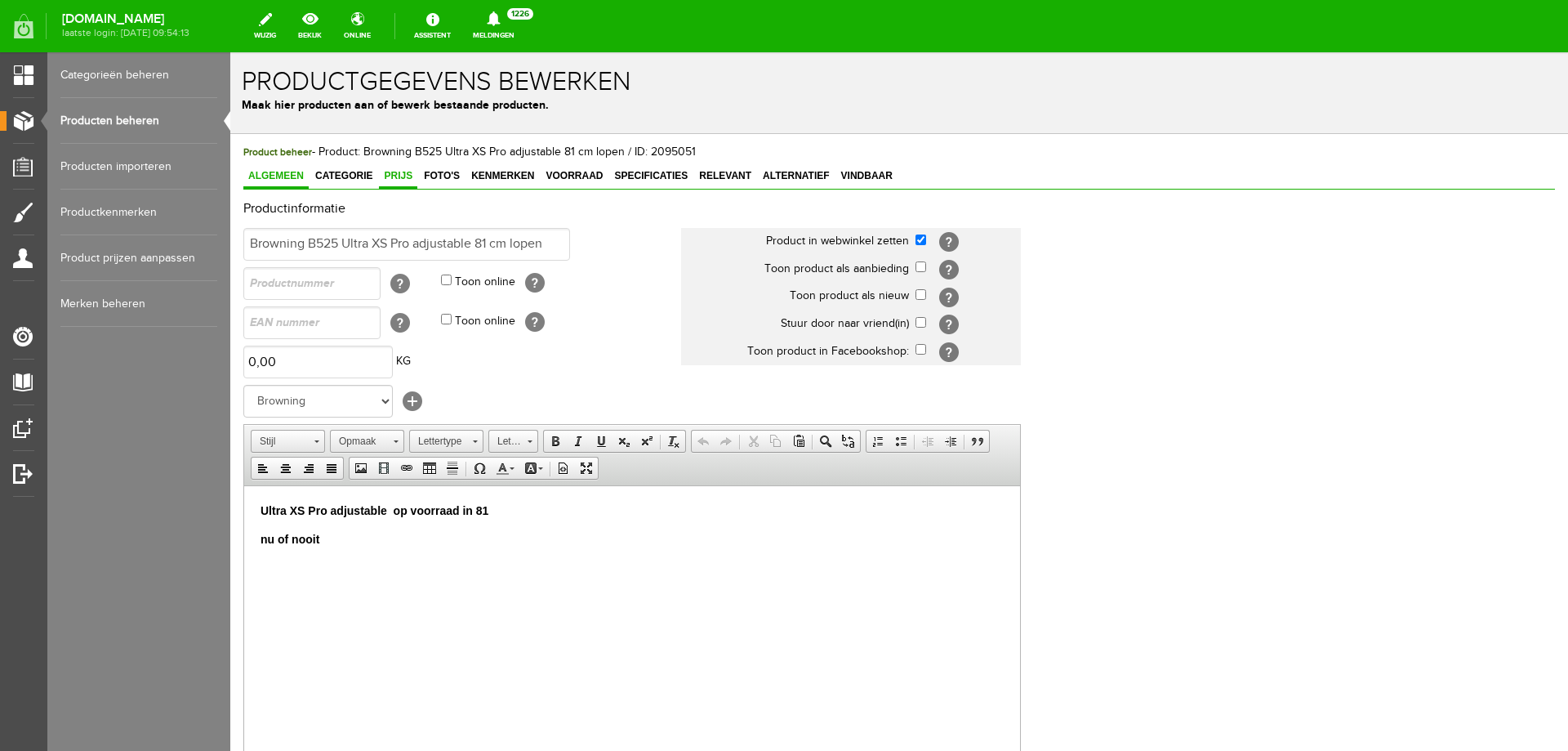
click at [408, 182] on link "Prijs" at bounding box center [398, 176] width 38 height 24
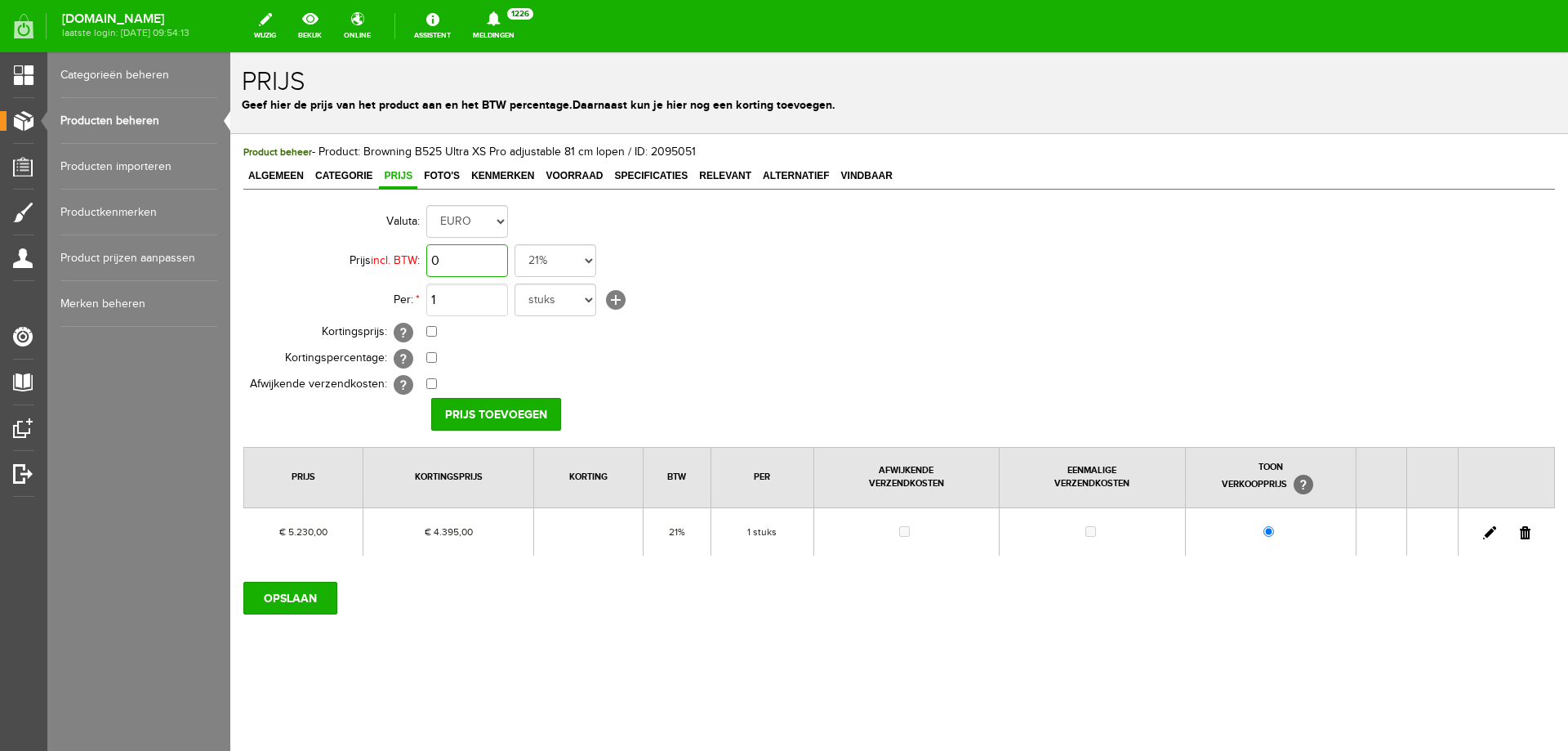
click at [462, 265] on input "0" at bounding box center [467, 261] width 82 height 32
type input "€ 5.230,00"
click at [434, 332] on input "checkbox" at bounding box center [431, 331] width 10 height 10
checkbox input "true"
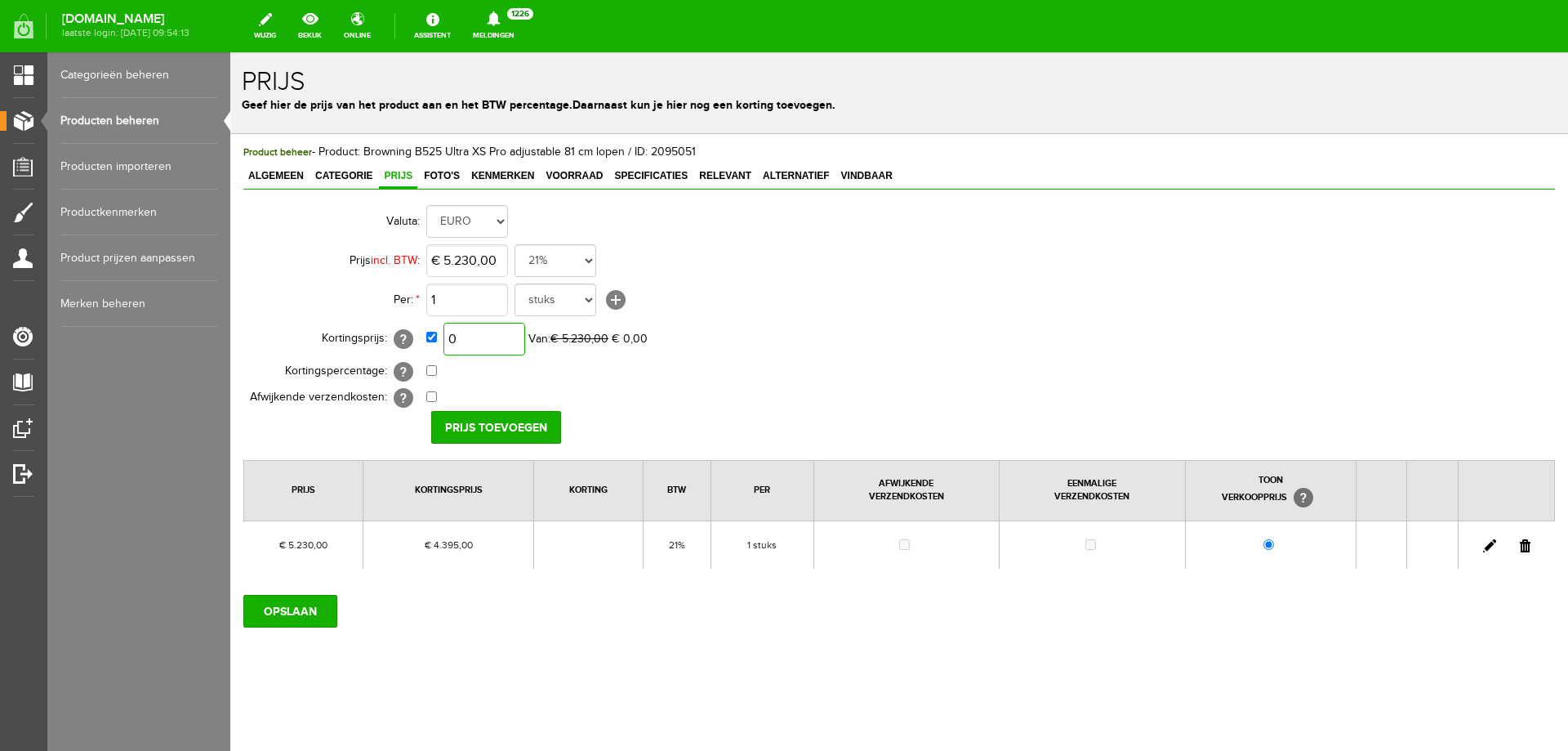
click at [492, 334] on input "0" at bounding box center [484, 339] width 82 height 32
type input "€ 4.195,00"
click at [499, 429] on input "Prijs toevoegen" at bounding box center [496, 427] width 130 height 32
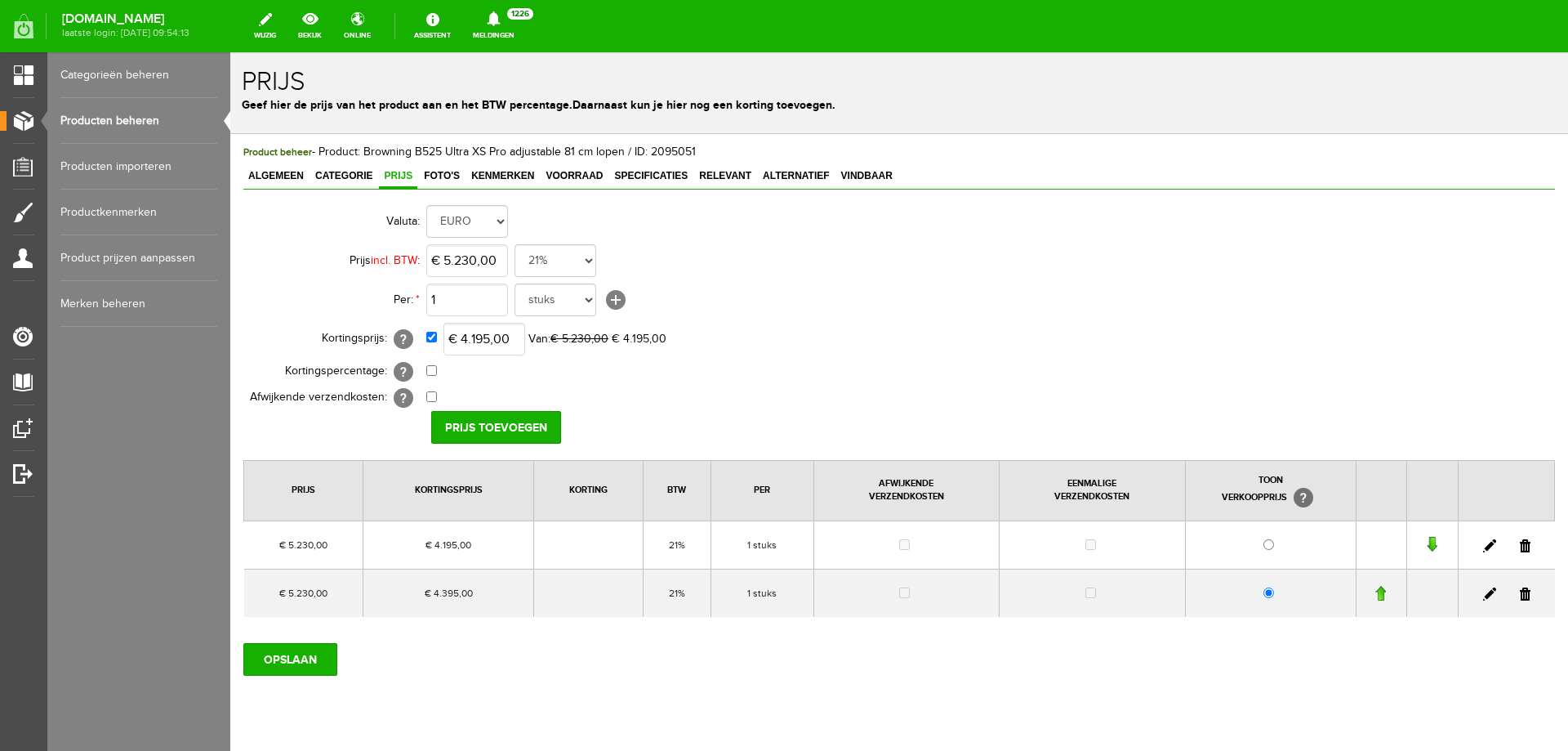
click at [1521, 591] on link at bounding box center [1525, 595] width 10 height 13
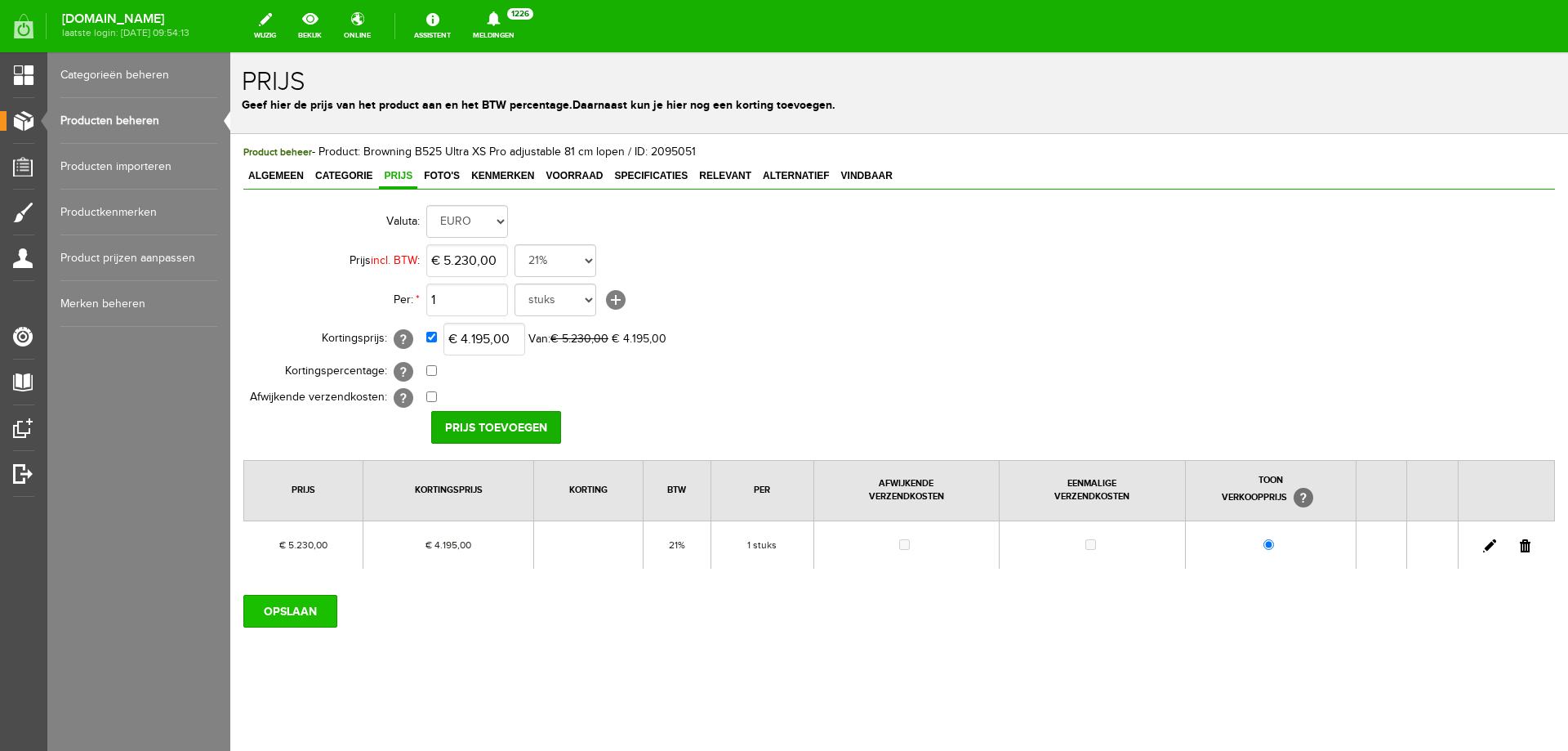
click at [300, 610] on input "OPSLAAN" at bounding box center [290, 611] width 94 height 32
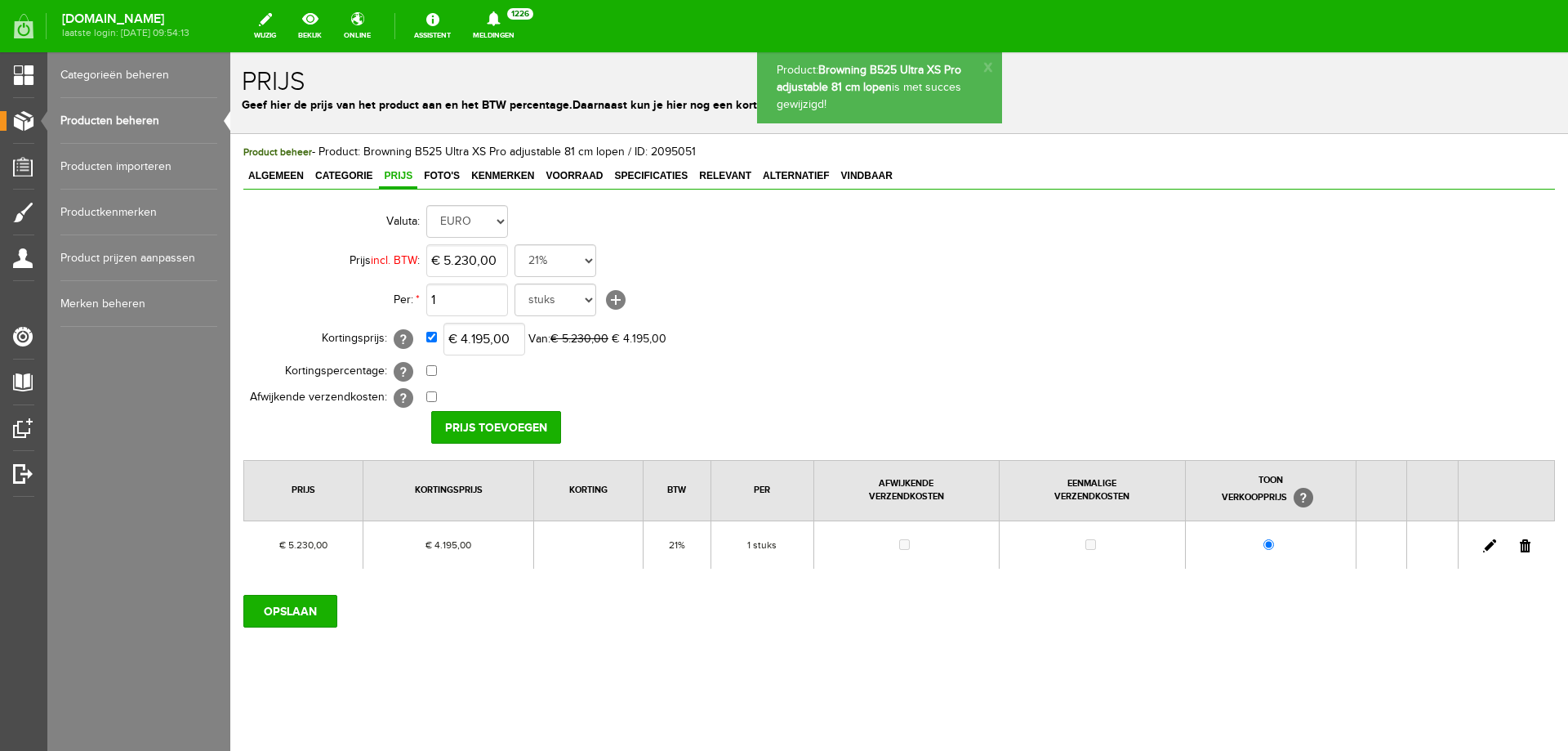
click at [115, 115] on link "Producten beheren" at bounding box center [138, 120] width 156 height 46
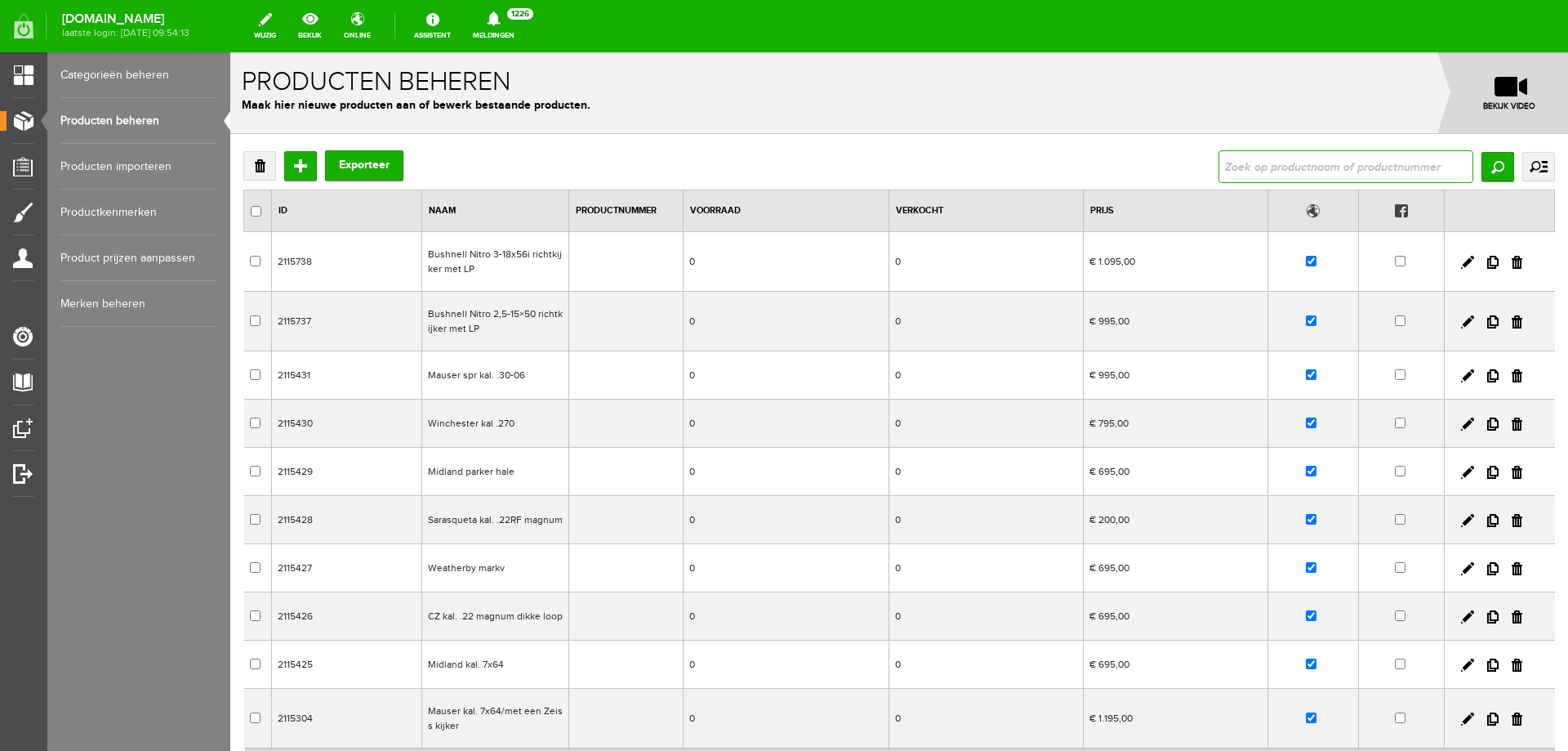
click at [1238, 164] on input "text" at bounding box center [1346, 167] width 255 height 32
type input "Browning B525 Ultra XS Pro adjustable 81 cm lopen"
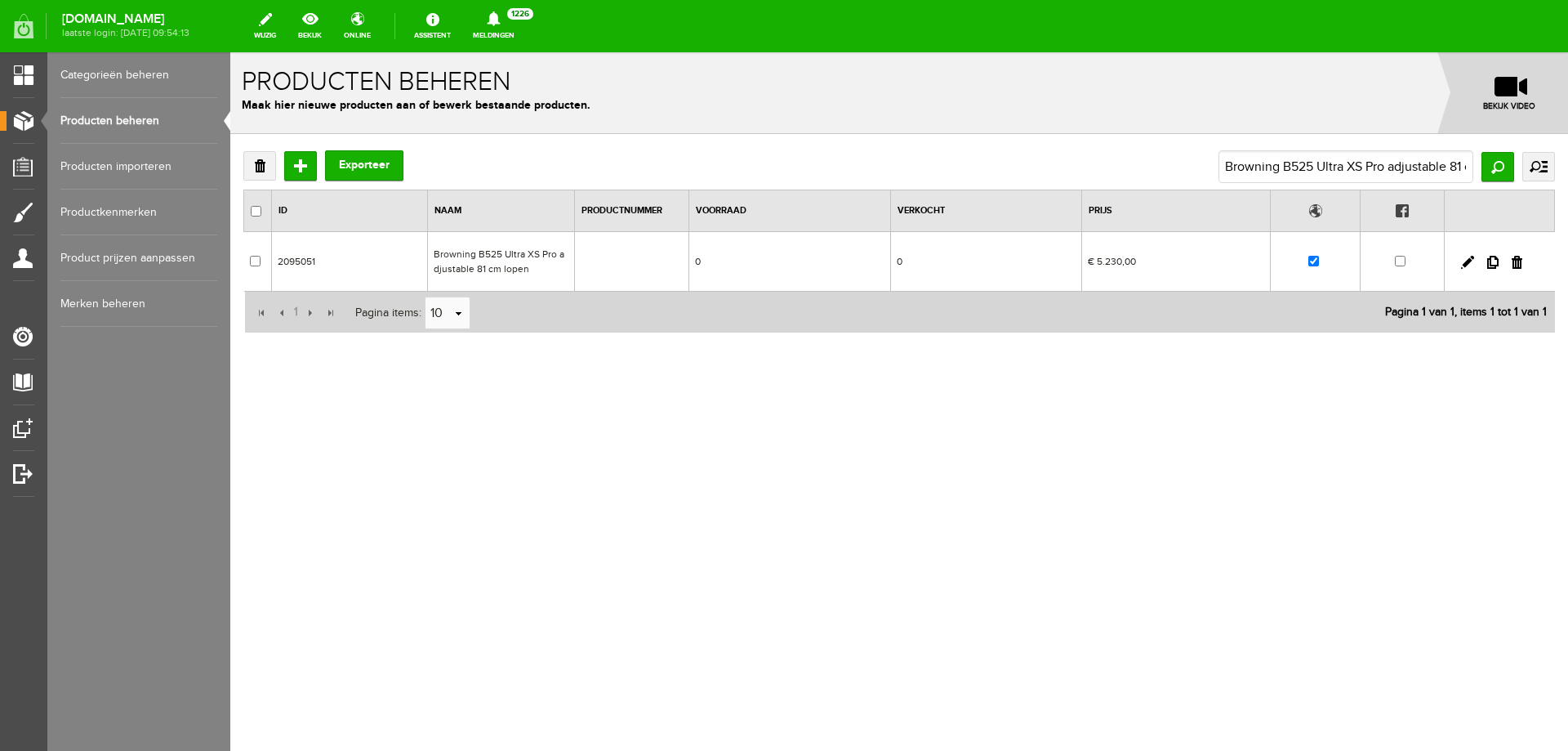
click at [520, 264] on td "Browning B525 Ultra XS Pro adjustable 81 cm lopen" at bounding box center [501, 262] width 147 height 60
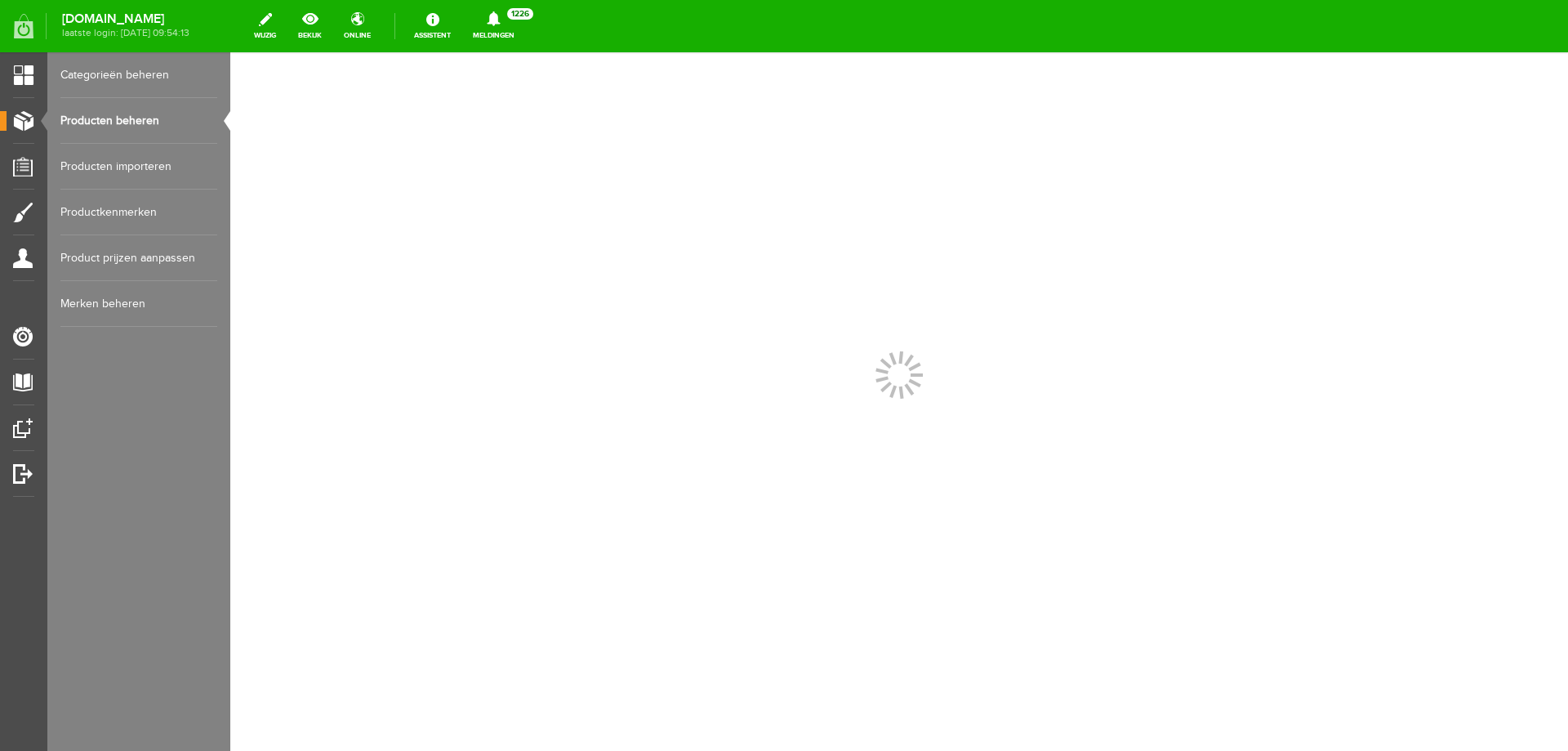
scroll to position [0, 0]
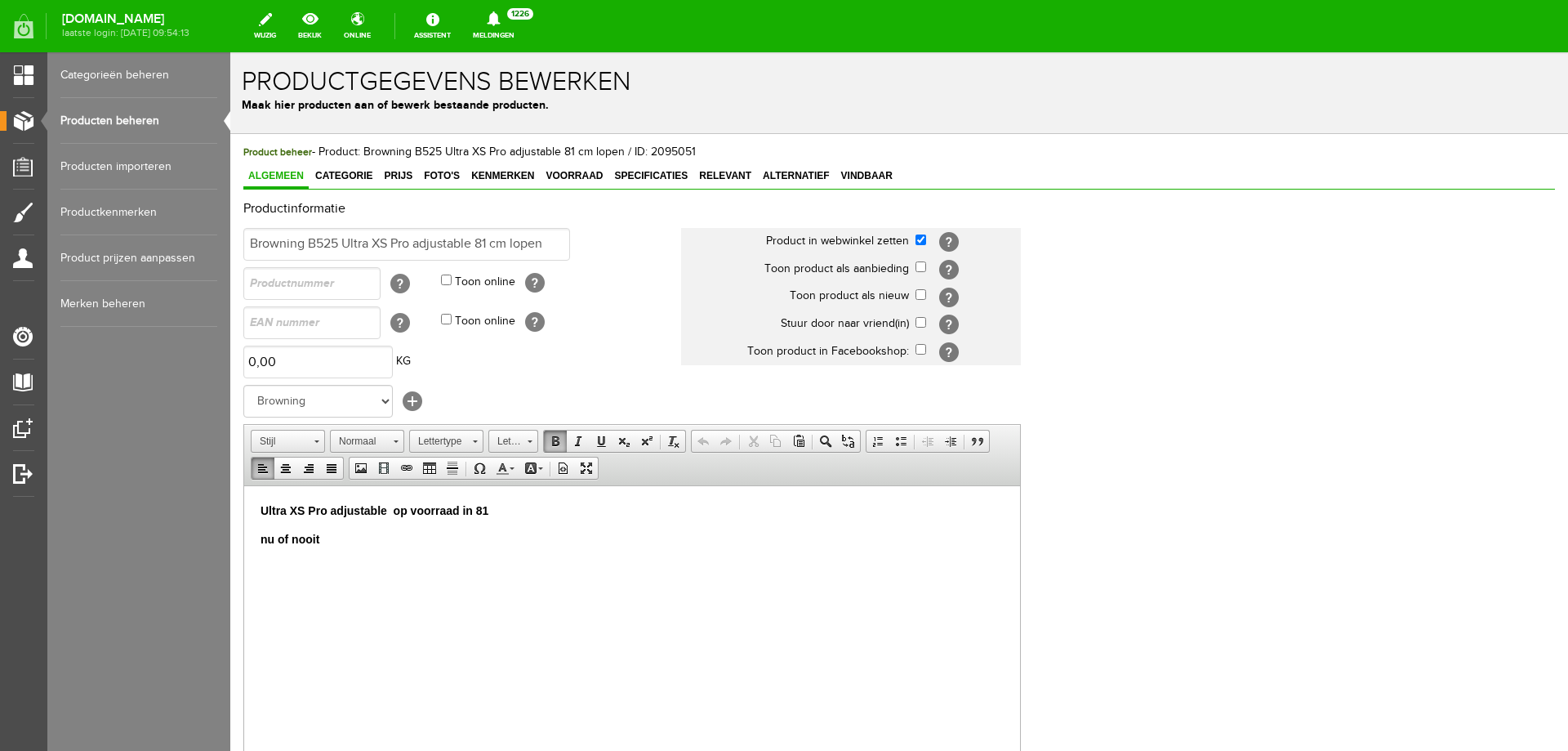
click at [335, 543] on p "nu of nooit" at bounding box center [632, 539] width 743 height 17
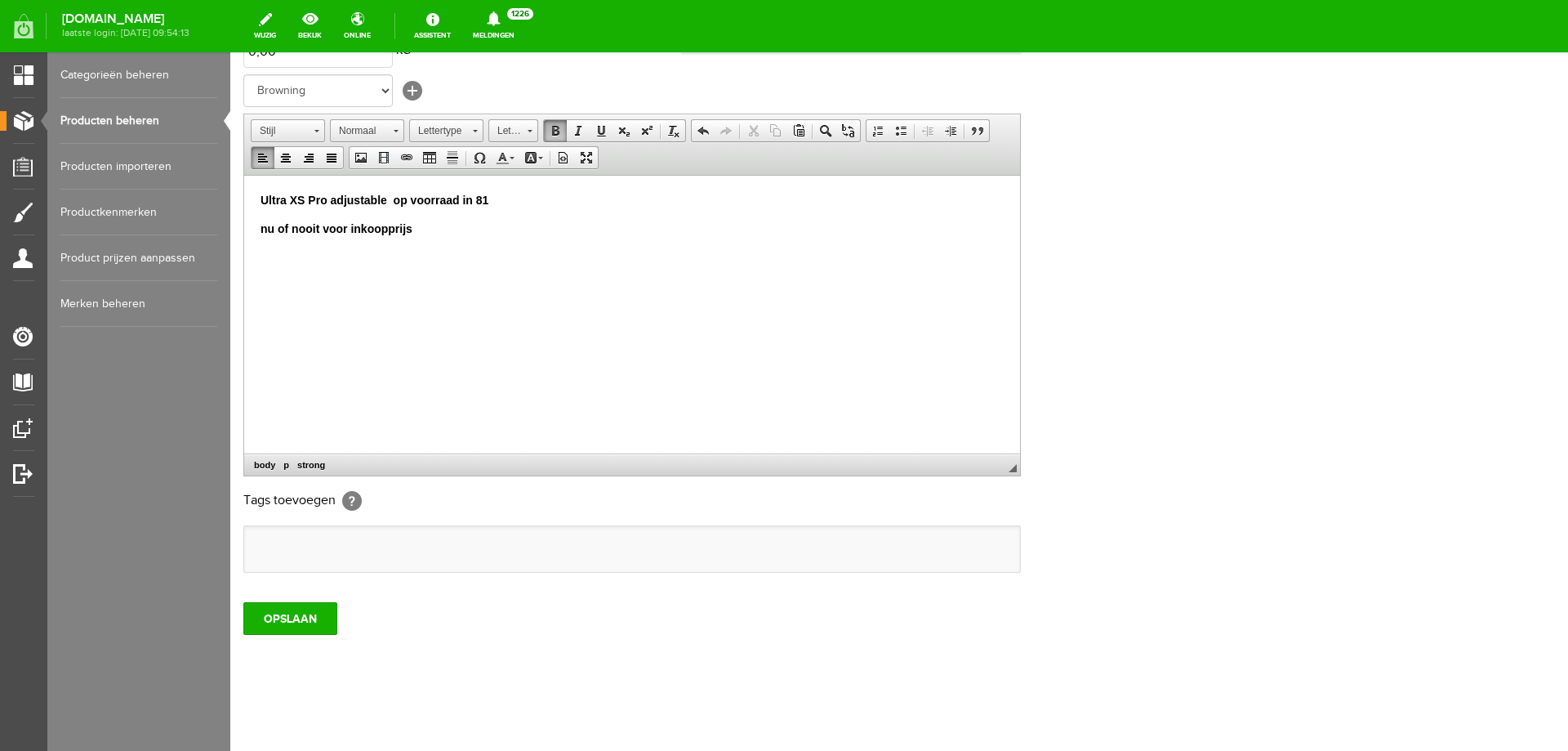
scroll to position [316, 0]
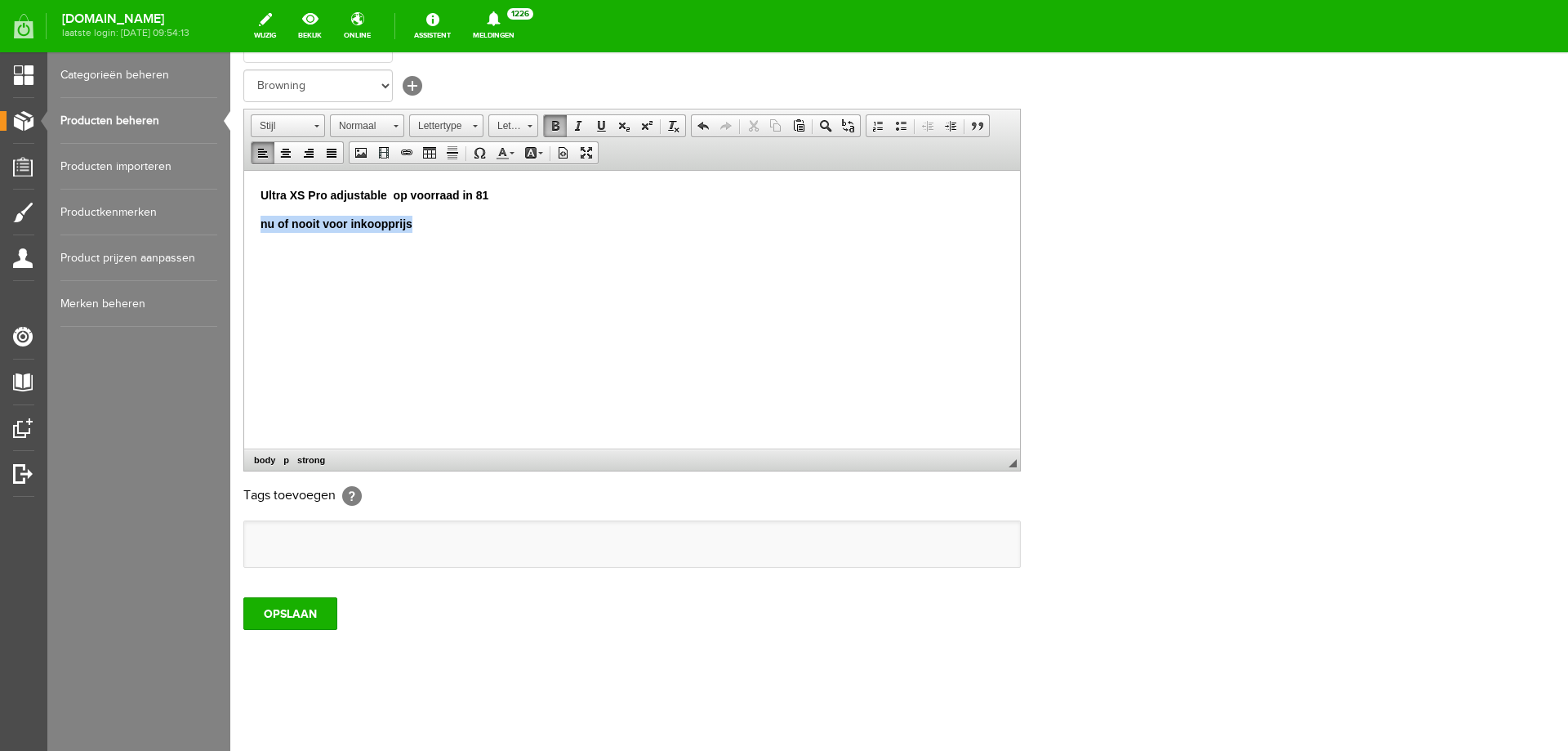
drag, startPoint x: 420, startPoint y: 227, endPoint x: 267, endPoint y: 376, distance: 213.6
click at [245, 209] on html "Ultra XS Pro adjustable op voorraad in 81 nu of nooit voor inkoopprijs" at bounding box center [632, 223] width 776 height 107
click at [582, 128] on span at bounding box center [578, 126] width 13 height 13
click at [595, 121] on span at bounding box center [601, 126] width 13 height 13
click at [1198, 538] on div "Productinformatie Browning B525 Ultra XS Pro adjustable 81 cm lopen Product in …" at bounding box center [900, 229] width 1312 height 685
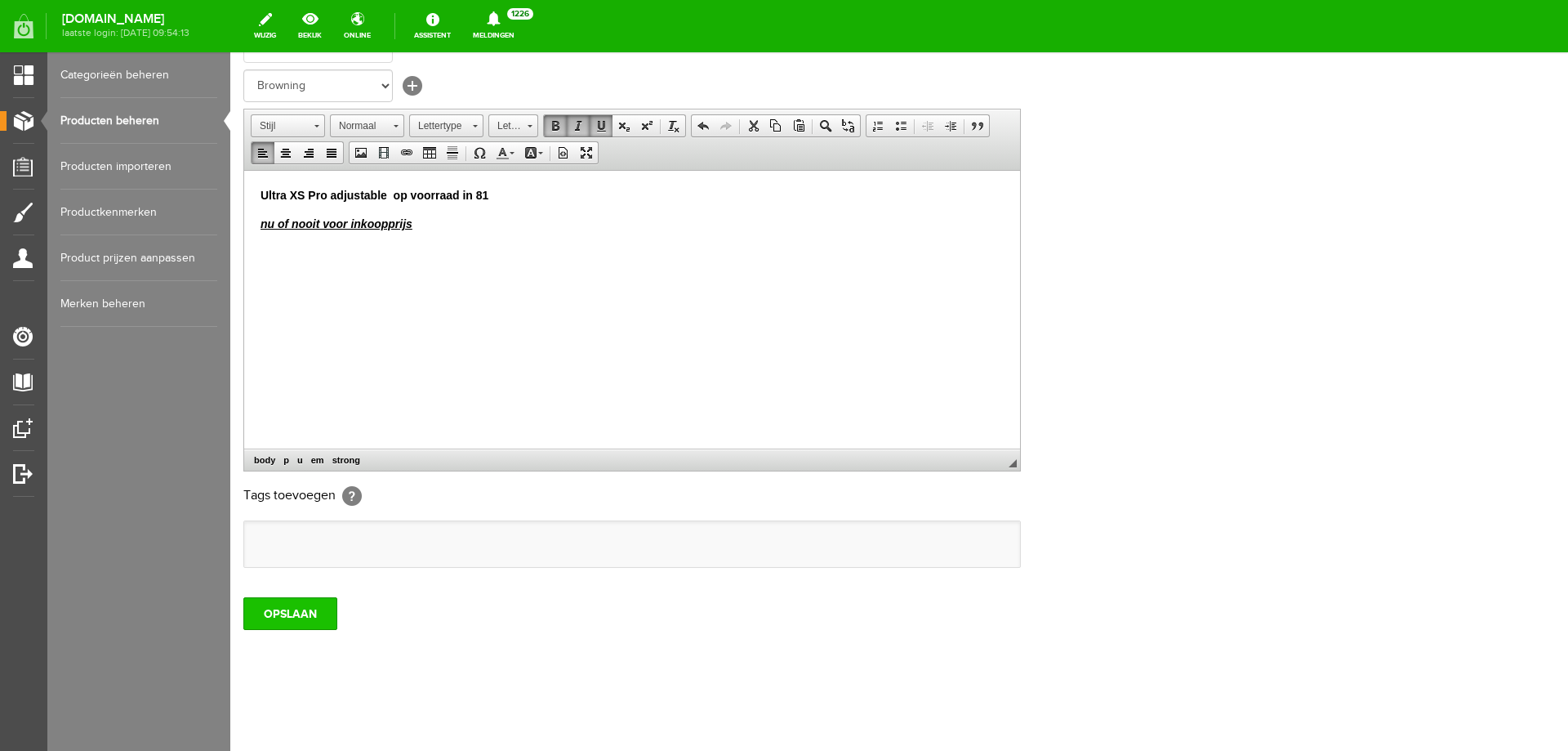
click at [284, 615] on input "OPSLAAN" at bounding box center [290, 614] width 94 height 32
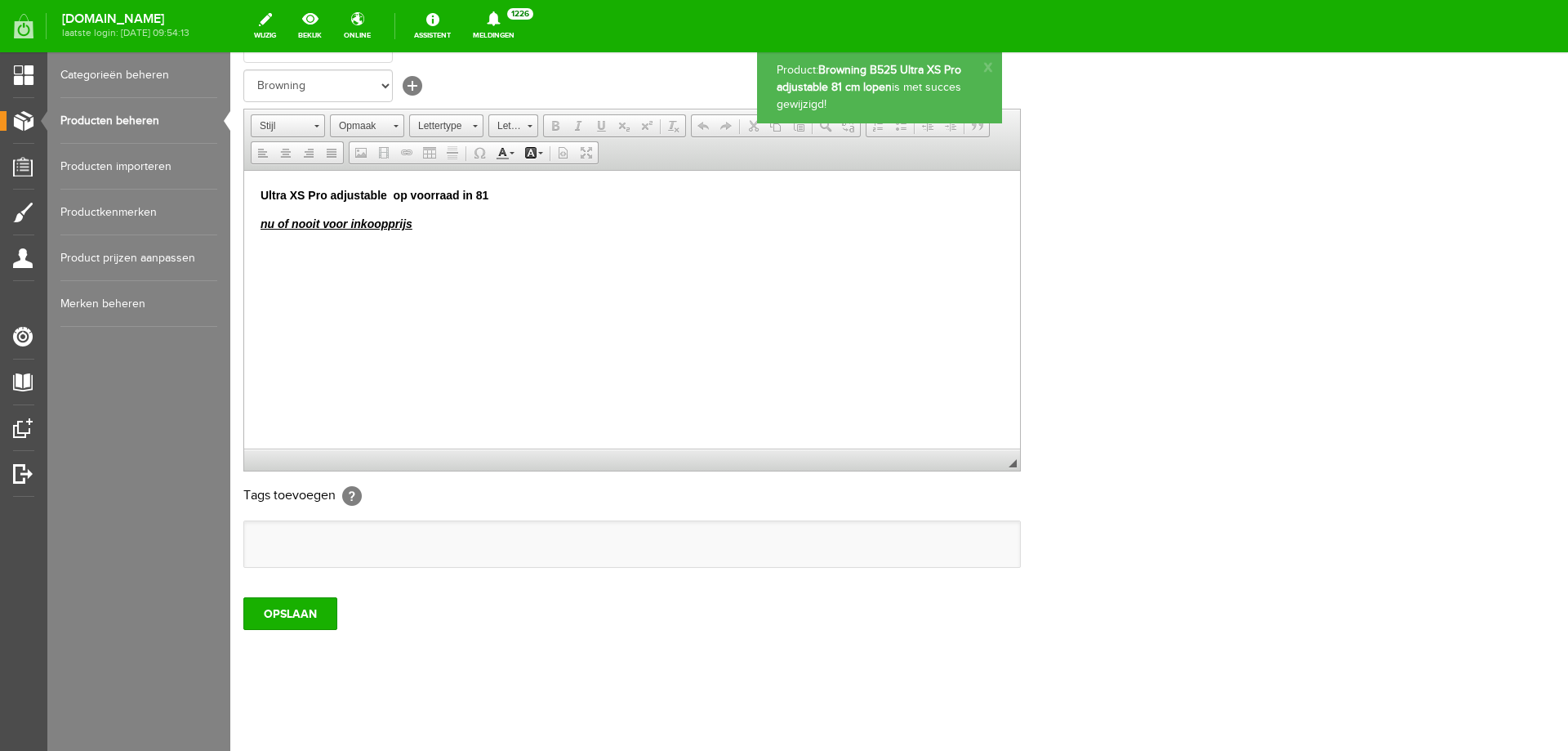
scroll to position [0, 0]
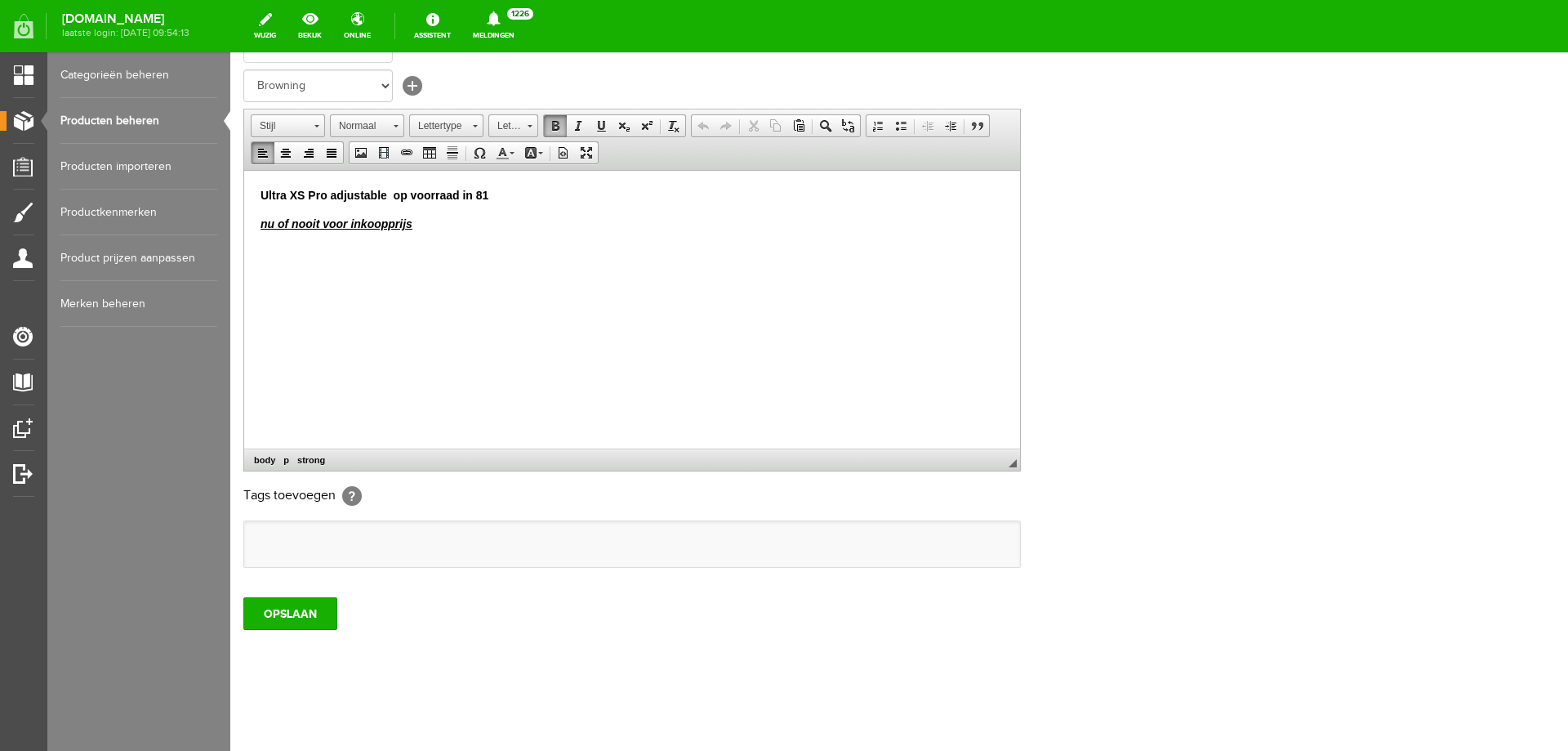
click at [438, 227] on p "nu of nooit voor inkoopprijs" at bounding box center [632, 224] width 743 height 17
drag, startPoint x: 363, startPoint y: 262, endPoint x: 256, endPoint y: 264, distance: 107.0
click at [257, 265] on html "Ultra XS Pro adjustable op voorraad in 81 nu of nooit voor inkoopprijs ​houtkla…" at bounding box center [632, 237] width 776 height 136
click at [348, 270] on body "Ultra XS Pro adjustable op voorraad in 81 nu of nooit voor inkoopprijs houtklas…" at bounding box center [632, 237] width 743 height 103
drag, startPoint x: 359, startPoint y: 253, endPoint x: 210, endPoint y: 244, distance: 149.3
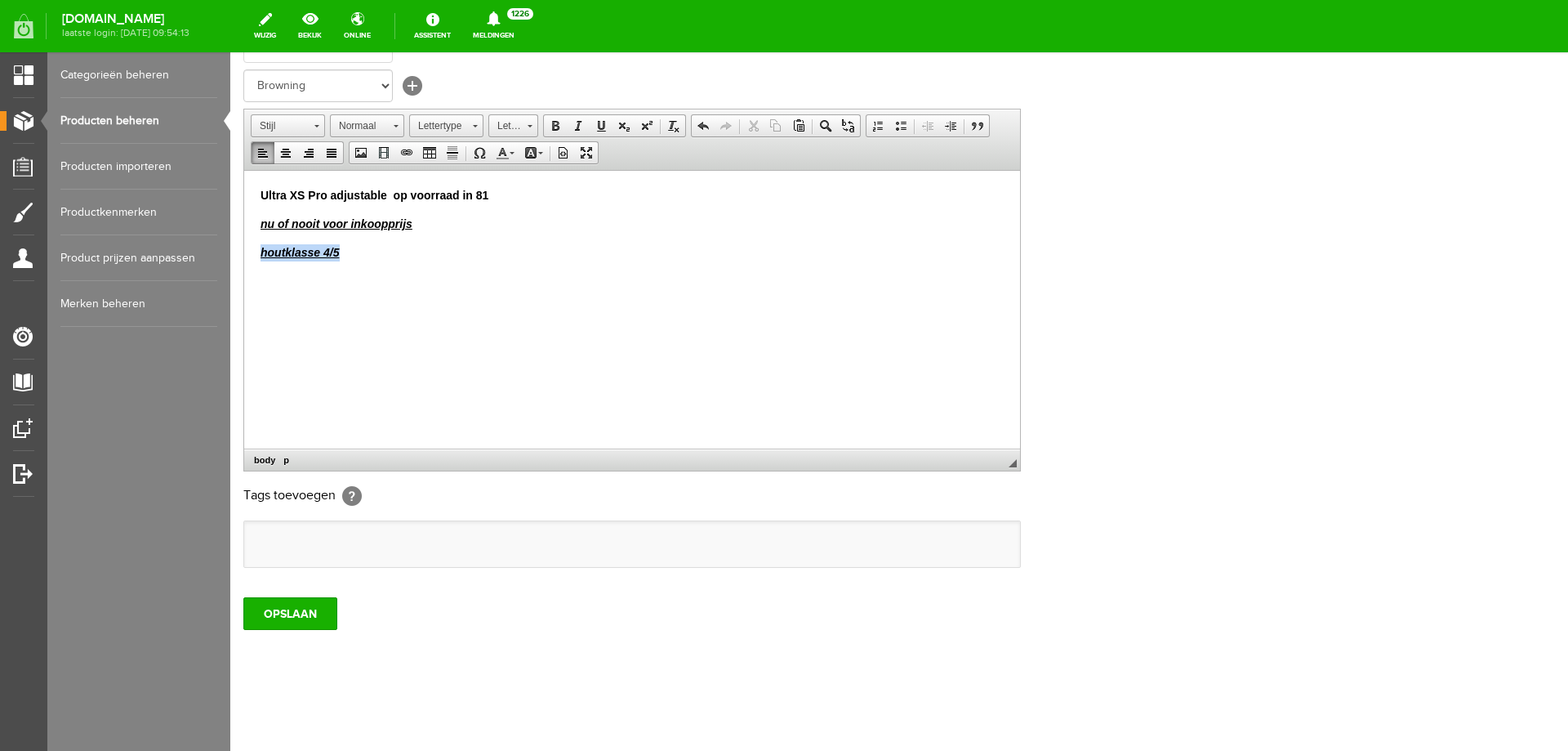
click at [245, 244] on html "Ultra XS Pro adjustable op voorraad in 81 nu of nooit voor inkoopprijs houtklas…" at bounding box center [632, 237] width 776 height 136
click at [581, 127] on span at bounding box center [578, 126] width 13 height 13
click at [594, 122] on span at bounding box center [601, 126] width 13 height 13
click at [550, 127] on span at bounding box center [556, 126] width 13 height 13
click at [279, 614] on input "OPSLAAN" at bounding box center [290, 614] width 94 height 32
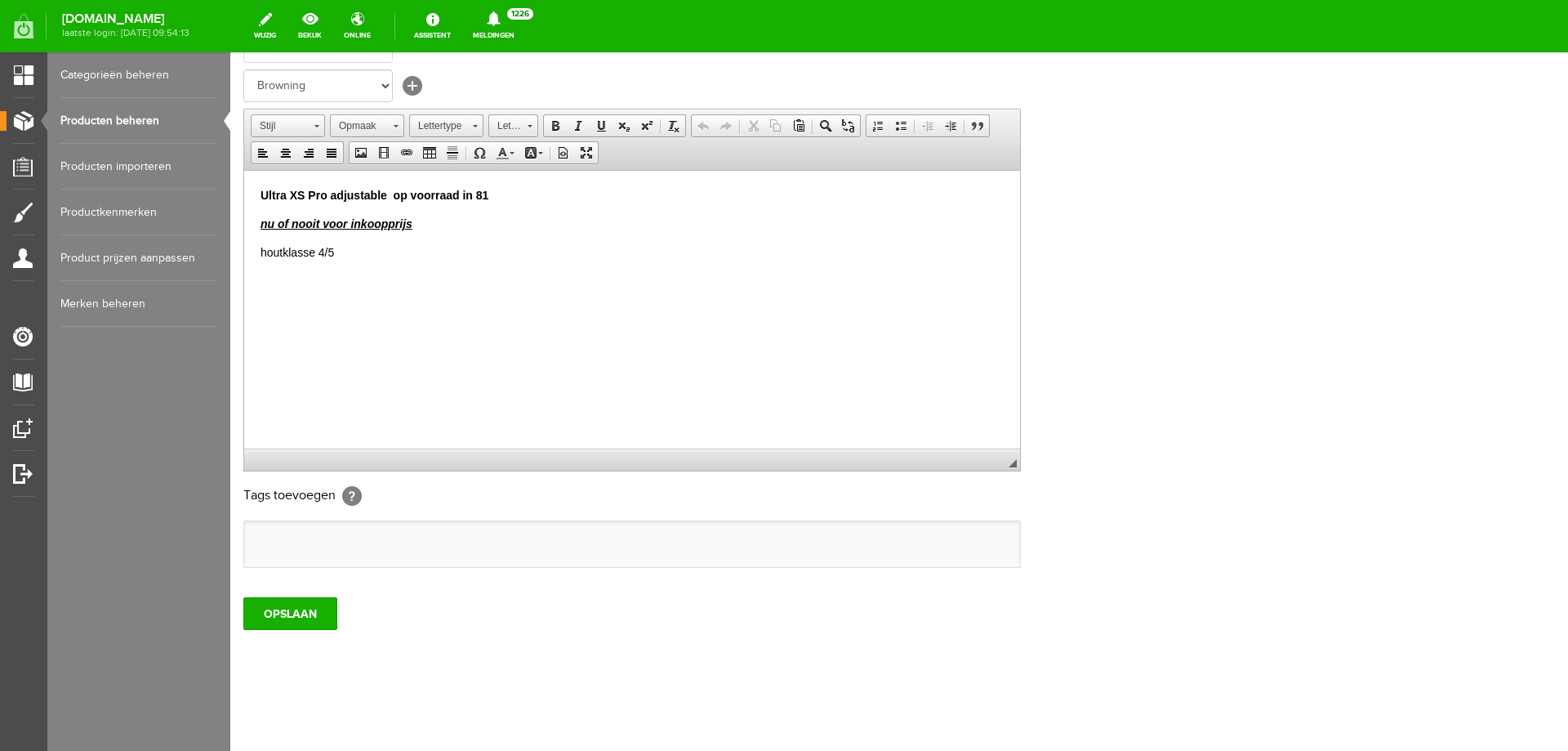
click at [133, 109] on link "Producten beheren" at bounding box center [138, 120] width 156 height 46
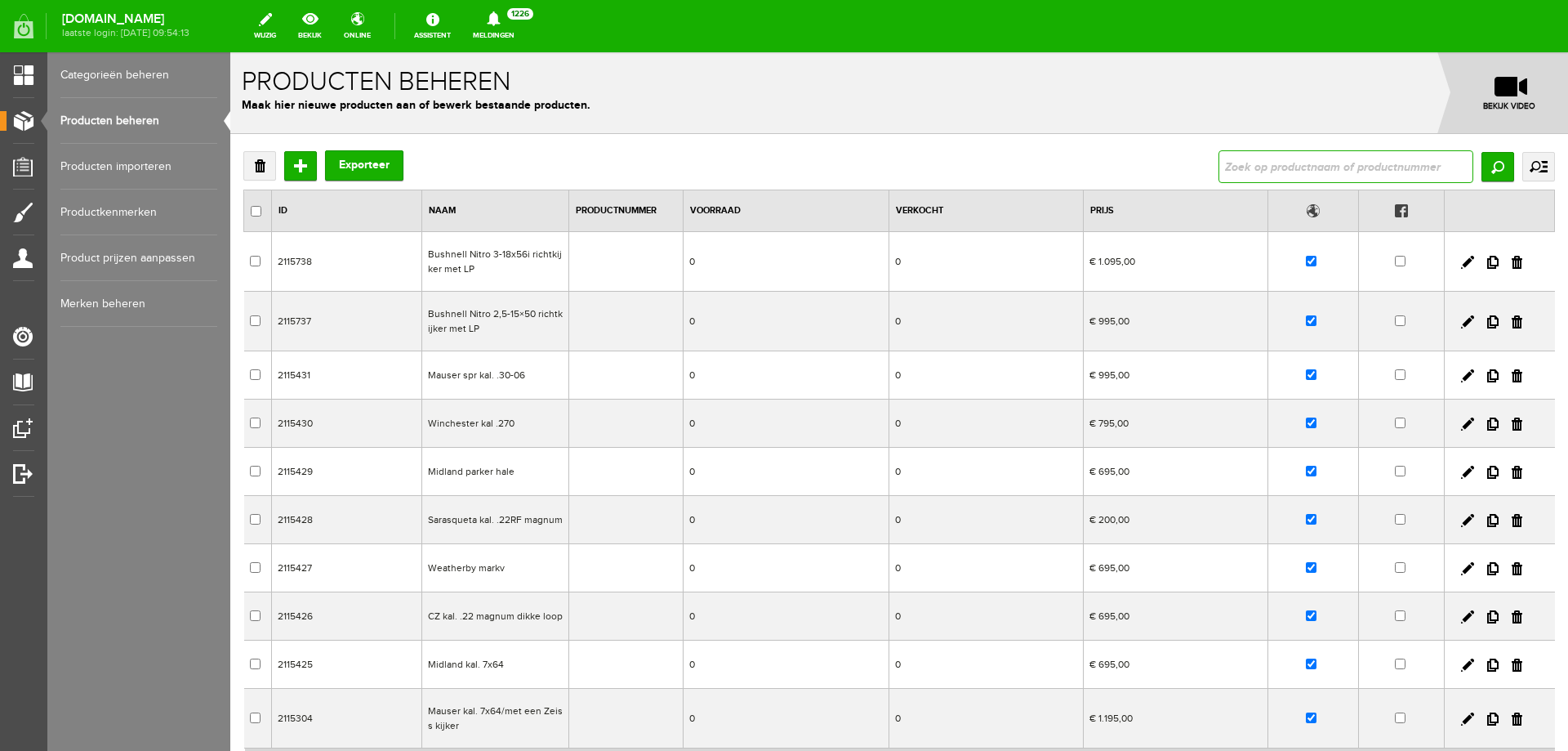
click at [1263, 174] on input "text" at bounding box center [1346, 167] width 255 height 32
type input "FN B25 Gravure B2G jacht visbuik kolf FN B25 en B2G gravure"
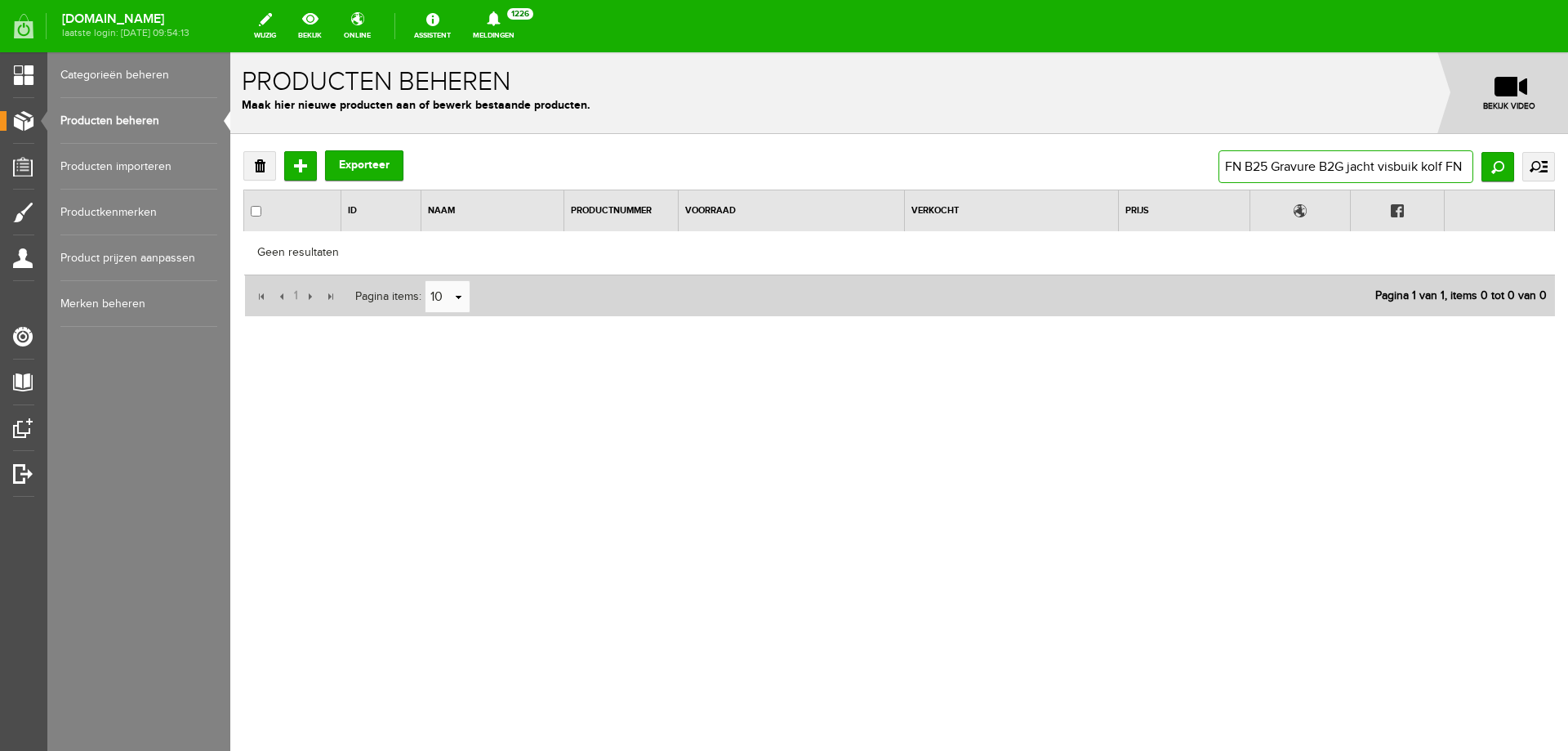
scroll to position [0, 119]
drag, startPoint x: 1394, startPoint y: 156, endPoint x: 1568, endPoint y: 98, distance: 183.4
click at [1568, 98] on form "x Producten beheren Maak hier nieuwe producten aan of bewerk bestaande producte…" at bounding box center [899, 246] width 1338 height 387
type input "FN B25 Gravure B2G jacht vi"
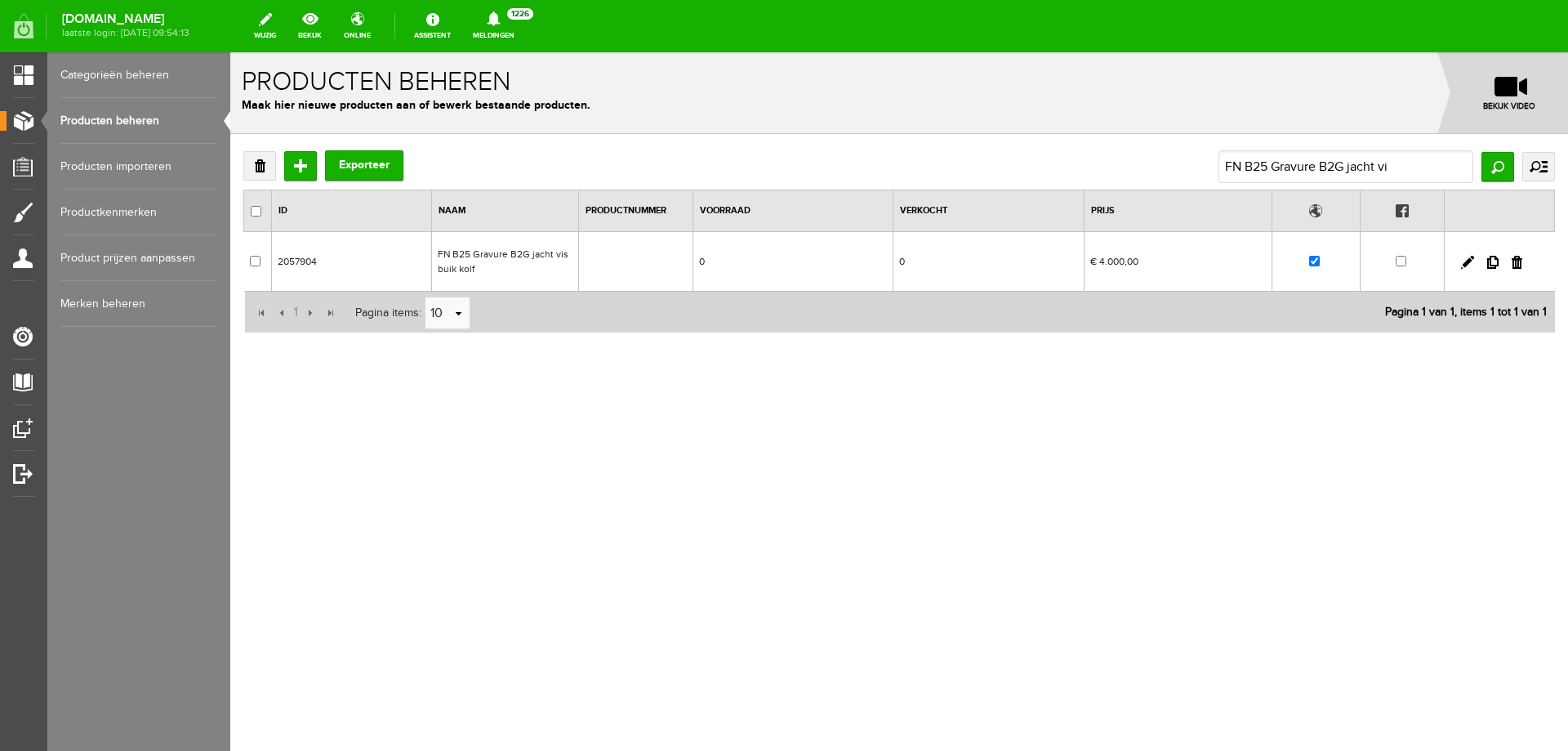
click at [509, 268] on td "FN B25 Gravure B2G jacht visbuik kolf" at bounding box center [504, 262] width 147 height 60
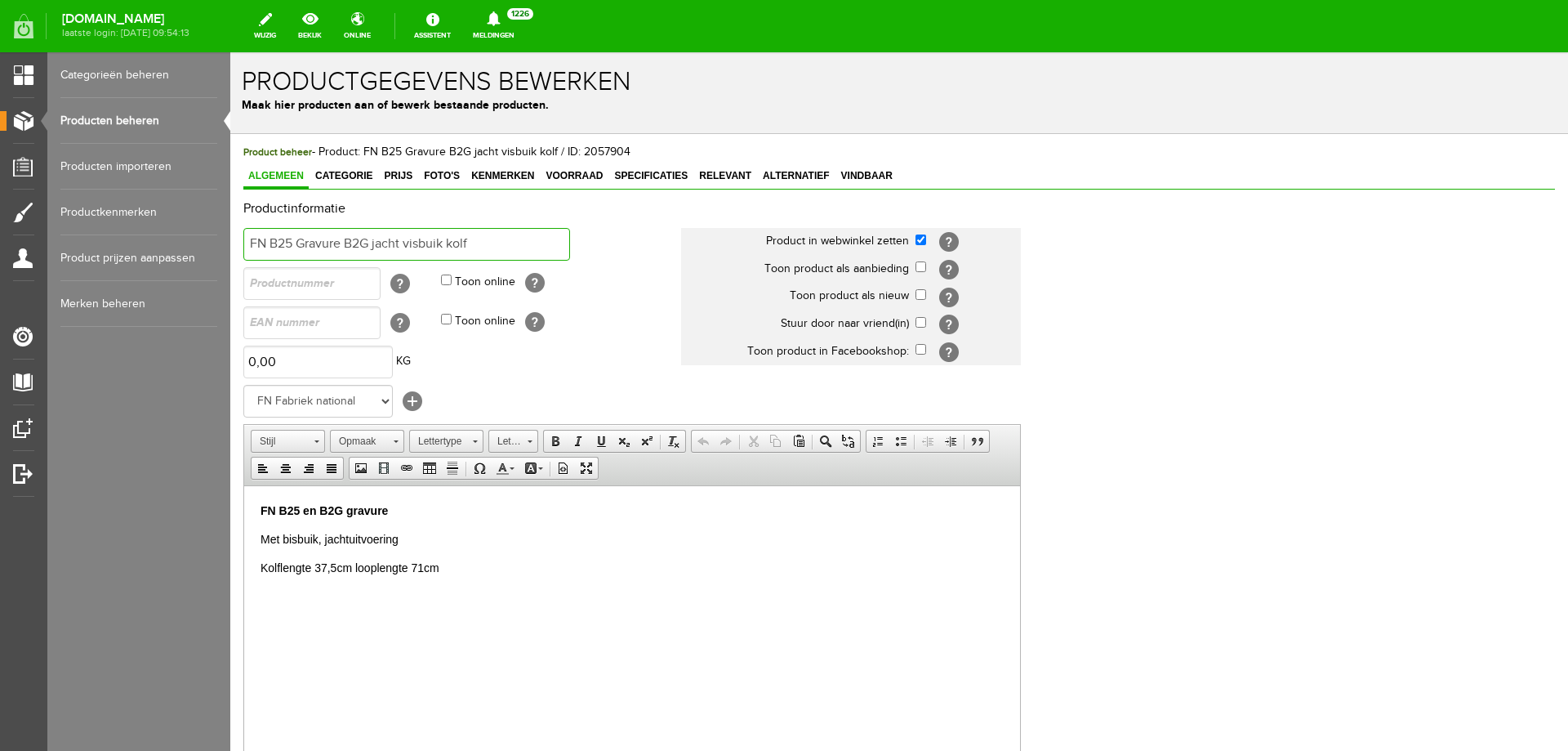
click at [246, 242] on input "FN B25 Gravure B2G jacht visbuik kolf" at bounding box center [407, 244] width 327 height 32
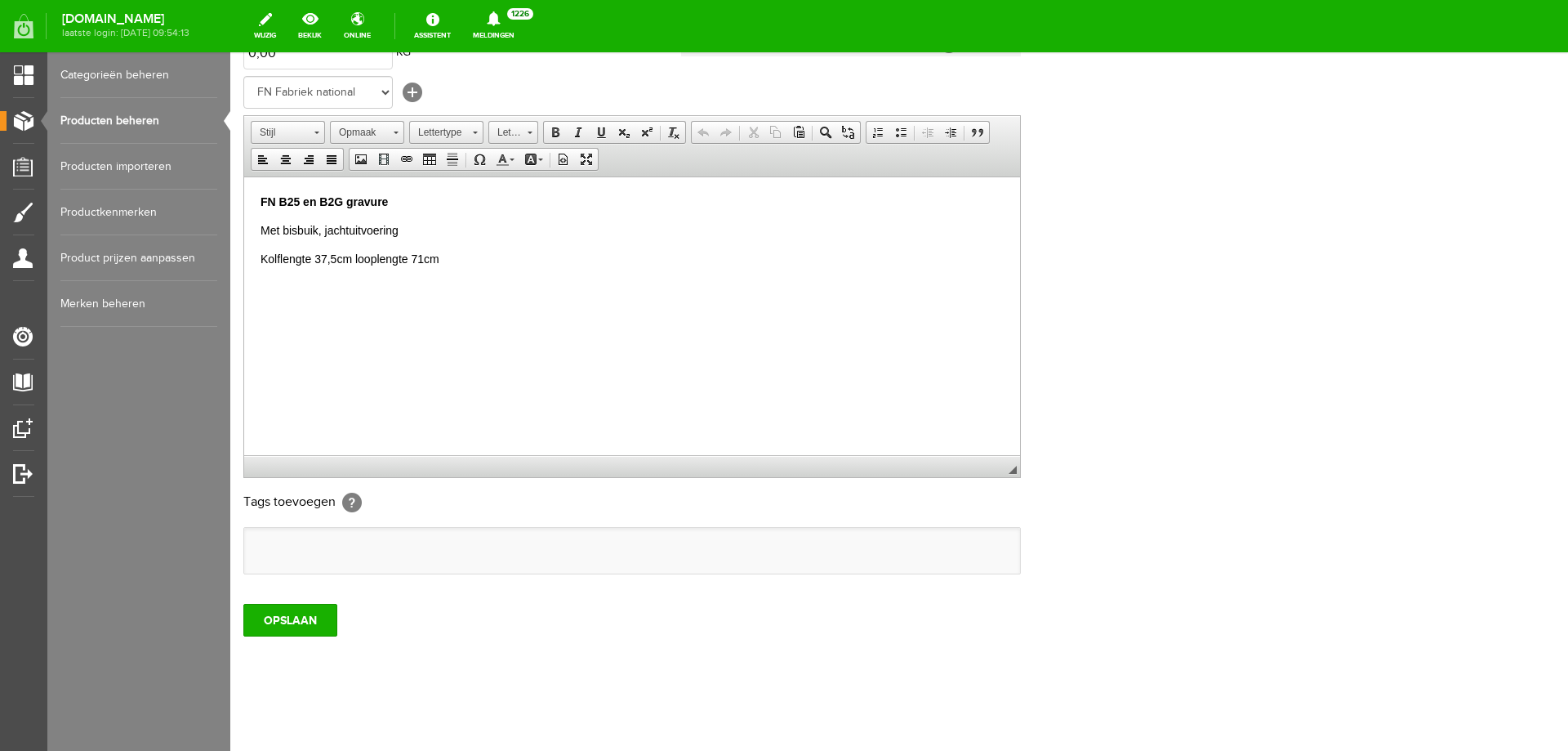
scroll to position [316, 0]
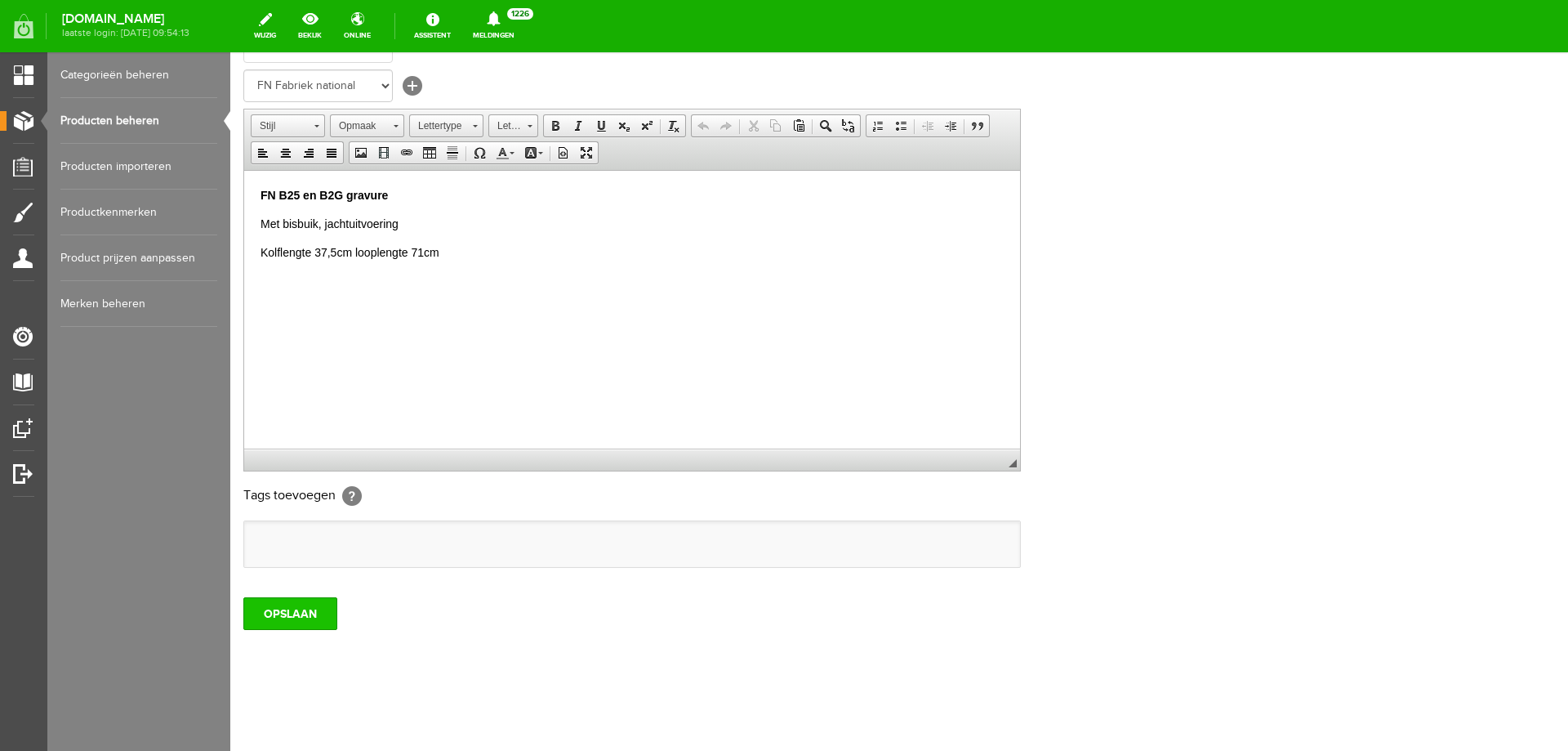
type input "VERKOCHT FN B25 Gravure B2G jacht visbuik kolf"
click at [275, 614] on input "OPSLAAN" at bounding box center [290, 614] width 94 height 32
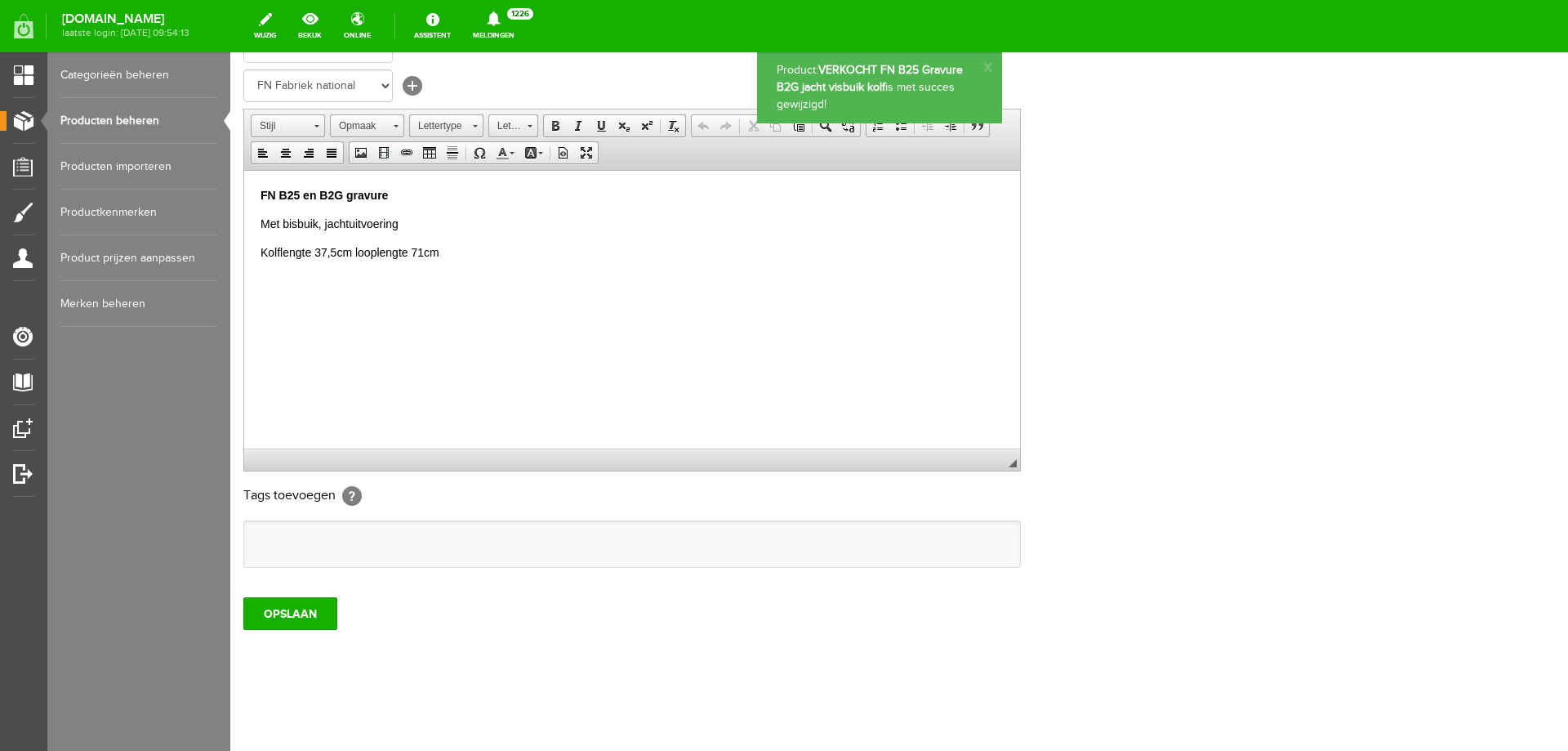
scroll to position [0, 0]
click at [106, 120] on link "Producten beheren" at bounding box center [138, 120] width 156 height 46
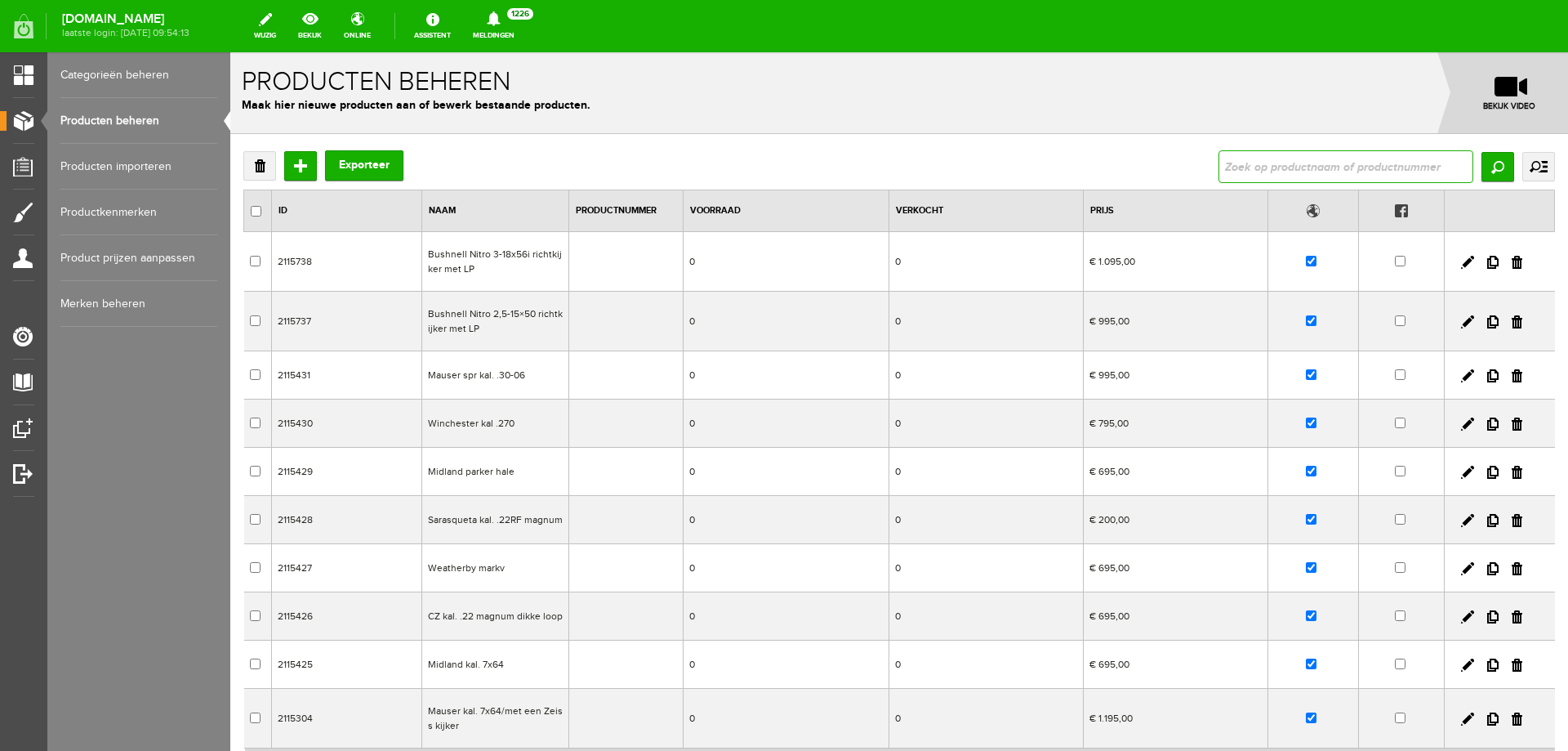
click at [1267, 169] on input "text" at bounding box center [1346, 167] width 255 height 32
paste input "Franz Sodia 9,3x74R"
type input "Franz Sodia 9,3x74R"
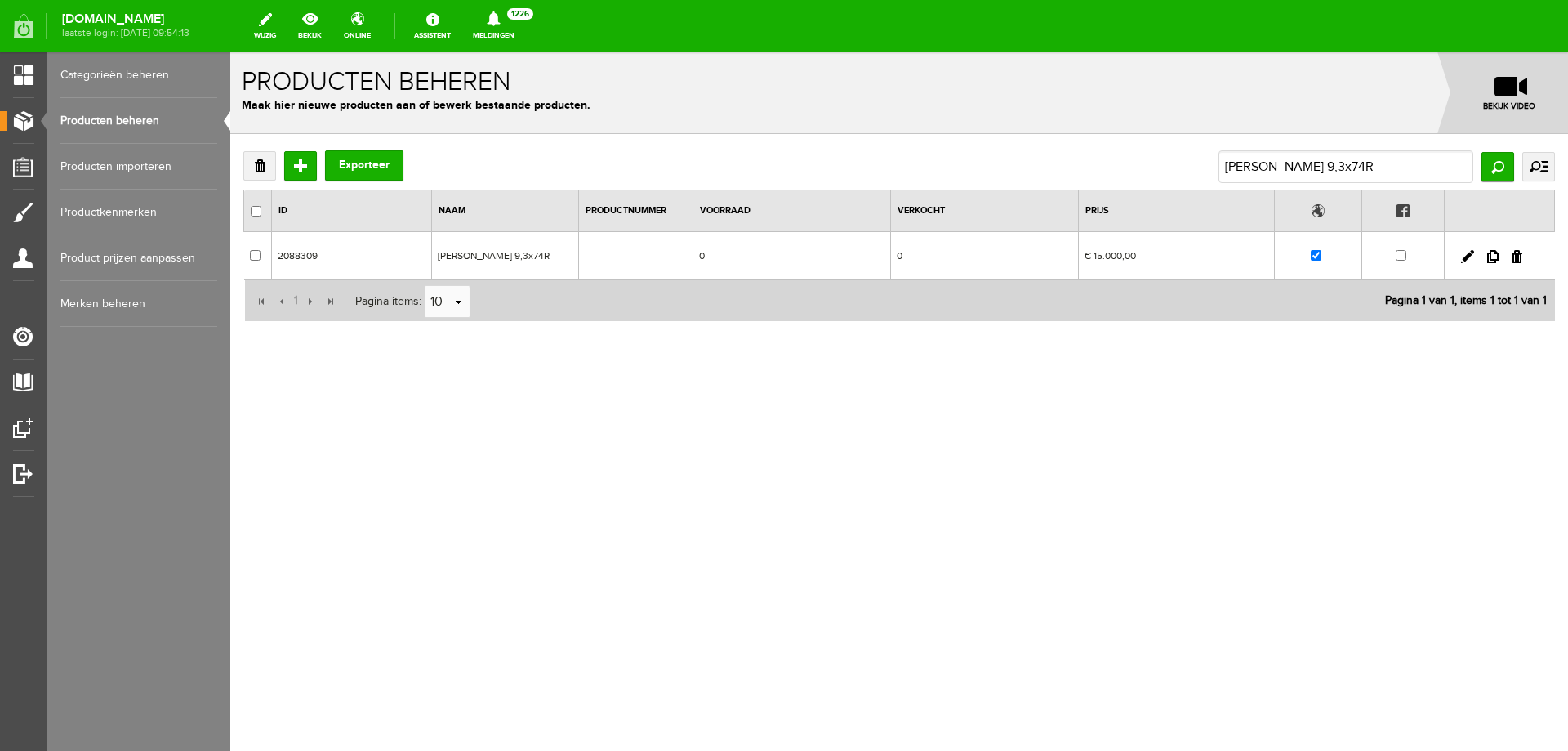
click at [480, 251] on td "Franz Sodia 9,3x74R" at bounding box center [505, 256] width 147 height 48
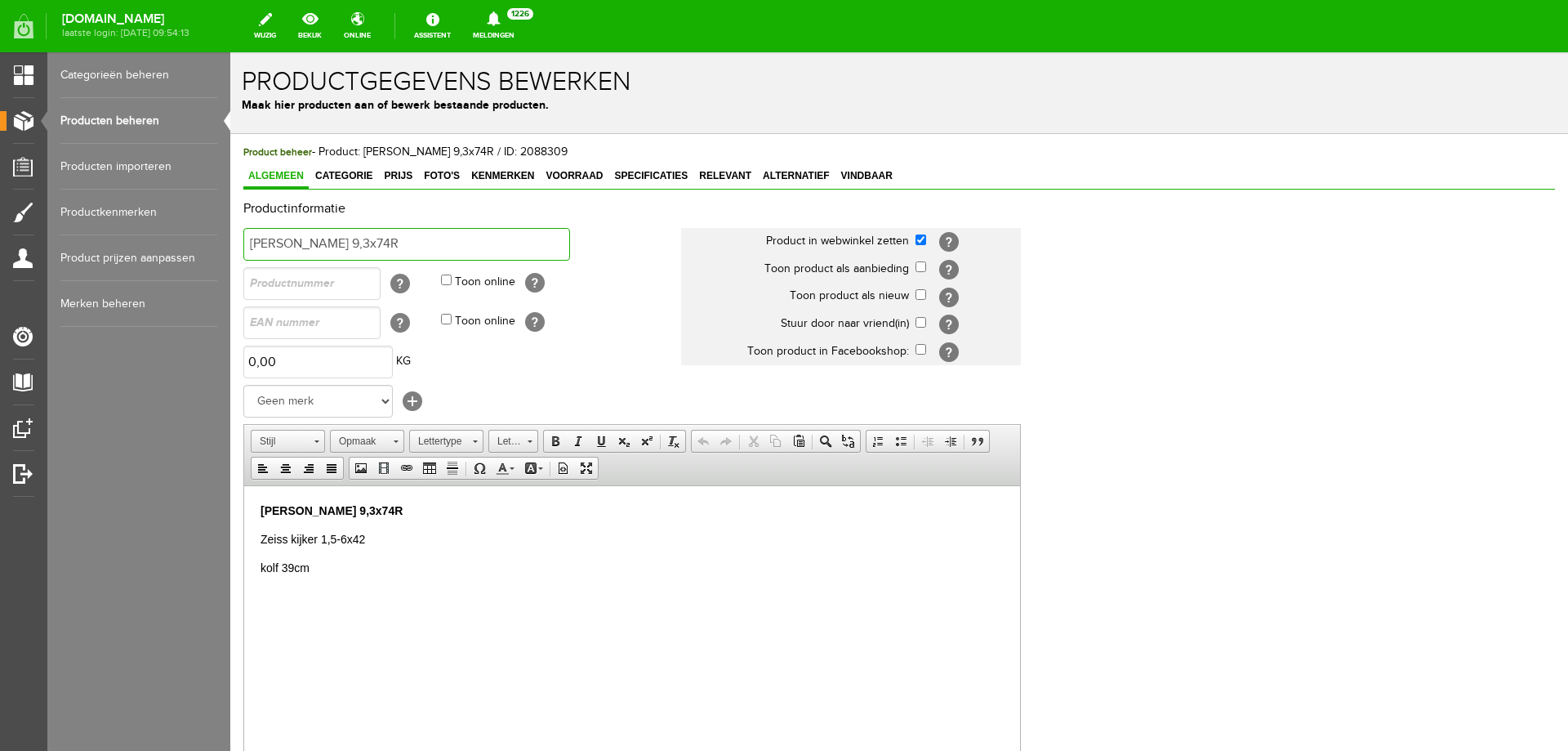
click at [250, 239] on input "Franz Sodia 9,3x74R" at bounding box center [407, 244] width 327 height 32
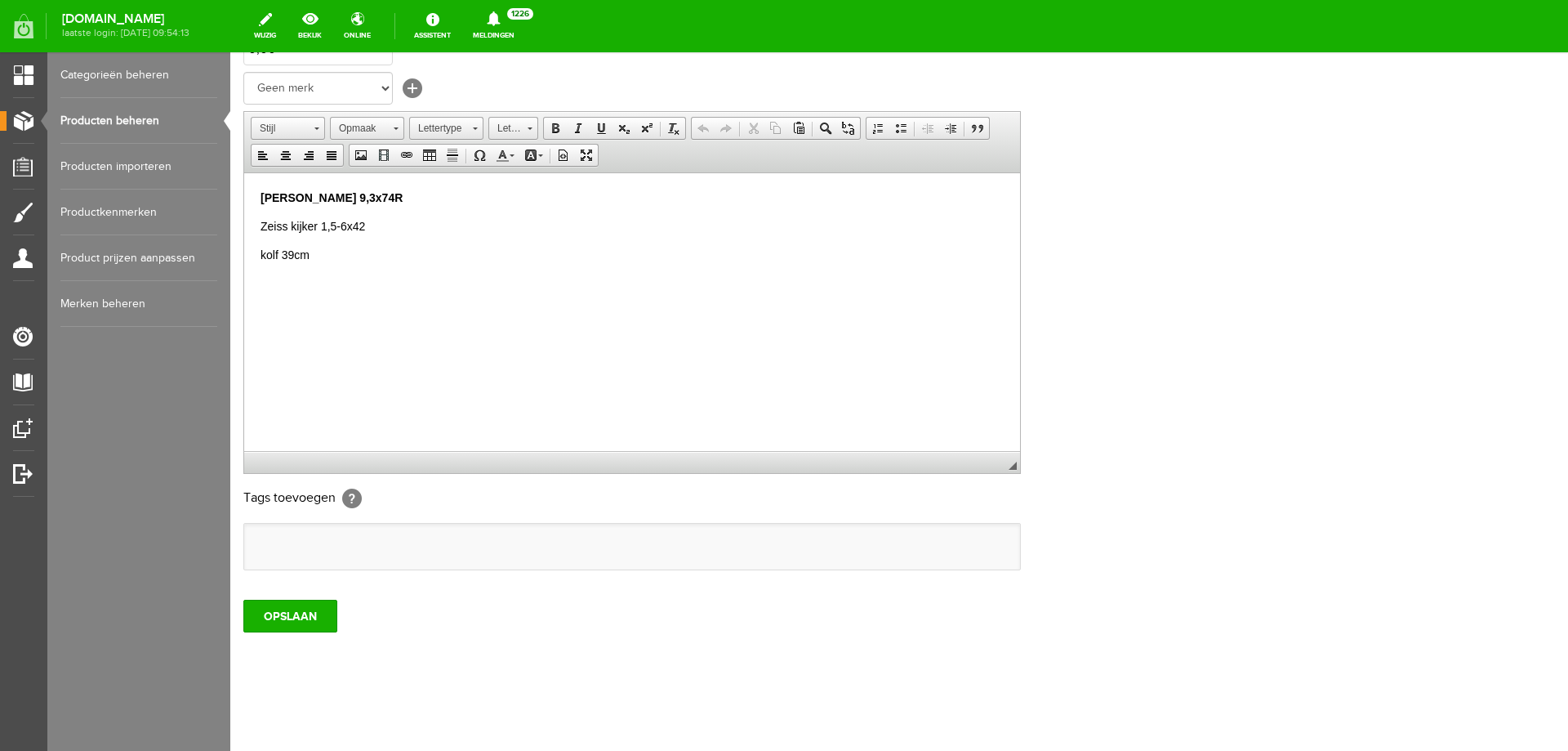
scroll to position [316, 0]
type input "VERKOCHT Franz Sodia 9,3x74R"
click at [281, 609] on input "OPSLAAN" at bounding box center [290, 614] width 94 height 32
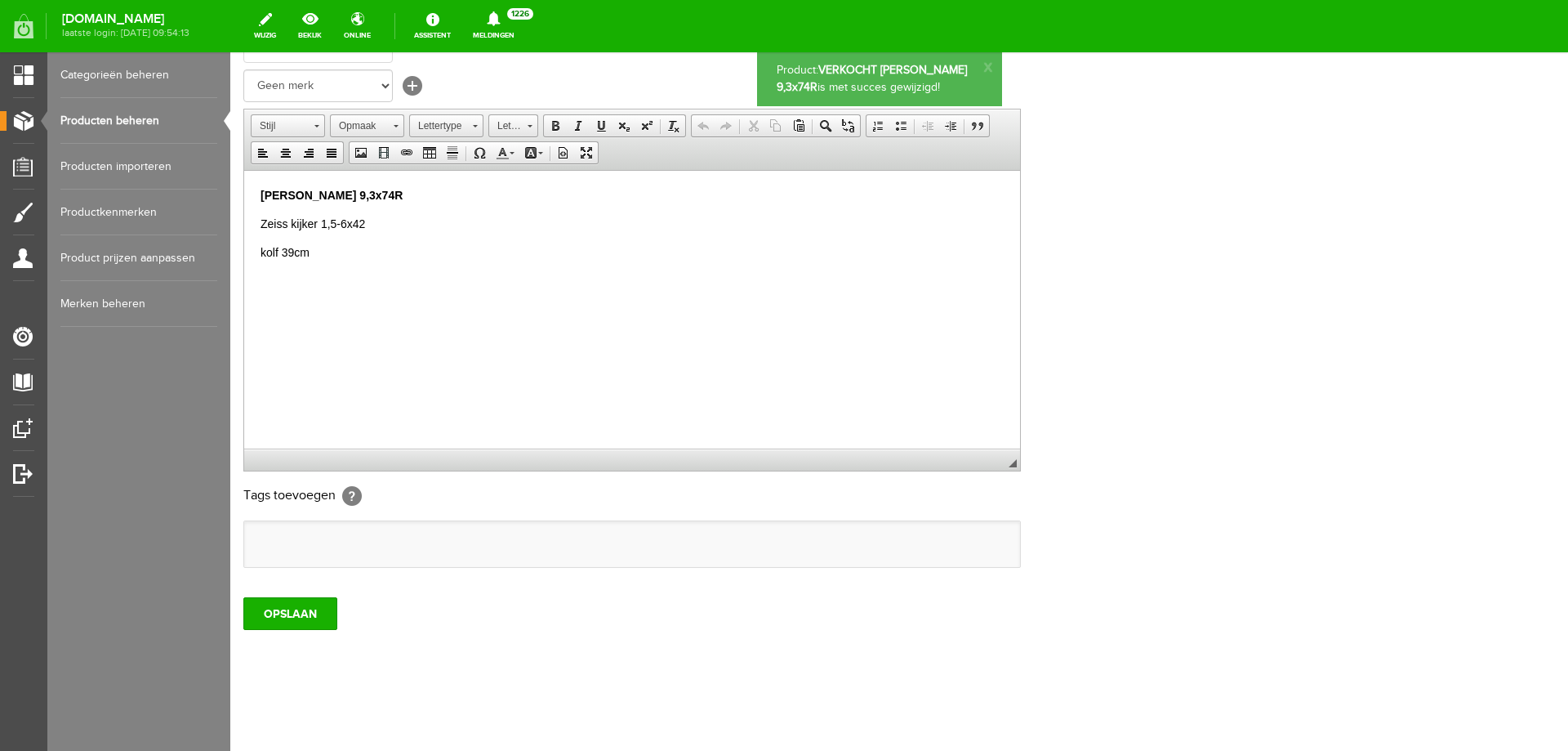
scroll to position [0, 0]
click at [162, 116] on link "Producten beheren" at bounding box center [138, 120] width 156 height 46
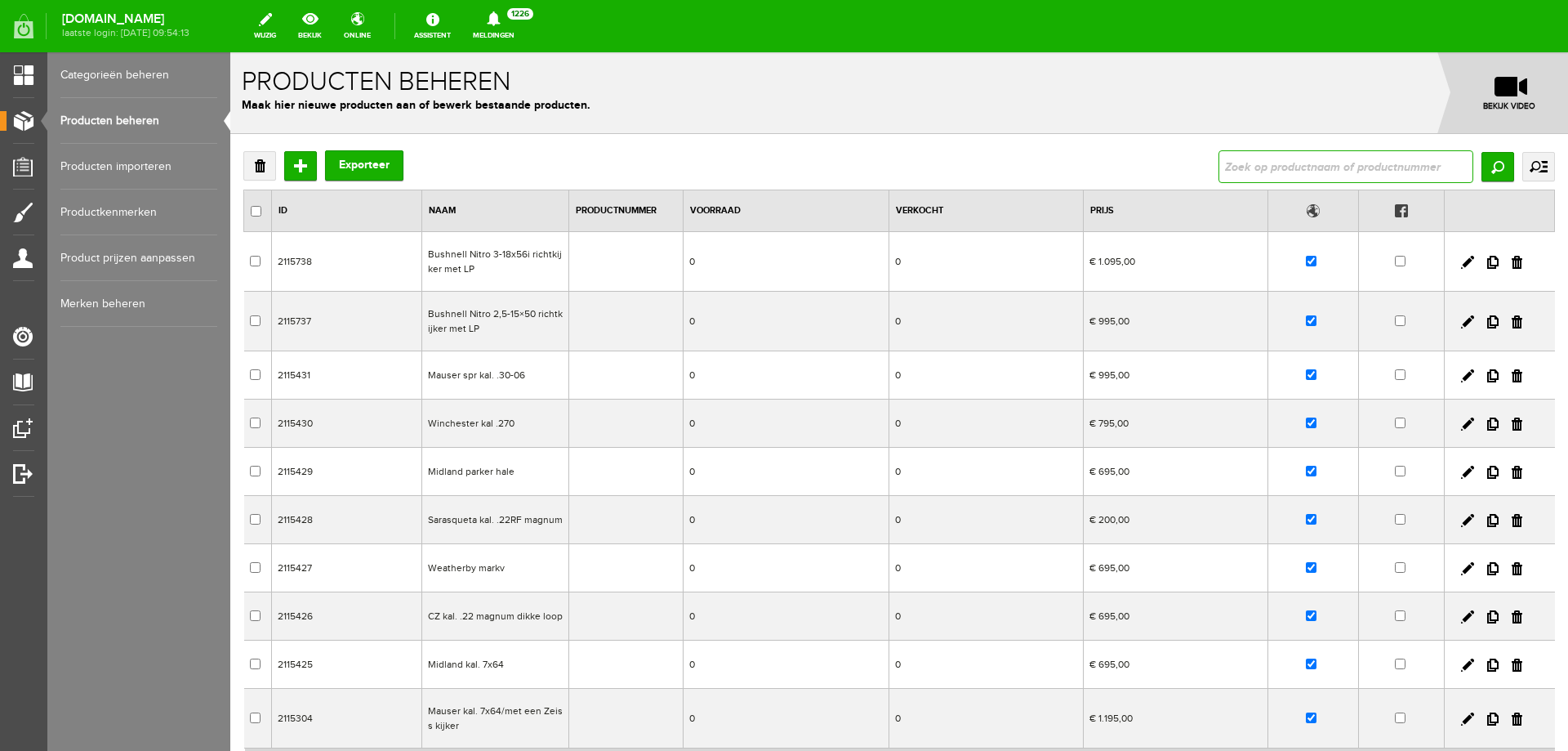
click at [1219, 153] on input "text" at bounding box center [1346, 167] width 255 height 32
click at [1243, 165] on input "text" at bounding box center [1346, 167] width 255 height 32
type input "Browning 825 sporter breed voorhout houtklasse 3/4"
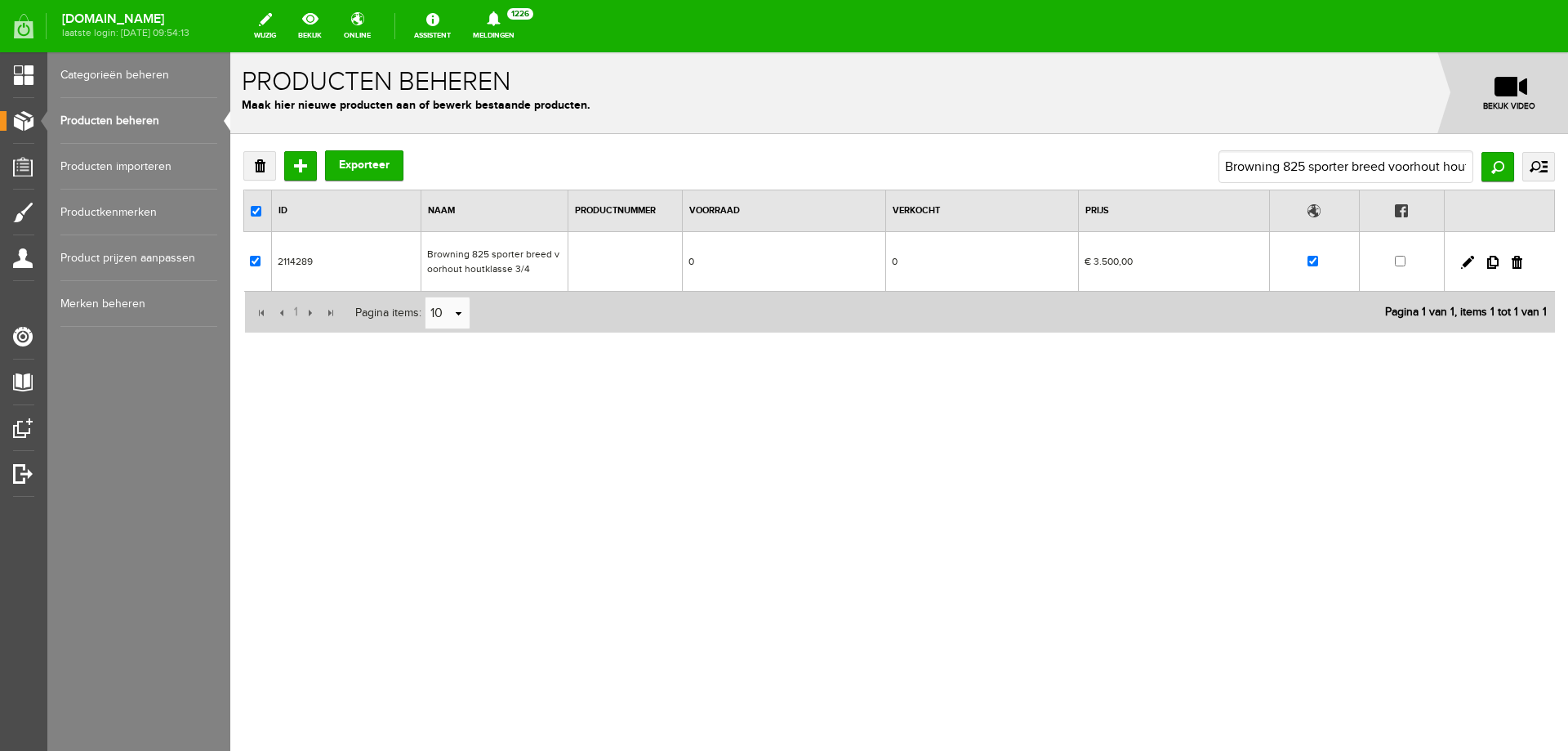
click at [499, 251] on td "Browning 825 sporter breed voorhout houtklasse 3/4" at bounding box center [494, 262] width 147 height 60
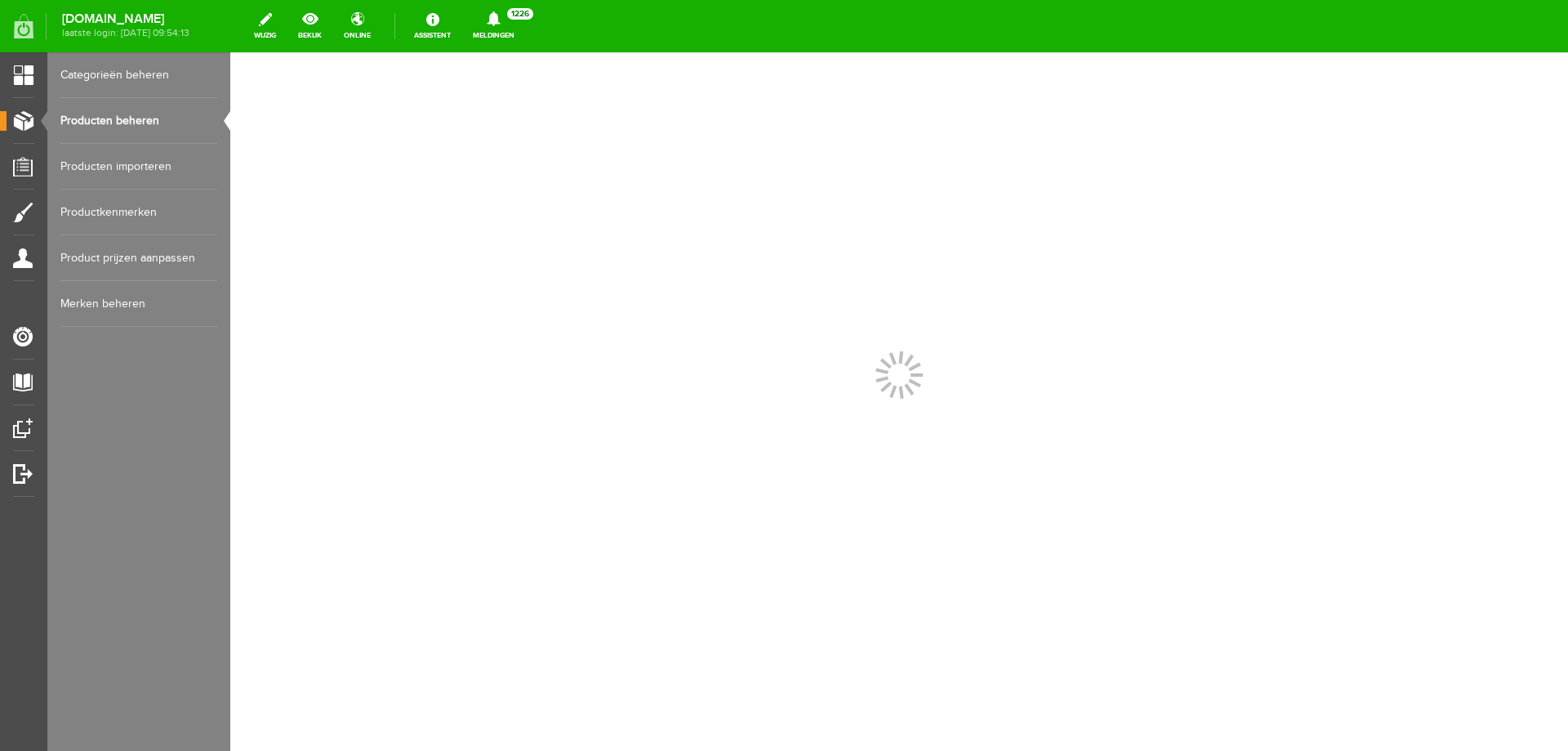
scroll to position [0, 0]
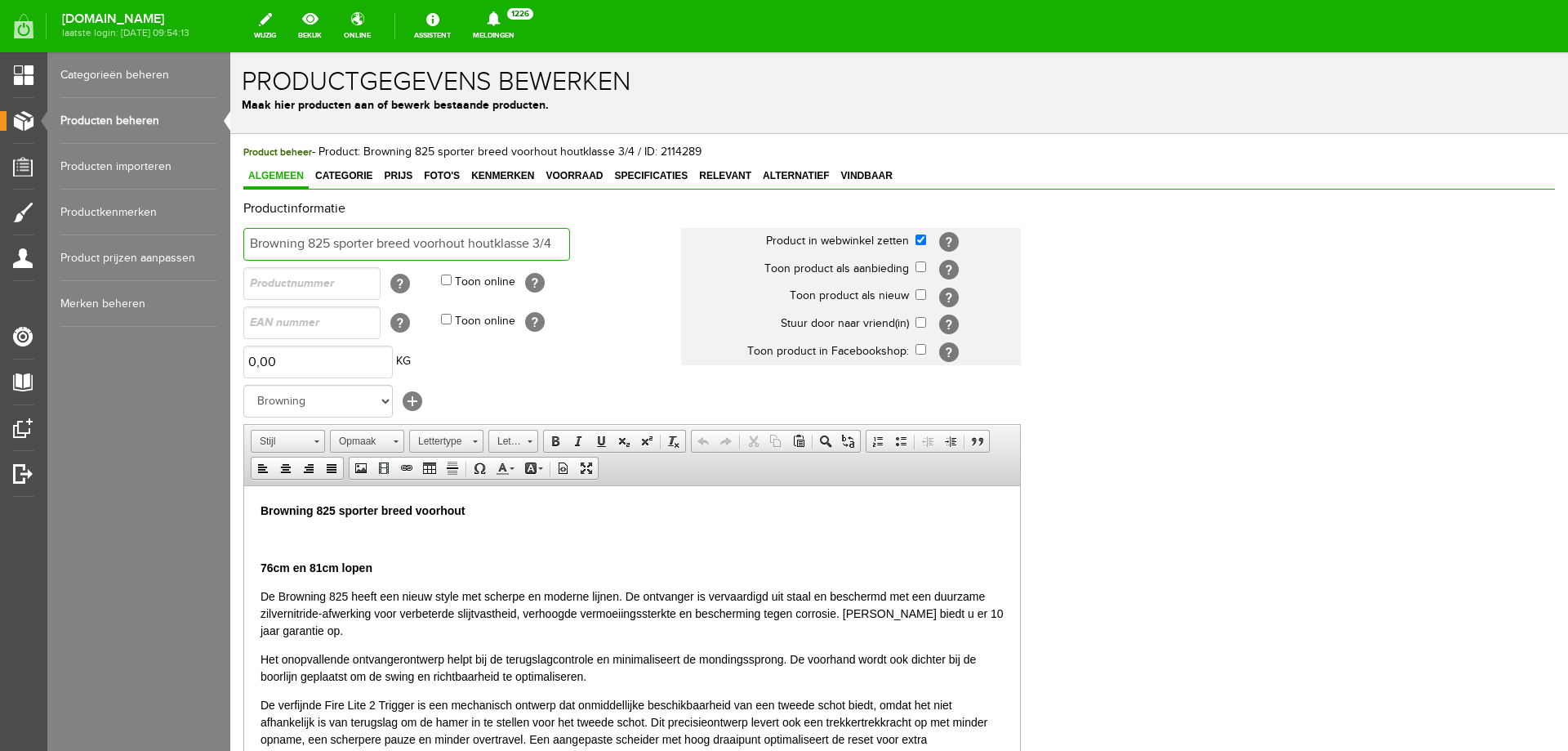
click at [251, 243] on input "Browning 825 sporter breed voorhout houtklasse 3/4" at bounding box center [407, 244] width 327 height 32
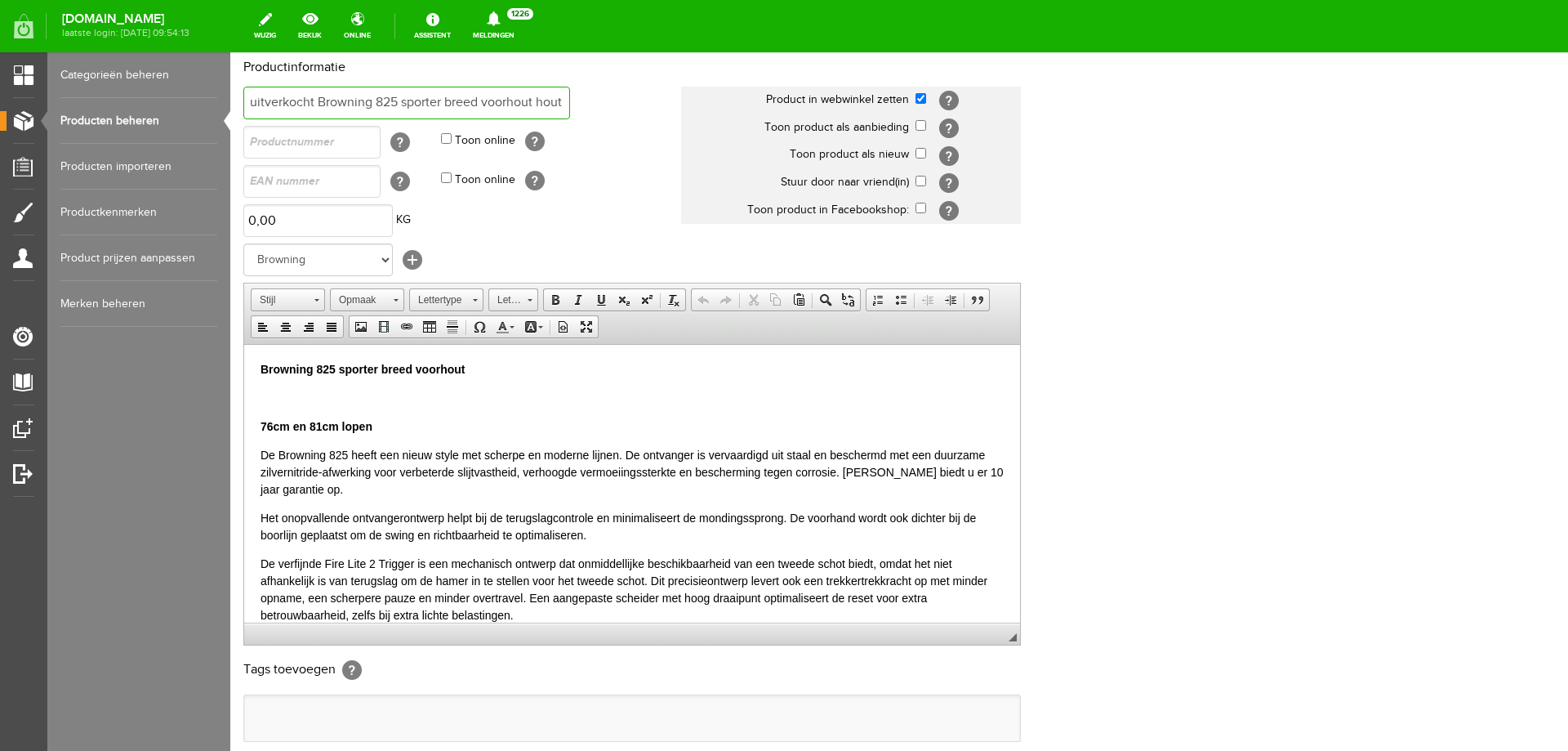
scroll to position [316, 0]
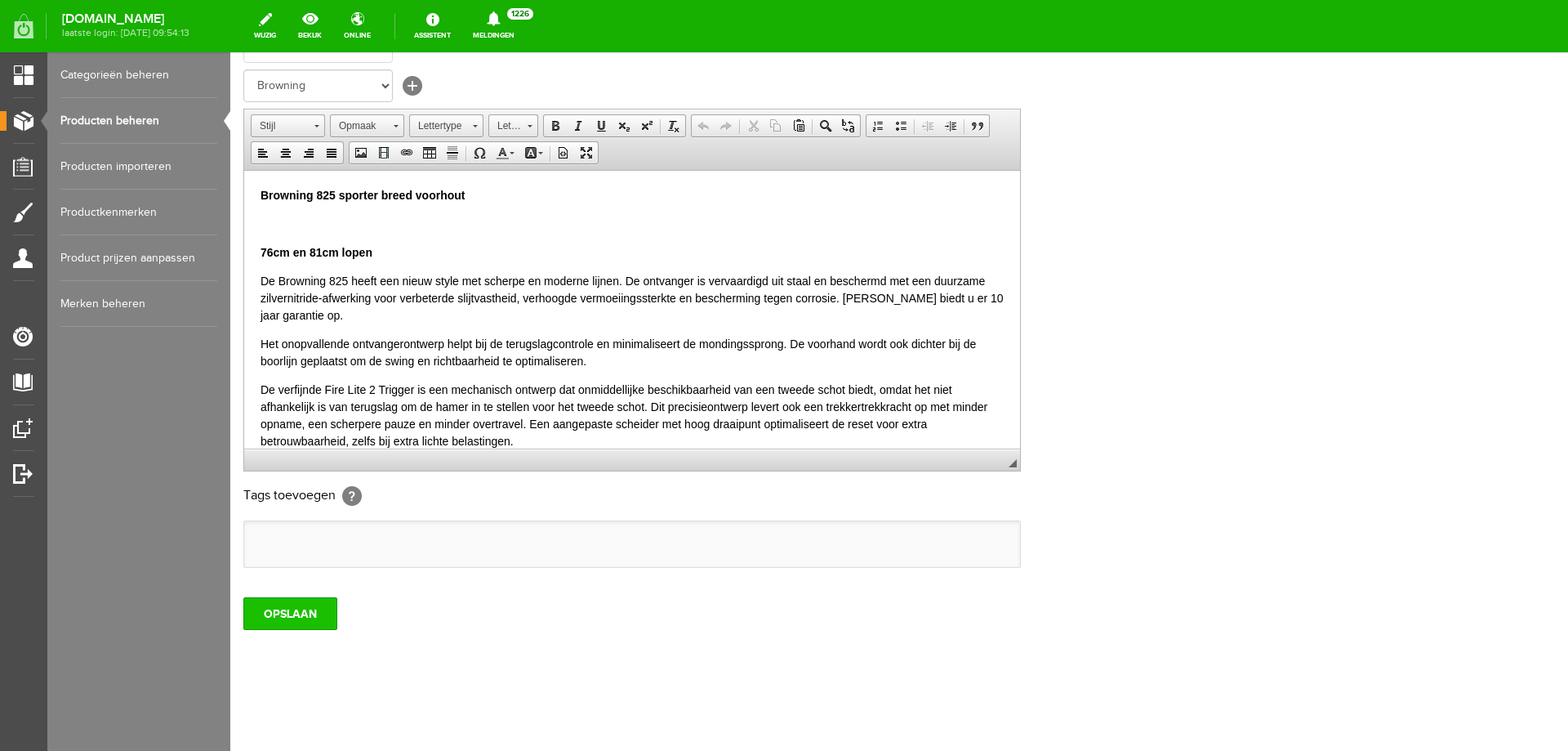
type input "uitverkocht Browning 825 sporter breed voorhout houtklasse 3/4"
click at [305, 613] on input "OPSLAAN" at bounding box center [290, 614] width 94 height 32
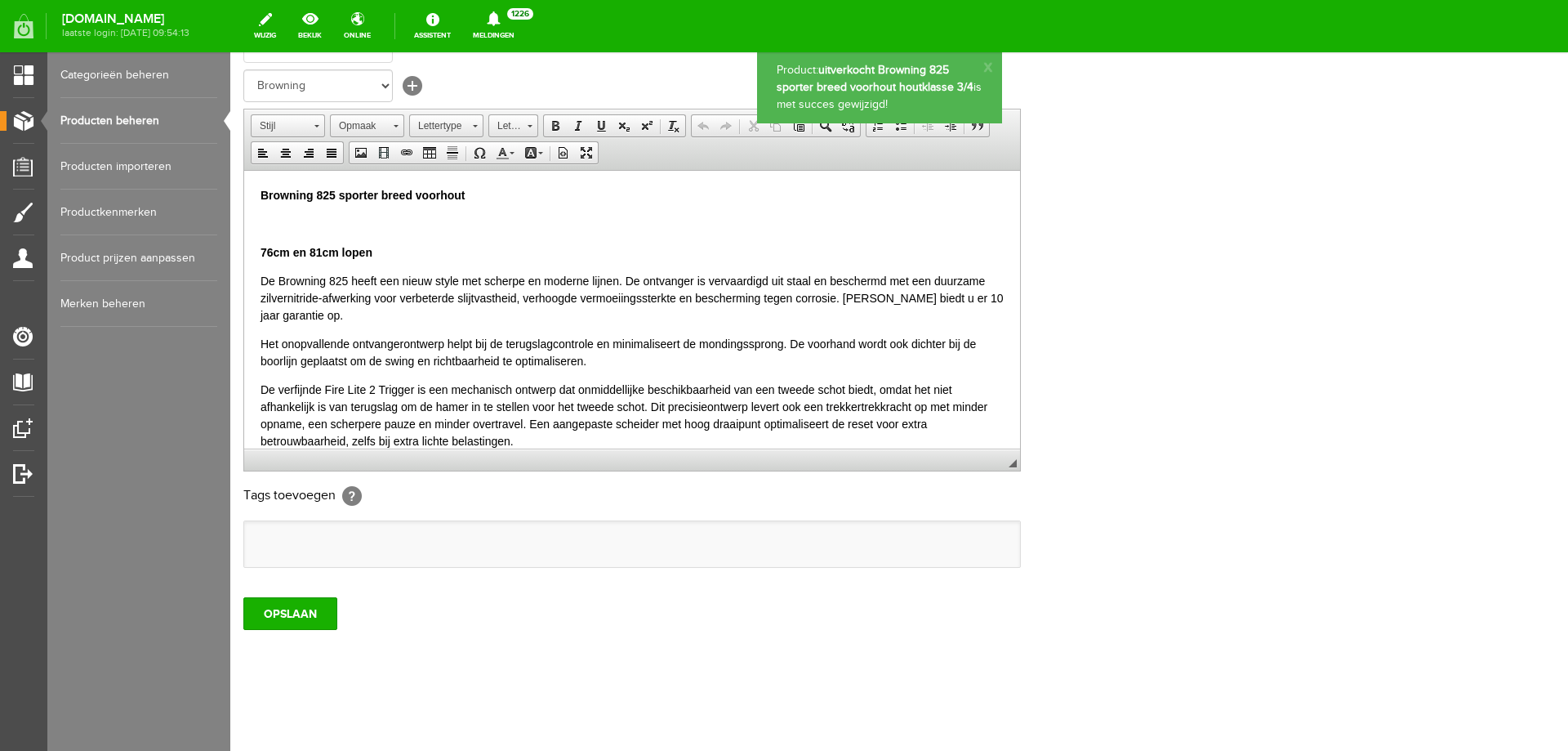
scroll to position [0, 0]
click at [114, 119] on link "Producten beheren" at bounding box center [138, 120] width 156 height 46
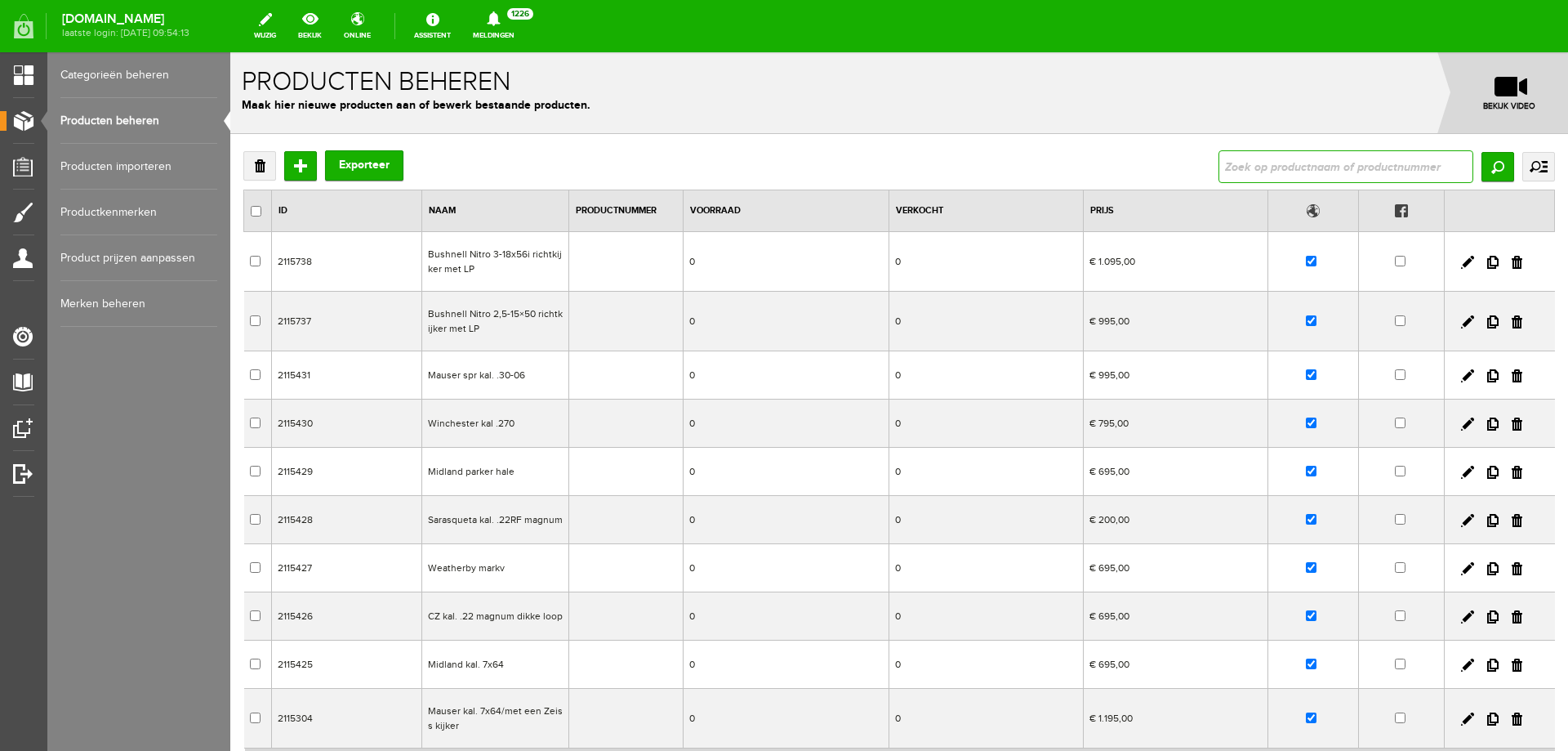
click at [1277, 174] on input "text" at bounding box center [1346, 167] width 255 height 32
type input "Browning limited edition Sporter midas chokes uitwendig"
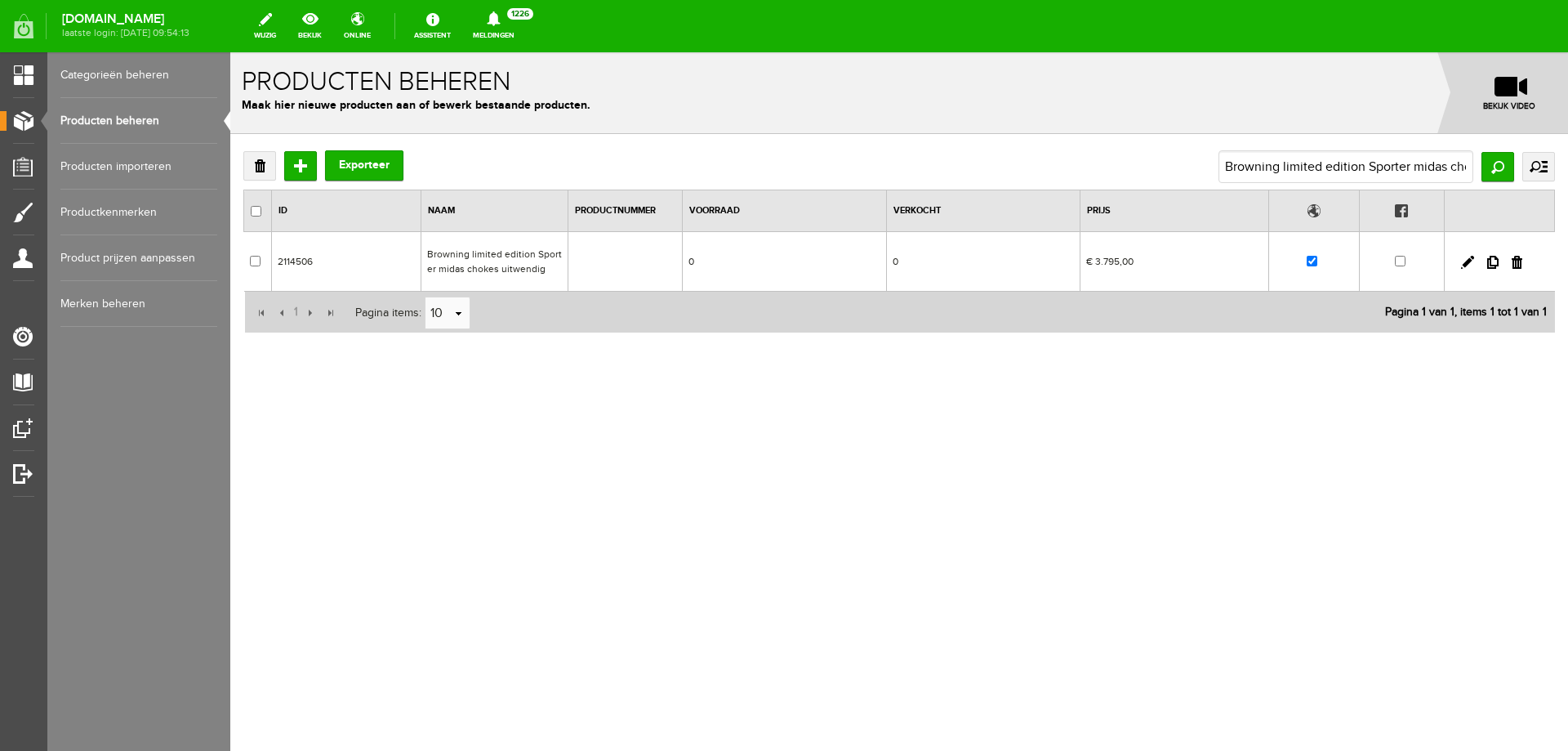
click at [493, 266] on td "Browning limited edition Sporter midas chokes uitwendig" at bounding box center [495, 262] width 147 height 60
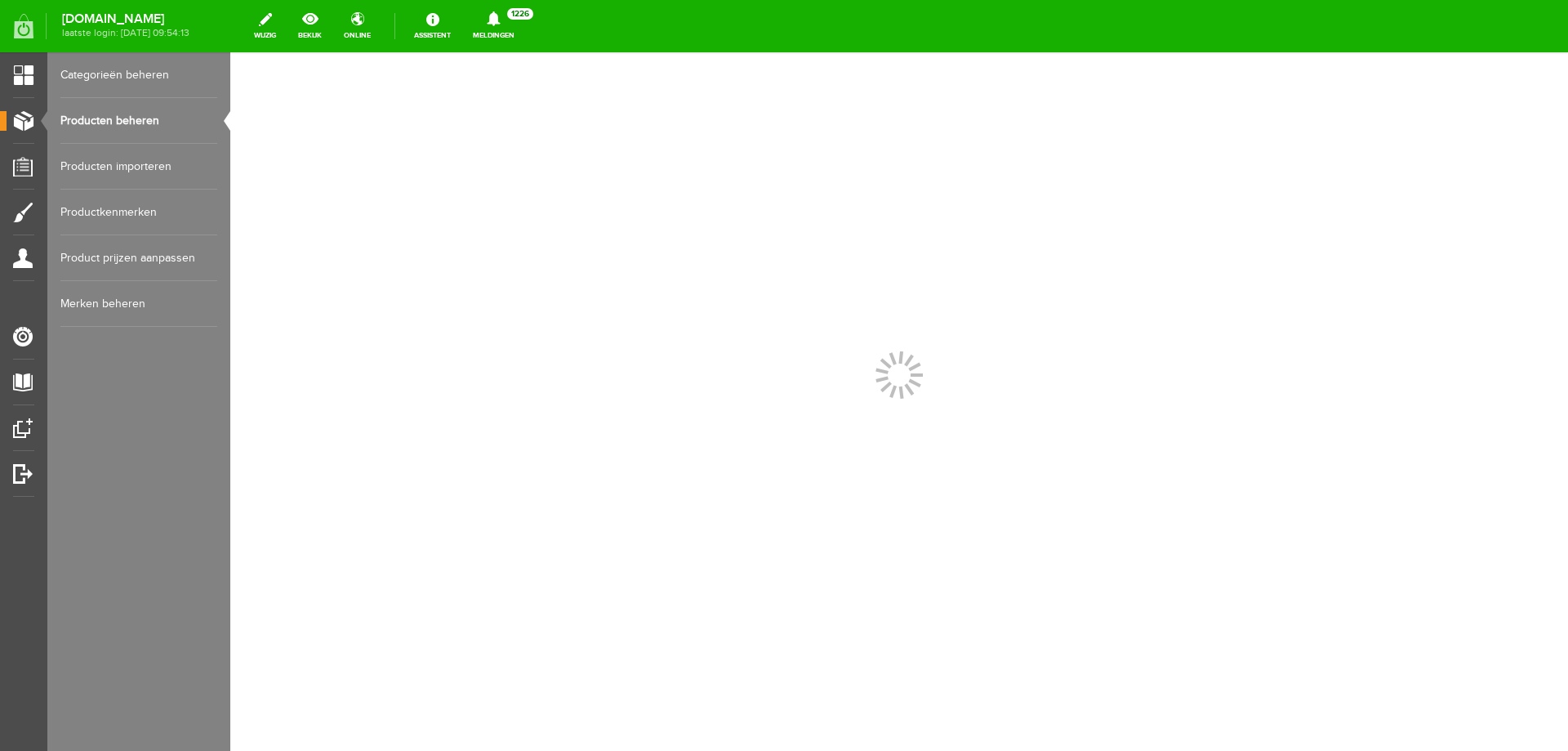
scroll to position [0, 0]
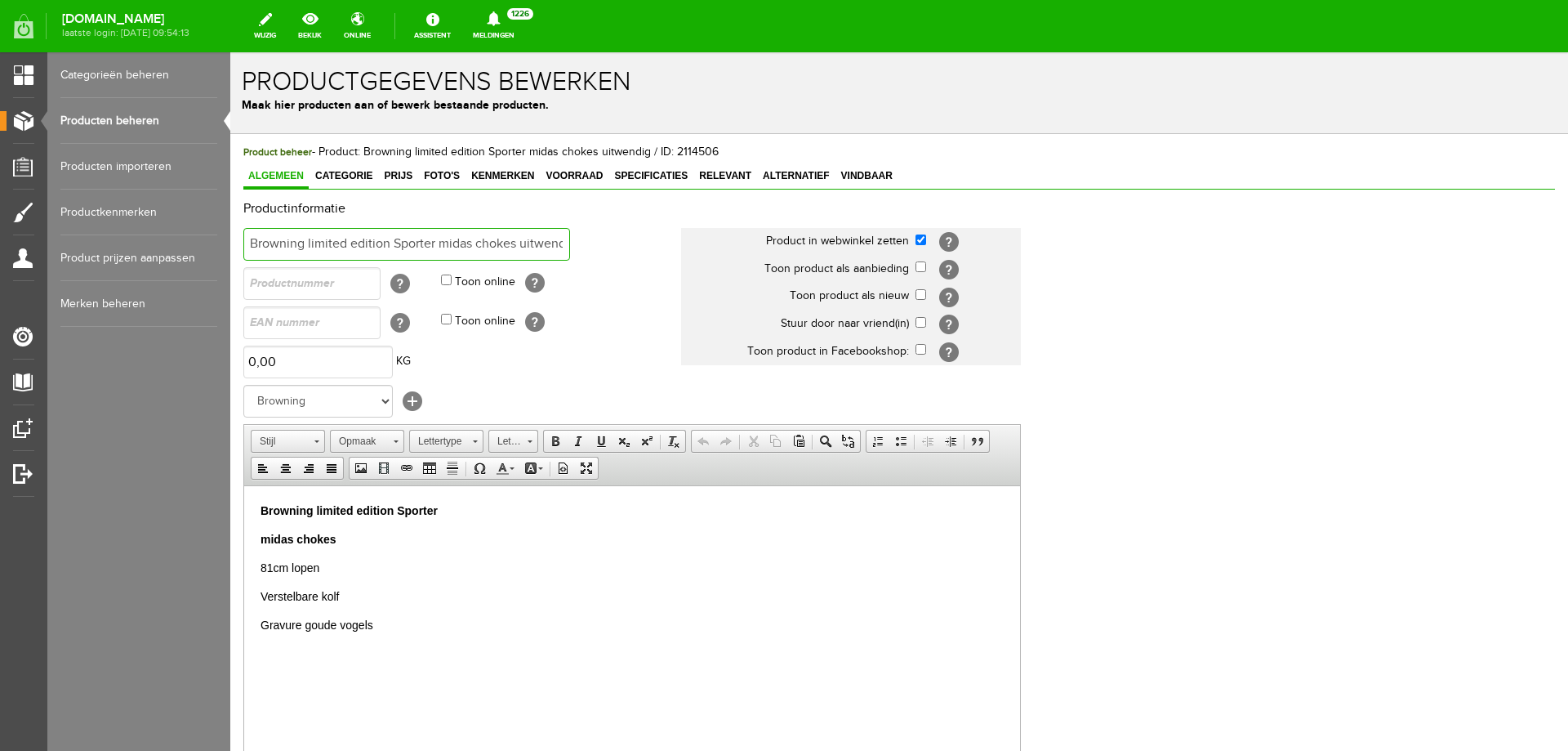
click at [251, 243] on input "Browning limited edition Sporter midas chokes uitwendig" at bounding box center [407, 244] width 327 height 32
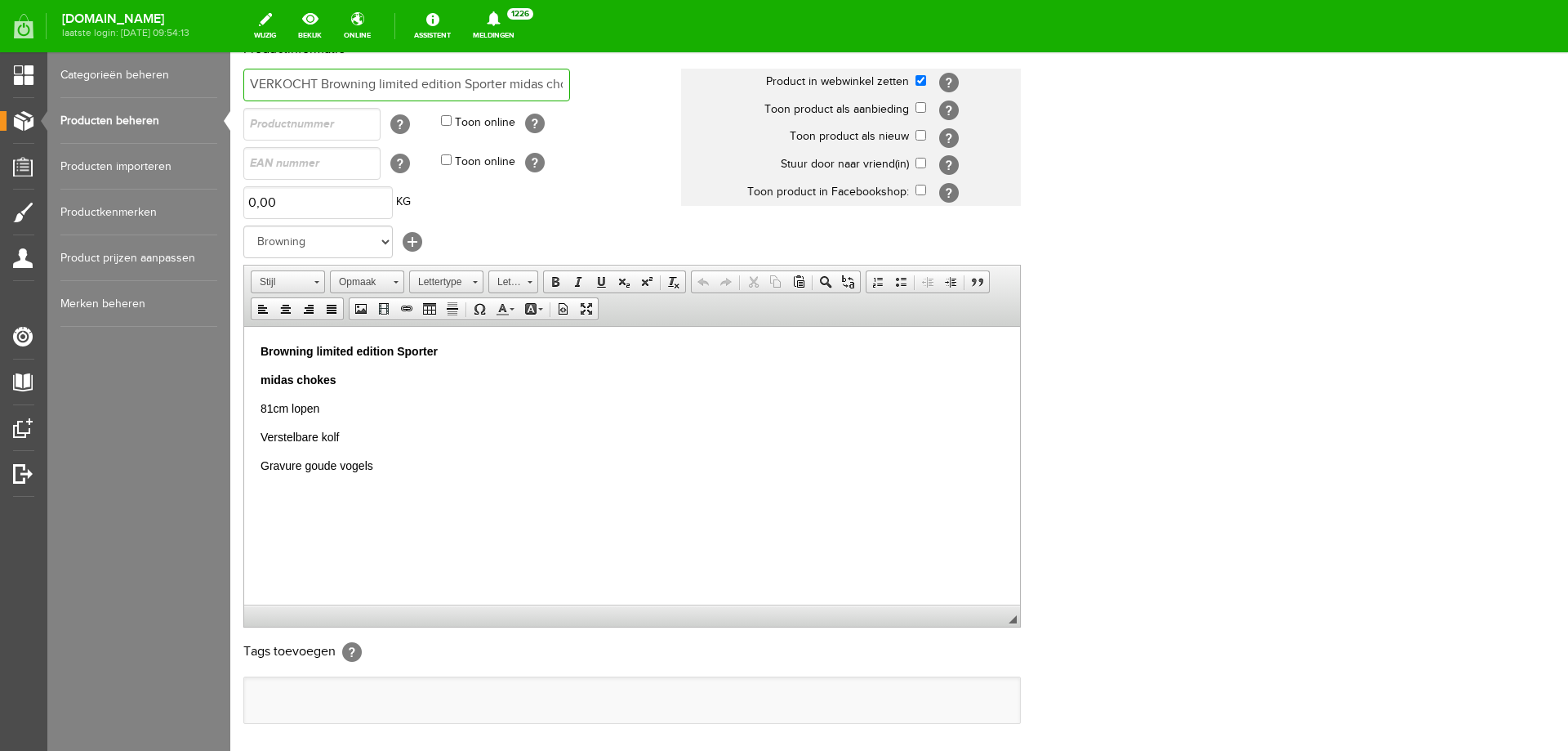
scroll to position [316, 0]
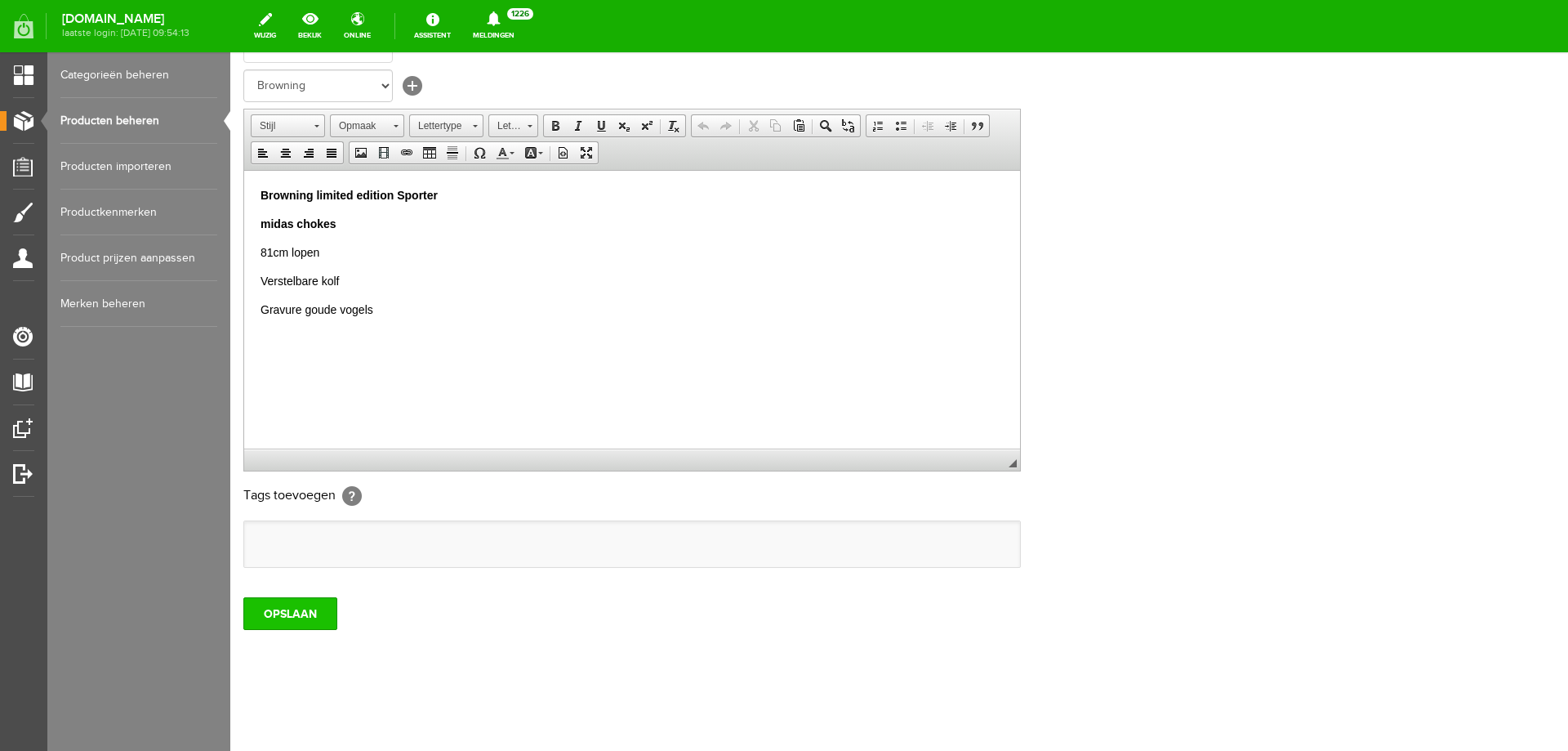
type input "VERKOCHT Browning limited edition Sporter midas chokes uitwendig"
click at [292, 614] on input "OPSLAAN" at bounding box center [290, 614] width 94 height 32
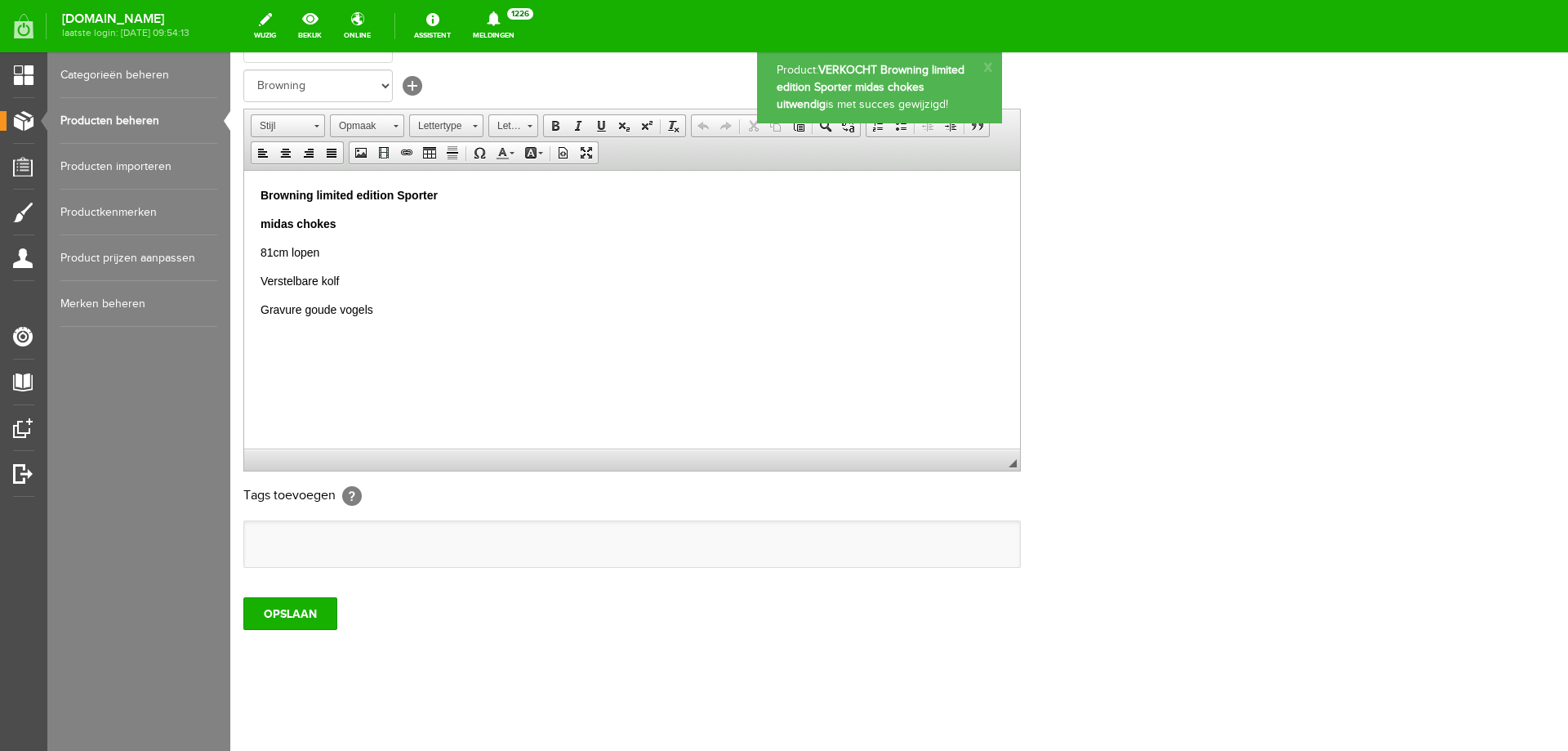
scroll to position [0, 0]
click at [119, 115] on link "Producten beheren" at bounding box center [138, 120] width 156 height 46
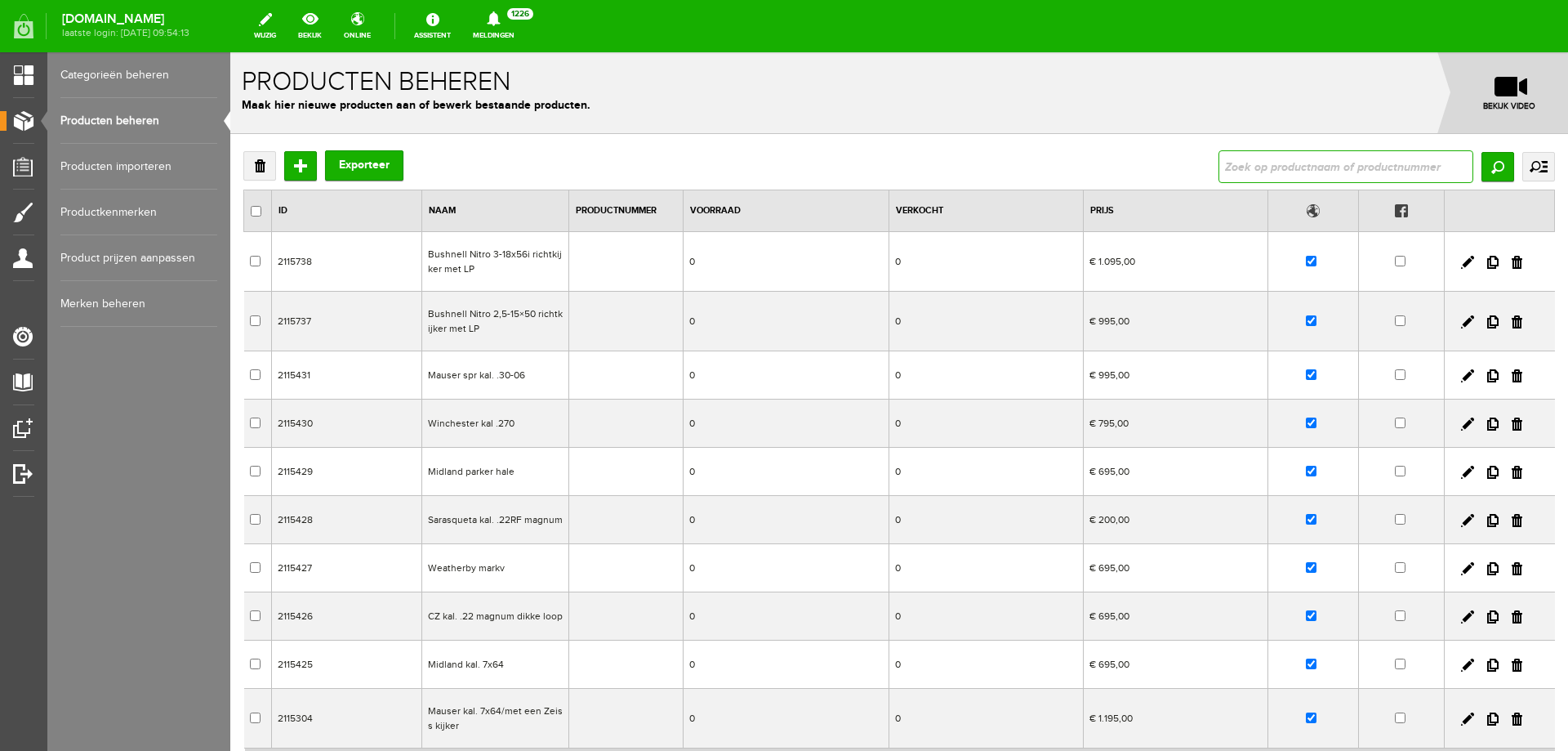
click at [1249, 176] on input "text" at bounding box center [1346, 167] width 255 height 32
paste input "Mauser M12 Big Max met schroefdraad zonder kijker"
type input "Mauser M12 Big Max met schroefdraad zonder kijker"
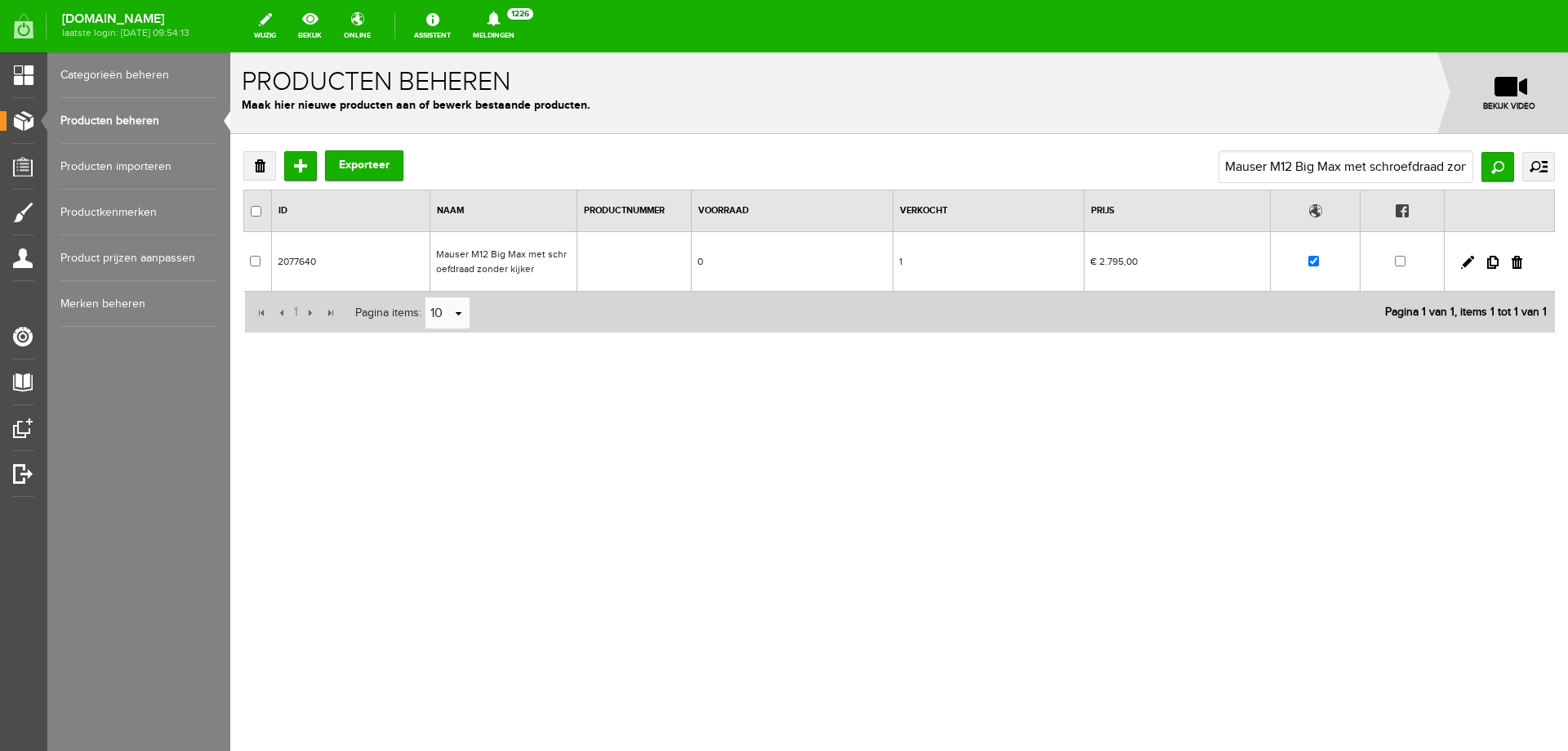
click at [528, 248] on td "Mauser M12 Big Max met schroefdraad zonder kijker" at bounding box center [502, 262] width 147 height 60
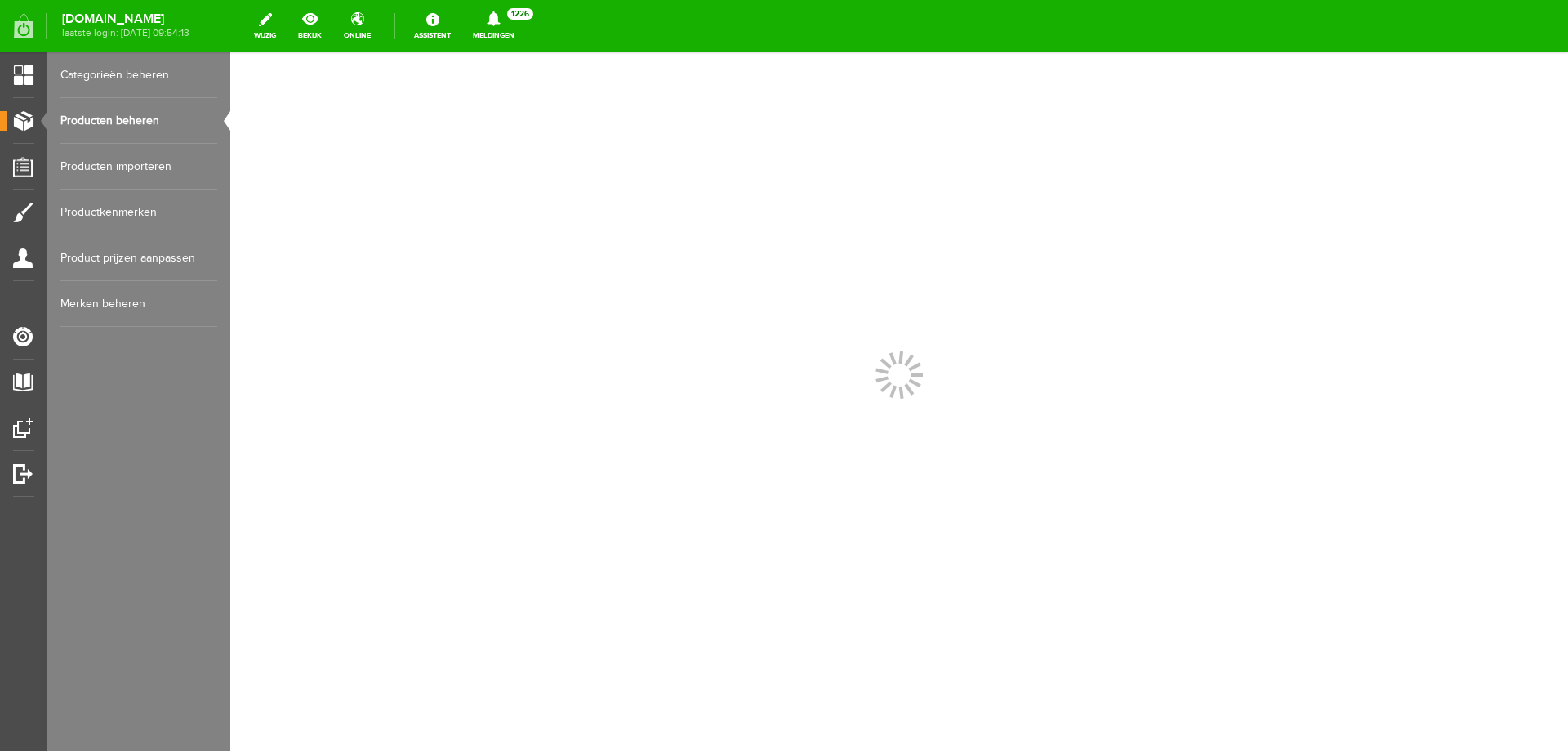
scroll to position [0, 0]
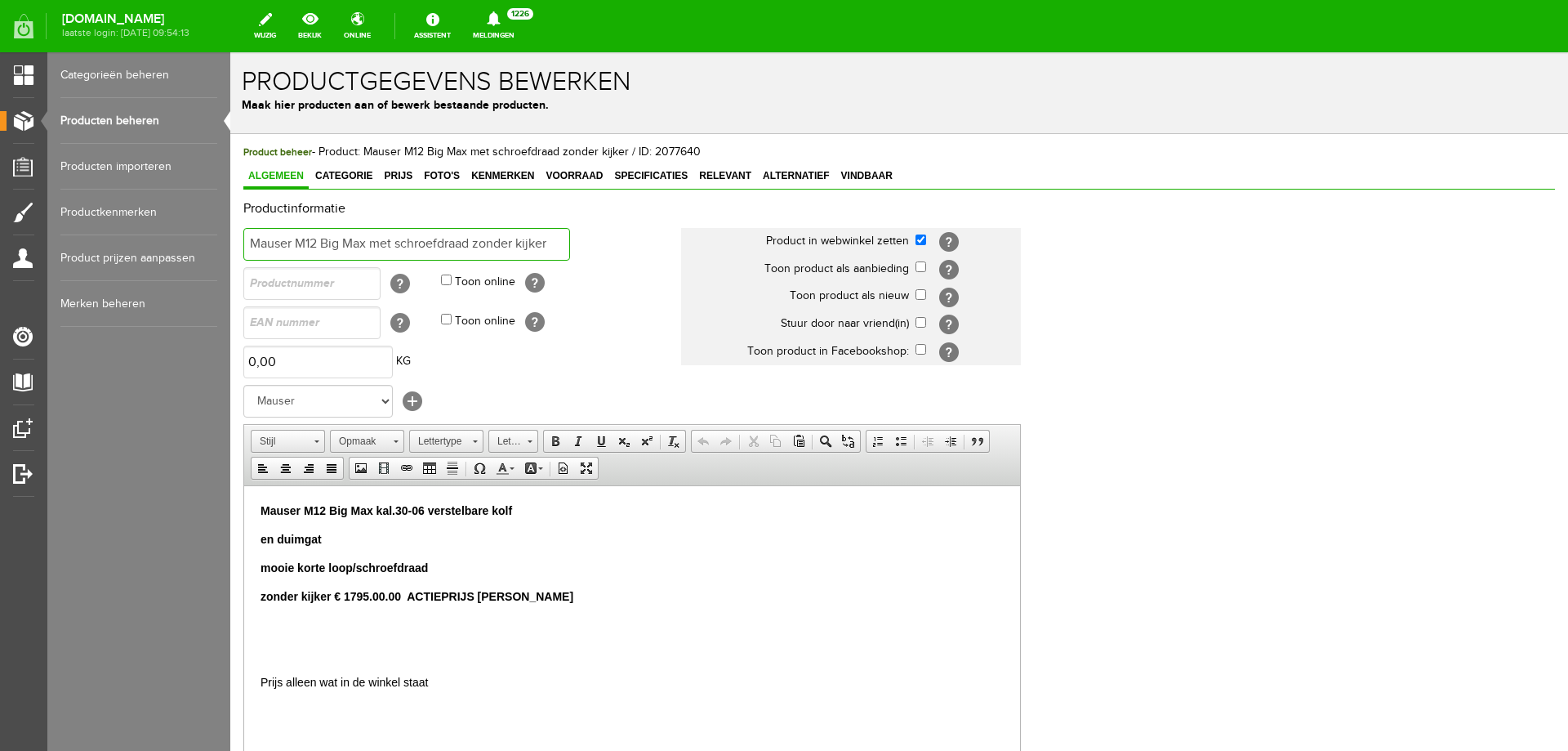
click at [250, 240] on input "Mauser M12 Big Max met schroefdraad zonder kijker" at bounding box center [407, 244] width 327 height 32
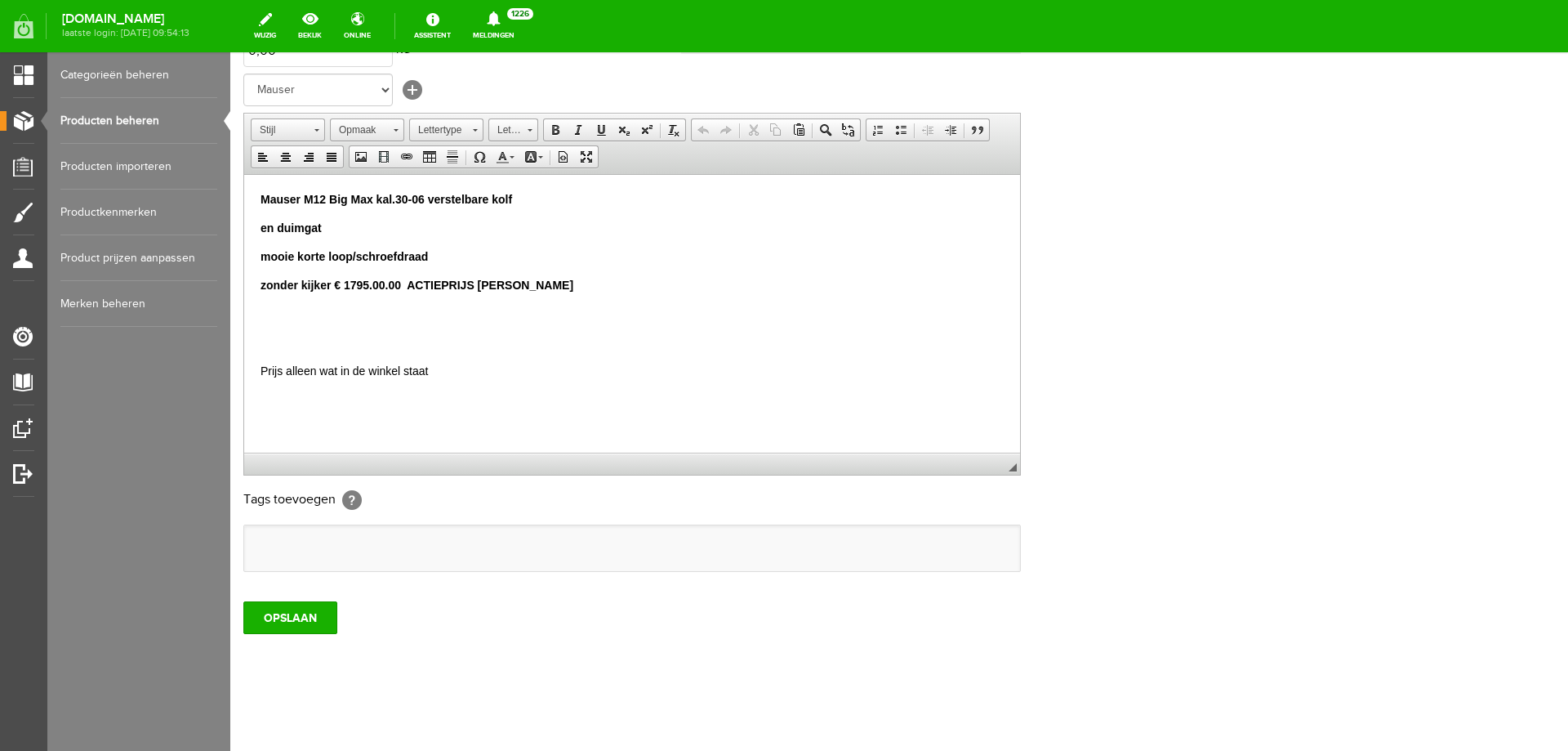
scroll to position [316, 0]
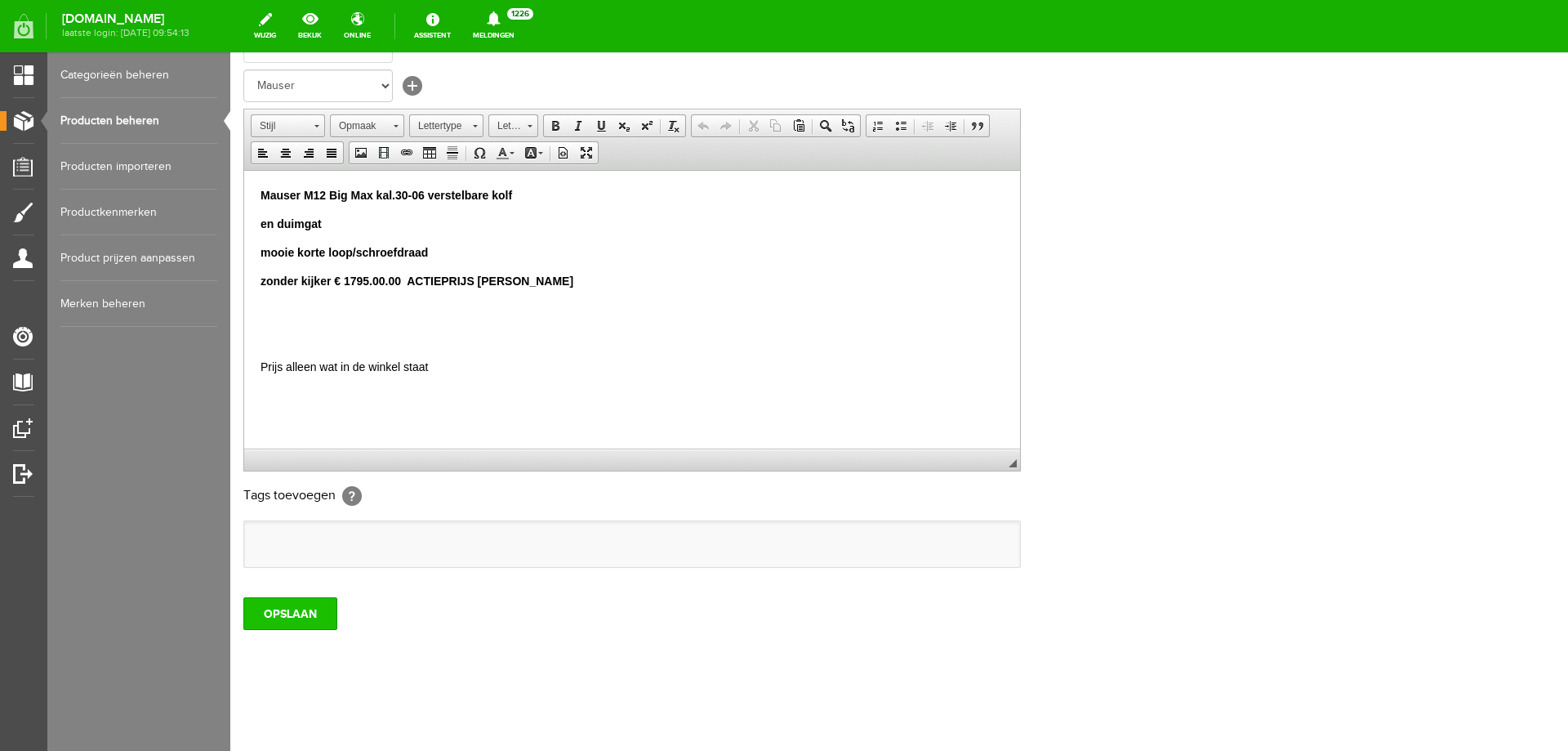
type input "Uitverkocht Mauser M12 Big Max met schroefdraad zonder kijker"
click at [300, 614] on input "OPSLAAN" at bounding box center [290, 614] width 94 height 32
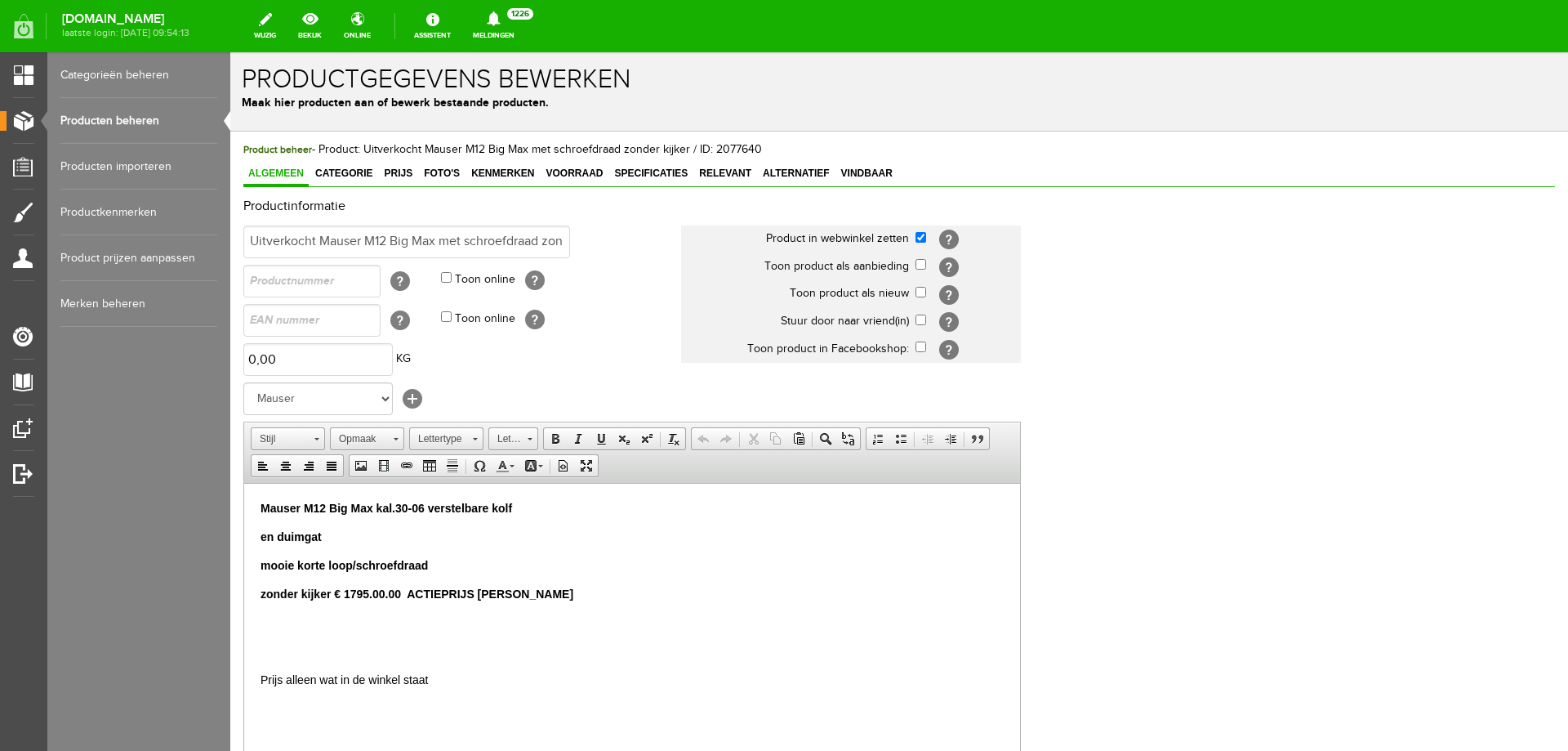
scroll to position [2, 0]
click at [136, 108] on link "Producten beheren" at bounding box center [138, 120] width 156 height 46
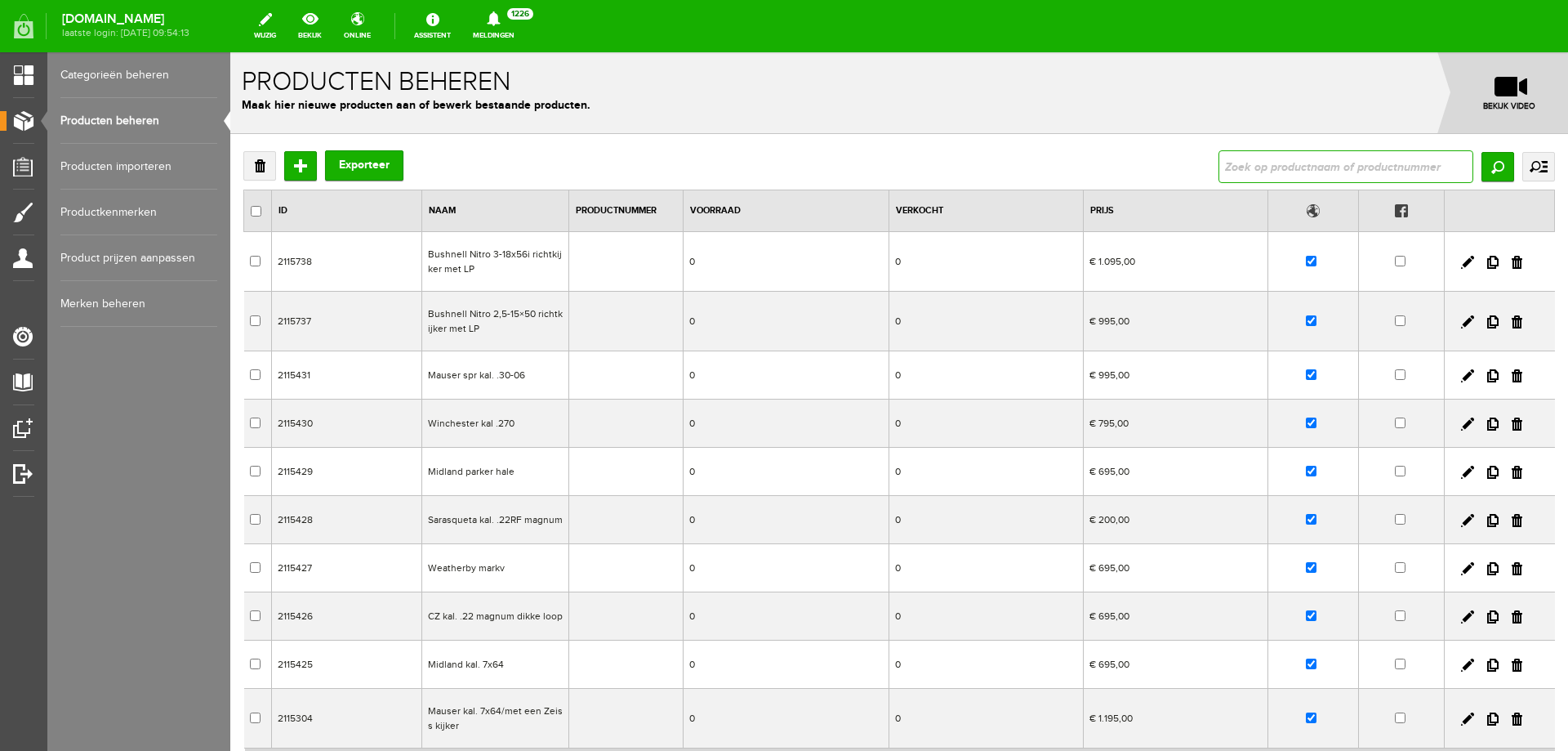
click at [1294, 164] on input "text" at bounding box center [1346, 167] width 255 height 32
paste input "Blaser R93 luxes 7x64 met en swarovski kijker"
type input "Blaser R93 luxes 7x64 met en swarovski kijker"
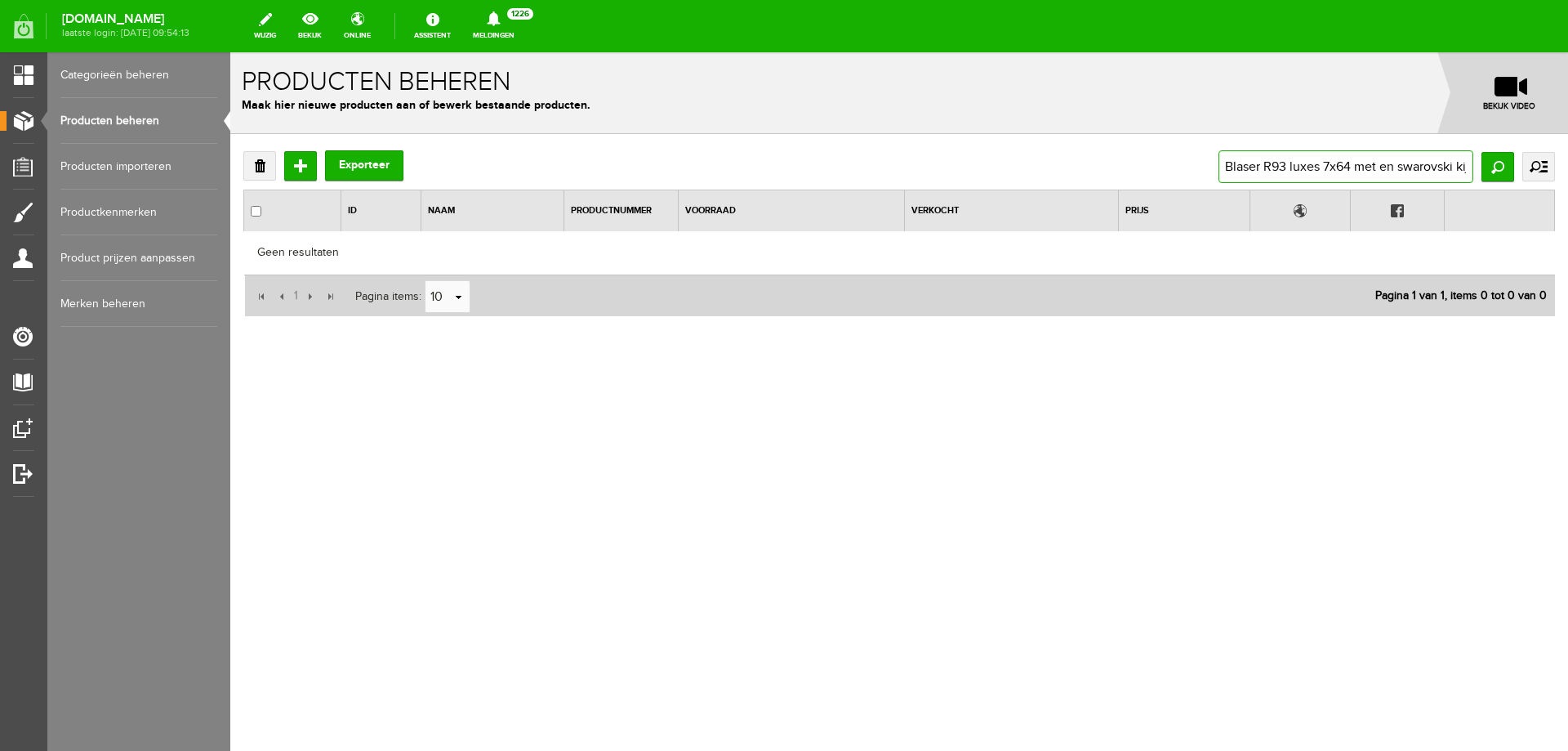
scroll to position [0, 23]
drag, startPoint x: 1529, startPoint y: 160, endPoint x: 1568, endPoint y: 137, distance: 45.3
click at [1568, 137] on div "Verwijderen Toevoegen Exporteer Blaser R93 luxes 7x64 met en swarovski kijker Z…" at bounding box center [899, 286] width 1338 height 305
type input "Blaser R93 luxes 7x64 met en"
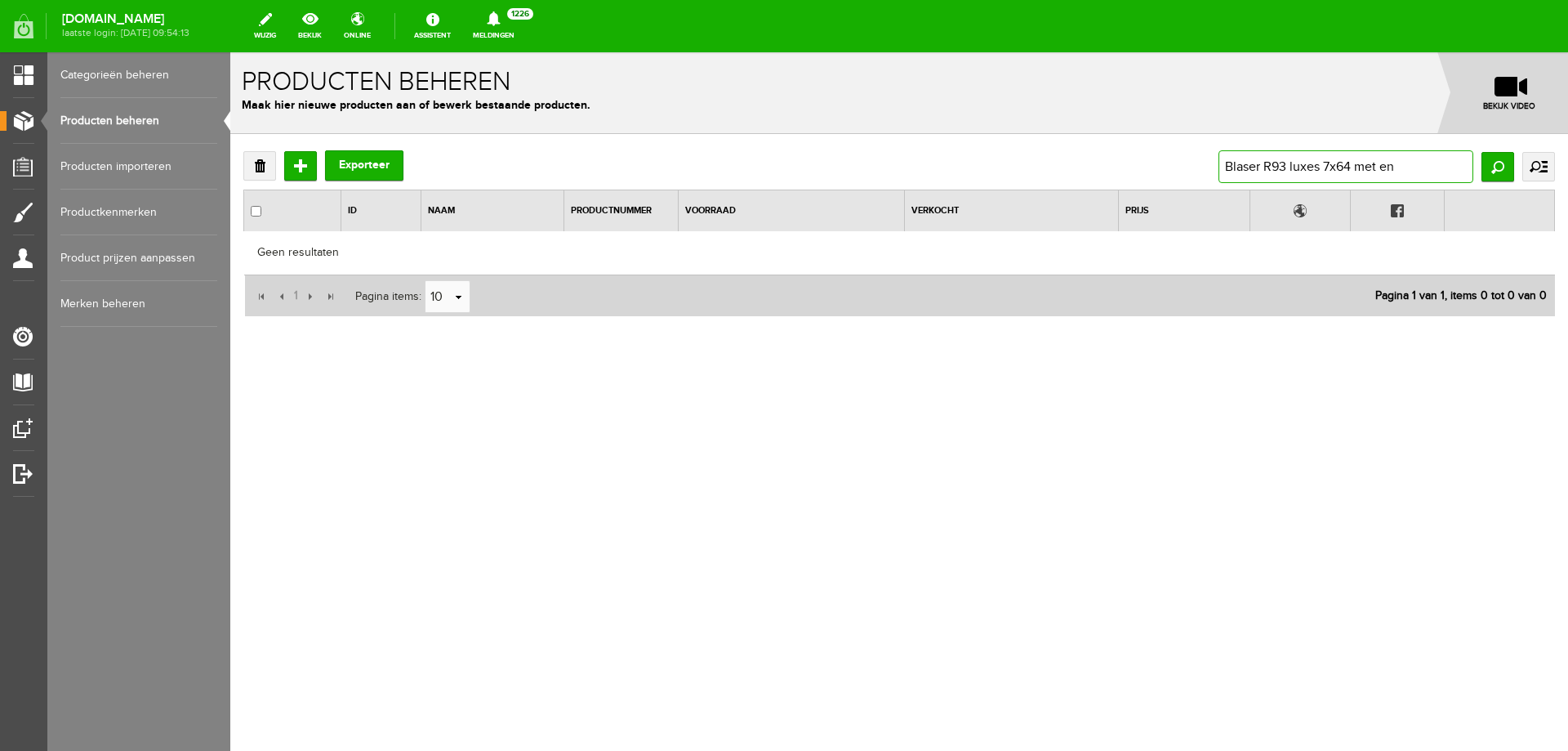
click at [1568, 151] on div "Verwijderen Toevoegen Exporteer Blaser R93 luxes 7x64 met en Zoeken uitgebreid …" at bounding box center [899, 286] width 1338 height 305
type input "Blaser R93 luxes 7x6"
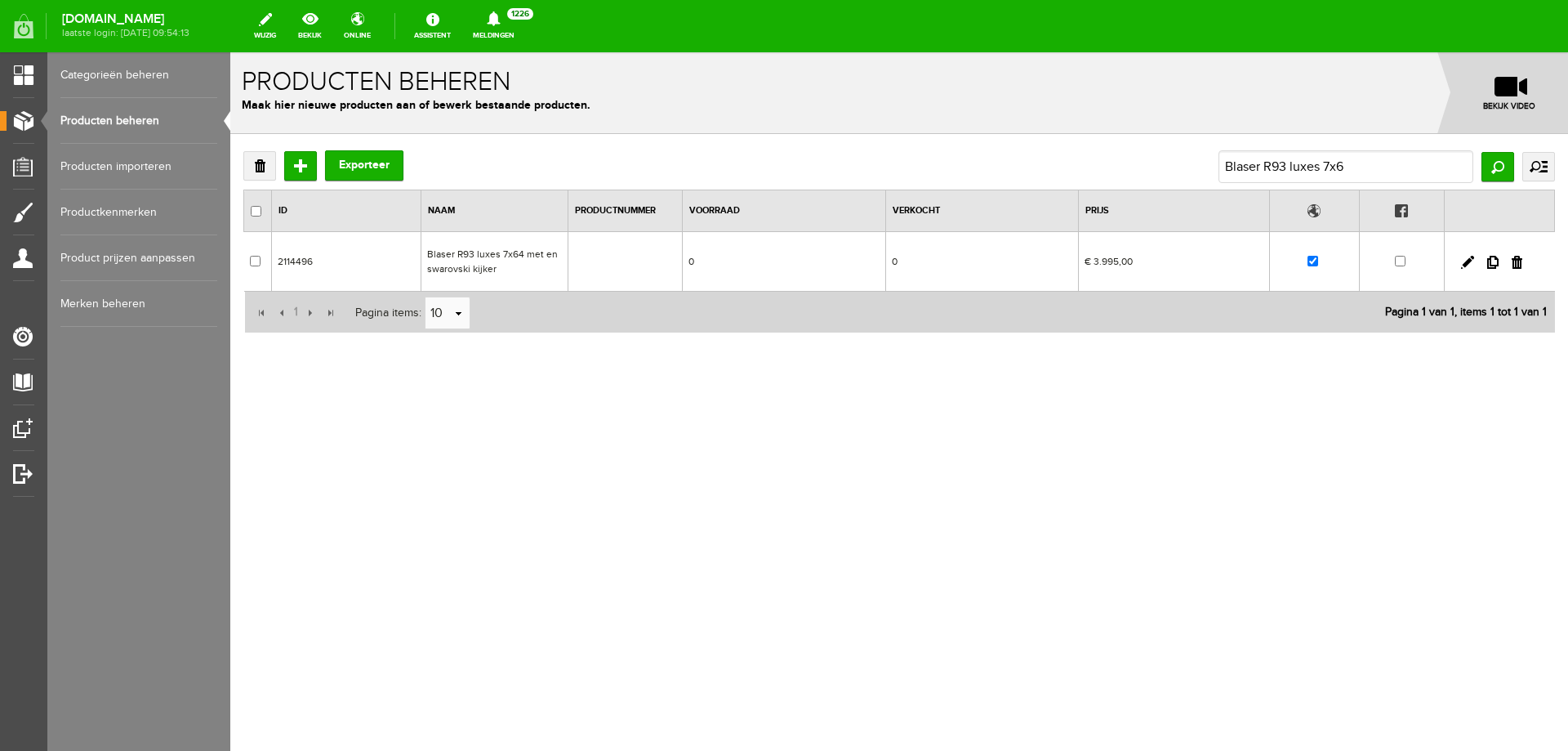
click at [468, 266] on td "Blaser R93 luxes 7x64 met en swarovski kijker" at bounding box center [494, 262] width 147 height 60
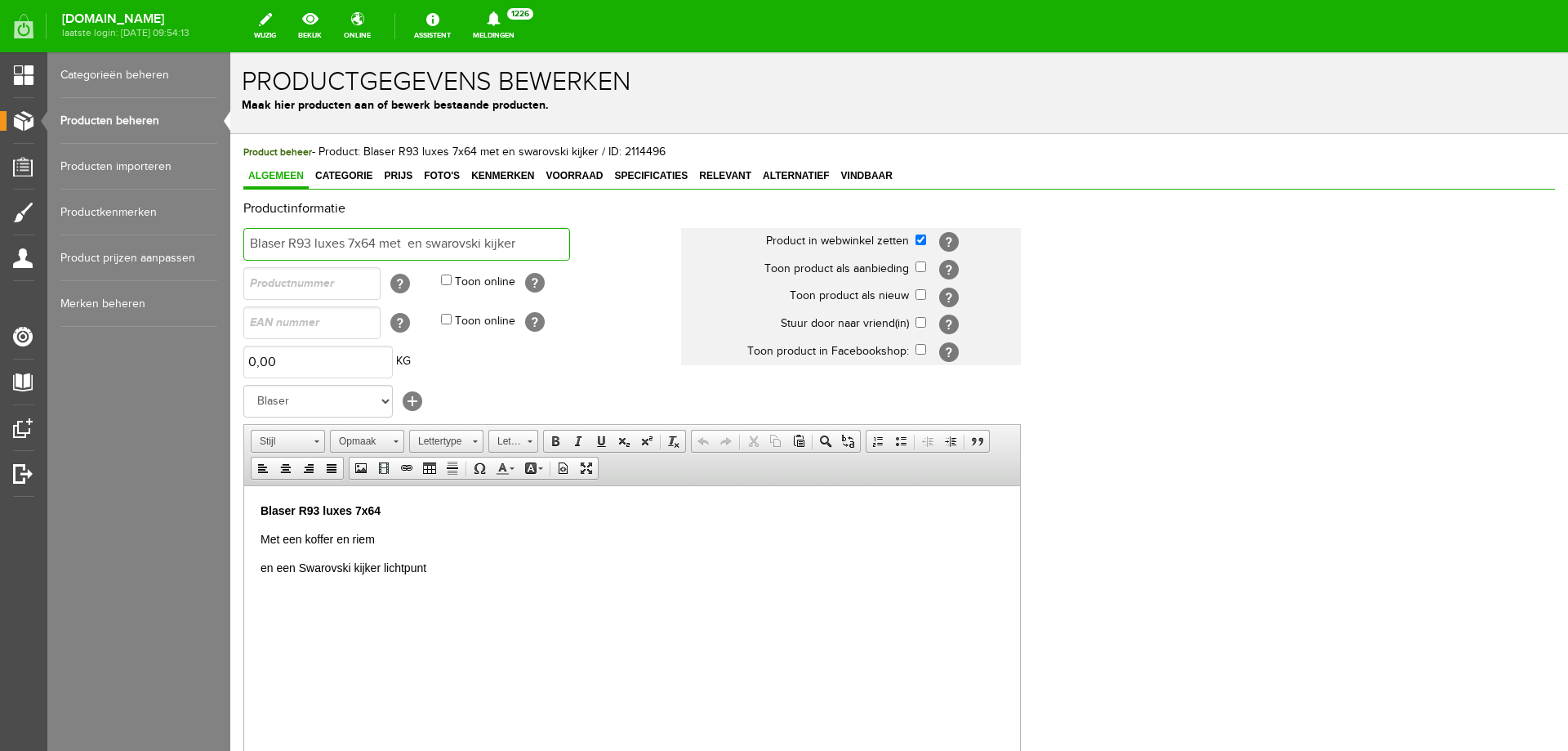
click at [250, 240] on input "Blaser R93 luxes 7x64 met en swarovski kijker" at bounding box center [407, 244] width 327 height 32
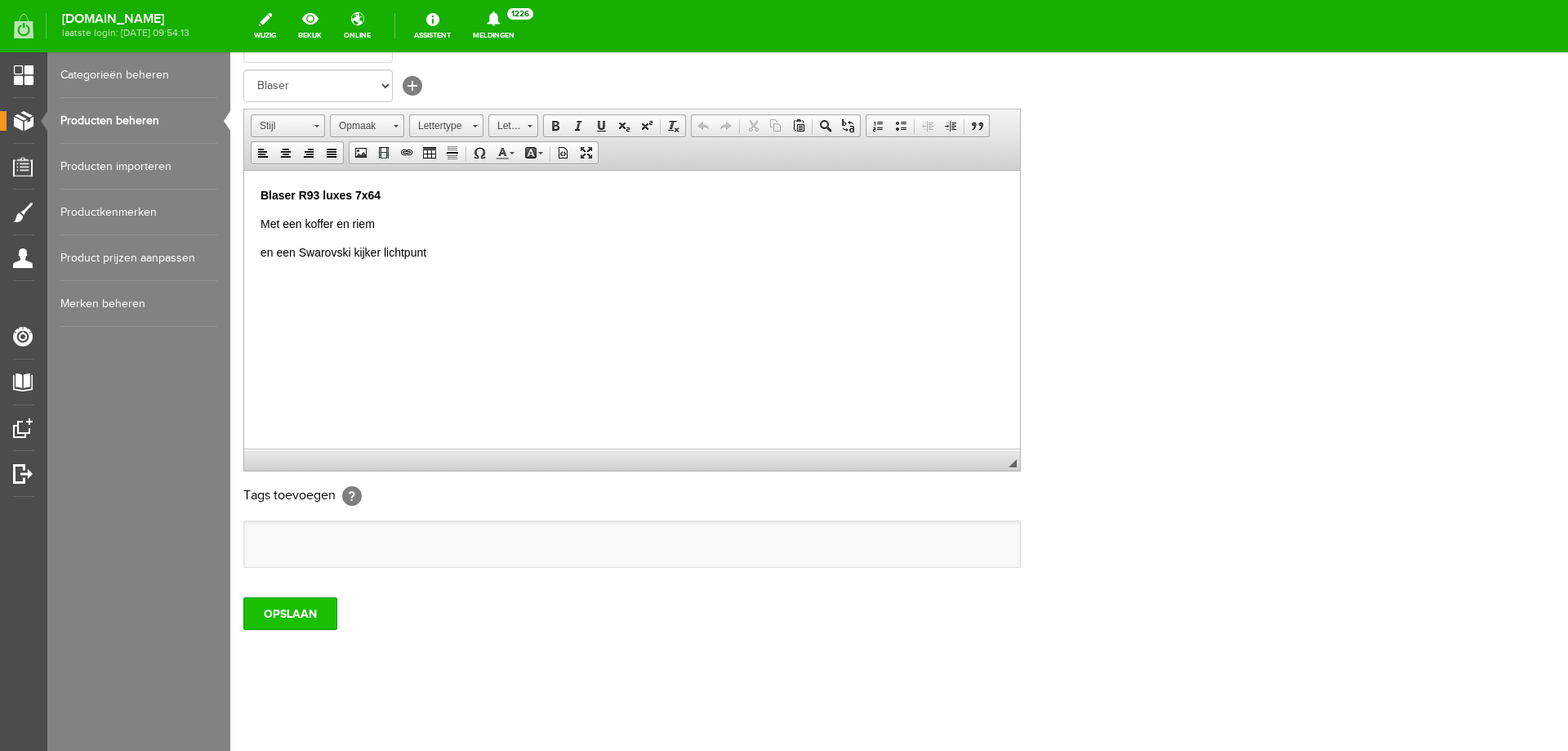
type input "VERKOCHT Blaser R93 luxes 7x64 met en swarovski kijker"
click at [326, 614] on input "OPSLAAN" at bounding box center [290, 614] width 94 height 32
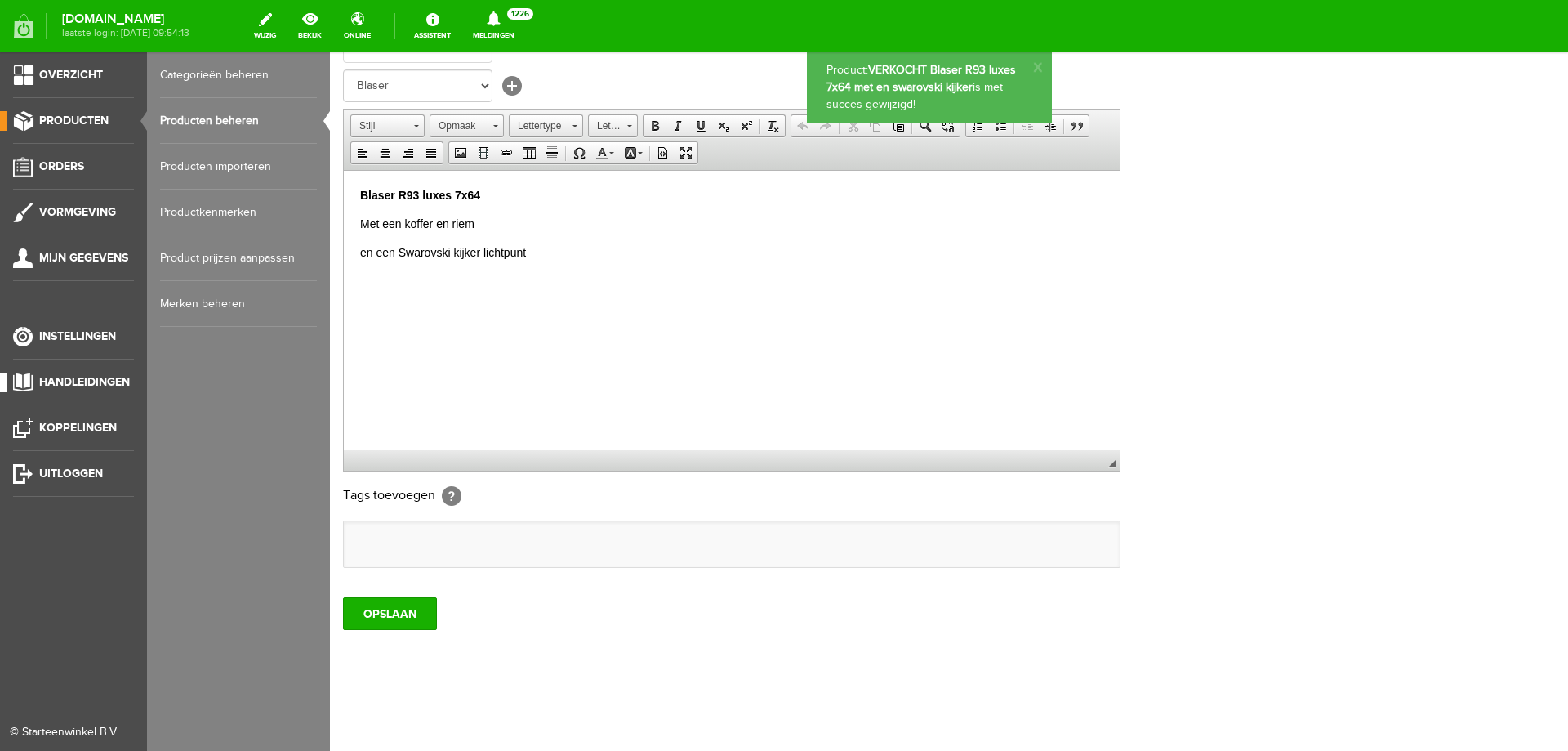
scroll to position [0, 0]
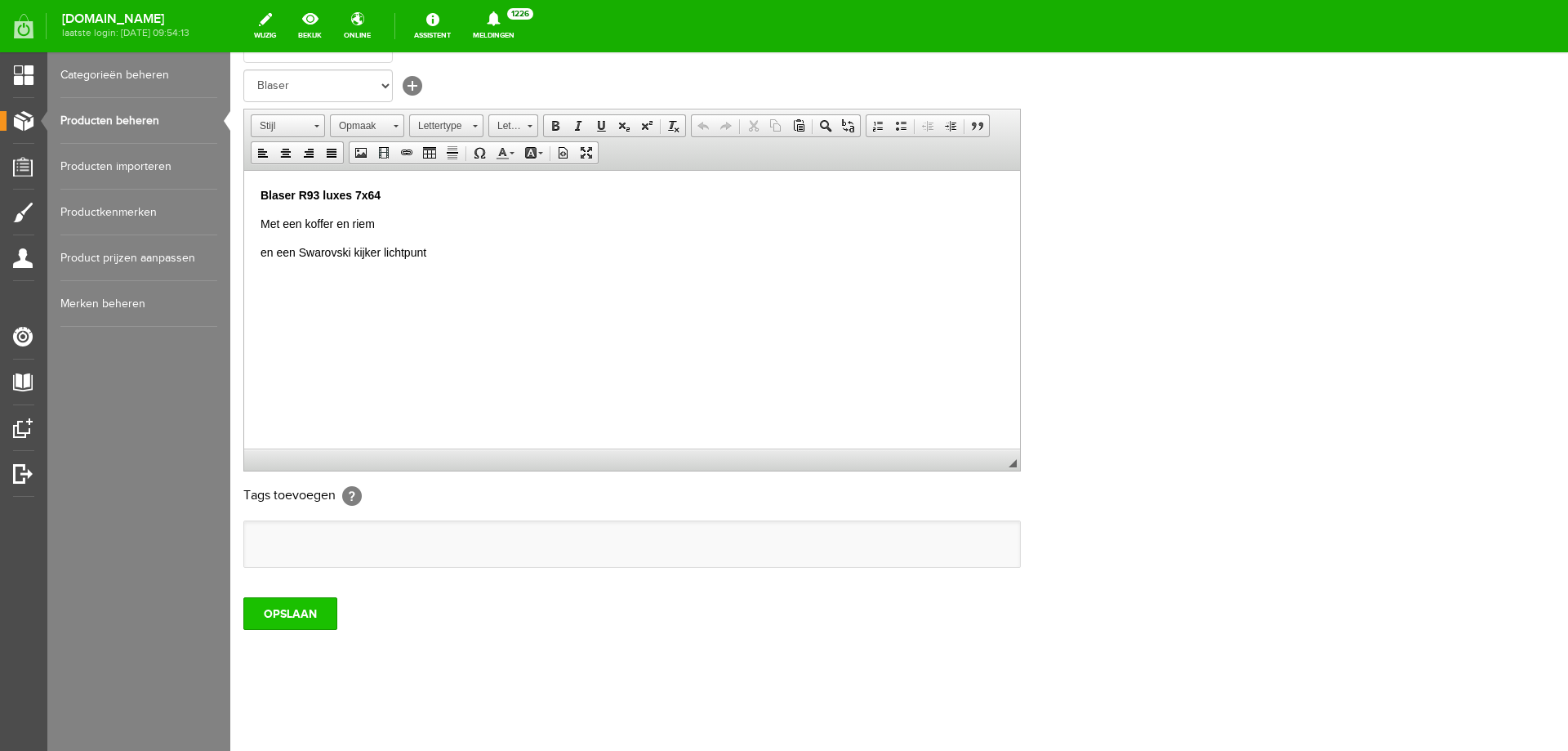
click at [288, 608] on input "OPSLAAN" at bounding box center [290, 614] width 94 height 32
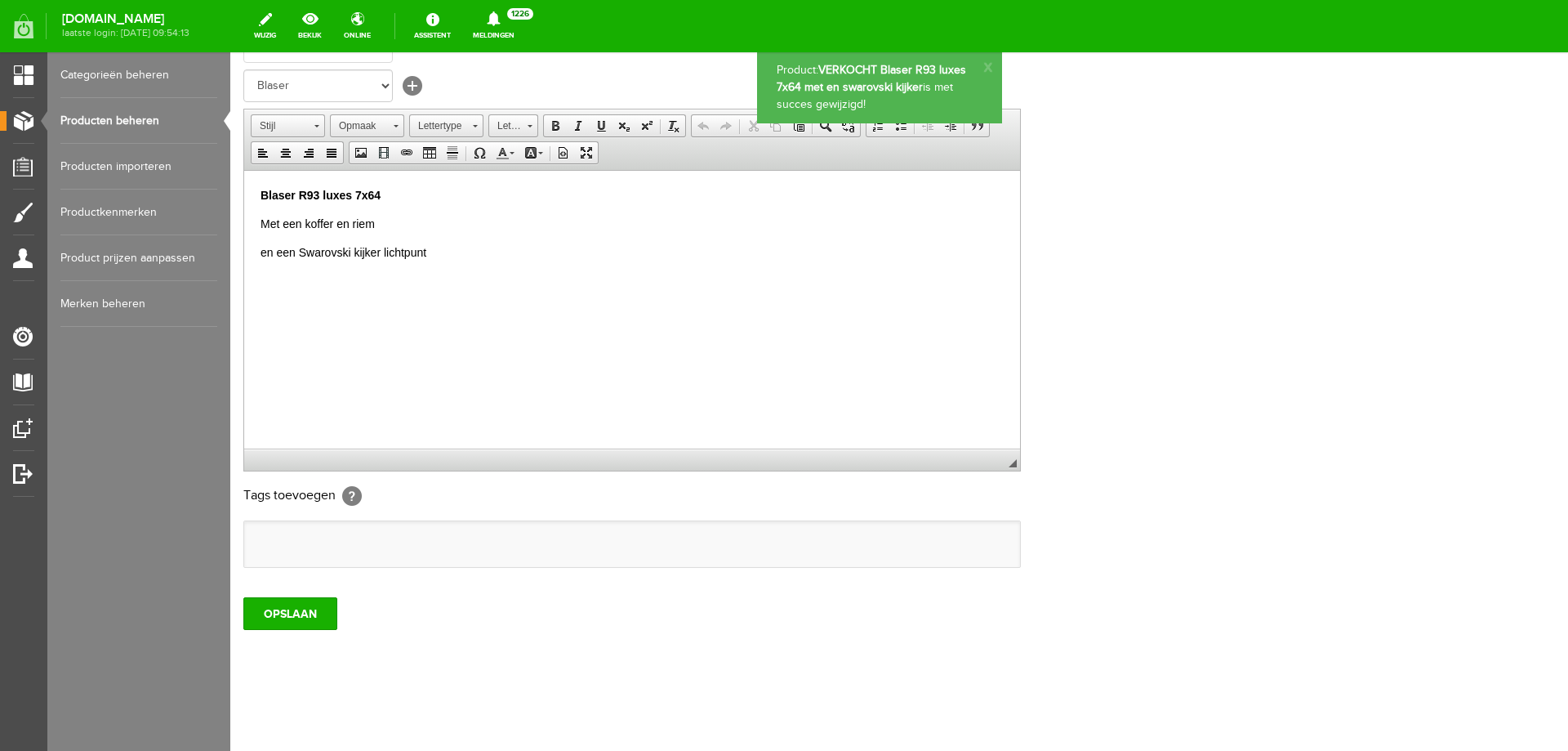
click at [140, 111] on link "Producten beheren" at bounding box center [138, 120] width 156 height 46
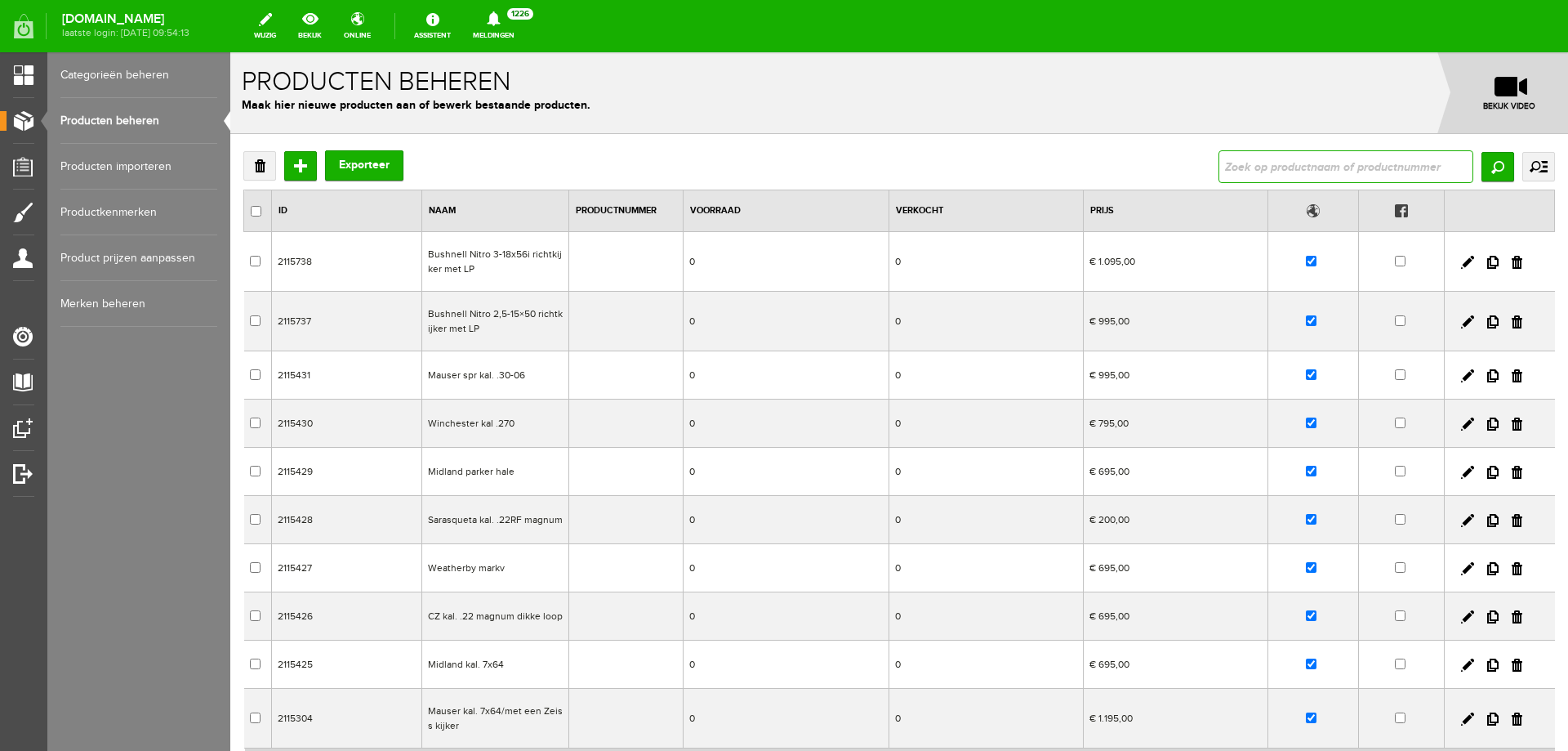
click at [1250, 159] on input "text" at bounding box center [1346, 167] width 255 height 32
paste input "Browning Maxus 2 Max 5 camo"
type input "Browning Maxus 2 Max 5 camo"
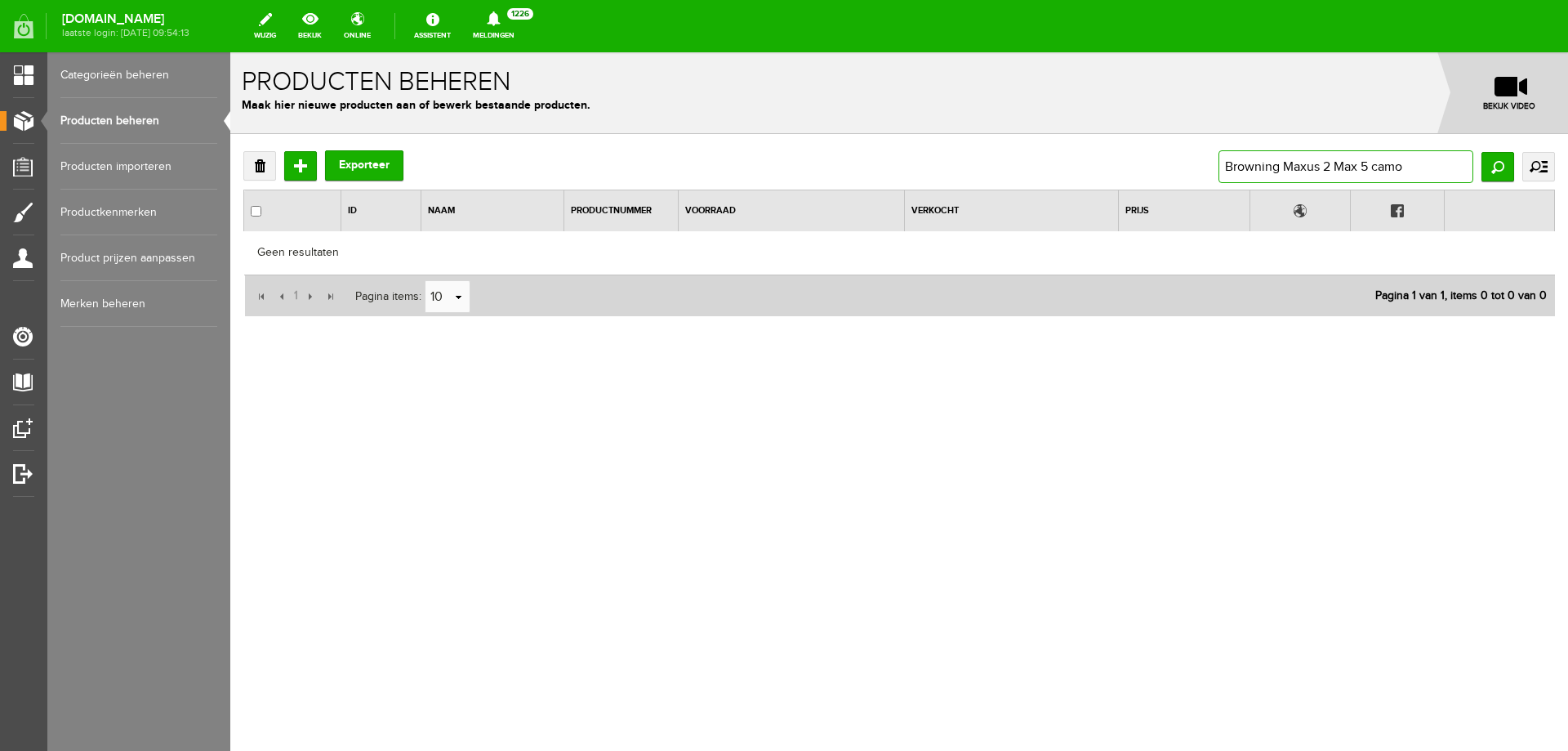
drag, startPoint x: 1329, startPoint y: 156, endPoint x: 1556, endPoint y: 156, distance: 227.0
click at [1568, 157] on div "Verwijderen Toevoegen Exporteer Browning Maxus 2 Max 5 camo Zoeken uitgebreid z…" at bounding box center [899, 286] width 1338 height 305
type input "Browning Maxus 2"
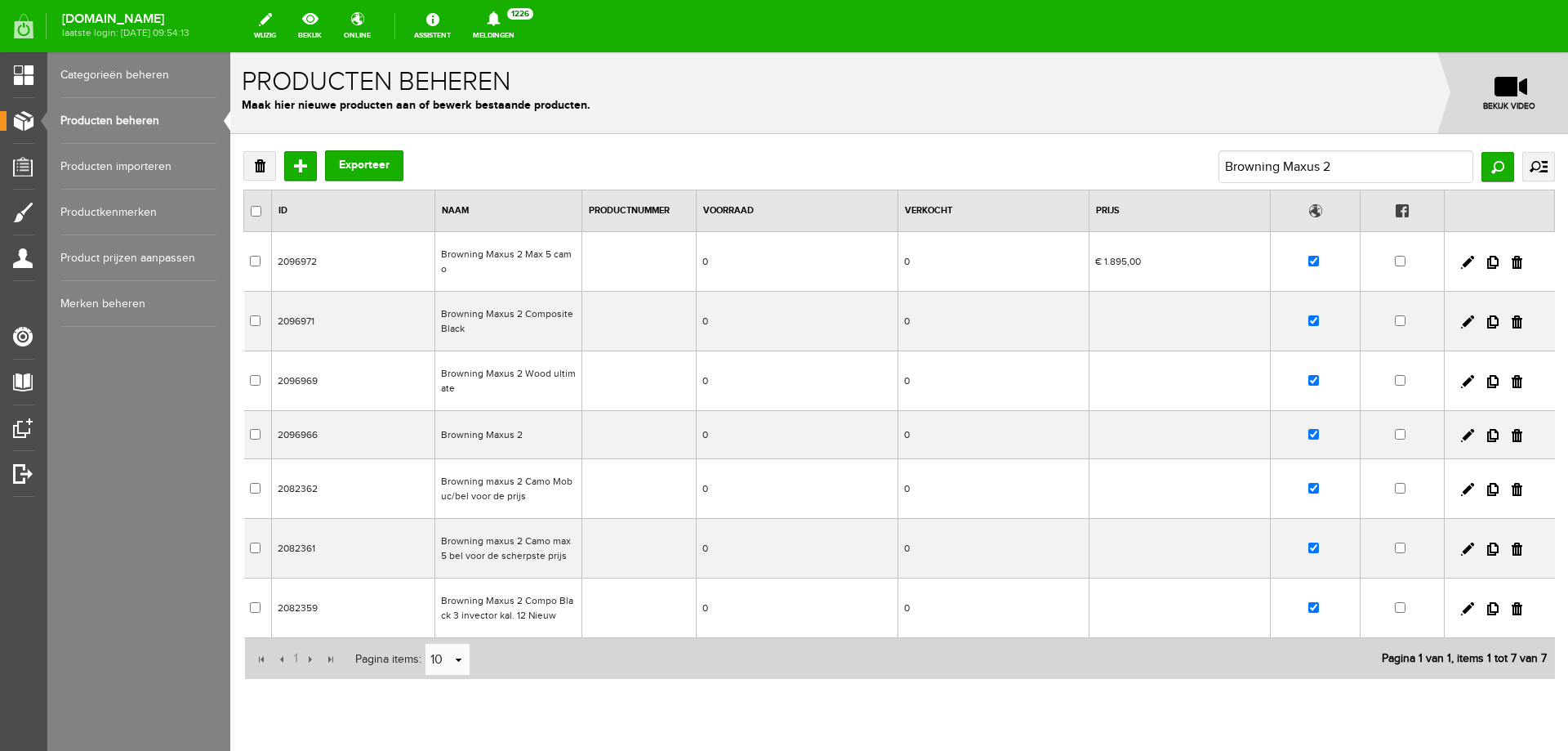
click at [1142, 266] on td "€ 1.895,00" at bounding box center [1179, 262] width 181 height 60
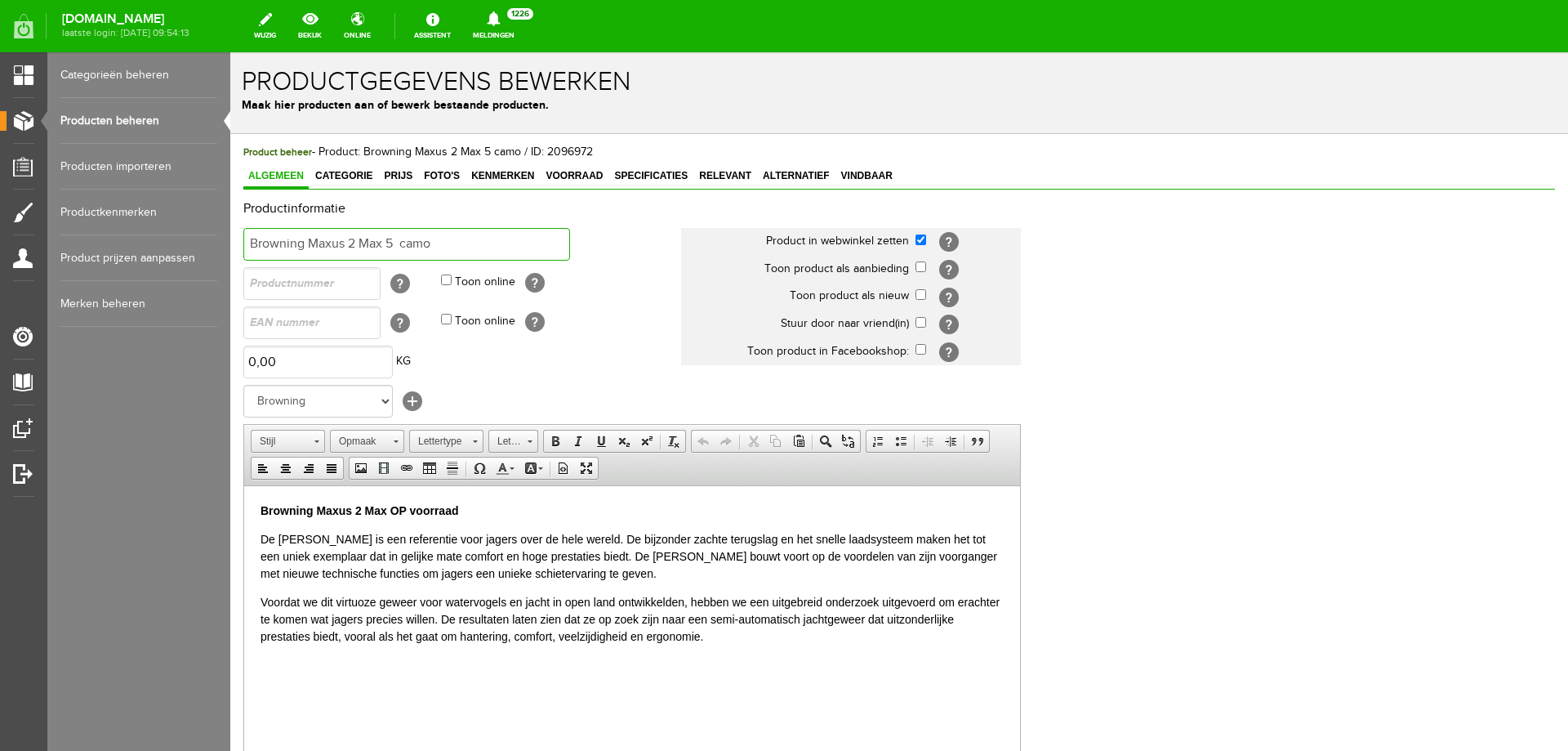
click at [251, 243] on input "Browning Maxus 2 Max 5 camo" at bounding box center [407, 244] width 327 height 32
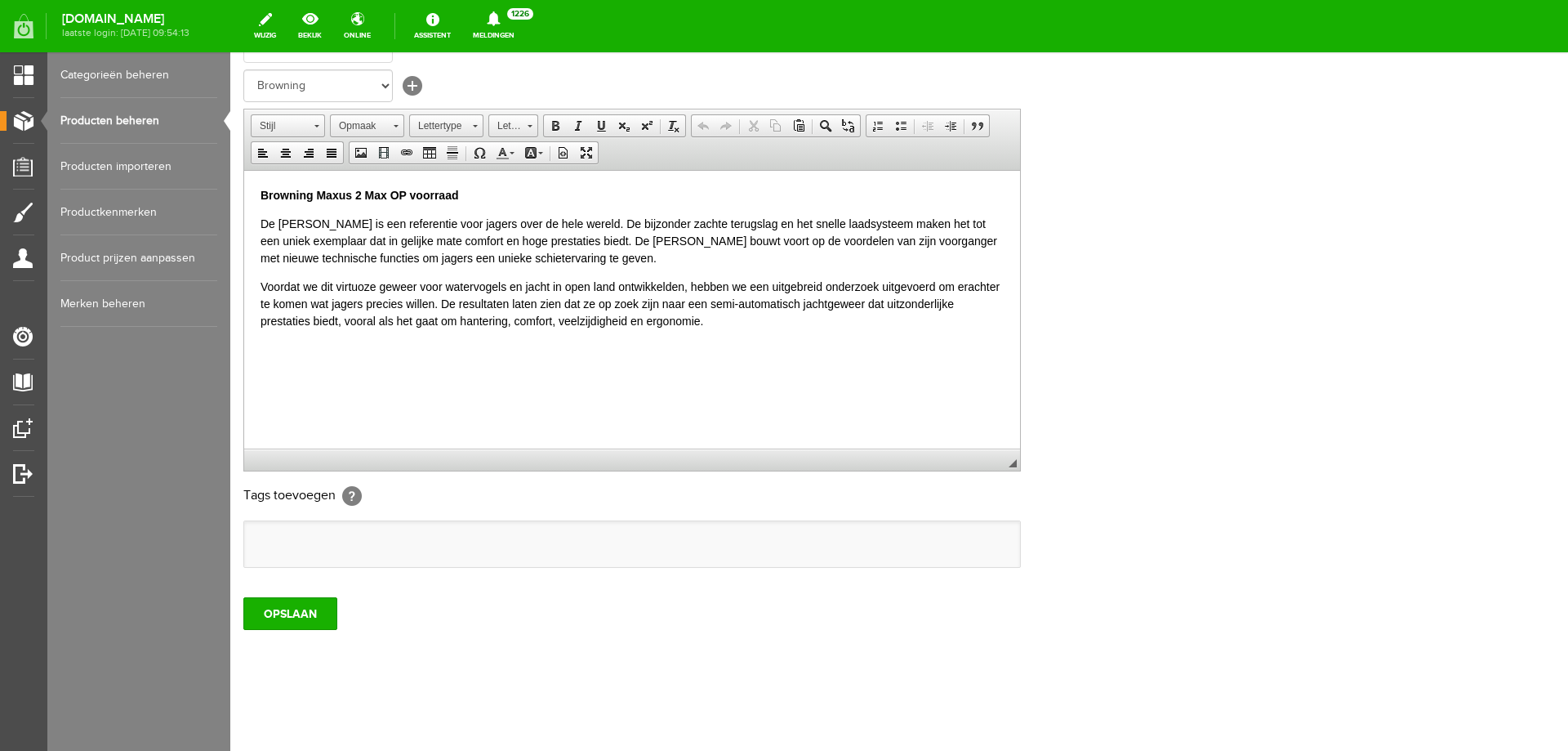
type input "VERKOCHT Browning Maxus 2 Max 5 camo"
click at [235, 598] on div "Product beheer - Product: Browning Maxus 2 Max 5 camo / ID: 2096972 Algemeen Ca…" at bounding box center [899, 284] width 1338 height 932
click at [260, 605] on input "OPSLAAN" at bounding box center [290, 614] width 94 height 32
click at [122, 115] on link "Producten beheren" at bounding box center [138, 120] width 156 height 46
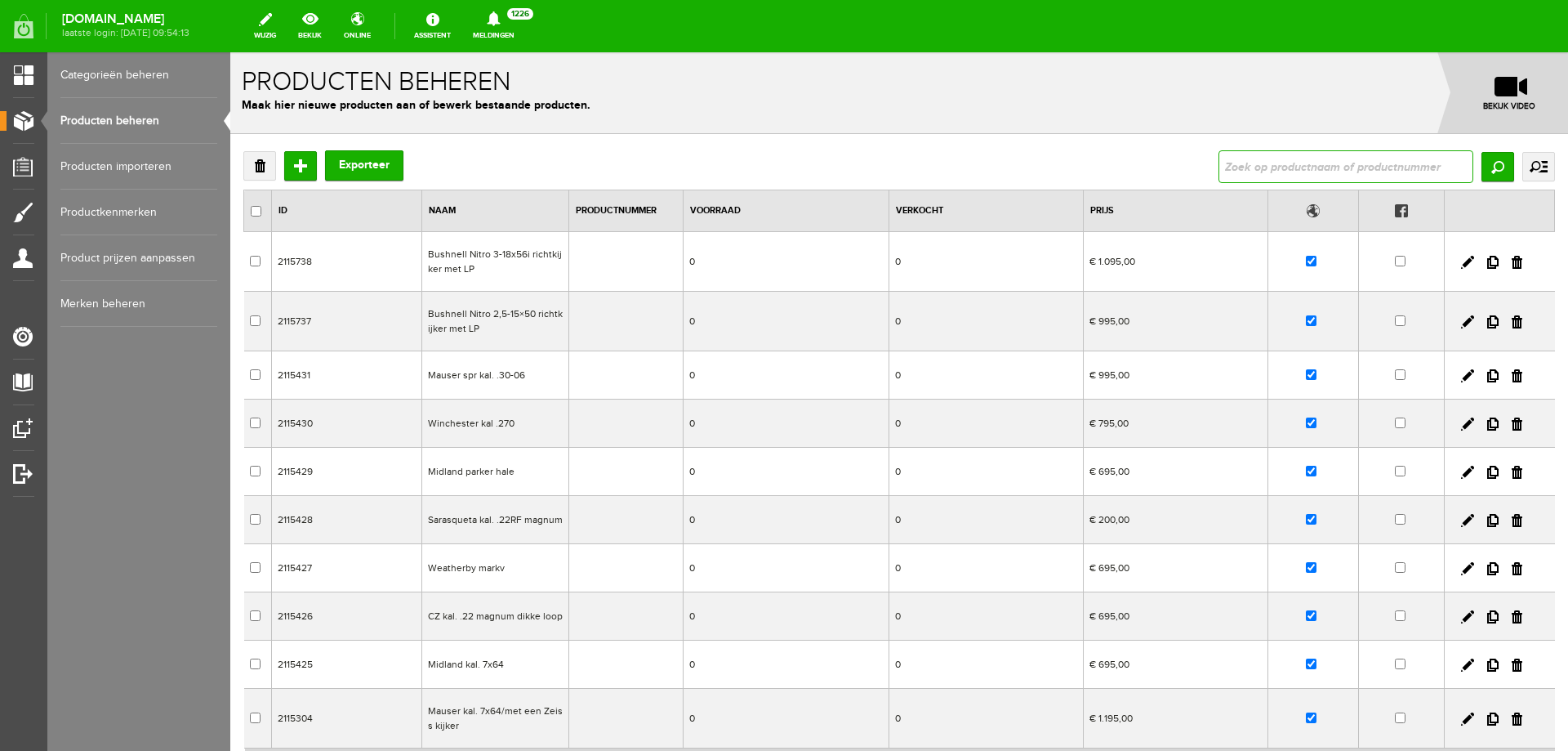
click at [1252, 172] on input "text" at bounding box center [1346, 167] width 255 height 32
type input "Heym SR30 kal.30-06/houtklasse 3"
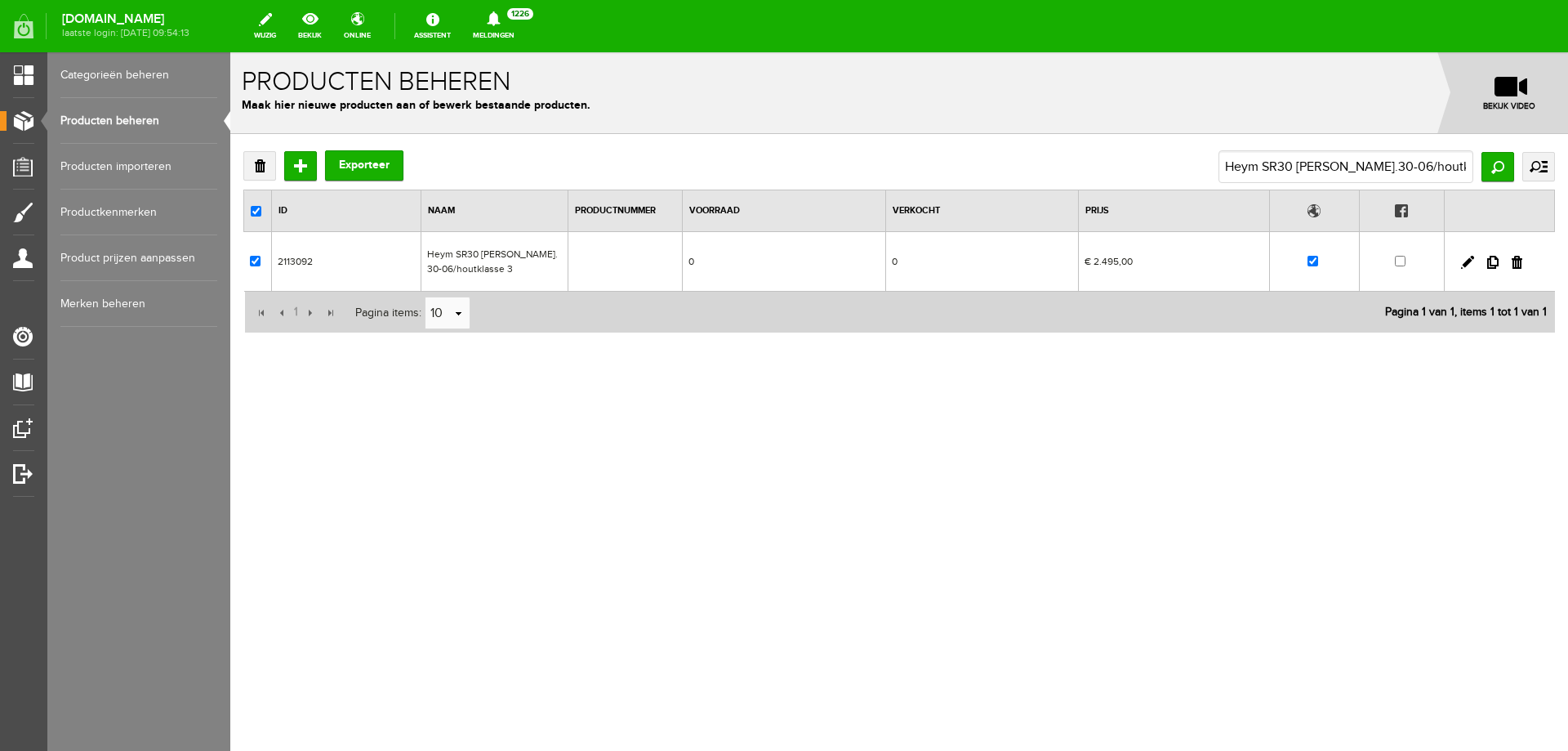
click at [515, 263] on td "Heym SR30 kal.30-06/houtklasse 3" at bounding box center [494, 262] width 147 height 60
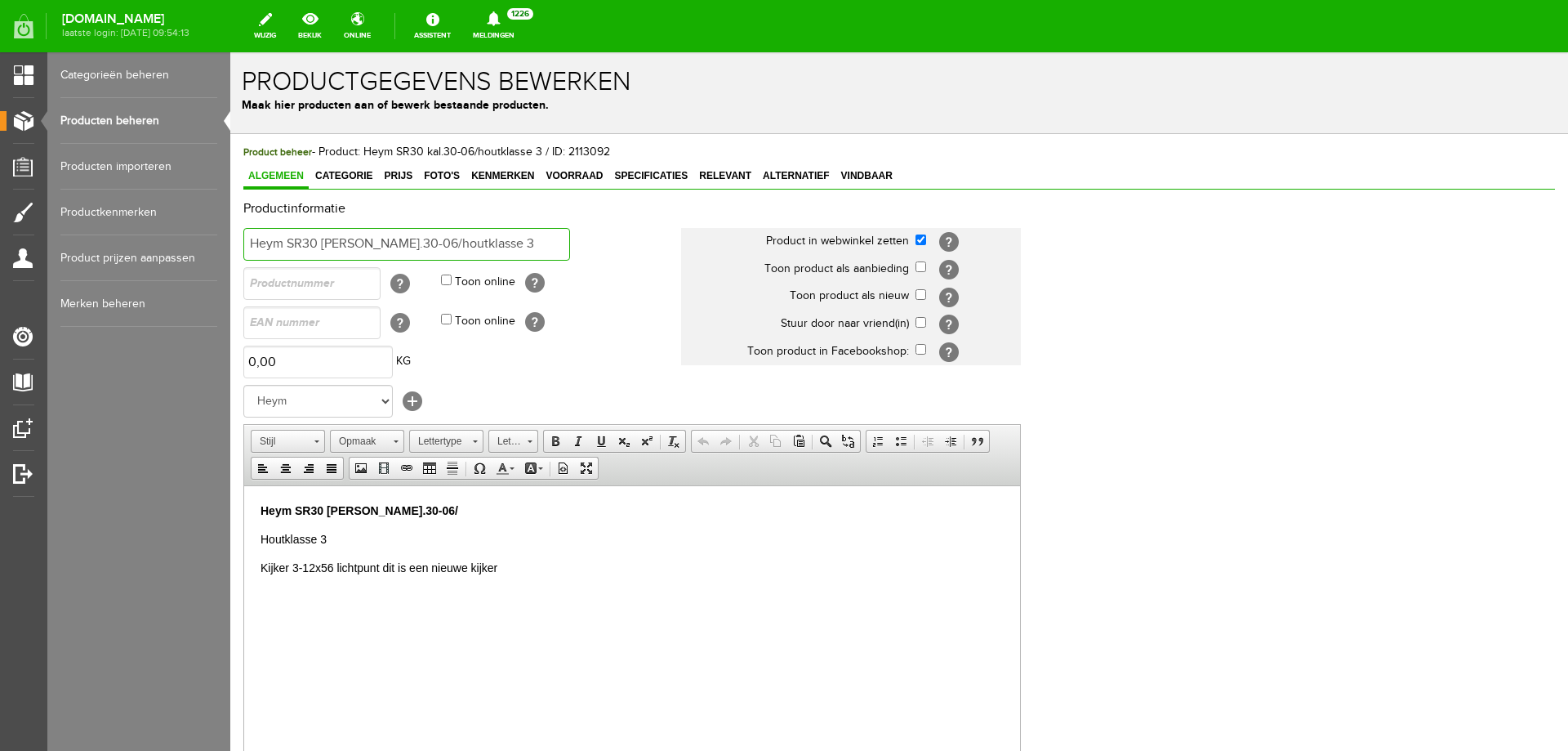
click at [251, 243] on input "Heym SR30 kal.30-06/houtklasse 3" at bounding box center [407, 244] width 327 height 32
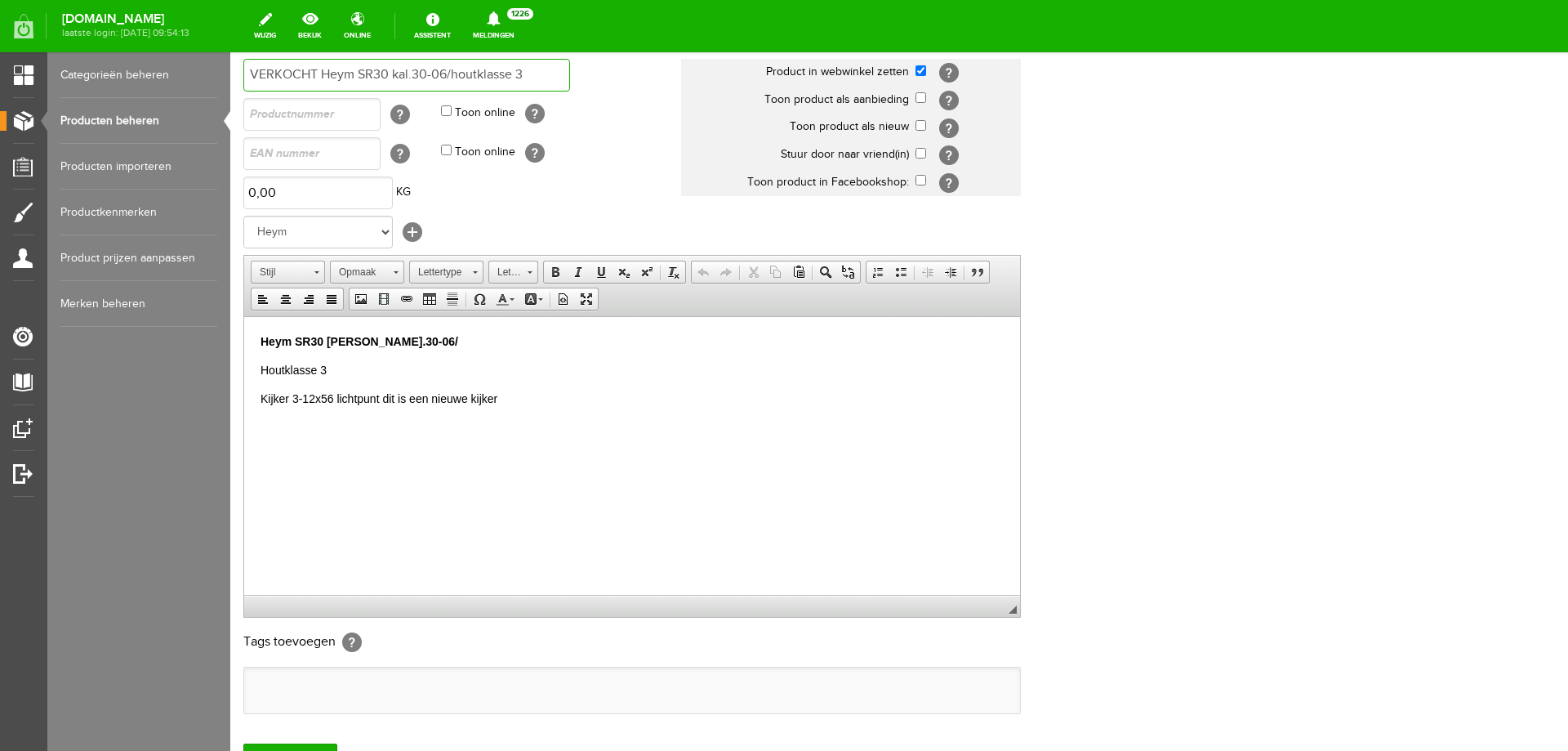
scroll to position [296, 0]
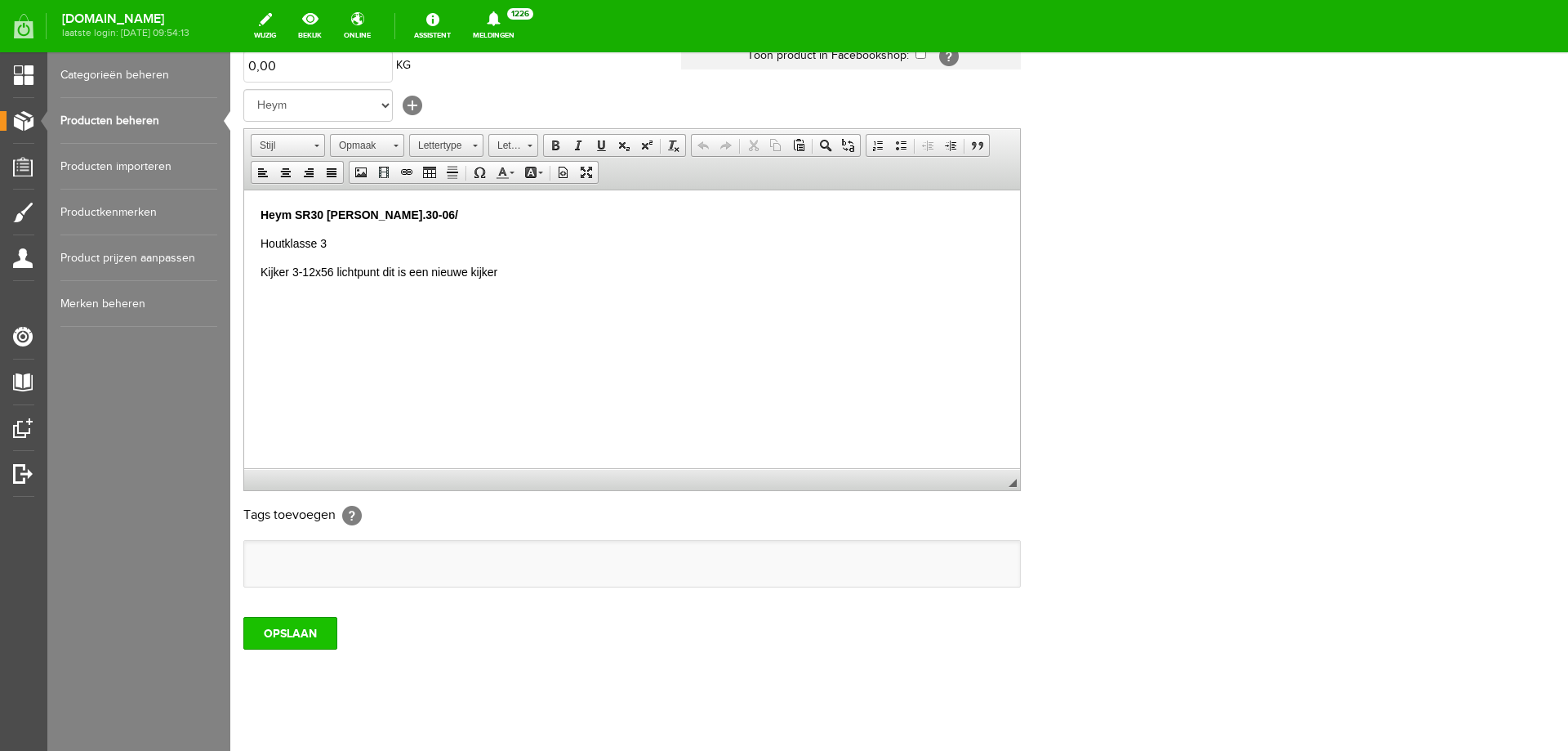
type input "VERKOCHT Heym SR30 kal.30-06/houtklasse 3"
click at [334, 630] on input "OPSLAAN" at bounding box center [290, 633] width 94 height 32
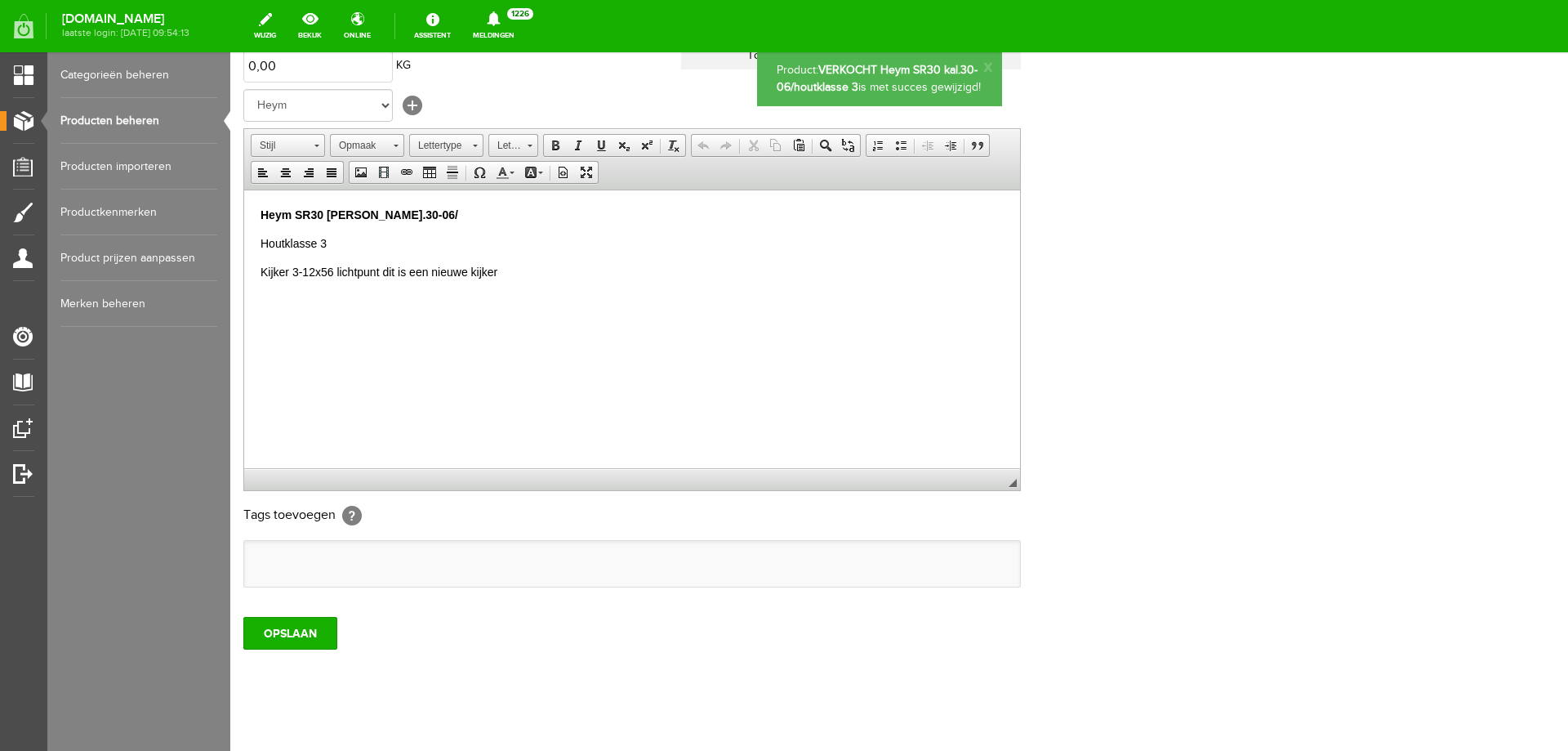
scroll to position [0, 0]
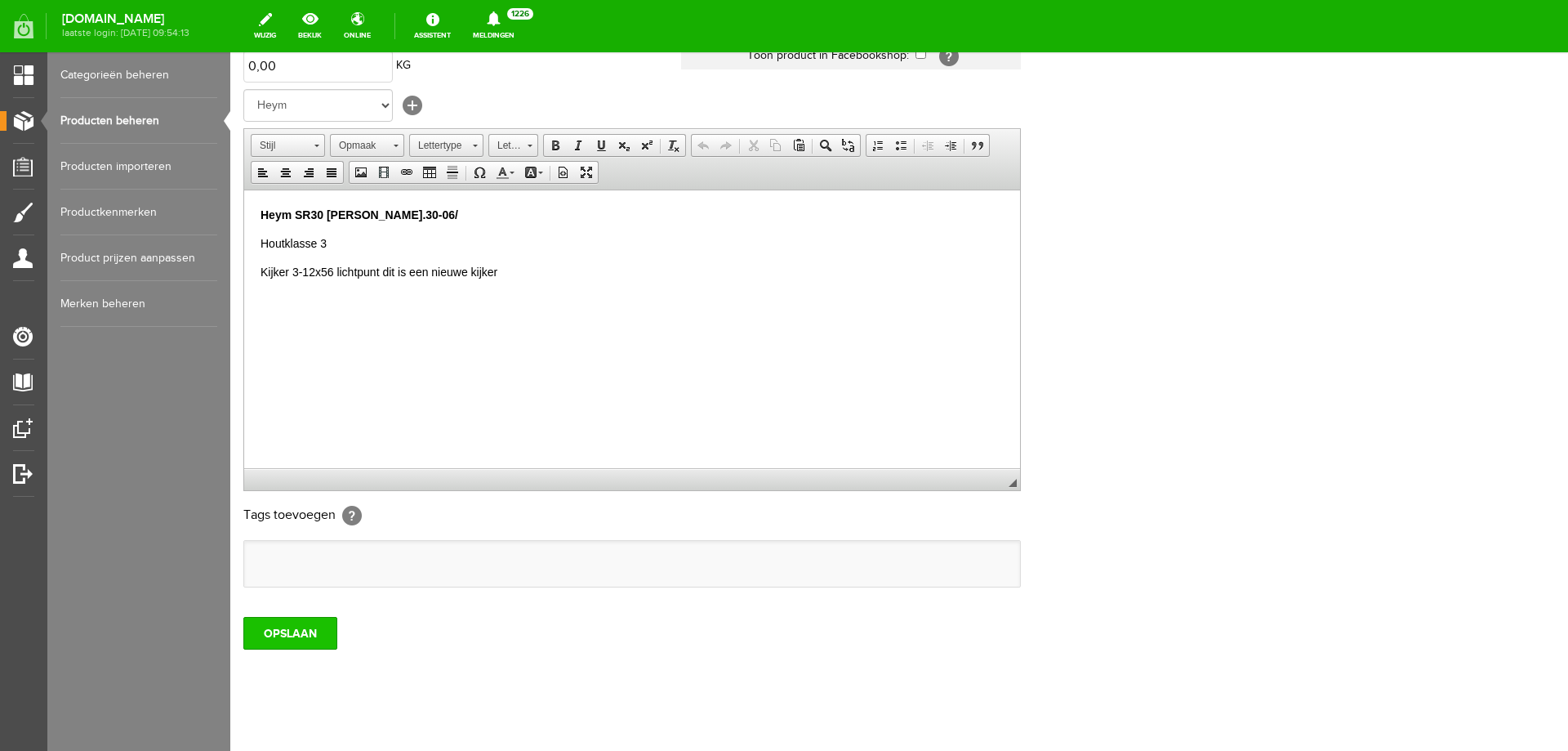
click at [304, 624] on input "OPSLAAN" at bounding box center [290, 633] width 94 height 32
click at [119, 128] on link "Producten beheren" at bounding box center [138, 120] width 156 height 46
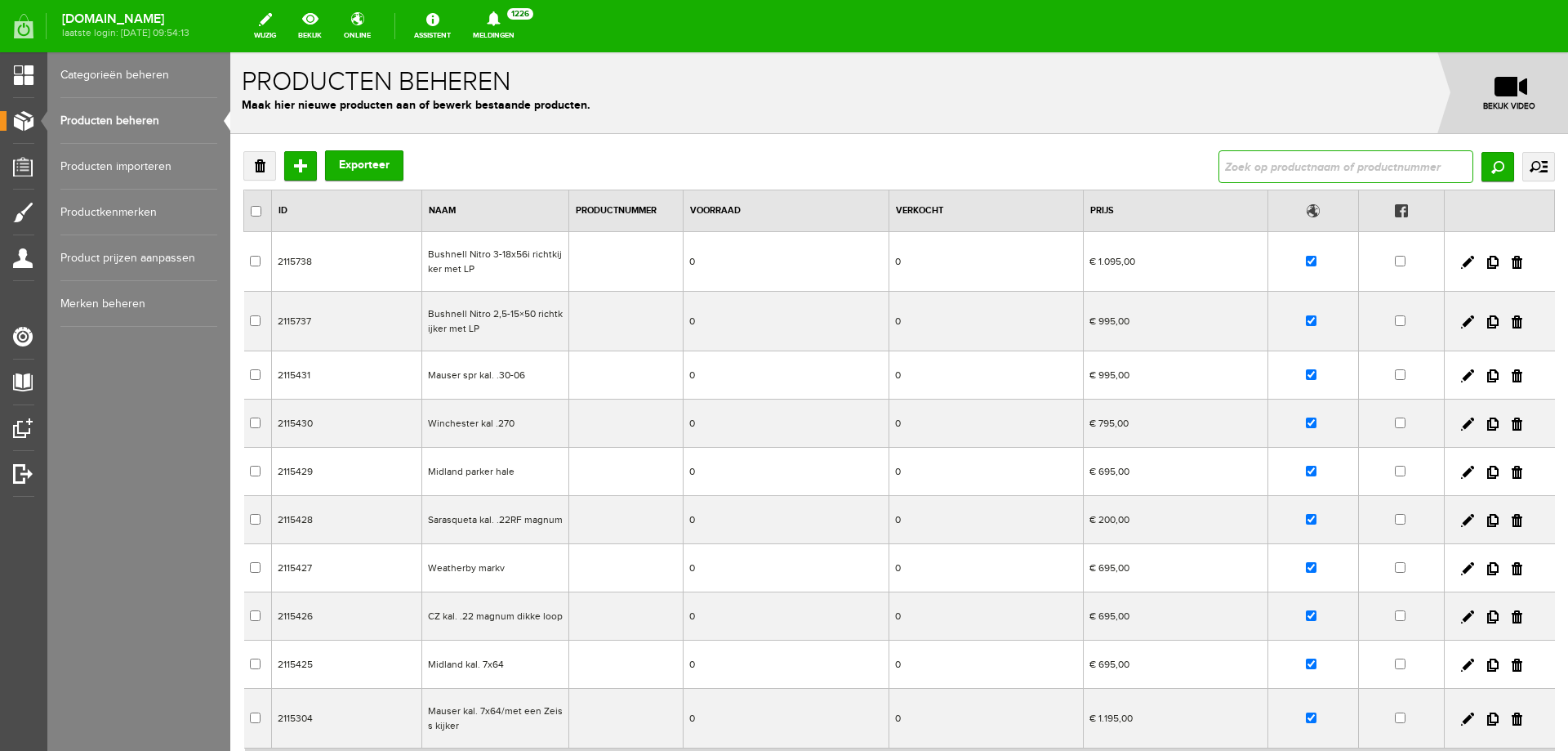
click at [1249, 158] on input "text" at bounding box center [1346, 167] width 255 height 32
type input "Browning Hunter Premium UK /op voorraad"
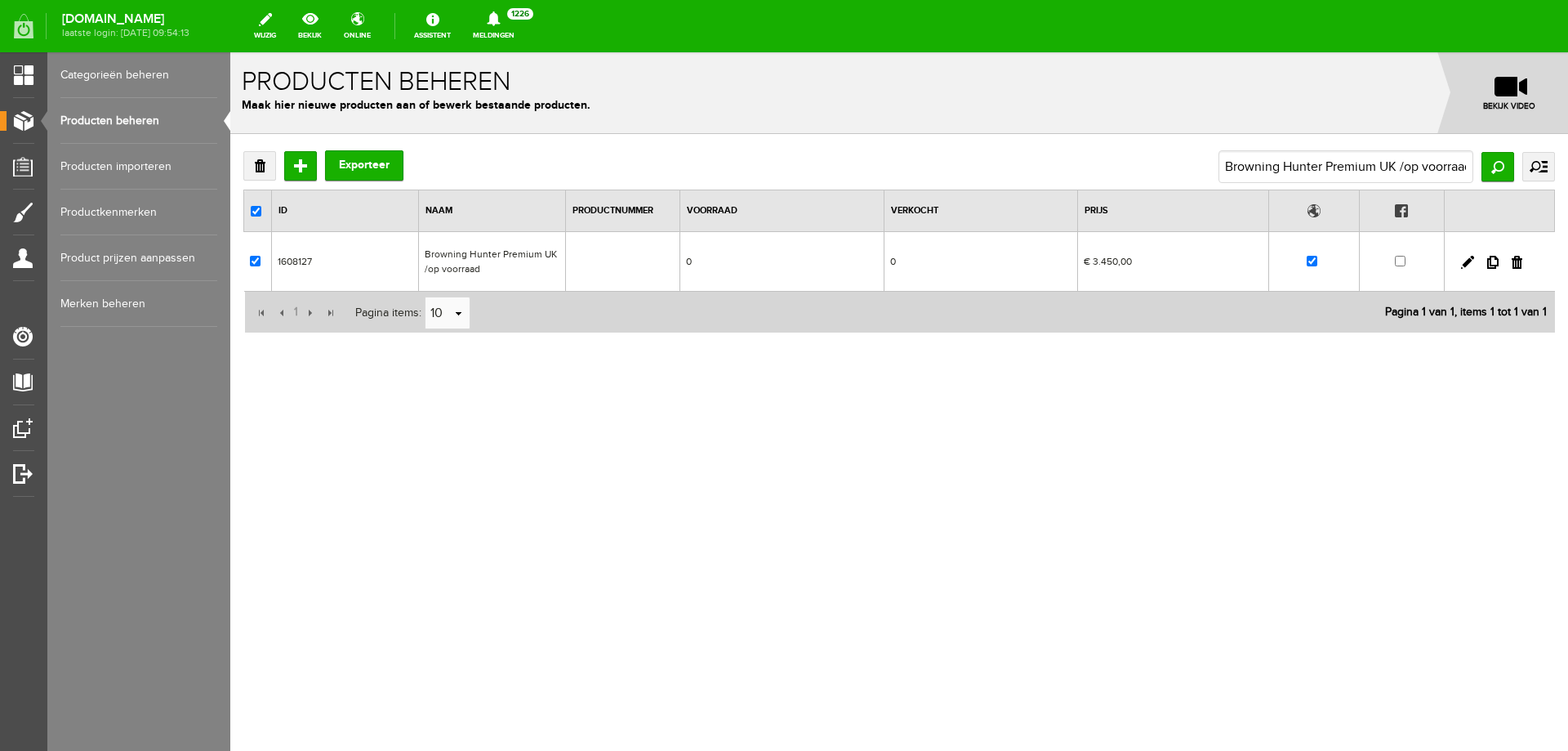
click at [505, 258] on td "Browning Hunter Premium UK /op voorraad" at bounding box center [492, 262] width 147 height 60
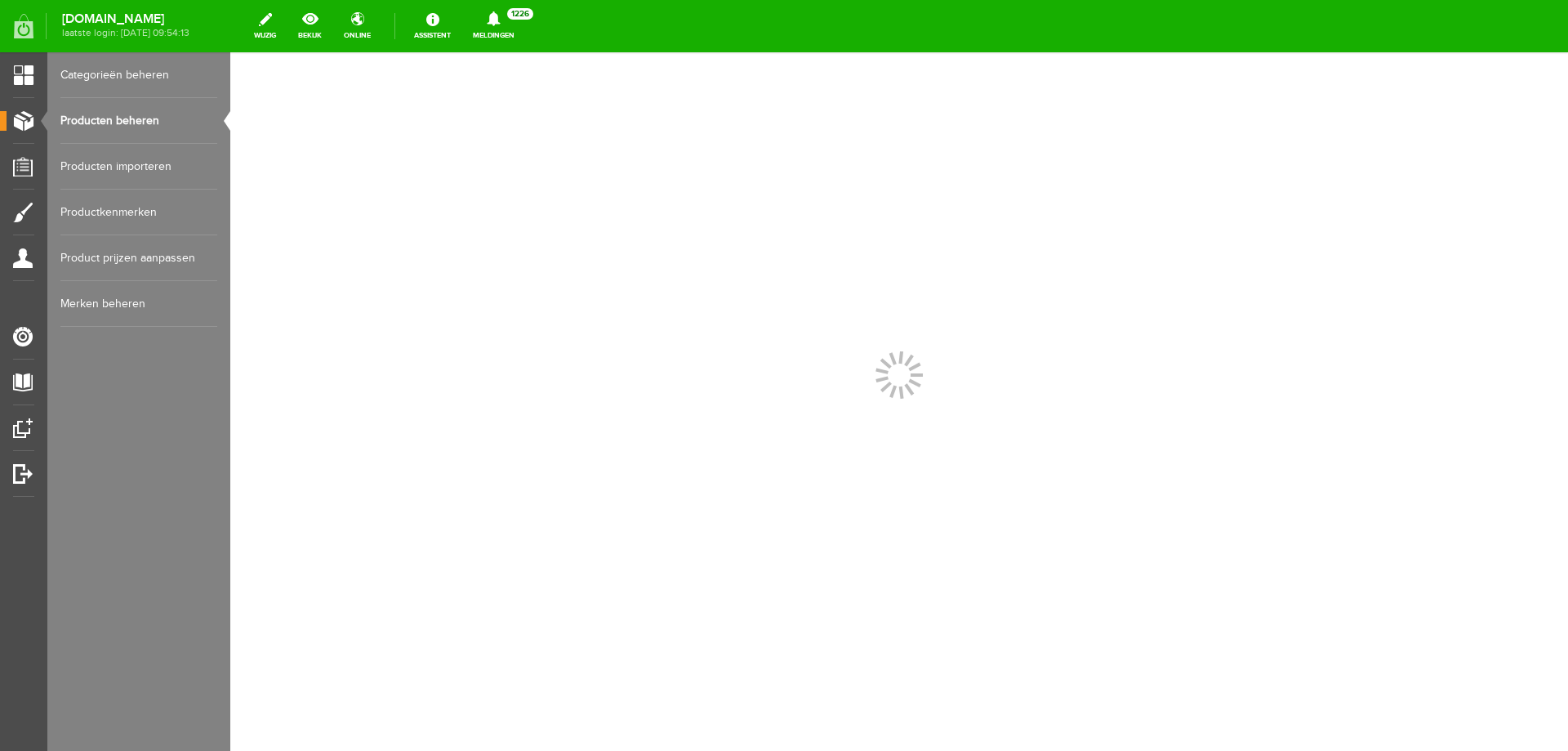
scroll to position [0, 0]
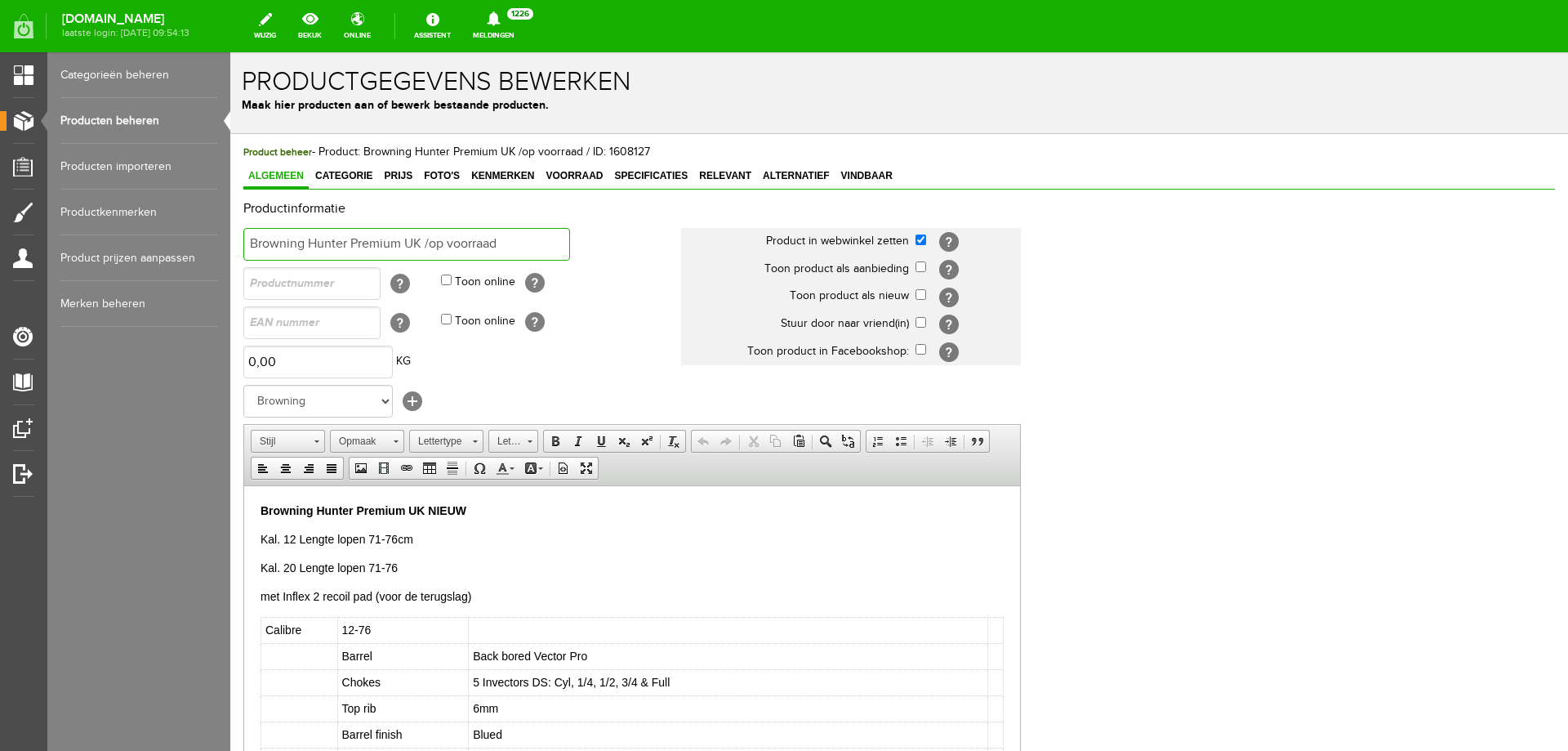
click at [249, 239] on input "Browning Hunter Premium UK /op voorraad" at bounding box center [407, 244] width 327 height 32
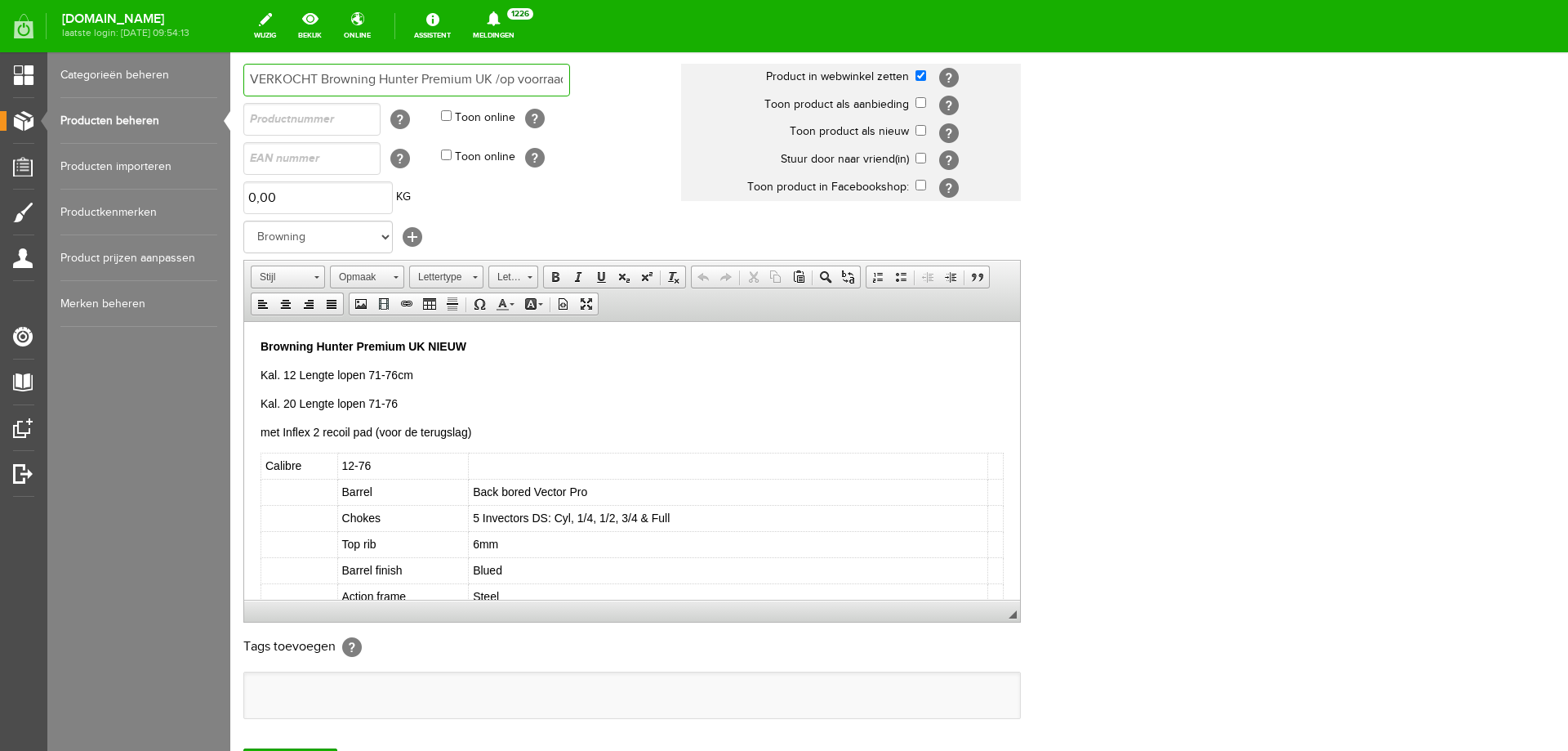
scroll to position [316, 0]
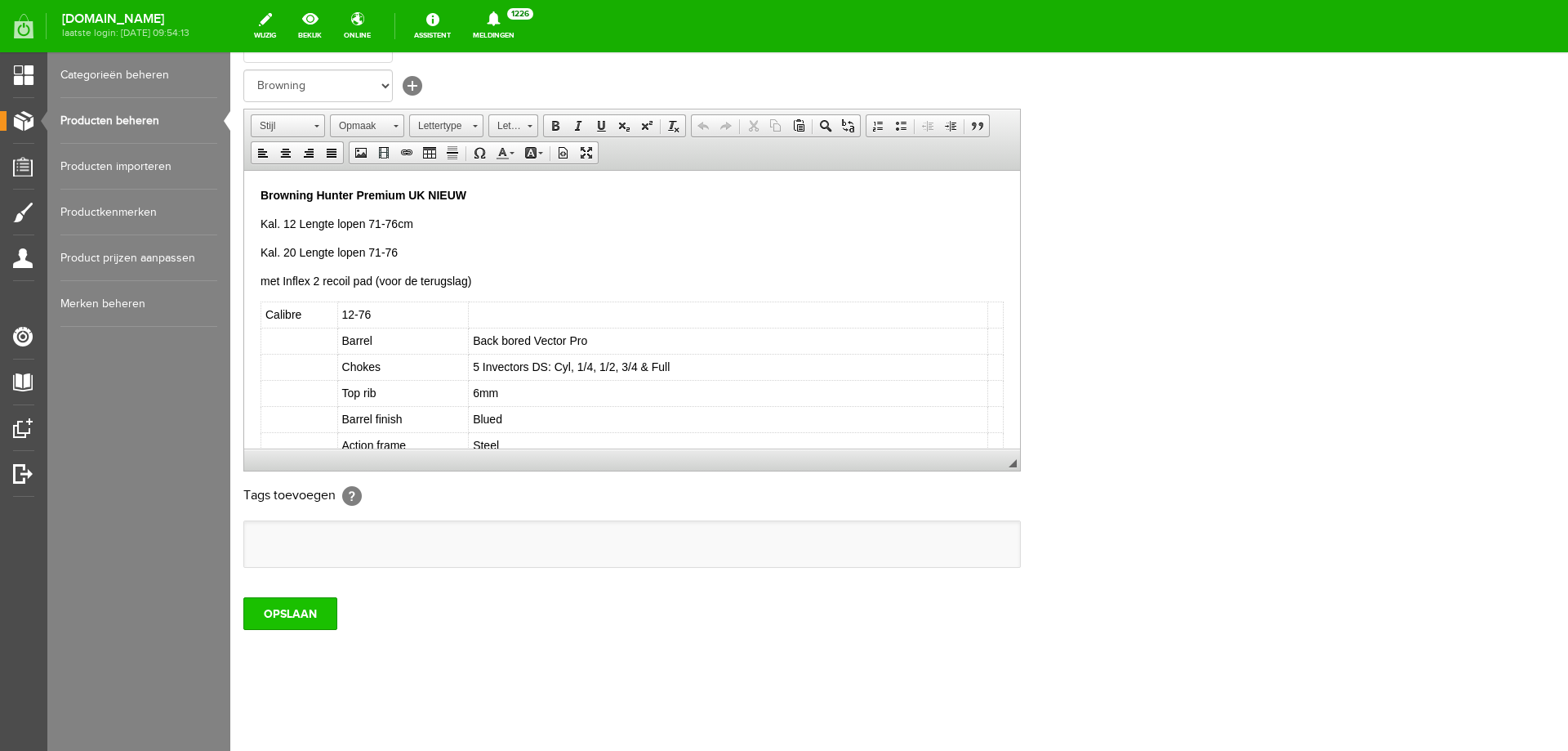
type input "VERKOCHT Browning Hunter Premium UK /op voorraad"
click at [257, 616] on input "OPSLAAN" at bounding box center [290, 614] width 94 height 32
click at [299, 609] on input "OPSLAAN" at bounding box center [290, 614] width 94 height 32
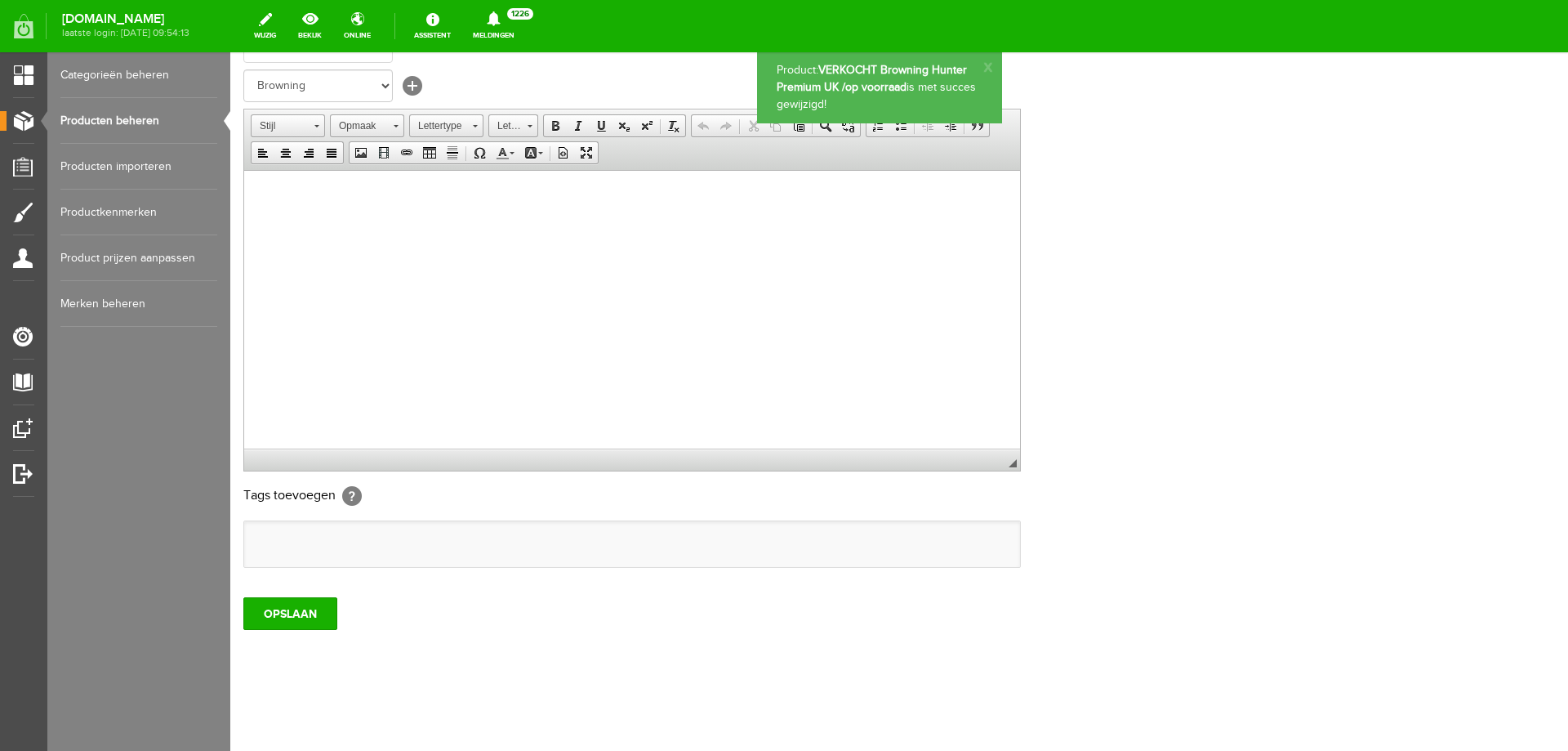
click at [126, 115] on link "Producten beheren" at bounding box center [138, 120] width 156 height 46
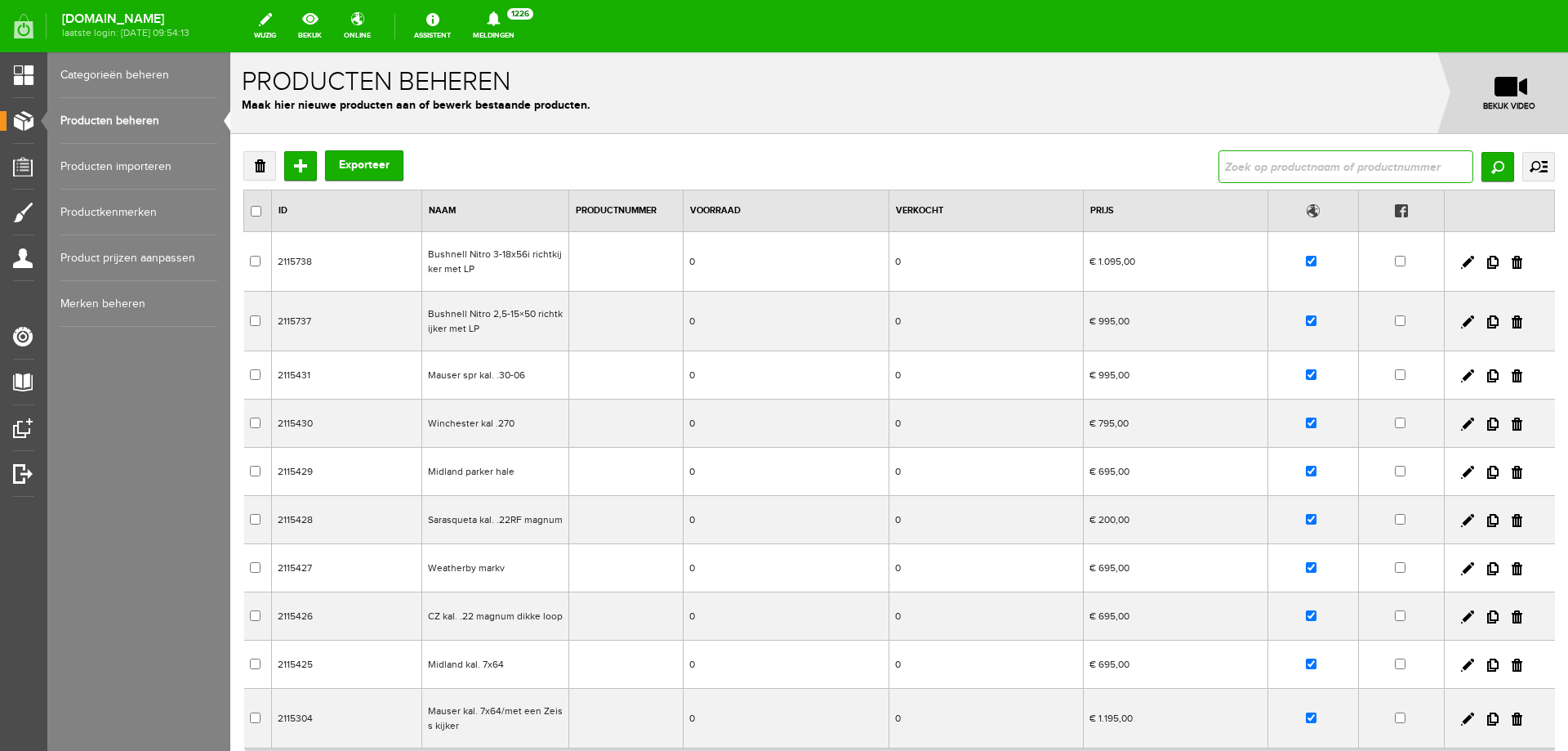
click at [1308, 158] on input "text" at bounding box center [1346, 167] width 255 height 32
paste input "Browning X-Bolt Monte Carlo kolf Super Feather"
type input "Browning X-Bolt Monte Carlo kolf Super Feather"
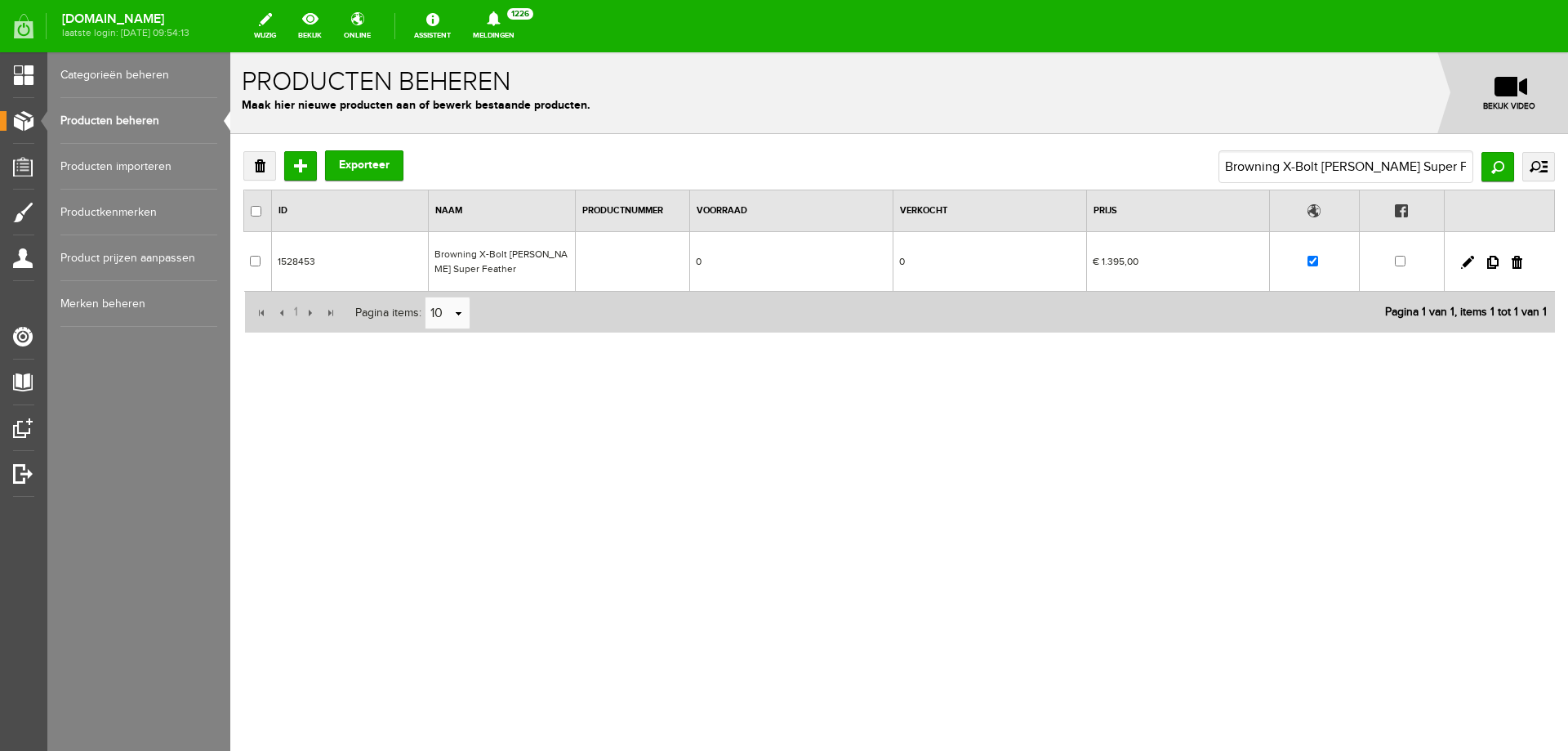
click at [514, 255] on td "Browning X-Bolt Monte Carlo kolf Super Feather" at bounding box center [501, 262] width 147 height 60
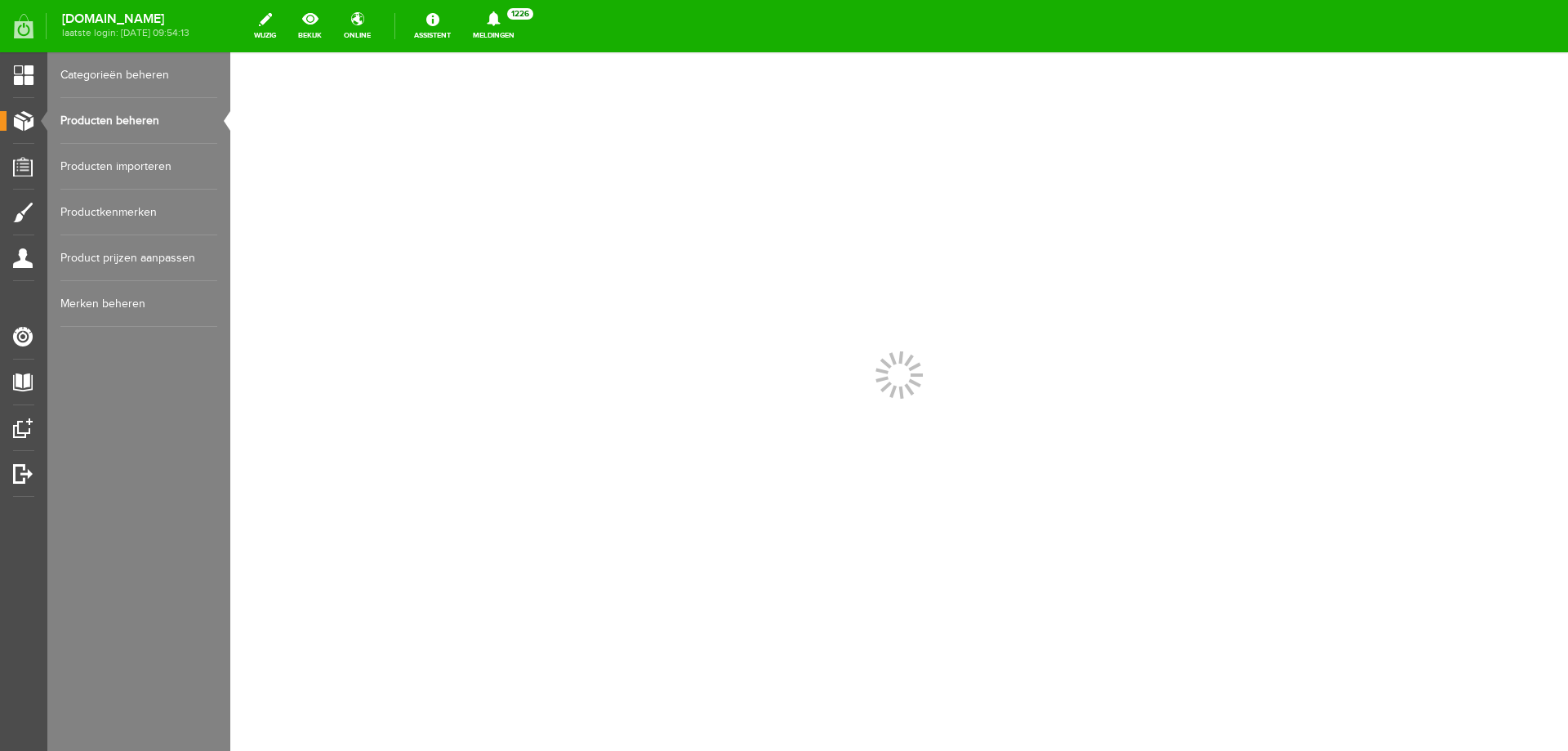
scroll to position [0, 0]
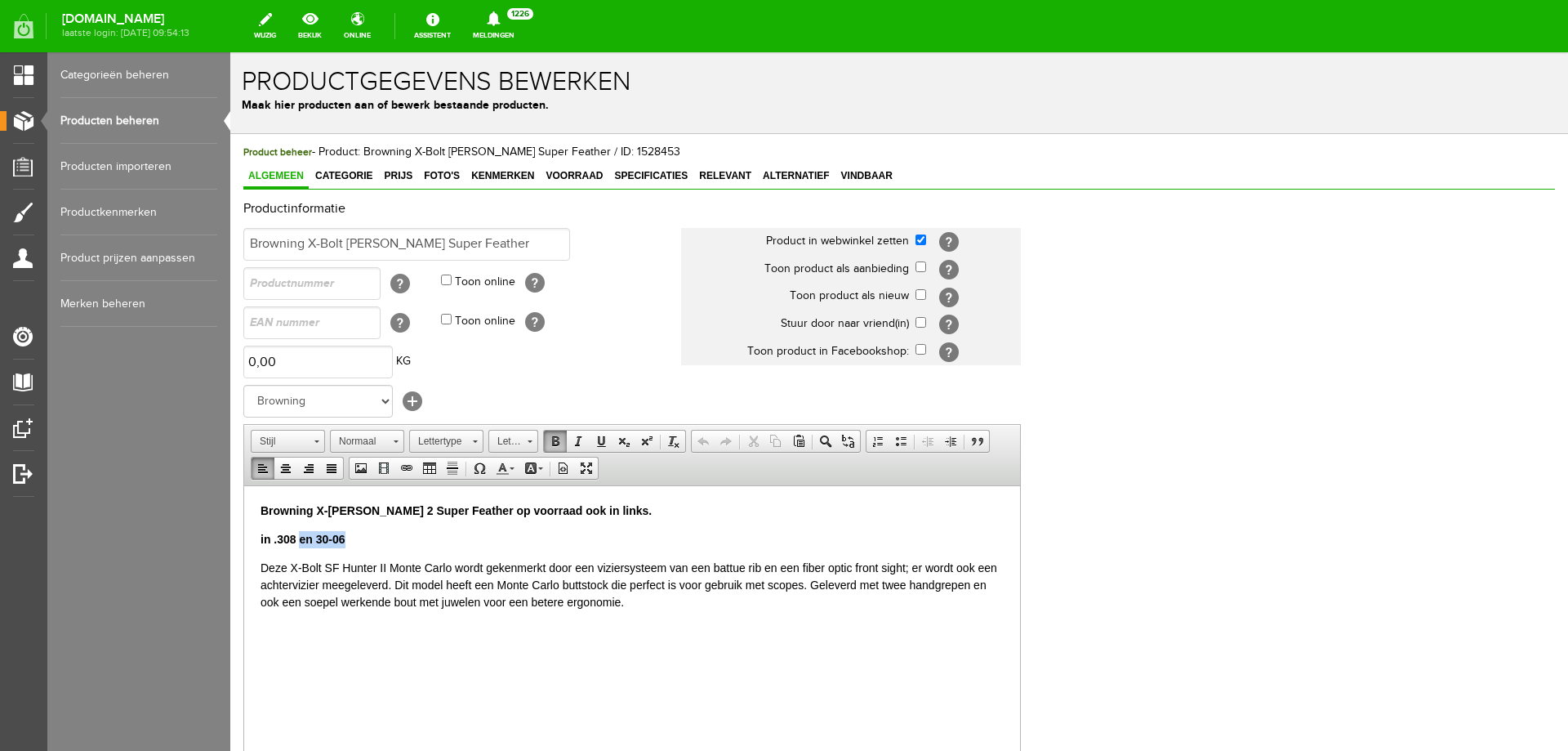
drag, startPoint x: 353, startPoint y: 540, endPoint x: 304, endPoint y: 540, distance: 49.0
click at [302, 539] on p "in .308 en 30-06" at bounding box center [632, 539] width 743 height 17
click at [387, 546] on p "in .308 en 30-06" at bounding box center [632, 539] width 743 height 17
drag, startPoint x: 671, startPoint y: 510, endPoint x: 525, endPoint y: 516, distance: 146.1
click at [525, 516] on p "Browning X-Bolt Monte Carlo 2 Super Feather op voorraad ook in links." at bounding box center [632, 510] width 743 height 17
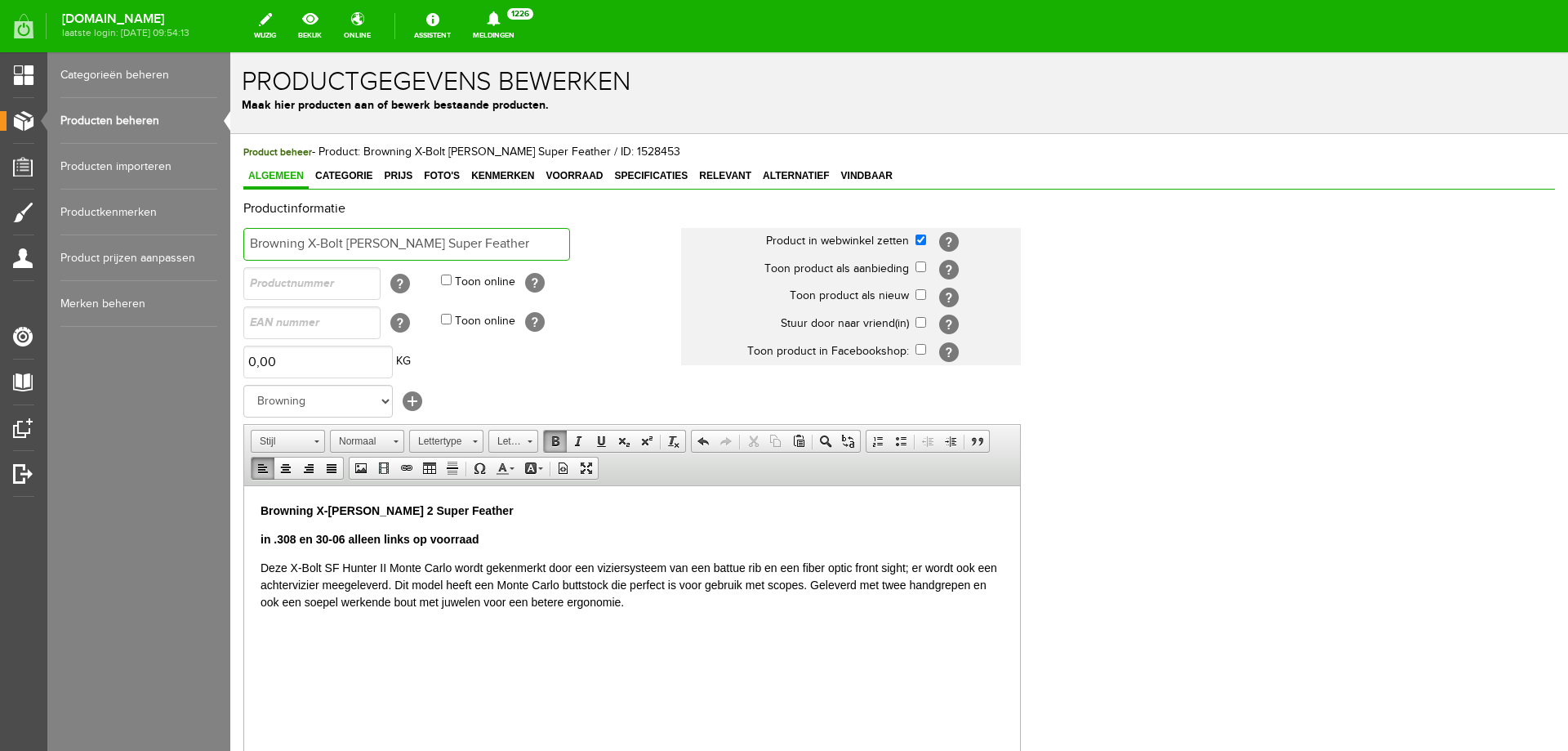
click at [538, 239] on input "Browning X-Bolt Monte Carlo kolf Super Feather" at bounding box center [407, 244] width 327 height 32
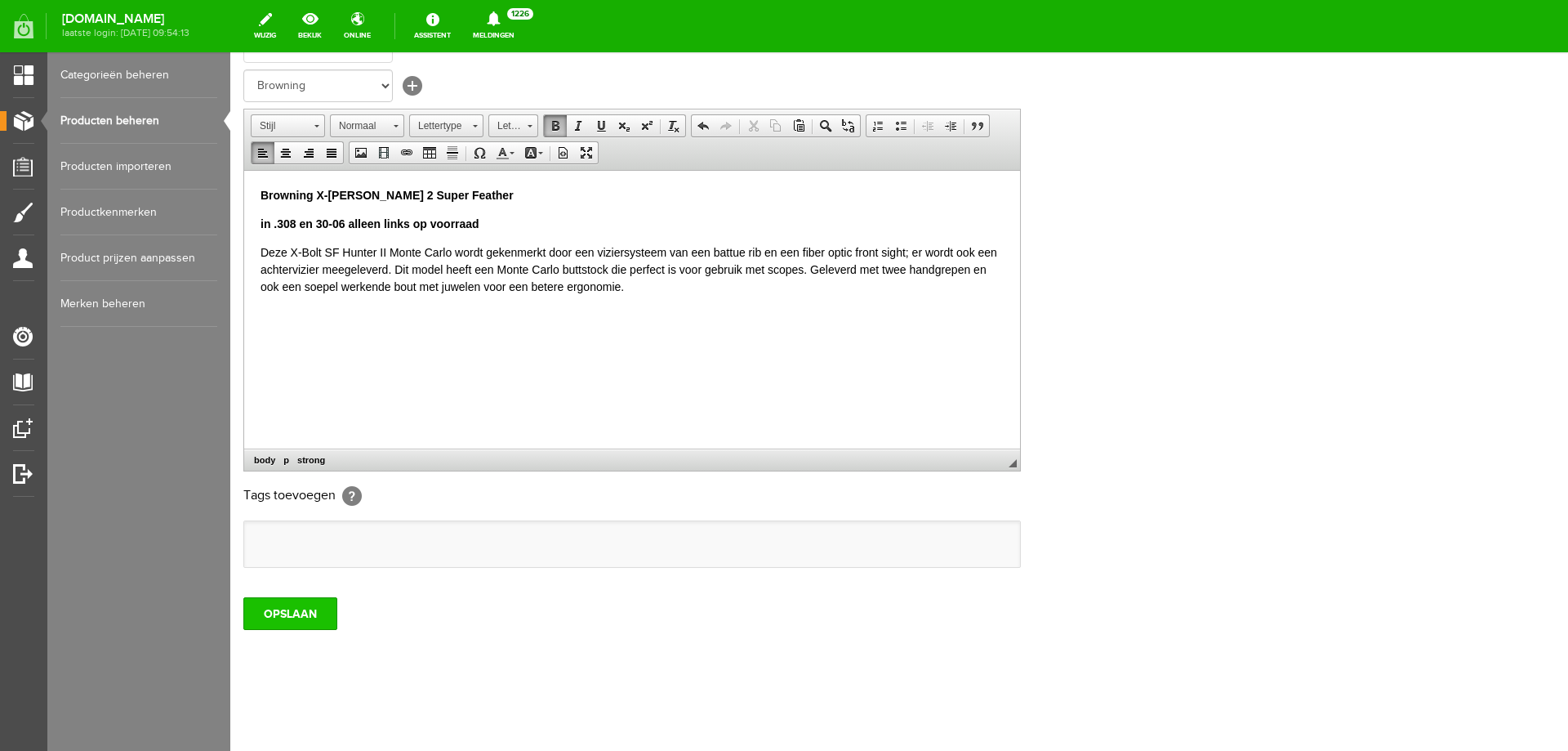
type input "Browning X-Bolt Monte Carlo kolf Super Feather alleen links"
click at [297, 604] on input "OPSLAAN" at bounding box center [290, 614] width 94 height 32
click at [298, 617] on input "OPSLAAN" at bounding box center [290, 614] width 94 height 32
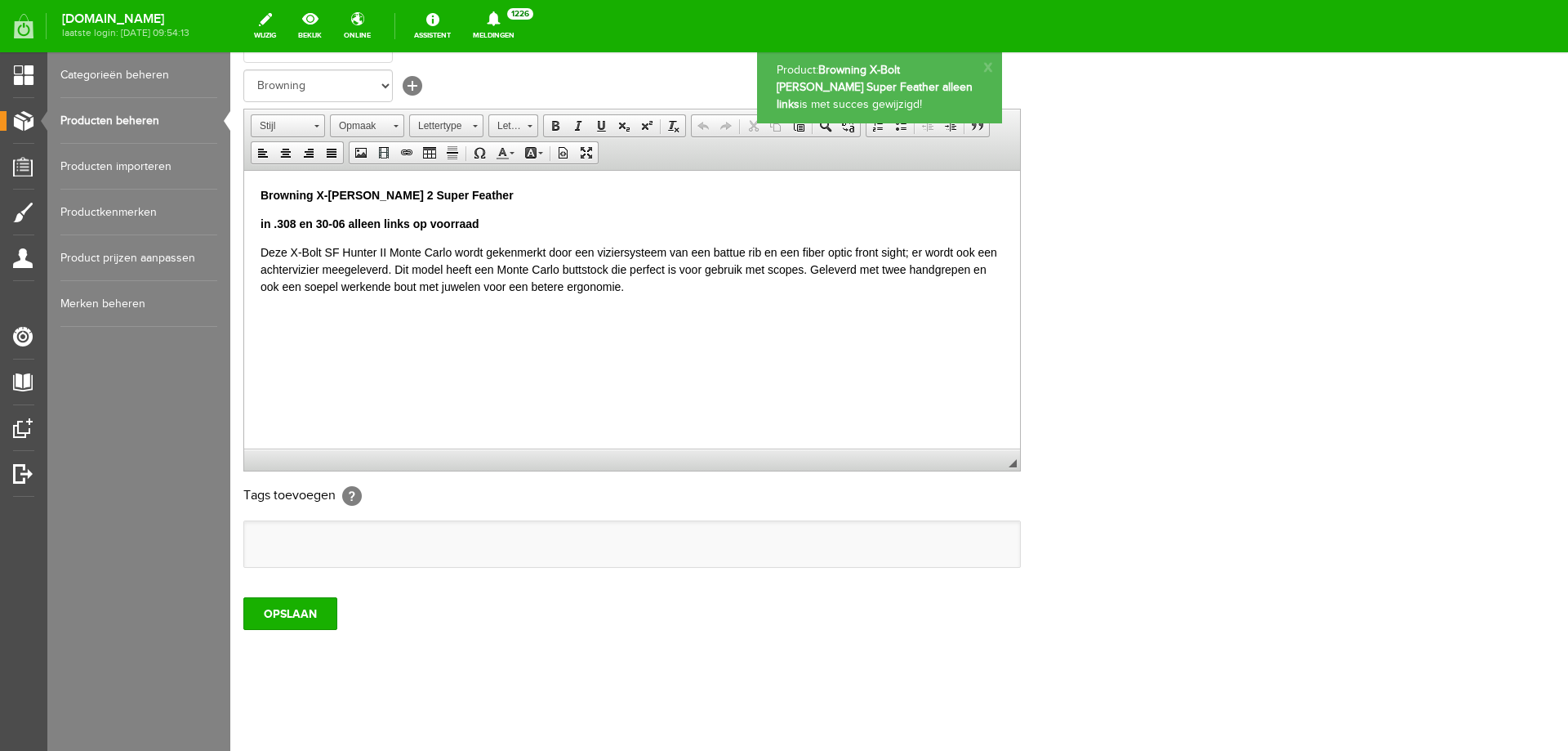
click at [162, 114] on link "Producten beheren" at bounding box center [138, 120] width 156 height 46
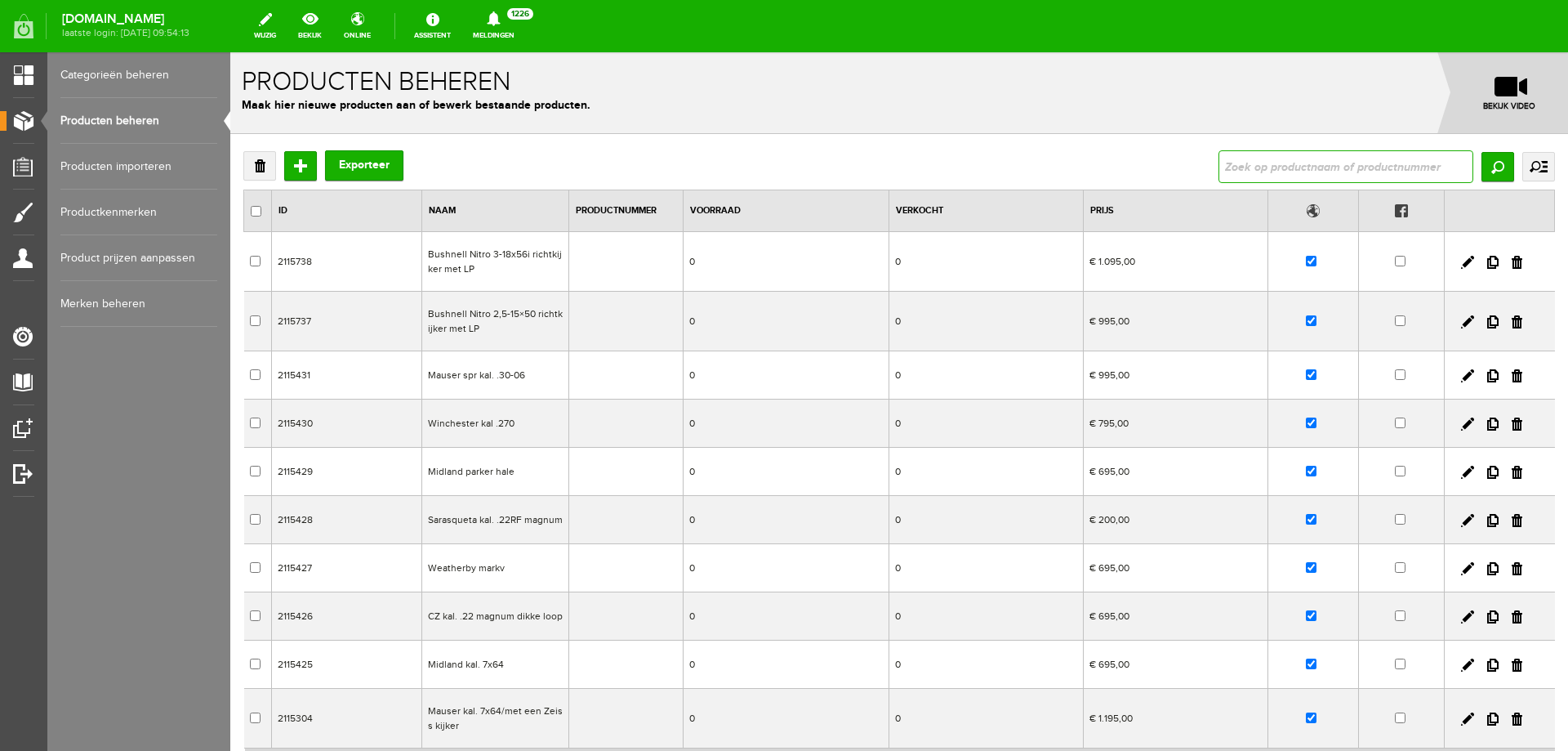
click at [1325, 159] on input "text" at bounding box center [1346, 167] width 255 height 32
type input "Franz sodia kal.16/6,5x57R"
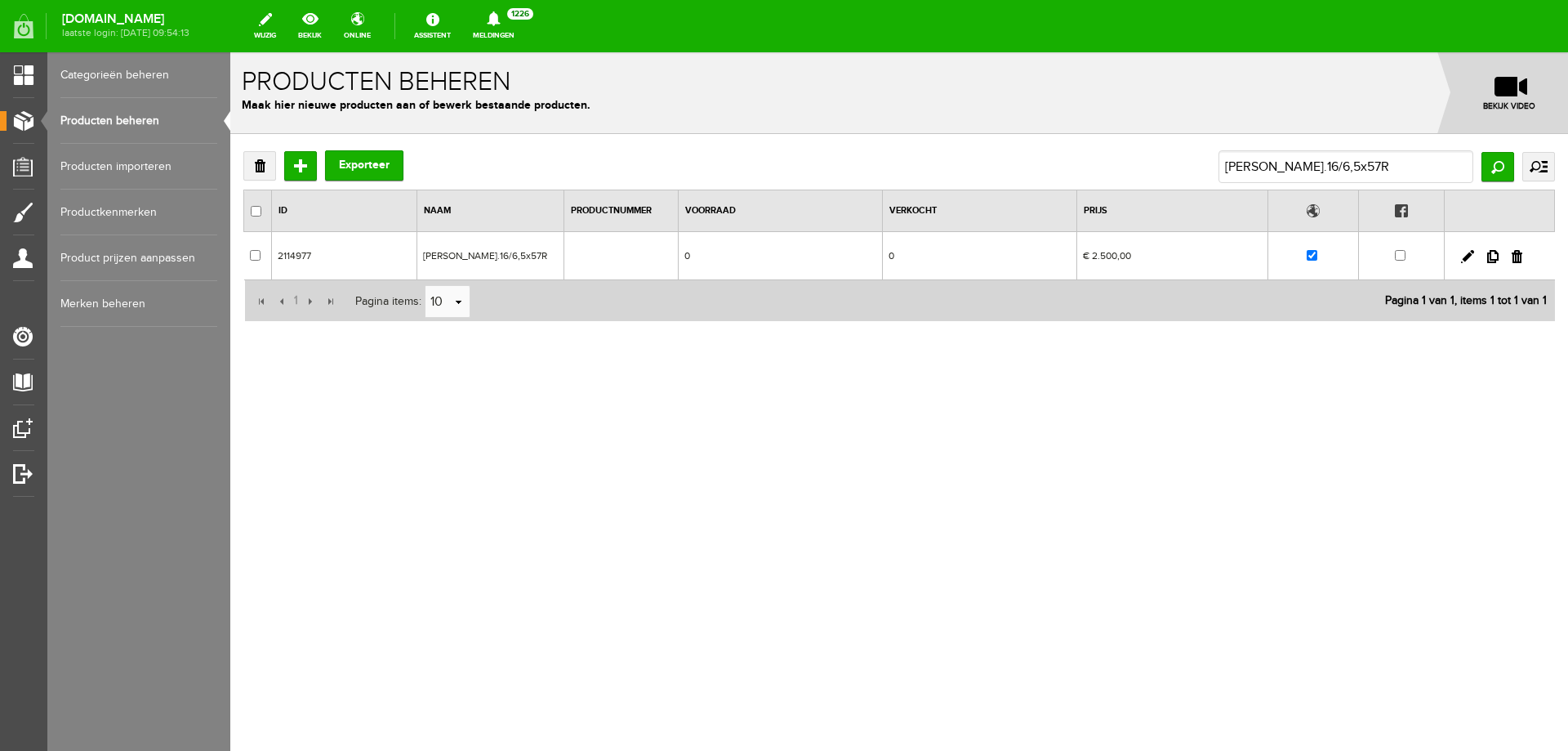
click at [532, 255] on td "Franz sodia kal.16/6,5x57R" at bounding box center [489, 256] width 147 height 48
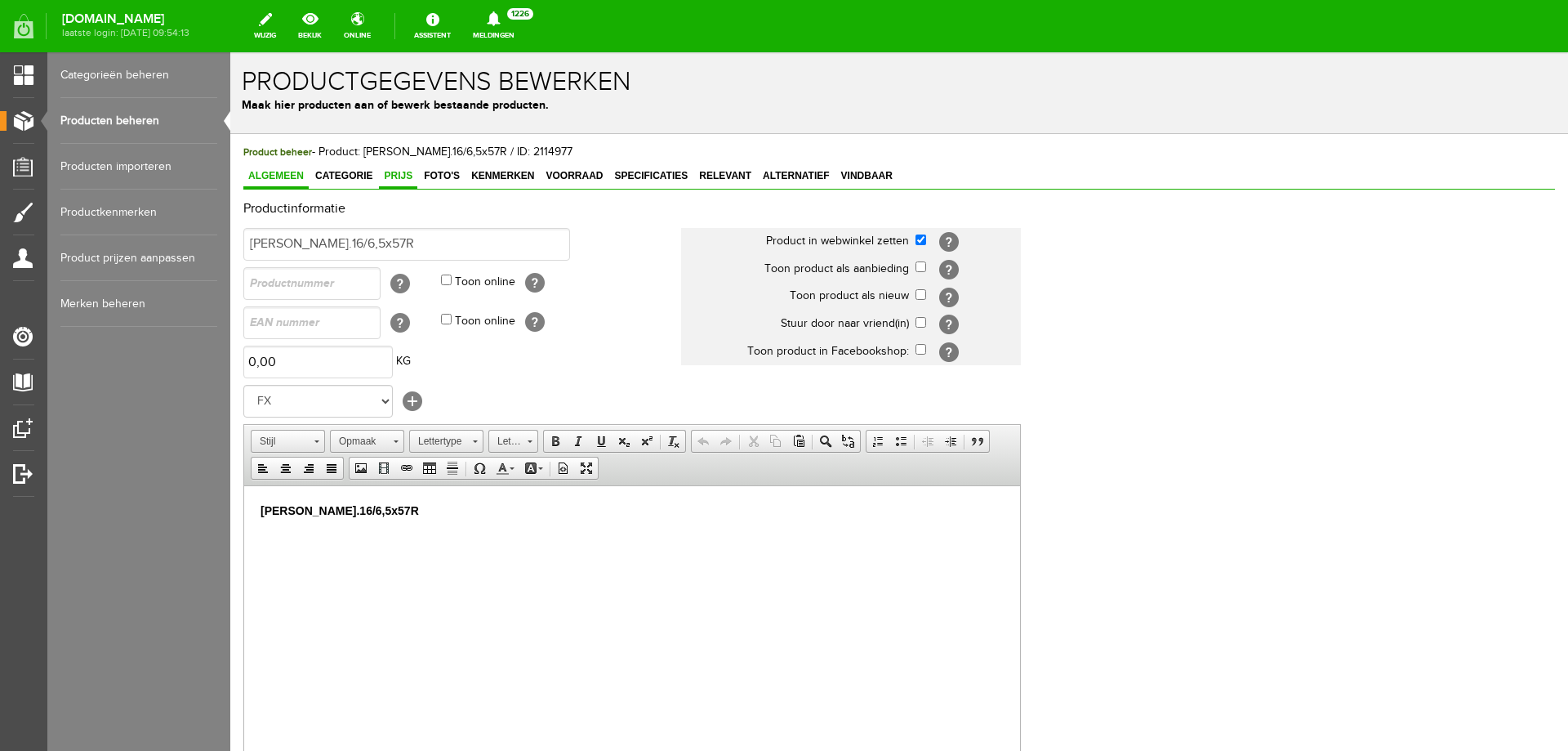
click at [392, 183] on link "Prijs" at bounding box center [398, 176] width 38 height 24
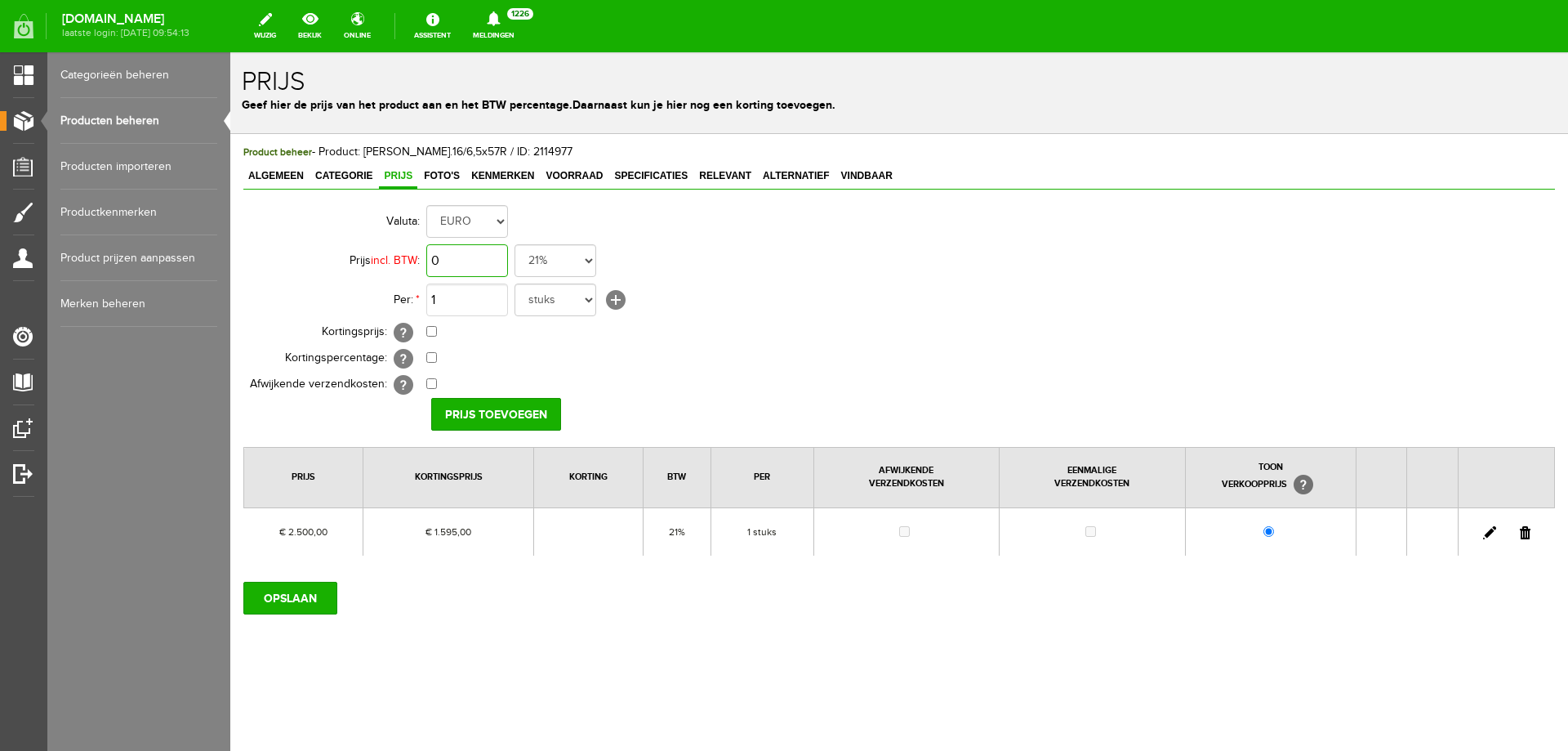
click at [473, 262] on input "0" at bounding box center [467, 261] width 82 height 32
type input "€ 2.500,00"
click at [434, 334] on input "checkbox" at bounding box center [431, 331] width 10 height 10
checkbox input "true"
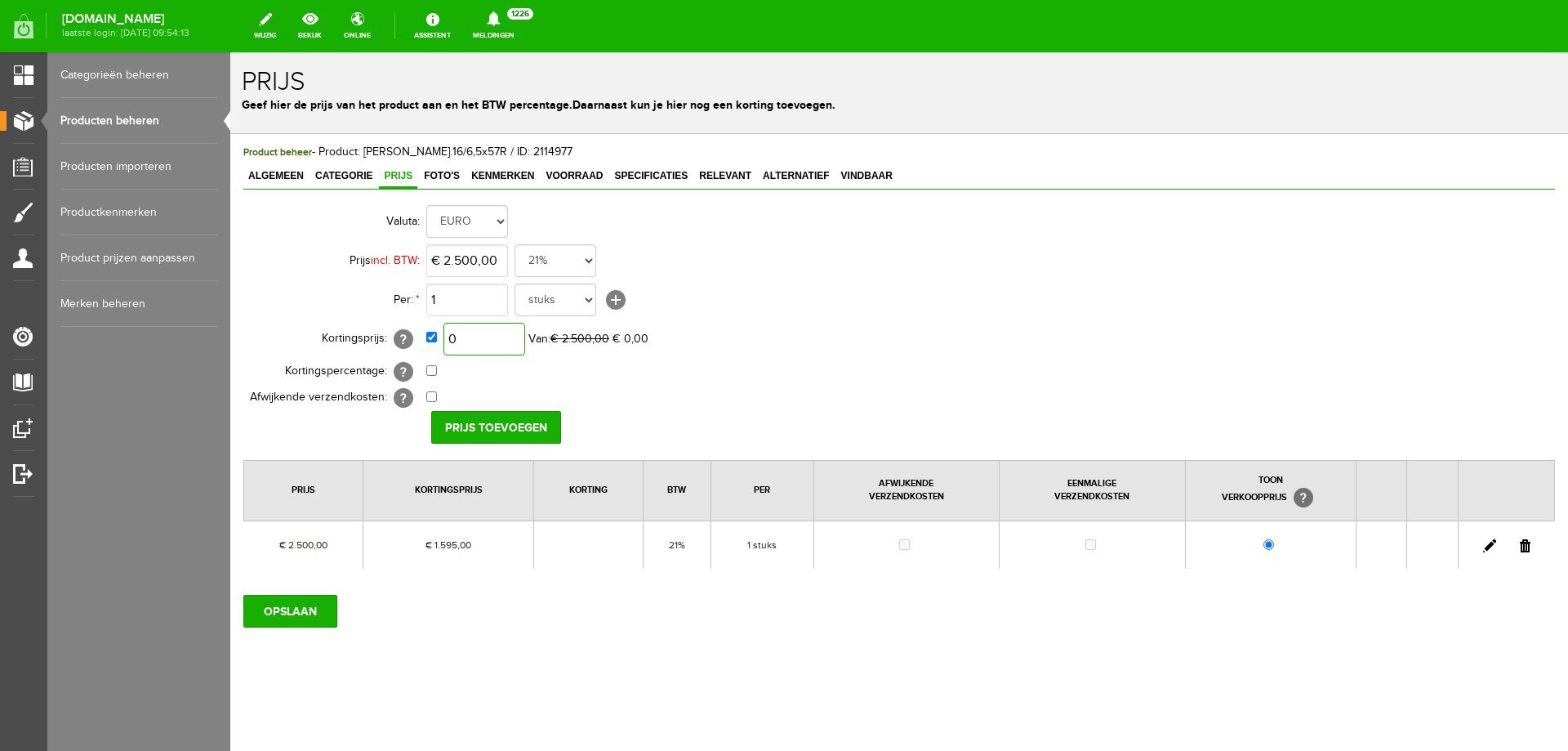
click at [495, 334] on input "0" at bounding box center [484, 339] width 82 height 32
type input "€ 1.495,00"
click at [465, 430] on input "Prijs toevoegen" at bounding box center [496, 427] width 130 height 32
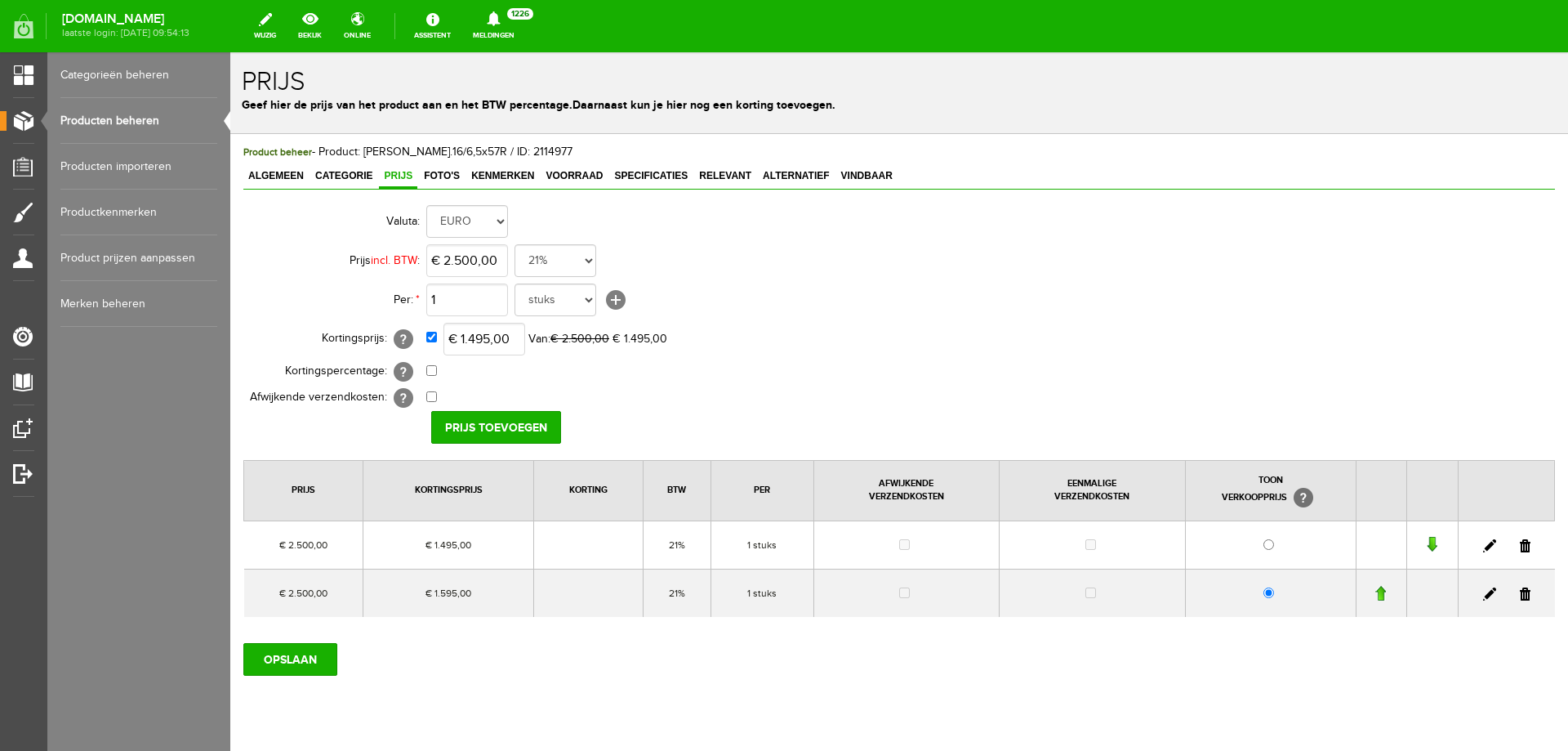
click at [1521, 595] on link at bounding box center [1525, 595] width 10 height 13
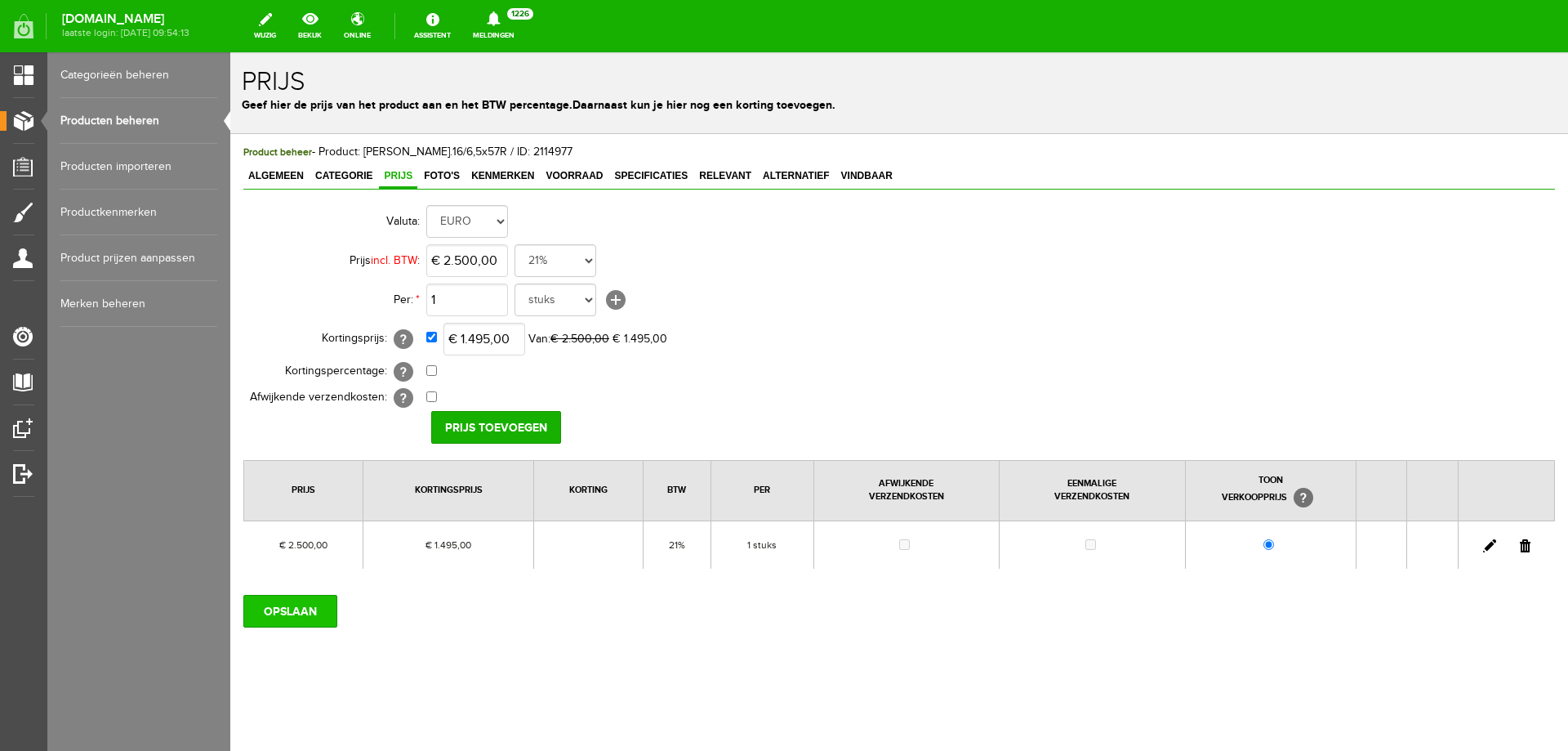
click at [297, 608] on input "OPSLAAN" at bounding box center [290, 611] width 94 height 32
click at [301, 609] on input "OPSLAAN" at bounding box center [290, 611] width 94 height 32
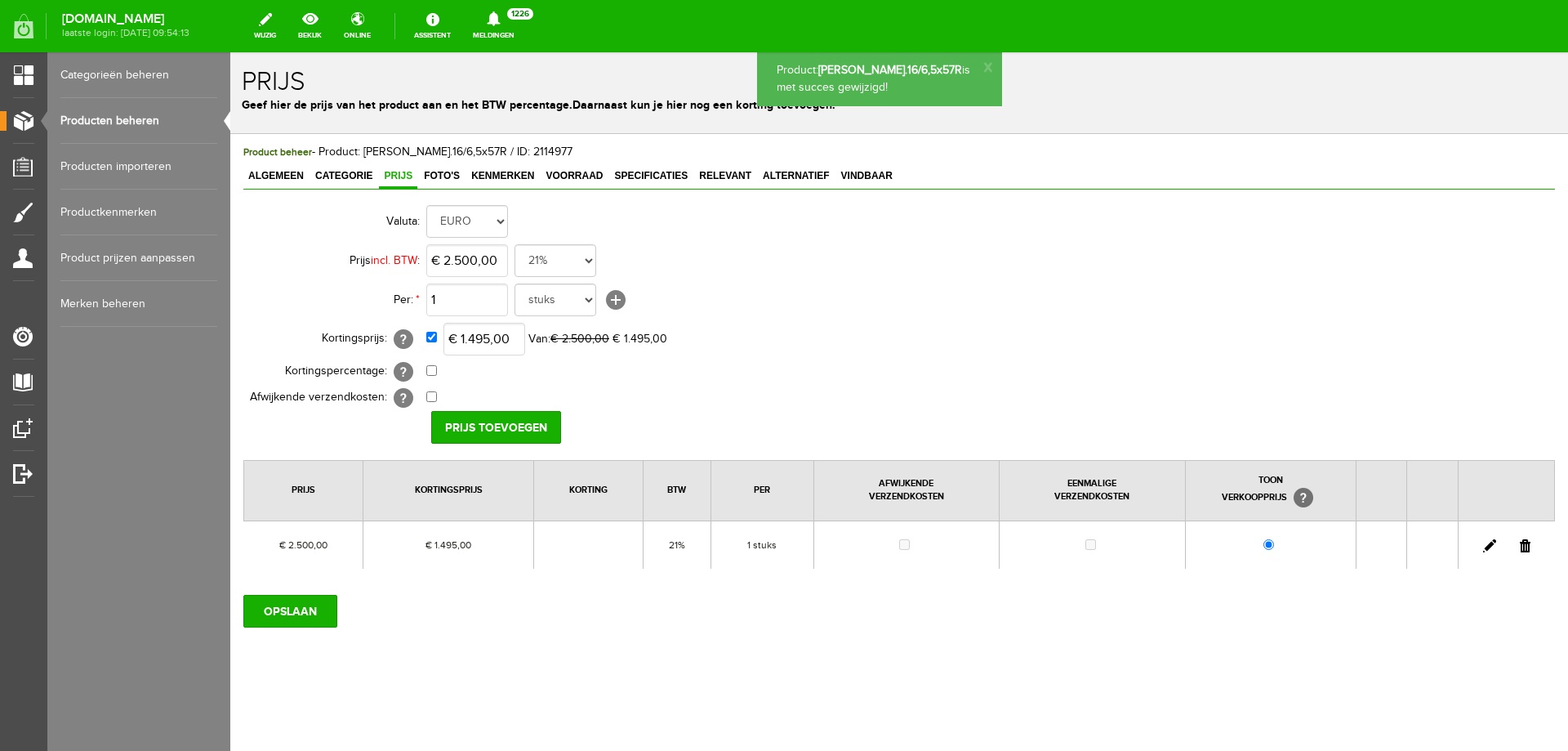
click at [131, 118] on link "Producten beheren" at bounding box center [138, 120] width 156 height 46
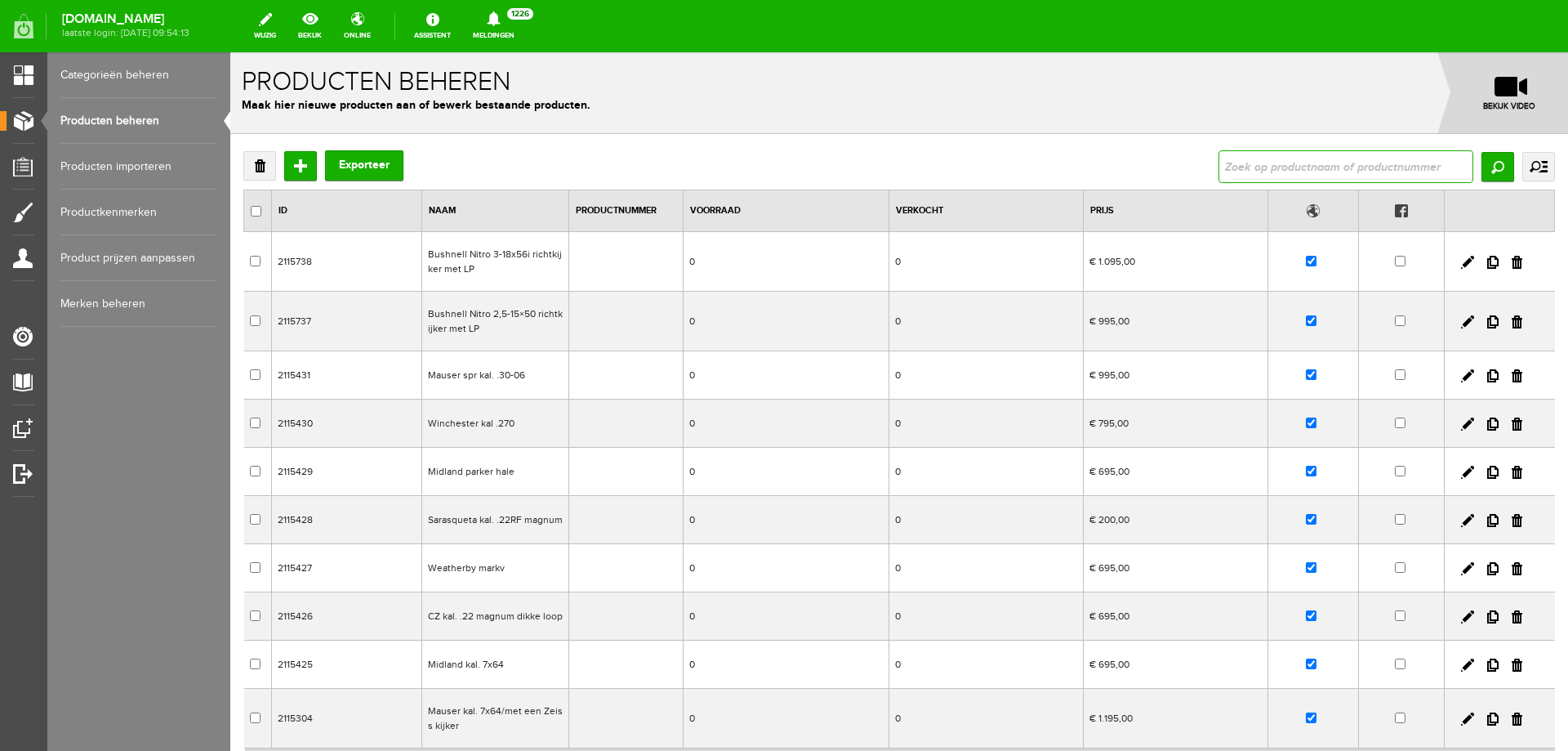
click at [1321, 158] on input "text" at bounding box center [1346, 167] width 255 height 32
type input "Browning maral kal. .308"
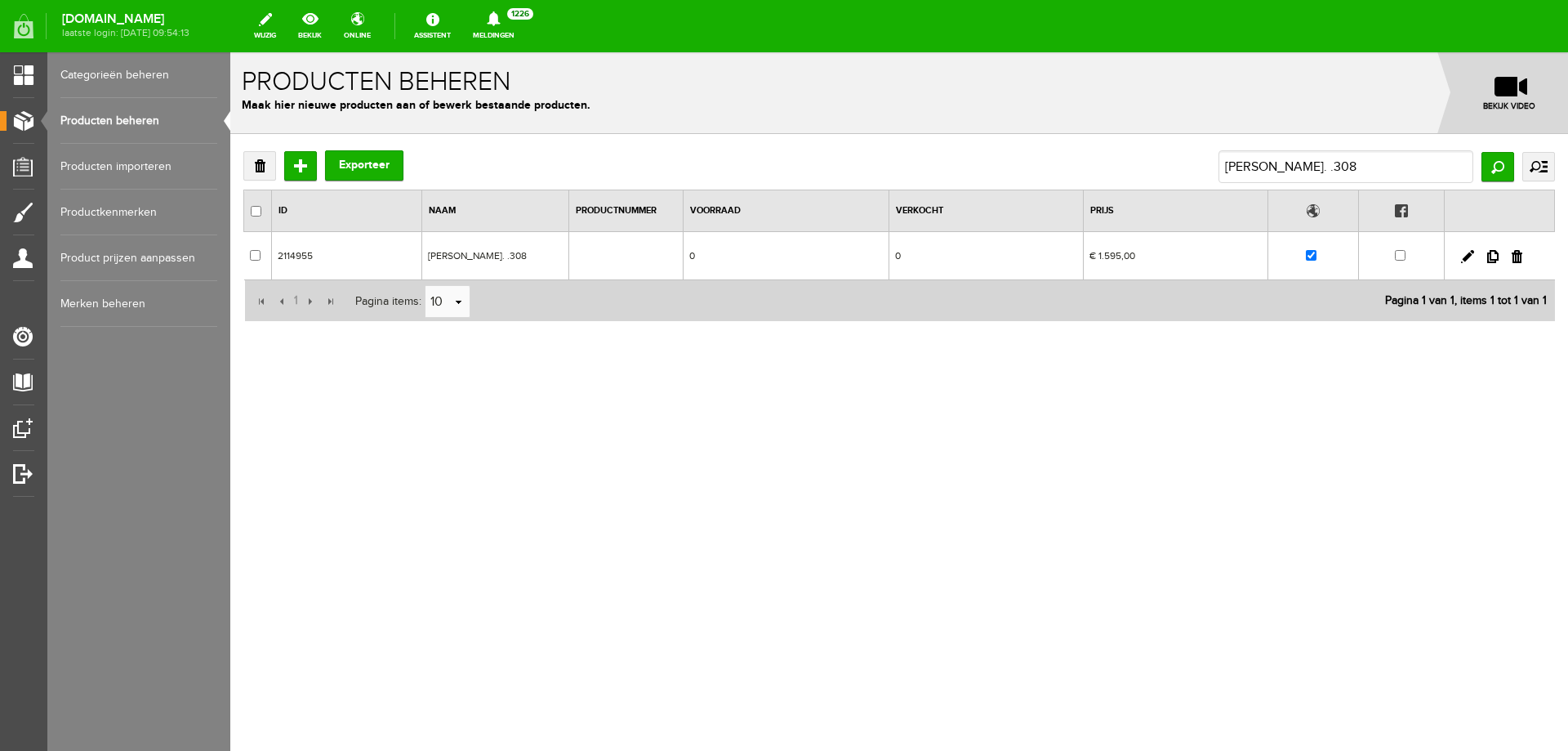
click at [504, 259] on td "Browning maral kal. .308" at bounding box center [495, 256] width 147 height 48
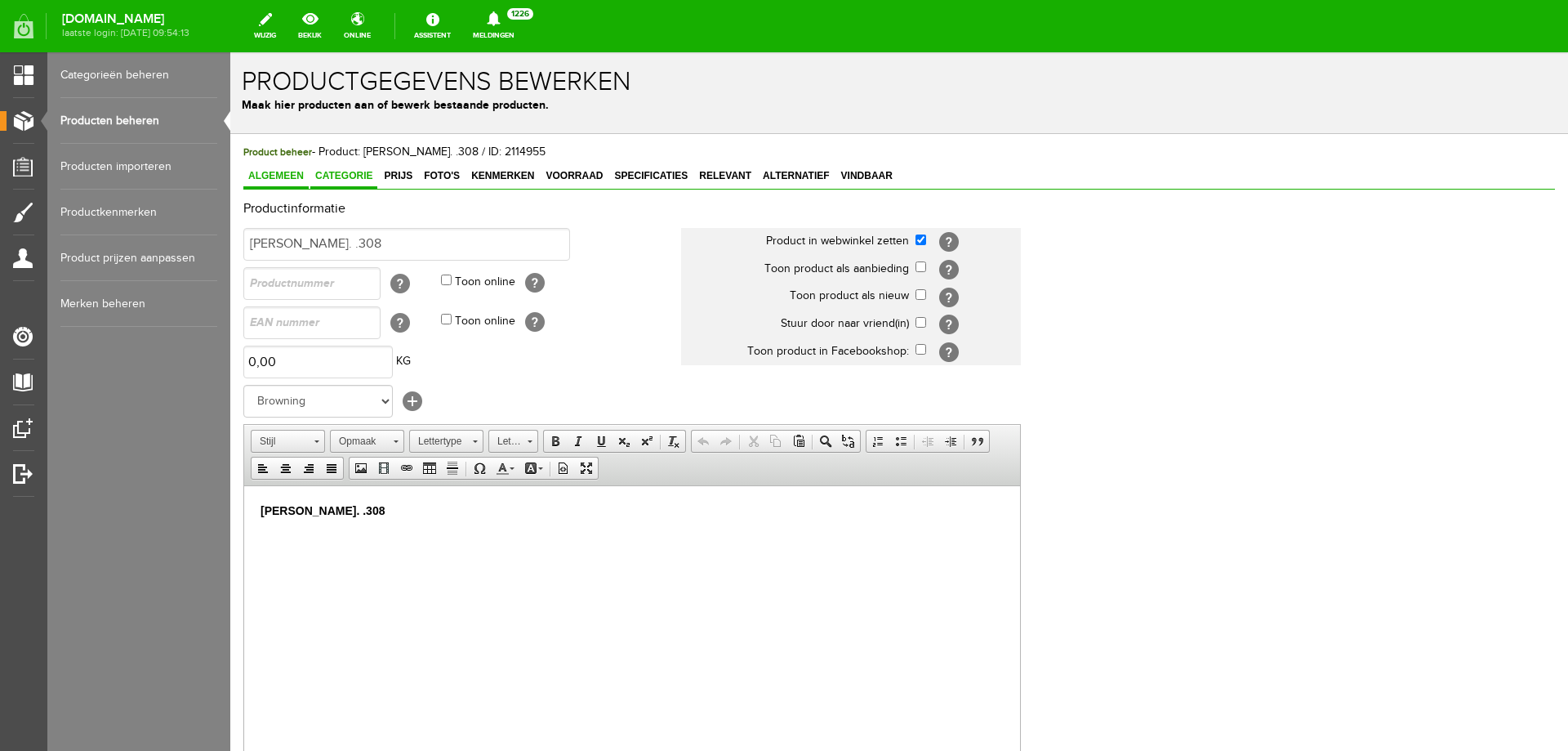
click at [366, 175] on span "Categorie" at bounding box center [343, 175] width 67 height 11
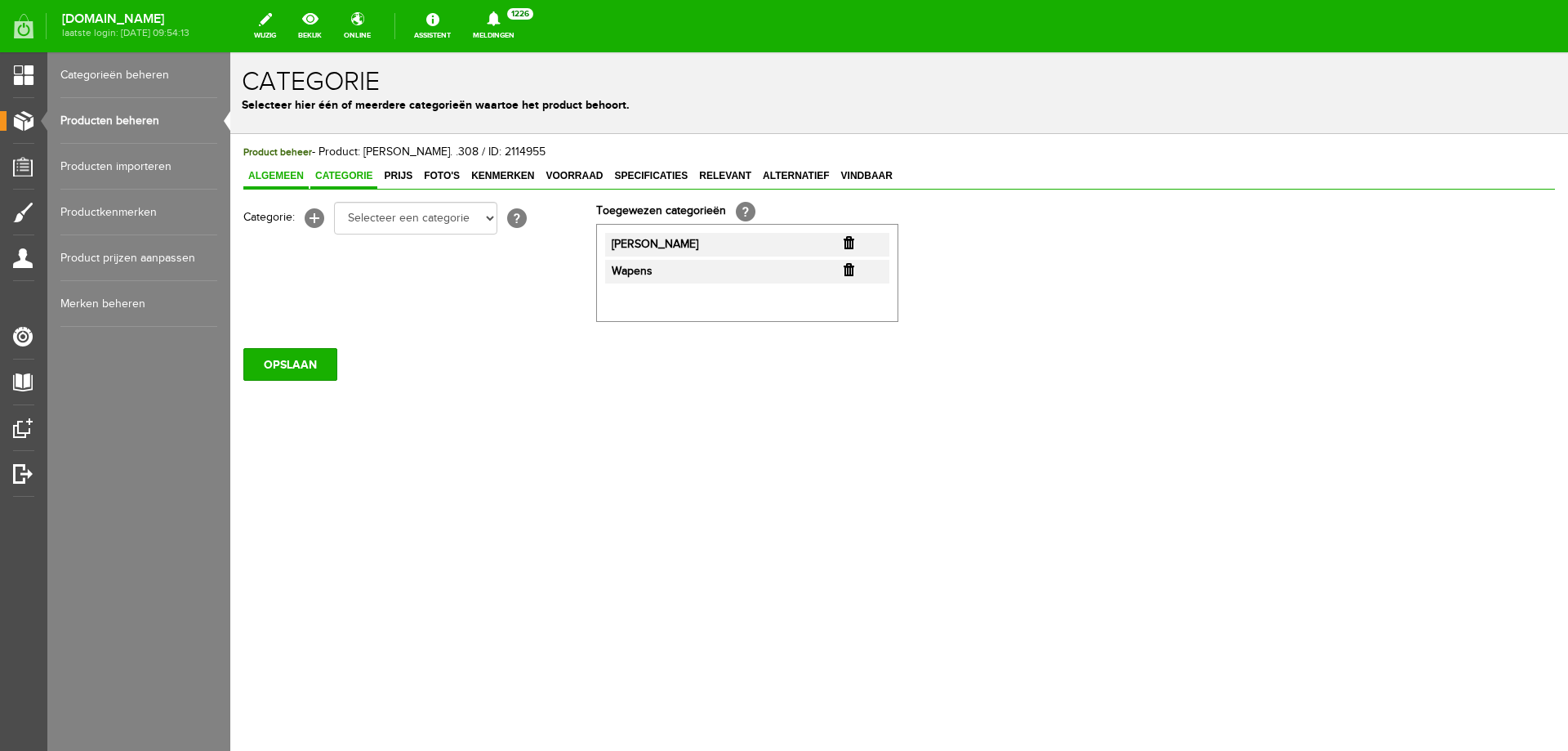
click at [283, 178] on span "Algemeen" at bounding box center [276, 175] width 65 height 11
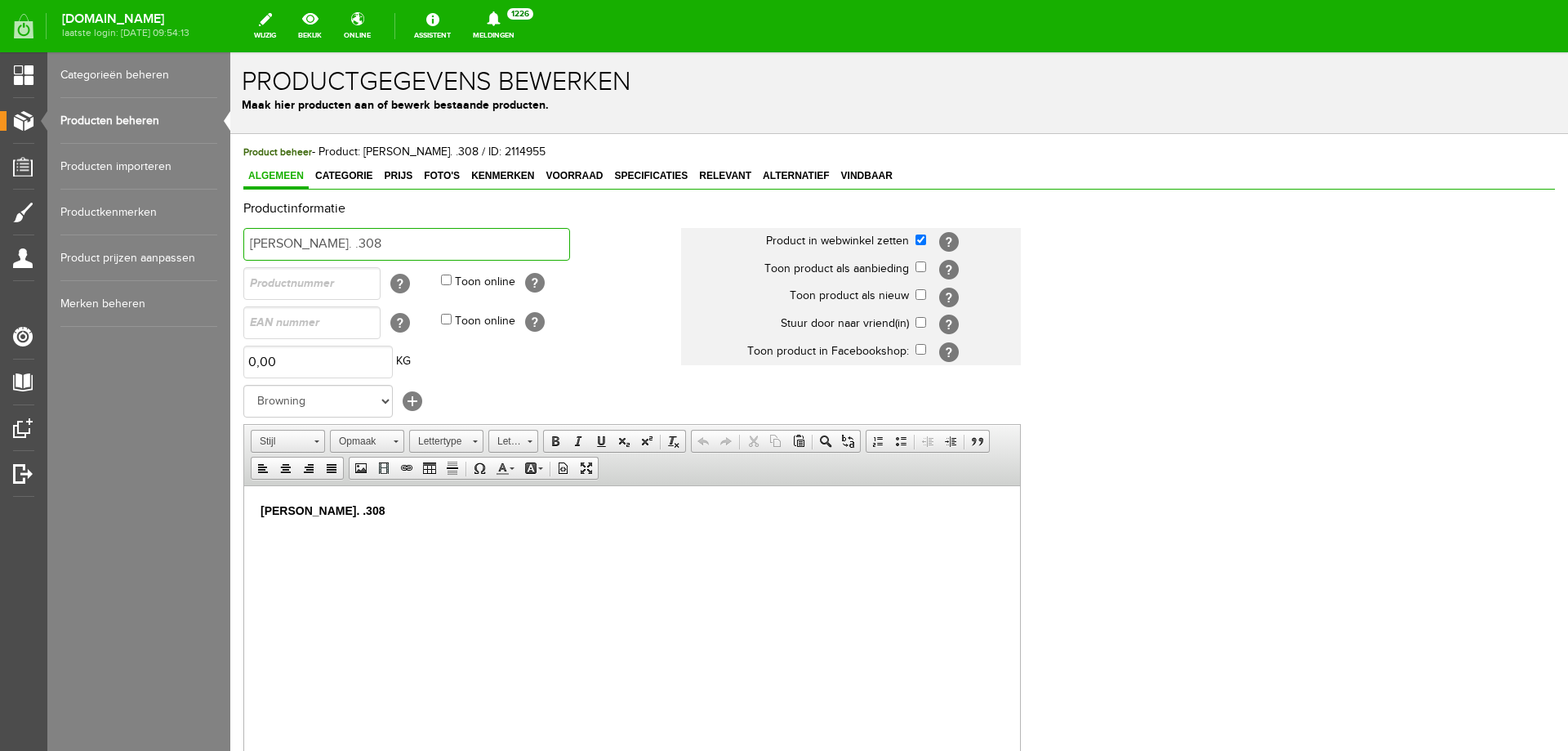
click at [412, 246] on input "Browning maral kal. .308" at bounding box center [407, 244] width 327 height 32
type input "Browning maral kal. .308"
click at [407, 183] on link "Prijs" at bounding box center [398, 176] width 38 height 24
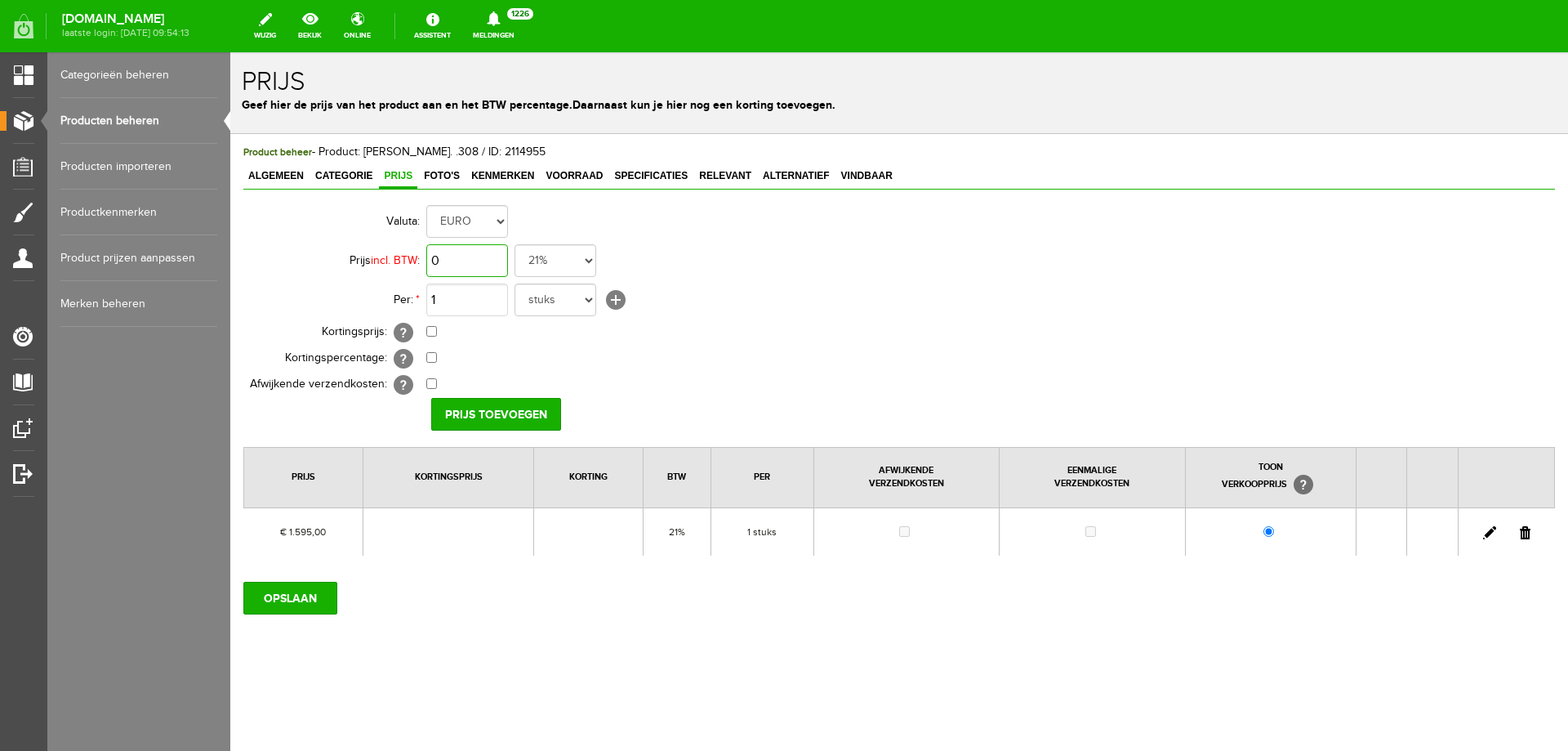
click at [464, 263] on input "0" at bounding box center [467, 261] width 82 height 32
type input "€ 1.395,00"
click at [464, 412] on input "Prijs toevoegen" at bounding box center [496, 414] width 130 height 32
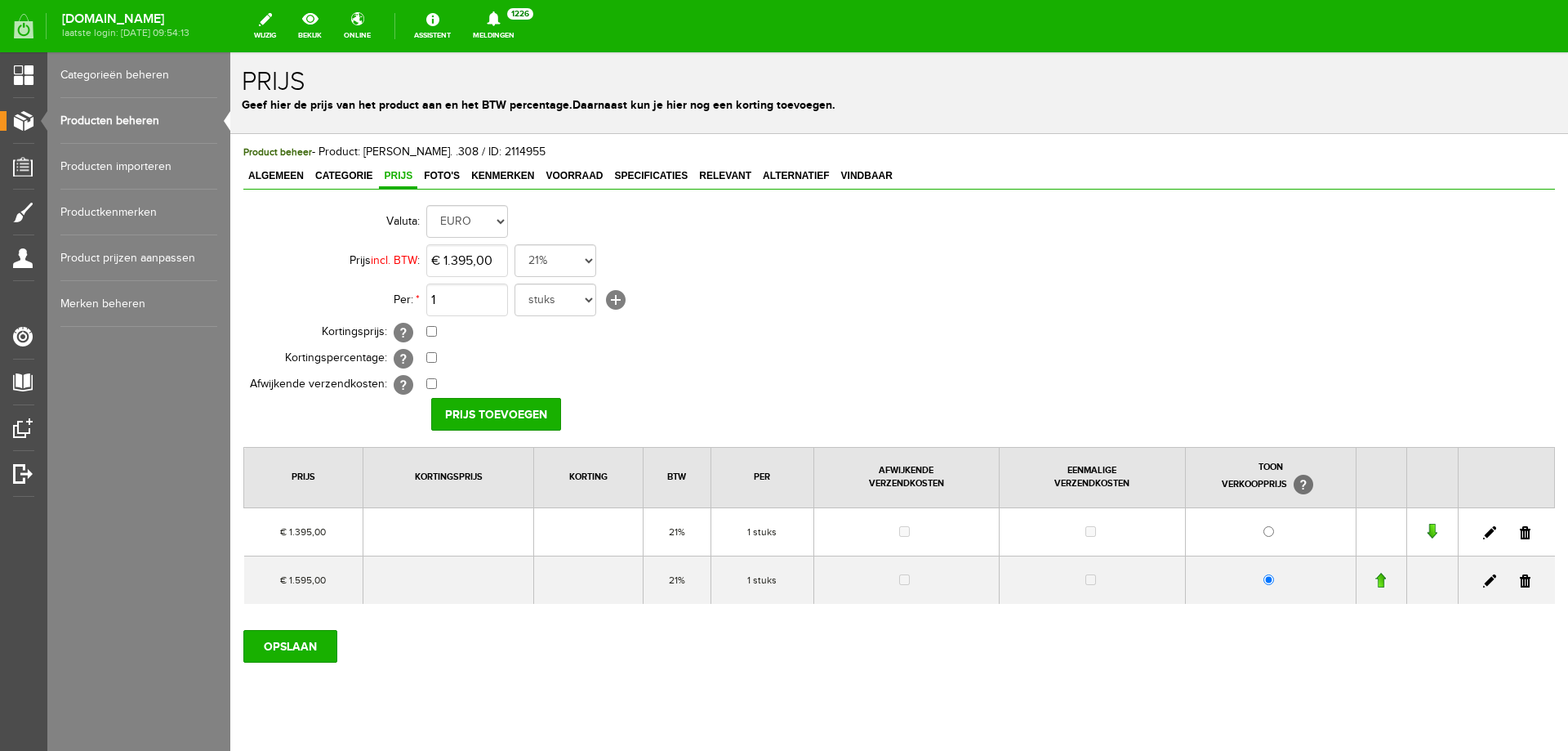
click at [1521, 581] on link at bounding box center [1525, 581] width 10 height 13
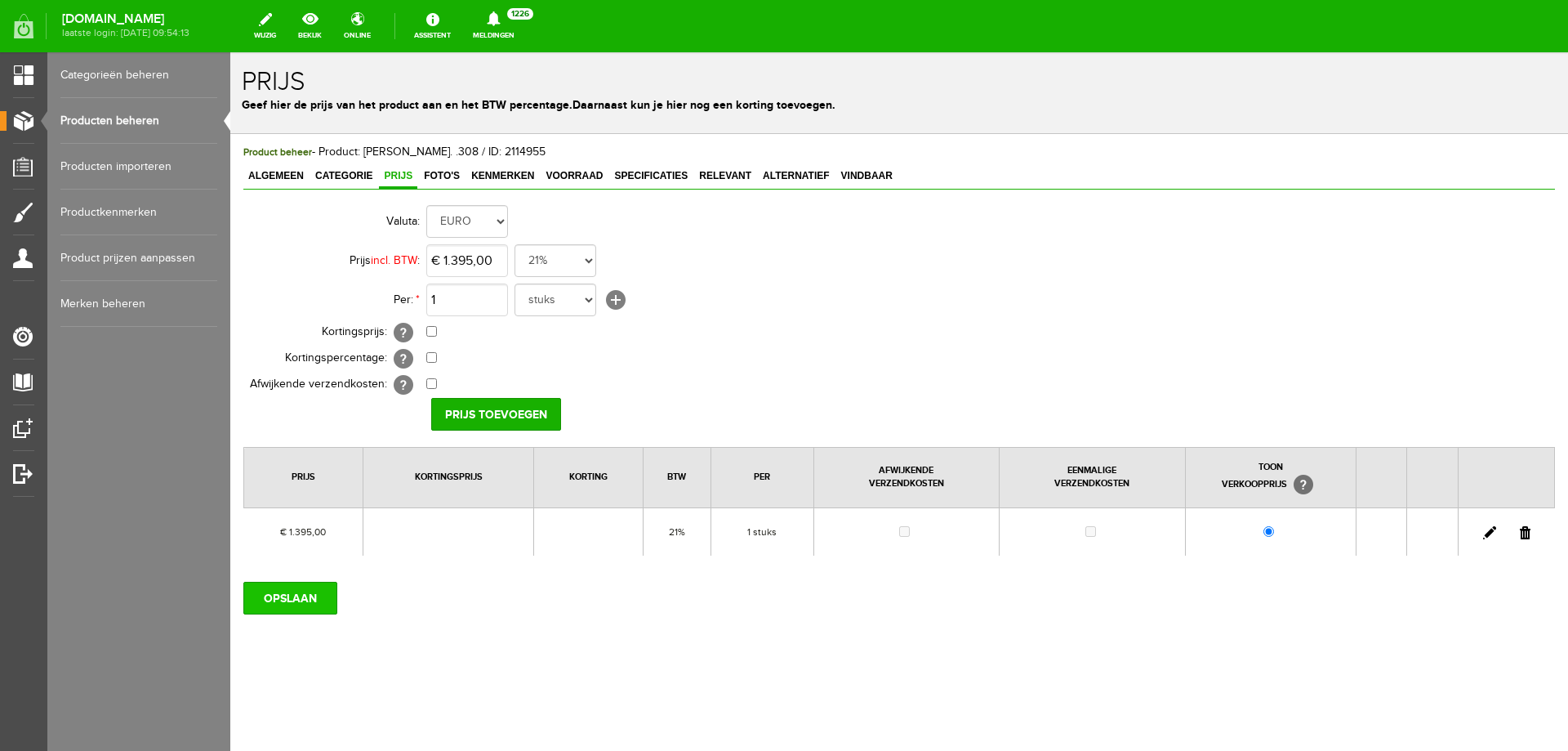
click at [290, 605] on input "OPSLAAN" at bounding box center [290, 598] width 94 height 32
click at [159, 114] on link "Producten beheren" at bounding box center [138, 120] width 156 height 46
